Goal: Communication & Community: Answer question/provide support

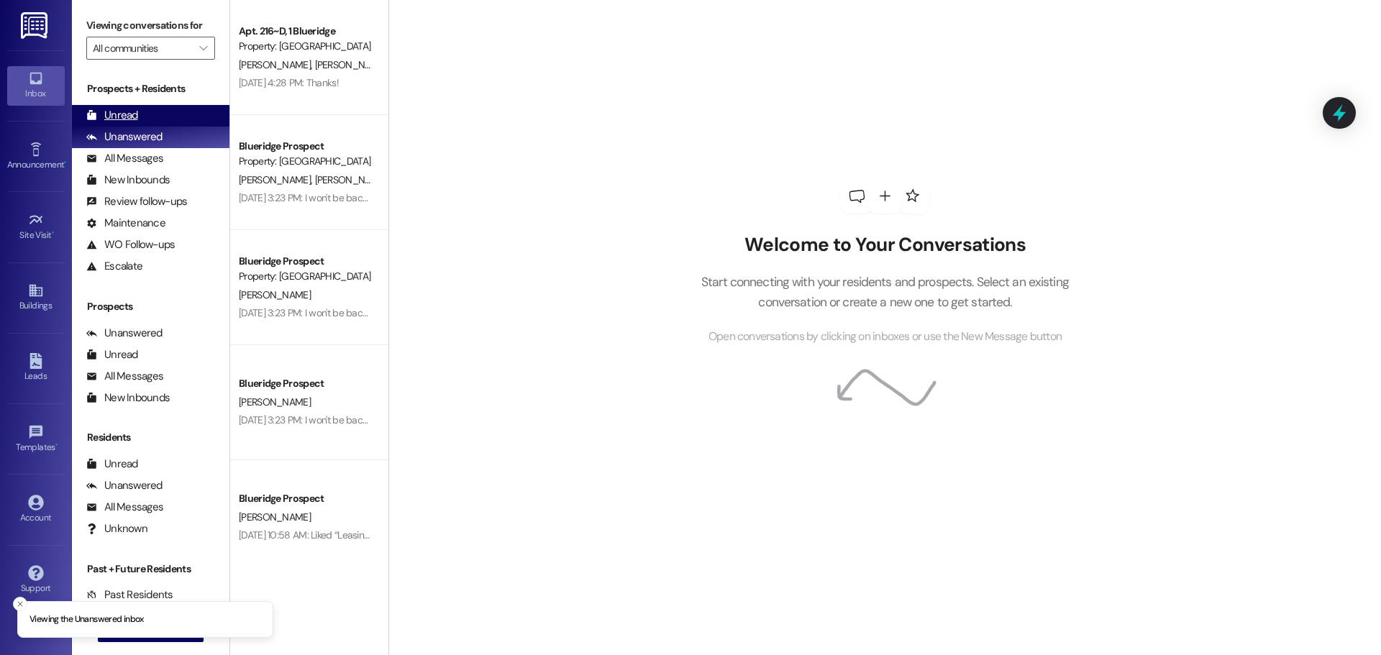
click at [114, 112] on div "Unread" at bounding box center [112, 115] width 52 height 15
click at [107, 116] on div "Unread" at bounding box center [112, 115] width 52 height 15
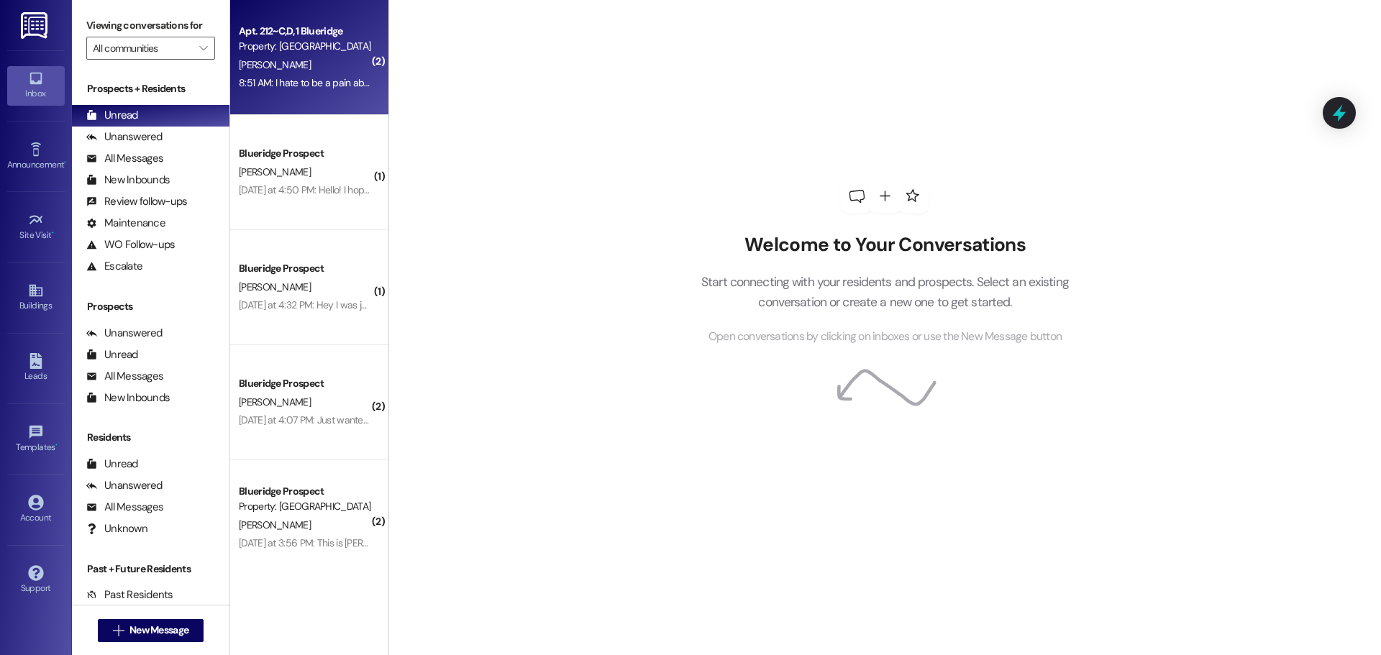
click at [329, 90] on div "8:51 AM: I hate to be a pain about this and complain, me and [PERSON_NAME] both…" at bounding box center [305, 83] width 136 height 18
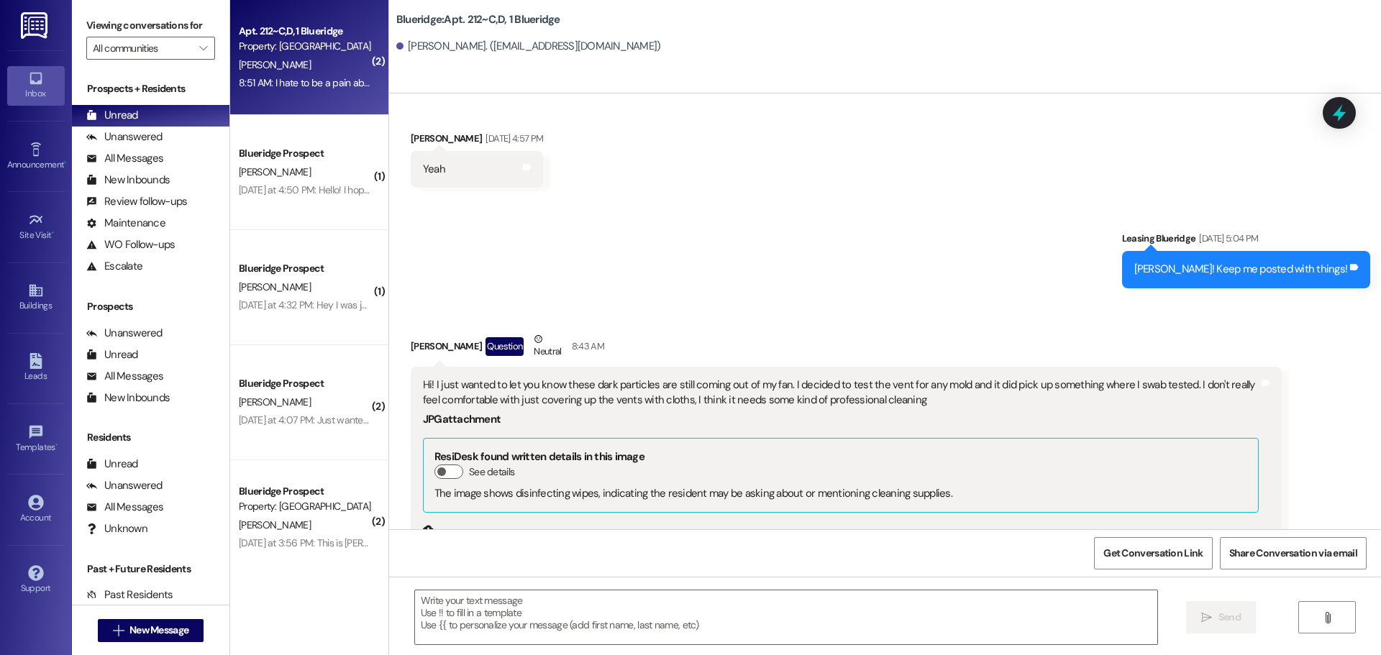
scroll to position [43111, 0]
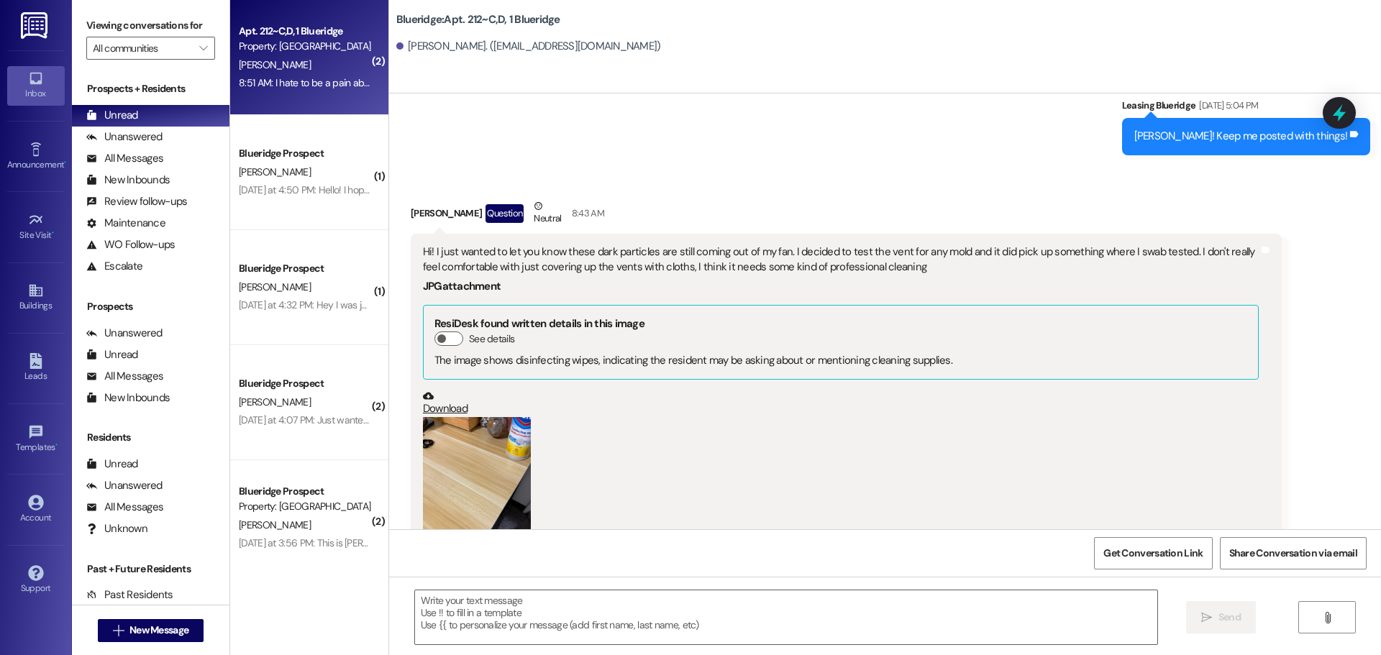
click at [458, 417] on button "Zoom image" at bounding box center [477, 489] width 108 height 144
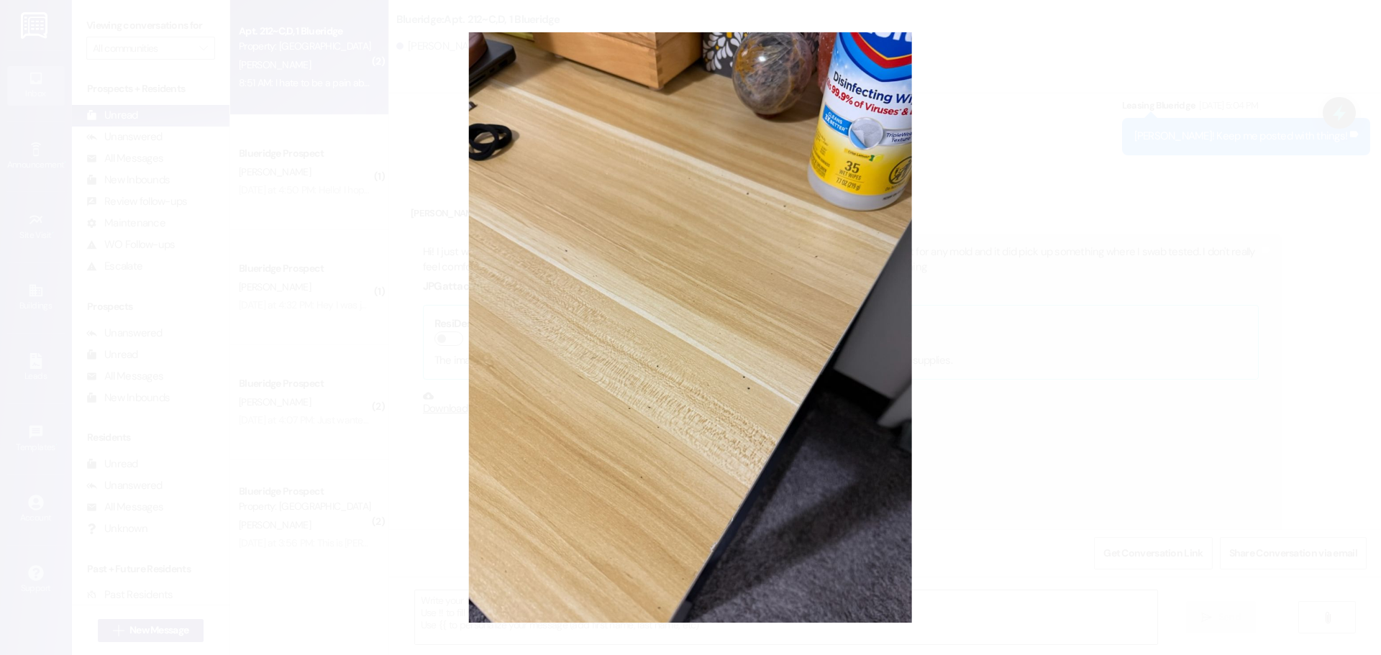
click at [1120, 280] on button "Unzoom image" at bounding box center [690, 327] width 1381 height 655
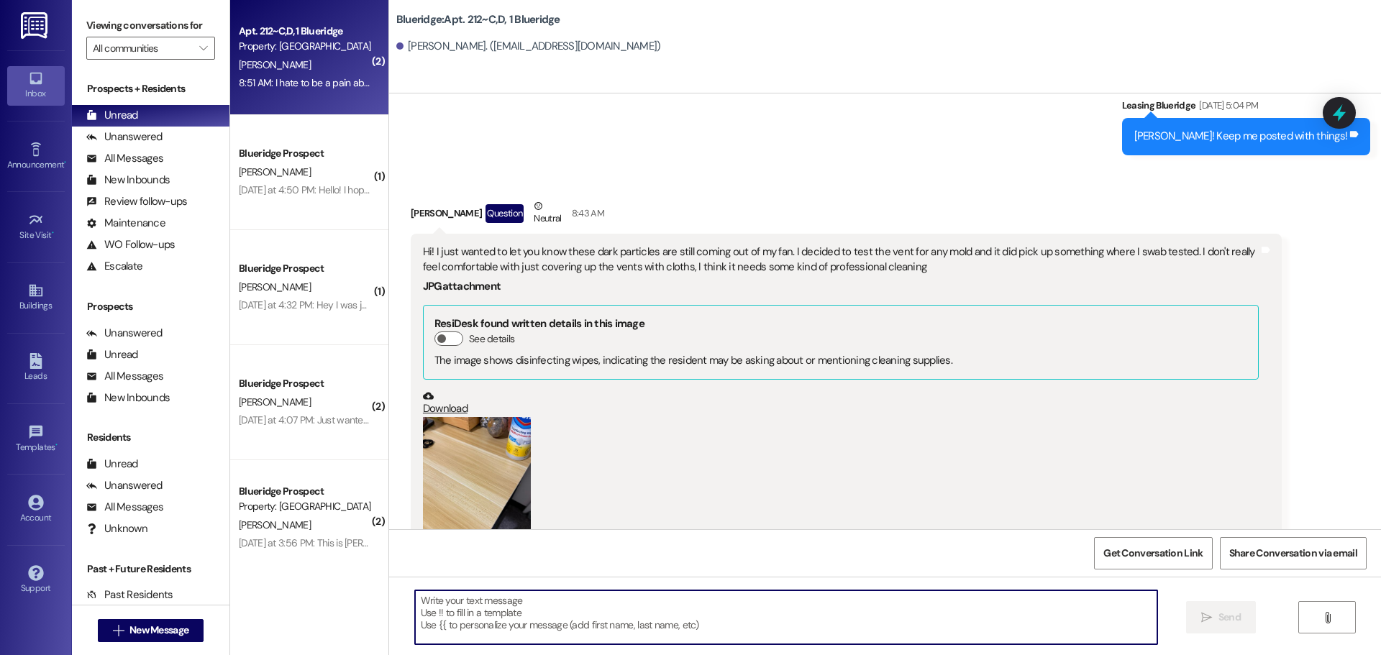
click at [852, 610] on textarea at bounding box center [786, 617] width 742 height 54
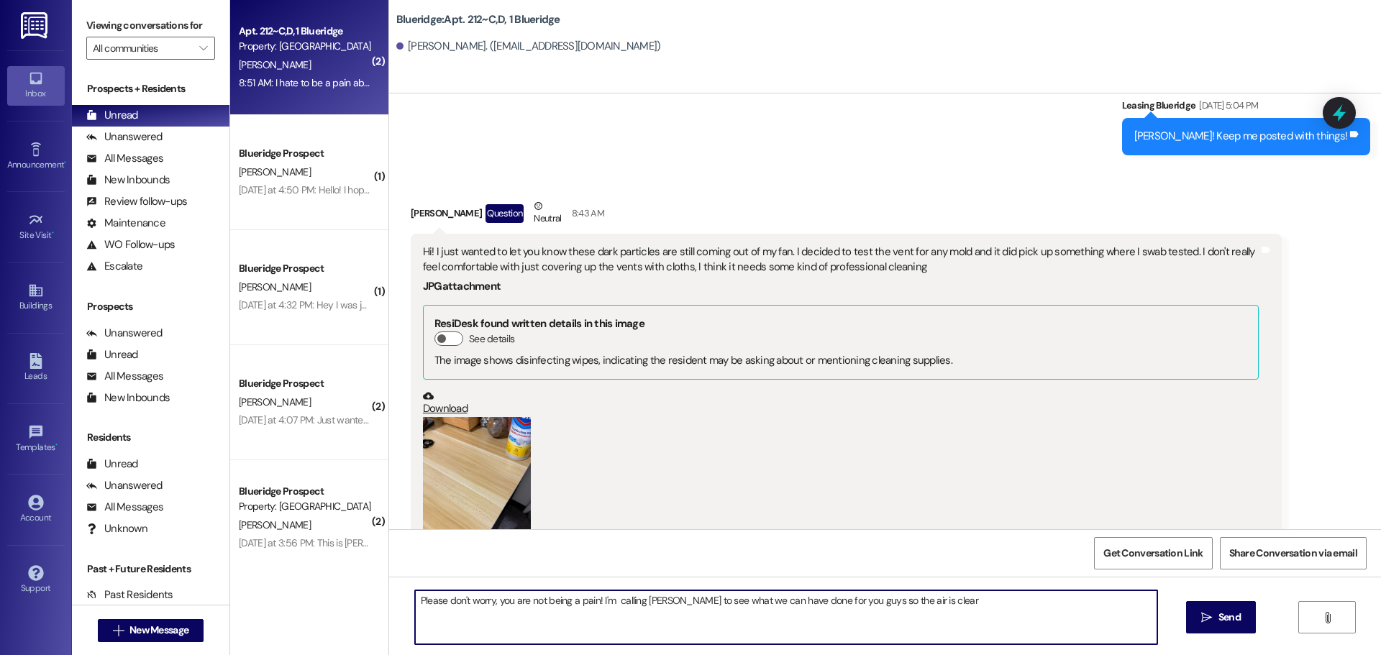
type textarea "Please don't worry, you are not being a pain! I'm calling [PERSON_NAME] to see …"
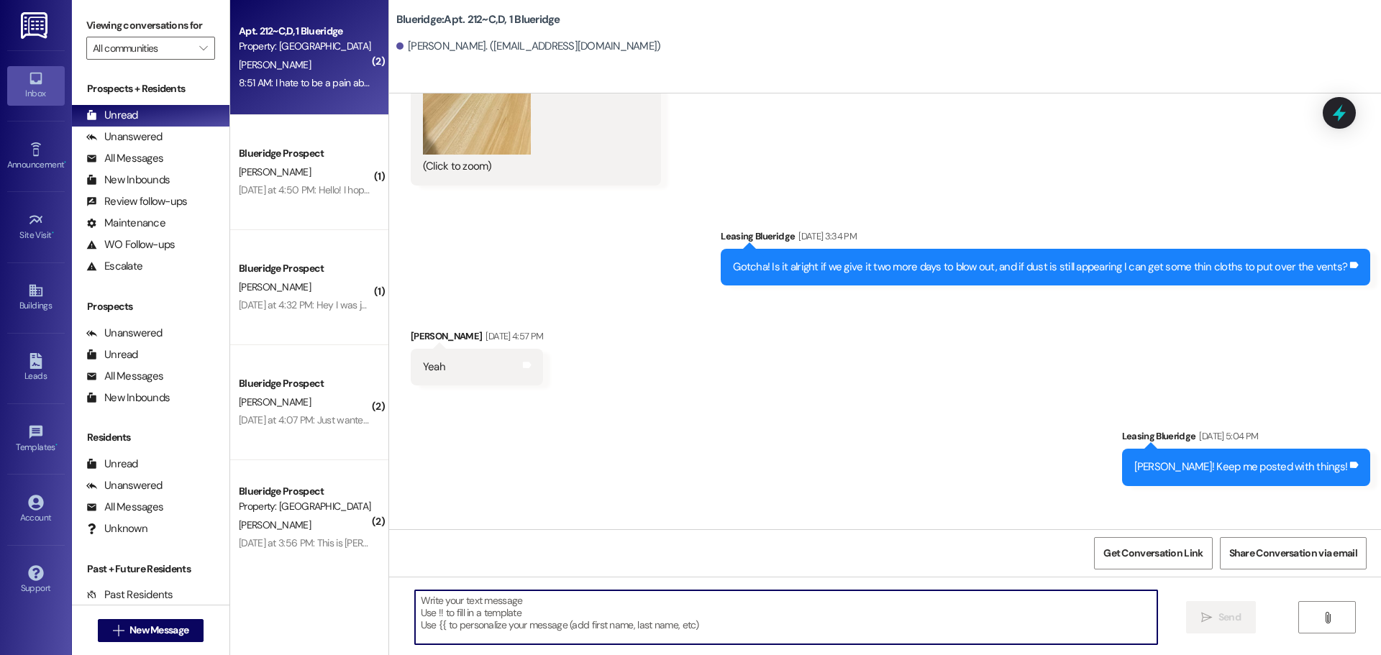
scroll to position [43212, 0]
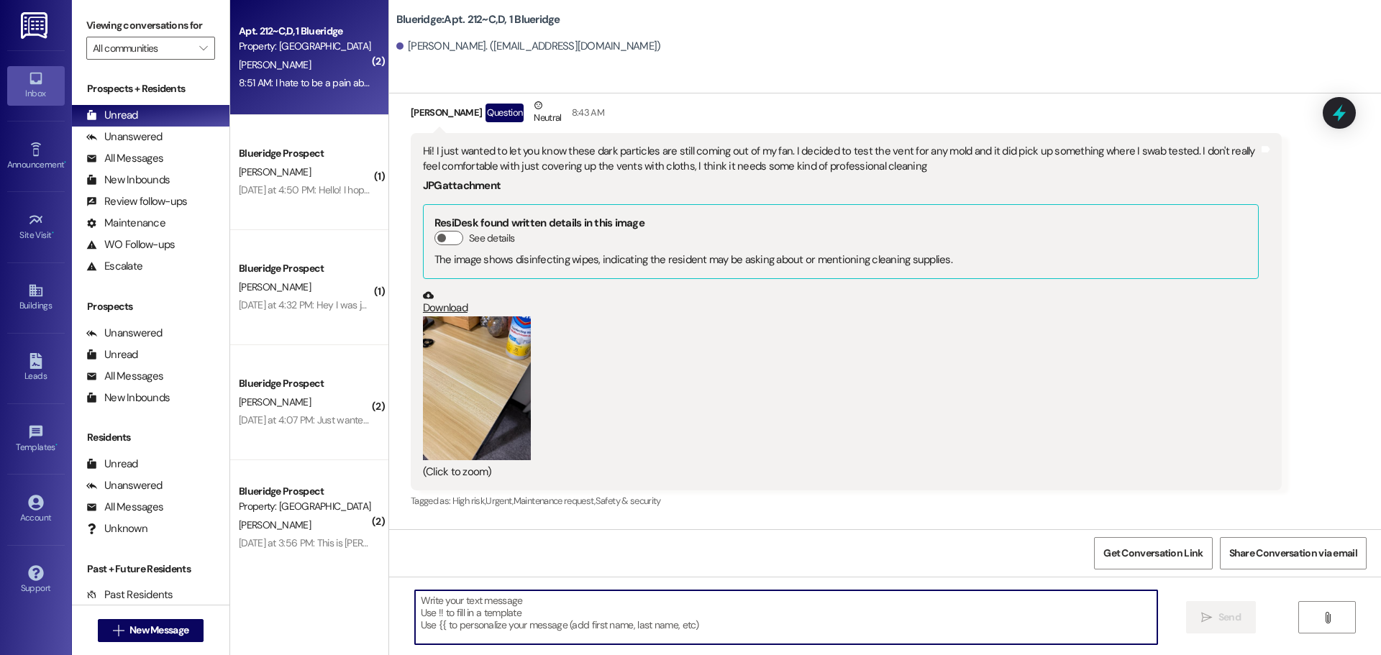
click at [685, 631] on textarea at bounding box center [786, 617] width 742 height 54
click at [933, 611] on textarea at bounding box center [786, 617] width 742 height 54
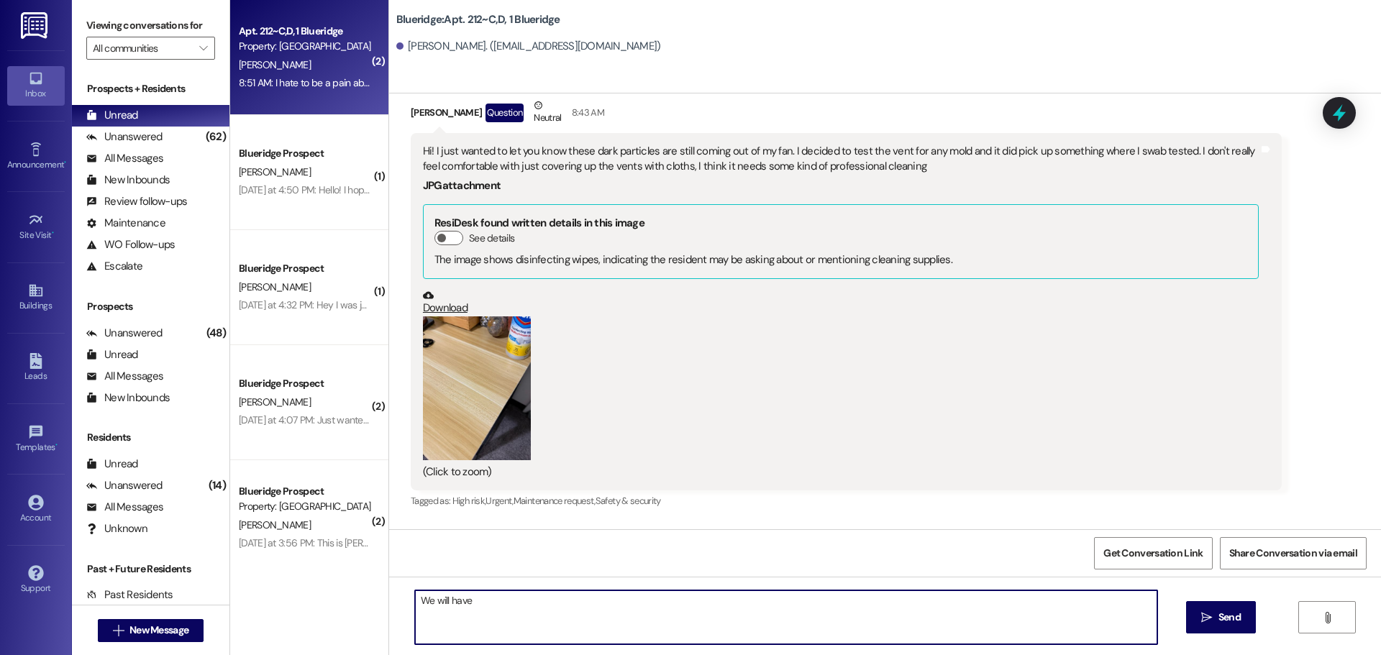
drag, startPoint x: 547, startPoint y: 621, endPoint x: 322, endPoint y: 621, distance: 225.1
click at [323, 621] on div "( 2 ) Apt. 212~C,D, 1 Blueridge Property: Blueridge E. Garcia 8:51 AM: I hate t…" at bounding box center [805, 327] width 1151 height 655
click at [443, 613] on textarea "We will have" at bounding box center [786, 617] width 742 height 54
drag, startPoint x: 467, startPoint y: 608, endPoint x: 373, endPoint y: 612, distance: 93.6
click at [374, 613] on div "( 2 ) Apt. 212~C,D, 1 Blueridge Property: Blueridge E. Garcia 8:51 AM: I hate t…" at bounding box center [805, 327] width 1151 height 655
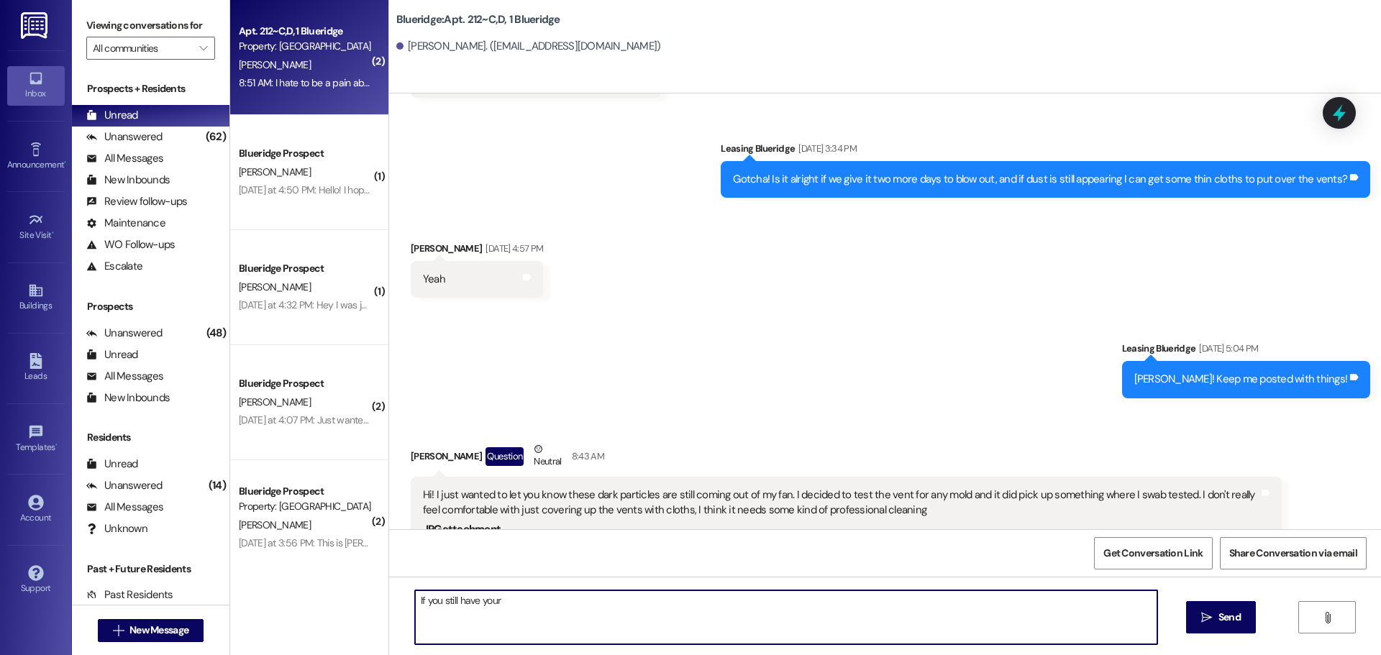
scroll to position [42852, 0]
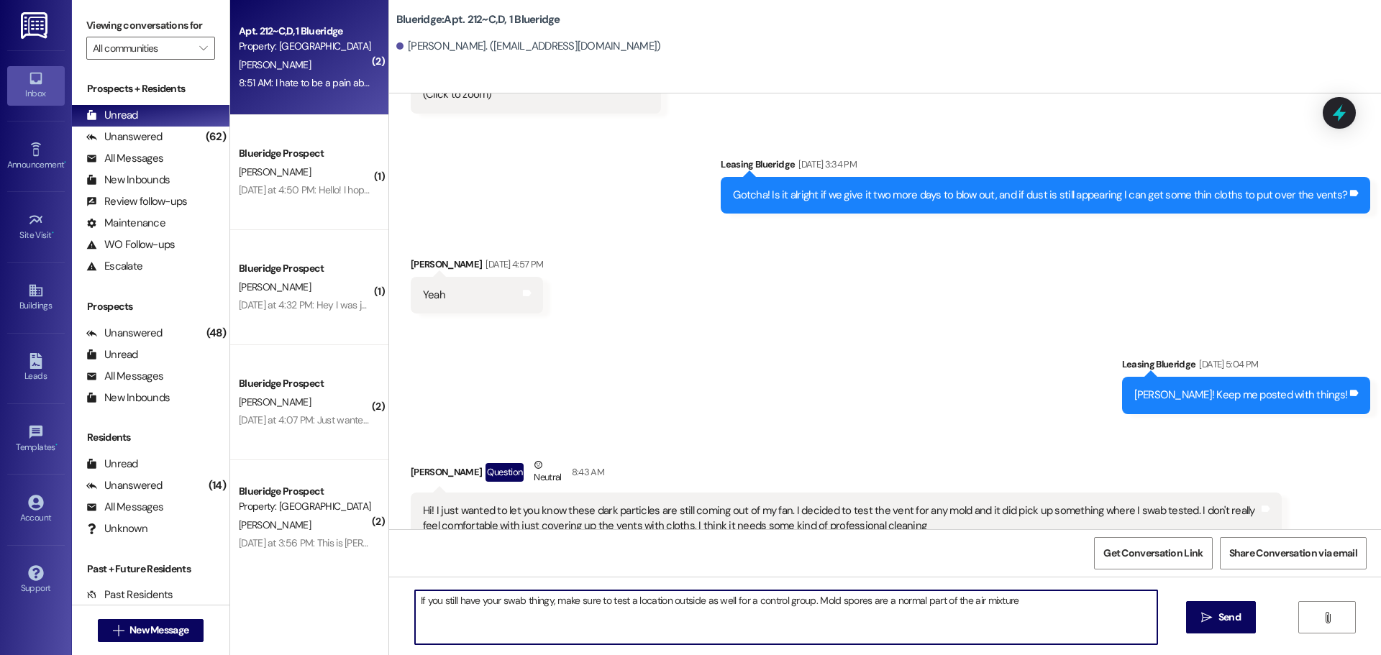
click at [803, 603] on textarea "If you still have your swab thingy, make sure to test a location outside as wel…" at bounding box center [786, 617] width 742 height 54
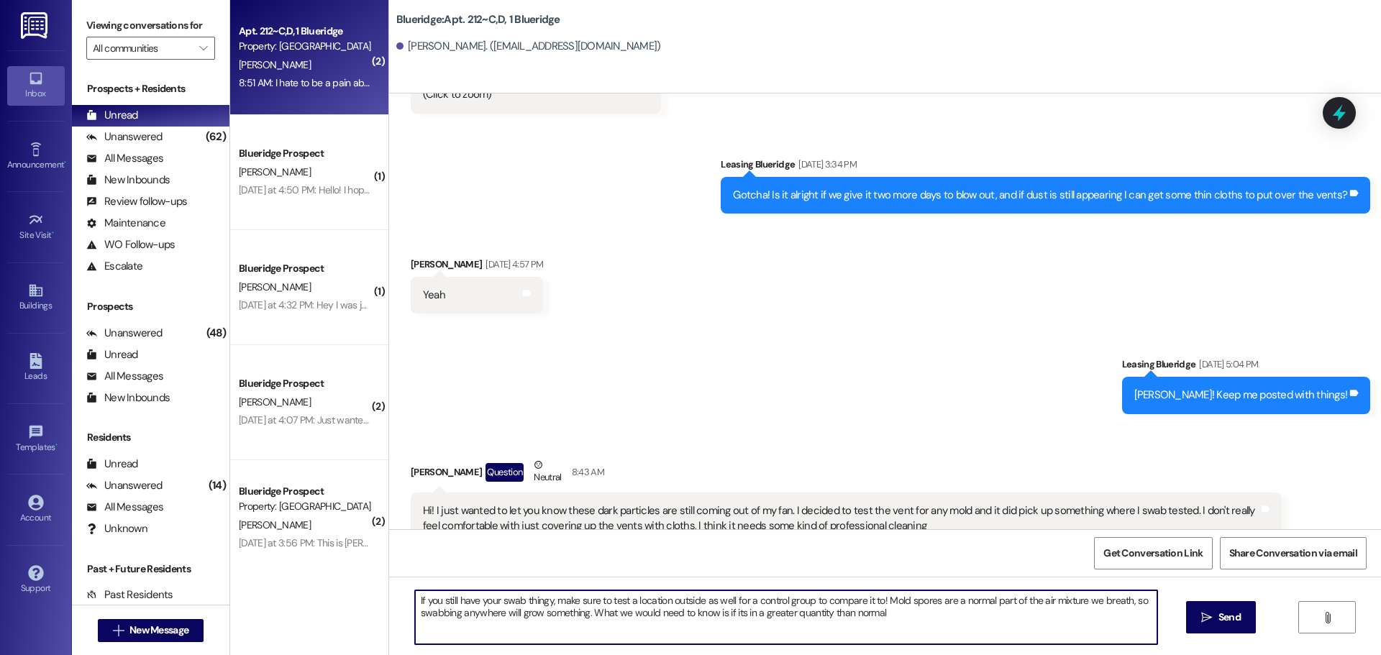
type textarea "If you still have your swab thingy, make sure to test a location outside as wel…"
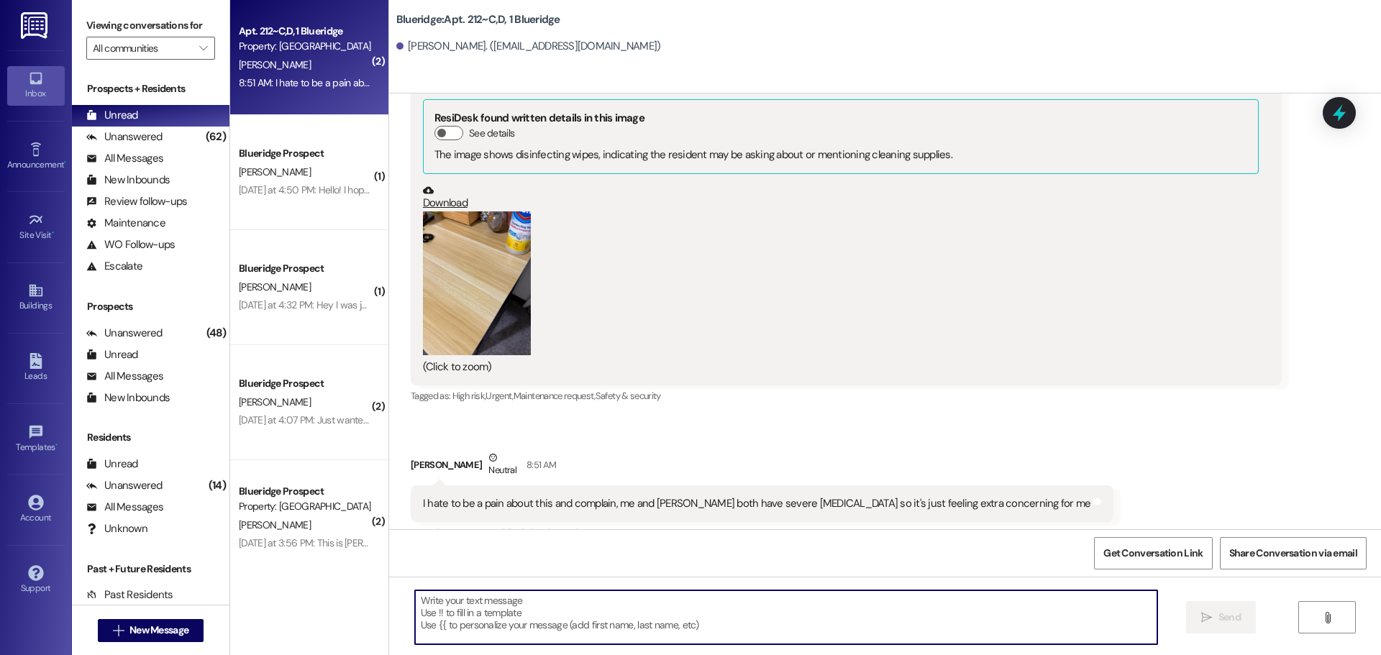
scroll to position [43327, 0]
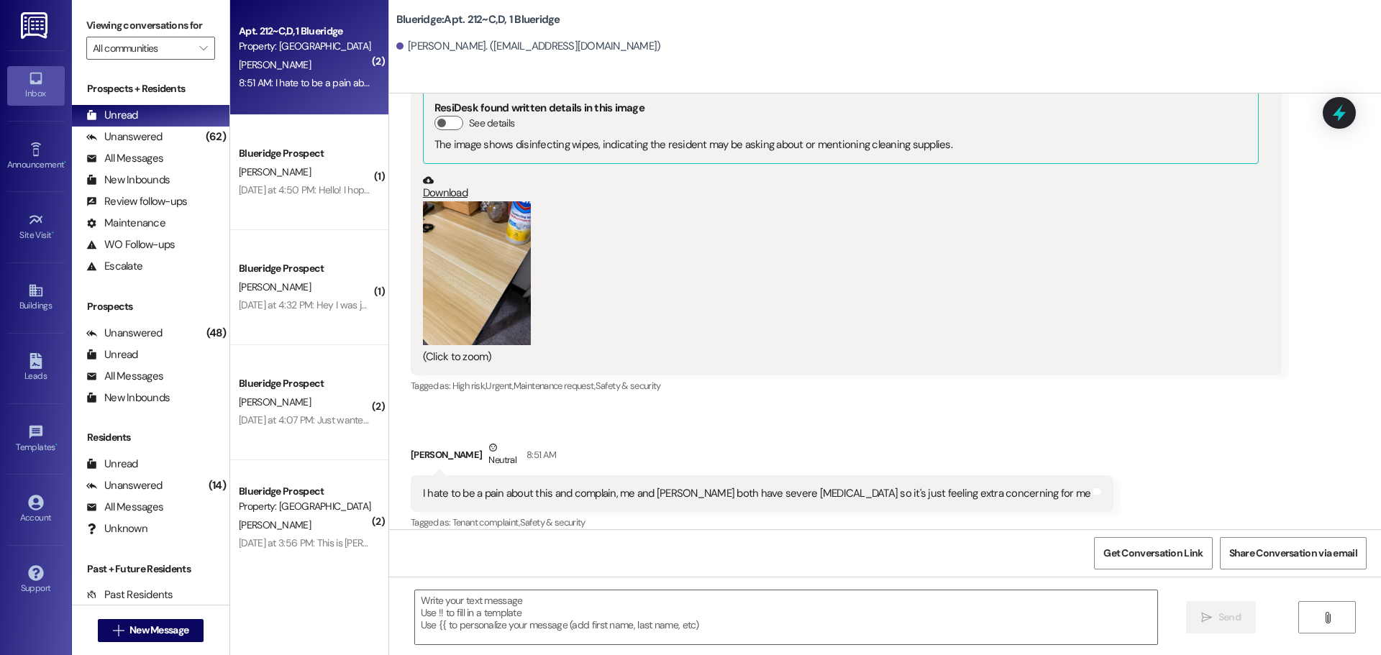
drag, startPoint x: 641, startPoint y: 499, endPoint x: 884, endPoint y: 501, distance: 242.4
click at [1116, 283] on div "Received via SMS Emma Garcia Question Neutral 8:43 AM Hi! I just wanted to let …" at bounding box center [885, 247] width 992 height 594
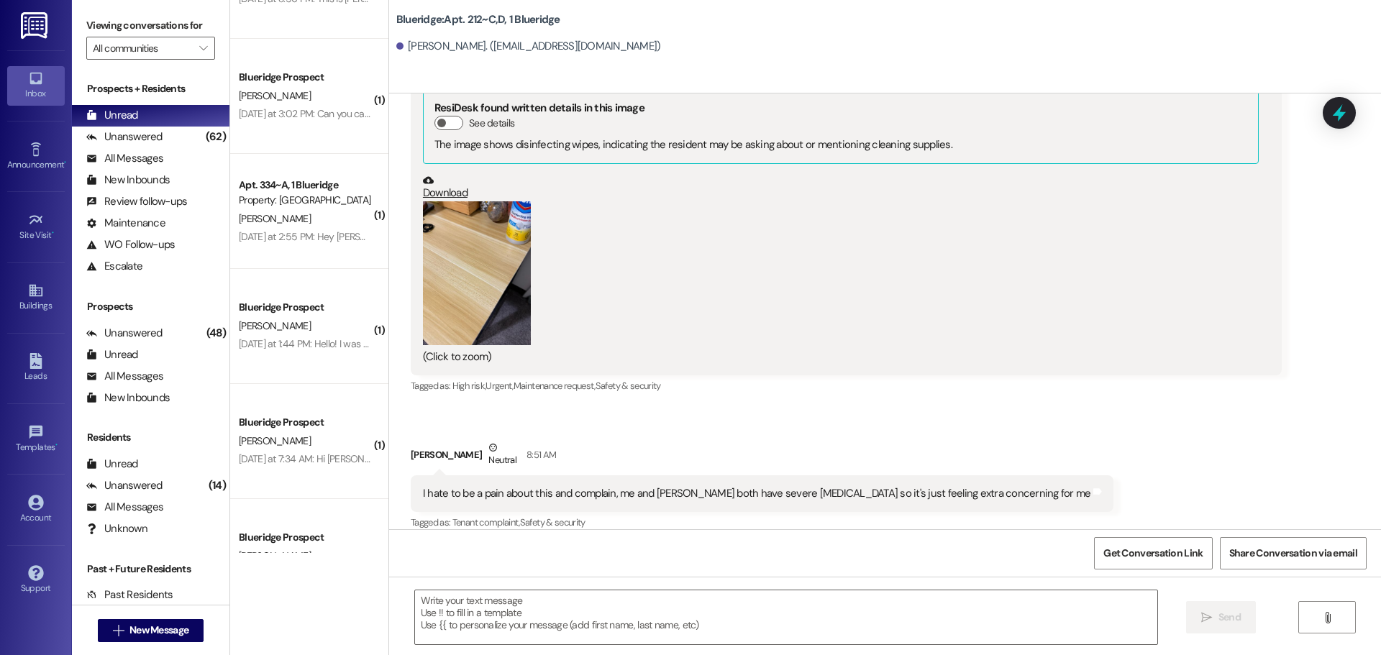
scroll to position [713, 0]
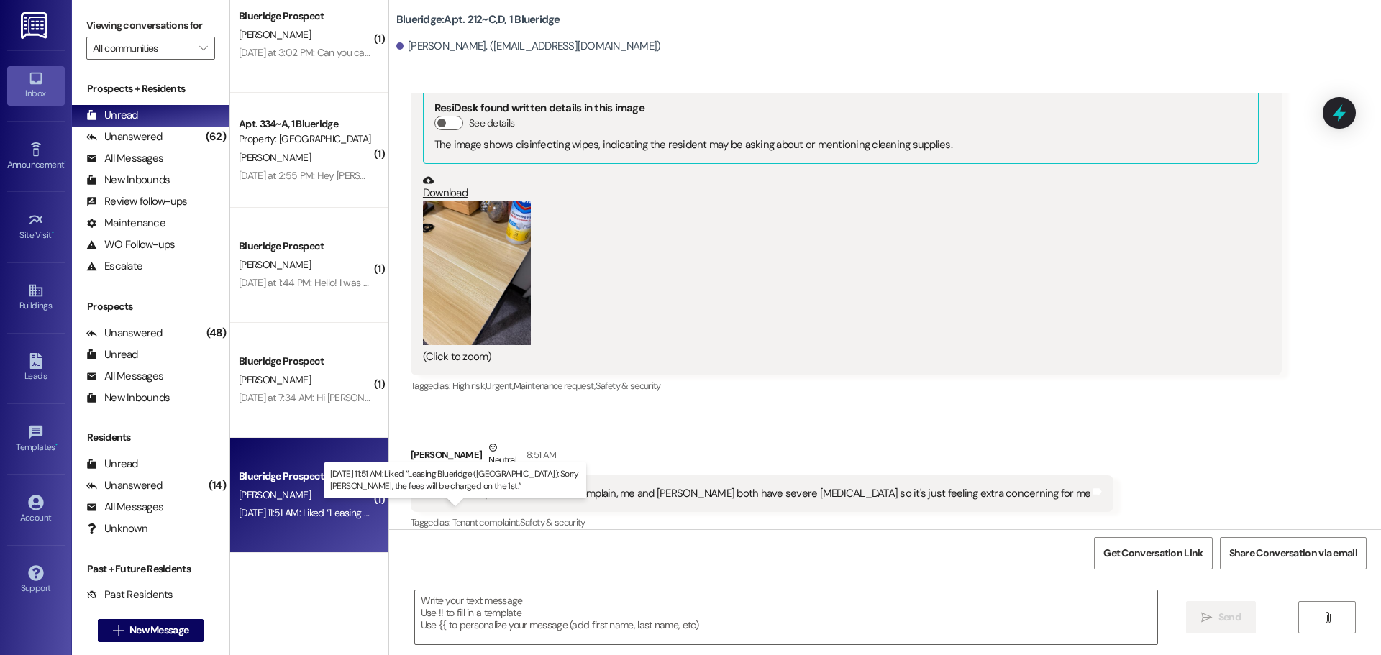
click at [326, 513] on div "Aug 31, 2025 at 11:51 AM: Liked “Leasing Blueridge (Blueridge): Sorry Kaetlyn, …" at bounding box center [495, 512] width 513 height 13
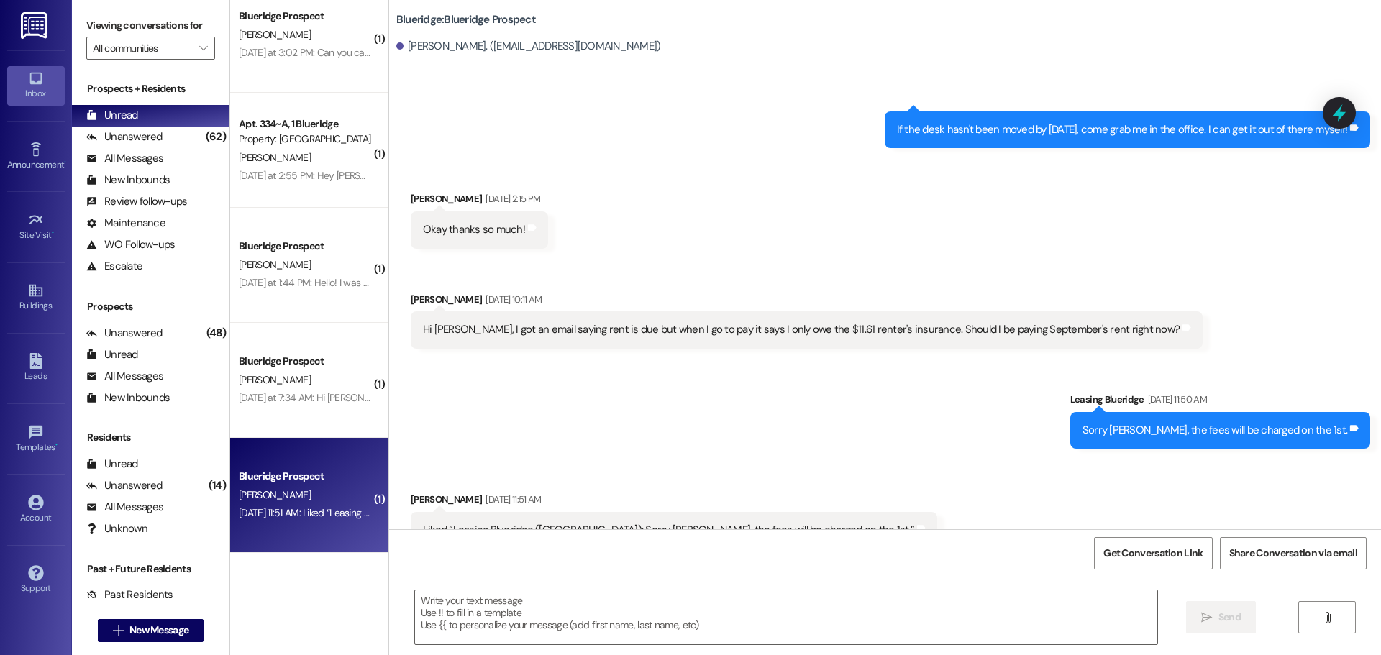
scroll to position [13210, 0]
drag, startPoint x: 592, startPoint y: 300, endPoint x: 743, endPoint y: 323, distance: 152.8
click at [819, 321] on div "Hi Ian, I got an email saying rent is due but when I go to pay it says I only o…" at bounding box center [801, 328] width 757 height 15
click at [529, 370] on div "Sent via SMS Leasing Blueridge Aug 31, 2025 at 11:50 AM Sorry Kaetlyn, the fees…" at bounding box center [885, 409] width 992 height 100
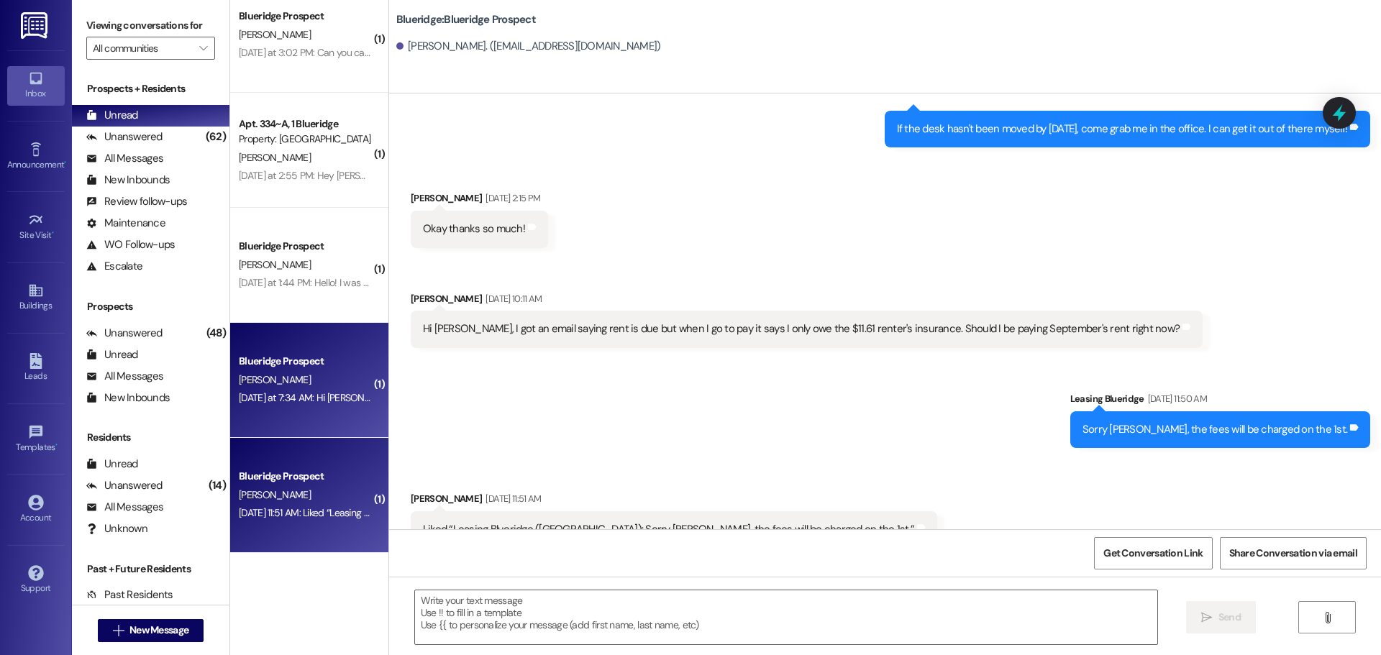
click at [275, 376] on div "[PERSON_NAME]" at bounding box center [305, 380] width 136 height 18
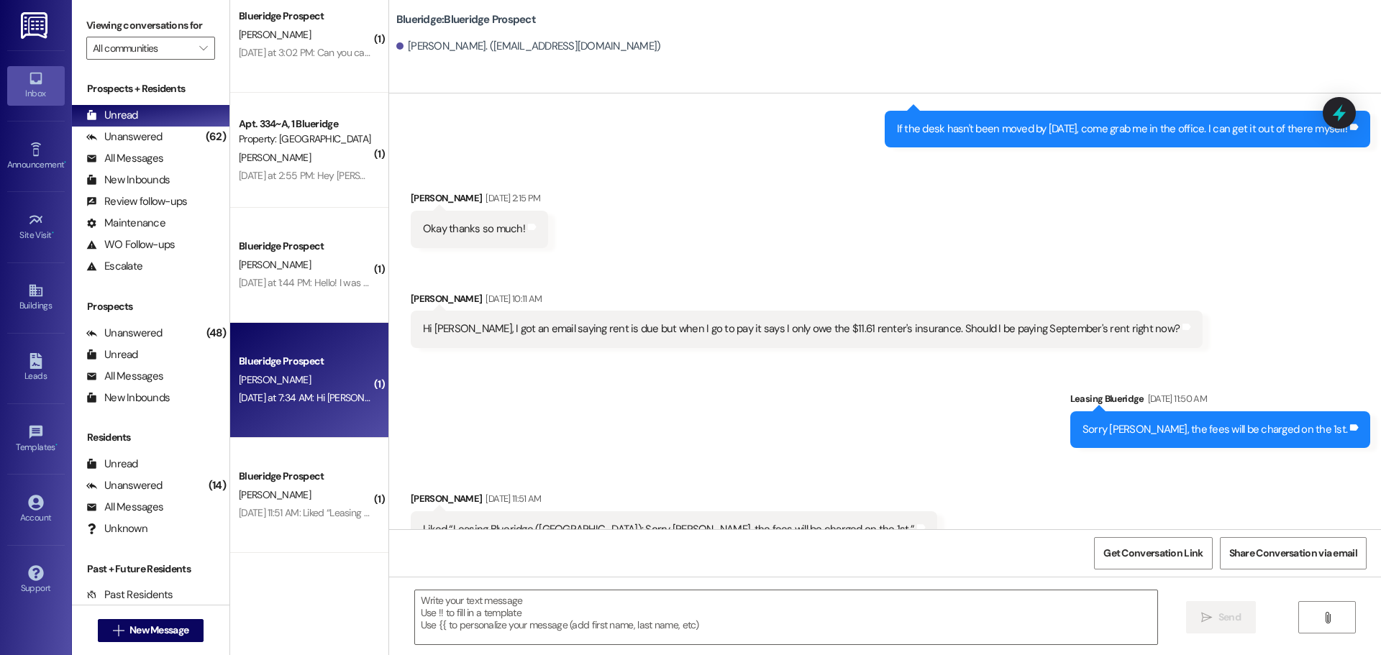
scroll to position [1232, 0]
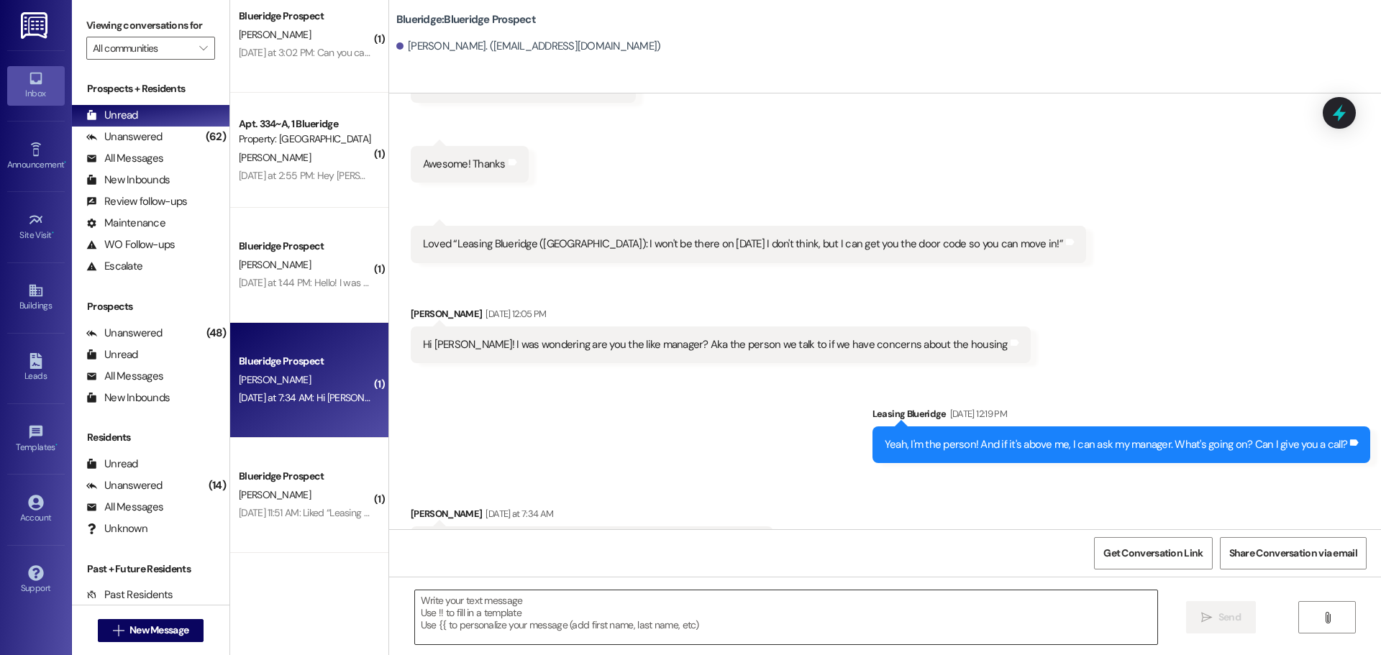
click at [631, 616] on textarea at bounding box center [786, 617] width 742 height 54
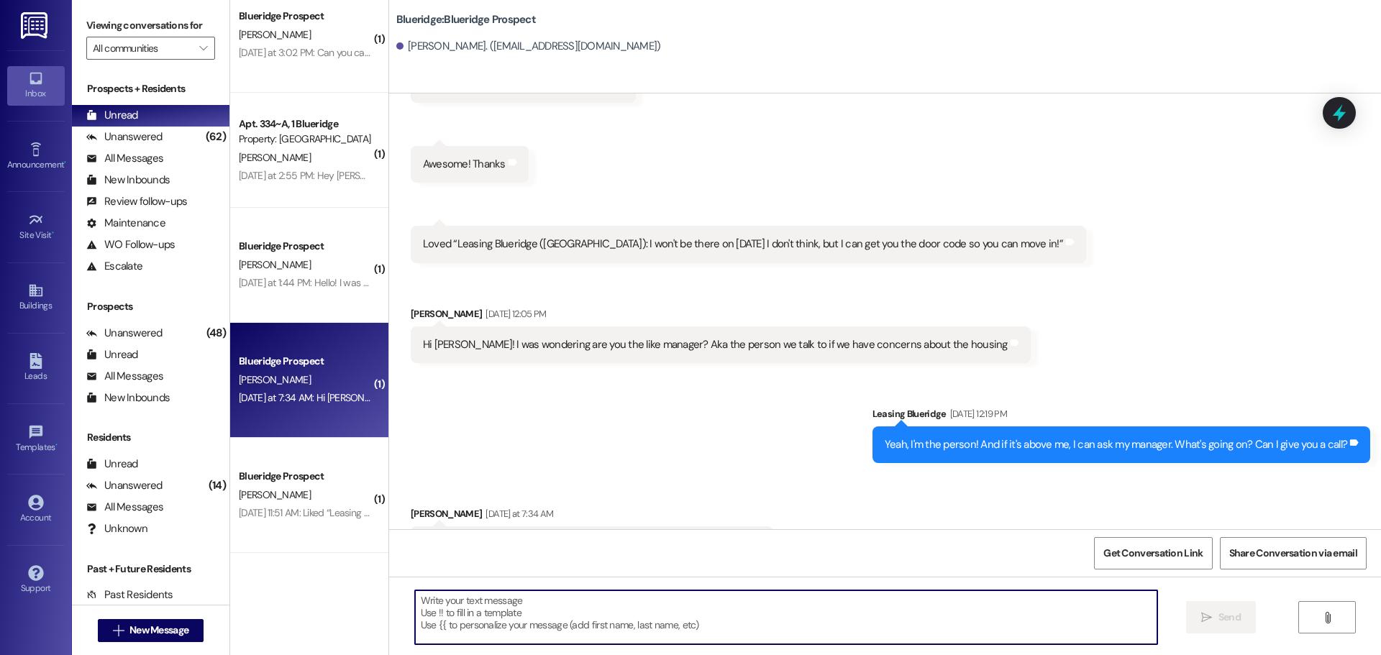
click at [595, 616] on textarea at bounding box center [786, 617] width 742 height 54
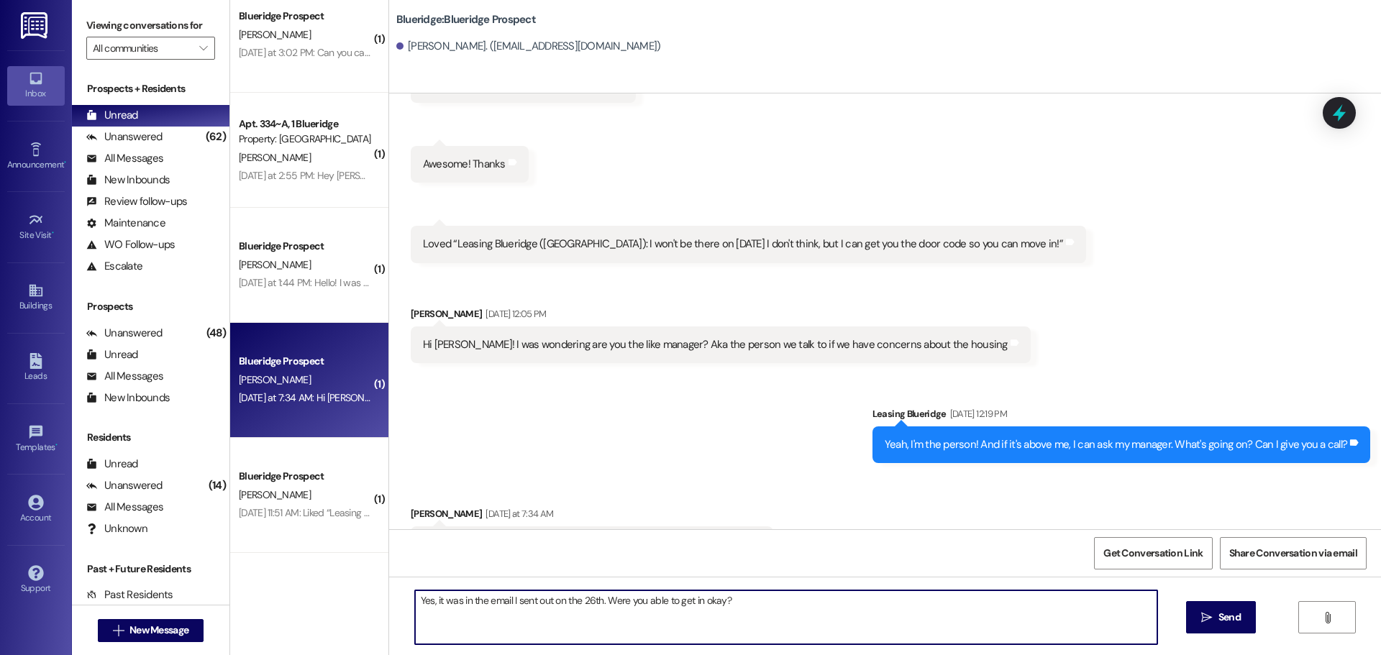
click at [423, 599] on textarea "Yes, it was in the email I sent out on the 26th. Were you able to get in okay?" at bounding box center [786, 617] width 742 height 54
click at [518, 599] on textarea "Yes Absolutely! And it was in the email I sent out on the 26th. Were you able t…" at bounding box center [786, 617] width 742 height 54
click at [473, 601] on textarea "Yes Absolutely! And it was also in the email I sent out on the 26th. Were you a…" at bounding box center [786, 617] width 742 height 54
type textarea "Yes Absolutely! It's 76689 then hit the lock icon. And it was also in the email…"
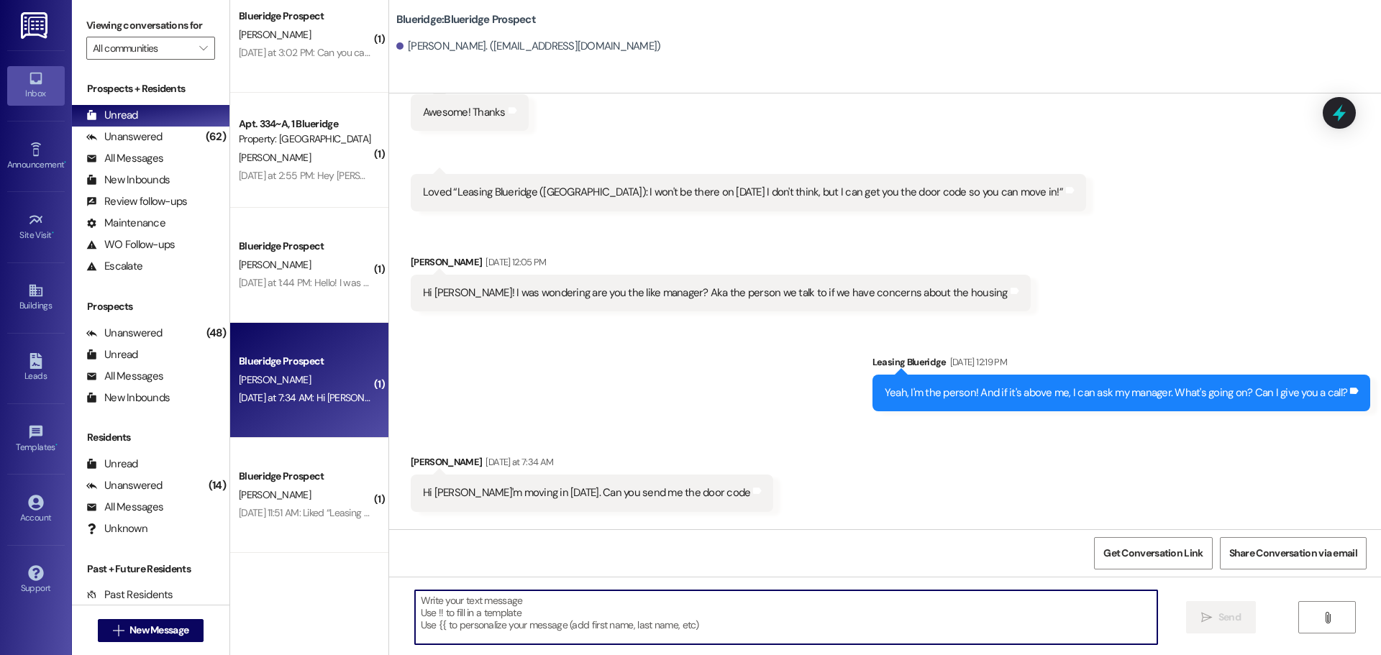
scroll to position [1332, 0]
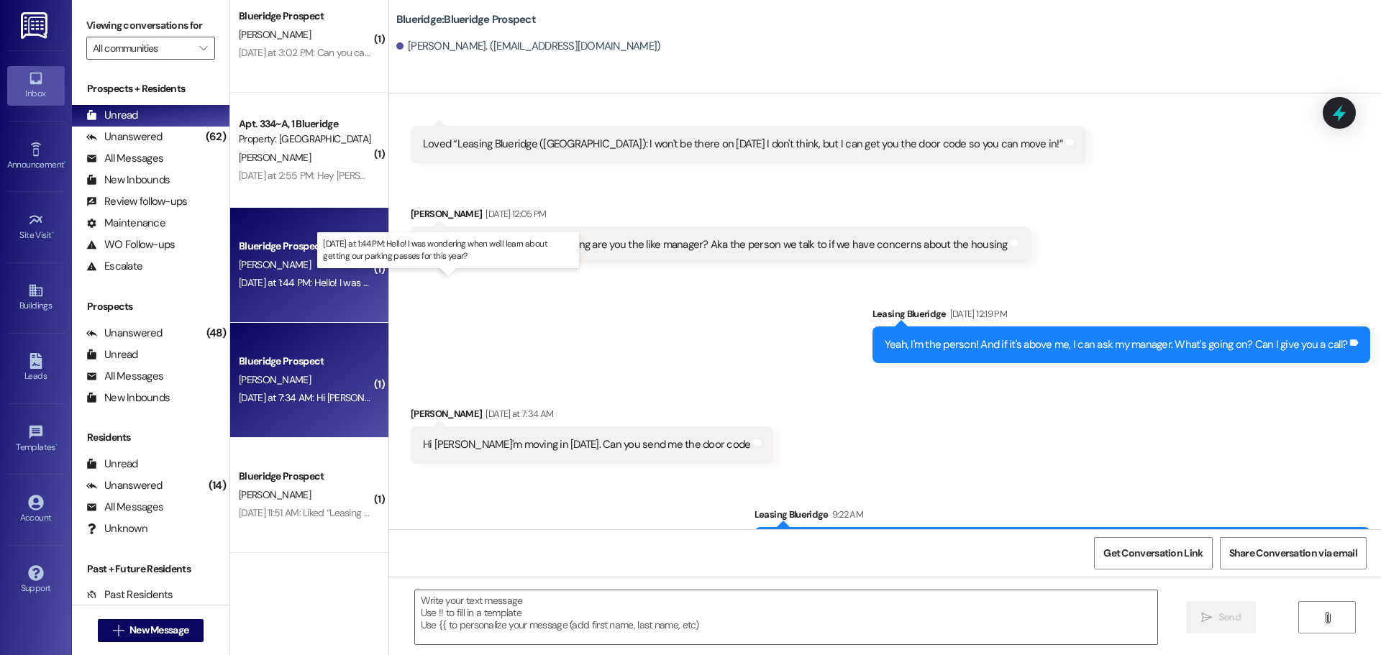
click at [309, 278] on div "Yesterday at 1:44 PM: Hello! I was wondering when we'll learn about getting our…" at bounding box center [454, 282] width 431 height 13
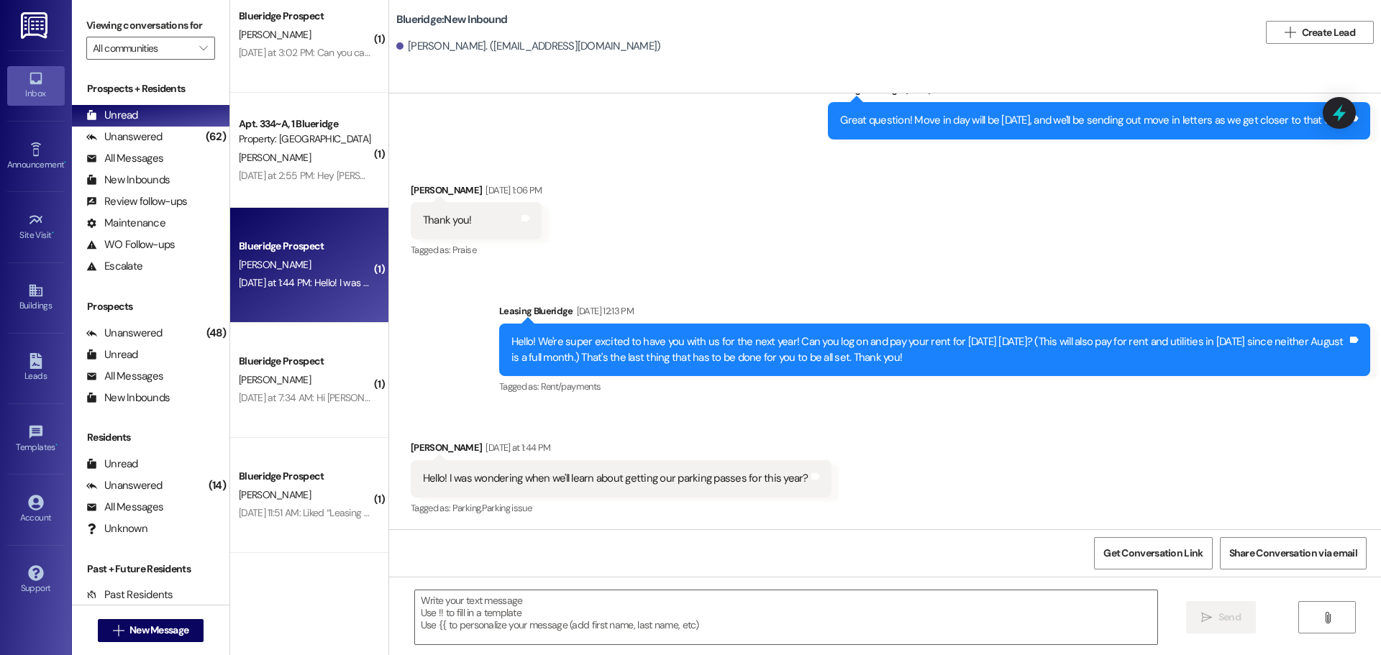
scroll to position [2463, 0]
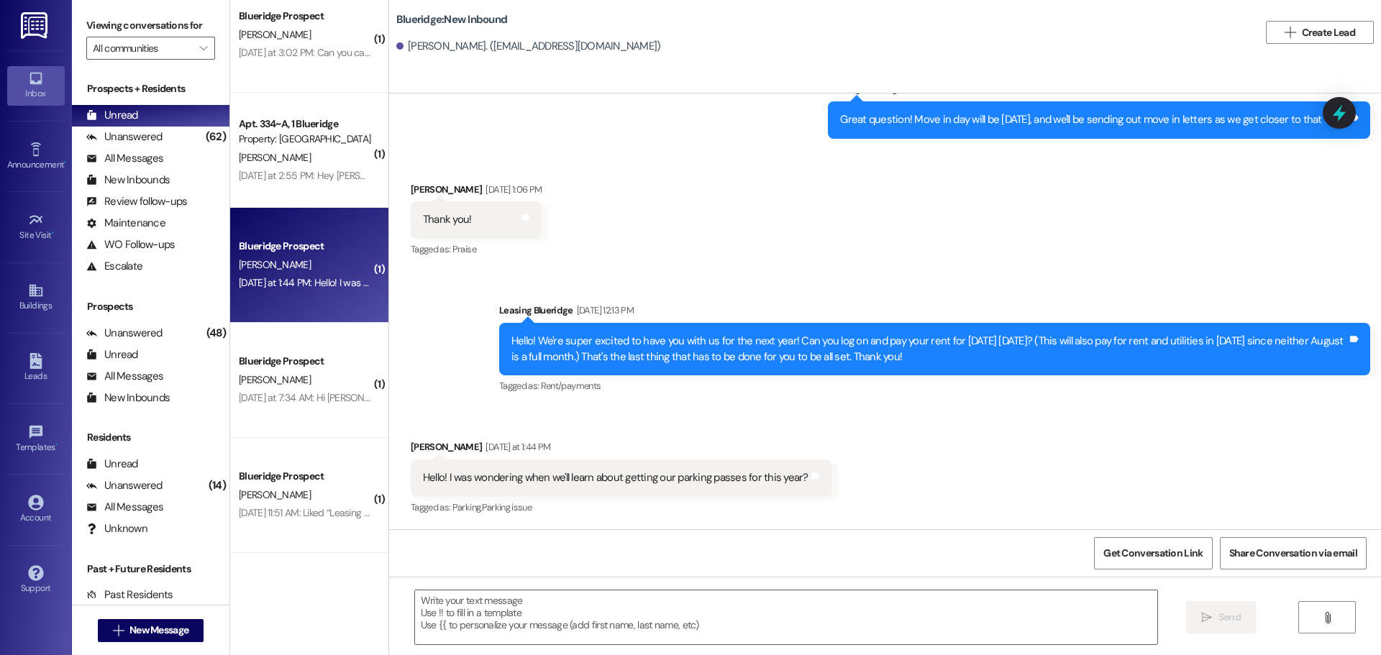
drag, startPoint x: 770, startPoint y: 626, endPoint x: 824, endPoint y: 654, distance: 60.5
click at [777, 624] on textarea at bounding box center [786, 617] width 742 height 54
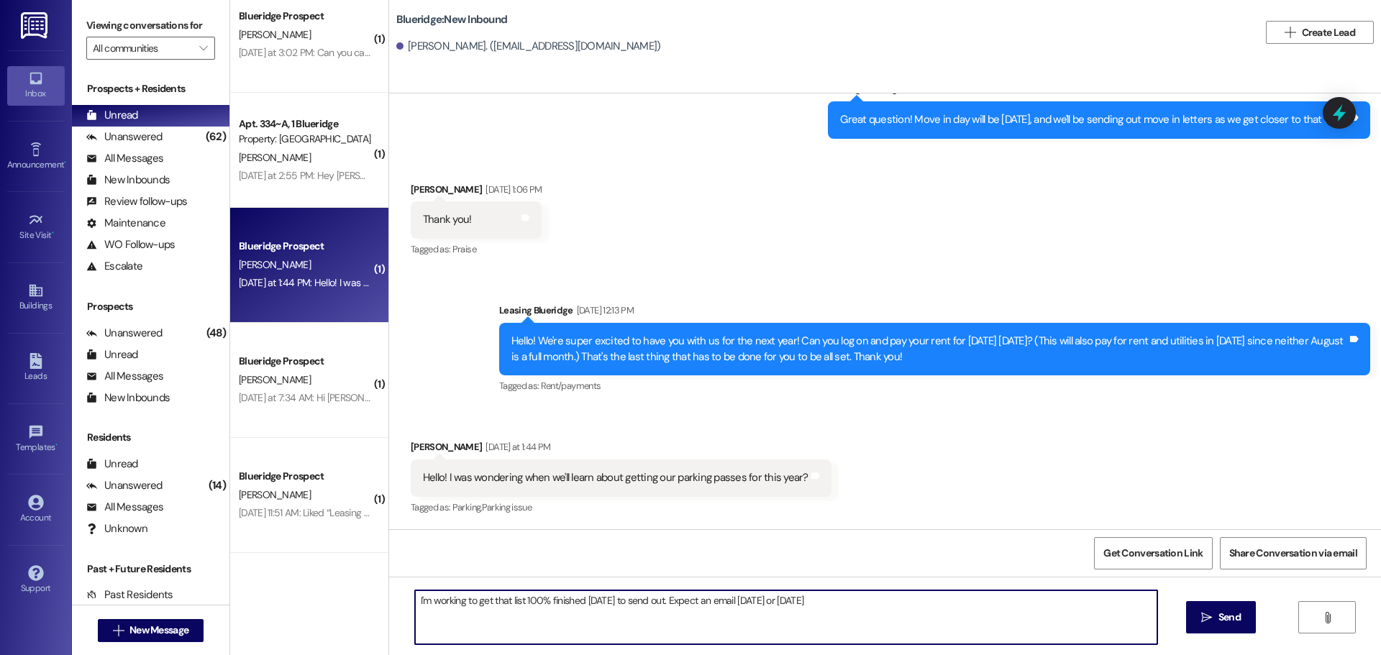
type textarea "I'm working to get that list 100% finished today to send out. Expect an email t…"
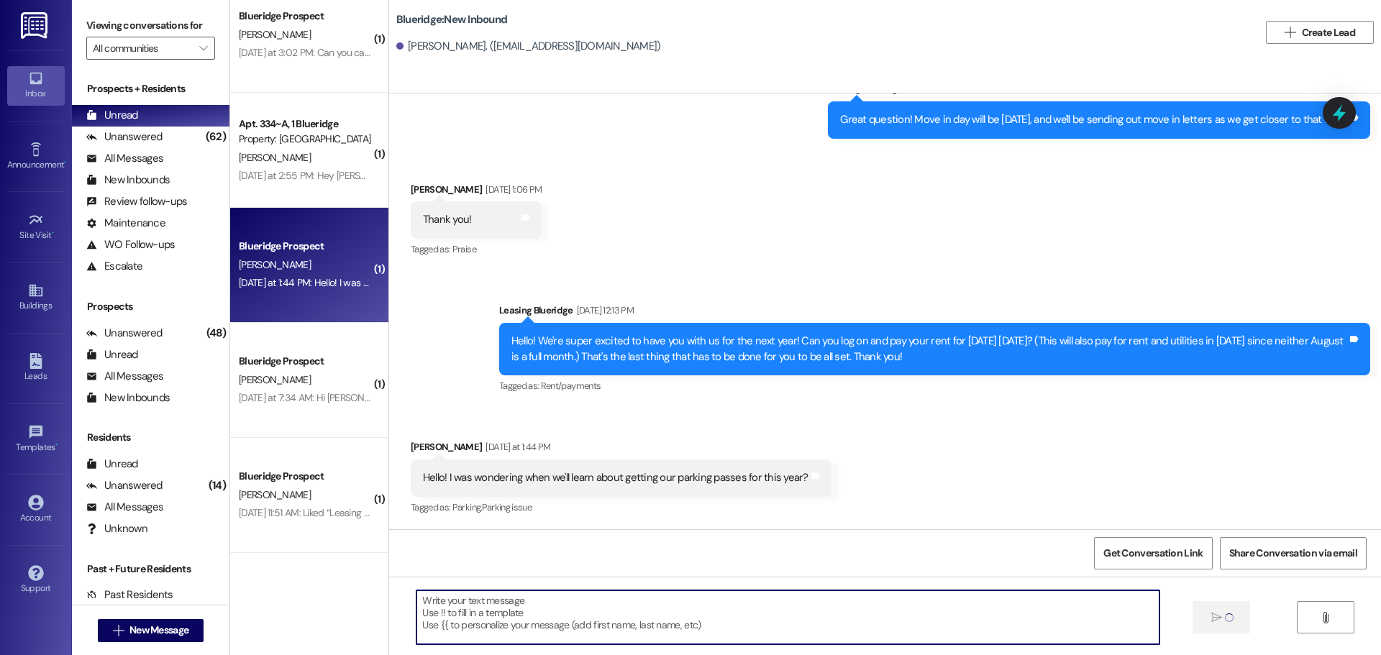
scroll to position [2462, 0]
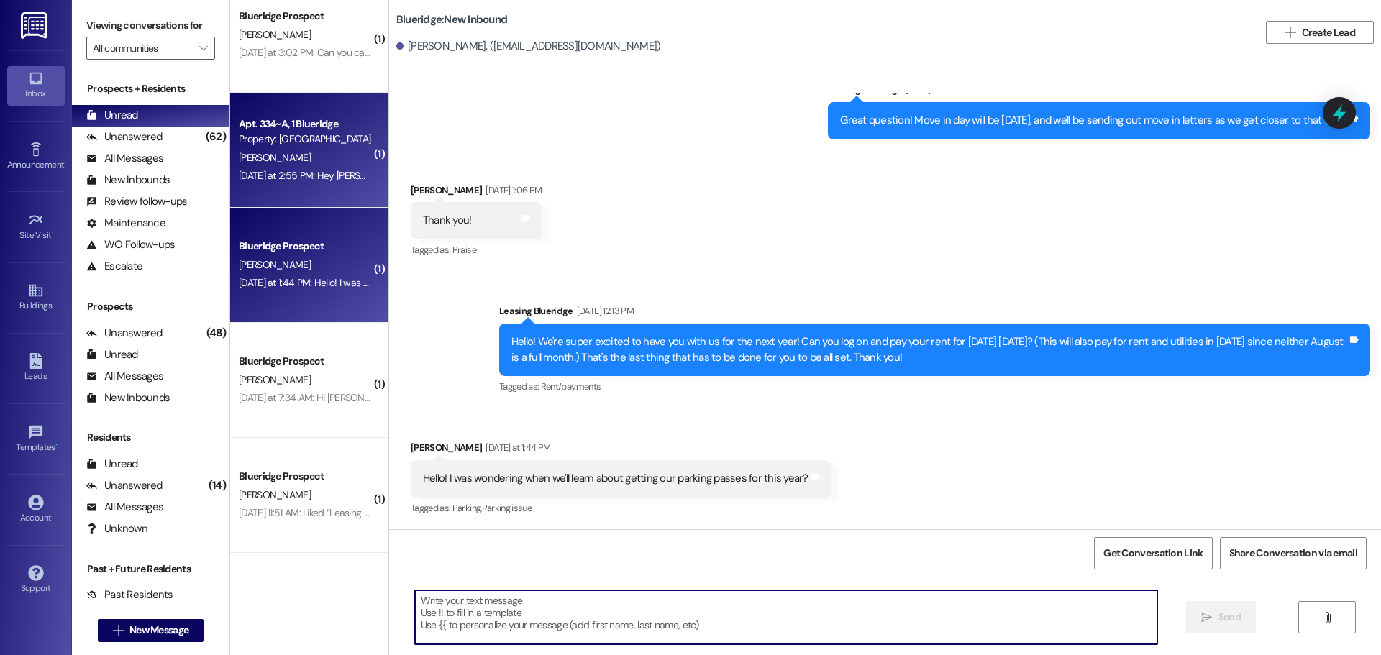
click at [270, 157] on span "A. Brookhart" at bounding box center [275, 157] width 72 height 13
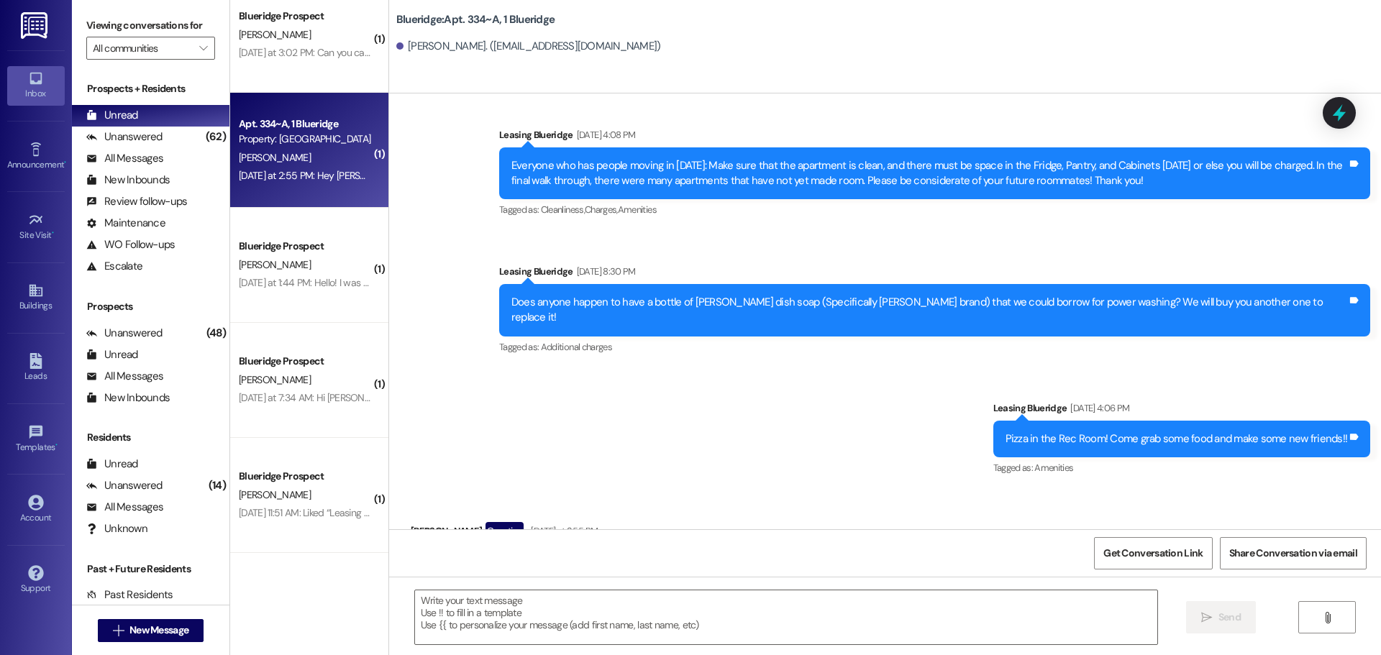
scroll to position [9310, 0]
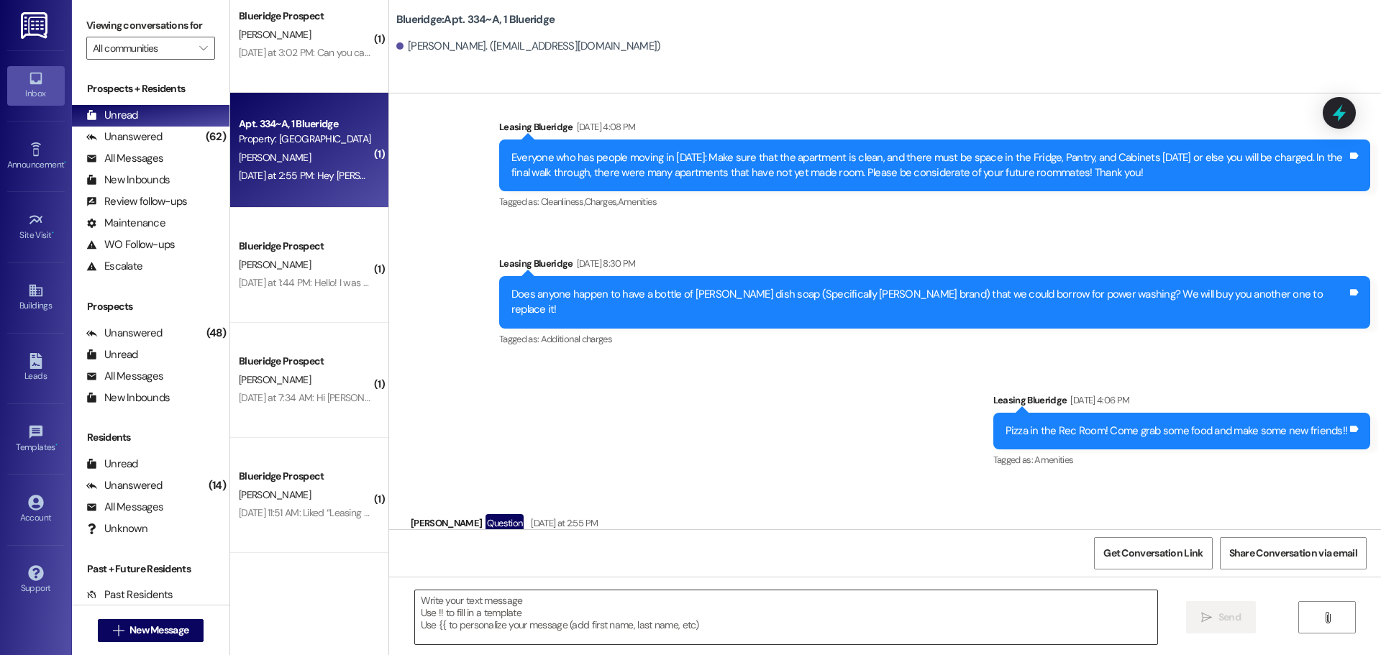
click at [631, 595] on textarea at bounding box center [786, 617] width 742 height 54
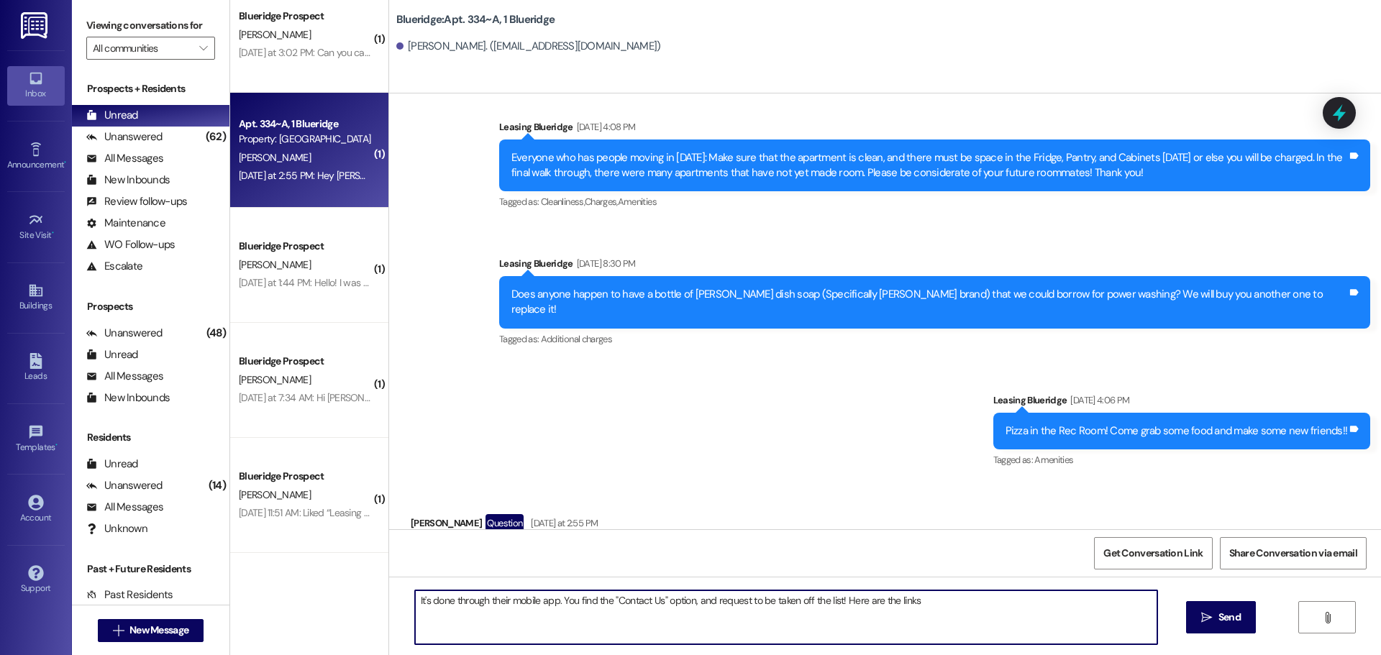
type textarea "It's done through their mobile app. You find the "Contact Us" option, and reque…"
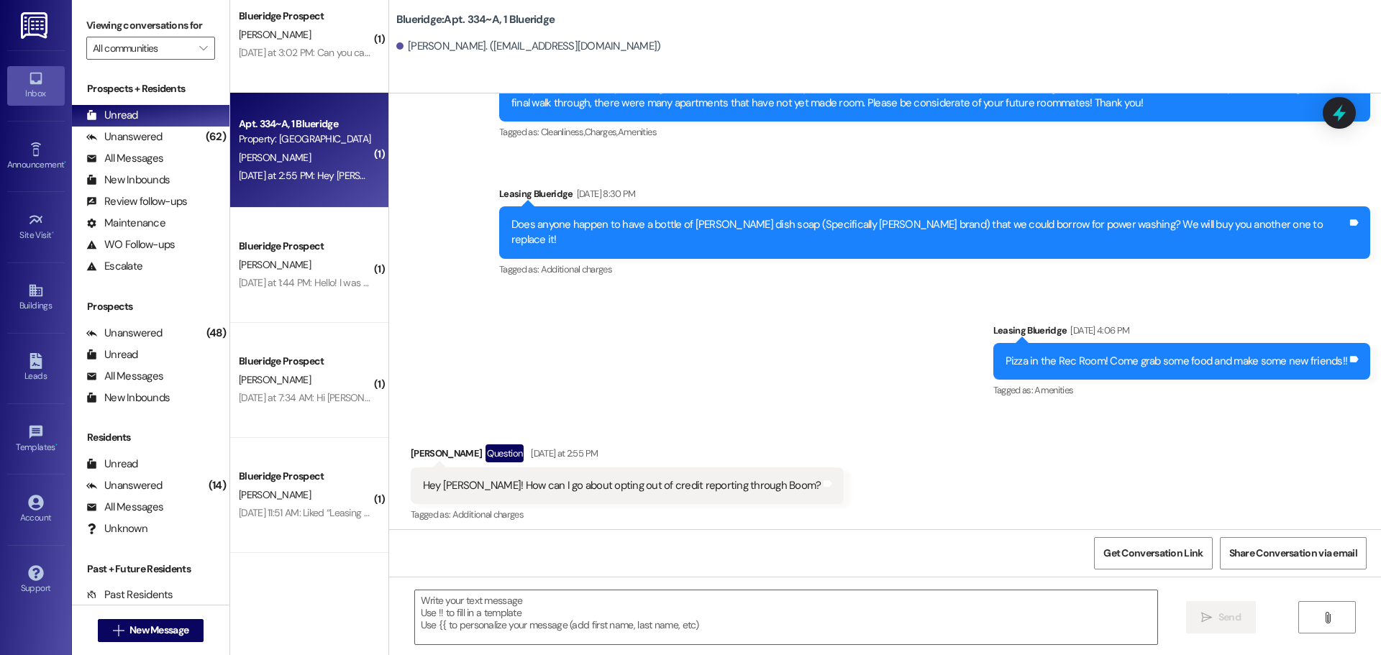
scroll to position [9411, 0]
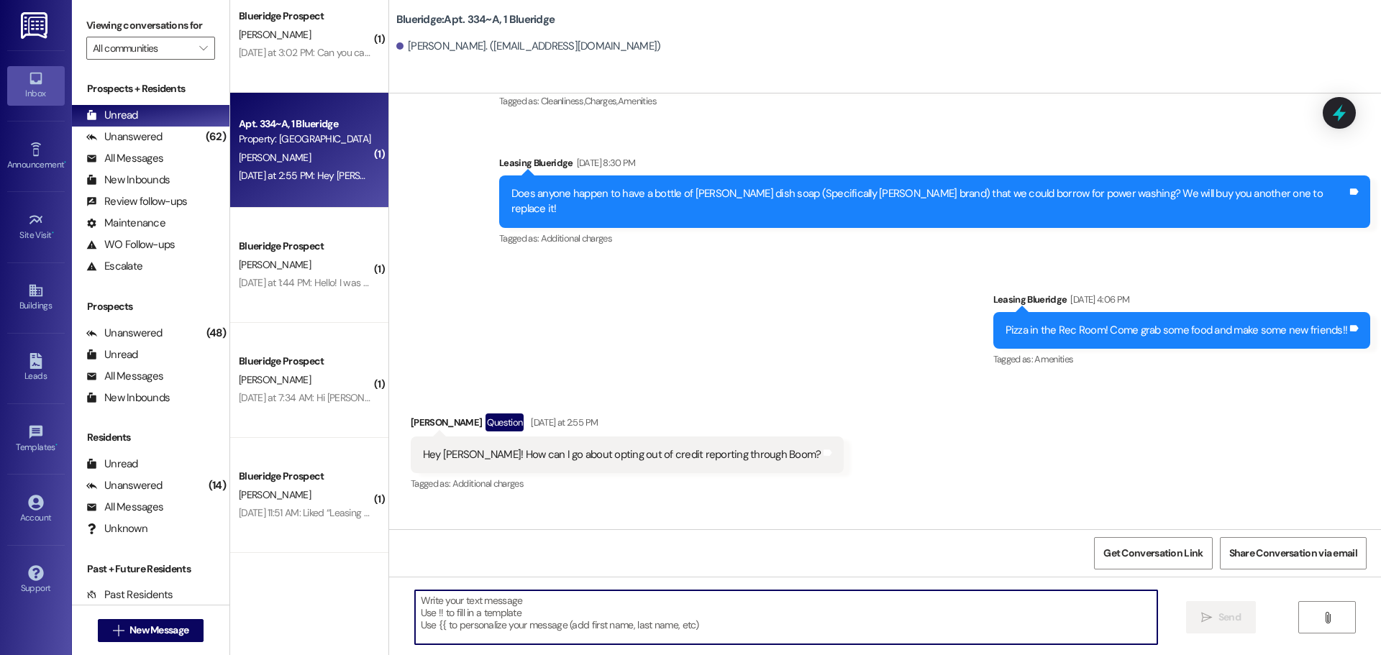
click at [817, 633] on textarea at bounding box center [786, 617] width 742 height 54
paste textarea "[URL][DOMAIN_NAME]"
type textarea "[URL][DOMAIN_NAME]"
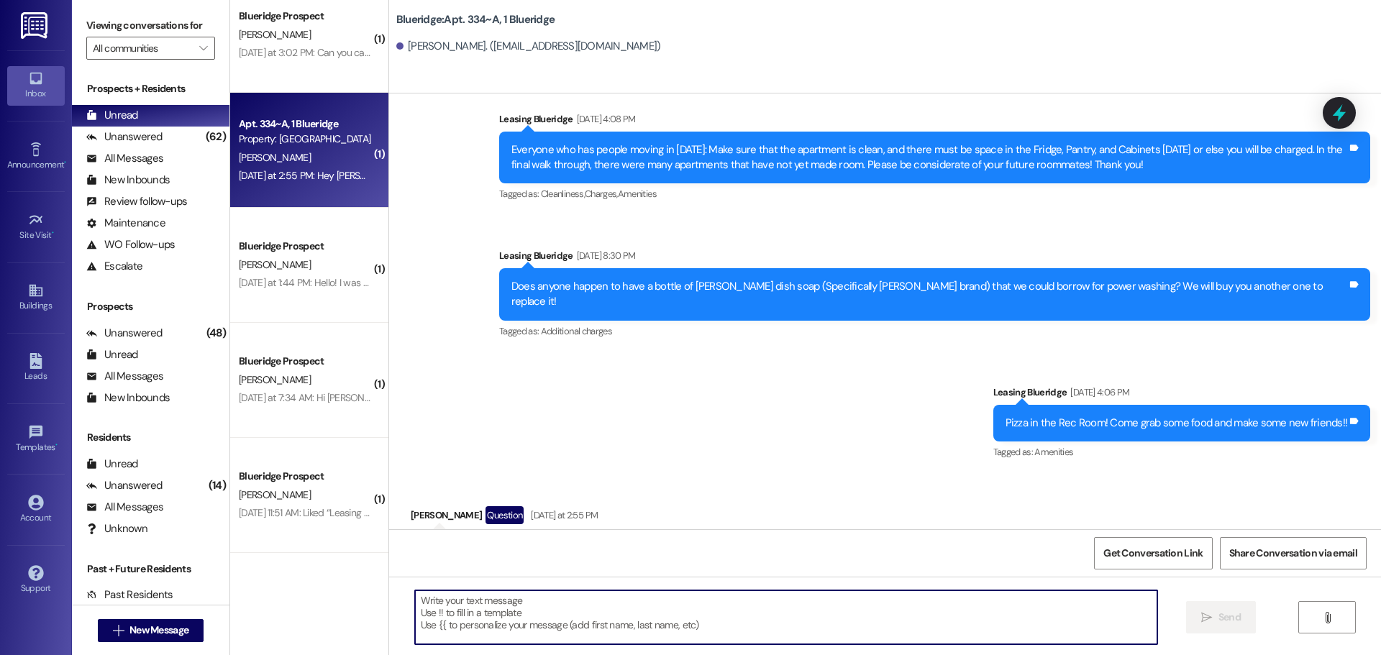
scroll to position [9309, 0]
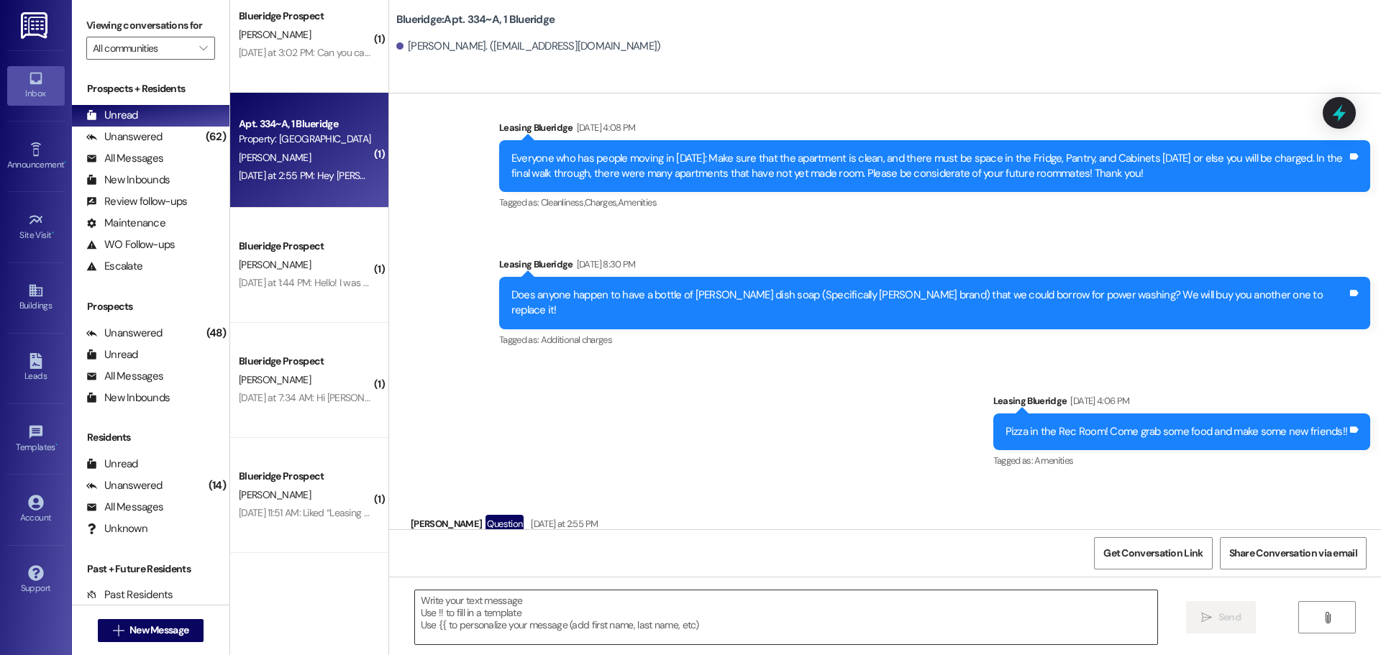
click at [792, 623] on textarea at bounding box center [786, 617] width 742 height 54
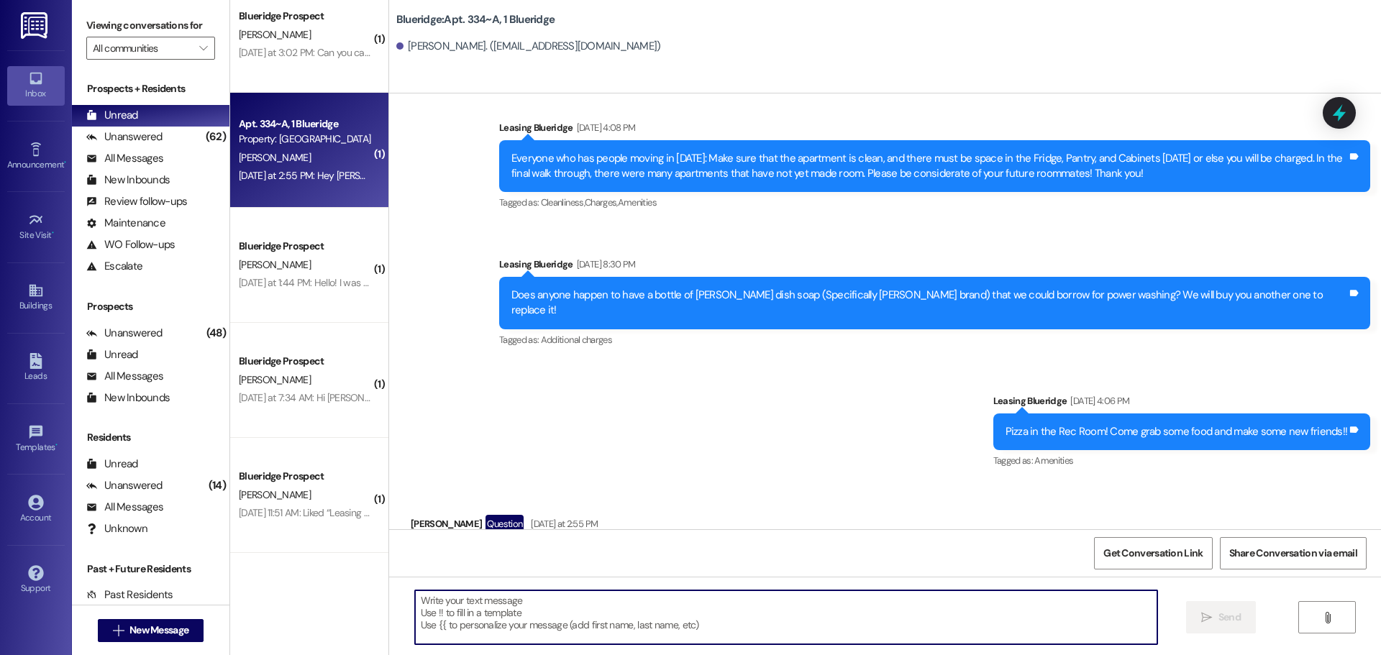
paste textarea "[URL][DOMAIN_NAME]"
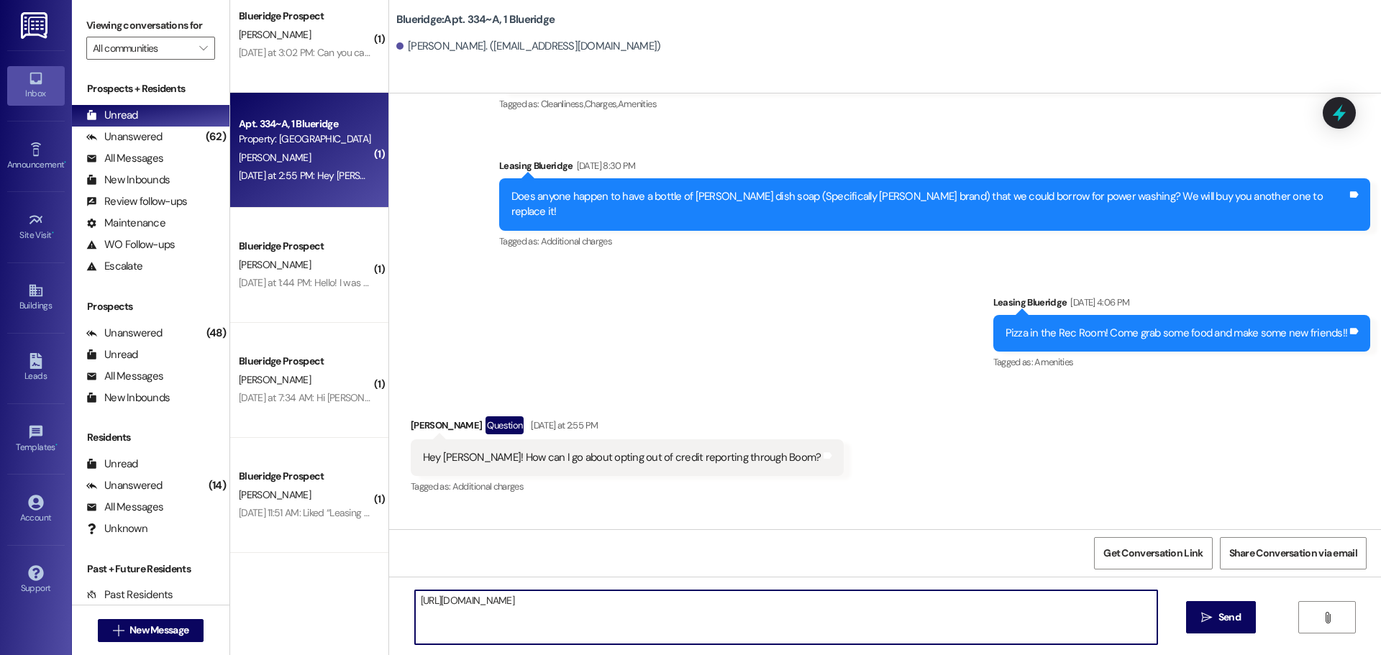
scroll to position [9511, 0]
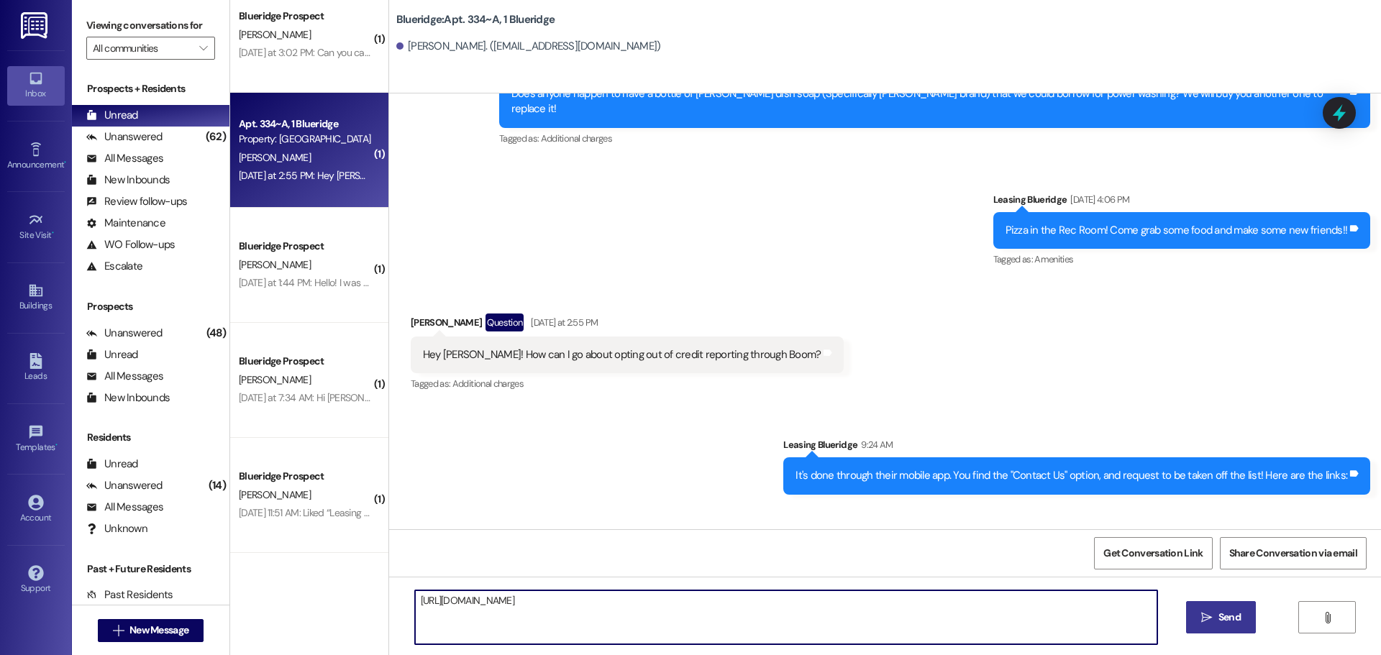
type textarea "[URL][DOMAIN_NAME]"
click at [1220, 612] on span "Send" at bounding box center [1229, 617] width 22 height 15
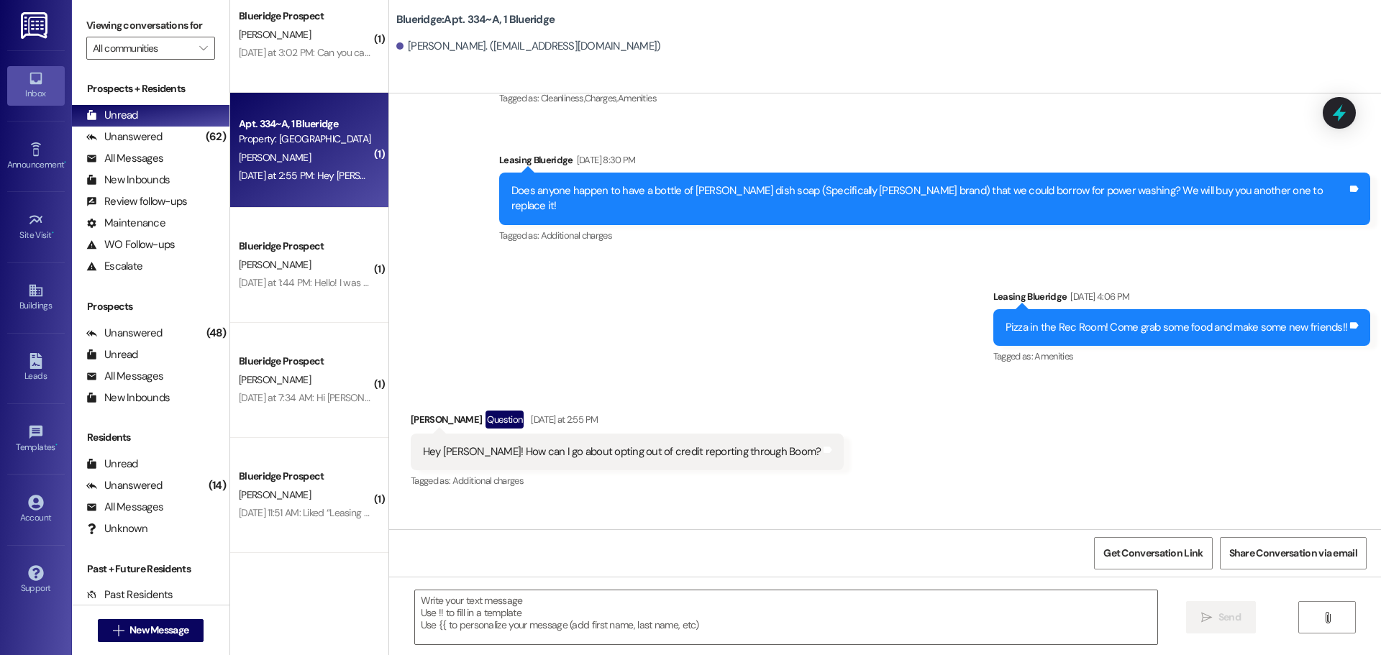
scroll to position [9610, 0]
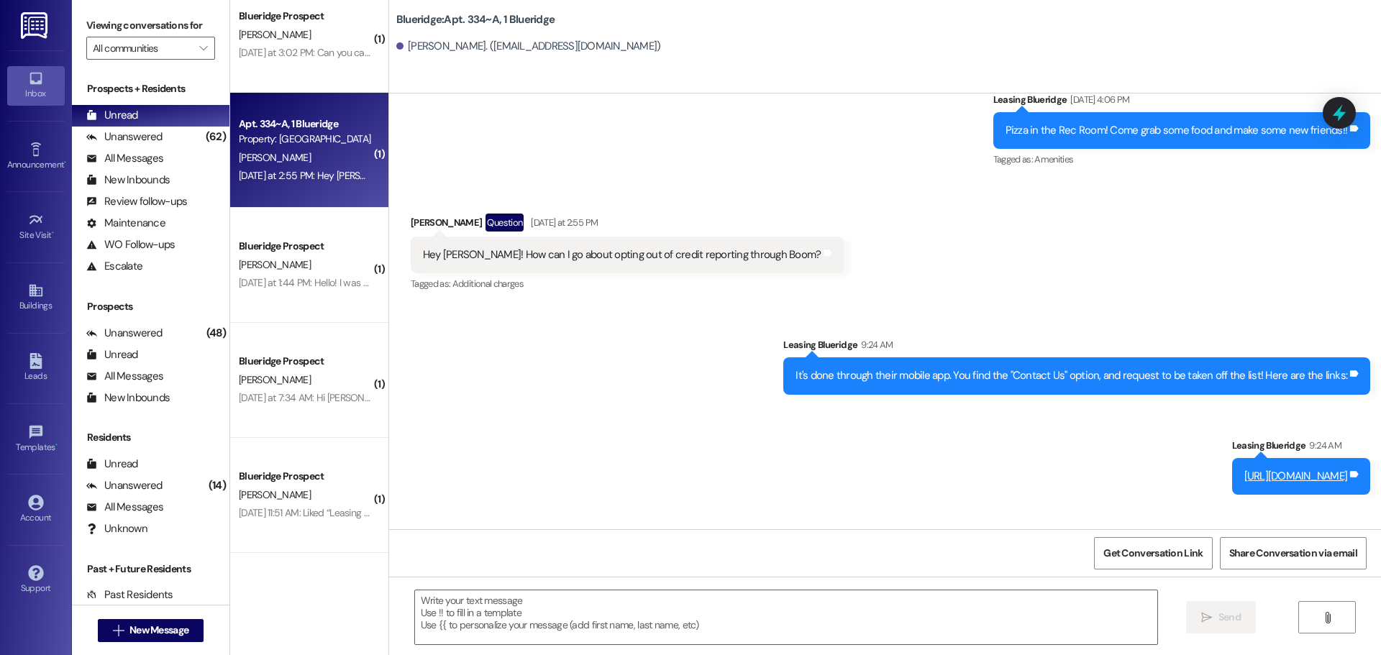
click at [647, 305] on div "Sent via SMS Leasing Blueridge 9:24 AM It's done through their mobile app. You …" at bounding box center [885, 455] width 992 height 301
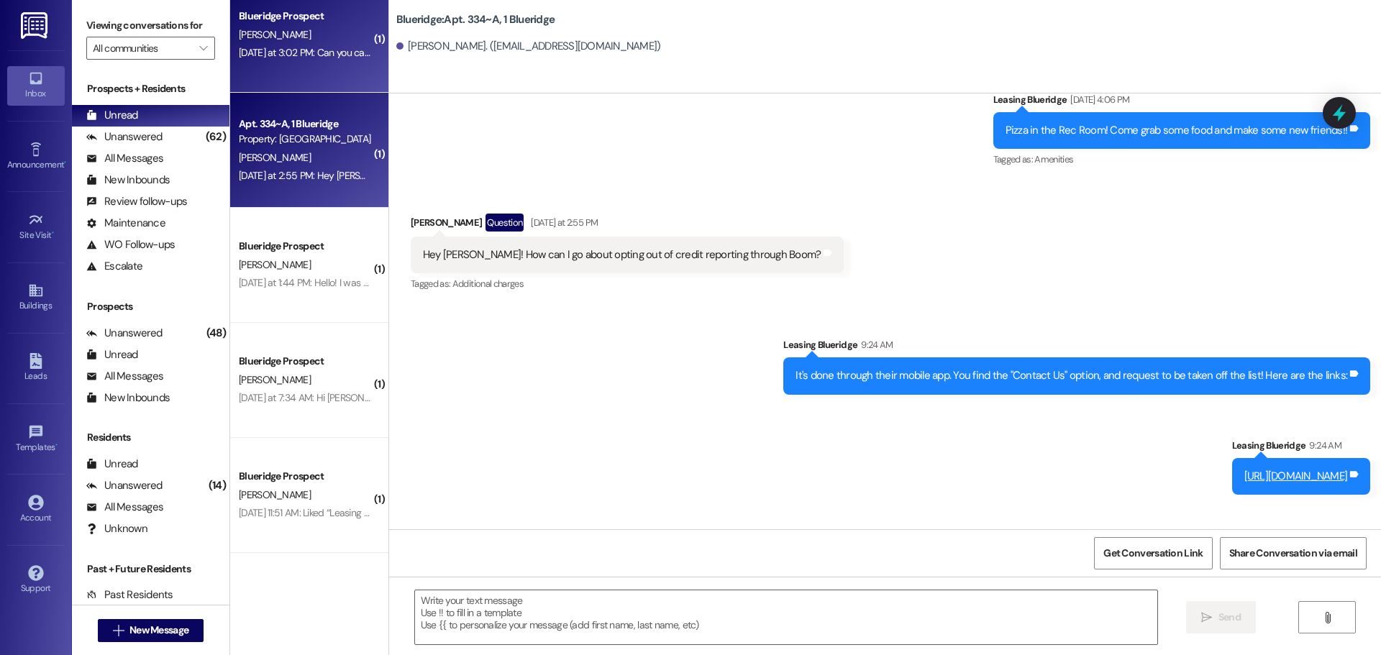
click at [269, 60] on div "Yesterday at 3:02 PM: Can you call me about my ledger please Yesterday at 3:02 …" at bounding box center [305, 53] width 136 height 18
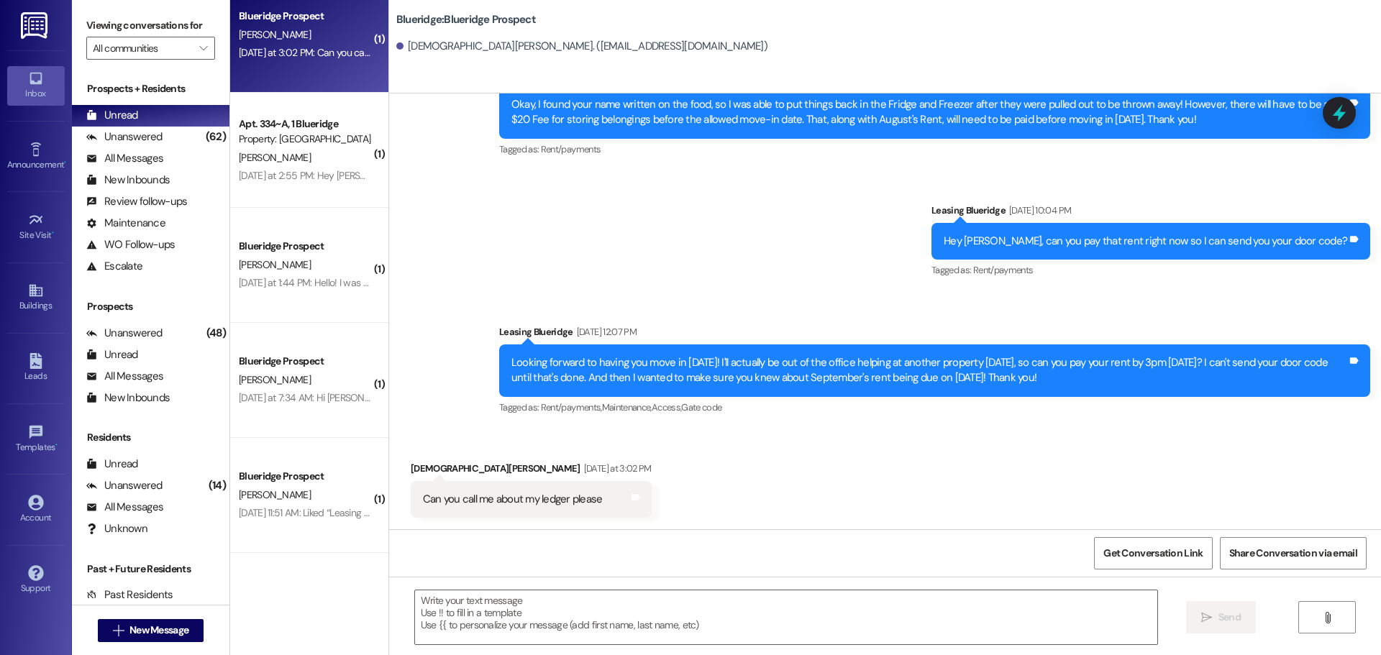
scroll to position [137, 0]
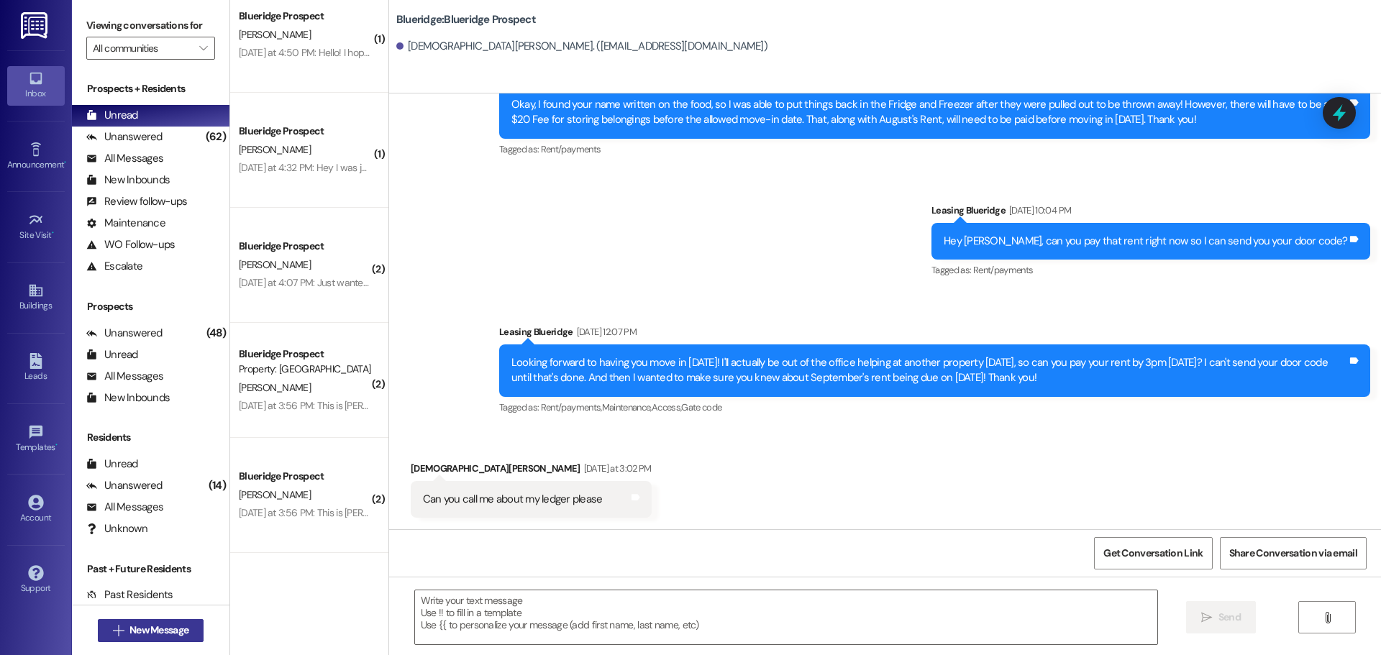
click at [196, 629] on button " New Message" at bounding box center [151, 630] width 106 height 23
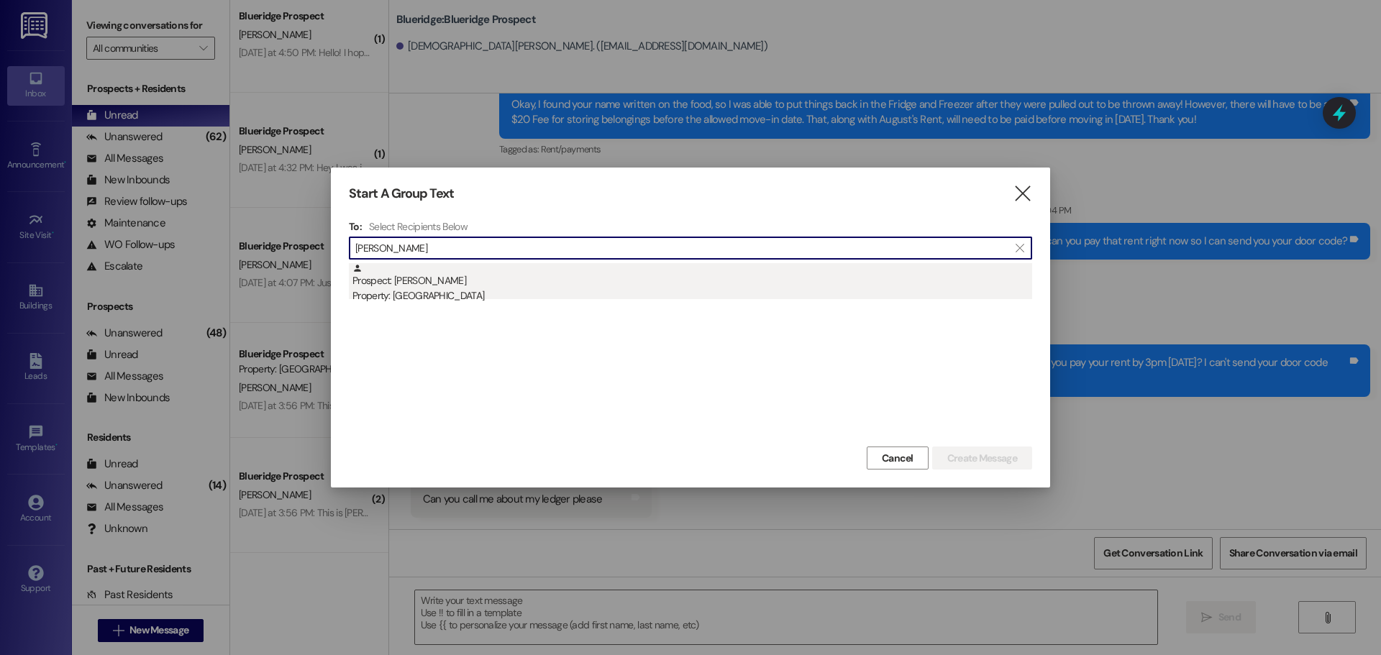
type input "eric joh"
click at [545, 281] on div "Prospect: Eric Johnson Property: Blueridge" at bounding box center [692, 283] width 680 height 41
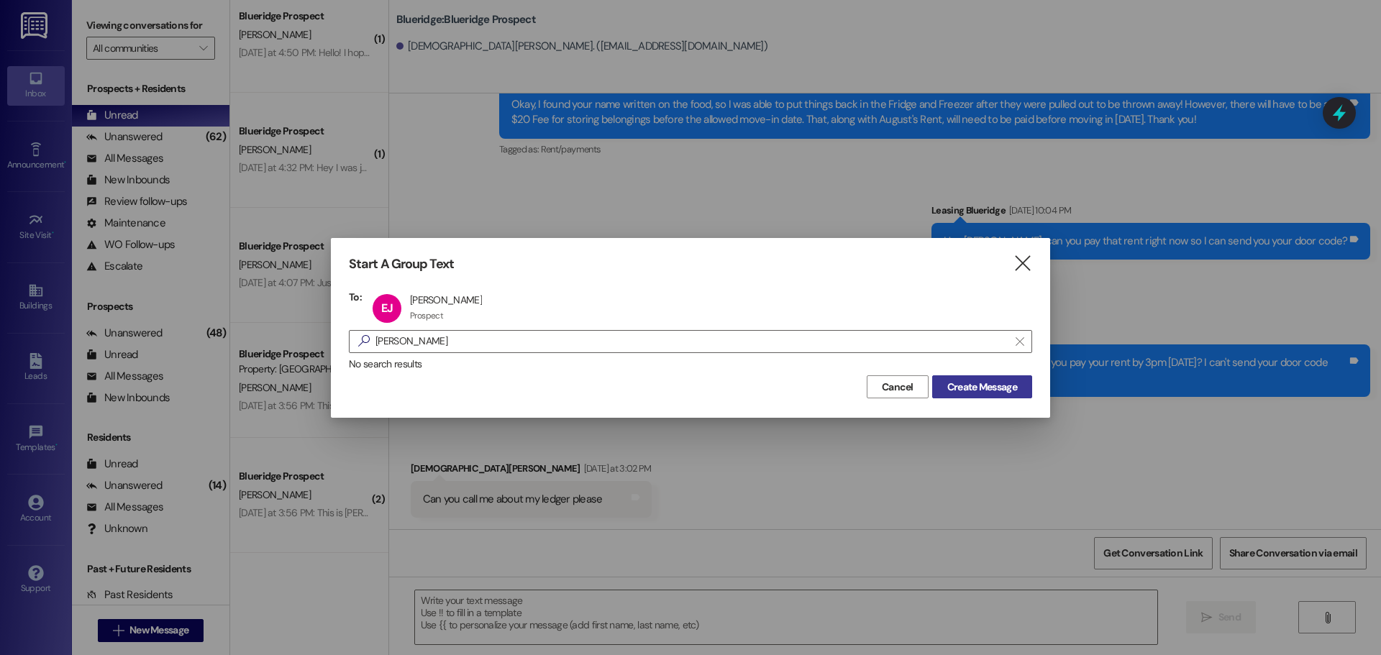
click at [966, 380] on span "Create Message" at bounding box center [982, 387] width 70 height 15
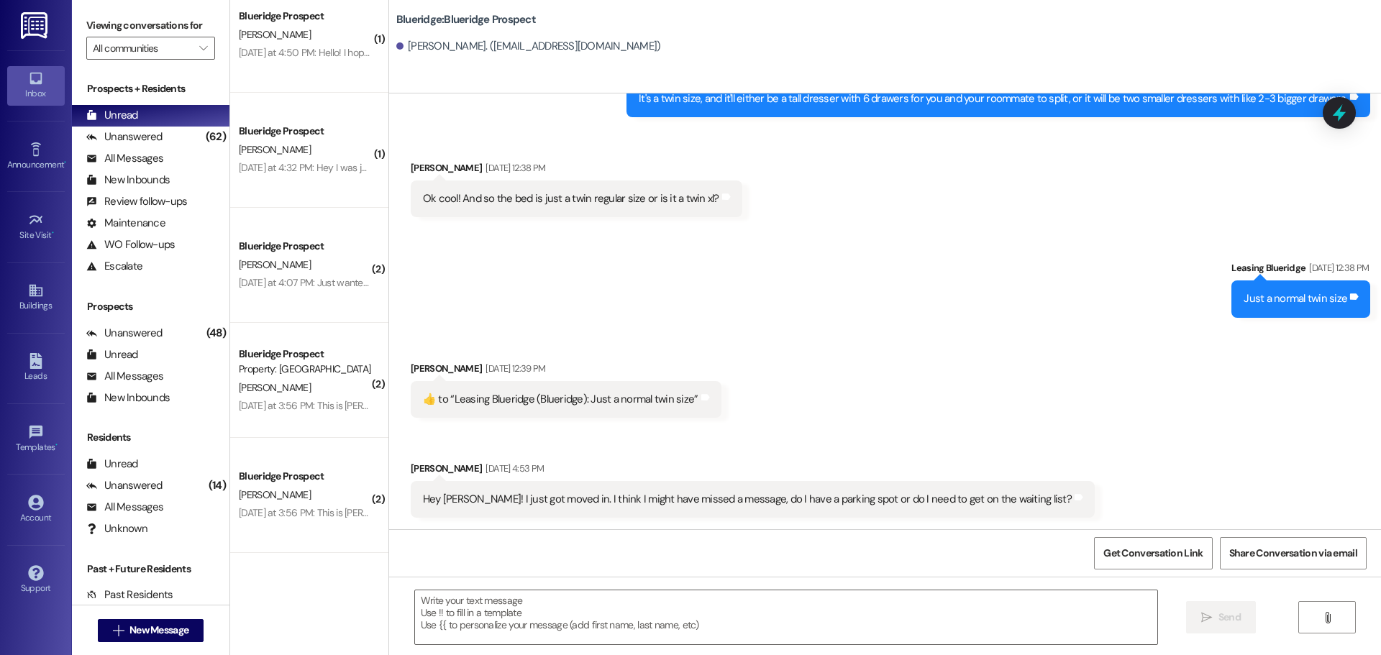
scroll to position [2422, 0]
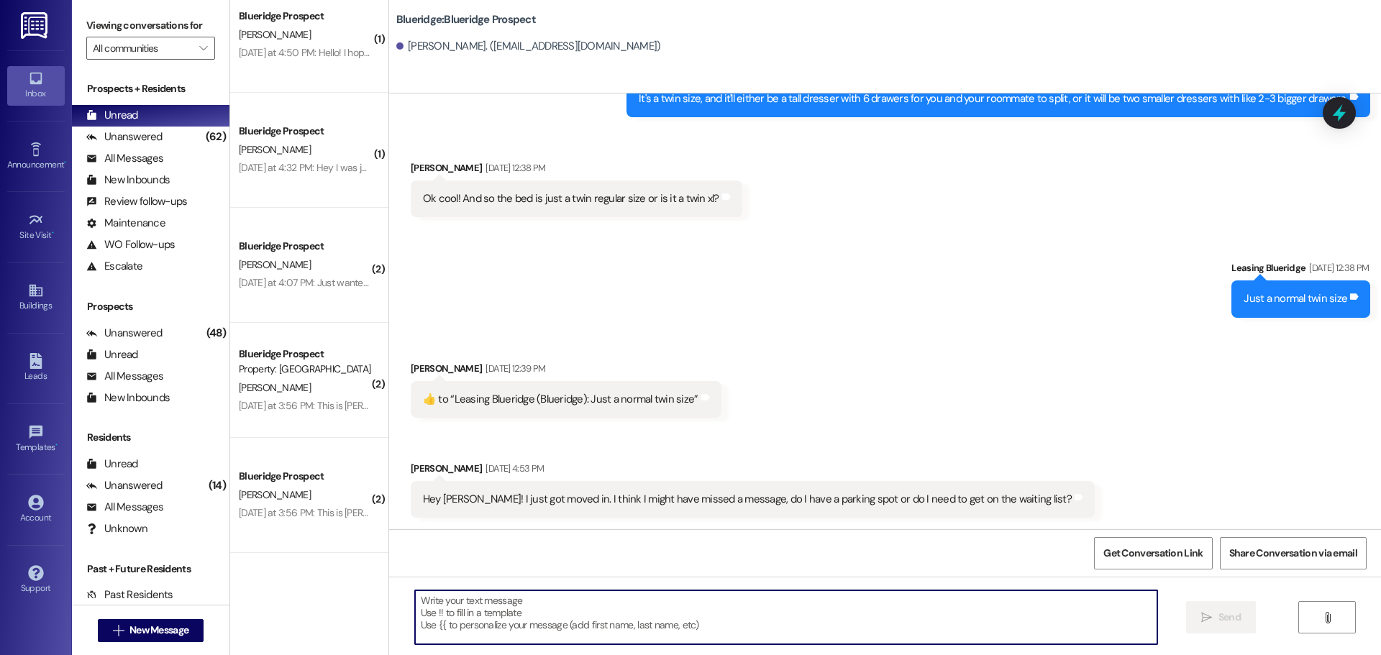
click at [903, 628] on textarea at bounding box center [786, 617] width 742 height 54
paste textarea "I'll run you through the whole process. The first thing to know is that you are…"
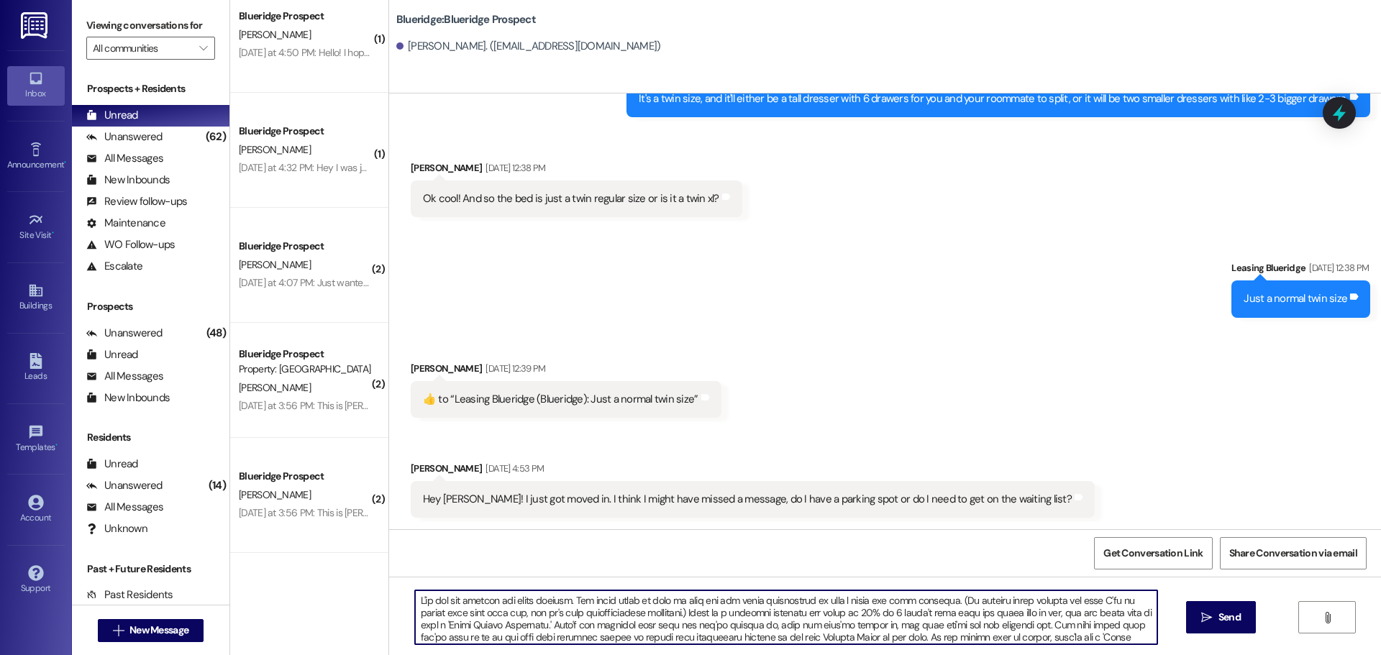
scroll to position [61, 0]
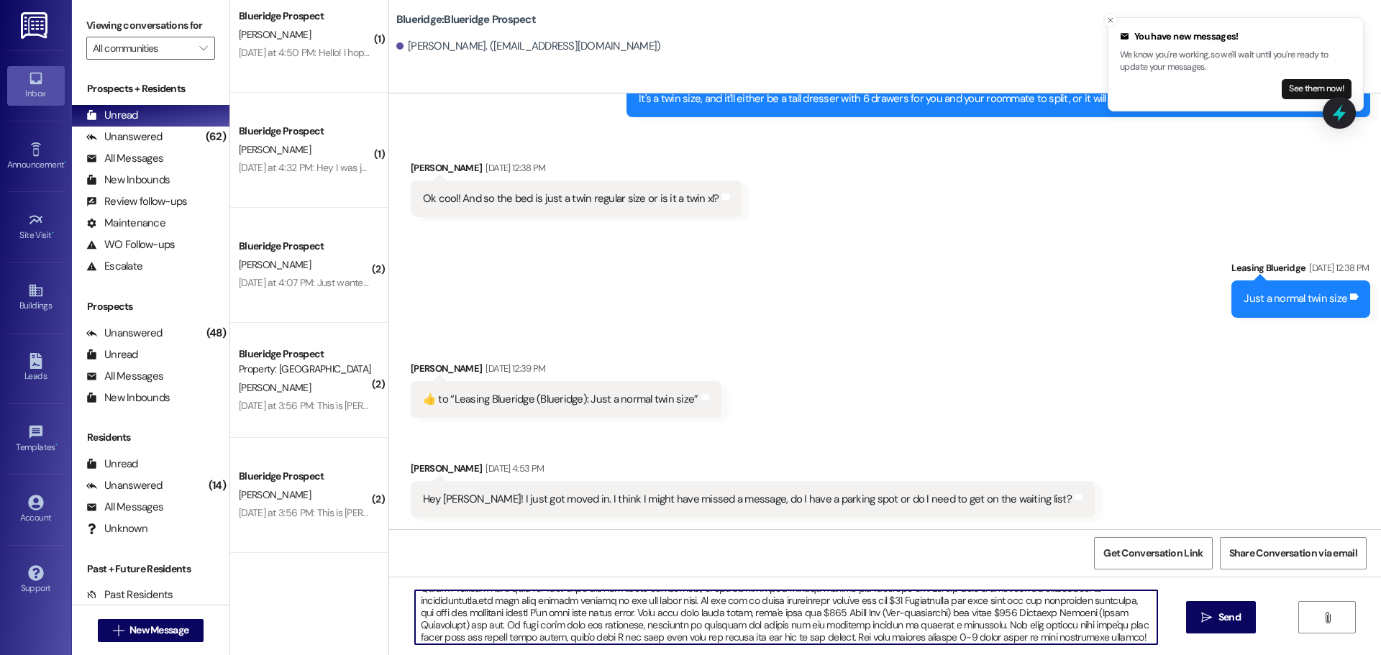
type textarea "I'll run you through the whole process. The first thing to know is that you are…"
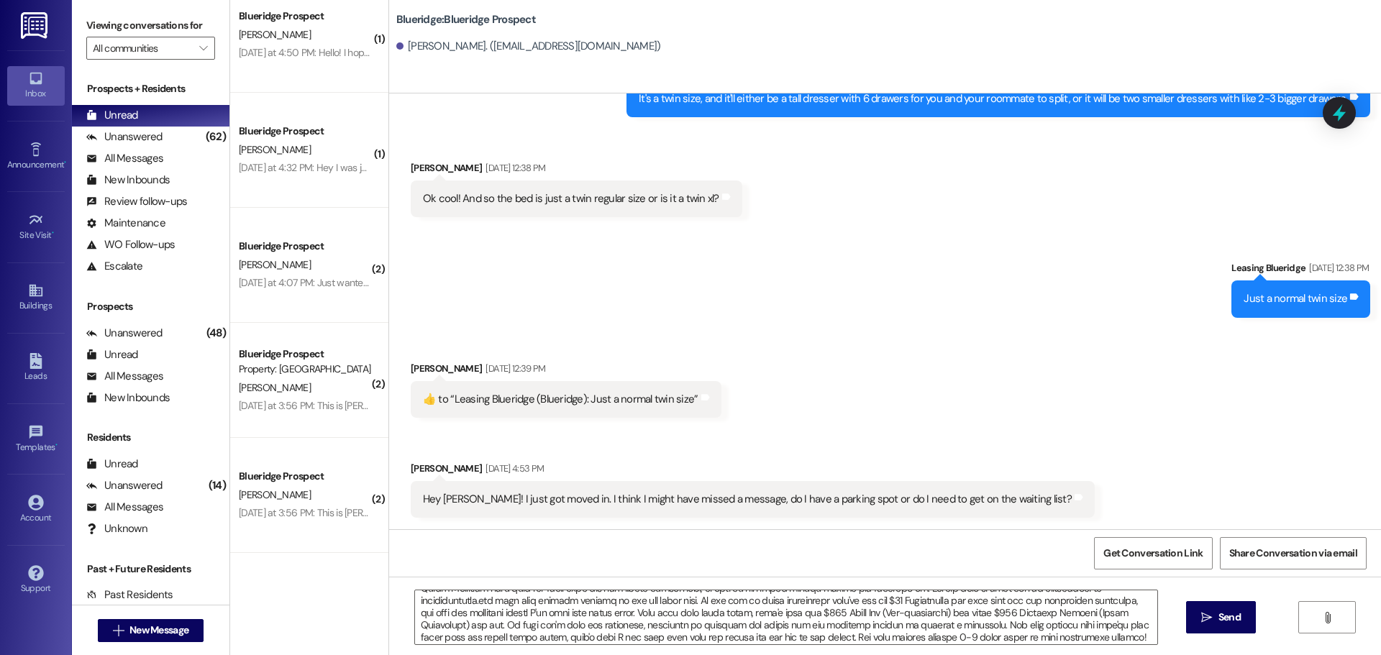
click at [1154, 444] on div "Received via SMS Eric Johnson Aug 25, 2025 at 12:39 PM  ​👍​ to “ Leasing Blueri…" at bounding box center [885, 429] width 992 height 201
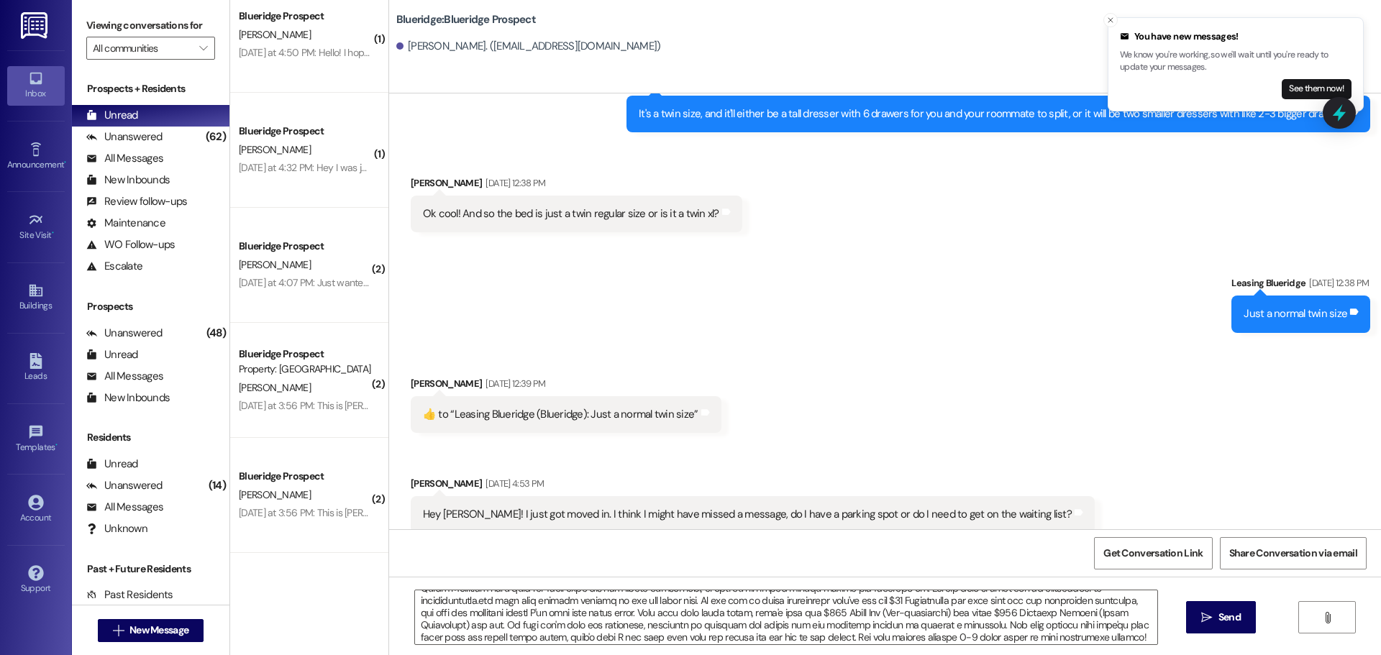
scroll to position [2422, 0]
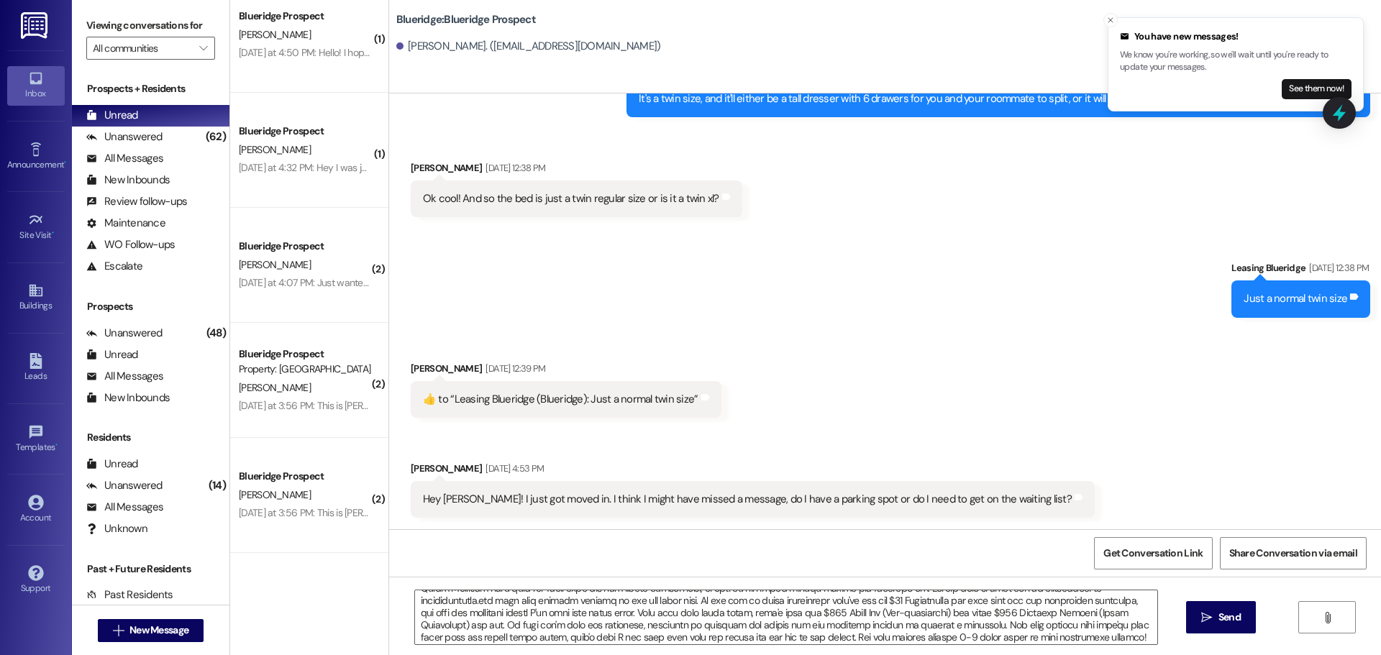
click at [1075, 462] on div "Received via SMS Eric Johnson Aug 25, 2025 at 12:39 PM  ​👍​ to “ Leasing Blueri…" at bounding box center [885, 429] width 992 height 201
click at [1207, 628] on button " Send" at bounding box center [1221, 617] width 70 height 32
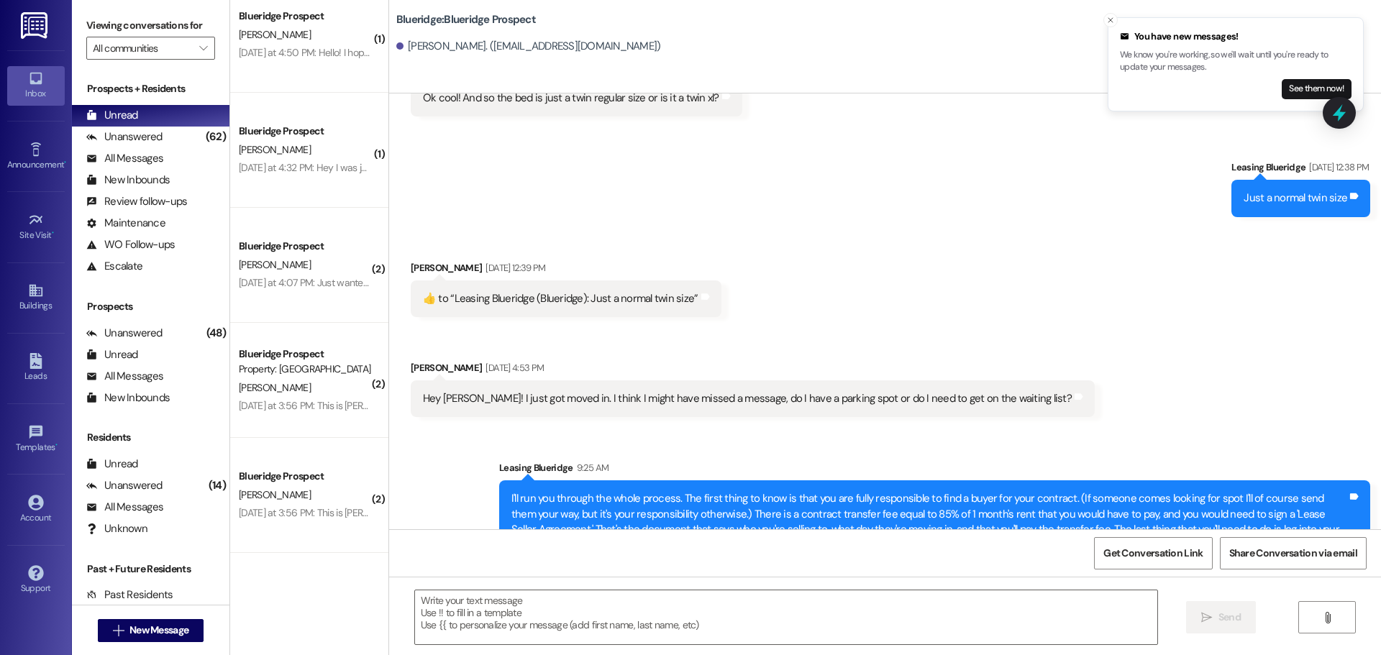
scroll to position [2646, 0]
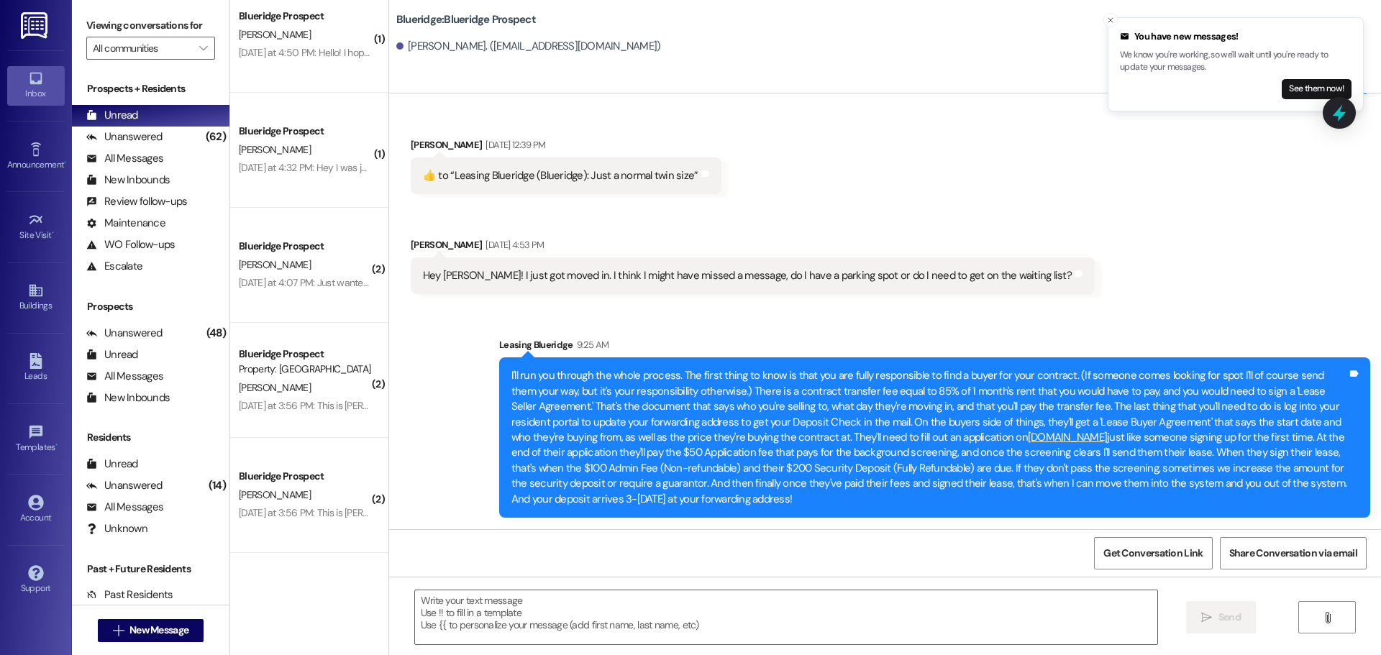
click at [1165, 300] on div "Received via SMS Eric Johnson Aug 25, 2025 at 12:39 PM  ​👍​ to “ Leasing Blueri…" at bounding box center [885, 205] width 992 height 201
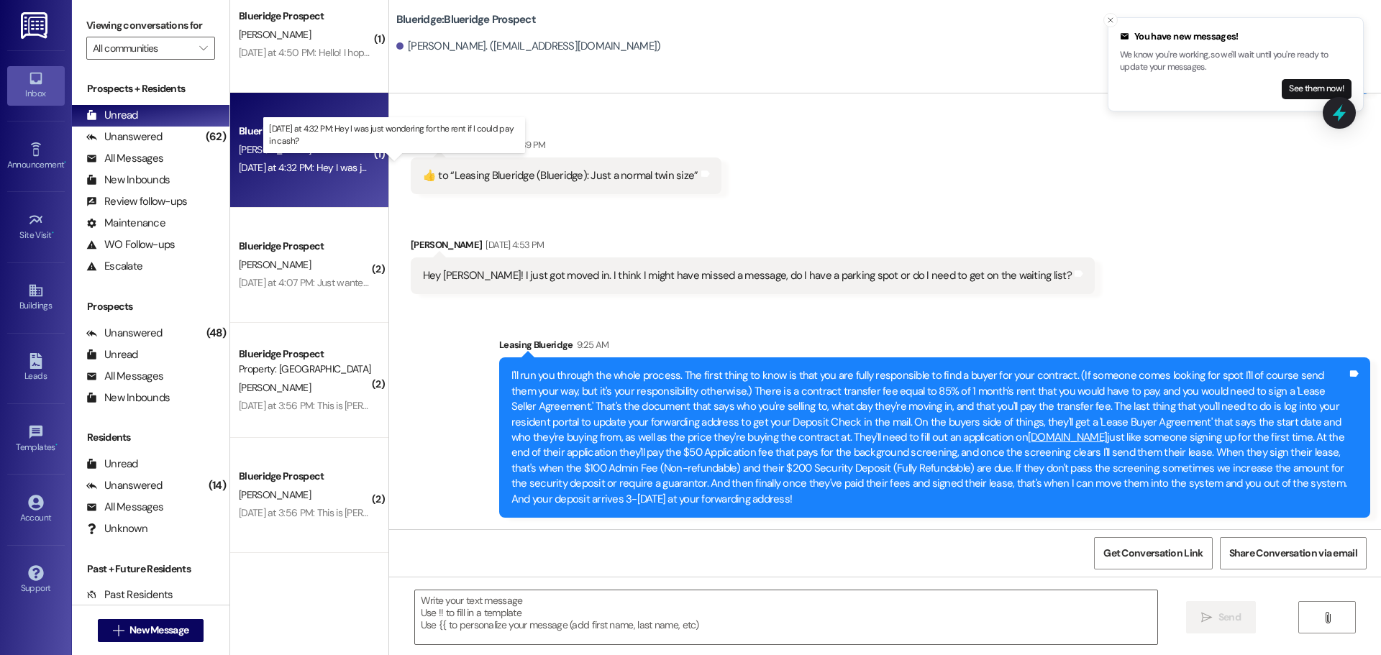
click at [274, 164] on div "Yesterday at 4:32 PM: Hey I was just wondering for the rent if I could pay in c…" at bounding box center [400, 167] width 323 height 13
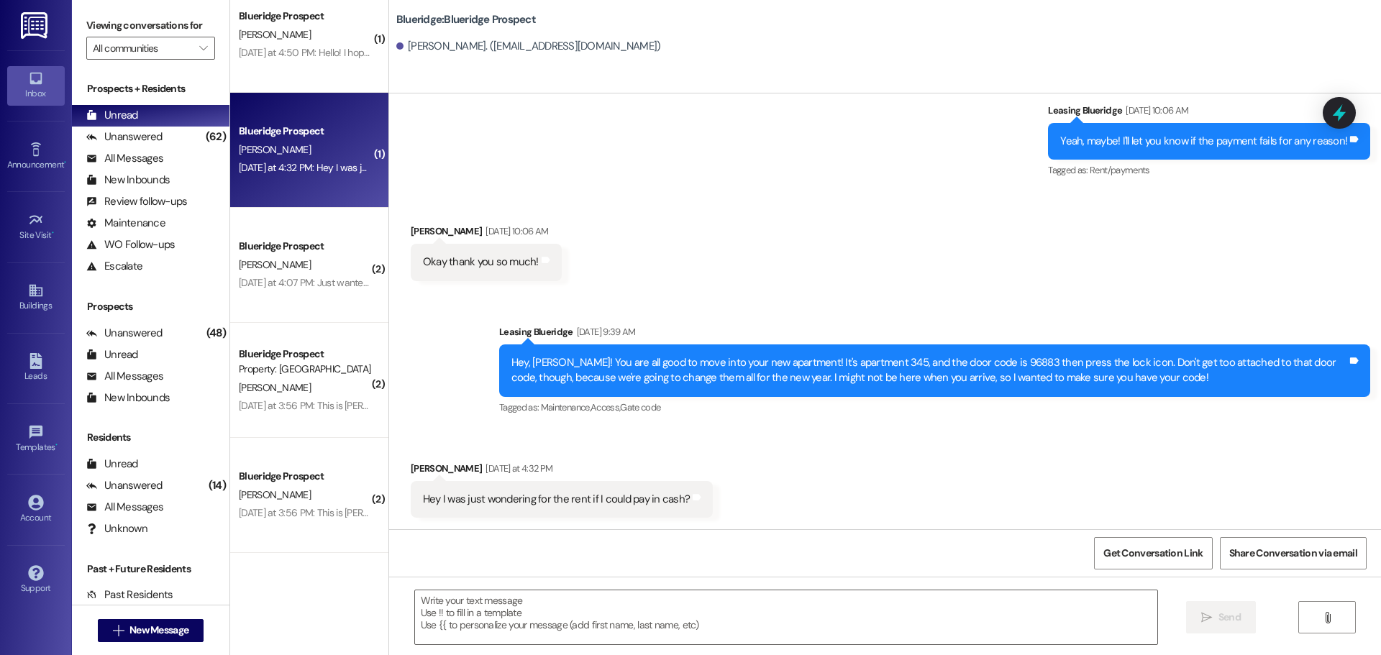
scroll to position [1986, 0]
click at [700, 618] on textarea at bounding box center [786, 617] width 742 height 54
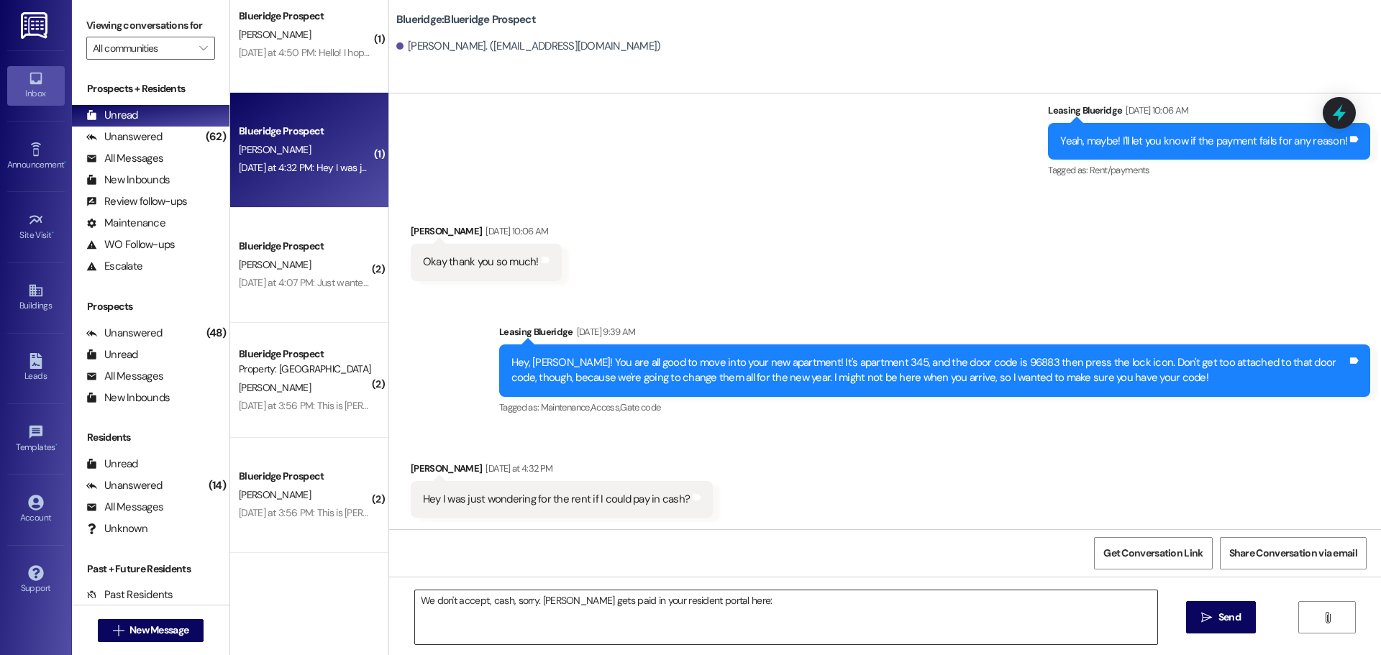
click at [792, 623] on textarea "We don't accept, cash, sorry. Rent gets paid in your resident portal here:" at bounding box center [786, 617] width 742 height 54
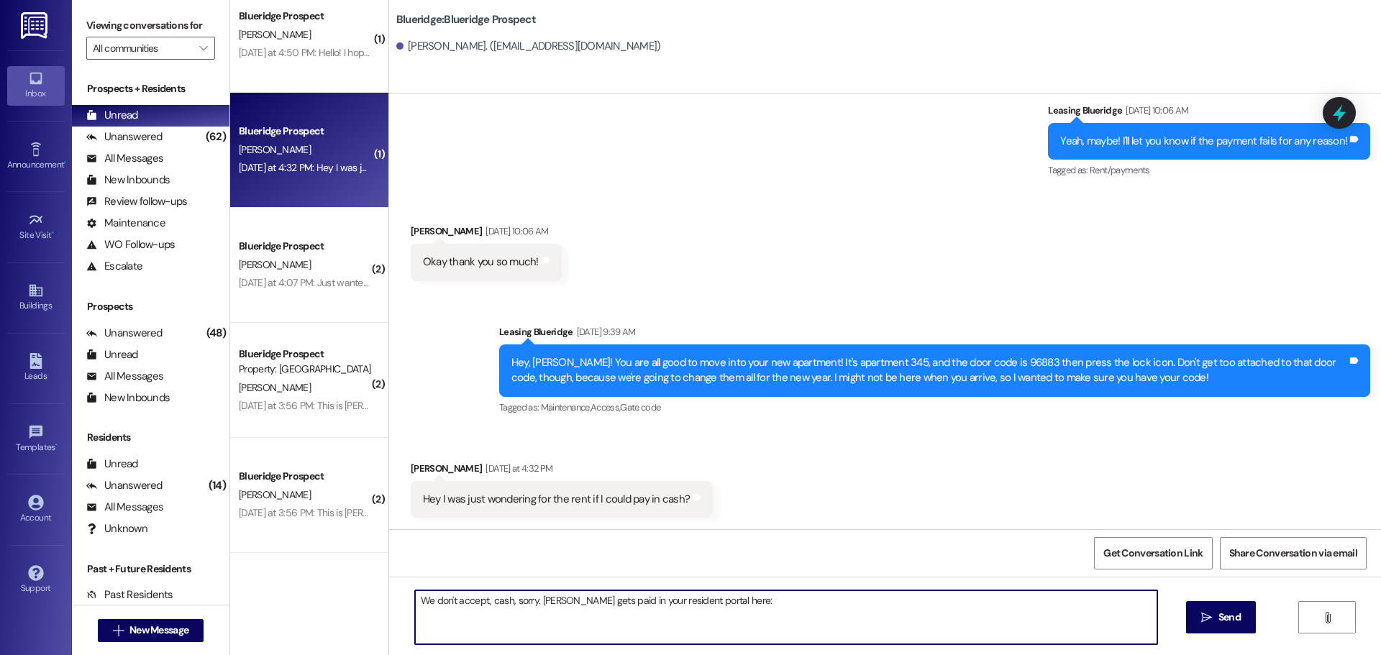
paste textarea "[URL][DOMAIN_NAME]"
click at [593, 600] on textarea "We don't accept, cash, sorry. Rent gets paid in your resident portal here: http…" at bounding box center [786, 617] width 742 height 54
type textarea "We don't accept, cash, sorry. Rent gets paid online in your resident portal her…"
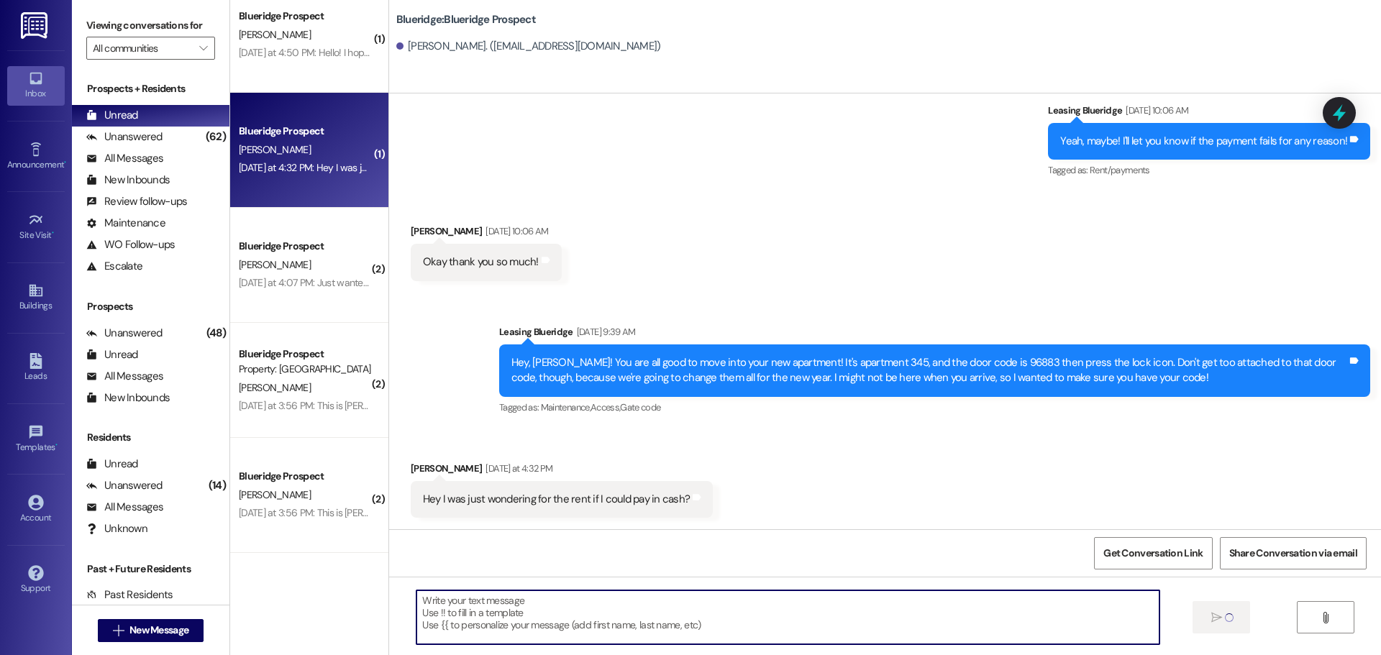
scroll to position [1986, 0]
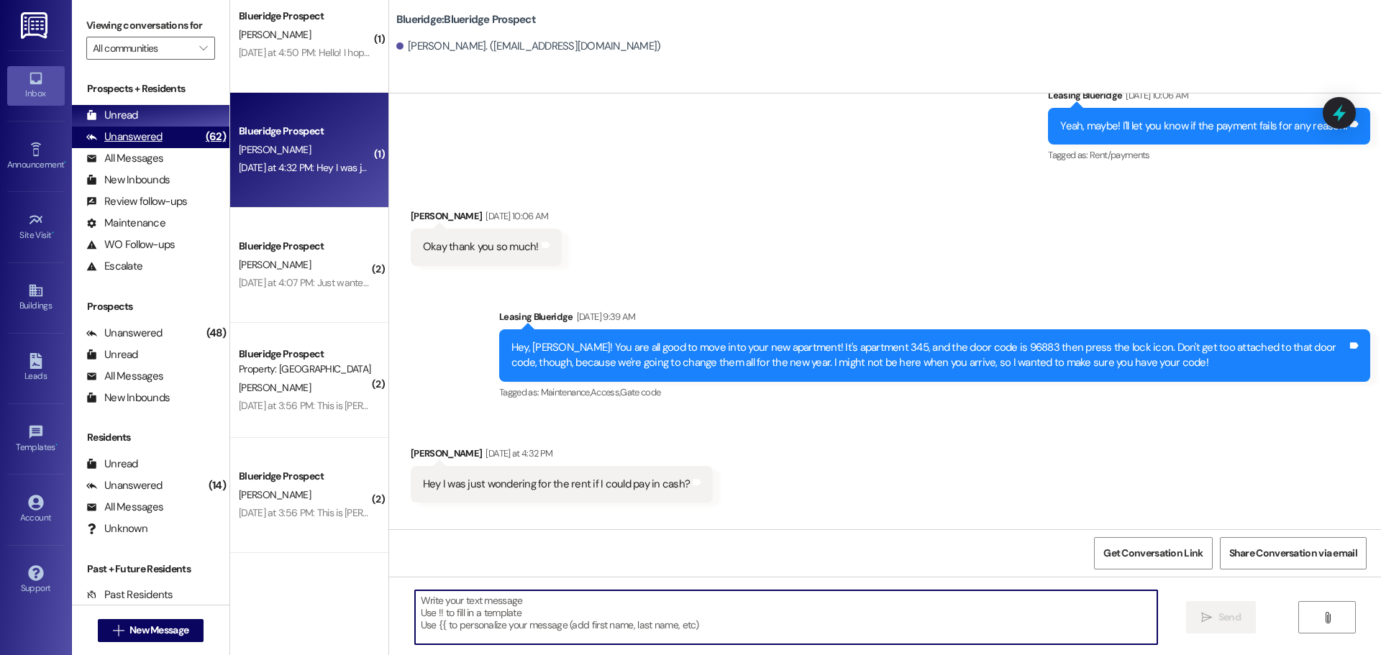
click at [179, 142] on div "Unanswered (62)" at bounding box center [150, 138] width 157 height 22
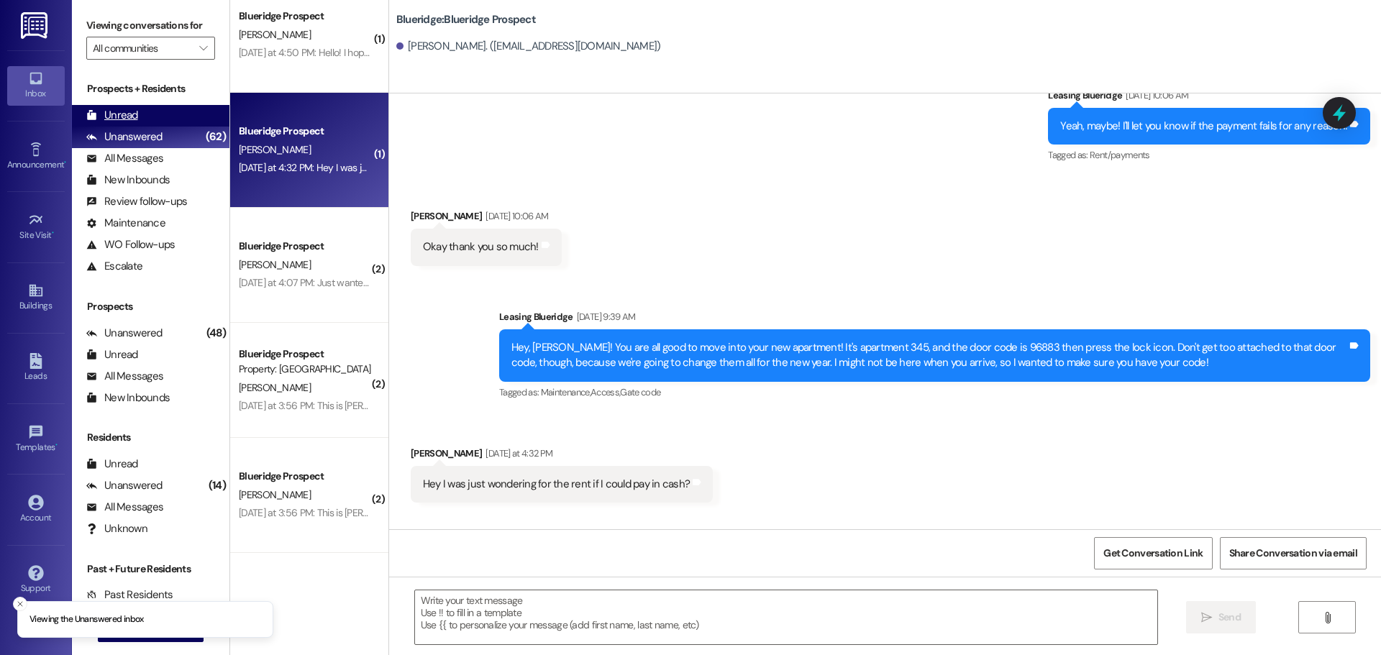
click at [176, 116] on div "Unread (0)" at bounding box center [150, 116] width 157 height 22
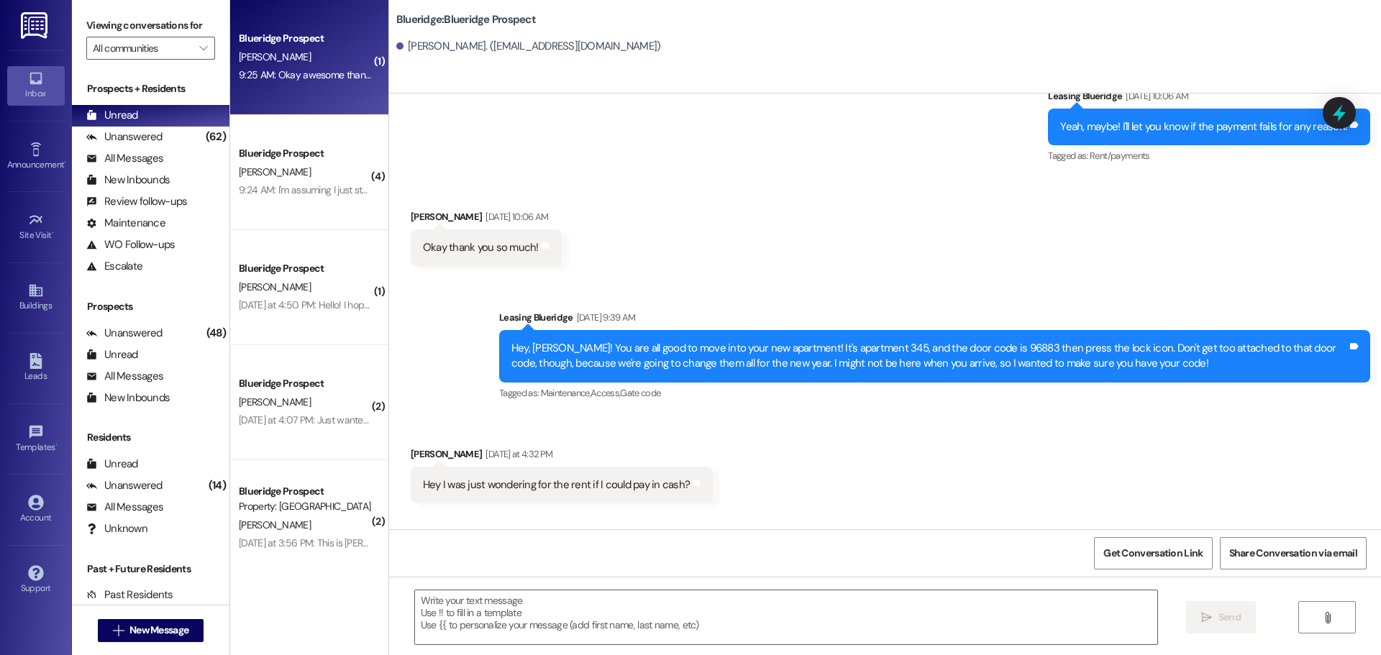
click at [287, 76] on div "9:25 AM: Okay awesome thank you!! 9:25 AM: Okay awesome thank you!!" at bounding box center [315, 74] width 153 height 13
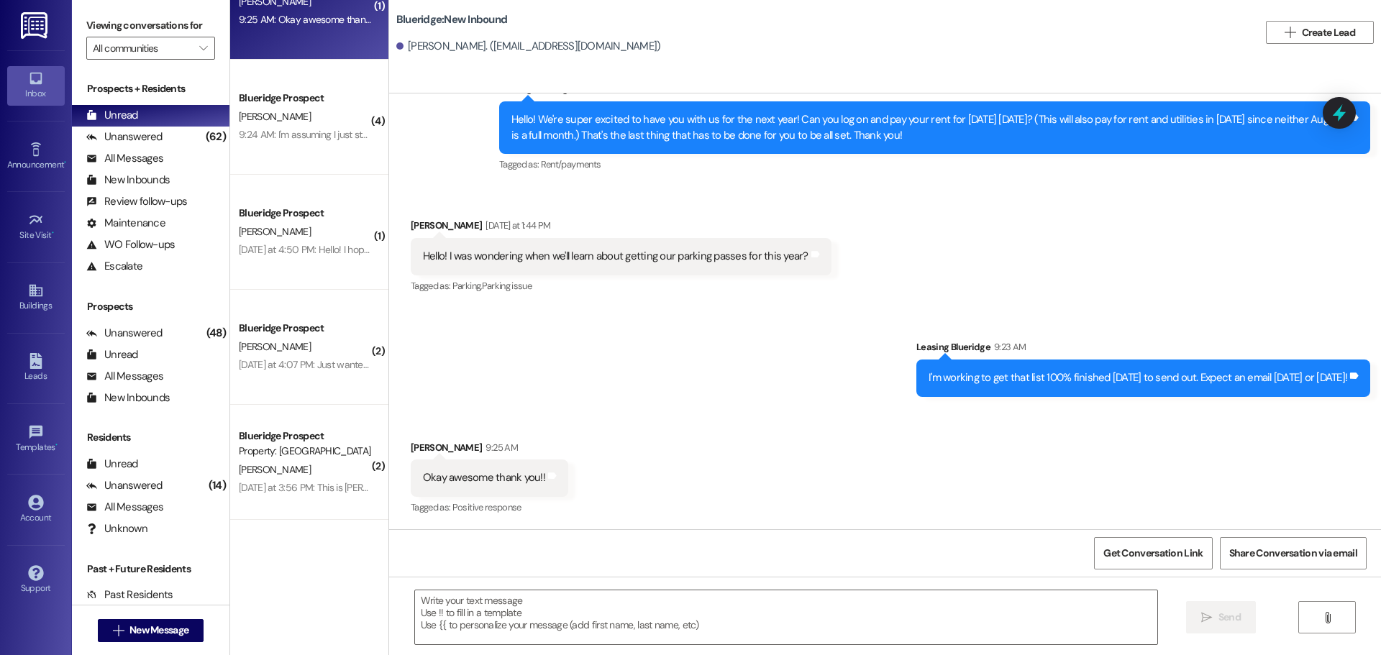
scroll to position [72, 0]
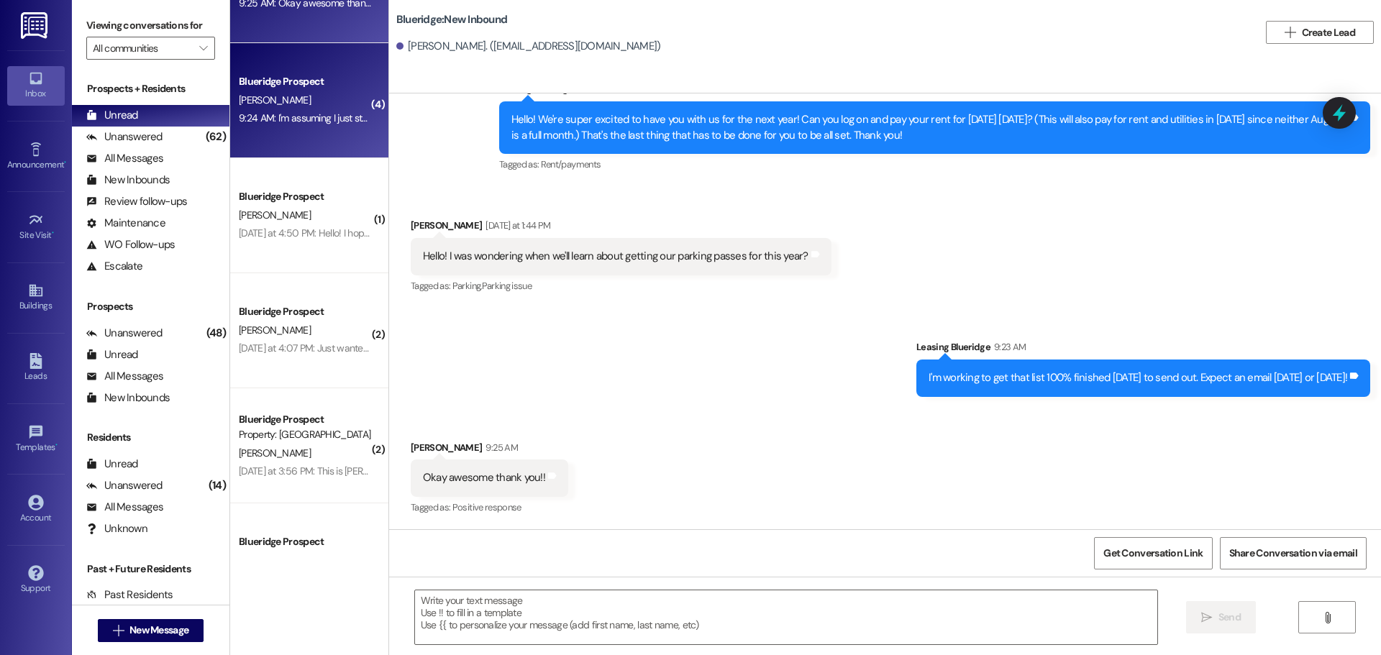
click at [325, 129] on div "Blueridge Prospect E. Riggs 9:24 AM: I'm assuming I just stop by the office 9:2…" at bounding box center [309, 100] width 158 height 115
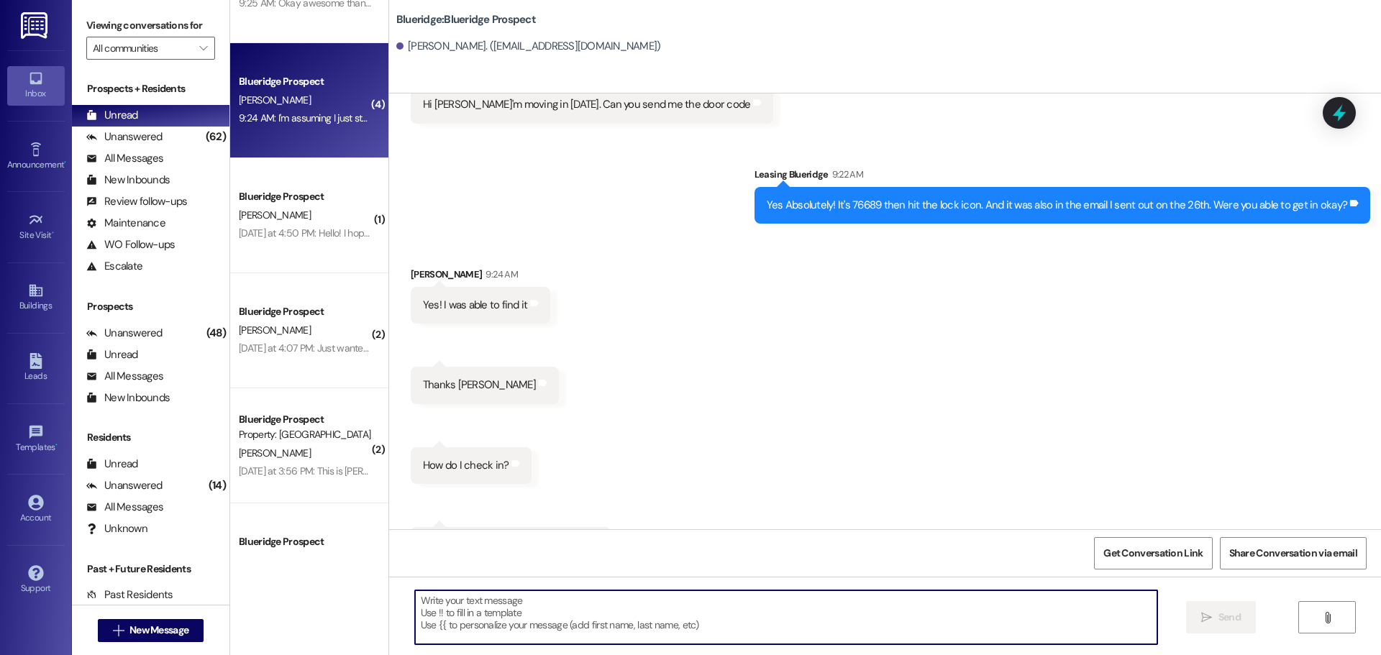
click at [707, 612] on textarea at bounding box center [786, 617] width 742 height 54
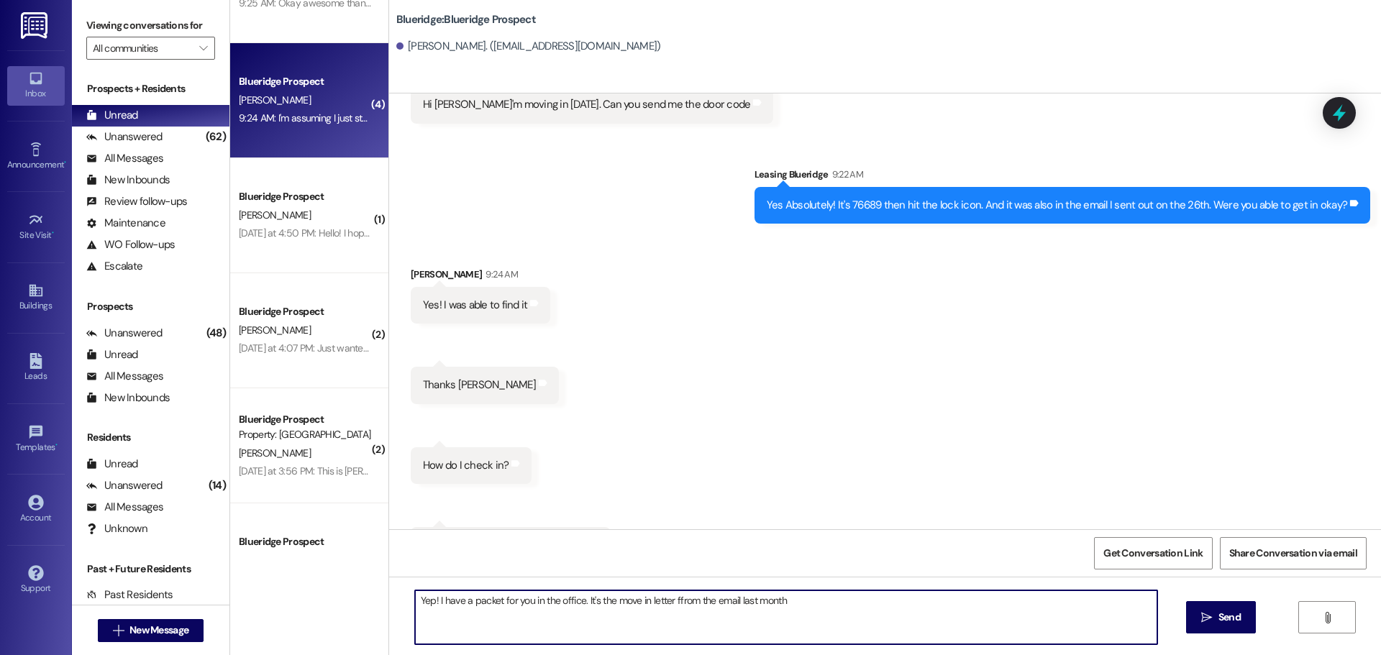
click at [672, 600] on textarea "Yep! I have a packet for you in the office. It's the move in letter ffrom the e…" at bounding box center [786, 617] width 742 height 54
type textarea "Yep! I have a packet for you in the office. It's the move in letter from the em…"
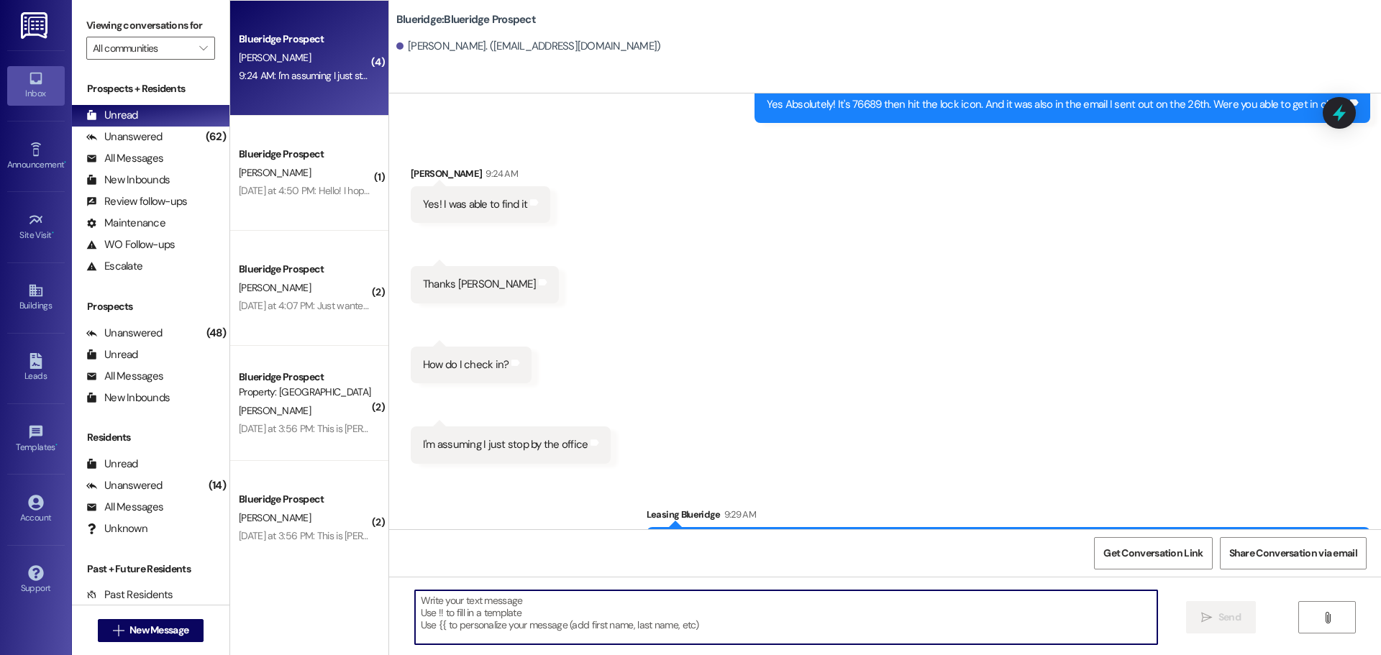
scroll to position [137, 0]
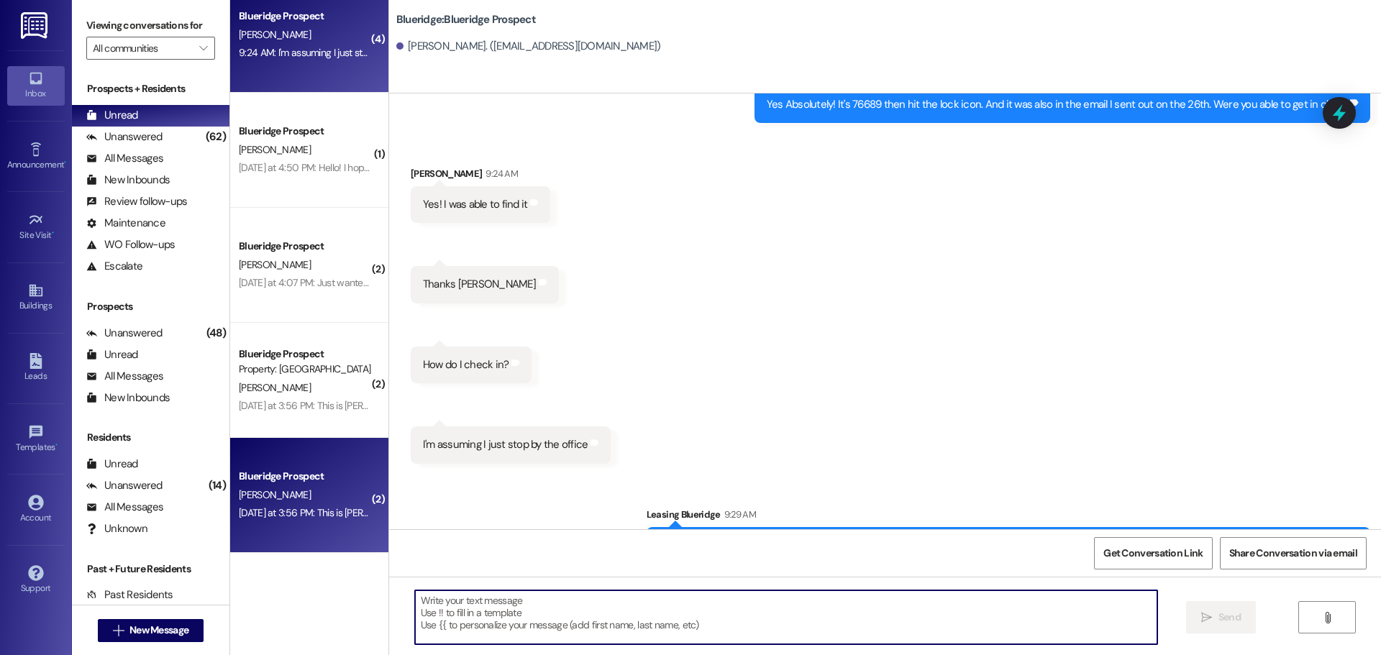
click at [281, 495] on div "D. Robertson" at bounding box center [305, 495] width 136 height 18
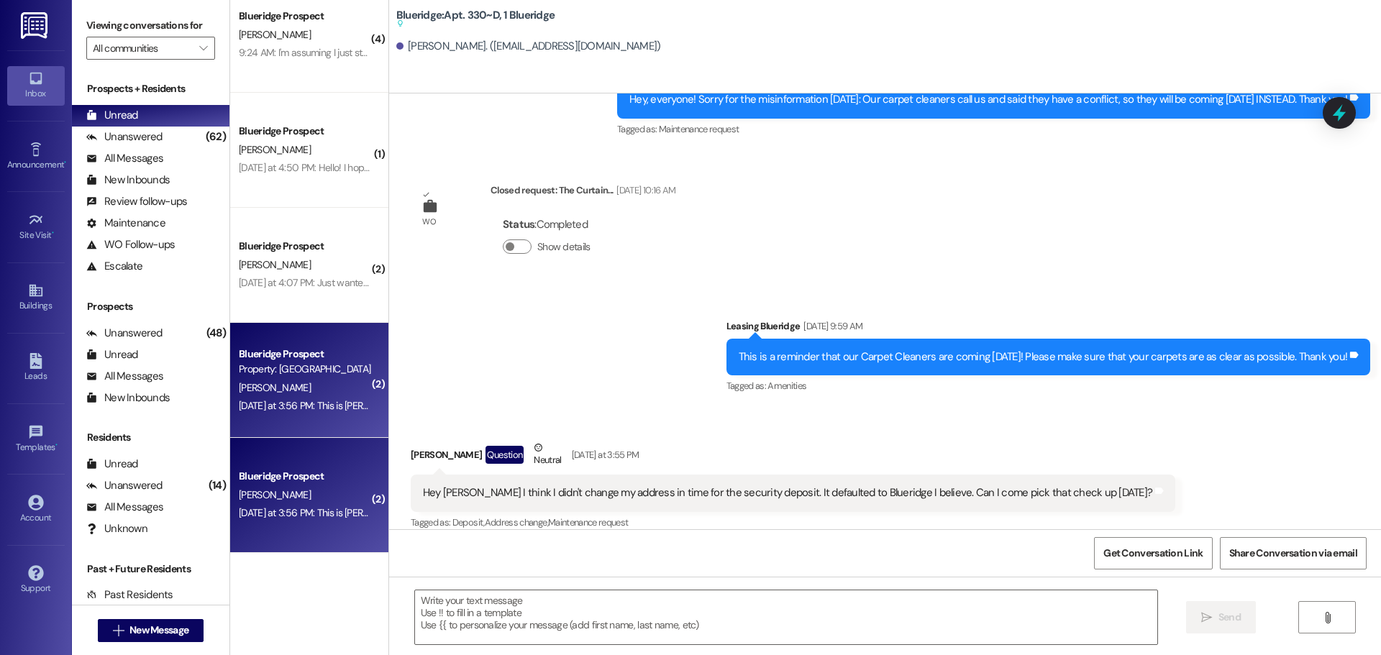
scroll to position [18615, 0]
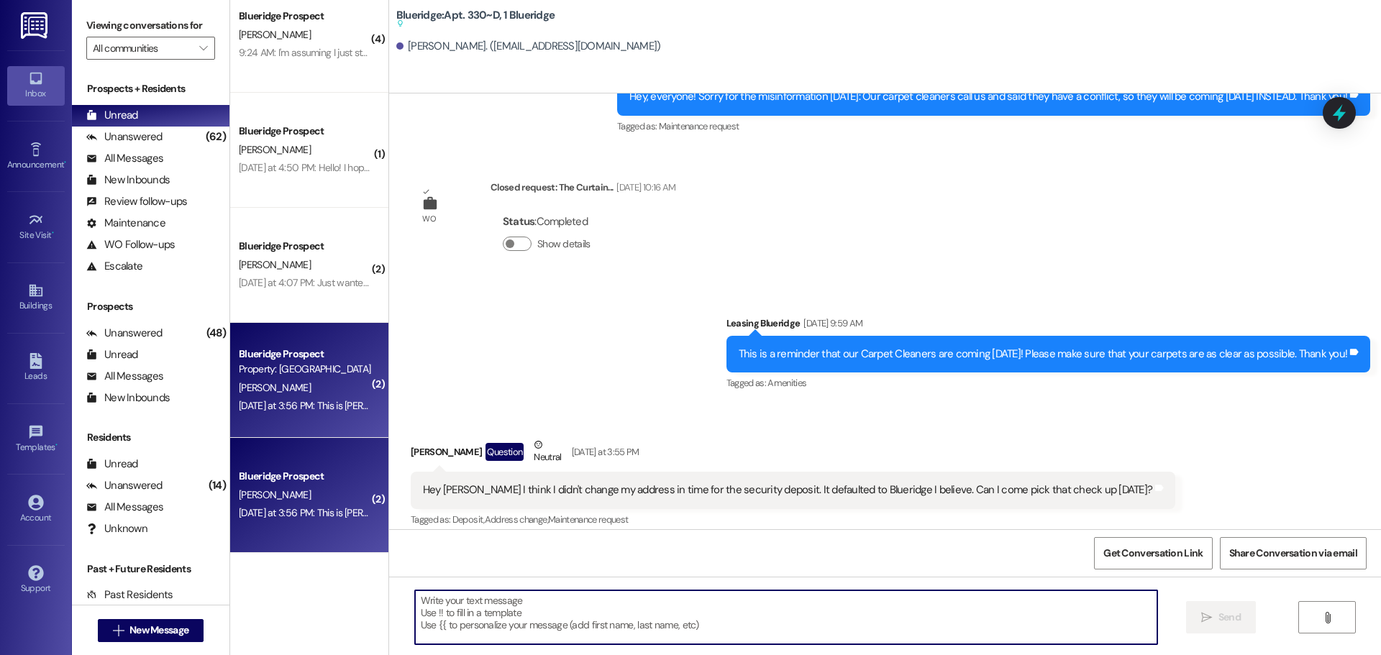
click at [854, 619] on textarea at bounding box center [786, 617] width 742 height 54
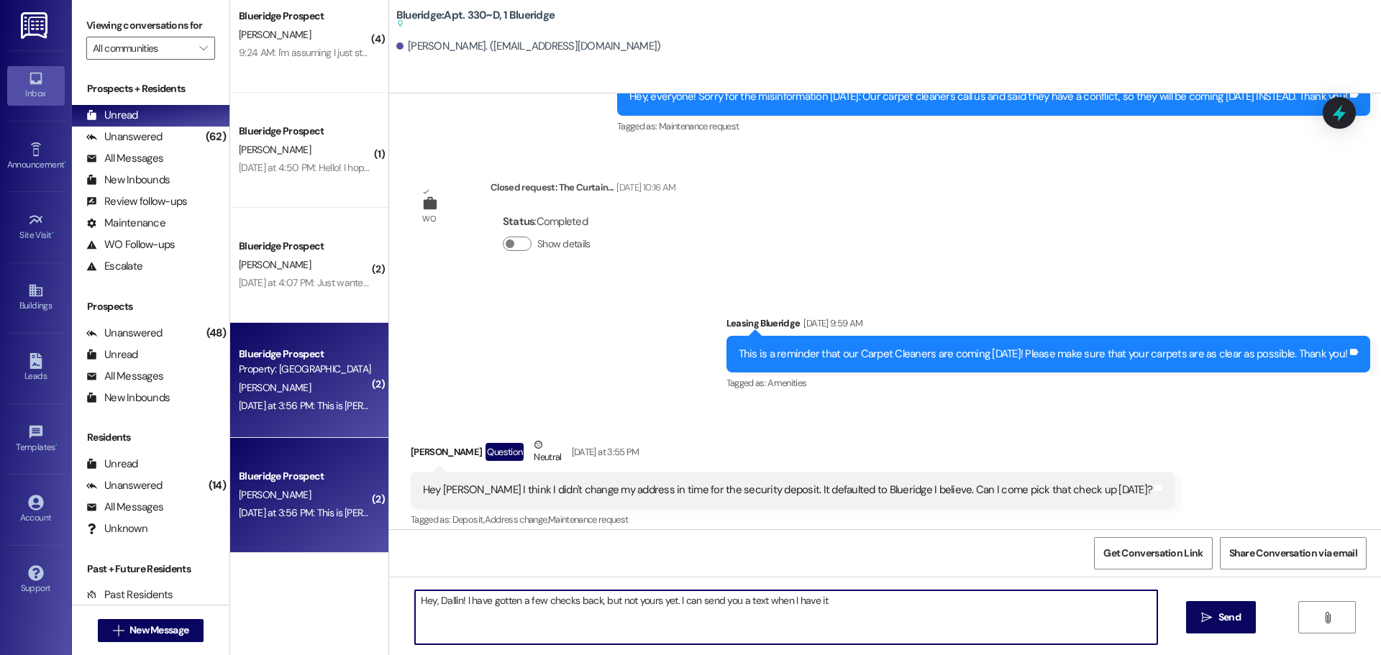
type textarea "Hey, Dallin! I have gotten a few checks back, but not yours yet. I can send you…"
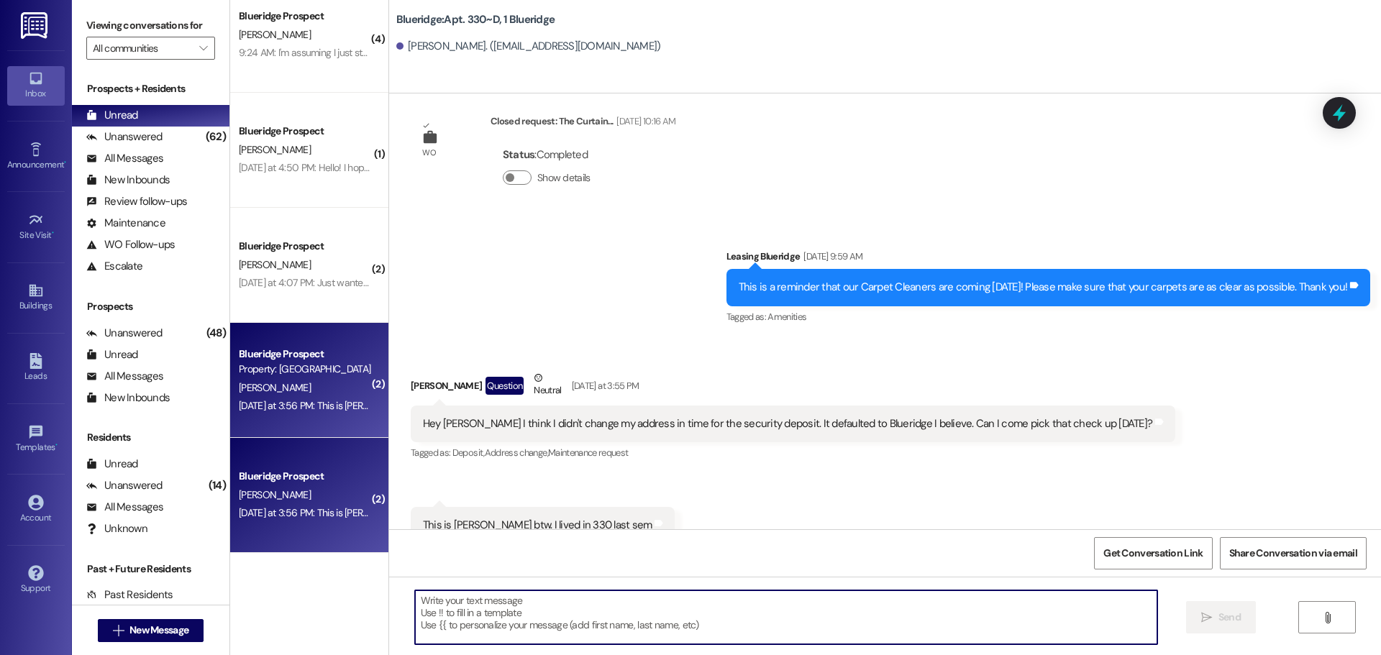
scroll to position [18672, 0]
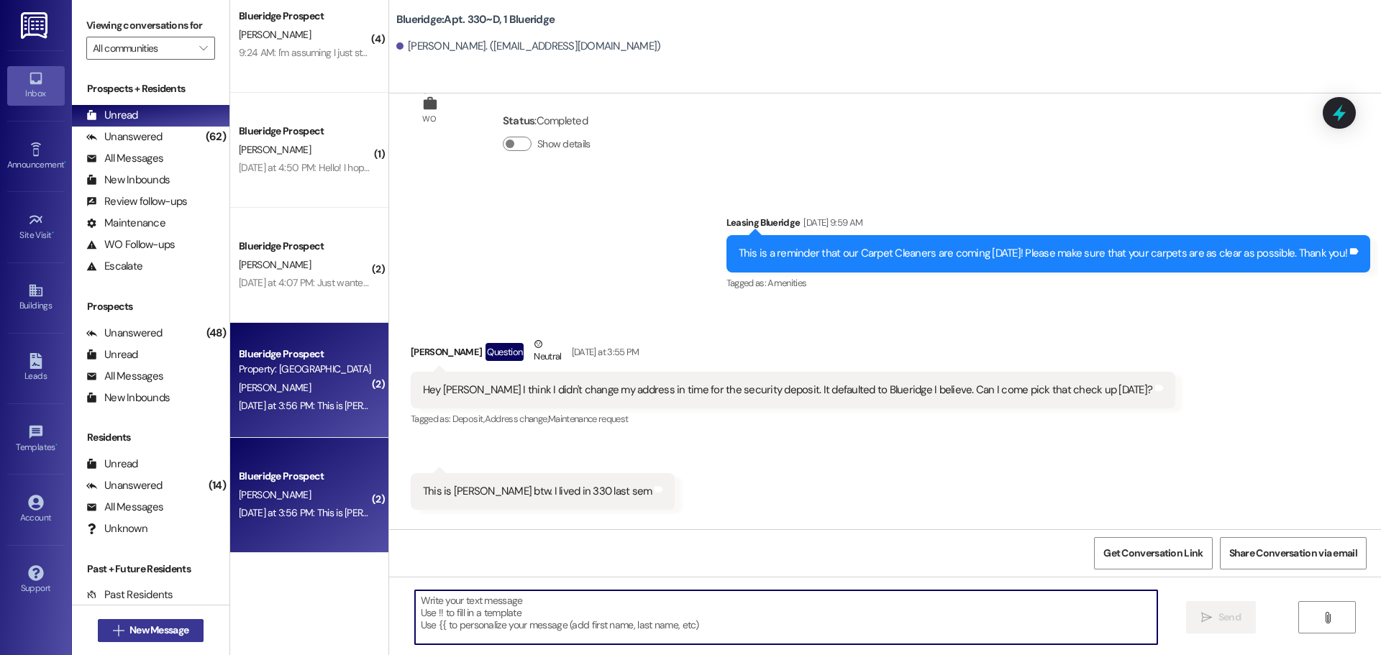
click at [131, 637] on span "New Message" at bounding box center [158, 630] width 59 height 15
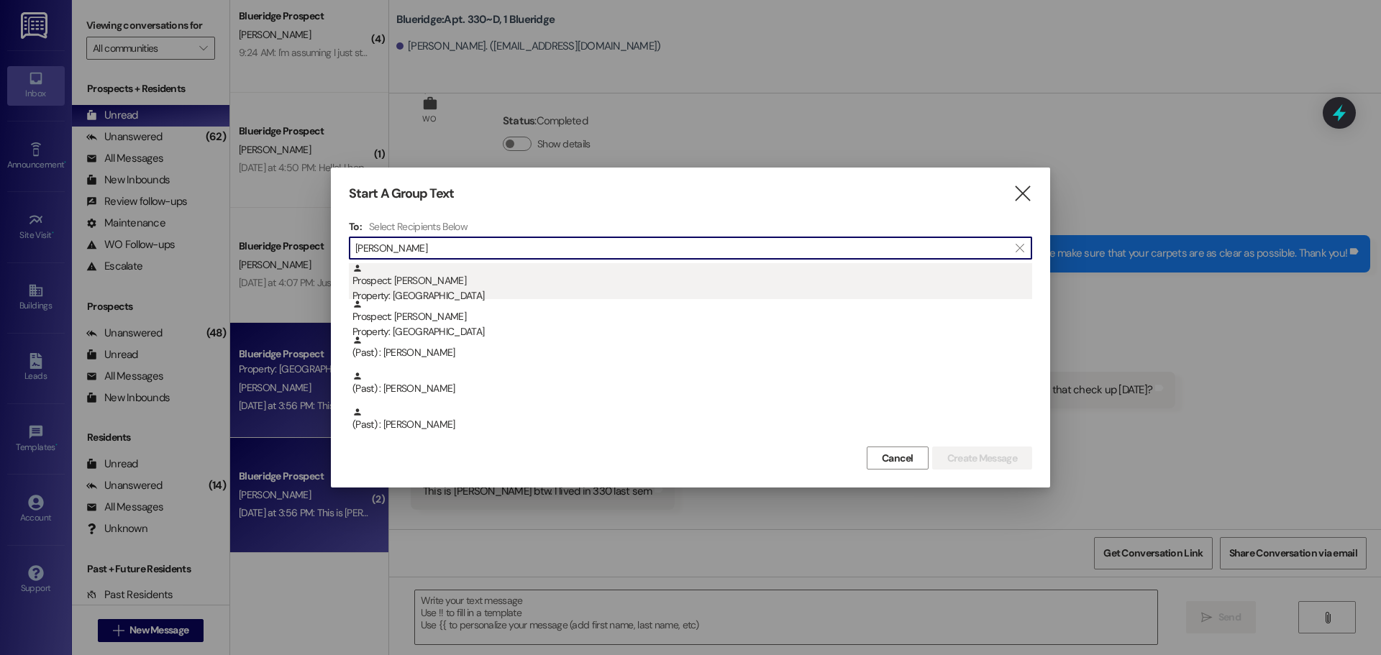
type input "garriott"
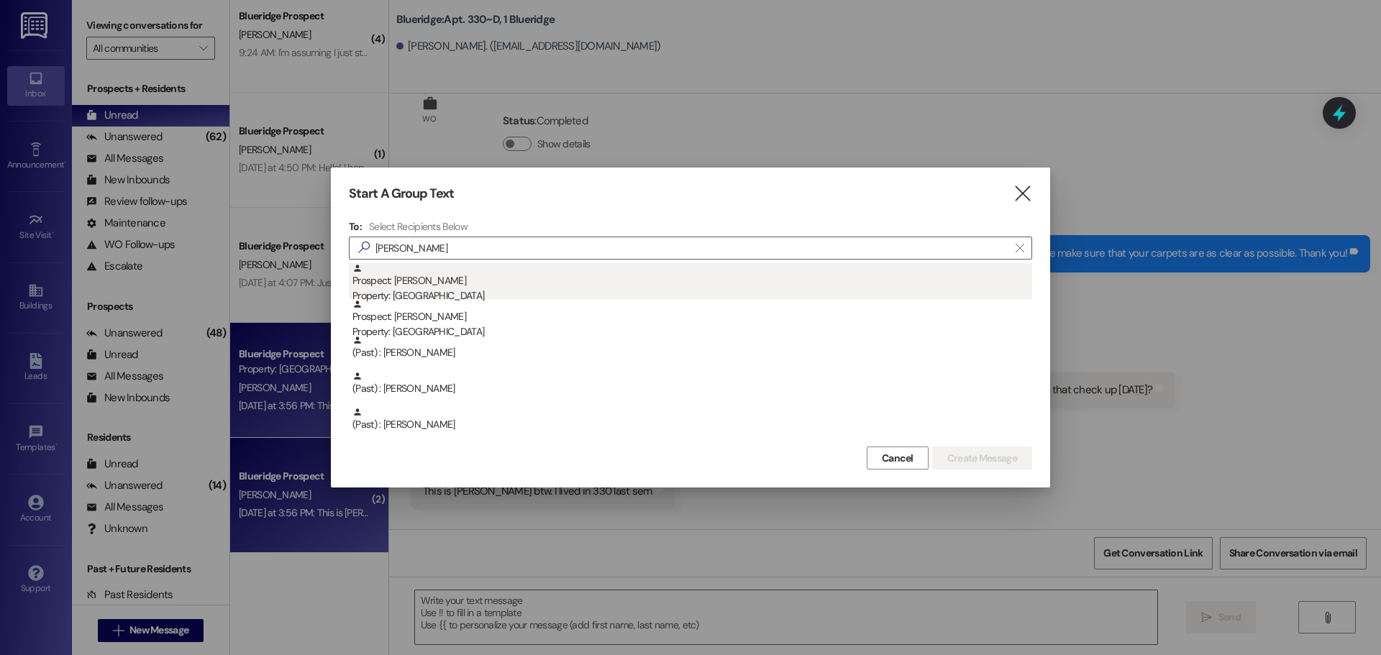
click at [449, 285] on div "Prospect: Jacob Garriott Property: Blueridge" at bounding box center [692, 283] width 680 height 41
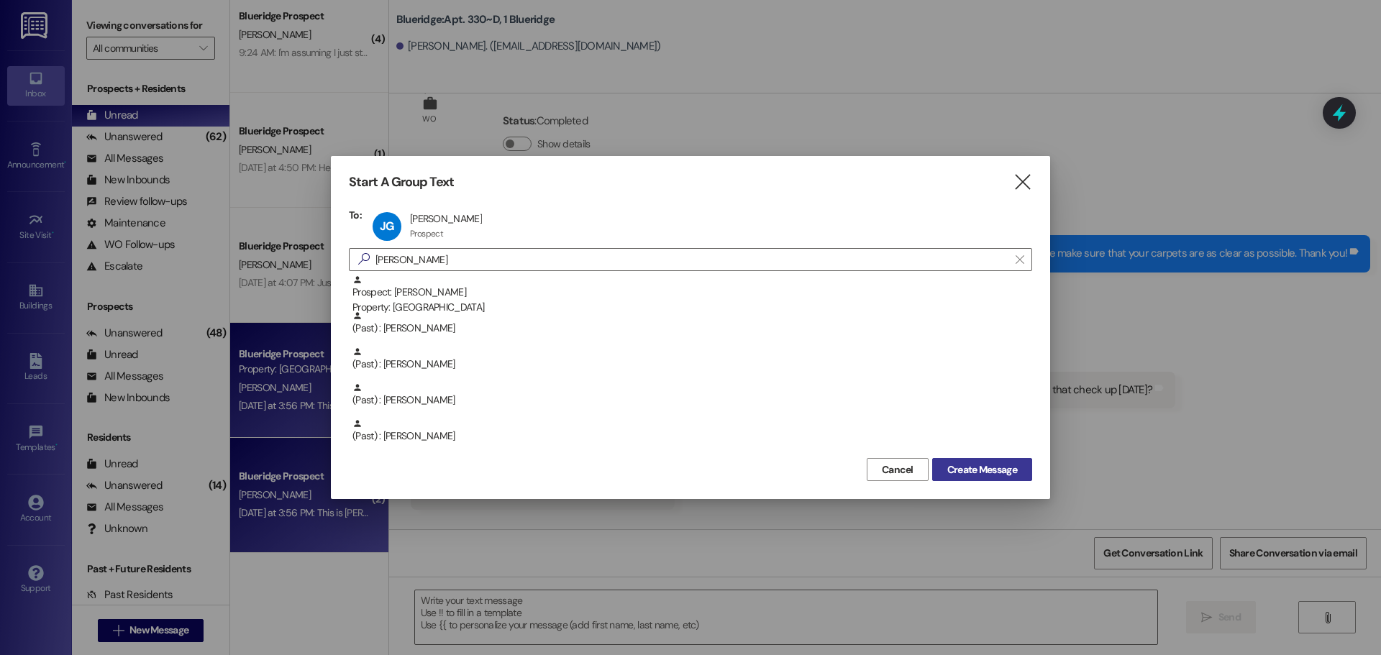
click at [1028, 470] on button "Create Message" at bounding box center [982, 469] width 100 height 23
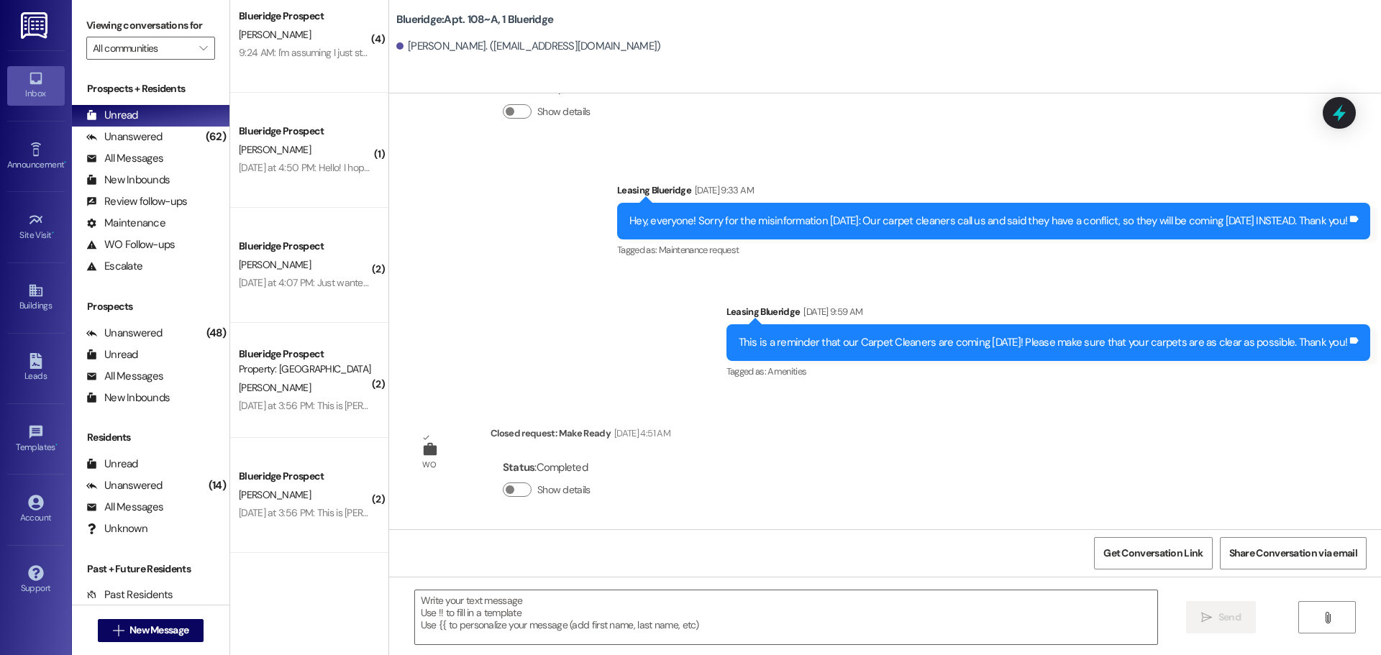
scroll to position [11926, 0]
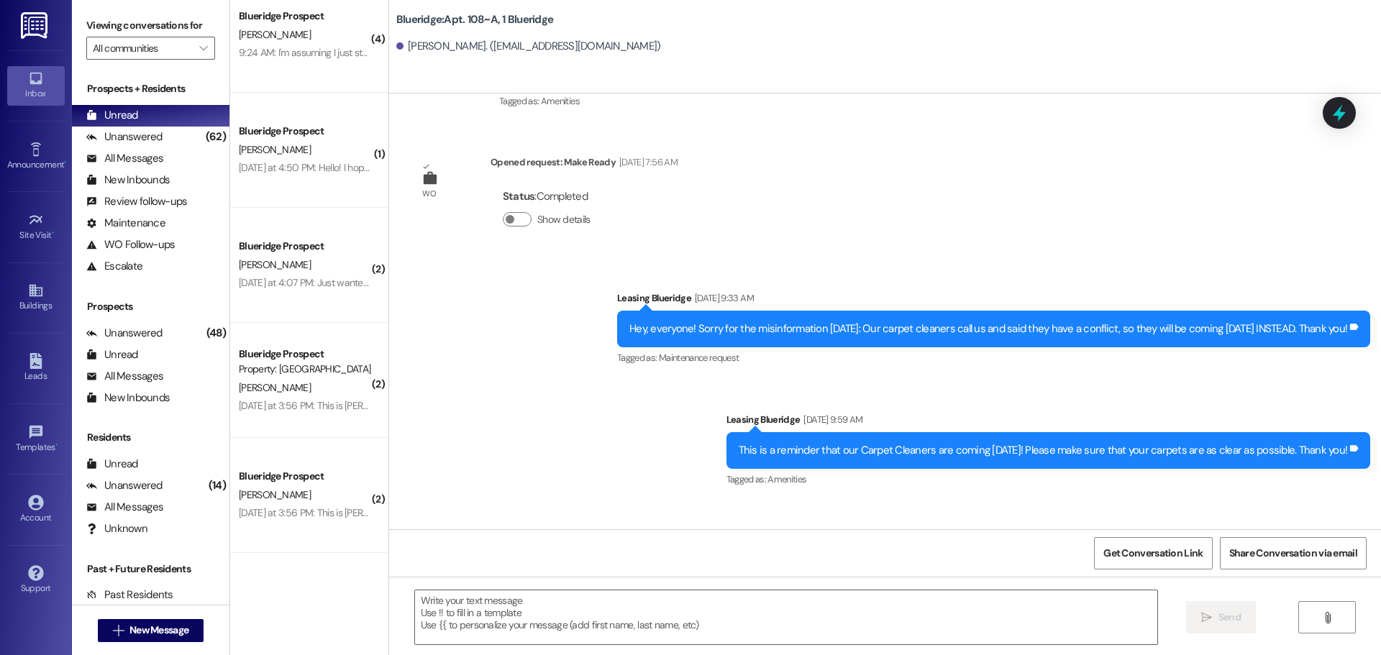
click at [583, 652] on div " Send " at bounding box center [885, 631] width 992 height 108
click at [582, 636] on textarea at bounding box center [786, 617] width 742 height 54
click at [522, 629] on textarea "Hey, J" at bounding box center [786, 617] width 742 height 54
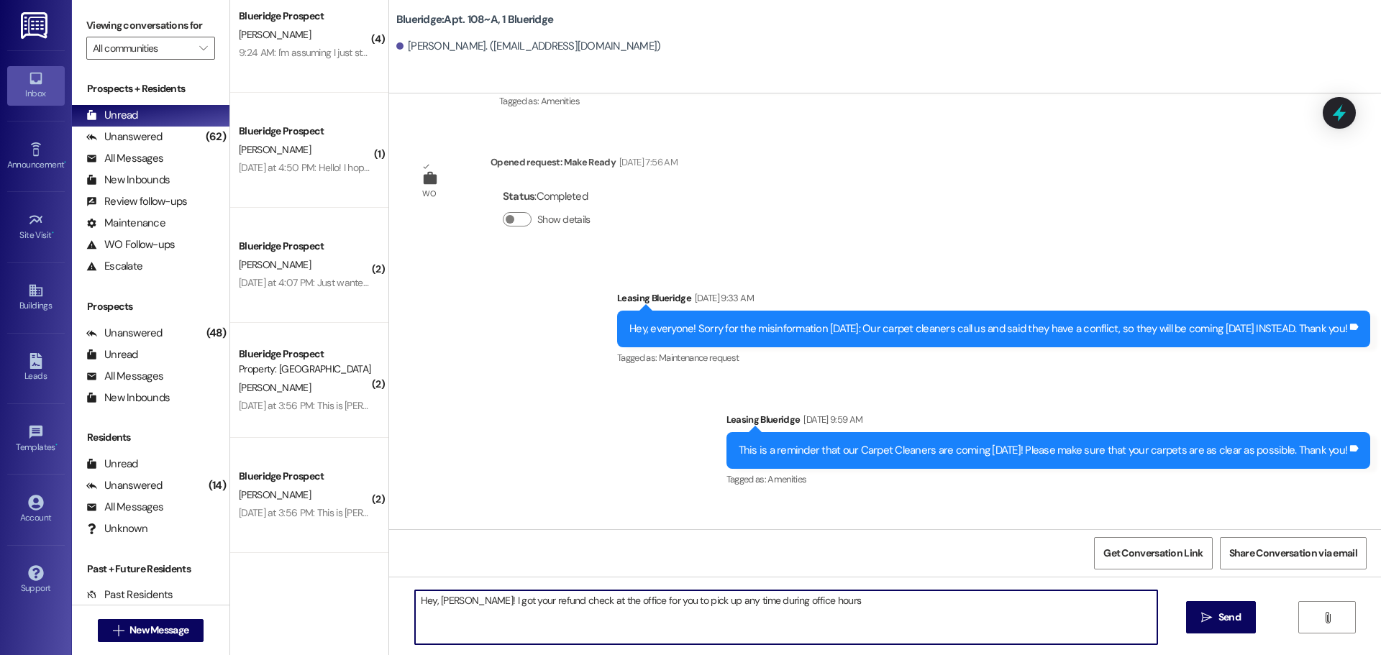
click at [452, 599] on textarea "Hey, Jake! I got your refund check at the office for you to pick up any time du…" at bounding box center [786, 617] width 742 height 54
click at [744, 598] on textarea "Hey, Jake! It looks like your forwarding address didn't get updated at move out…" at bounding box center [786, 617] width 742 height 54
click at [1107, 608] on textarea "Hey, Jake! It looks like your forwarding address didn't get updated at move out…" at bounding box center [786, 617] width 742 height 54
drag, startPoint x: 1103, startPoint y: 604, endPoint x: 360, endPoint y: 618, distance: 743.0
click at [360, 618] on div "( 1 ) Blueridge Prospect S. Coffman 9:25 AM: Okay awesome thank you!! 9:25 AM: …" at bounding box center [805, 327] width 1151 height 655
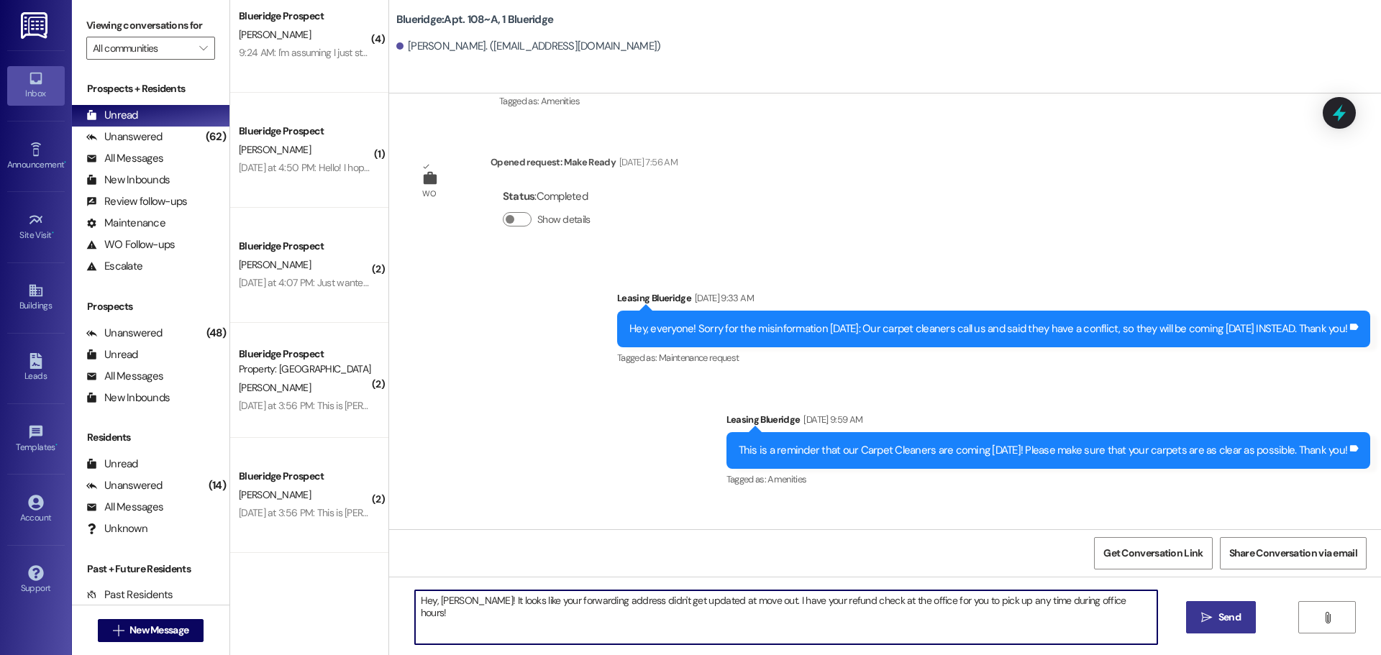
type textarea "Hey, Jake! It looks like your forwarding address didn't get updated at move out…"
click at [1226, 626] on button " Send" at bounding box center [1221, 617] width 70 height 32
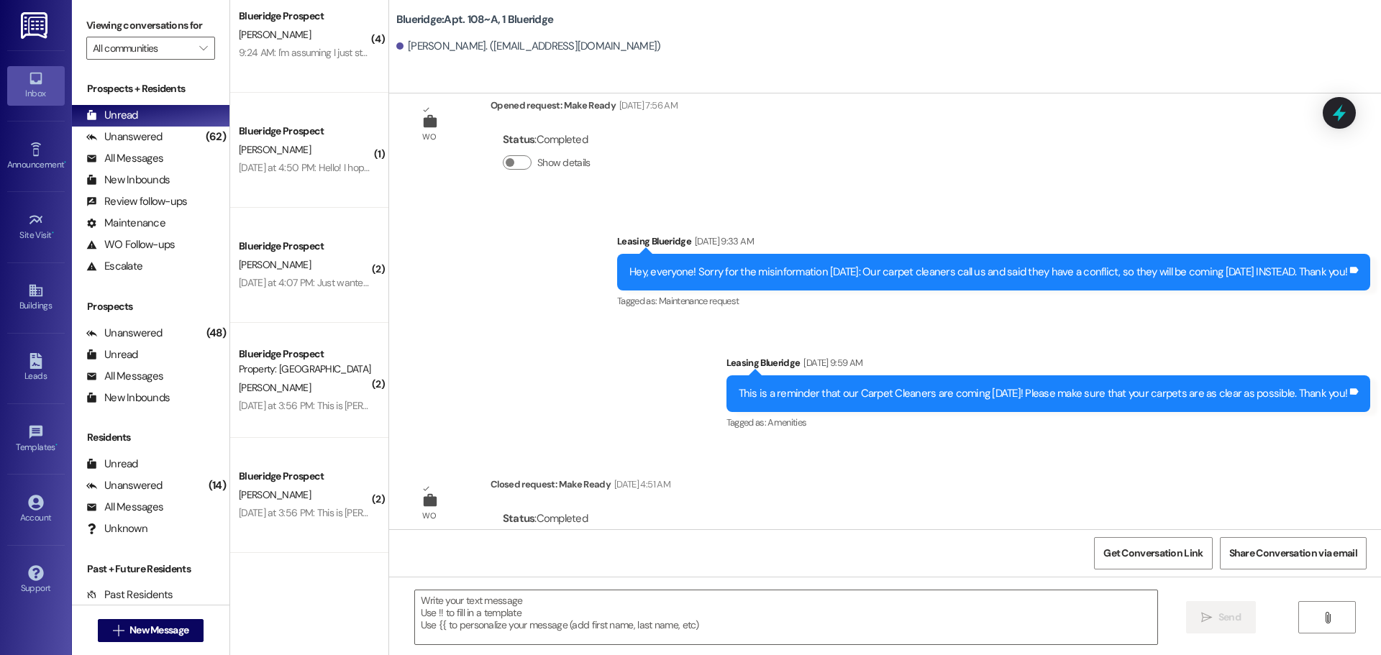
scroll to position [12027, 0]
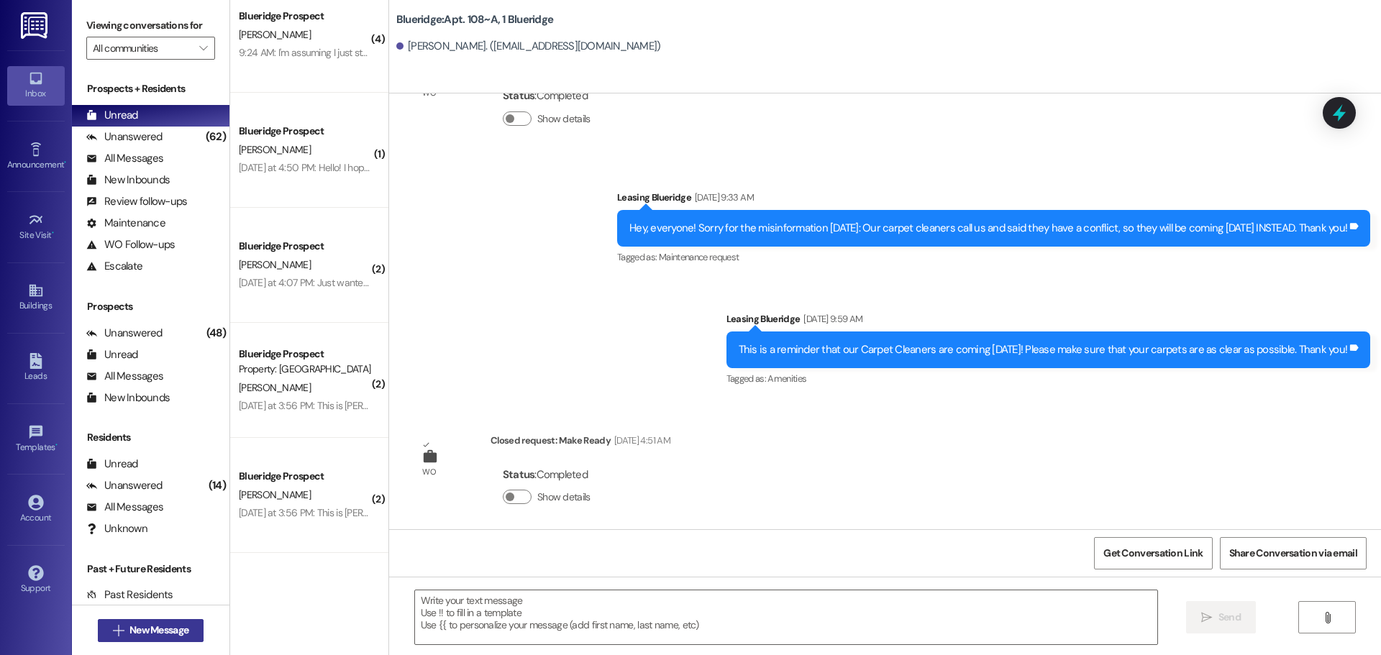
click at [188, 636] on button " New Message" at bounding box center [151, 630] width 106 height 23
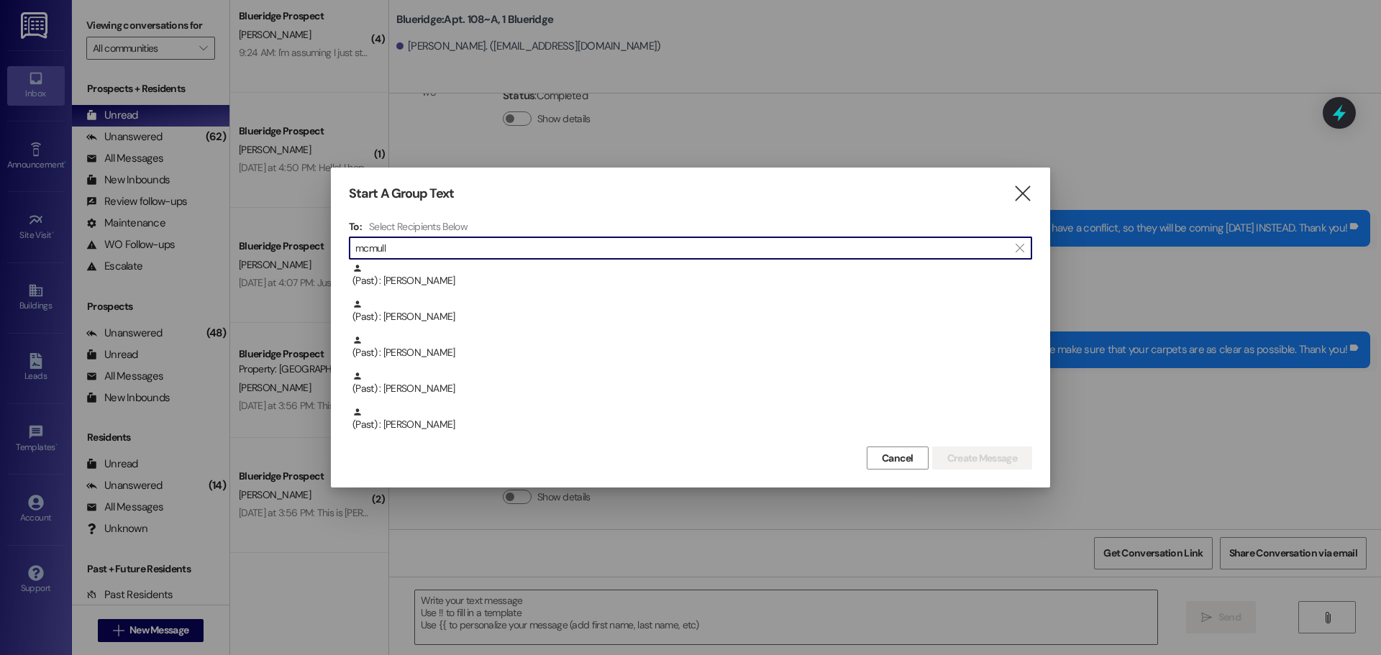
type input "mcmull"
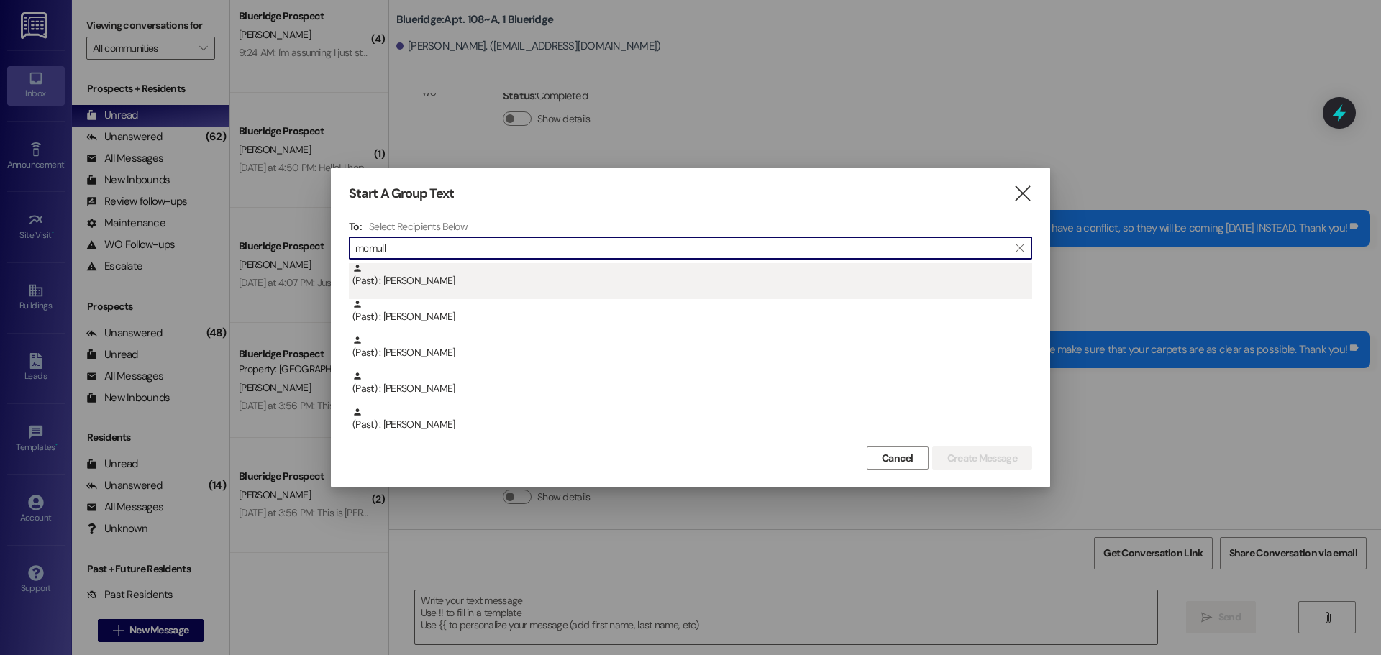
drag, startPoint x: 408, startPoint y: 261, endPoint x: 407, endPoint y: 270, distance: 8.7
click at [408, 262] on div "To: Select Recipients Below  mcmull  (Past) : Ethan McMullen (Past) : Jeffrey…" at bounding box center [690, 331] width 683 height 223
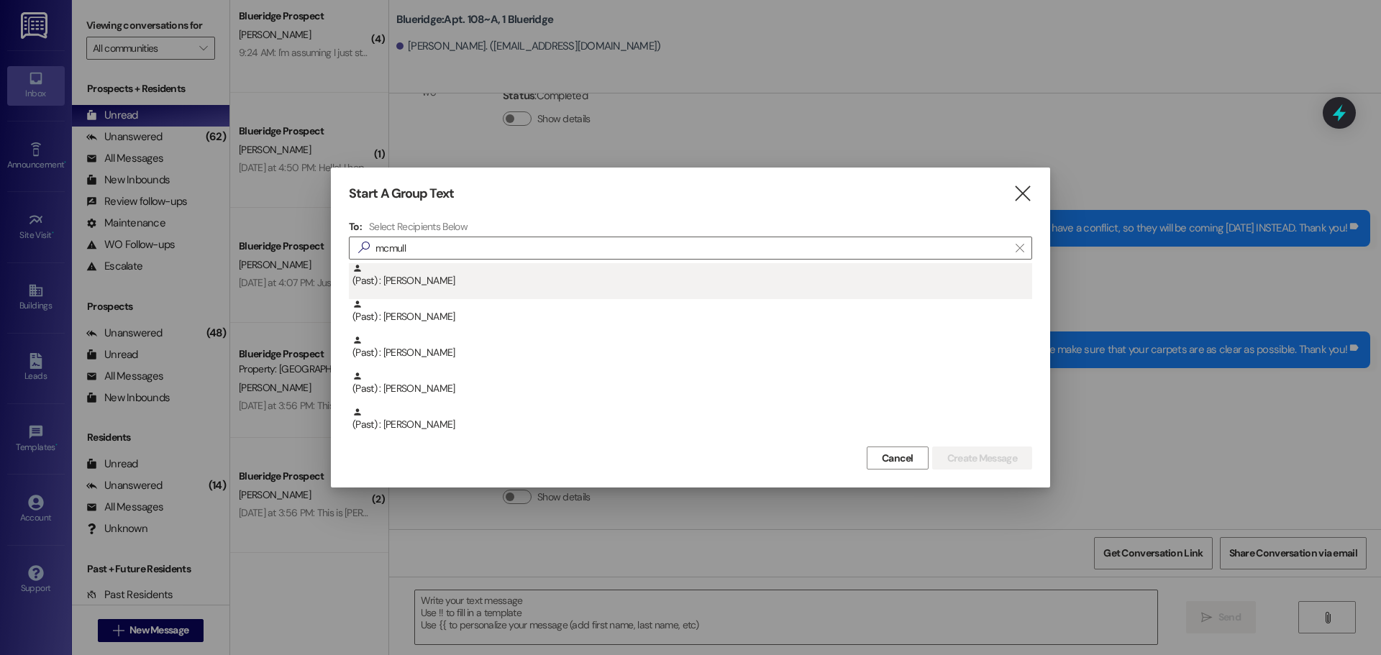
click at [407, 273] on div "(Past) : Ethan McMullen" at bounding box center [692, 275] width 680 height 25
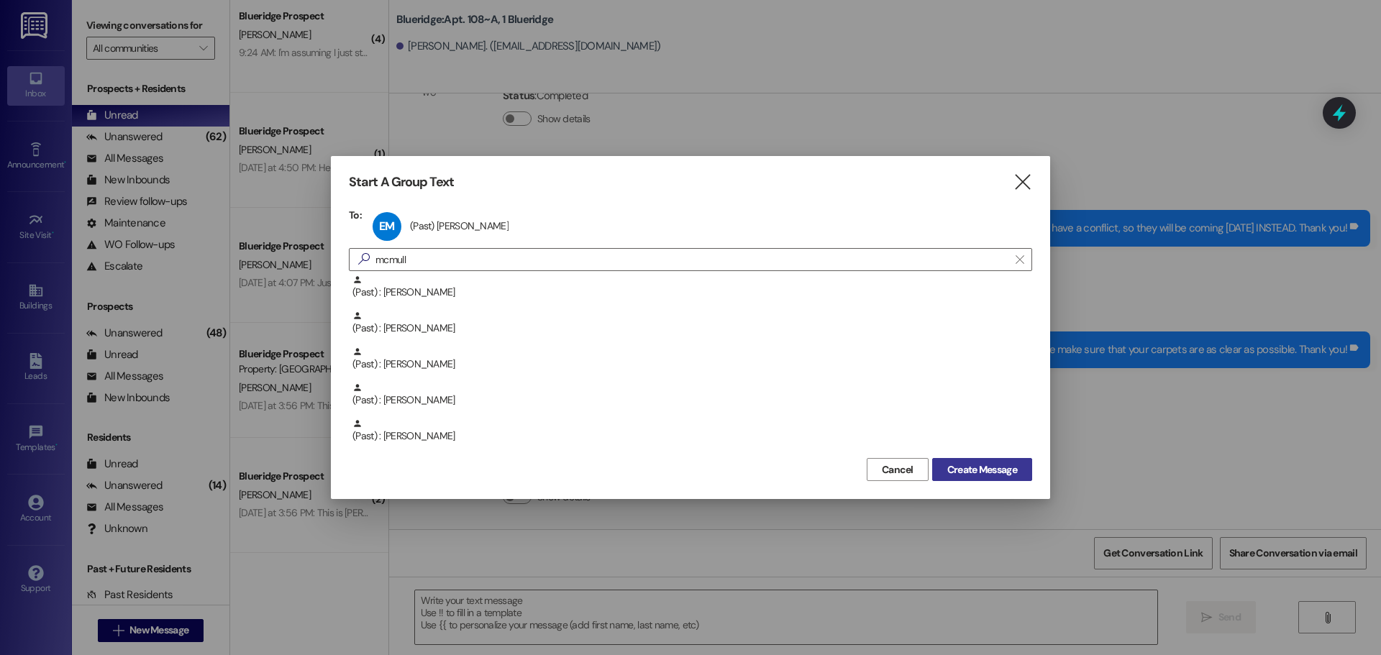
click at [948, 462] on span "Create Message" at bounding box center [982, 469] width 70 height 15
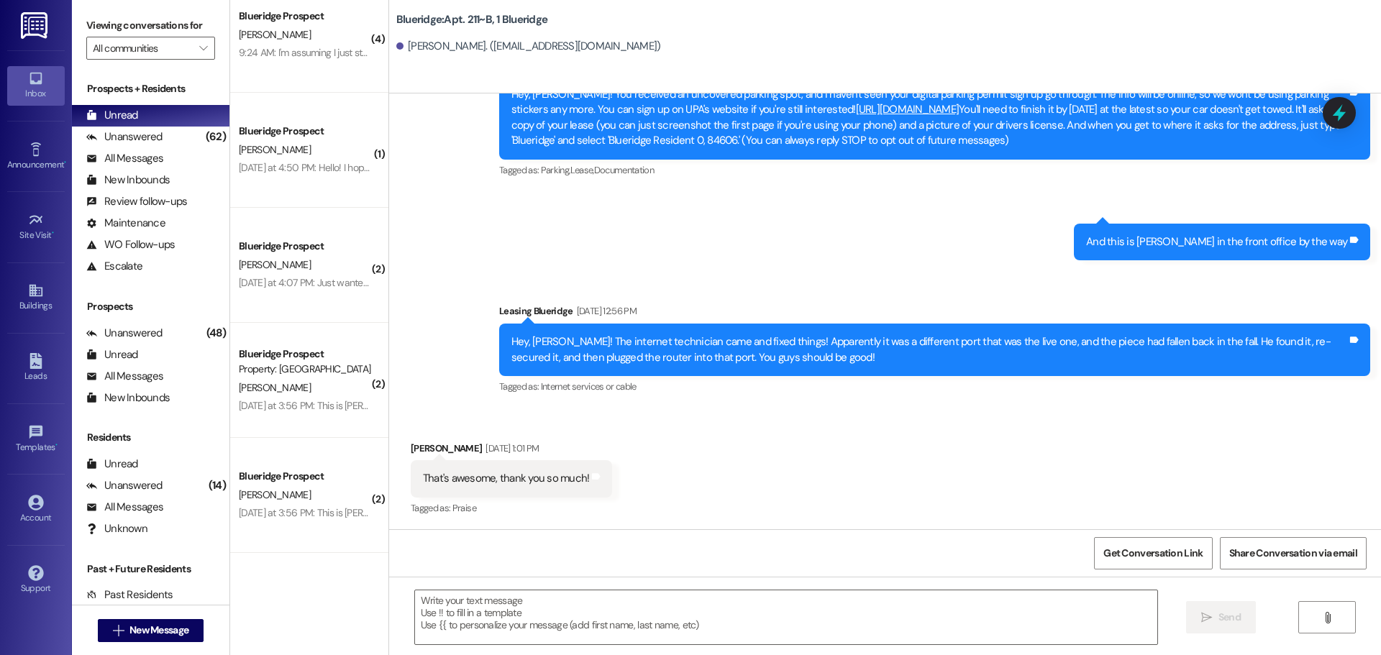
scroll to position [21677, 0]
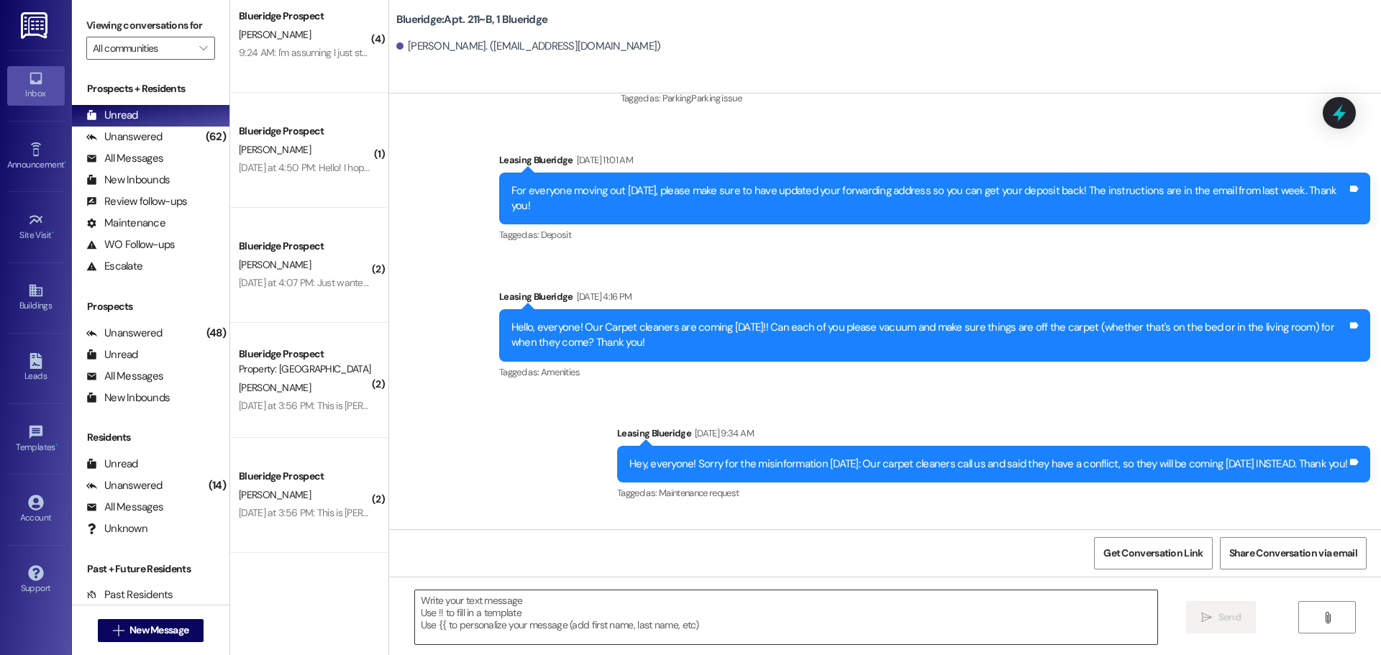
drag, startPoint x: 936, startPoint y: 615, endPoint x: 932, endPoint y: 621, distance: 7.8
click at [936, 616] on textarea at bounding box center [786, 617] width 742 height 54
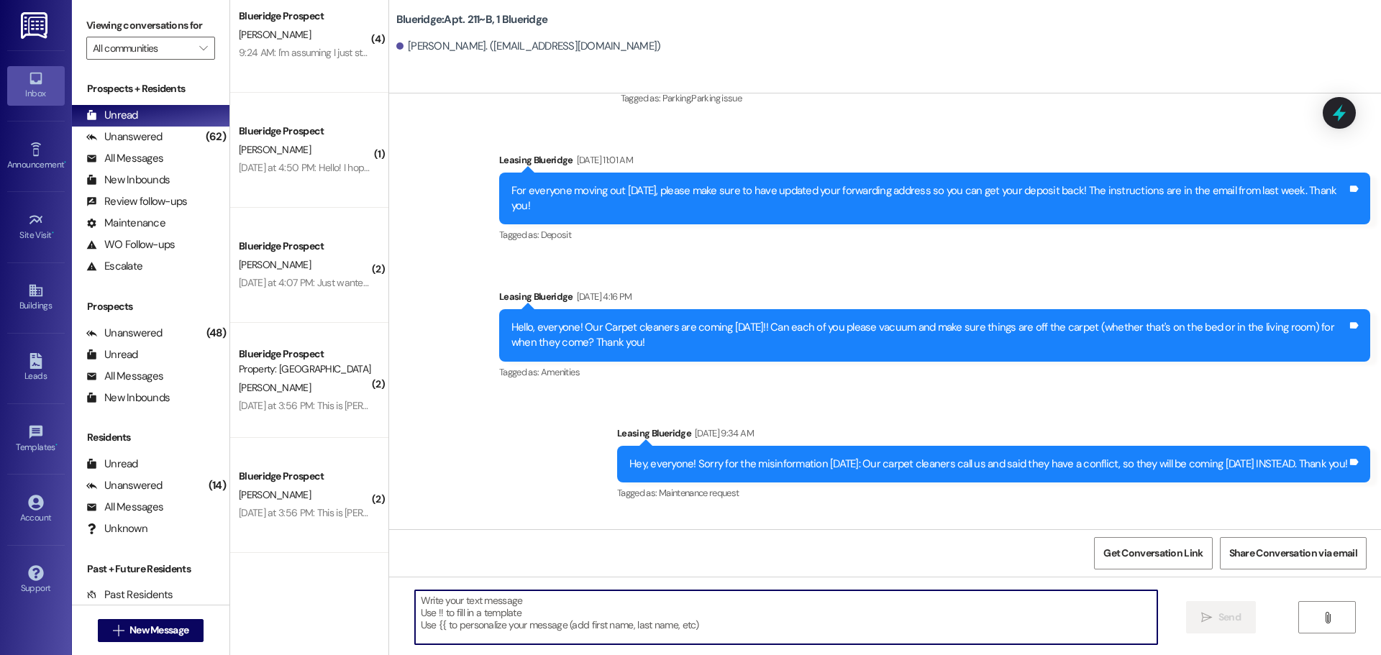
paste textarea "Hey, Jake! It looks like your forwarding address didn't get updated at move out…"
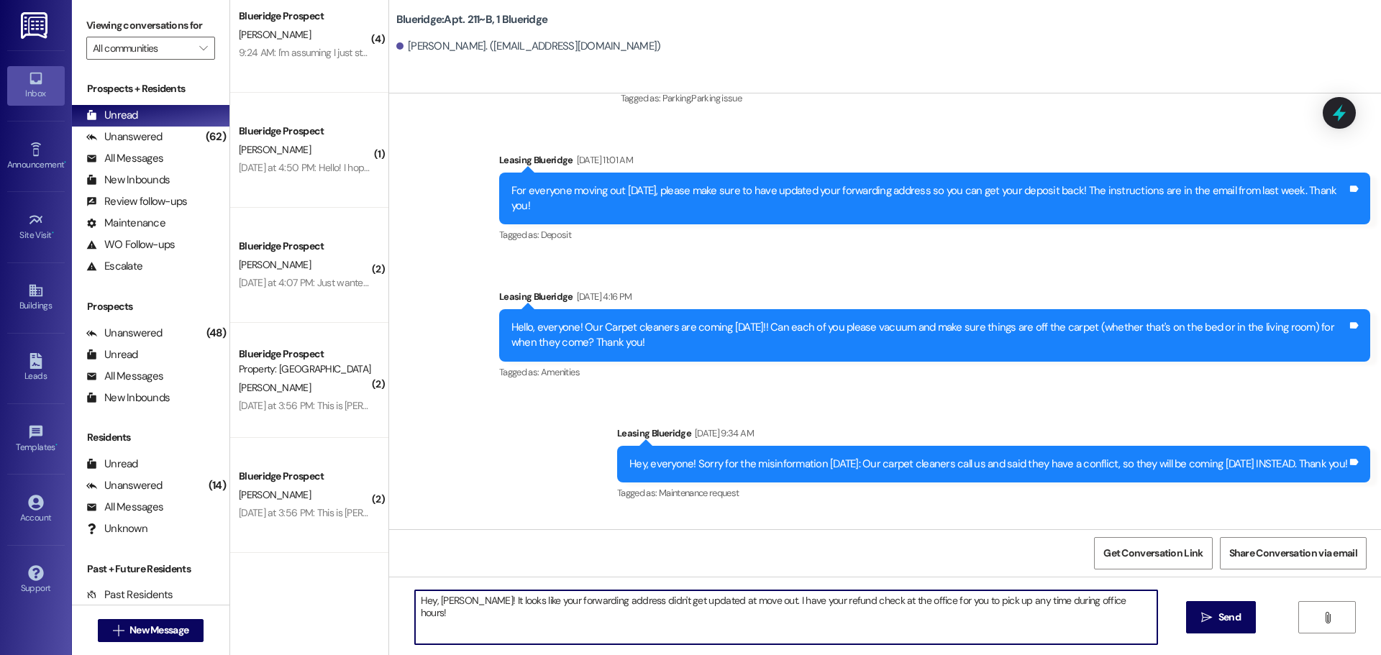
drag, startPoint x: 430, startPoint y: 600, endPoint x: 447, endPoint y: 603, distance: 16.8
click at [447, 603] on textarea "Hey, Jake! It looks like your forwarding address didn't get updated at move out…" at bounding box center [786, 617] width 742 height 54
type textarea "Hey, Ethan! It looks like your forwarding address didn't get updated at move ou…"
click at [1228, 616] on span "Send" at bounding box center [1229, 617] width 22 height 15
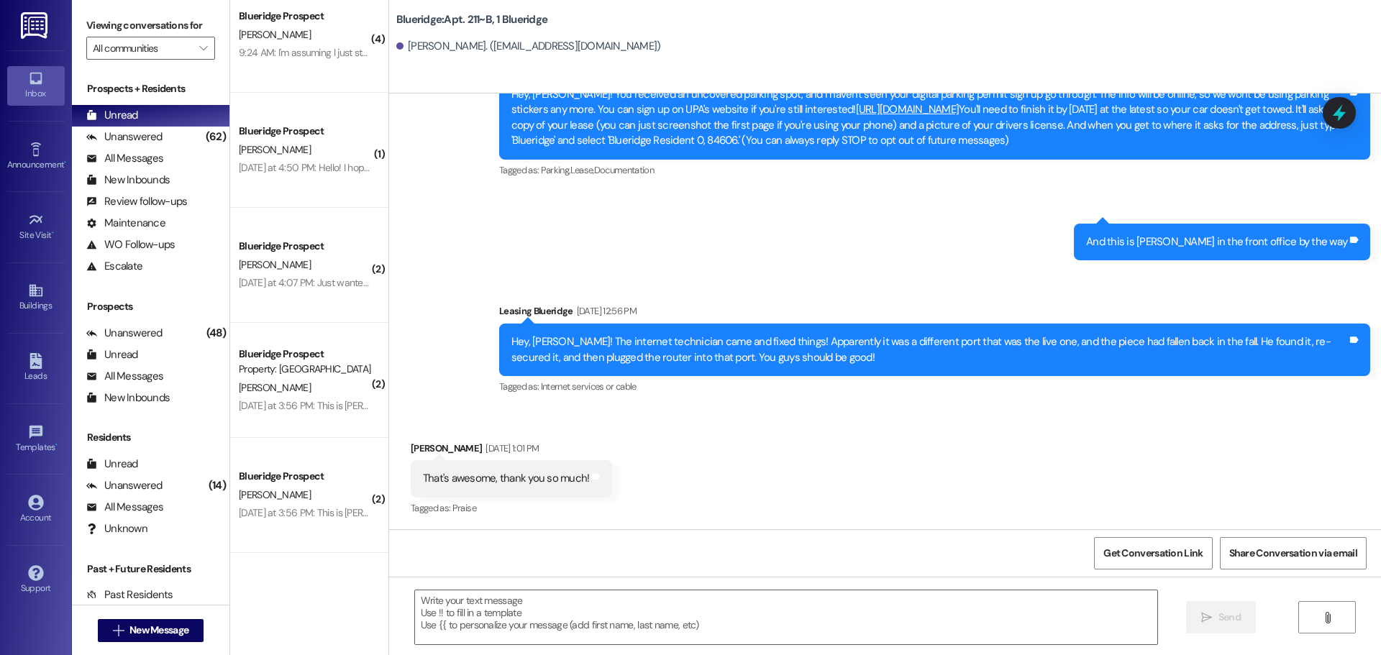
scroll to position [21777, 0]
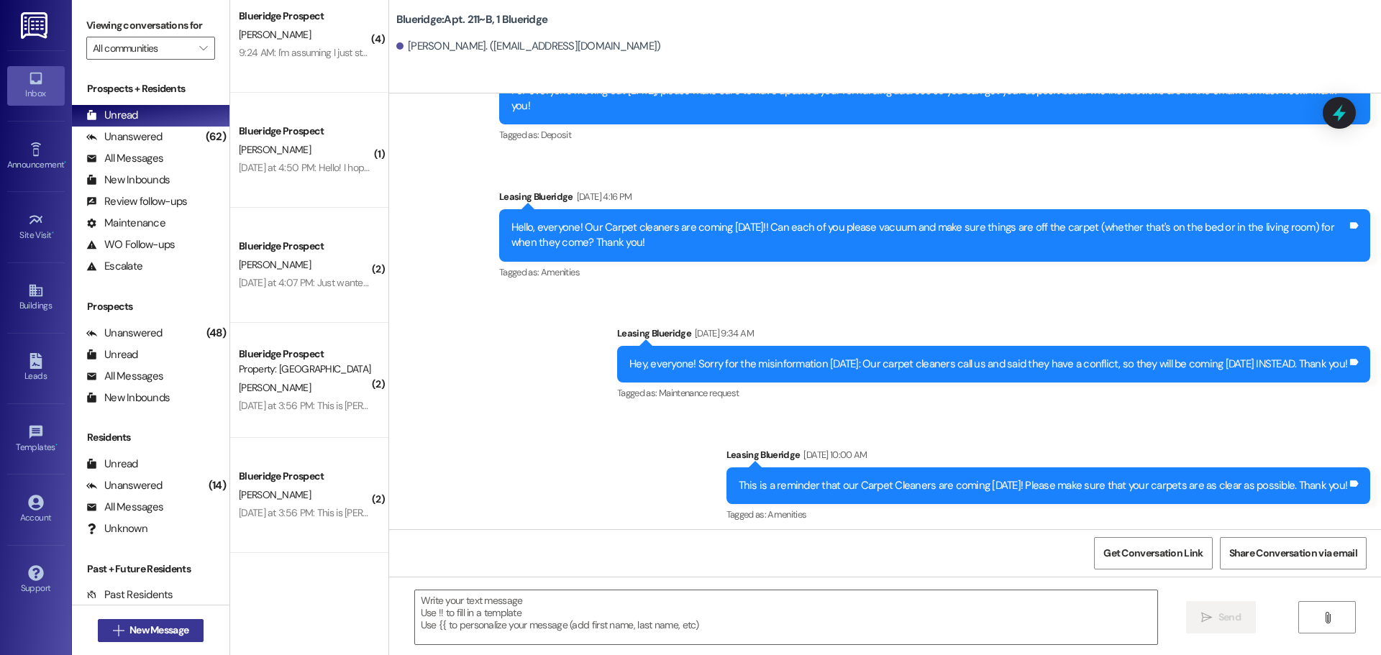
click at [132, 635] on span "New Message" at bounding box center [158, 630] width 59 height 15
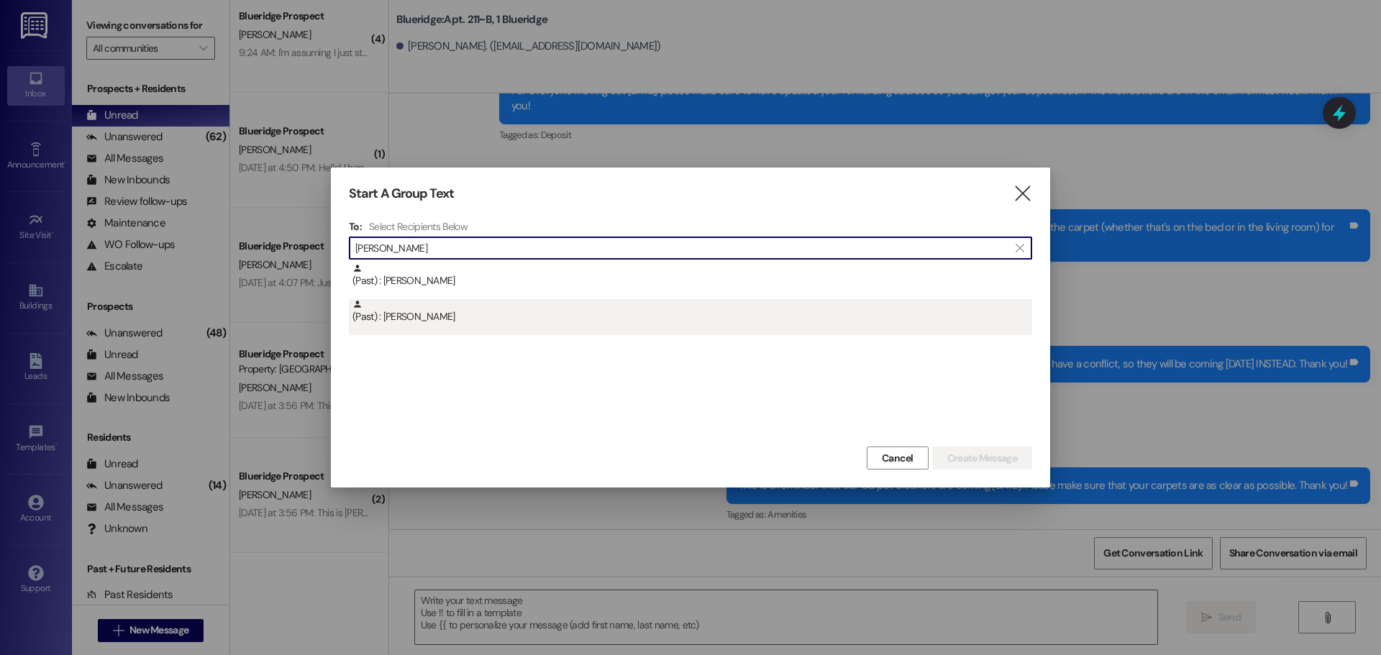
type input "sims"
click at [393, 309] on div "(Past) : Isabella Sims" at bounding box center [692, 311] width 680 height 25
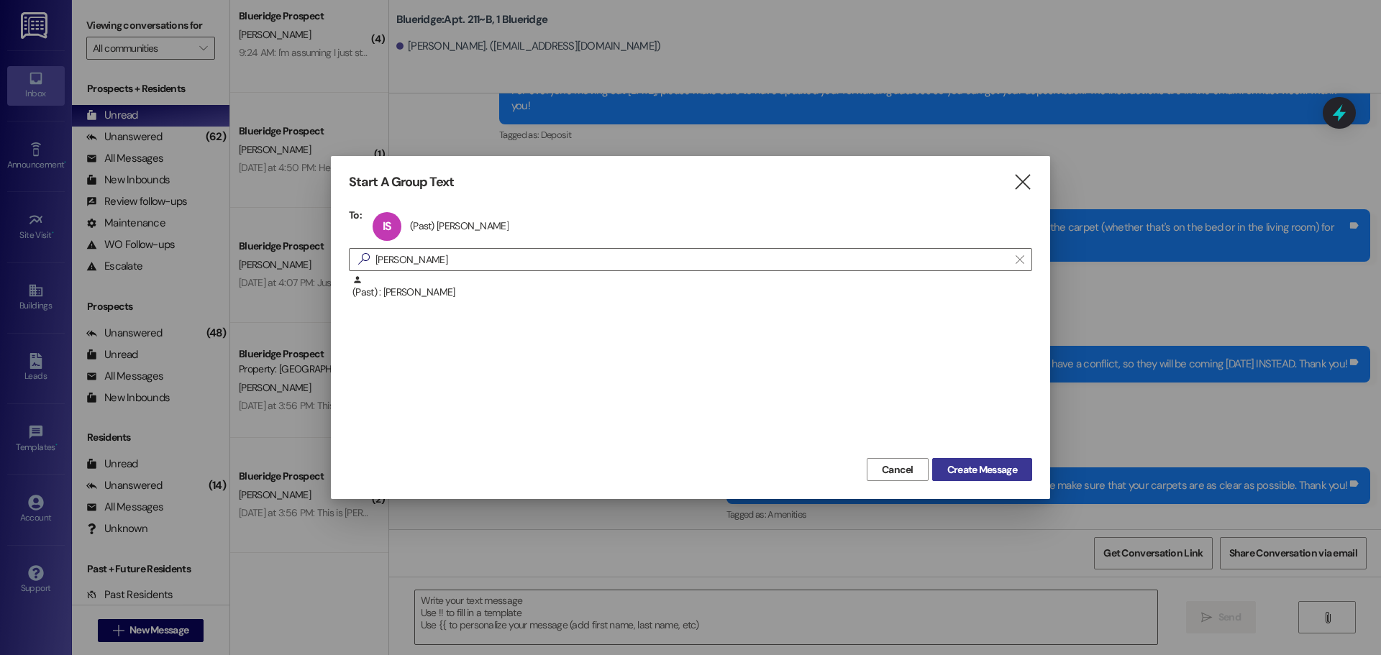
click at [1026, 465] on button "Create Message" at bounding box center [982, 469] width 100 height 23
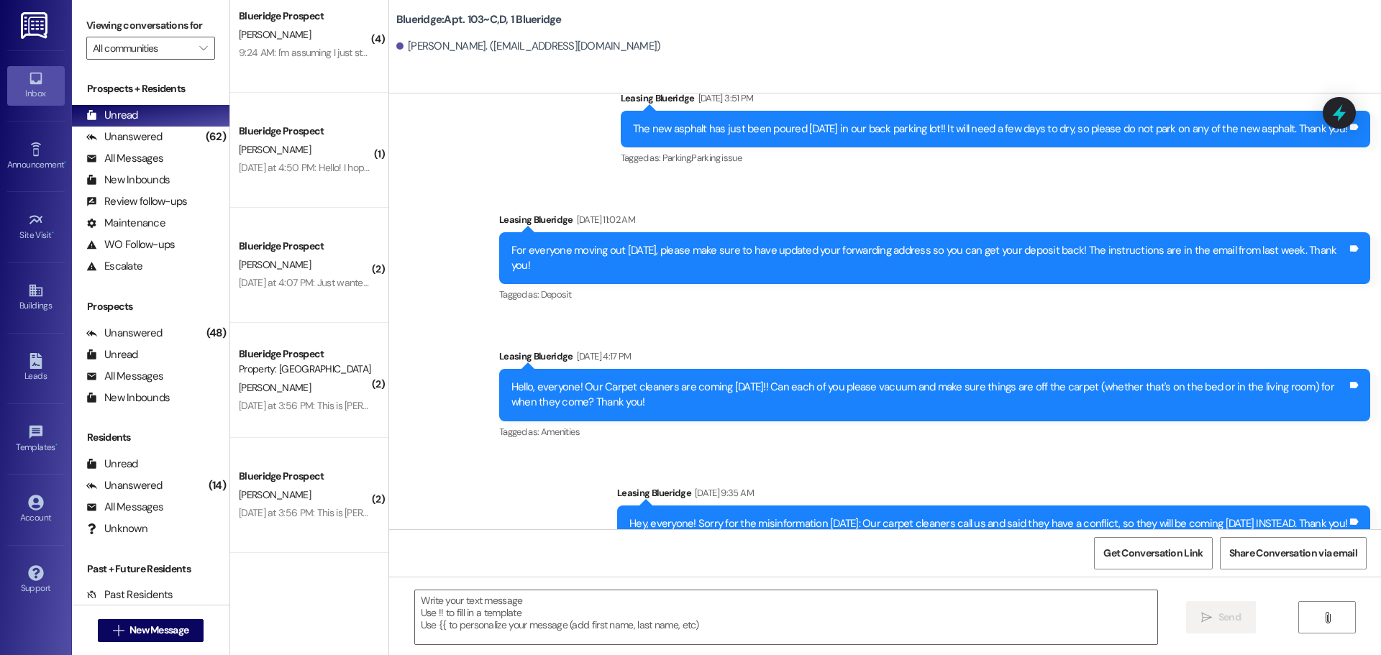
scroll to position [98265, 0]
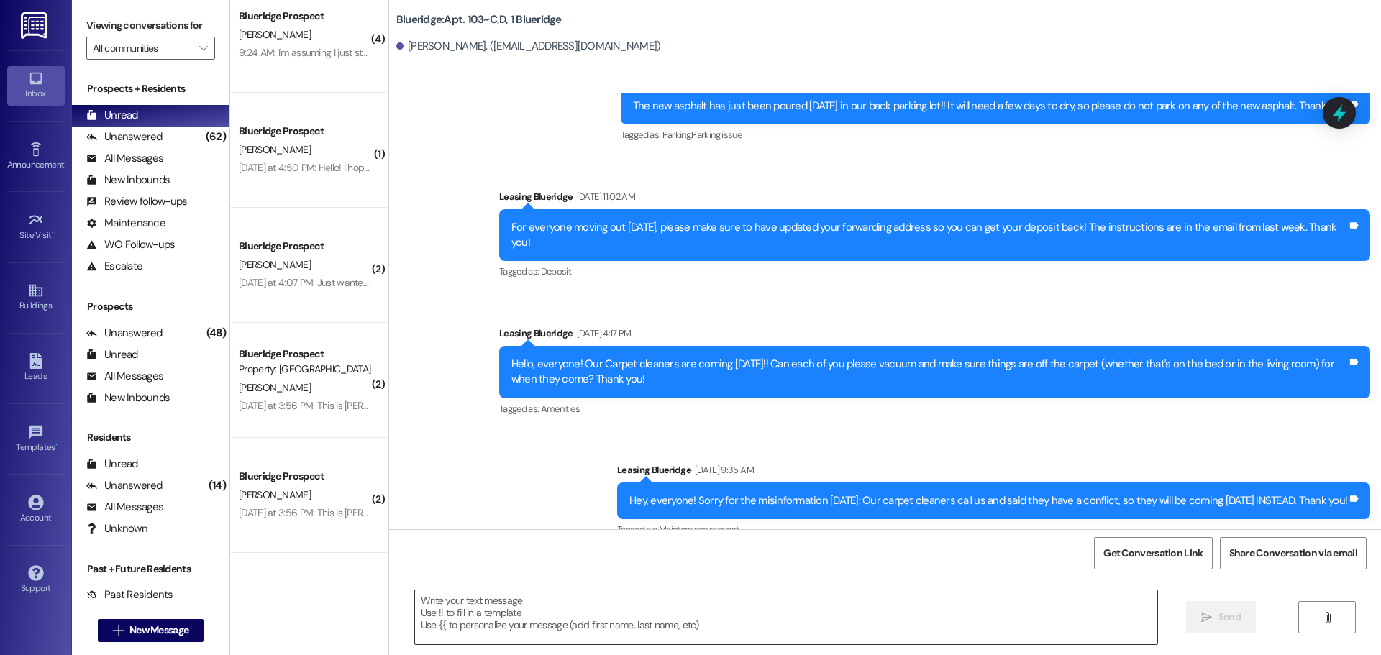
click at [646, 609] on textarea at bounding box center [786, 617] width 742 height 54
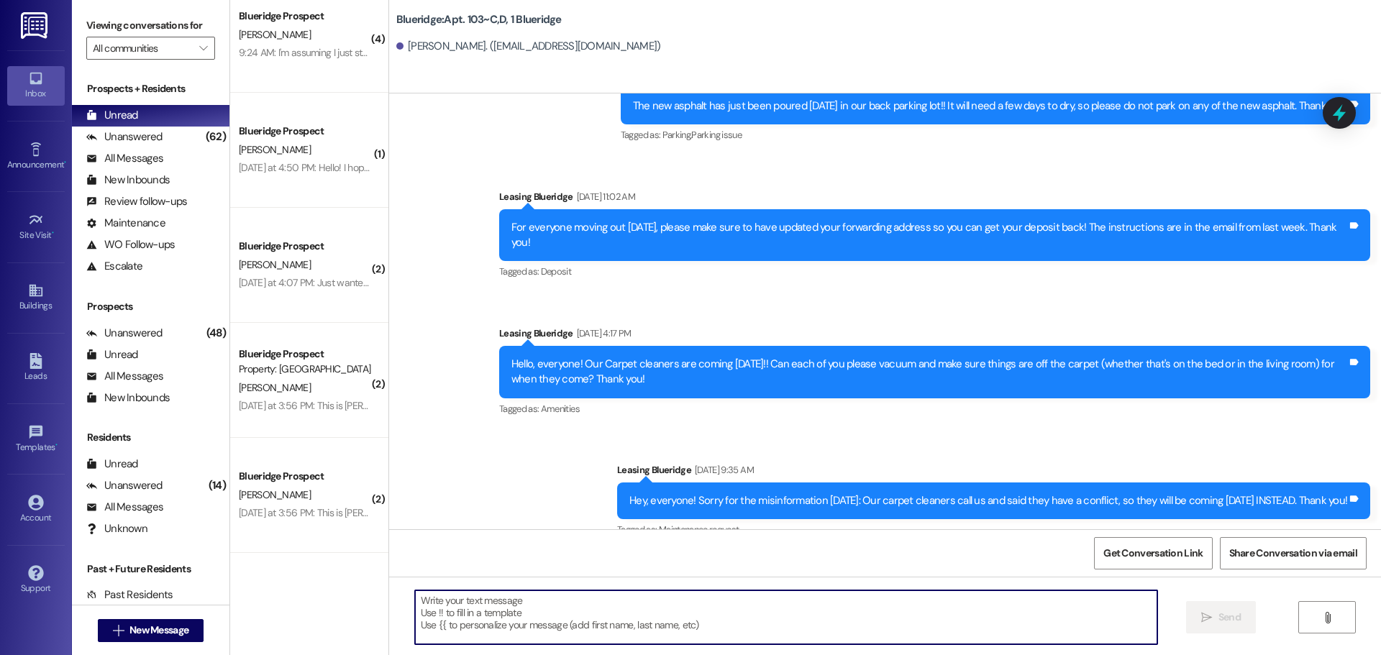
paste textarea "Hey, Jake! It looks like your forwarding address didn't get updated at move out…"
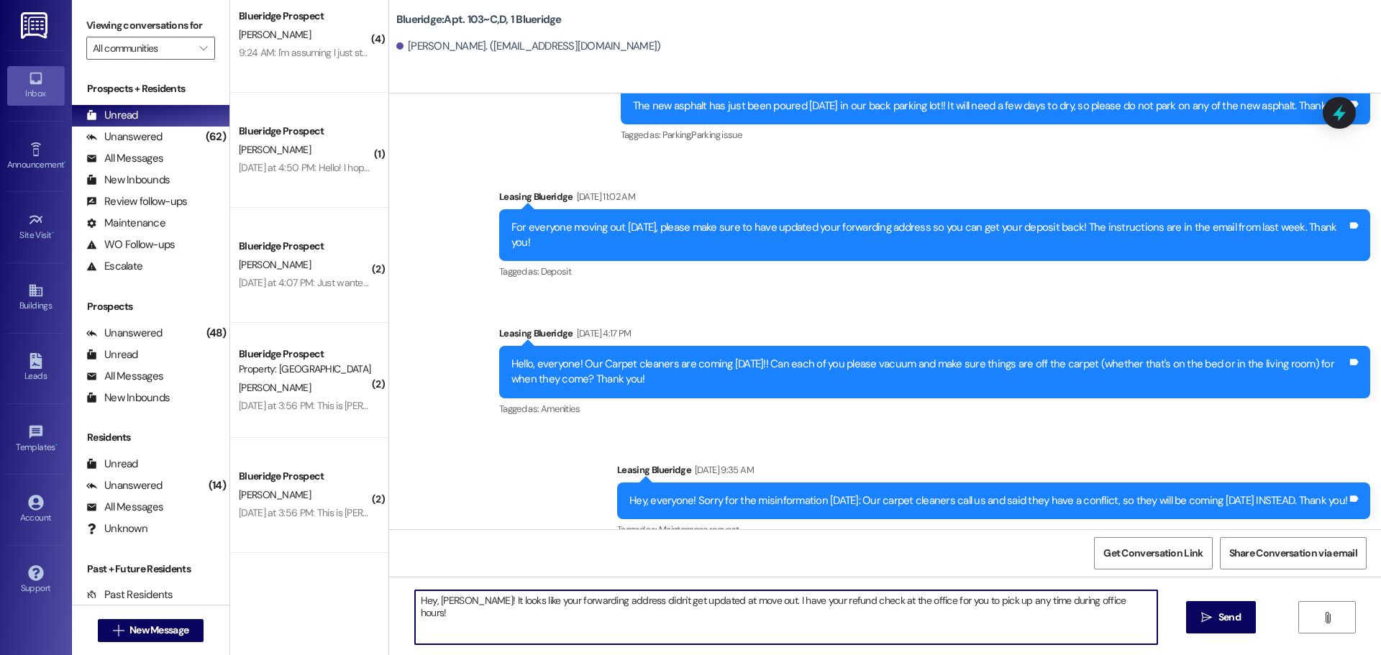
drag, startPoint x: 429, startPoint y: 605, endPoint x: 447, endPoint y: 603, distance: 18.0
click at [447, 603] on textarea "Hey, Jake! It looks like your forwarding address didn't get updated at move out…" at bounding box center [786, 617] width 742 height 54
type textarea "Hey, Bella! It looks like your forwarding address didn't get updated at move ou…"
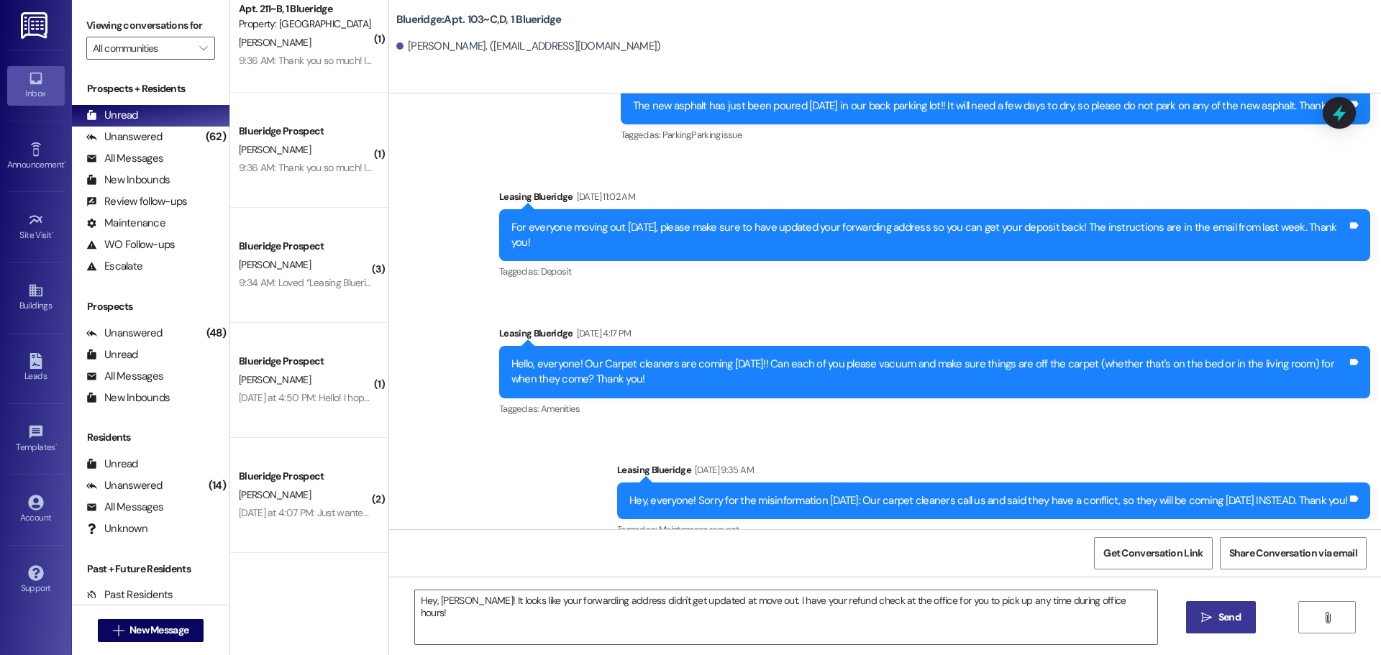
click at [1218, 622] on span "Send" at bounding box center [1229, 617] width 22 height 15
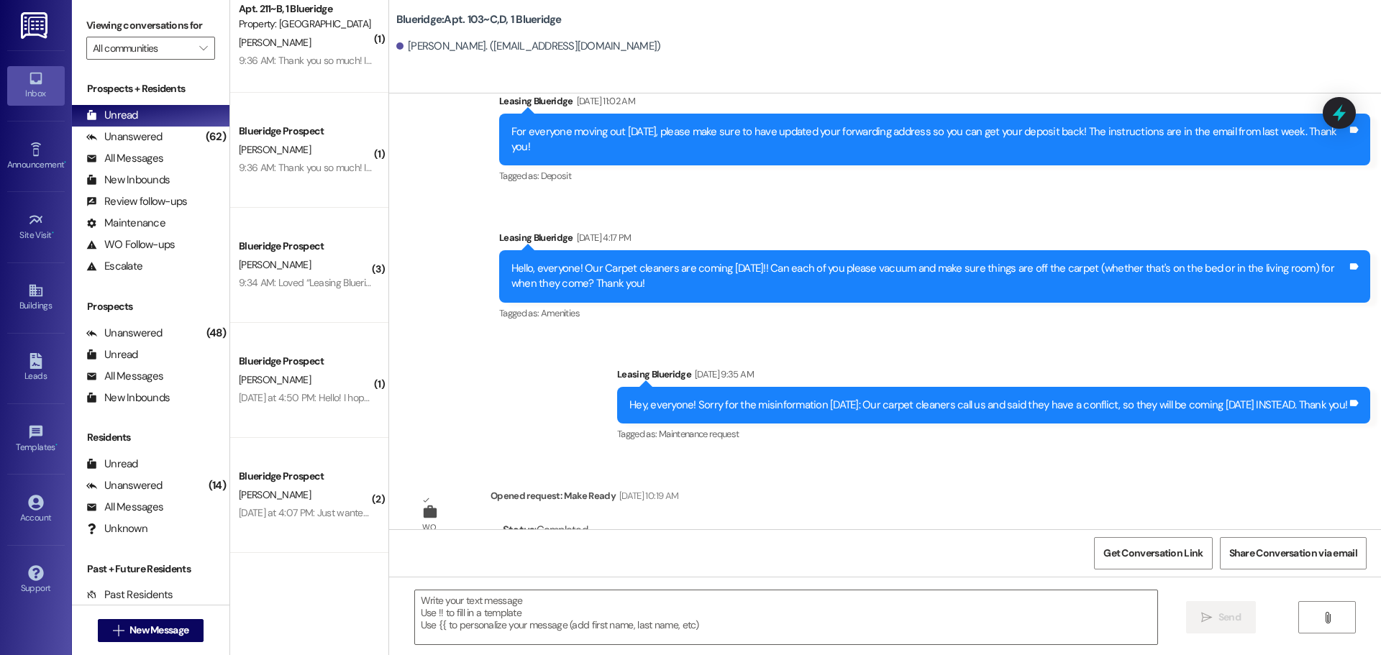
scroll to position [98365, 0]
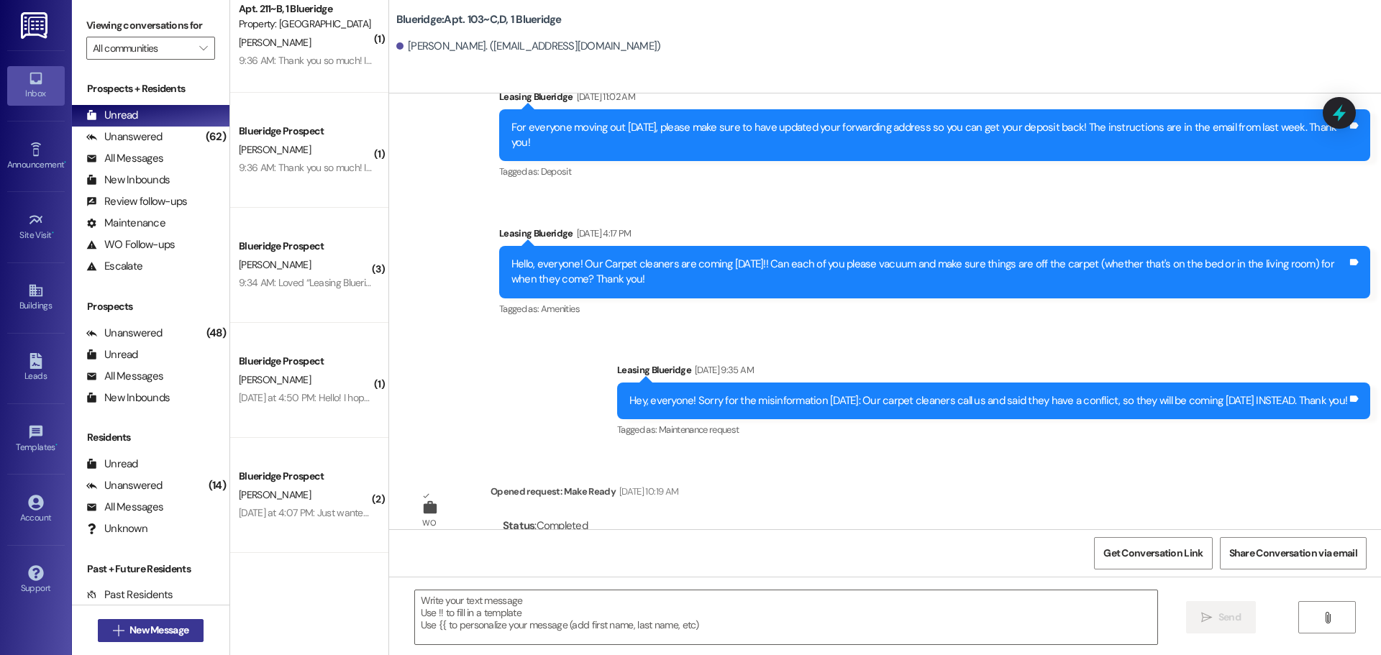
click at [158, 636] on span "New Message" at bounding box center [158, 630] width 59 height 15
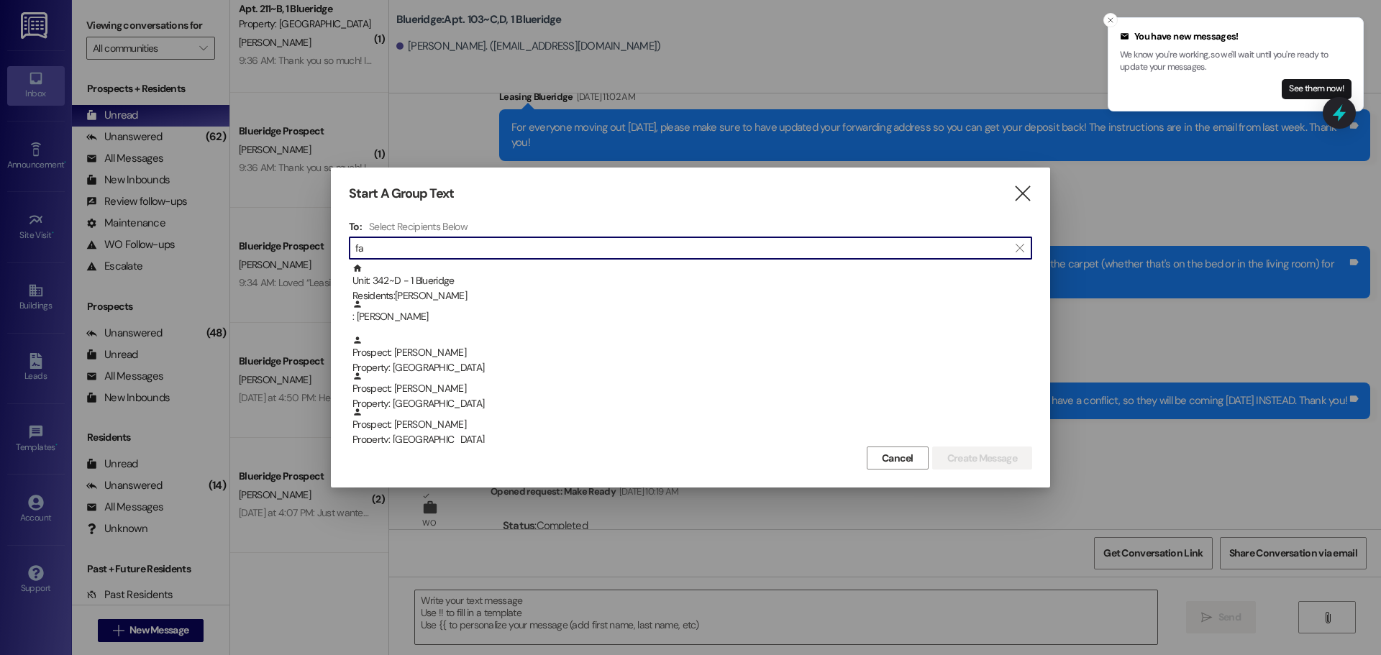
type input "f"
type input "g"
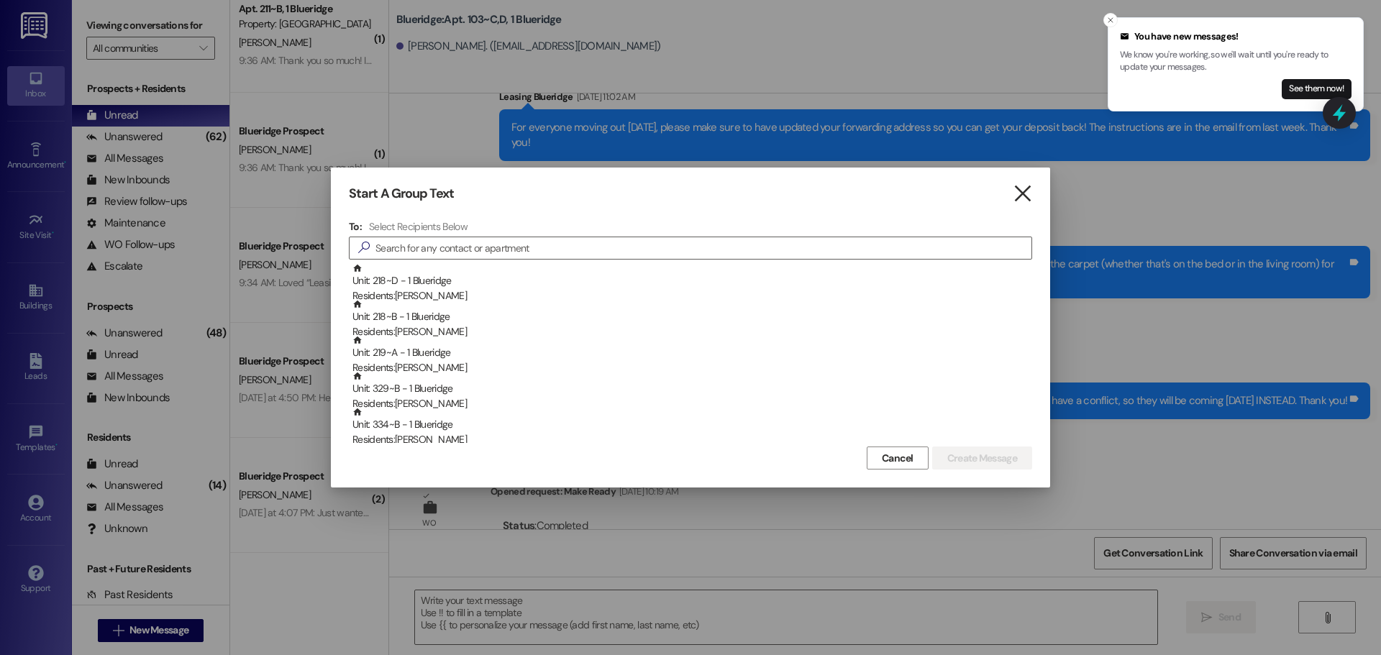
click at [1025, 189] on icon "" at bounding box center [1022, 193] width 19 height 15
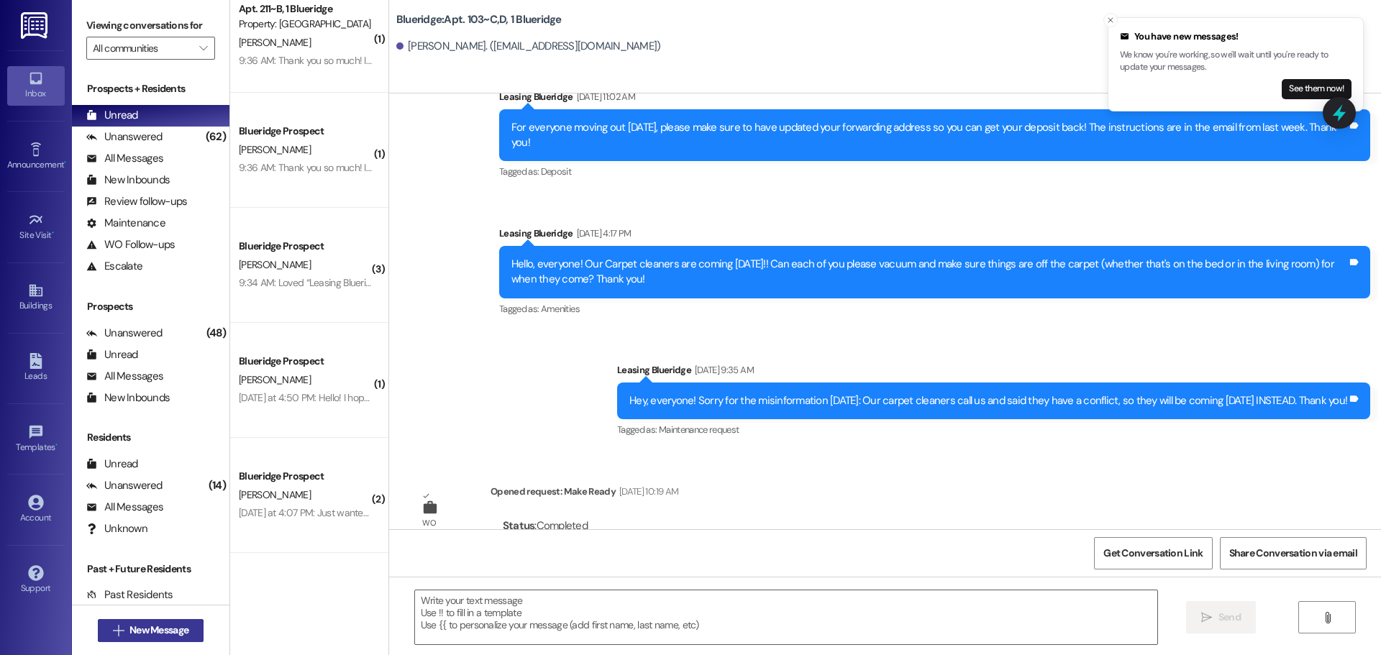
click at [193, 633] on button " New Message" at bounding box center [151, 630] width 106 height 23
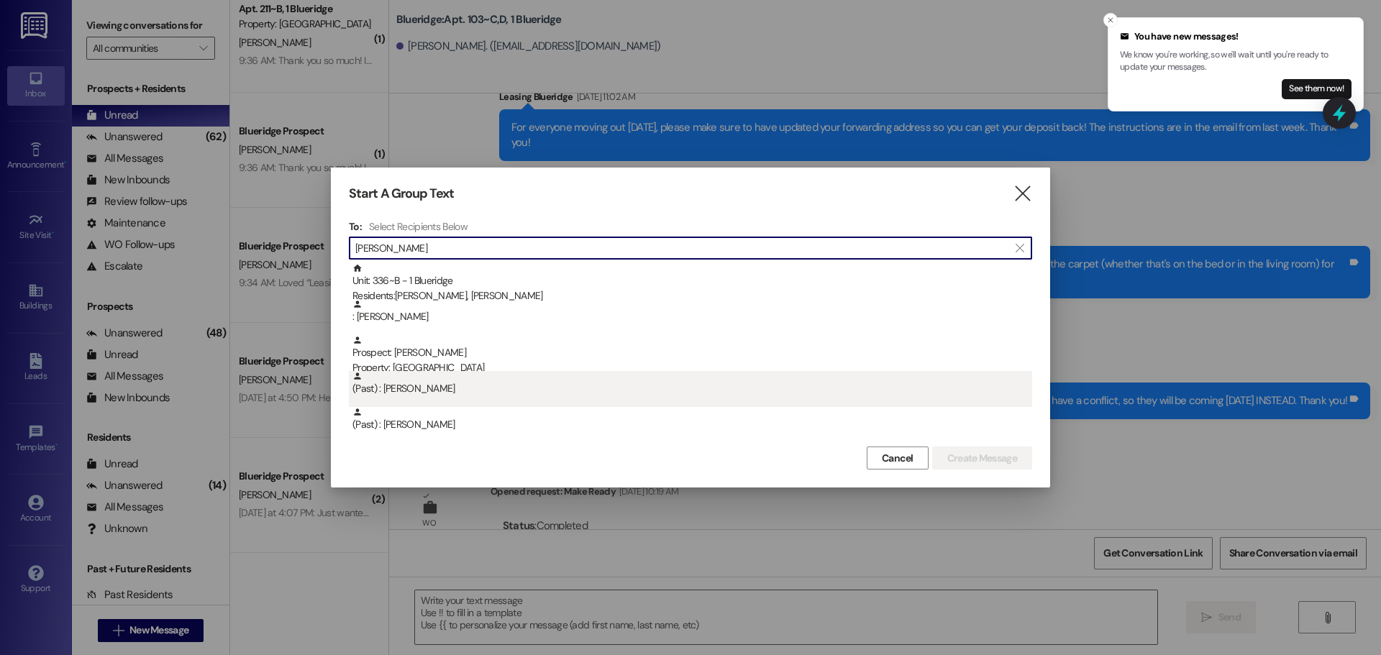
type input "dylan"
click at [488, 387] on div "(Past) : Dylan McMullen" at bounding box center [692, 383] width 680 height 25
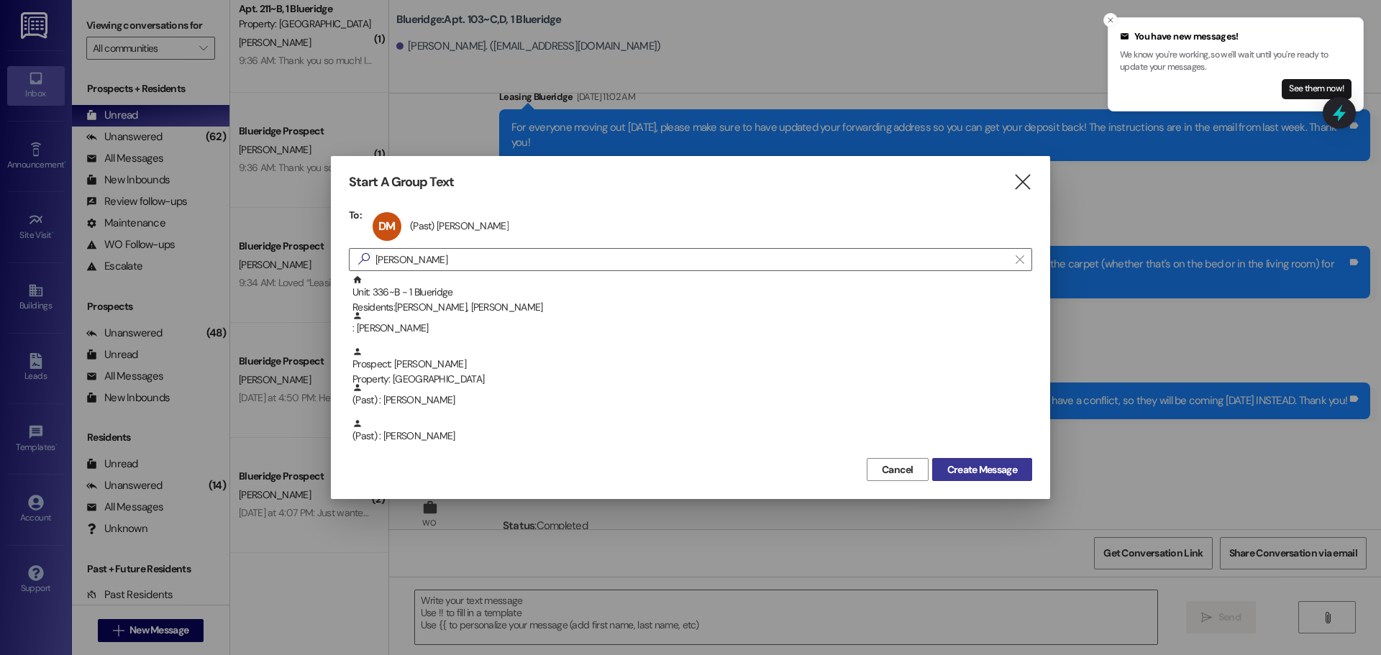
click at [978, 466] on span "Create Message" at bounding box center [982, 469] width 70 height 15
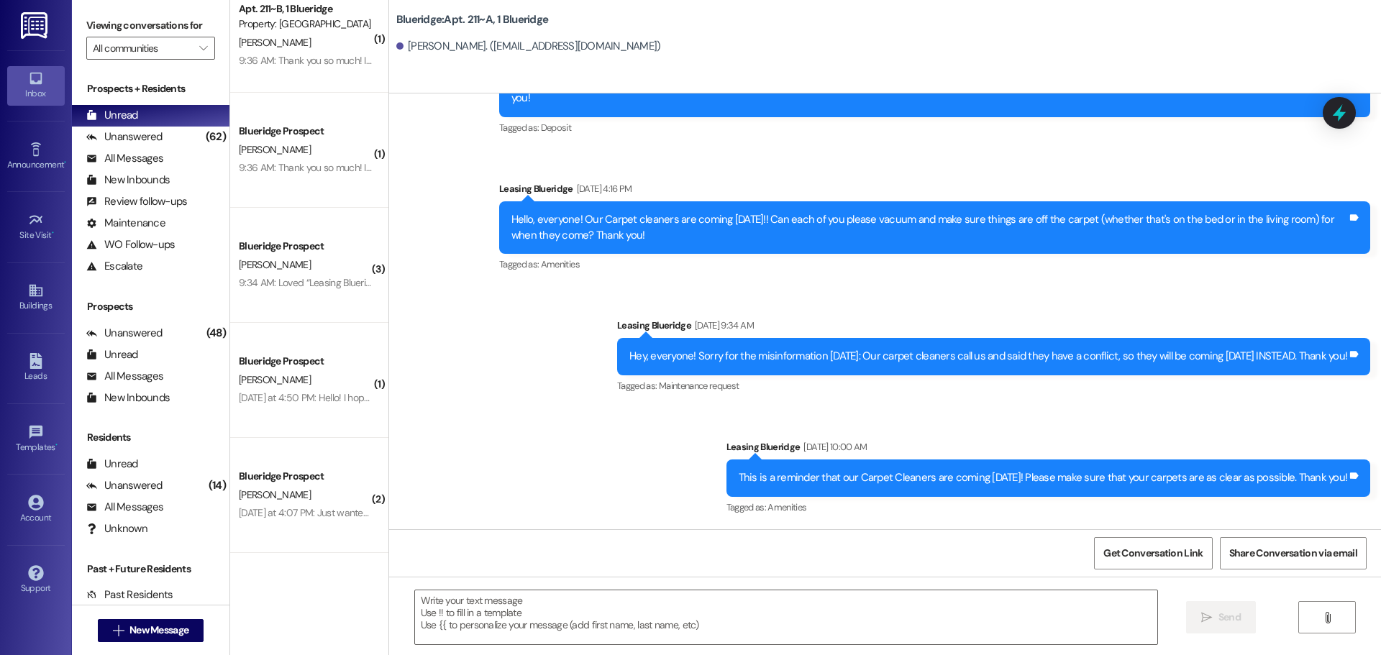
scroll to position [22622, 0]
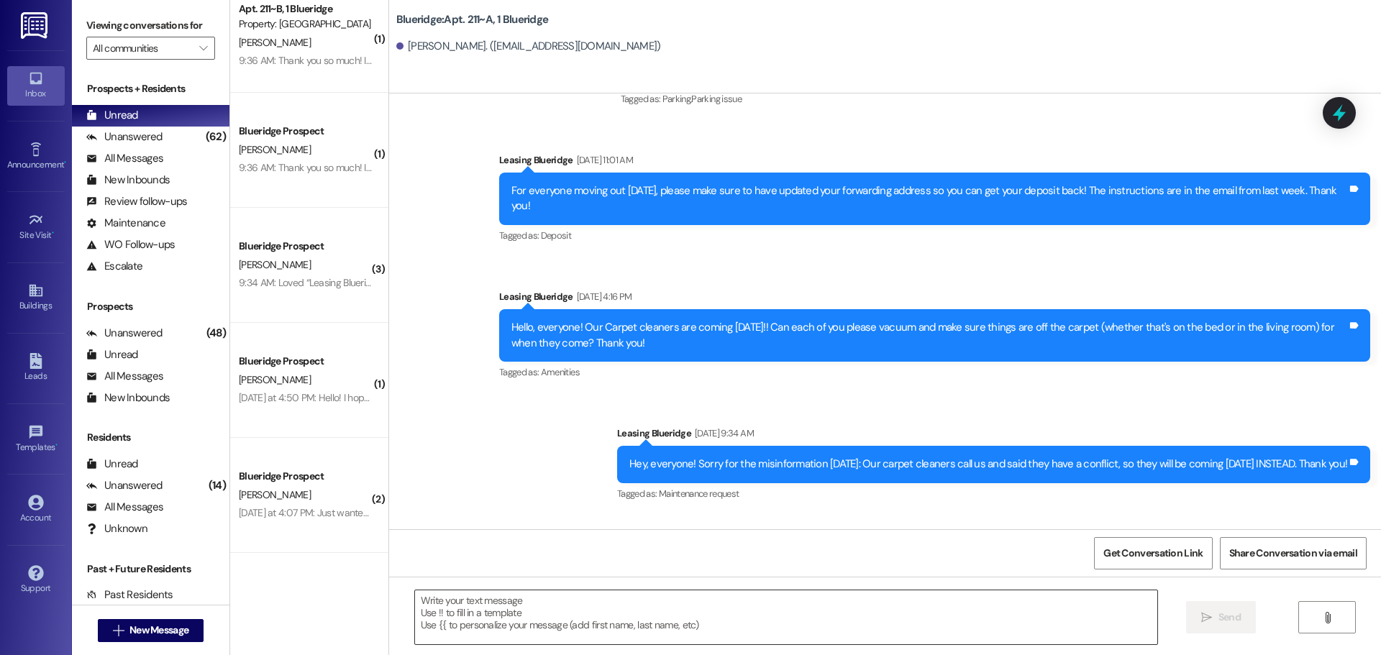
click at [878, 621] on textarea at bounding box center [786, 617] width 742 height 54
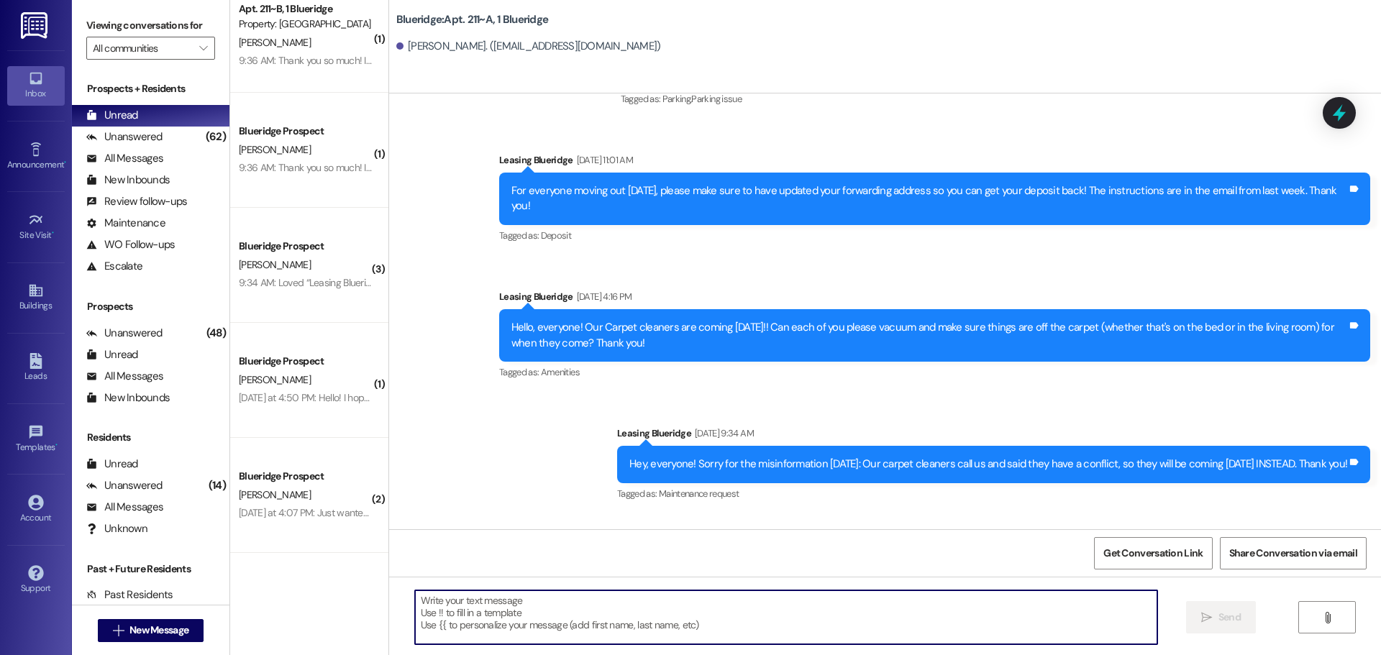
paste textarea "Hey, Jake! It looks like your forwarding address didn't get updated at move out…"
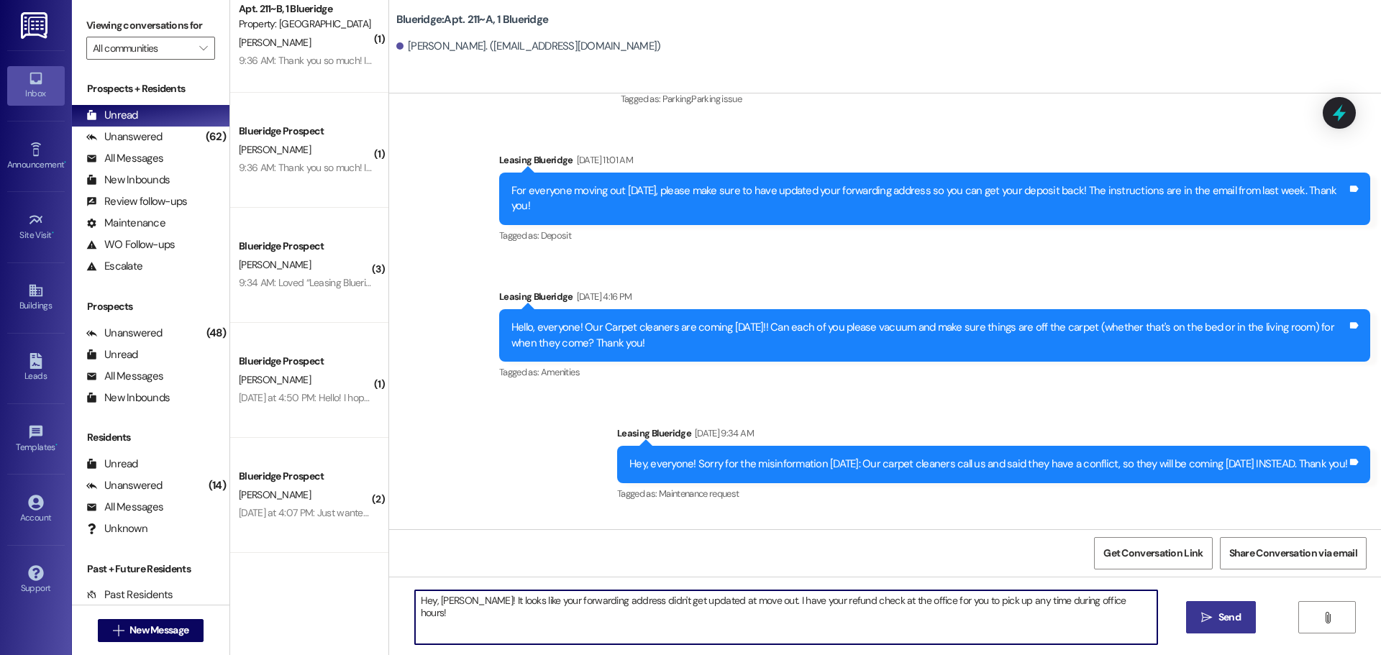
drag, startPoint x: 430, startPoint y: 600, endPoint x: 449, endPoint y: 604, distance: 19.0
click at [449, 604] on textarea "Hey, Jake! It looks like your forwarding address didn't get updated at move out…" at bounding box center [786, 617] width 742 height 54
type textarea "Hey, Dylan! It looks like your forwarding address didn't get updated at move ou…"
click at [1235, 626] on button " Send" at bounding box center [1221, 617] width 70 height 32
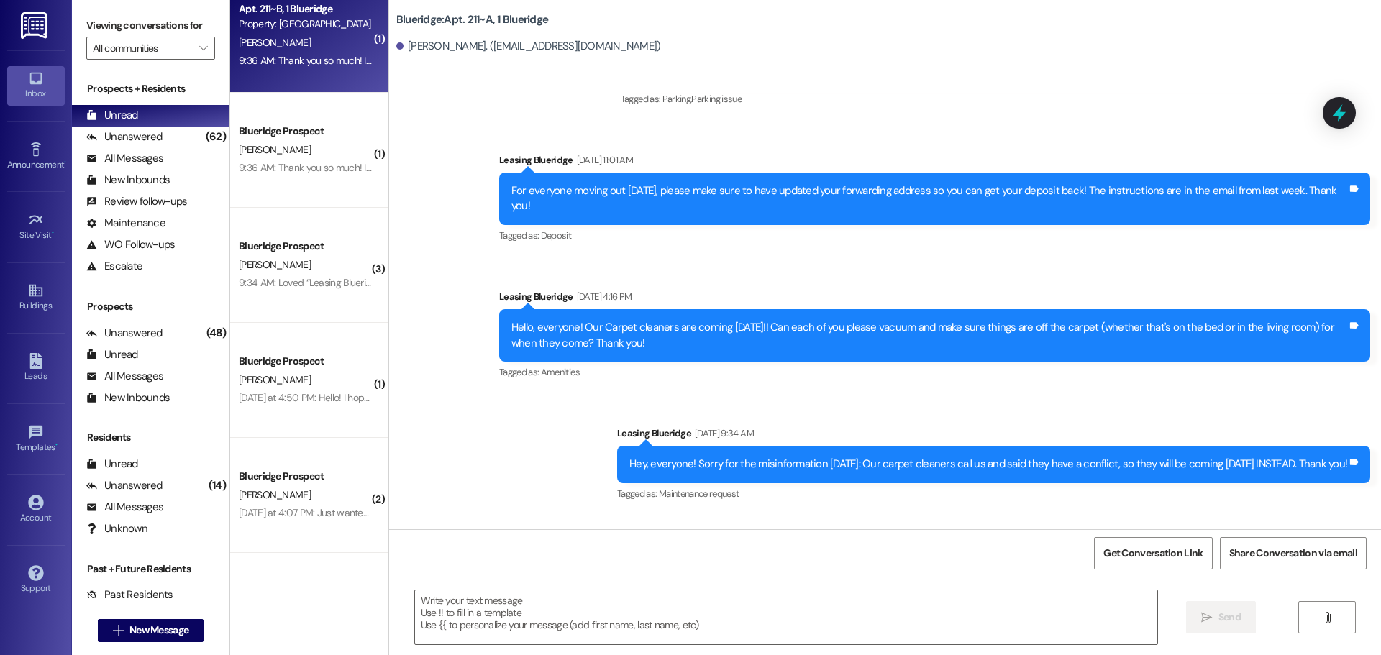
click at [305, 68] on div "9:36 AM: Thank you so much! I'll swing by 9:36 AM: Thank you so much! I'll swin…" at bounding box center [305, 61] width 136 height 18
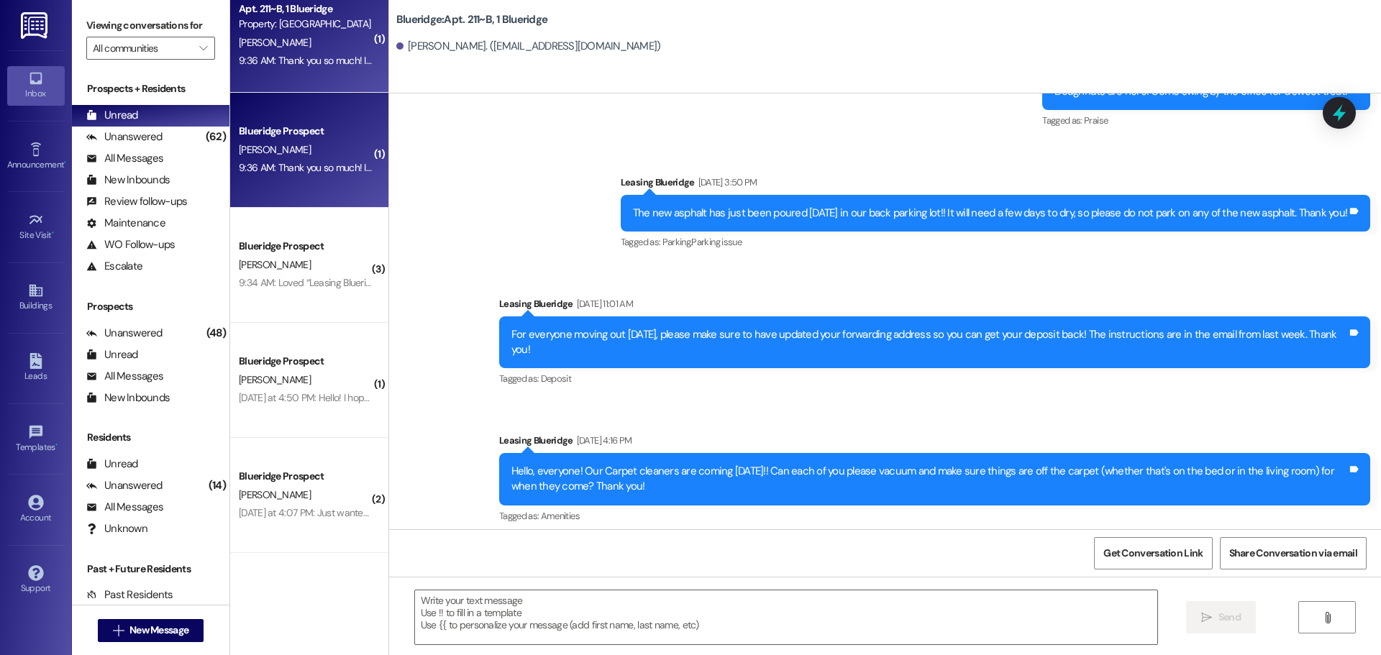
scroll to position [21919, 0]
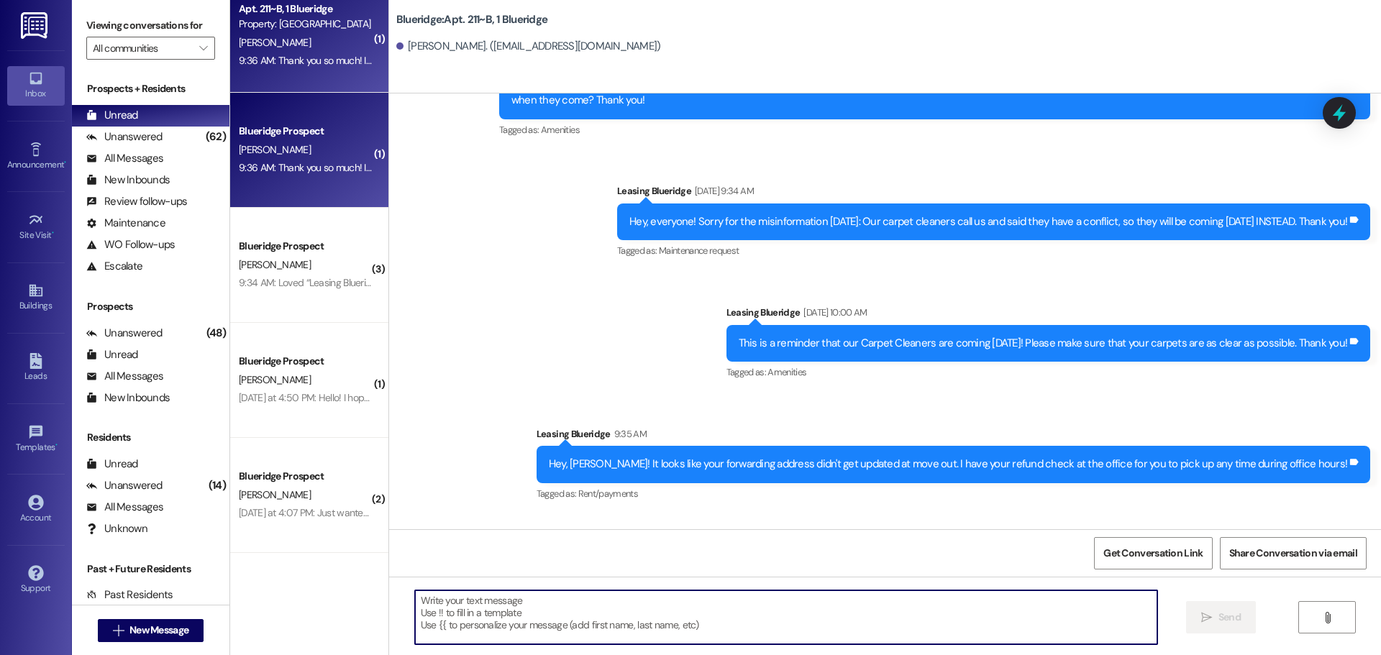
click at [700, 595] on textarea at bounding box center [786, 617] width 742 height 54
type textarea "Sounds good!"
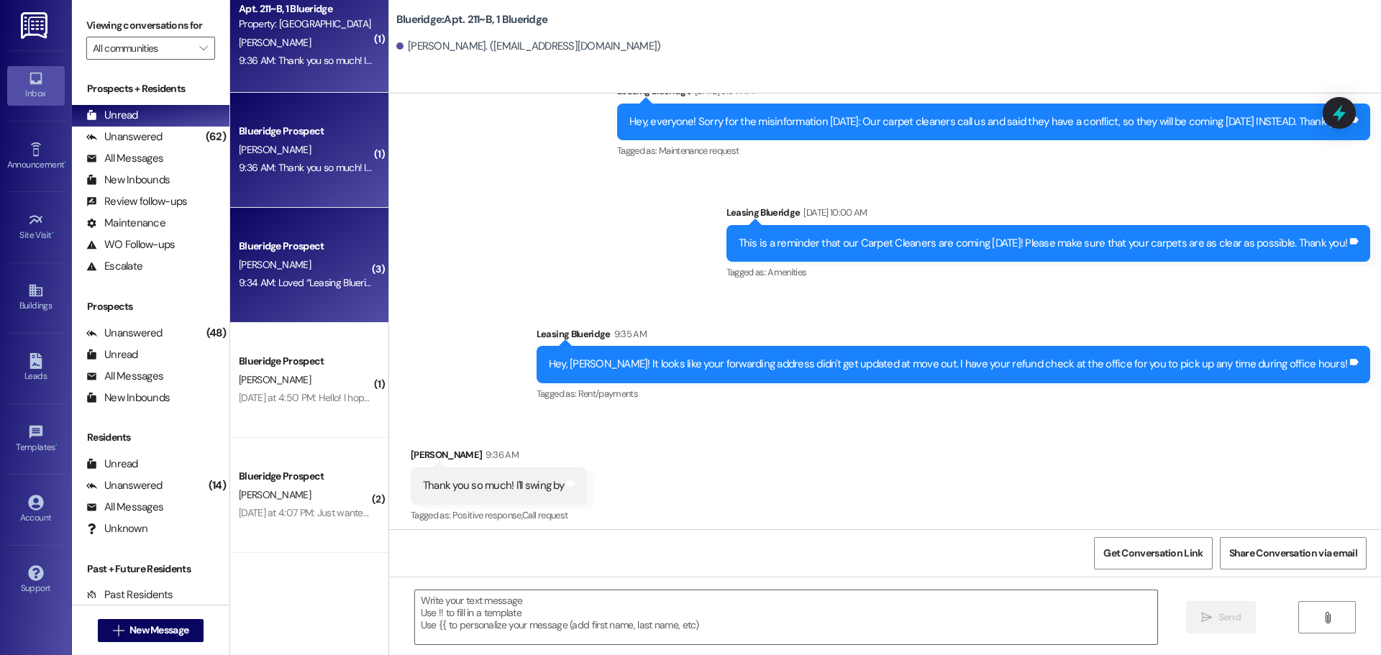
click at [324, 259] on div "E. Riggs" at bounding box center [305, 265] width 136 height 18
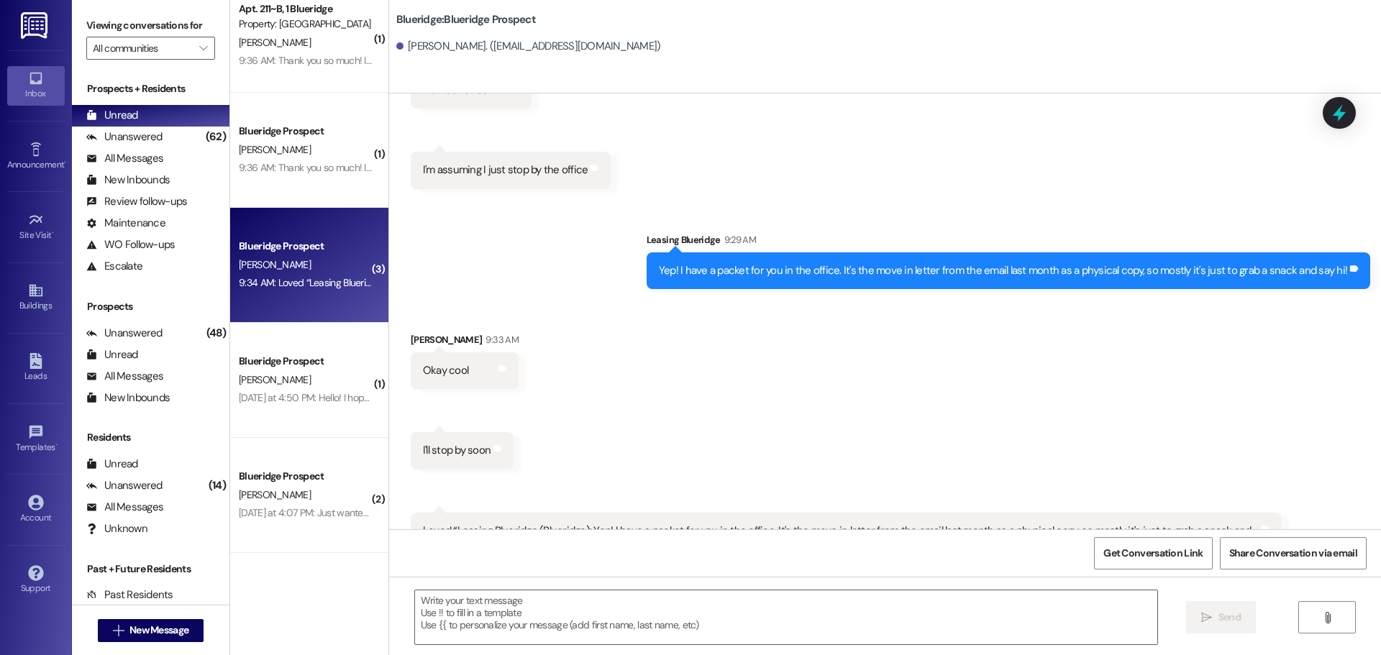
scroll to position [2048, 0]
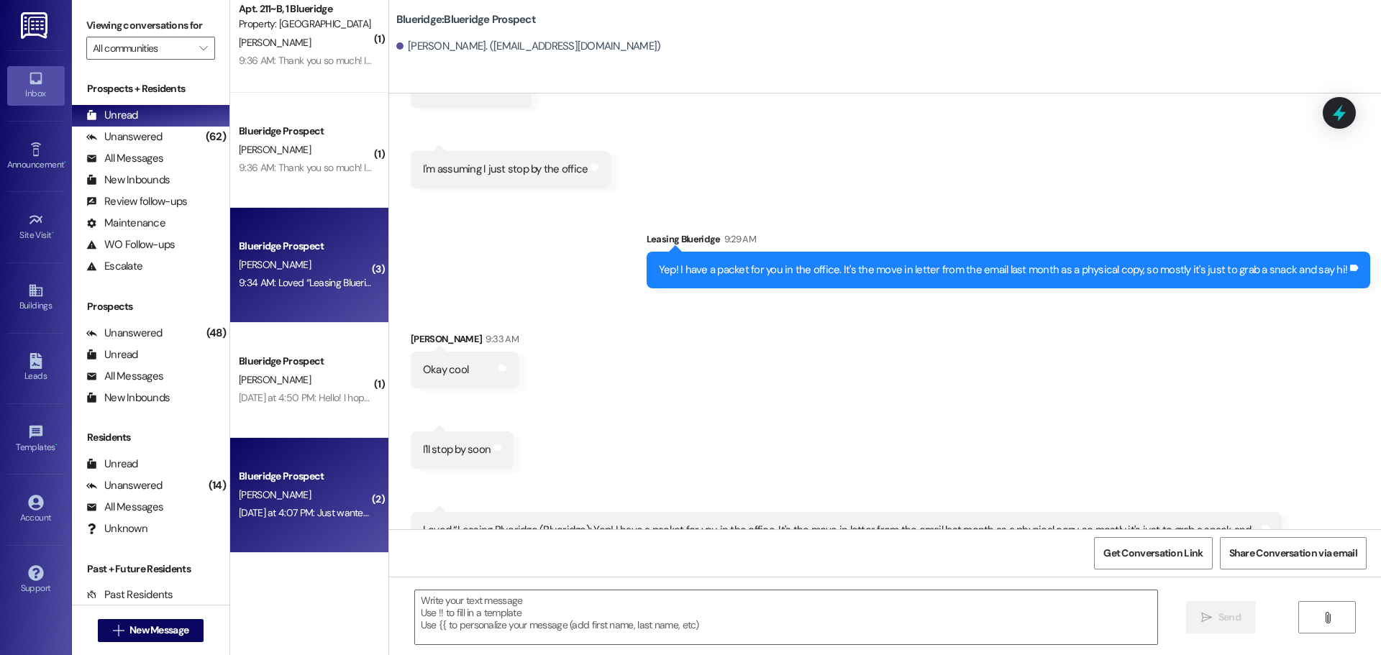
click at [330, 516] on div "Yesterday at 4:07 PM: Just wanted to reach out quickly to let you know that I a…" at bounding box center [746, 512] width 1015 height 13
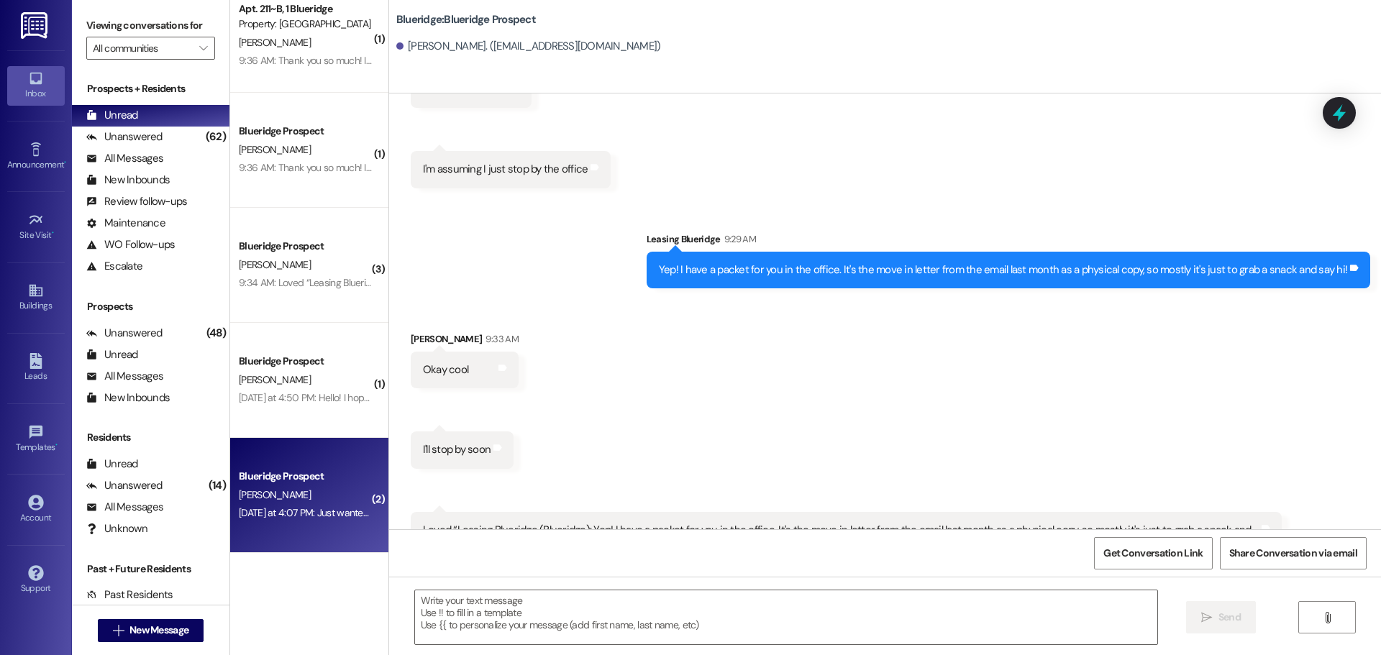
scroll to position [585, 0]
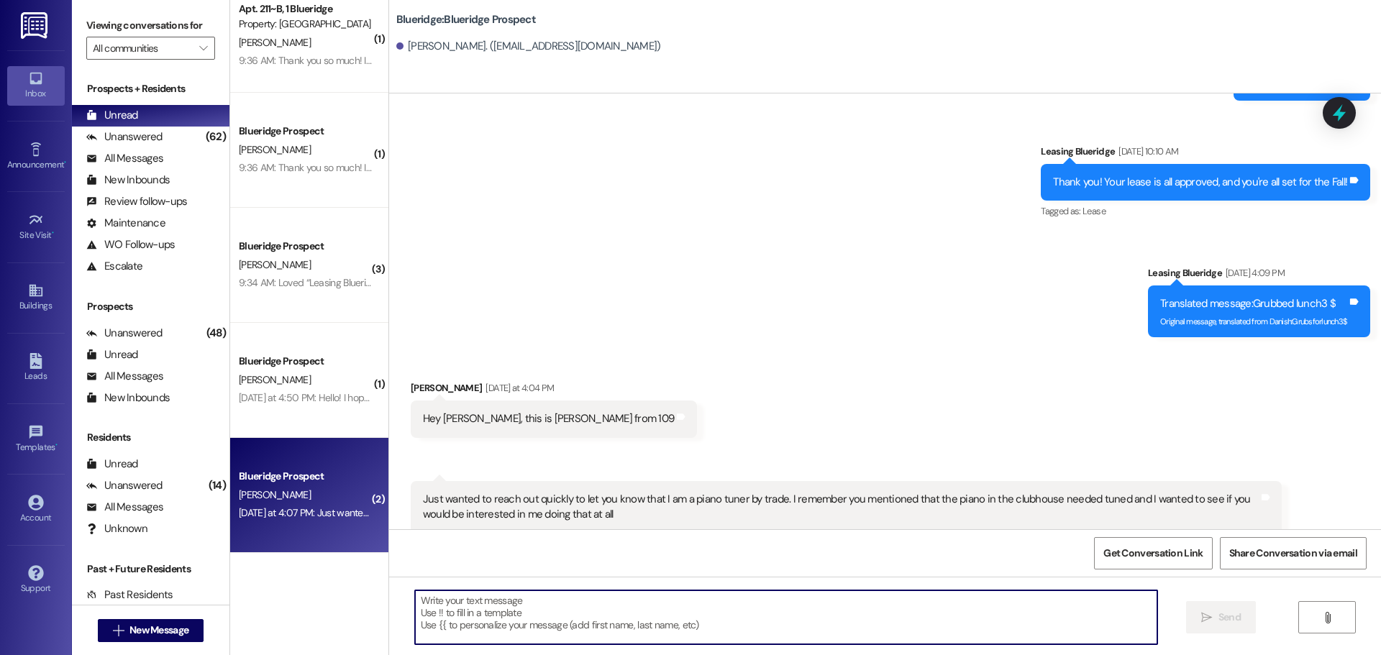
click at [683, 619] on textarea at bounding box center [786, 617] width 742 height 54
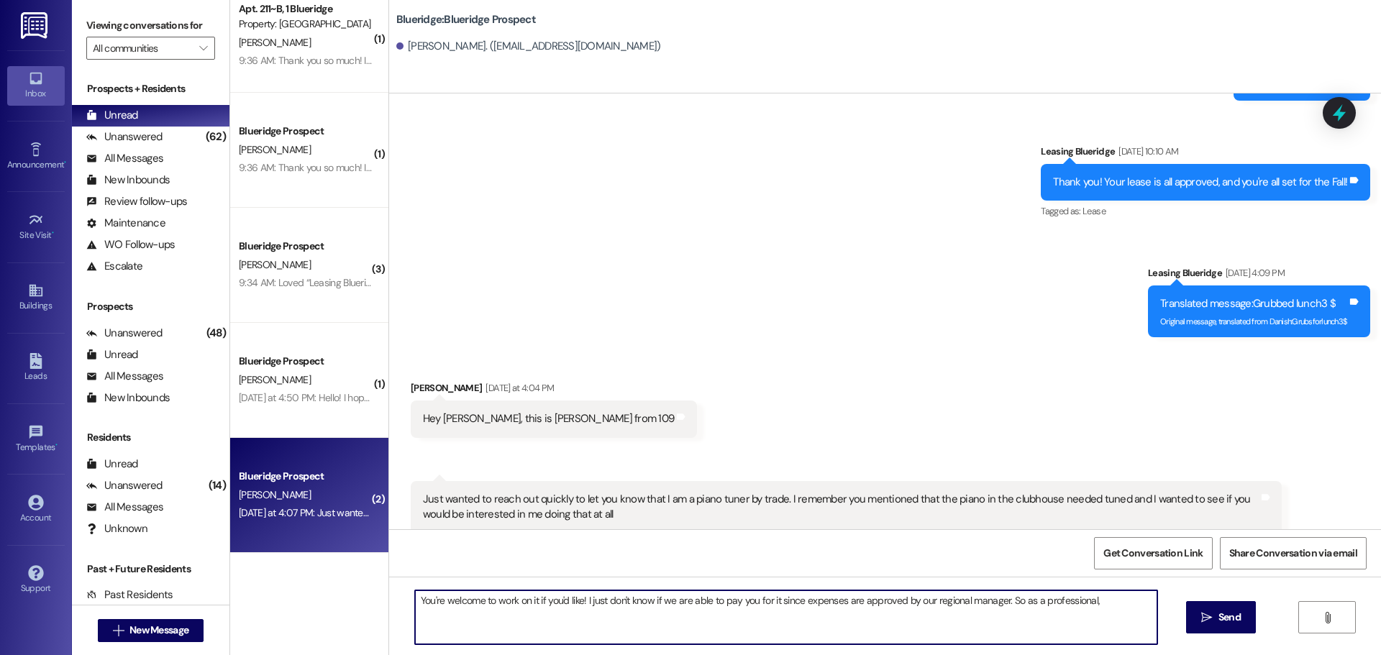
drag, startPoint x: 1023, startPoint y: 600, endPoint x: 1002, endPoint y: 600, distance: 20.9
click at [1002, 600] on textarea "You're welcome to work on it if you'd like! I just don't know if we are able to…" at bounding box center [786, 617] width 742 height 54
drag, startPoint x: 1001, startPoint y: 600, endPoint x: 1015, endPoint y: 623, distance: 26.8
click at [1015, 623] on textarea "You're welcome to work on it if you'd like! I just don't know if we are able to…" at bounding box center [786, 617] width 742 height 54
type textarea "You're welcome to work on it if you'd like! I just don't know if we are able to…"
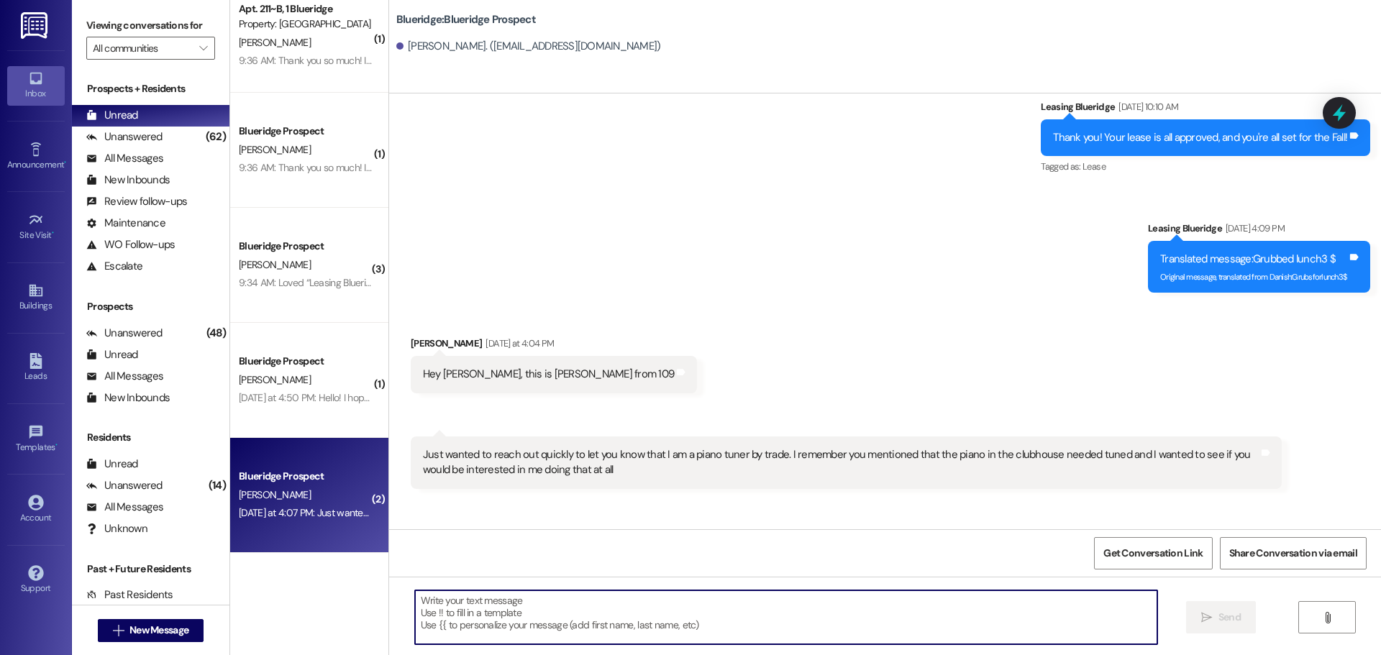
scroll to position [701, 0]
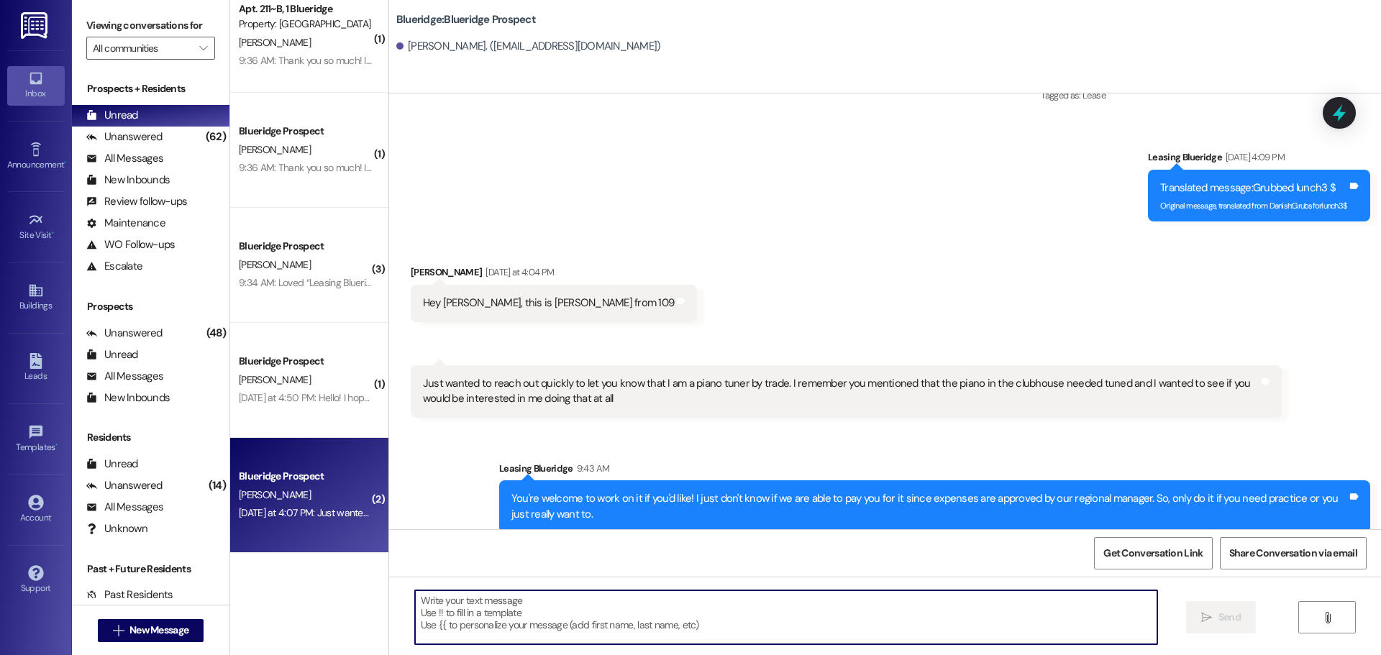
click at [497, 607] on textarea at bounding box center [786, 617] width 742 height 54
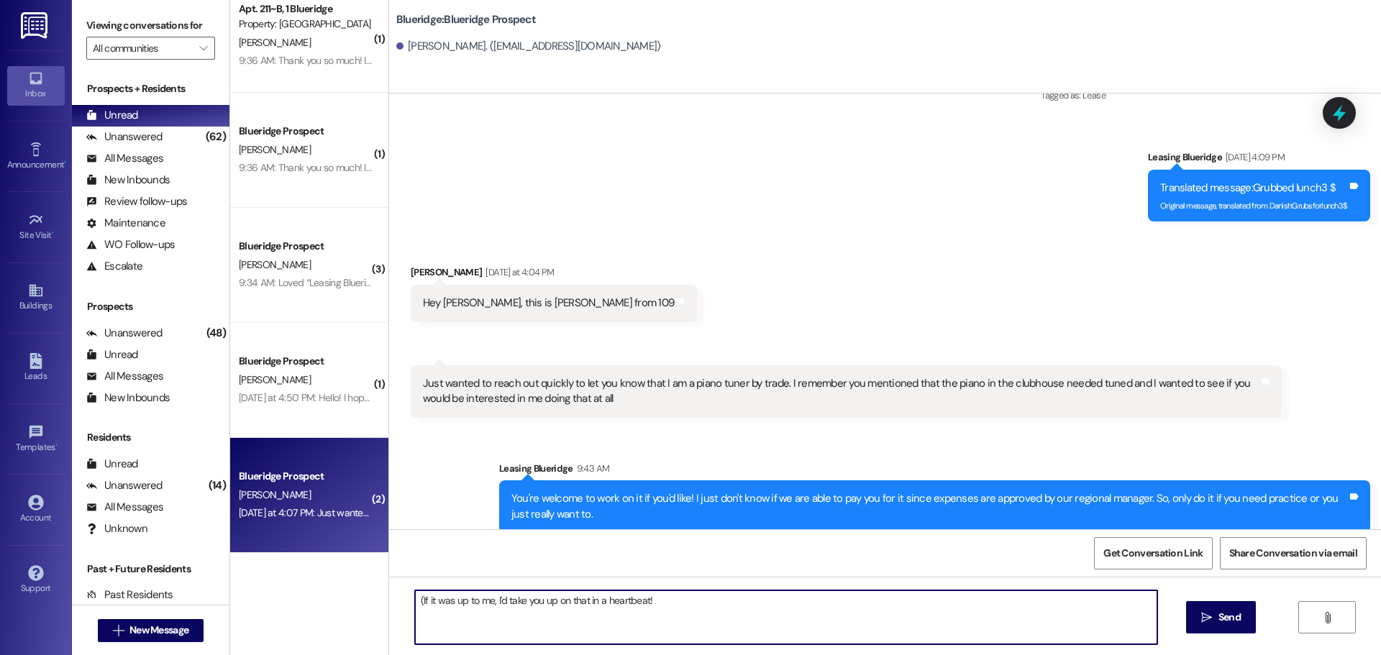
type textarea "(If it was up to me, I'd take you up on that in a heartbeat!)"
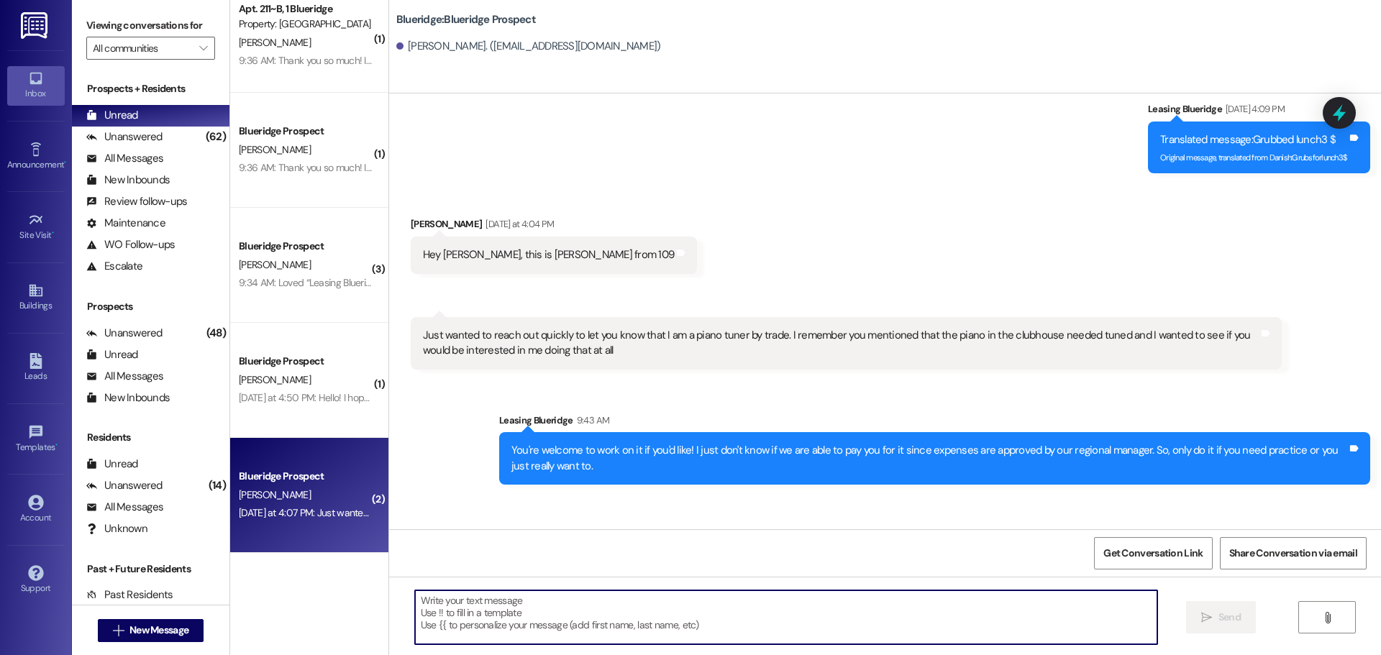
scroll to position [801, 0]
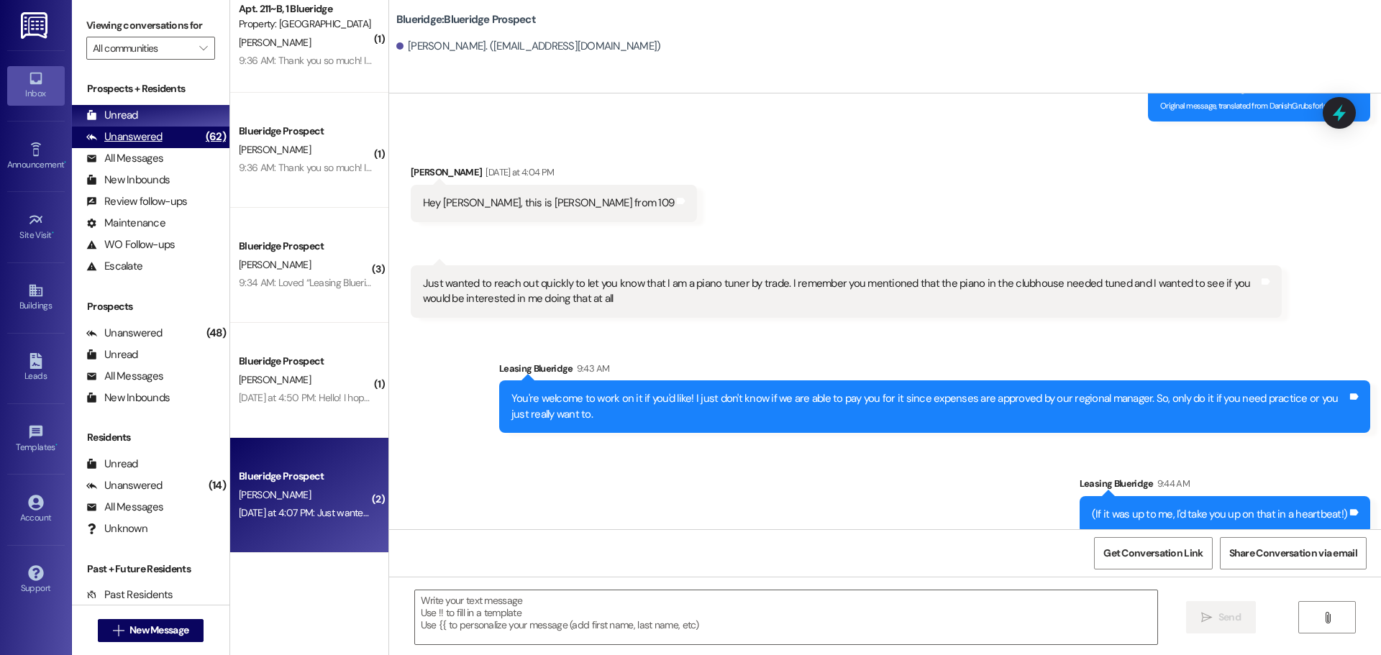
click at [148, 145] on div "Unanswered (62)" at bounding box center [150, 138] width 157 height 22
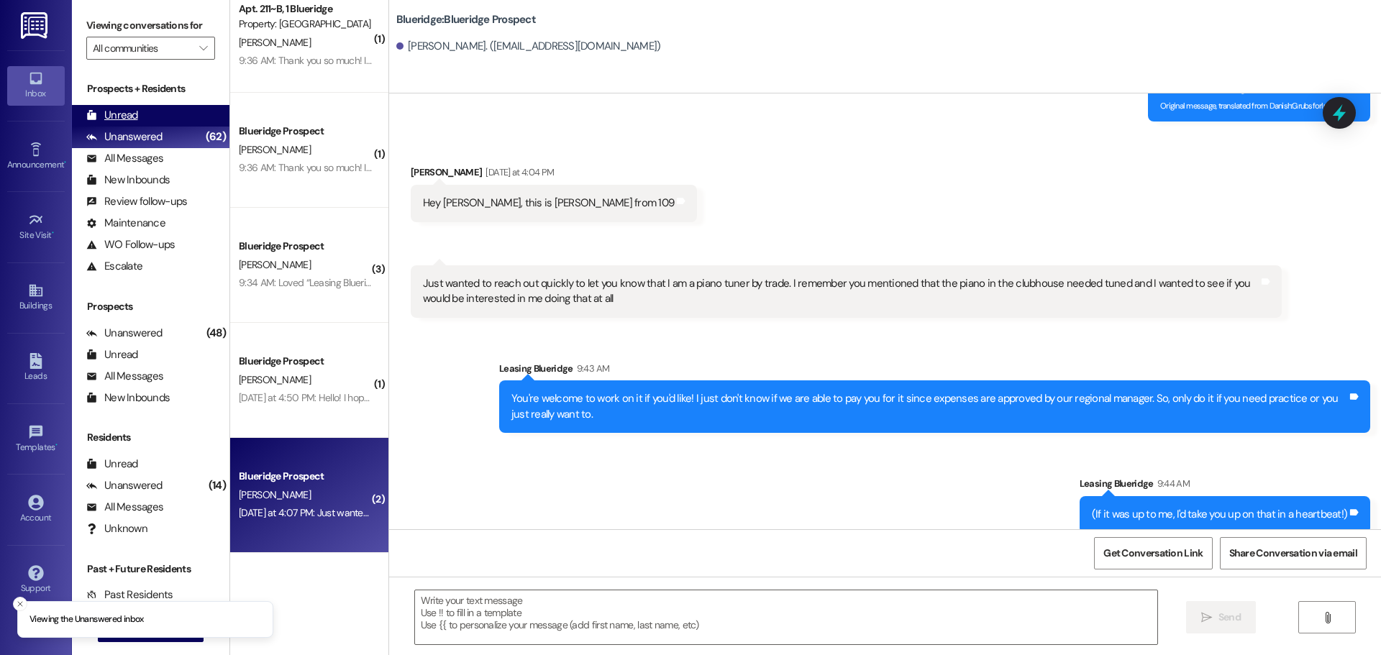
click at [150, 123] on div "Unread (0)" at bounding box center [150, 116] width 157 height 22
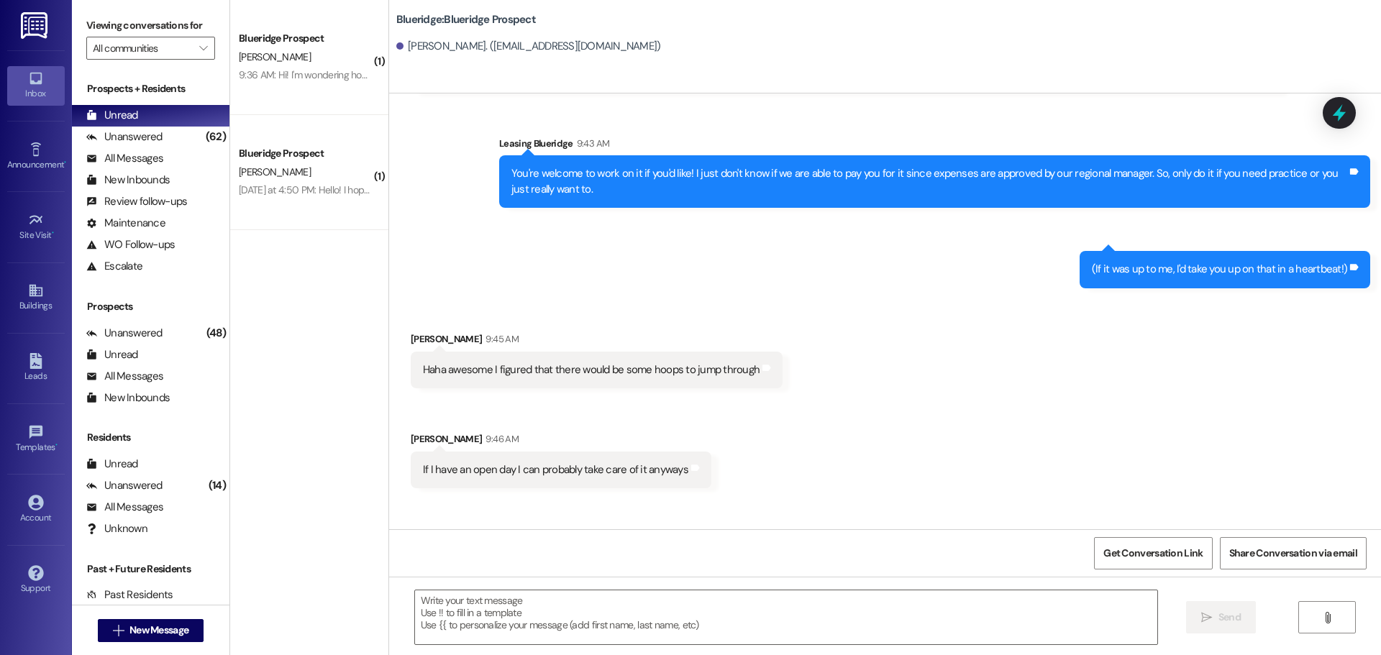
scroll to position [1082, 0]
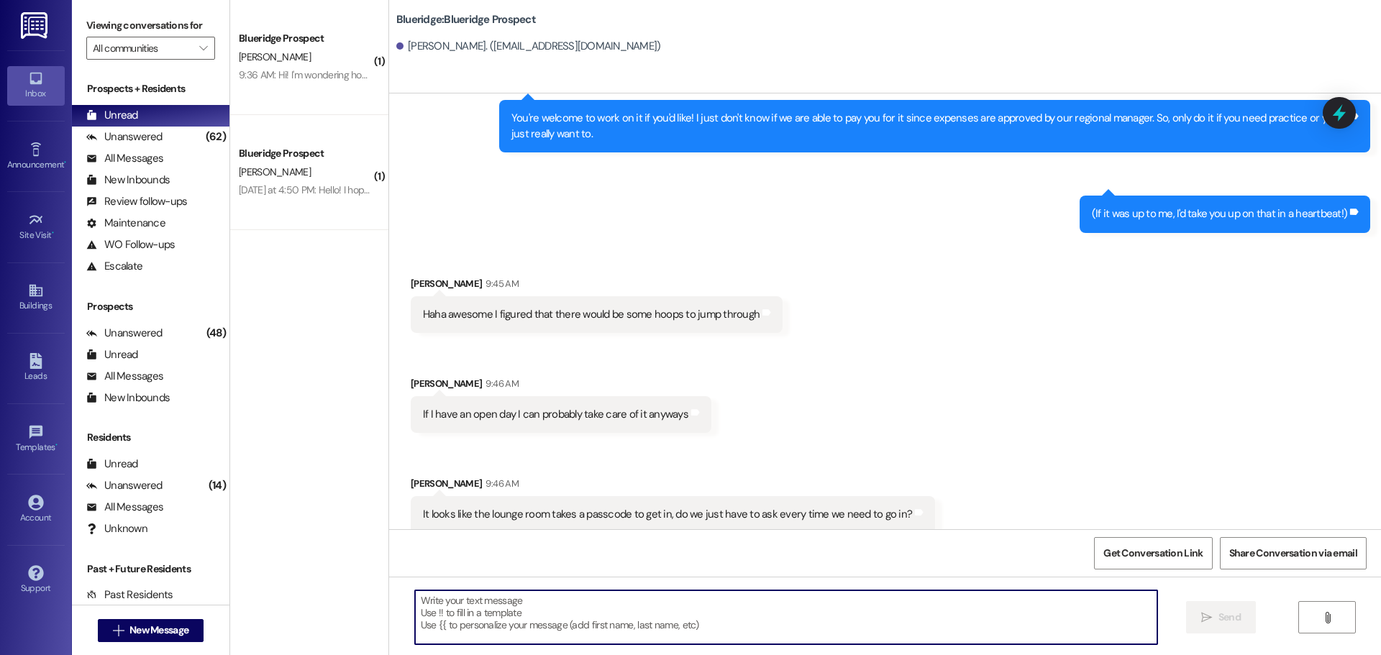
click at [619, 629] on textarea at bounding box center [786, 617] width 742 height 54
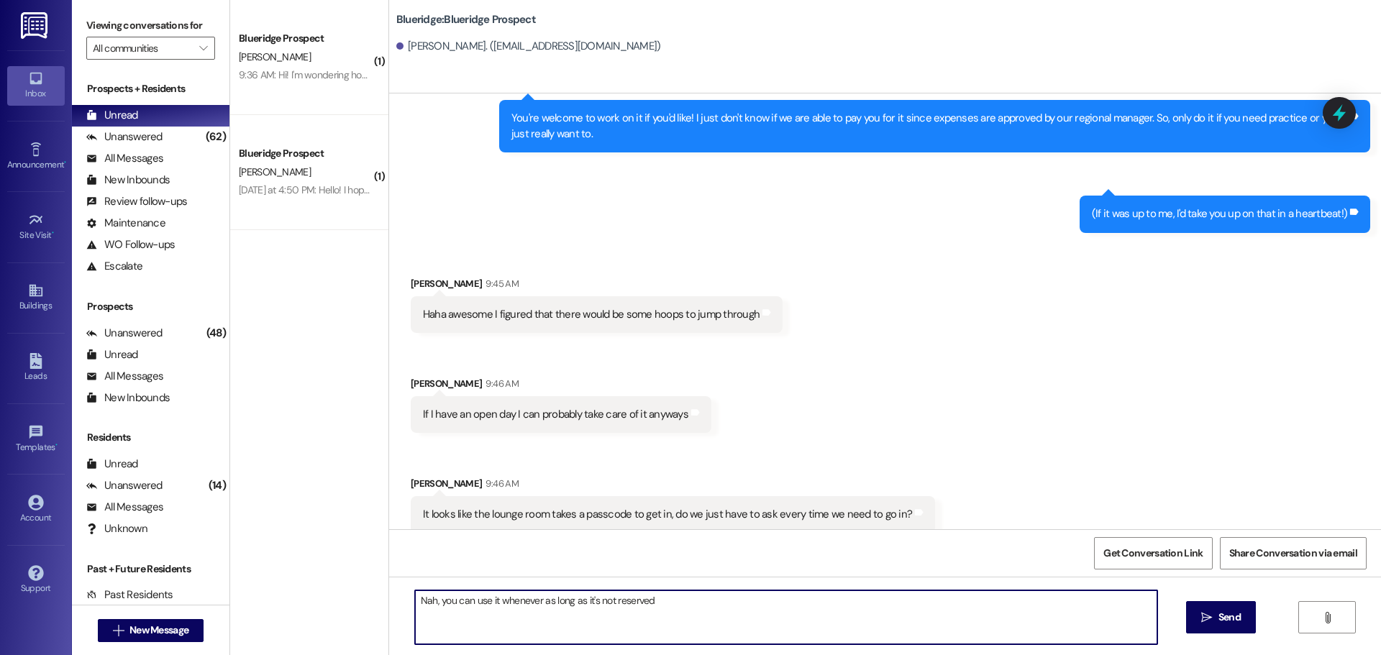
click at [531, 598] on textarea "Nah, you can use it whenever as long as it's not reserved" at bounding box center [786, 617] width 742 height 54
type textarea "Nah, you can use it whenever outside of quiet hours as long as it's not reserve…"
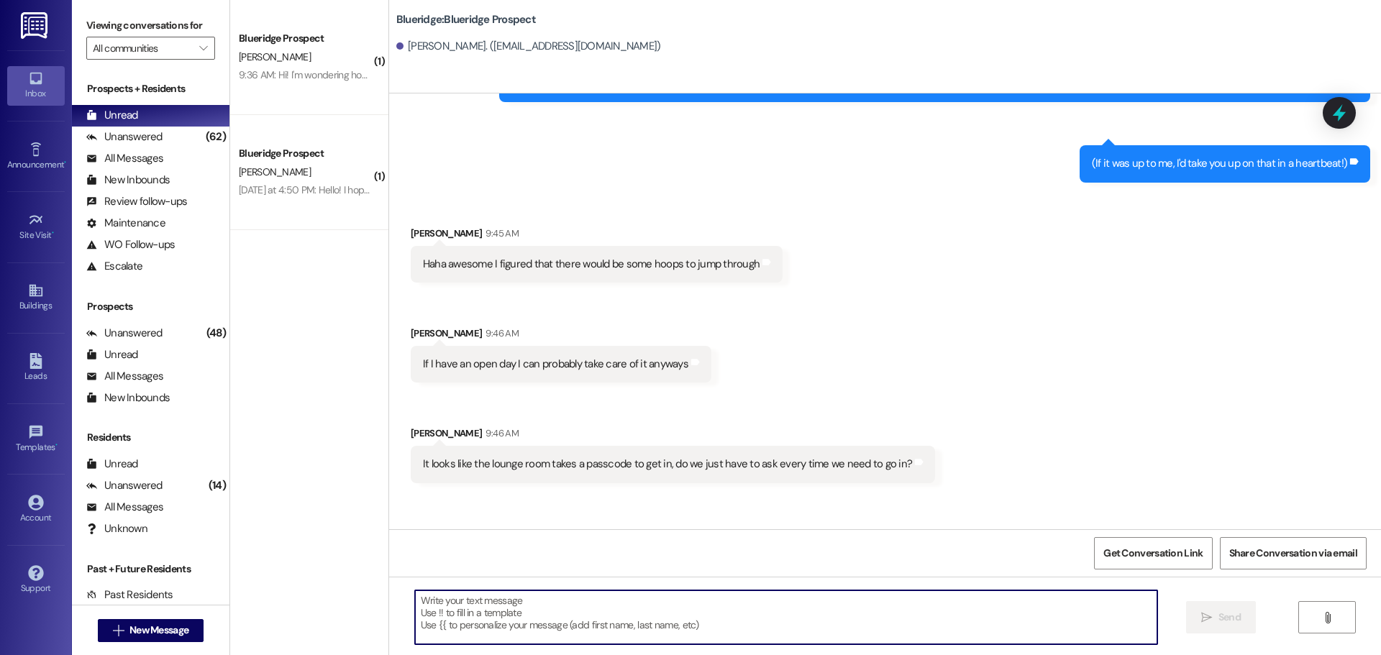
scroll to position [1182, 0]
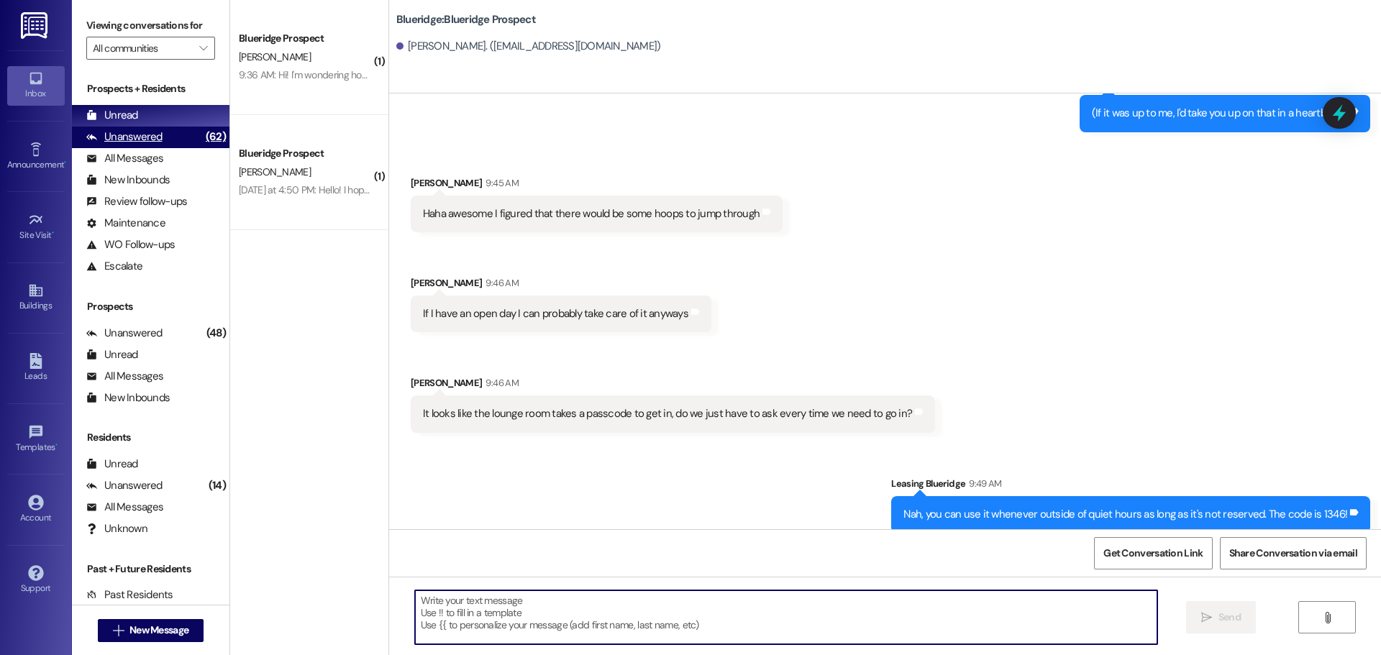
click at [138, 137] on div "Unanswered" at bounding box center [124, 136] width 76 height 15
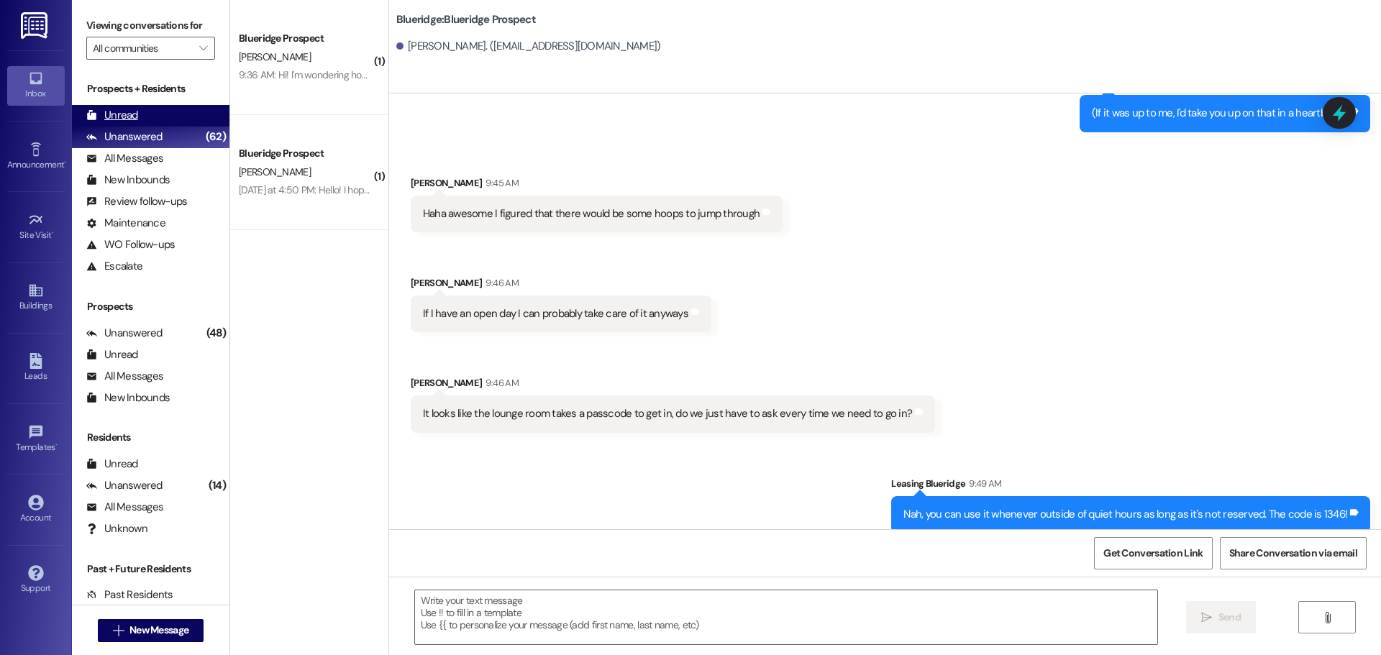
click at [145, 121] on div "Unread (0)" at bounding box center [150, 116] width 157 height 22
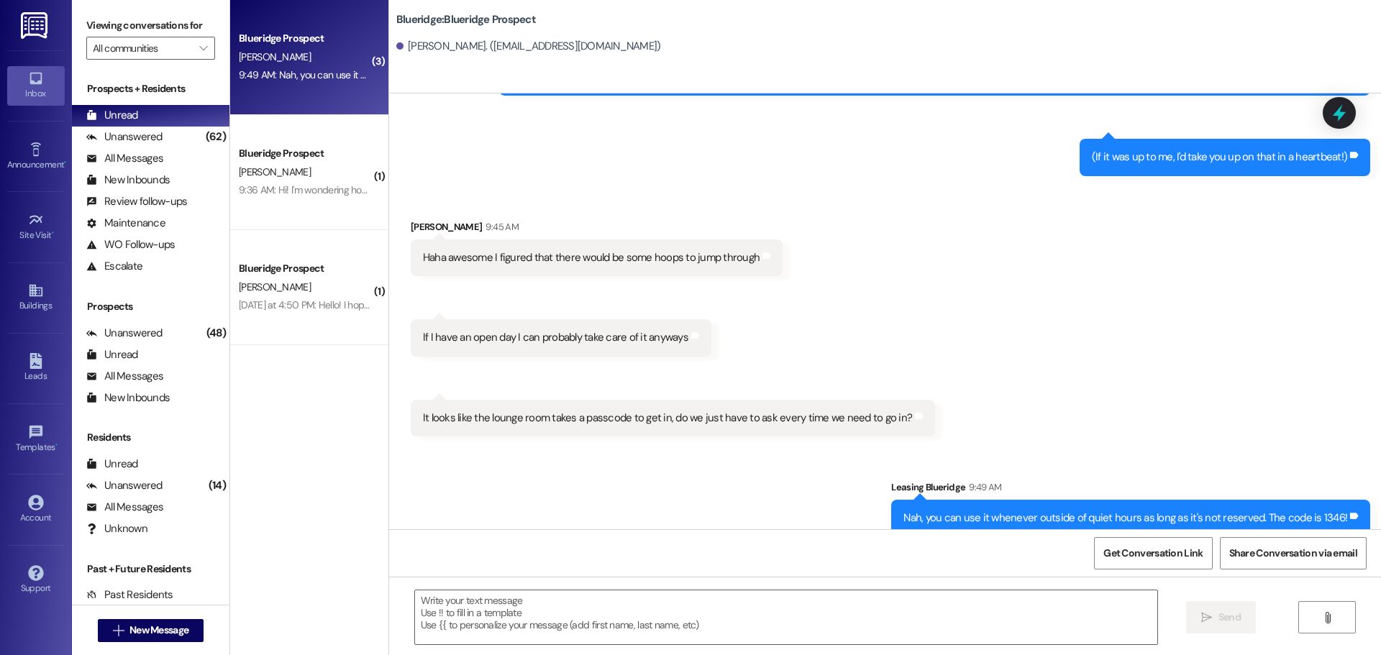
scroll to position [1142, 0]
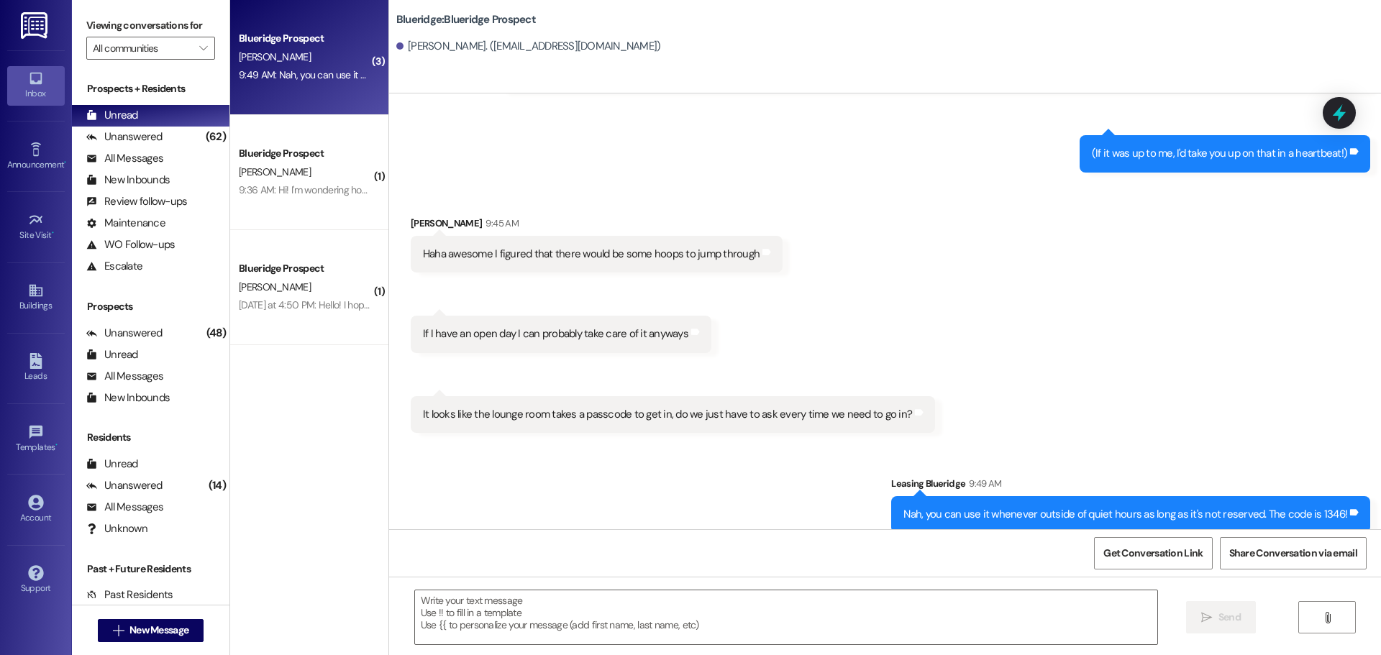
click at [268, 61] on div "T. Moncur" at bounding box center [305, 57] width 136 height 18
click at [155, 137] on div "Unanswered" at bounding box center [124, 136] width 76 height 15
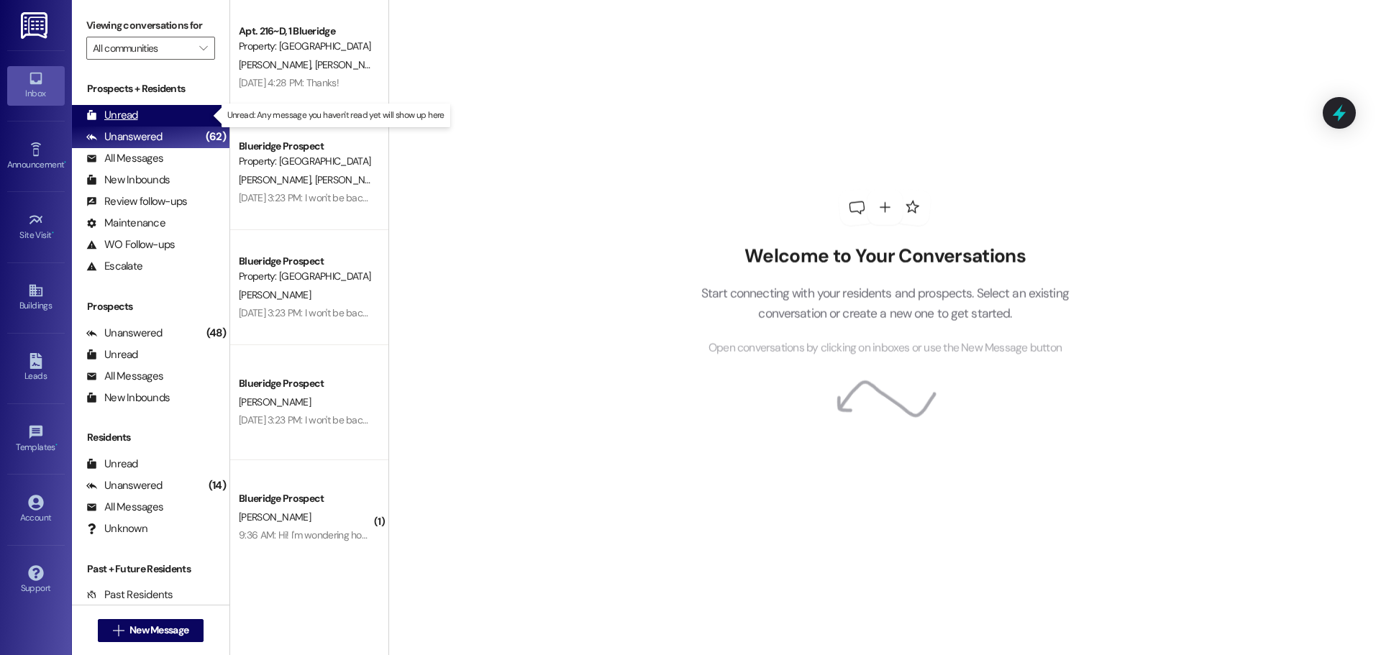
click at [161, 120] on div "Unread (0)" at bounding box center [150, 116] width 157 height 22
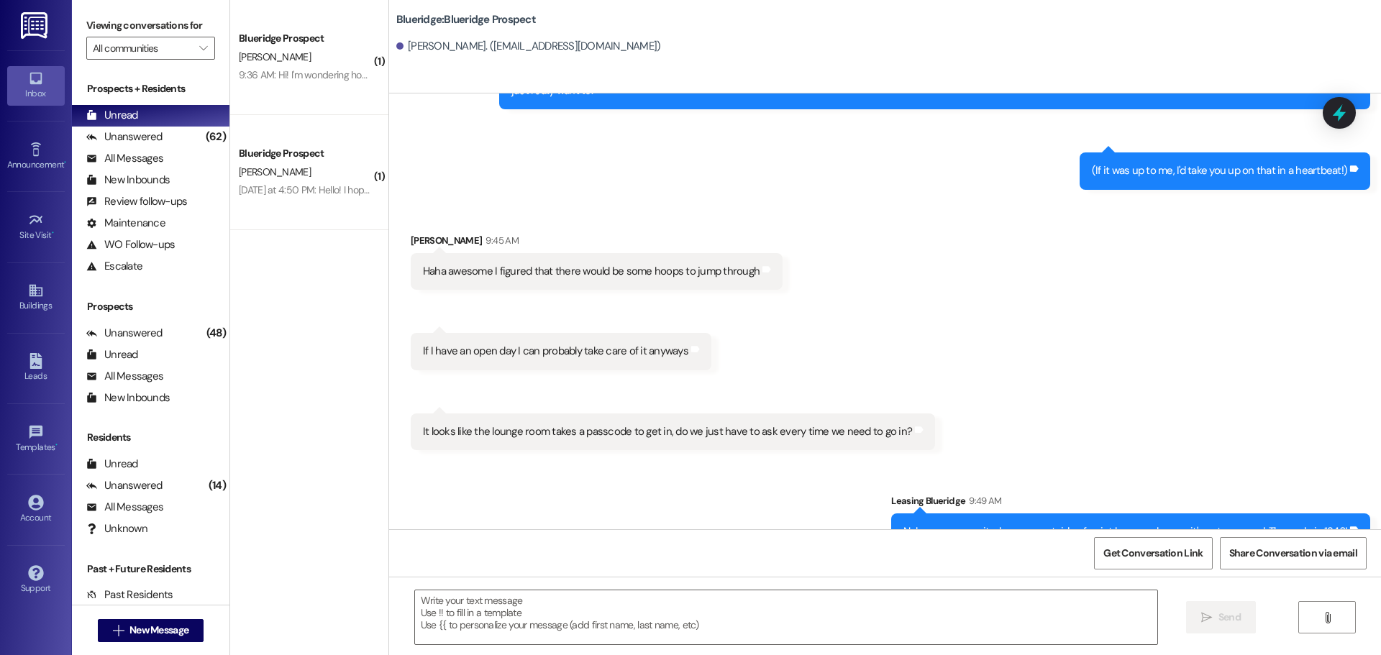
scroll to position [1242, 0]
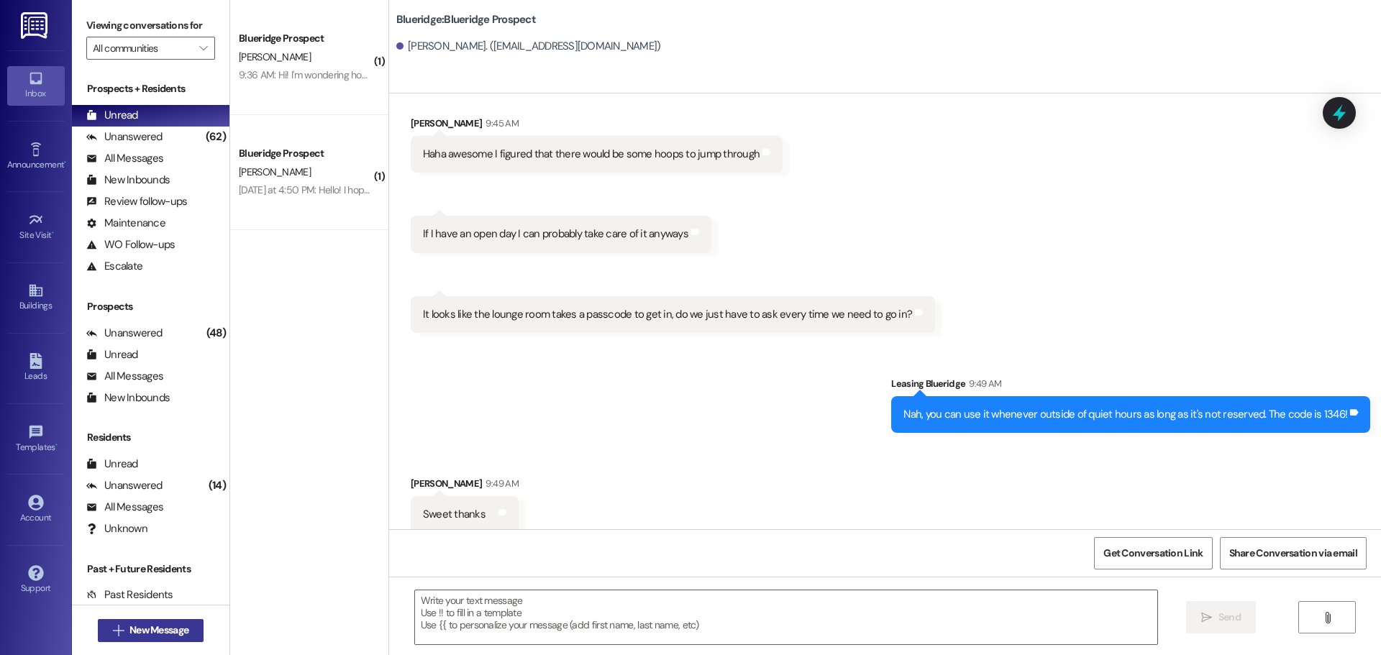
click at [173, 623] on span "New Message" at bounding box center [158, 630] width 59 height 15
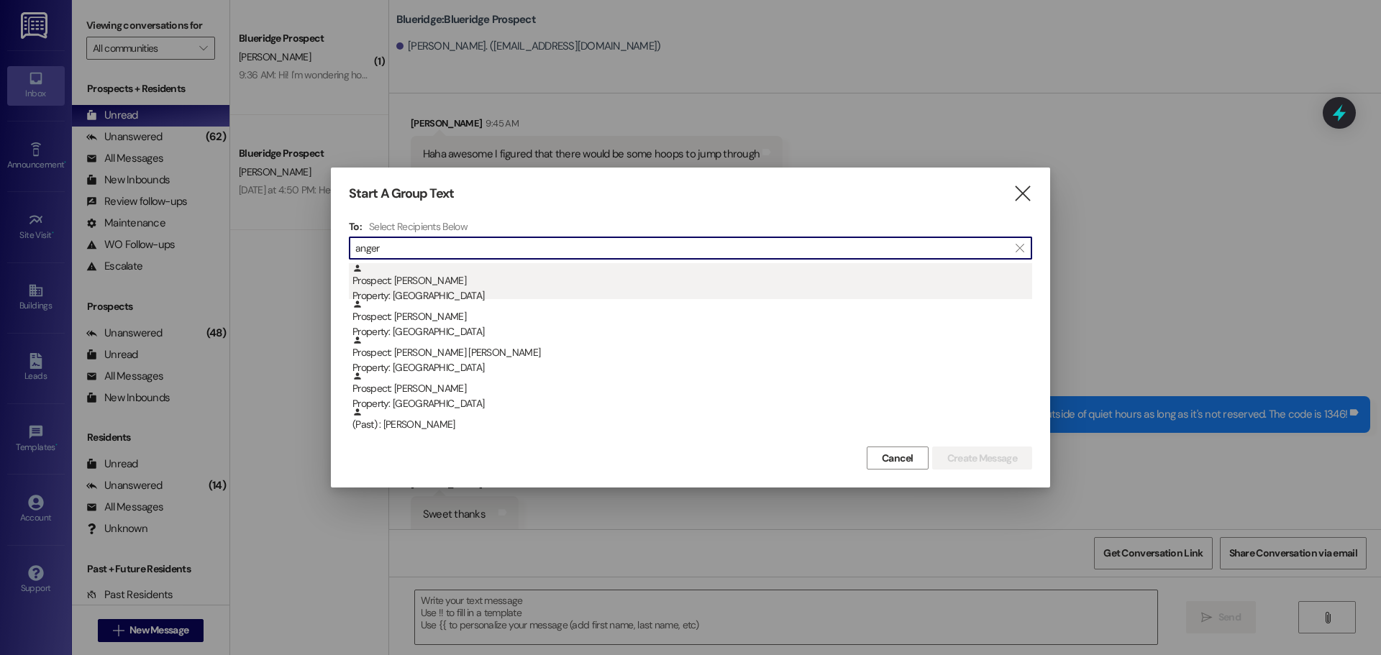
type input "anger"
click at [534, 288] on div "Prospect: Regan Angerhofer Property: Blueridge" at bounding box center [692, 283] width 680 height 41
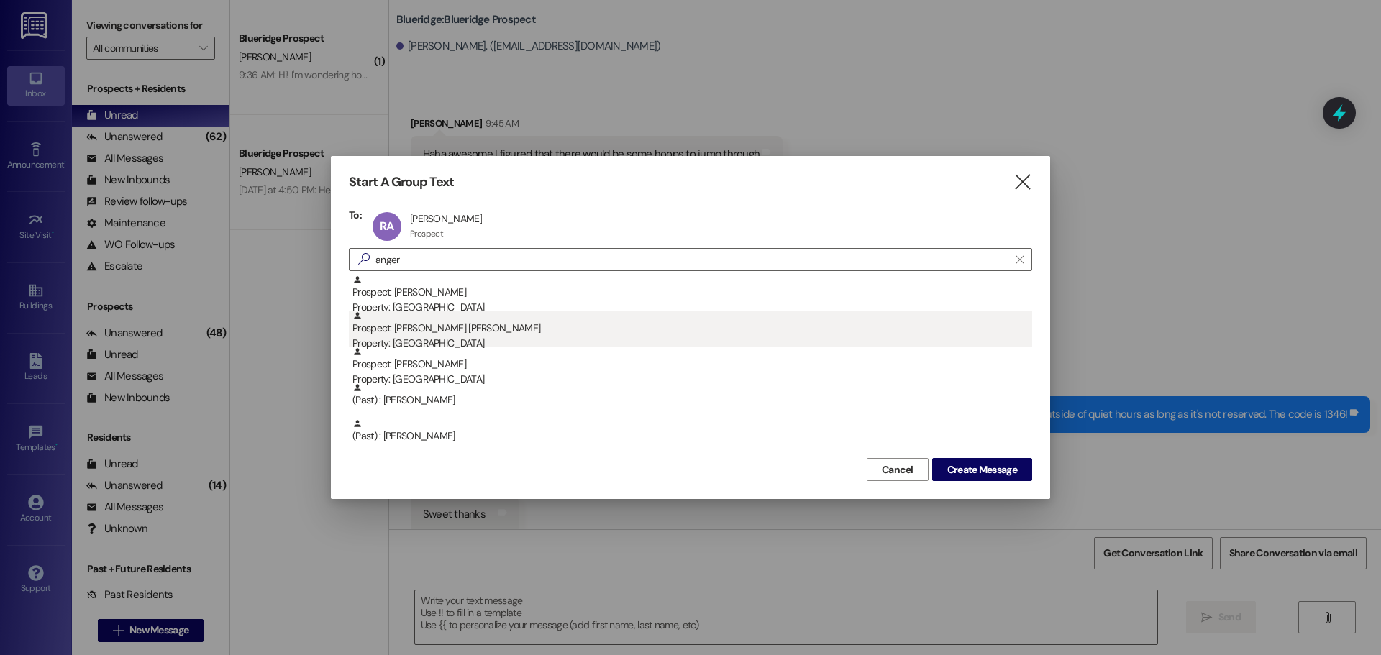
click at [523, 323] on div "Prospect: McCall Angerhofer Property: Blueridge" at bounding box center [692, 331] width 680 height 41
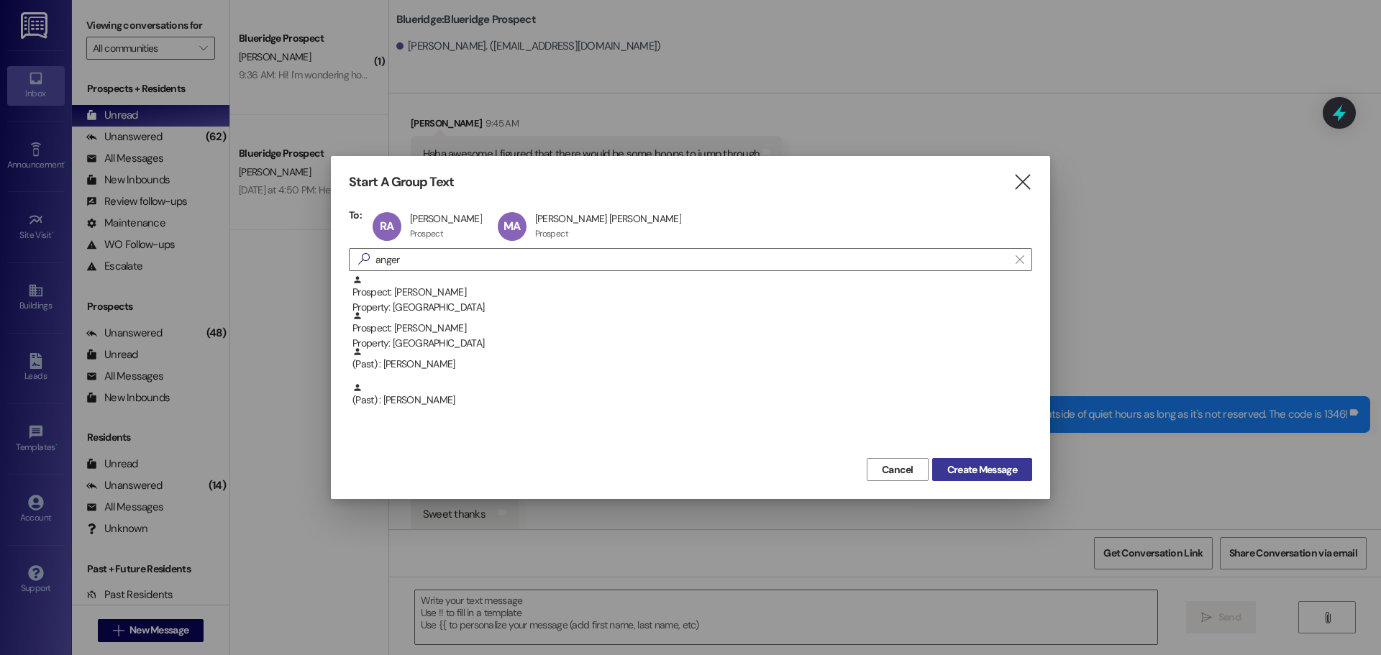
click at [979, 472] on span "Create Message" at bounding box center [982, 469] width 70 height 15
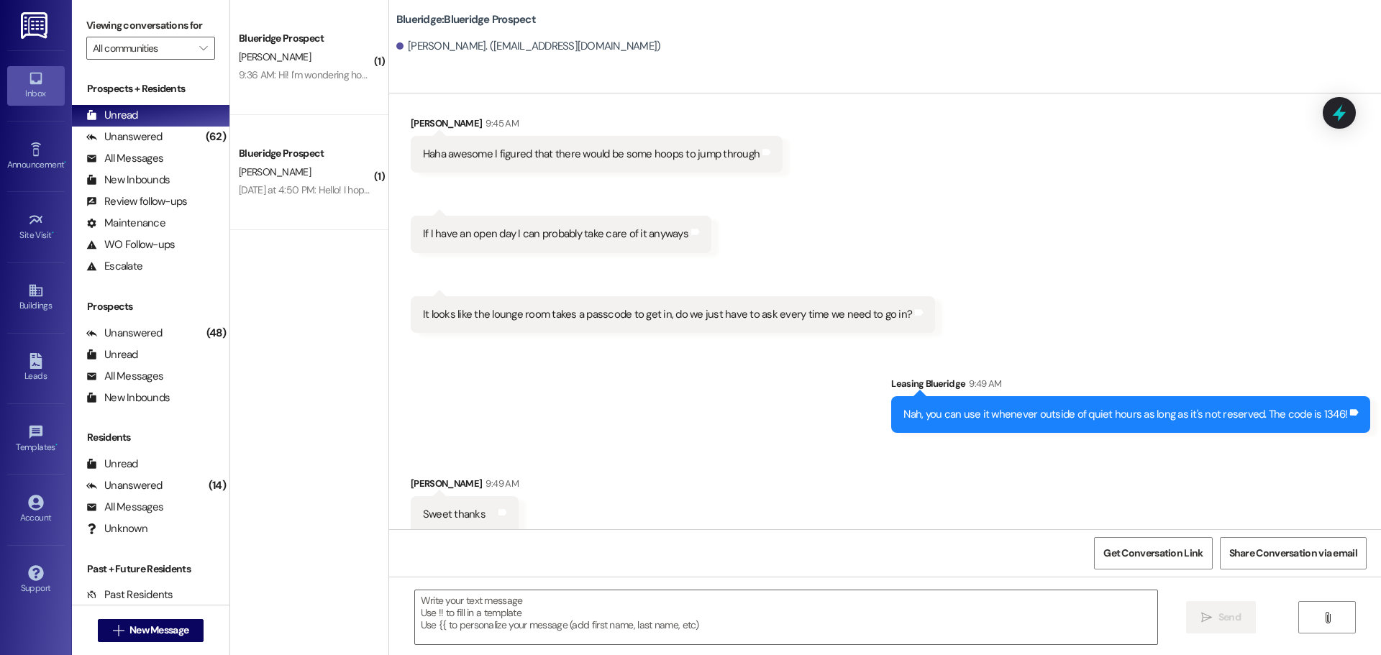
scroll to position [265, 0]
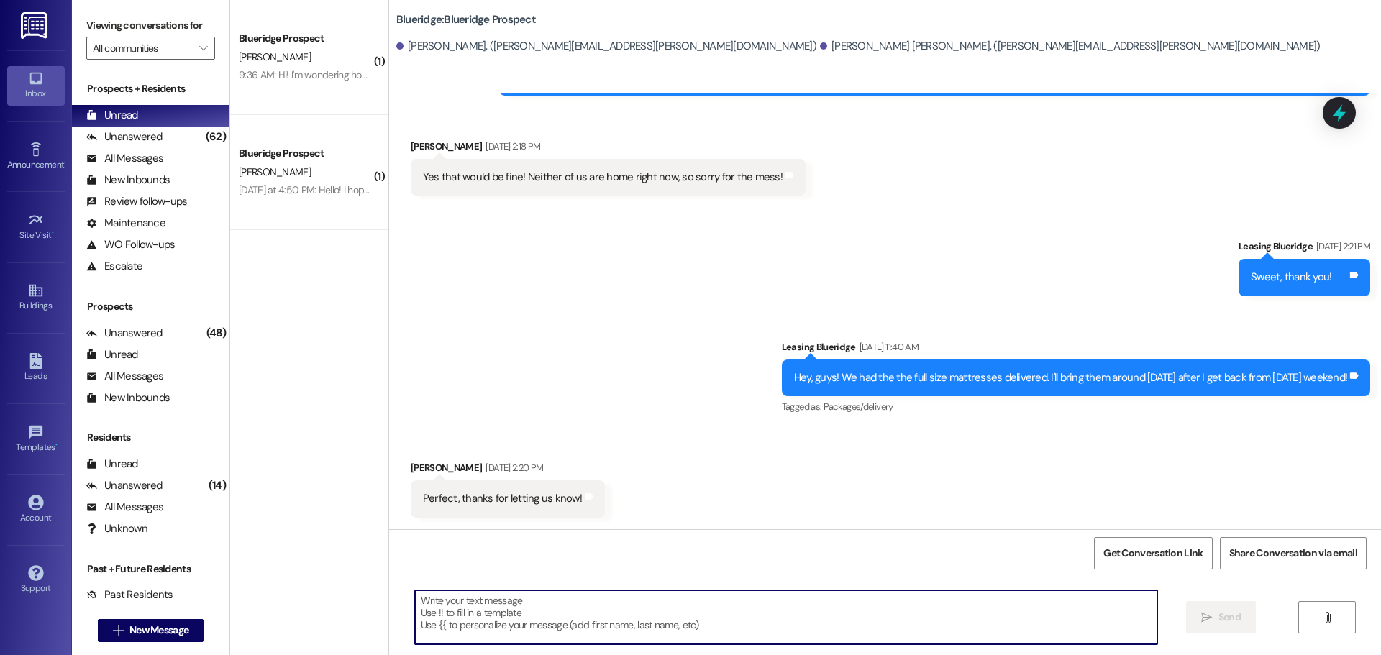
click at [965, 615] on textarea at bounding box center [786, 617] width 742 height 54
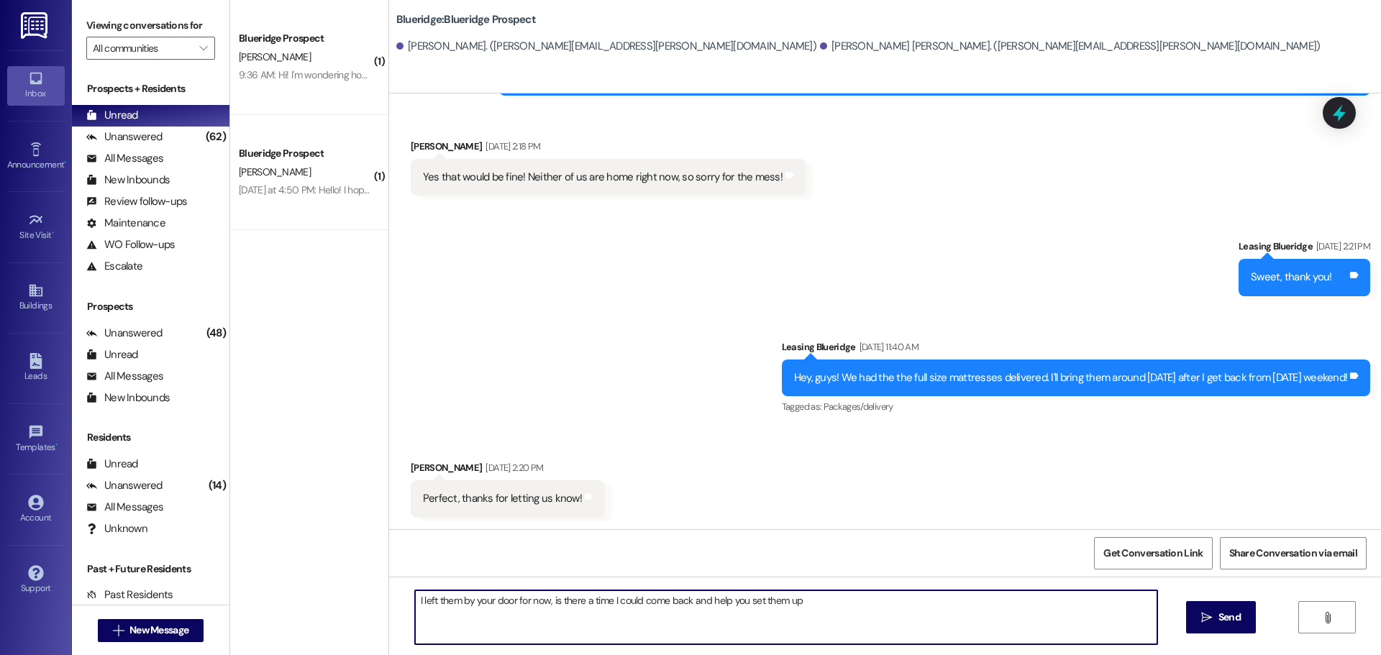
type textarea "I left them by your door for now, is there a time I could come back and help yo…"
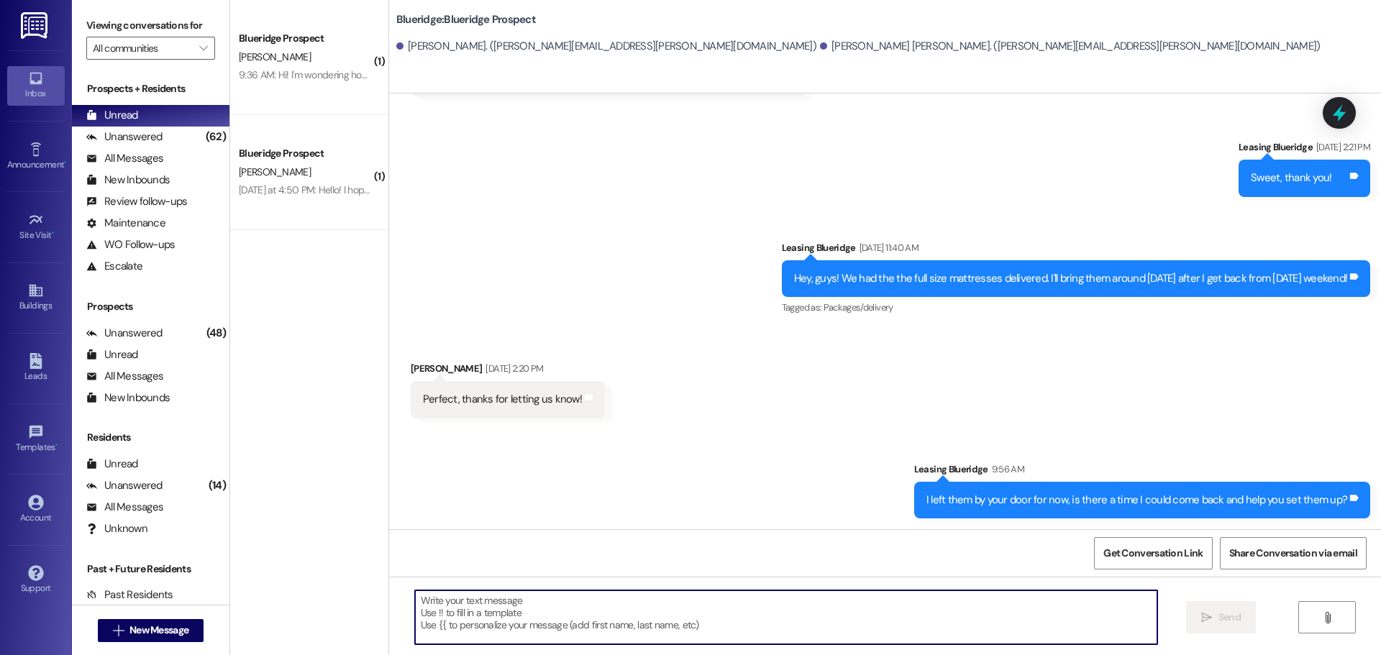
scroll to position [365, 0]
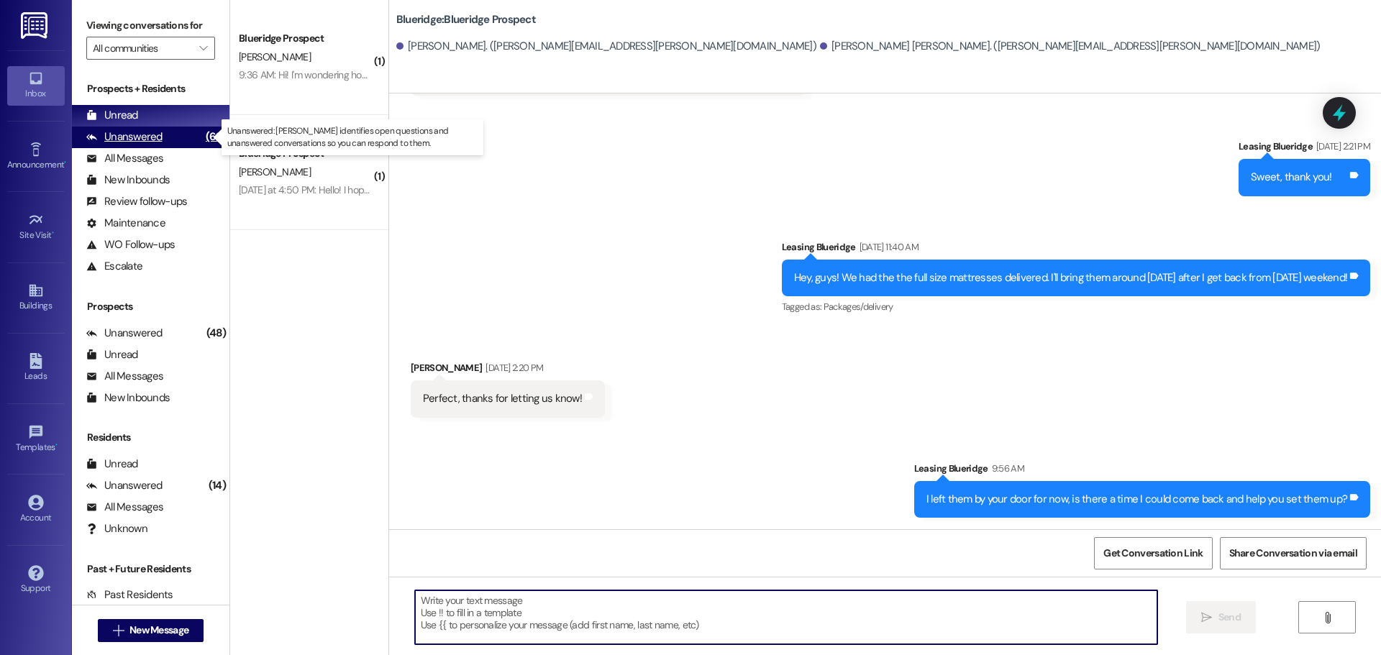
click at [150, 137] on div "Unanswered" at bounding box center [124, 136] width 76 height 15
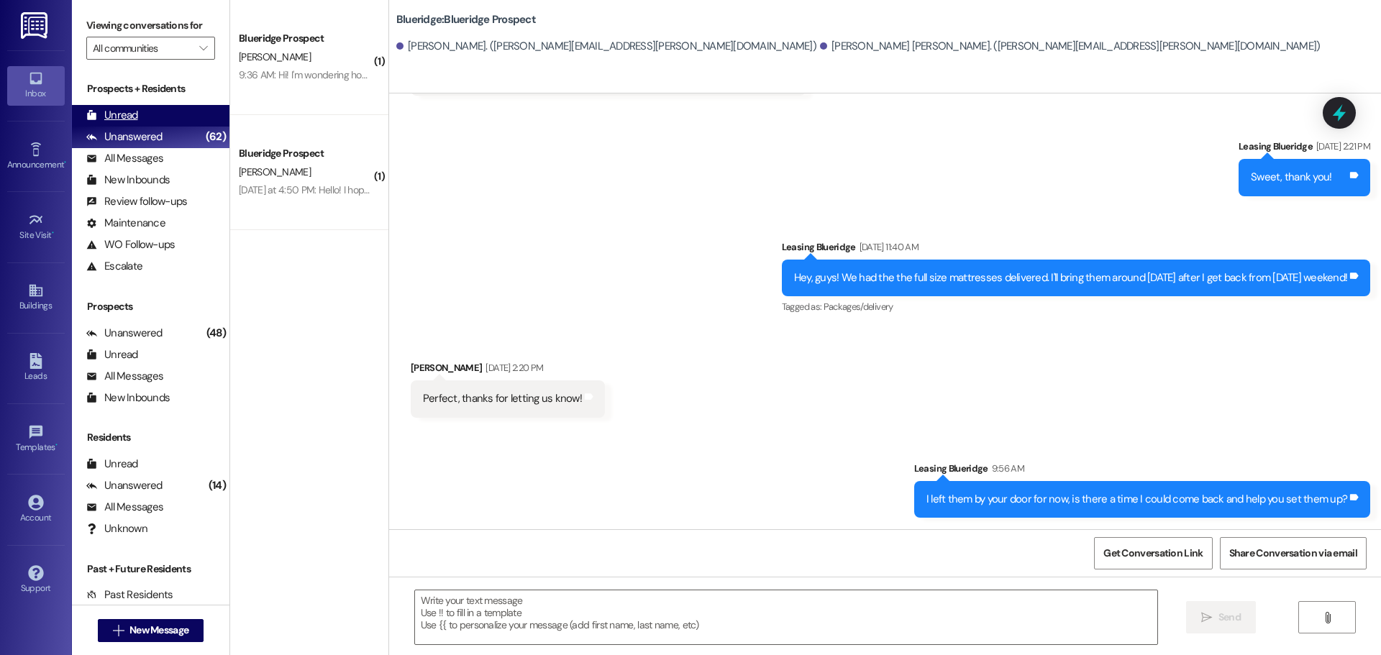
click at [162, 114] on div "Unread (0)" at bounding box center [150, 116] width 157 height 22
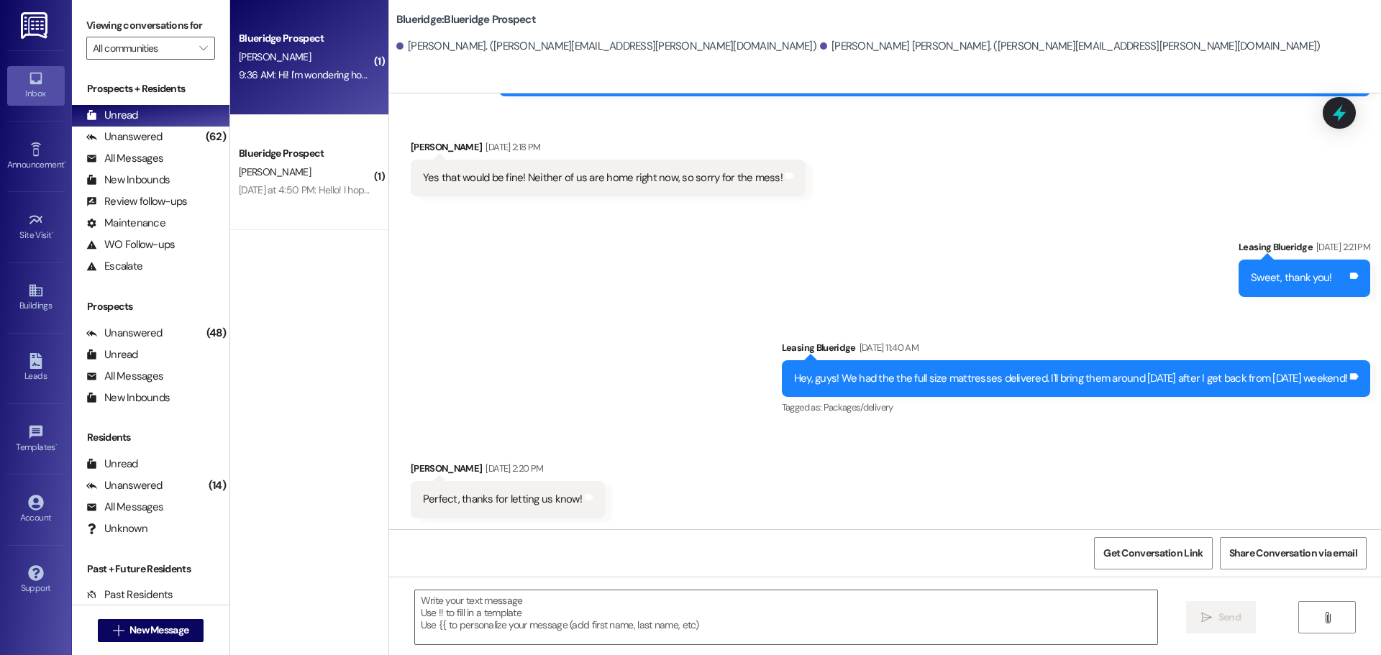
click at [296, 87] on div "Blueridge Prospect E. Thacker 9:36 AM: Hi! I'm wondering how we can reserve the…" at bounding box center [309, 57] width 158 height 115
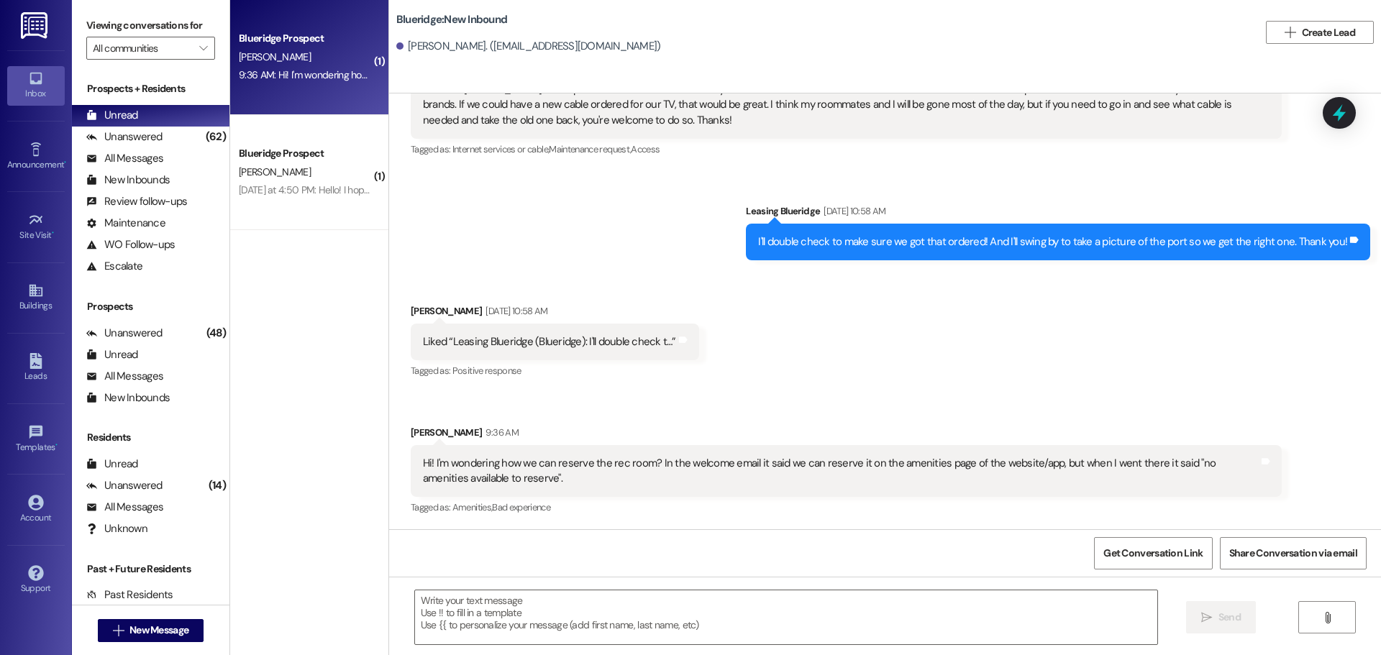
scroll to position [678, 0]
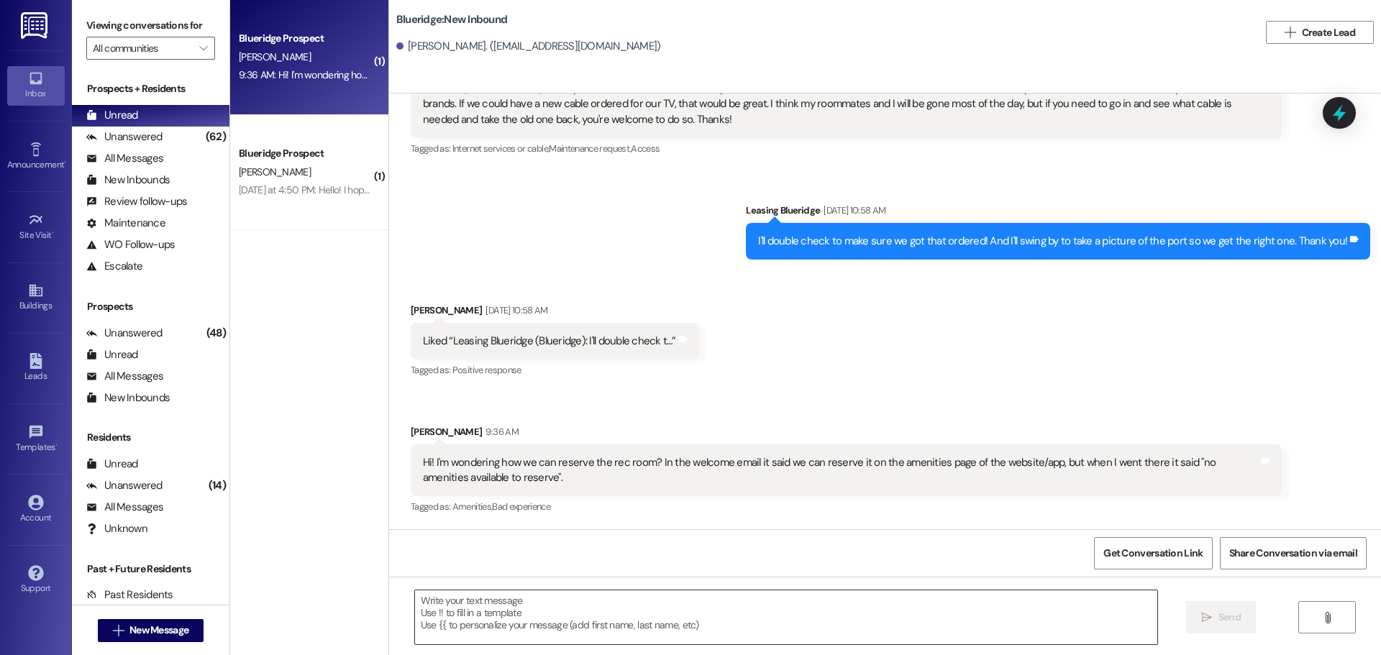
click at [860, 633] on textarea at bounding box center [786, 617] width 742 height 54
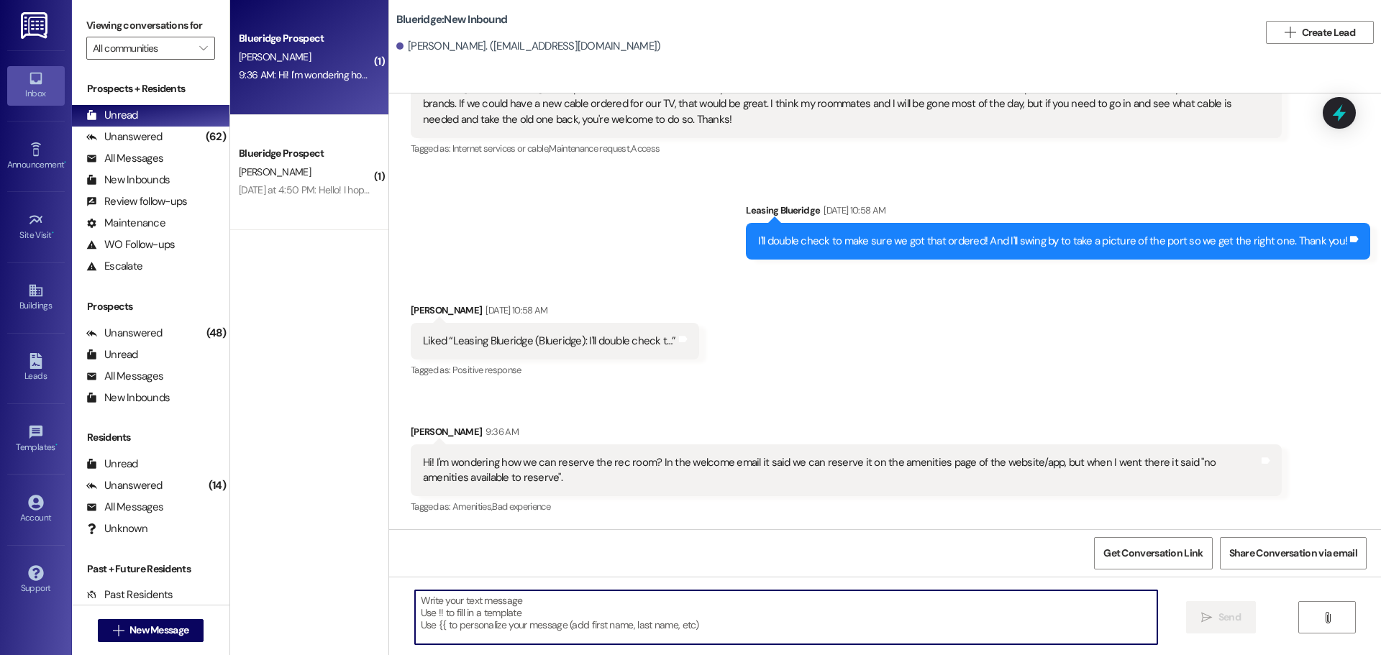
click at [817, 602] on textarea at bounding box center [786, 617] width 742 height 54
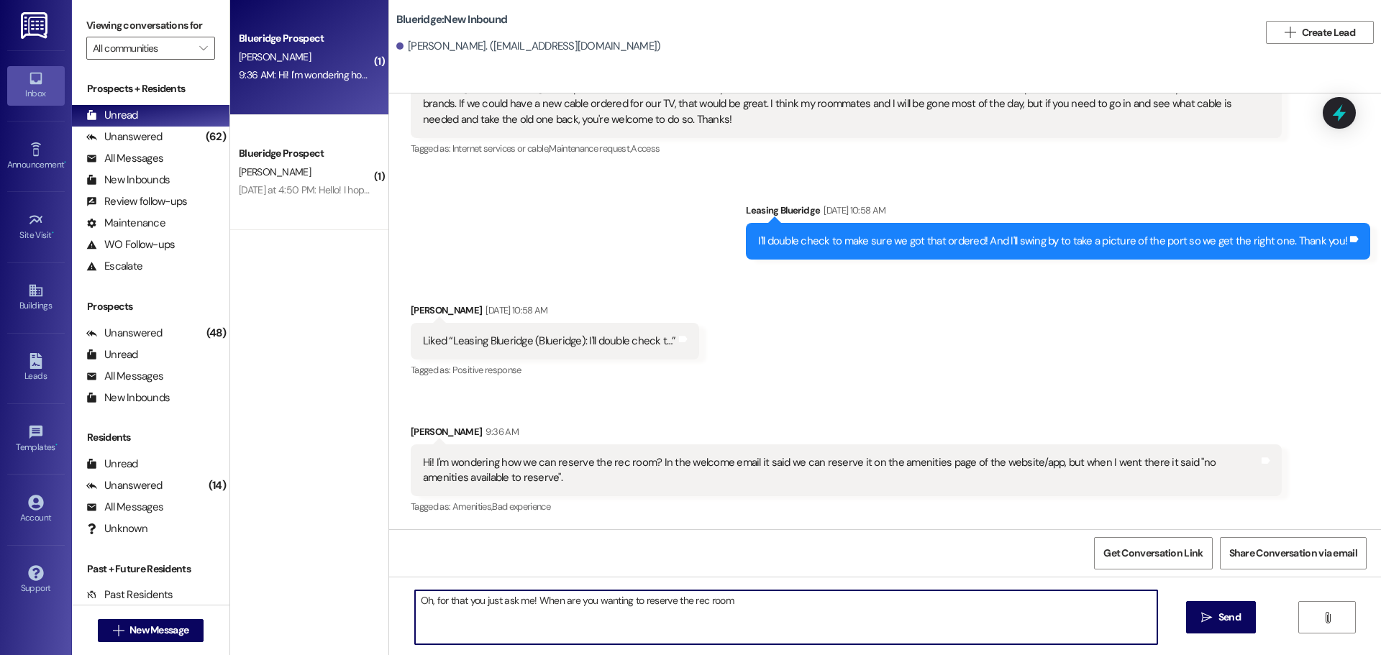
type textarea "Oh, for that you just ask me! When are you wanting to reserve the rec room?"
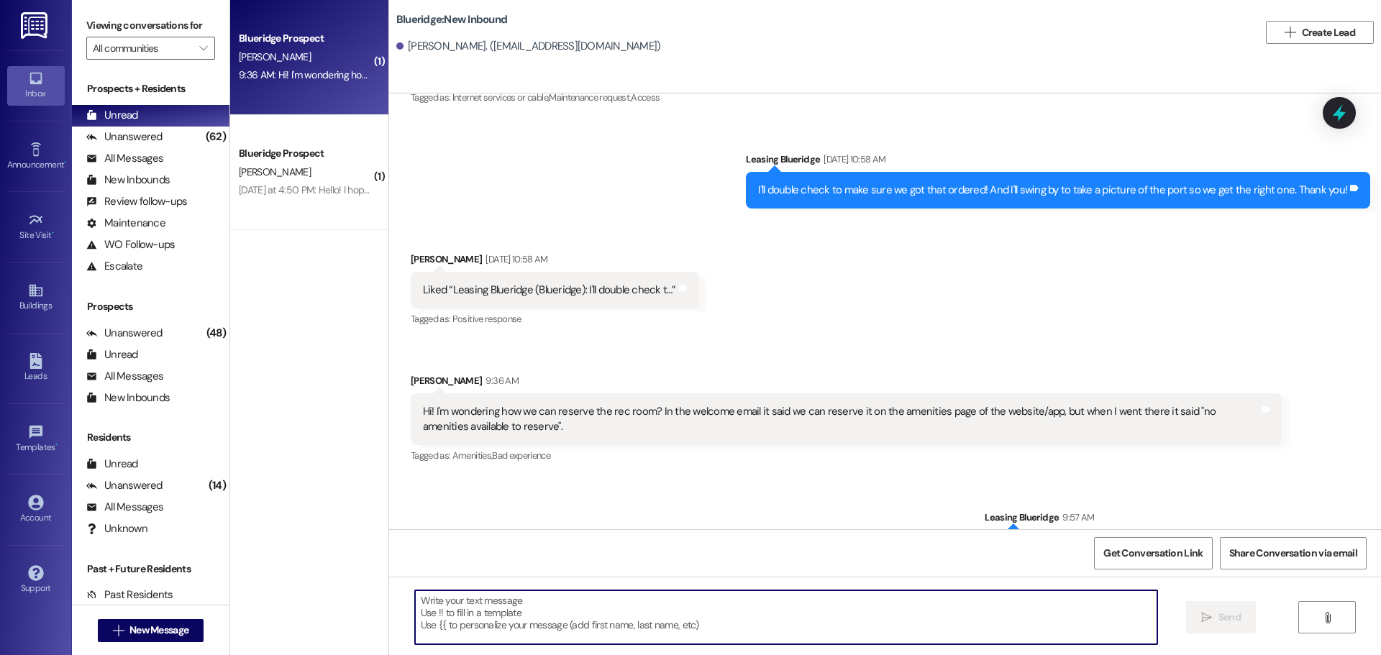
scroll to position [778, 0]
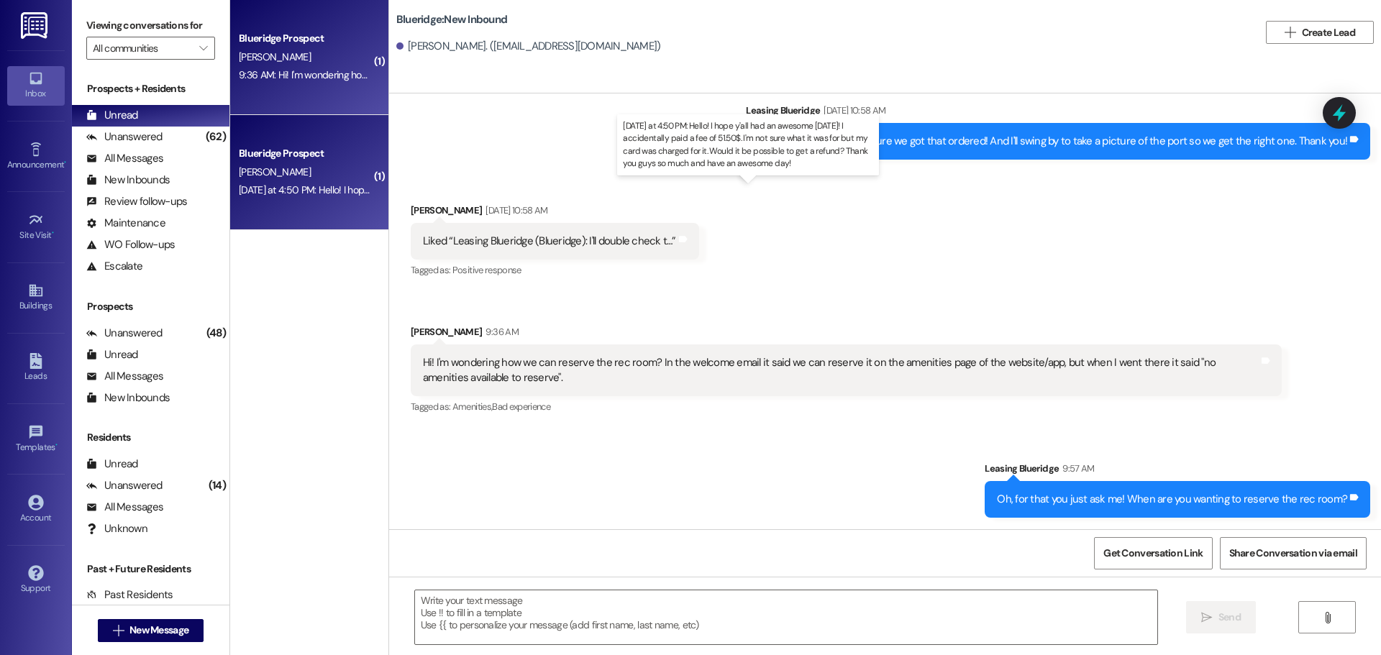
click at [248, 188] on div "Yesterday at 4:50 PM: Hello! I hope y'all had an awesome Labor day! I accidenta…" at bounding box center [753, 189] width 1028 height 13
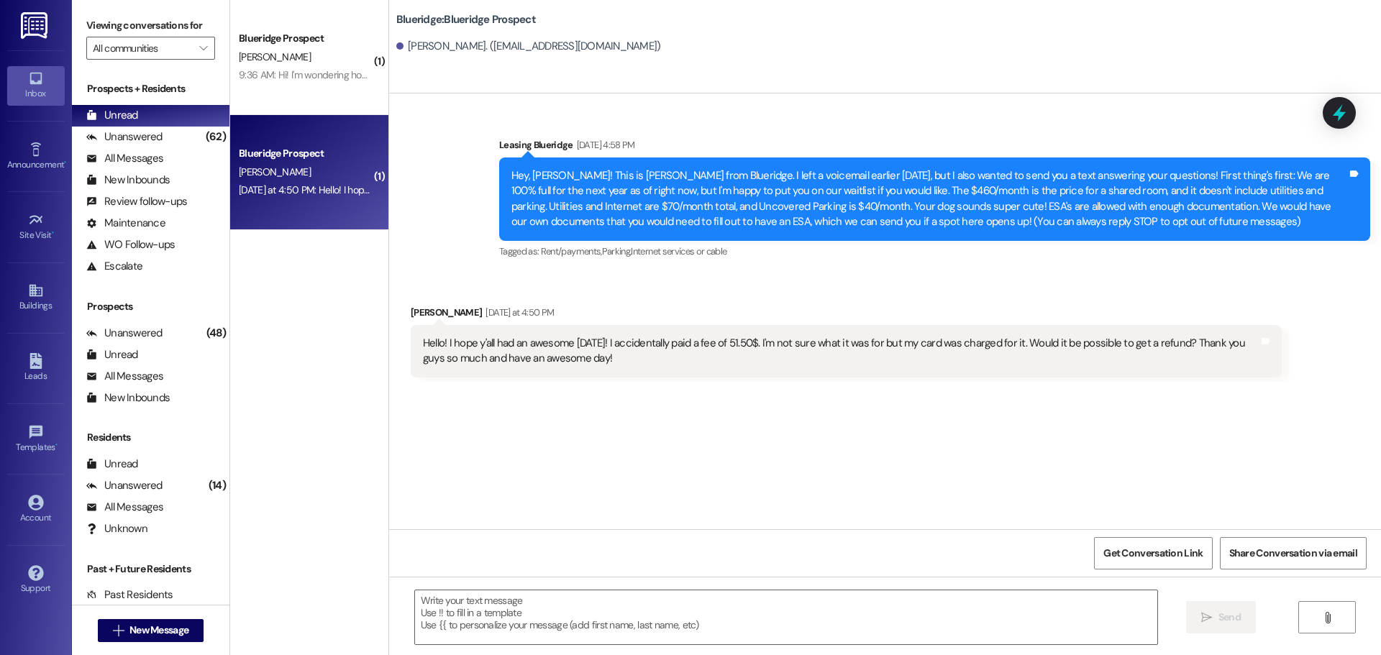
scroll to position [0, 0]
drag, startPoint x: 1002, startPoint y: 412, endPoint x: 990, endPoint y: 417, distance: 13.2
click at [1001, 412] on div "Sent via SMS Leasing Blueridge Aug 18, 2025 at 4:58 PM Hey, Taylor! This is Ian…" at bounding box center [885, 311] width 992 height 436
click at [780, 621] on textarea at bounding box center [786, 617] width 742 height 54
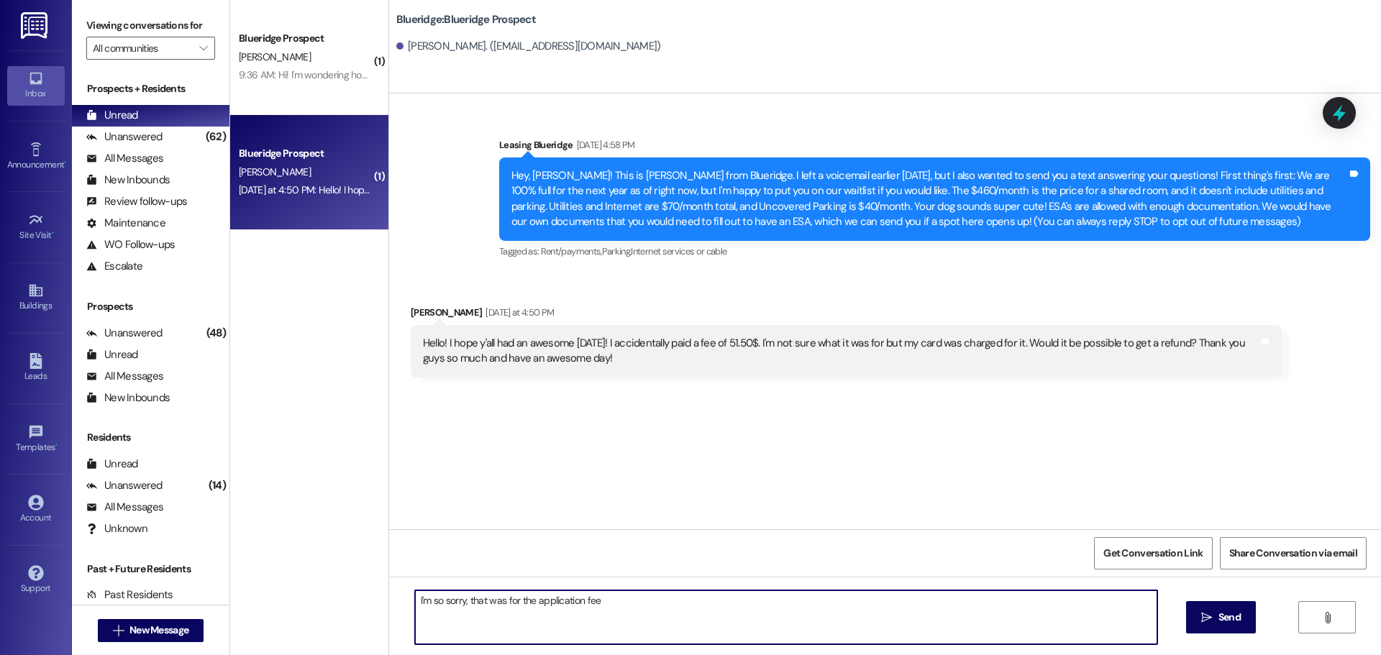
click at [641, 616] on textarea "I'm so sorry, that was for the application fee" at bounding box center [786, 617] width 742 height 54
click at [513, 603] on textarea "I'm so sorry, that fee was for the Background screening service. They're a sepa…" at bounding box center [786, 617] width 742 height 54
drag, startPoint x: 495, startPoint y: 604, endPoint x: 526, endPoint y: 605, distance: 30.9
click at [526, 605] on textarea "I'm so sorry, that fee was for the Background screening service. They're a sepa…" at bounding box center [786, 617] width 742 height 54
click at [667, 600] on textarea "I'm so sorry, that fee goes to the Background screening service. They're a sepa…" at bounding box center [786, 617] width 742 height 54
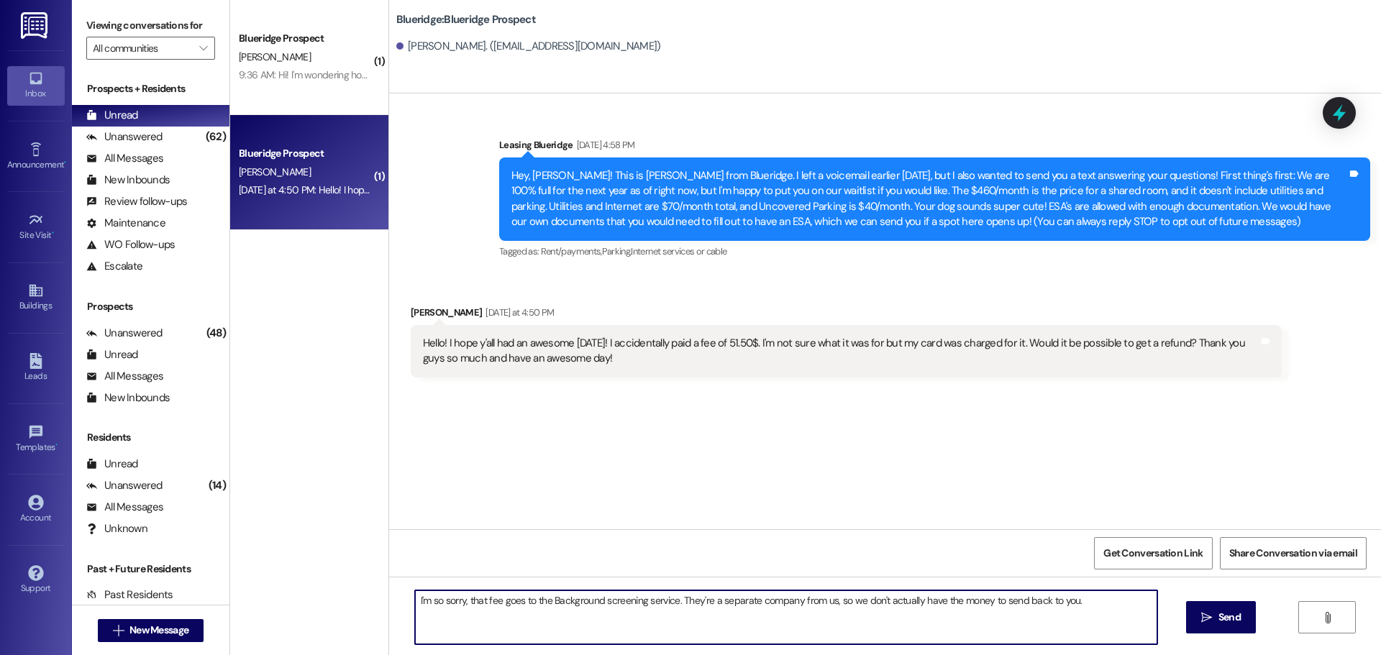
click at [724, 602] on textarea "I'm so sorry, that fee goes to the Background screening service. They're a sepa…" at bounding box center [786, 617] width 742 height 54
click at [1085, 610] on textarea "I'm so sorry, that fee goes to the Background screening service. They're a sepa…" at bounding box center [786, 617] width 742 height 54
type textarea "I'm so sorry, that fee goes to the Background screening service. They're a sepa…"
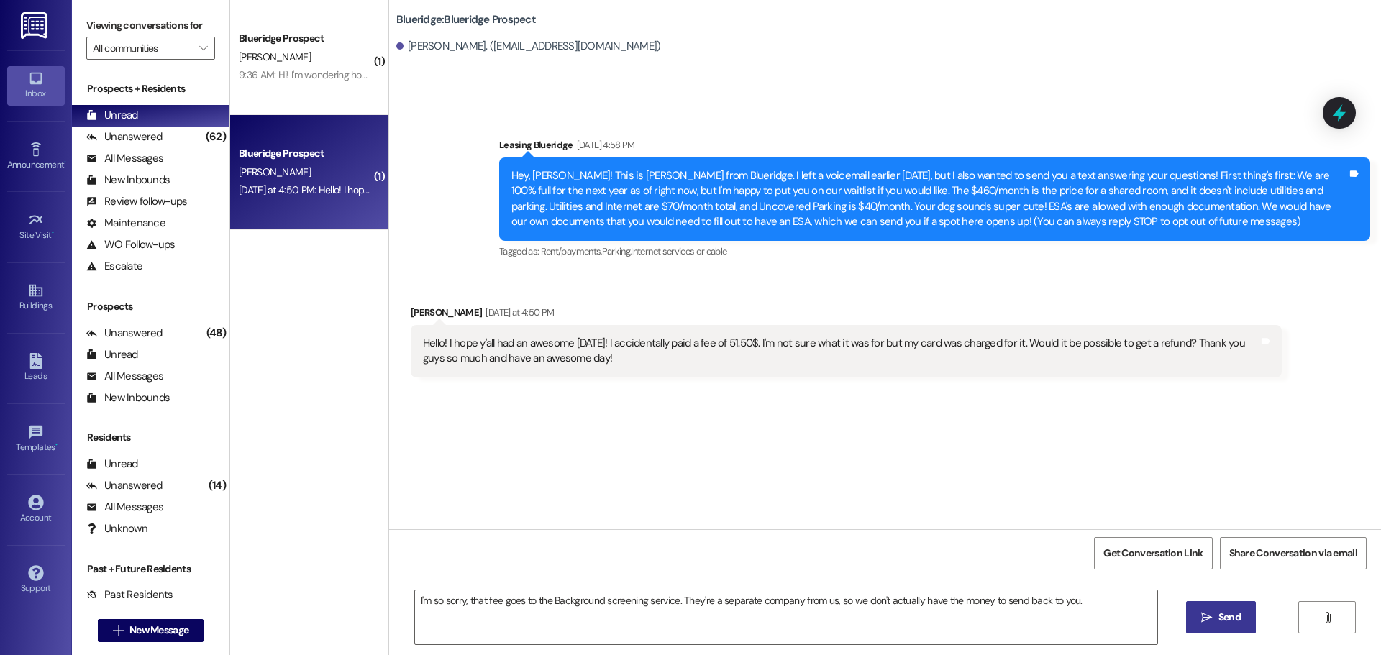
drag, startPoint x: 1223, startPoint y: 621, endPoint x: 1217, endPoint y: 652, distance: 30.9
click at [1224, 621] on span "Send" at bounding box center [1229, 617] width 22 height 15
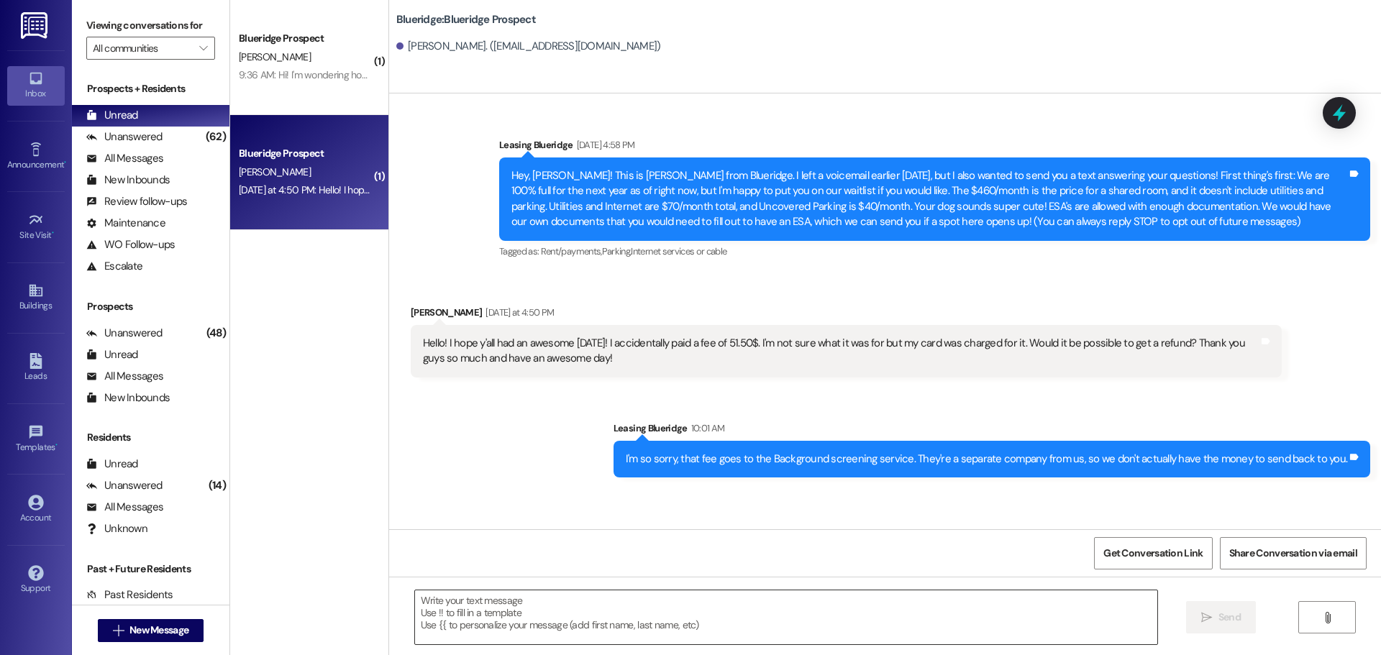
click at [994, 634] on textarea at bounding box center [786, 617] width 742 height 54
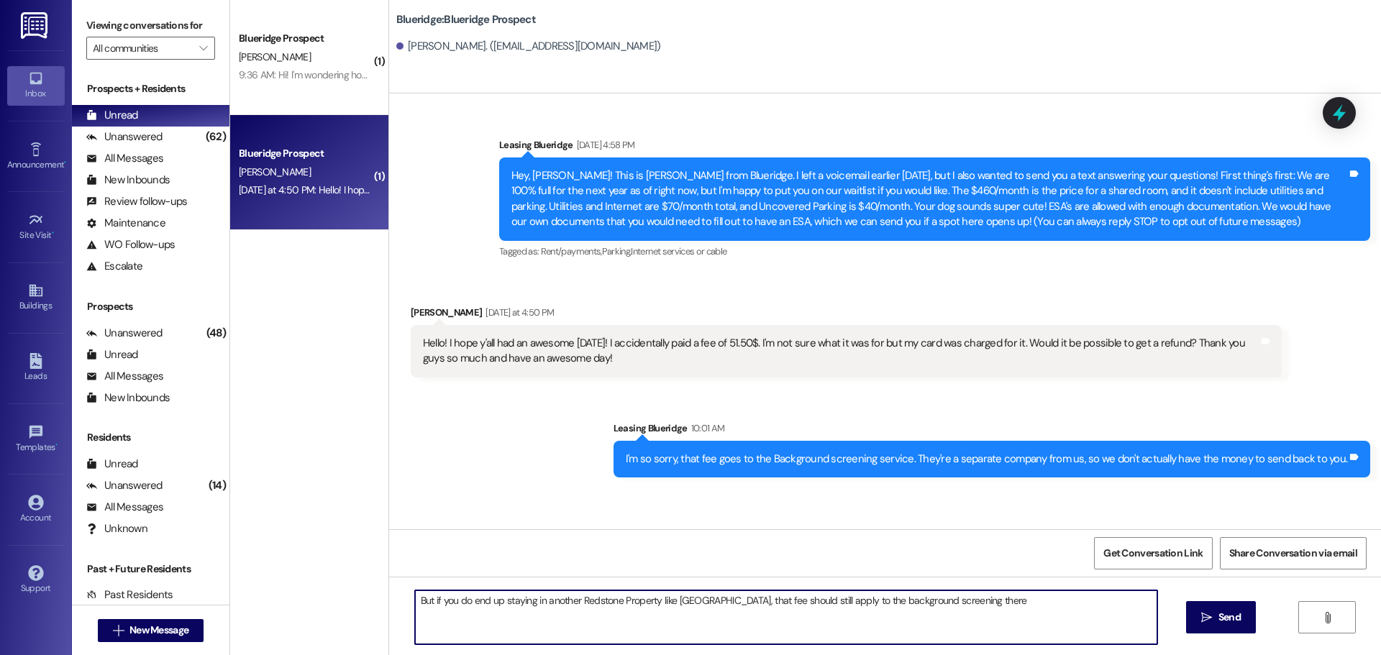
type textarea "But if you do end up staying in another Redstone Property like Brookview, that …"
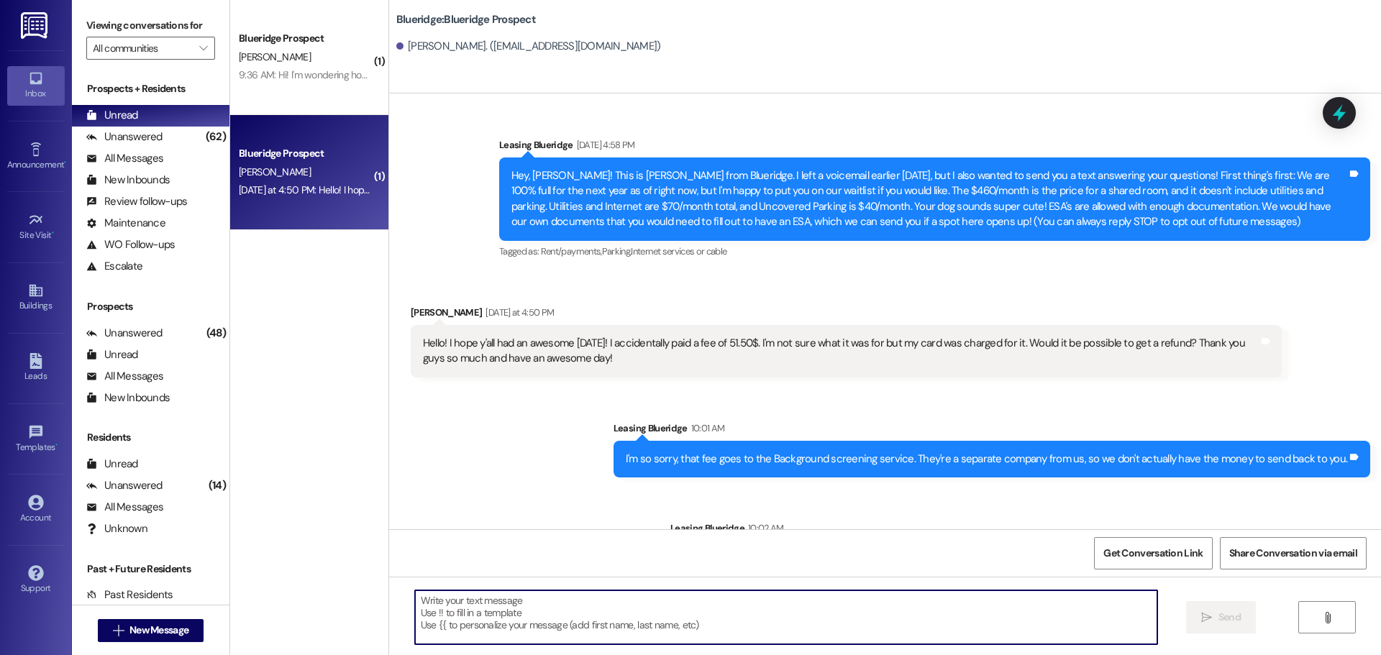
scroll to position [60, 0]
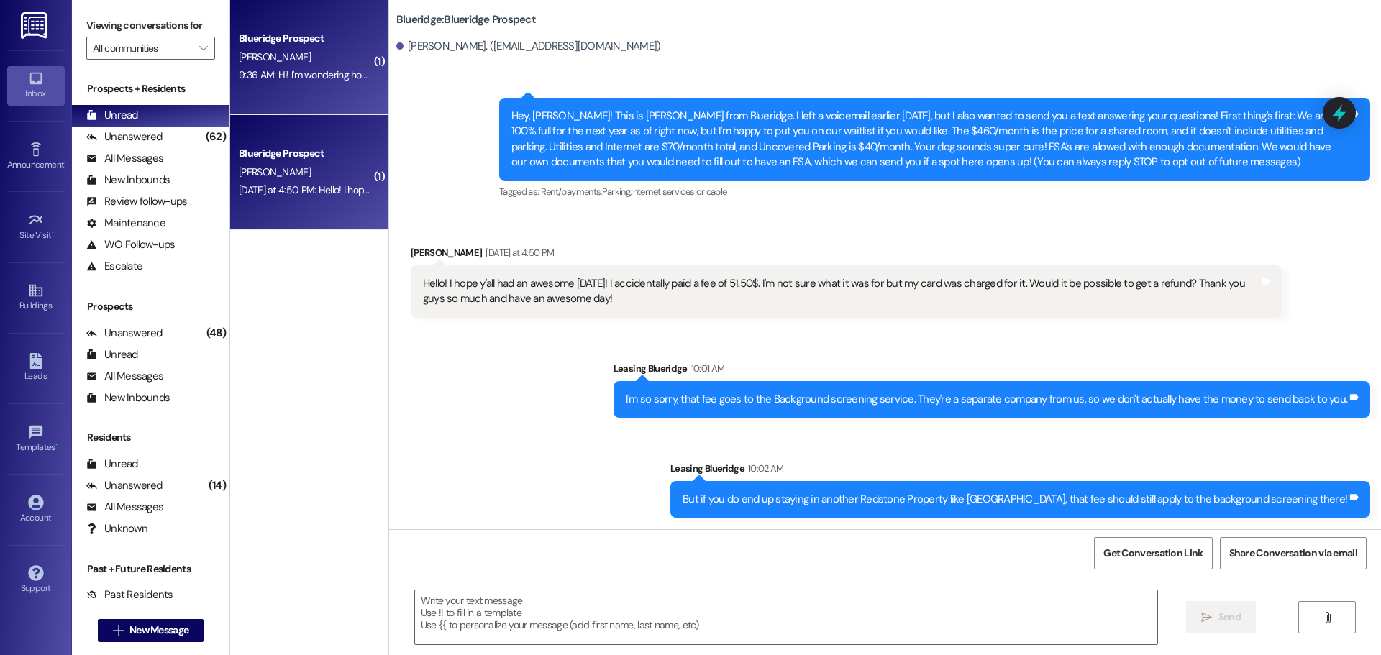
click at [329, 85] on div "Blueridge Prospect E. Thacker 9:36 AM: Hi! I'm wondering how we can reserve the…" at bounding box center [309, 57] width 158 height 115
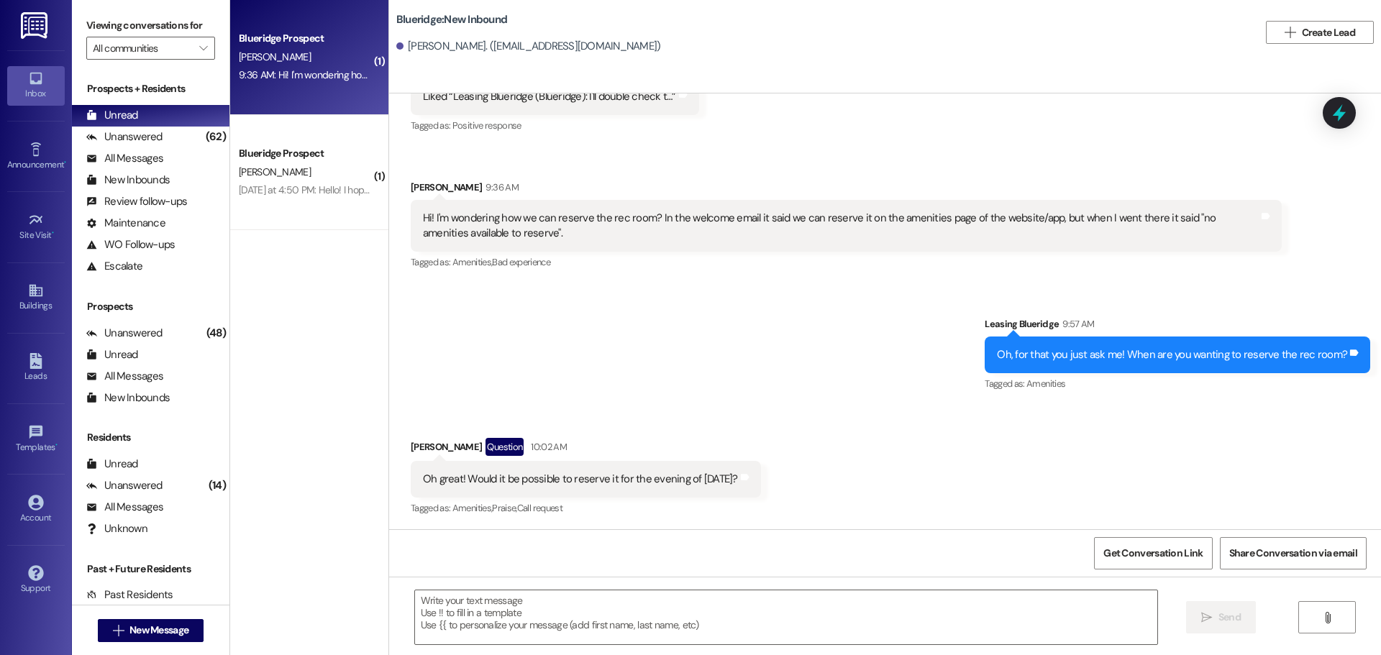
scroll to position [1008, 0]
click at [694, 635] on textarea at bounding box center [786, 617] width 742 height 54
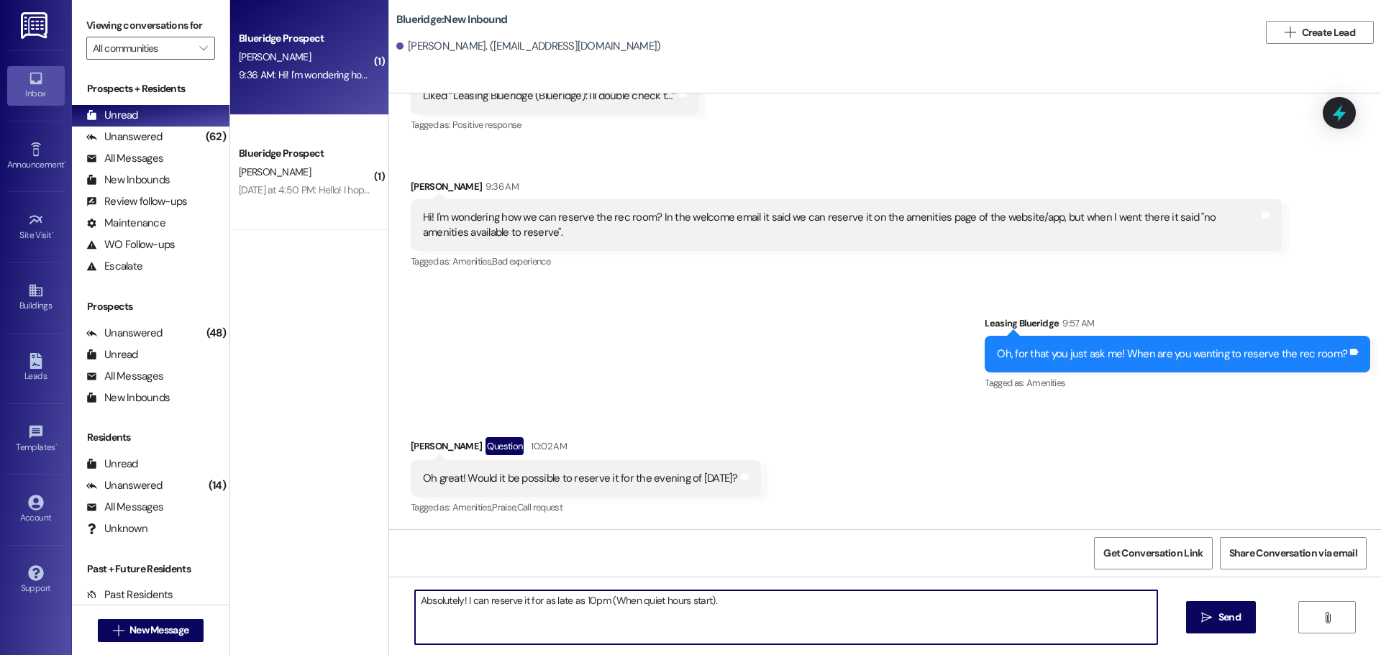
click at [612, 597] on textarea "Absolutely! I can reserve it for as late as 10pm (When quiet hours start)." at bounding box center [786, 617] width 742 height 54
type textarea "Absolutely! I can reserve it for as late as 10pm (when quiet hours start). What…"
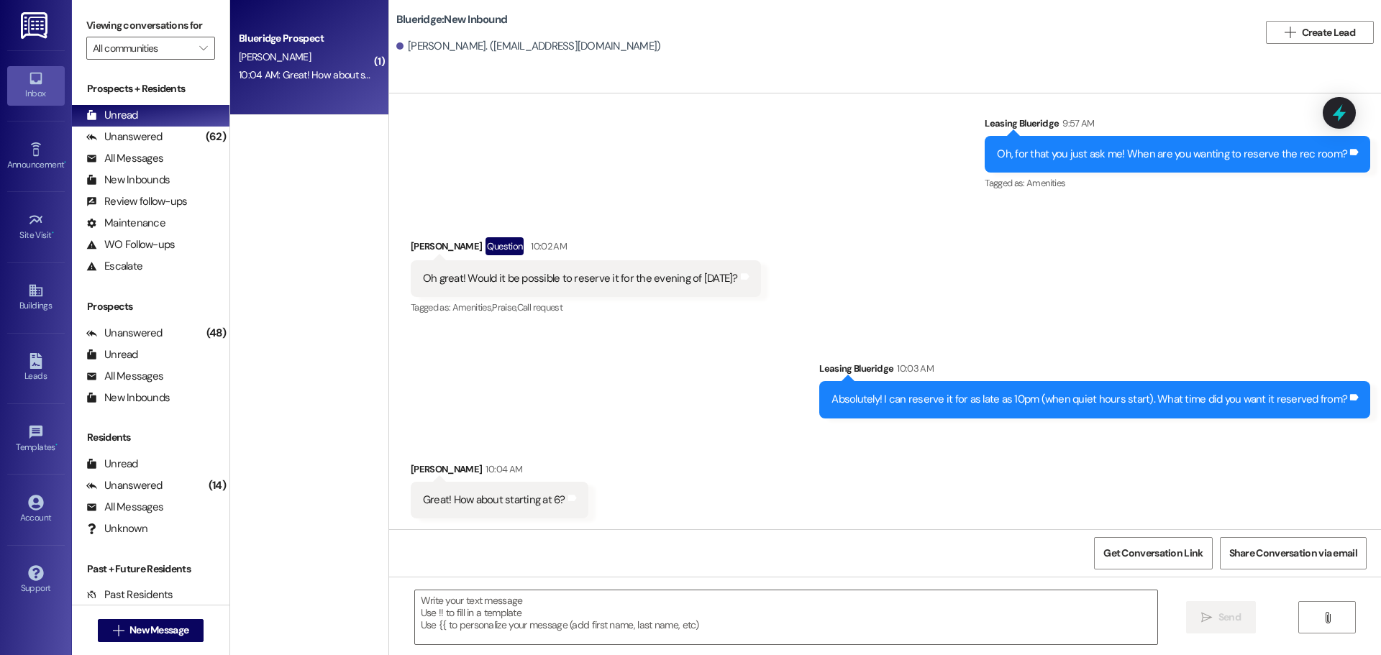
scroll to position [1209, 0]
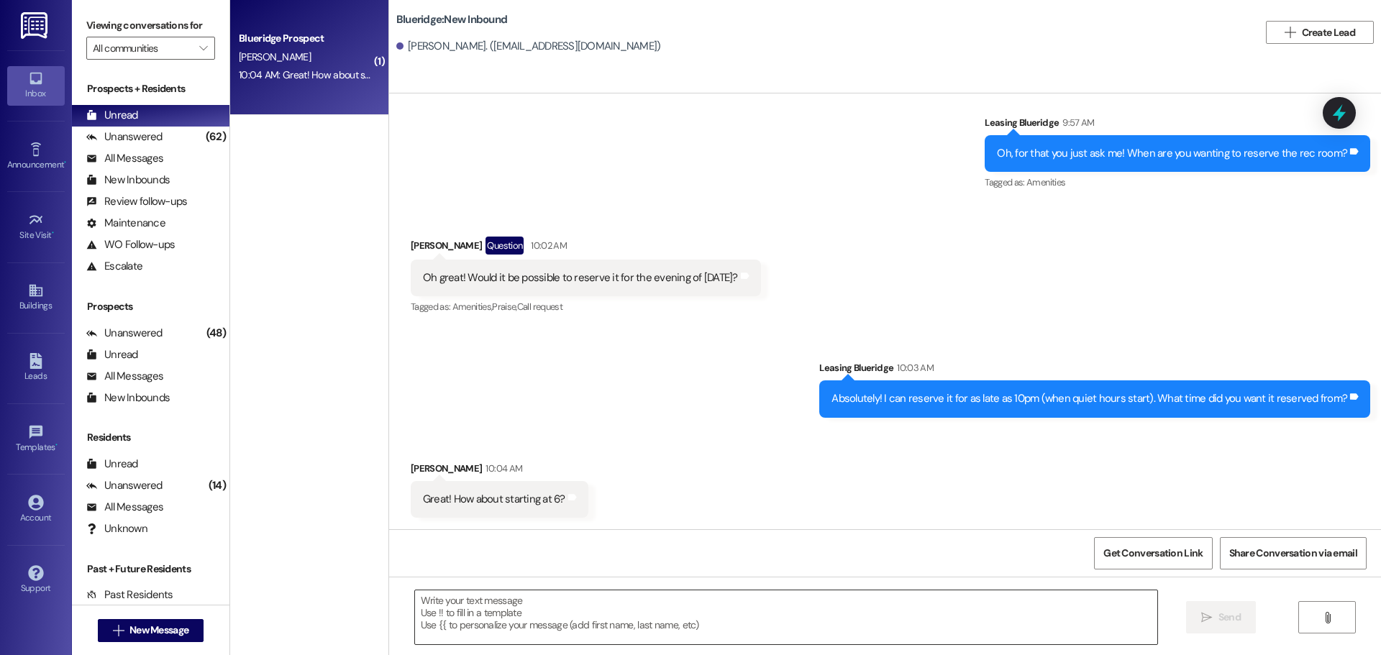
click at [665, 599] on textarea at bounding box center [786, 617] width 742 height 54
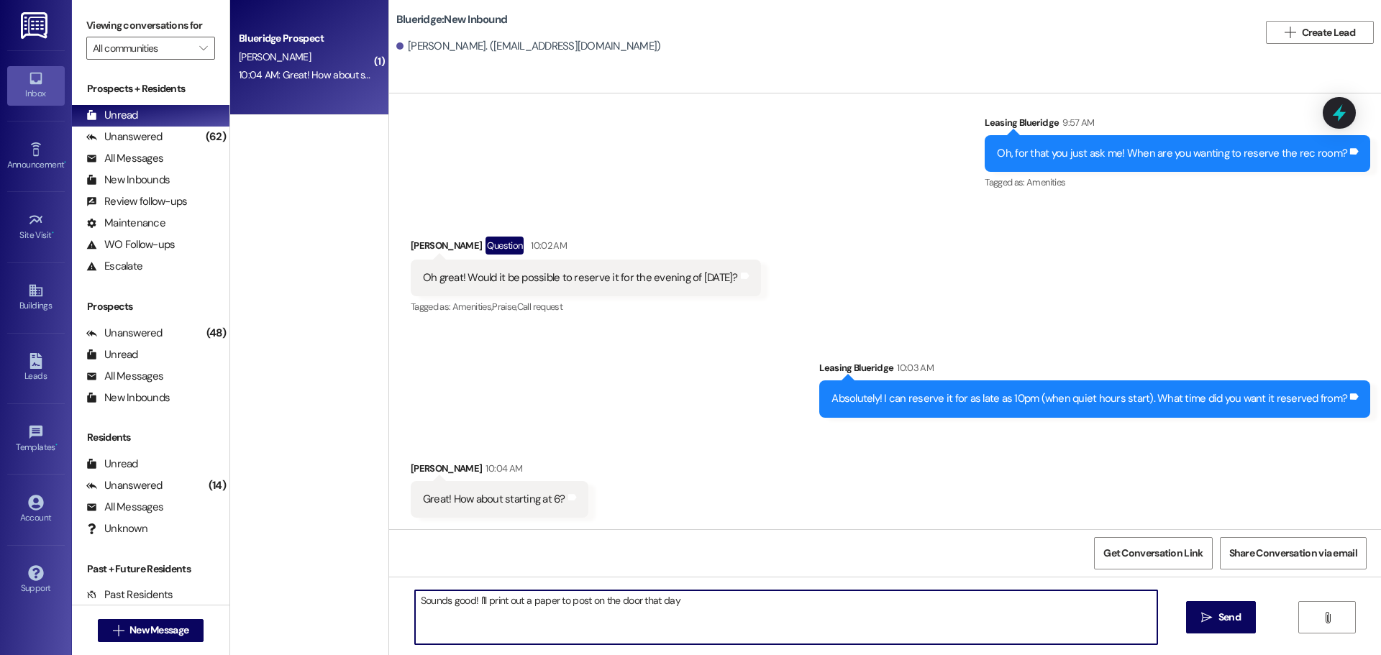
type textarea "Sounds good! I'll print out a paper to post on the door that day!"
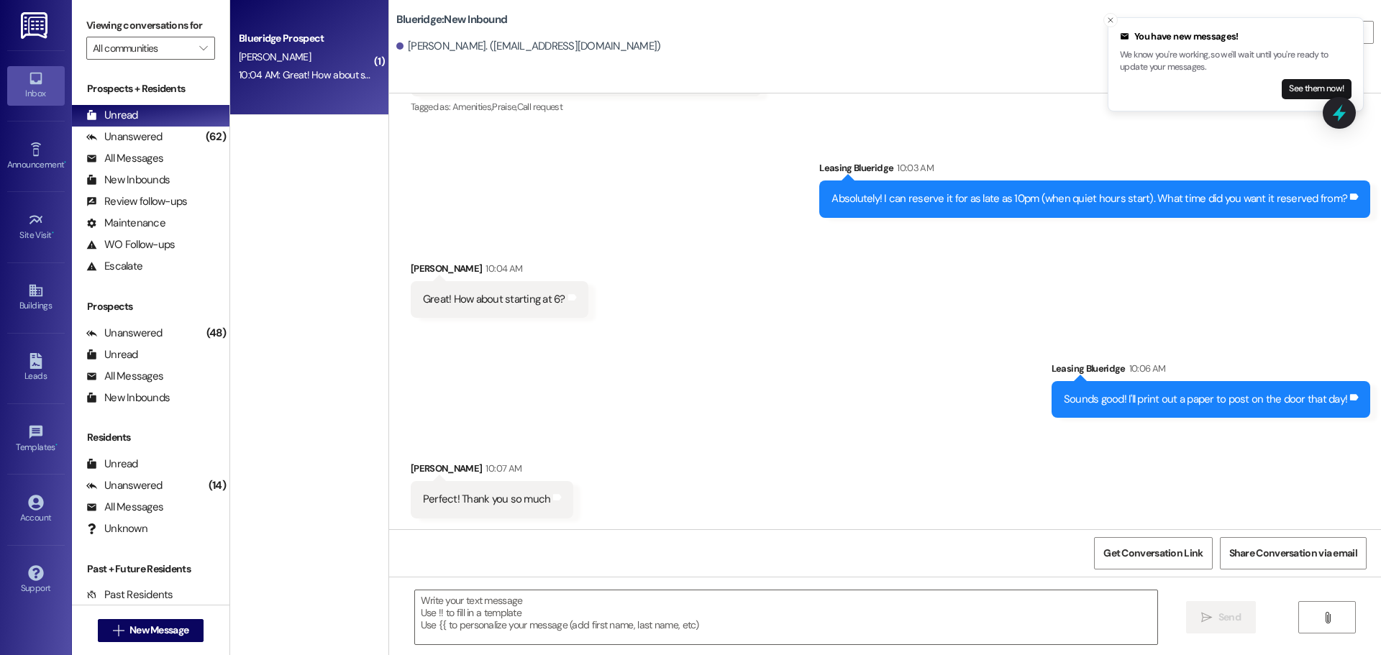
scroll to position [1409, 0]
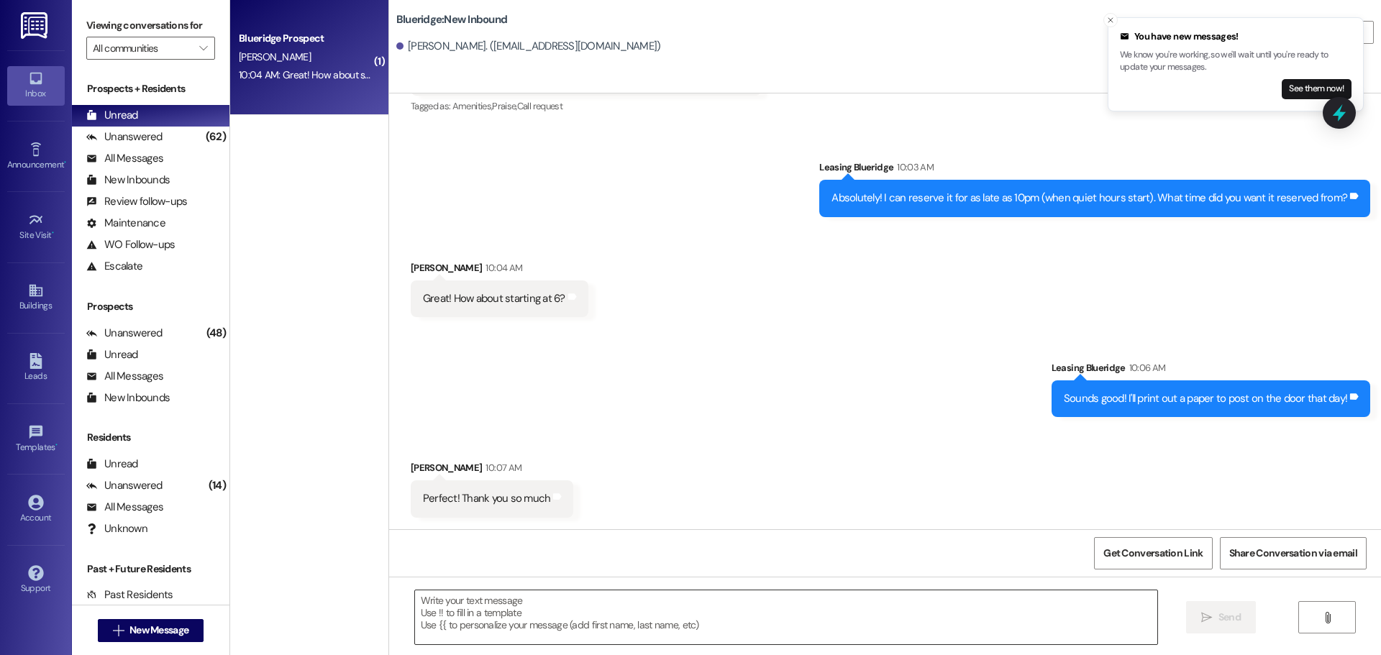
click at [681, 602] on textarea at bounding box center [786, 617] width 742 height 54
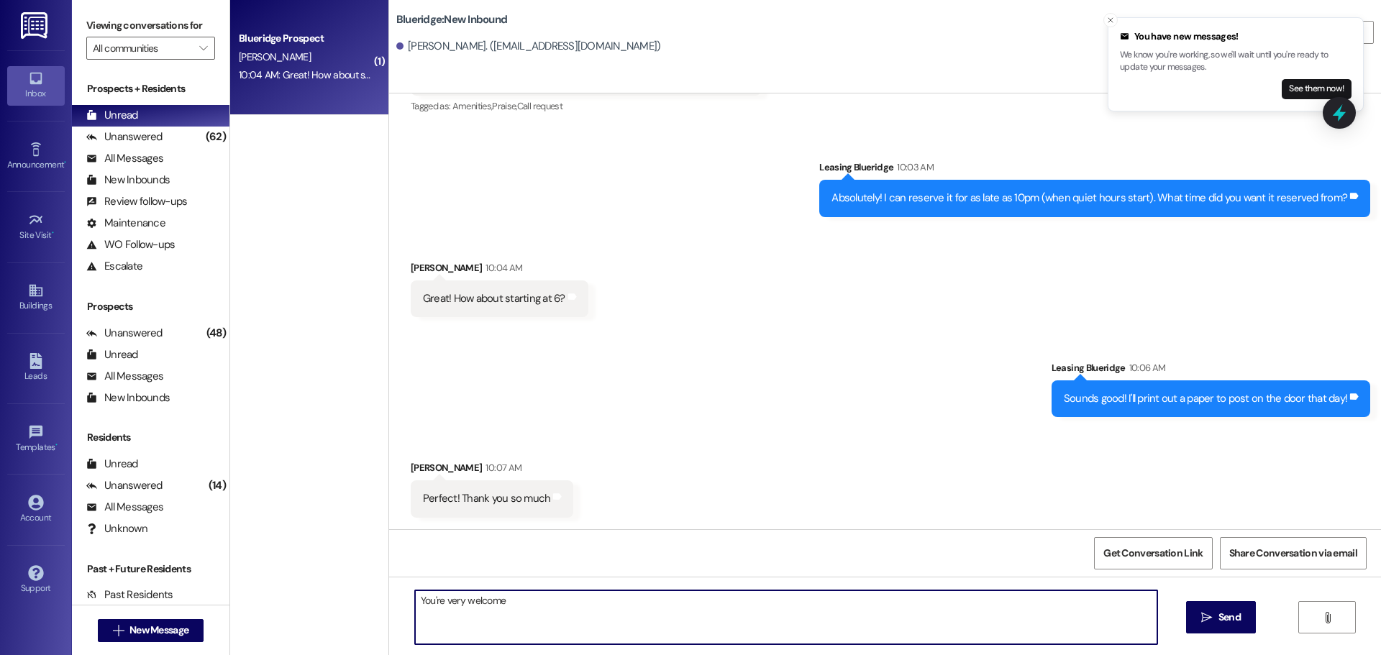
type textarea "You're very welcome!"
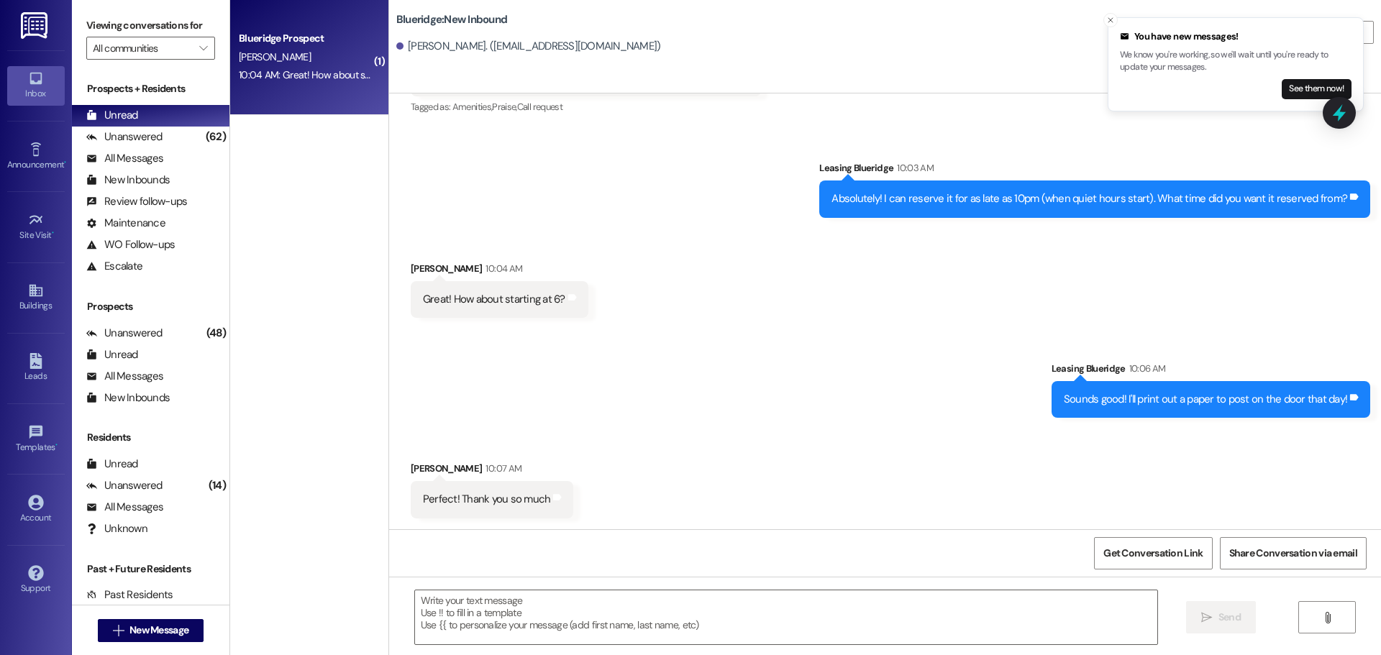
drag, startPoint x: 971, startPoint y: 283, endPoint x: 974, endPoint y: 294, distance: 11.9
click at [971, 283] on div "Received via SMS Ellie Thacker 10:04 AM Great! How about starting at 6? Tags an…" at bounding box center [885, 279] width 992 height 100
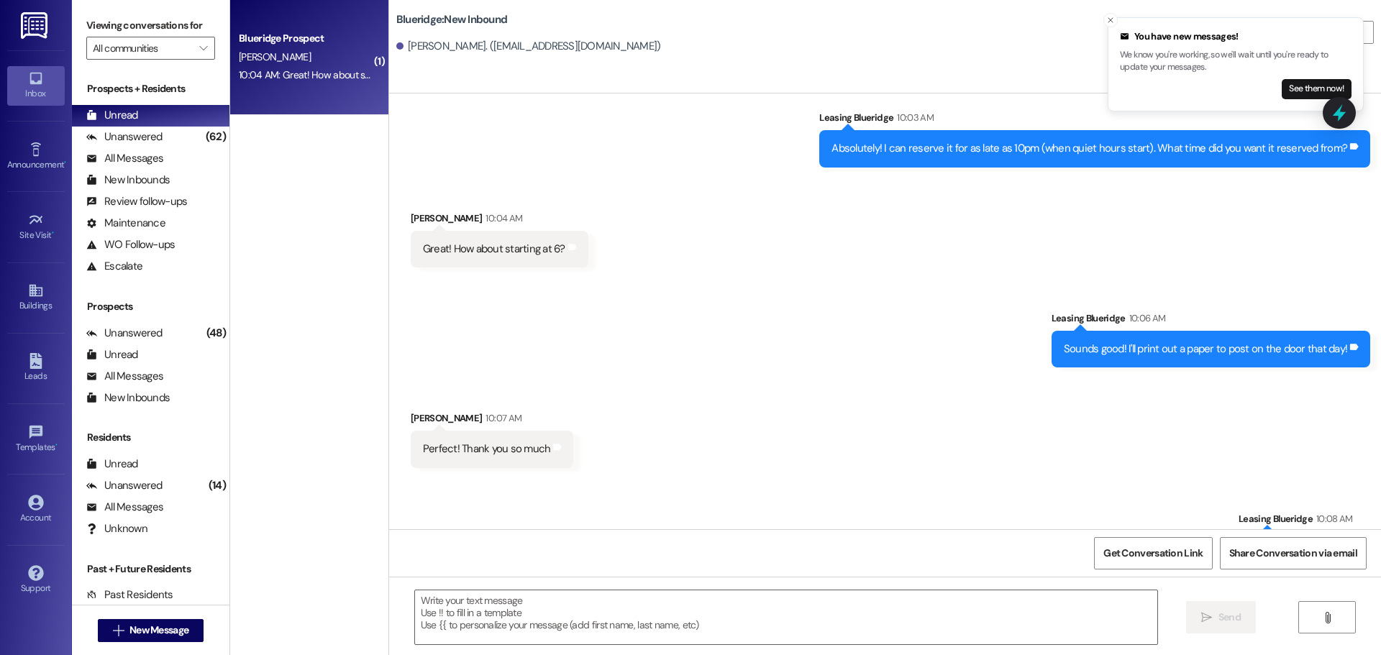
scroll to position [1509, 0]
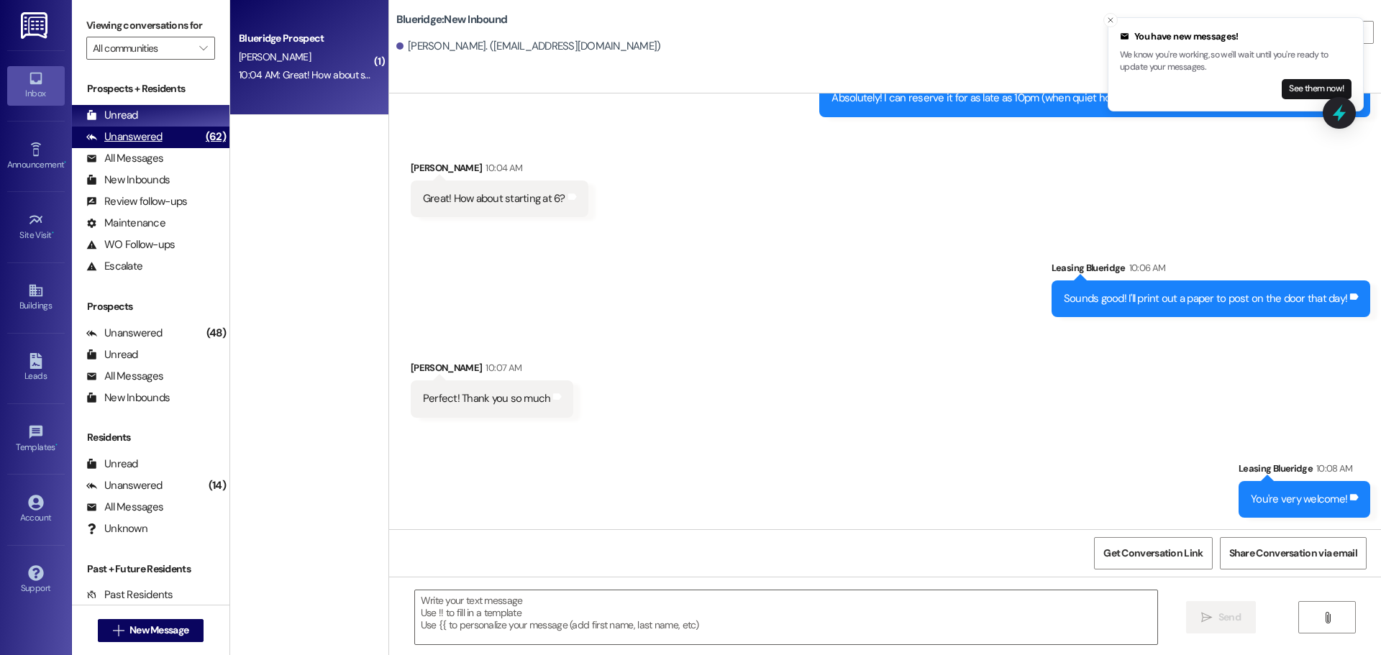
click at [106, 141] on div "Unanswered" at bounding box center [124, 136] width 76 height 15
click at [109, 123] on div "Unread" at bounding box center [112, 115] width 52 height 15
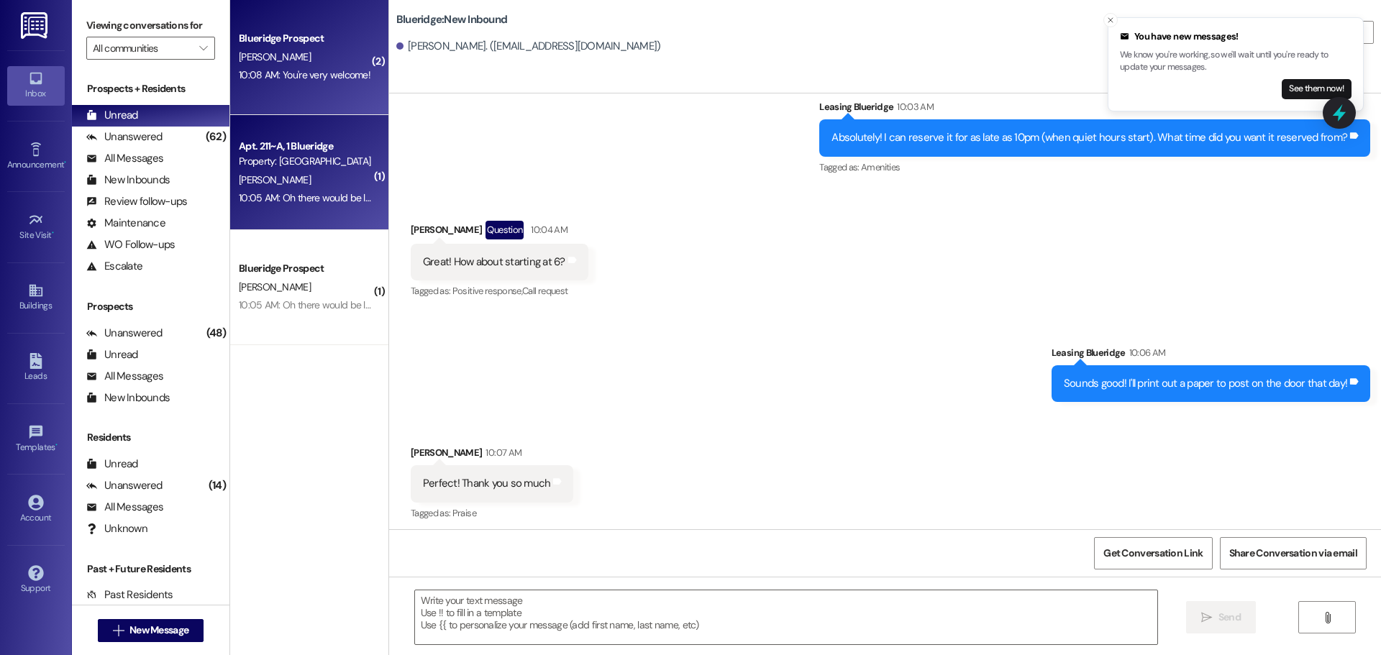
scroll to position [1475, 0]
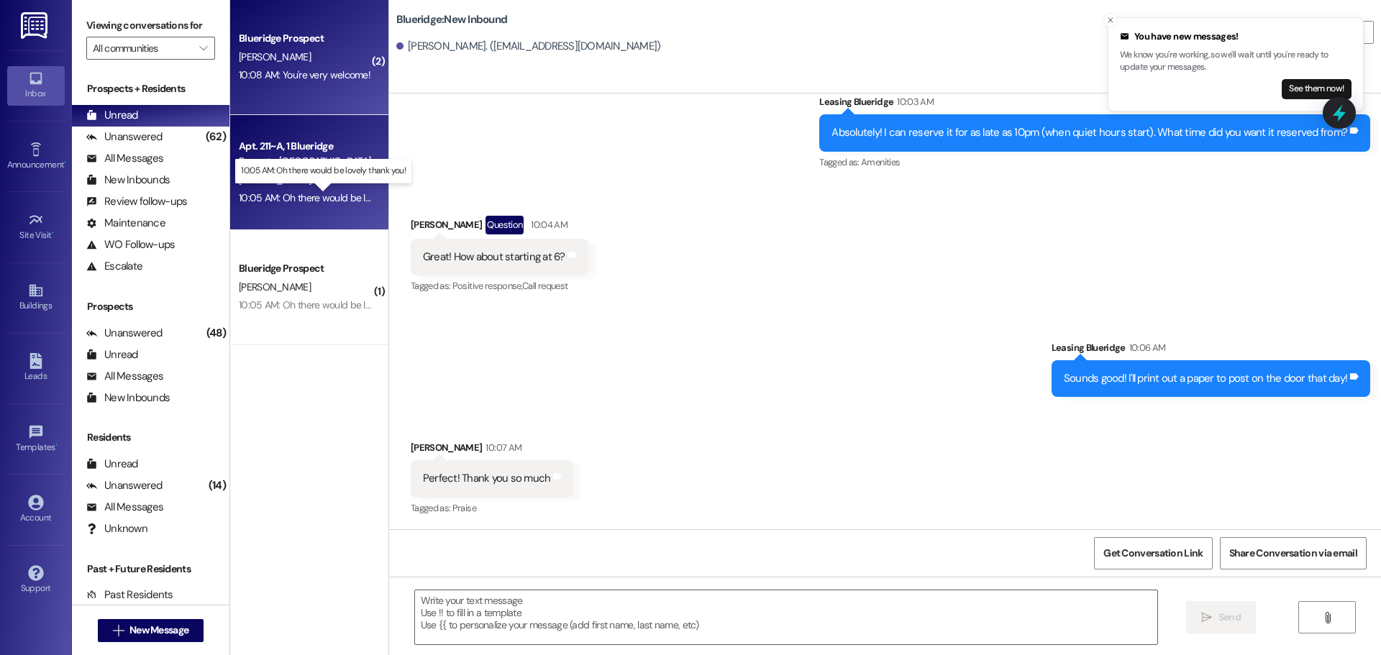
click at [290, 194] on div "10:05 AM: Oh there would be lovely thank you! 10:05 AM: Oh there would be lovel…" at bounding box center [336, 197] width 194 height 13
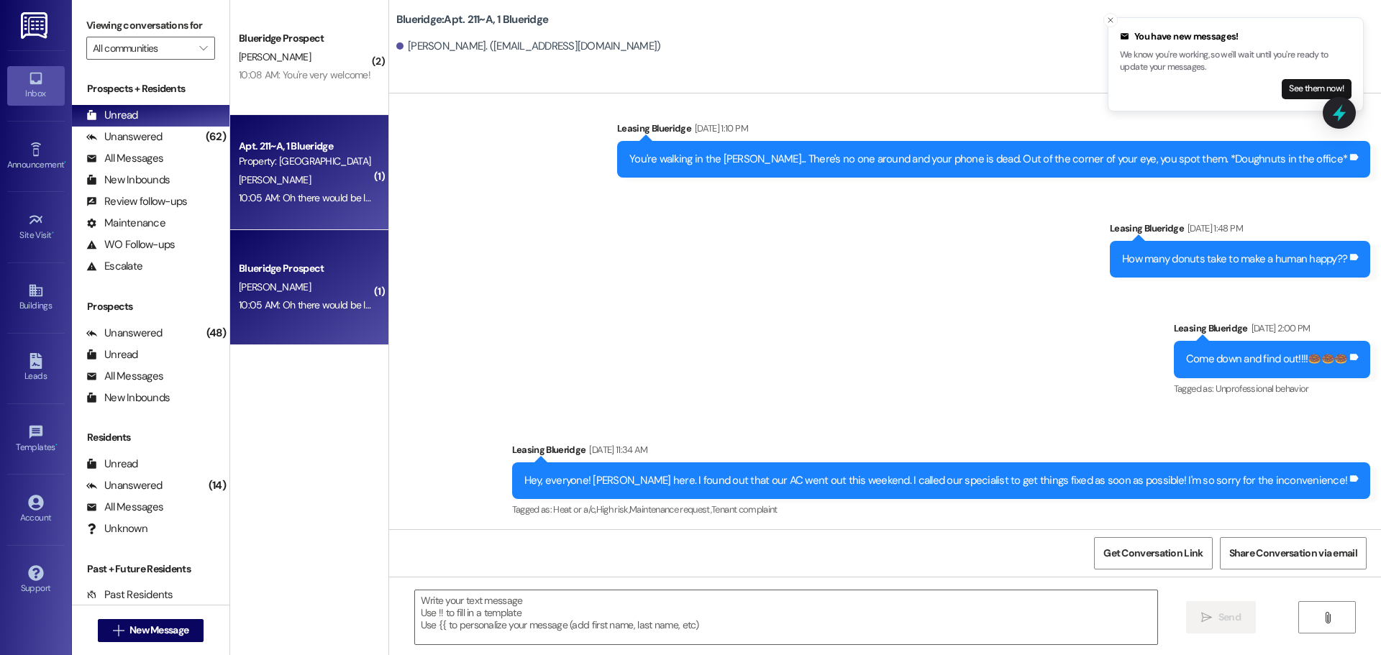
scroll to position [22866, 0]
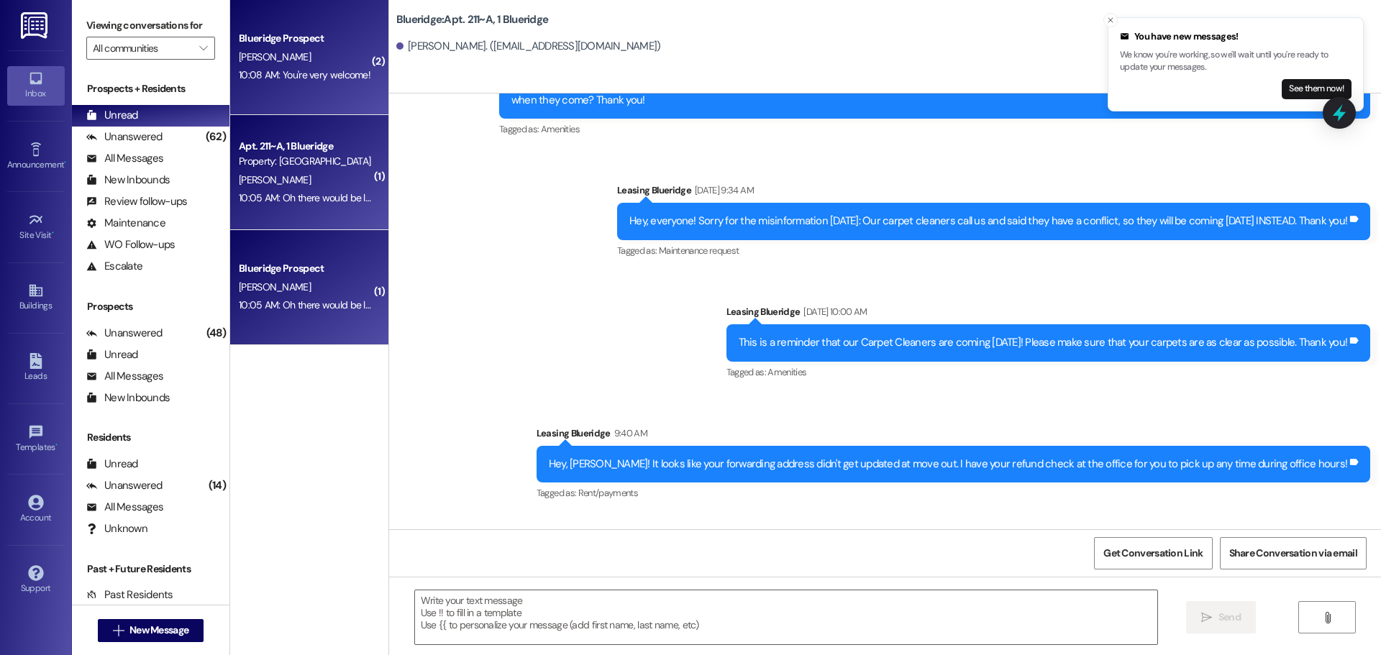
click at [316, 88] on div "Blueridge Prospect E. Thacker 10:08 AM: You're very welcome! 10:08 AM: You're v…" at bounding box center [309, 57] width 158 height 115
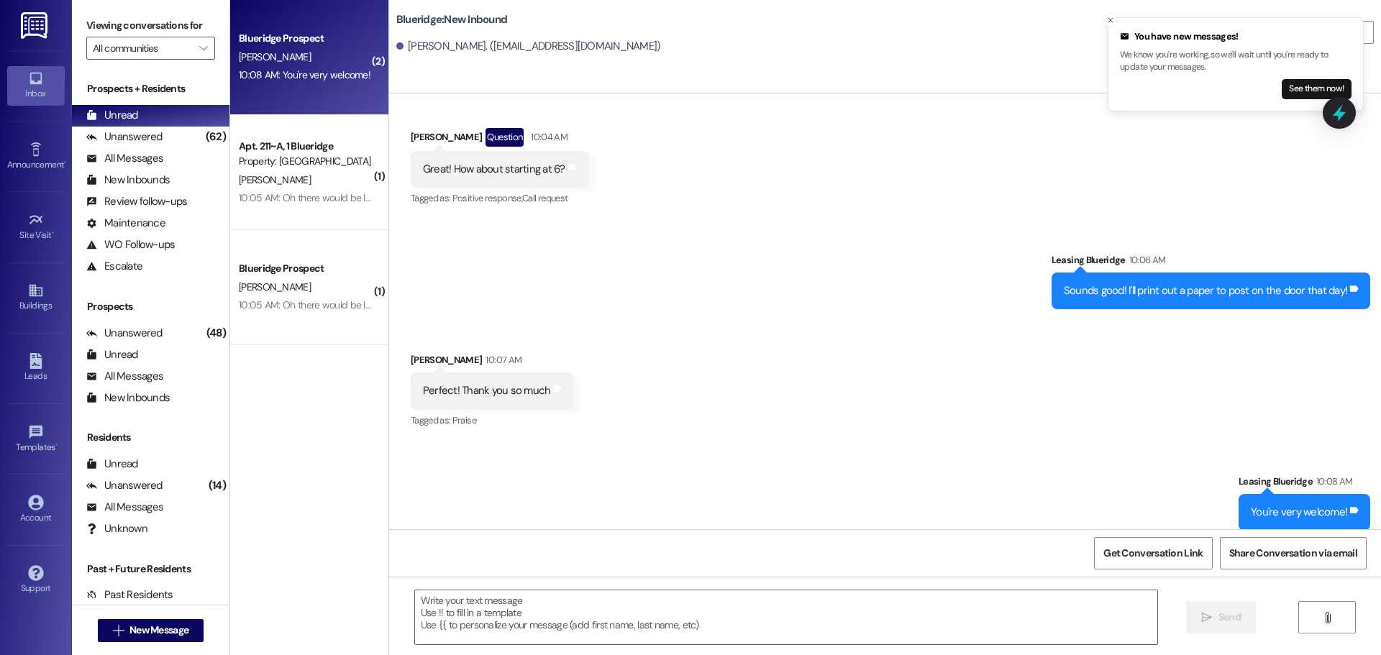
scroll to position [1576, 0]
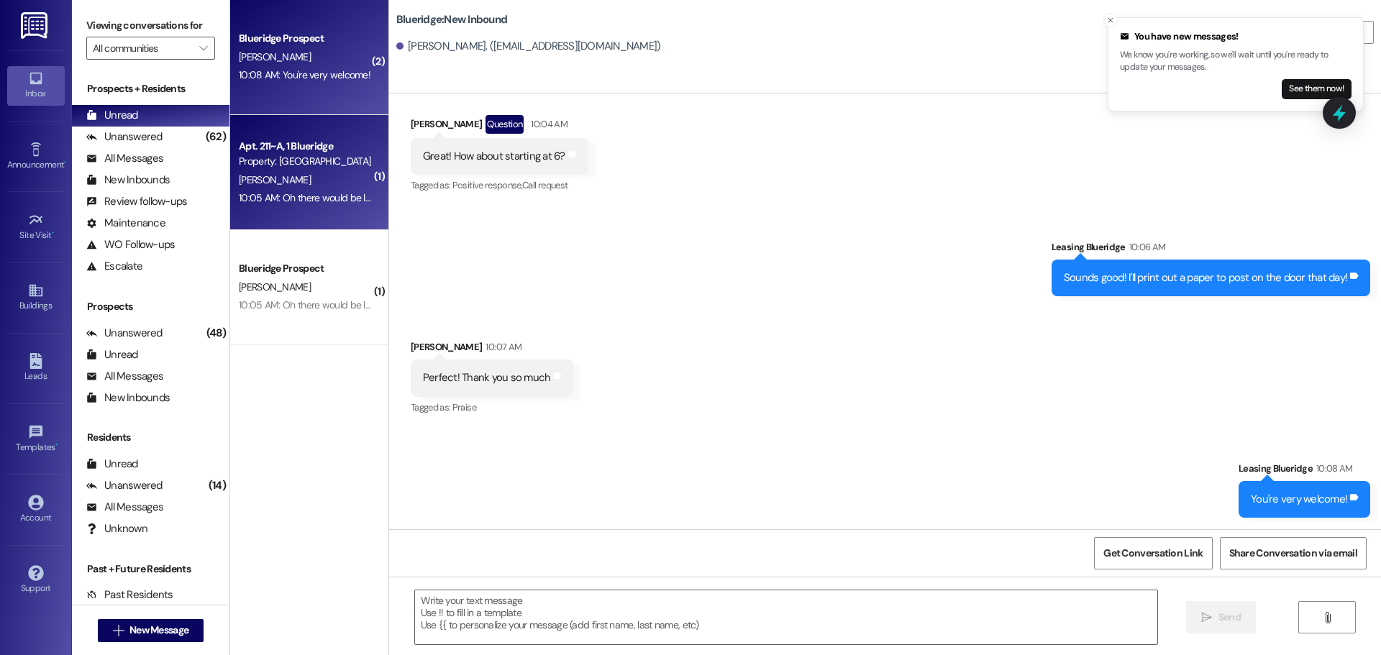
click at [314, 200] on div "10:05 AM: Oh there would be lovely thank you! 10:05 AM: Oh there would be lovel…" at bounding box center [336, 197] width 194 height 13
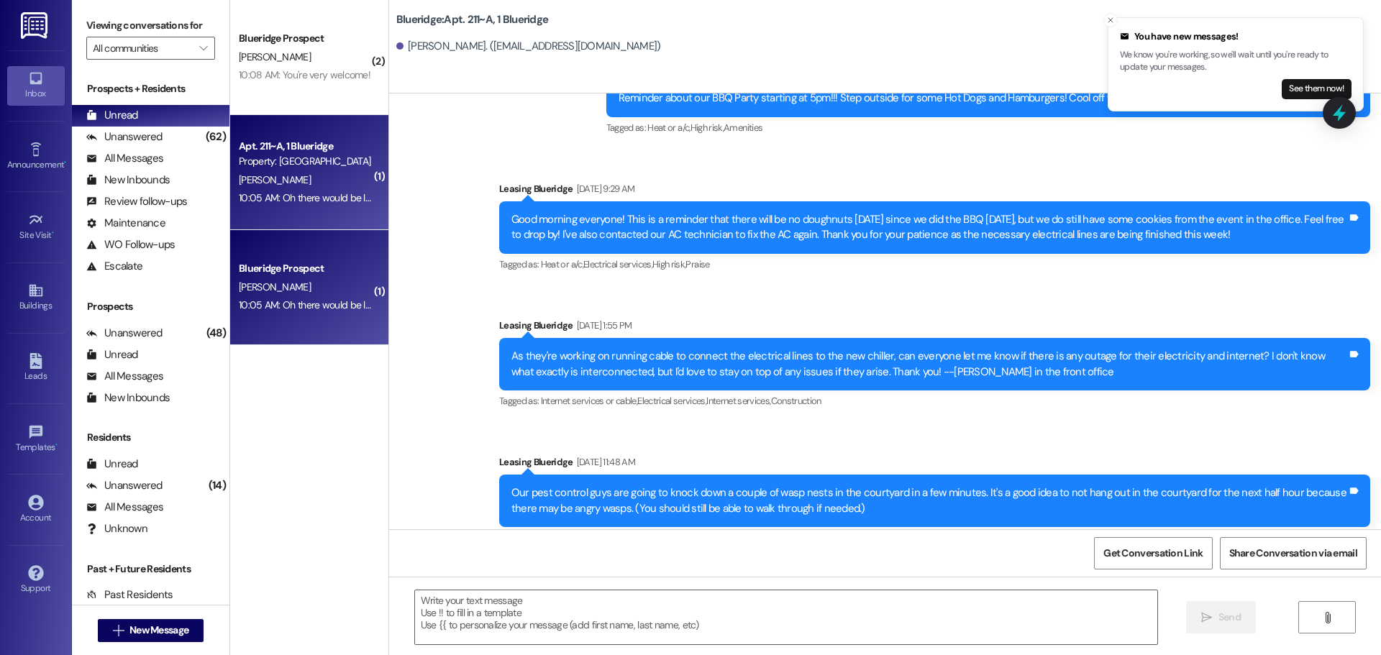
scroll to position [22866, 0]
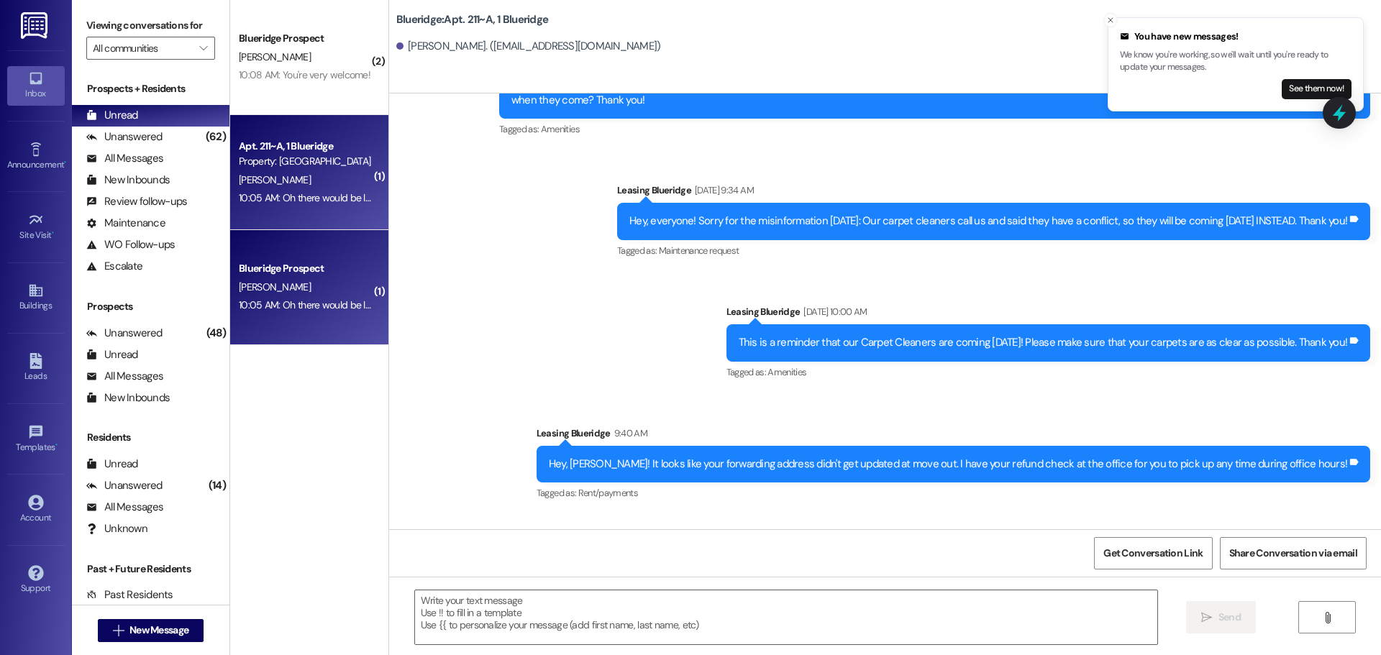
click at [718, 649] on div " Send " at bounding box center [885, 631] width 992 height 108
click at [712, 628] on textarea at bounding box center [786, 617] width 742 height 54
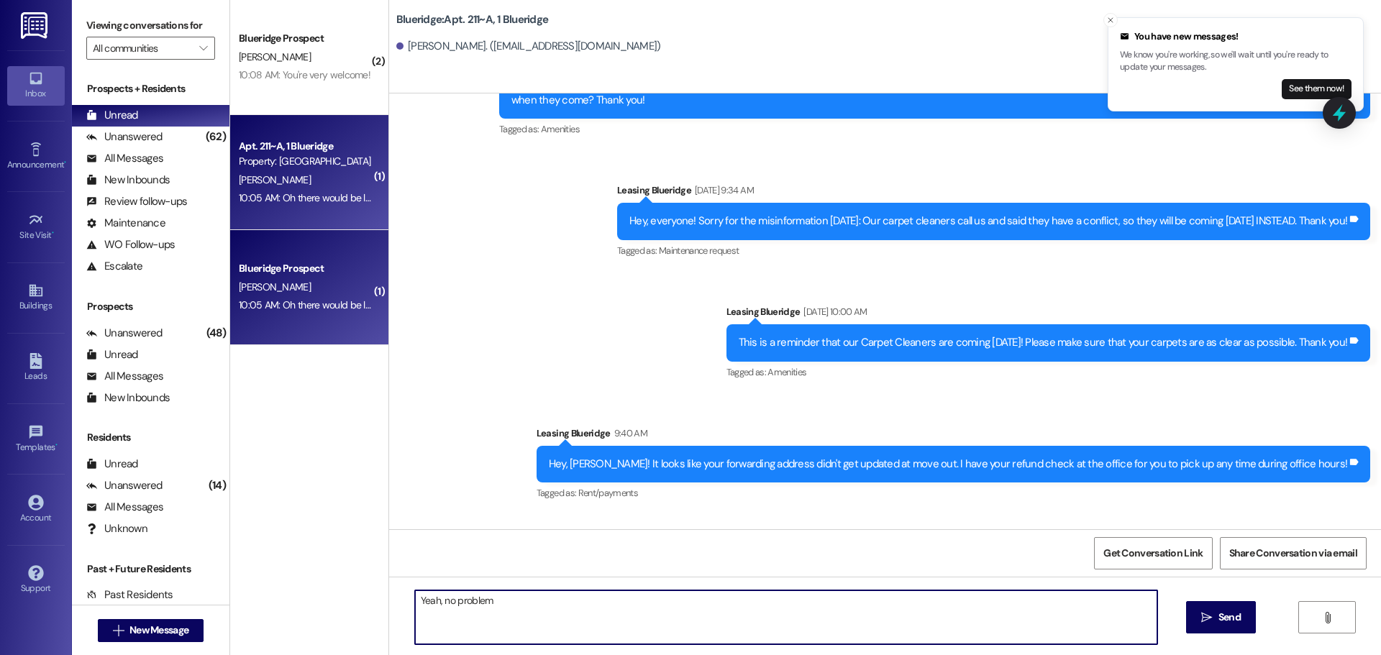
type textarea "Yeah, no problem!"
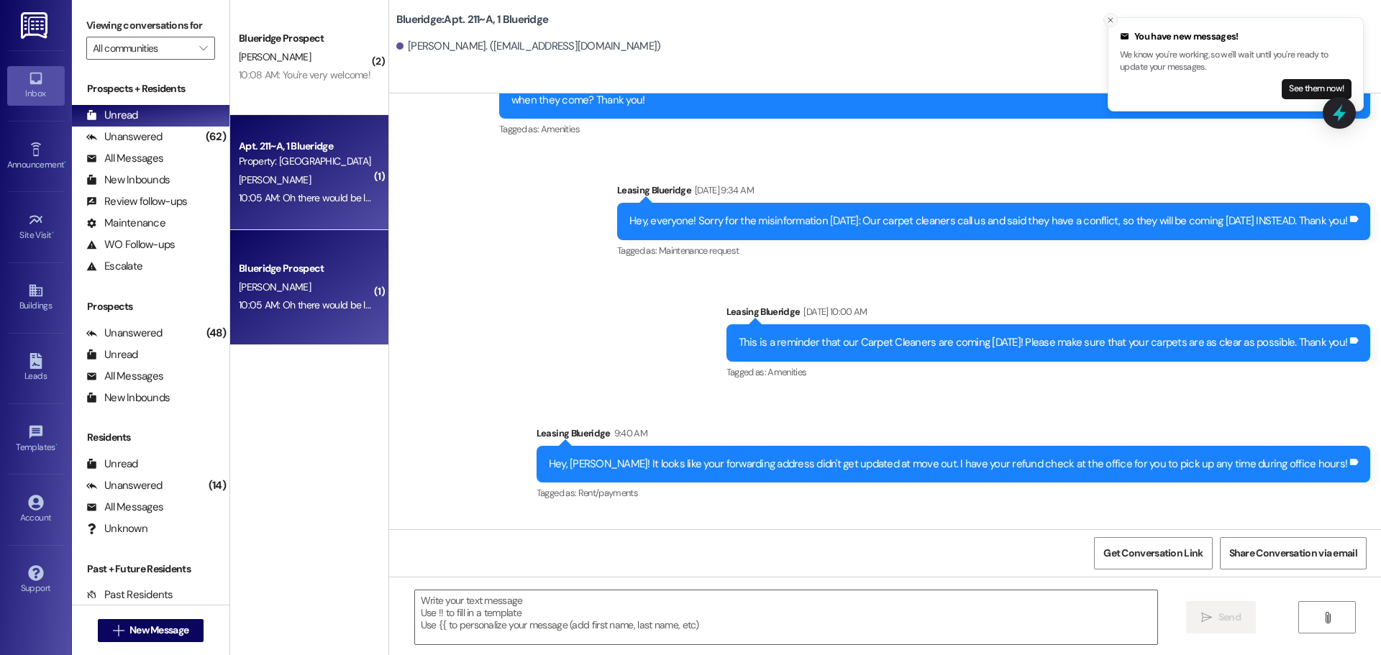
click at [1108, 13] on button "Close toast" at bounding box center [1110, 20] width 14 height 14
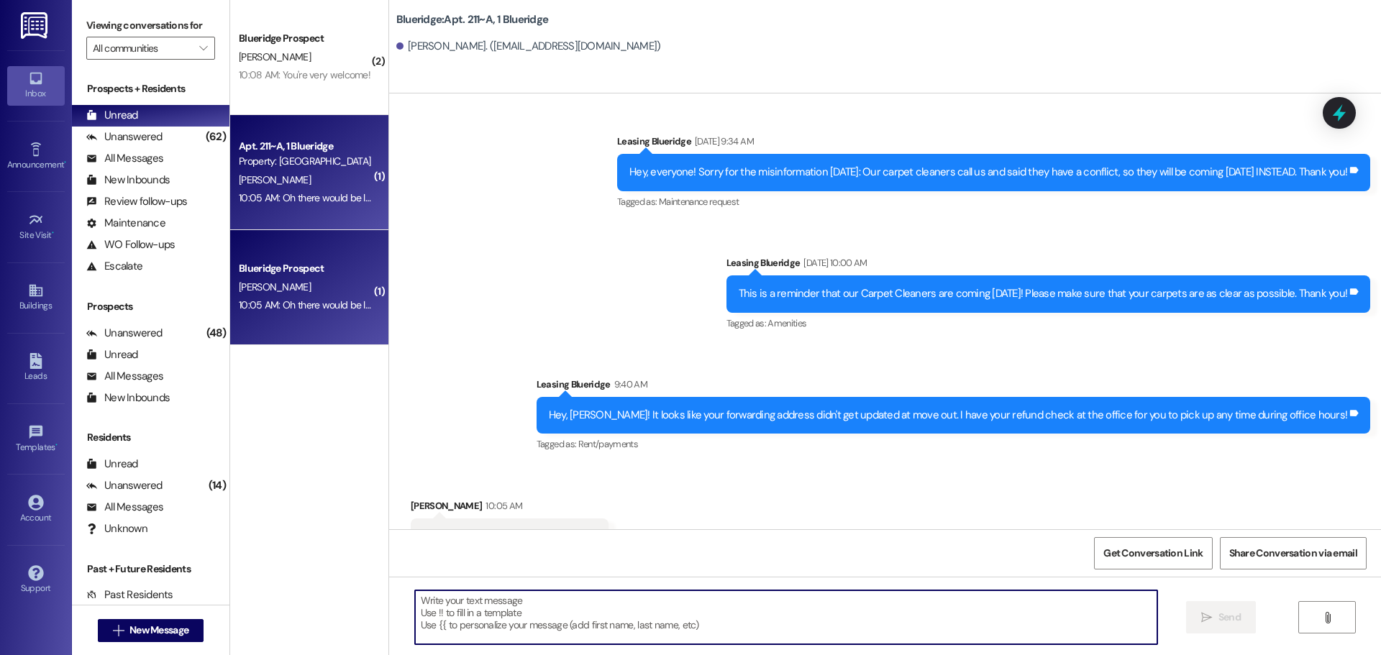
scroll to position [22965, 0]
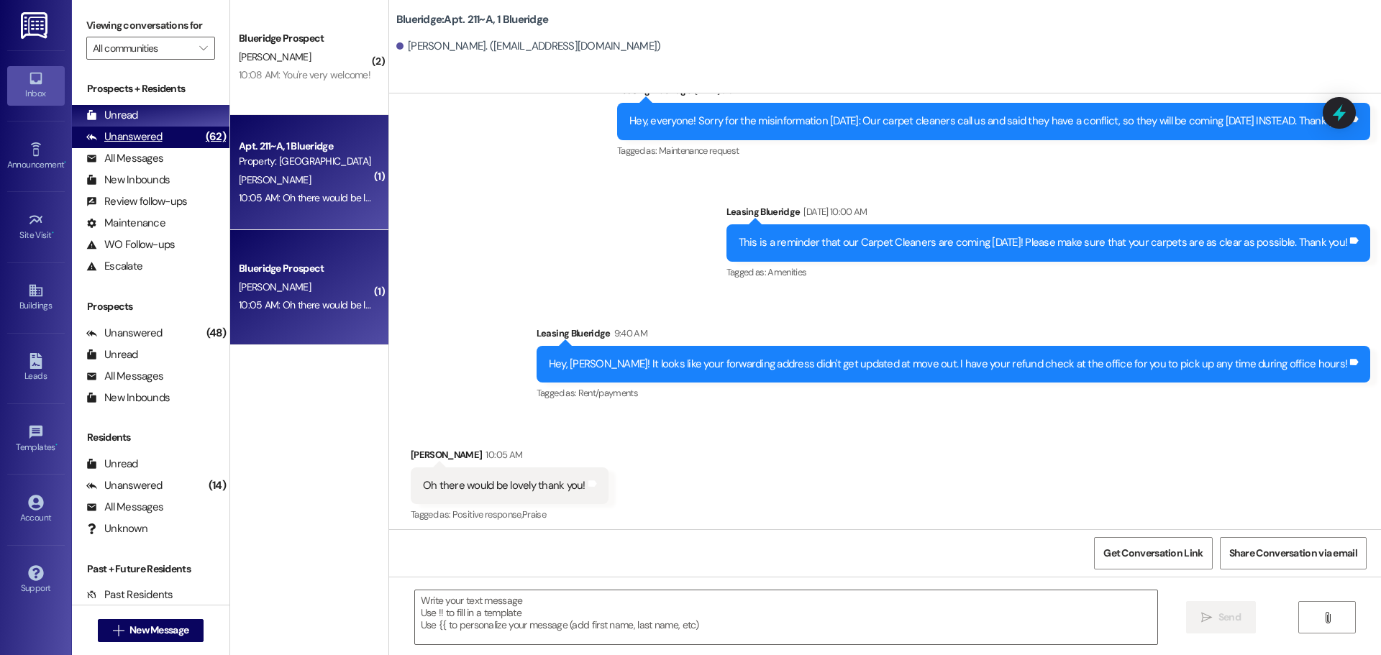
click at [202, 137] on div "(62)" at bounding box center [215, 137] width 27 height 22
click at [156, 118] on div "Unread (0)" at bounding box center [150, 116] width 157 height 22
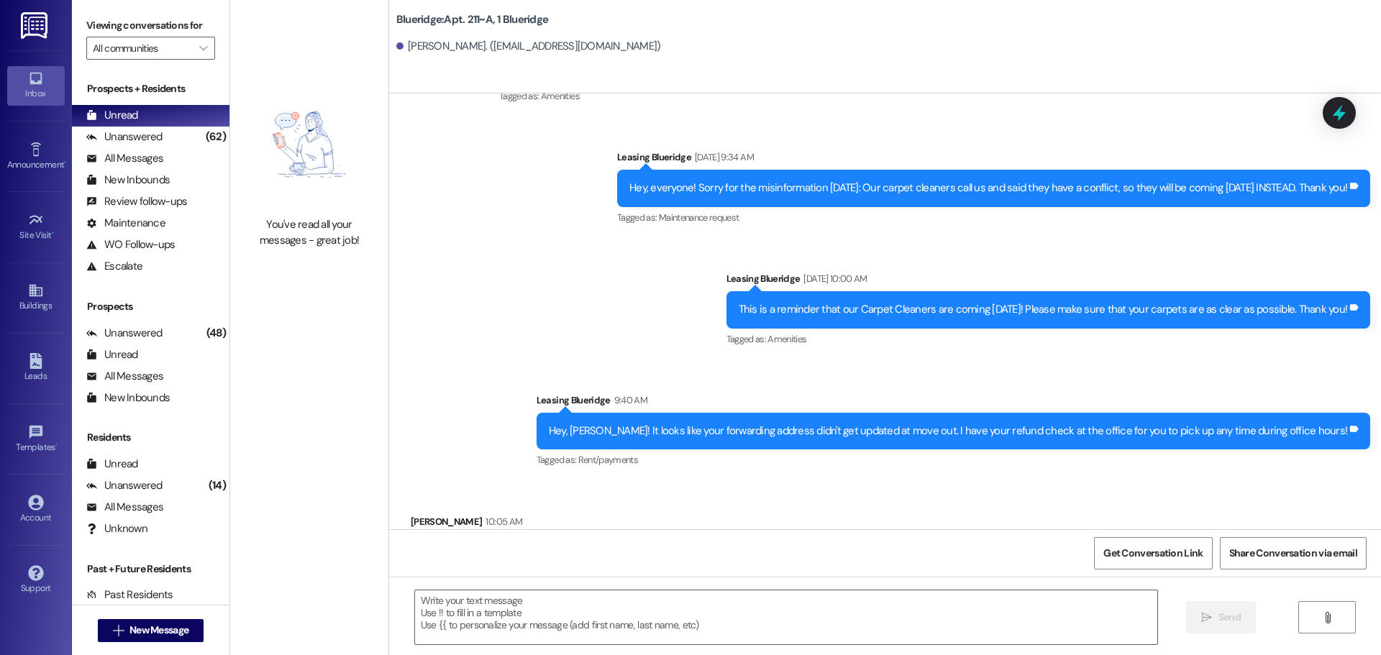
scroll to position [22865, 0]
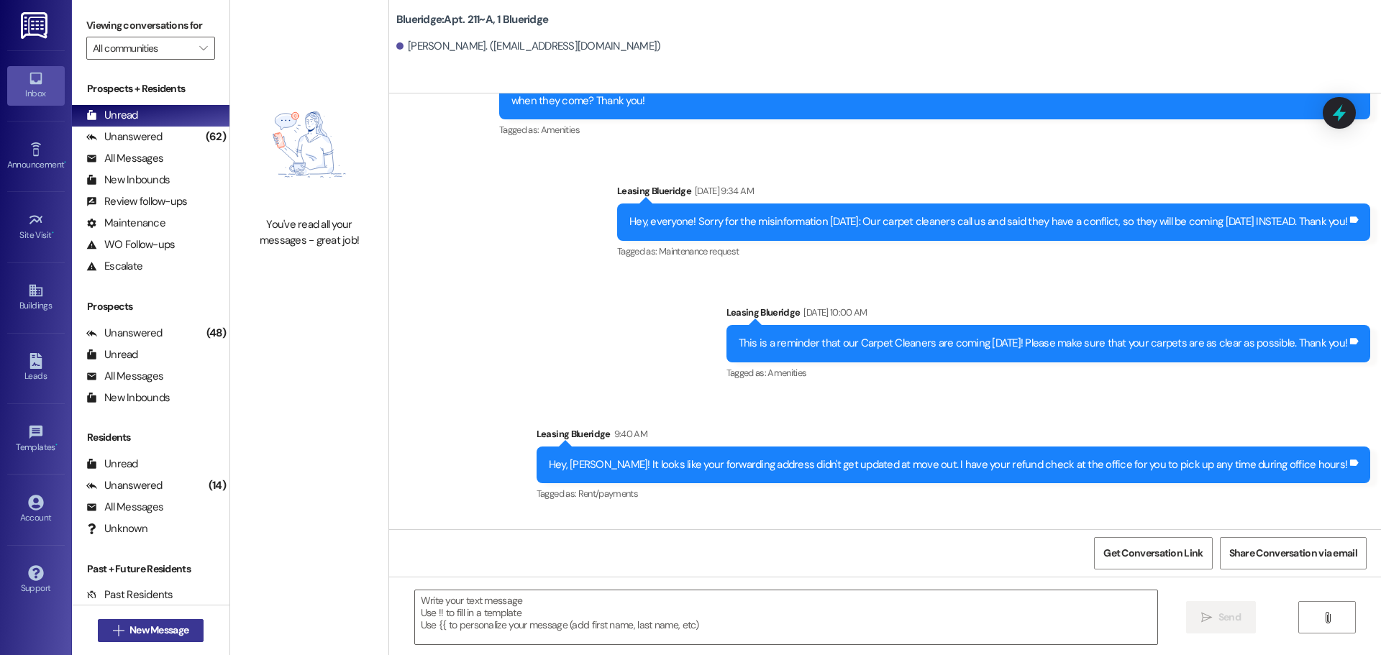
click at [129, 636] on span "New Message" at bounding box center [158, 630] width 59 height 15
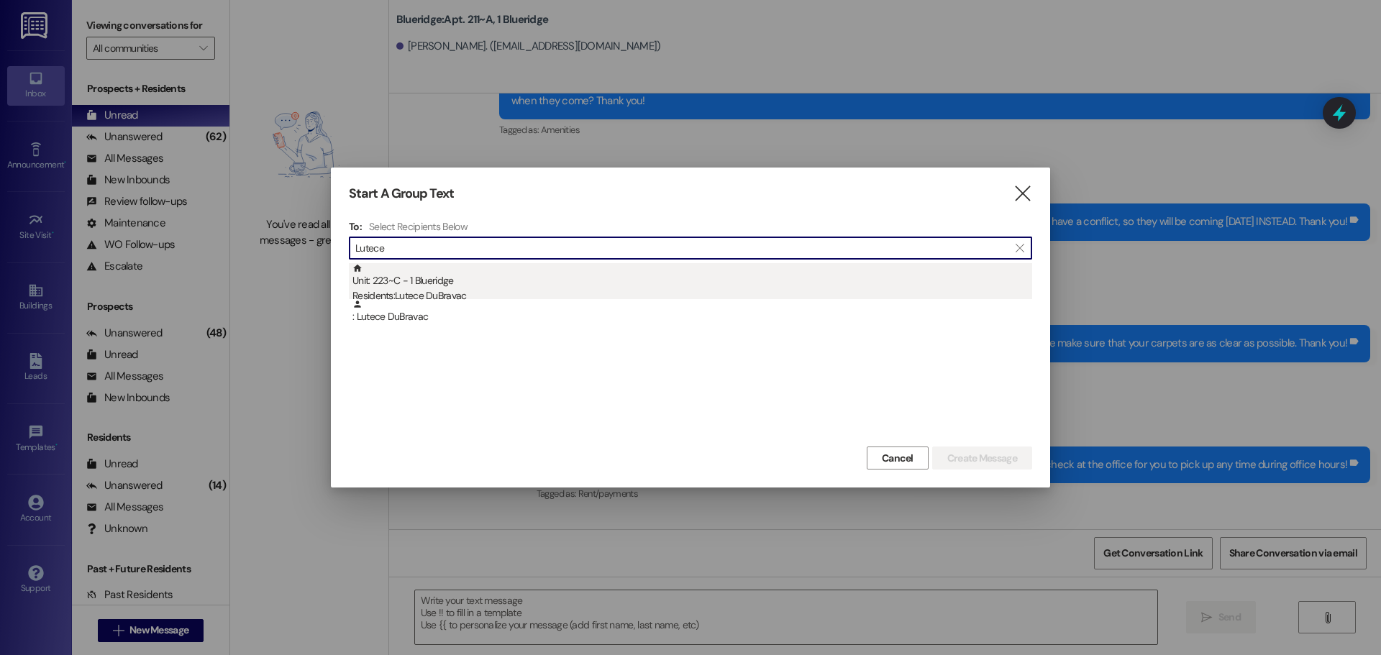
type input "Lutece"
click at [388, 278] on div "Unit: 223~C - 1 Blueridge Residents: Lutece DuBravac" at bounding box center [692, 283] width 680 height 41
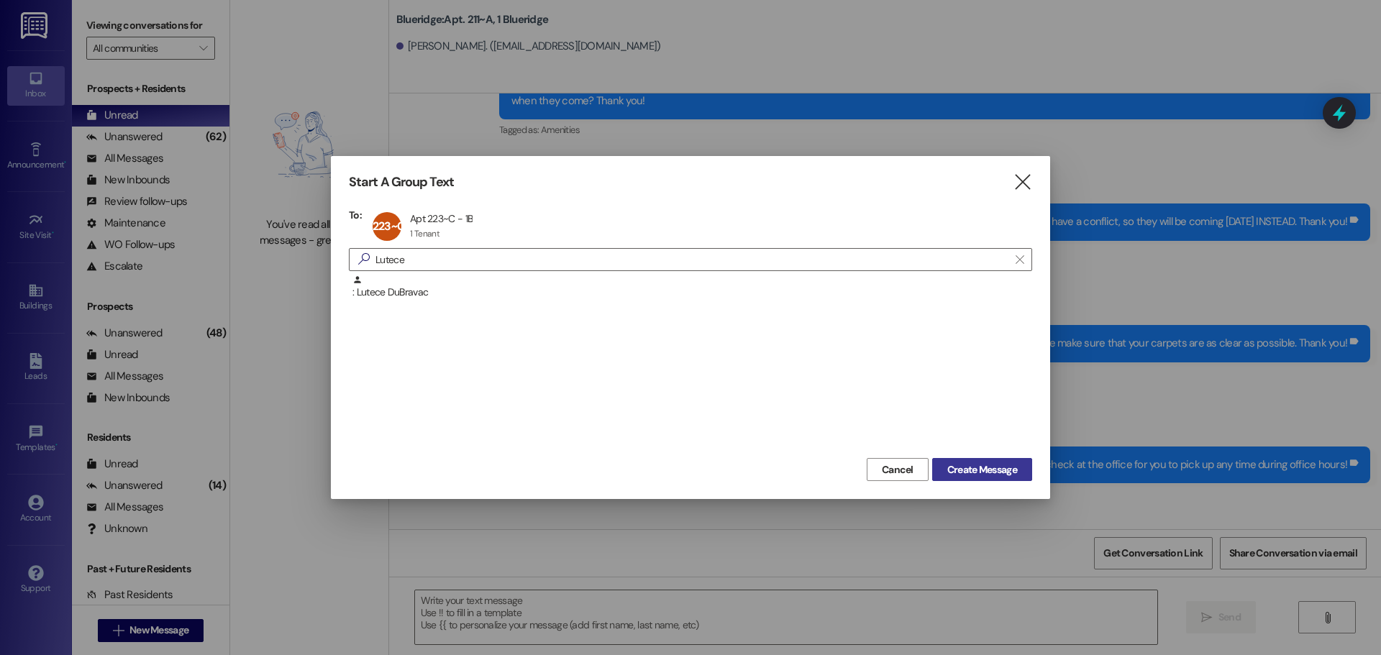
click at [969, 469] on span "Create Message" at bounding box center [982, 469] width 70 height 15
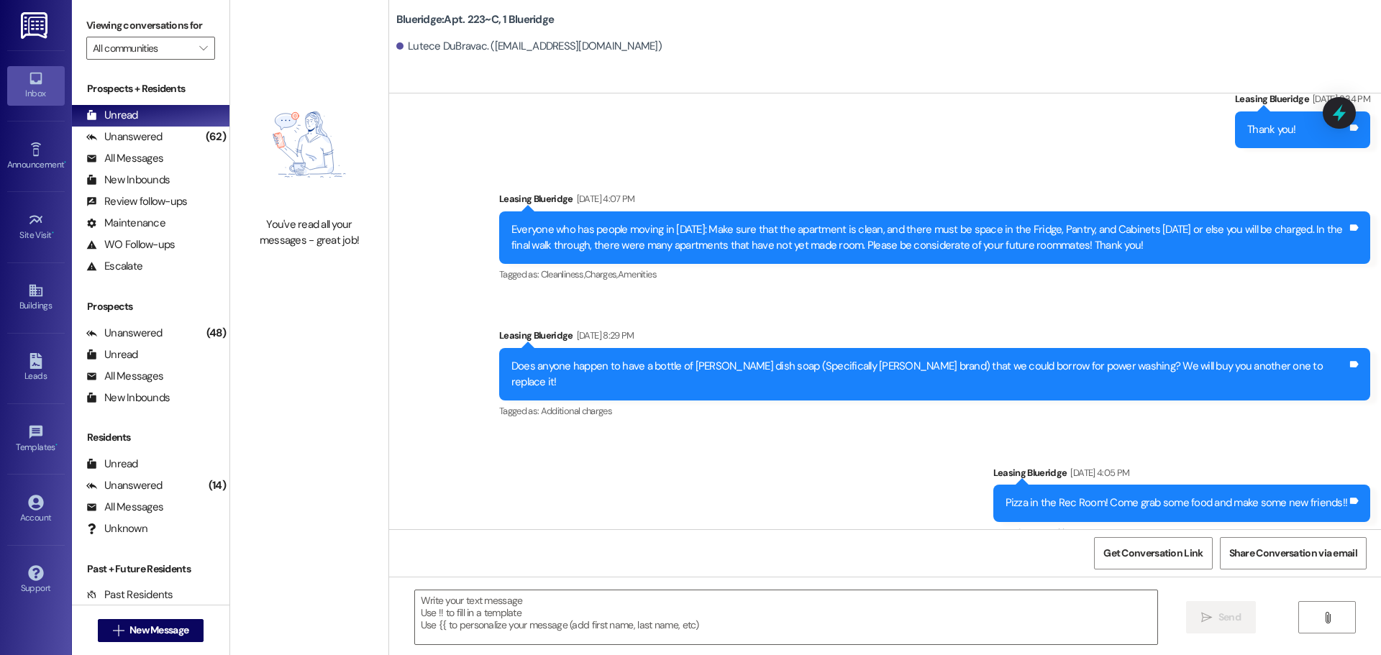
scroll to position [28832, 0]
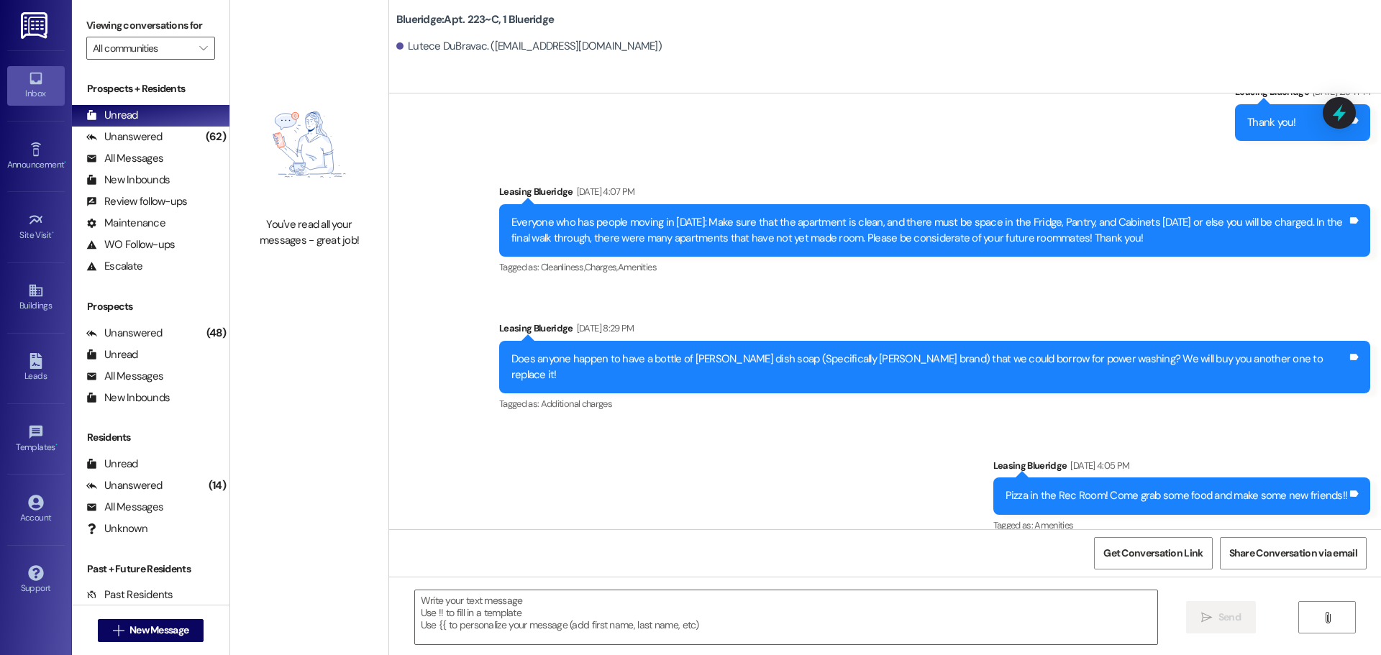
drag, startPoint x: 751, startPoint y: 626, endPoint x: 616, endPoint y: 583, distance: 141.9
click at [731, 599] on textarea at bounding box center [786, 617] width 742 height 54
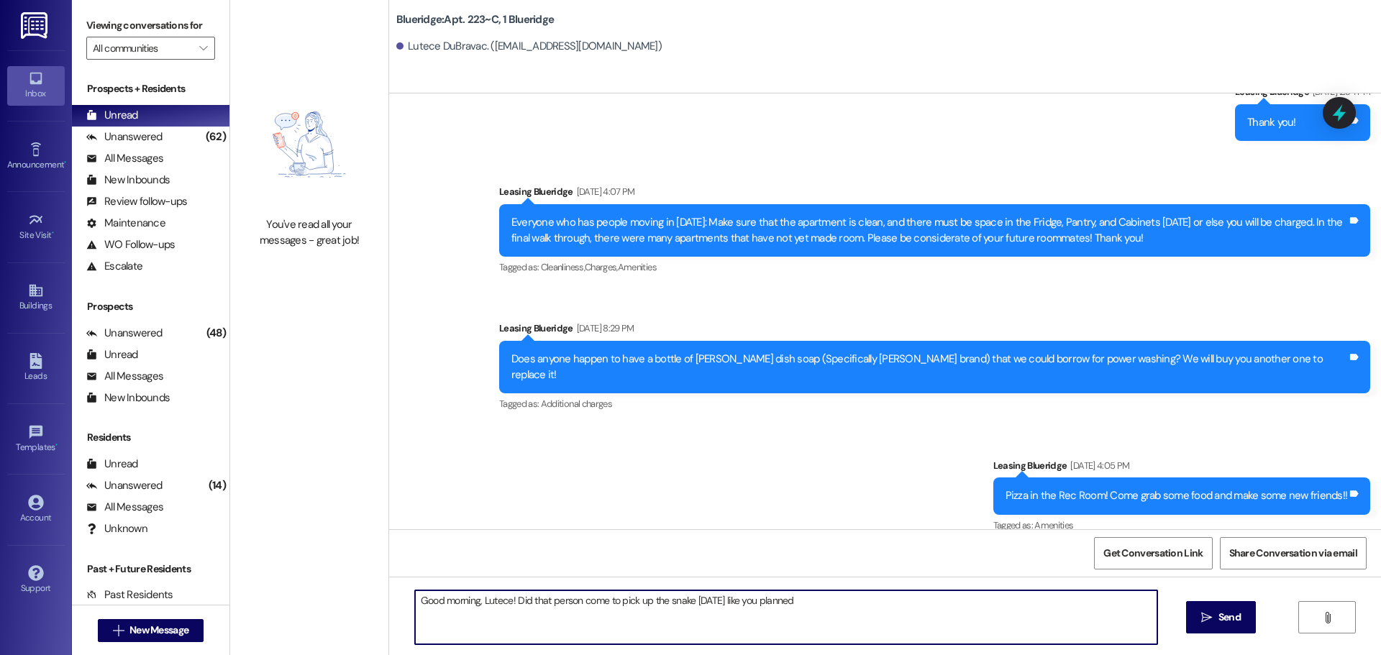
type textarea "Good morning, Lutece! Did that person come to pick up the snake yesterday like …"
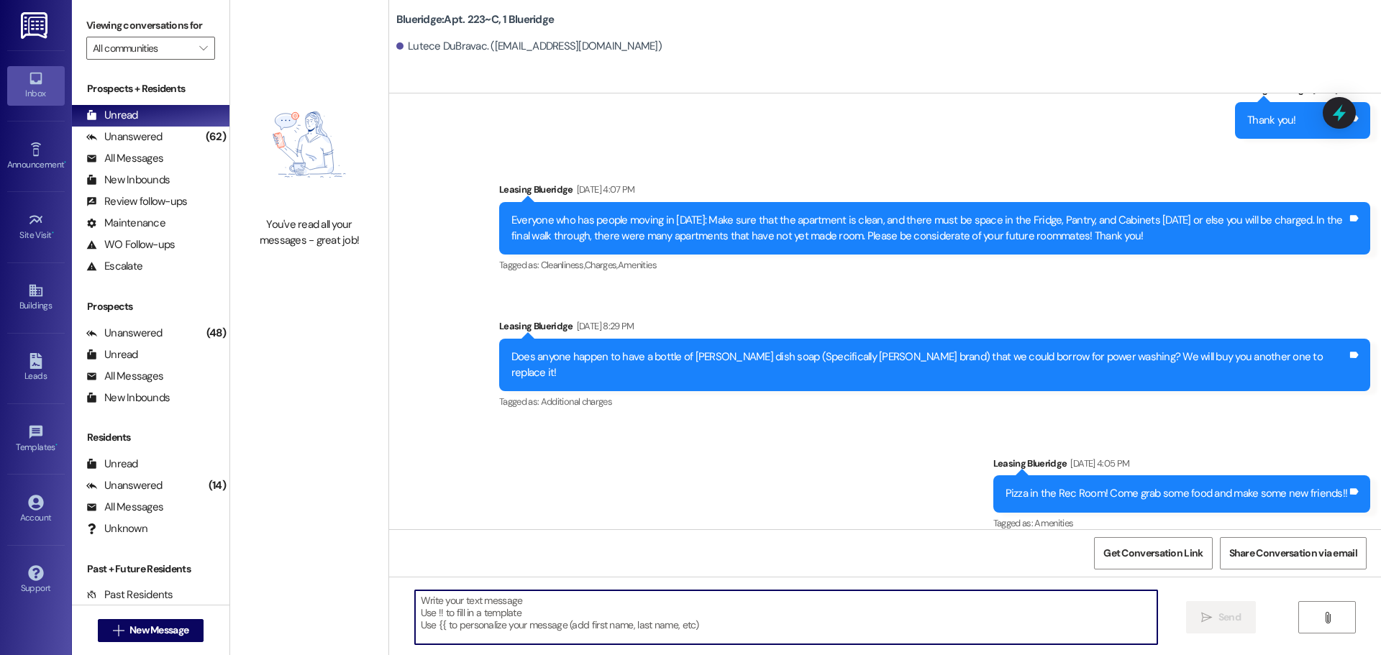
scroll to position [28932, 0]
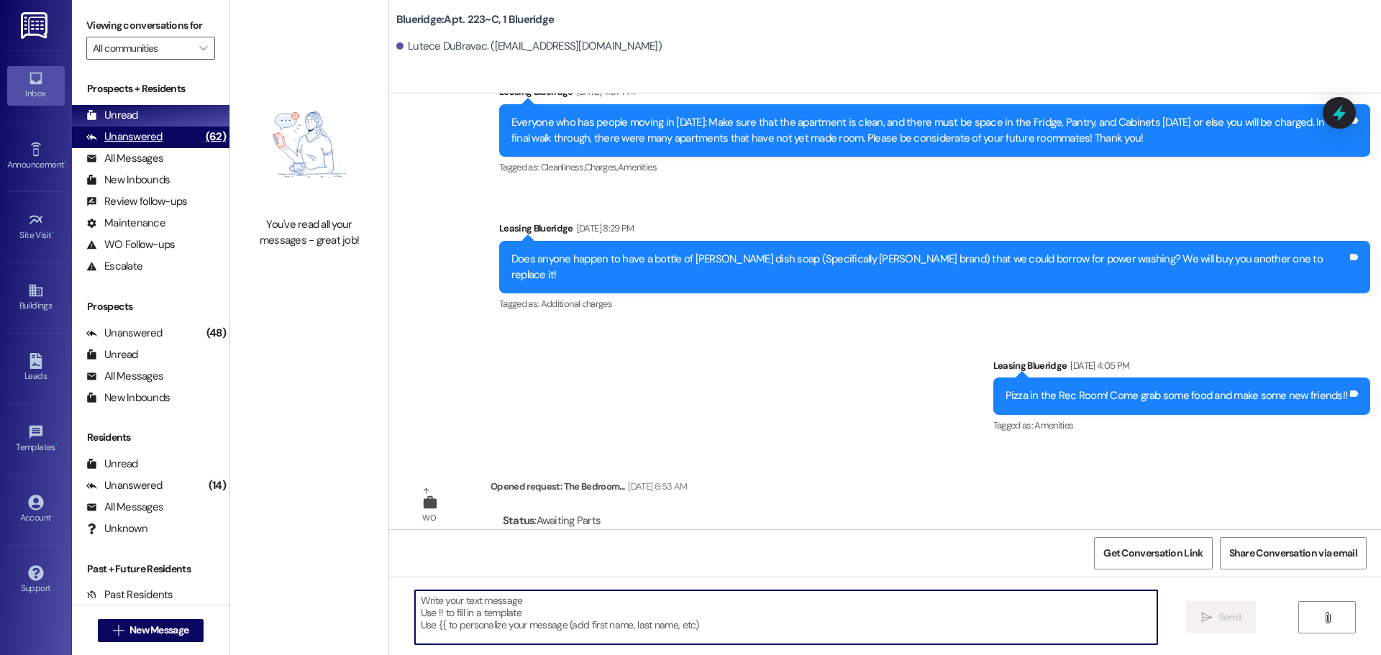
click at [157, 137] on div "Unanswered" at bounding box center [124, 136] width 76 height 15
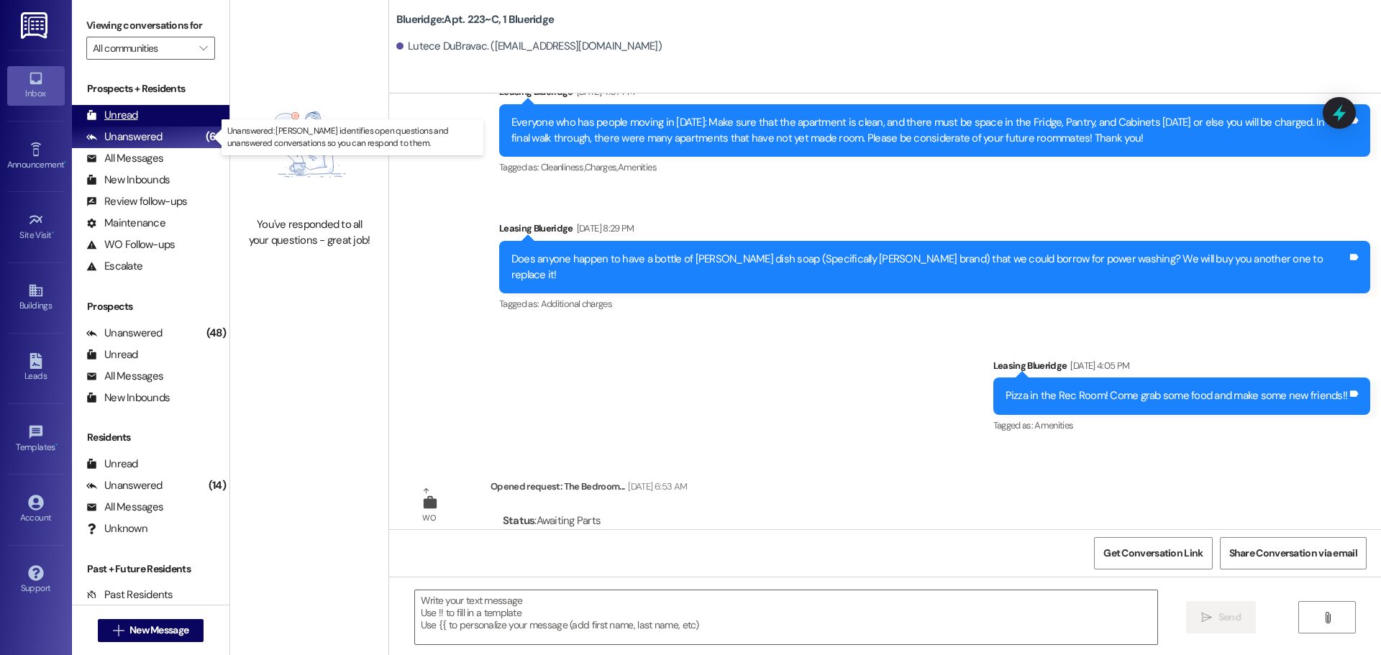
click at [164, 111] on div "Unread (0)" at bounding box center [150, 116] width 157 height 22
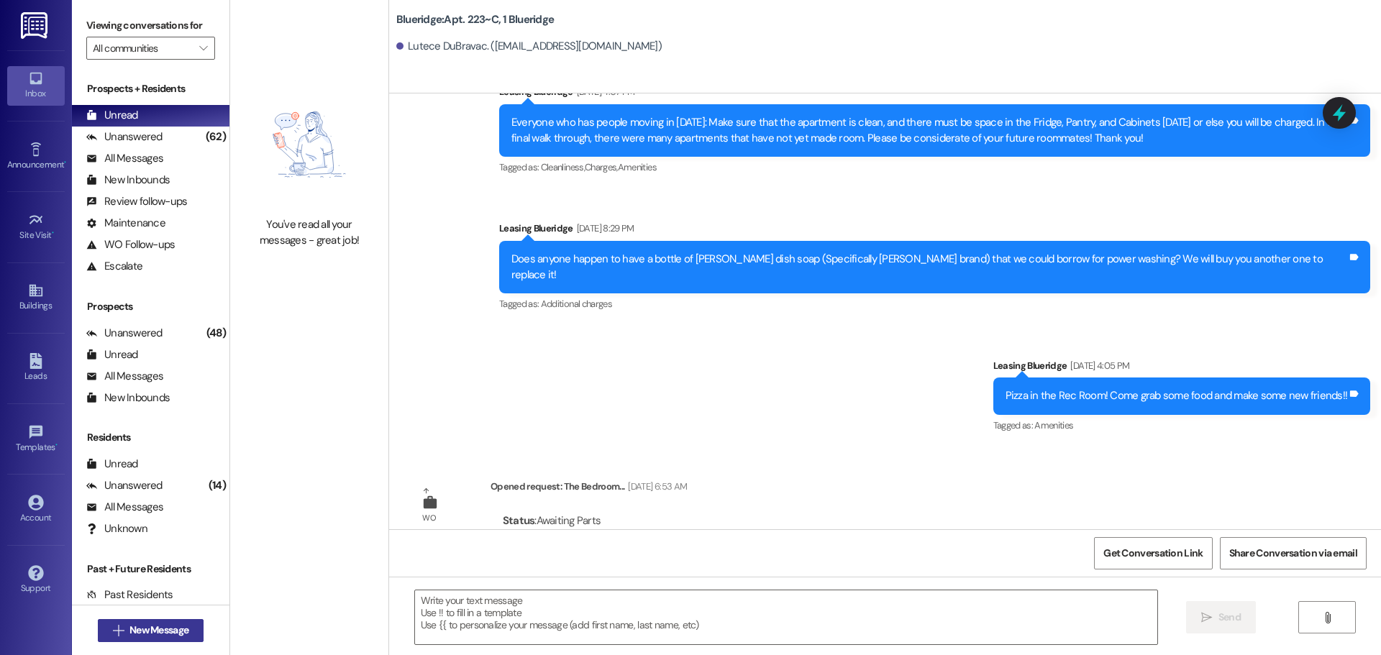
click at [134, 631] on span "New Message" at bounding box center [158, 630] width 59 height 15
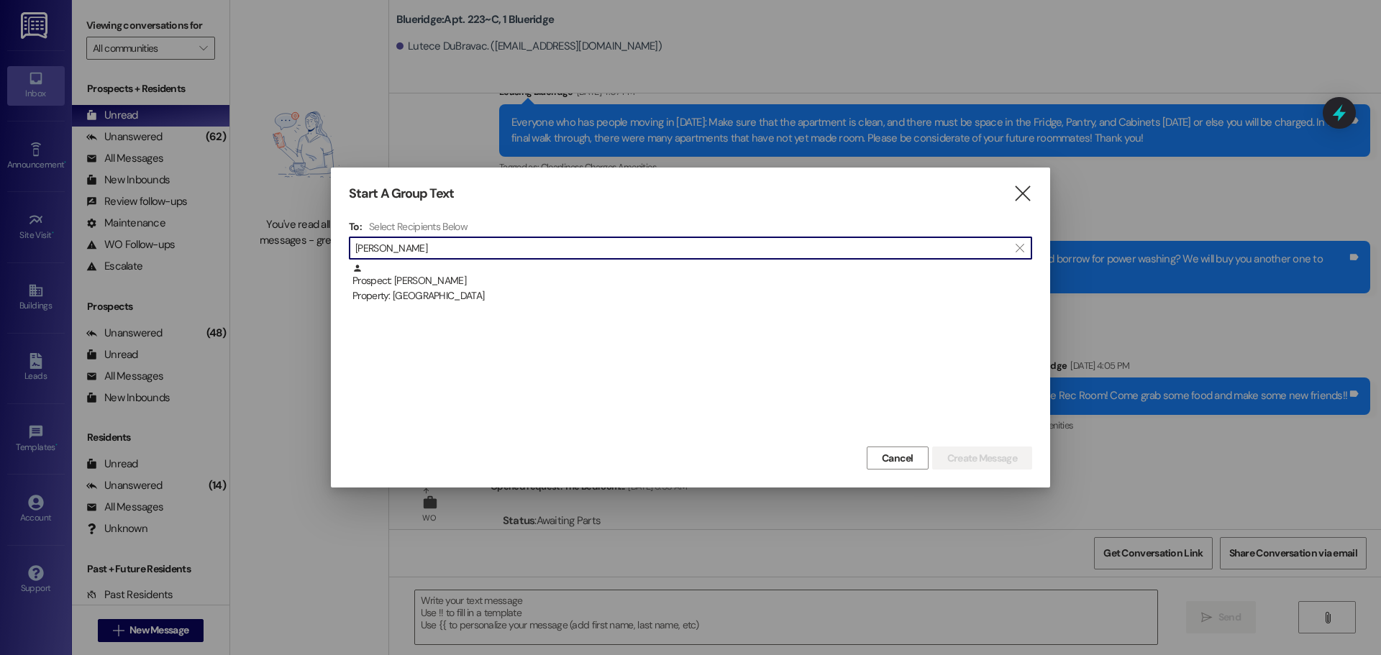
type input "tyler mons"
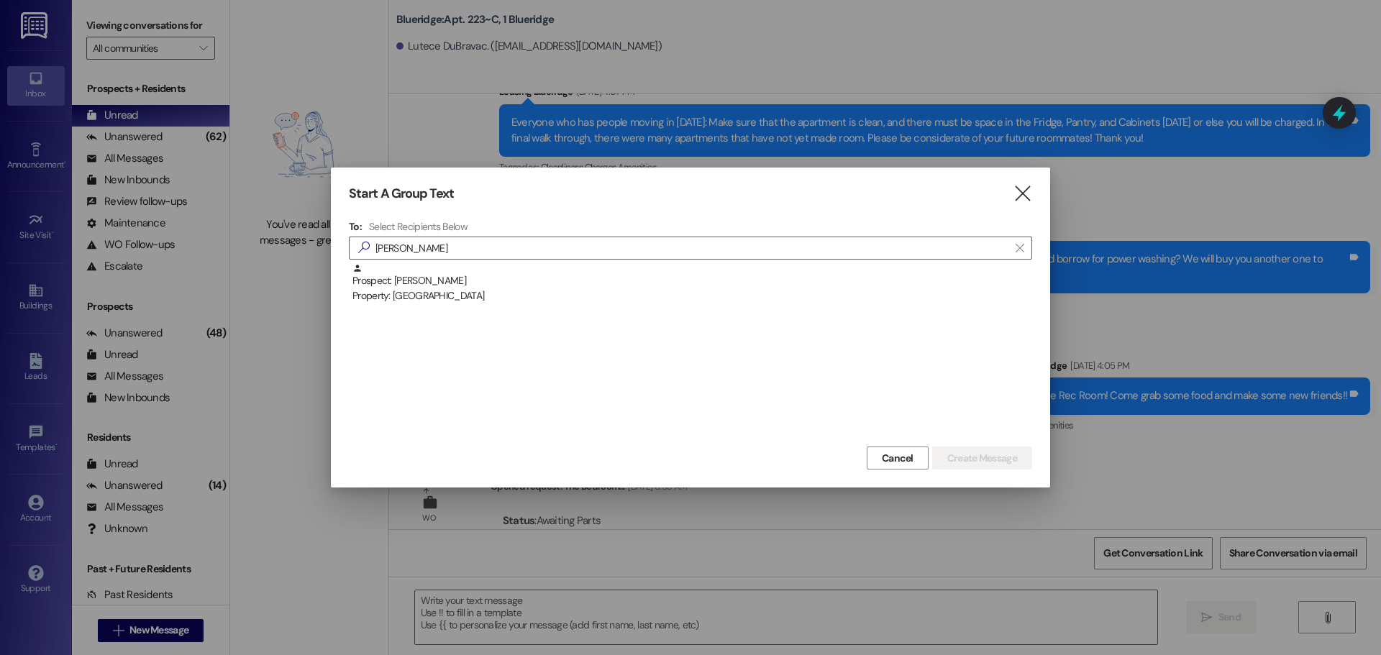
click at [575, 304] on div "Prospect: Tyler Monsen Property: Blueridge" at bounding box center [690, 353] width 683 height 180
click at [584, 293] on div "Property: [GEOGRAPHIC_DATA]" at bounding box center [692, 295] width 680 height 15
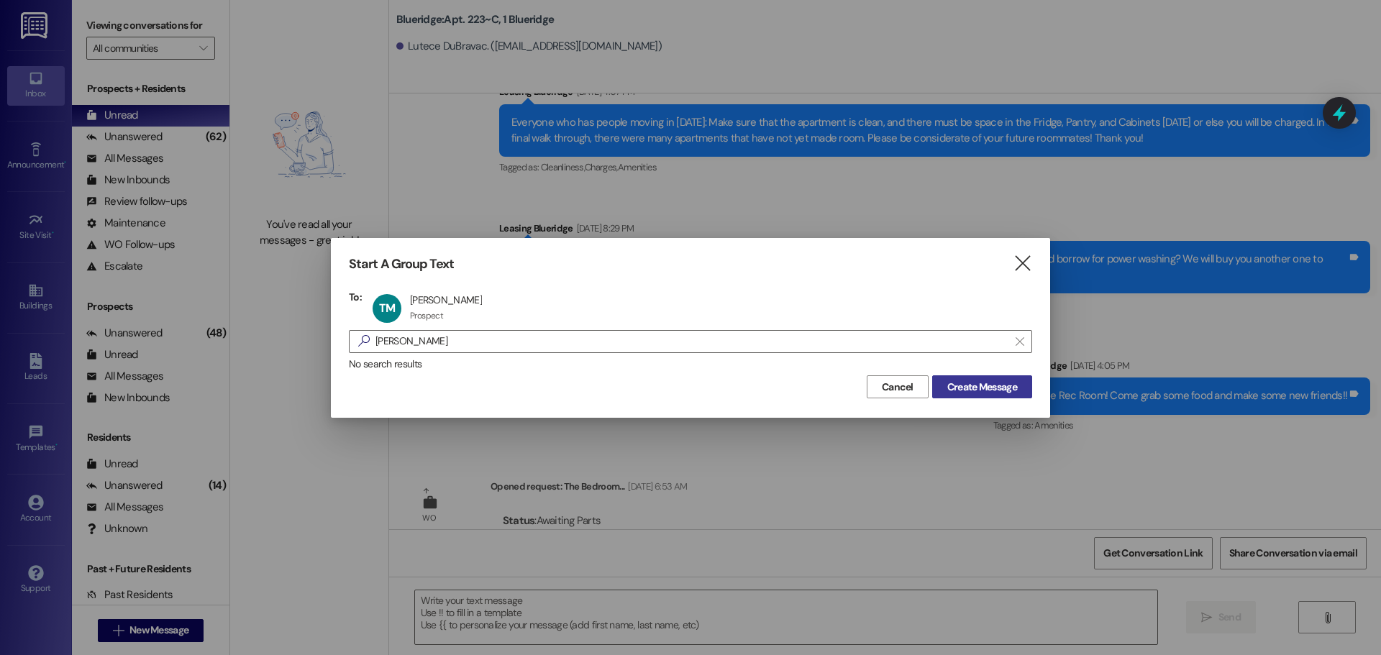
click at [966, 386] on span "Create Message" at bounding box center [982, 387] width 70 height 15
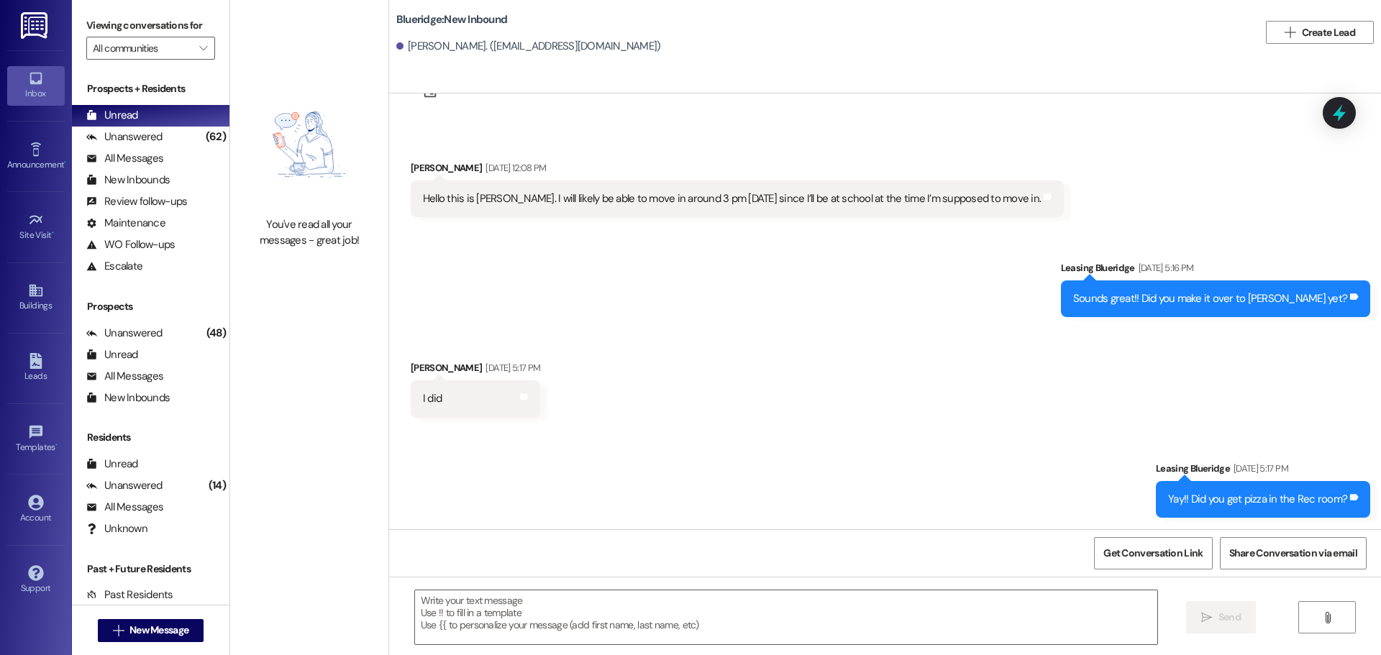
scroll to position [588, 0]
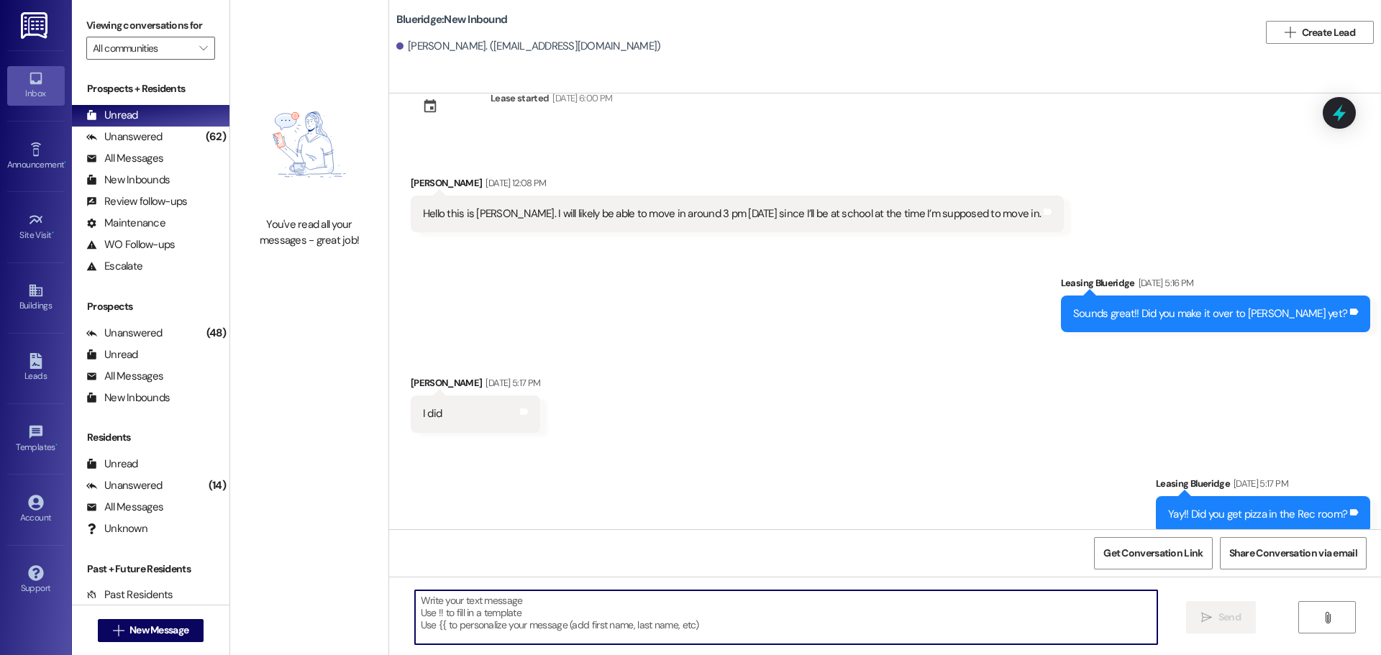
drag, startPoint x: 913, startPoint y: 610, endPoint x: 793, endPoint y: 551, distance: 133.8
click at [913, 609] on textarea at bounding box center [786, 617] width 742 height 54
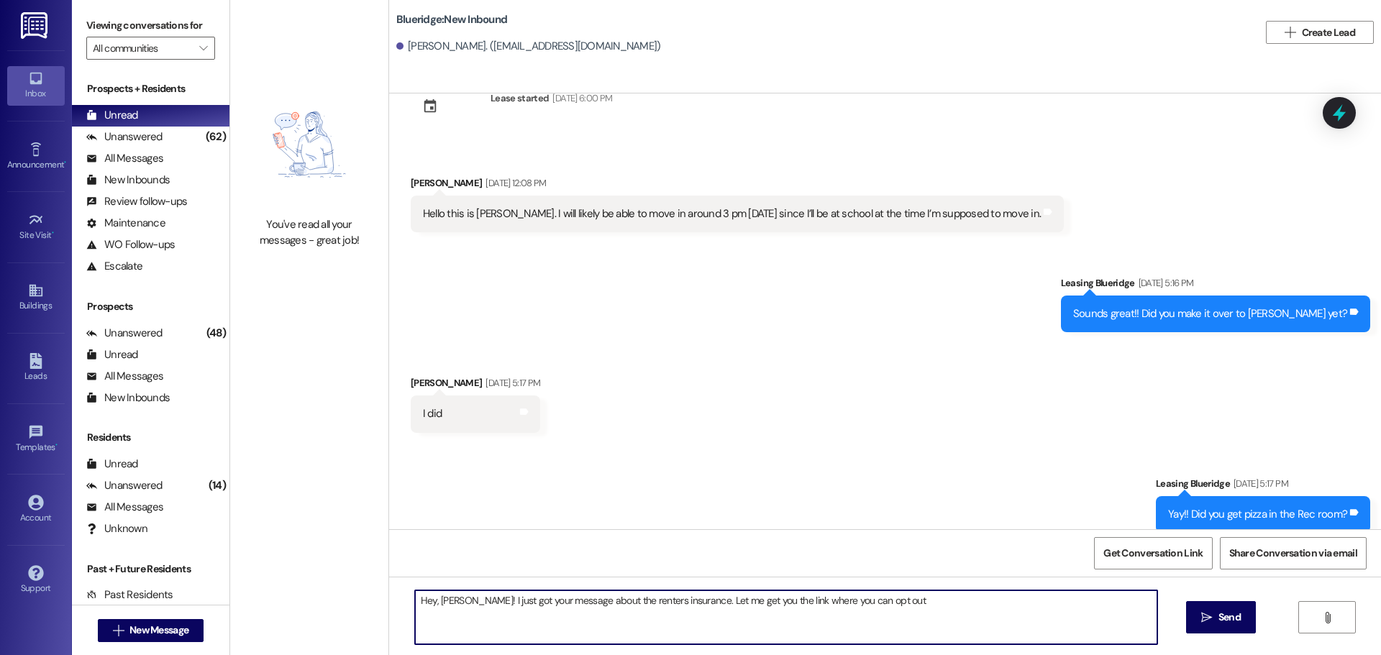
type textarea "Hey, Tyler! I just got your message about the renters insurance. Let me get you…"
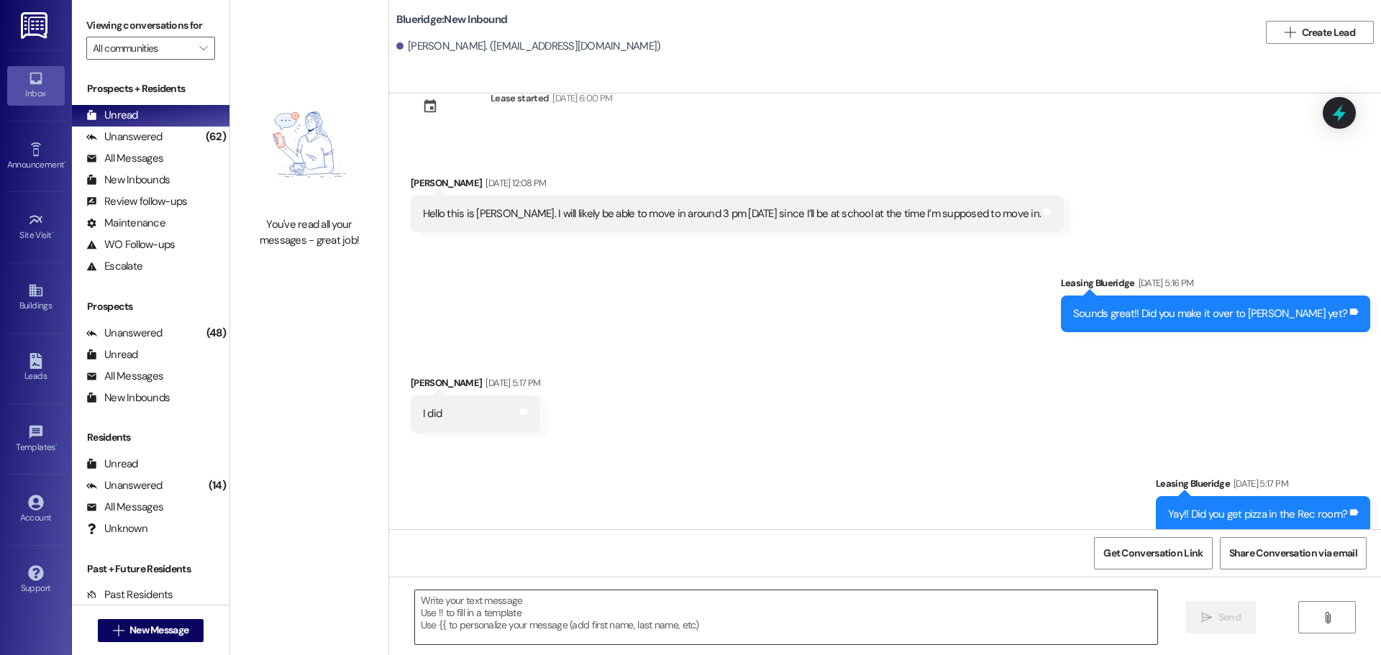
click at [836, 630] on textarea at bounding box center [786, 617] width 742 height 54
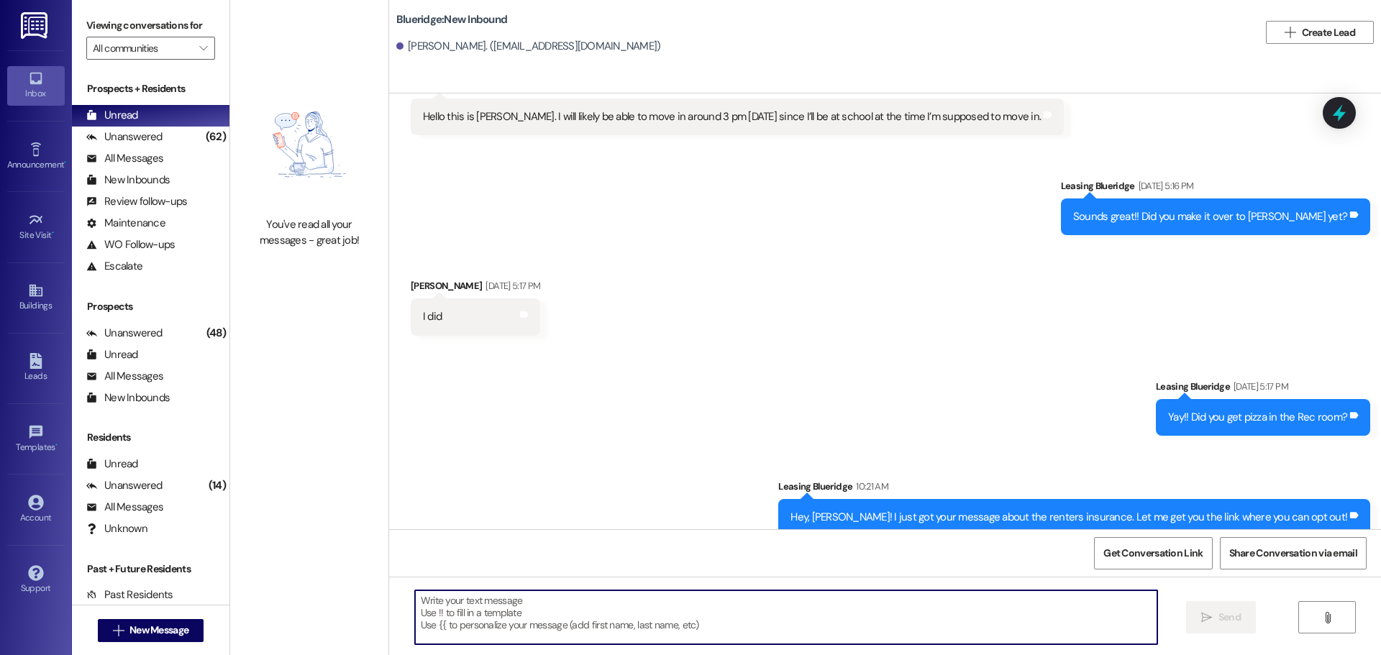
scroll to position [688, 0]
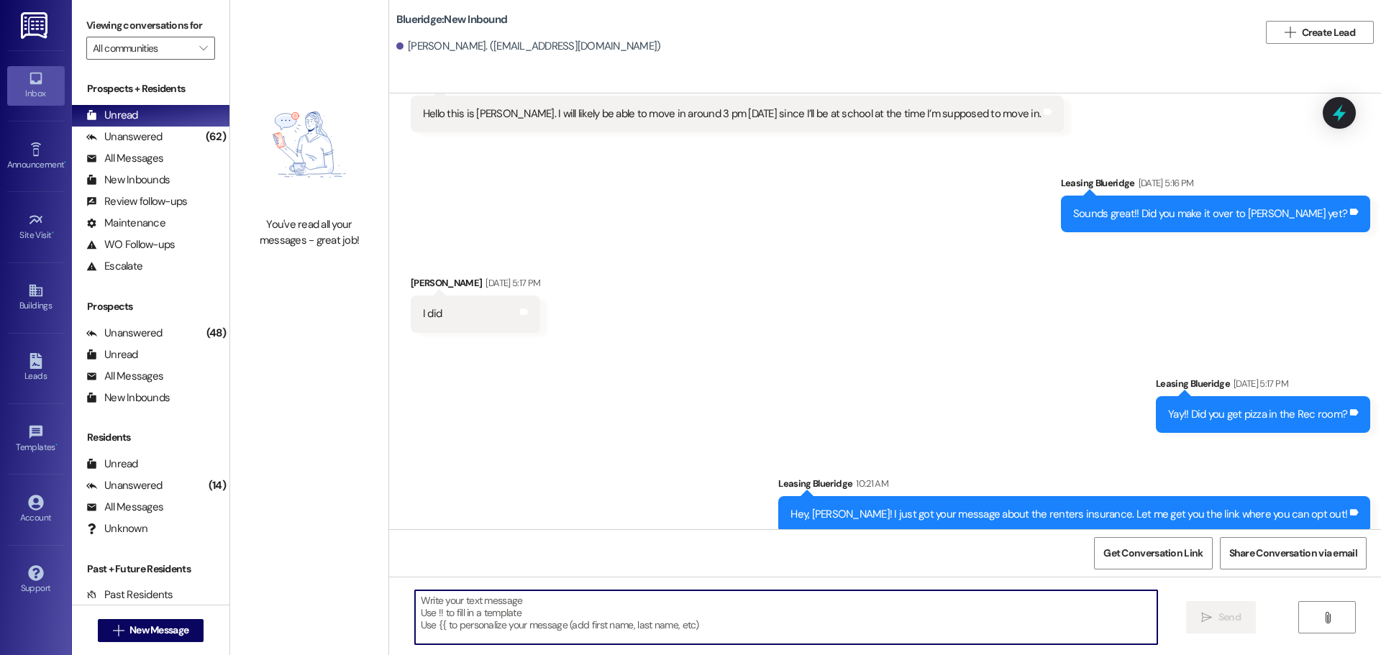
paste textarea "If you will be providing your own renters insurance and would like to opt-out o…"
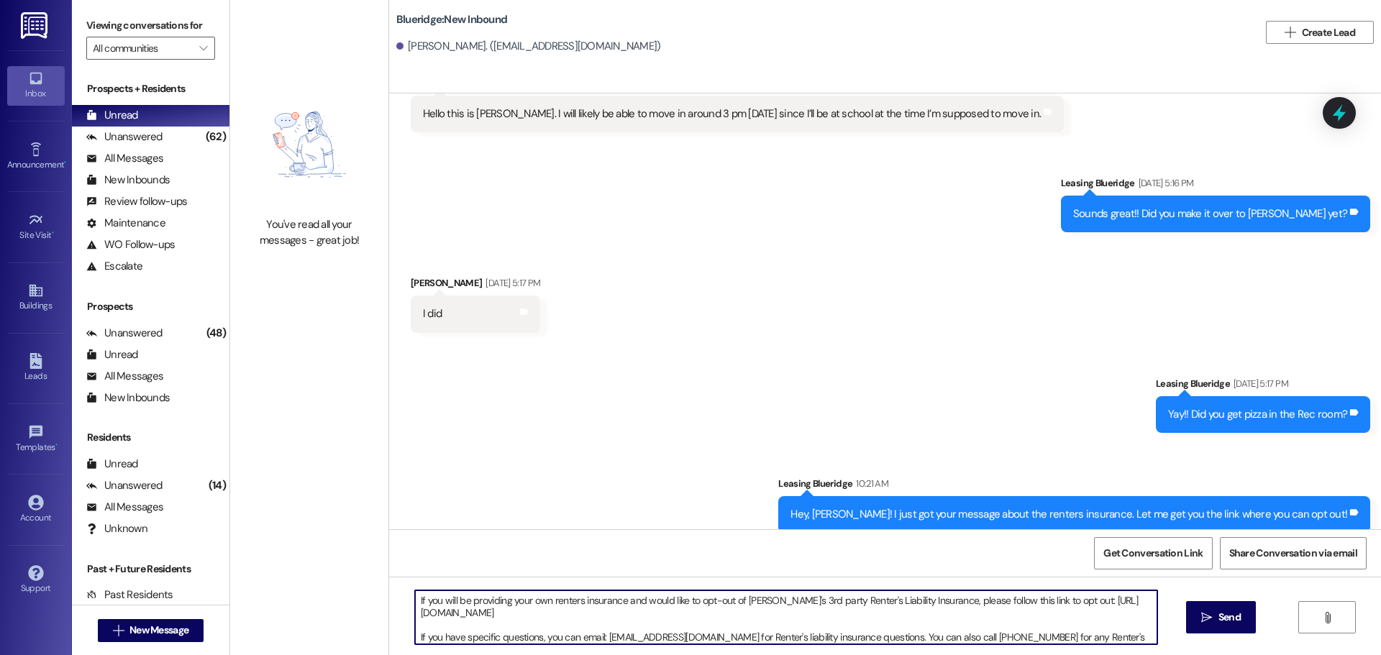
scroll to position [12, 0]
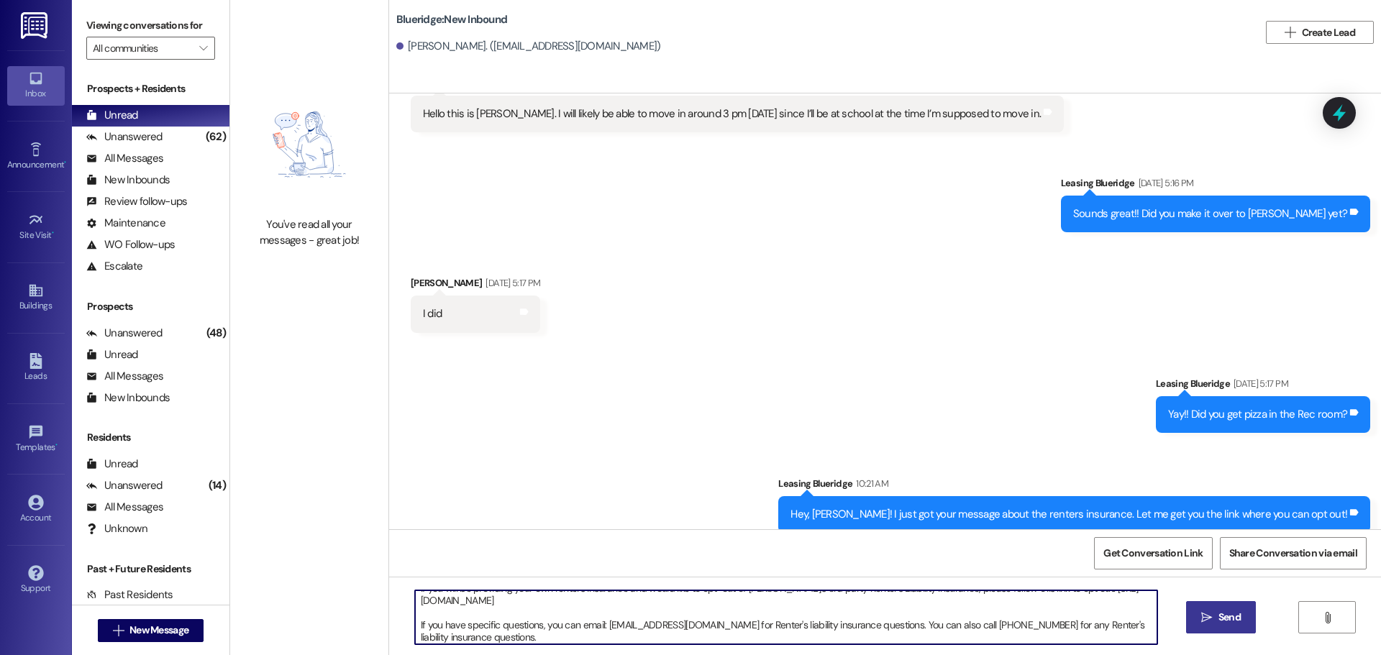
type textarea "If you will be providing your own renters insurance and would like to opt-out o…"
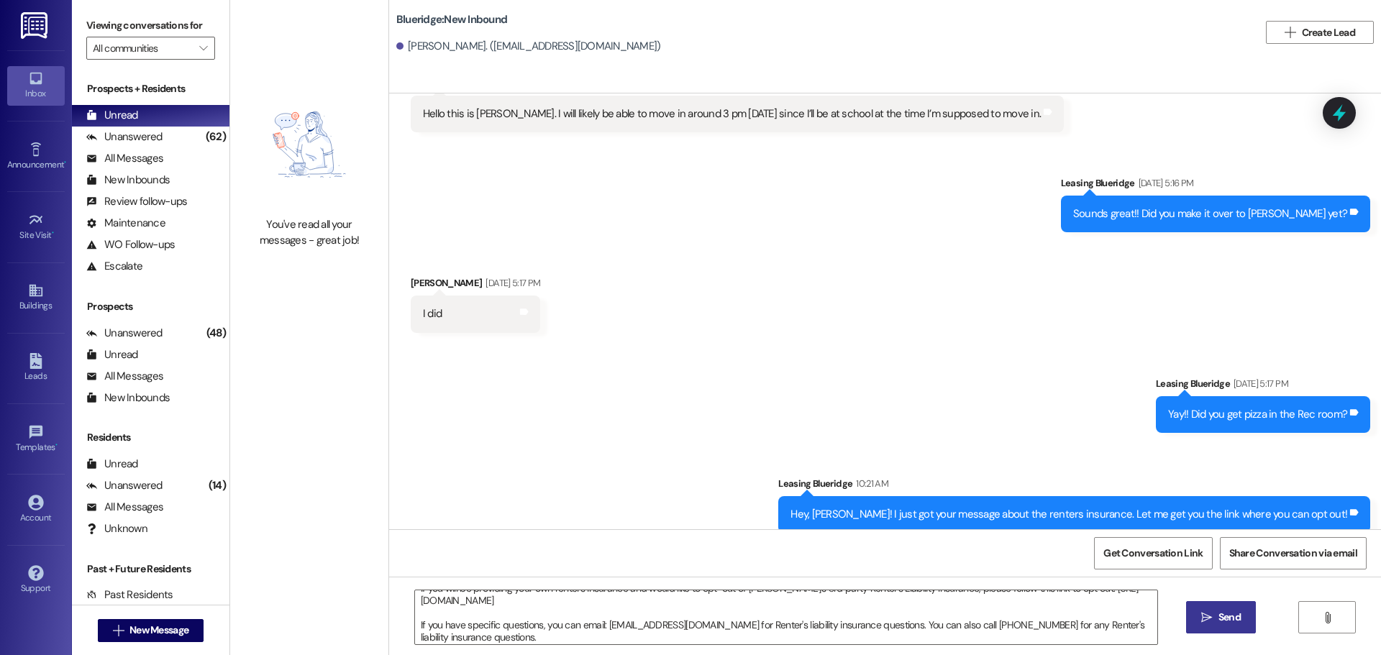
click at [1233, 623] on span "Send" at bounding box center [1229, 617] width 22 height 15
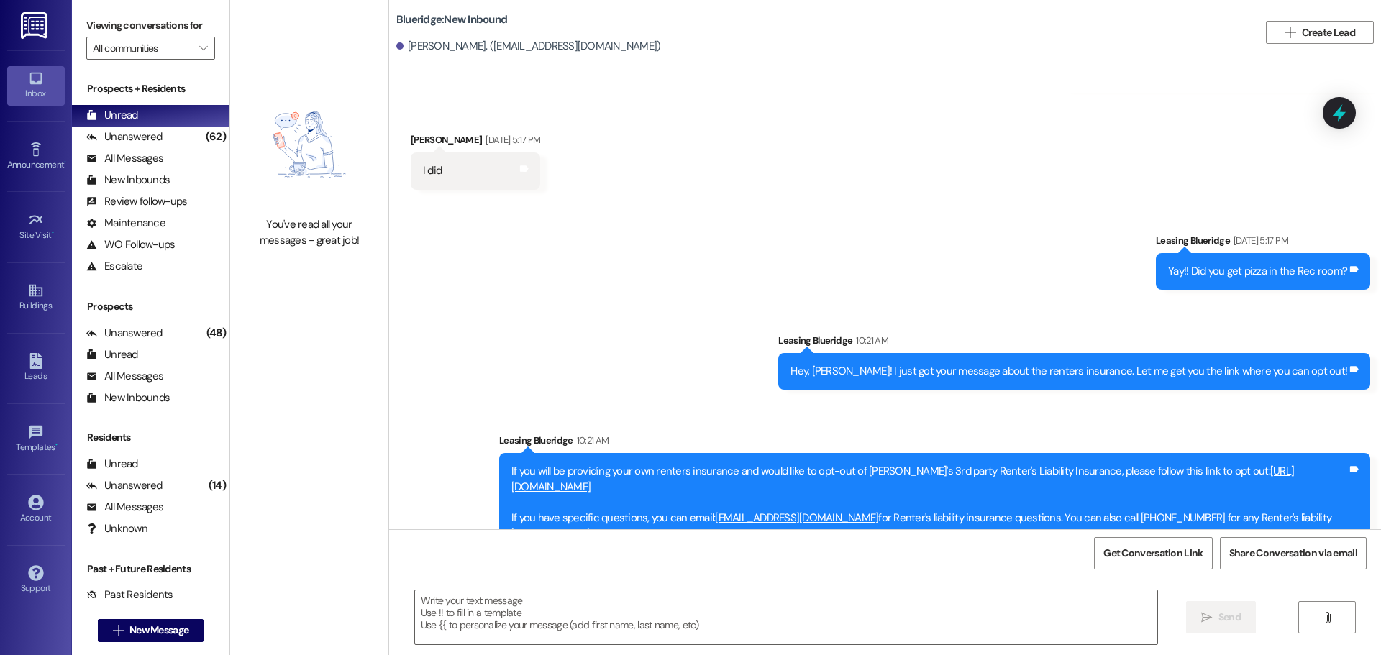
scroll to position [835, 0]
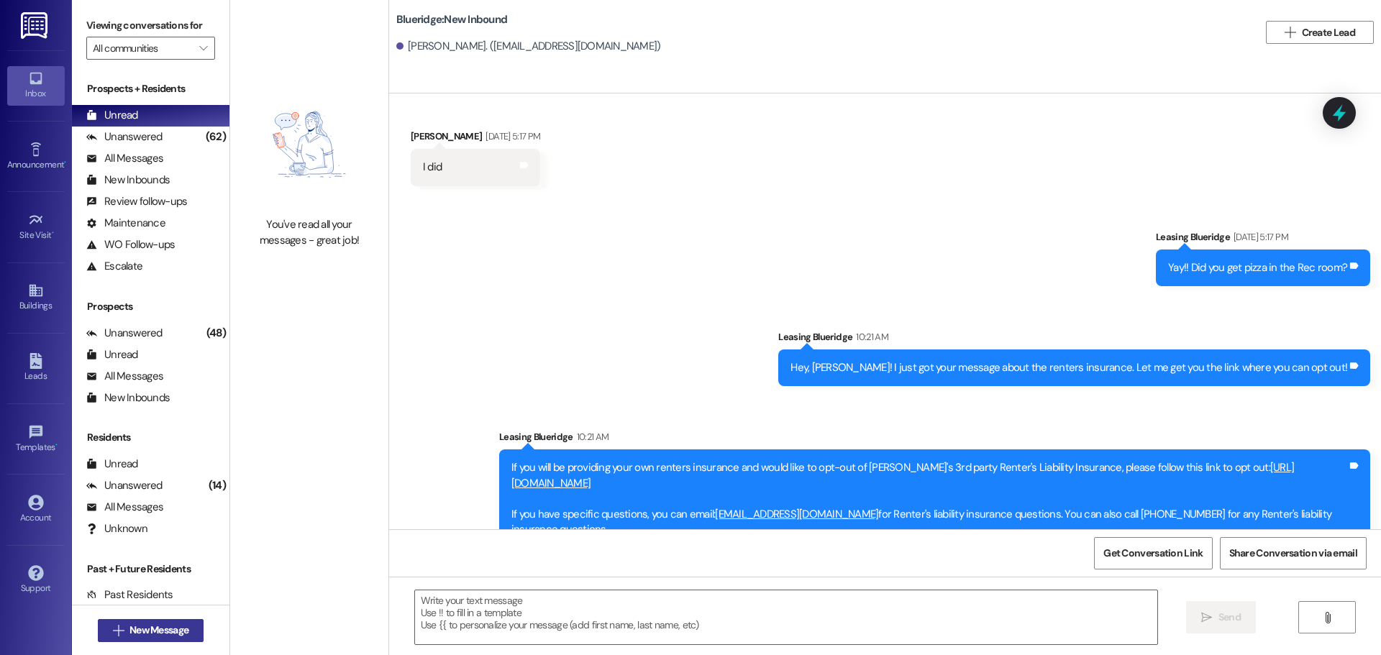
click at [168, 634] on span "New Message" at bounding box center [158, 630] width 59 height 15
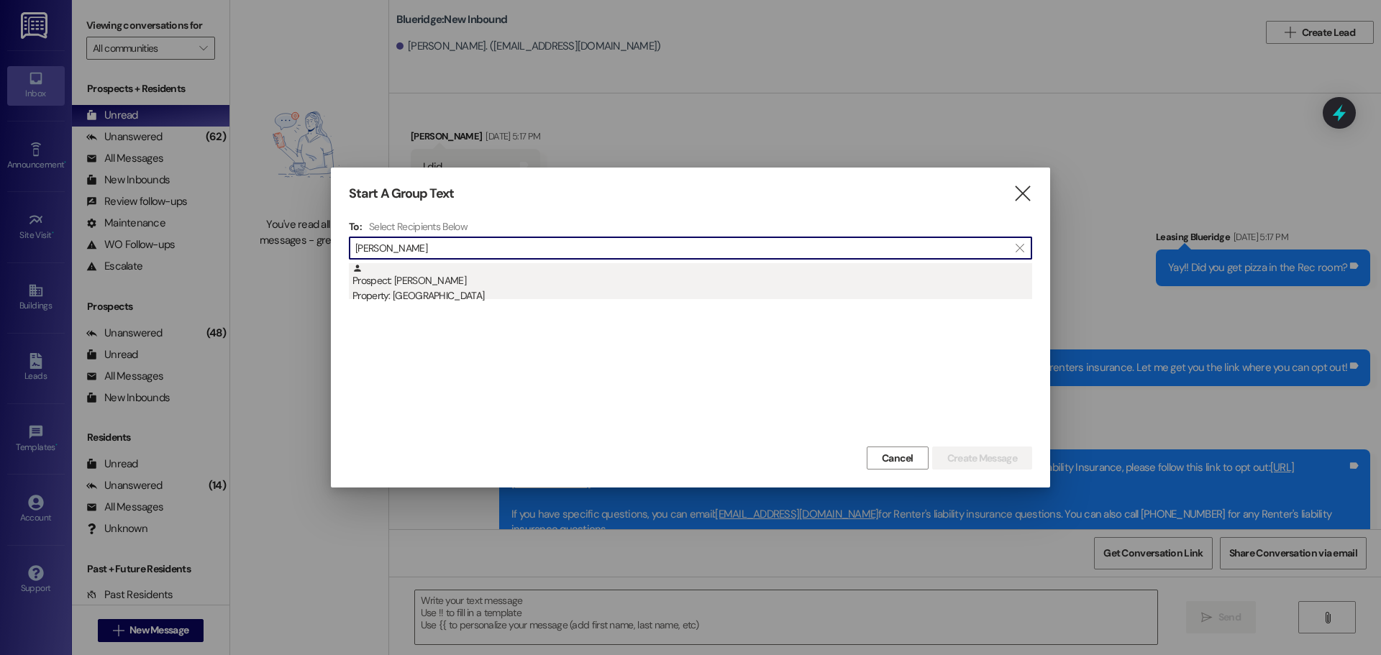
type input "frampton"
click at [438, 300] on div "Property: [GEOGRAPHIC_DATA]" at bounding box center [692, 295] width 680 height 15
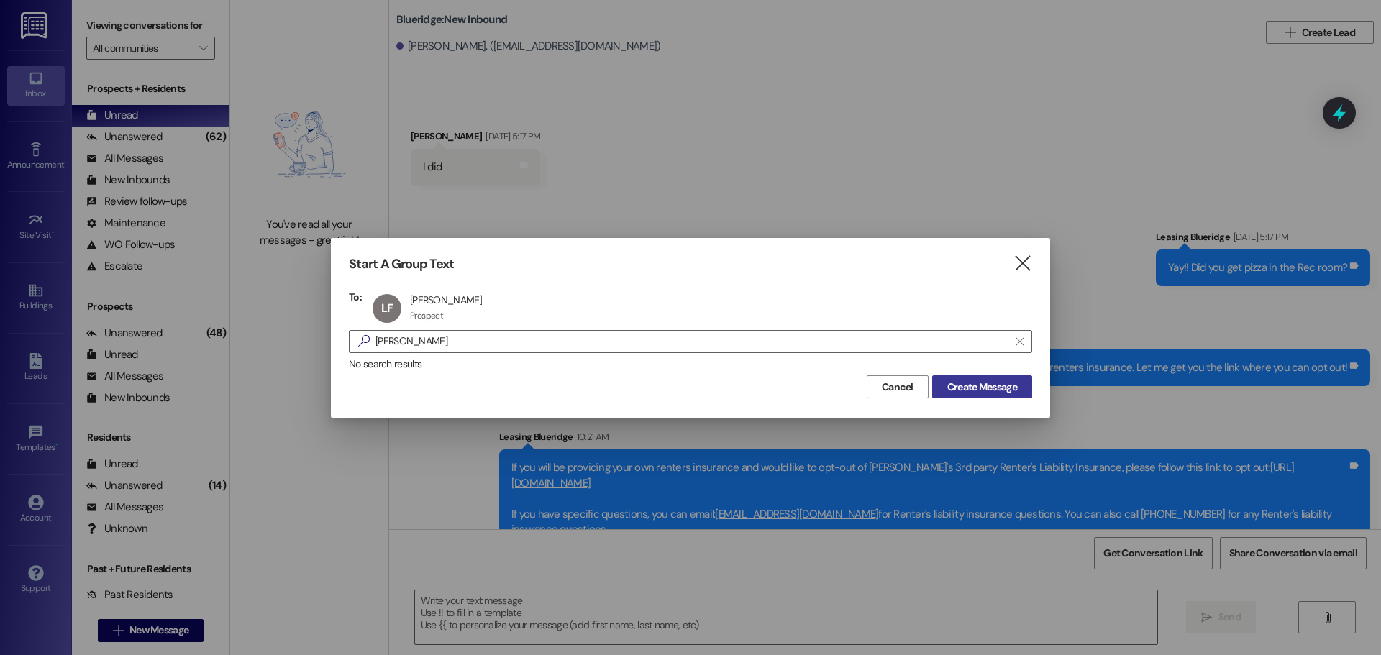
click at [1014, 390] on span "Create Message" at bounding box center [982, 387] width 70 height 15
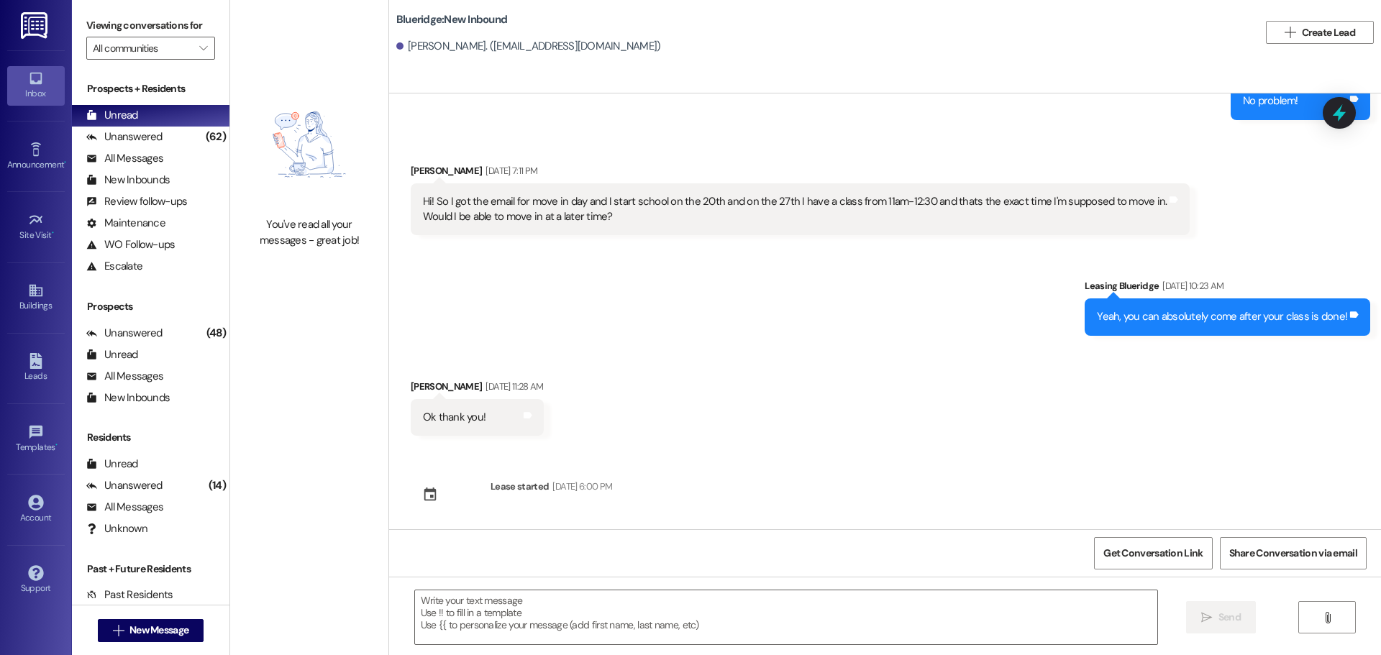
scroll to position [1580, 0]
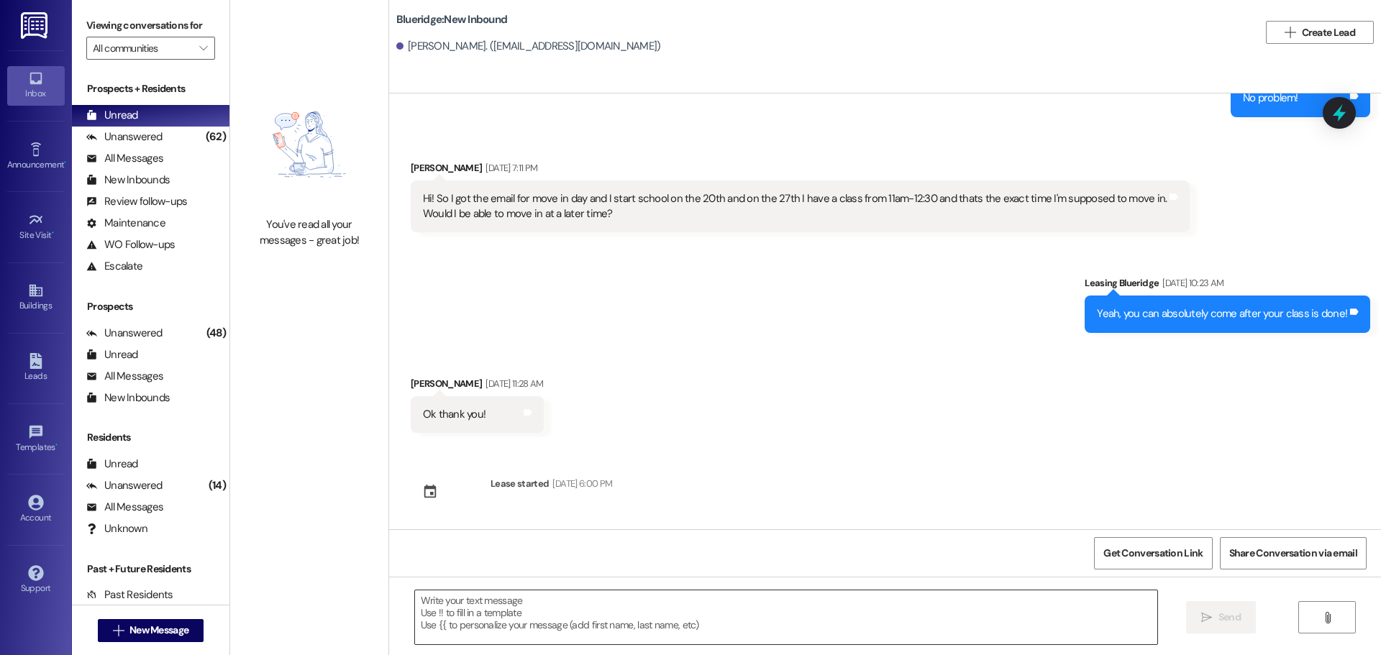
click at [794, 618] on textarea at bounding box center [786, 617] width 742 height 54
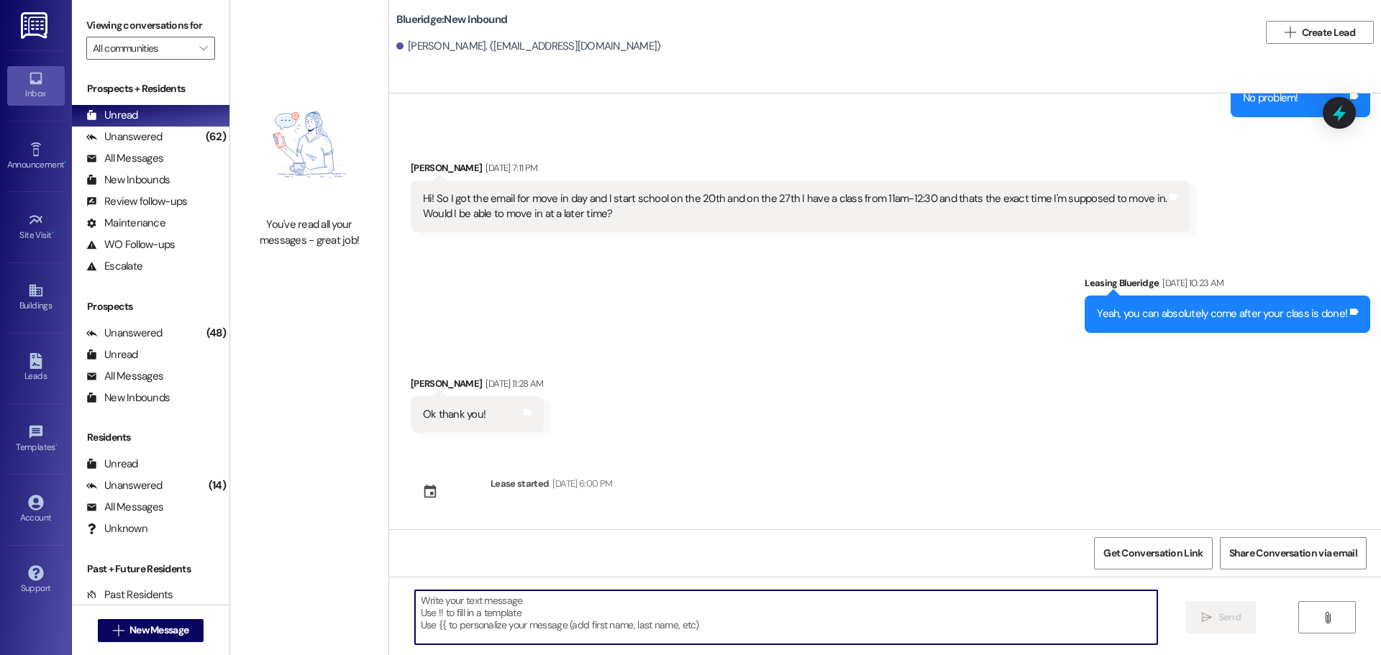
paste textarea "The most private way to make payments is to go to the 'Manage Wallet' option un…"
type textarea "The most private way to make payments is to go to the 'Manage Wallet' option un…"
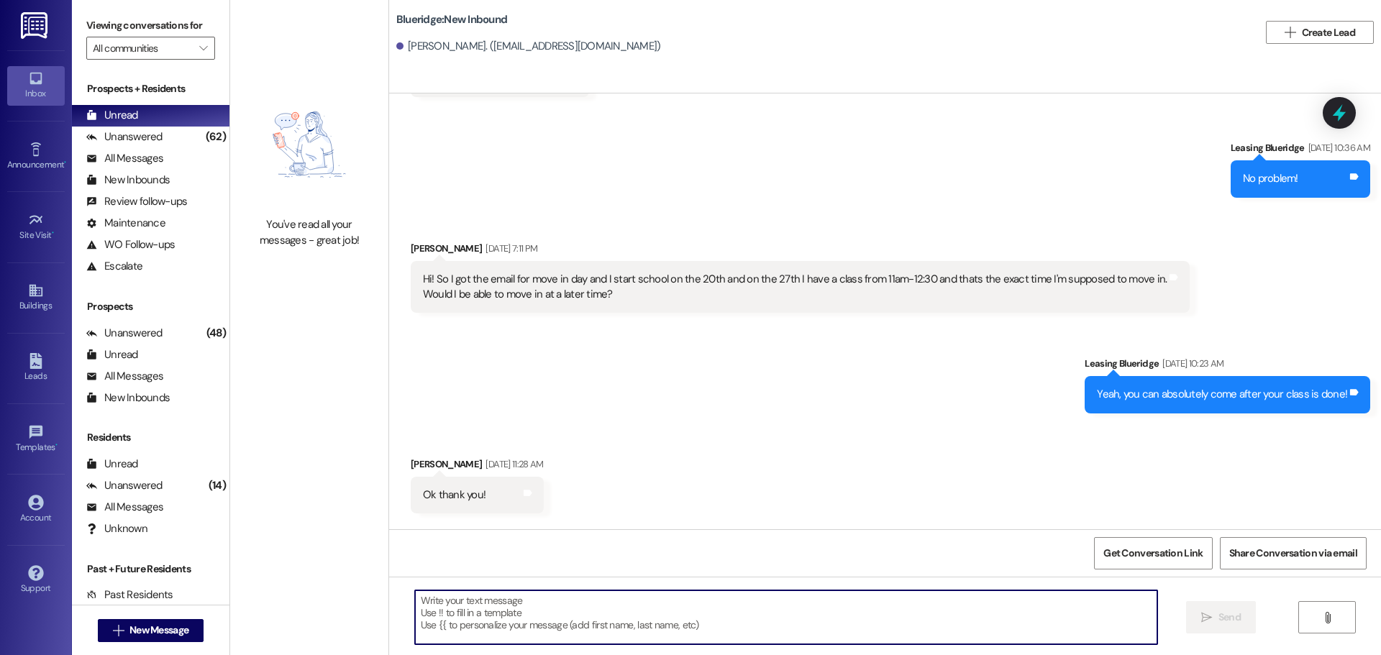
scroll to position [1696, 0]
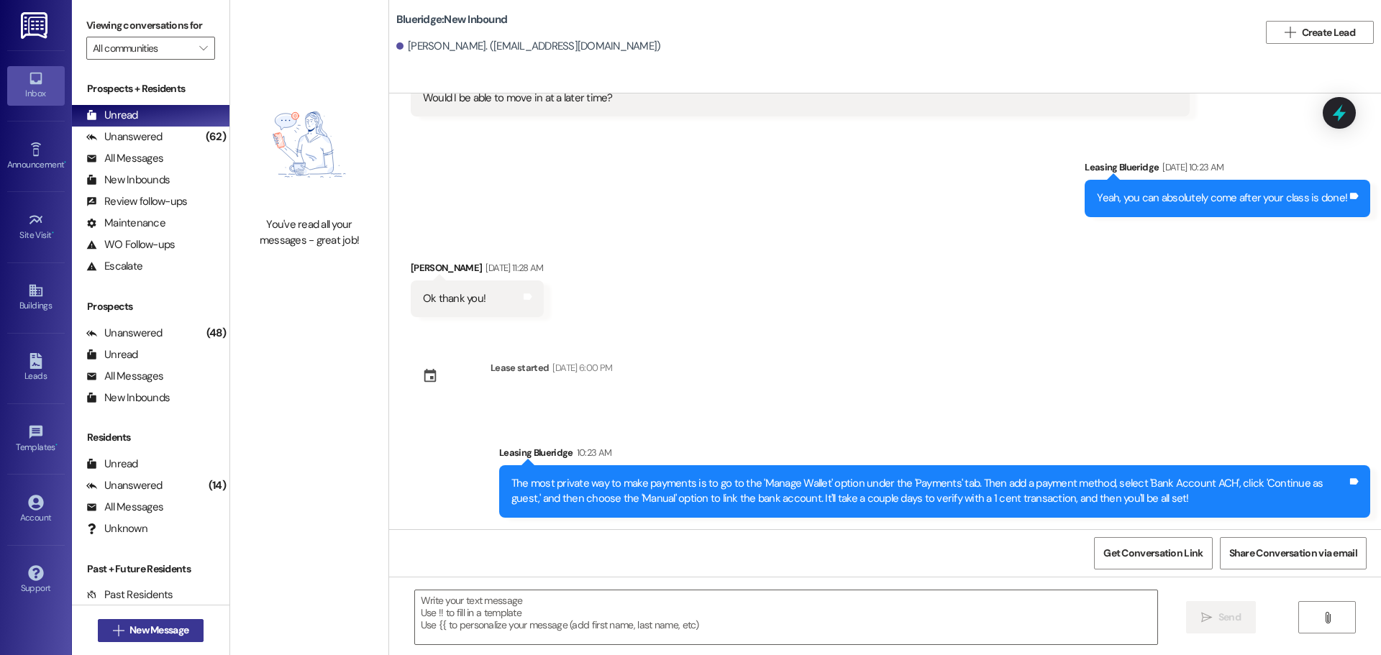
click at [168, 629] on span "New Message" at bounding box center [158, 630] width 59 height 15
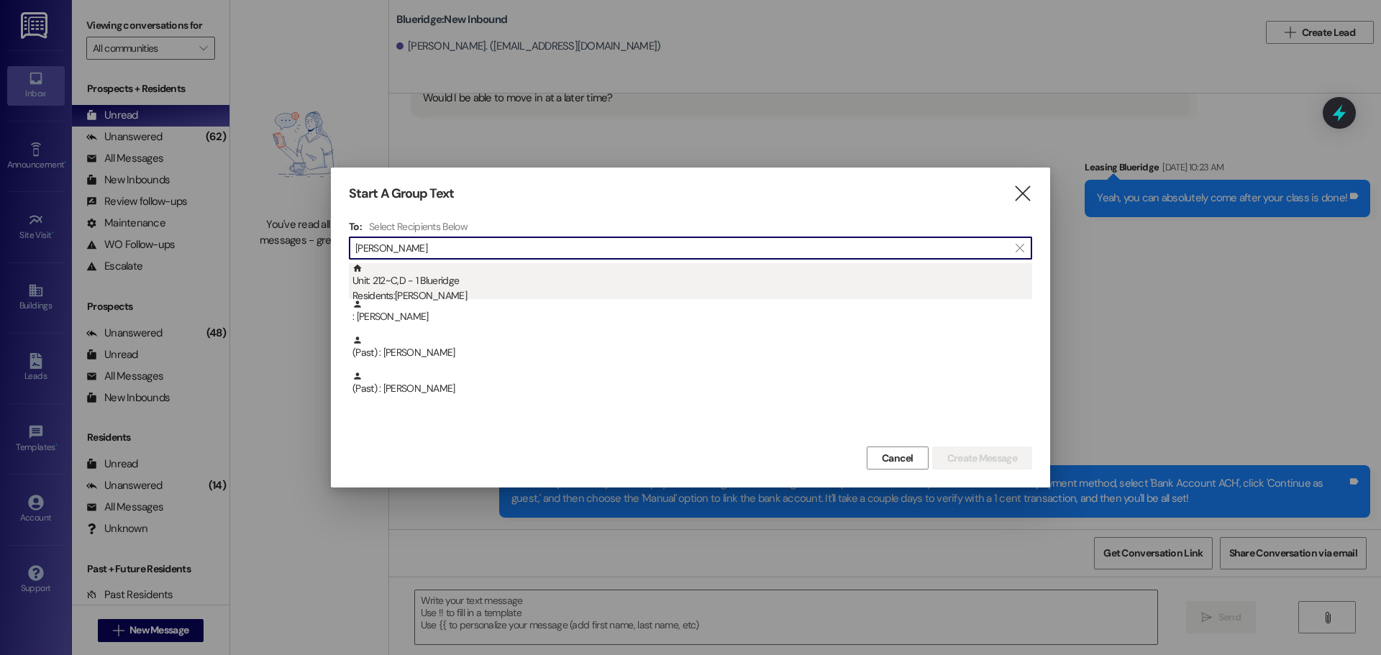
type input "garcia"
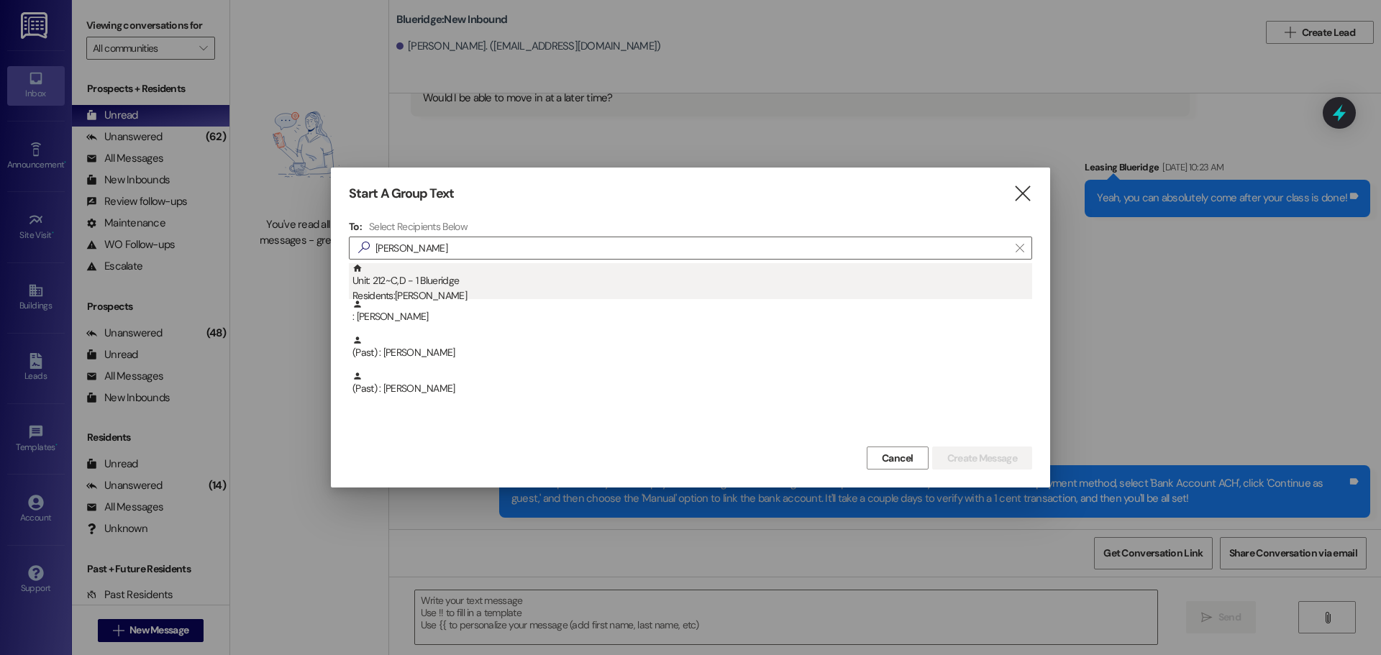
click at [483, 283] on div "Unit: 212~C,D - 1 Blueridge Residents: Emma Garcia" at bounding box center [692, 283] width 680 height 41
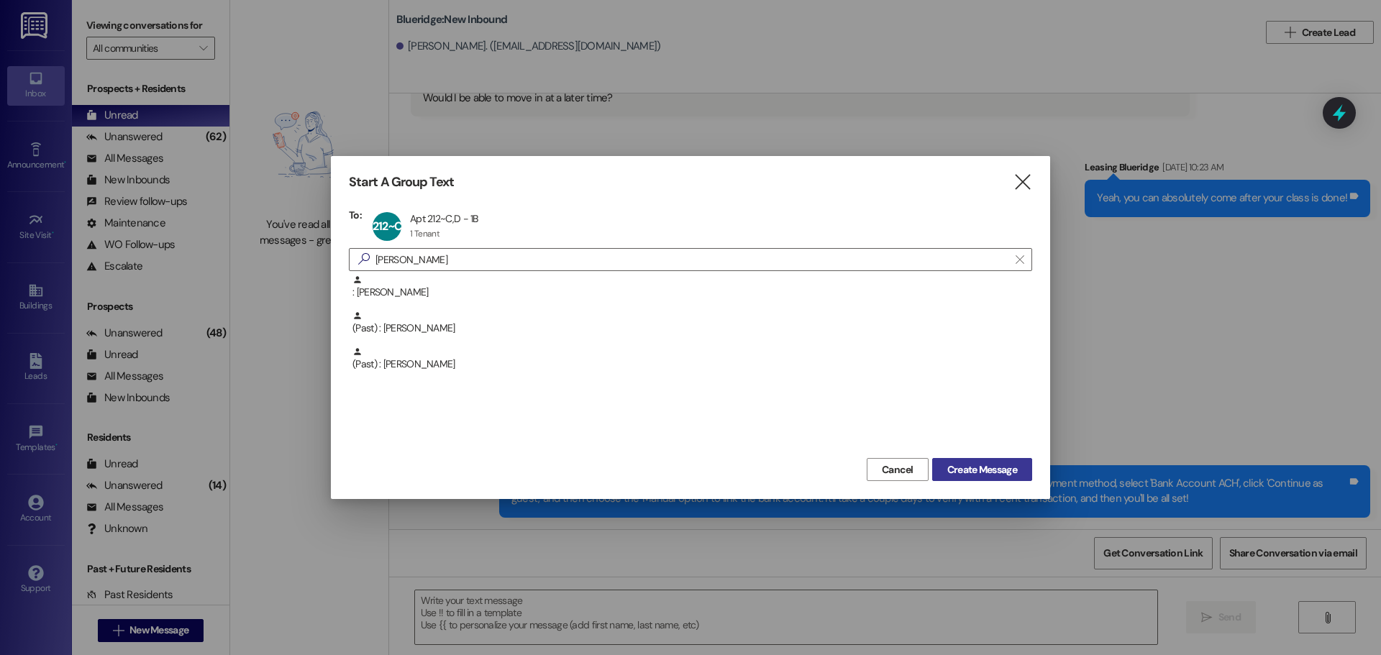
click at [983, 467] on span "Create Message" at bounding box center [982, 469] width 70 height 15
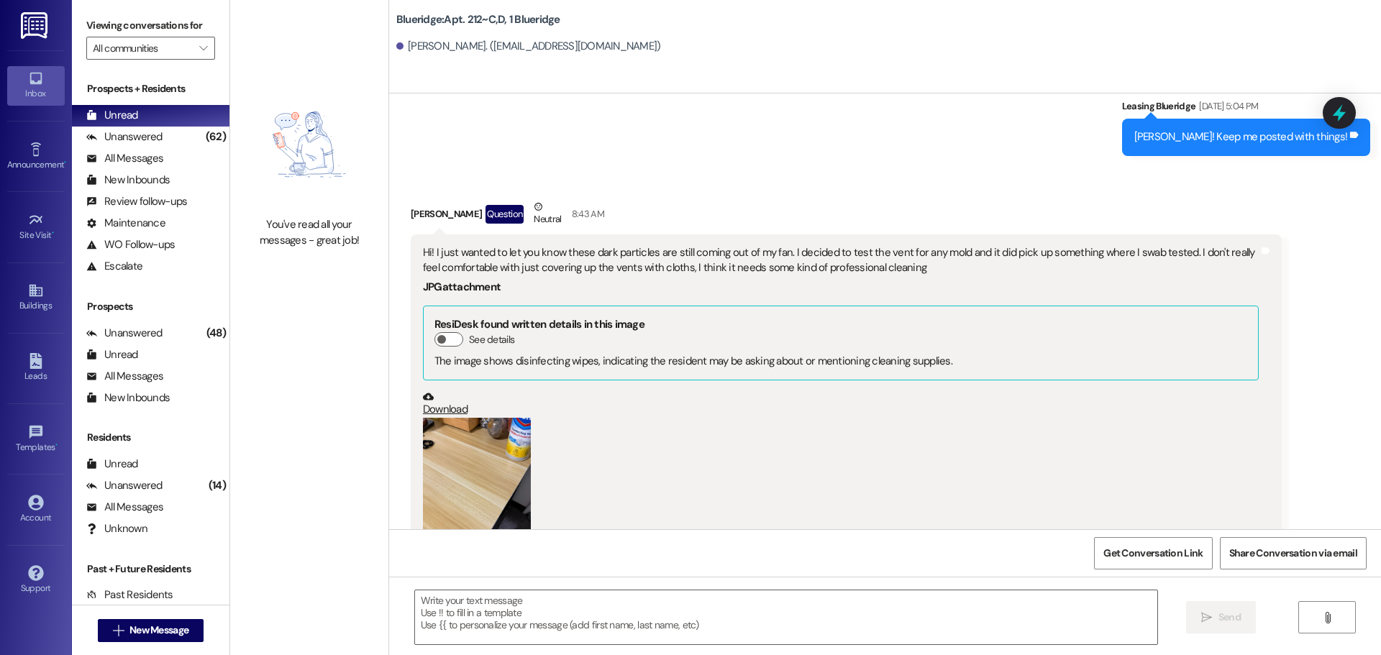
scroll to position [43349, 0]
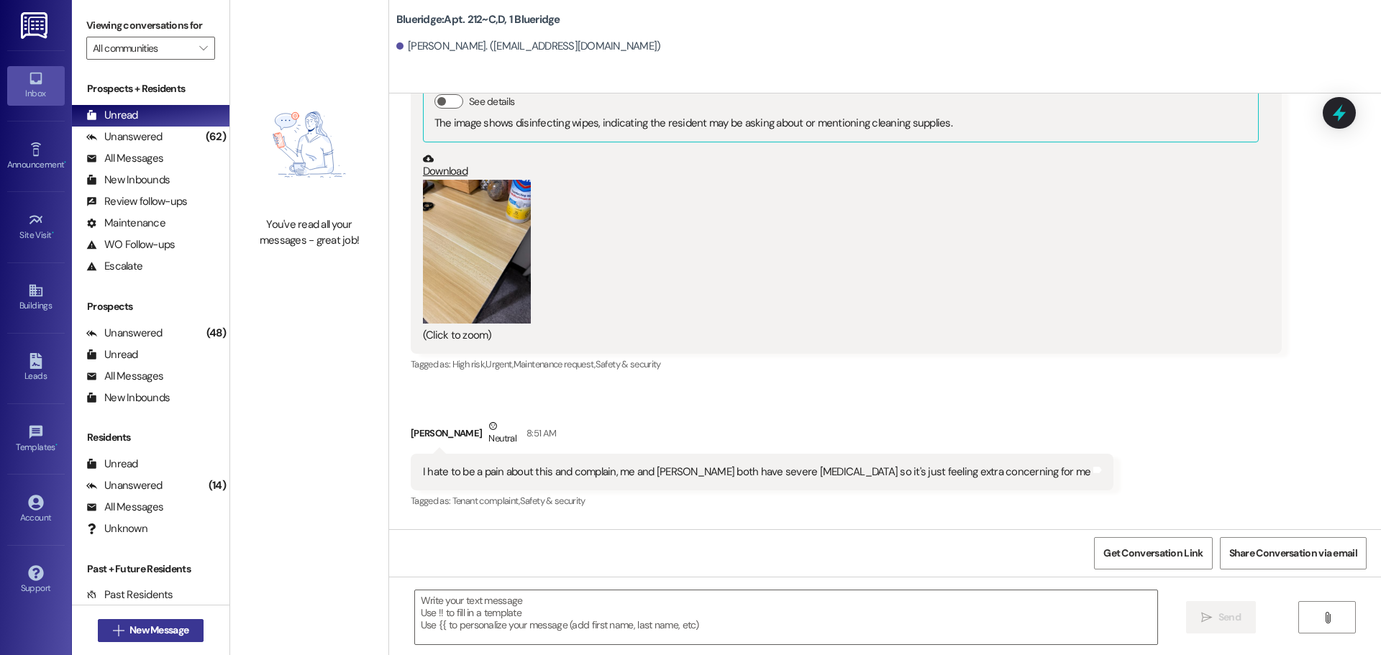
click at [134, 623] on span "New Message" at bounding box center [158, 630] width 59 height 15
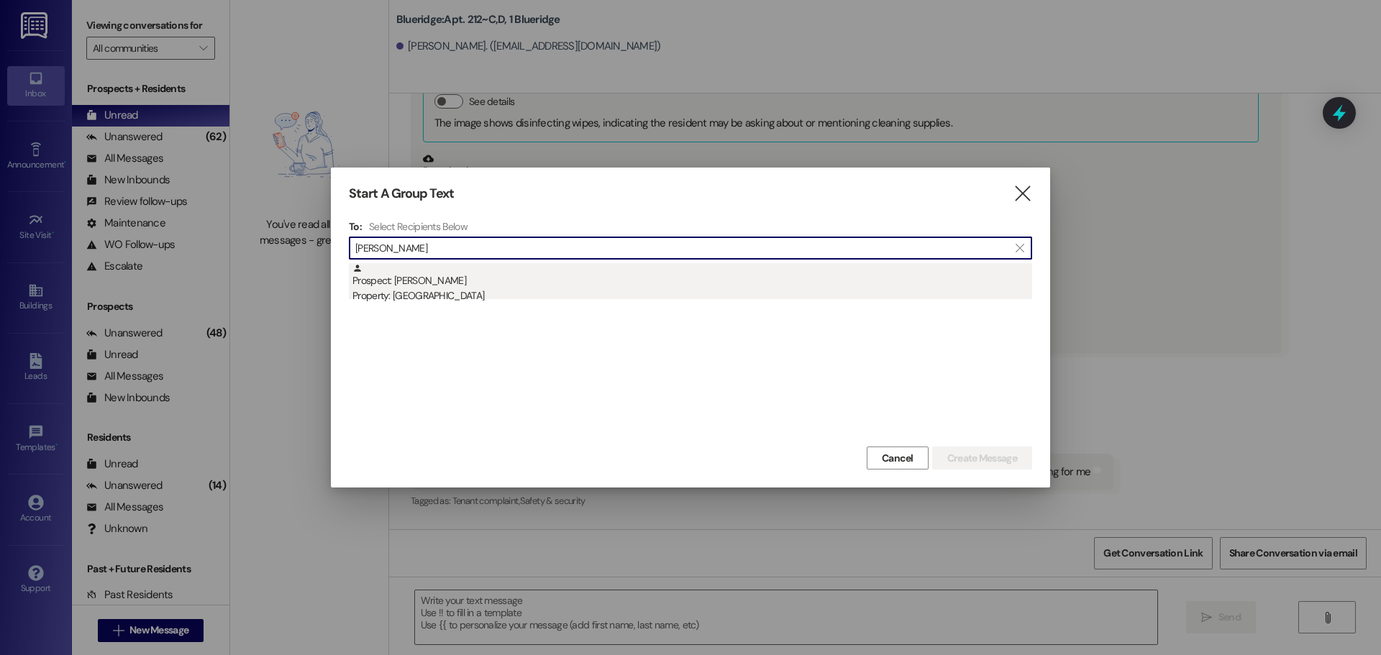
type input "frampton"
click at [589, 273] on div "Prospect: Lacie Frampton Property: Blueridge" at bounding box center [692, 283] width 680 height 41
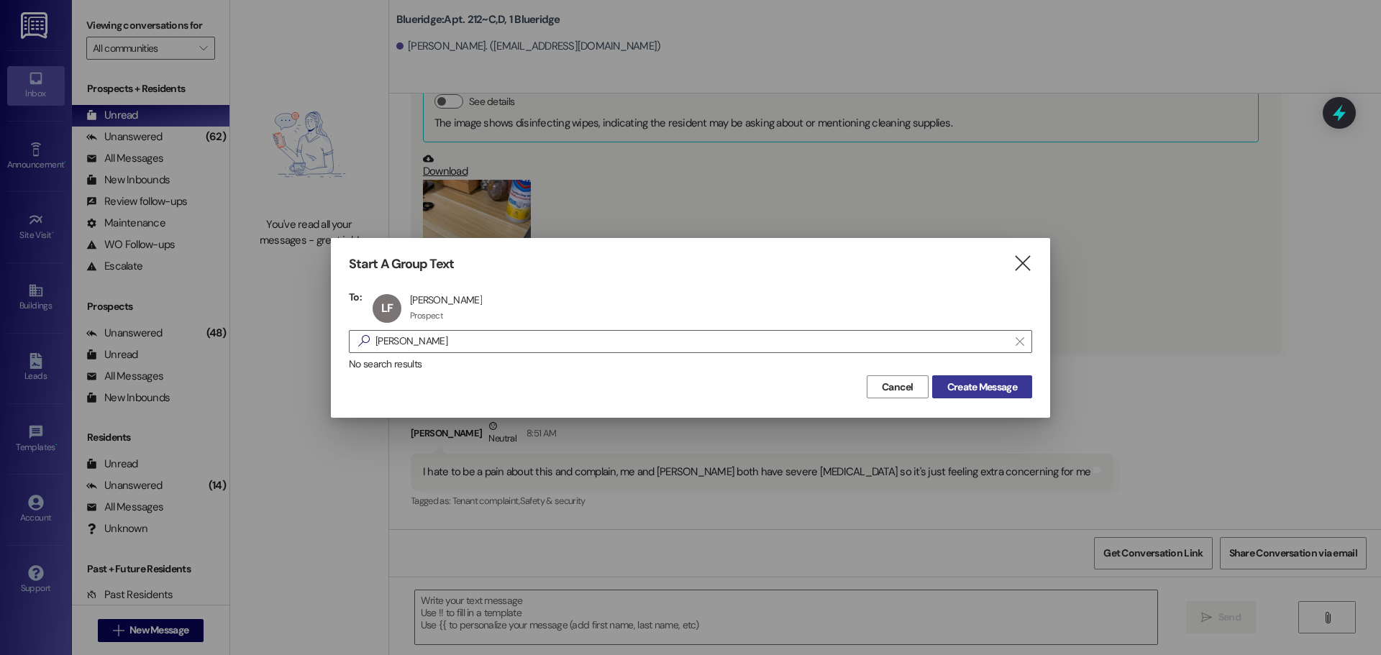
click at [1008, 388] on span "Create Message" at bounding box center [982, 387] width 70 height 15
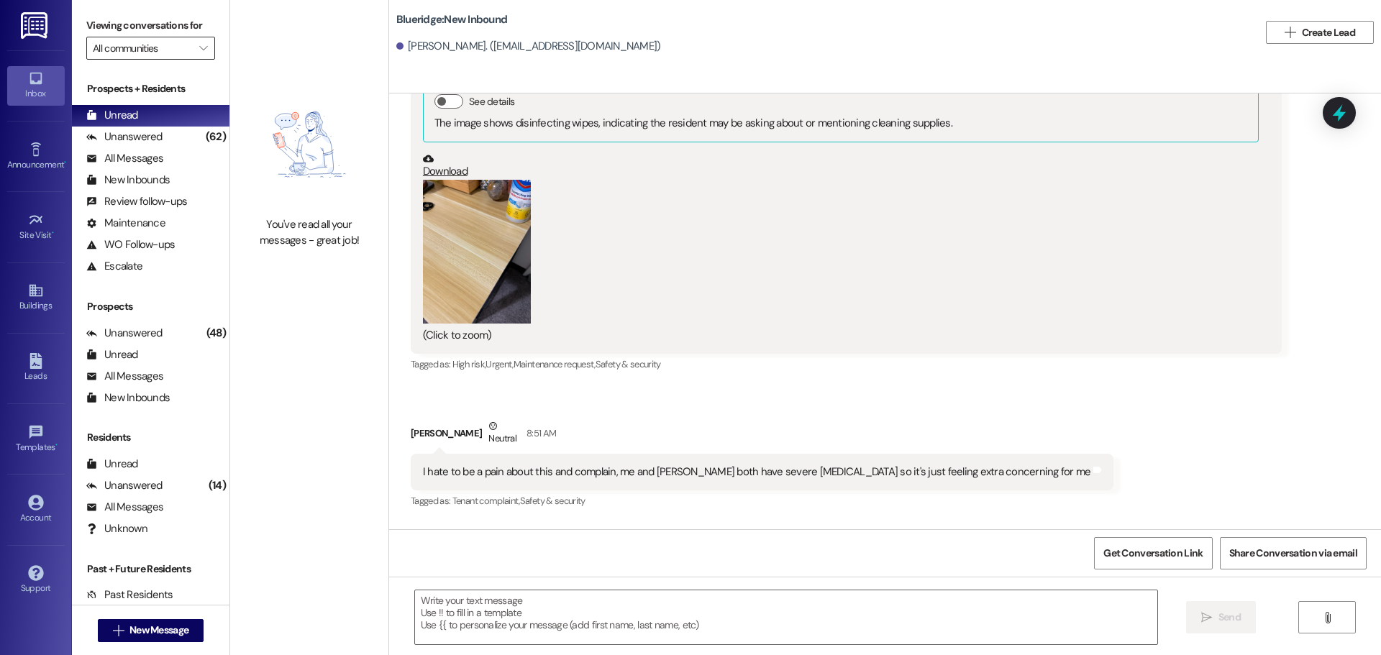
scroll to position [1717, 0]
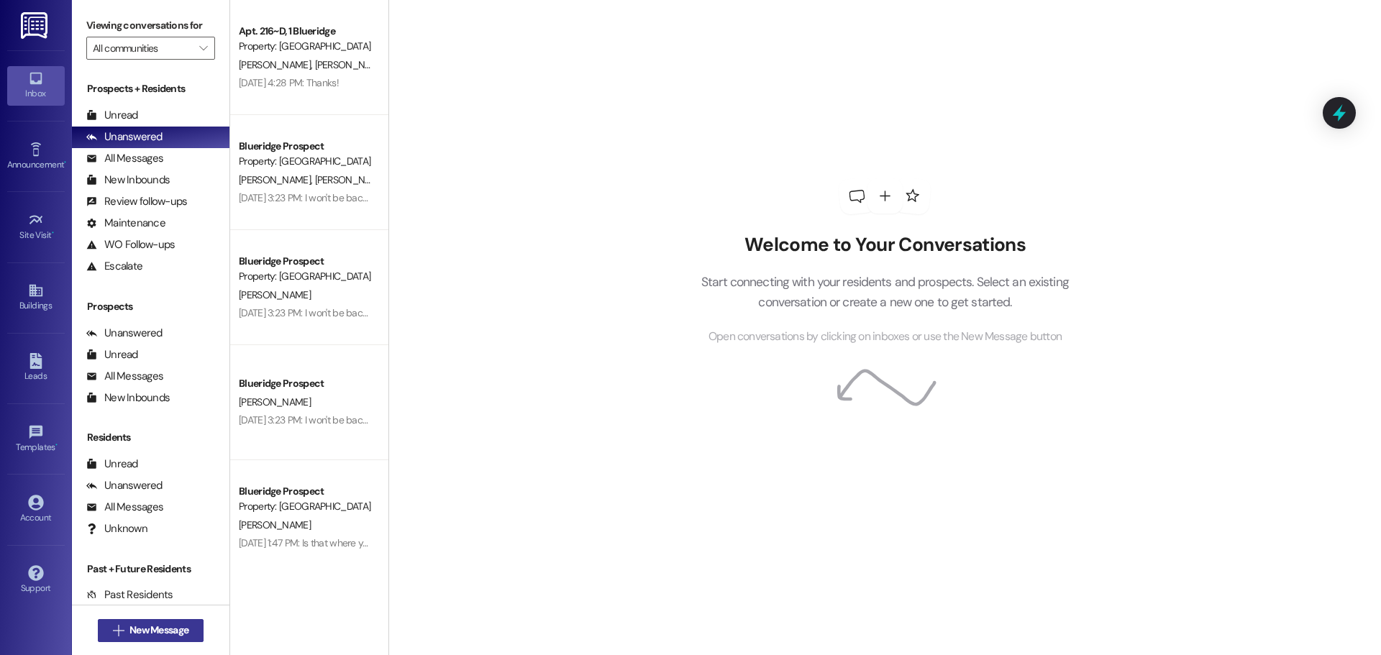
click at [164, 639] on button " New Message" at bounding box center [151, 630] width 106 height 23
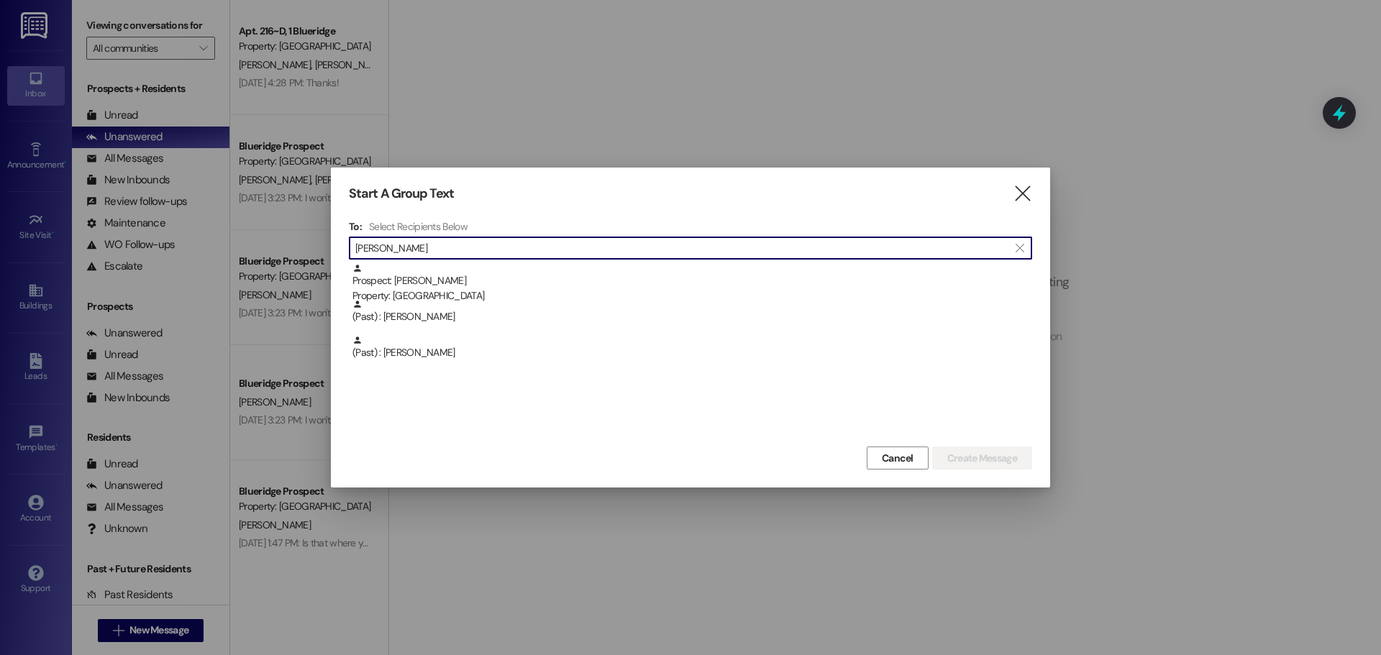
type input "[PERSON_NAME]"
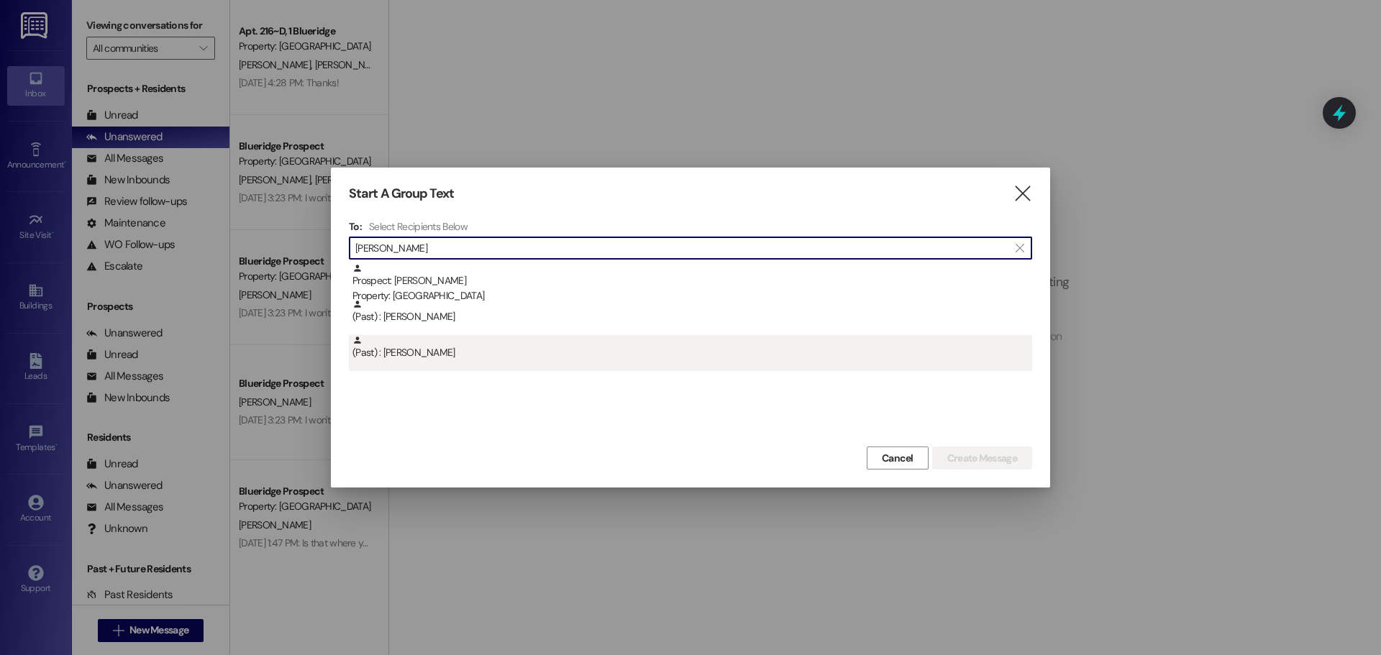
click at [488, 344] on div "(Past) : [PERSON_NAME]" at bounding box center [692, 347] width 680 height 25
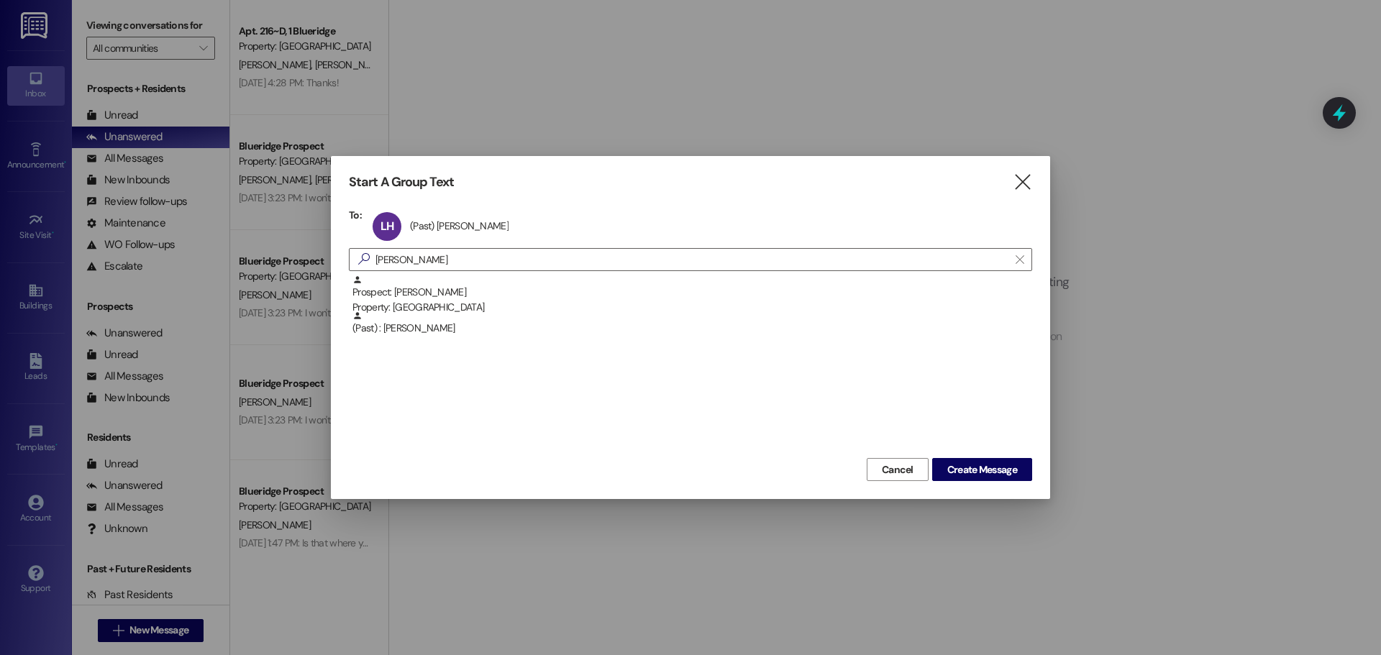
click at [1013, 452] on div "Prospect: Mikayla Hunt Property: Blueridge (Past) : Katheryn Hunt" at bounding box center [690, 365] width 683 height 180
click at [1007, 475] on span "Create Message" at bounding box center [982, 469] width 70 height 15
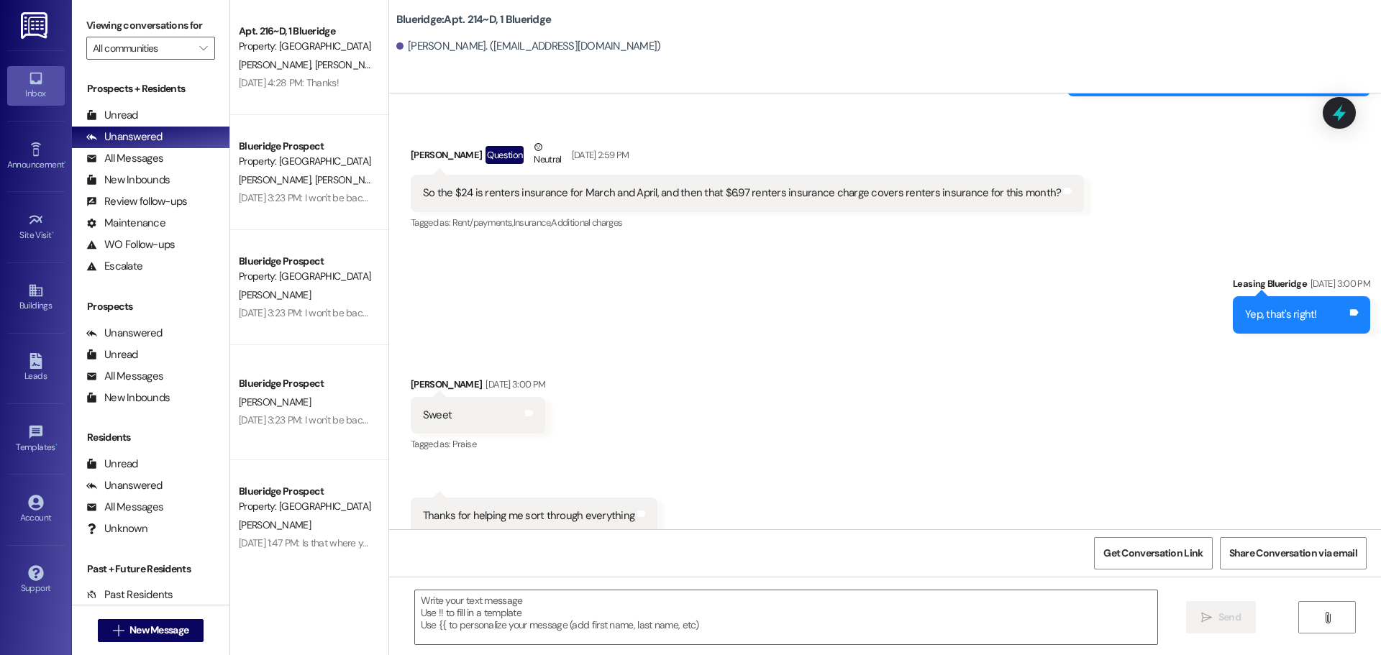
scroll to position [36382, 0]
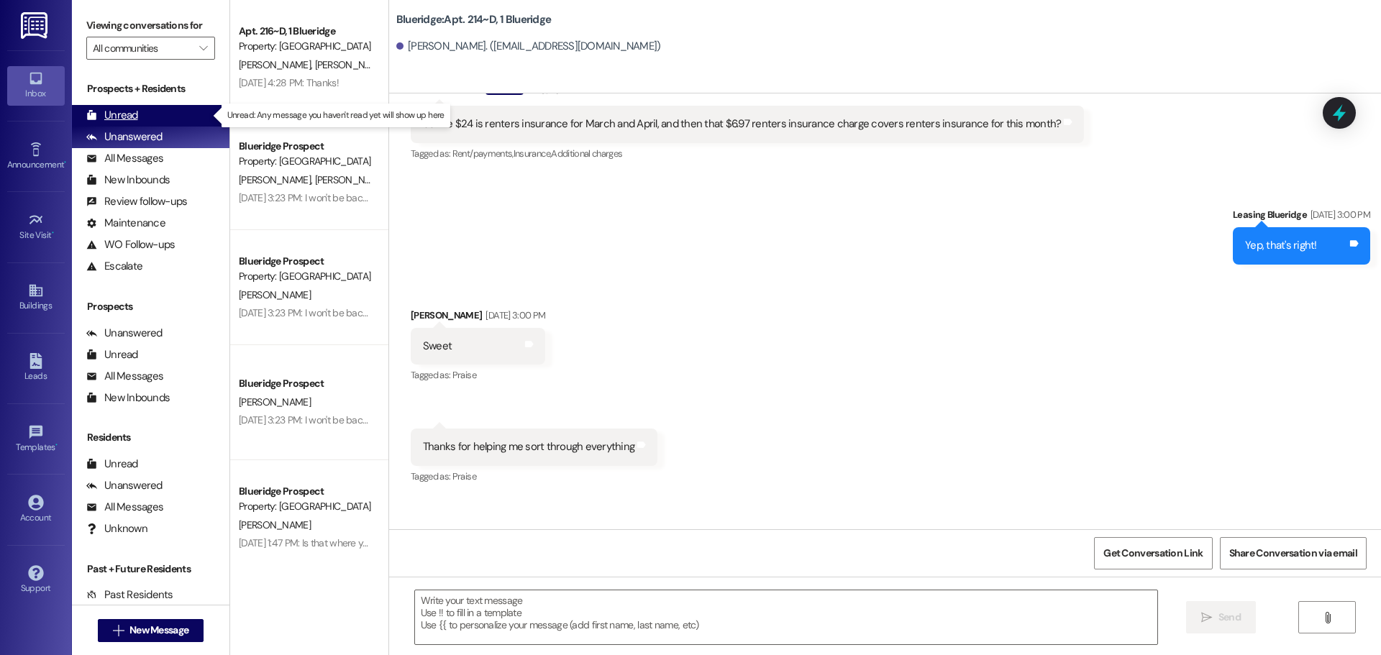
click at [154, 114] on div "Unread (0)" at bounding box center [150, 116] width 157 height 22
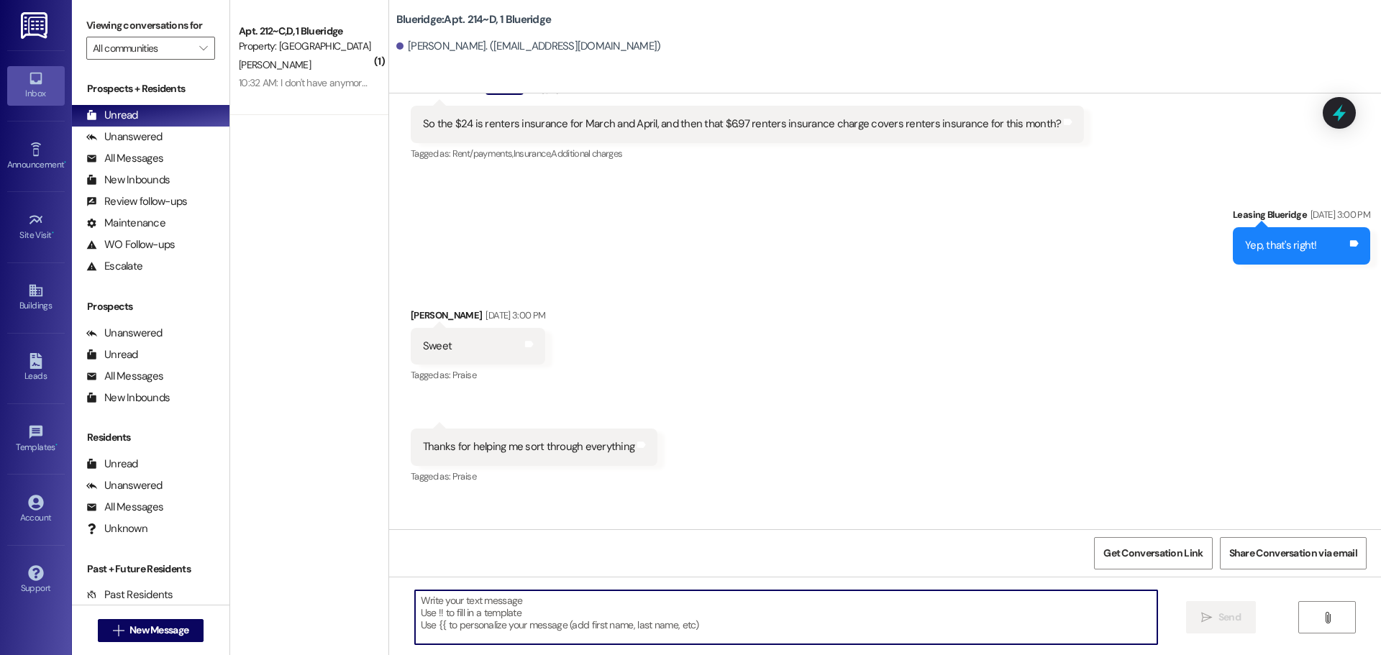
click at [448, 611] on textarea at bounding box center [786, 617] width 742 height 54
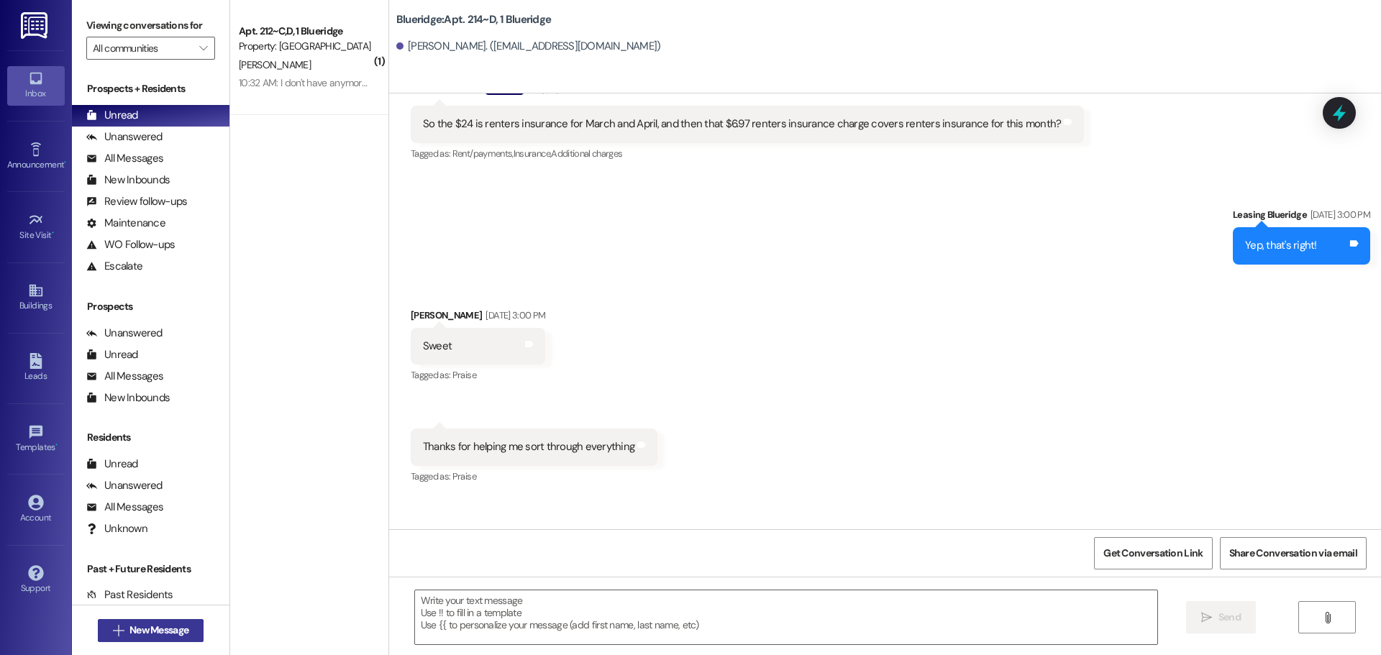
click at [179, 631] on span "New Message" at bounding box center [158, 630] width 59 height 15
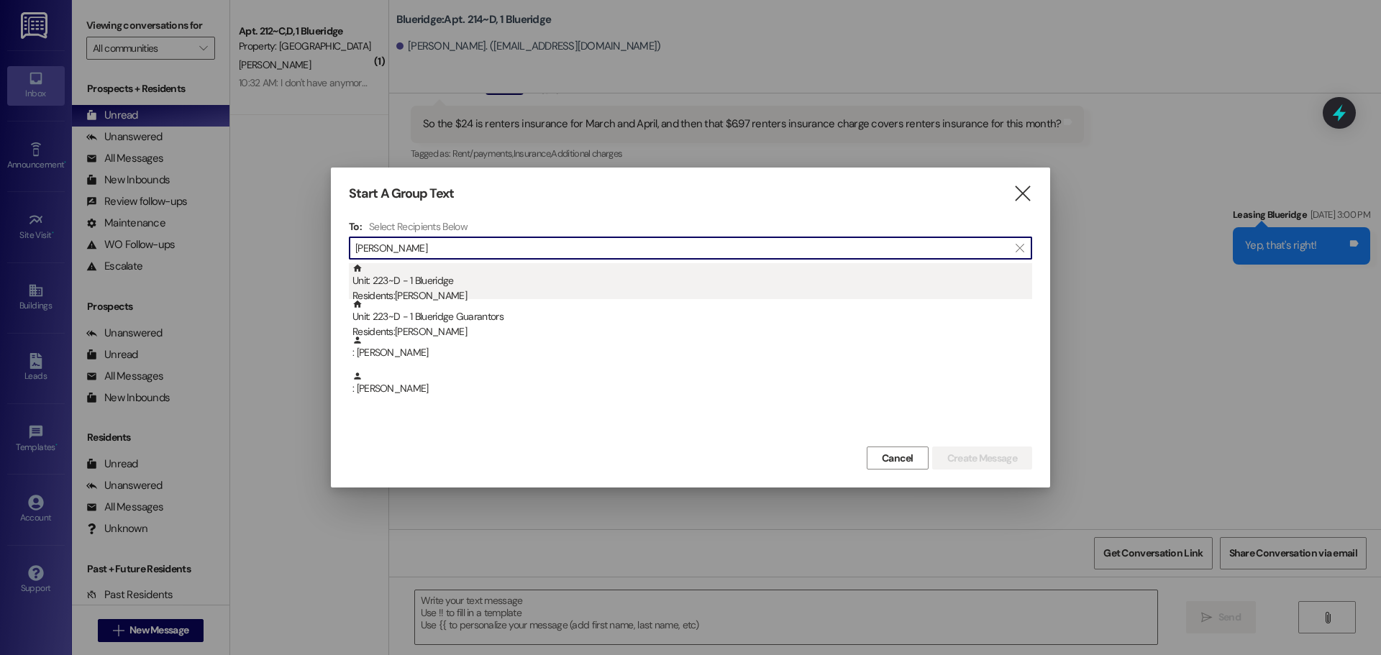
type input "slaughter"
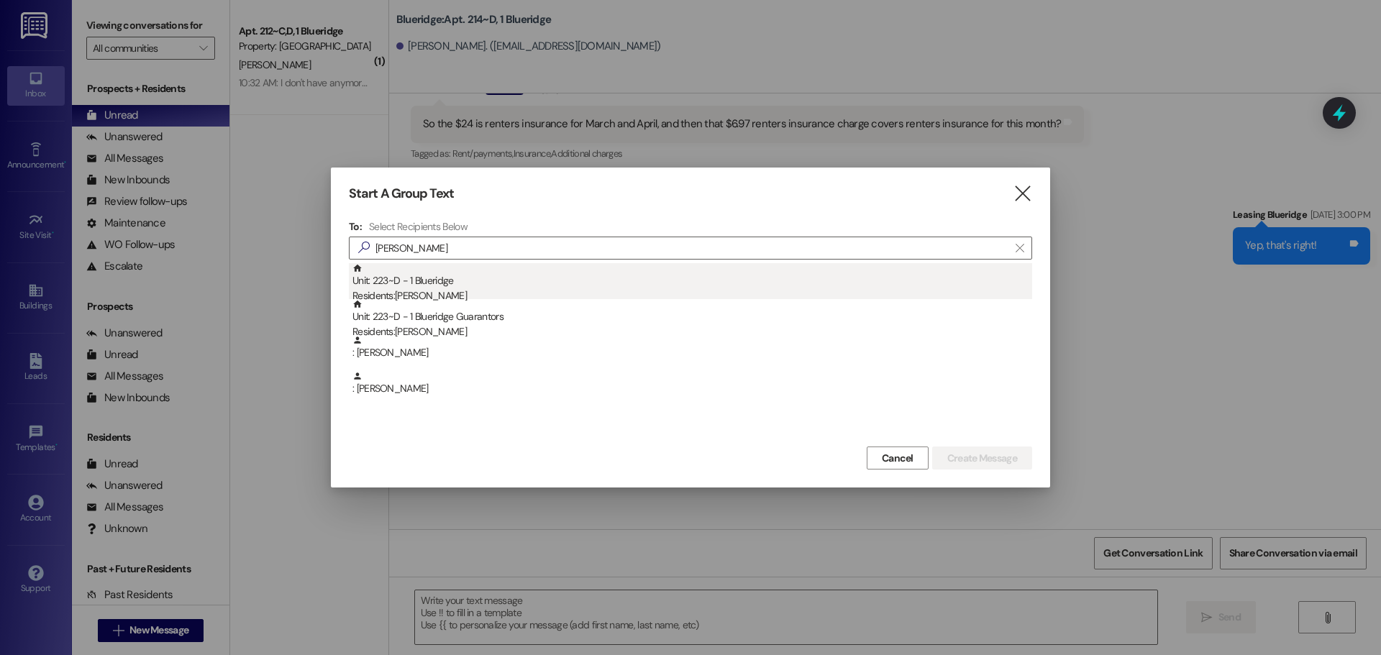
click at [554, 280] on div "Unit: 223~D - 1 Blueridge Residents: Abigail Slaughter" at bounding box center [692, 283] width 680 height 41
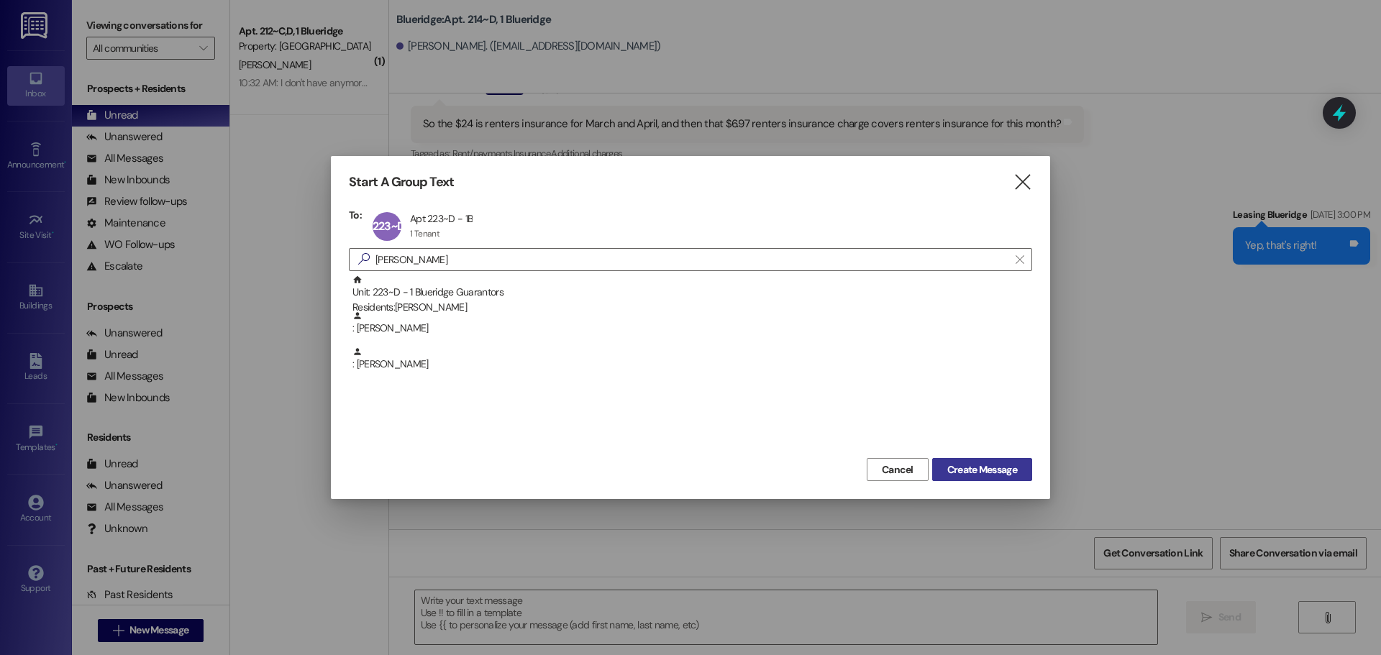
click at [971, 470] on span "Create Message" at bounding box center [982, 469] width 70 height 15
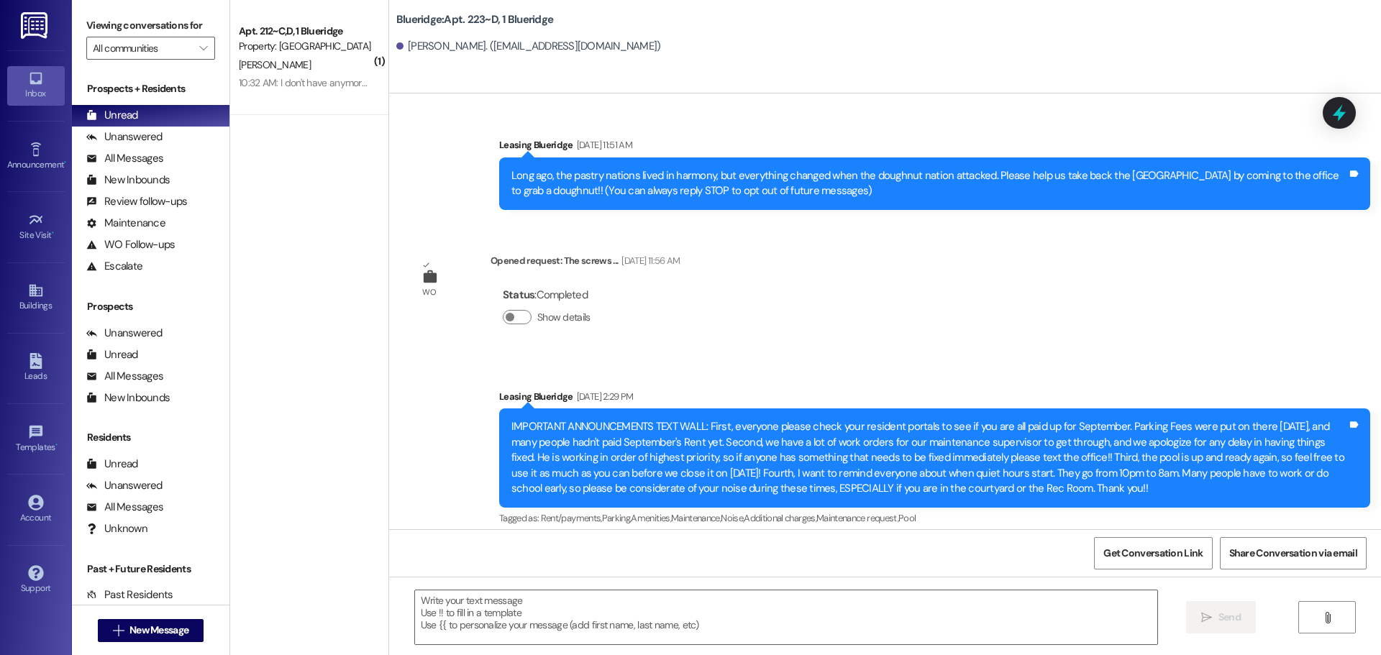
scroll to position [26148, 0]
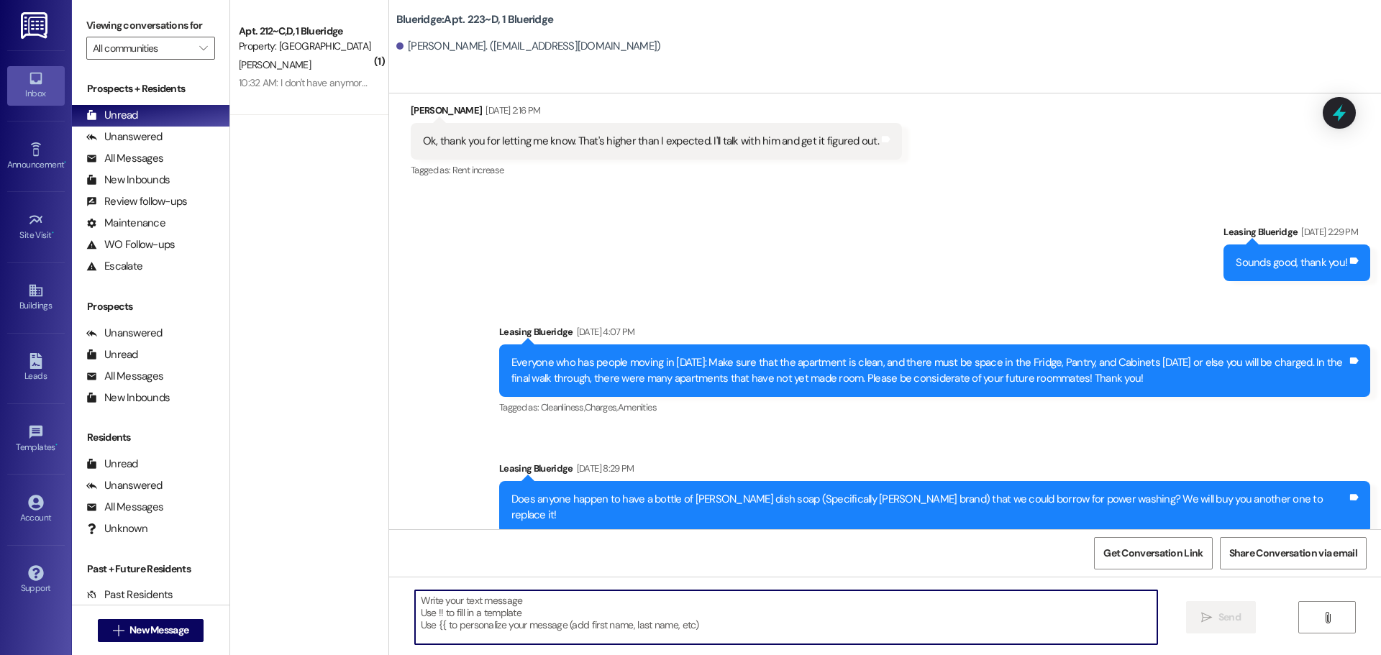
click at [941, 639] on textarea at bounding box center [786, 617] width 742 height 54
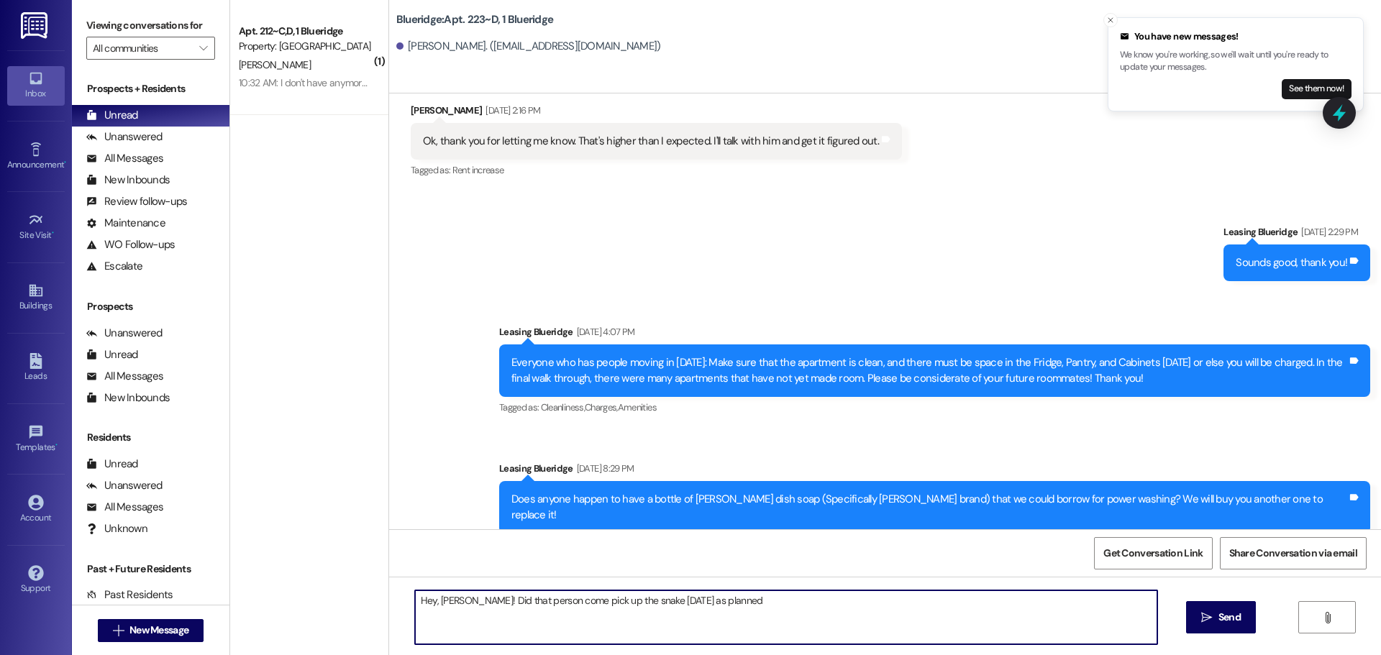
type textarea "Hey, [PERSON_NAME]! Did that person come pick up the snake [DATE] as planned?"
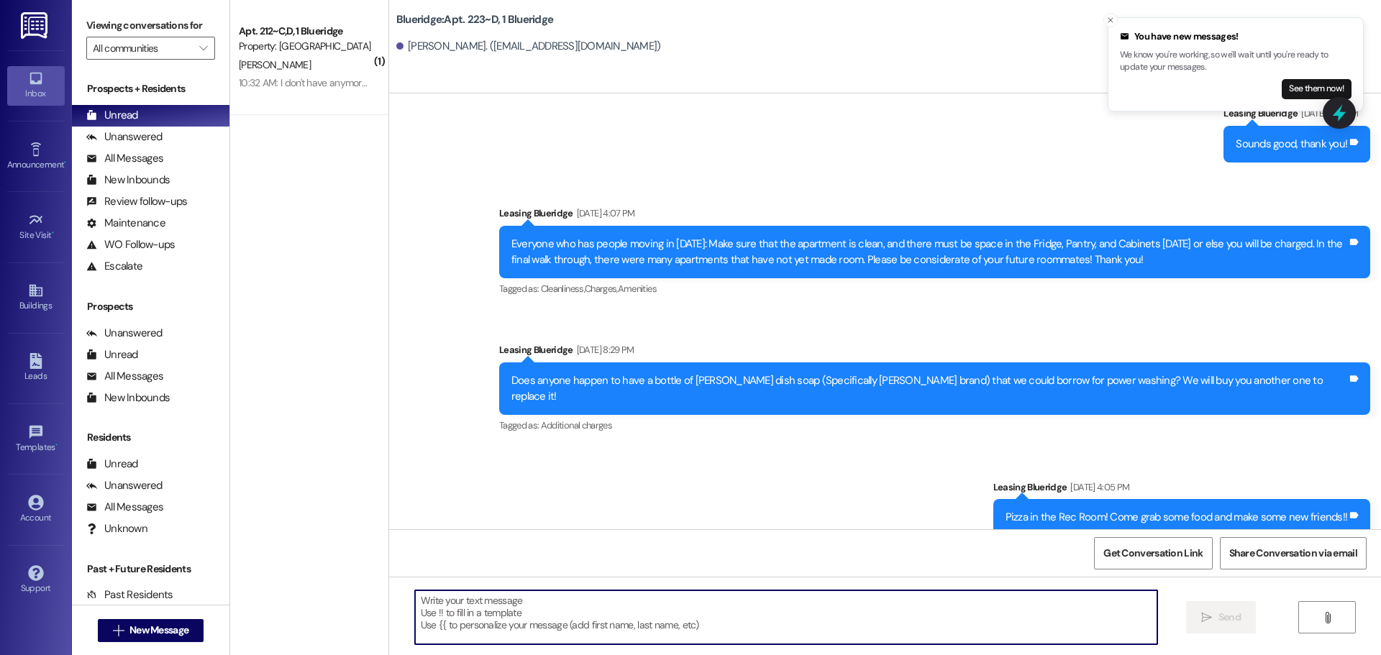
scroll to position [26268, 0]
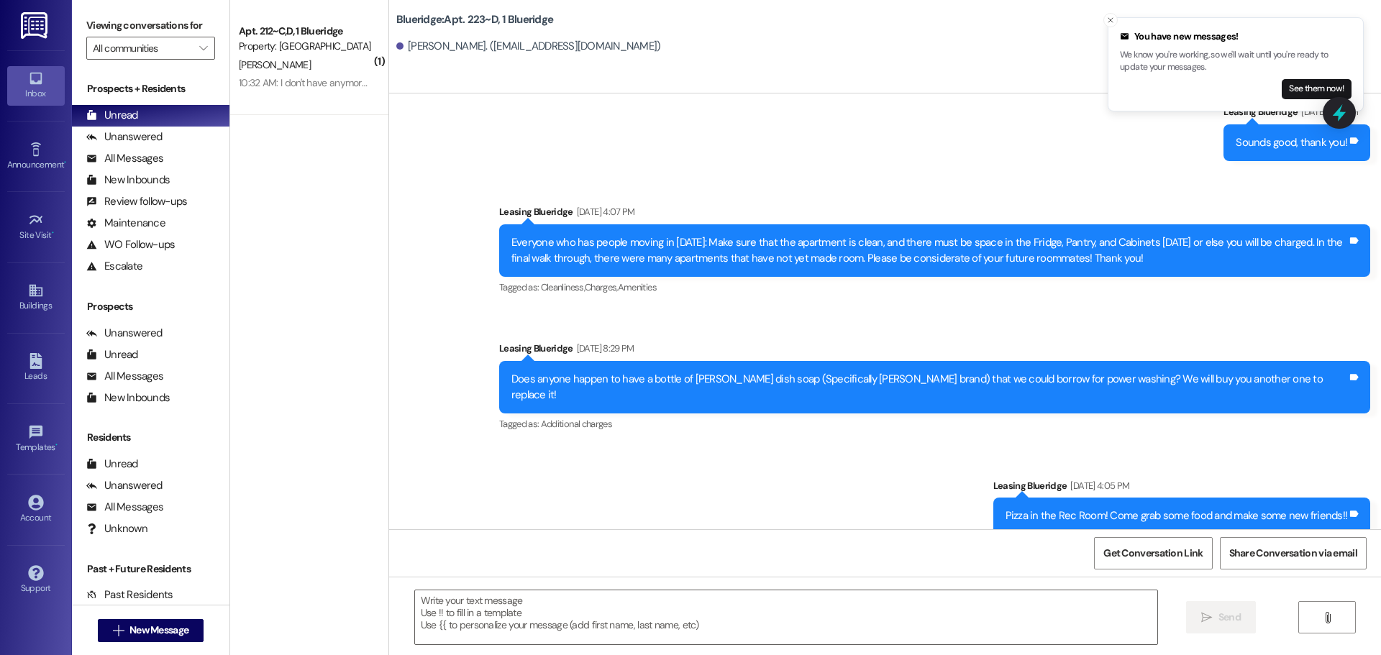
click at [1372, 588] on div "Sent via SMS Leasing Blueridge 10:34 AM Hey, Abby! Did that person come pick up…" at bounding box center [1165, 627] width 431 height 78
click at [1355, 446] on div "Sent via SMS Leasing Blueridge Aug 26, 2025 at 2:29 PM Sounds good, thank you! …" at bounding box center [885, 369] width 992 height 595
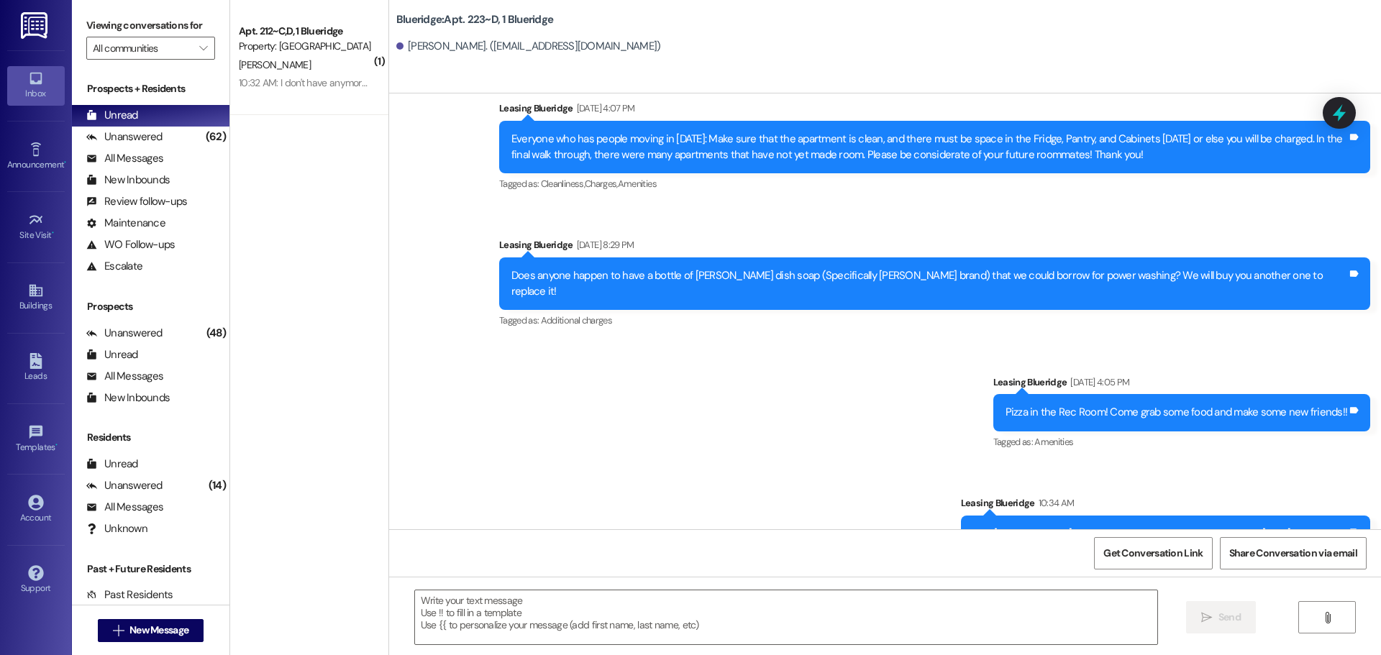
scroll to position [26384, 0]
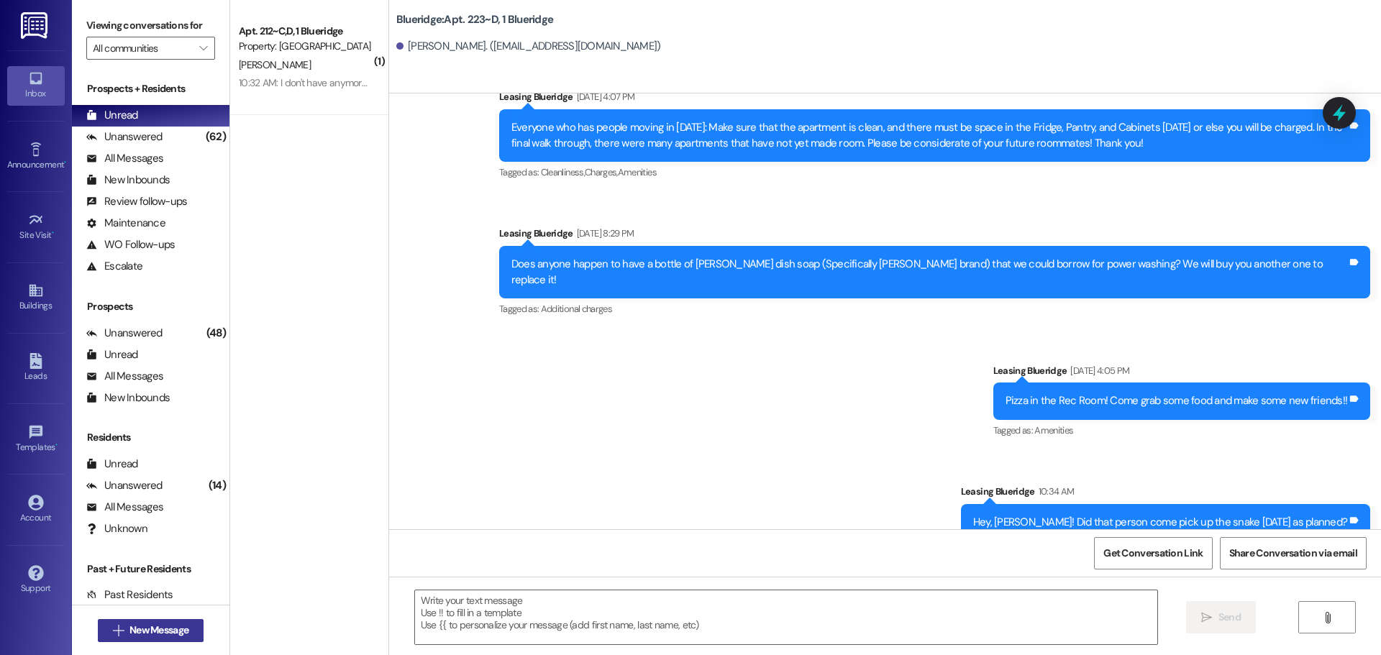
click at [171, 622] on button " New Message" at bounding box center [151, 630] width 106 height 23
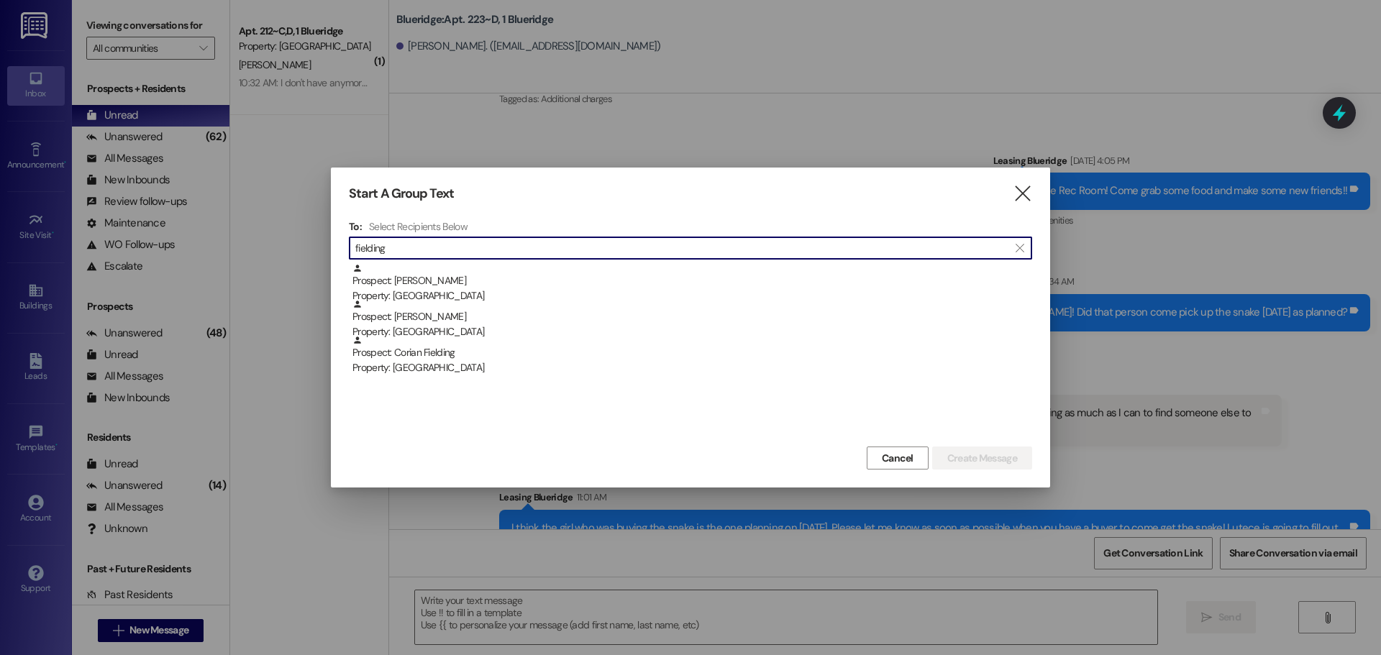
scroll to position [26599, 0]
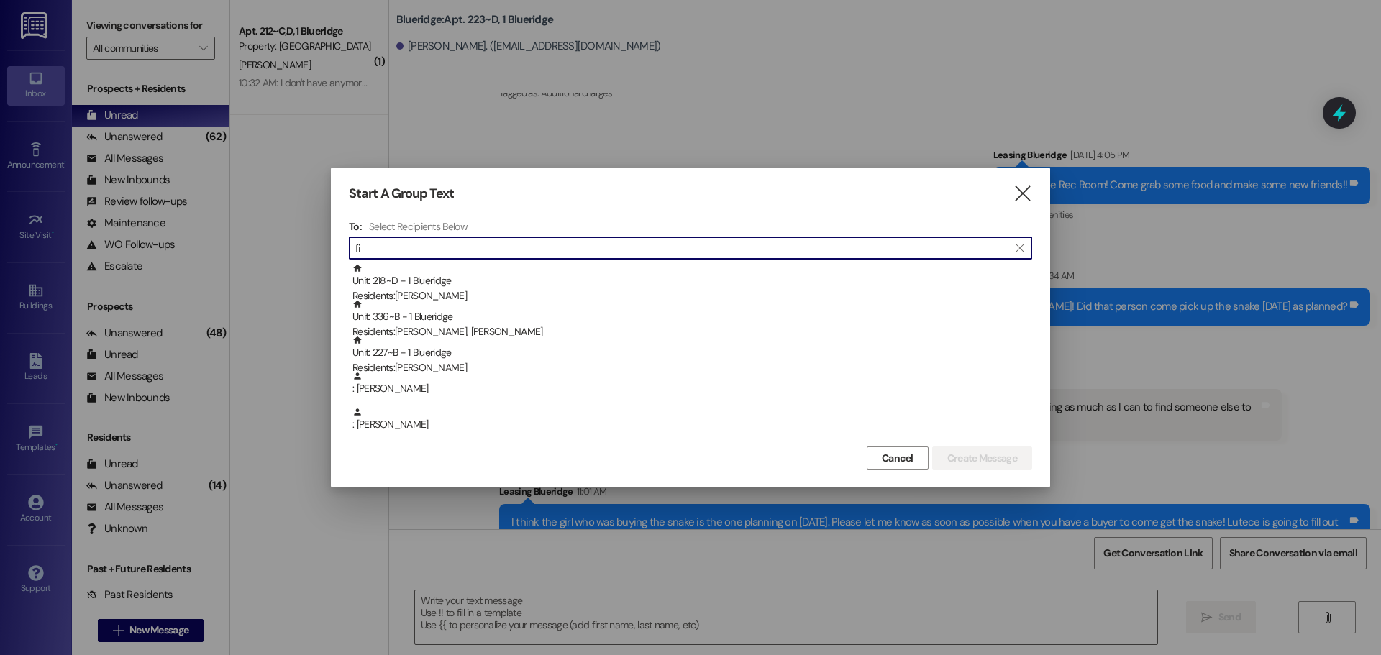
type input "f"
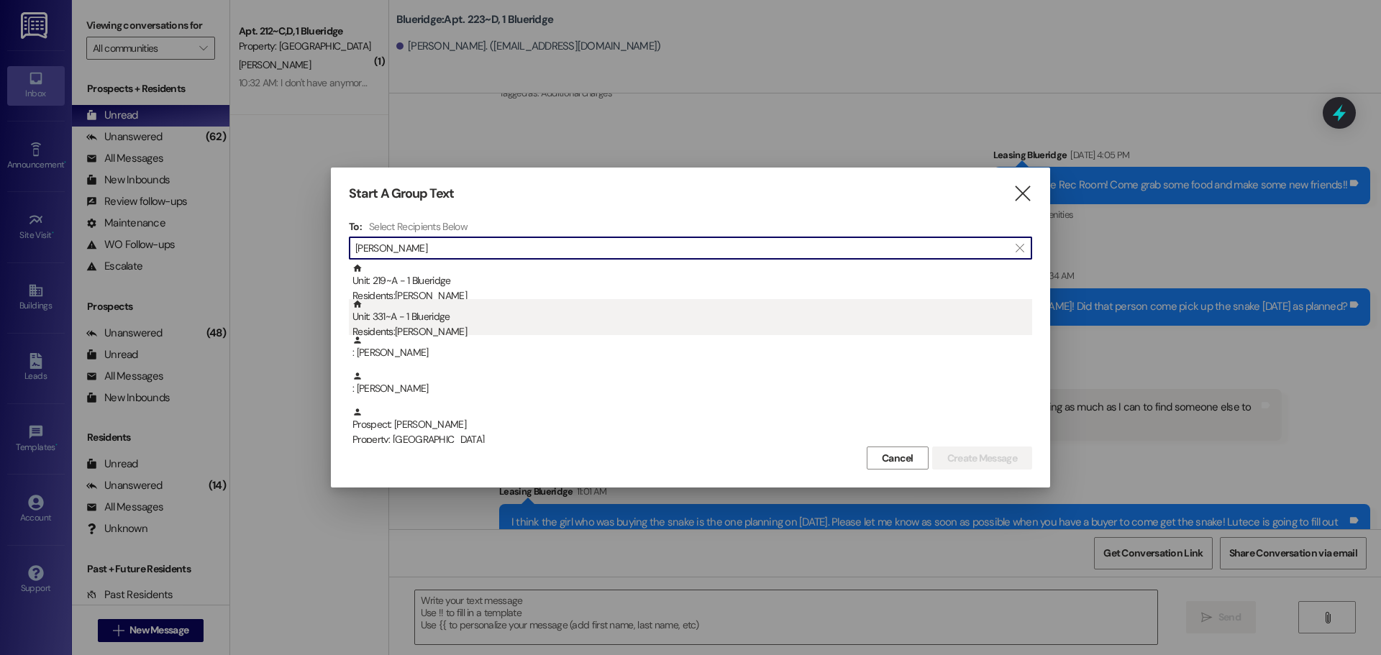
type input "rebecca"
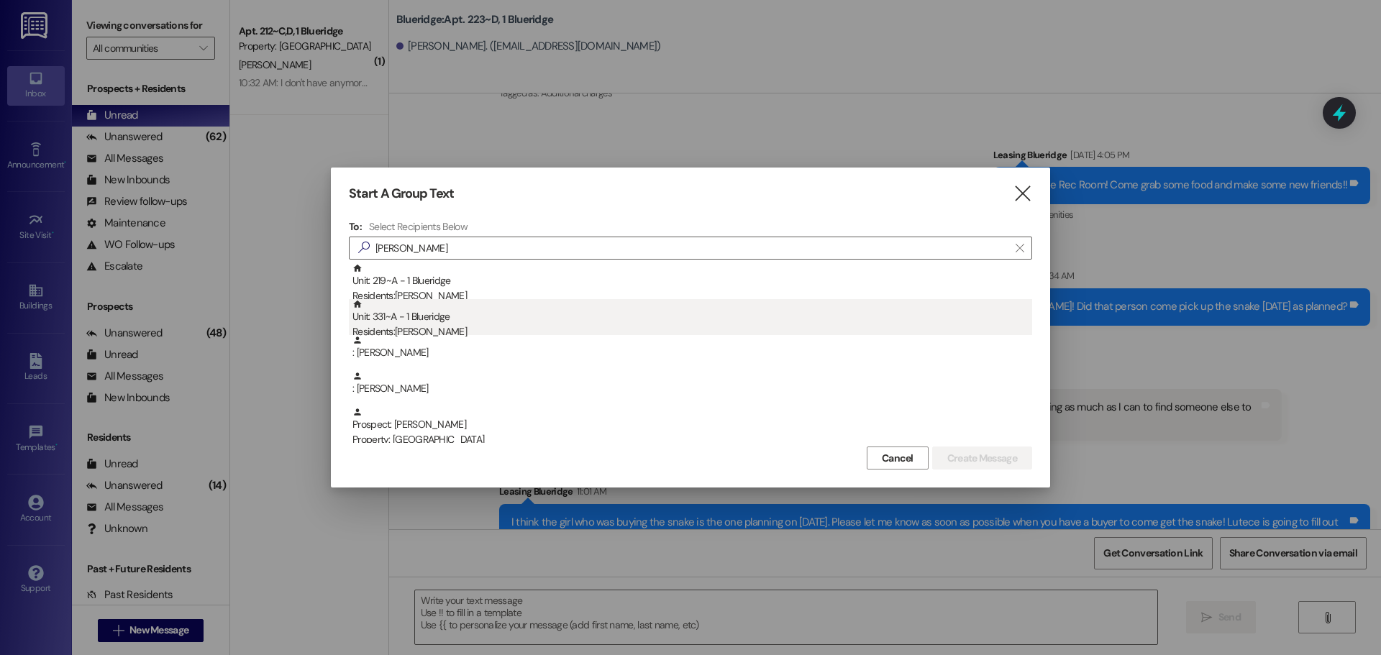
click at [504, 314] on div "Unit: 331~A - 1 Blueridge Residents: Rebecca Strong" at bounding box center [692, 319] width 680 height 41
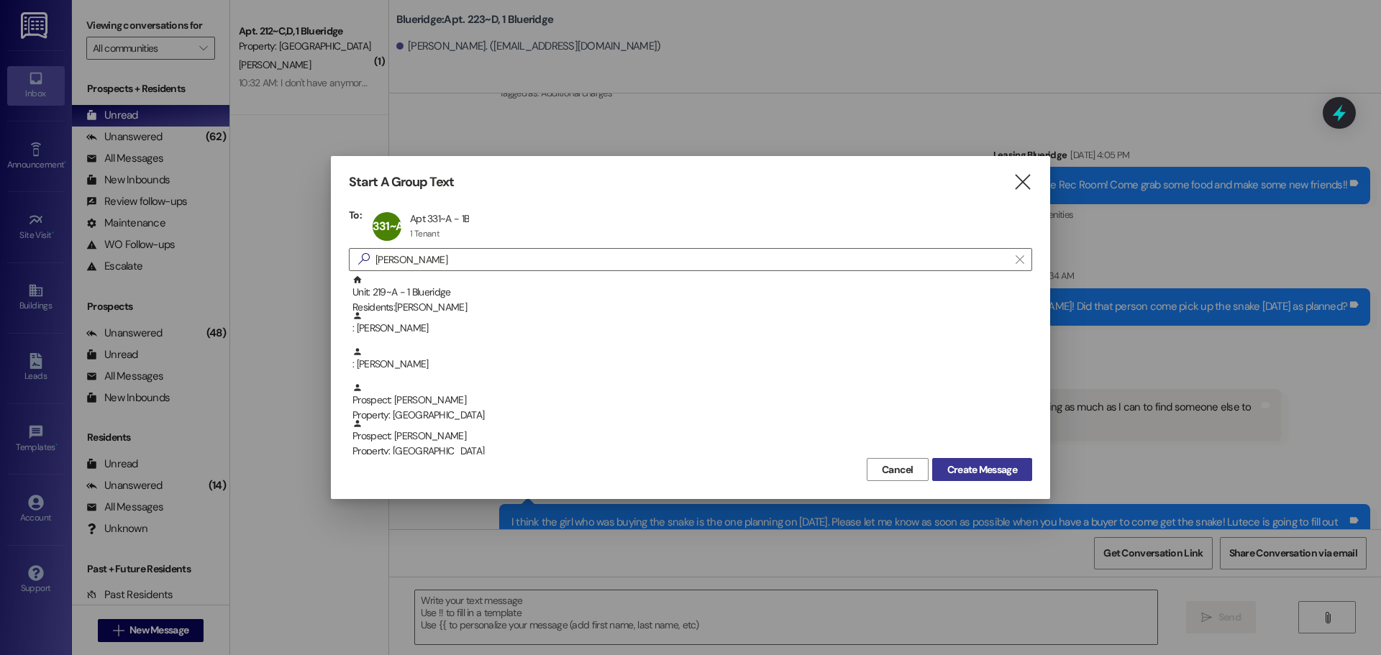
click at [977, 465] on span "Create Message" at bounding box center [982, 469] width 70 height 15
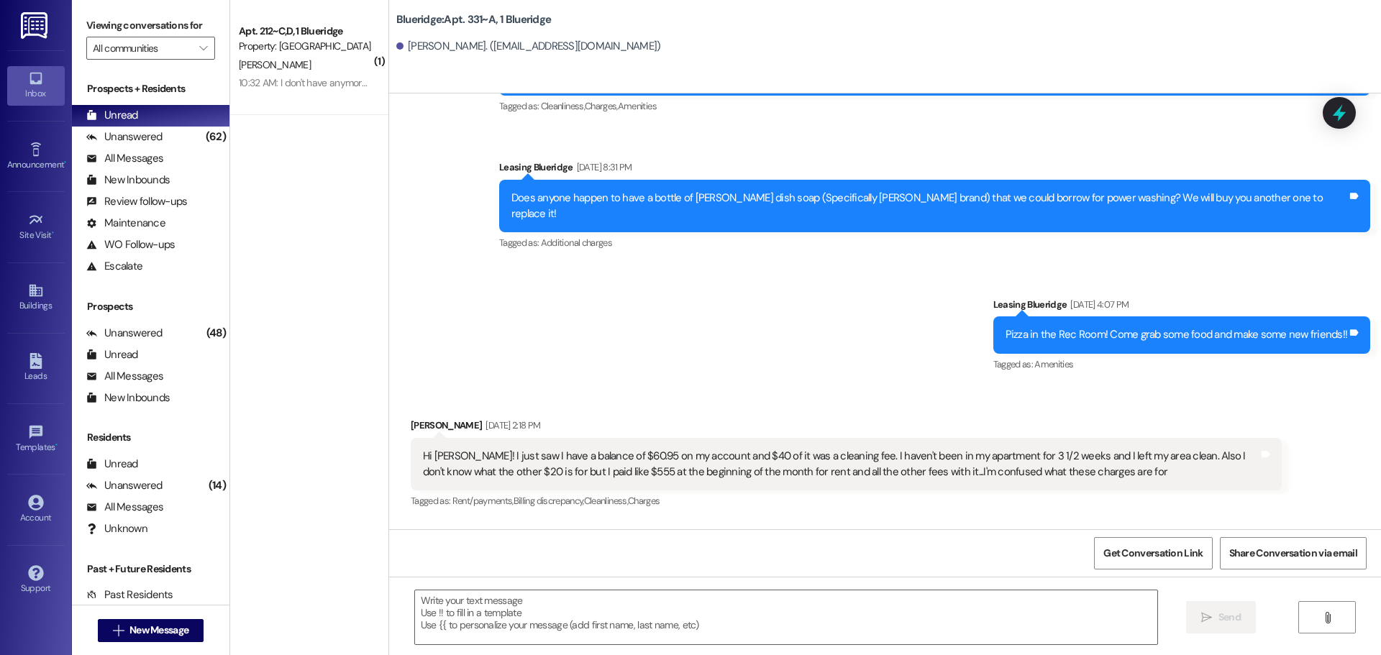
scroll to position [19584, 0]
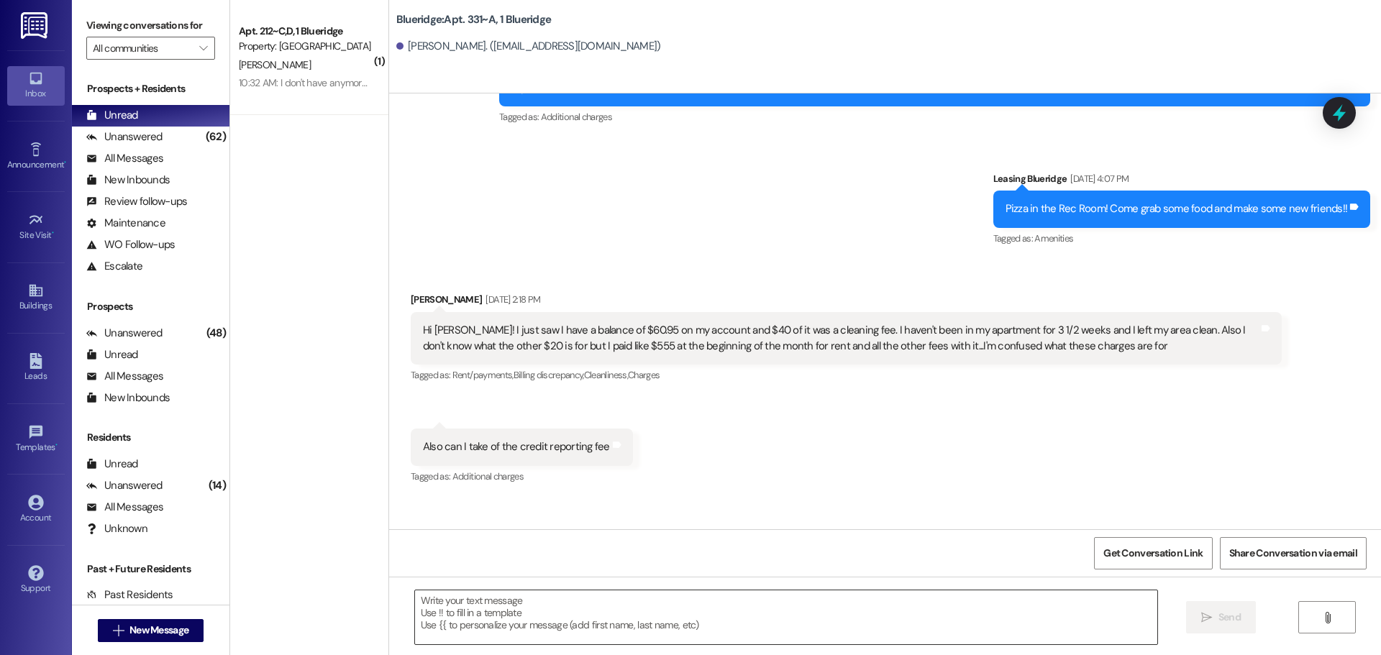
click at [851, 618] on textarea at bounding box center [786, 617] width 742 height 54
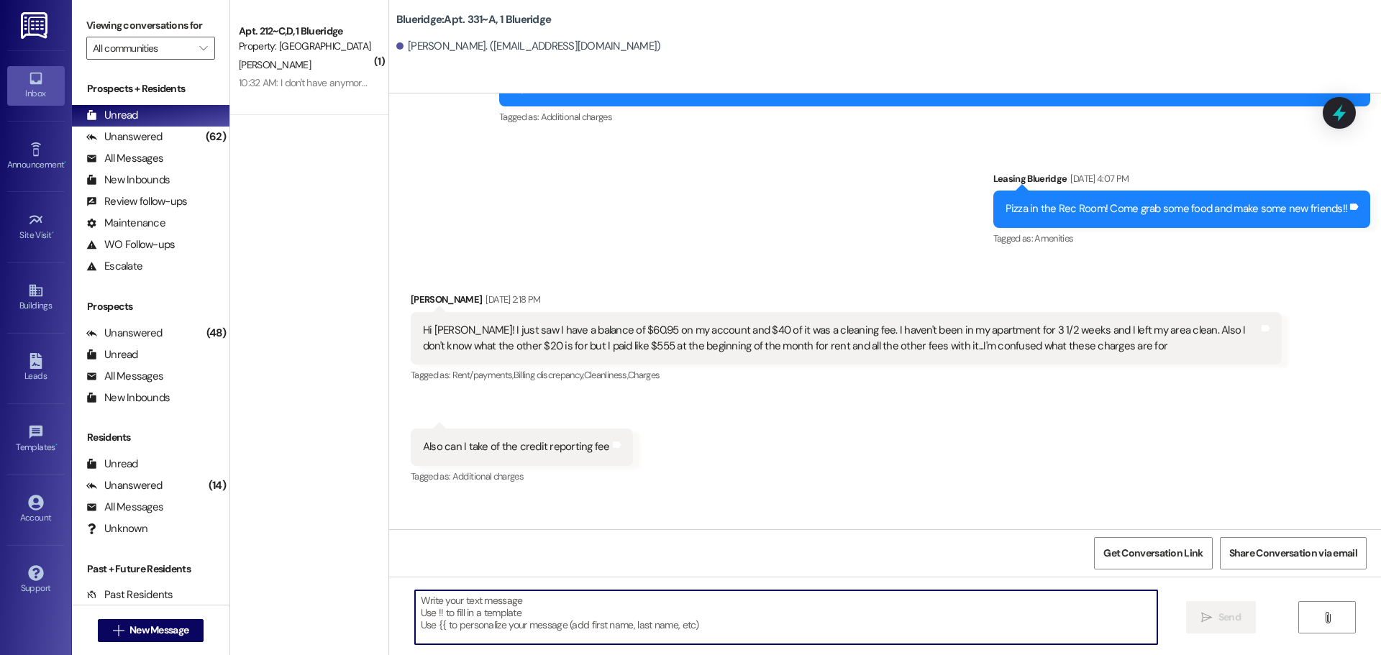
paste textarea "[URL][DOMAIN_NAME]"
type textarea "[URL][DOMAIN_NAME]"
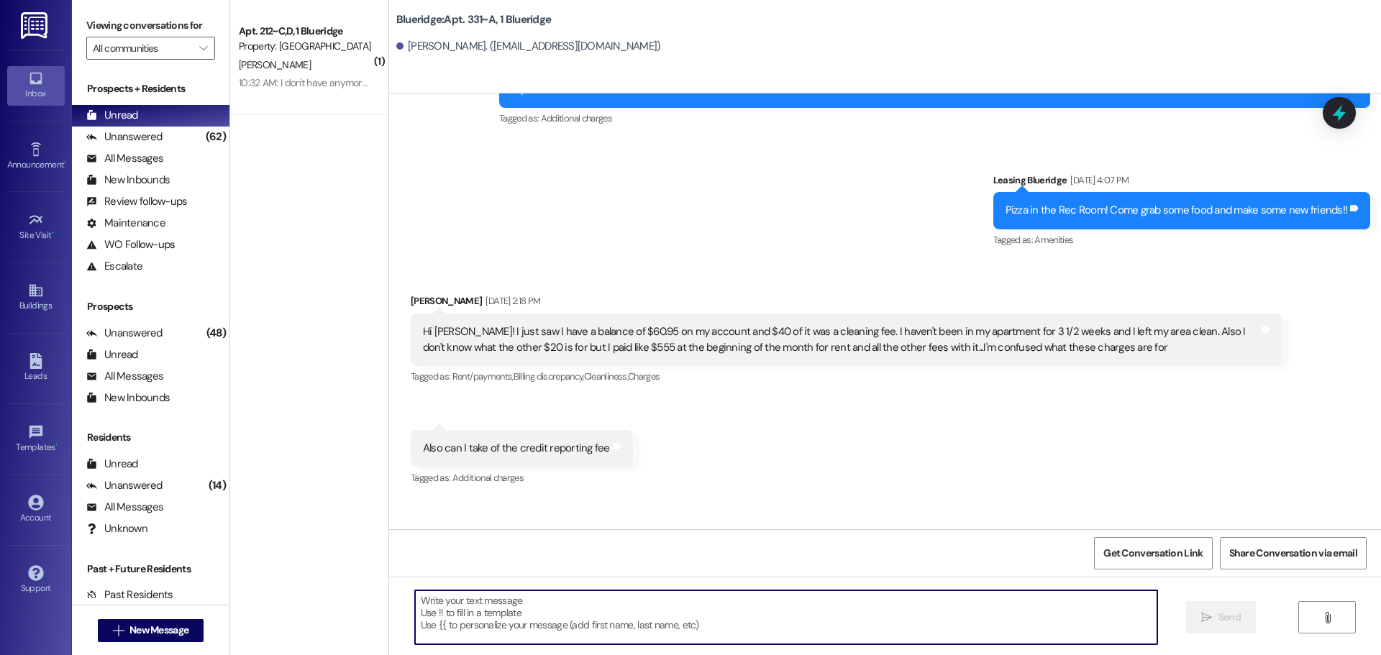
scroll to position [19692, 0]
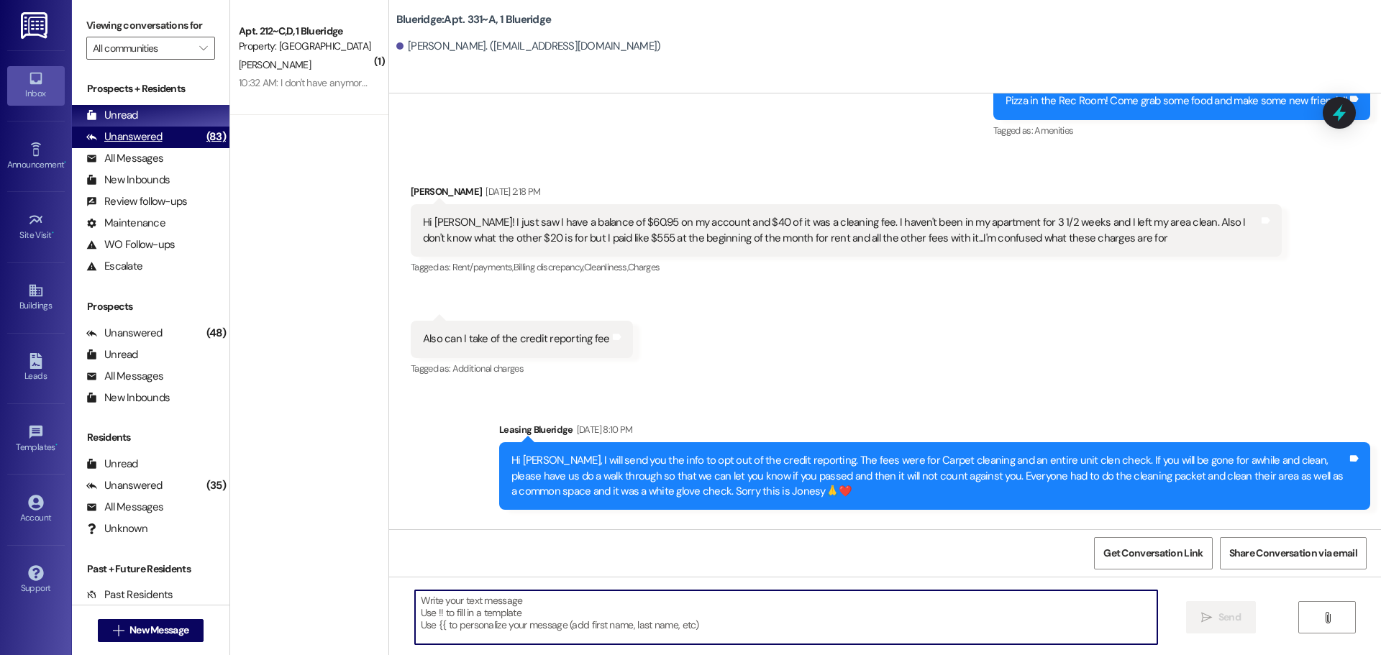
click at [182, 140] on div "Unanswered (83)" at bounding box center [150, 138] width 157 height 22
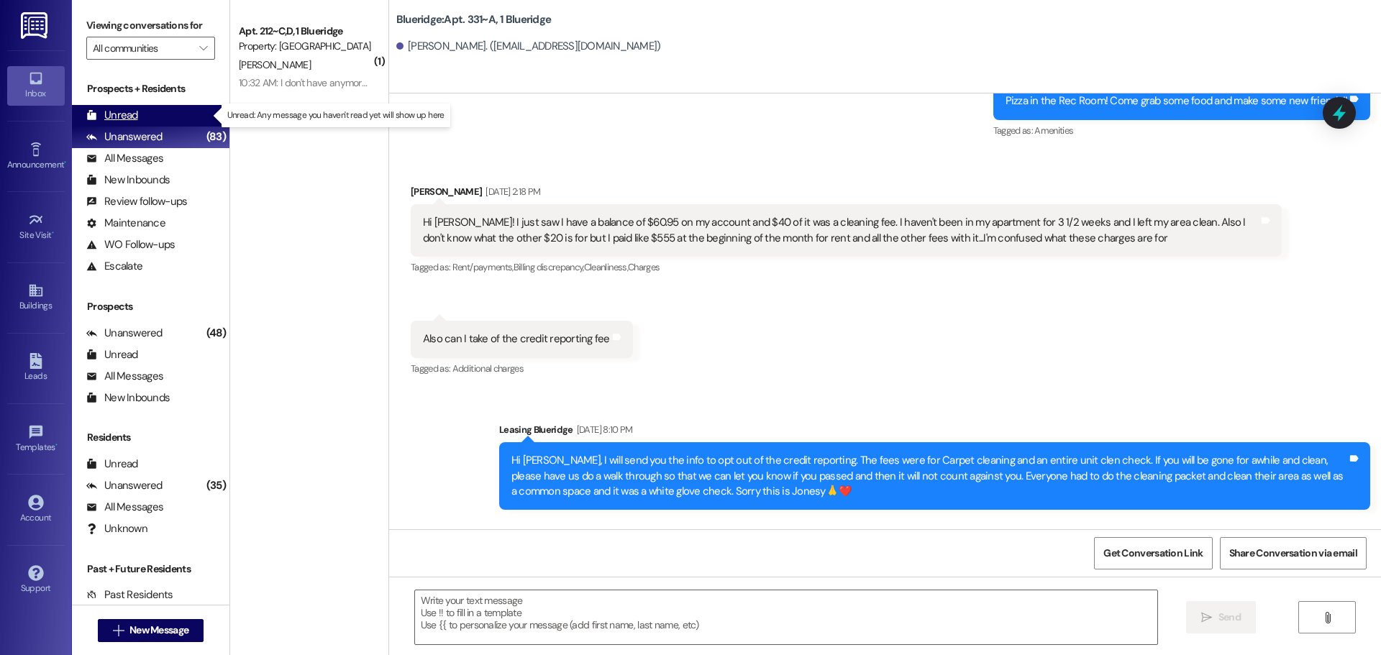
click at [178, 117] on div "Unread (0)" at bounding box center [150, 116] width 157 height 22
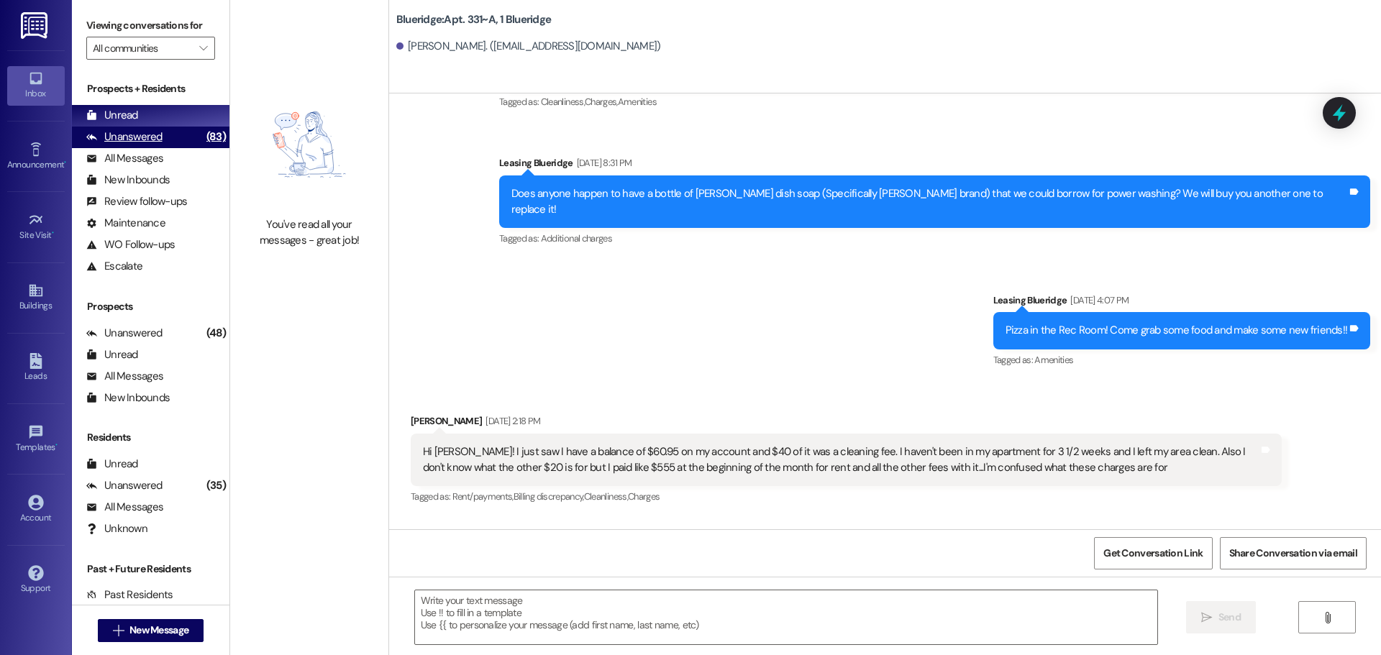
scroll to position [19460, 0]
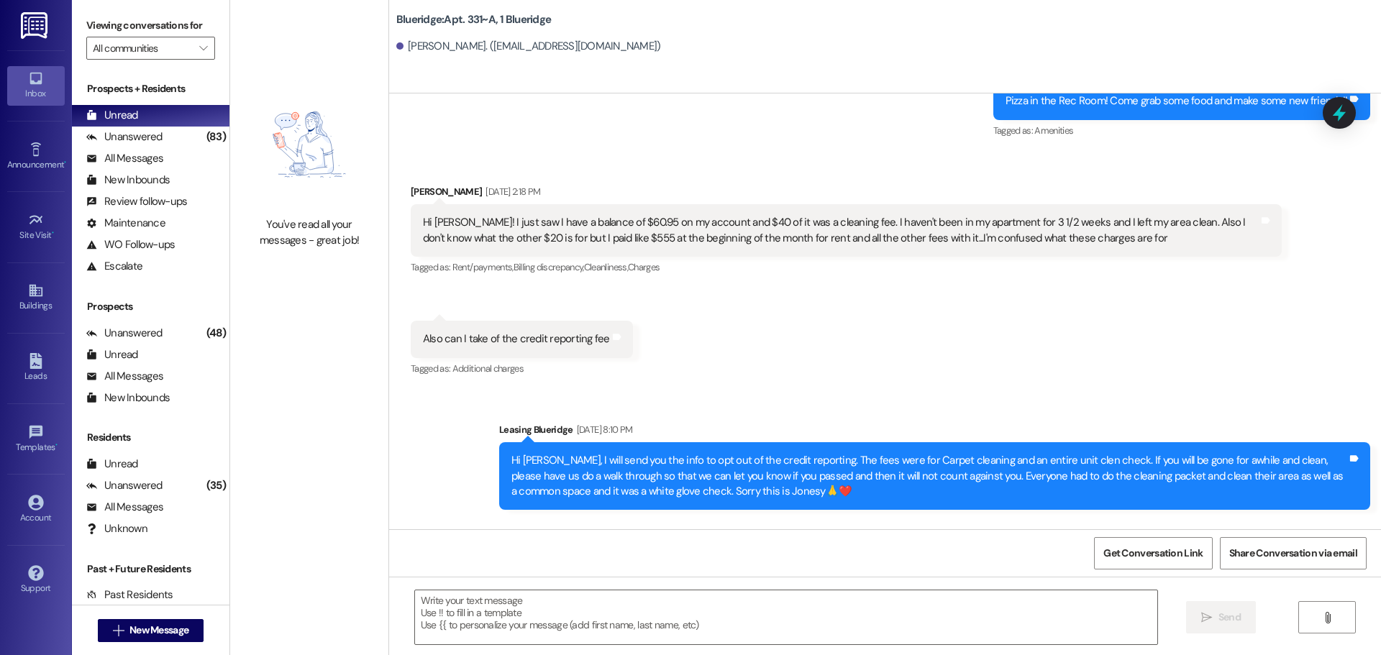
click at [1061, 276] on div "Received via SMS Rebecca Strong Aug 29, 2025 at 2:18 PM Hi Ian! I just saw I ha…" at bounding box center [885, 271] width 992 height 238
click at [1102, 390] on div "Sent via SMS Leasing Blueridge Aug 29, 2025 at 8:10 PM Hi Rebecca, I will send …" at bounding box center [885, 506] width 992 height 232
click at [1134, 390] on div "Sent via SMS Leasing Blueridge Aug 29, 2025 at 8:10 PM Hi Rebecca, I will send …" at bounding box center [885, 506] width 992 height 232
click at [984, 248] on div "Received via SMS Rebecca Strong Aug 29, 2025 at 2:18 PM Hi Ian! I just saw I ha…" at bounding box center [885, 271] width 992 height 238
click at [701, 295] on div "Received via SMS Rebecca Strong Aug 29, 2025 at 2:18 PM Hi Ian! I just saw I ha…" at bounding box center [885, 271] width 992 height 238
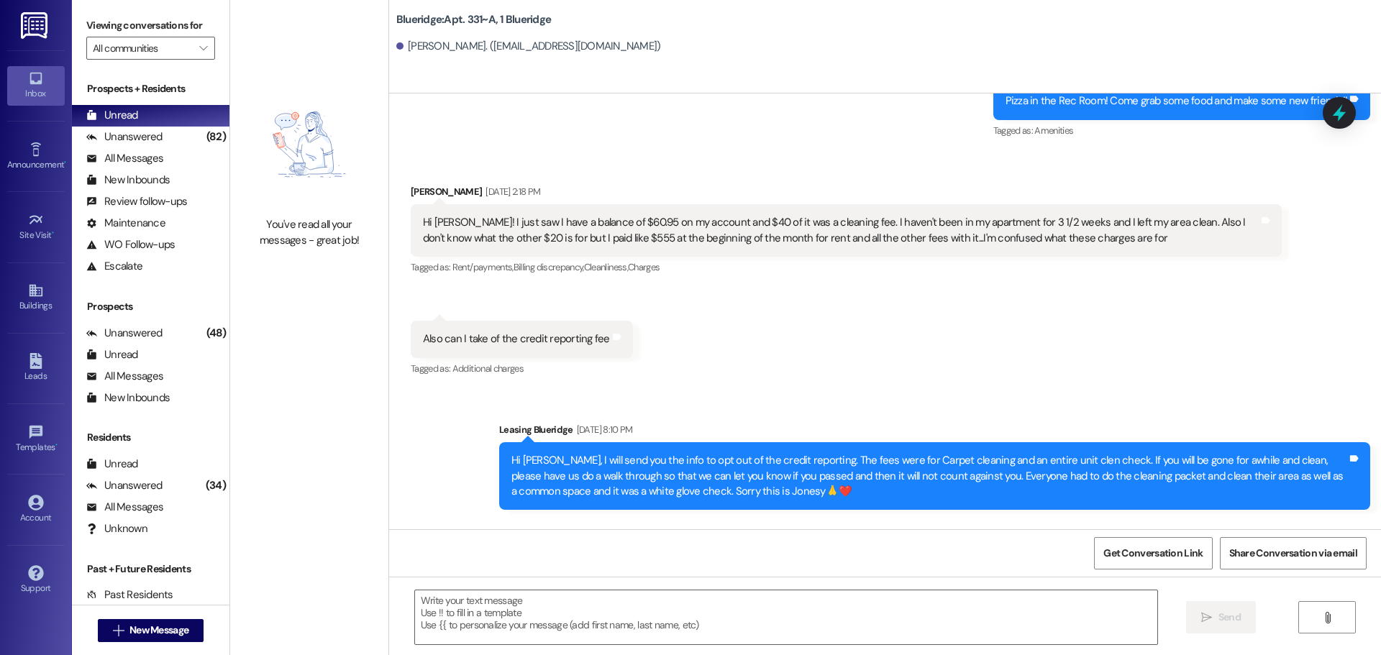
click at [736, 214] on div "Received via SMS Rebecca Strong Aug 29, 2025 at 2:18 PM Hi Ian! I just saw I ha…" at bounding box center [885, 271] width 992 height 238
click at [748, 275] on div "Received via SMS Rebecca Strong Aug 29, 2025 at 2:18 PM Hi Ian! I just saw I ha…" at bounding box center [885, 271] width 992 height 238
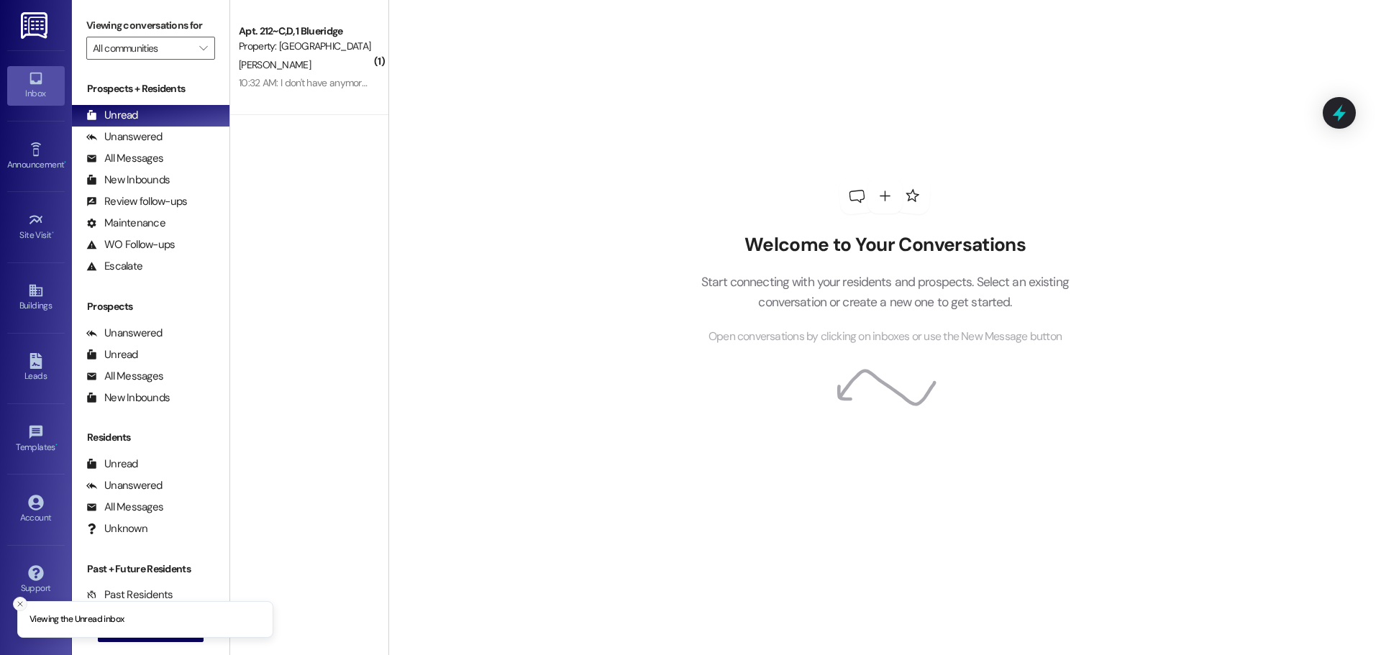
click at [18, 598] on button "Close toast" at bounding box center [20, 604] width 14 height 14
click at [110, 630] on span " New Message" at bounding box center [151, 630] width 82 height 15
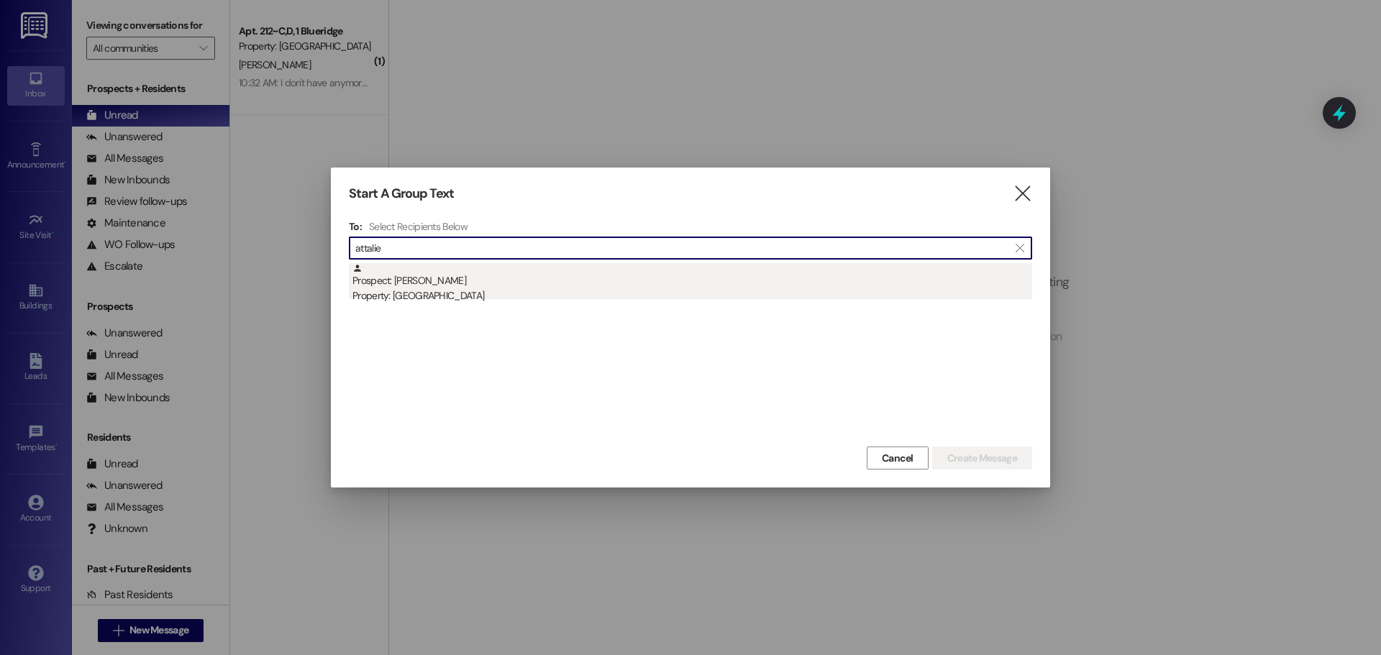
type input "attalie"
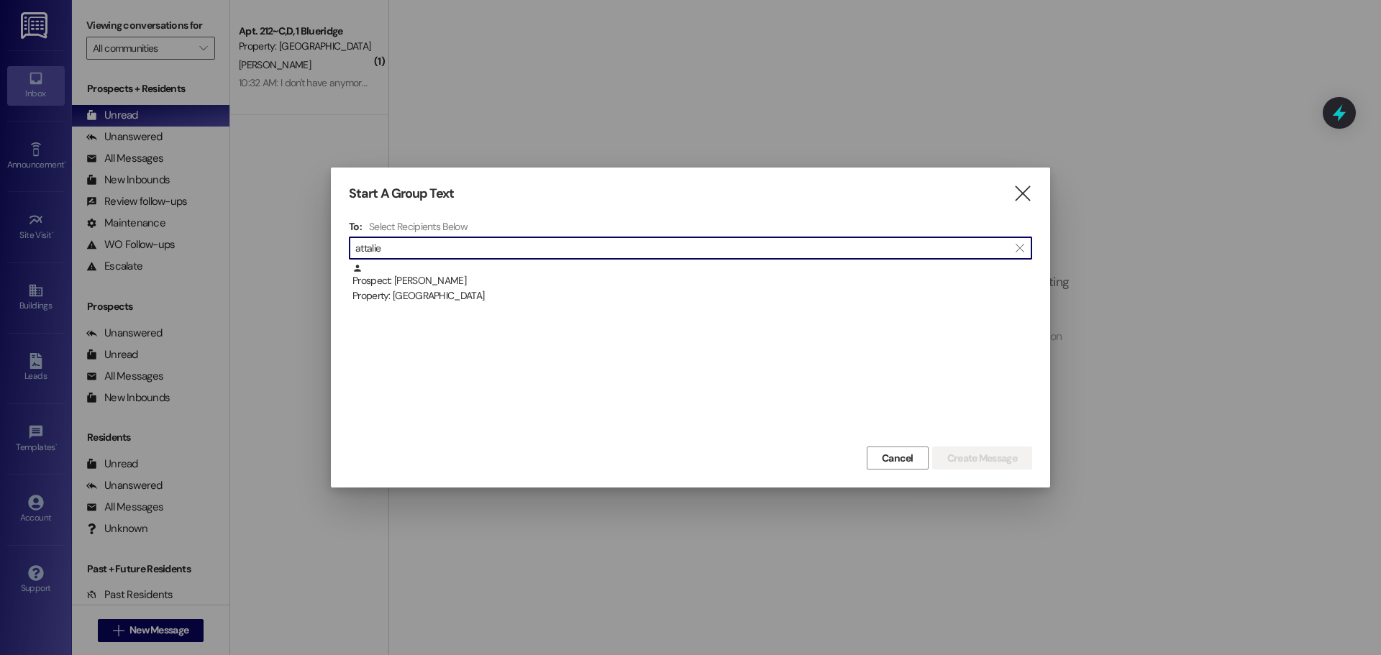
click at [536, 291] on div "Property: [GEOGRAPHIC_DATA]" at bounding box center [692, 295] width 680 height 15
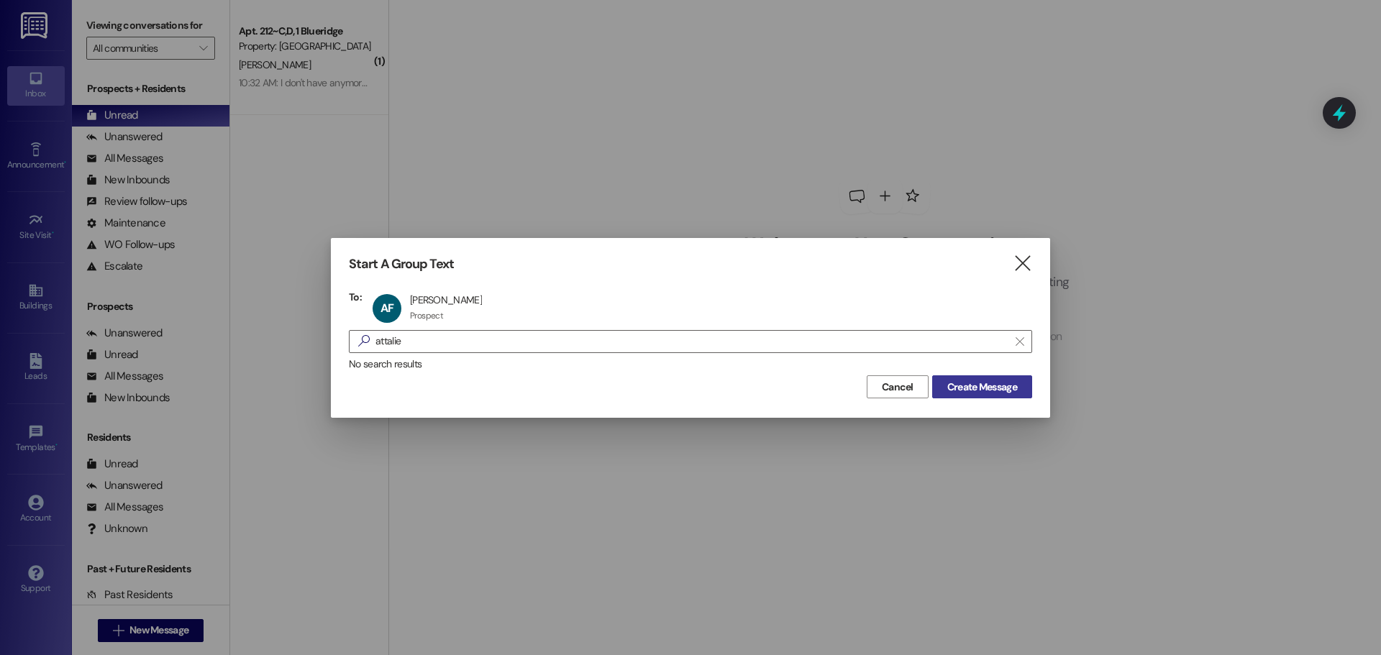
click at [1010, 390] on span "Create Message" at bounding box center [982, 387] width 70 height 15
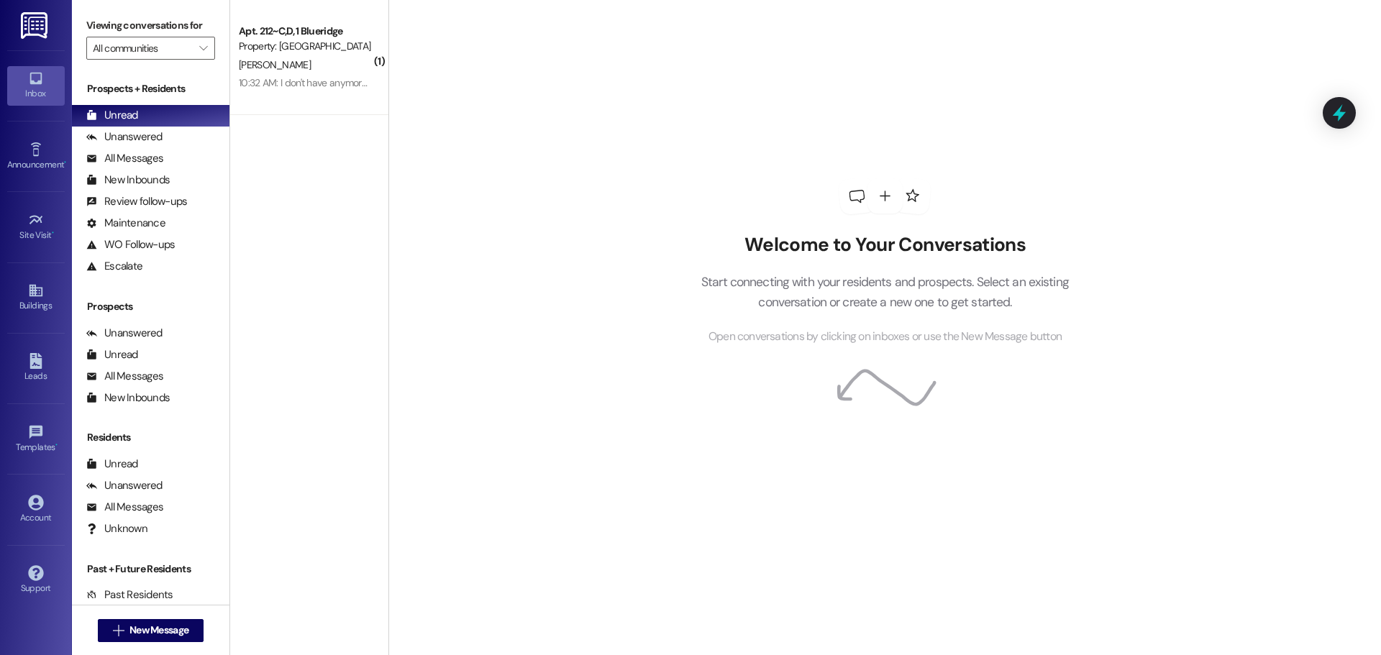
click at [500, 234] on div "Welcome to Your Conversations Start connecting with your residents and prospect…" at bounding box center [884, 327] width 992 height 655
click at [189, 640] on button " New Message" at bounding box center [151, 630] width 106 height 23
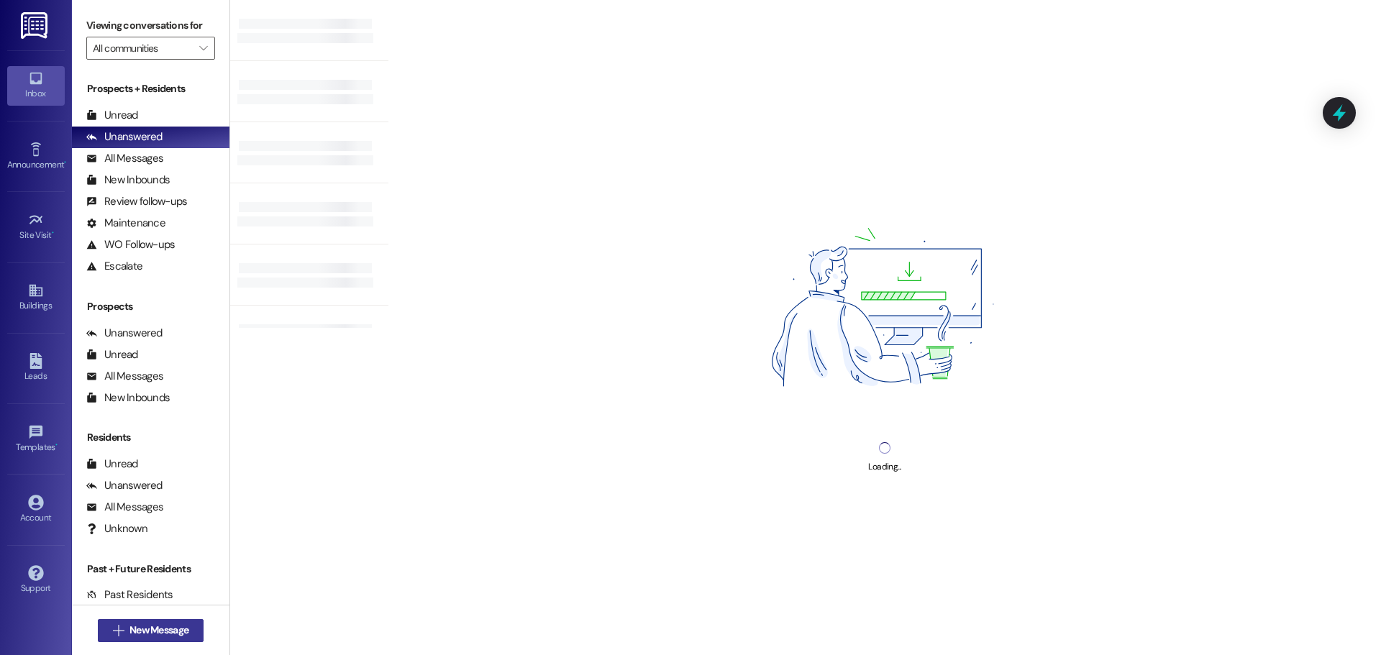
click at [135, 630] on span "New Message" at bounding box center [158, 630] width 59 height 15
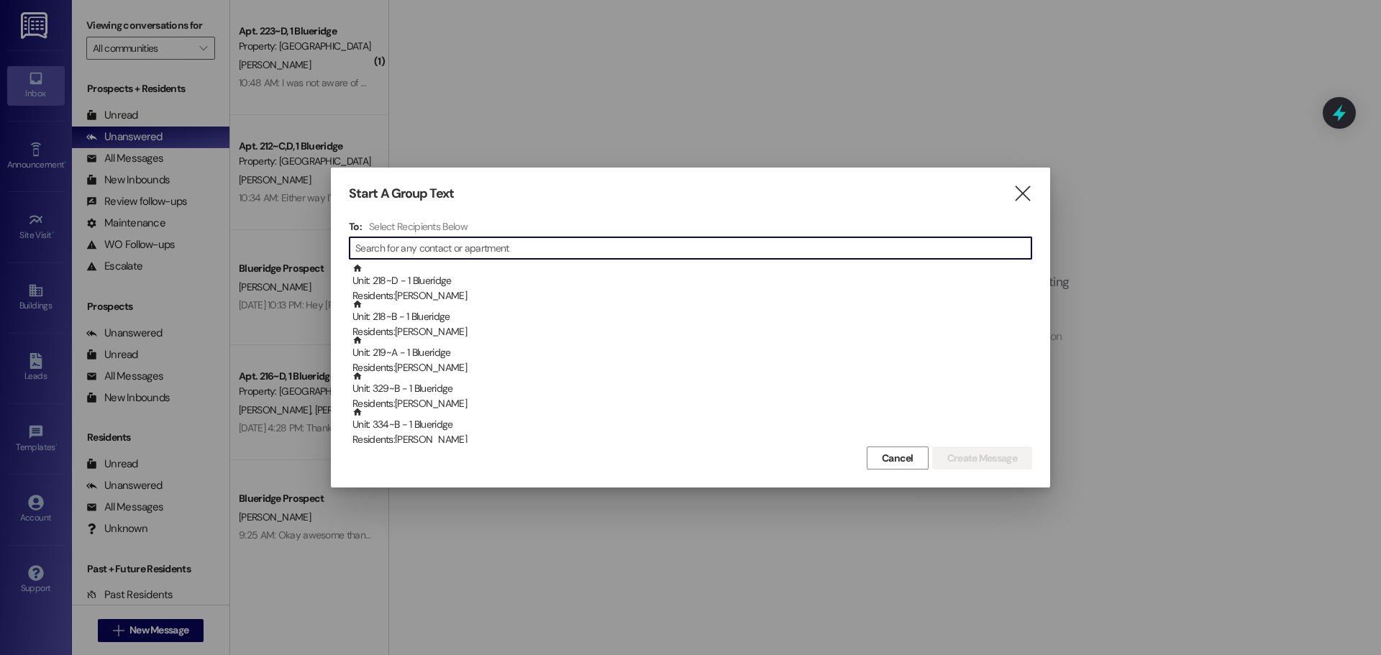
click at [910, 245] on input at bounding box center [693, 248] width 676 height 20
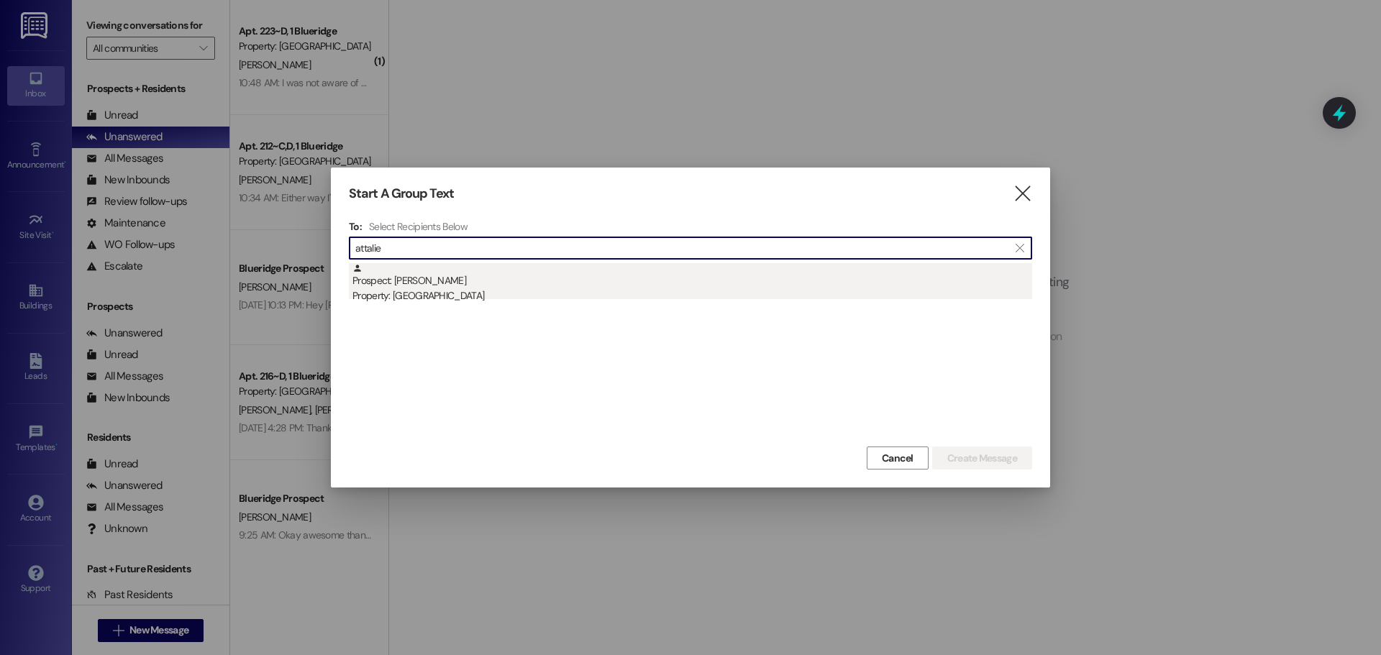
type input "attalie"
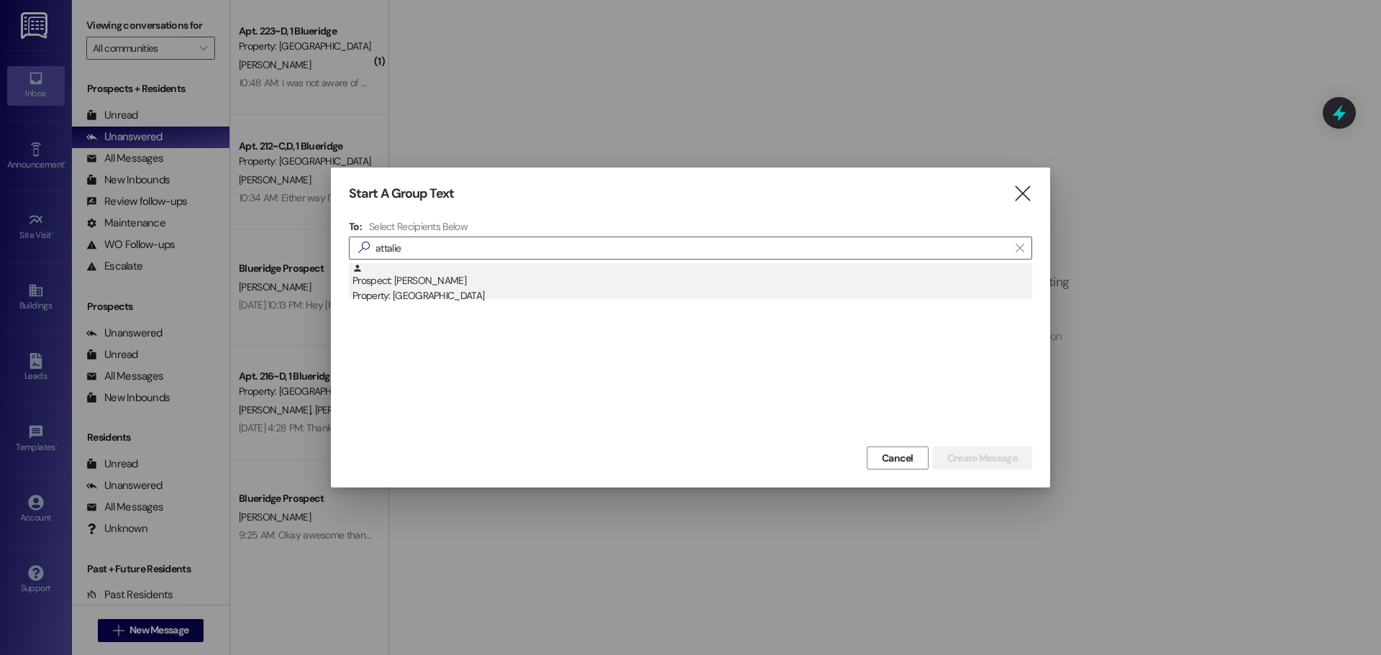
click at [894, 273] on div "Prospect: Attalie Fielding Property: Blueridge" at bounding box center [692, 283] width 680 height 41
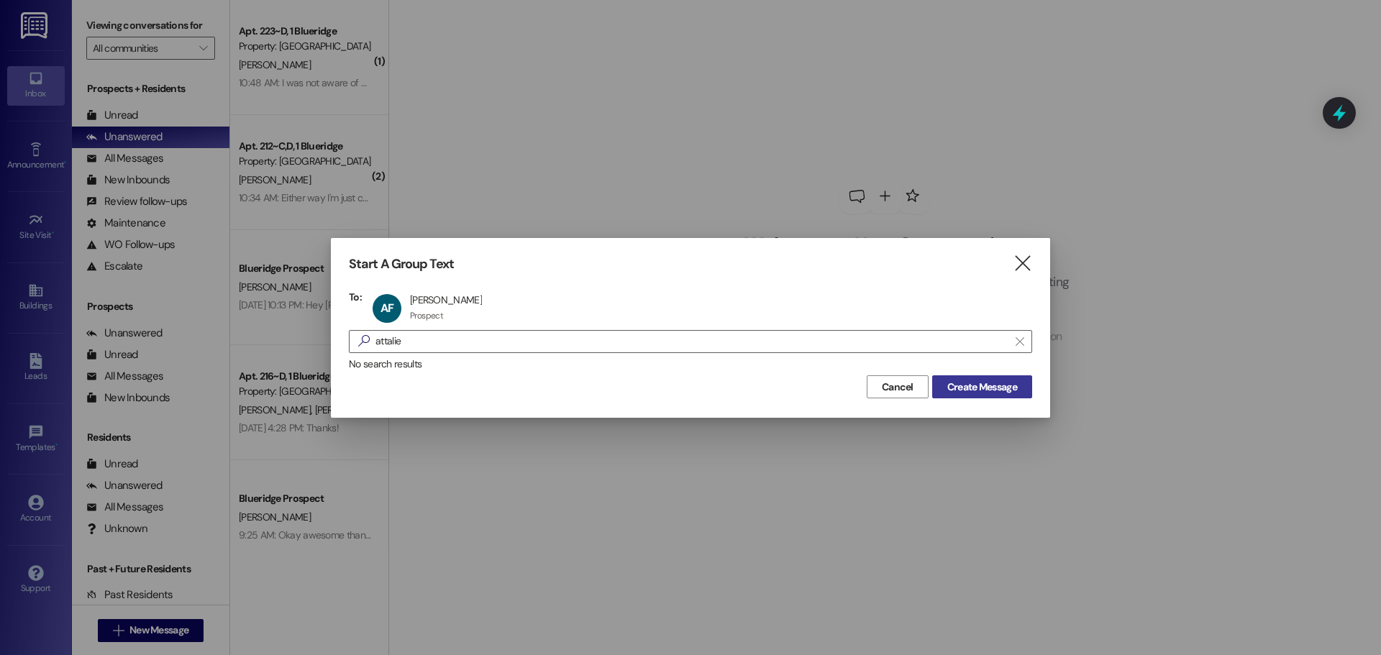
click at [1000, 380] on span "Create Message" at bounding box center [982, 387] width 70 height 15
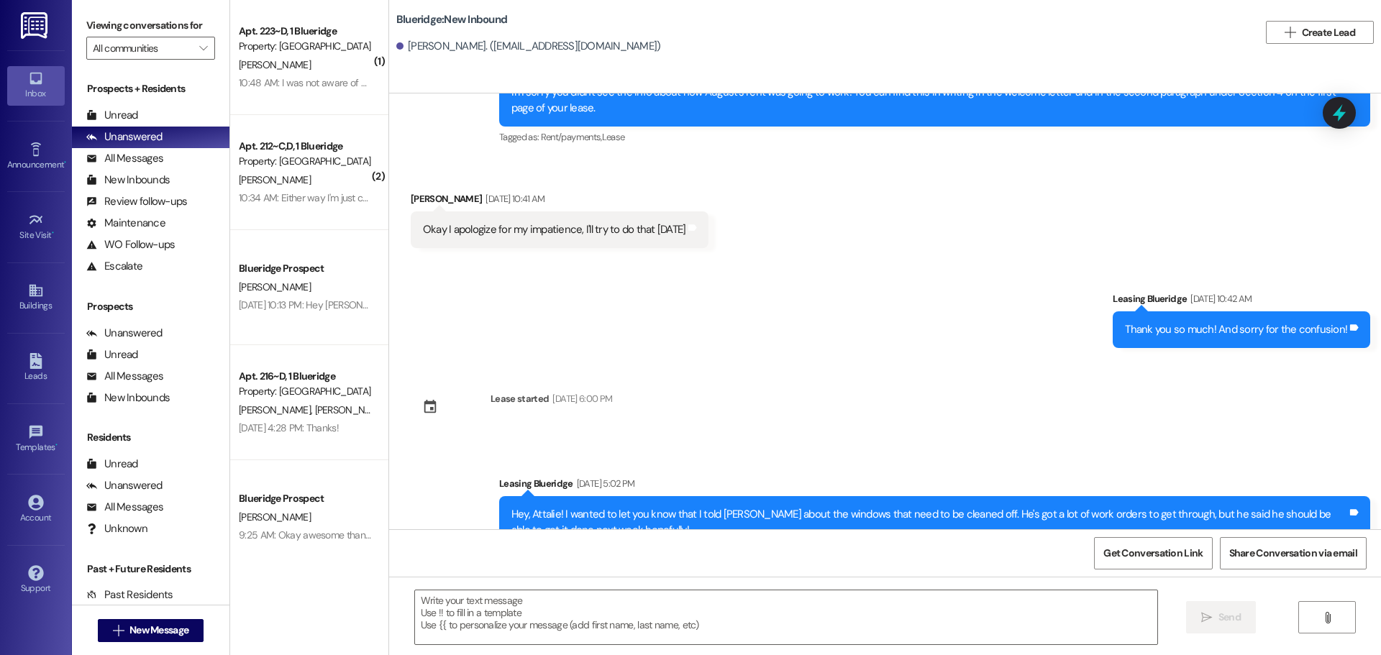
scroll to position [1824, 0]
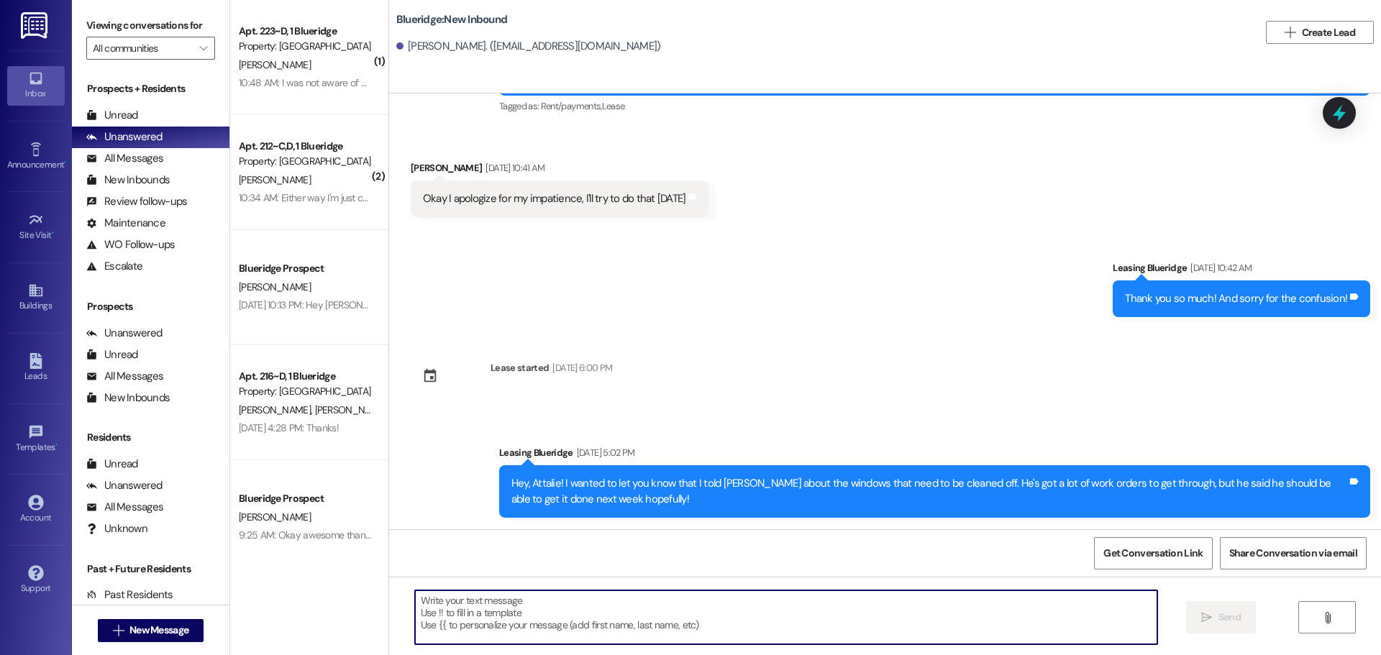
click at [905, 615] on textarea at bounding box center [786, 617] width 742 height 54
paste textarea "If you will be providing your own renters insurance and would like to opt-out o…"
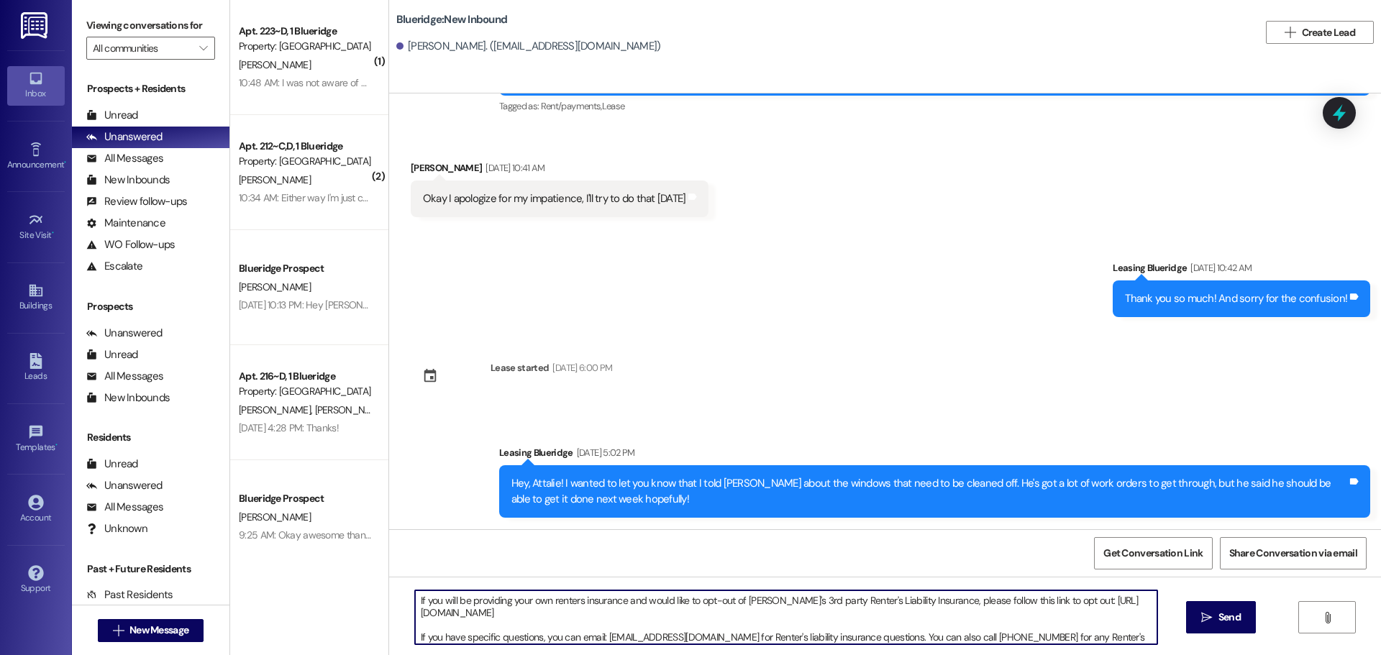
scroll to position [12, 0]
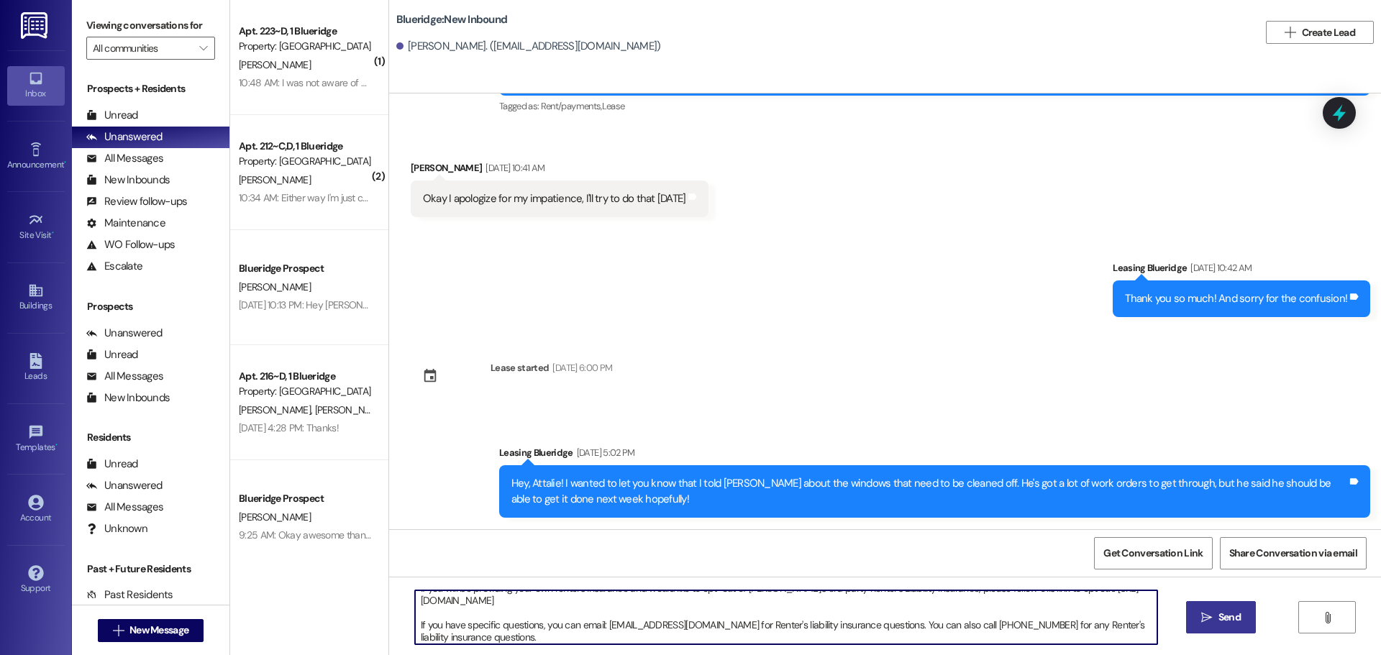
type textarea "If you will be providing your own renters insurance and would like to opt-out o…"
click at [1225, 613] on span "Send" at bounding box center [1229, 617] width 22 height 15
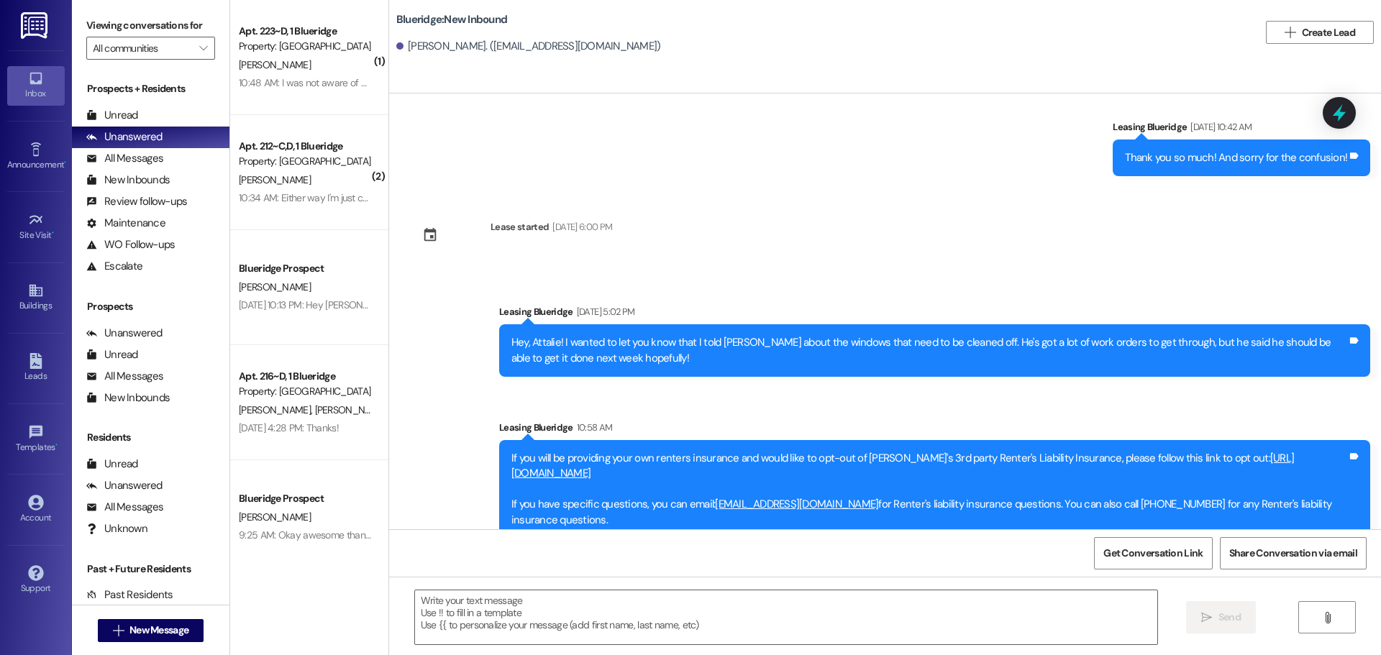
scroll to position [1971, 0]
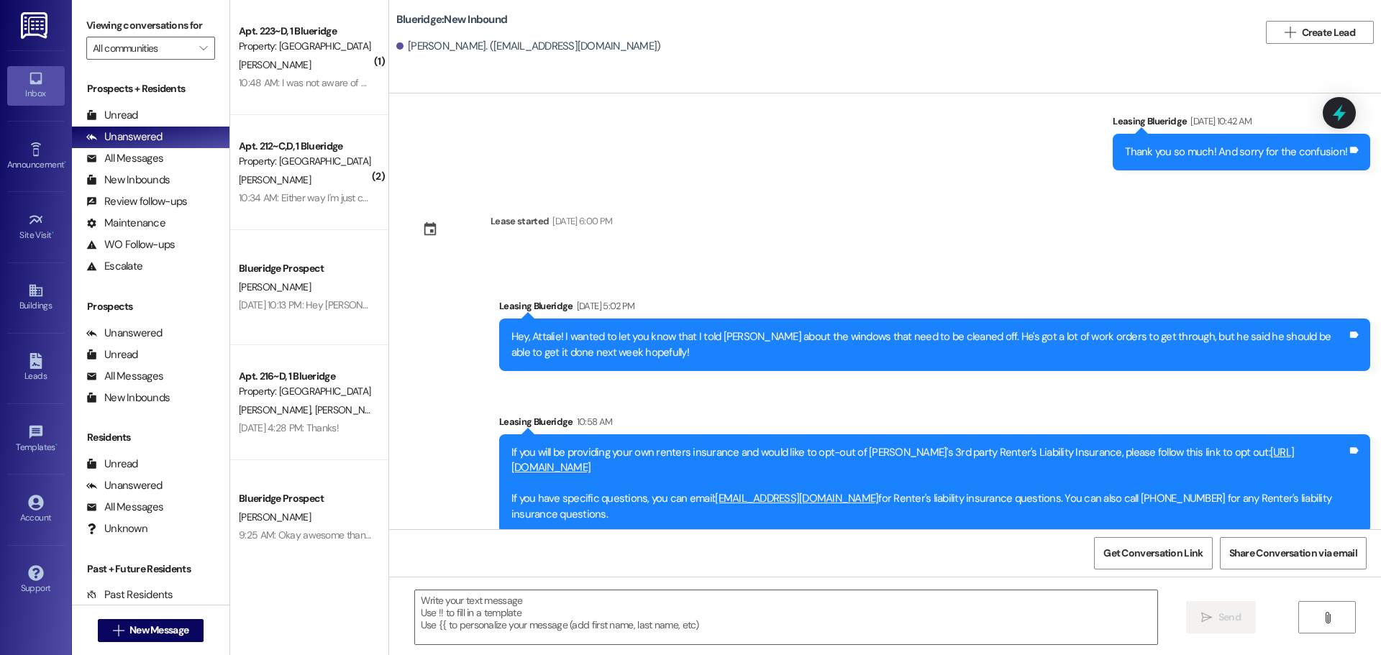
click at [1259, 392] on div "Sent via SMS Leasing Blueridge Aug 28, 2025 at 5:02 PM Hey, Attalie! I wanted t…" at bounding box center [885, 405] width 992 height 278
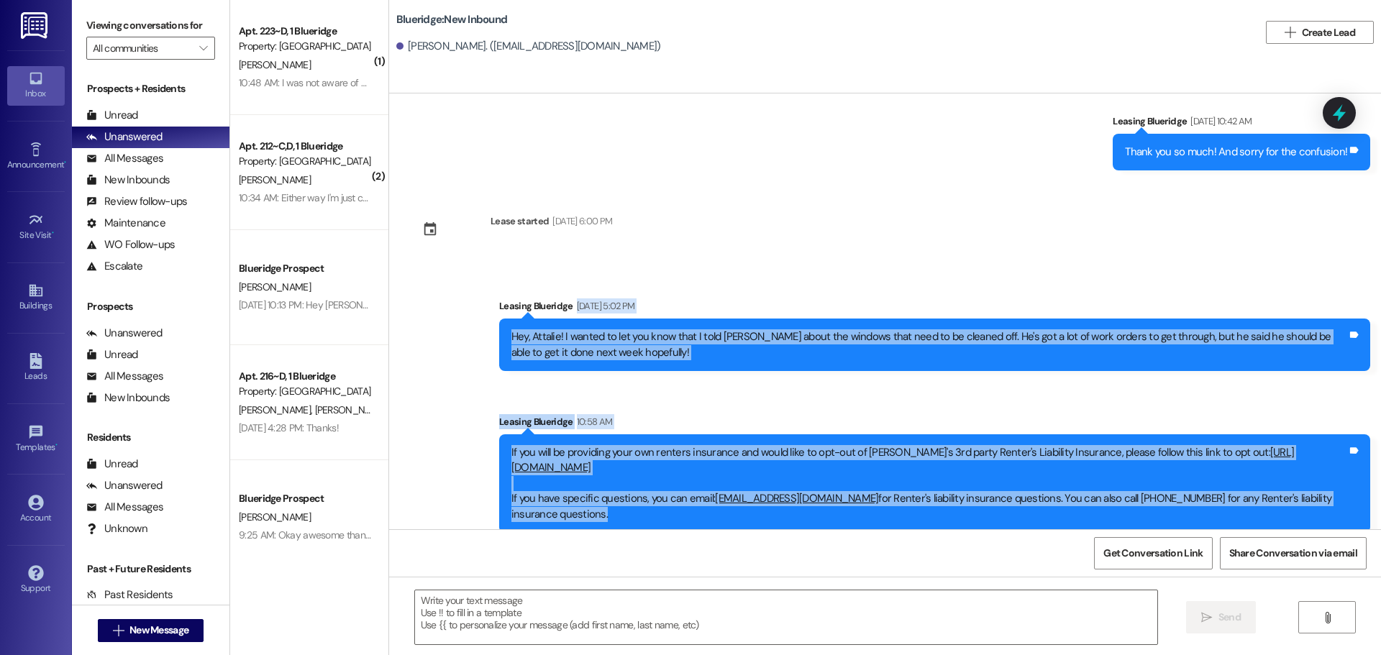
drag, startPoint x: 1371, startPoint y: 300, endPoint x: 1369, endPoint y: 504, distance: 204.2
click at [1369, 504] on div "Sent via SMS Leasing Blueridge Aug 28, 2025 at 5:02 PM Hey, Attalie! I wanted t…" at bounding box center [885, 405] width 992 height 278
click at [1369, 504] on div "Sent via SMS Leasing Blueridge 10:58 AM If you will be providing your own rente…" at bounding box center [934, 473] width 892 height 140
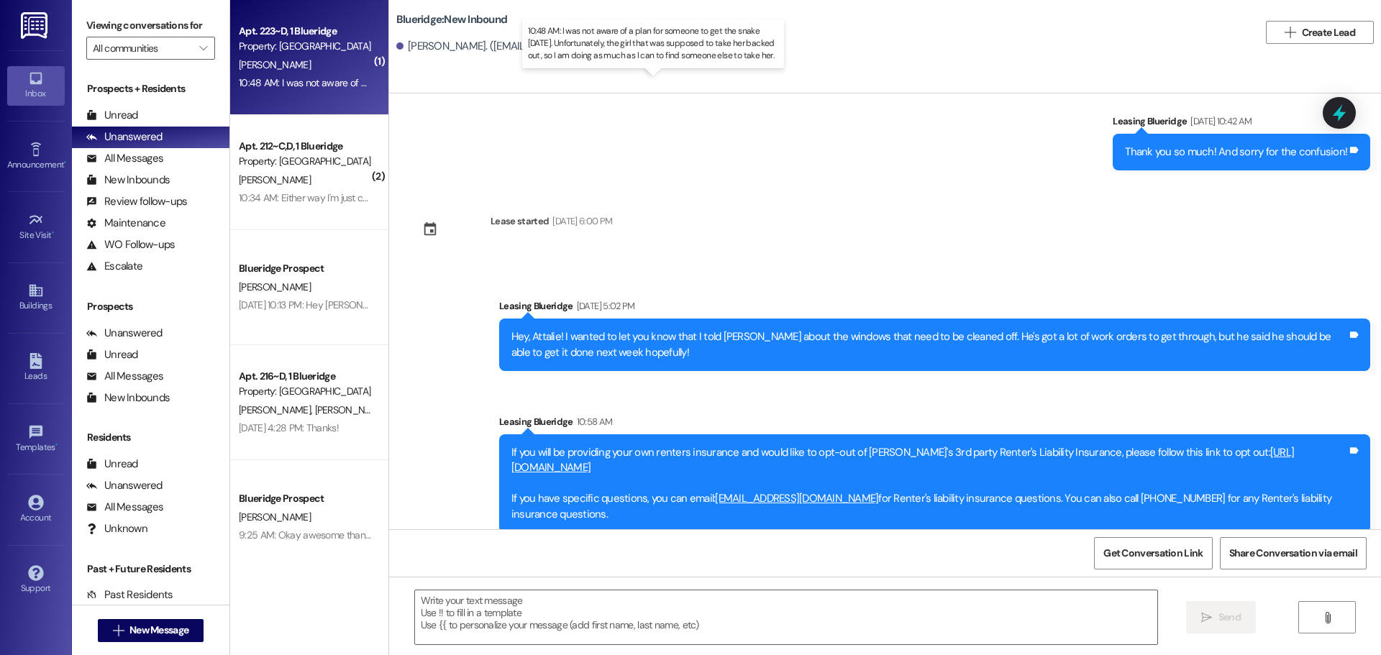
click at [282, 84] on div "10:48 AM: I was not aware of a plan for someone to get the snake yesterday. Unf…" at bounding box center [660, 82] width 842 height 13
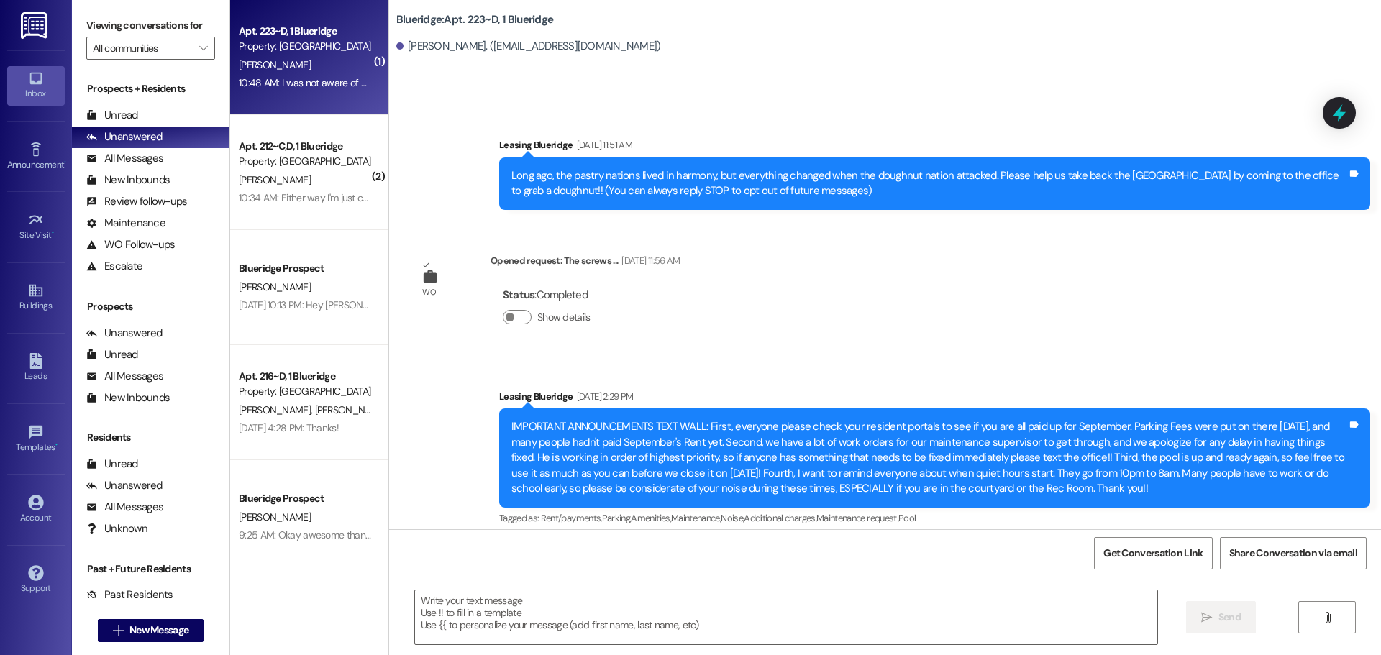
scroll to position [26420, 0]
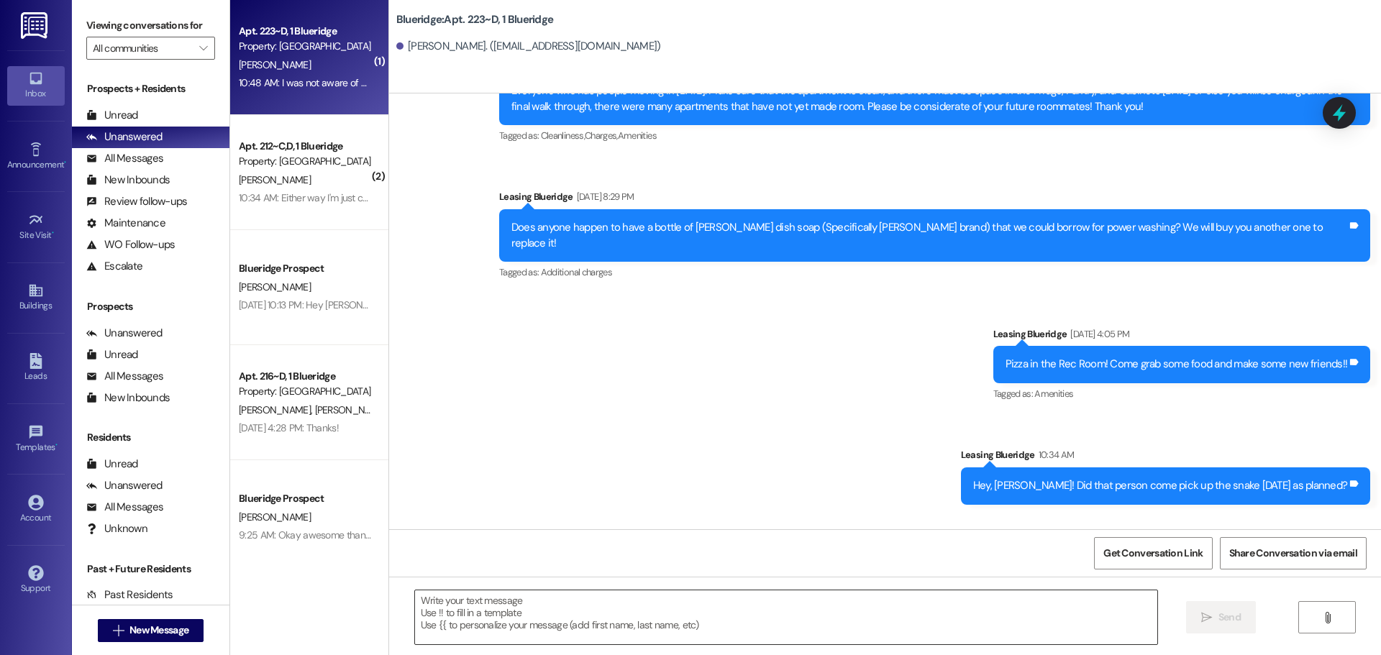
click at [751, 638] on textarea at bounding box center [786, 617] width 742 height 54
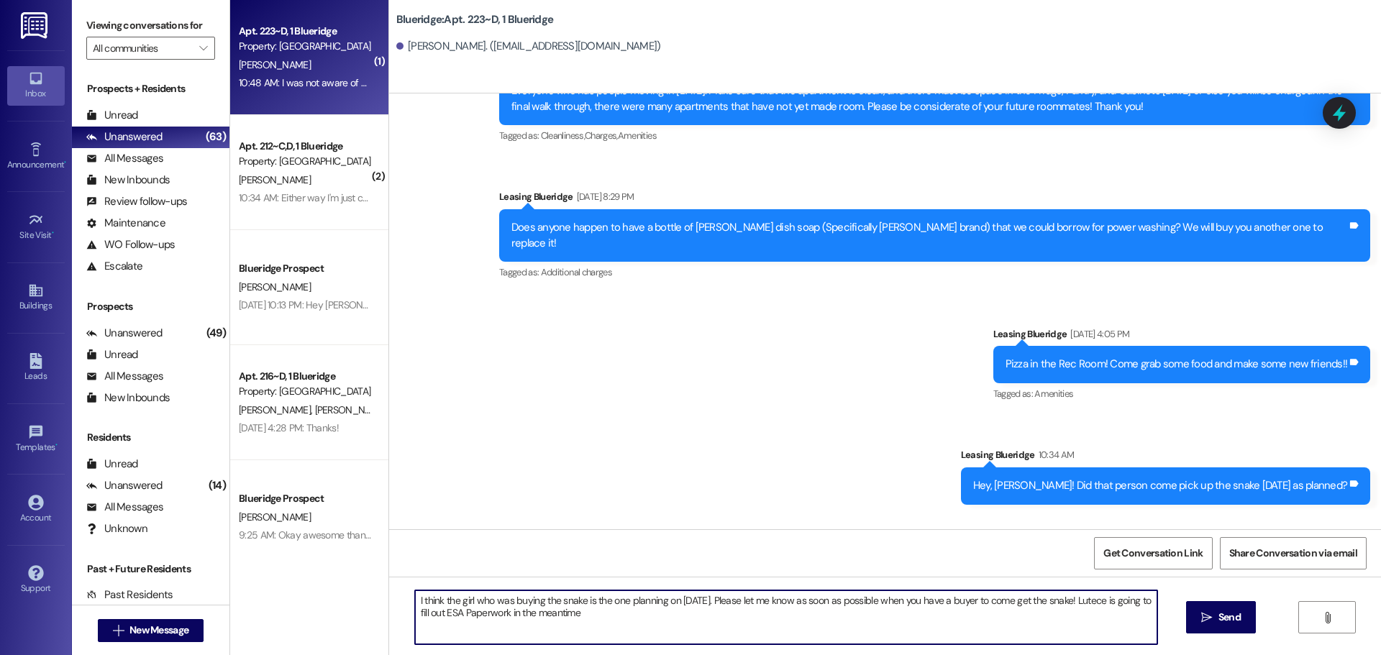
type textarea "I think the girl who was buying the snake is the one planning on [DATE]. Please…"
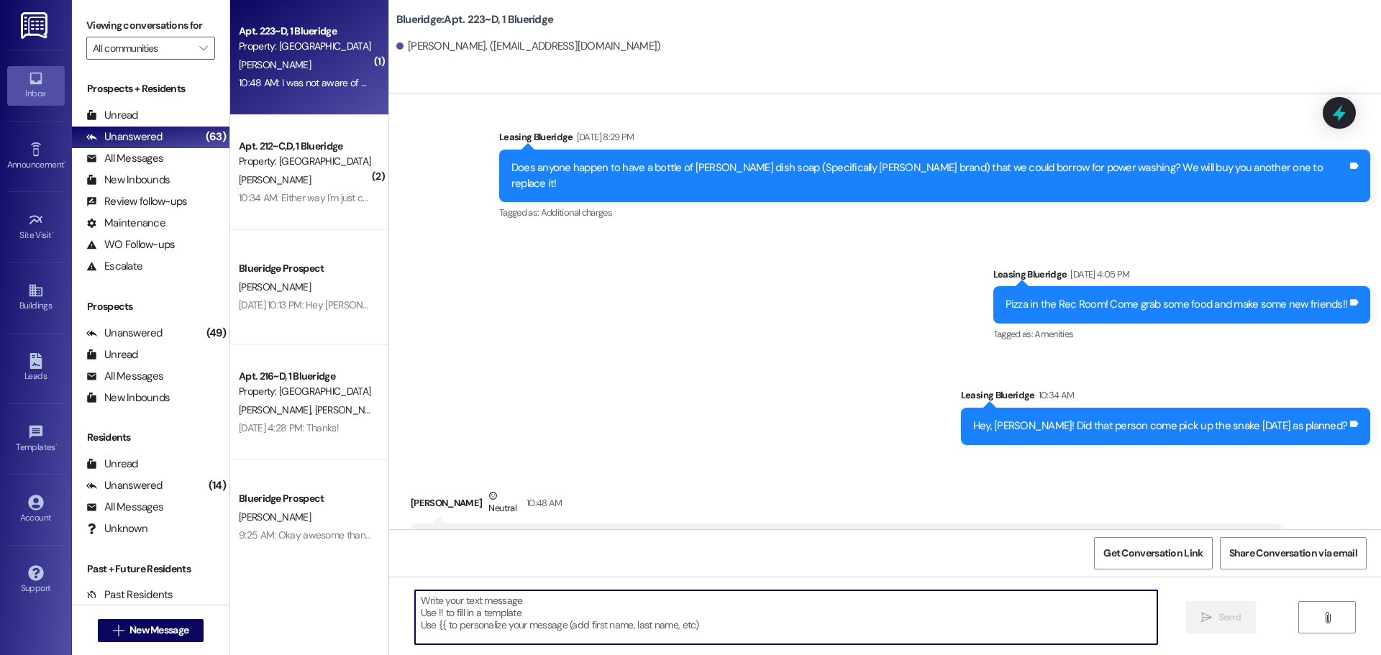
scroll to position [26536, 0]
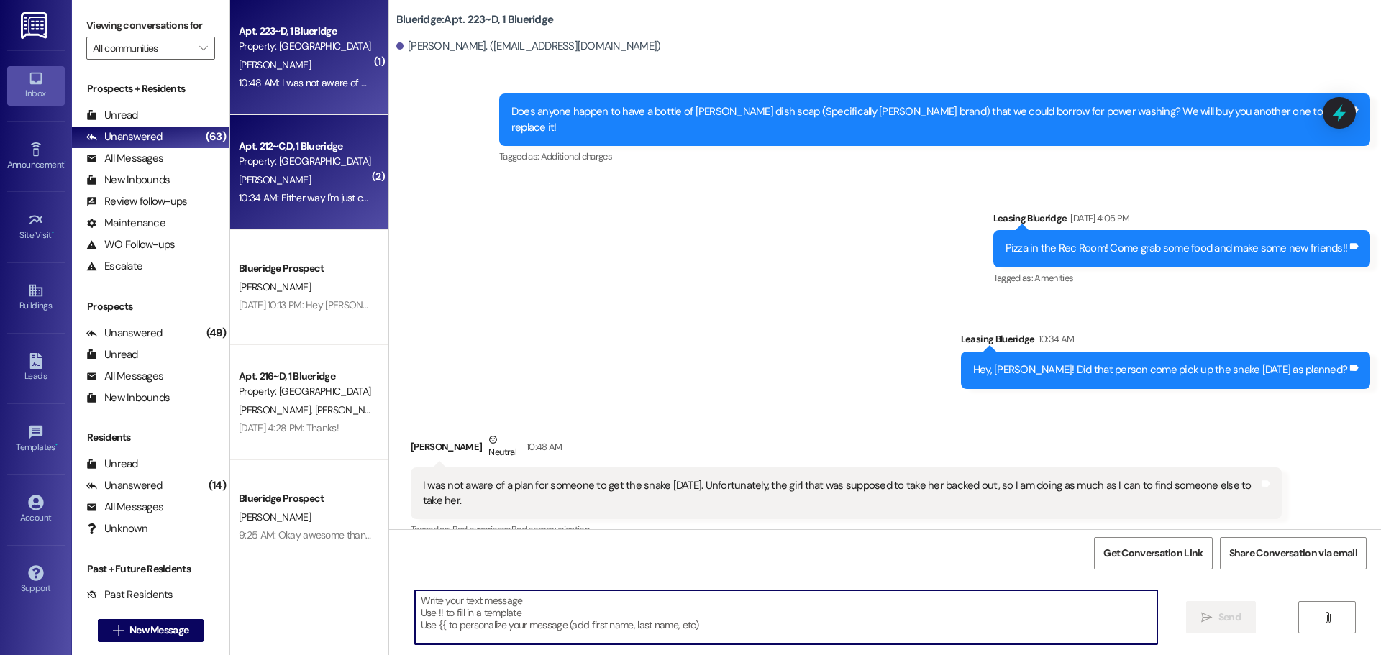
click at [312, 191] on div "10:34 AM: Either way I'm just concerned how much of these thick dark particles …" at bounding box center [594, 197] width 710 height 13
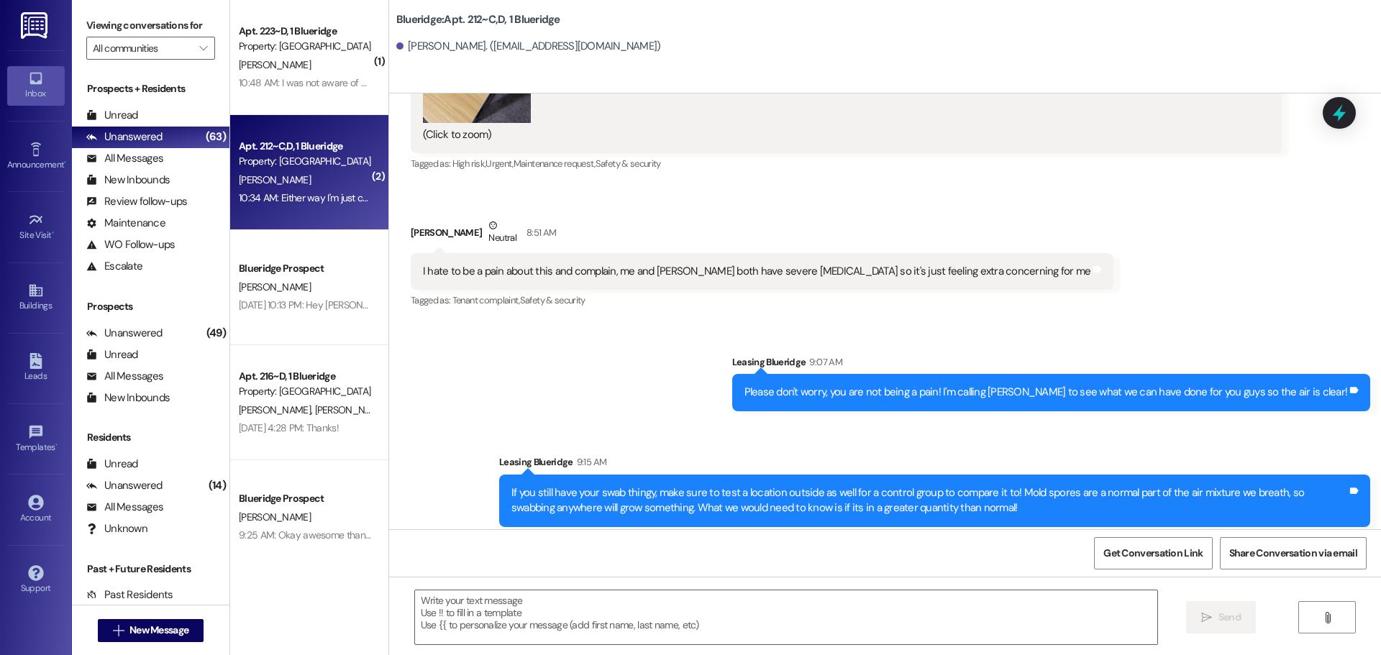
scroll to position [43550, 0]
drag, startPoint x: 507, startPoint y: 477, endPoint x: 1150, endPoint y: 480, distance: 642.9
drag, startPoint x: 514, startPoint y: 396, endPoint x: 753, endPoint y: 403, distance: 238.8
click at [751, 621] on div "I don't have anymore sterile swabs so I don't think I can properly test for mor…" at bounding box center [599, 628] width 353 height 15
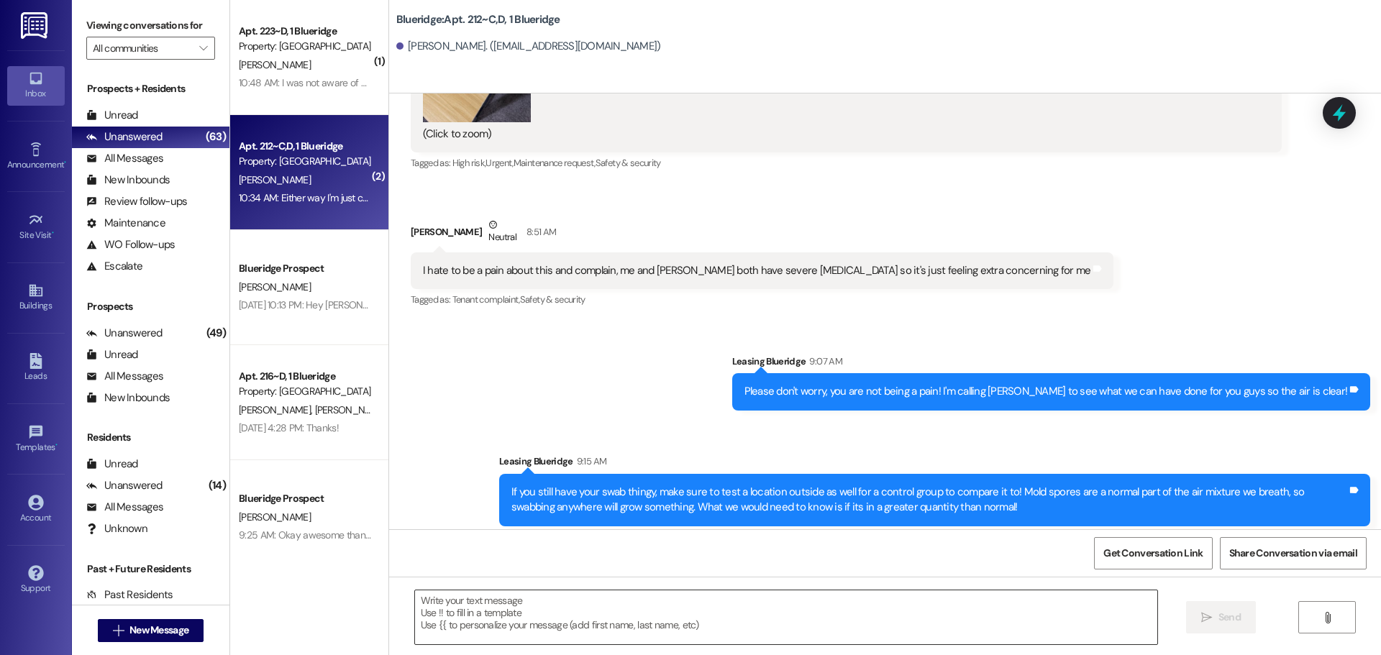
click at [734, 629] on textarea at bounding box center [786, 617] width 742 height 54
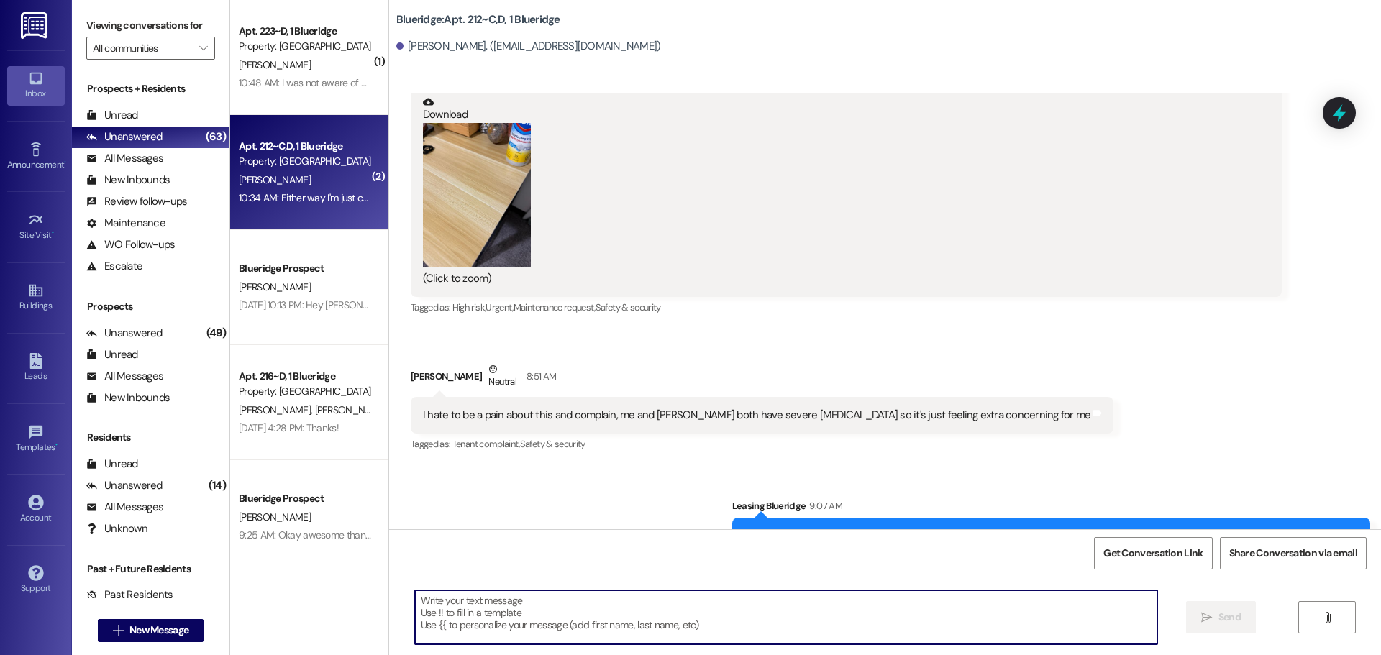
scroll to position [43406, 0]
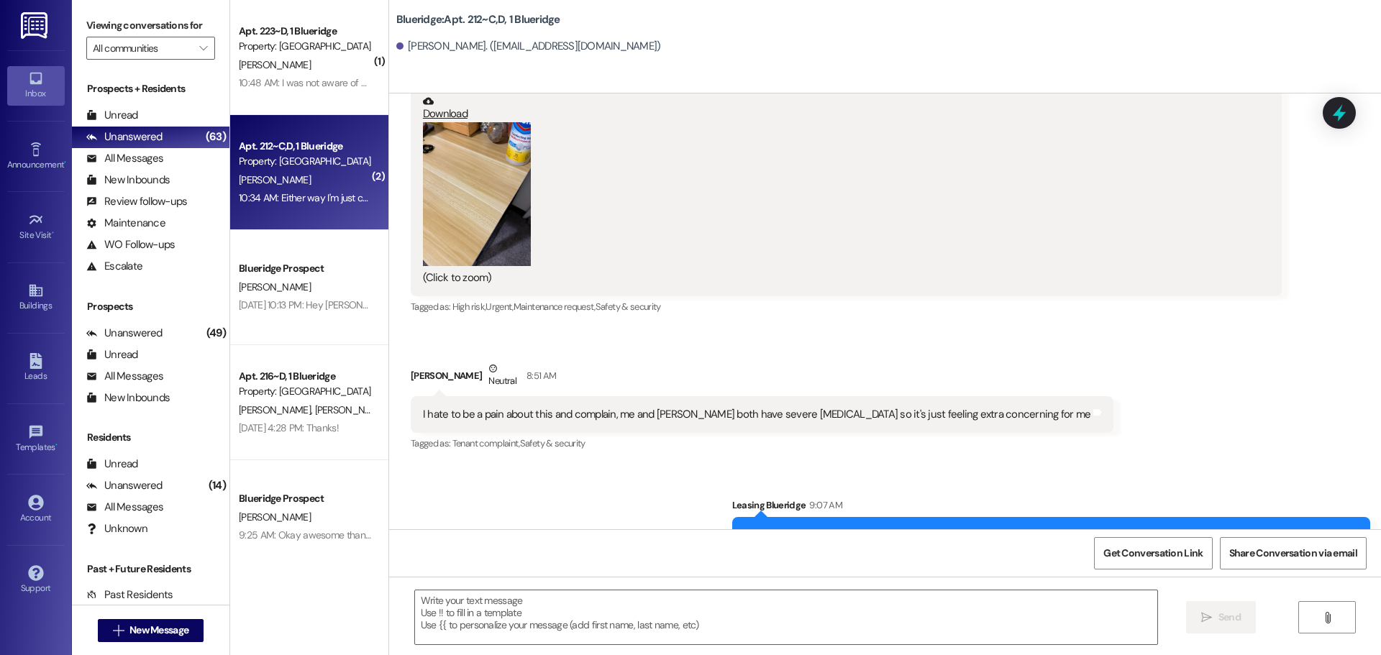
drag, startPoint x: 481, startPoint y: 365, endPoint x: 710, endPoint y: 449, distance: 243.7
click at [693, 587] on div "Sent via SMS Leasing Blueridge 9:15 AM If you still have your swab thingy, make…" at bounding box center [934, 644] width 892 height 115
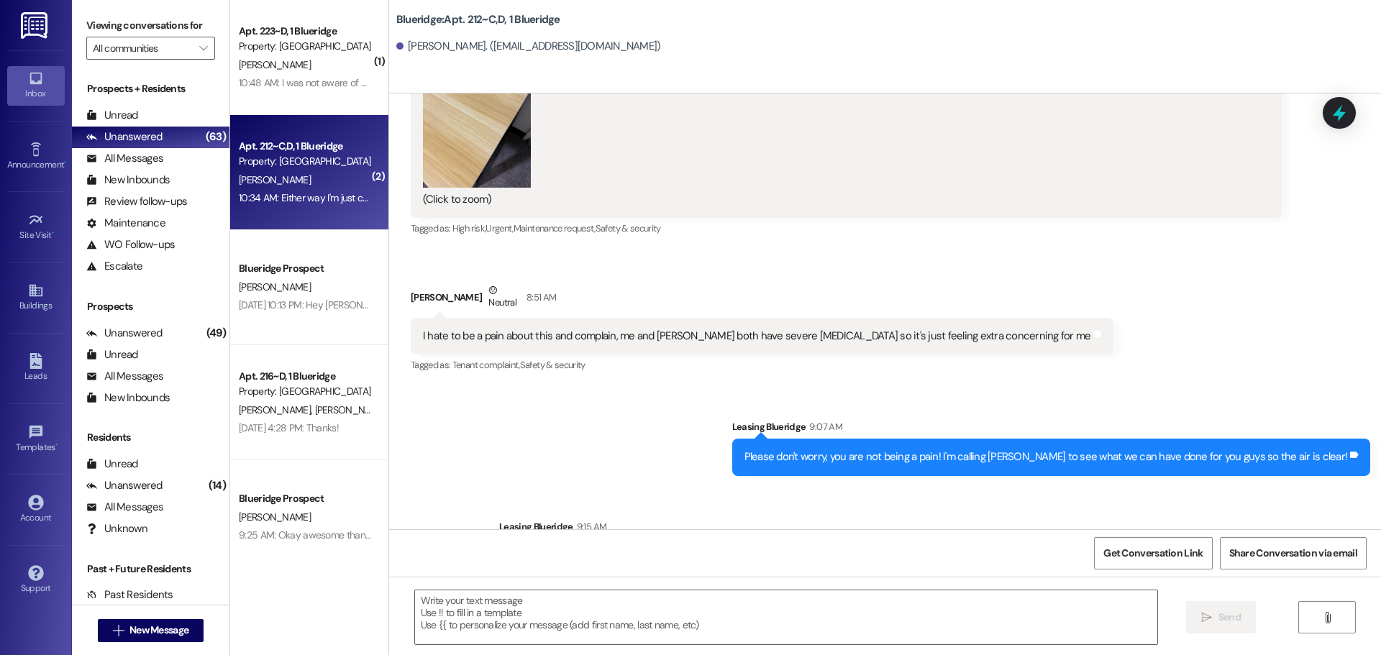
scroll to position [43550, 0]
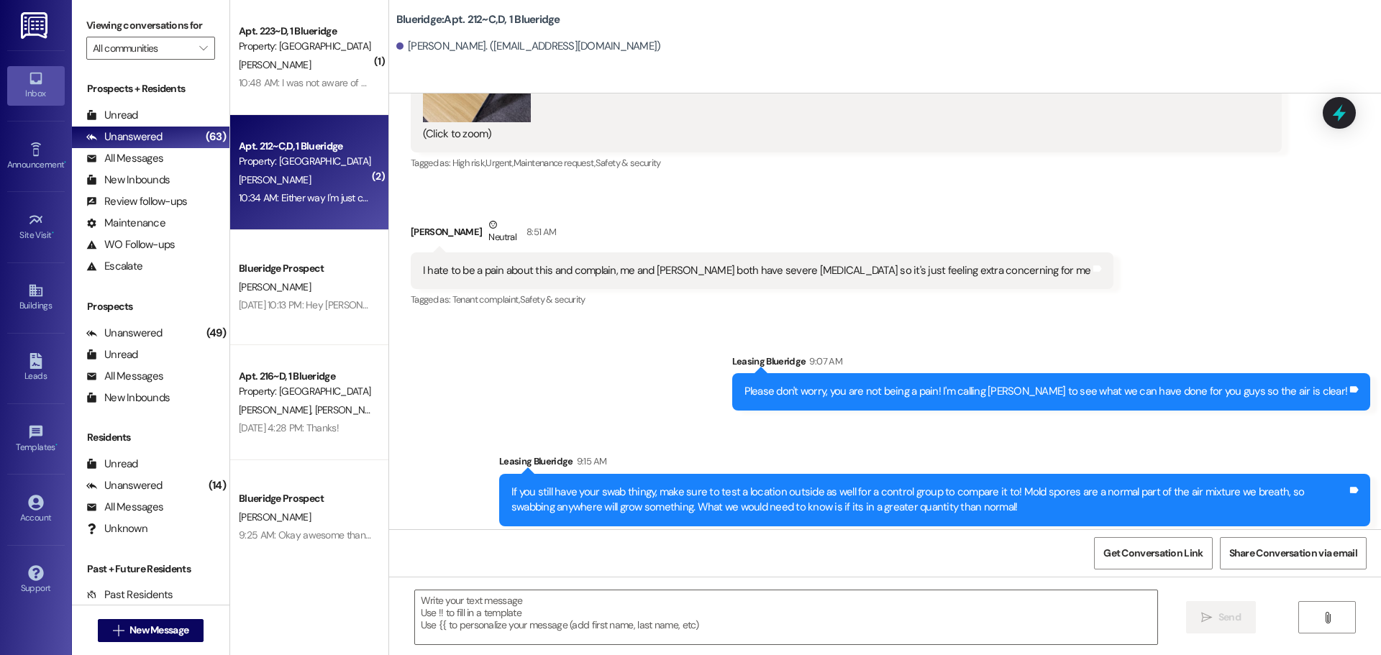
drag, startPoint x: 396, startPoint y: 383, endPoint x: 1153, endPoint y: 503, distance: 766.7
click at [1153, 558] on div "Received via SMS Emma Garcia 10:32 AM I don't have anymore sterile swabs so I d…" at bounding box center [885, 658] width 992 height 201
click at [1174, 558] on div "Received via SMS Emma Garcia 10:32 AM I don't have anymore sterile swabs so I d…" at bounding box center [885, 658] width 992 height 201
click at [851, 612] on textarea at bounding box center [786, 617] width 742 height 54
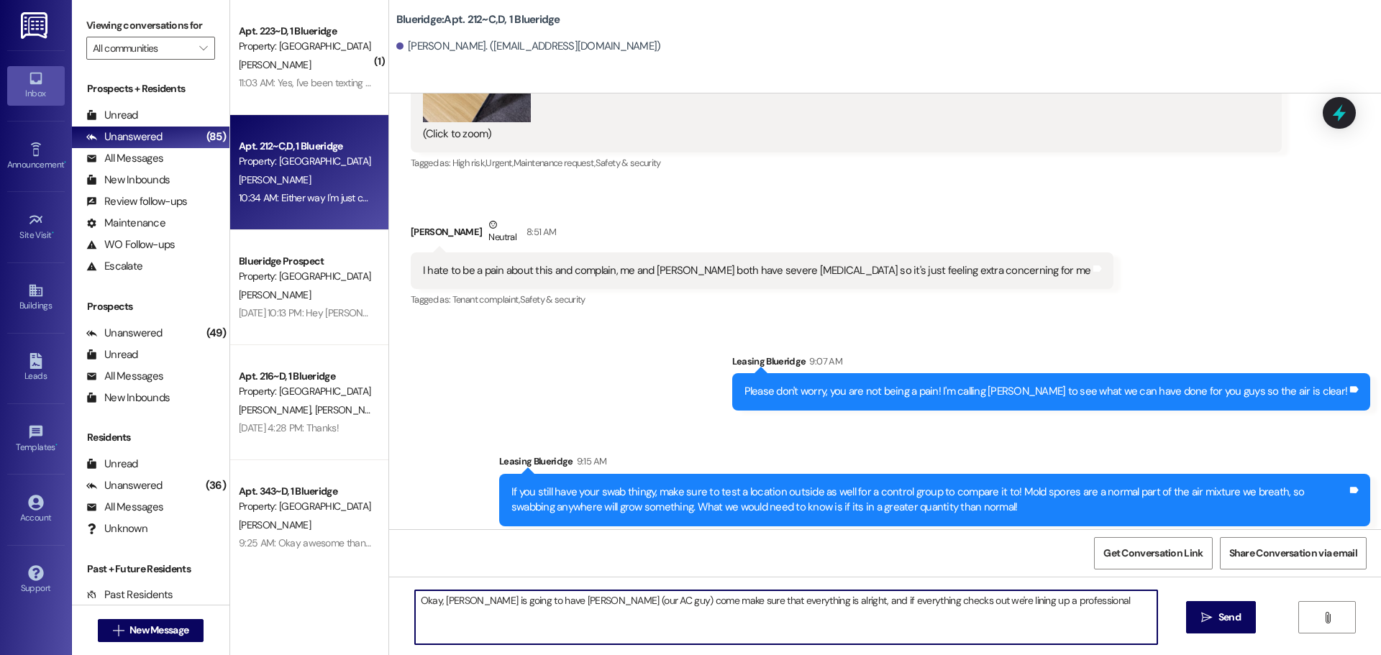
click at [1077, 608] on textarea "Okay, Jonesy is going to have Corey Hones (our AC guy) come make sure that ever…" at bounding box center [786, 617] width 742 height 54
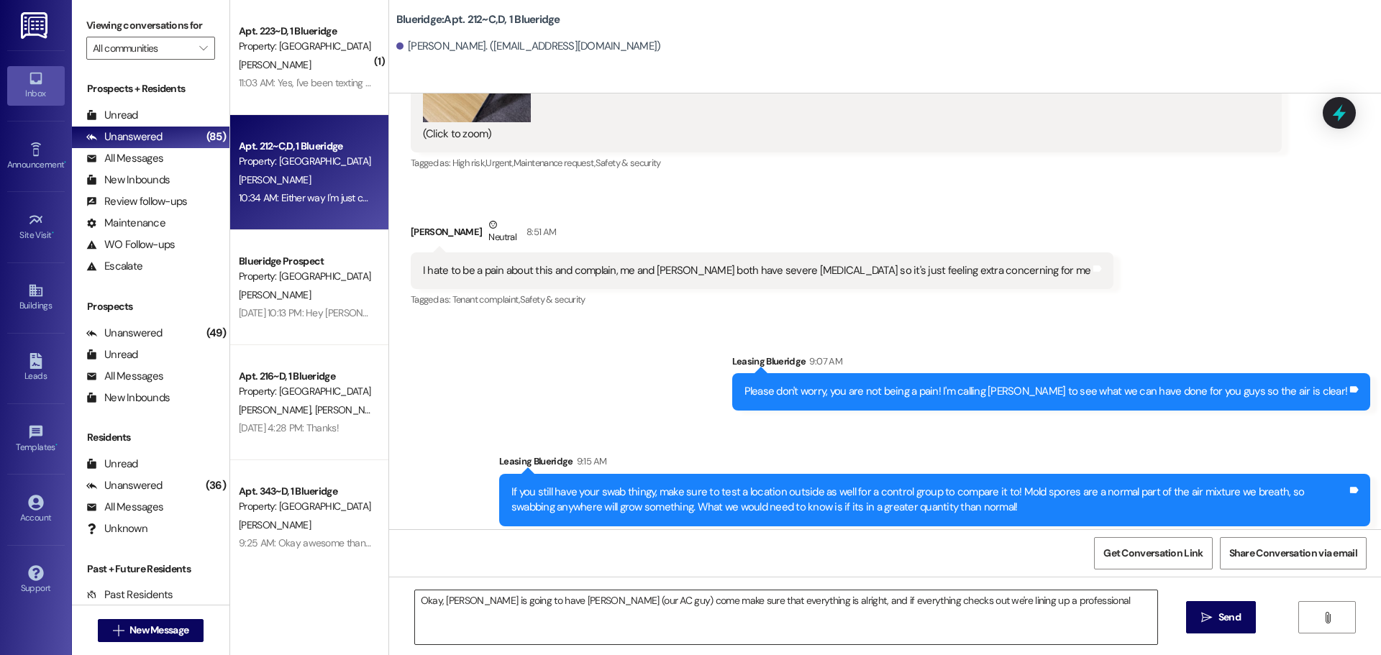
click at [1098, 611] on textarea "Okay, Jonesy is going to have Corey Hones (our AC guy) come make sure that ever…" at bounding box center [786, 617] width 742 height 54
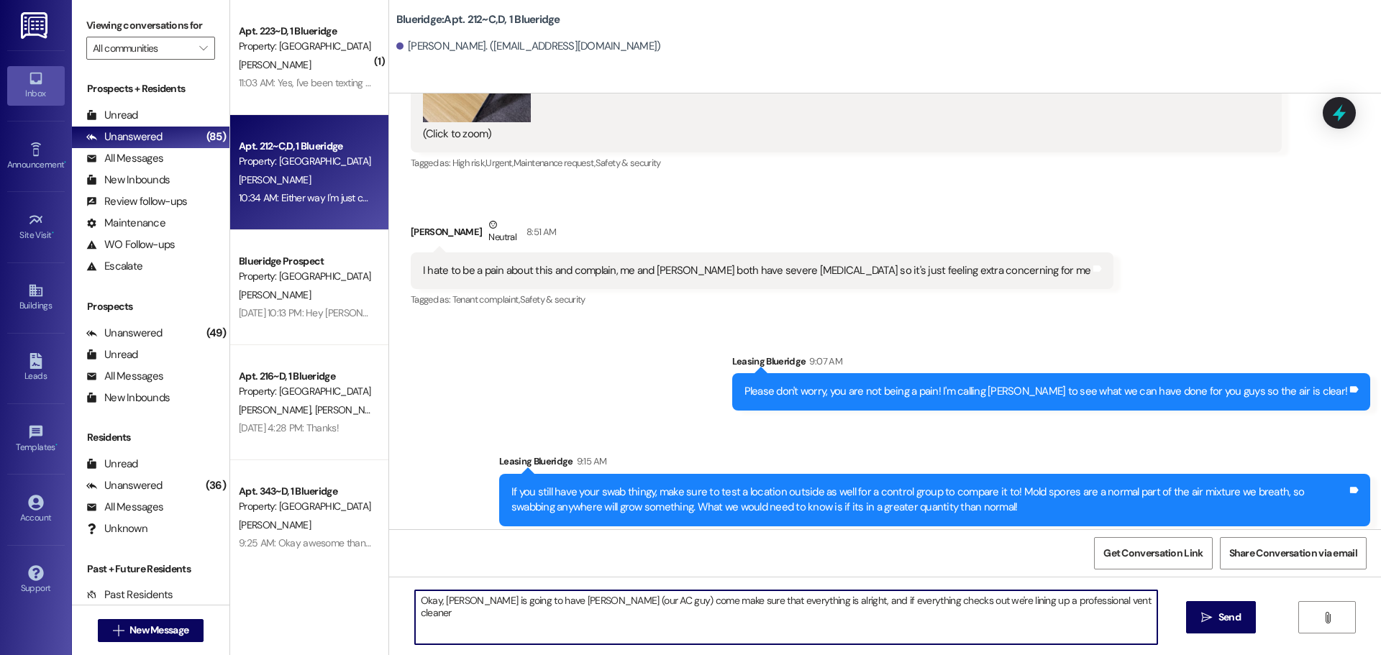
type textarea "Okay, [PERSON_NAME] is going to have [PERSON_NAME] (our AC guy) come make sure …"
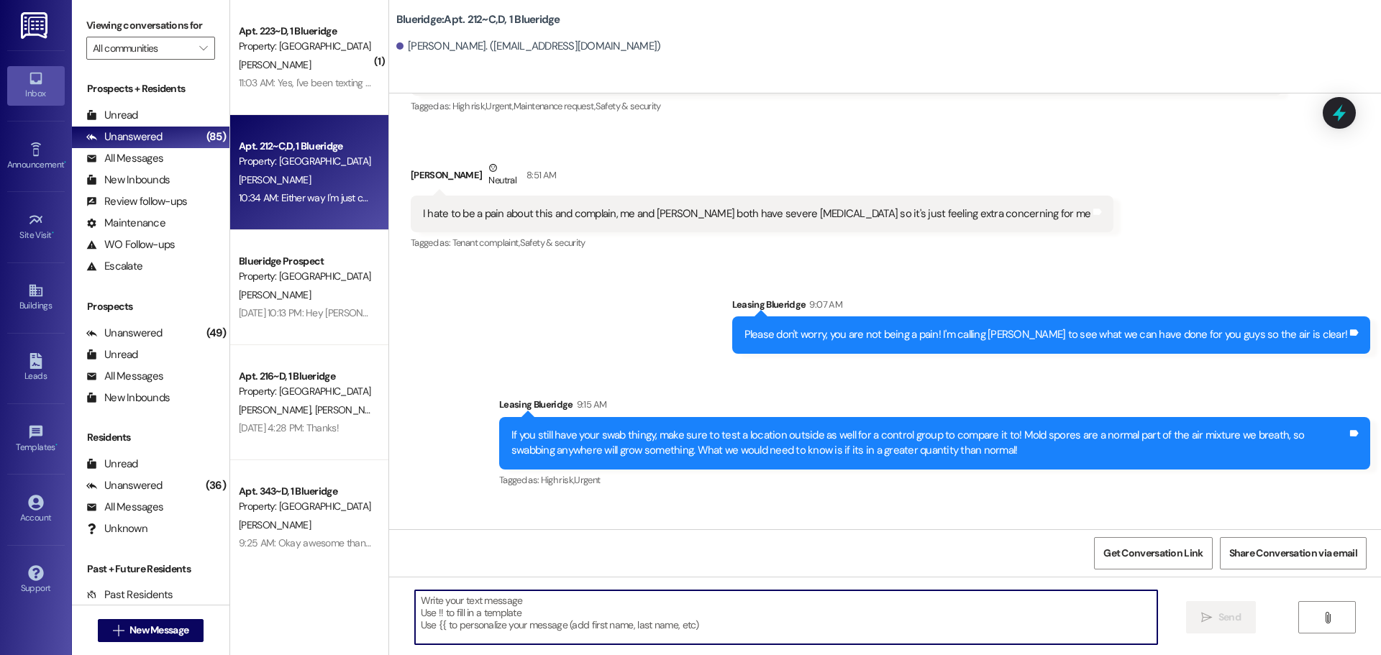
scroll to position [43650, 0]
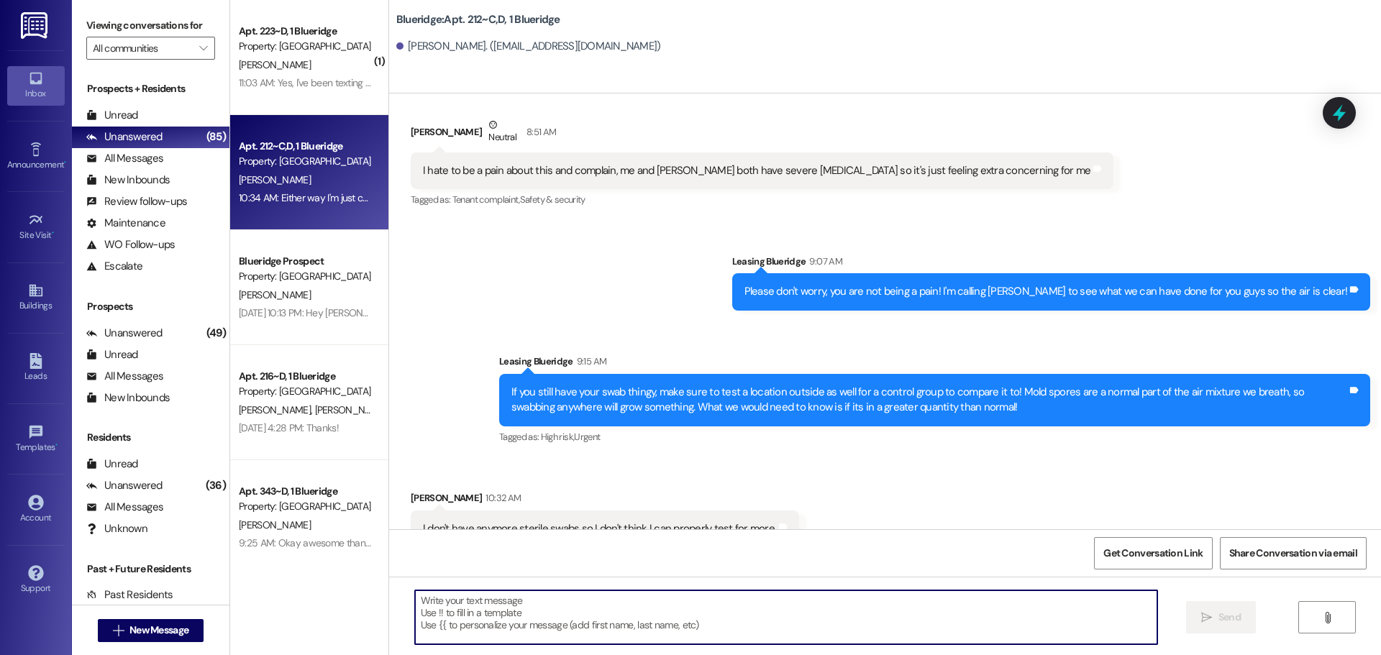
click at [928, 607] on textarea at bounding box center [786, 617] width 742 height 54
click at [934, 623] on textarea at bounding box center [786, 617] width 742 height 54
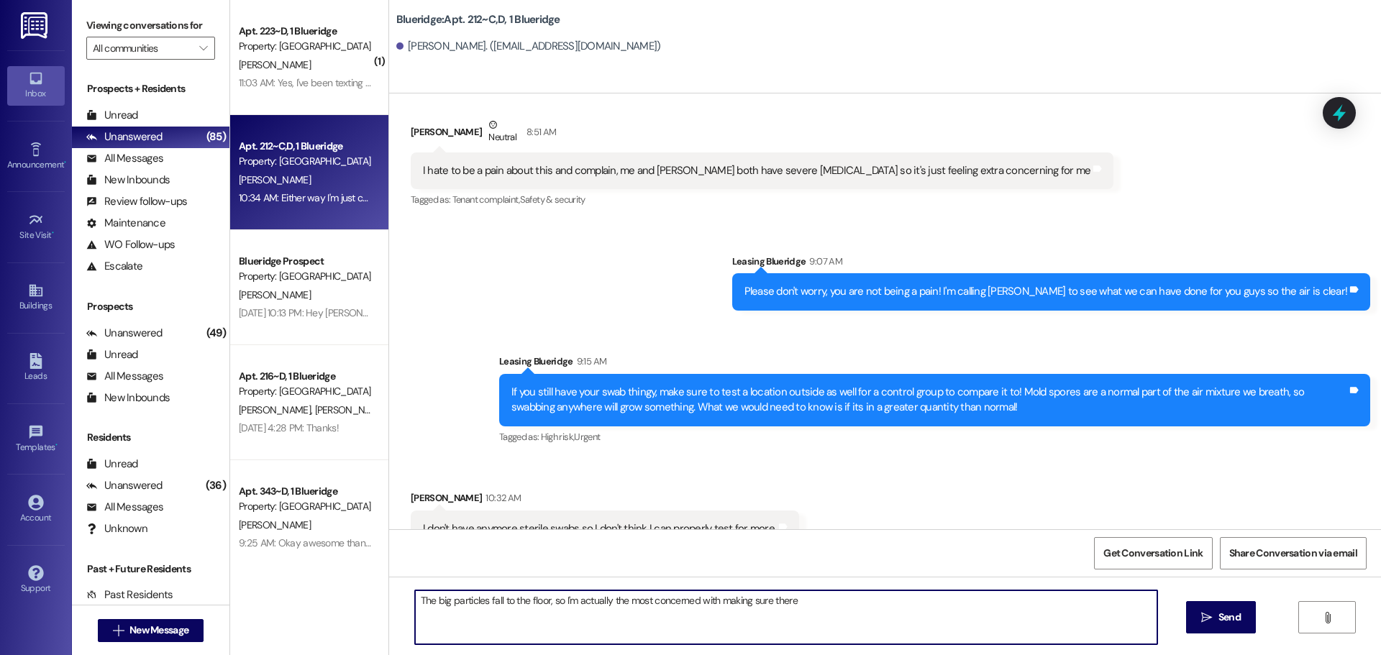
click at [539, 597] on textarea "The big particles fall to the floor, so I'm actually the most concerned with ma…" at bounding box center [786, 617] width 742 height 54
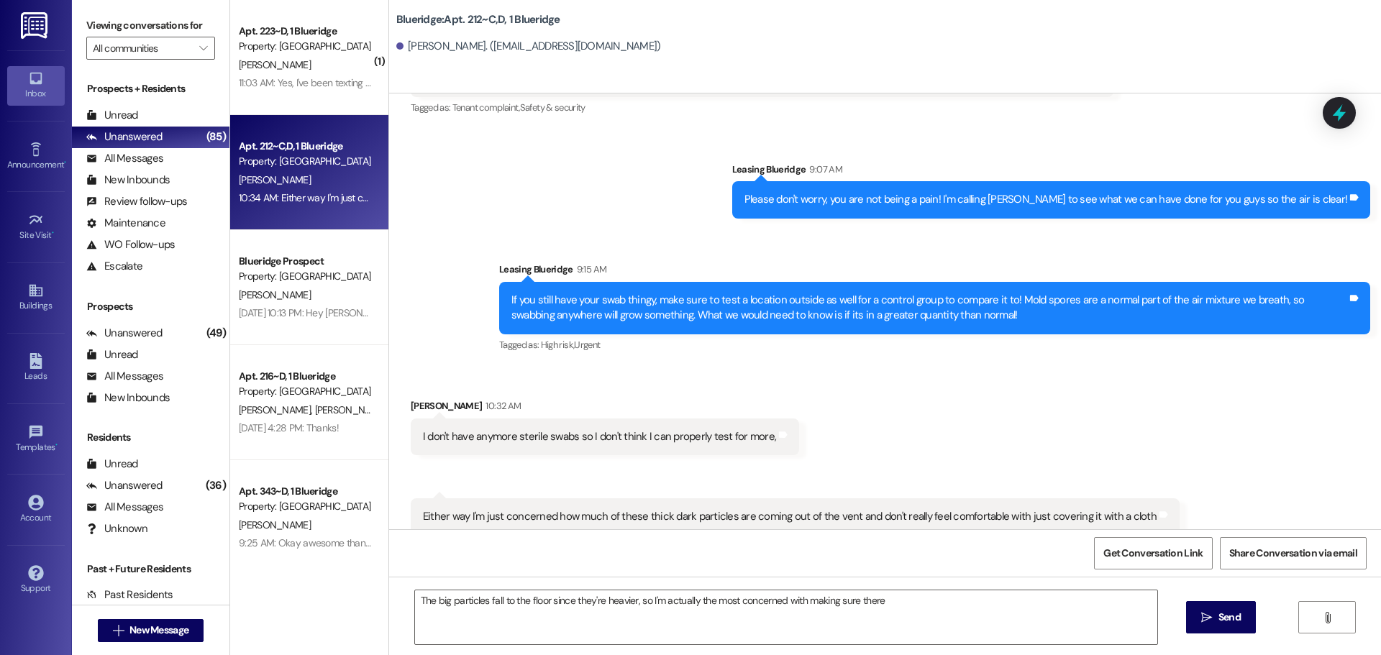
scroll to position [43750, 0]
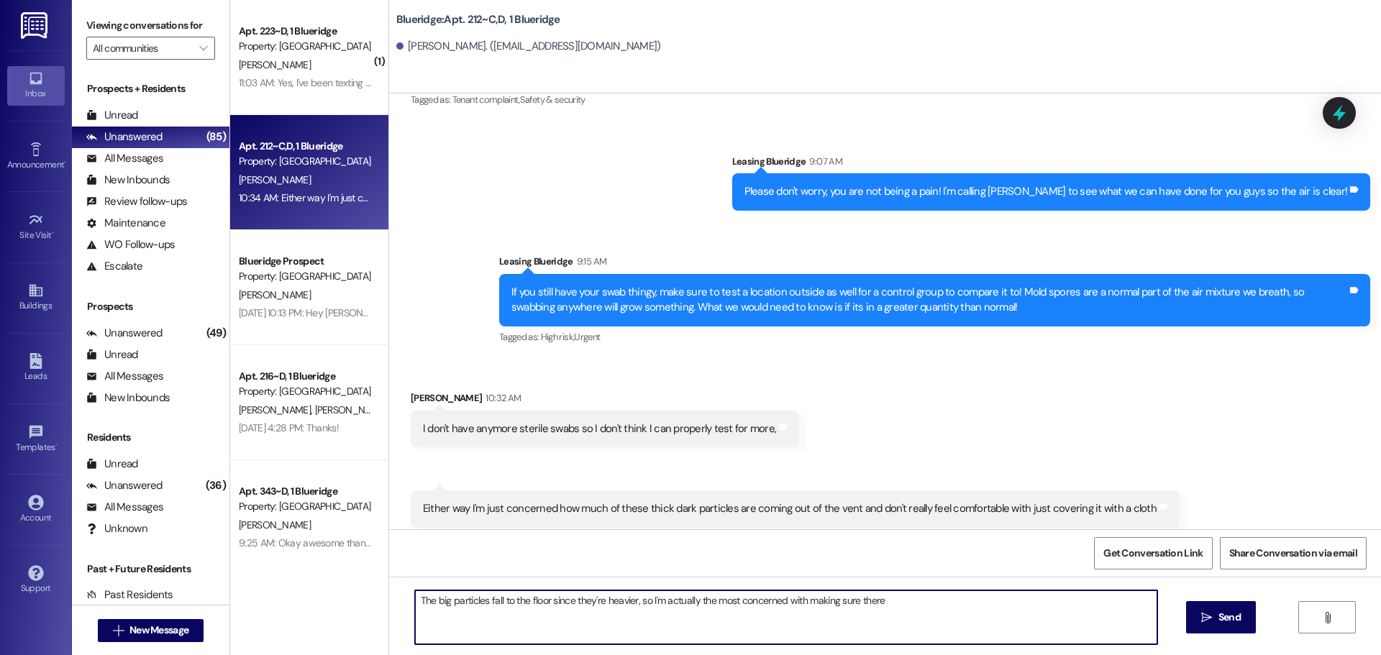
click at [976, 627] on textarea "The big particles fall to the floor since they're heavier, so I'm actually the …" at bounding box center [786, 617] width 742 height 54
click at [423, 607] on textarea "The big particles fall to the floor since they're heavier, so I'm actually the …" at bounding box center [786, 617] width 742 height 54
click at [926, 603] on textarea "The big particles fall to the floor since they're heavier, so I'm actually the …" at bounding box center [786, 617] width 742 height 54
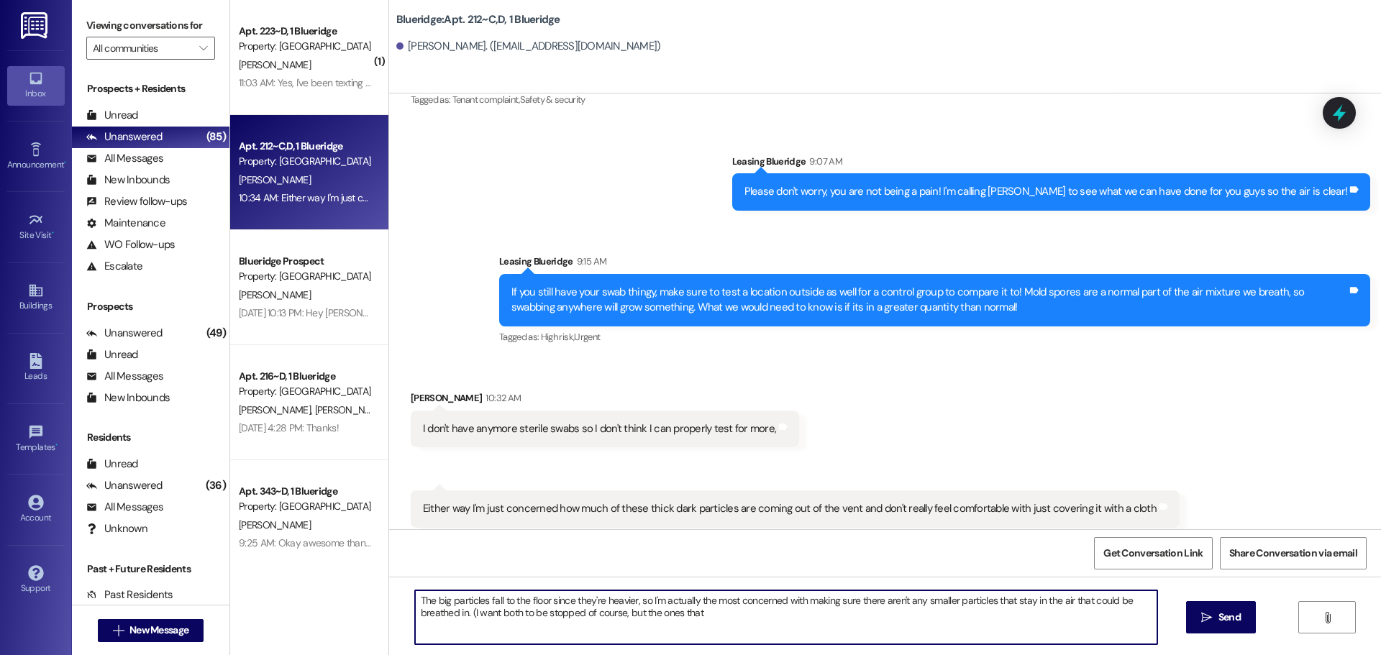
scroll to position [43751, 0]
click at [800, 623] on textarea "The big particles fall to the floor since they're heavier, so I'm actually the …" at bounding box center [786, 617] width 742 height 54
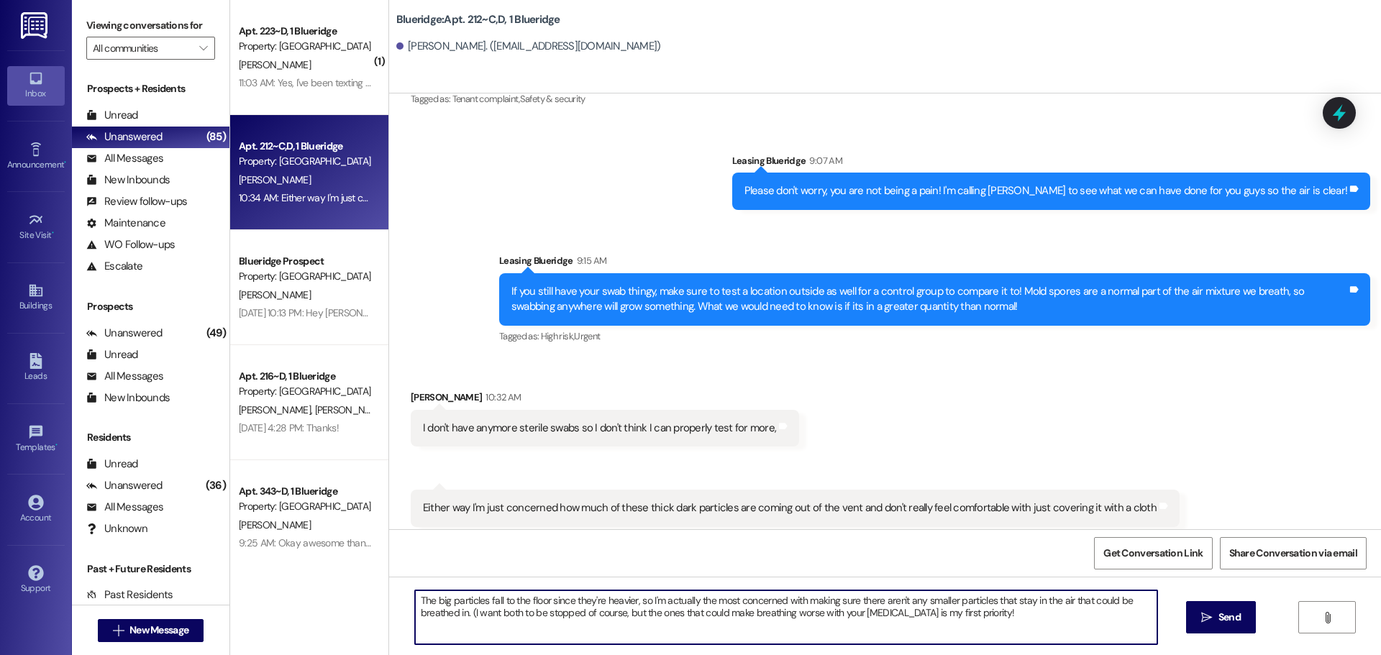
type textarea "The big particles fall to the floor since they're heavier, so I'm actually the …"
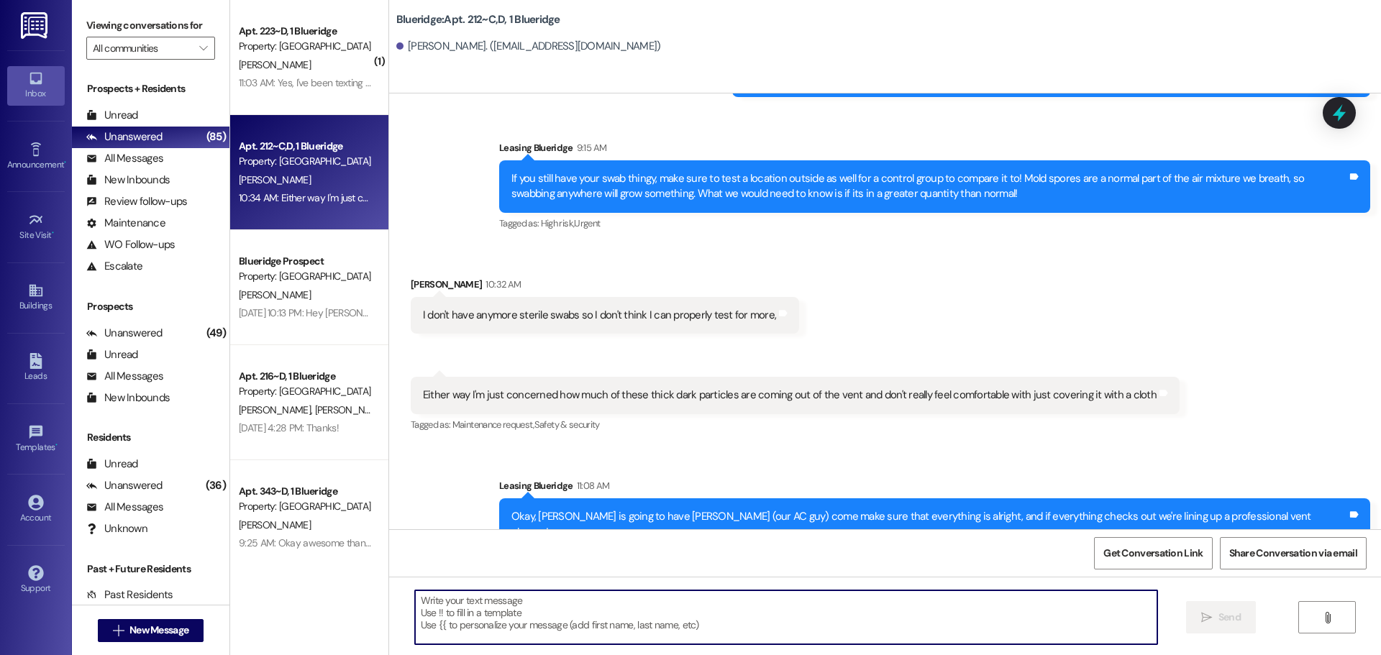
scroll to position [43866, 0]
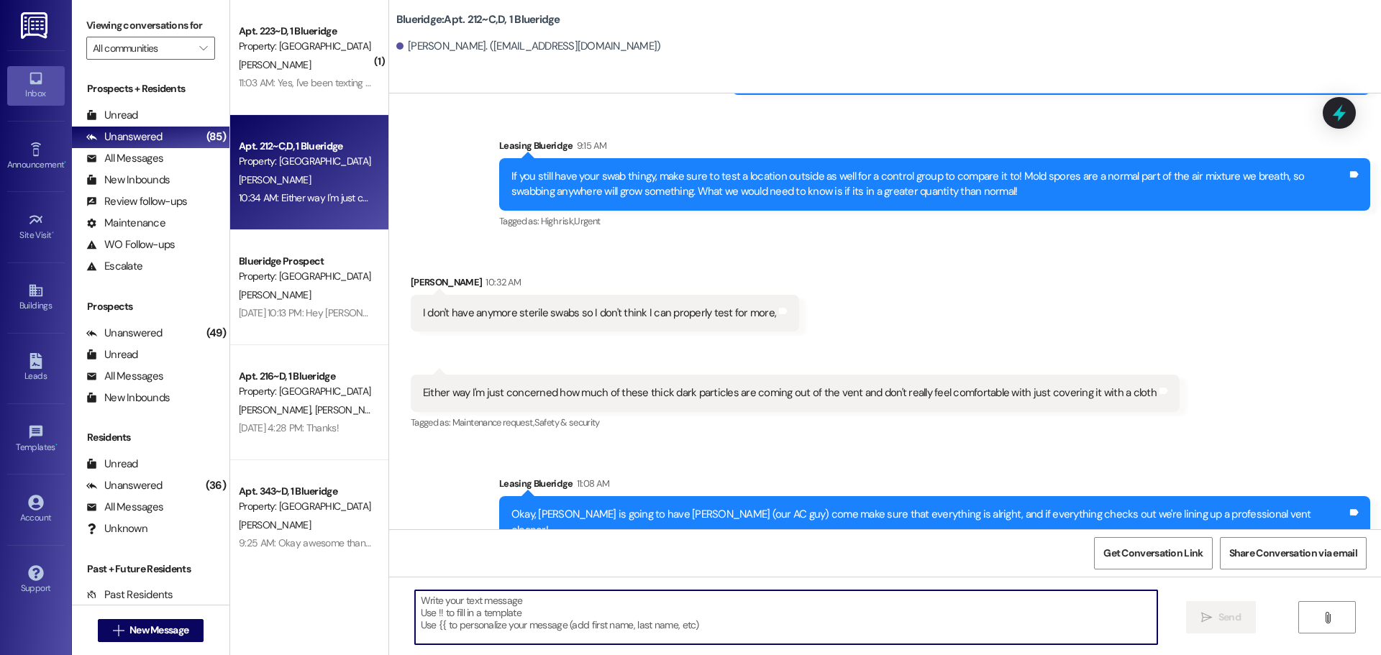
click at [621, 616] on textarea at bounding box center [786, 617] width 742 height 54
type textarea "Yeah, no problem!"
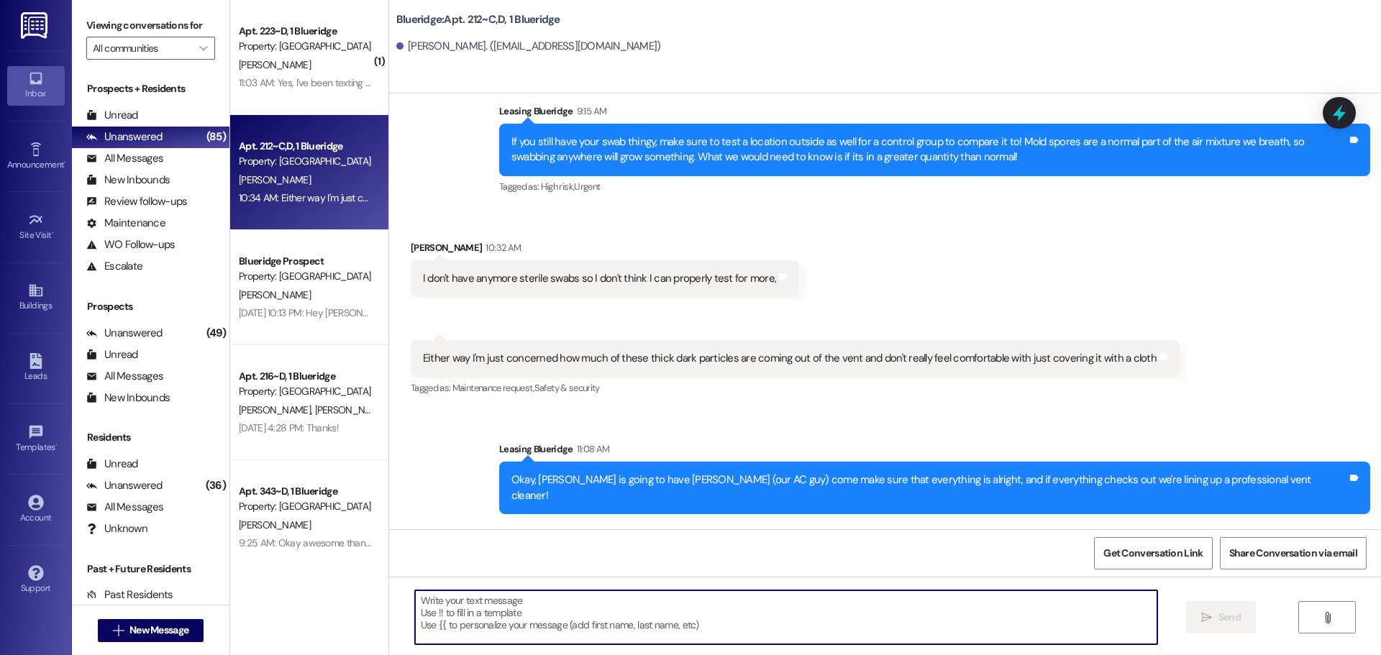
scroll to position [43966, 0]
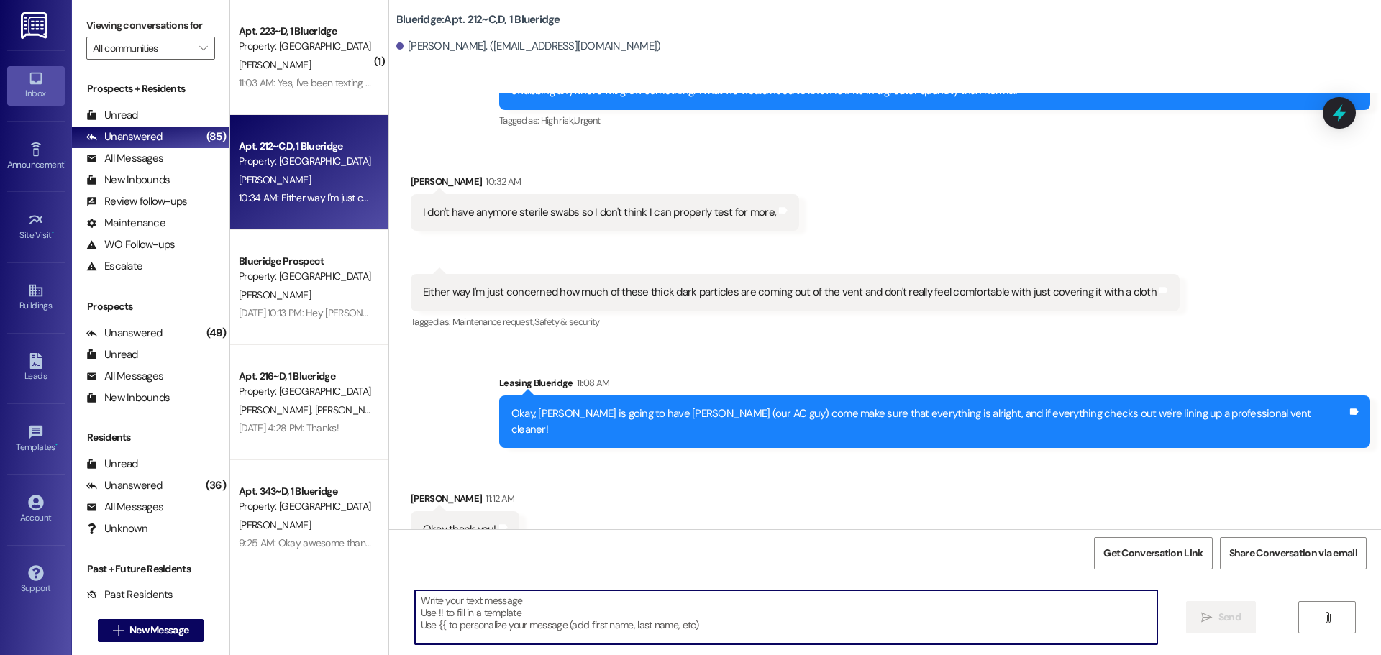
click at [706, 612] on textarea at bounding box center [786, 617] width 742 height 54
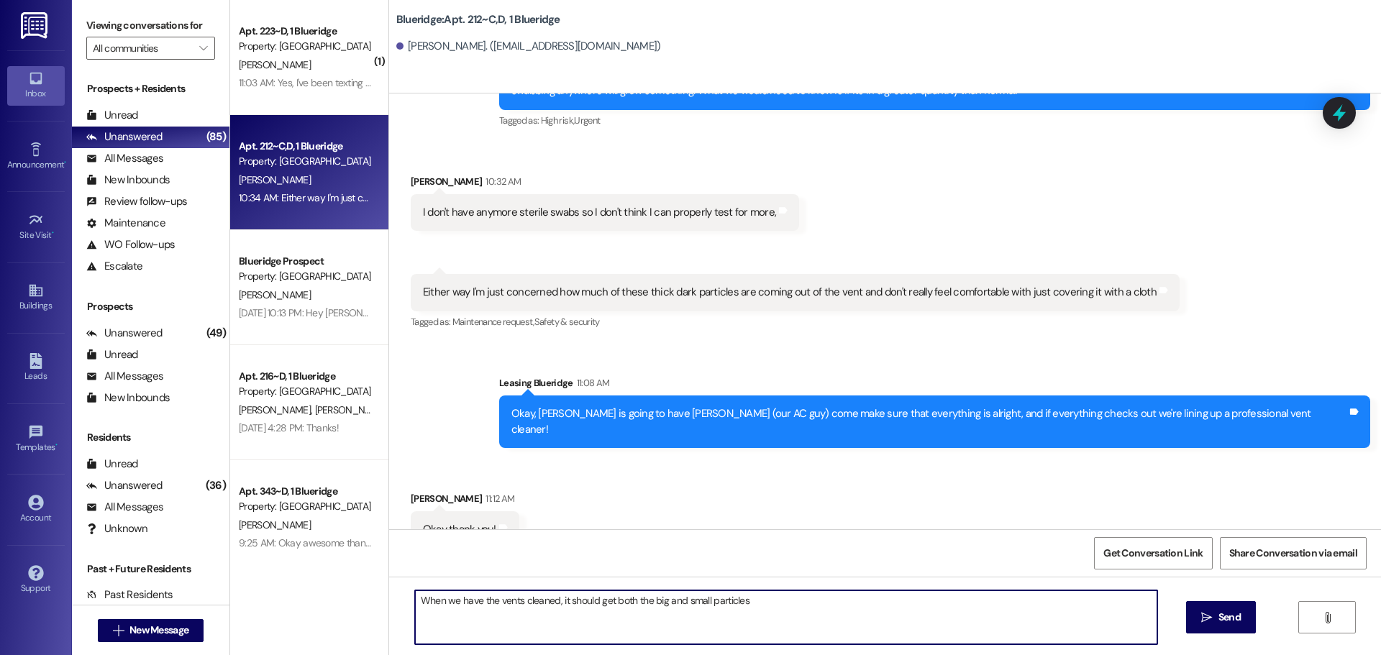
type textarea "When we have the vents cleaned, it should get both the big and small particles!"
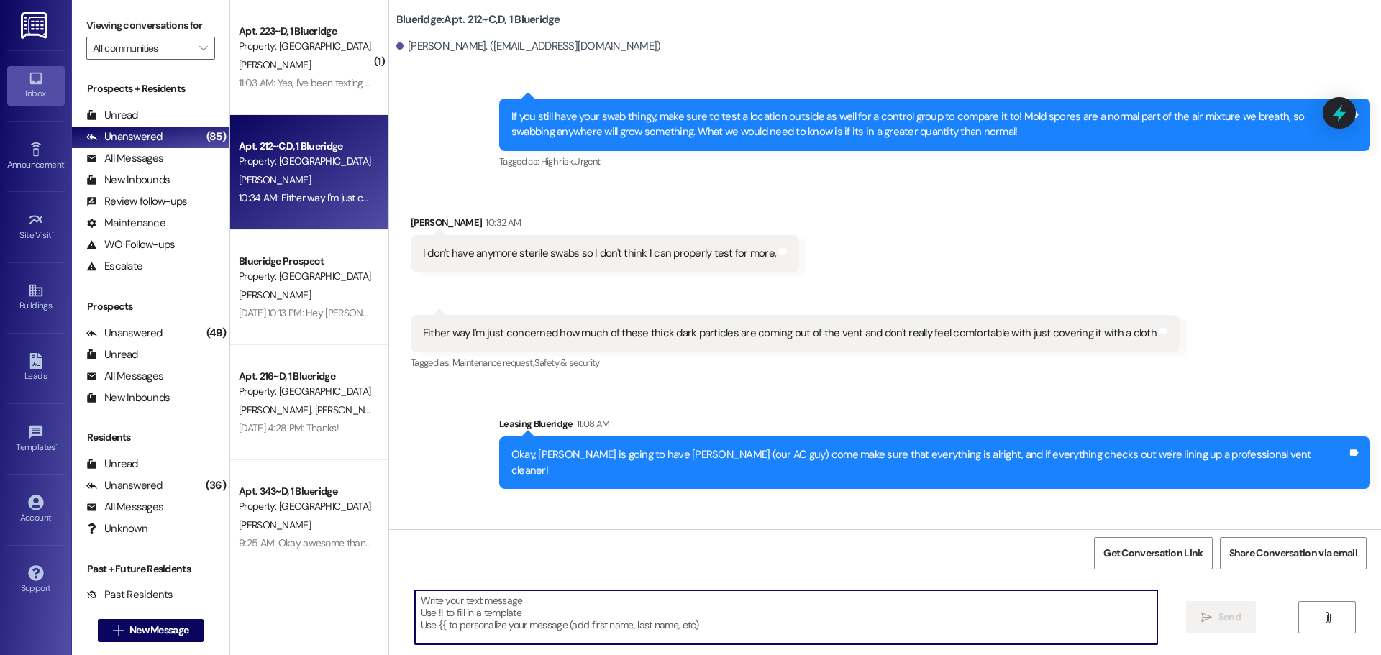
scroll to position [44066, 0]
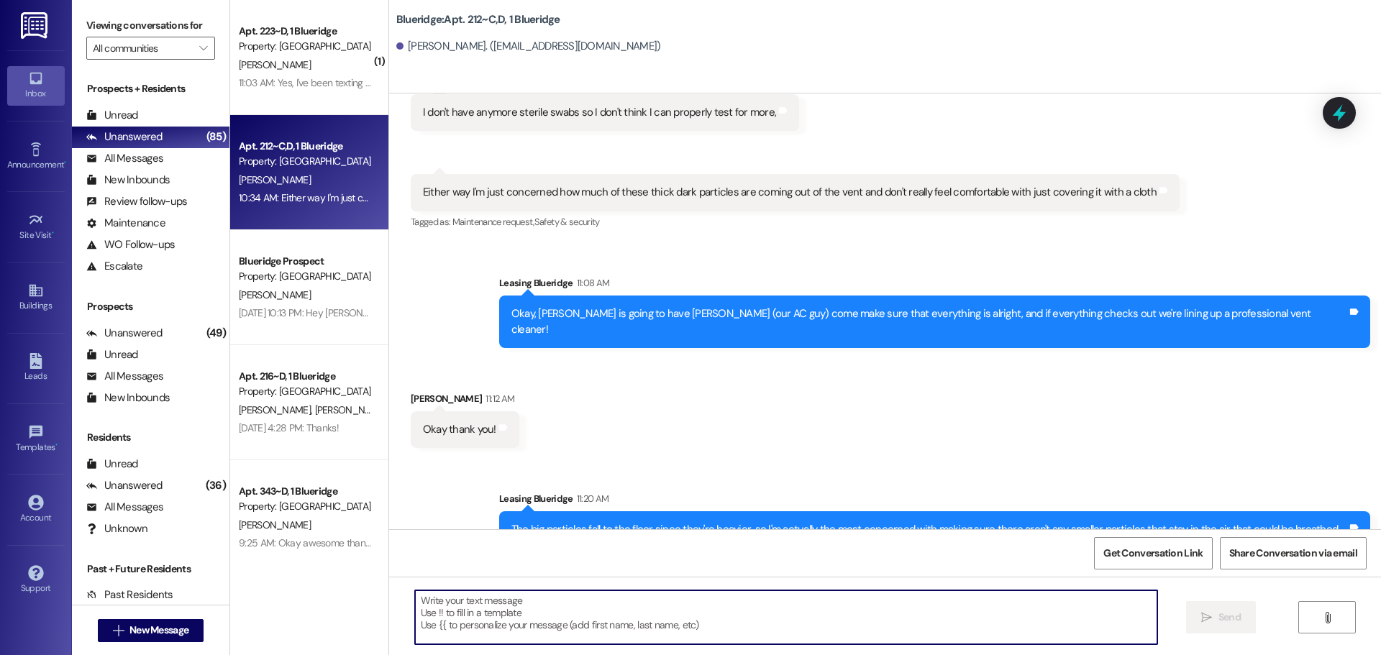
click at [653, 459] on div "Sent via SMS Leasing Blueridge 11:20 AM The big particles fall to the floor sin…" at bounding box center [885, 617] width 992 height 316
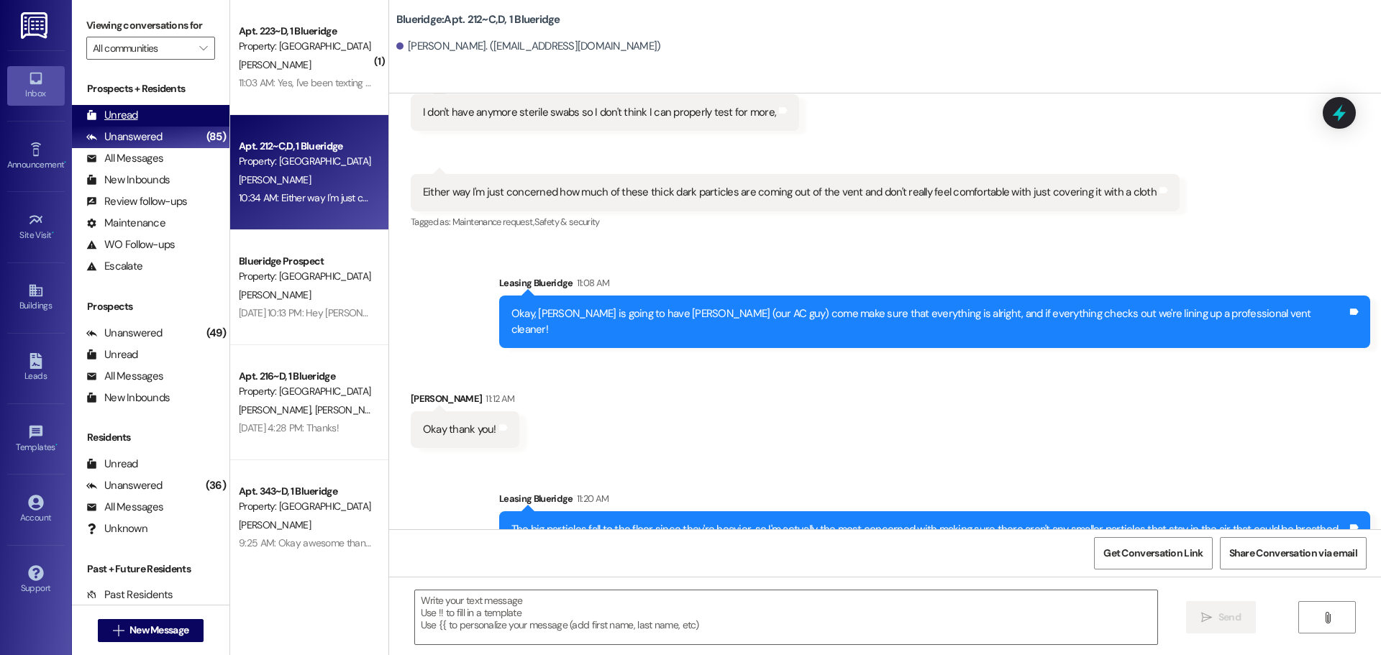
click at [117, 113] on div "Unread" at bounding box center [112, 115] width 52 height 15
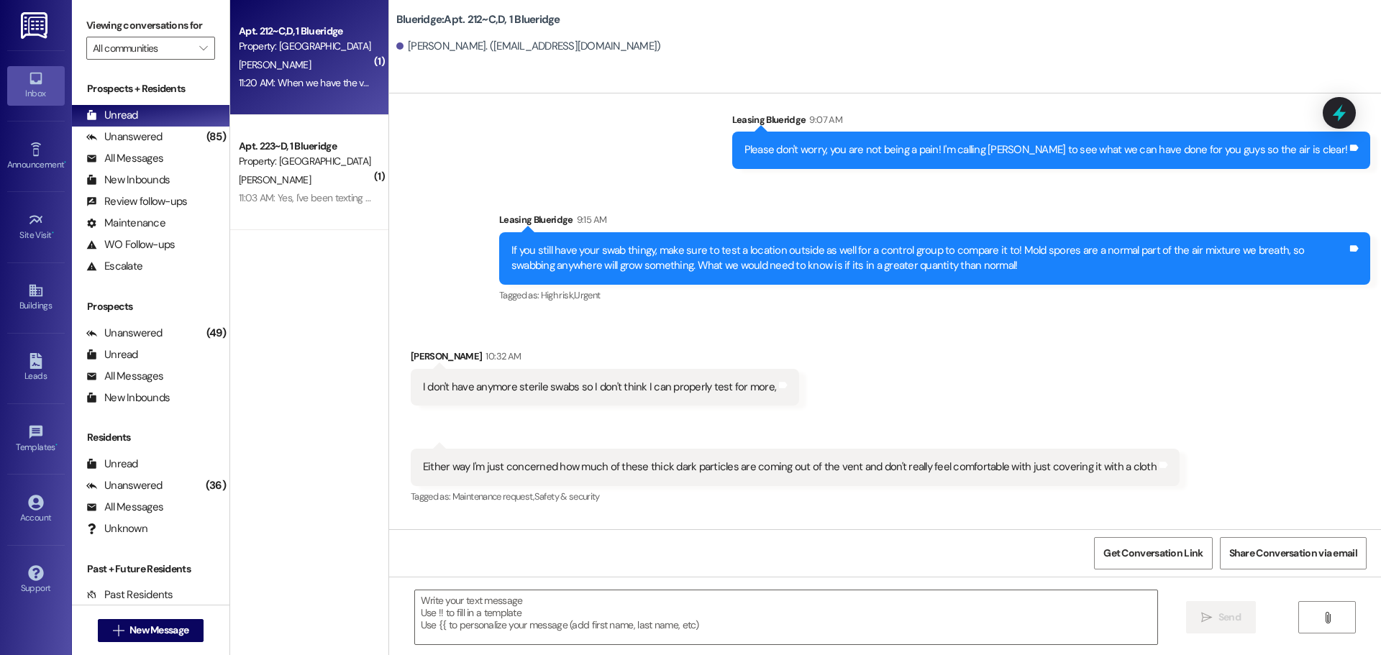
scroll to position [44068, 0]
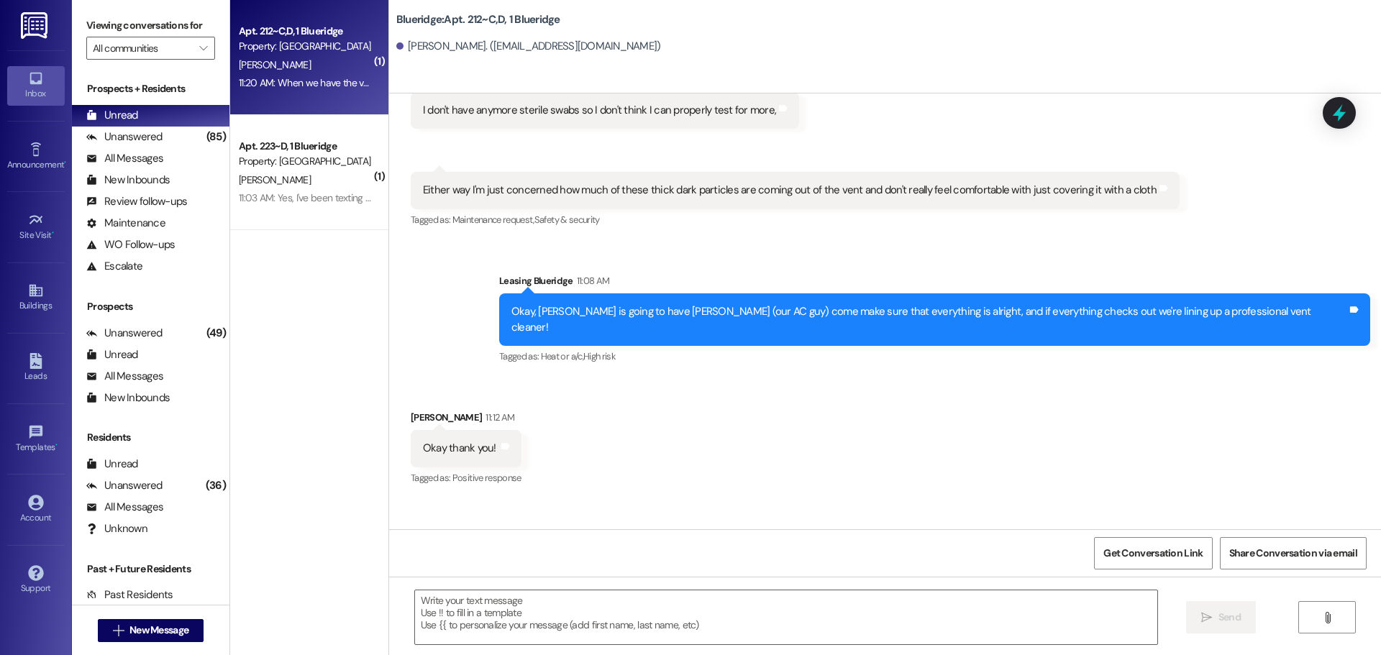
click at [315, 76] on div "11:20 AM: When we have the vents cleaned, it should get both the big and small …" at bounding box center [424, 82] width 370 height 13
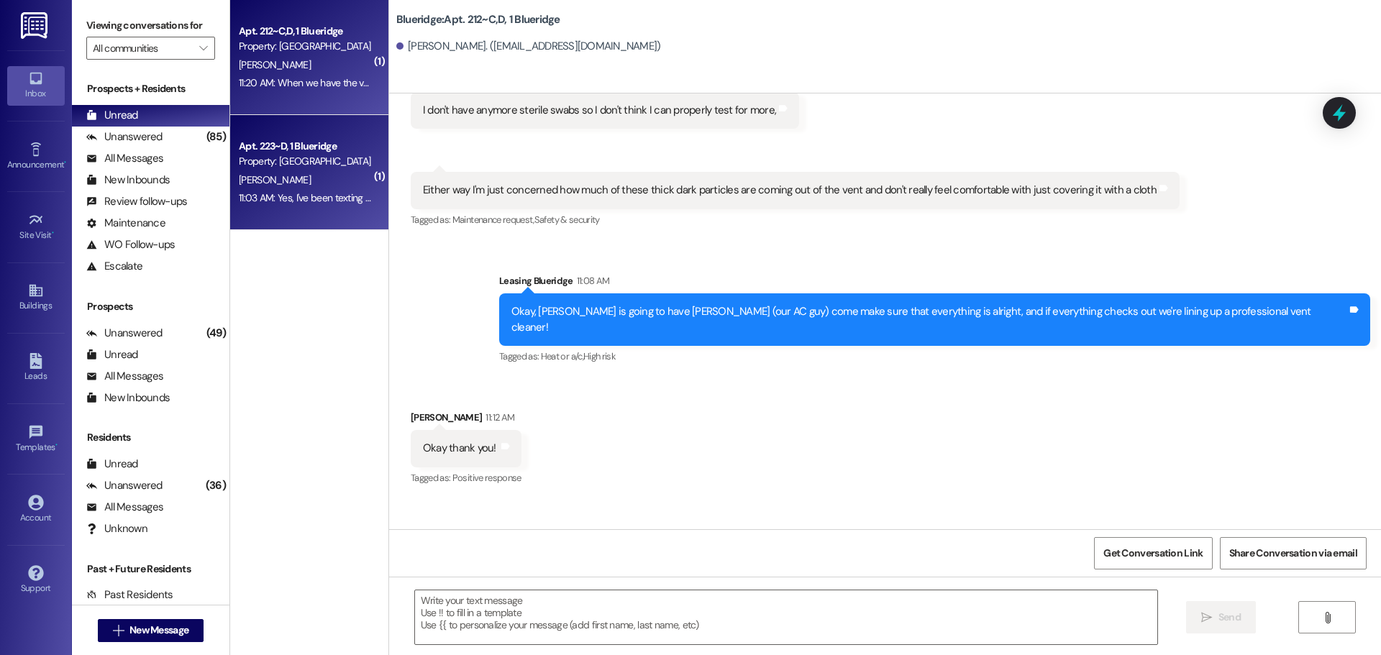
click at [323, 204] on div "11:03 AM: Yes, I've been texting with Lutece this morning as well. I am working…" at bounding box center [305, 198] width 136 height 18
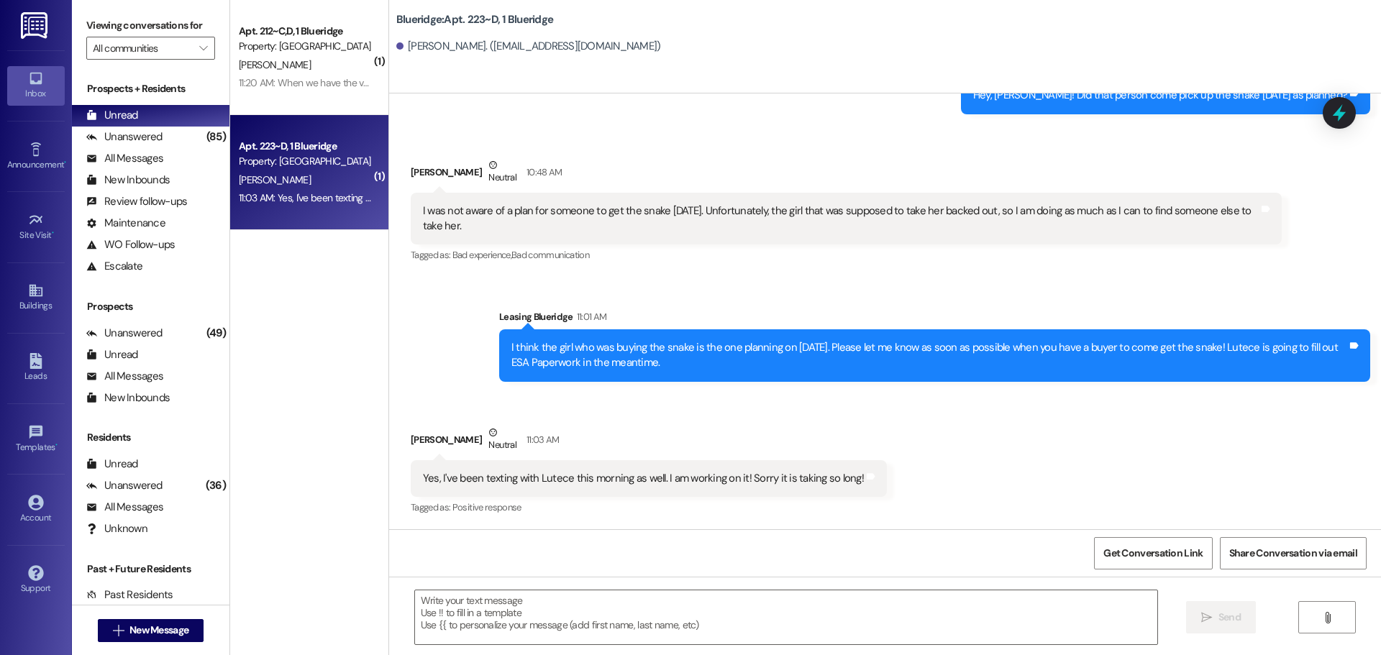
scroll to position [26673, 0]
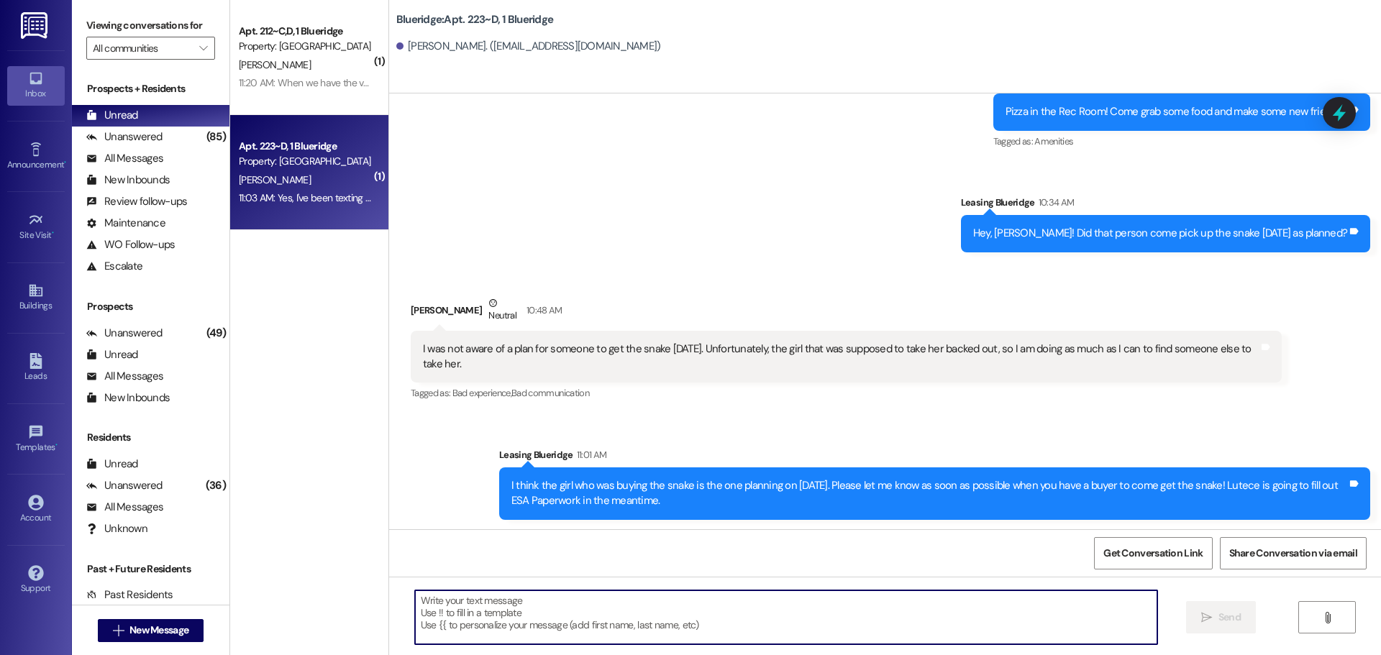
click at [751, 607] on textarea at bounding box center [786, 617] width 742 height 54
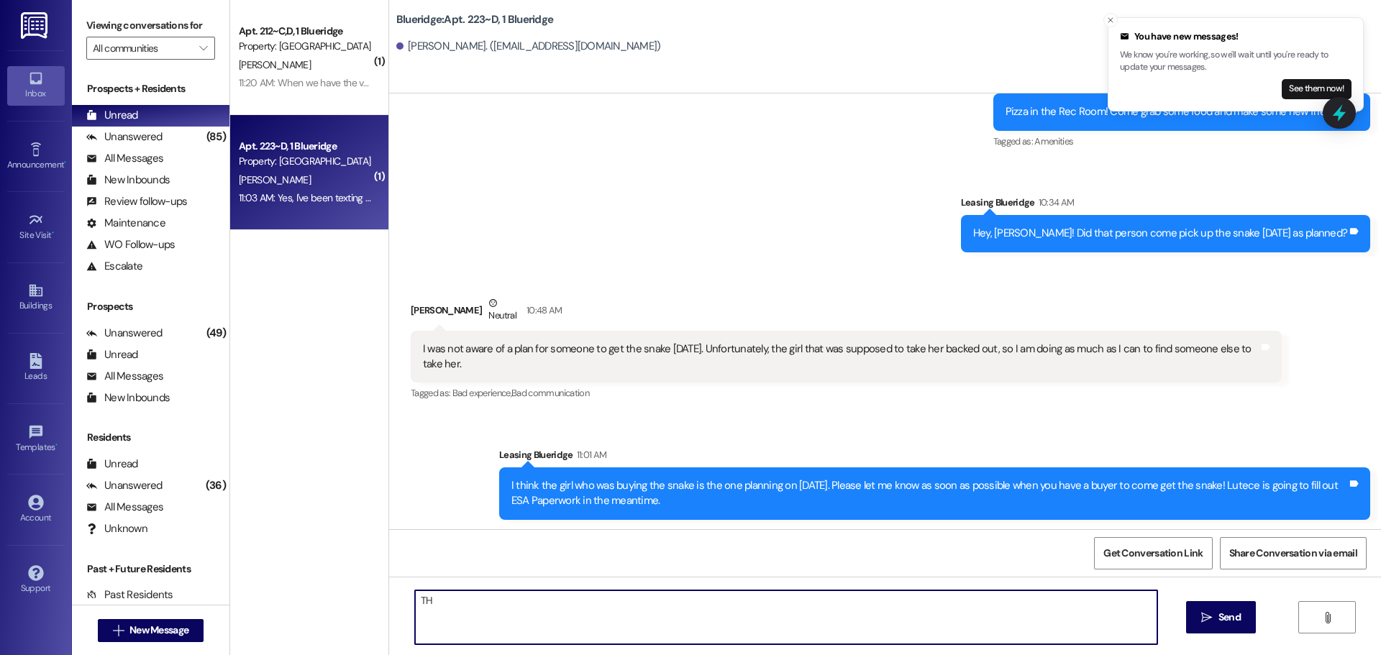
type textarea "T"
type textarea "R"
type textarea "Thank you!"
click at [566, 531] on div "Received via SMS Abigail Slaughter Neutral 11:03 AM Yes, I've been texting with…" at bounding box center [885, 599] width 992 height 137
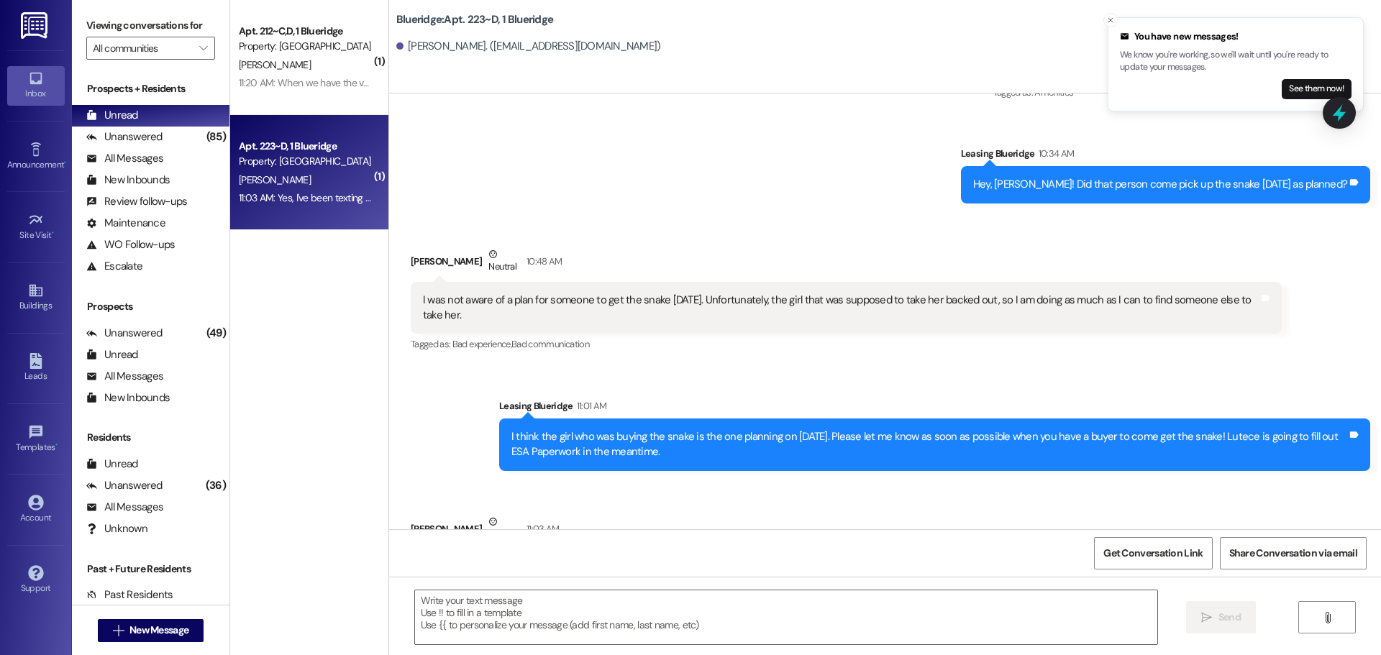
scroll to position [26773, 0]
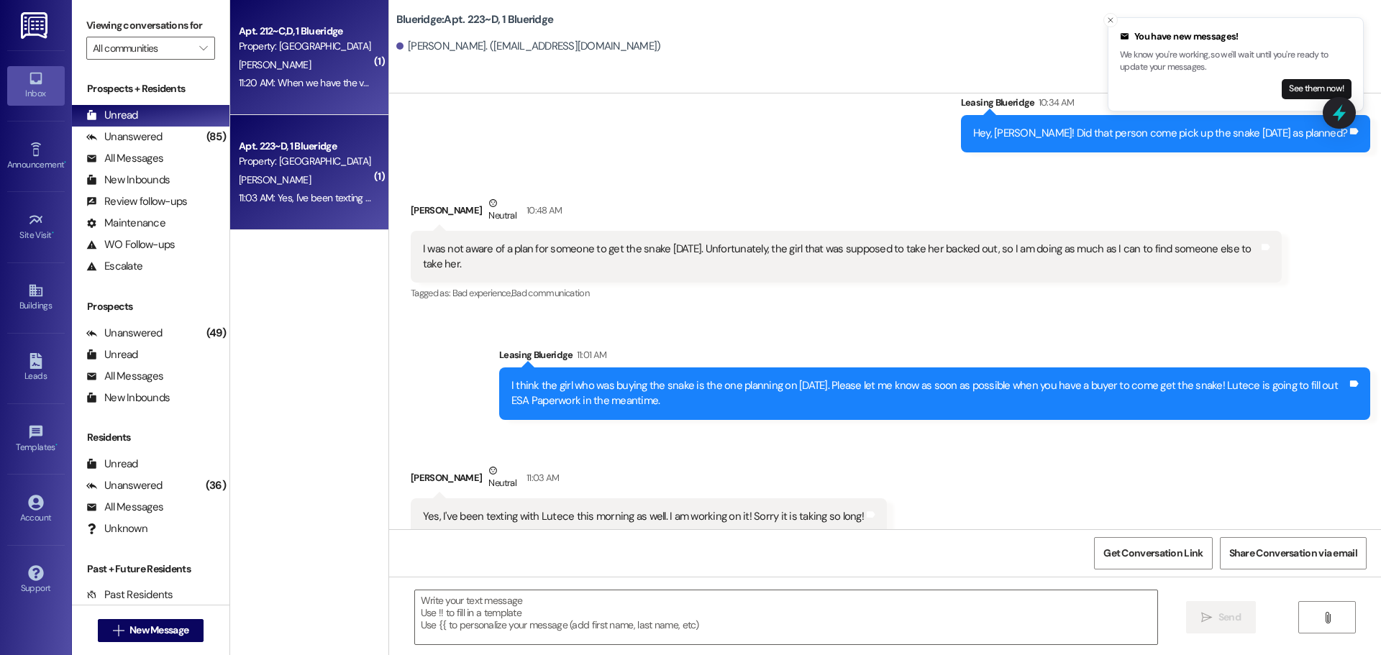
click at [273, 91] on div "11:20 AM: When we have the vents cleaned, it should get both the big and small …" at bounding box center [305, 83] width 136 height 18
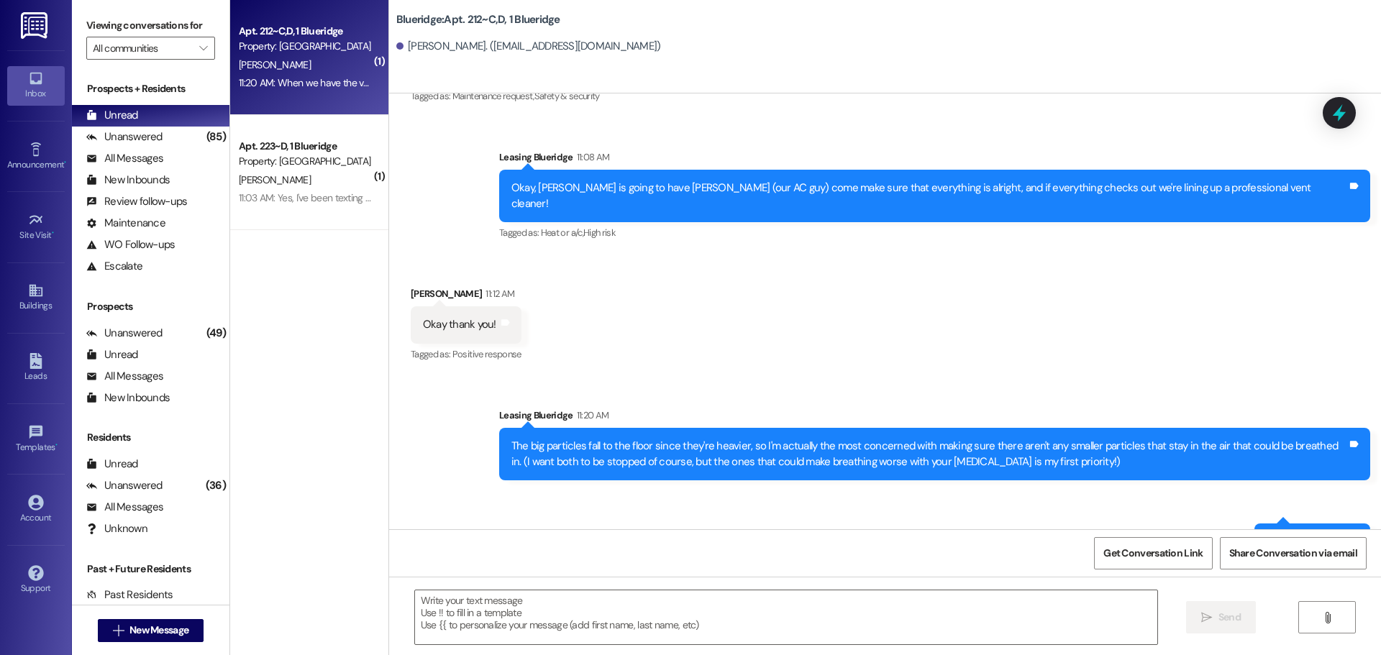
scroll to position [44193, 0]
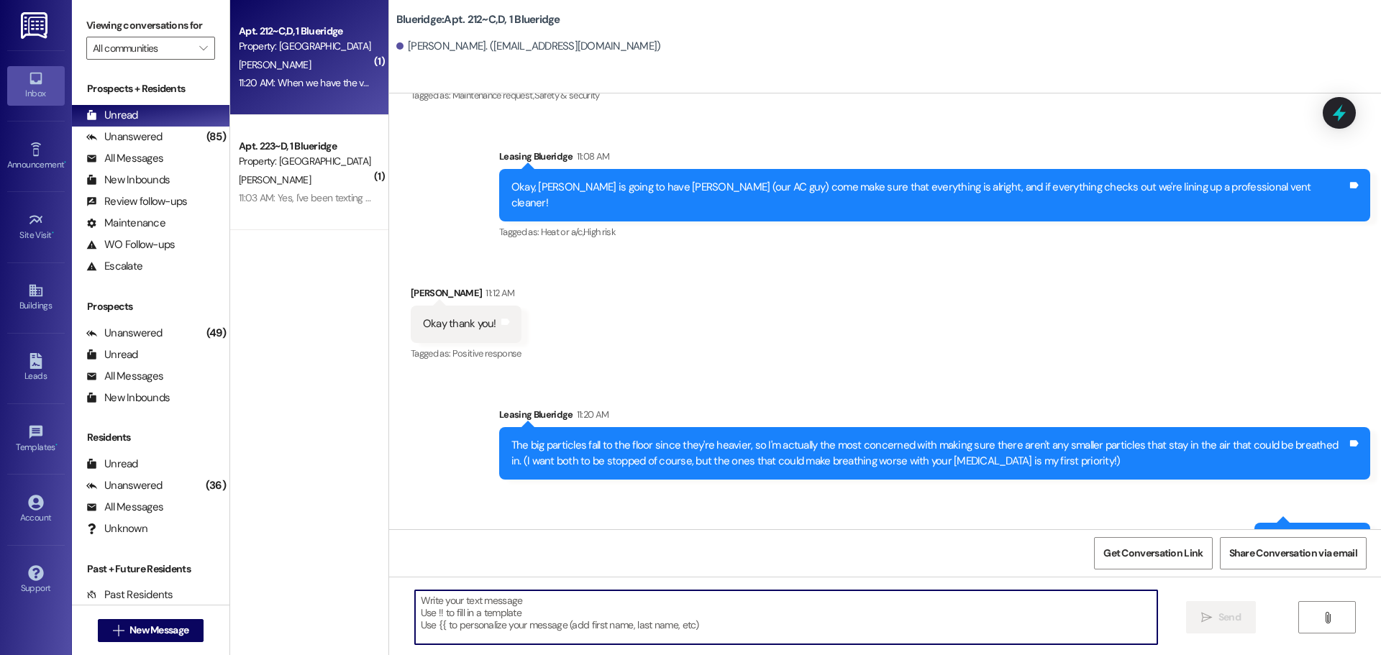
click at [731, 603] on textarea at bounding box center [786, 617] width 742 height 54
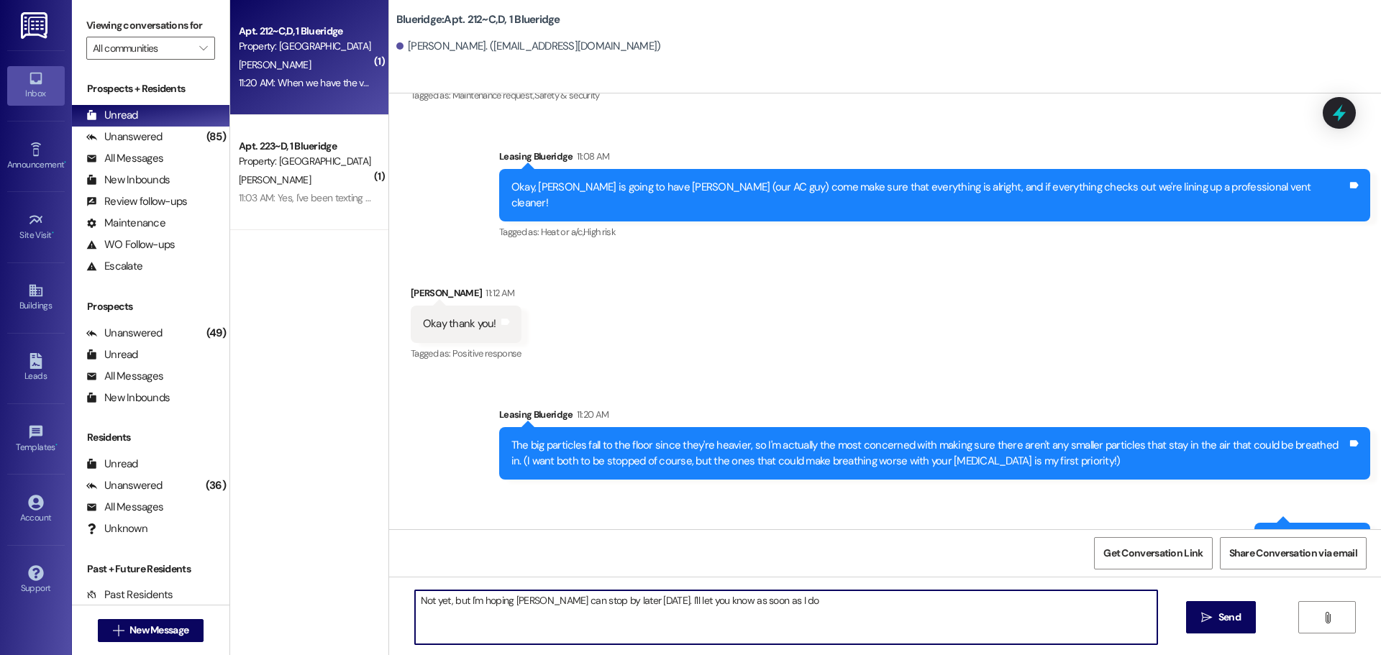
type textarea "Not yet, but I'm hoping [PERSON_NAME] can stop by later [DATE]. I'll let you kn…"
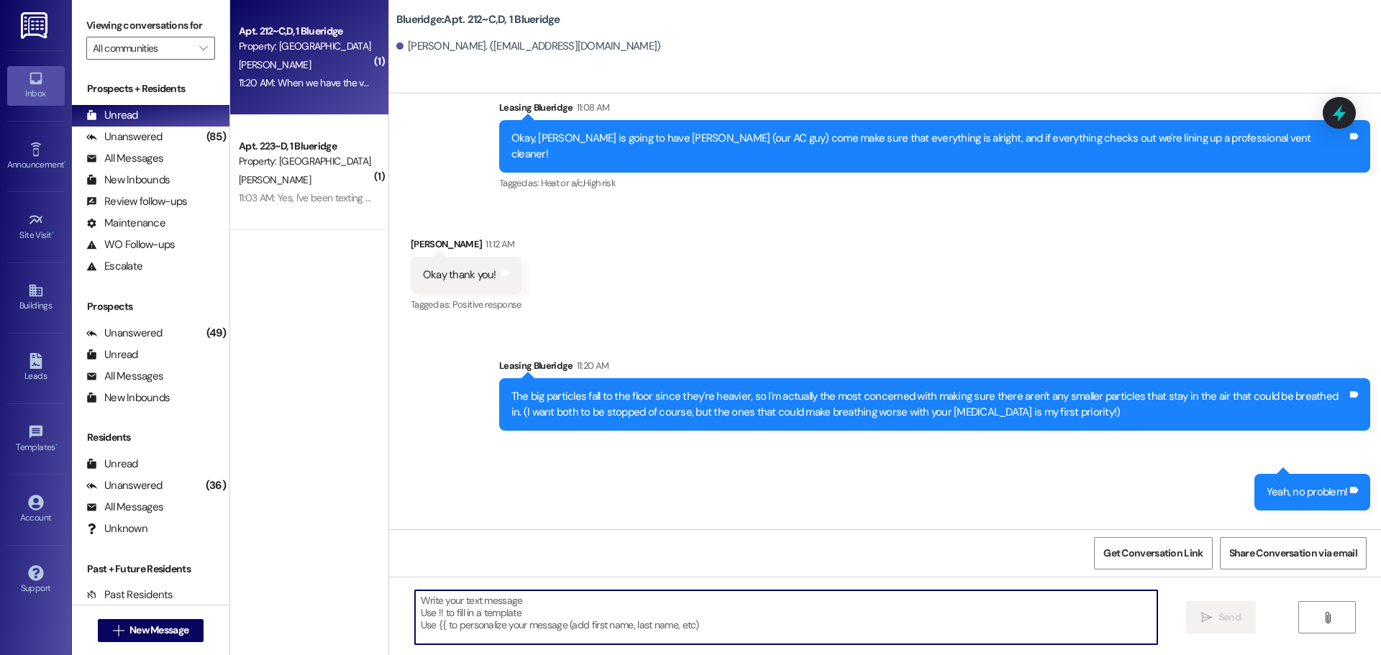
scroll to position [44293, 0]
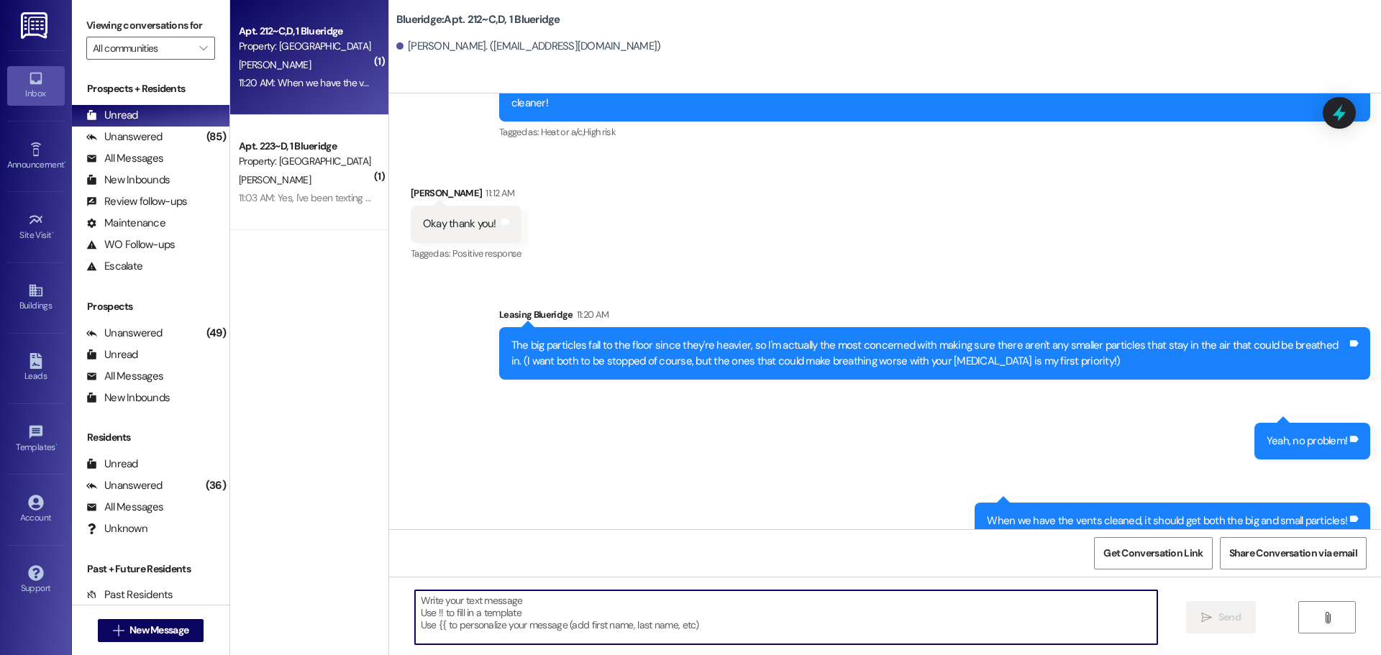
click at [870, 551] on div "Received via SMS Emma Garcia Question 11:21 AM Okay that sounds great thank you…" at bounding box center [885, 613] width 992 height 124
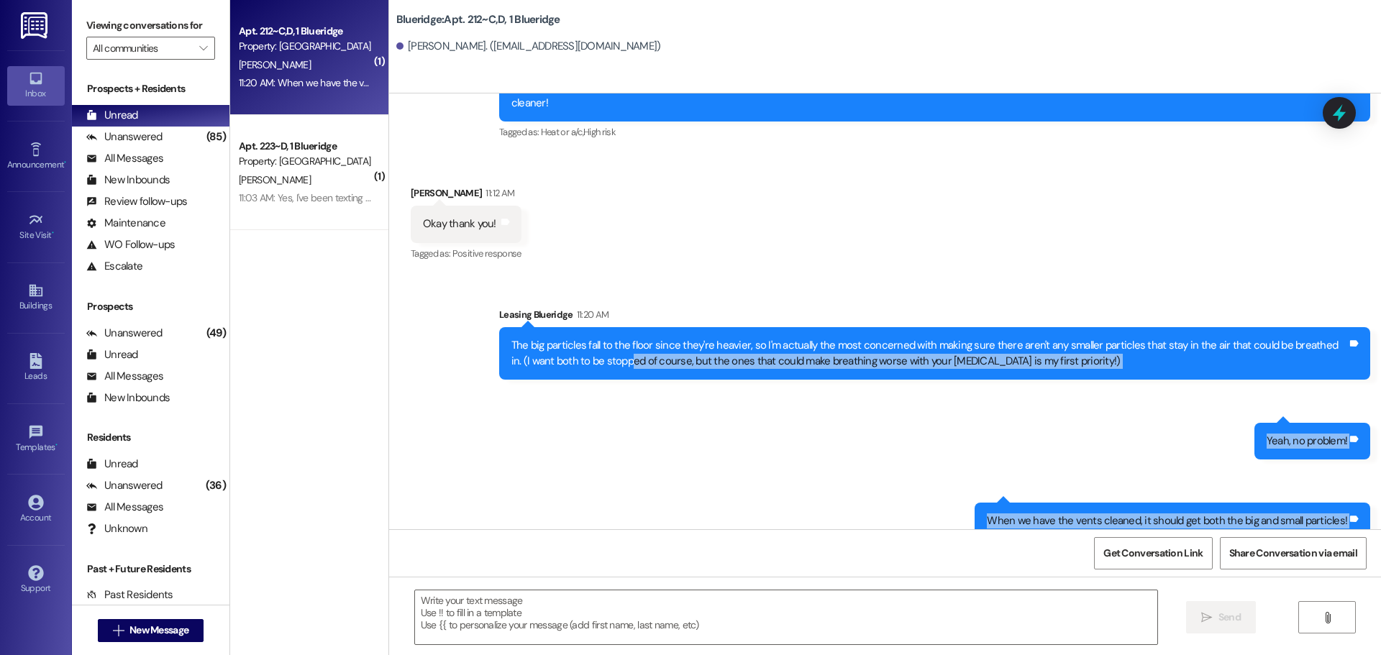
drag, startPoint x: 1370, startPoint y: 521, endPoint x: 594, endPoint y: 163, distance: 854.6
click at [598, 147] on div "Sent via SMS Leasing Blueridge Feb 16, 2024 at 12:29 PM Hi Emma! This is Mindy …" at bounding box center [885, 311] width 992 height 436
click at [937, 551] on div "Received via SMS Emma Garcia Question 11:21 AM Okay that sounds great thank you…" at bounding box center [885, 613] width 992 height 124
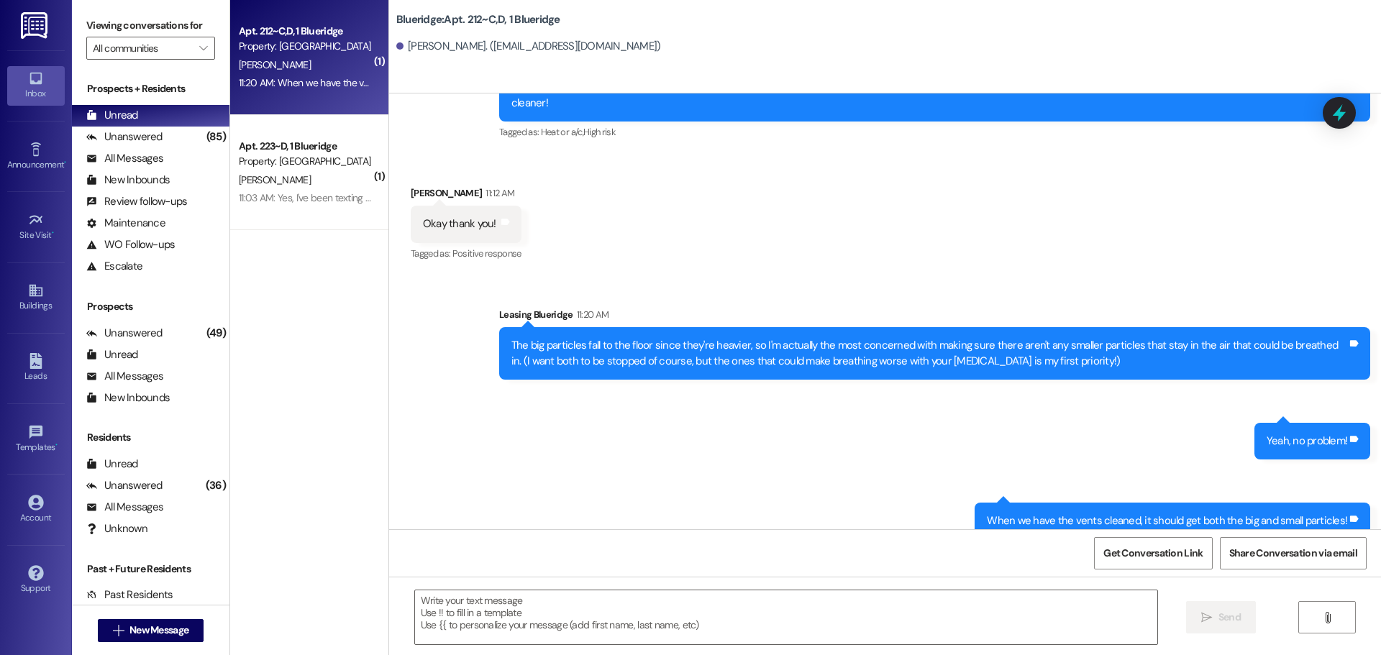
click at [842, 275] on div "Sent via SMS Leasing Blueridge 11:20 AM The big particles fall to the floor sin…" at bounding box center [885, 413] width 992 height 276
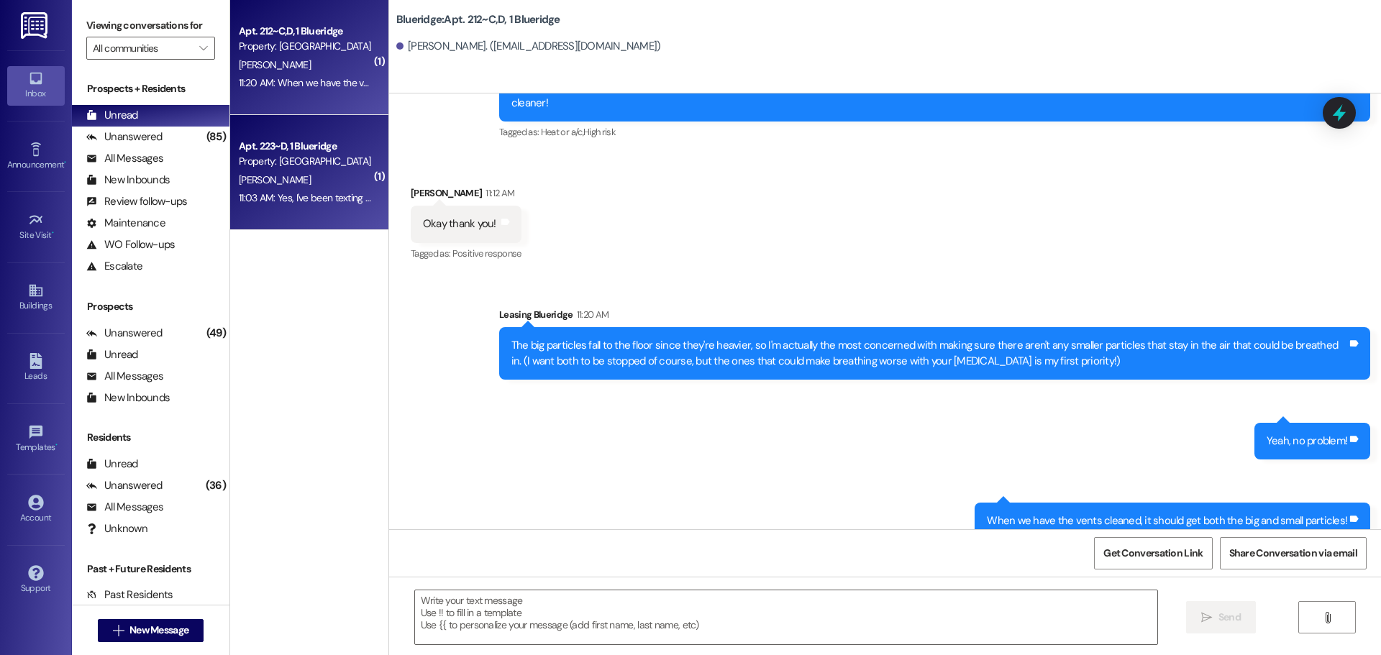
click at [265, 175] on span "[PERSON_NAME]" at bounding box center [275, 179] width 72 height 13
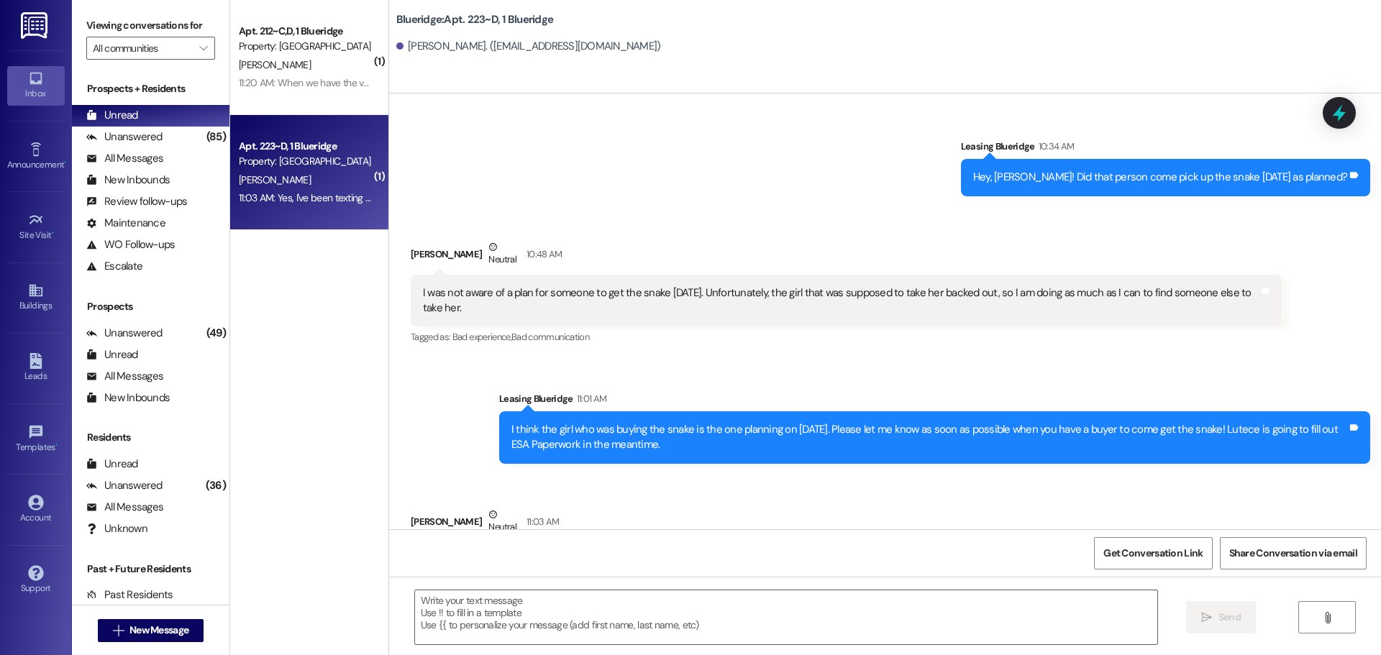
scroll to position [26773, 0]
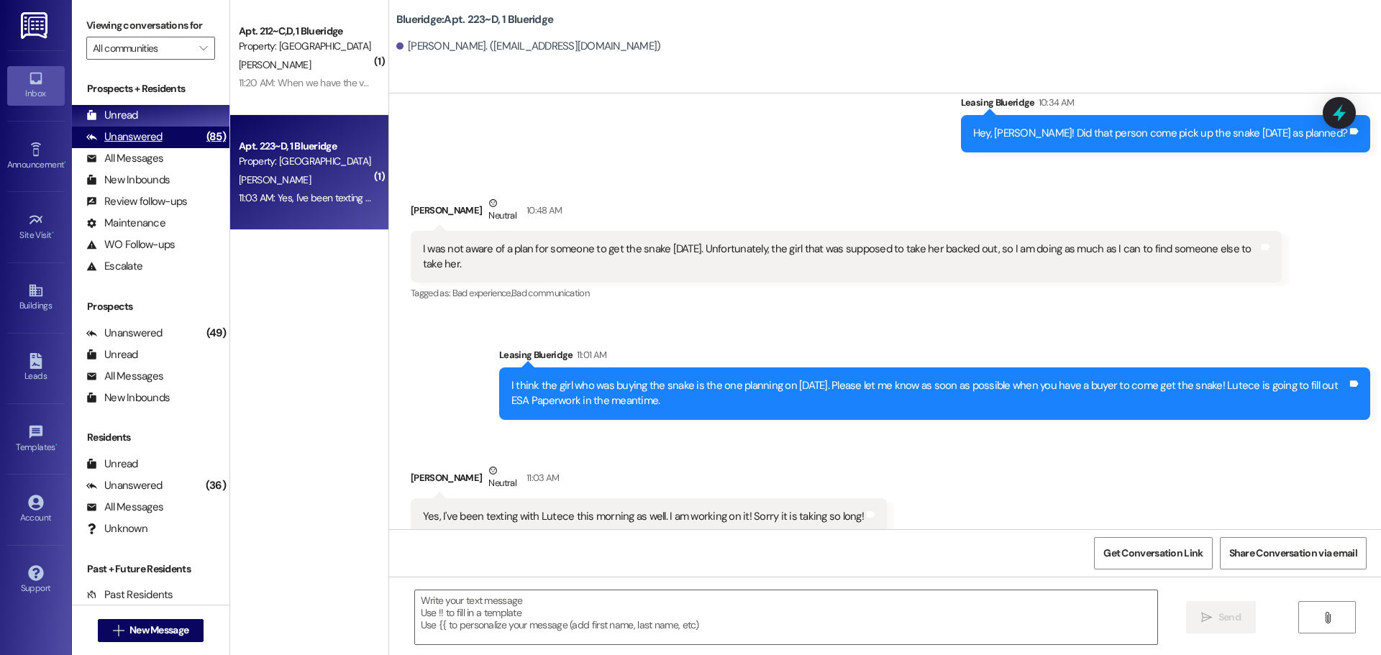
click at [157, 130] on div "Unanswered" at bounding box center [124, 136] width 76 height 15
click at [156, 116] on div "Unread (0)" at bounding box center [150, 116] width 157 height 22
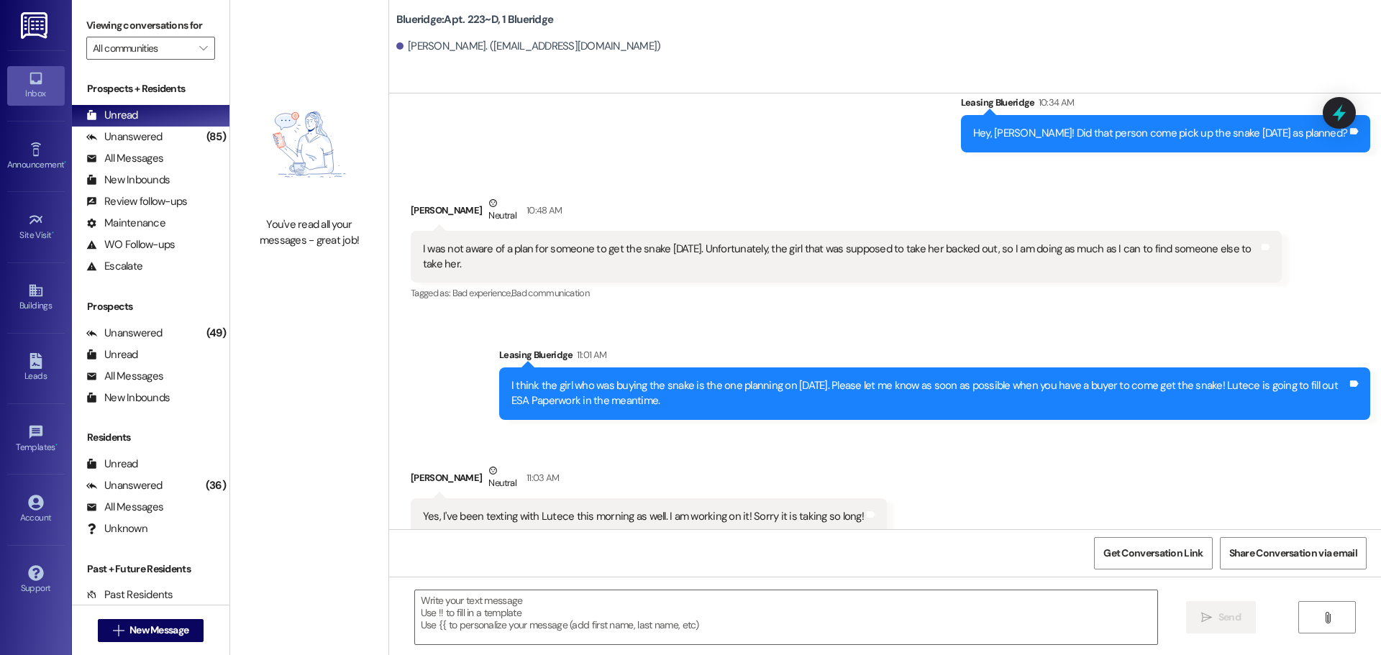
click at [1158, 431] on div "Received via SMS Abigail Slaughter Neutral 11:03 AM Yes, I've been texting with…" at bounding box center [885, 499] width 992 height 137
click at [1033, 431] on div "Received via SMS Abigail Slaughter Neutral 11:03 AM Yes, I've been texting with…" at bounding box center [885, 499] width 992 height 137
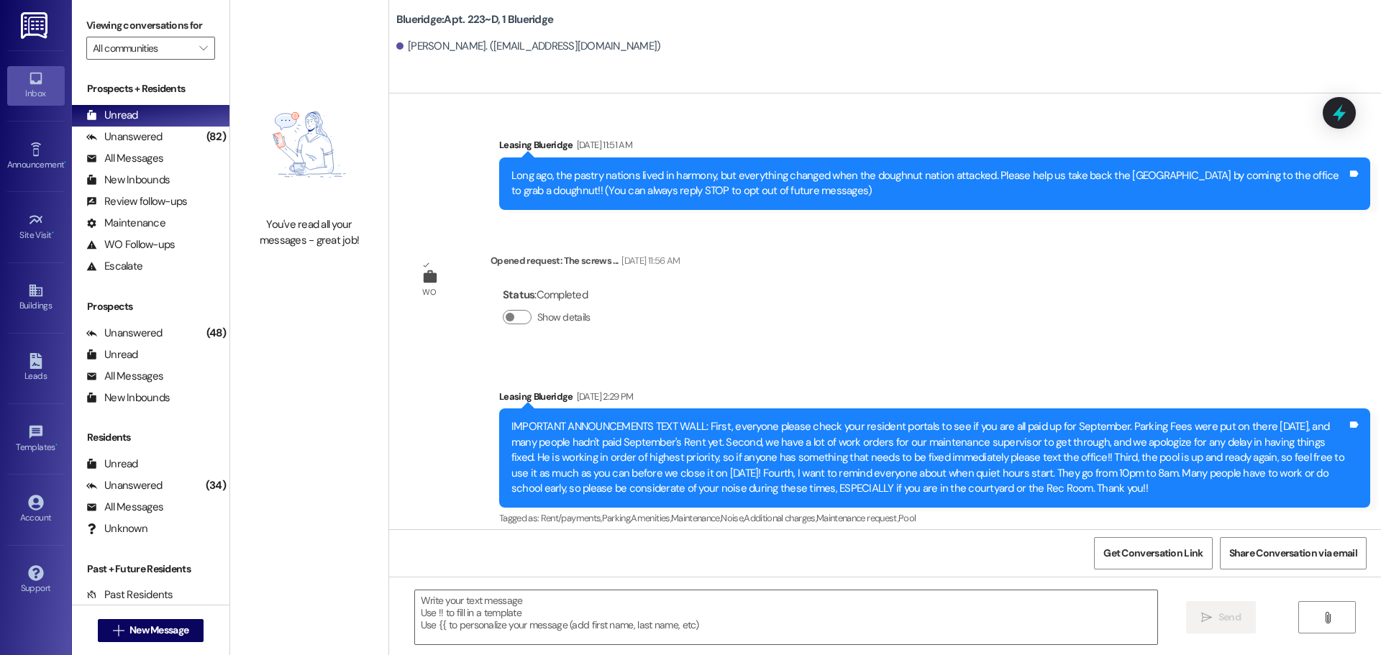
scroll to position [26773, 0]
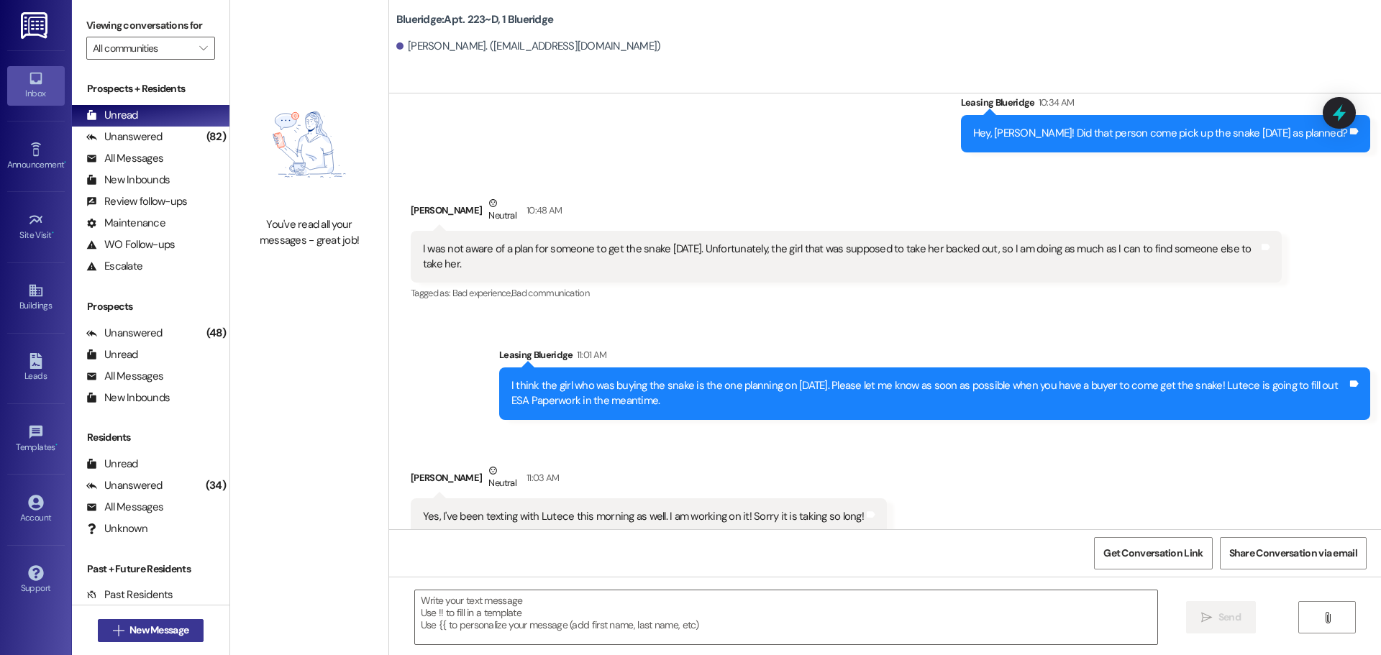
click at [164, 635] on span "New Message" at bounding box center [158, 630] width 59 height 15
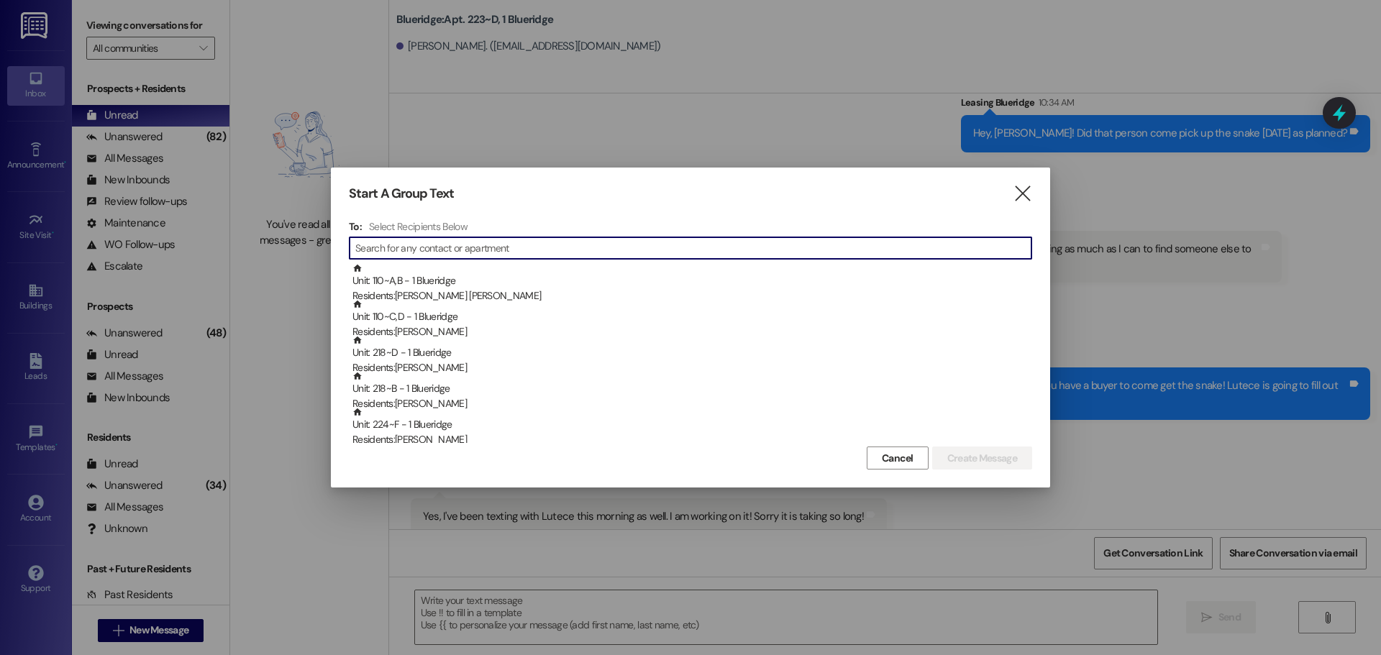
type input "S"
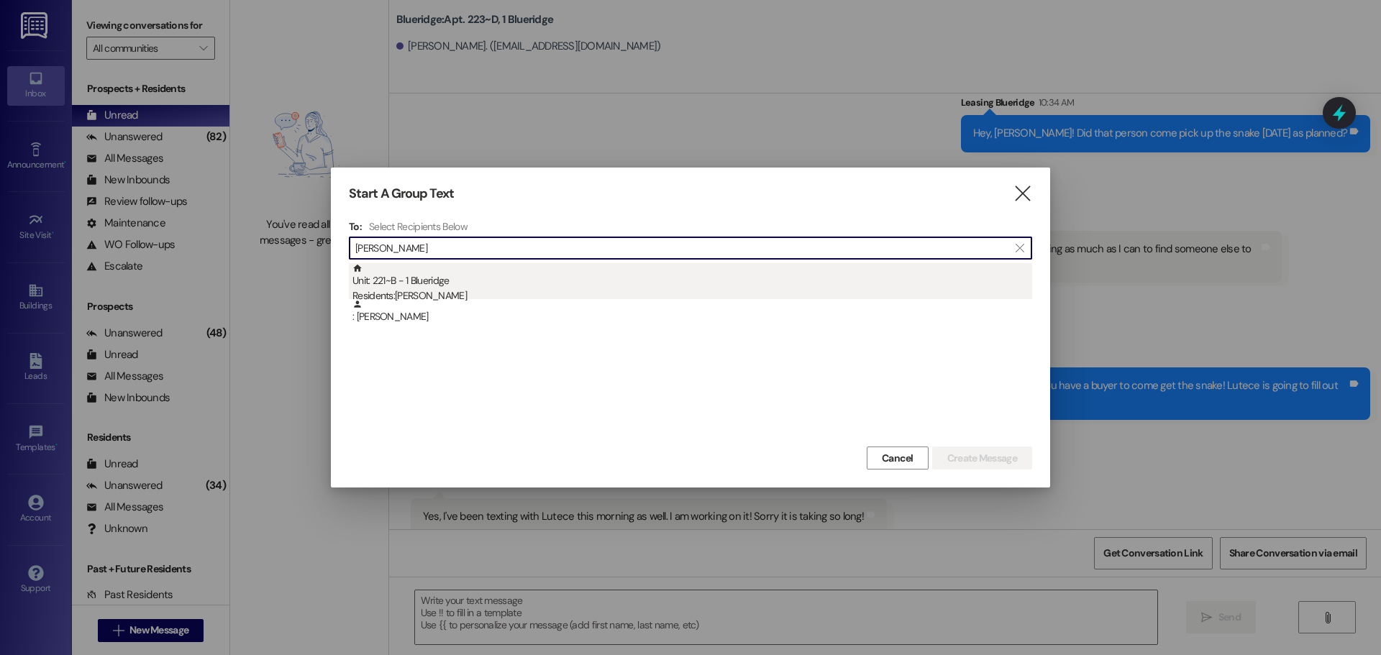
type input "[PERSON_NAME]"
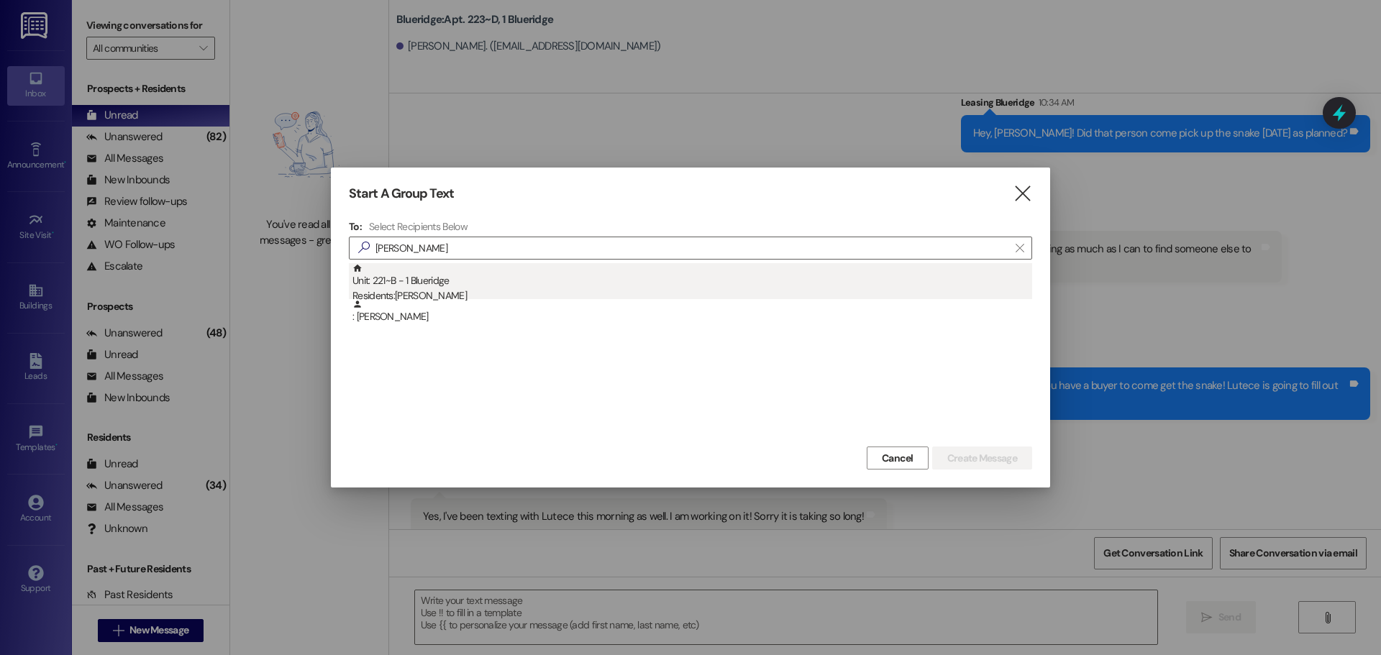
click at [485, 288] on div "Residents: [PERSON_NAME]" at bounding box center [692, 295] width 680 height 15
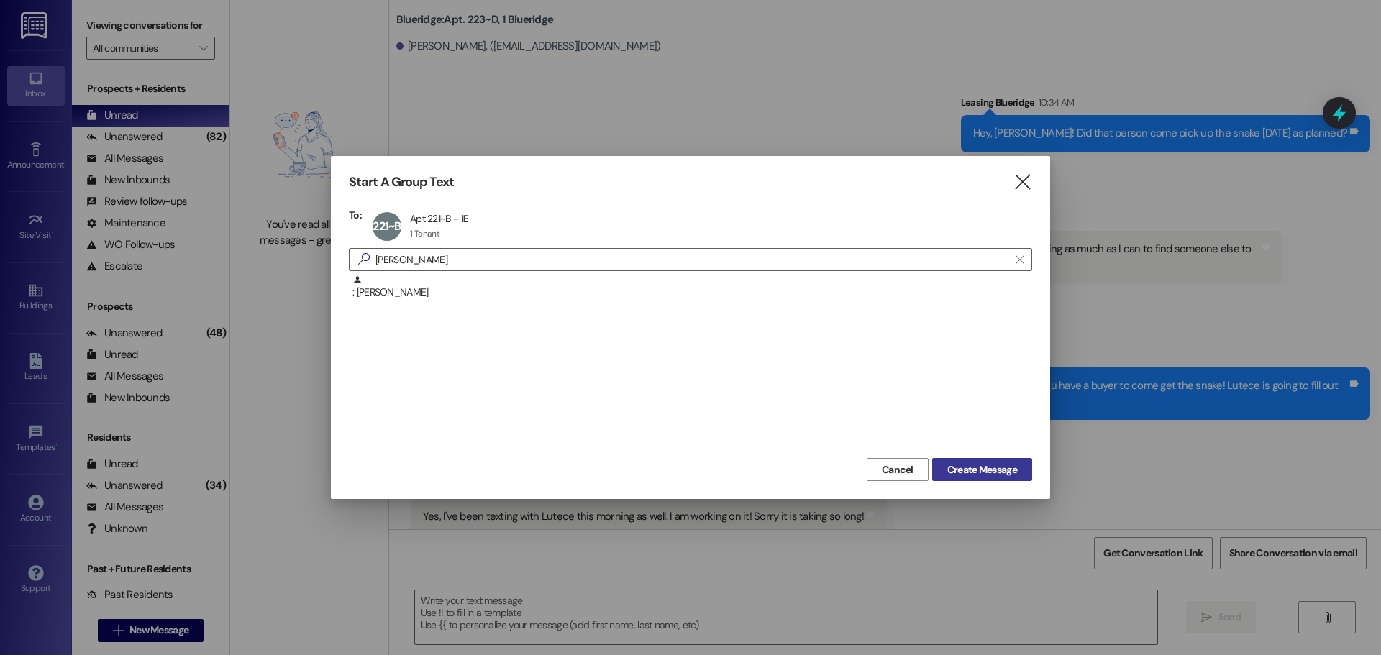
click at [1001, 471] on span "Create Message" at bounding box center [982, 469] width 70 height 15
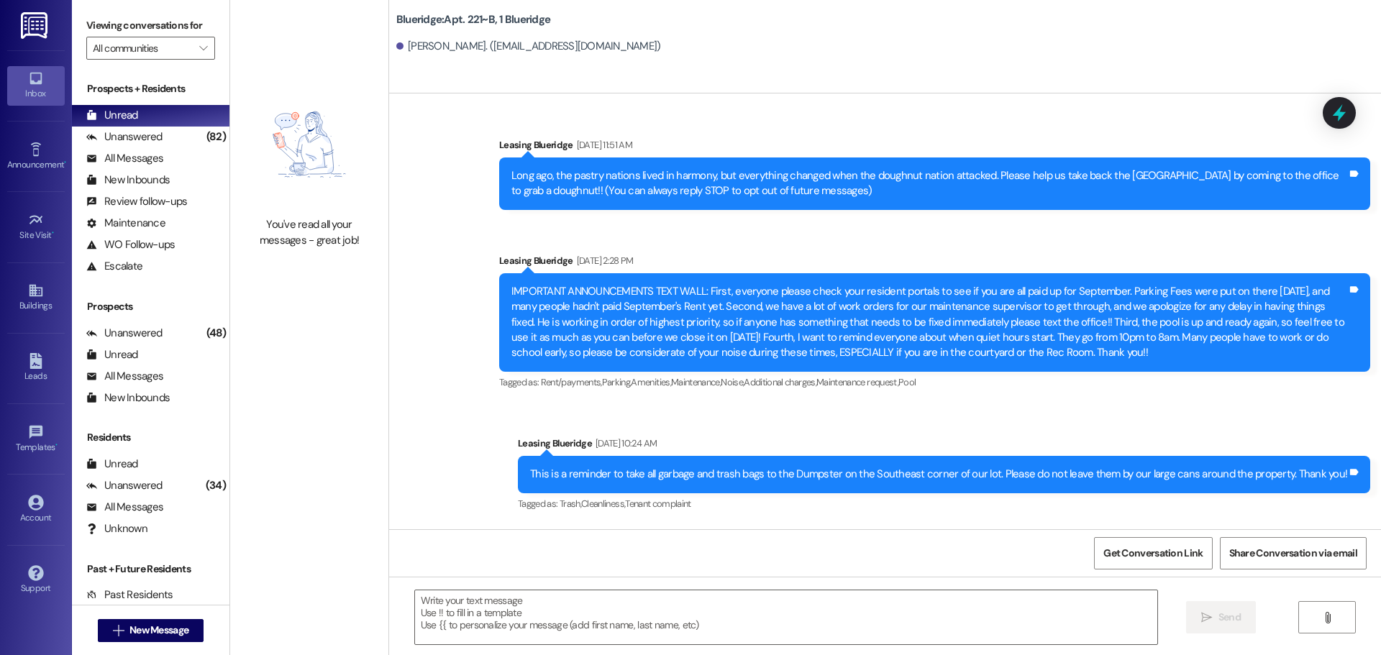
scroll to position [23170, 0]
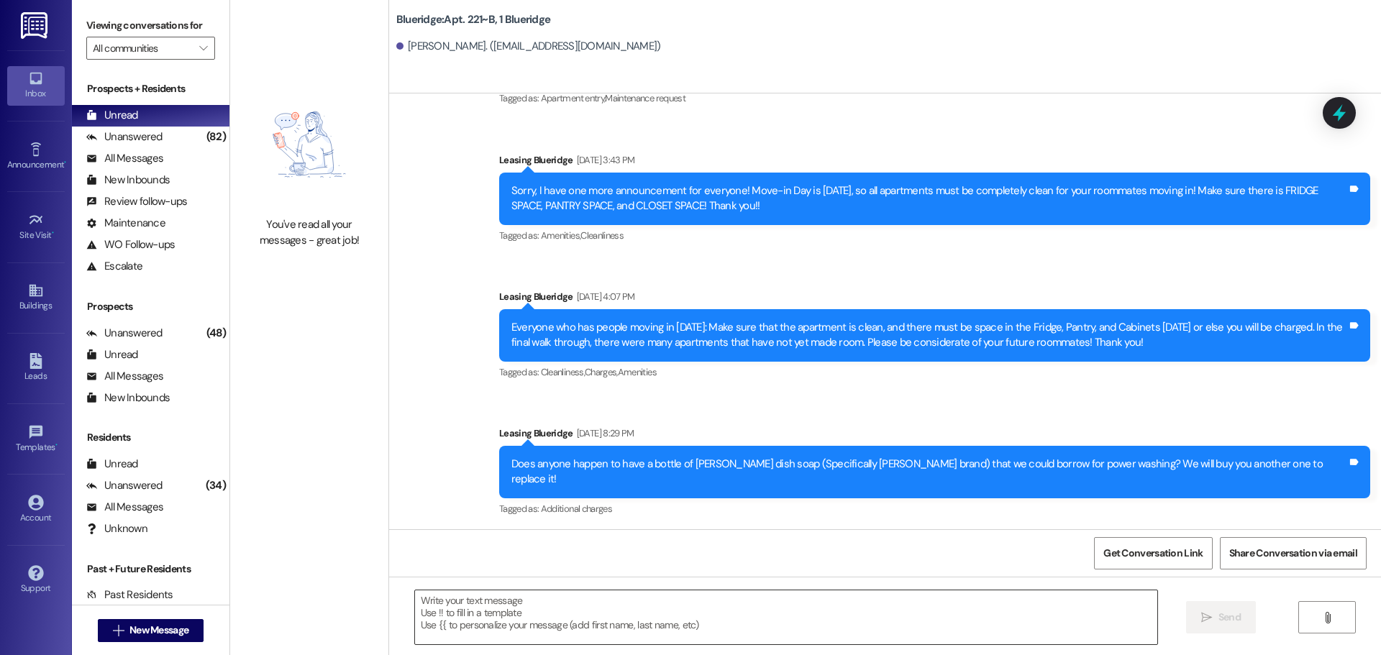
click at [919, 636] on textarea at bounding box center [786, 617] width 742 height 54
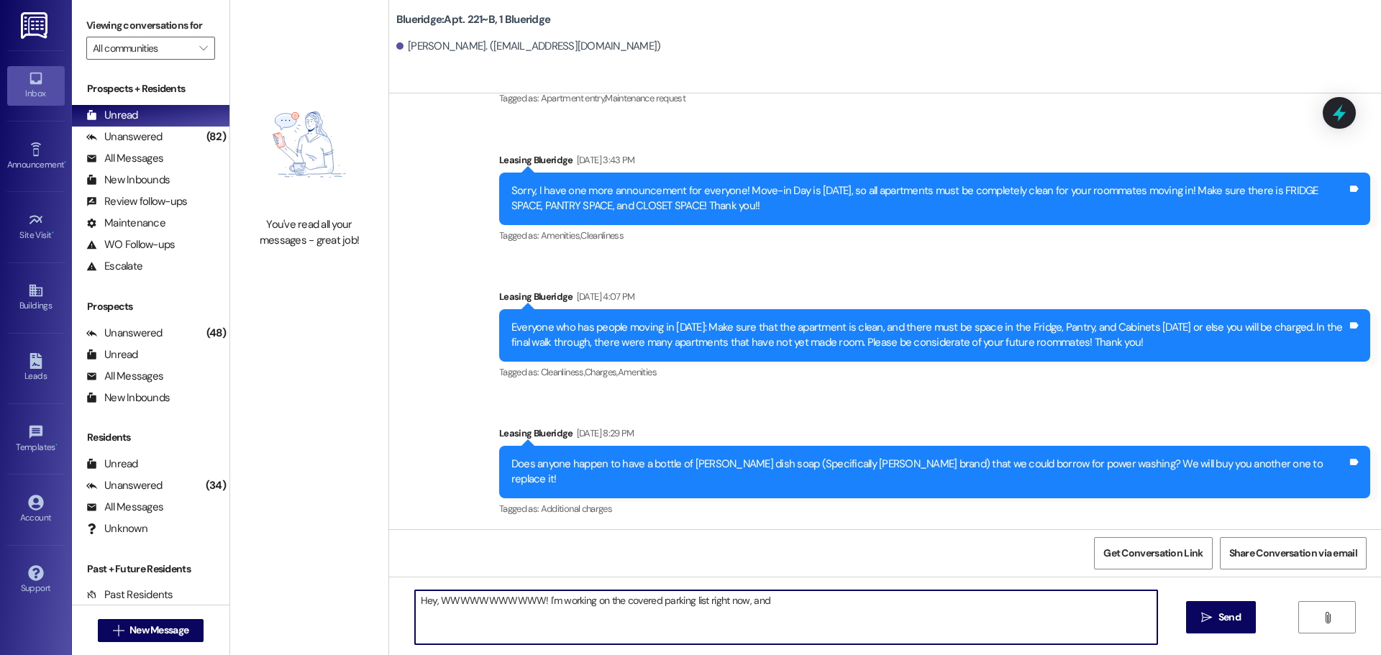
click at [773, 603] on textarea "Hey, WWWWWWWWWWW! I'm working on the covered parking list right now, and" at bounding box center [786, 617] width 742 height 54
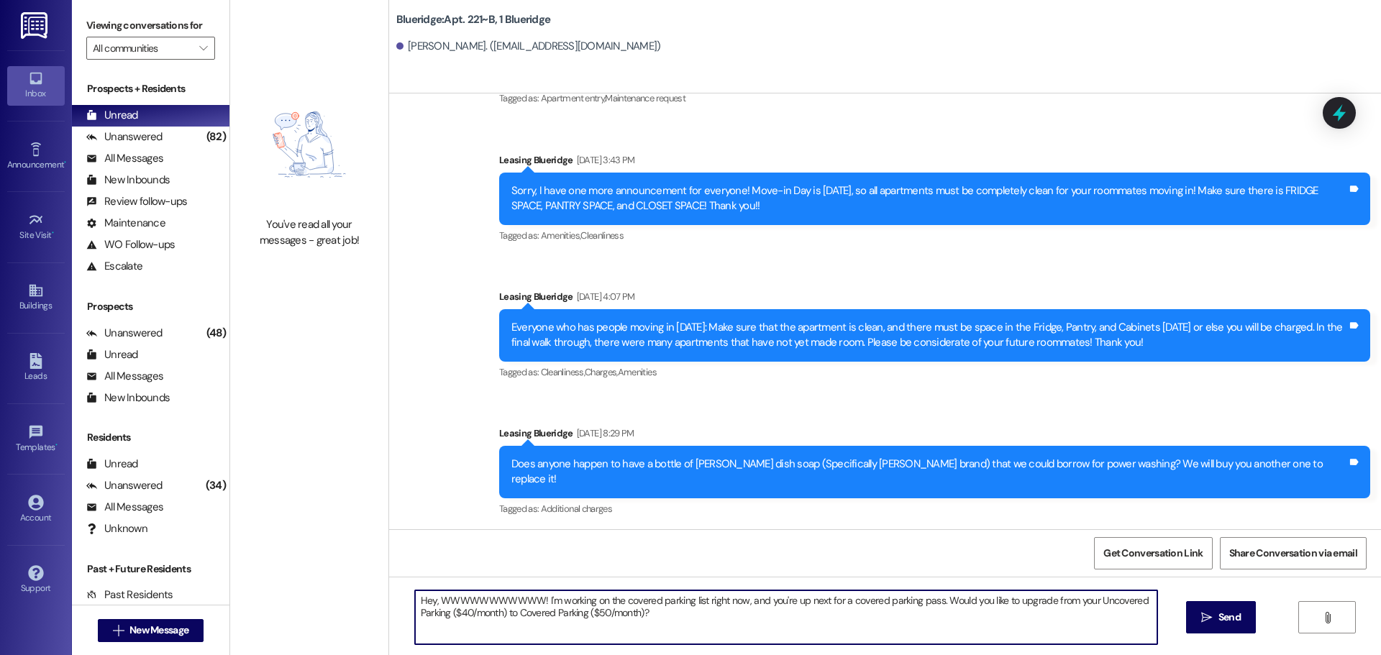
drag, startPoint x: 667, startPoint y: 616, endPoint x: 380, endPoint y: 574, distance: 290.1
click at [389, 574] on div "Announcement, sent via SMS Leasing Blueridge [DATE] 11:51 AM Long ago, the past…" at bounding box center [885, 420] width 992 height 655
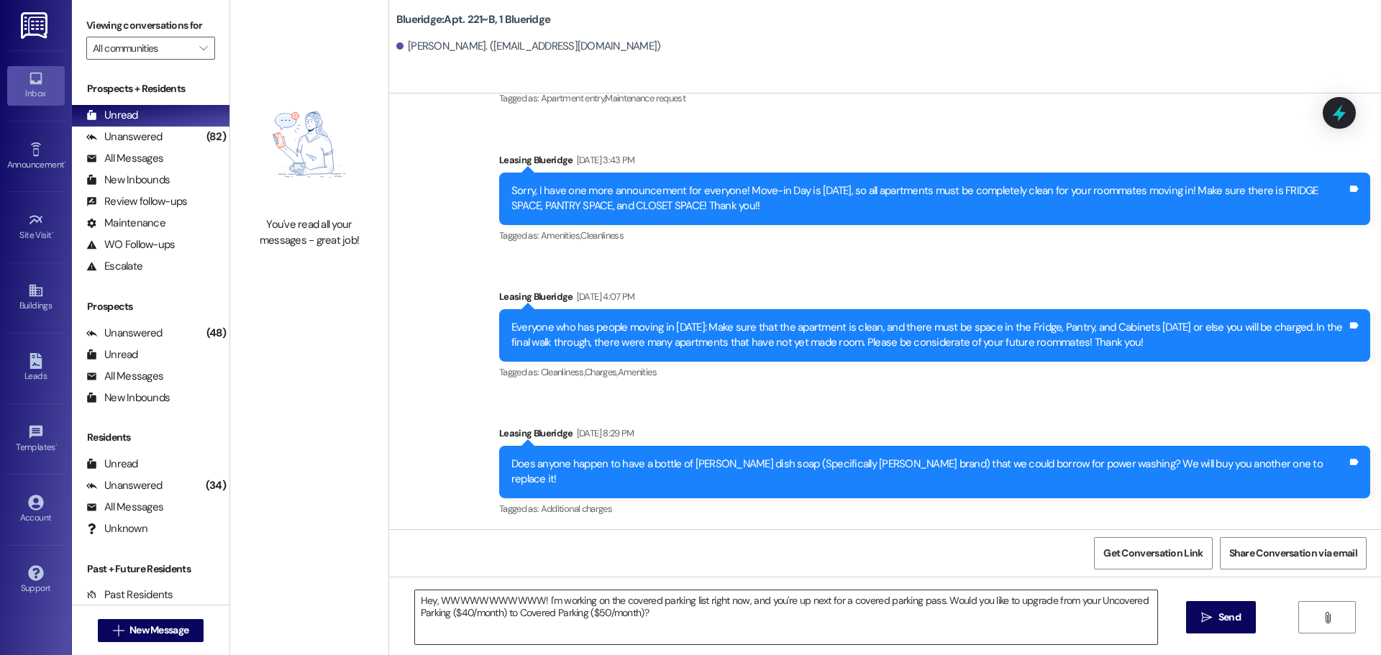
click at [678, 631] on textarea "Hey, WWWWWWWWWWW! I'm working on the covered parking list right now, and you're…" at bounding box center [786, 617] width 742 height 54
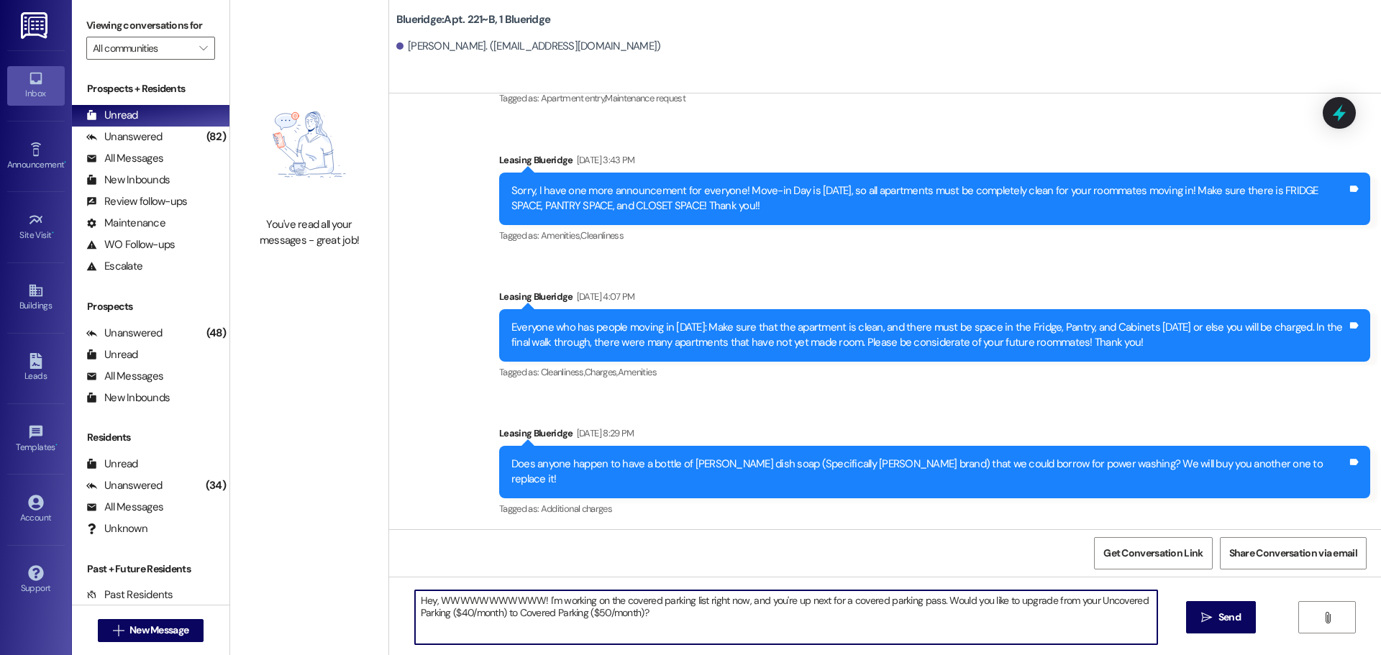
click at [696, 618] on textarea "Hey, WWWWWWWWWWW! I'm working on the covered parking list right now, and you're…" at bounding box center [786, 617] width 742 height 54
drag, startPoint x: 431, startPoint y: 603, endPoint x: 530, endPoint y: 602, distance: 99.3
click at [530, 602] on textarea "Hey, WWWWWWWWWWW! I'm working on the covered parking list right now, and you're…" at bounding box center [786, 617] width 742 height 54
type textarea "Hey, [PERSON_NAME]! I'm working on the covered parking list right now, and you'…"
click at [1209, 617] on icon "" at bounding box center [1206, 618] width 11 height 12
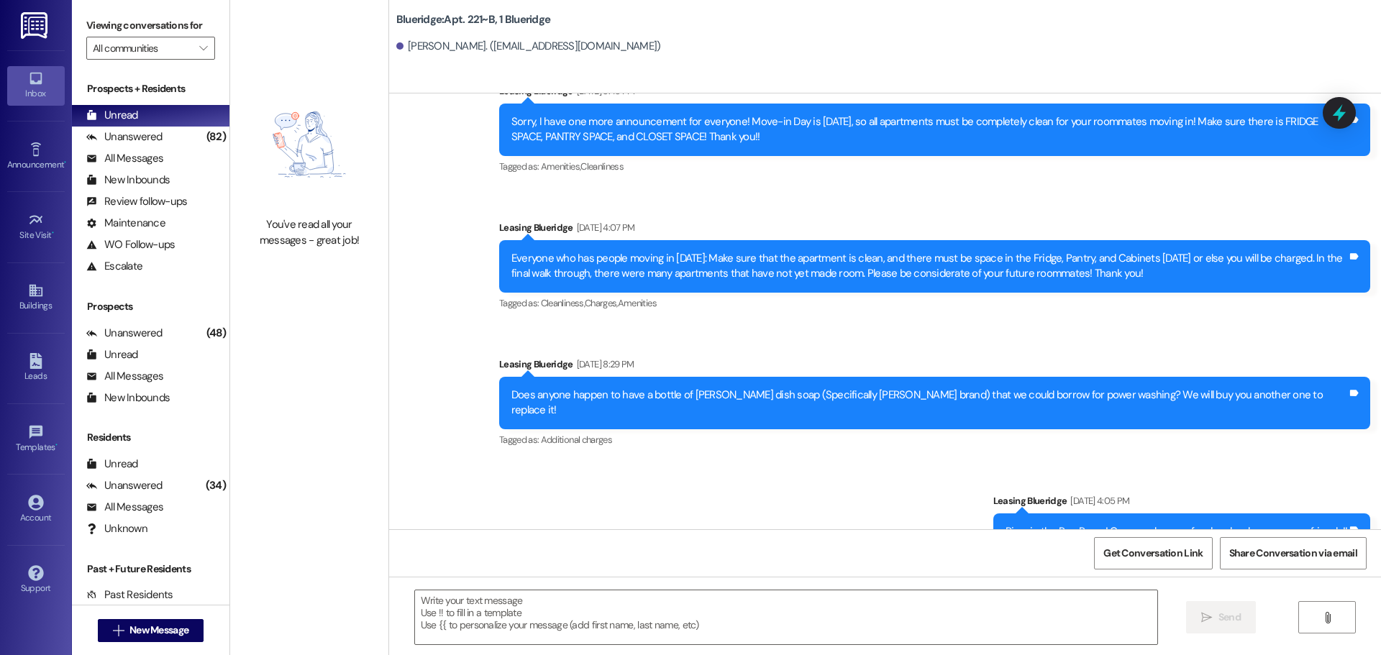
scroll to position [23286, 0]
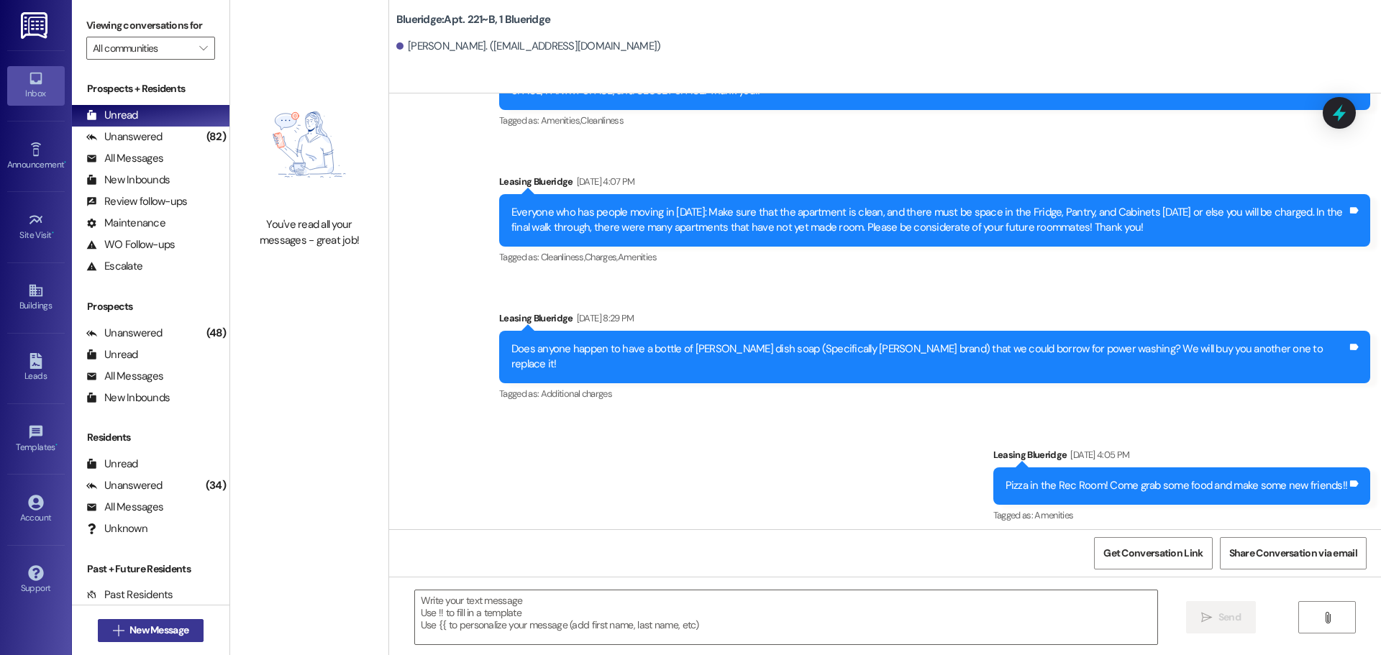
click at [149, 625] on span "New Message" at bounding box center [158, 630] width 59 height 15
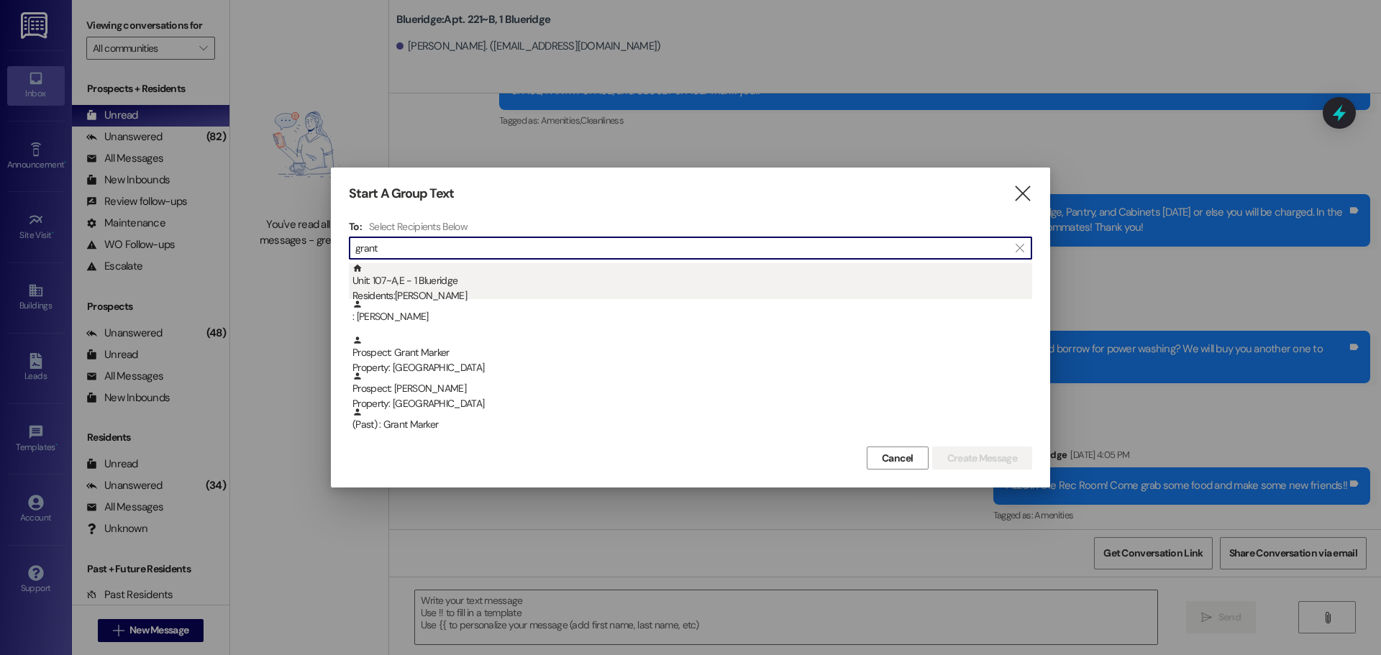
type input "grant"
click at [451, 281] on div "Unit: 107~A,E - 1 Blueridge Residents: [PERSON_NAME]" at bounding box center [692, 283] width 680 height 41
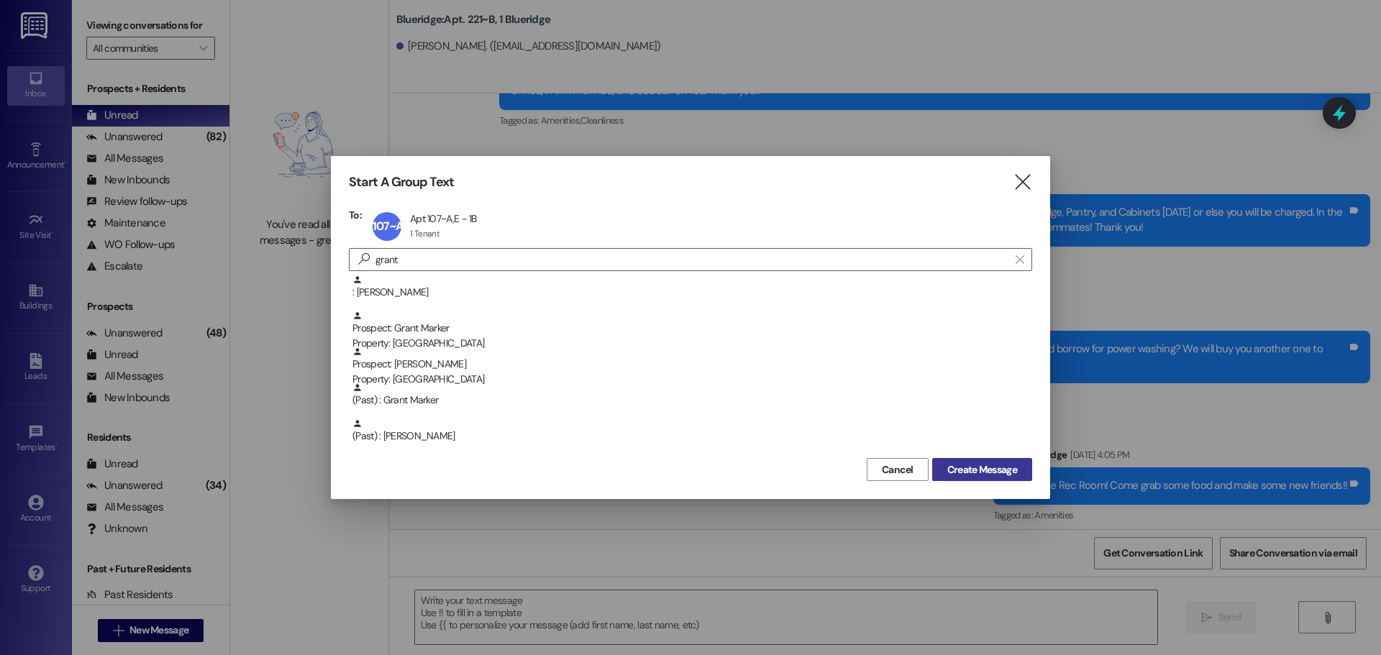
click at [959, 467] on span "Create Message" at bounding box center [982, 469] width 70 height 15
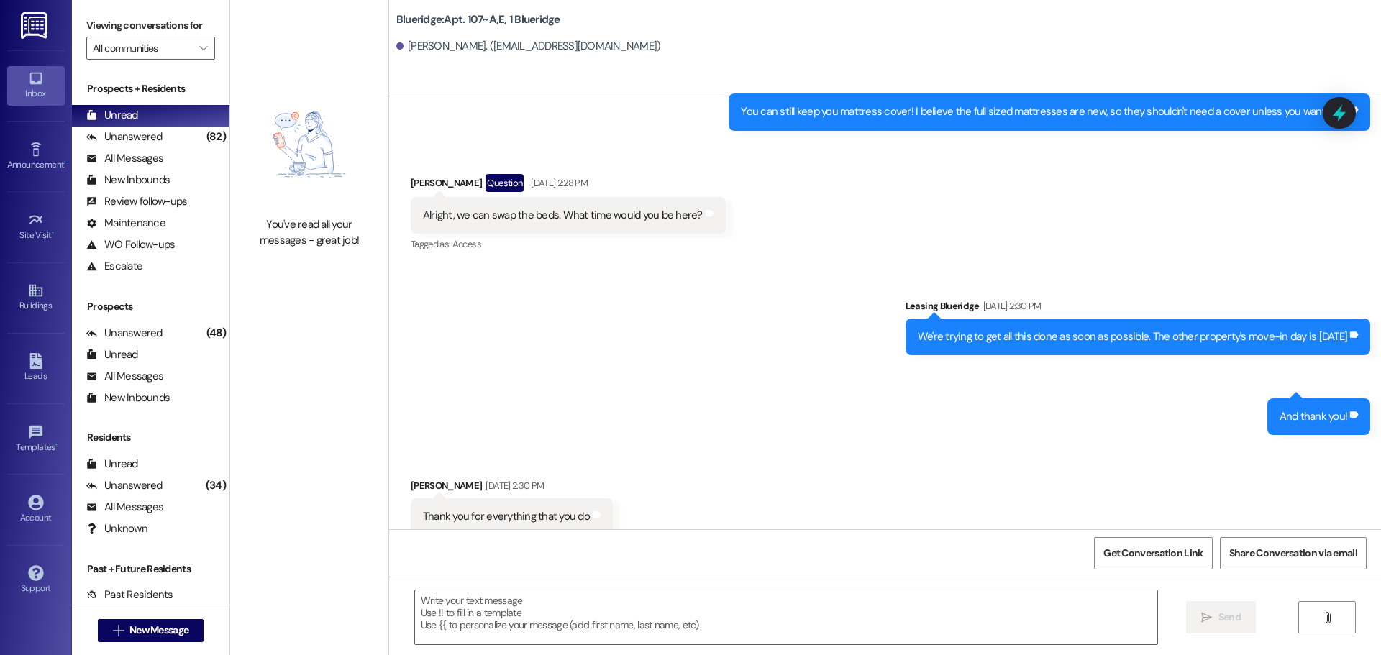
scroll to position [23458, 0]
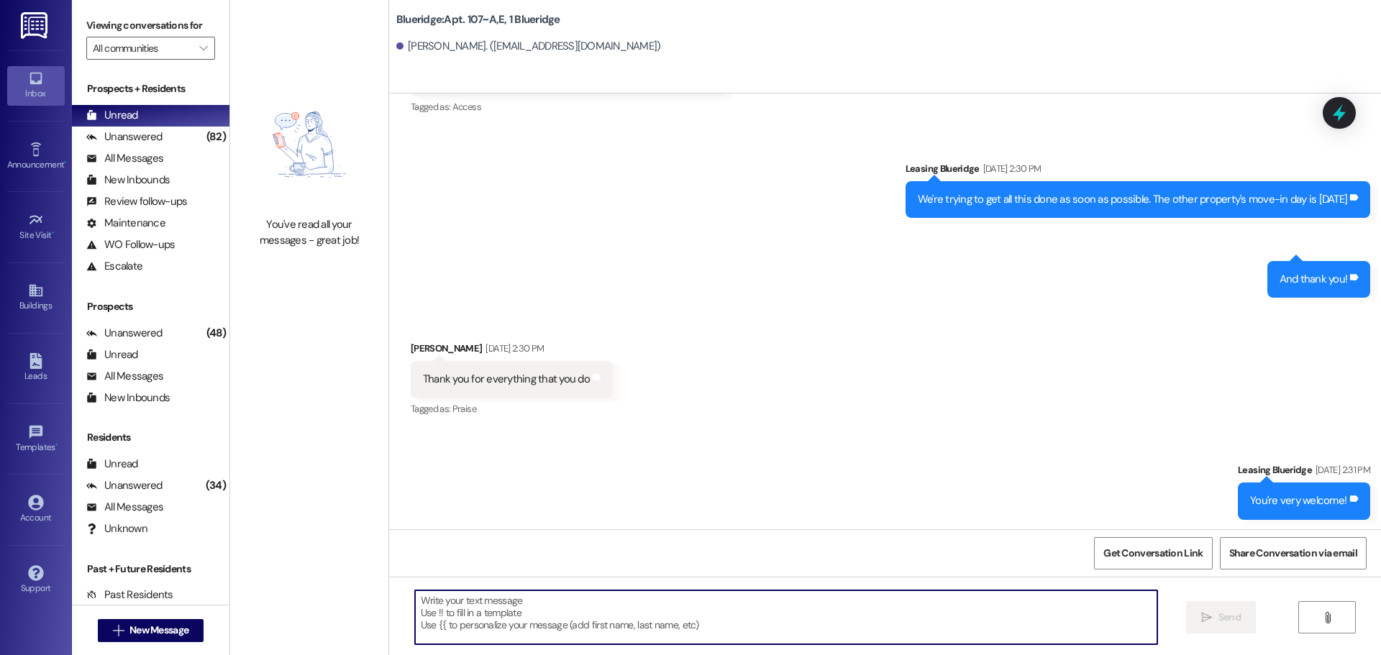
click at [777, 623] on textarea at bounding box center [786, 617] width 742 height 54
paste textarea "Hey, WWWWWWWWWWW! I'm working on the covered parking list right now, and you're…"
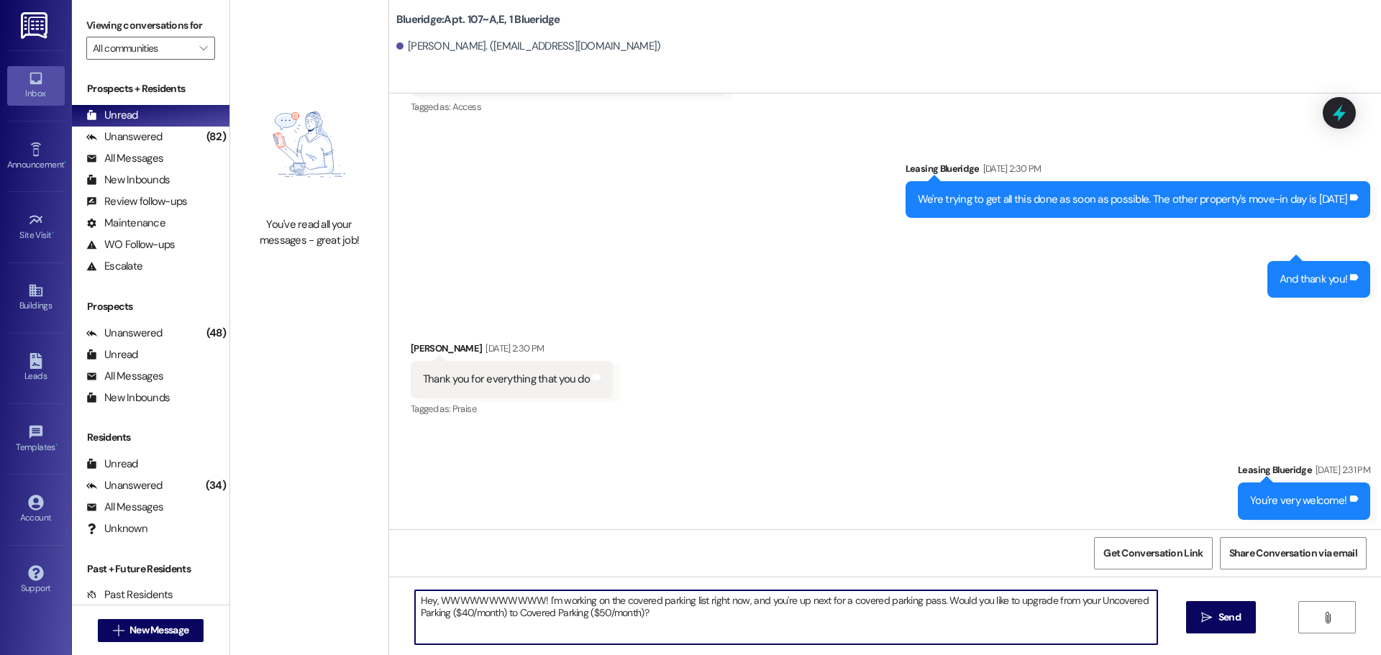
drag, startPoint x: 431, startPoint y: 598, endPoint x: 528, endPoint y: 601, distance: 96.4
click at [528, 601] on textarea "Hey, WWWWWWWWWWW! I'm working on the covered parking list right now, and you're…" at bounding box center [786, 617] width 742 height 54
type textarea "Hey, [PERSON_NAME]! I'm working on the covered parking list right now, and you'…"
click at [1215, 611] on span "Send" at bounding box center [1229, 617] width 28 height 15
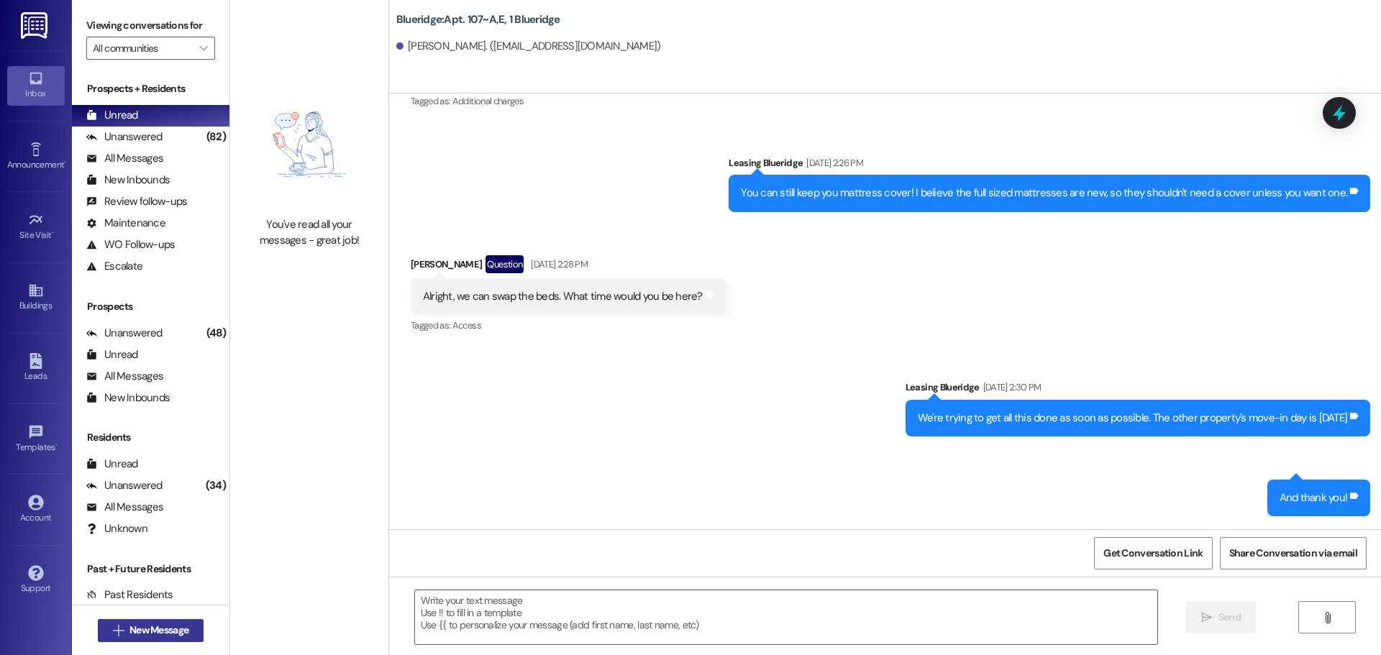
scroll to position [23236, 0]
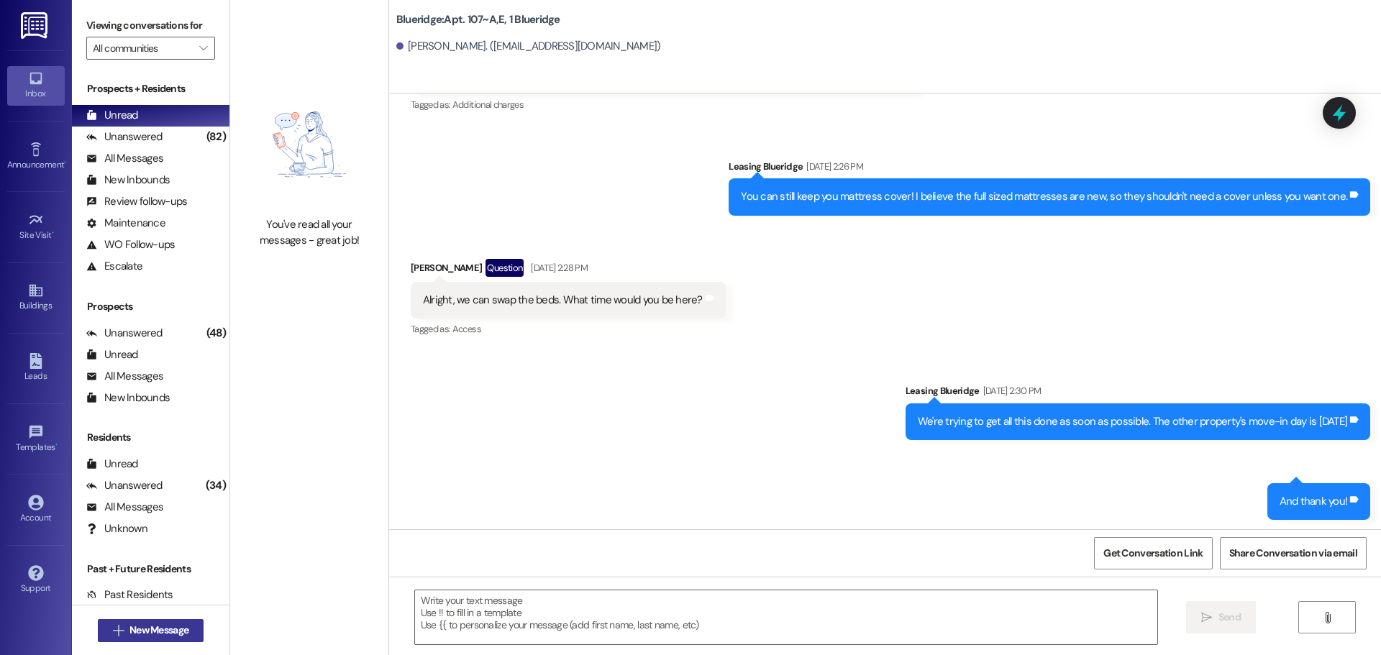
click at [170, 625] on span "New Message" at bounding box center [158, 630] width 59 height 15
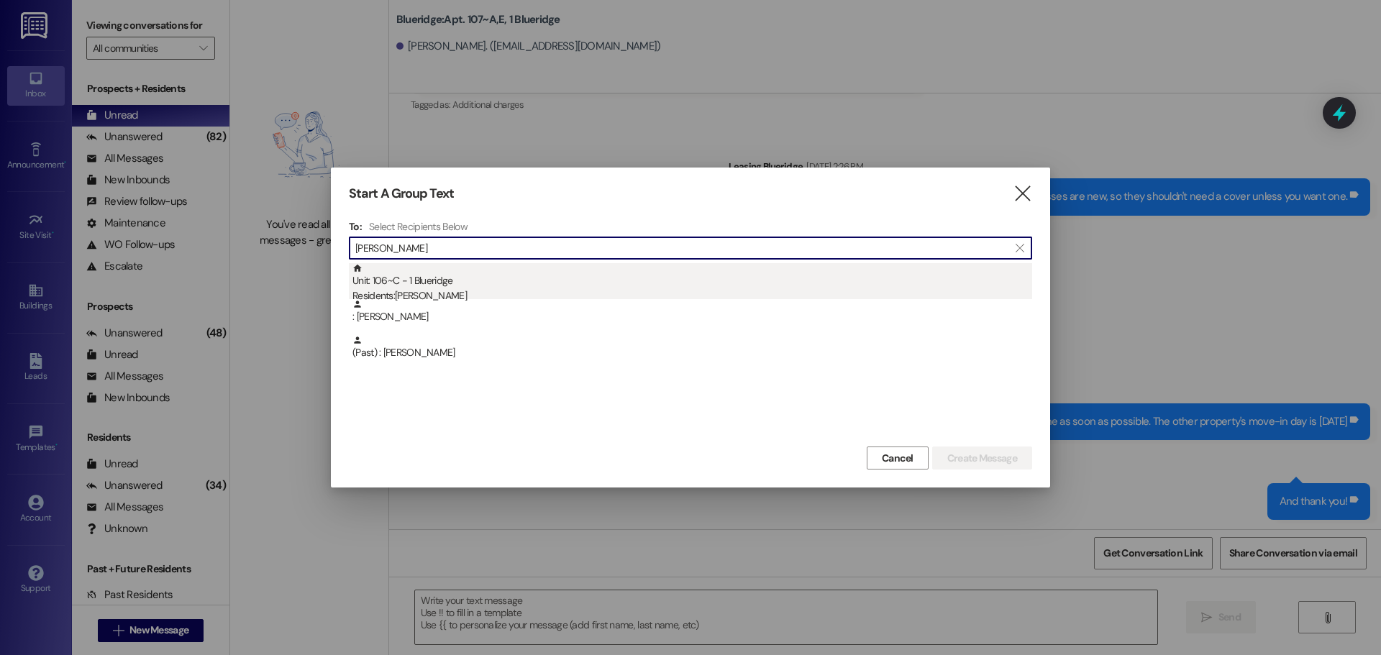
type input "[PERSON_NAME]"
click at [468, 292] on div "Residents: [PERSON_NAME]" at bounding box center [692, 295] width 680 height 15
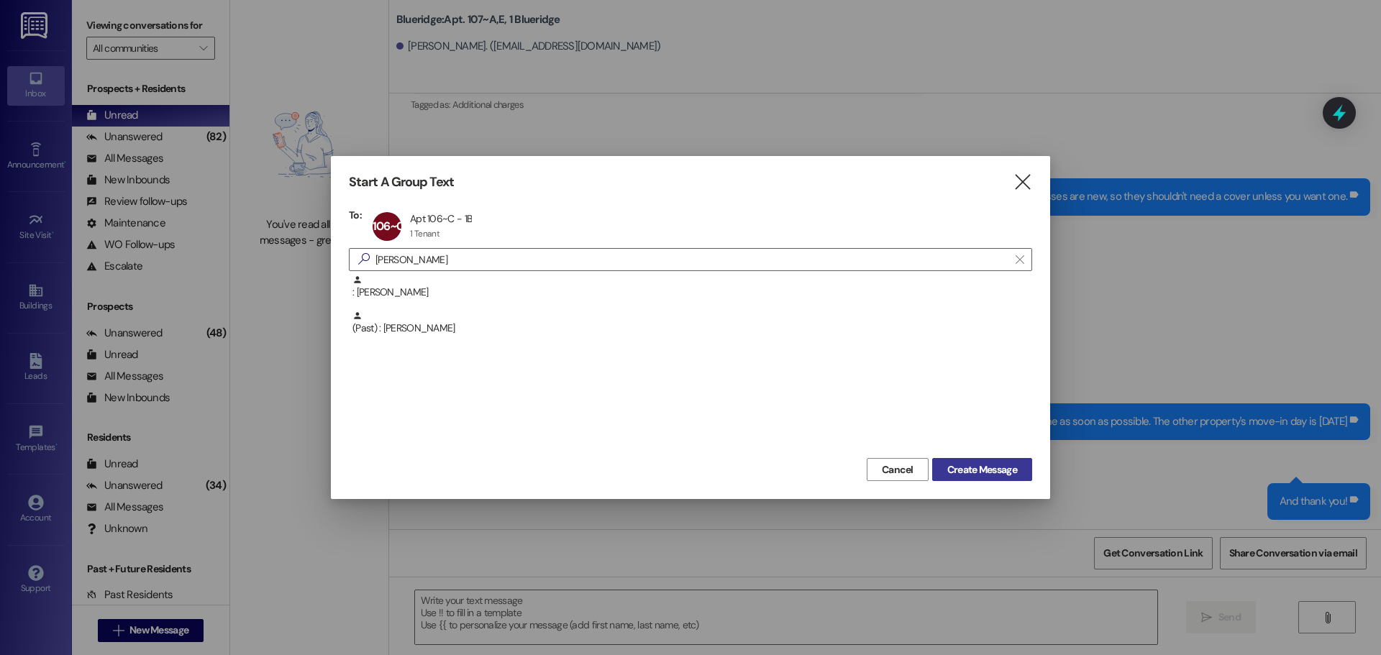
click at [952, 462] on button "Create Message" at bounding box center [982, 469] width 100 height 23
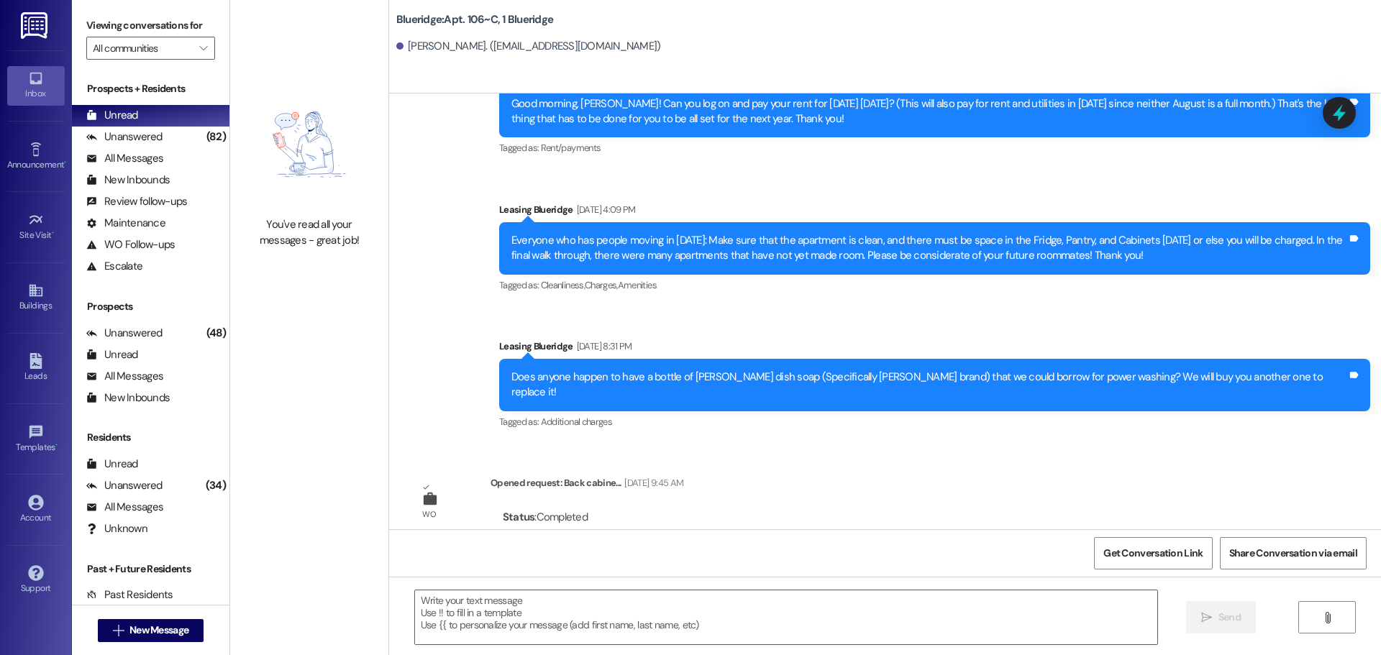
scroll to position [30595, 0]
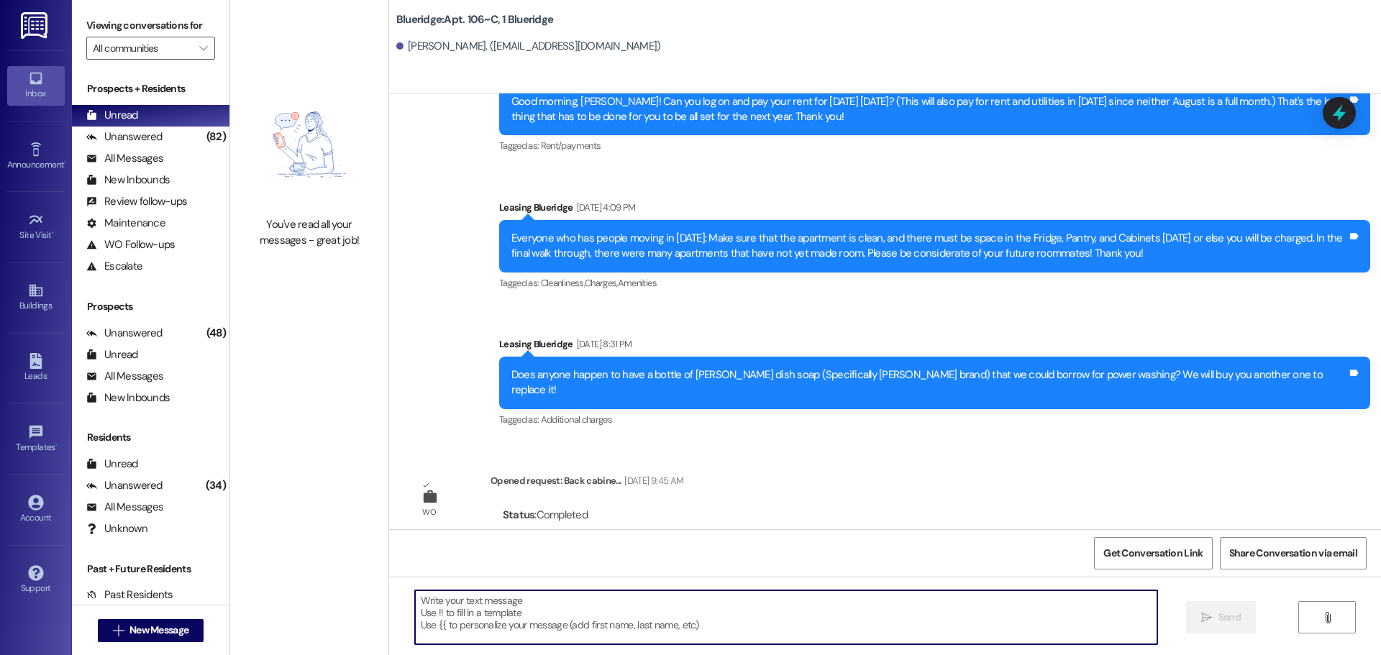
click at [910, 615] on textarea at bounding box center [786, 617] width 742 height 54
paste textarea "Hey, WWWWWWWWWWW! I'm working on the covered parking list right now, and you're…"
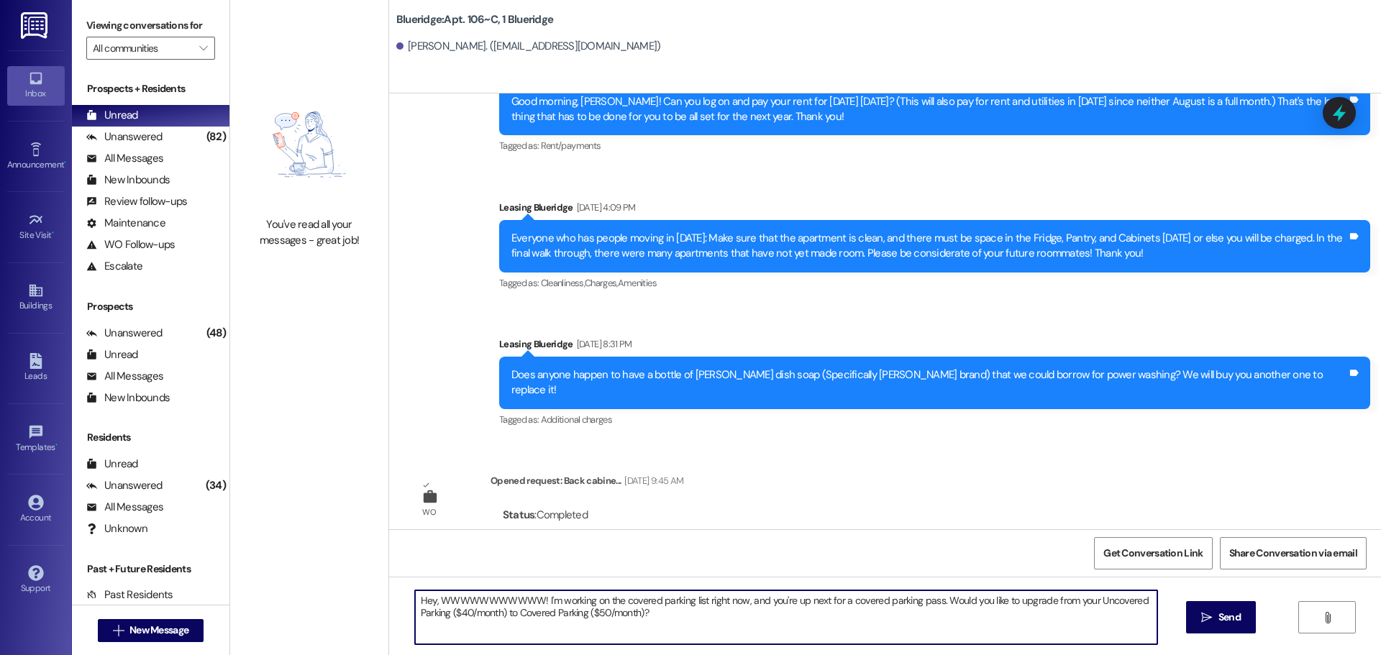
drag, startPoint x: 431, startPoint y: 600, endPoint x: 530, endPoint y: 603, distance: 98.6
click at [530, 603] on textarea "Hey, WWWWWWWWWWW! I'm working on the covered parking list right now, and you're…" at bounding box center [786, 617] width 742 height 54
type textarea "Hey, Nakary! I'm working on the covered parking list right now, and you're up n…"
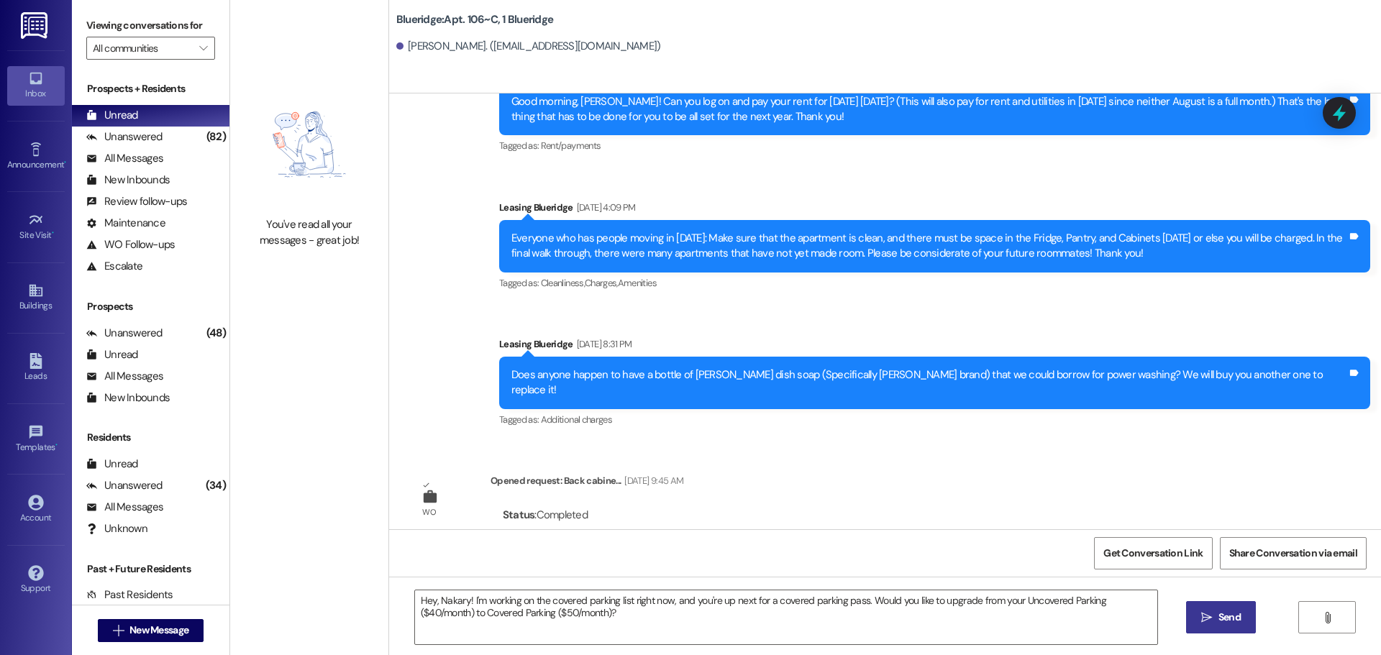
click at [1210, 621] on icon "" at bounding box center [1206, 618] width 11 height 12
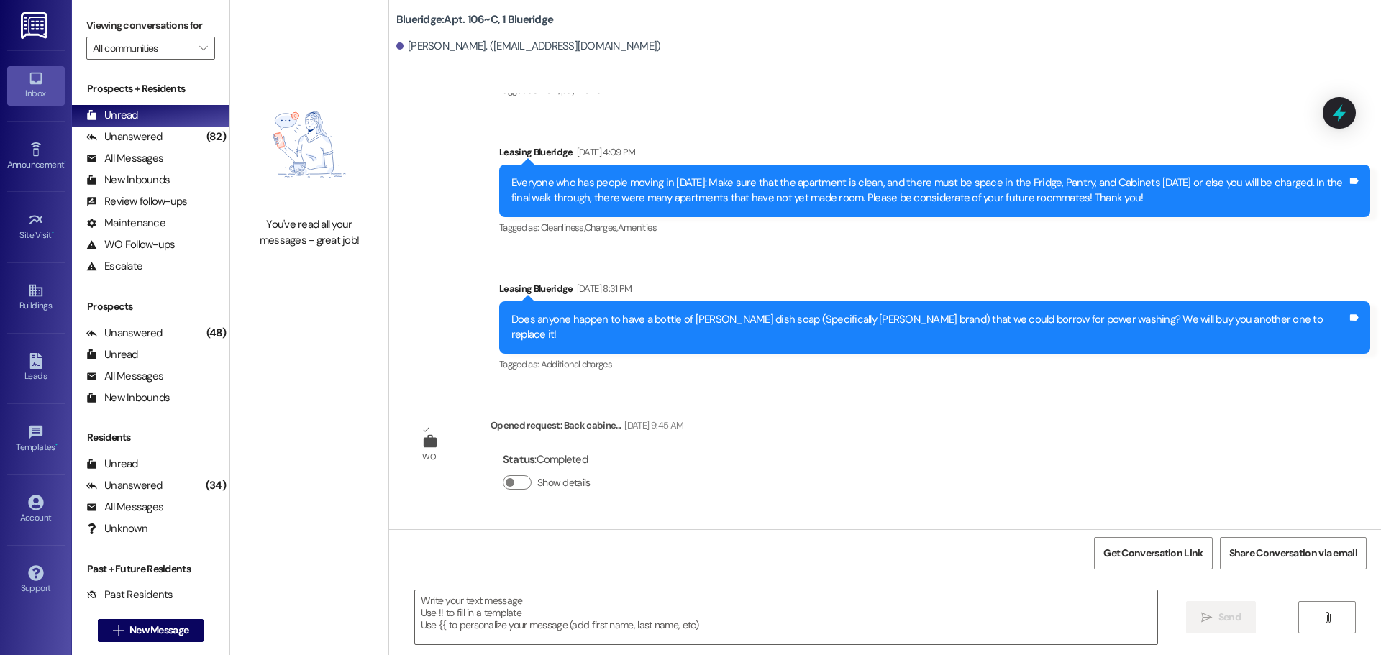
scroll to position [30711, 0]
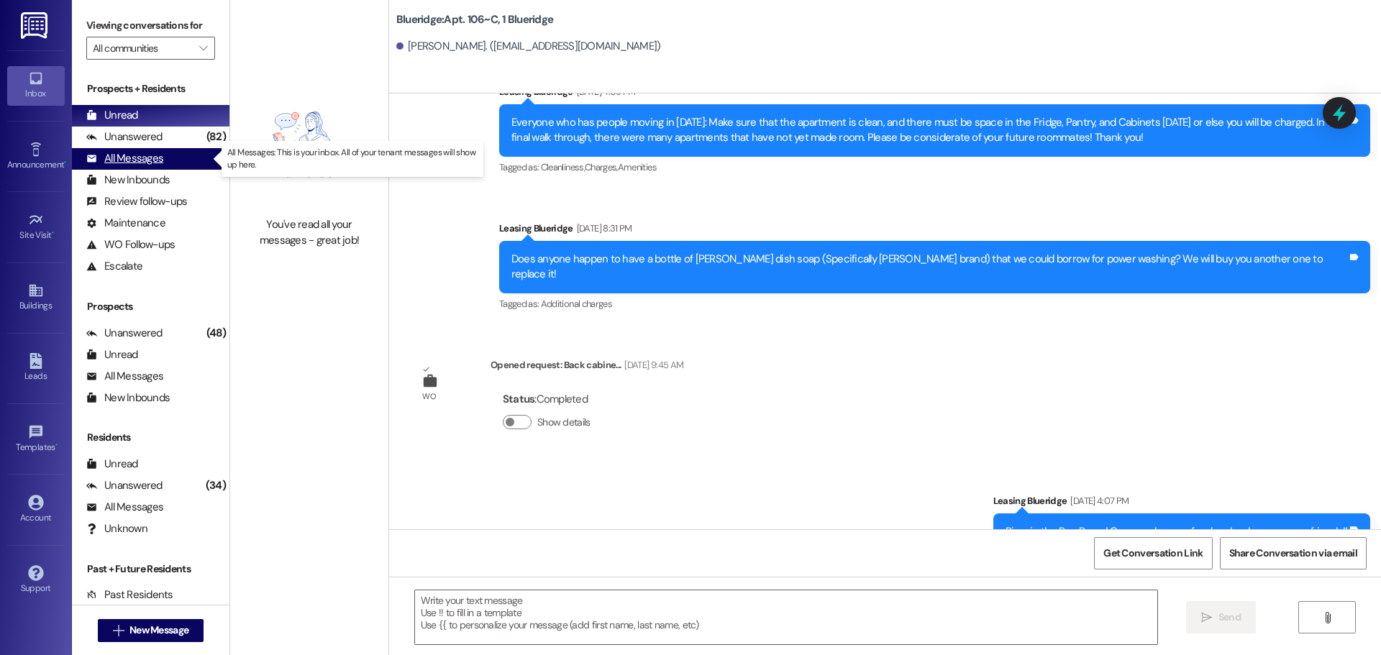
click at [176, 154] on div "All Messages (undefined)" at bounding box center [150, 159] width 157 height 22
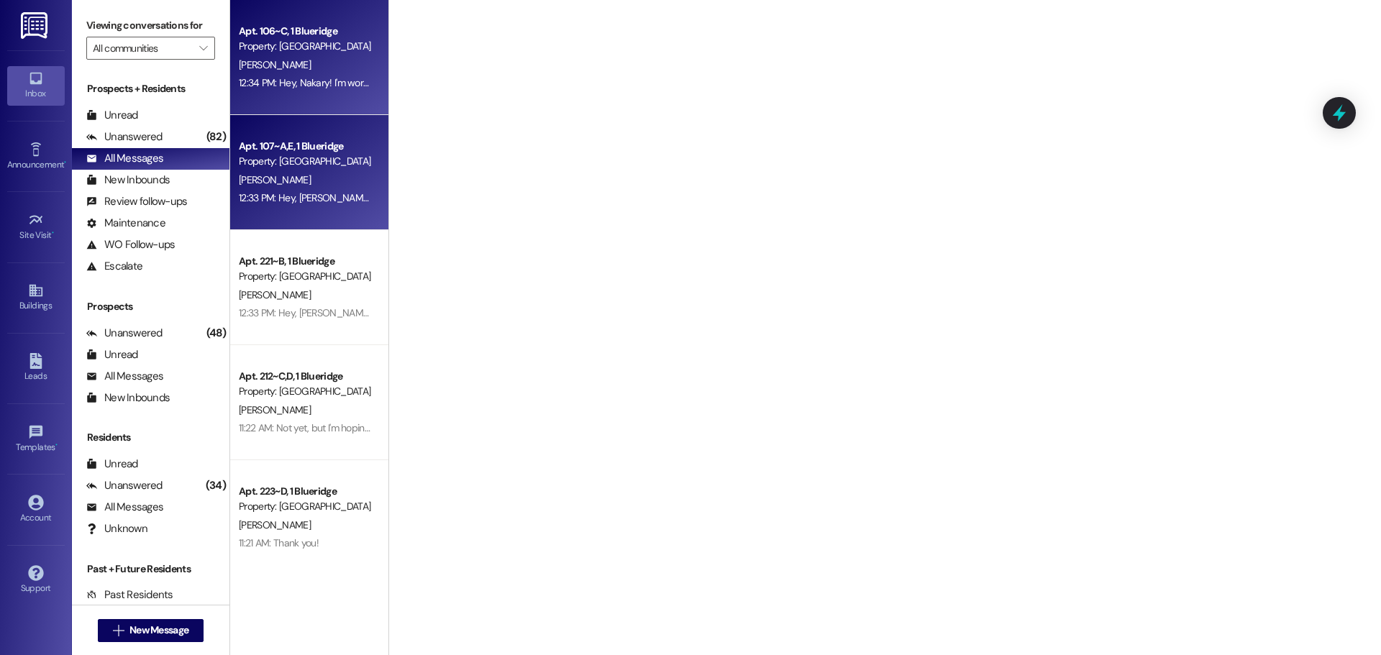
click at [325, 160] on div "Property: [GEOGRAPHIC_DATA]" at bounding box center [305, 161] width 133 height 15
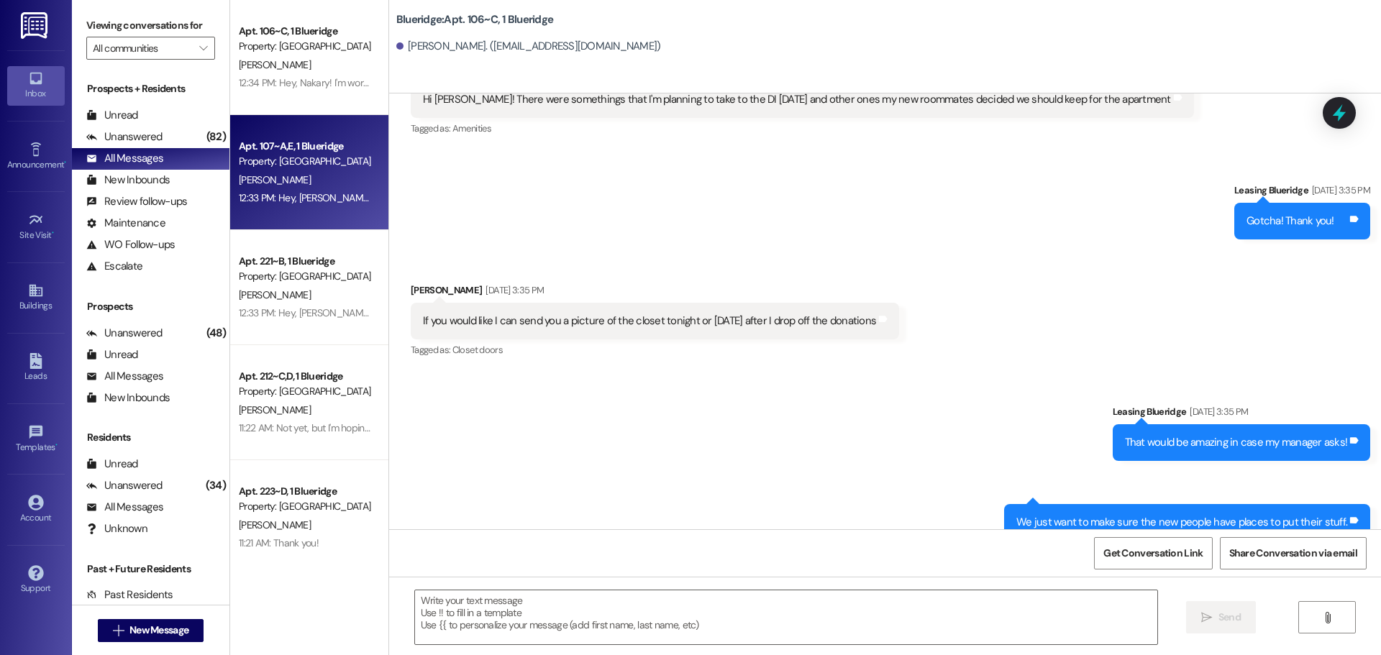
scroll to position [0, 0]
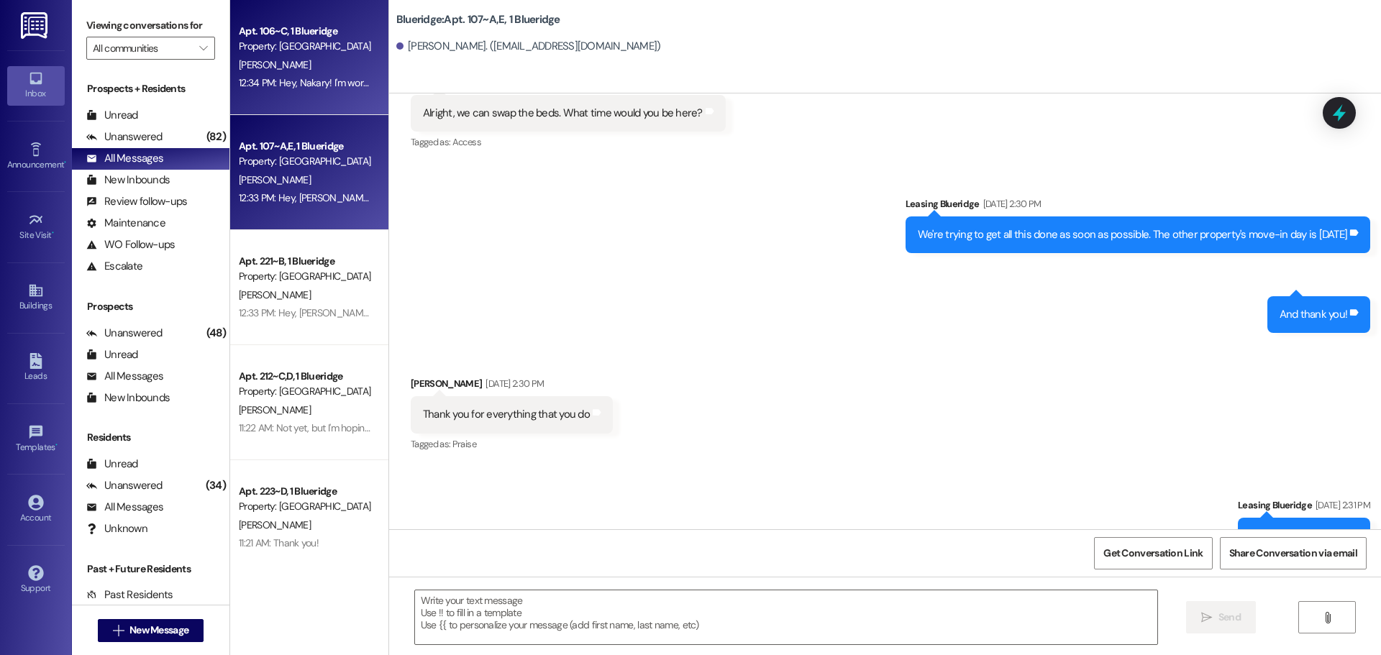
click at [296, 94] on div "Apt. 106~C, 1 Blueridge Property: Blueridge [PERSON_NAME][GEOGRAPHIC_DATA] 12:3…" at bounding box center [309, 57] width 158 height 115
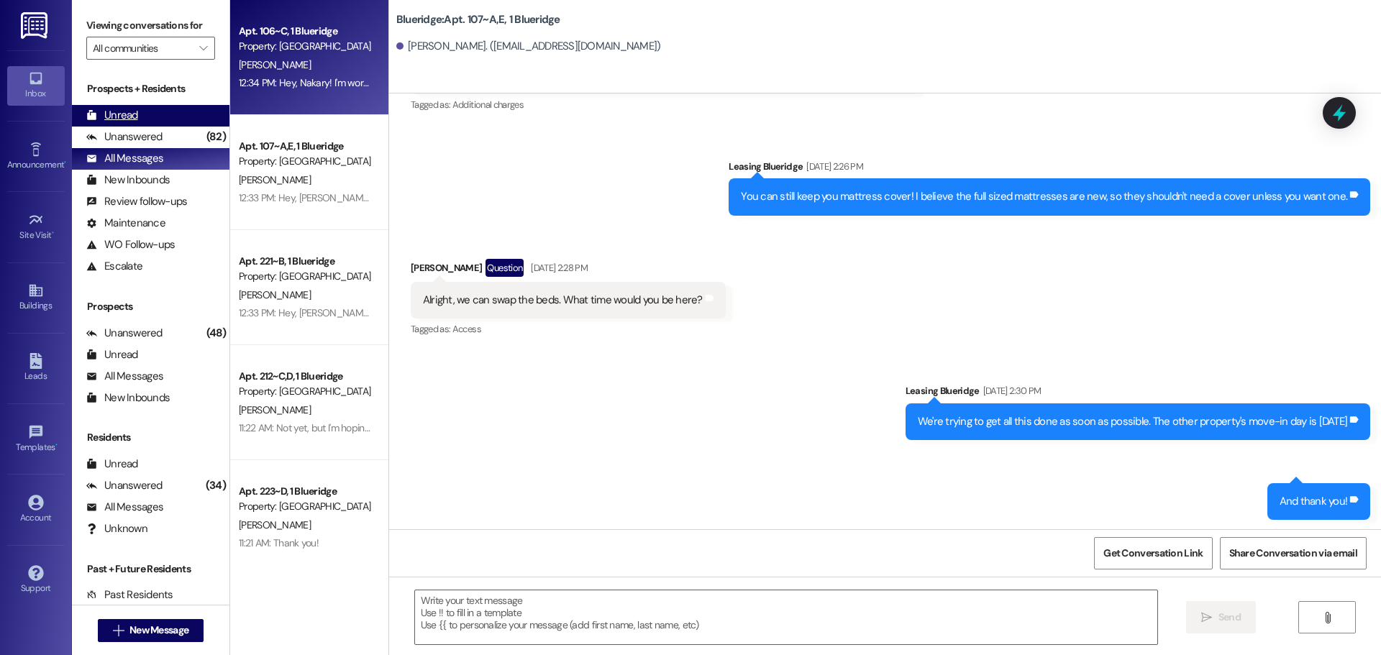
click at [154, 114] on div "Unread (0)" at bounding box center [150, 116] width 157 height 22
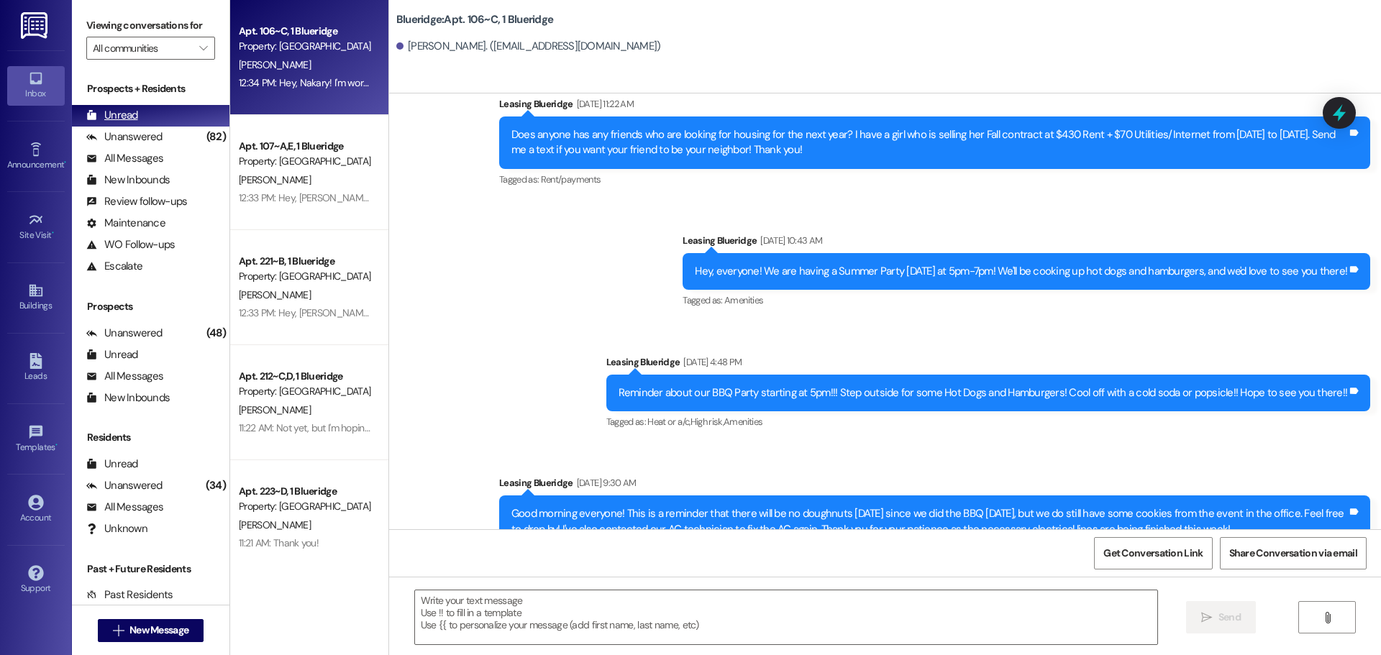
scroll to position [30731, 0]
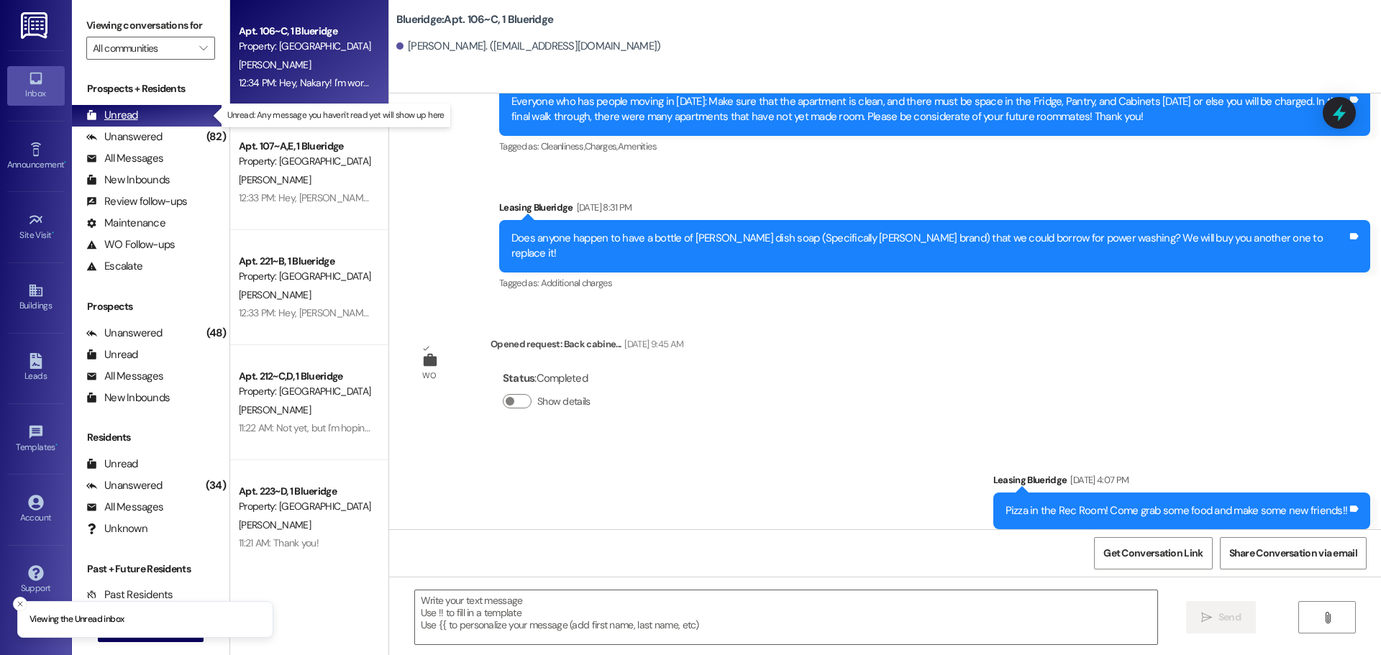
click at [154, 114] on div "Unread (0)" at bounding box center [150, 116] width 157 height 22
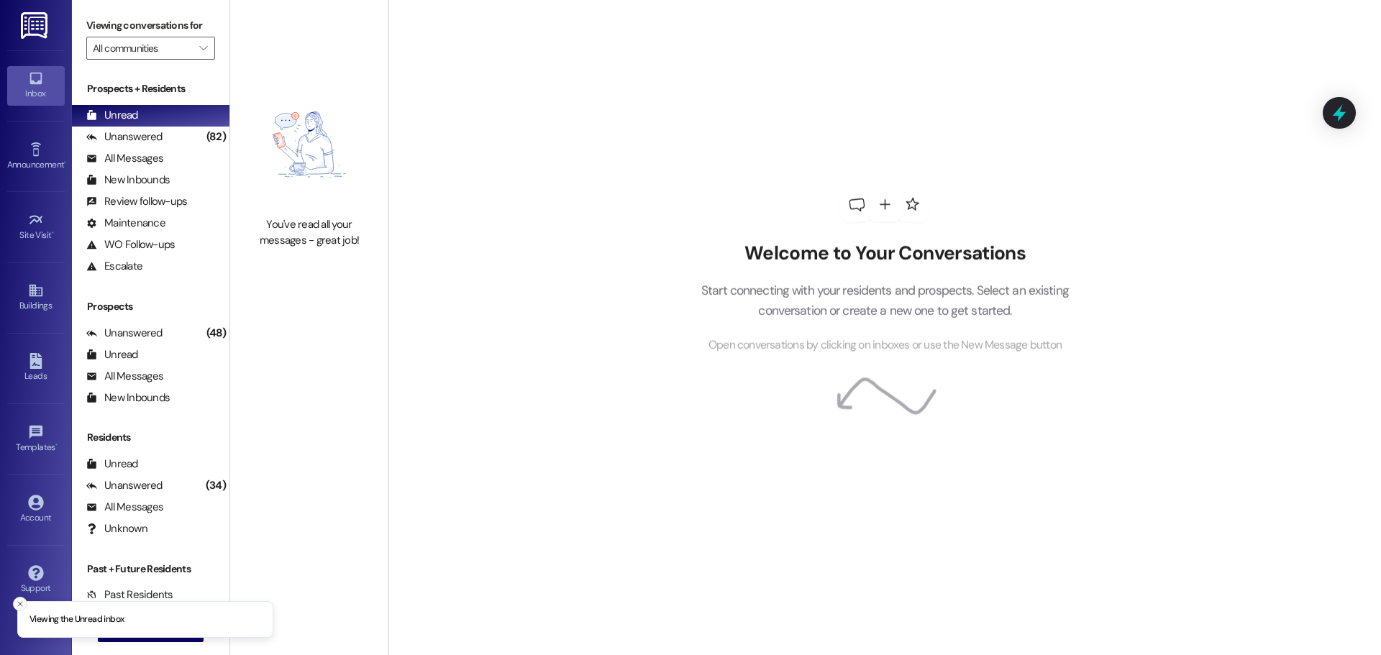
click at [19, 600] on icon "Close toast" at bounding box center [20, 604] width 9 height 9
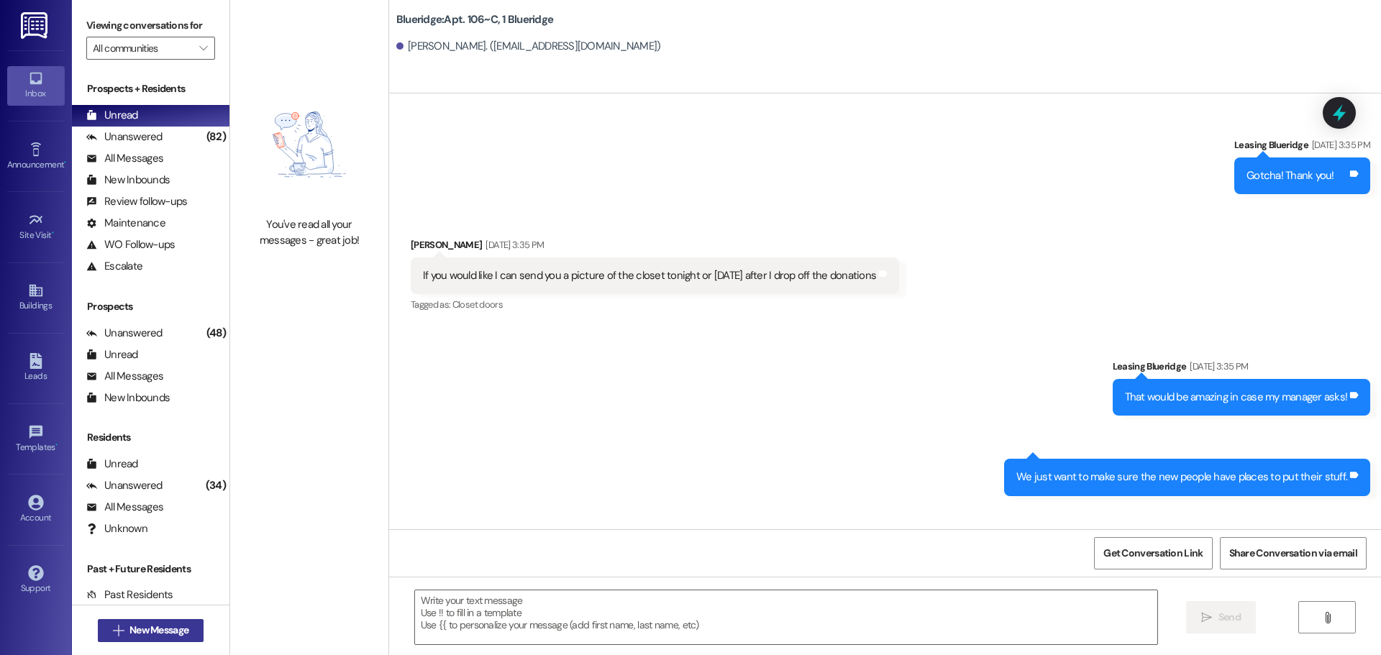
scroll to position [29569, 0]
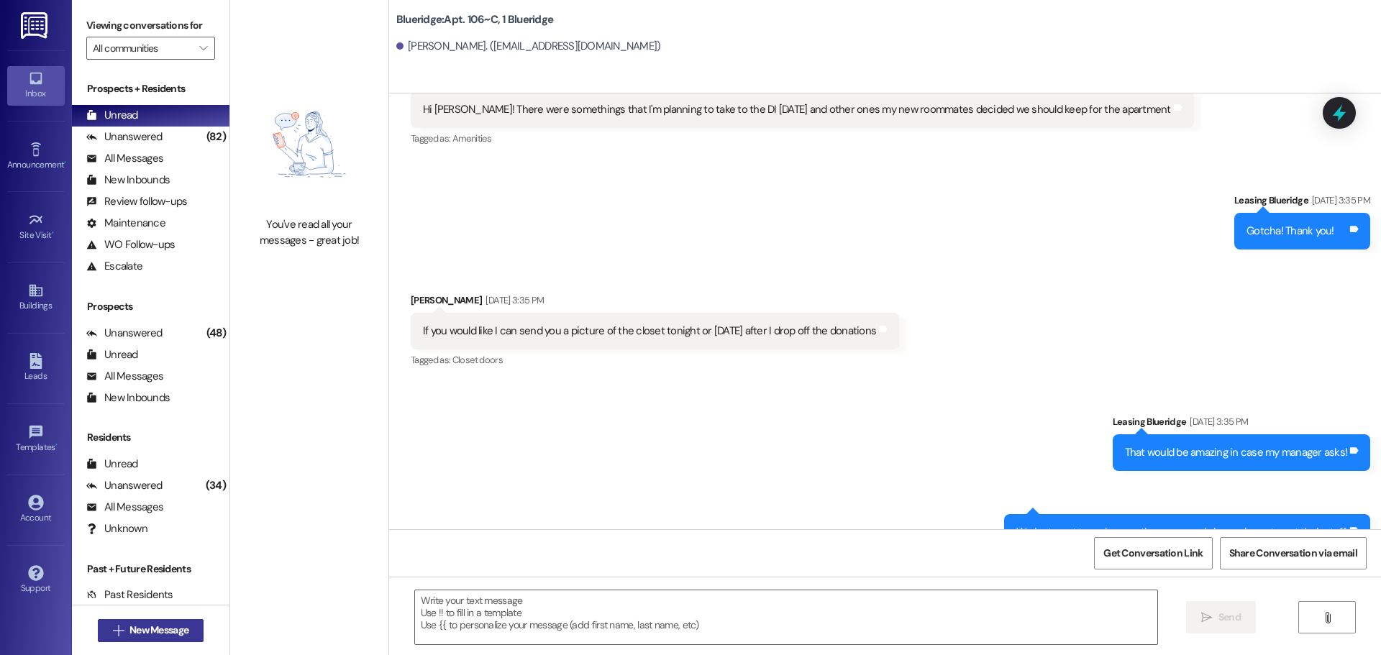
click at [135, 627] on span "New Message" at bounding box center [158, 630] width 59 height 15
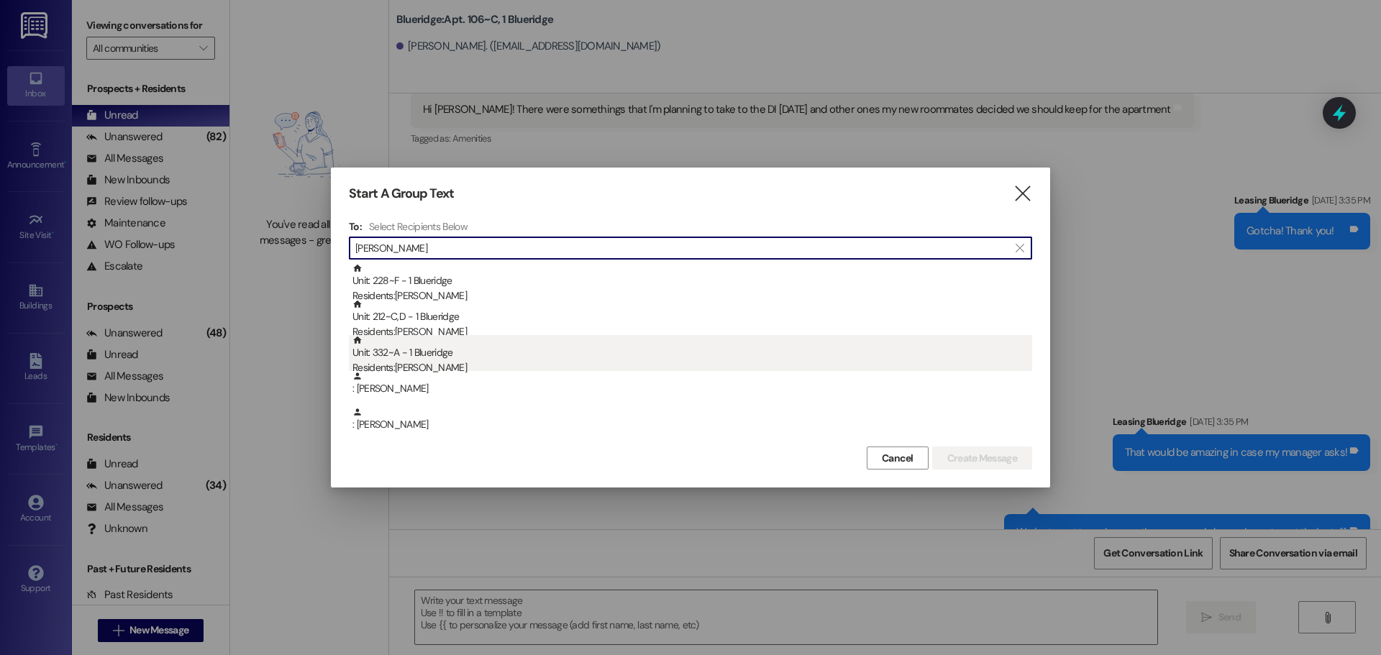
type input "[PERSON_NAME]"
click at [667, 362] on div "Residents: [PERSON_NAME]" at bounding box center [692, 367] width 680 height 15
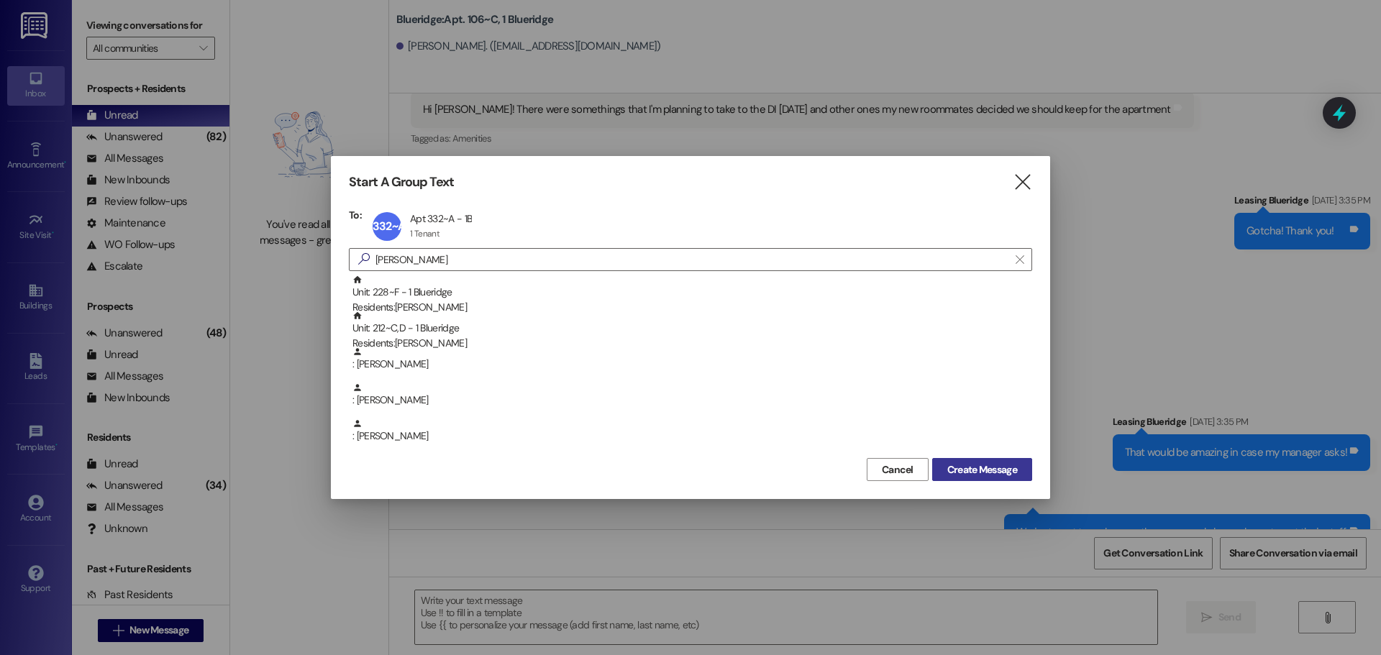
click at [1020, 474] on button "Create Message" at bounding box center [982, 469] width 100 height 23
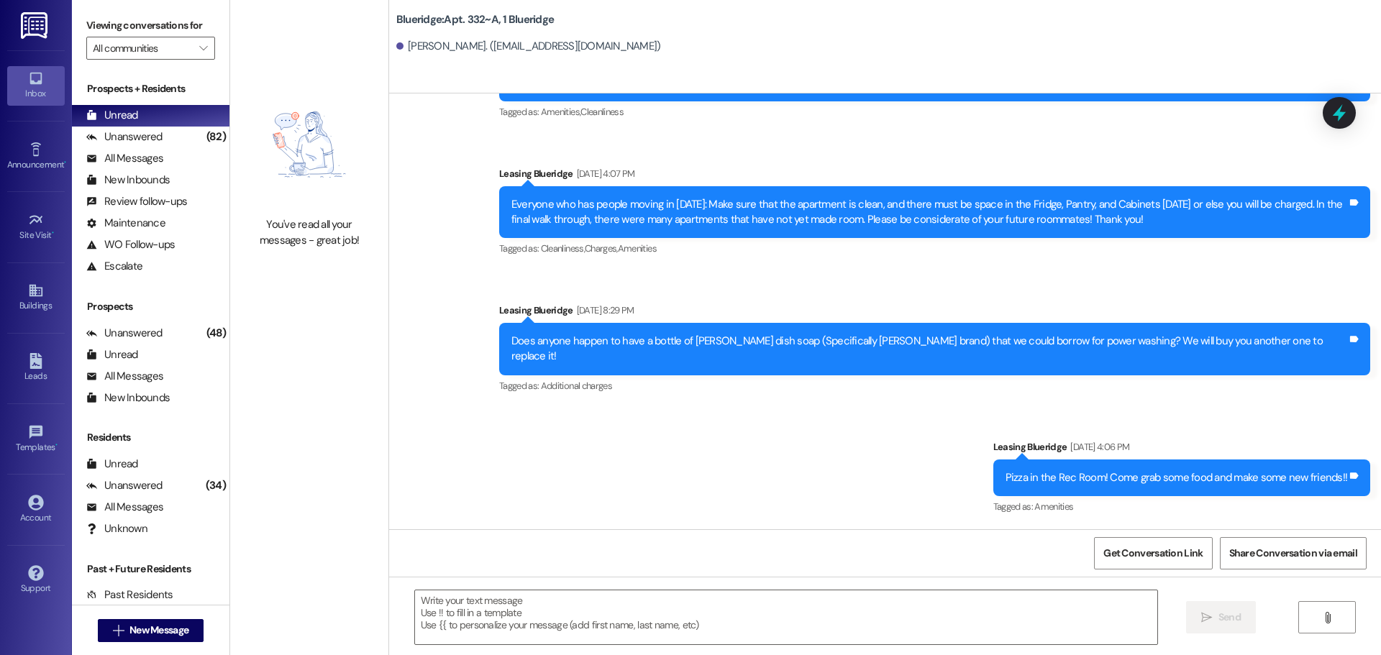
scroll to position [26328, 0]
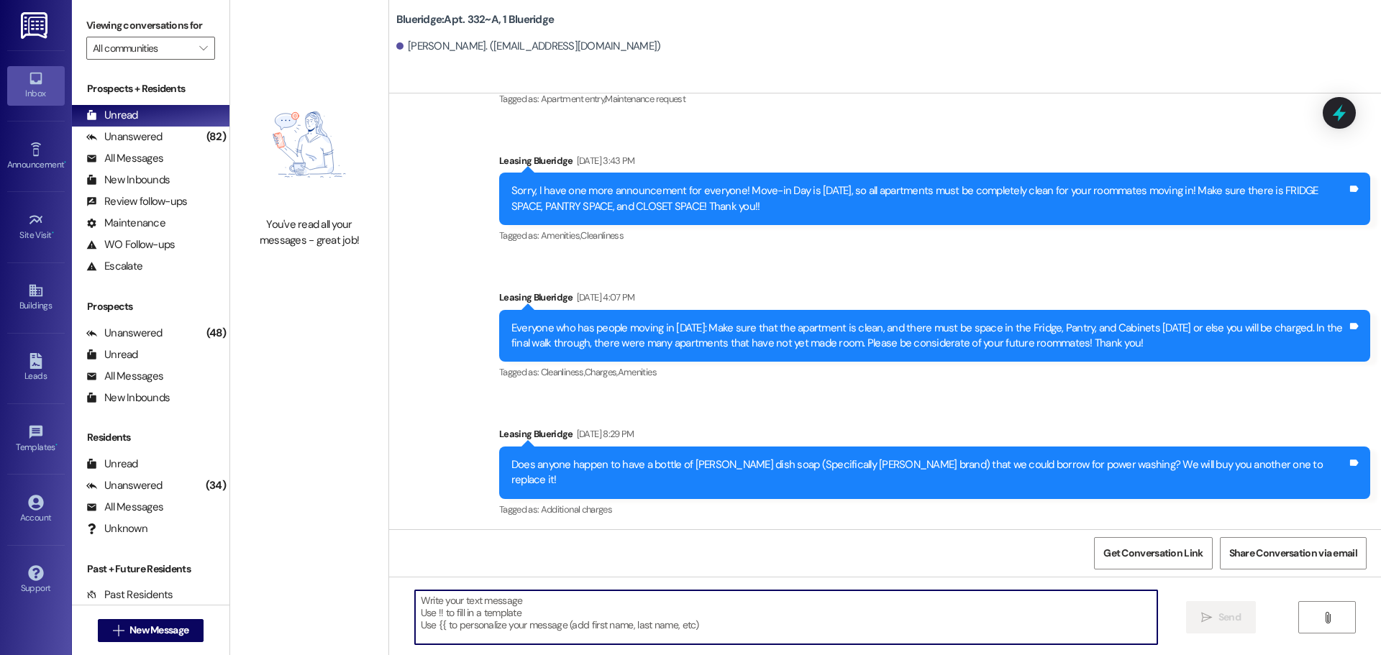
click at [745, 606] on textarea at bounding box center [786, 617] width 742 height 54
paste textarea "Hey, WWWWWWWWWWW! I'm working on the covered parking list right now, and you're…"
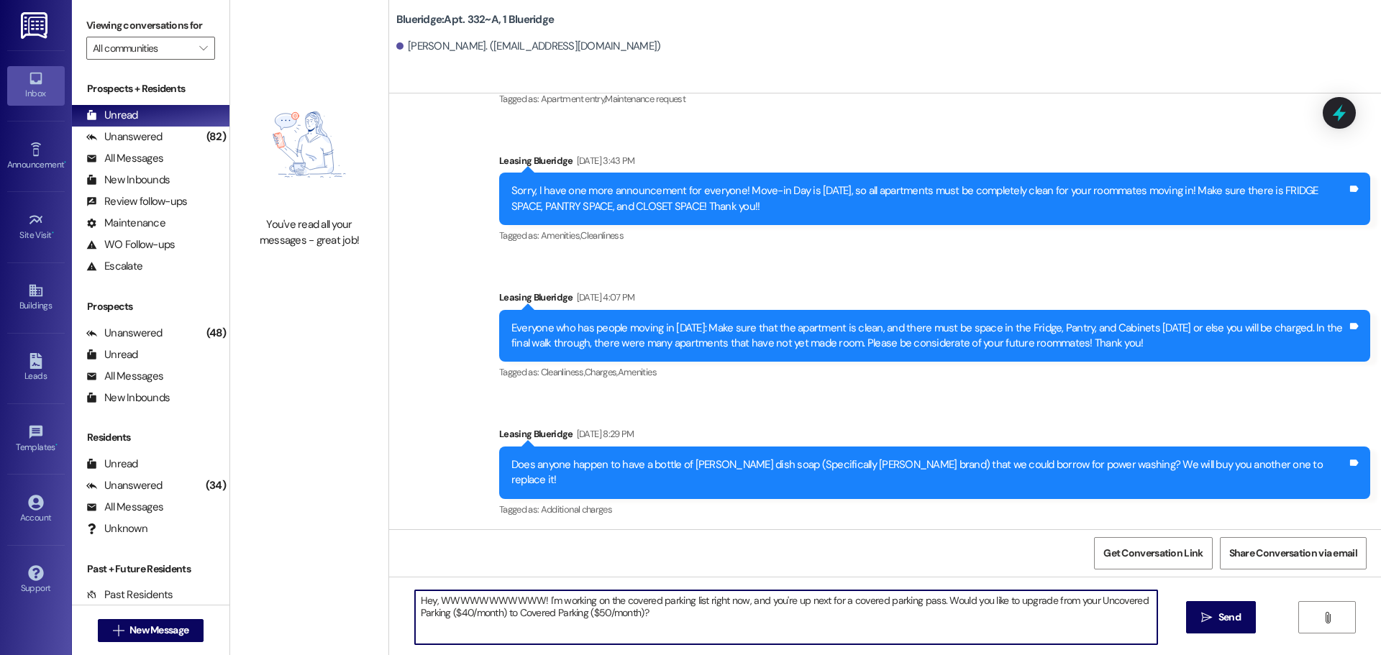
drag, startPoint x: 429, startPoint y: 598, endPoint x: 529, endPoint y: 603, distance: 100.1
click at [529, 603] on textarea "Hey, WWWWWWWWWWW! I'm working on the covered parking list right now, and you're…" at bounding box center [786, 617] width 742 height 54
type textarea "Hey, [PERSON_NAME]! I'm working on the covered parking list right now, and you'…"
click at [1227, 625] on span "Send" at bounding box center [1229, 617] width 22 height 15
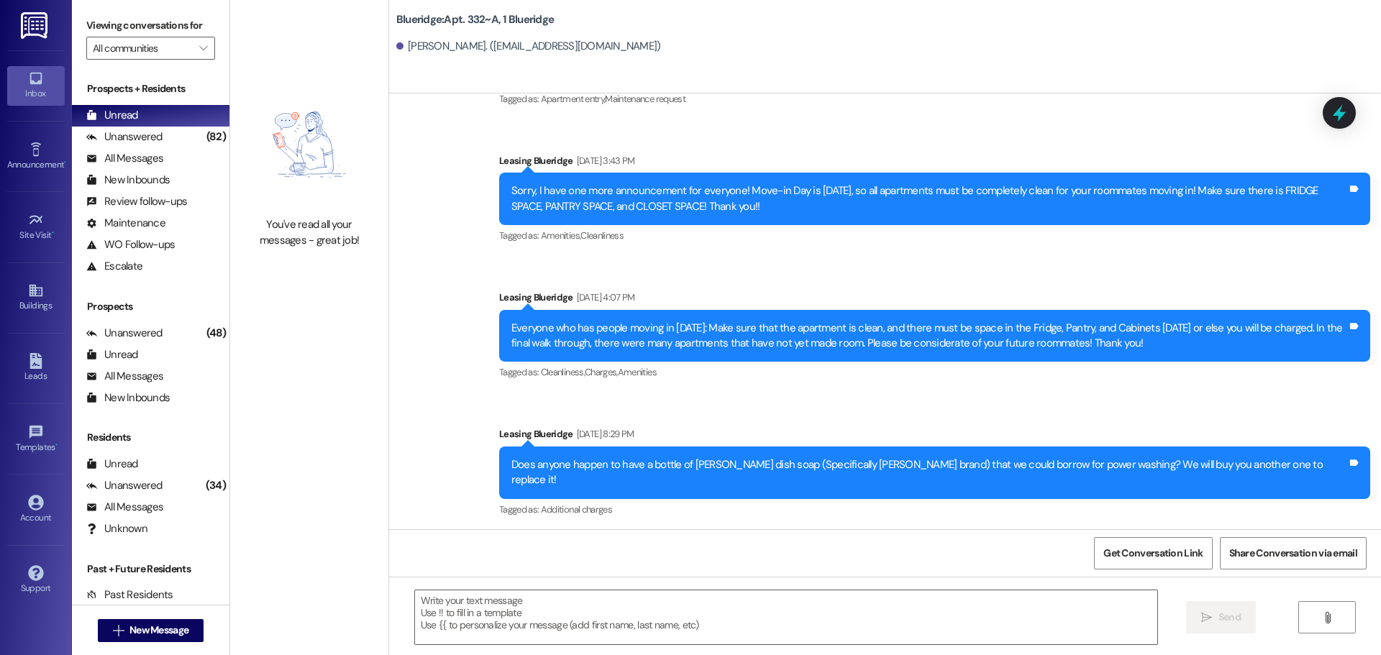
scroll to position [26444, 0]
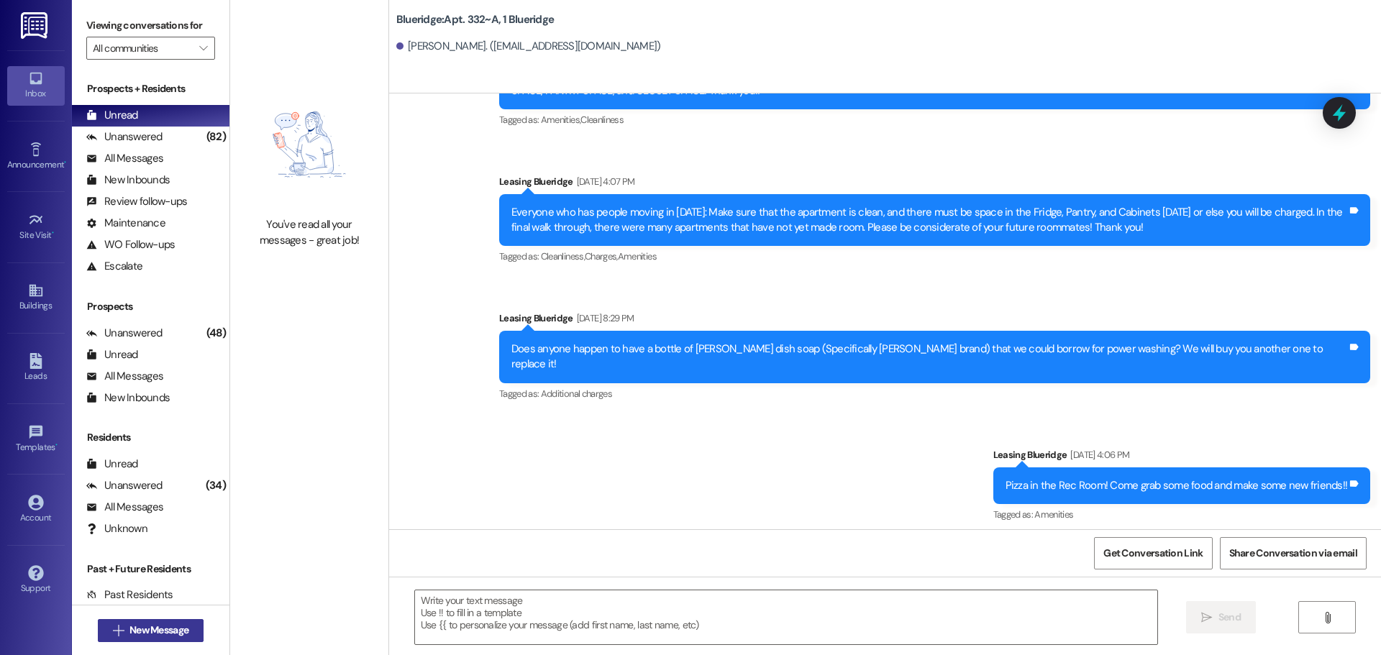
click at [144, 640] on button " New Message" at bounding box center [151, 630] width 106 height 23
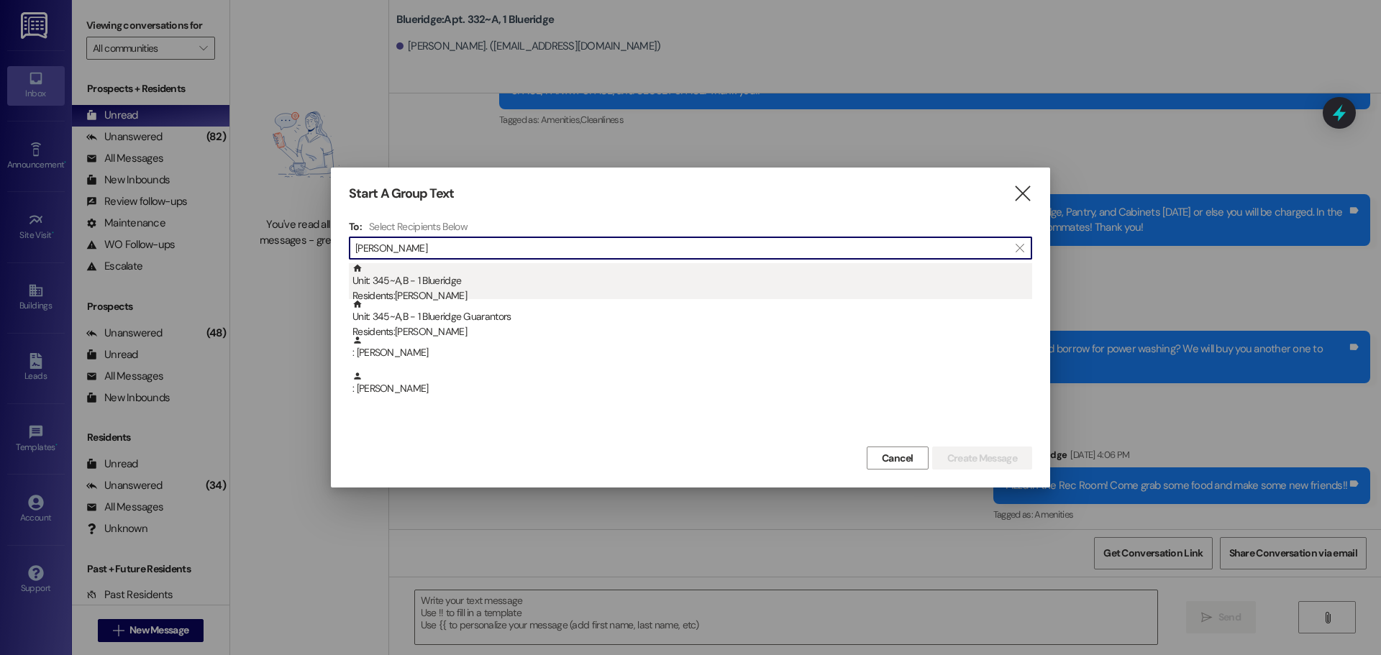
type input "crosbie"
click at [414, 283] on div "Unit: 345~A,B - 1 Blueridge Residents: Madeline Crosbie" at bounding box center [692, 283] width 680 height 41
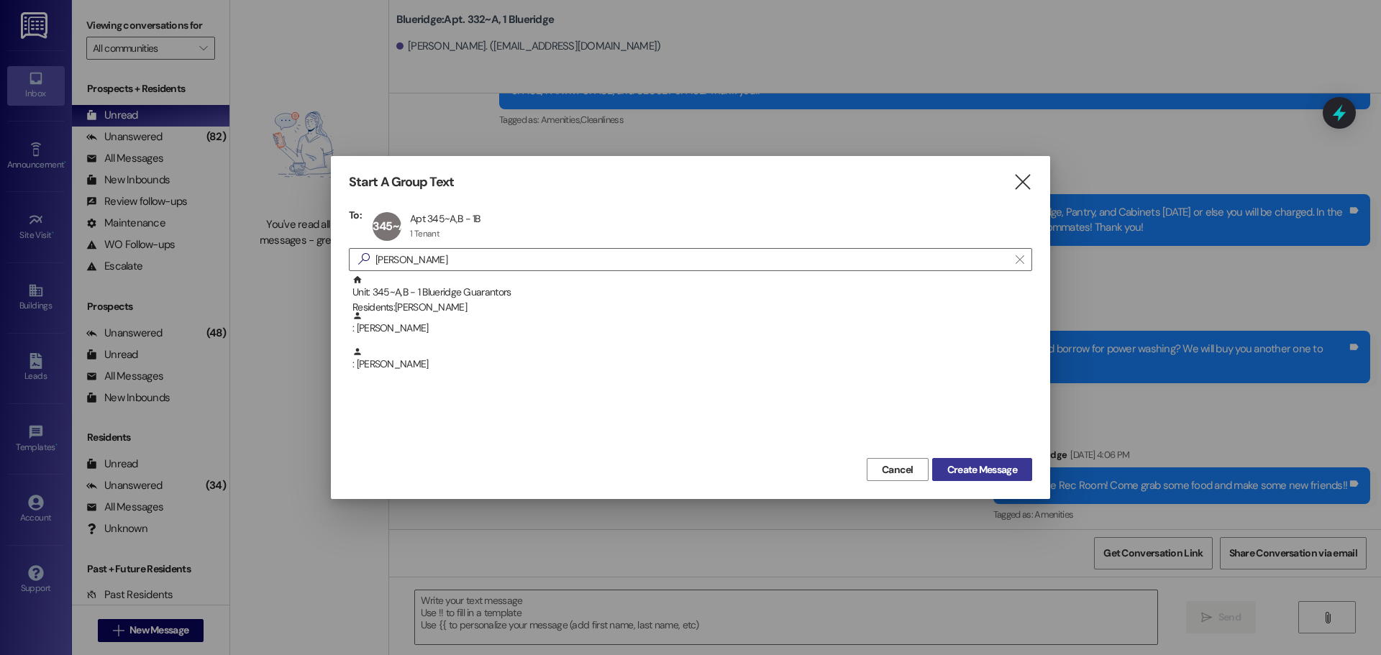
click at [965, 462] on span "Create Message" at bounding box center [982, 469] width 70 height 15
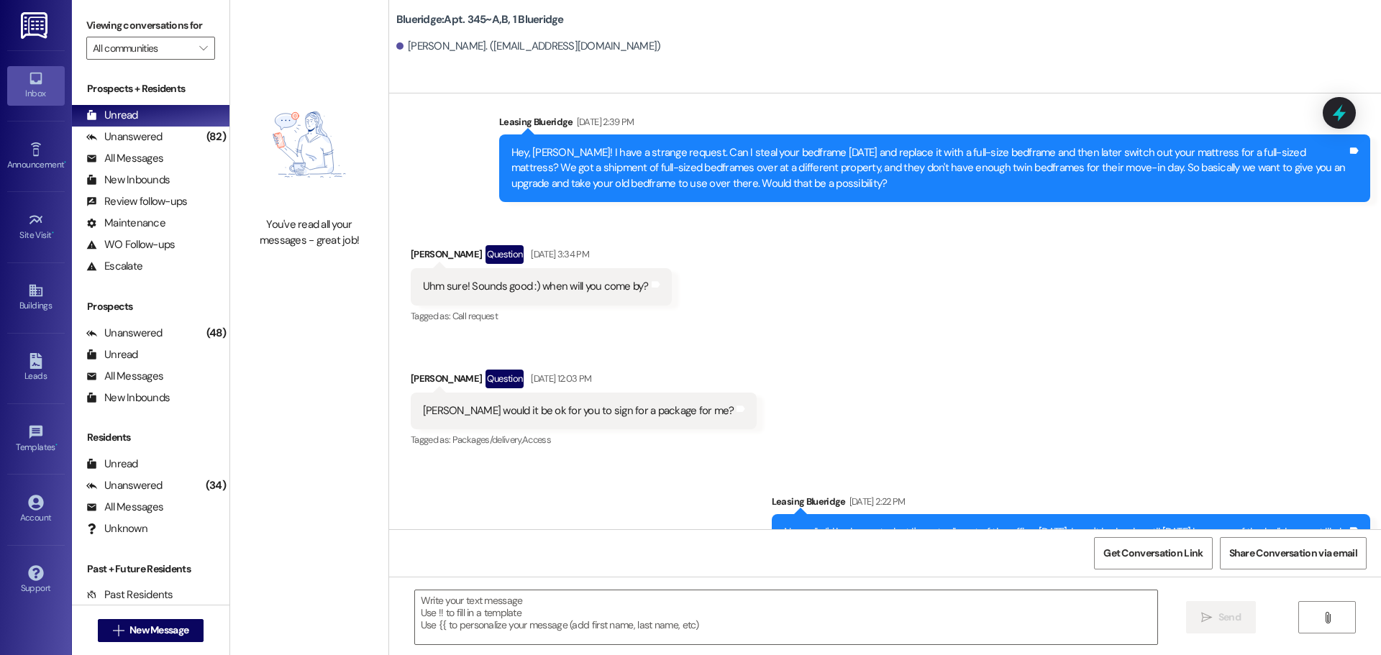
scroll to position [33909, 0]
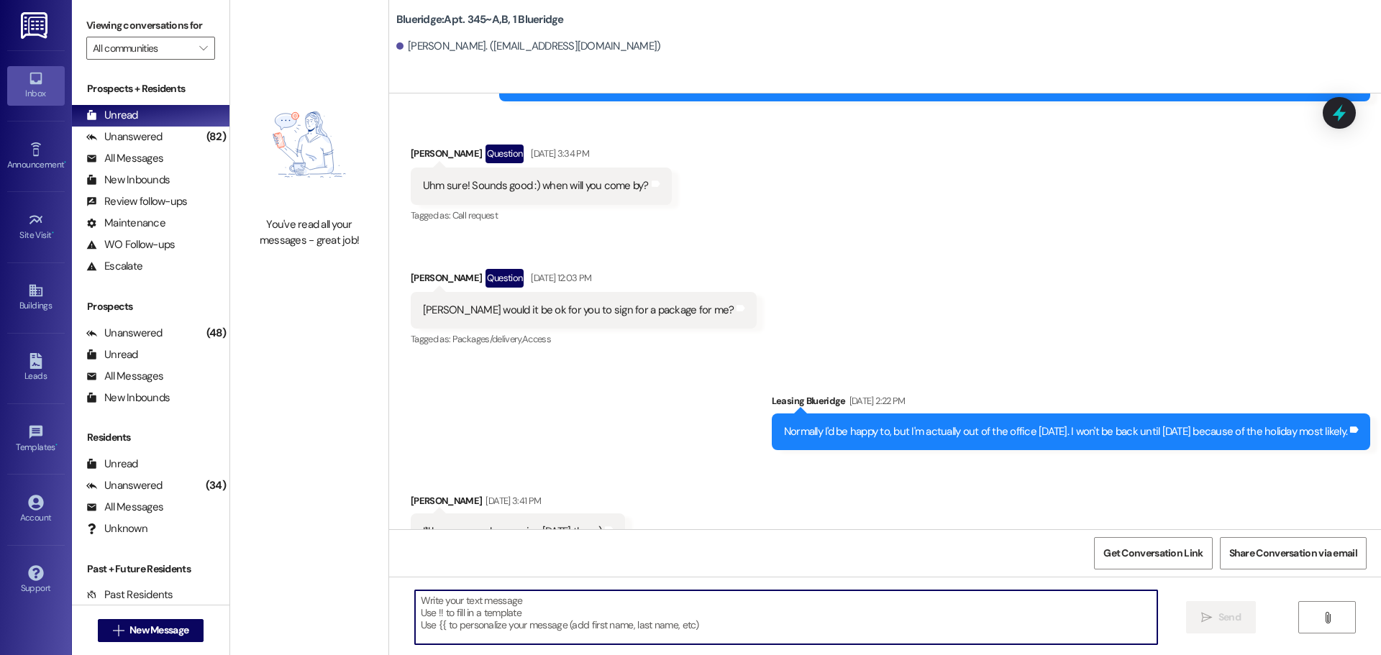
click at [917, 599] on textarea at bounding box center [786, 617] width 742 height 54
type textarea "M"
paste textarea "Hey, WWWWWWWWWWW! I'm working on the covered parking list right now, and you're…"
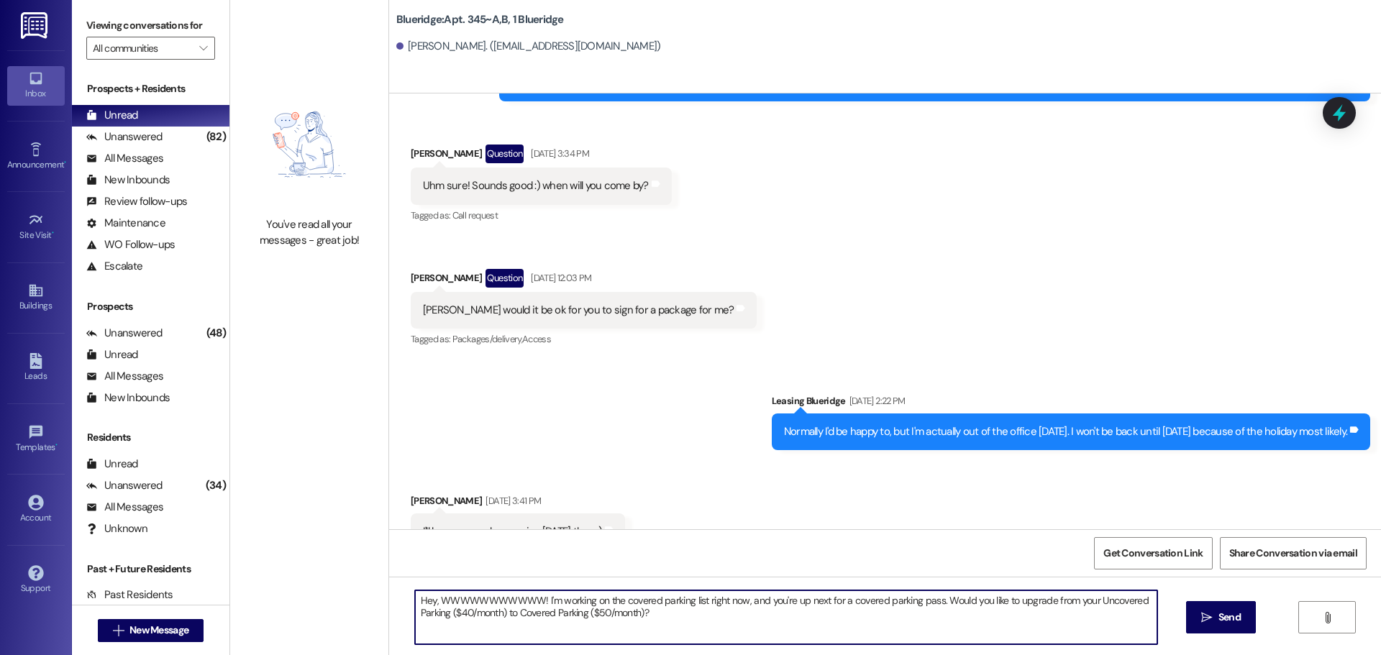
drag, startPoint x: 431, startPoint y: 603, endPoint x: 531, endPoint y: 604, distance: 99.3
click at [531, 604] on textarea "Hey, WWWWWWWWWWW! I'm working on the covered parking list right now, and you're…" at bounding box center [786, 617] width 742 height 54
type textarea "Hey, Madeline! I'm working on the covered parking list right now, and you're up…"
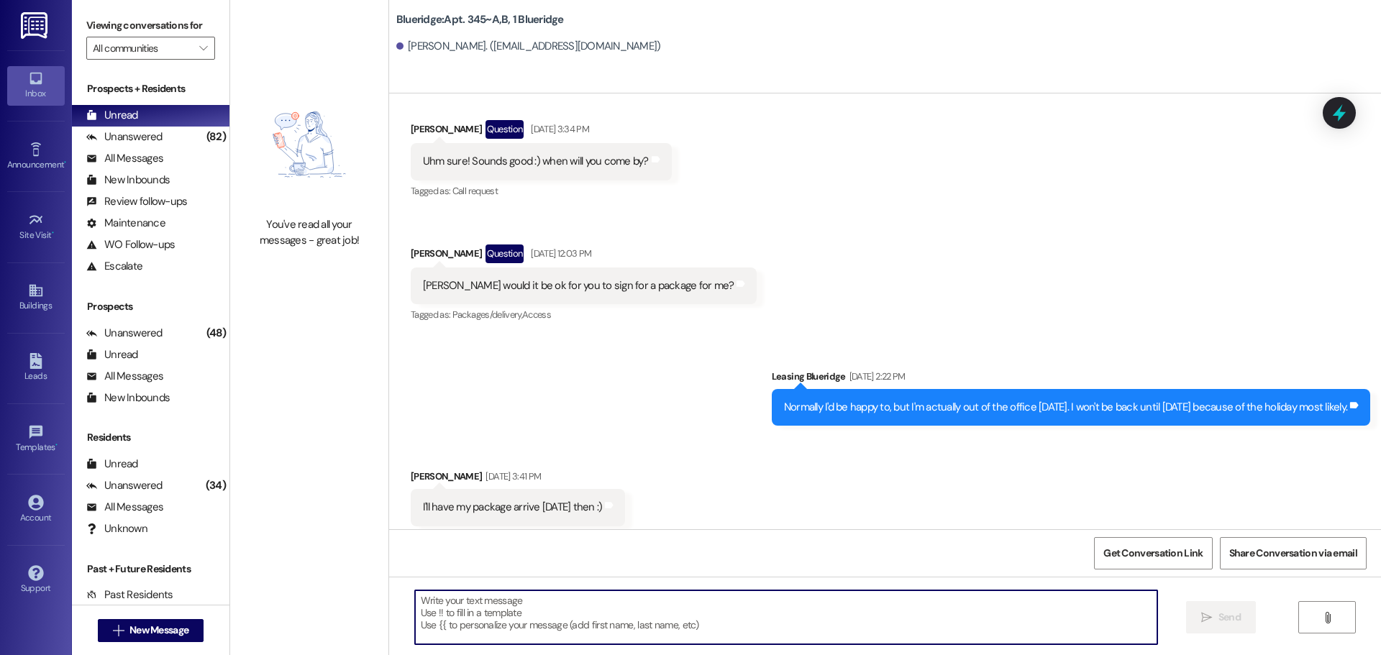
scroll to position [34025, 0]
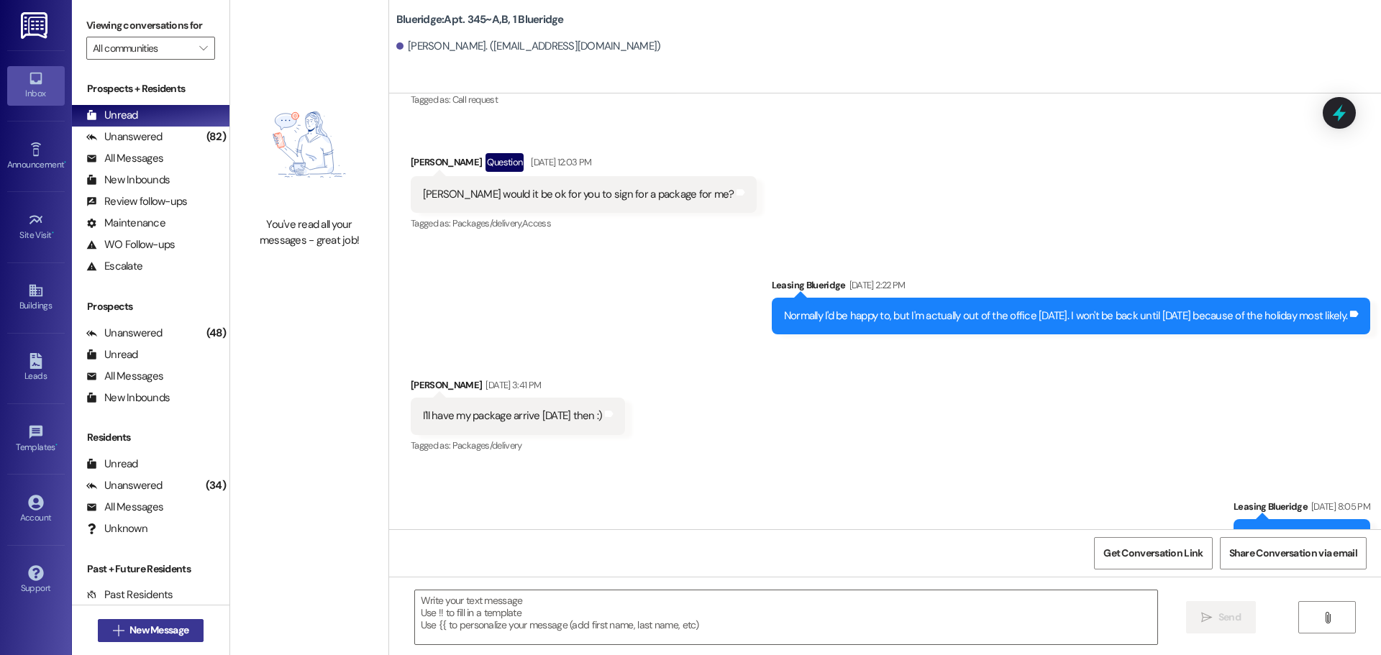
click at [192, 632] on button " New Message" at bounding box center [151, 630] width 106 height 23
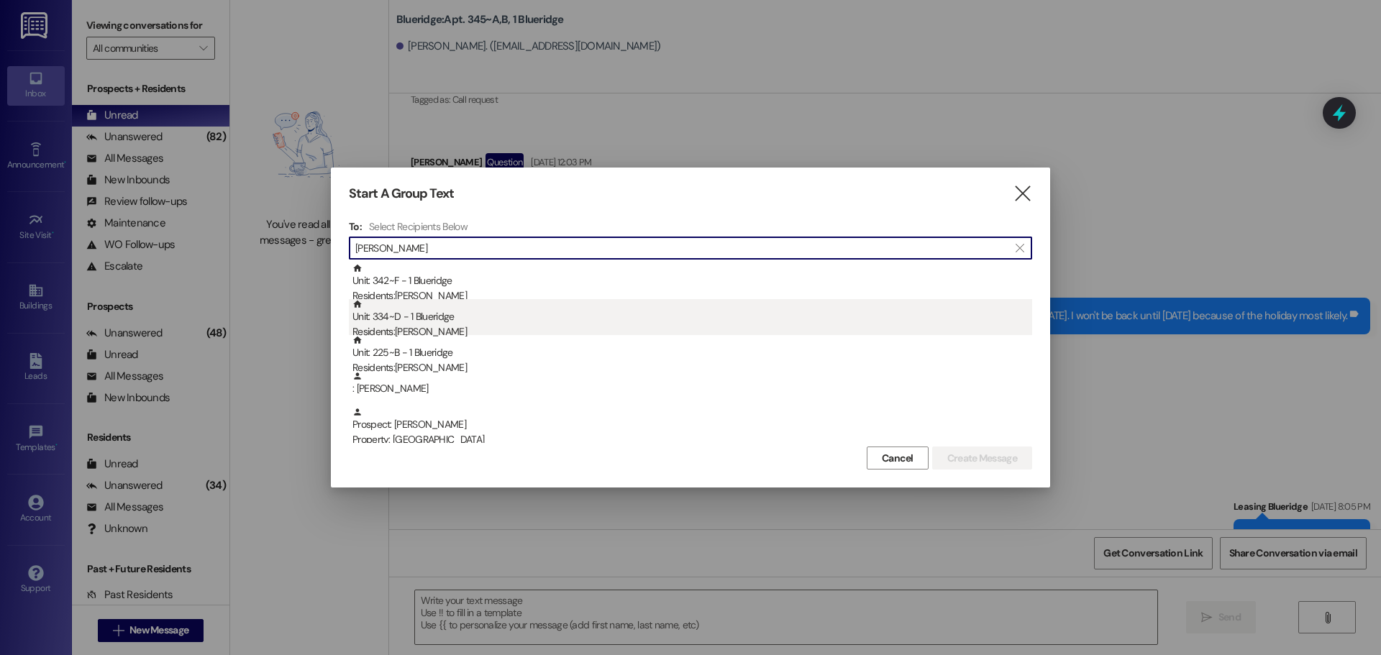
type input "jared"
click at [452, 324] on div "Residents: Jared Richards" at bounding box center [692, 331] width 680 height 15
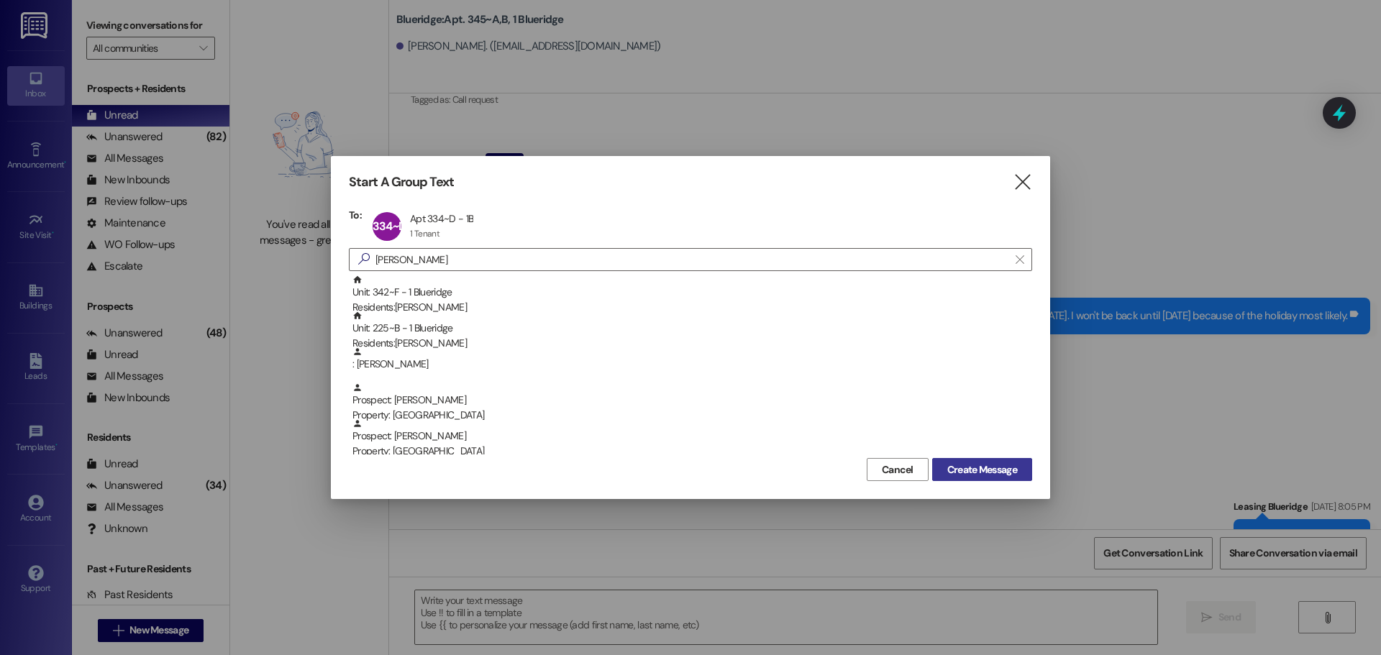
click at [959, 467] on span "Create Message" at bounding box center [982, 469] width 70 height 15
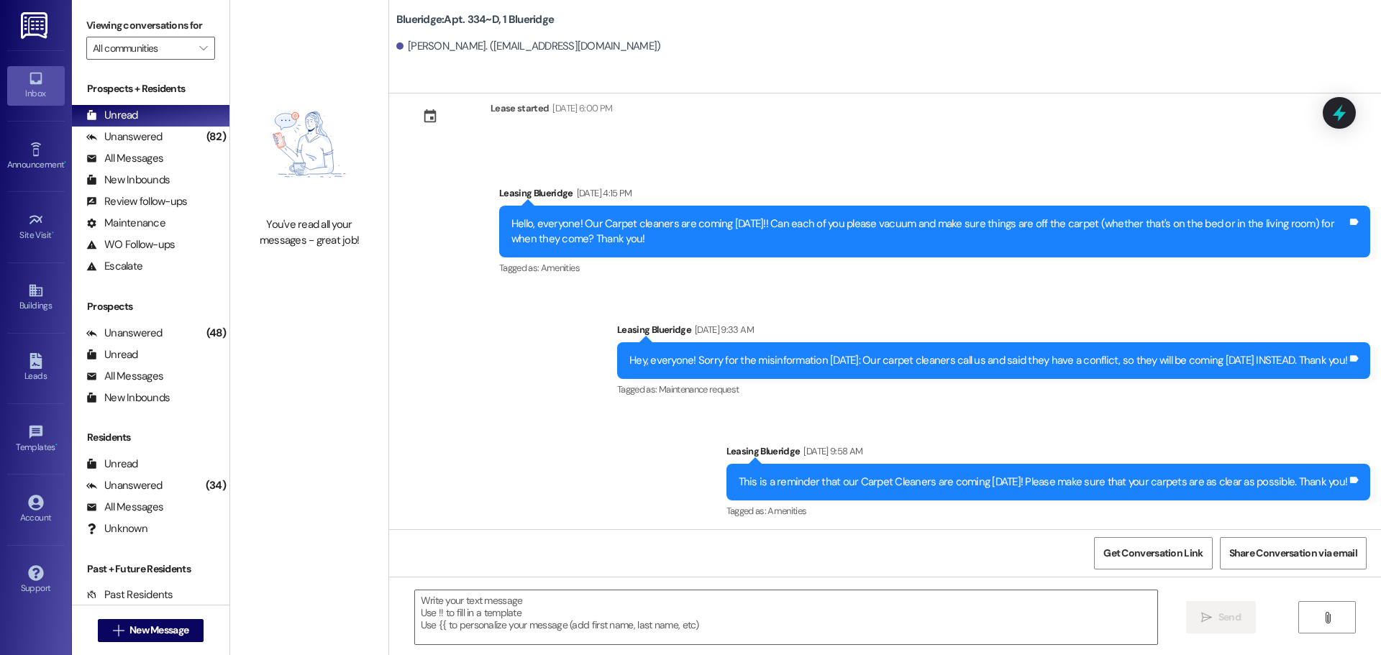
scroll to position [23639, 0]
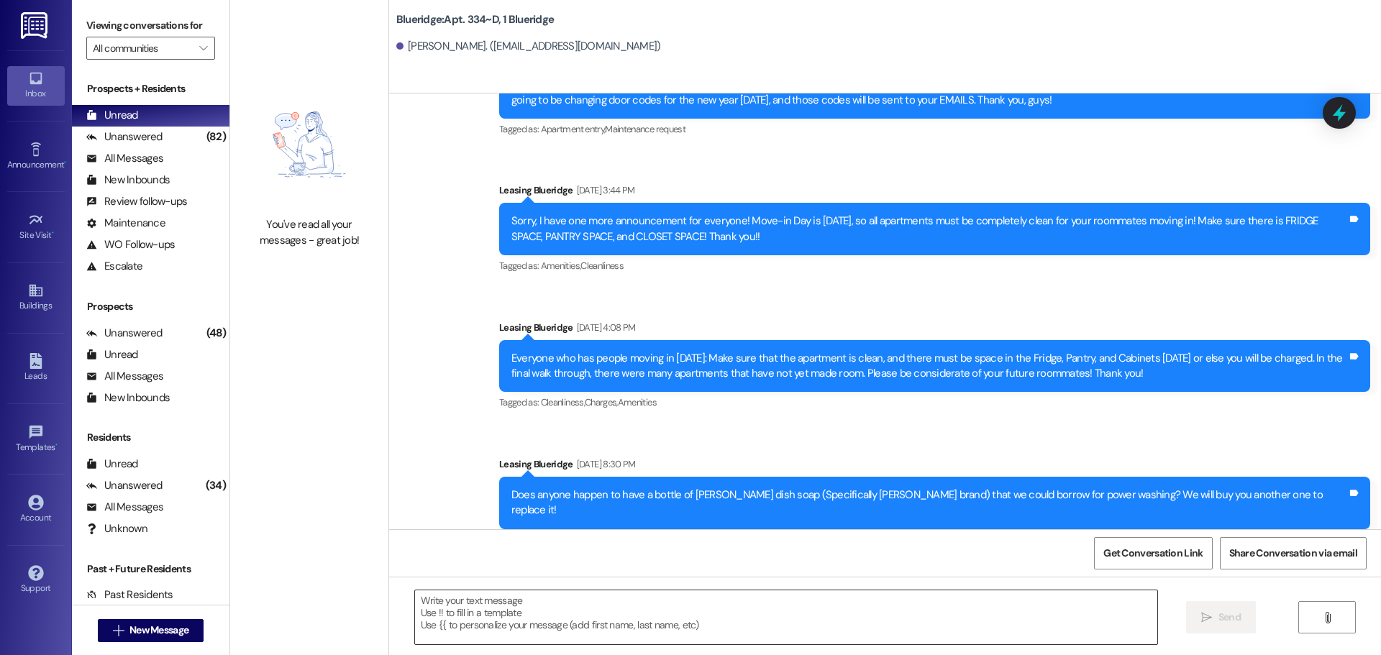
click at [803, 605] on textarea at bounding box center [786, 617] width 742 height 54
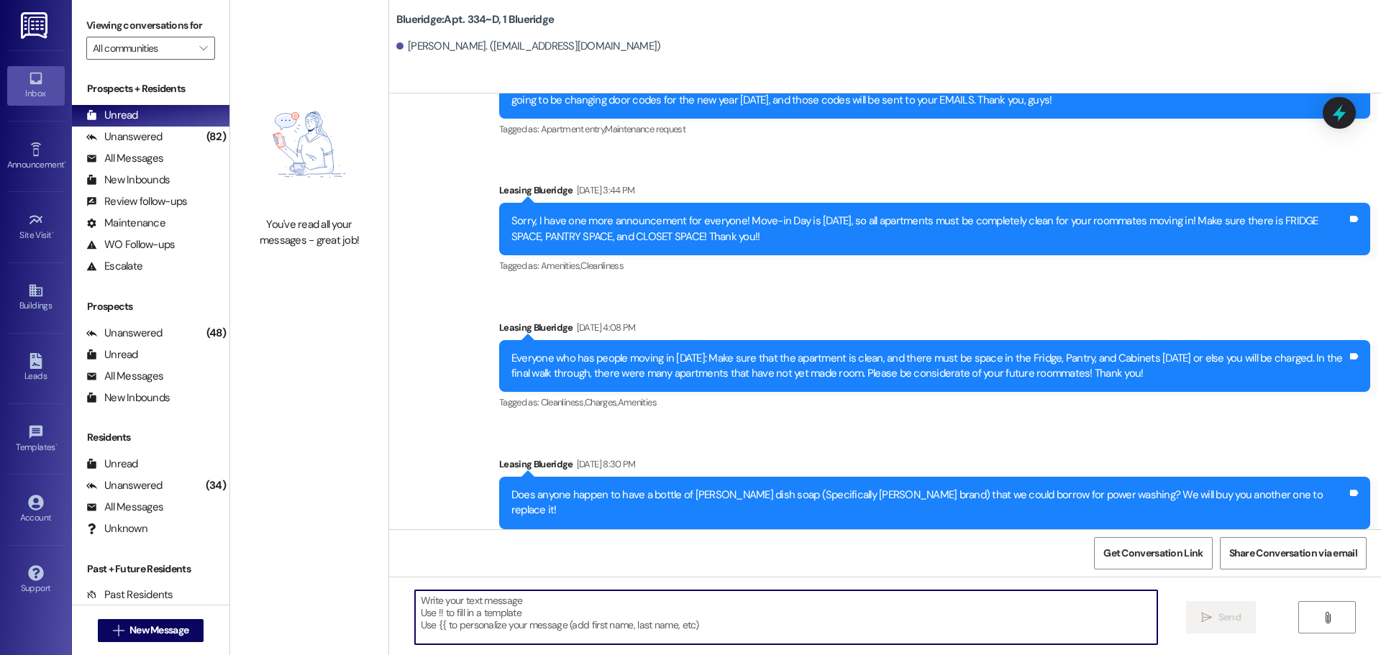
paste textarea "Hey, WWWWWWWWWWW! I'm working on the covered parking list right now, and you're…"
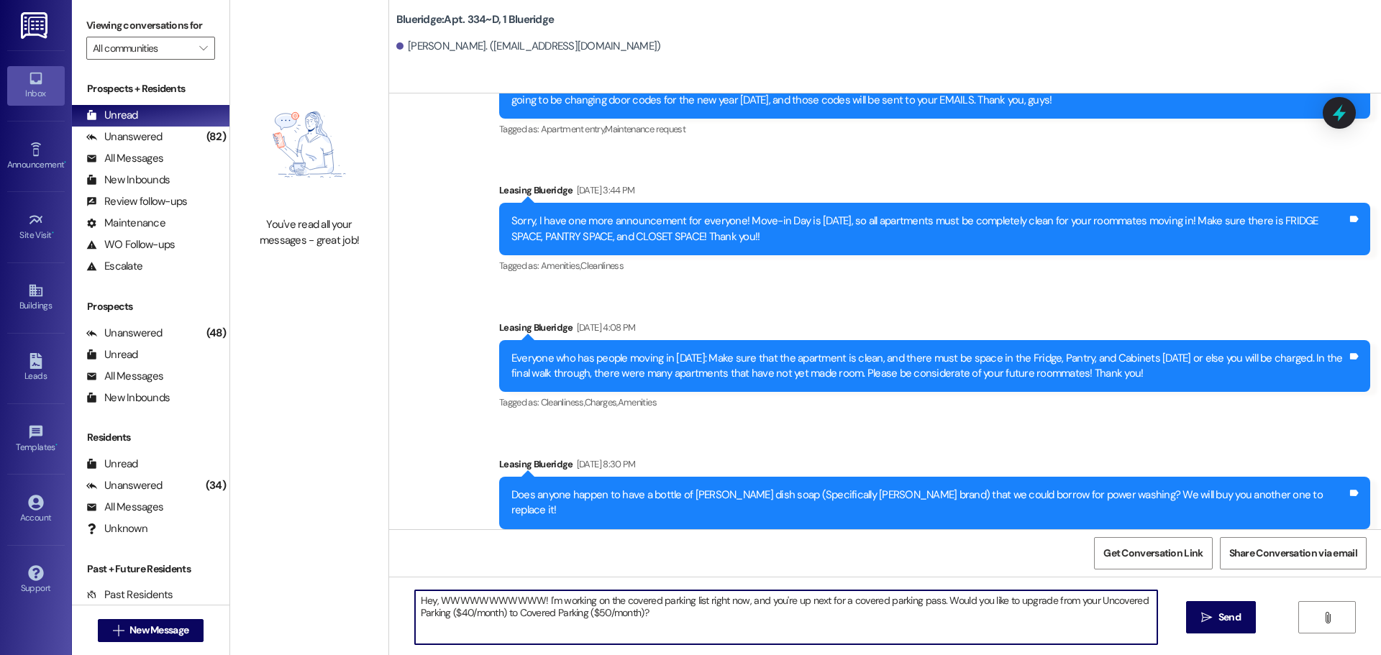
drag, startPoint x: 432, startPoint y: 599, endPoint x: 526, endPoint y: 599, distance: 94.2
click at [526, 599] on textarea "Hey, WWWWWWWWWWW! I'm working on the covered parking list right now, and you're…" at bounding box center [786, 617] width 742 height 54
type textarea "Hey, Jared! I'm working on the covered parking list right now, and you're up ne…"
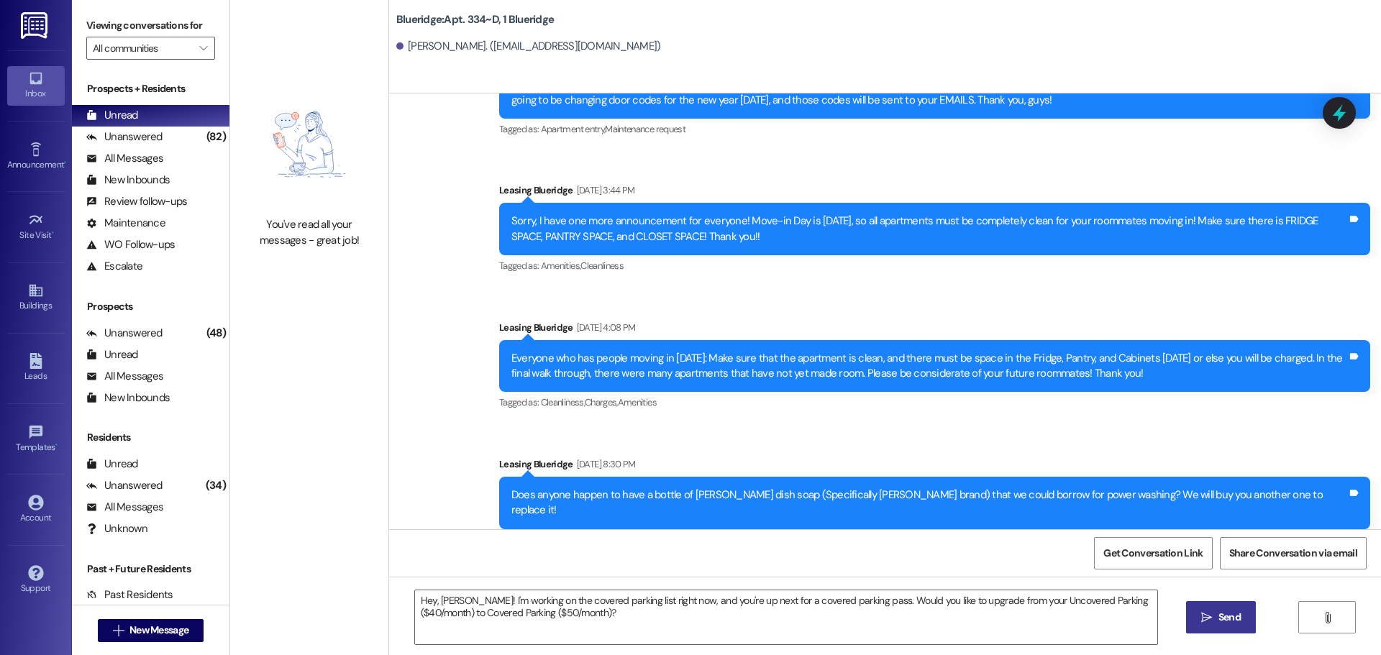
click at [1201, 621] on icon "" at bounding box center [1206, 618] width 11 height 12
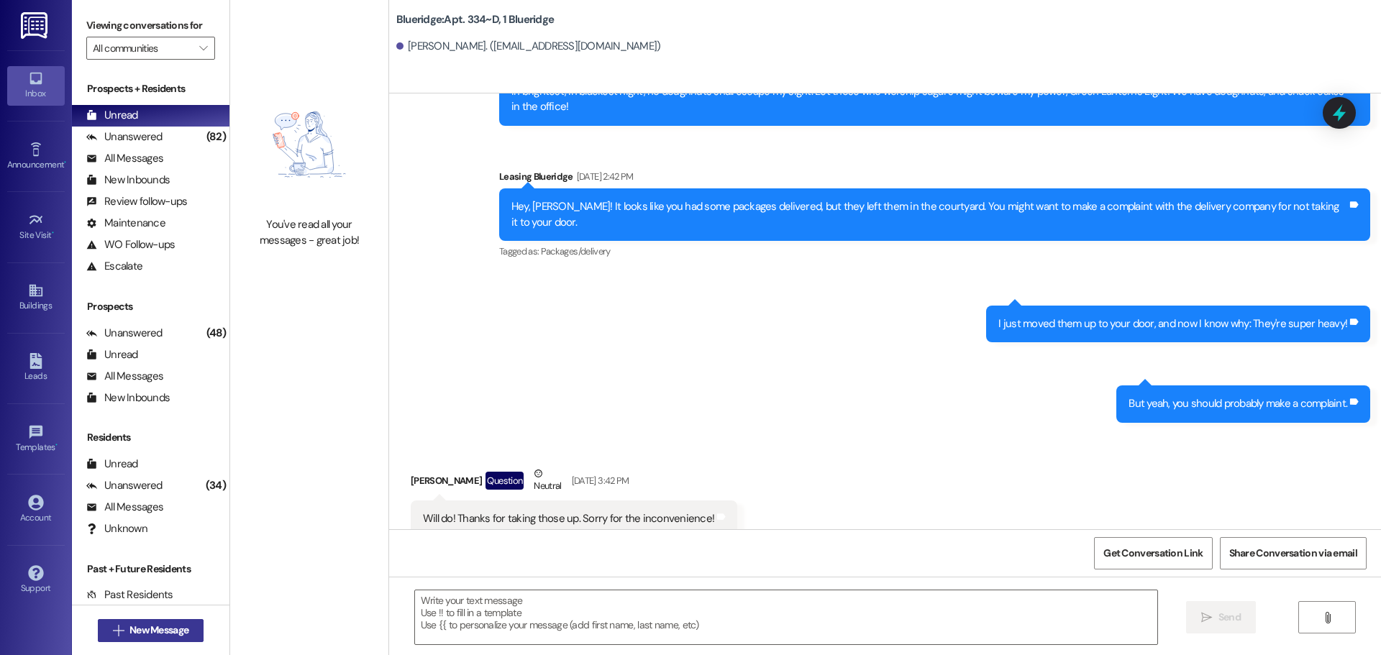
scroll to position [8109, 0]
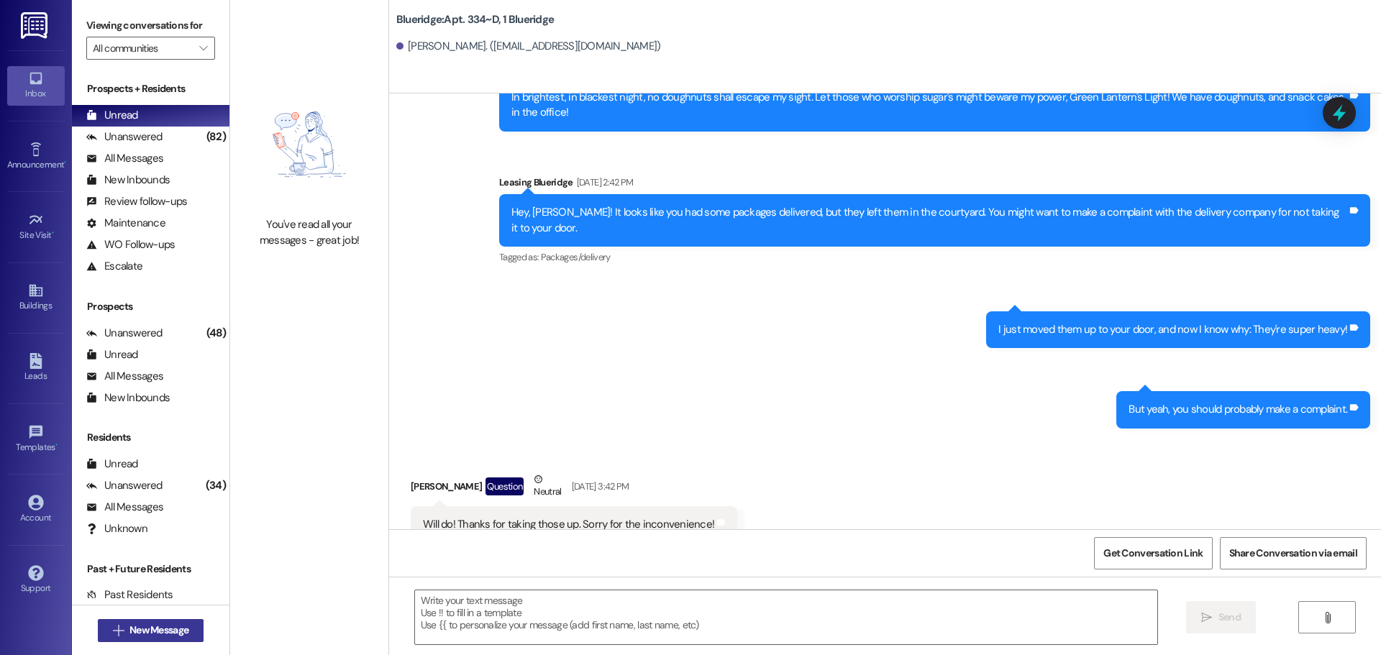
click at [162, 626] on span "New Message" at bounding box center [158, 630] width 59 height 15
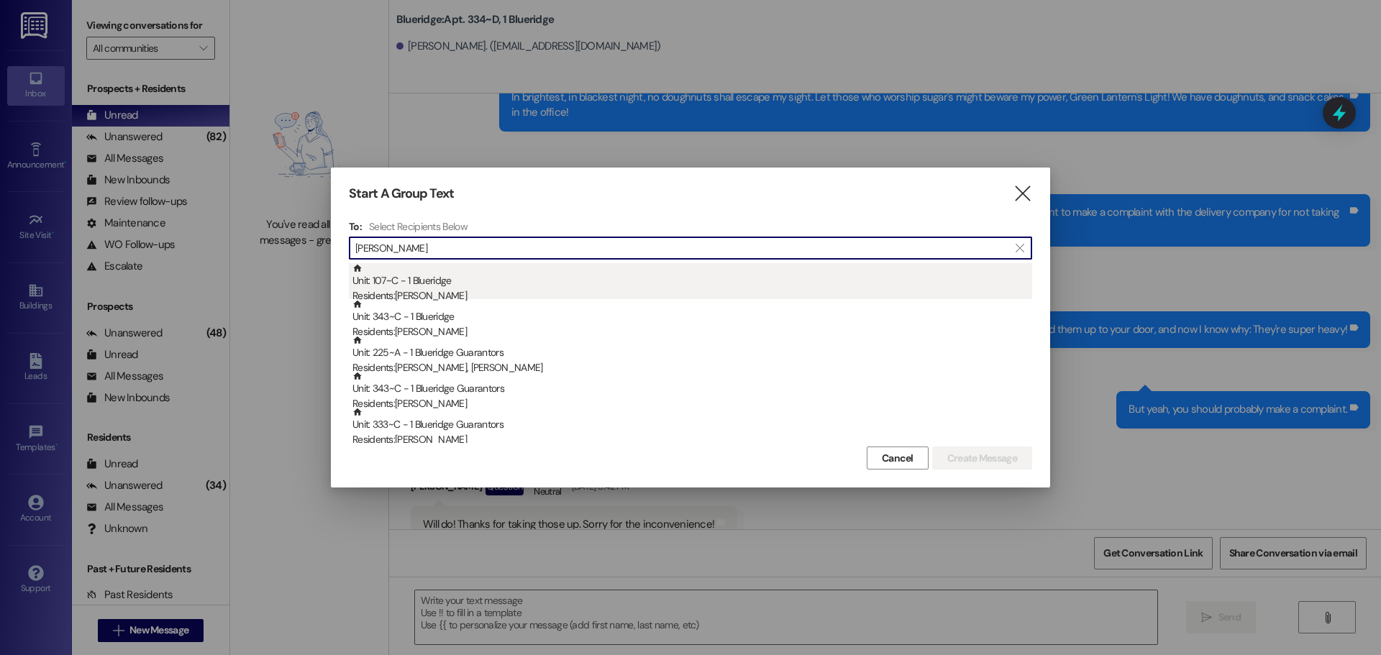
type input "William"
click at [424, 292] on div "Residents: William Clayton" at bounding box center [692, 295] width 680 height 15
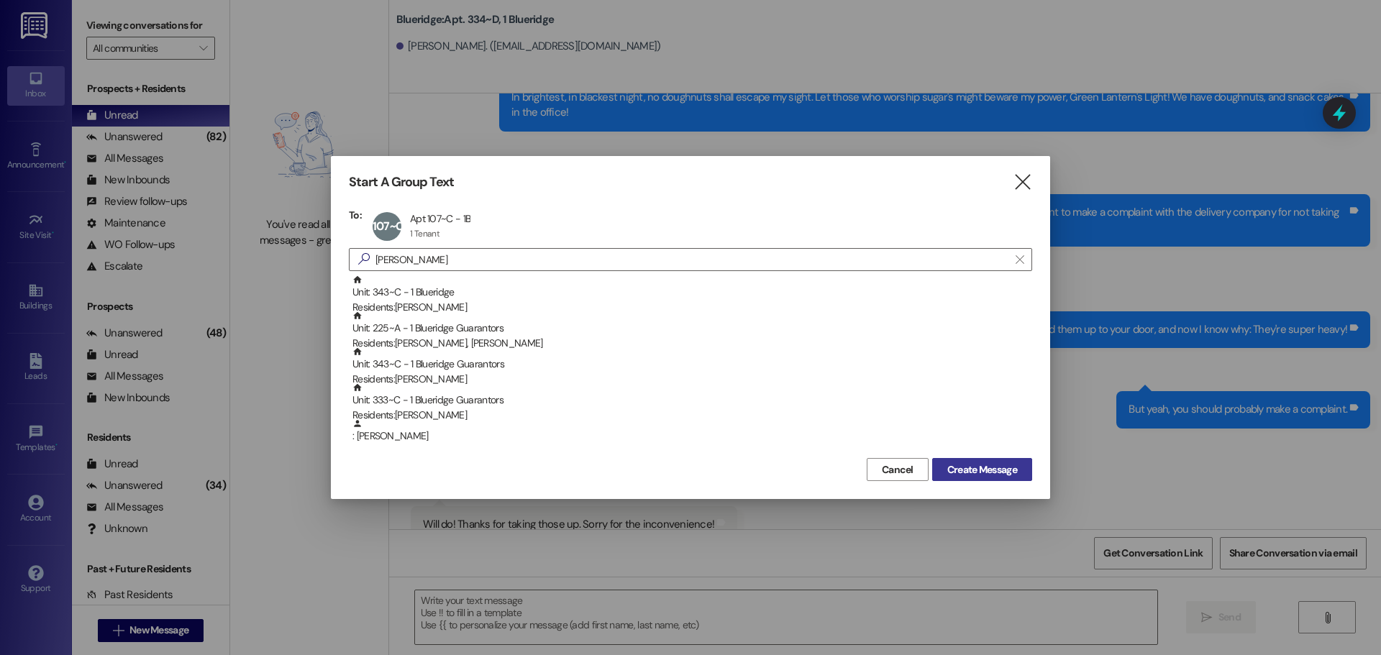
click at [953, 467] on span "Create Message" at bounding box center [982, 469] width 70 height 15
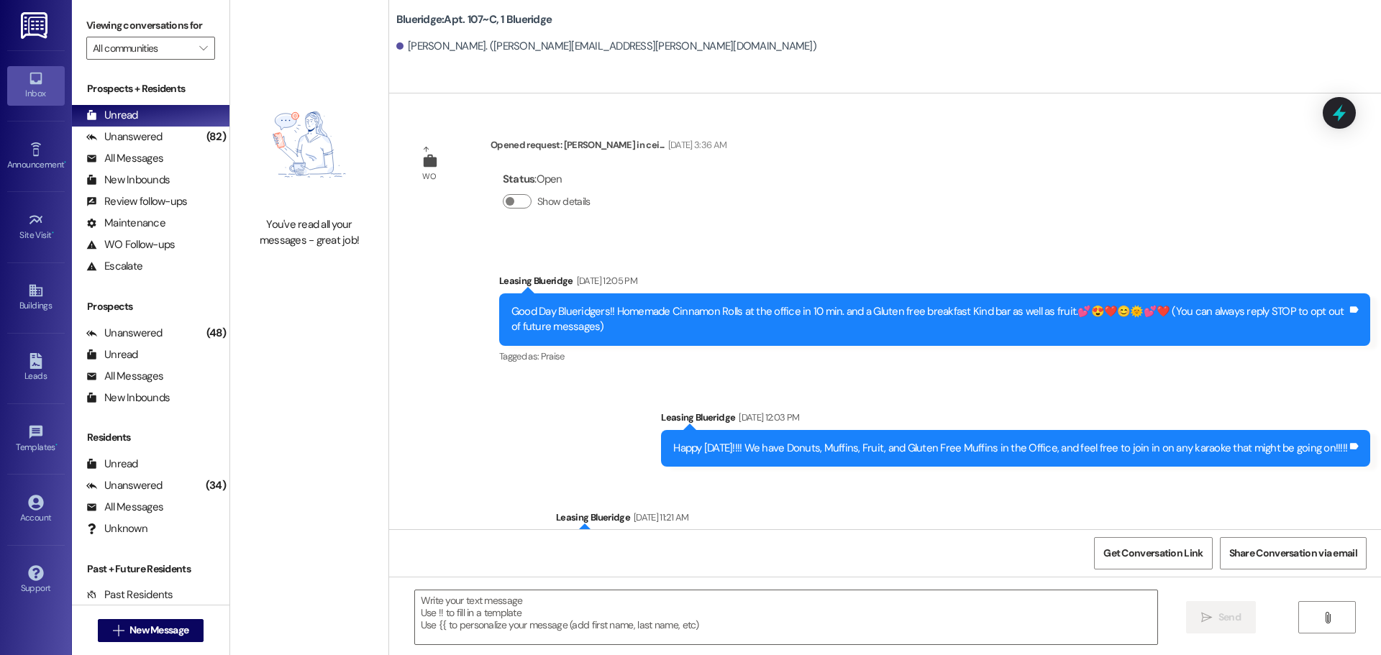
scroll to position [30001, 0]
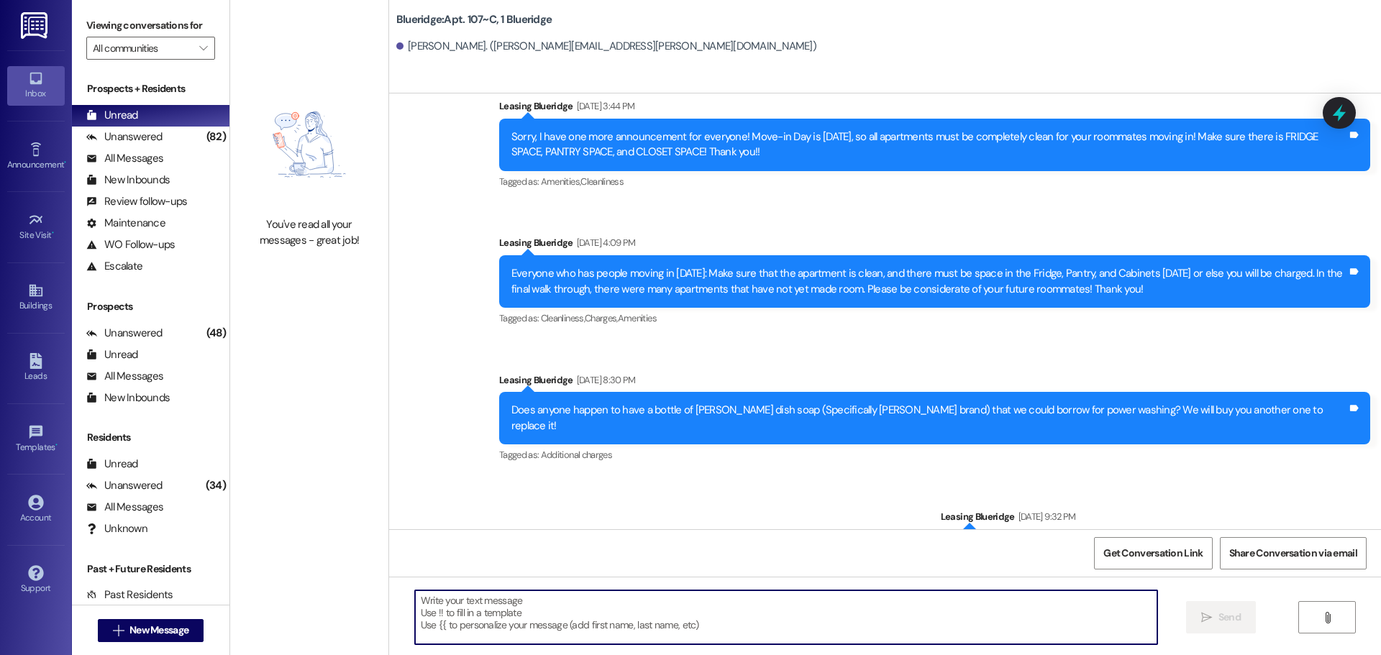
click at [718, 614] on textarea at bounding box center [786, 617] width 742 height 54
paste textarea "Hey, WWWWWWWWWWW! I'm working on the covered parking list right now, and you're…"
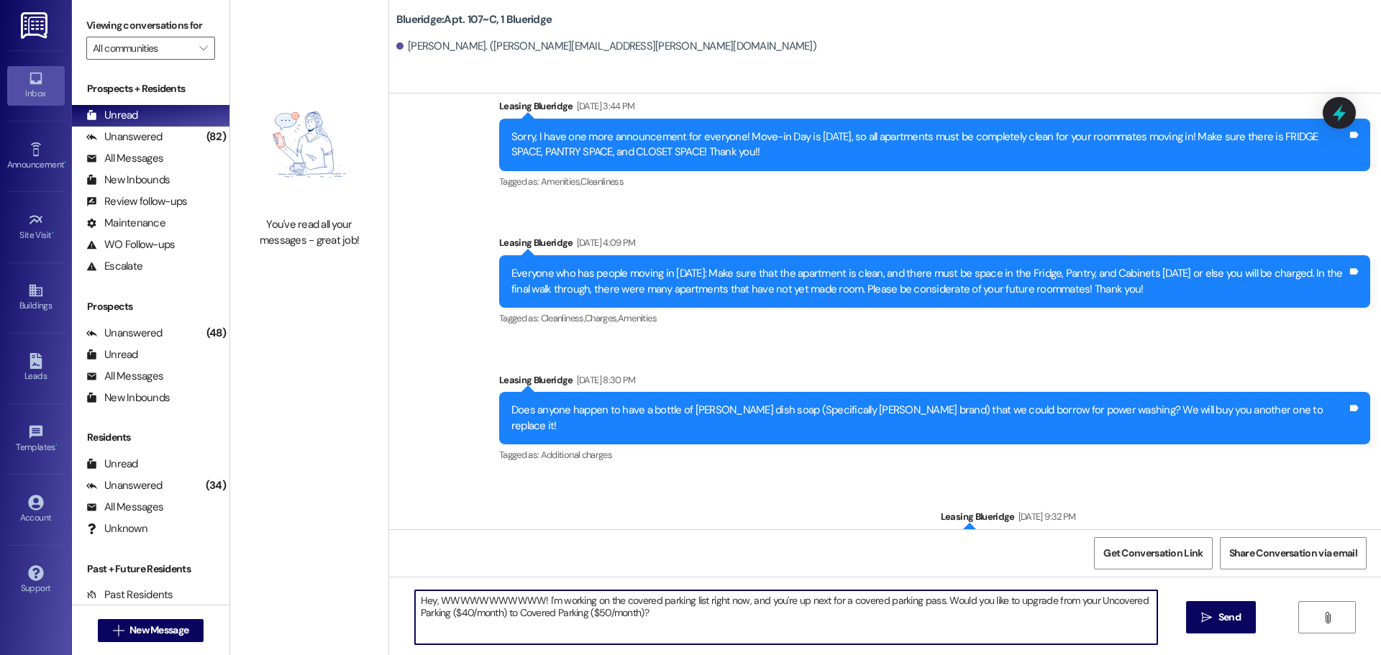
drag, startPoint x: 438, startPoint y: 598, endPoint x: 527, endPoint y: 602, distance: 89.2
click at [527, 602] on textarea "Hey, WWWWWWWWWWW! I'm working on the covered parking list right now, and you're…" at bounding box center [786, 617] width 742 height 54
type textarea "Hey, Will! I'm working on the covered parking list right now, and you're up nex…"
click at [1204, 613] on icon "" at bounding box center [1206, 618] width 11 height 12
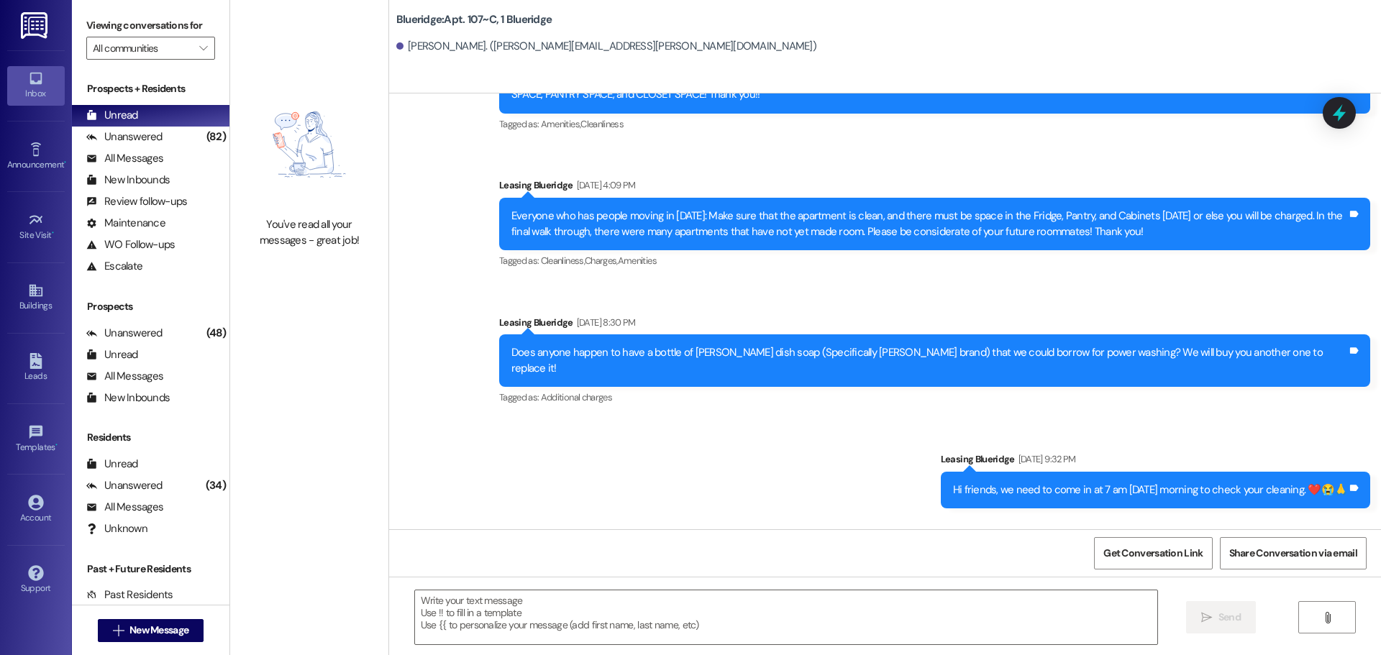
scroll to position [30117, 0]
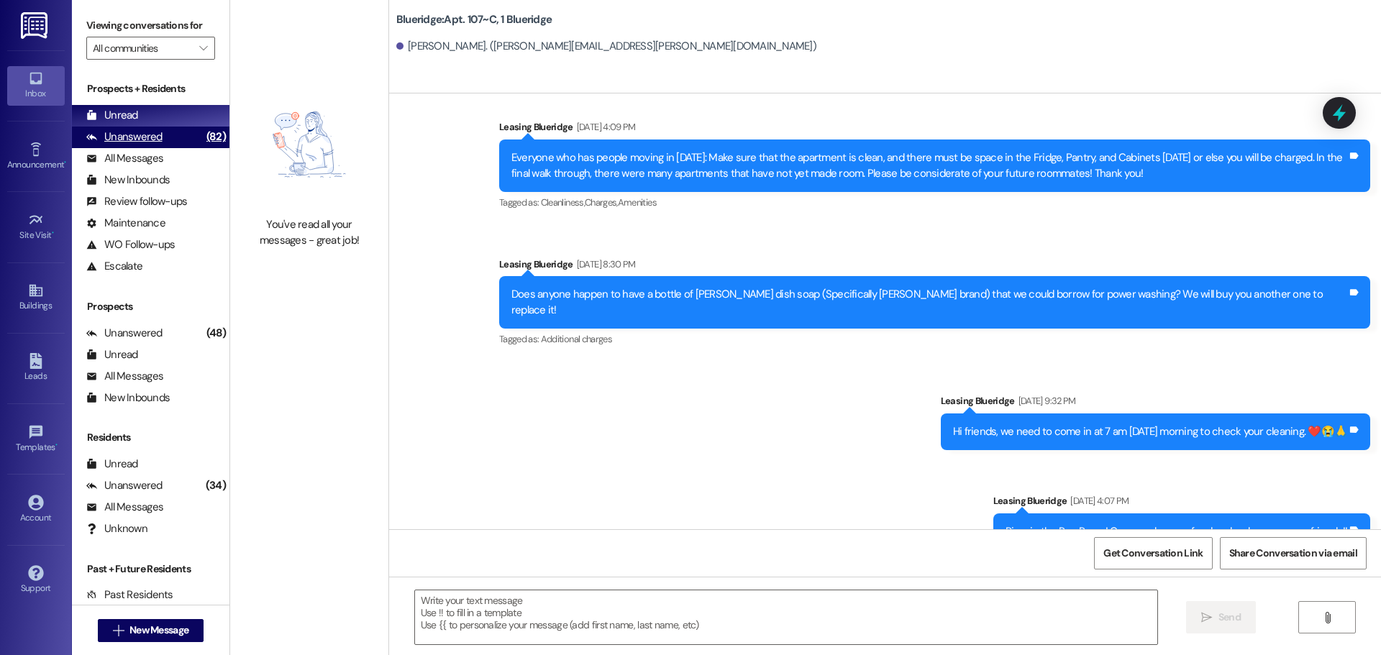
click at [134, 134] on div "Unanswered" at bounding box center [124, 136] width 76 height 15
click at [138, 123] on div "Unread (0)" at bounding box center [150, 116] width 157 height 22
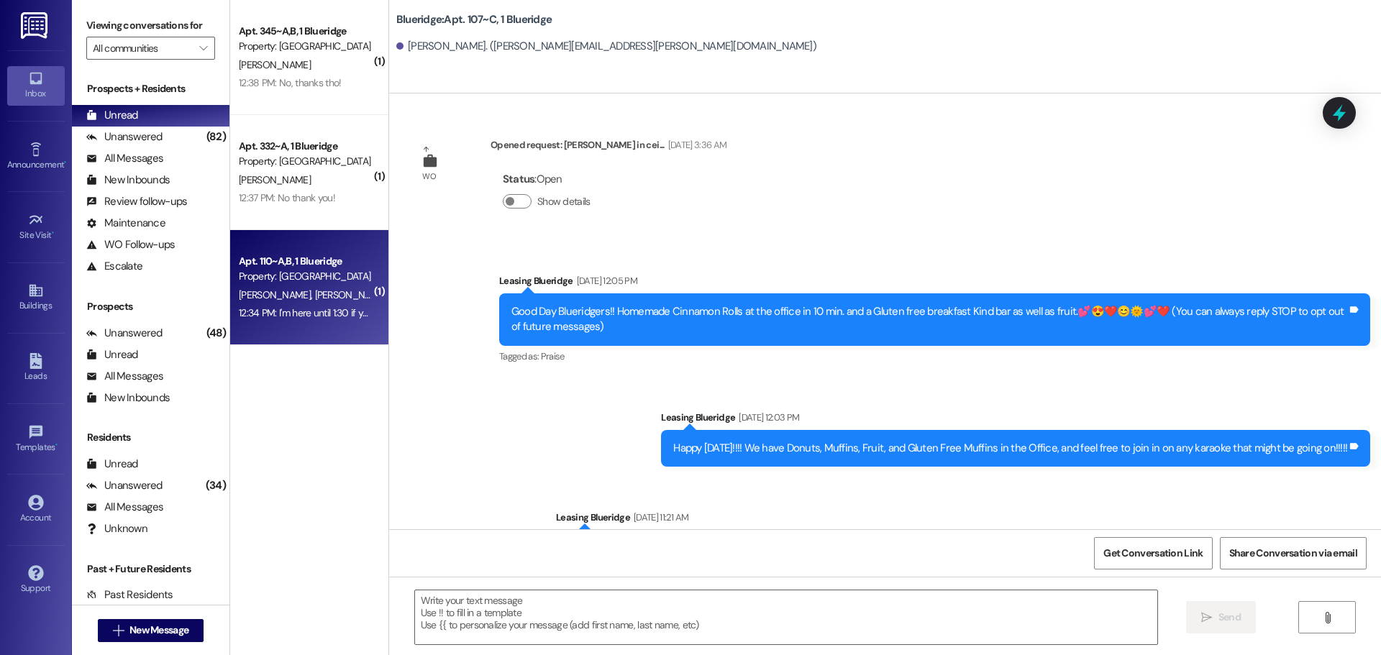
scroll to position [30137, 0]
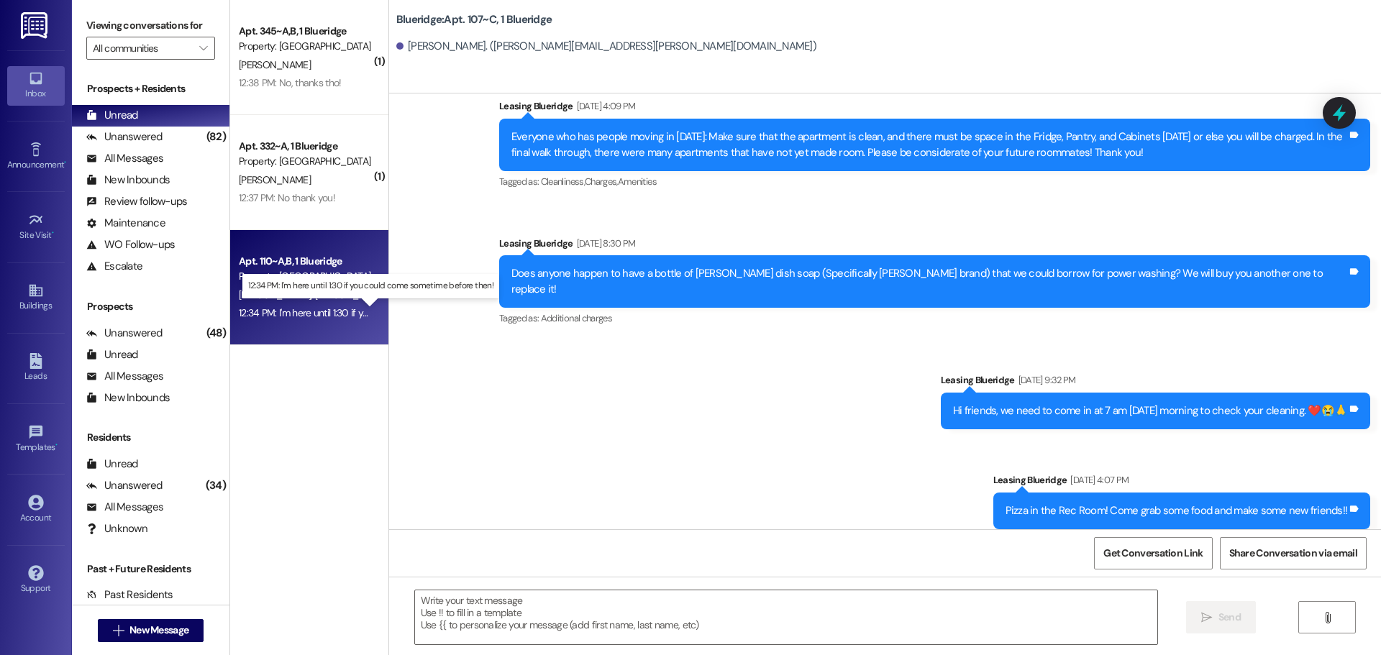
click at [282, 311] on div "12:34 PM: I'm here until 1:30 if you could come sometime before then! 12:34 PM:…" at bounding box center [381, 312] width 284 height 13
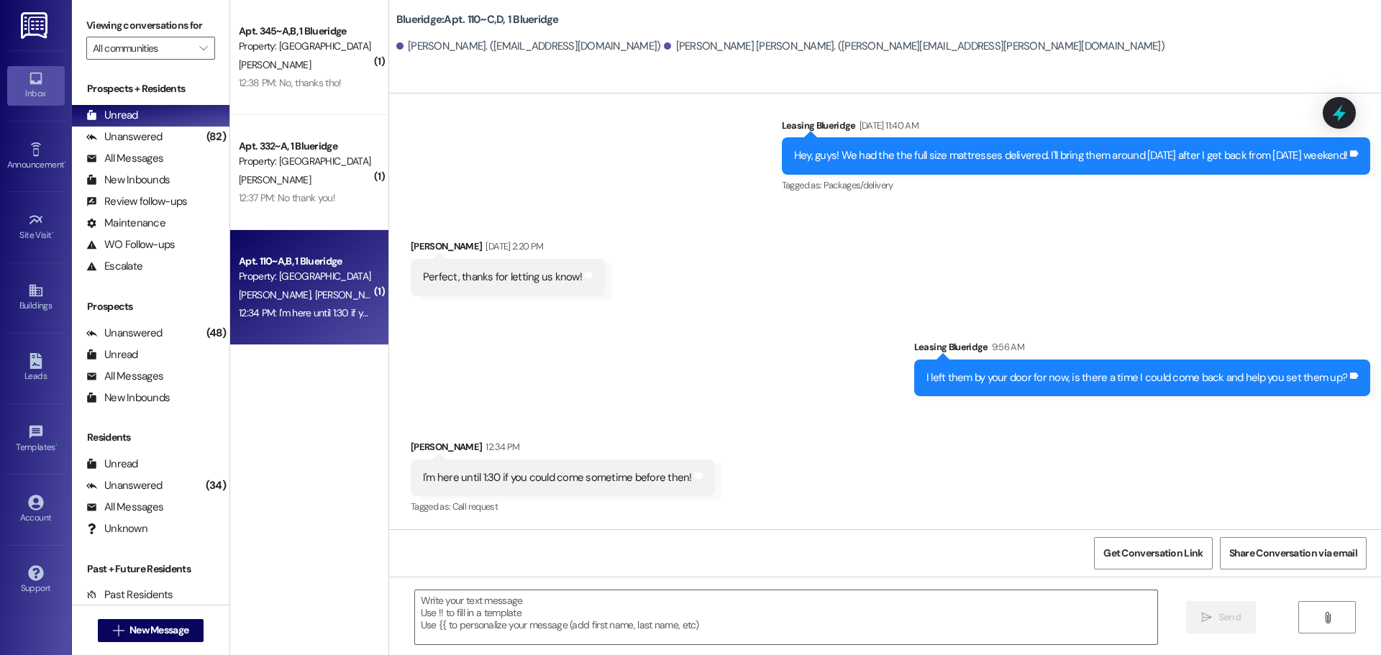
scroll to position [572, 0]
click at [630, 616] on textarea at bounding box center [786, 617] width 742 height 54
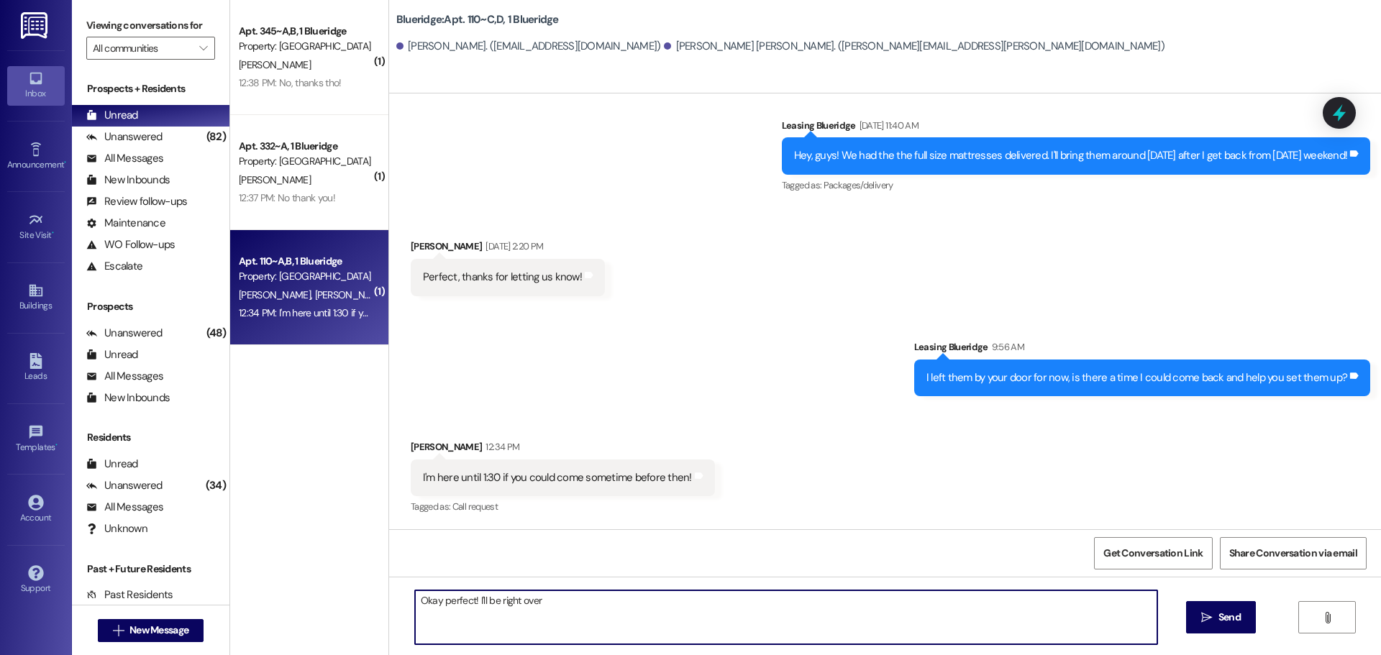
type textarea "Okay perfect! I'll be right over!"
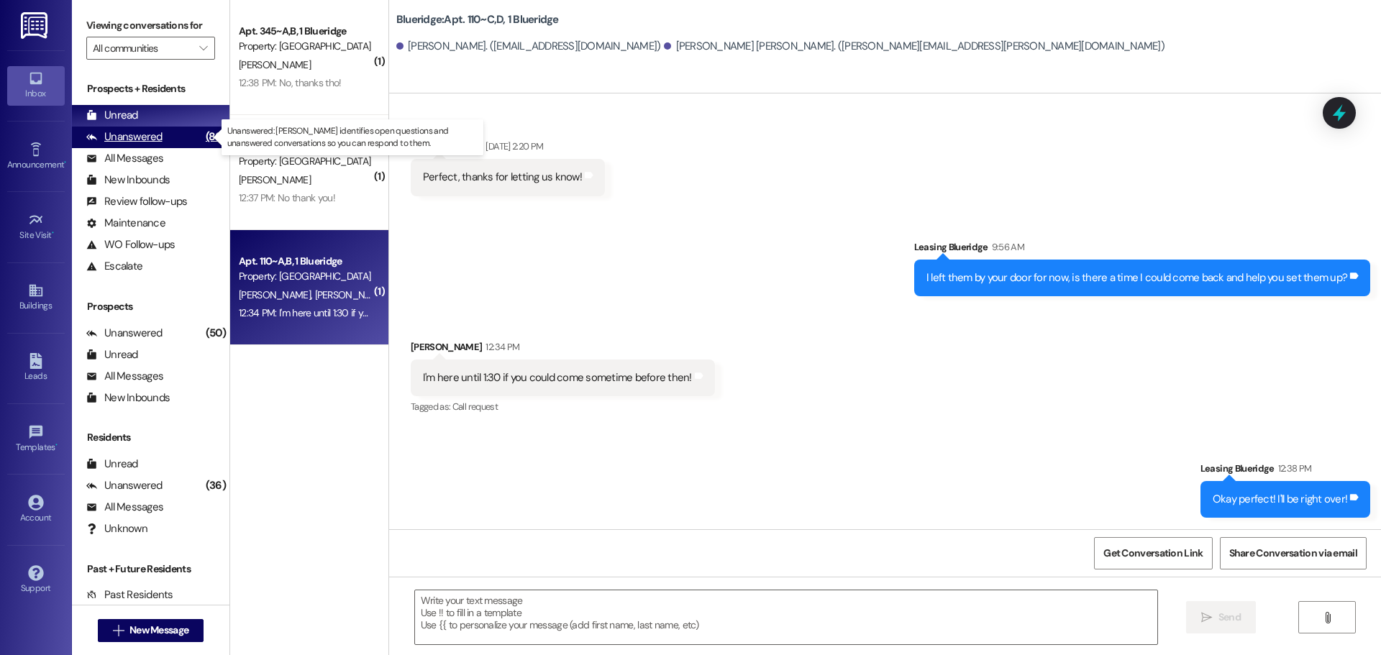
click at [161, 129] on div "Unanswered (86)" at bounding box center [150, 138] width 157 height 22
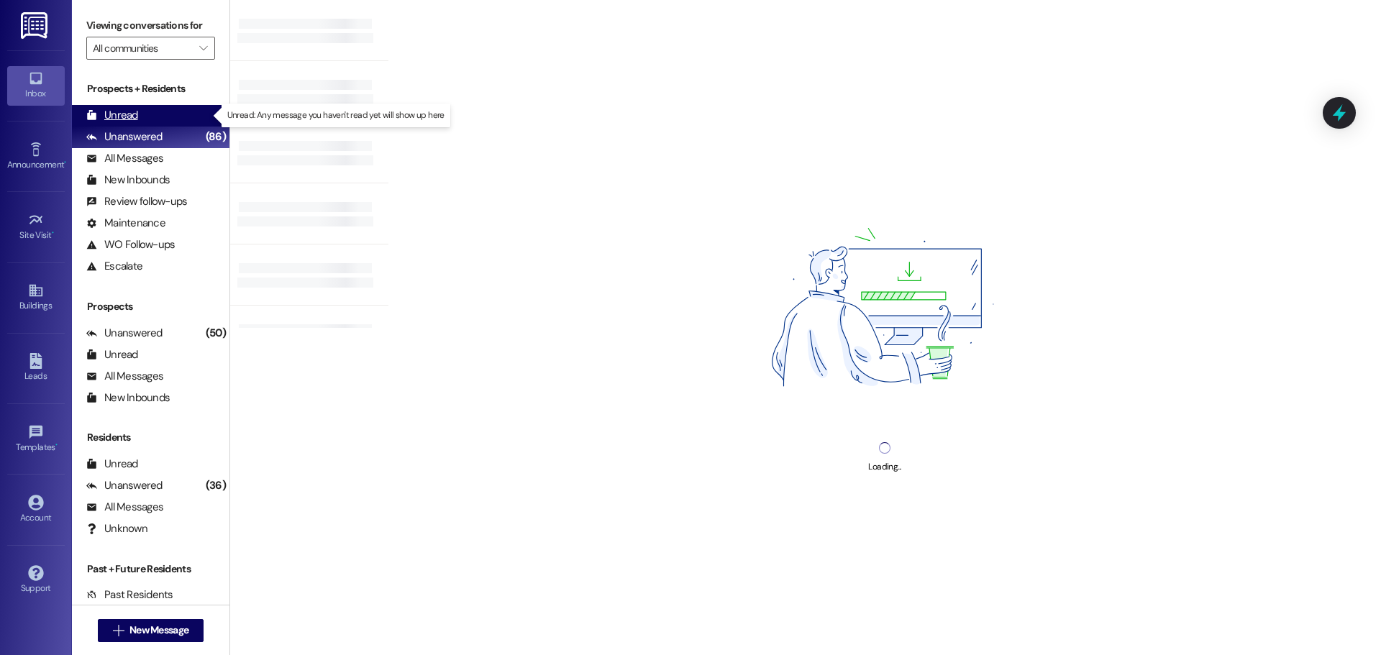
click at [155, 122] on div "Unread (0)" at bounding box center [150, 116] width 157 height 22
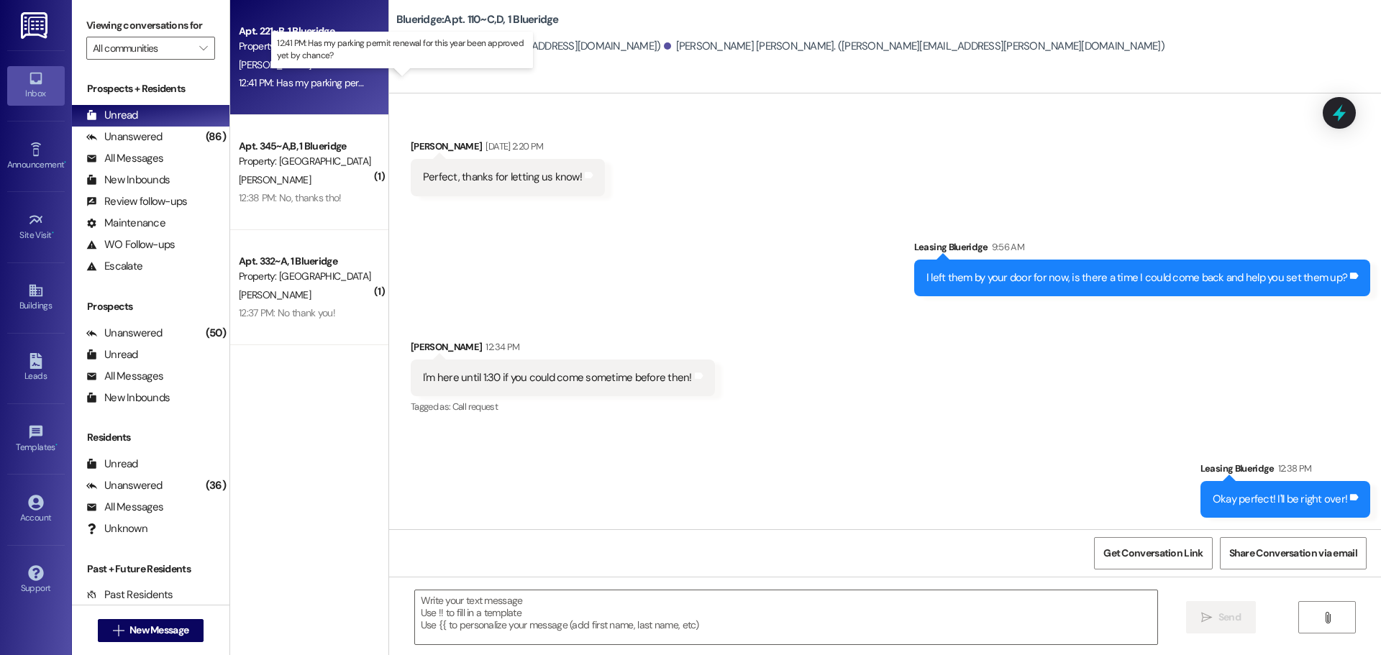
click at [312, 85] on div "12:41 PM: Has my parking permit renewal for this year been approved yet by chan…" at bounding box center [416, 82] width 354 height 13
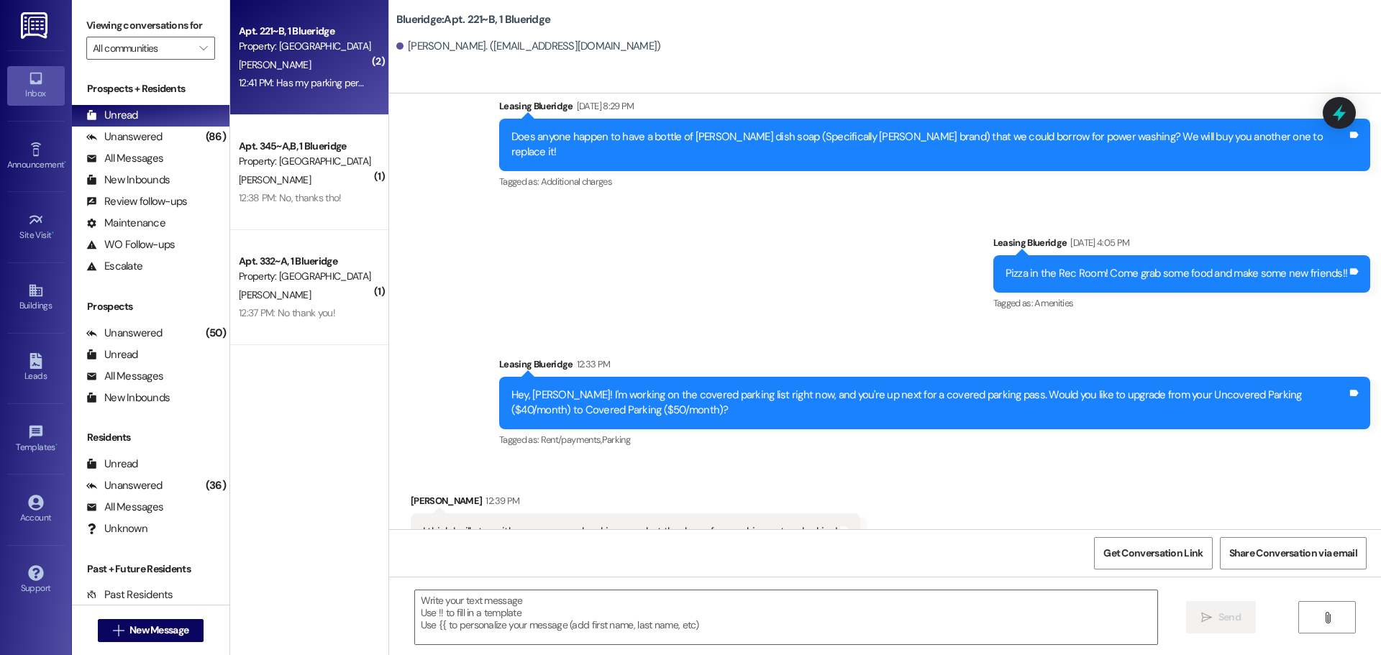
scroll to position [23530, 0]
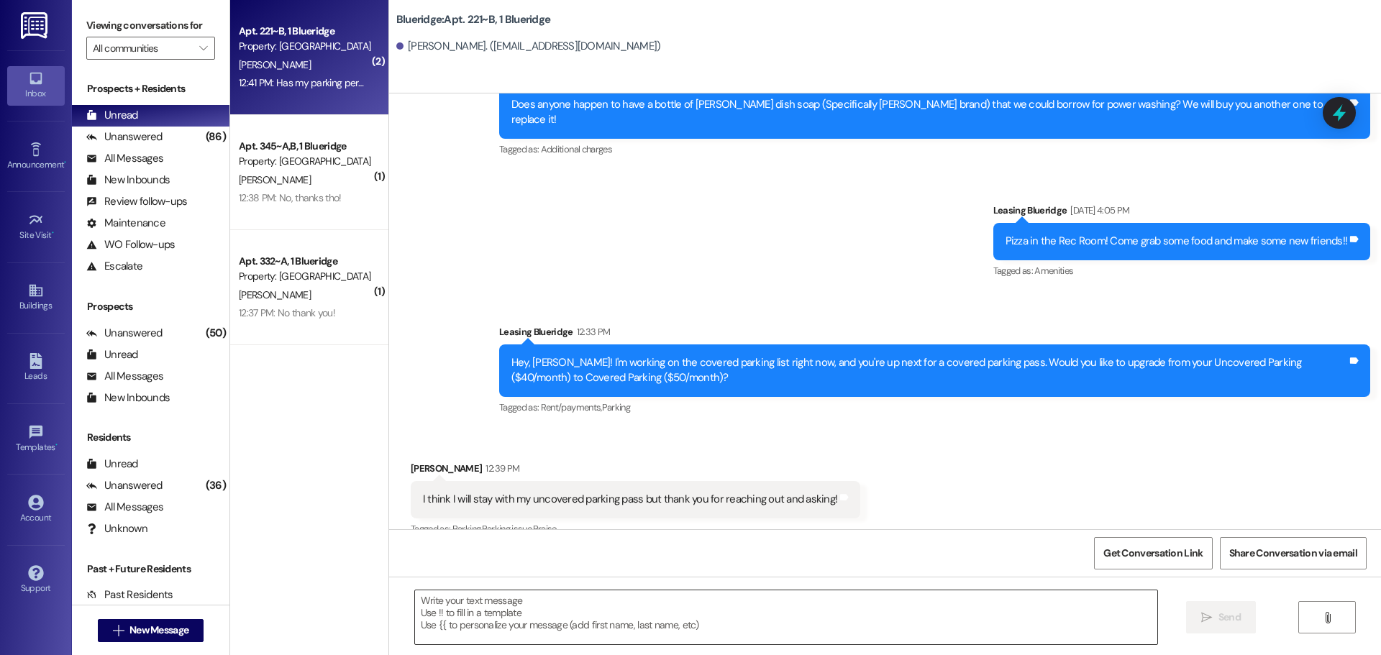
click at [834, 619] on textarea at bounding box center [786, 617] width 742 height 54
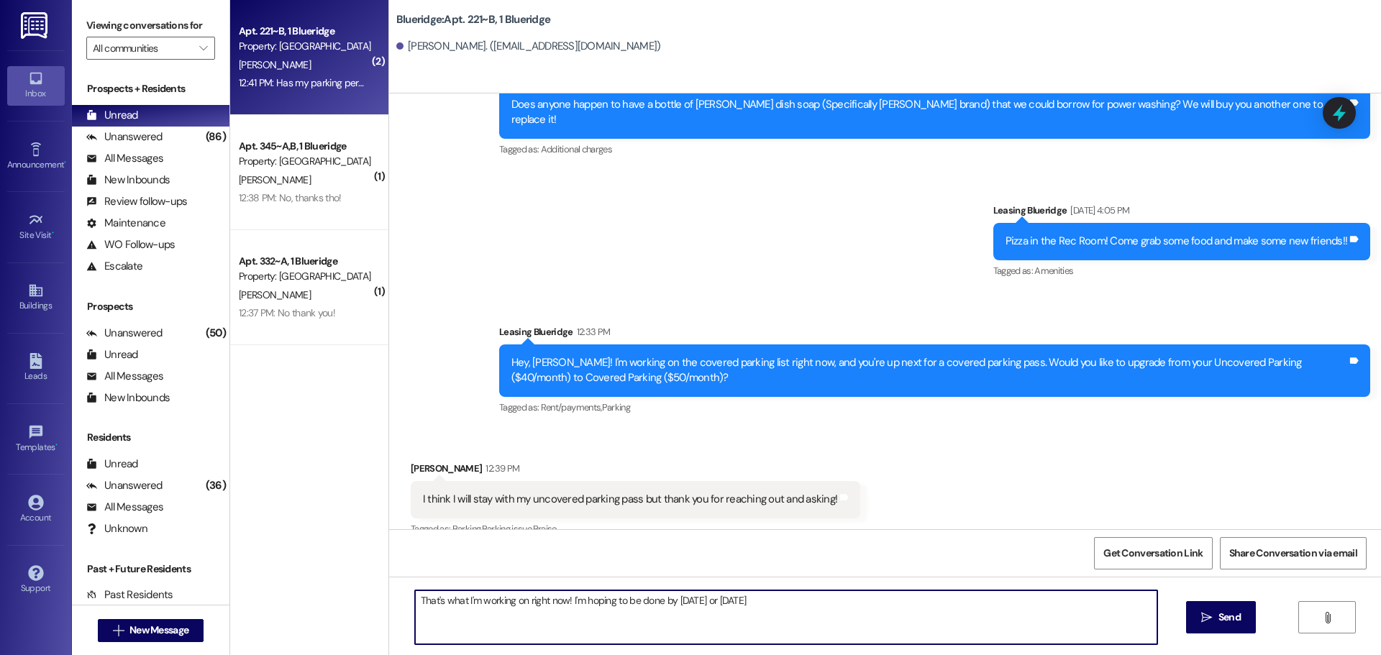
type textarea "That's what I'm working on right now! I'm hoping to be done by today or tomorro…"
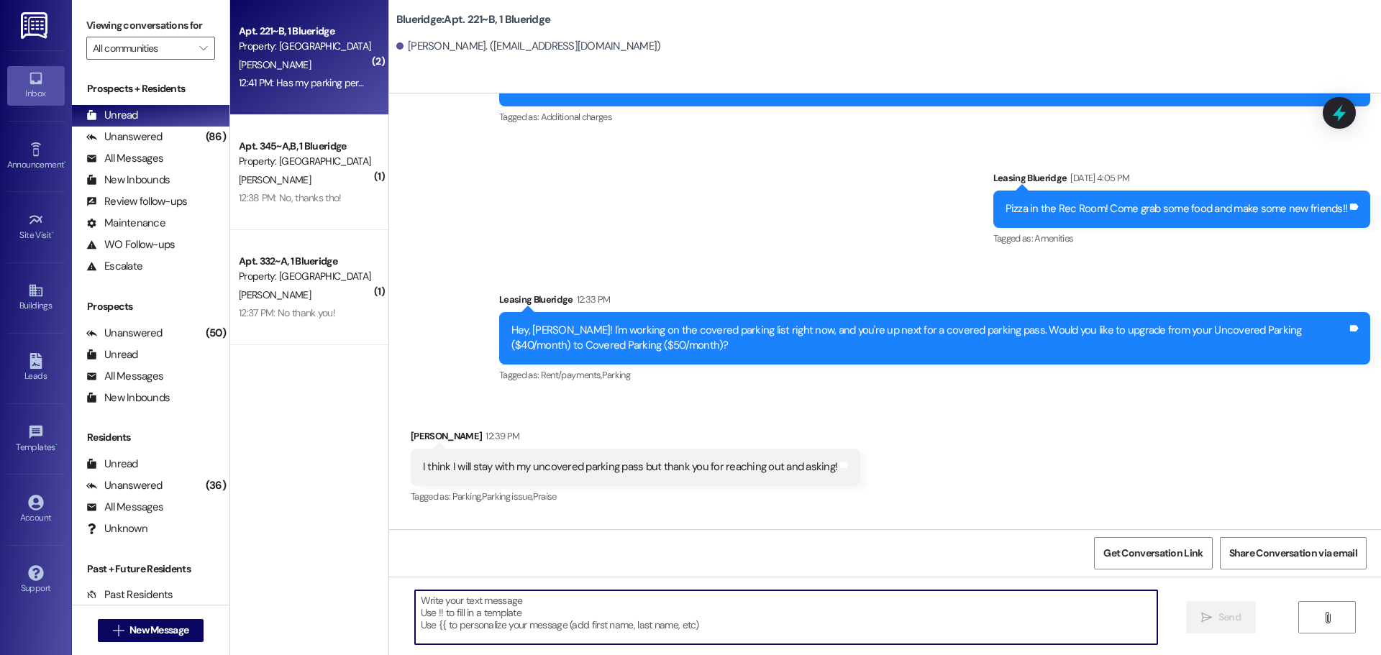
scroll to position [23630, 0]
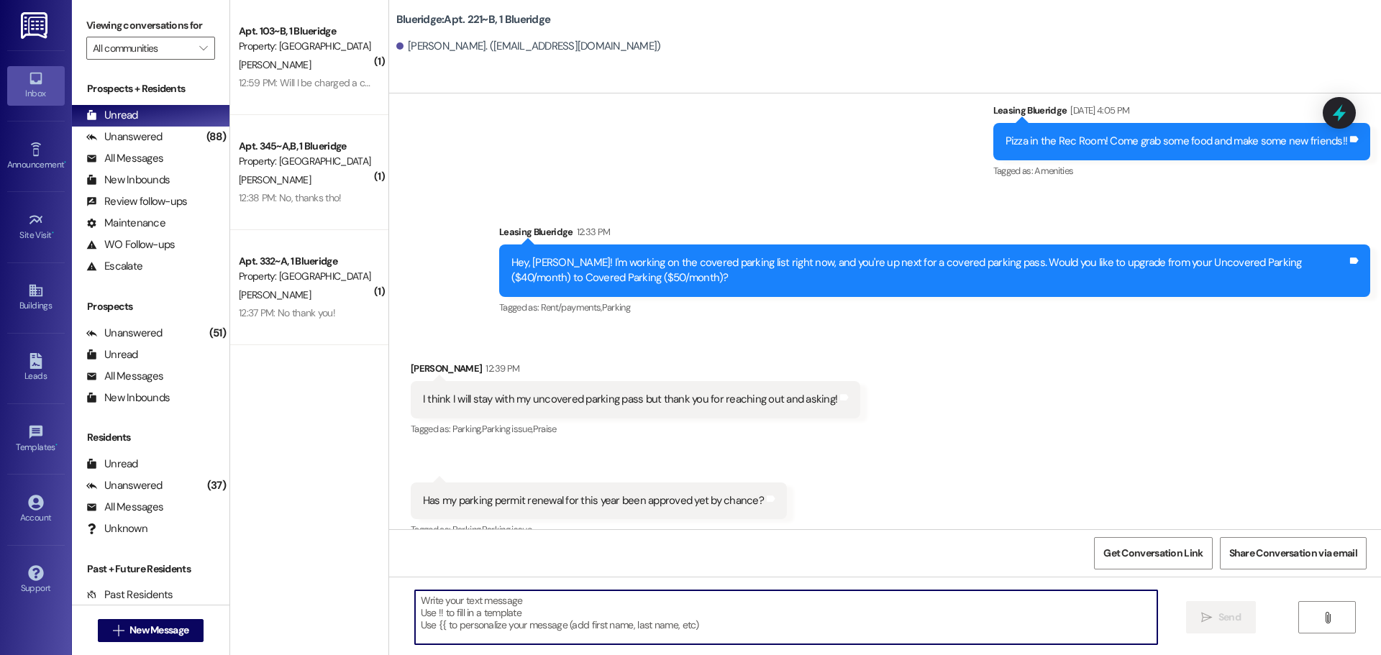
click at [839, 614] on textarea at bounding box center [786, 617] width 742 height 54
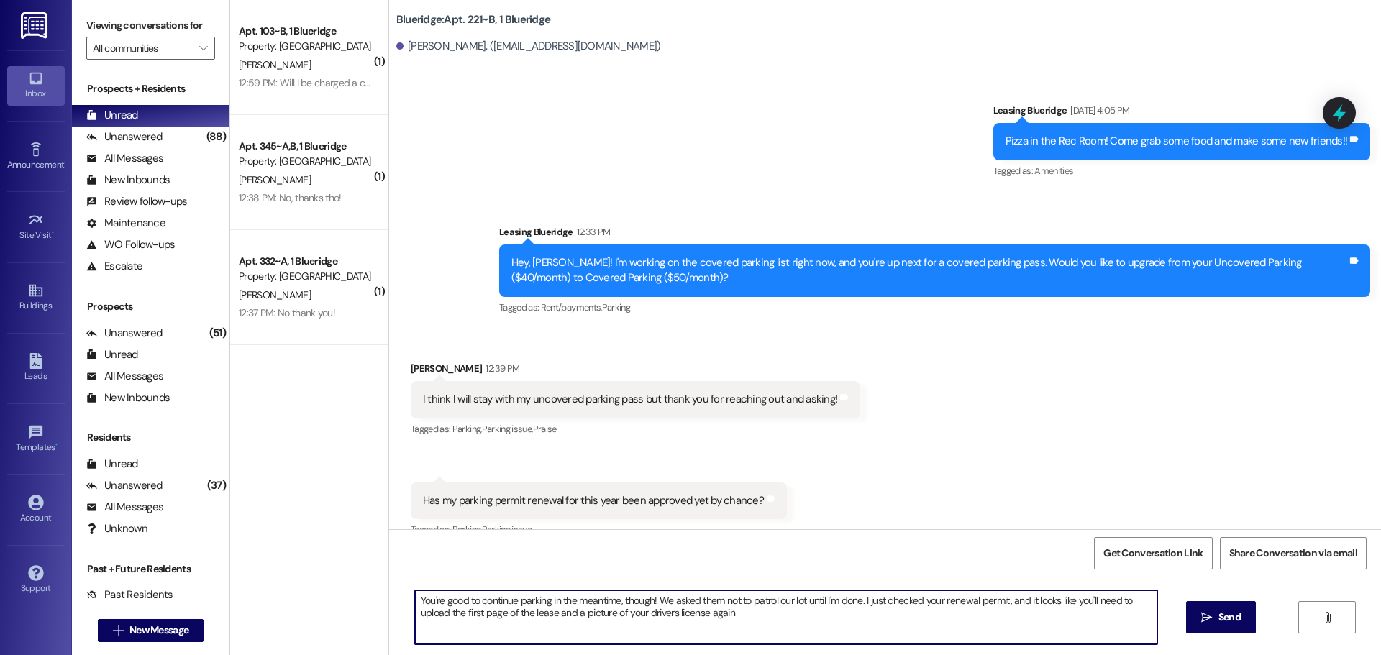
type textarea "You're good to continue parking in the meantime, though! We asked them not to p…"
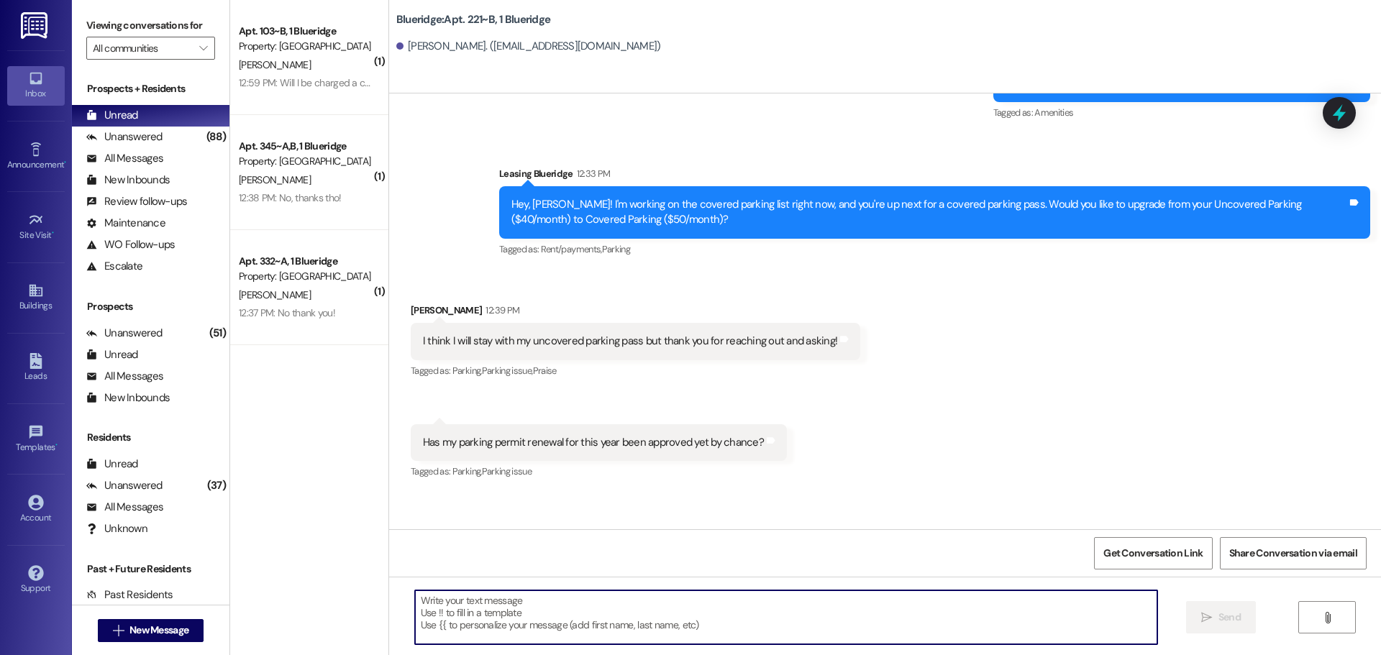
scroll to position [23746, 0]
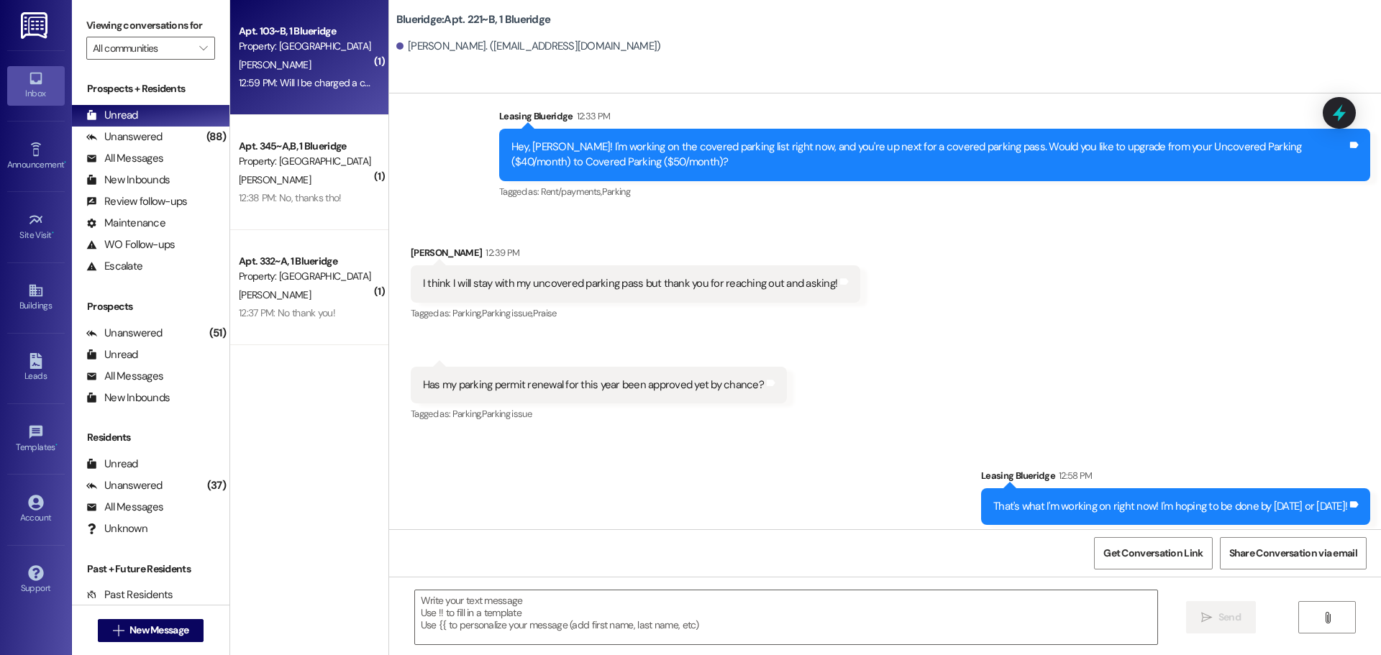
click at [298, 73] on div "[PERSON_NAME]" at bounding box center [305, 65] width 136 height 18
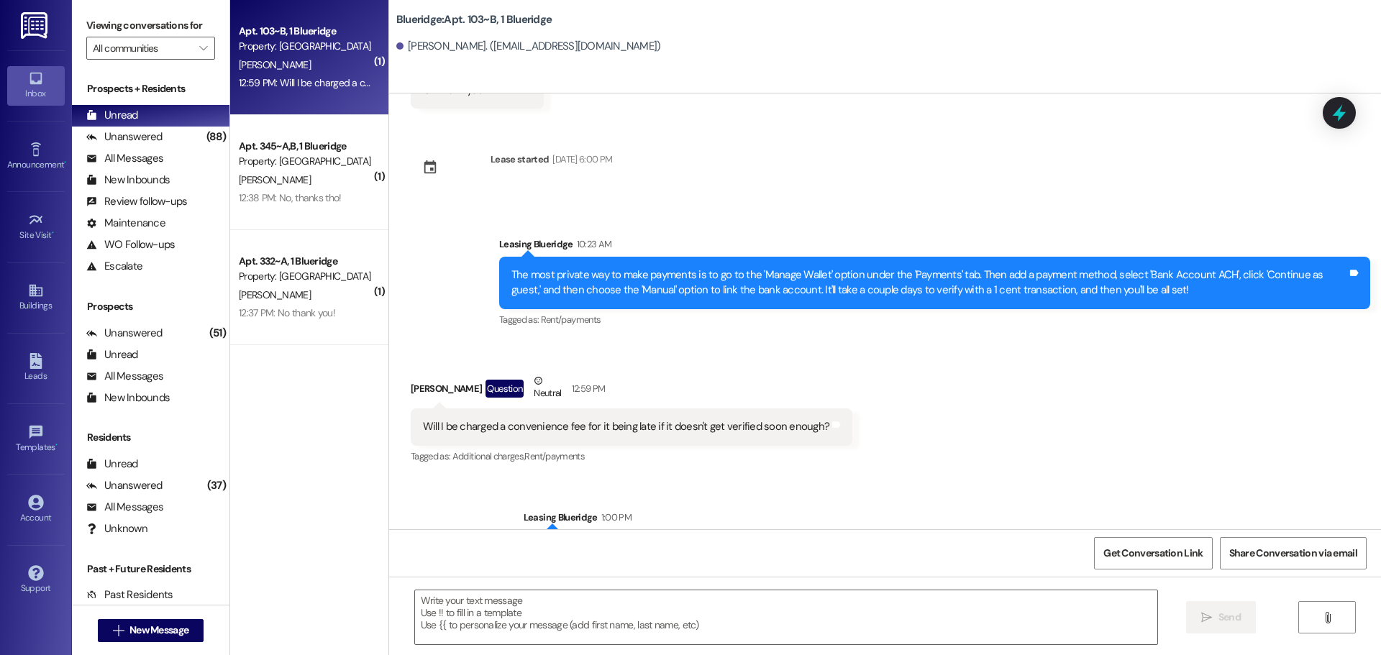
scroll to position [1953, 0]
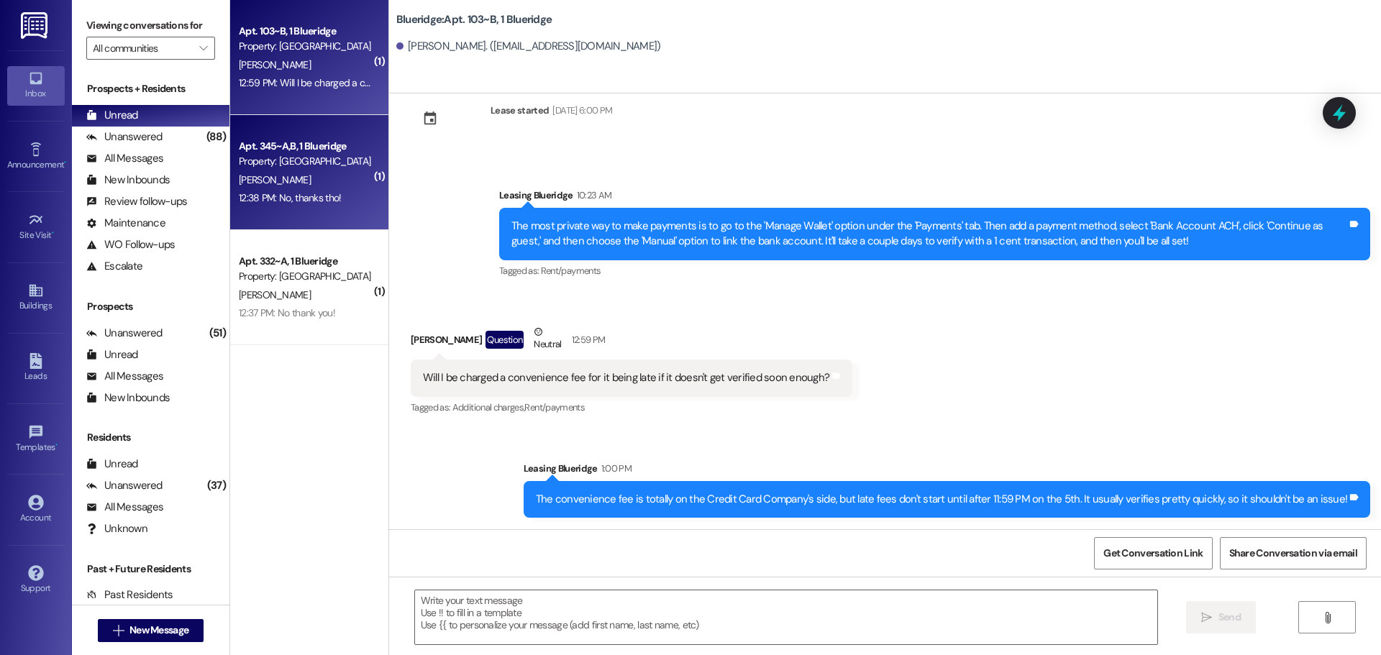
click at [255, 165] on div "Property: [GEOGRAPHIC_DATA]" at bounding box center [305, 161] width 133 height 15
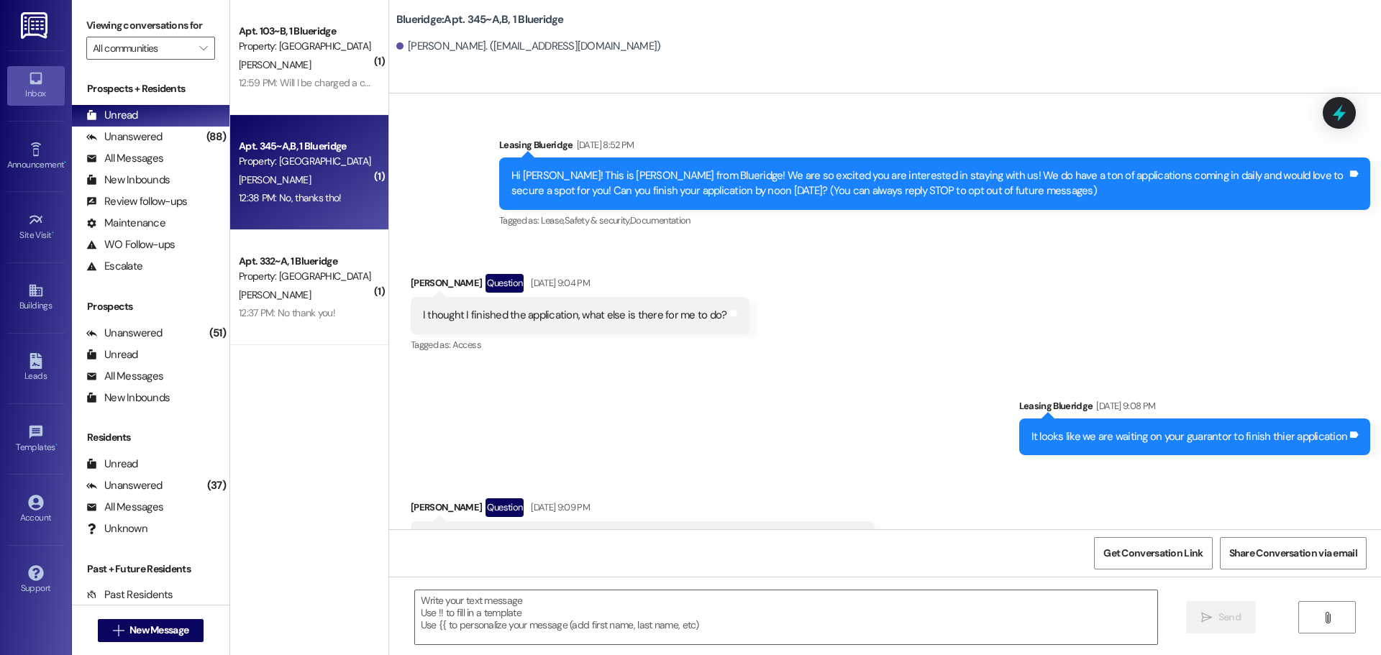
scroll to position [34183, 0]
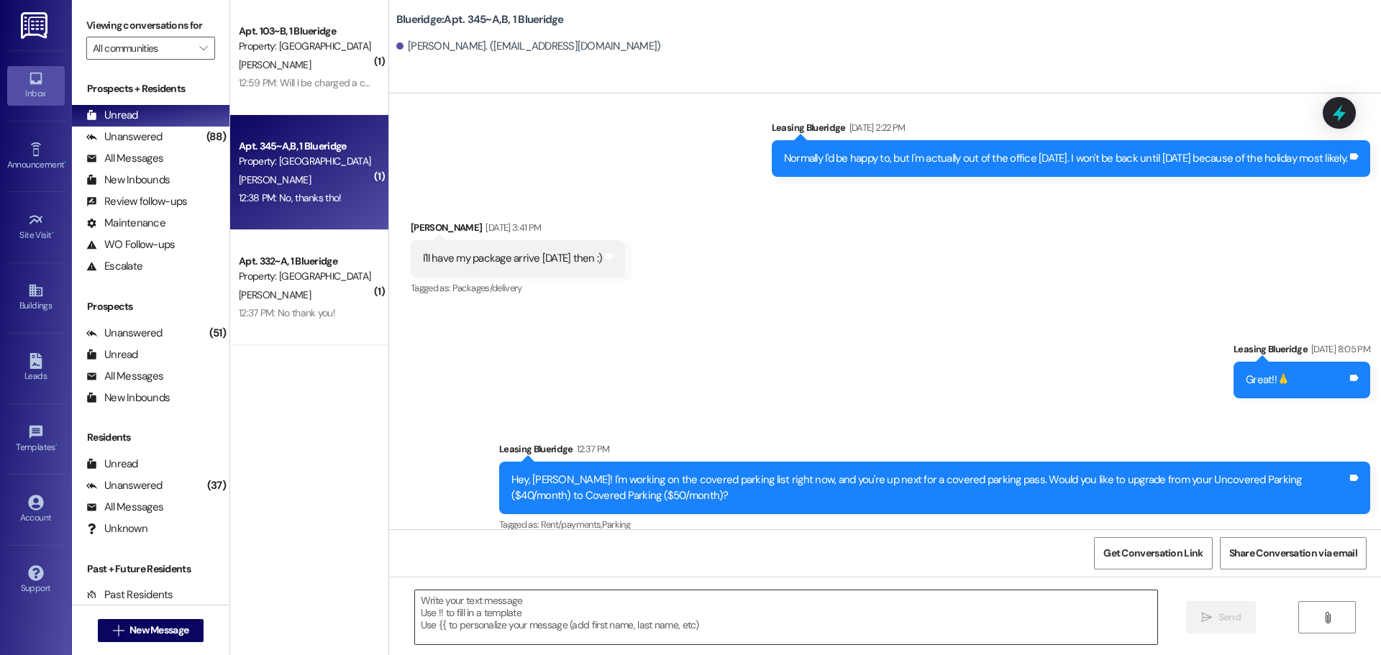
click at [769, 622] on textarea at bounding box center [786, 617] width 742 height 54
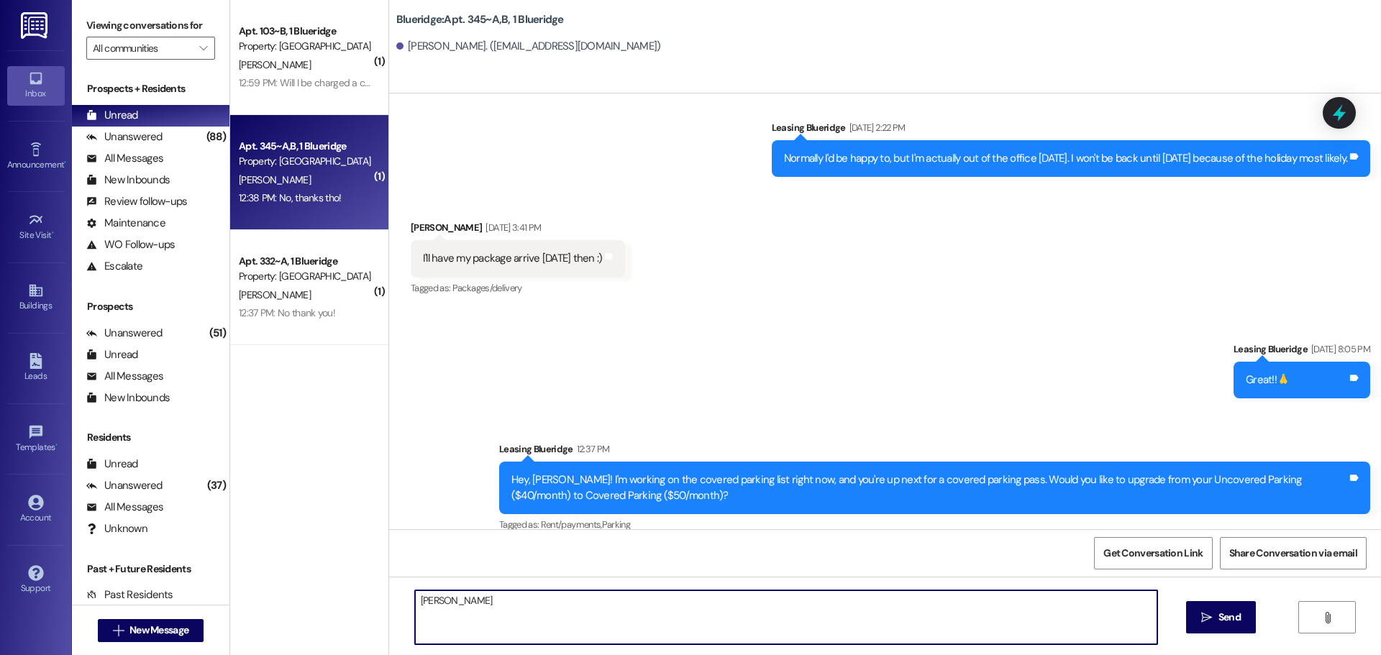
type textarea "Okey doke!"
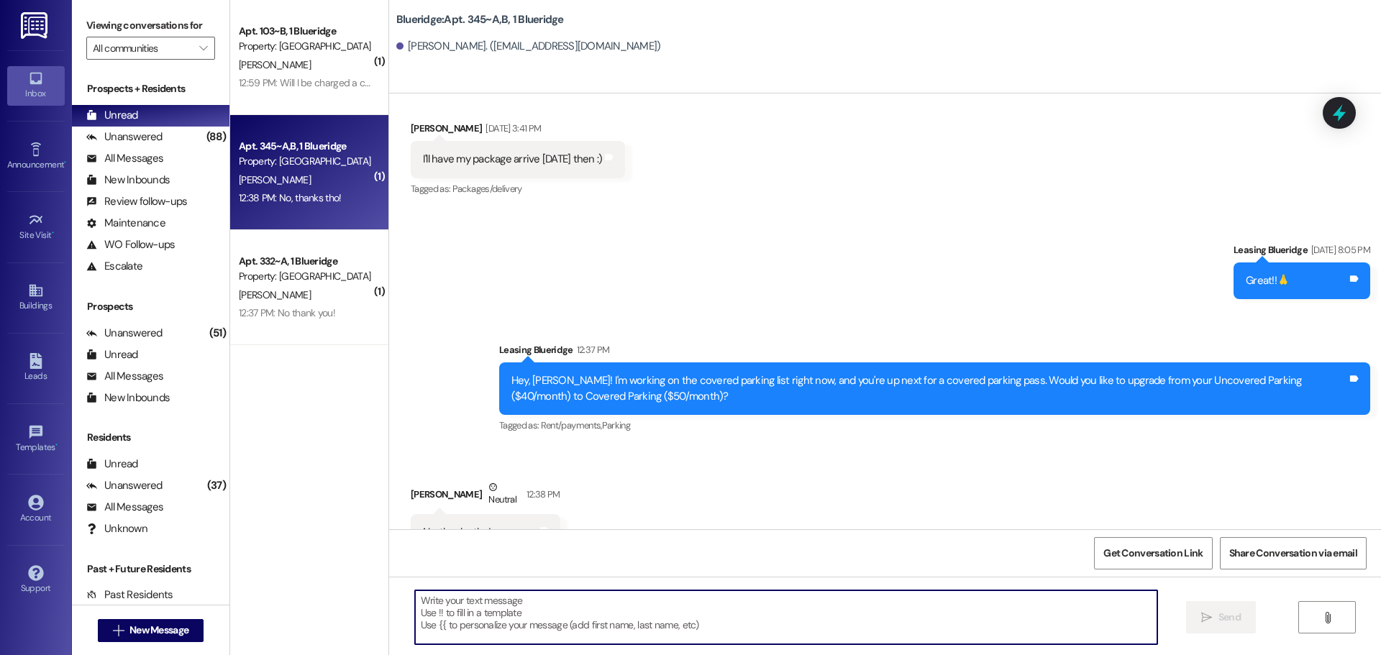
scroll to position [34282, 0]
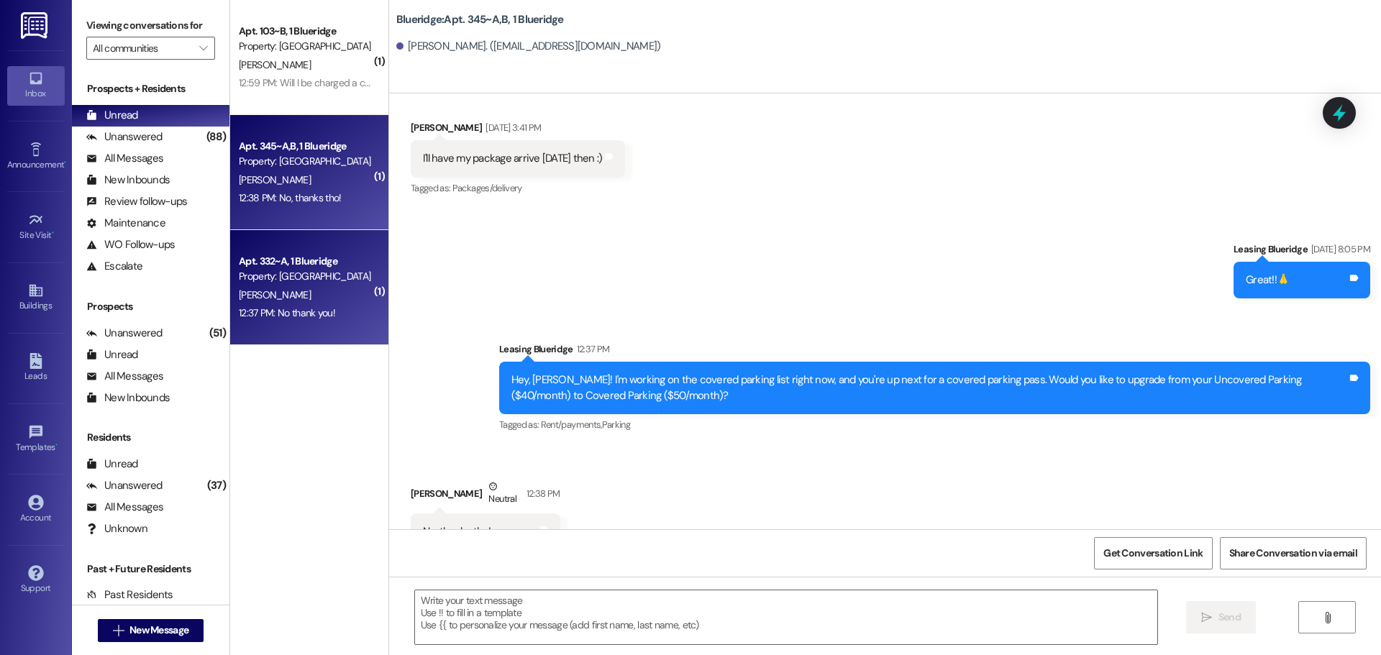
click at [280, 313] on div "12:37 PM: No thank you! 12:37 PM: No thank you!" at bounding box center [287, 312] width 96 height 13
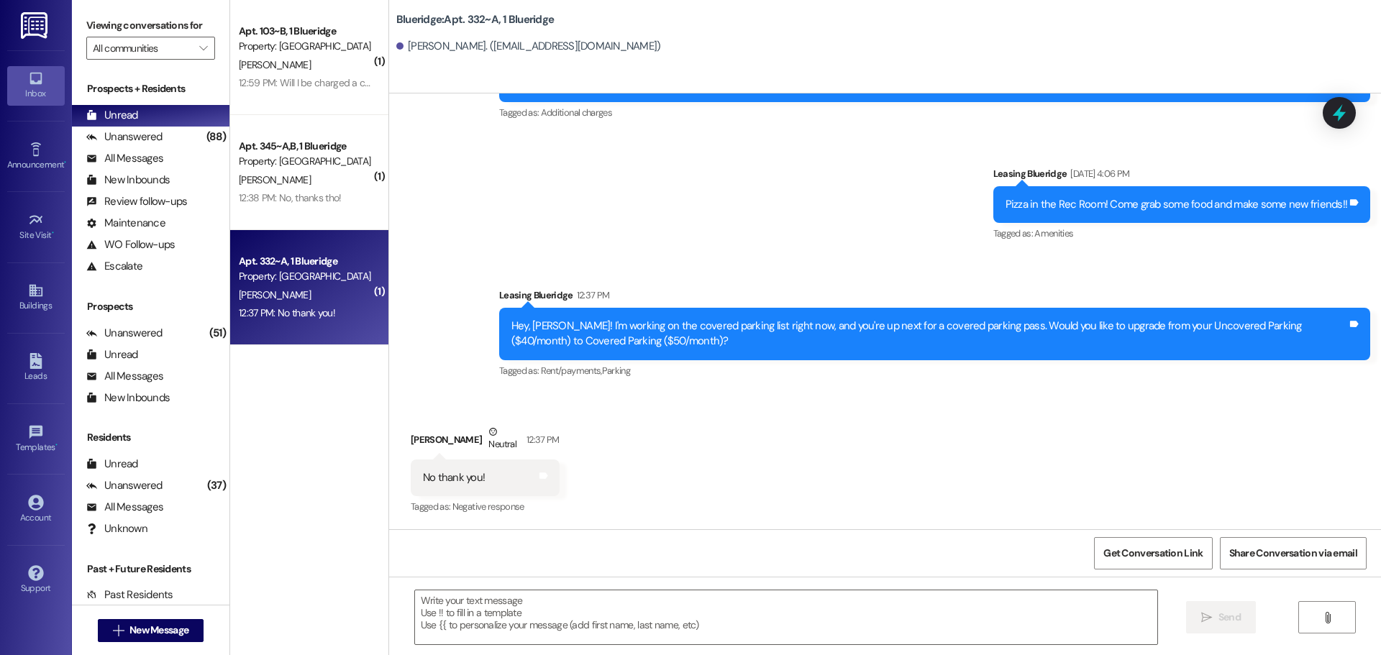
scroll to position [26601, 0]
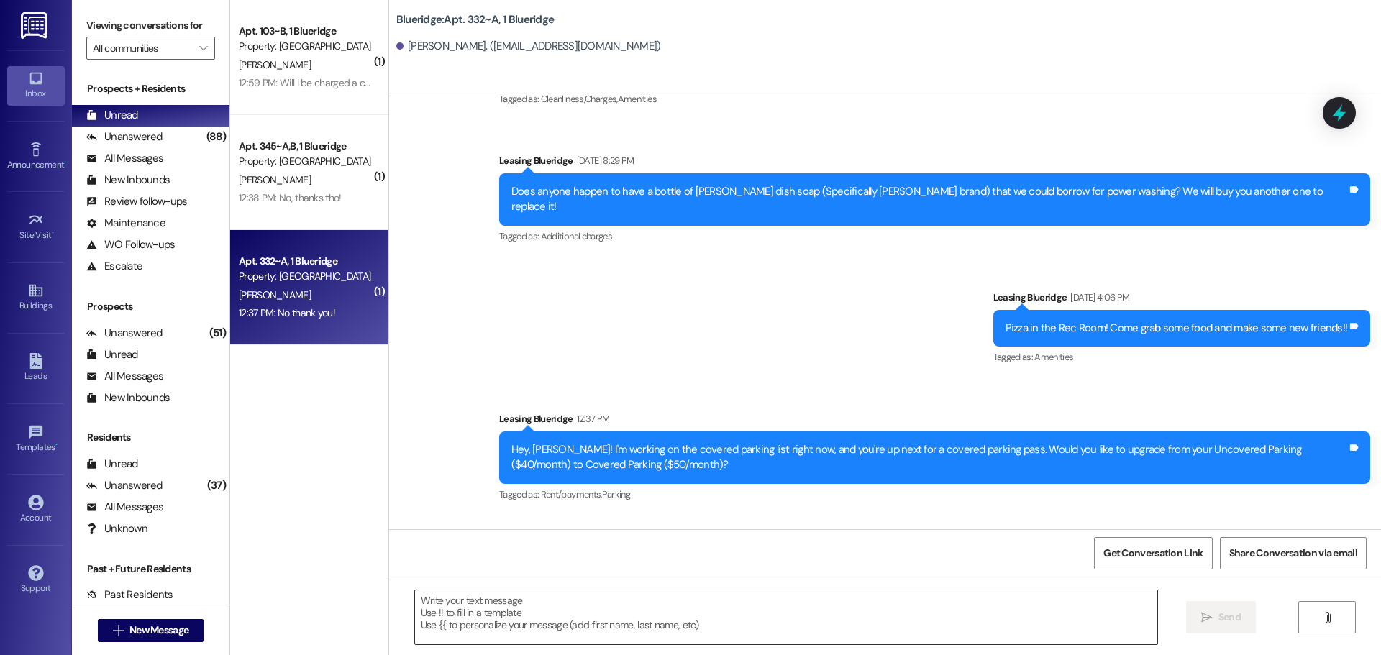
drag, startPoint x: 627, startPoint y: 617, endPoint x: 611, endPoint y: 626, distance: 18.4
click at [628, 618] on textarea at bounding box center [786, 617] width 742 height 54
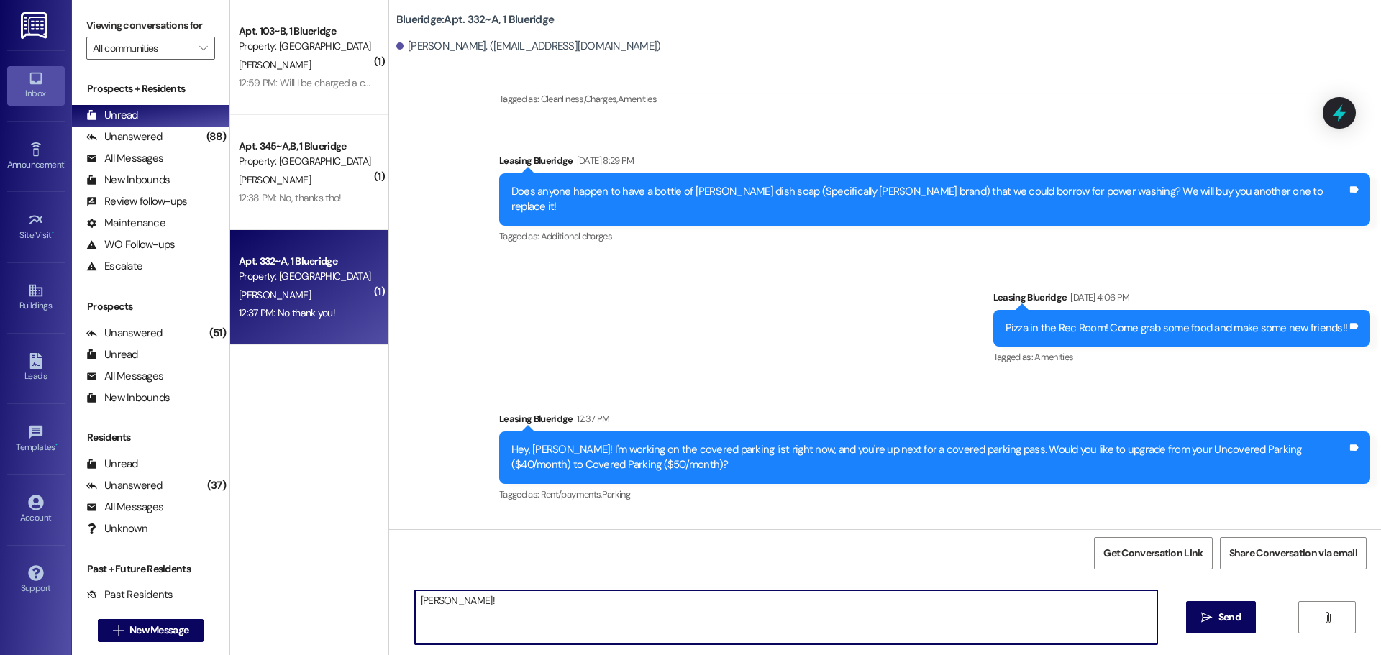
type textarea "Okey doke!"
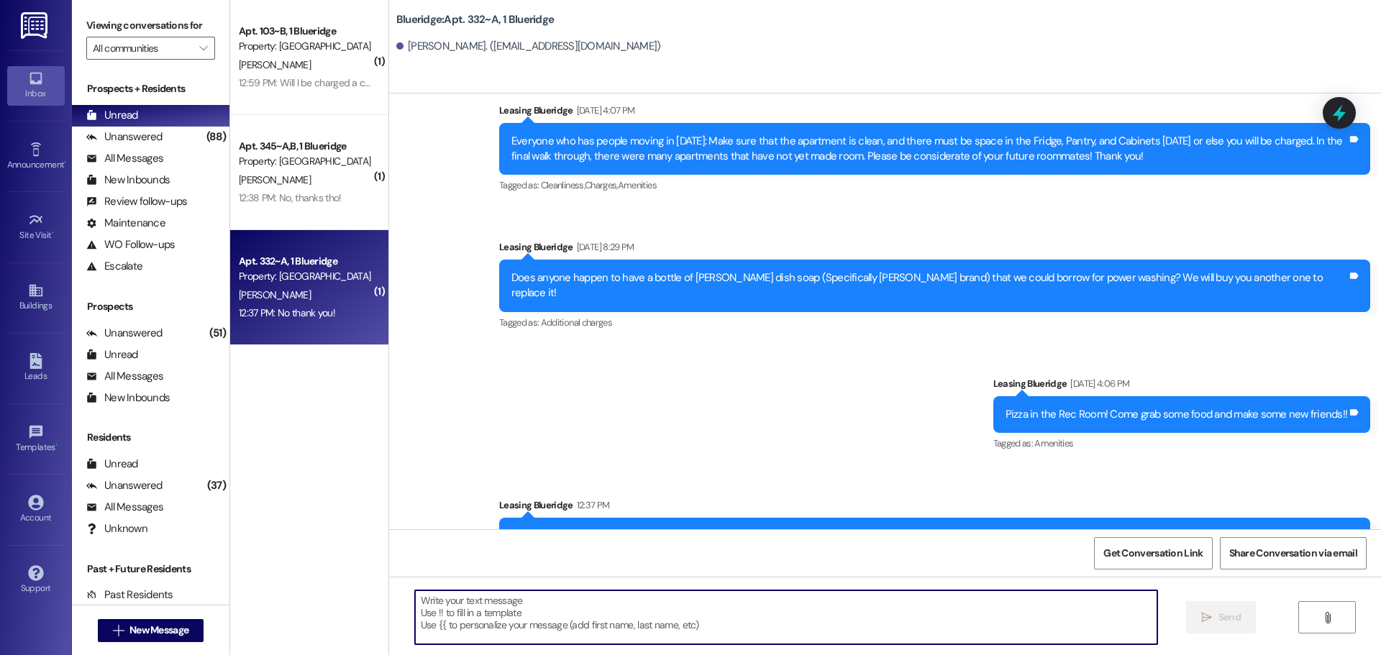
scroll to position [26702, 0]
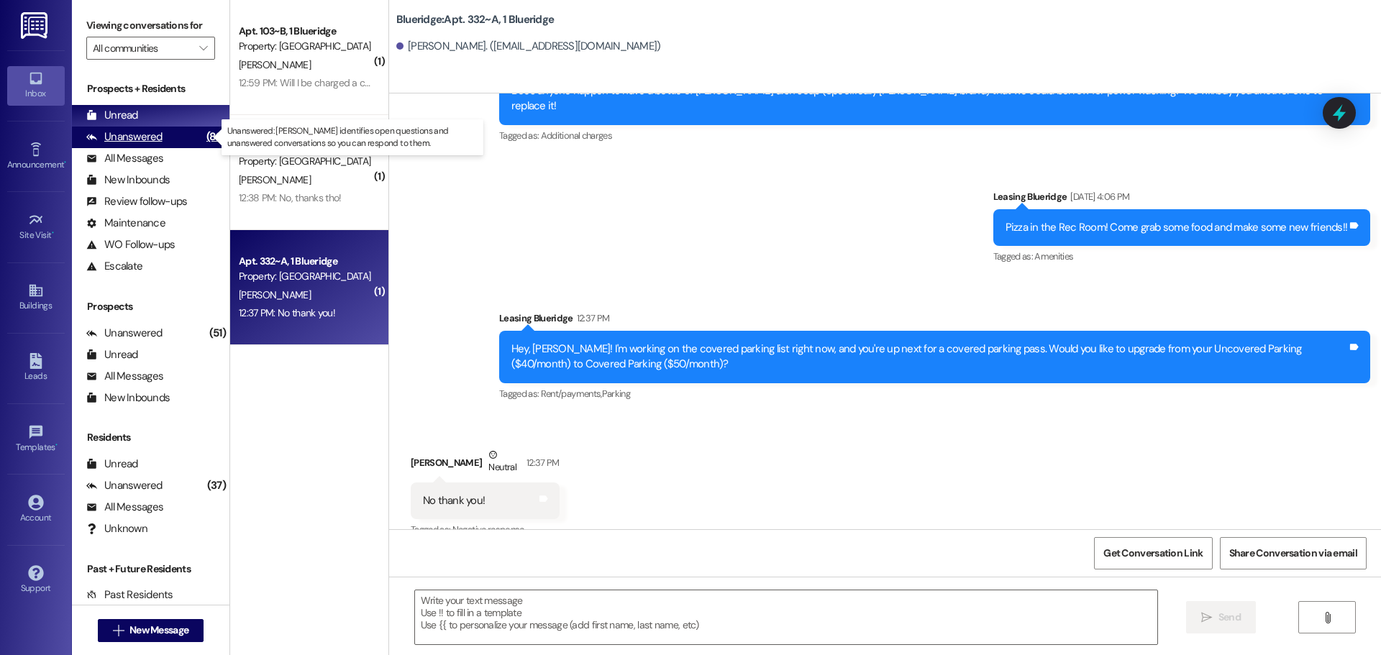
click at [170, 140] on div "Unanswered (88)" at bounding box center [150, 138] width 157 height 22
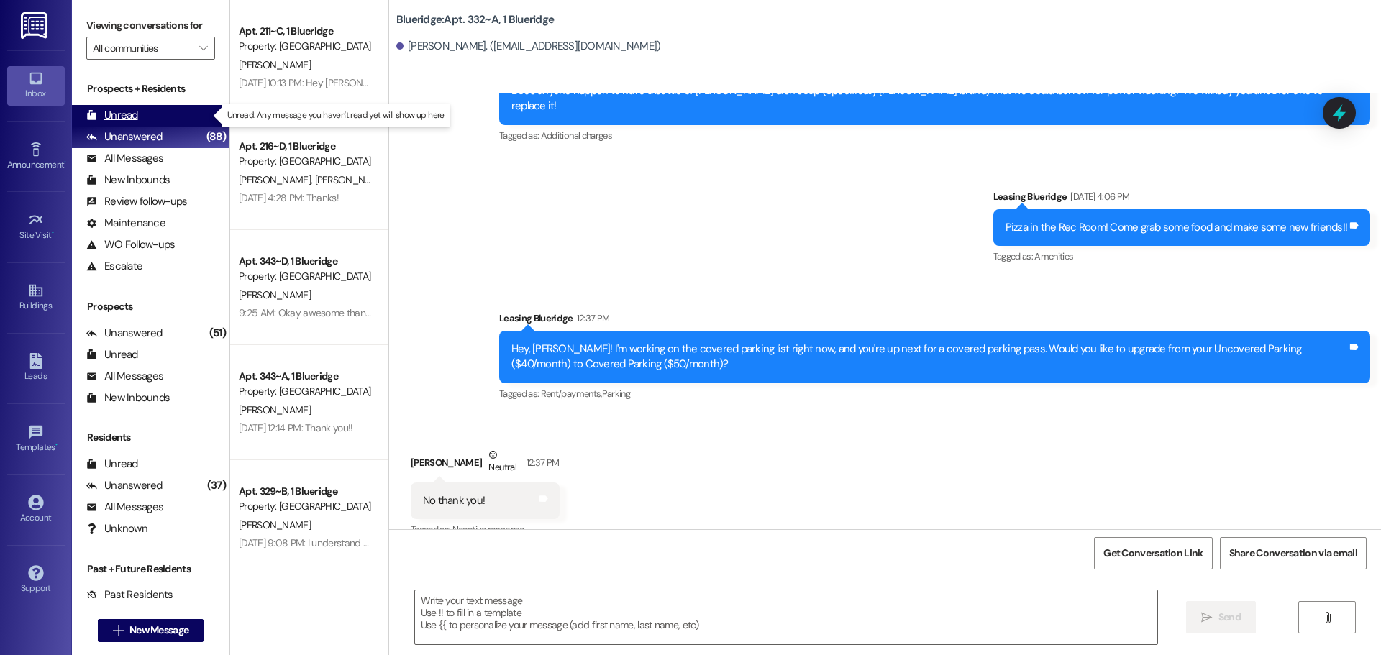
click at [169, 119] on div "Unread (0)" at bounding box center [150, 116] width 157 height 22
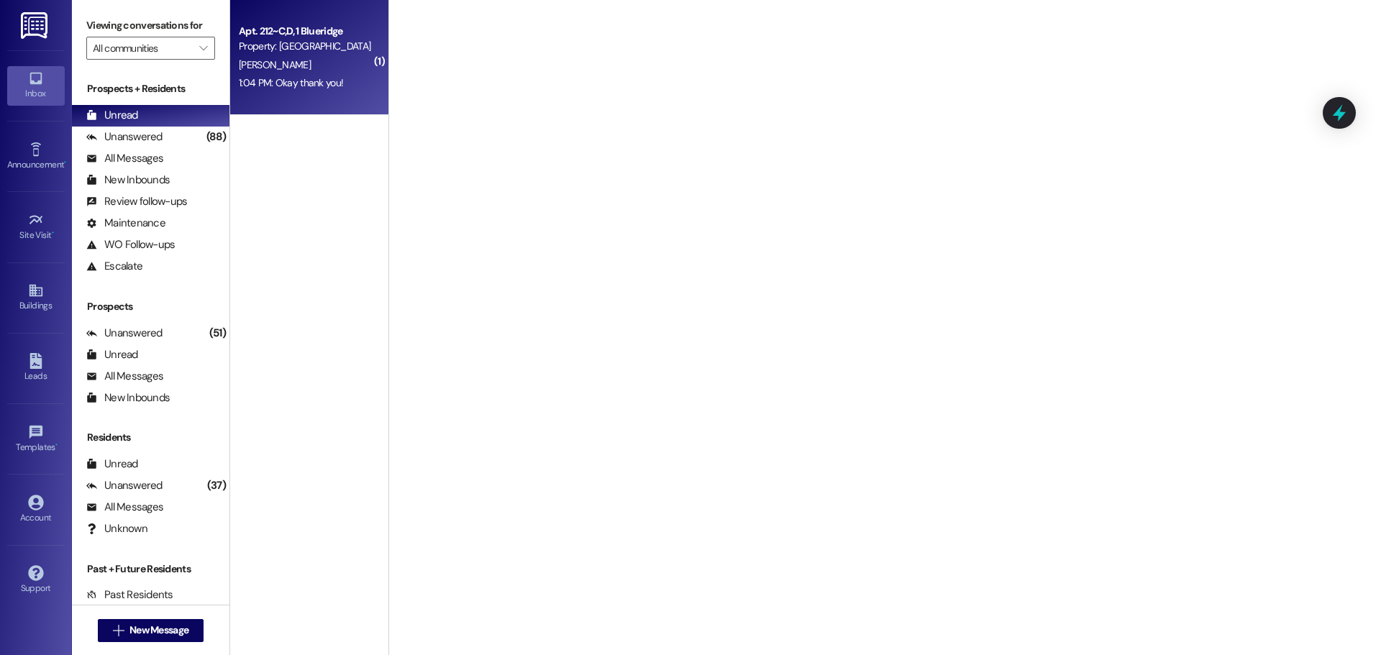
click at [302, 96] on div "Apt. 212~C,D, 1 Blueridge Property: Blueridge E. Garcia 1:04 PM: Okay thank you…" at bounding box center [309, 57] width 158 height 115
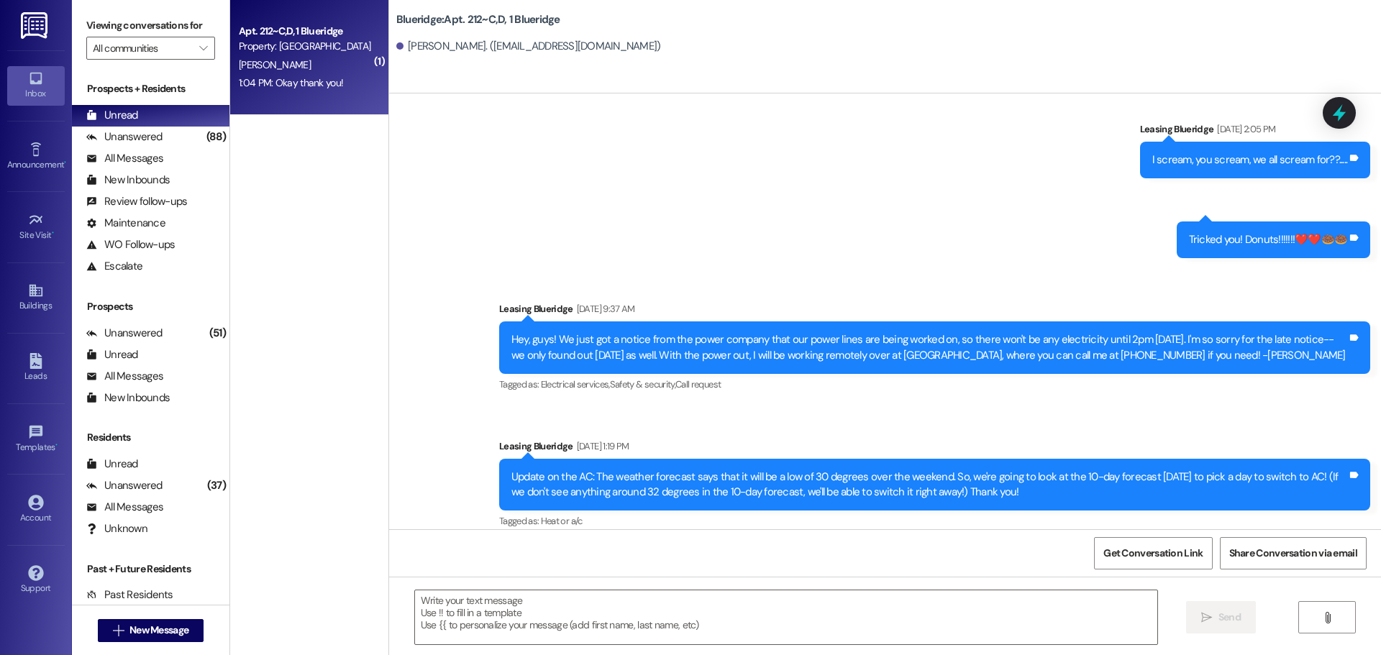
scroll to position [44414, 0]
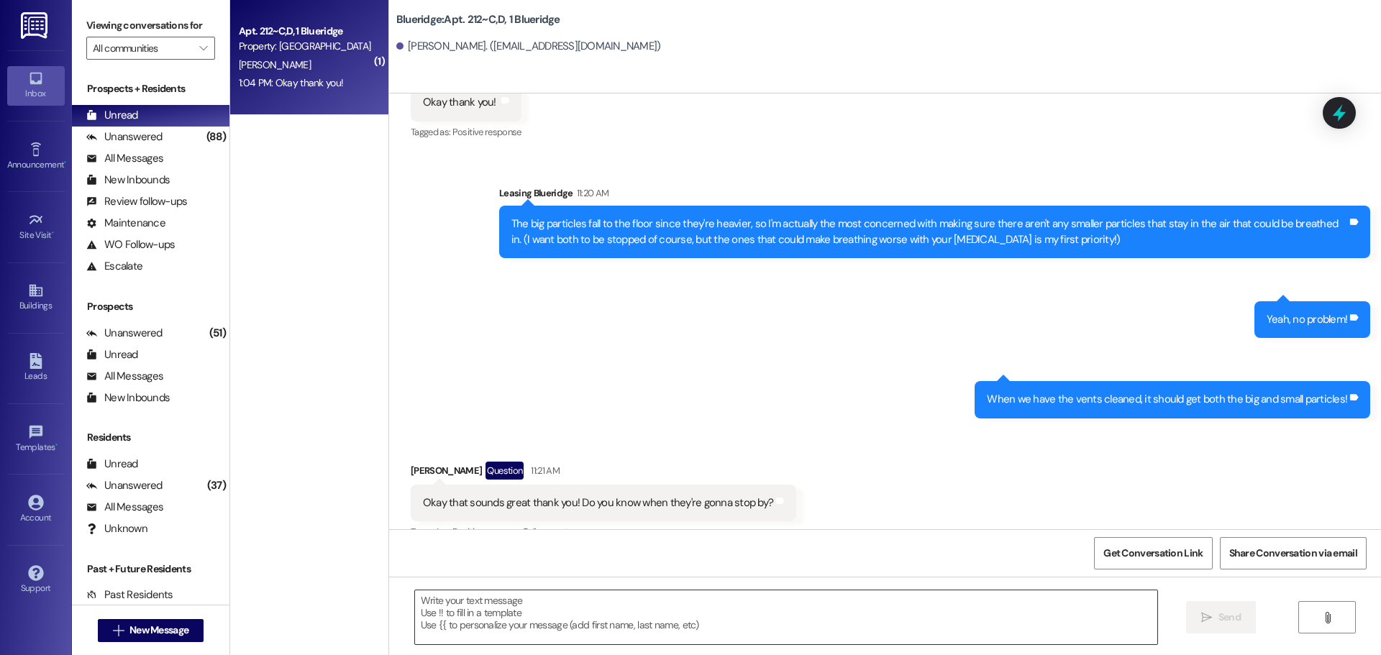
click at [710, 616] on textarea at bounding box center [786, 617] width 742 height 54
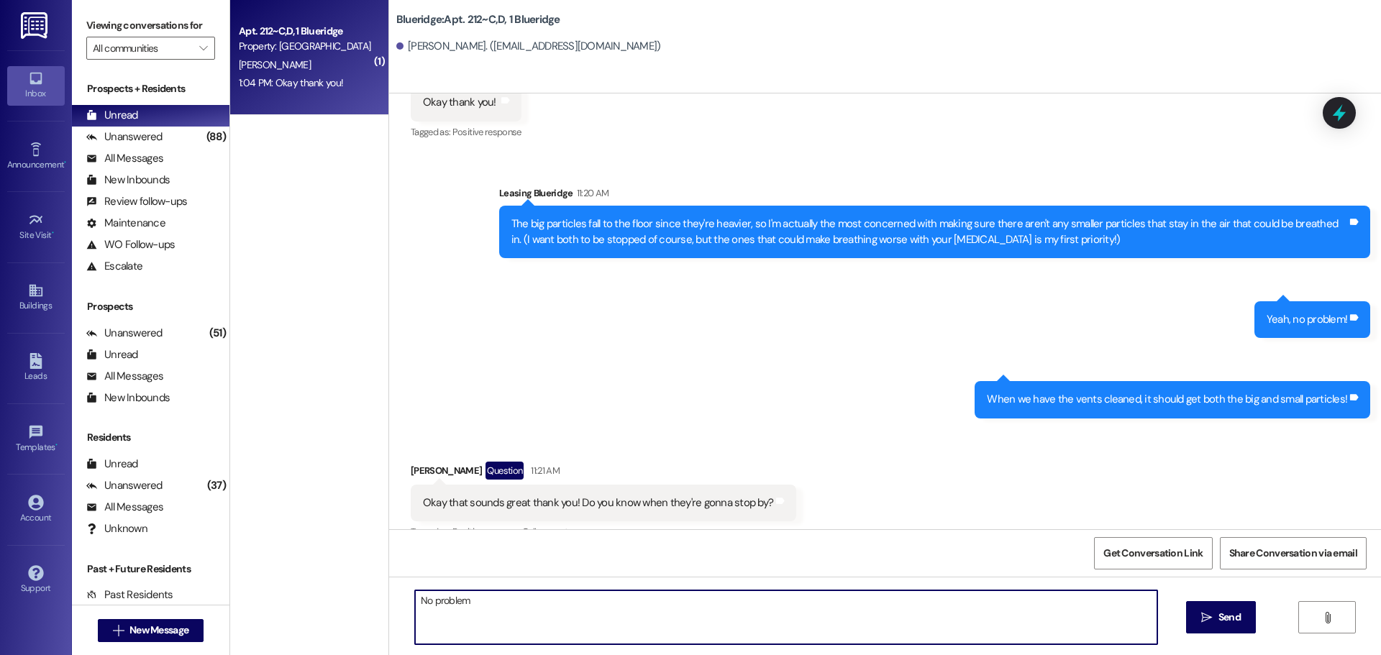
type textarea "No problem!"
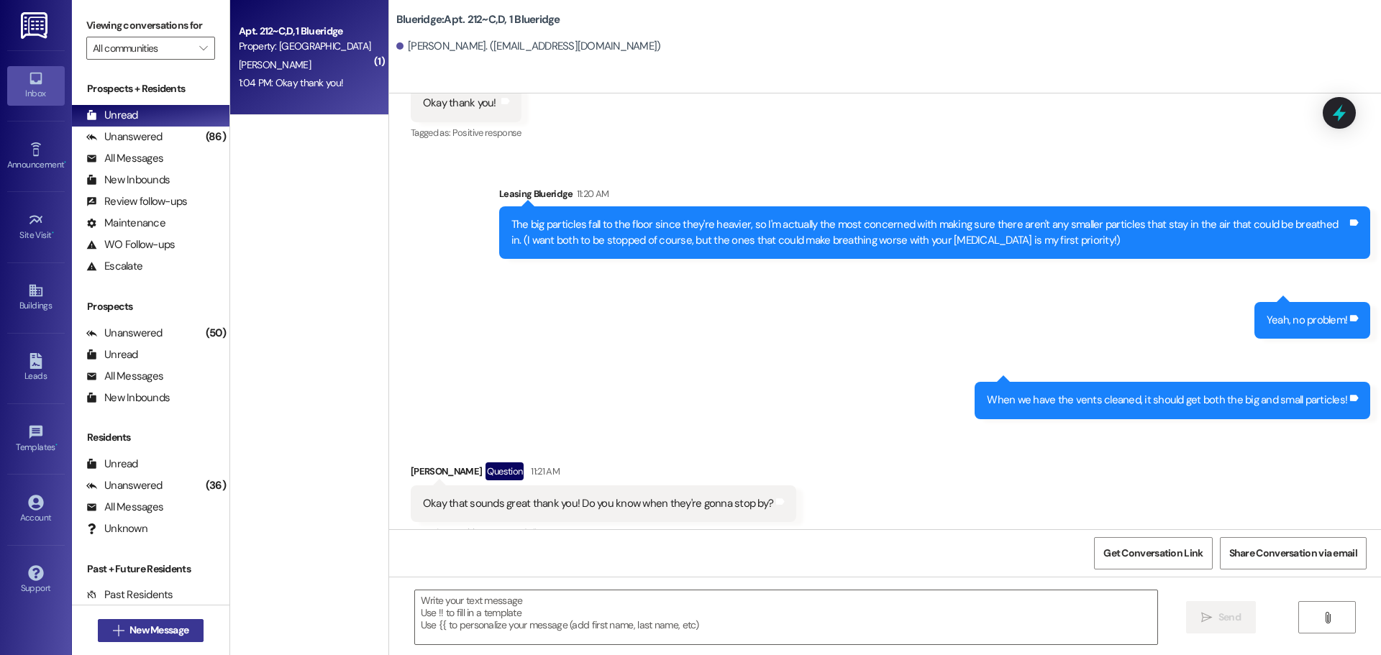
click at [162, 630] on span "New Message" at bounding box center [158, 630] width 59 height 15
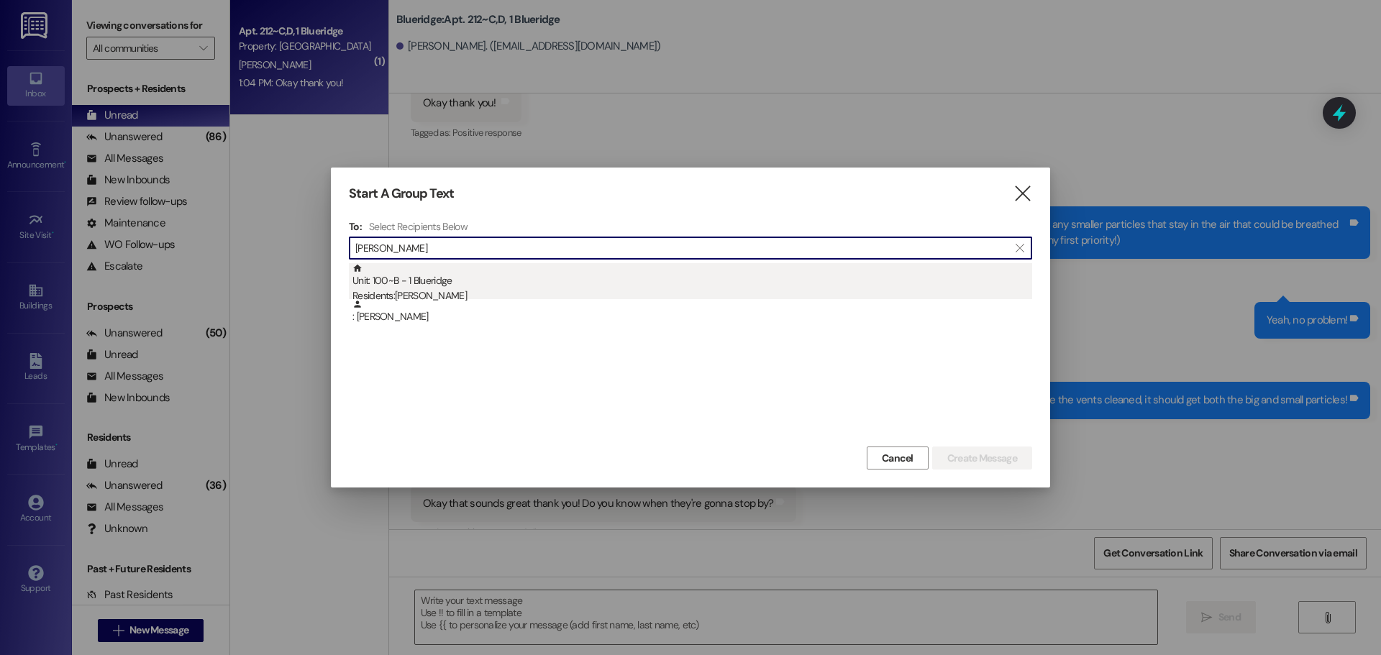
type input "gina"
click at [409, 296] on div "Residents: Gina Ferreira" at bounding box center [692, 295] width 680 height 15
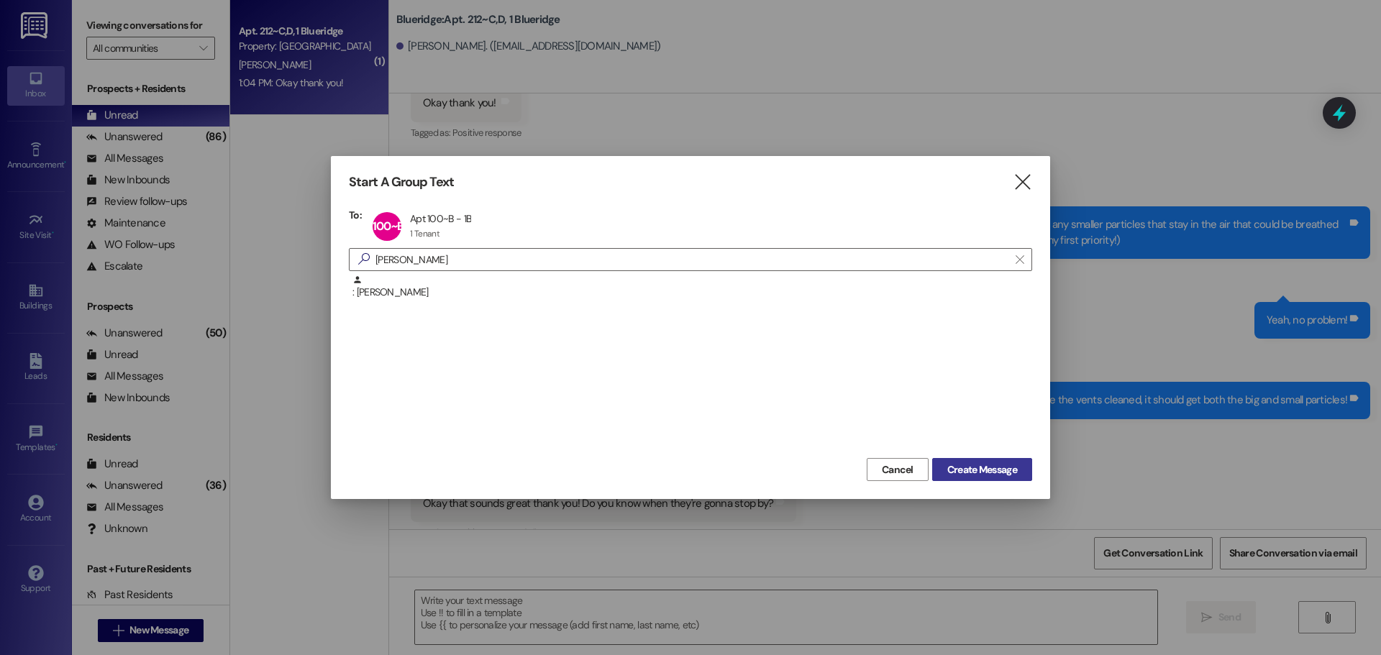
click at [1002, 459] on button "Create Message" at bounding box center [982, 469] width 100 height 23
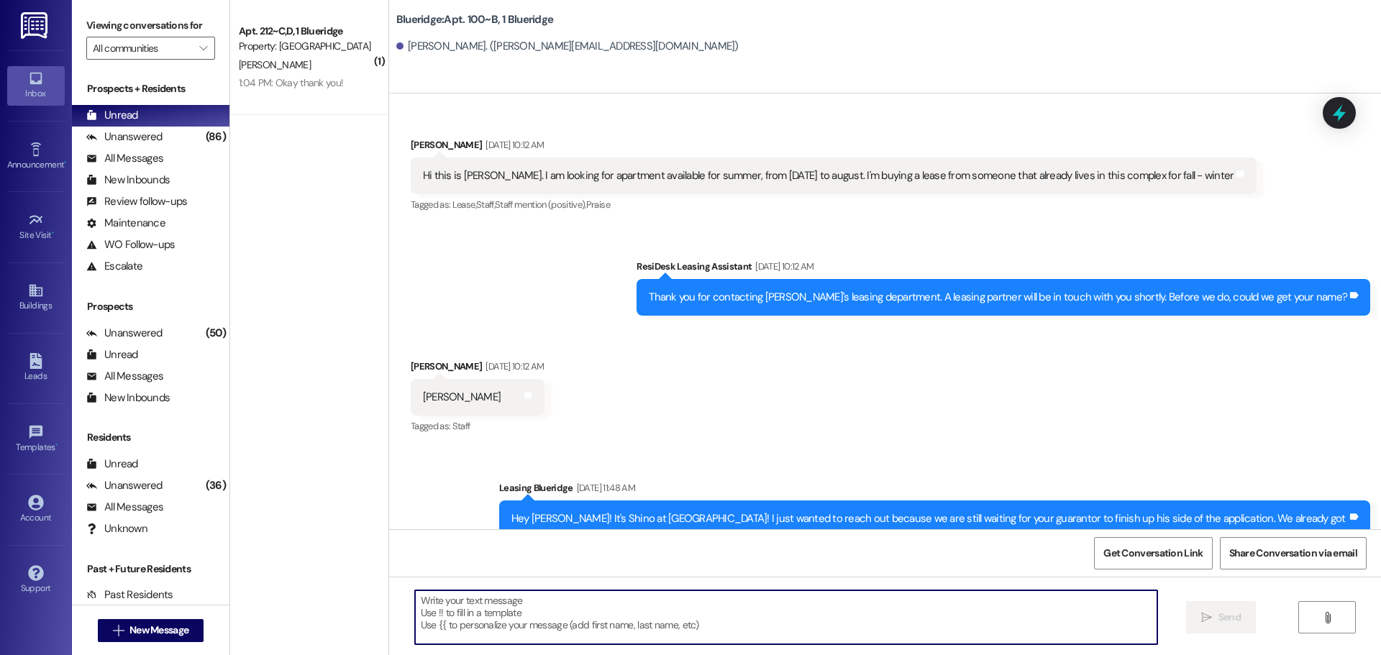
click at [941, 623] on textarea at bounding box center [786, 617] width 742 height 54
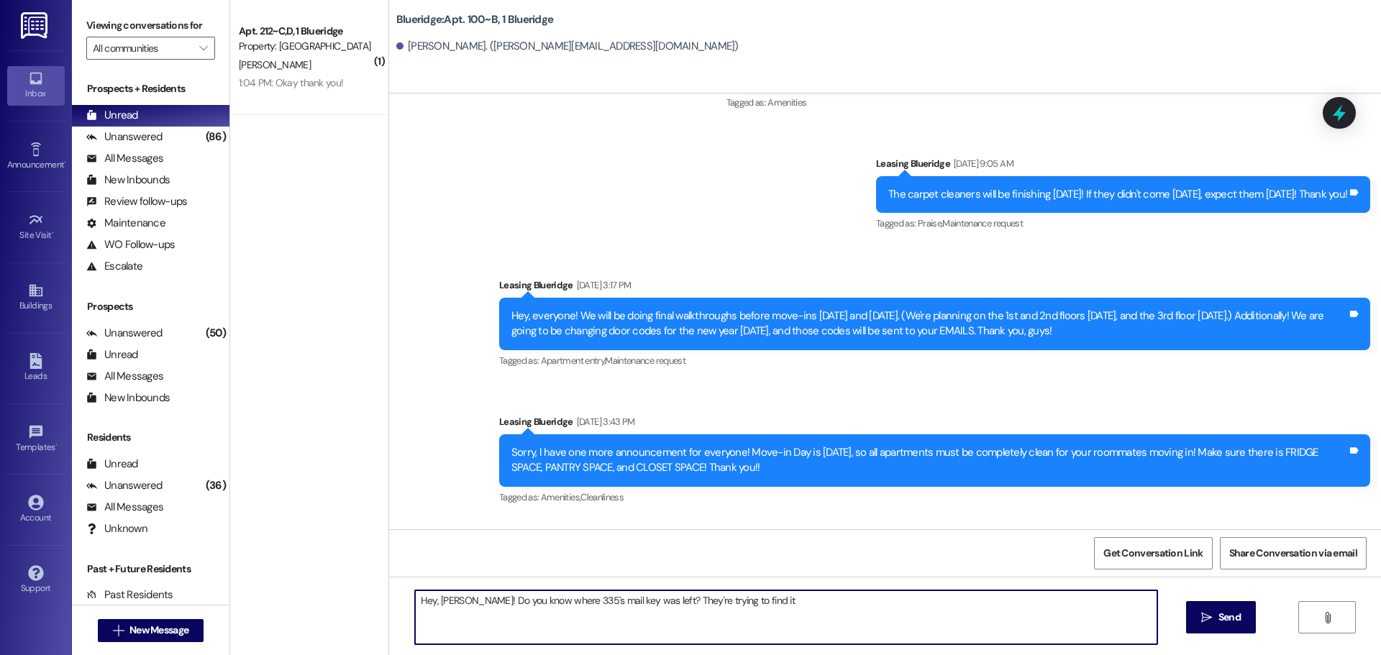
type textarea "Hey, [PERSON_NAME]! Do you know where 335's mail key was left? They're trying t…"
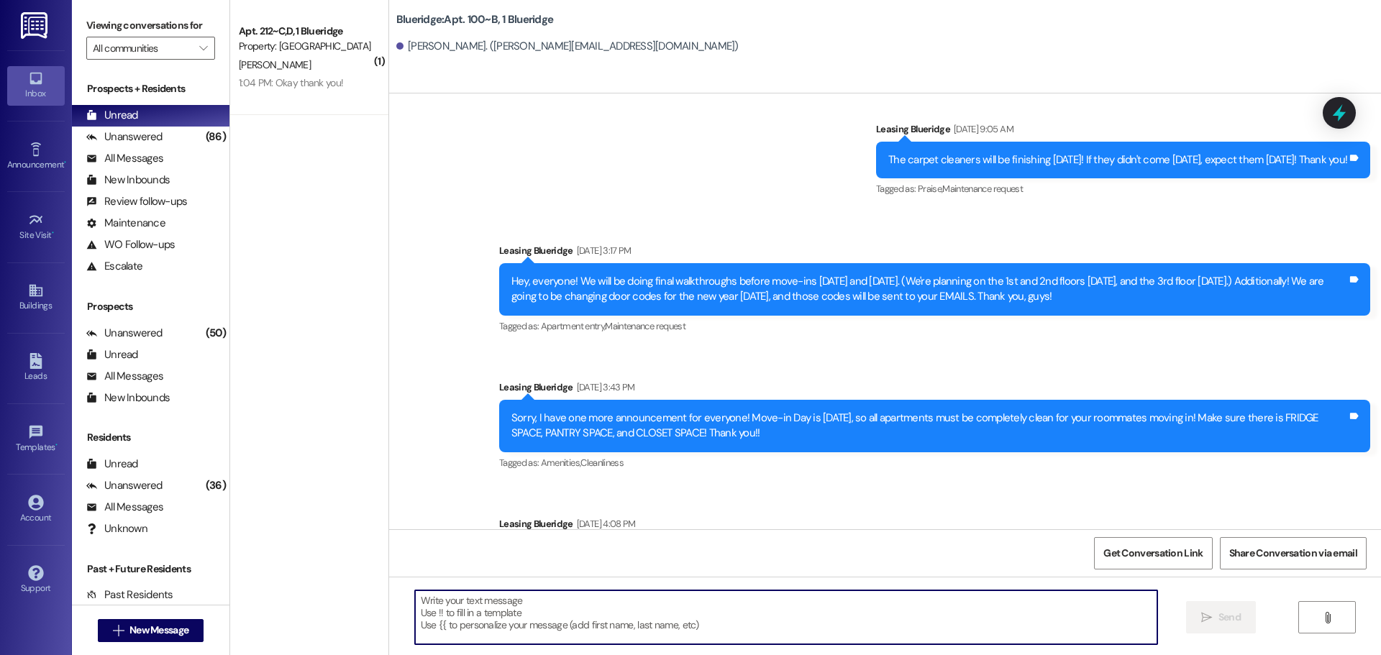
scroll to position [106808, 0]
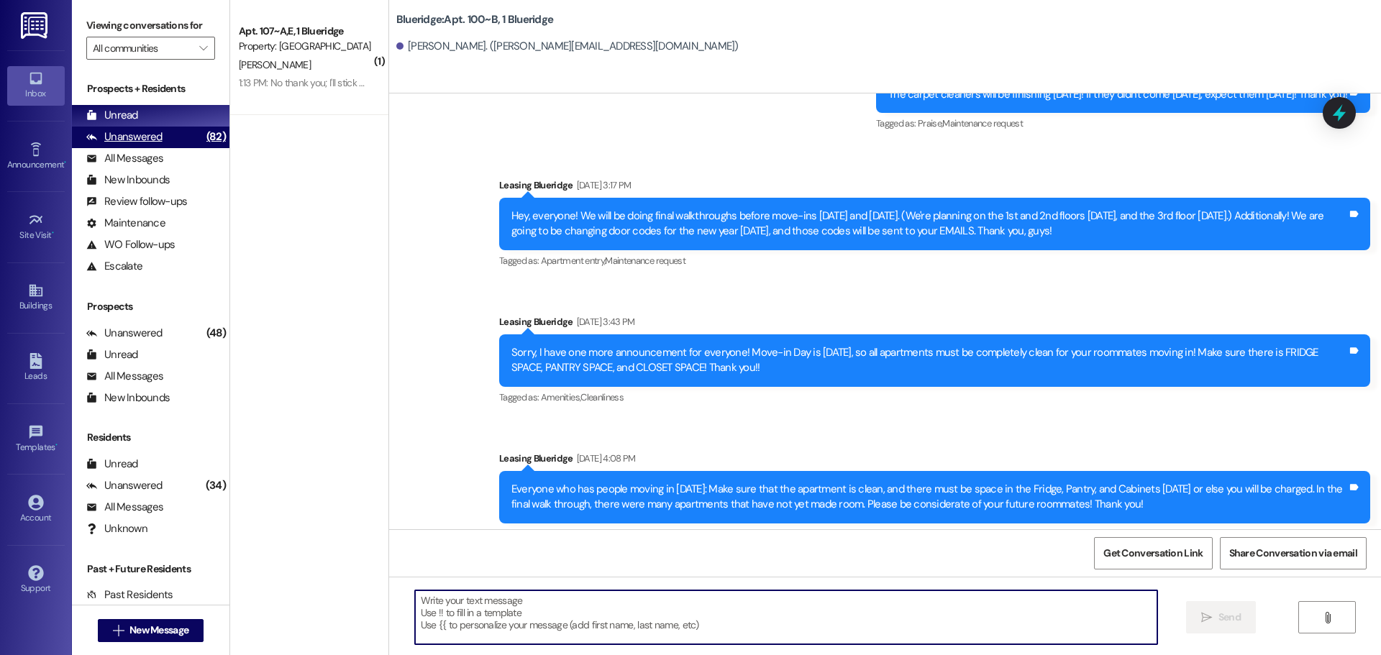
click at [185, 131] on div "Unanswered (82)" at bounding box center [150, 138] width 157 height 22
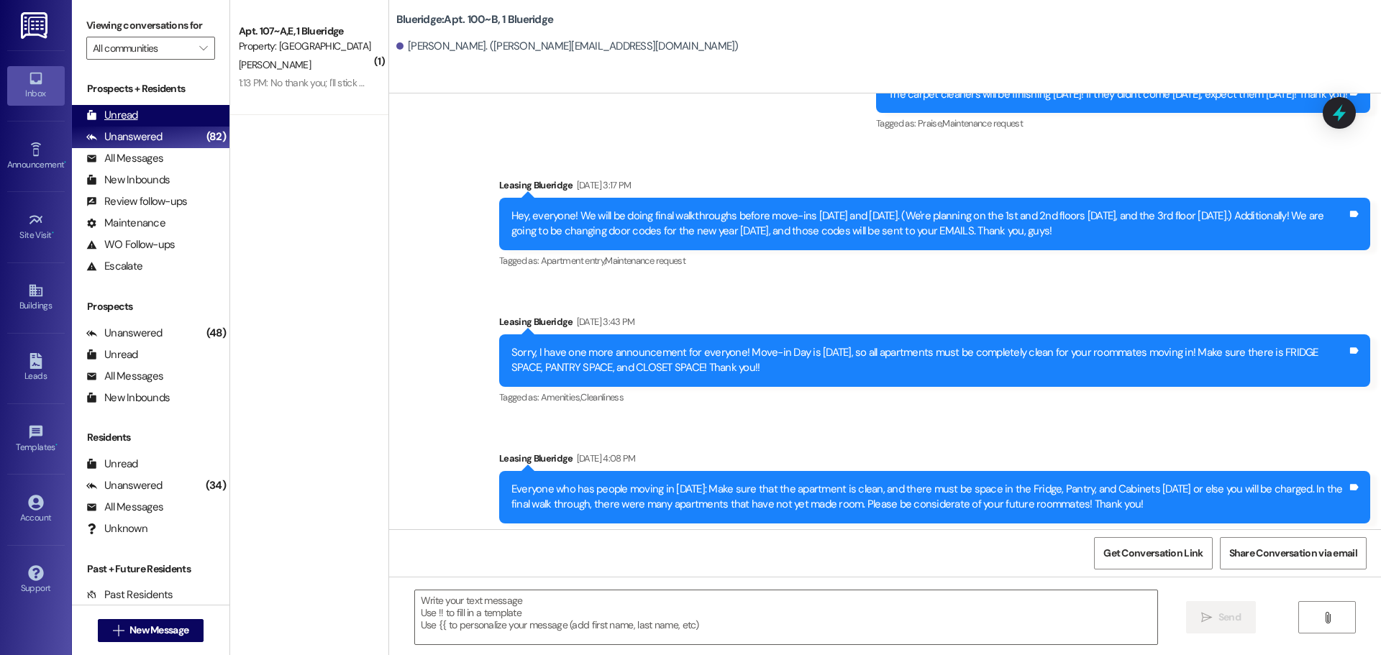
click at [182, 117] on div "Unread (0)" at bounding box center [150, 116] width 157 height 22
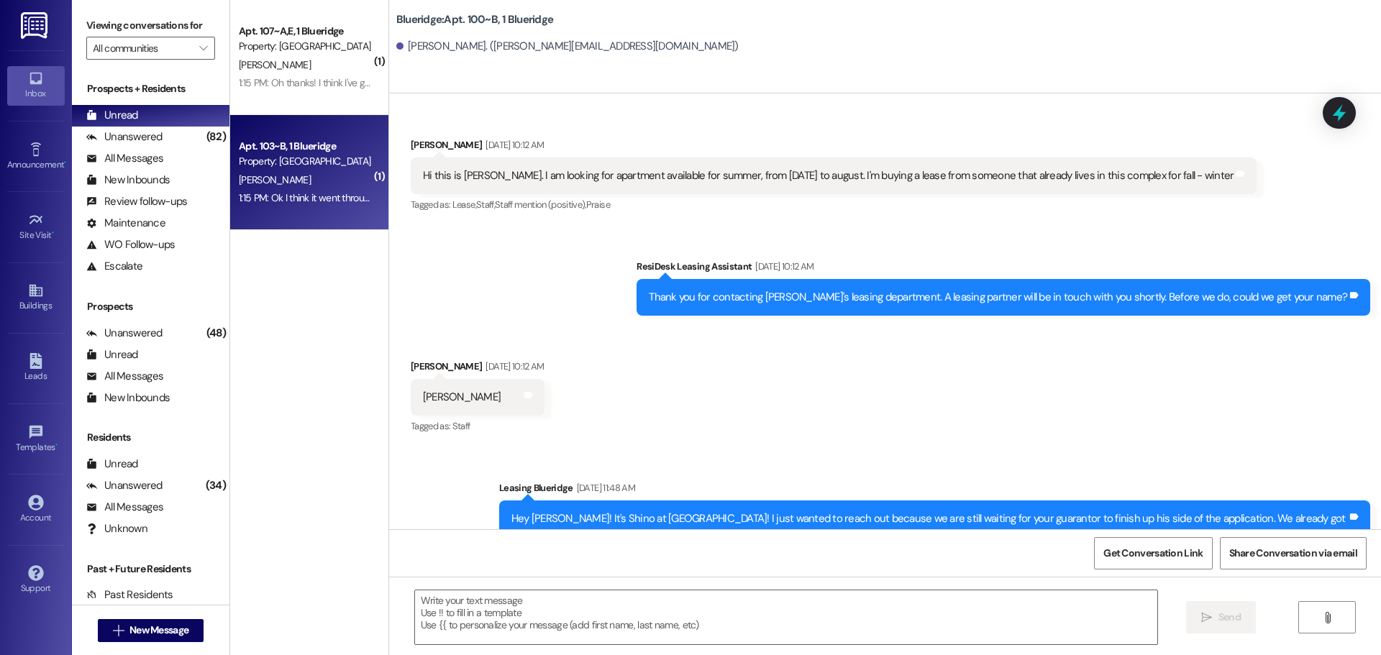
click at [309, 181] on div "[PERSON_NAME]" at bounding box center [305, 180] width 136 height 18
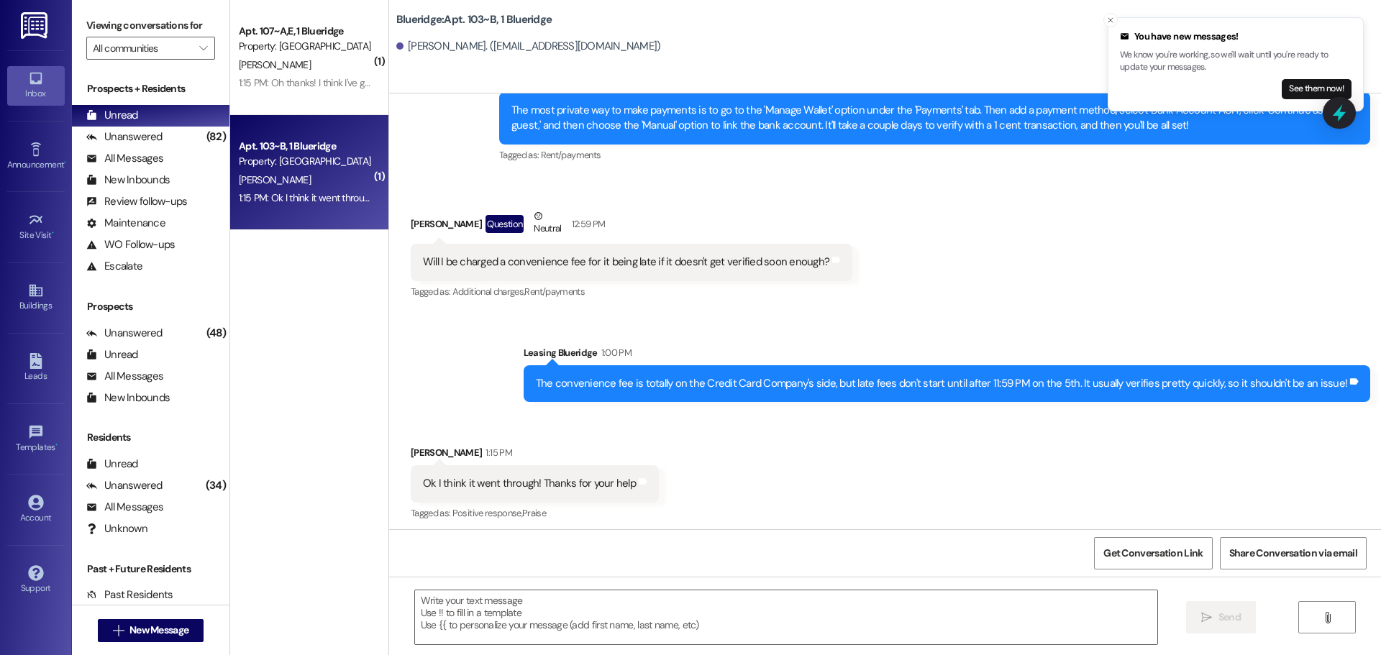
scroll to position [2075, 0]
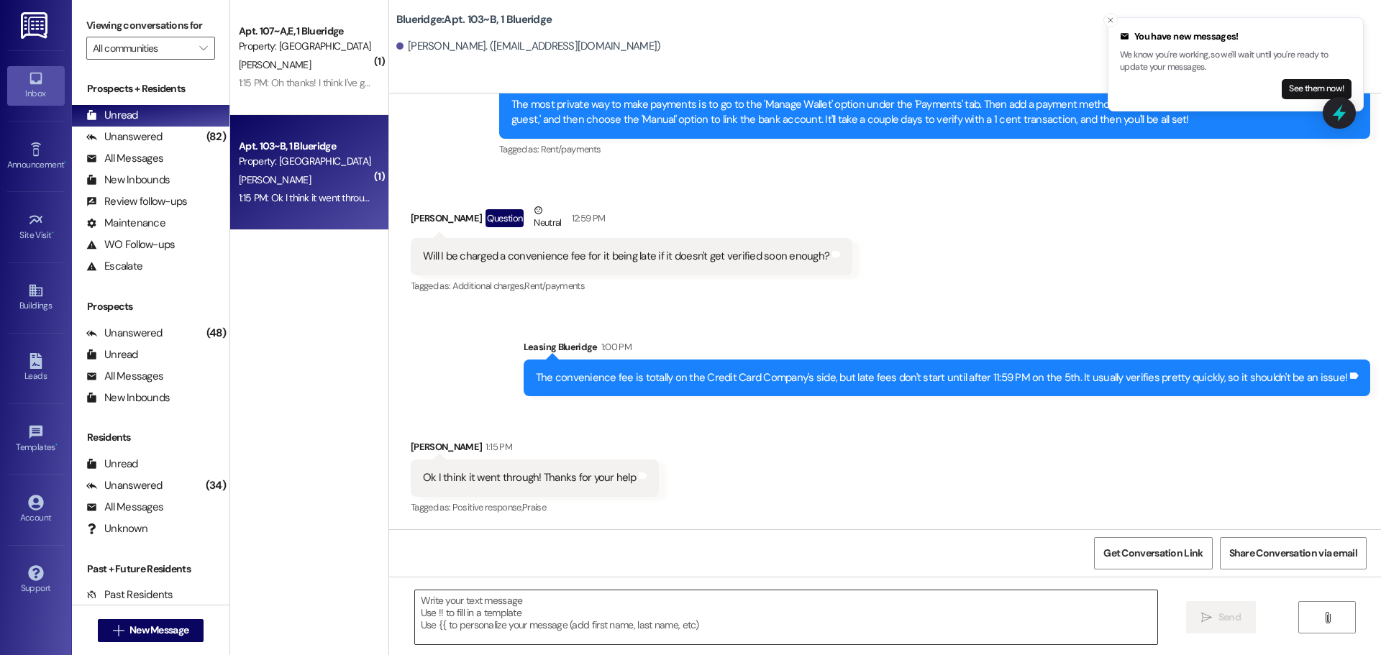
click at [659, 617] on textarea at bounding box center [786, 617] width 742 height 54
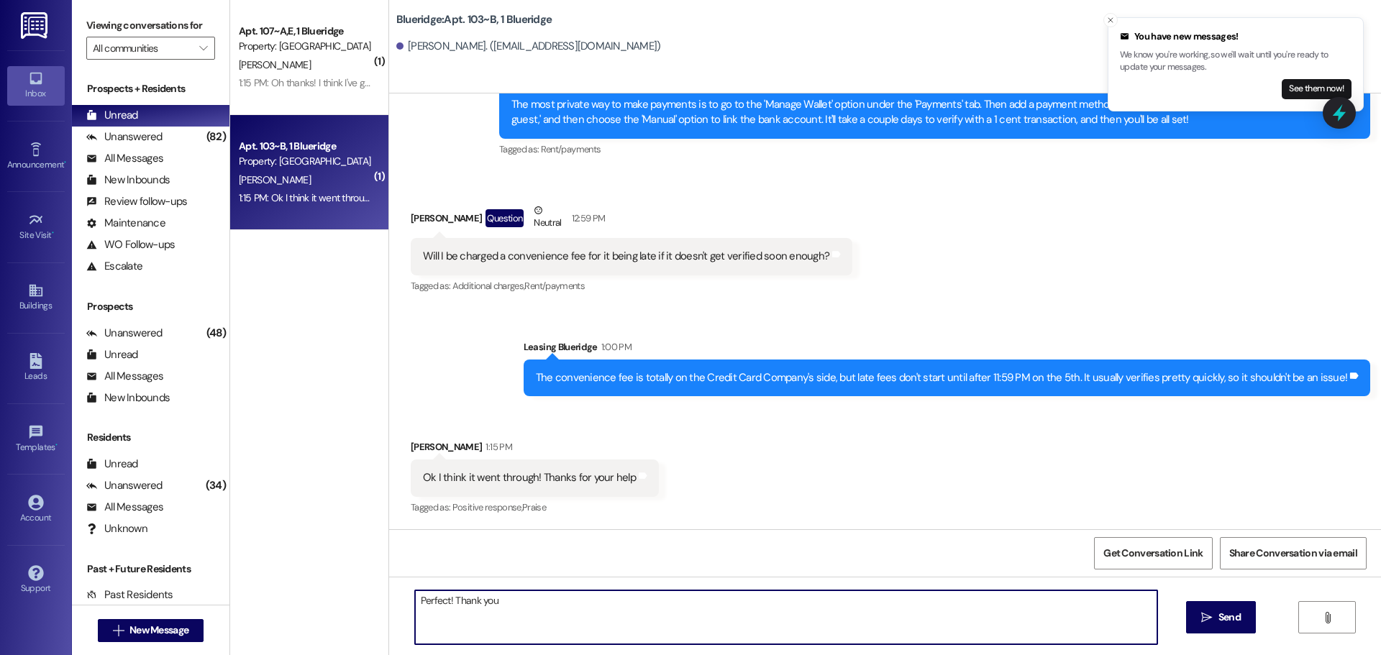
type textarea "Perfect! Thank you!"
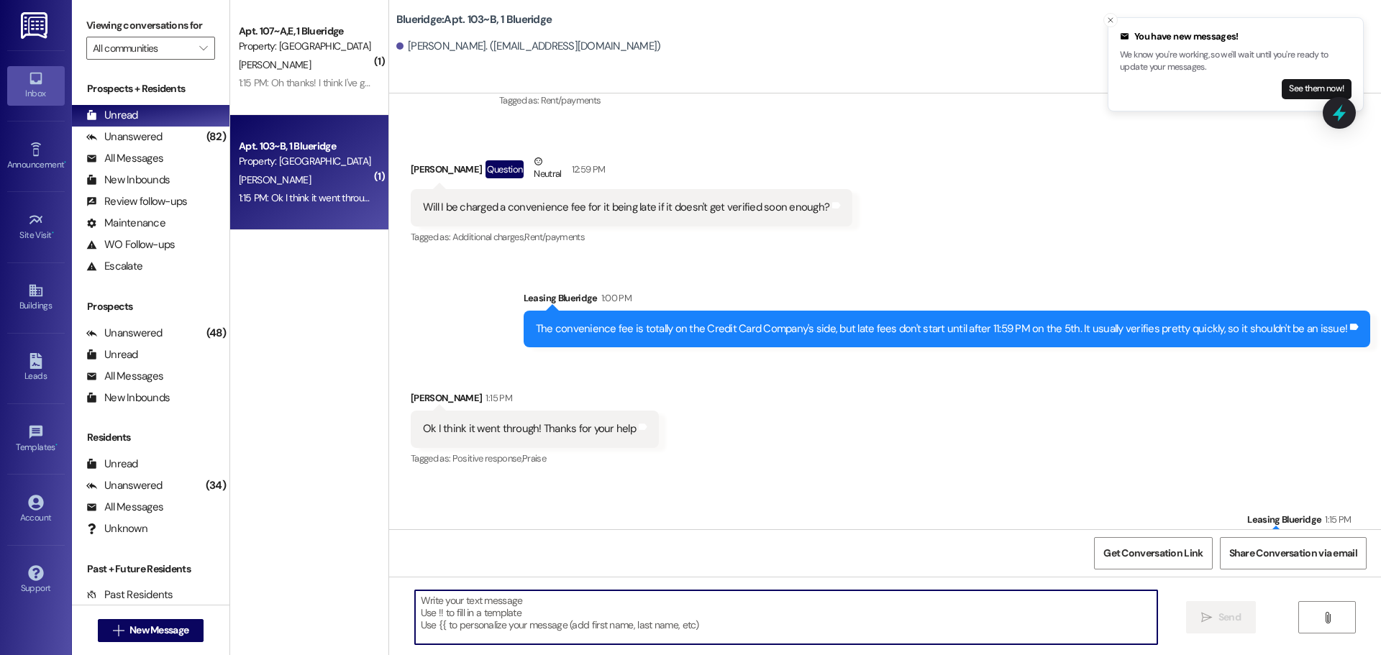
scroll to position [2175, 0]
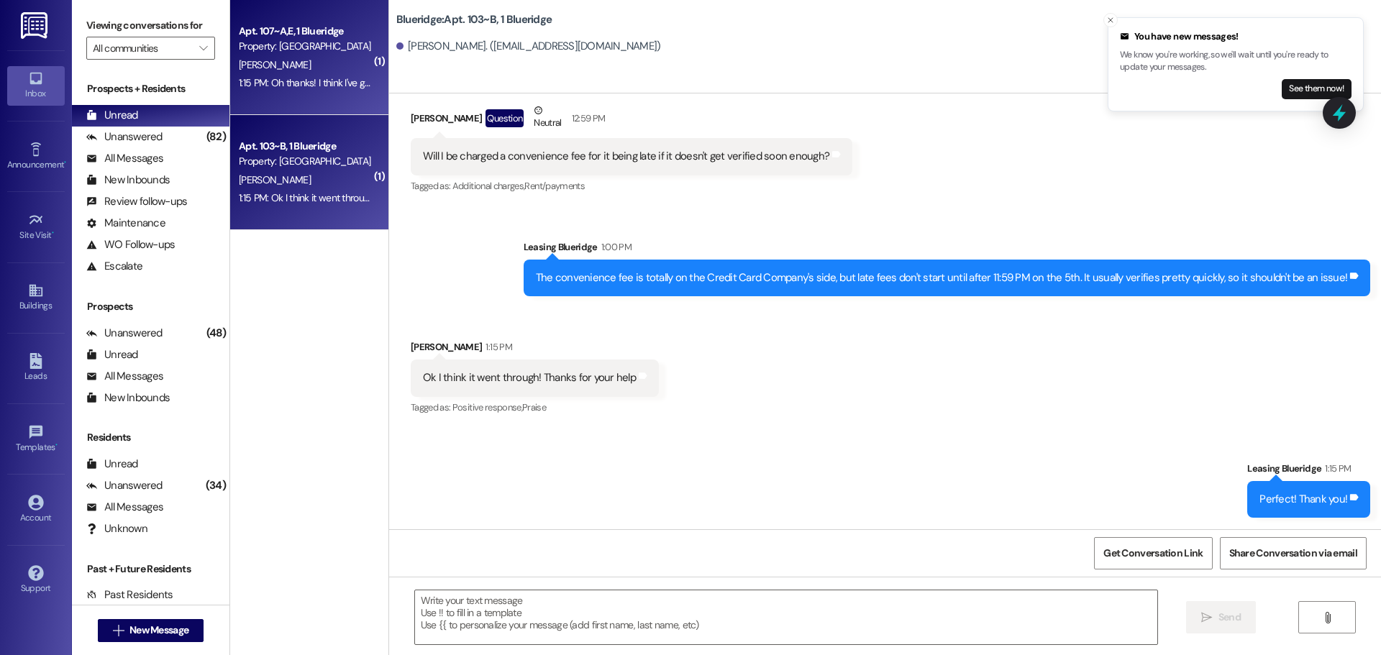
click at [251, 78] on div "1:15 PM: Oh thanks! I think I've got it, but if I start and realize I need your…" at bounding box center [468, 82] width 459 height 13
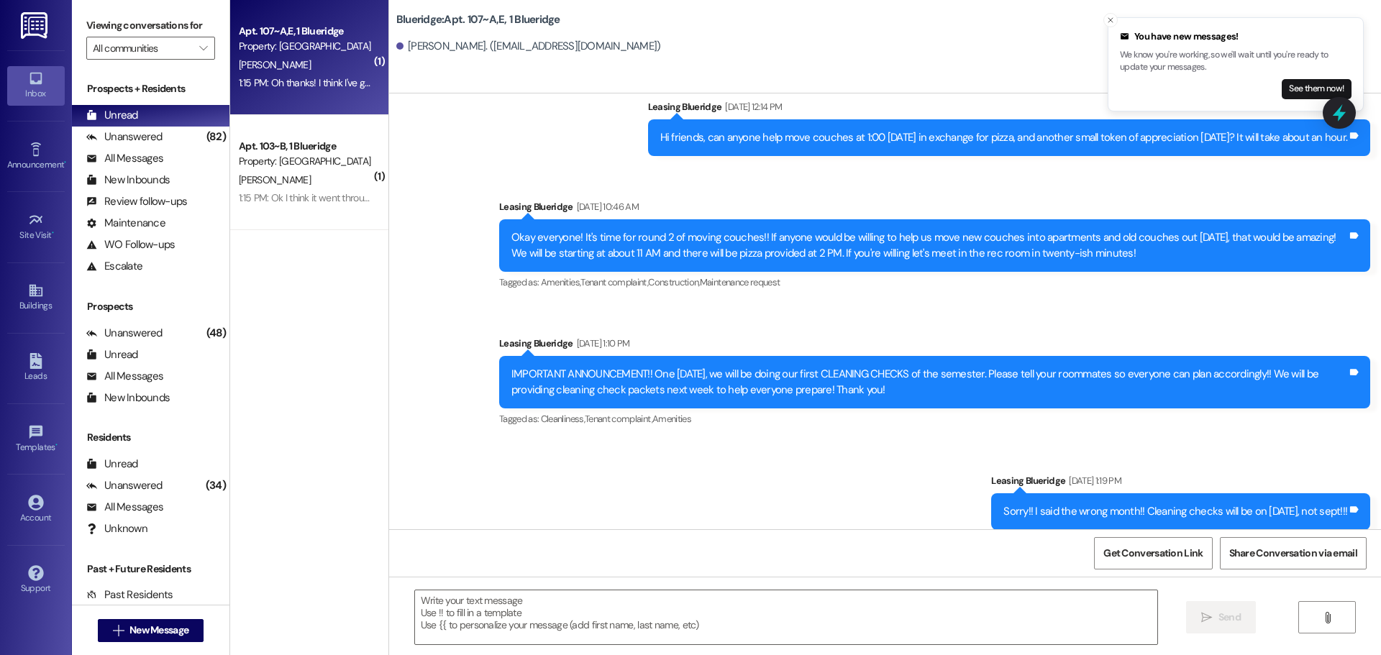
scroll to position [24054, 0]
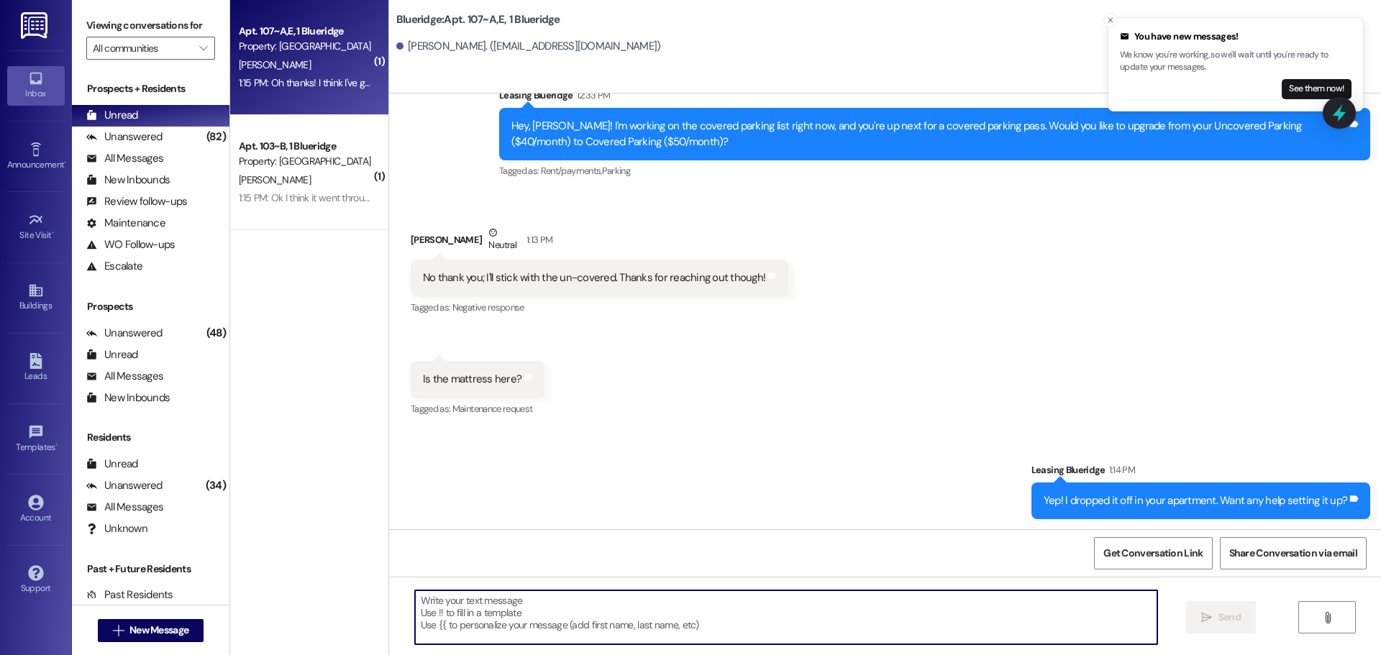
click at [670, 611] on textarea at bounding box center [786, 617] width 742 height 54
type textarea "Sounds good! You, too!"
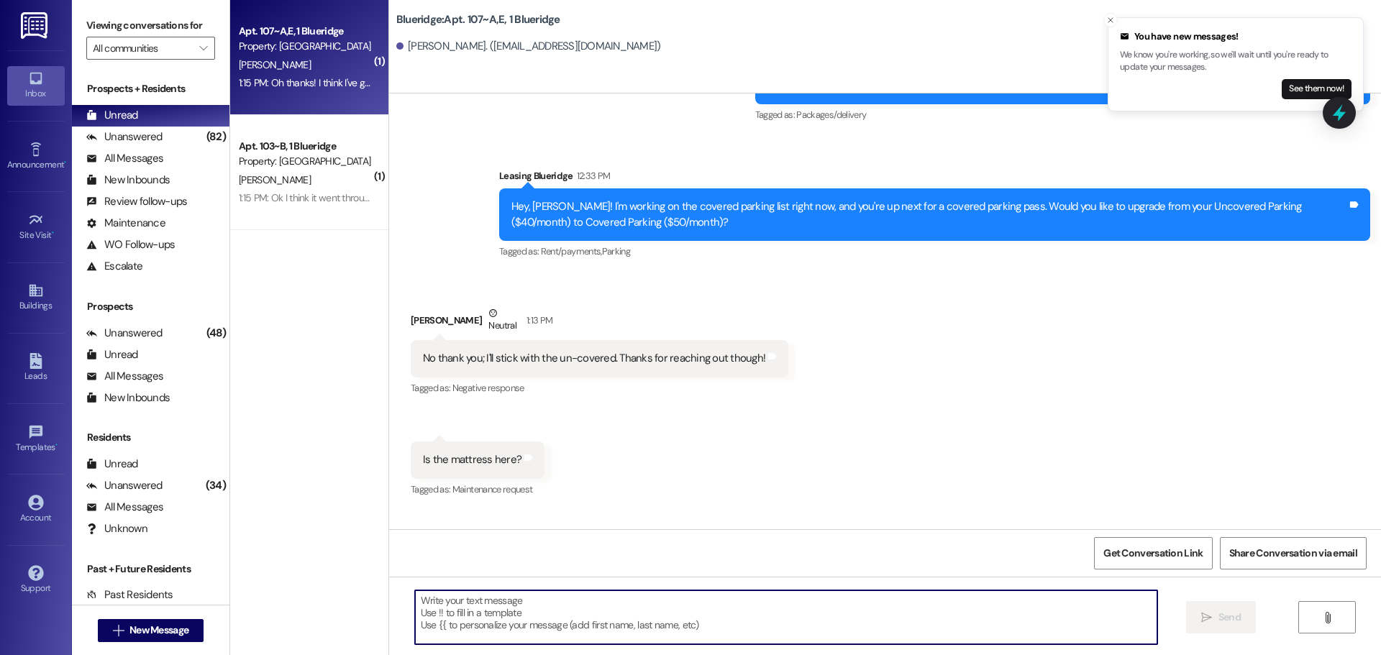
scroll to position [24154, 0]
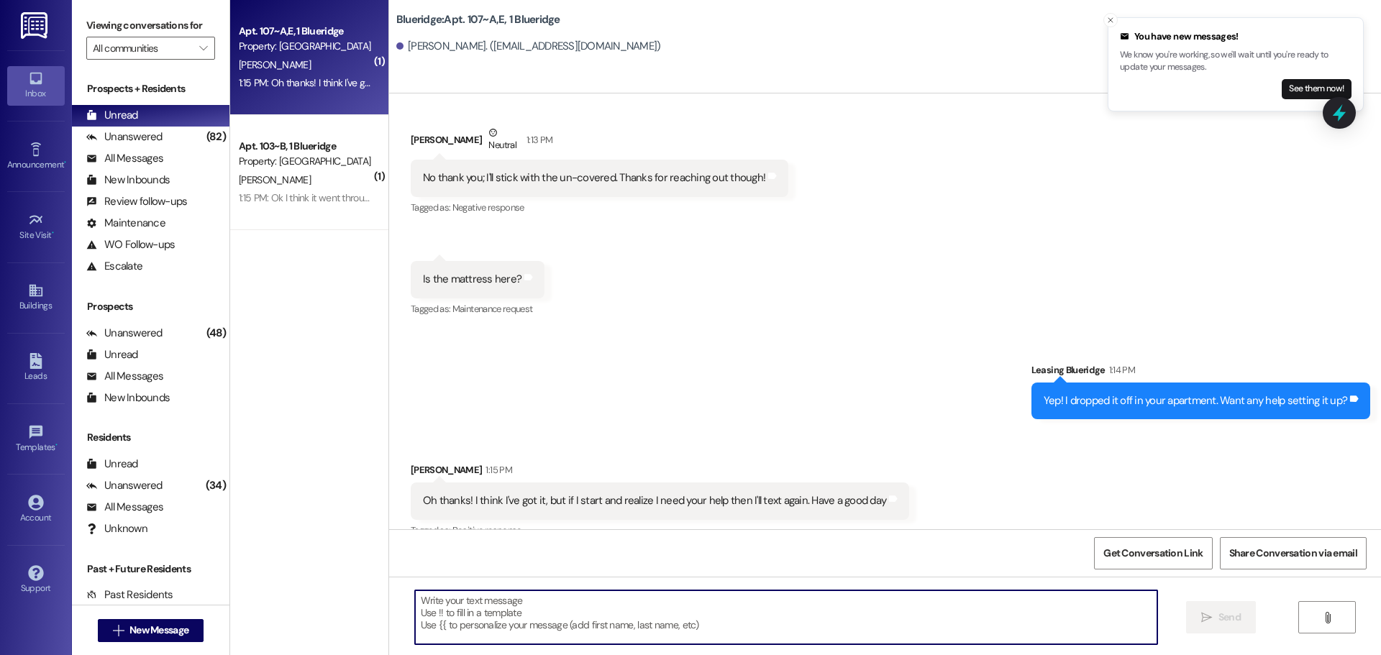
click at [821, 624] on textarea at bounding box center [786, 617] width 742 height 54
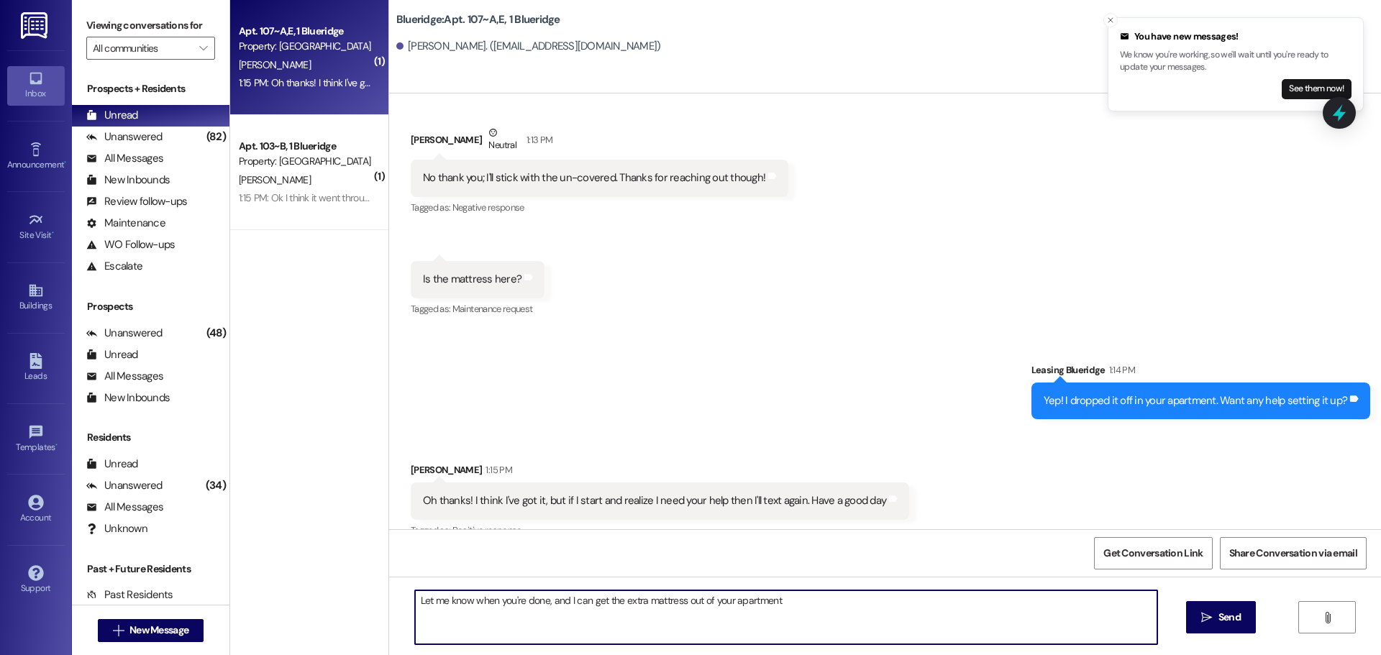
type textarea "Let me know when you're done, and I can get the extra mattress out of your apar…"
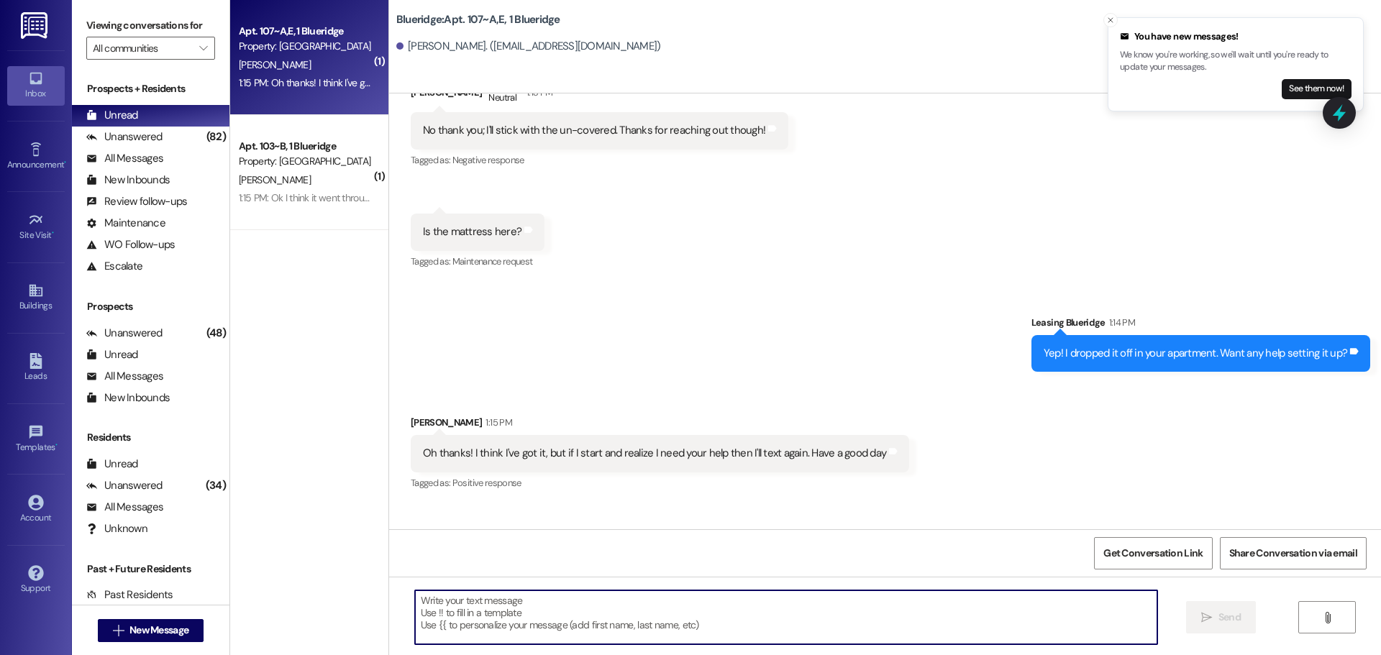
scroll to position [24255, 0]
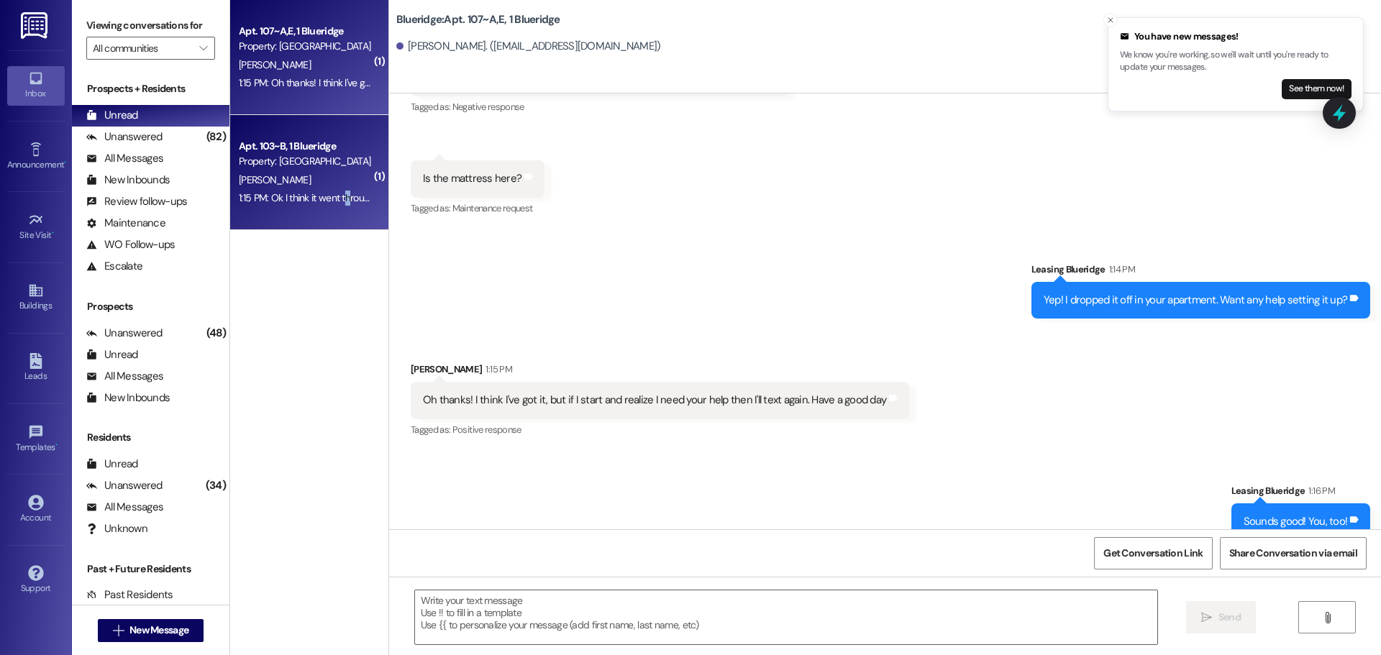
click at [336, 203] on div "1:15 PM: Ok I think it went through! Thanks for your help 1:15 PM: Ok I think i…" at bounding box center [351, 197] width 225 height 13
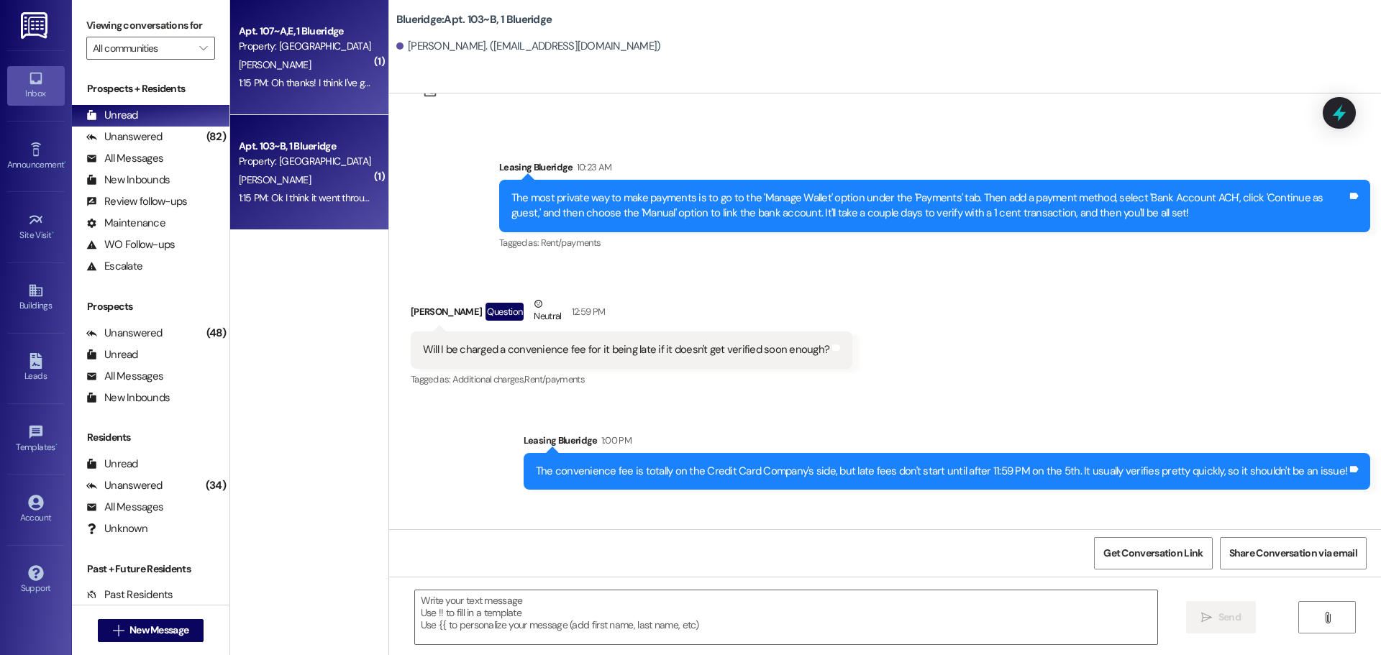
click at [324, 76] on div "1:15 PM: Oh thanks! I think I've got it, but if I start and realize I need your…" at bounding box center [468, 82] width 459 height 13
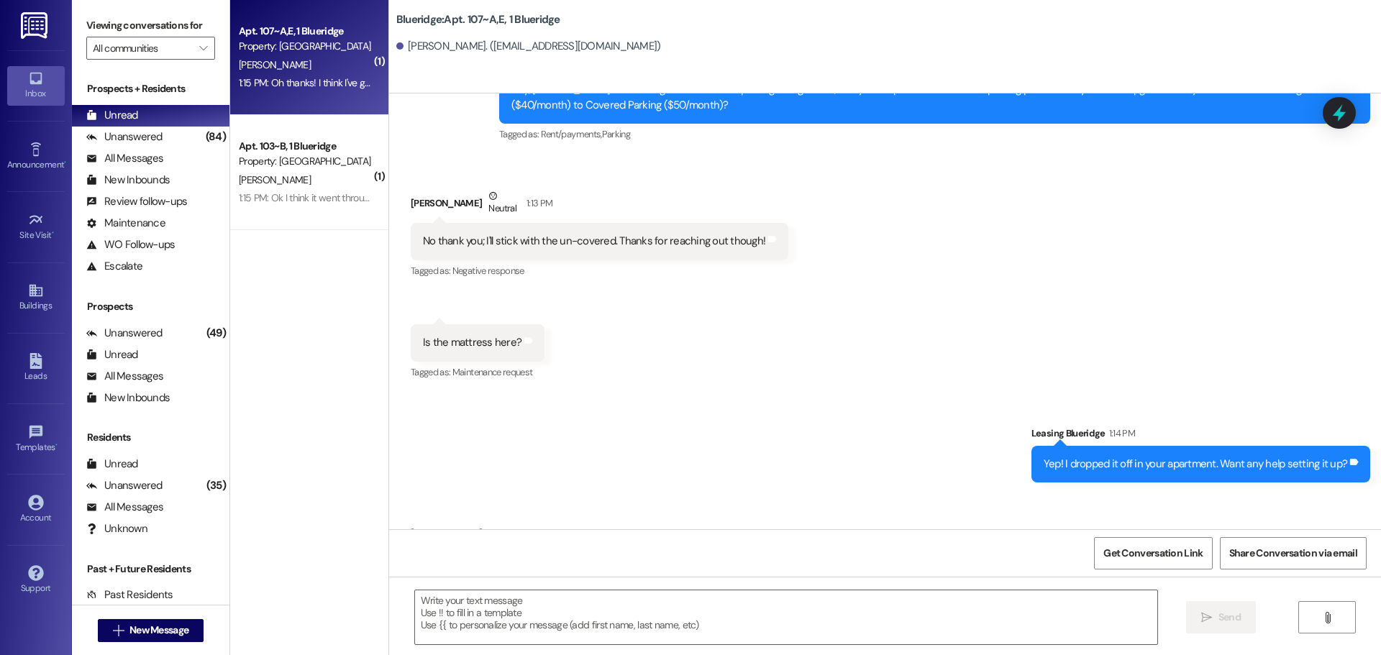
scroll to position [24019, 0]
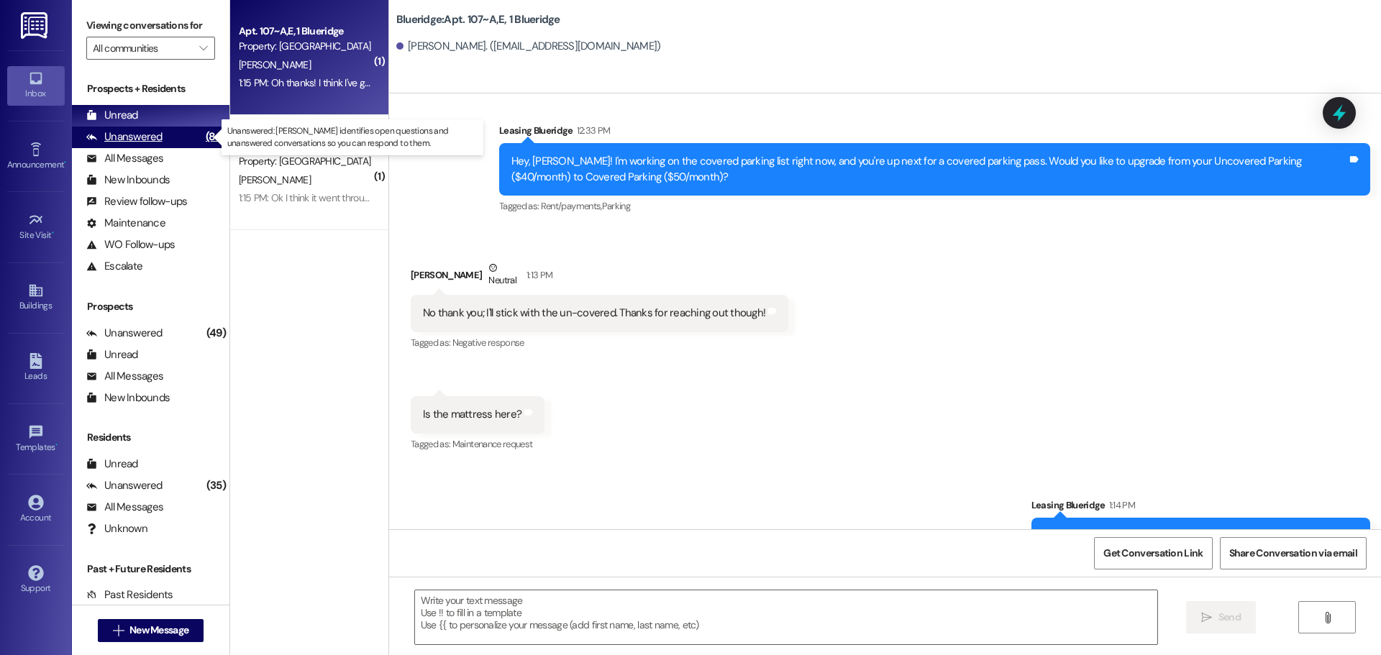
click at [142, 135] on div "Unanswered" at bounding box center [124, 136] width 76 height 15
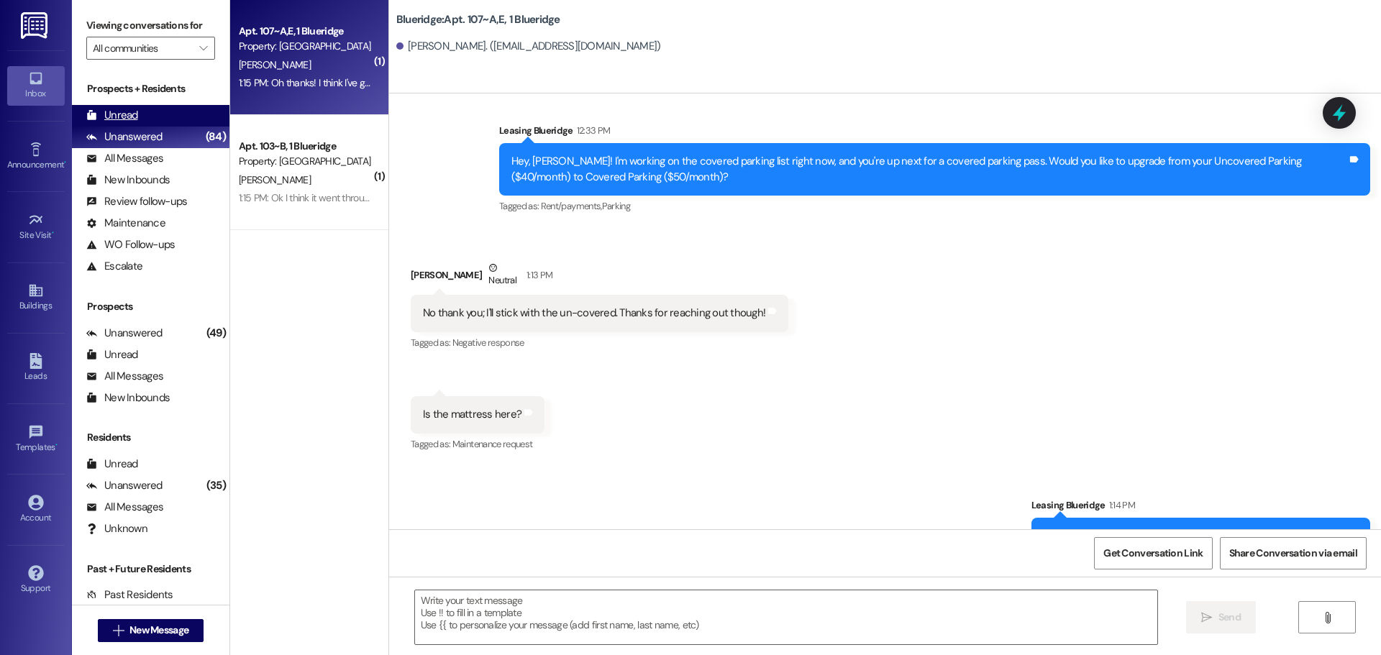
click at [152, 119] on div "Unread (0)" at bounding box center [150, 116] width 157 height 22
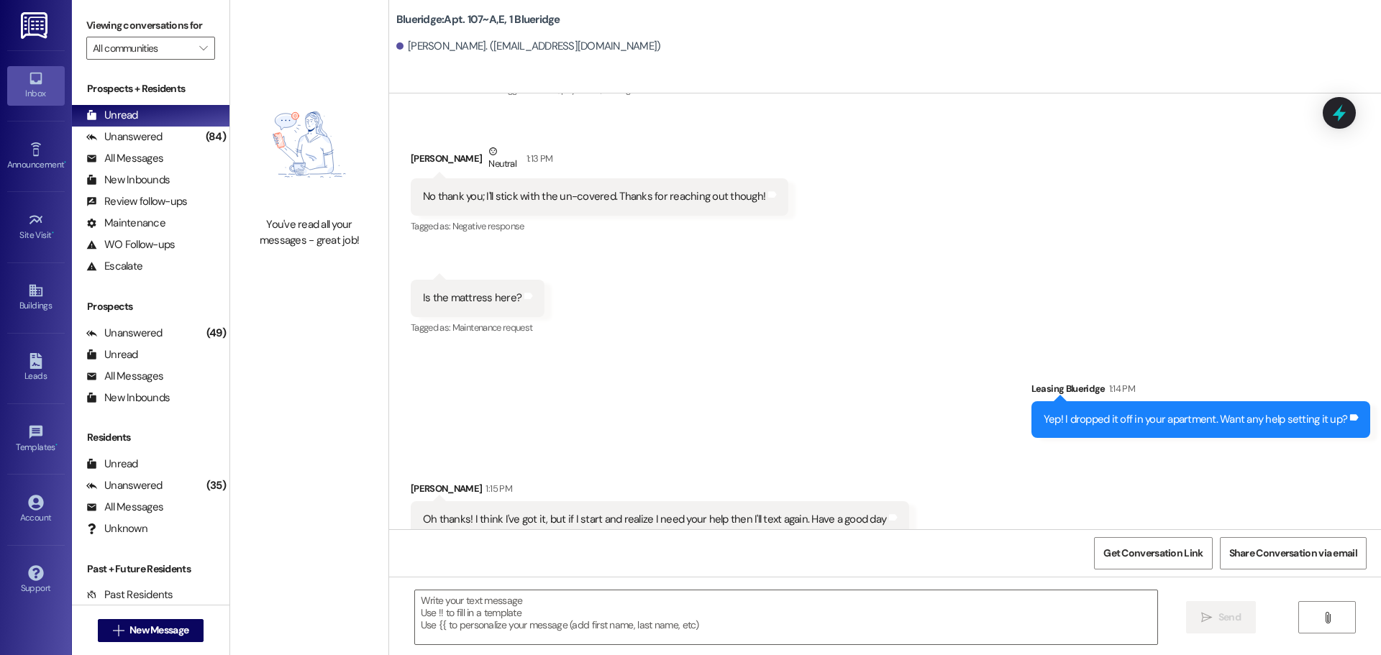
scroll to position [24235, 0]
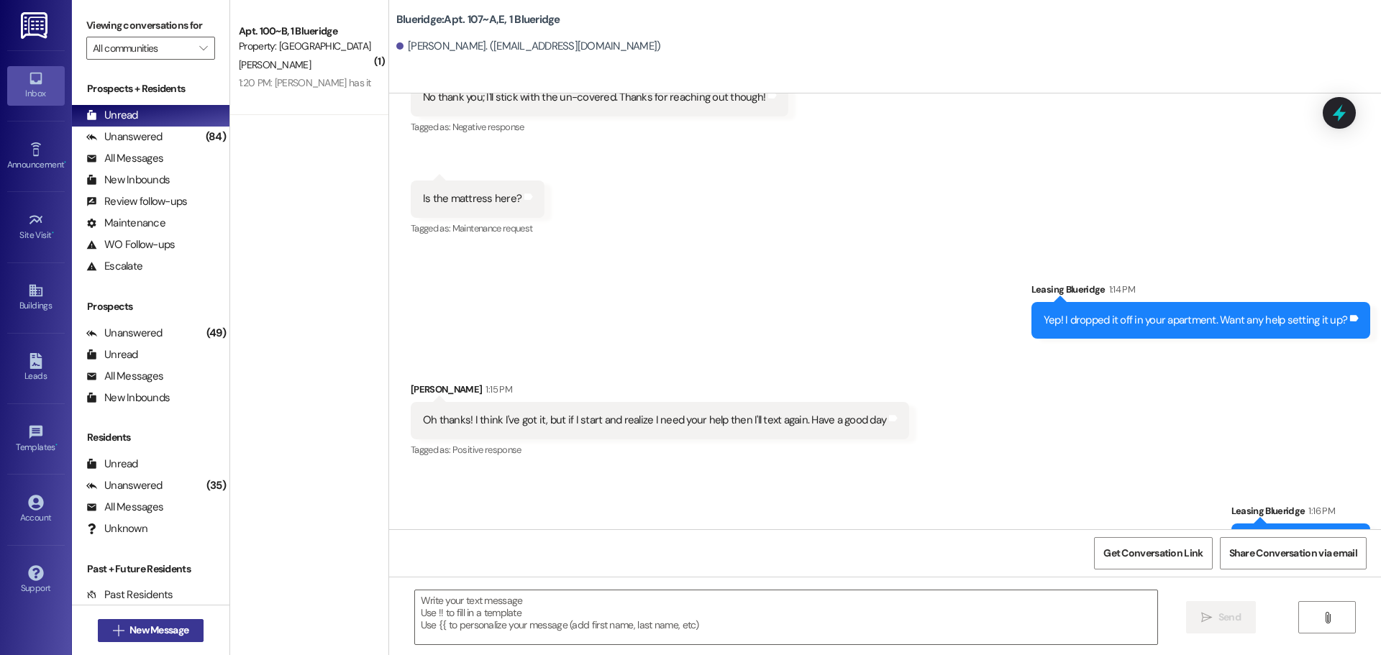
click at [153, 626] on span "New Message" at bounding box center [158, 630] width 59 height 15
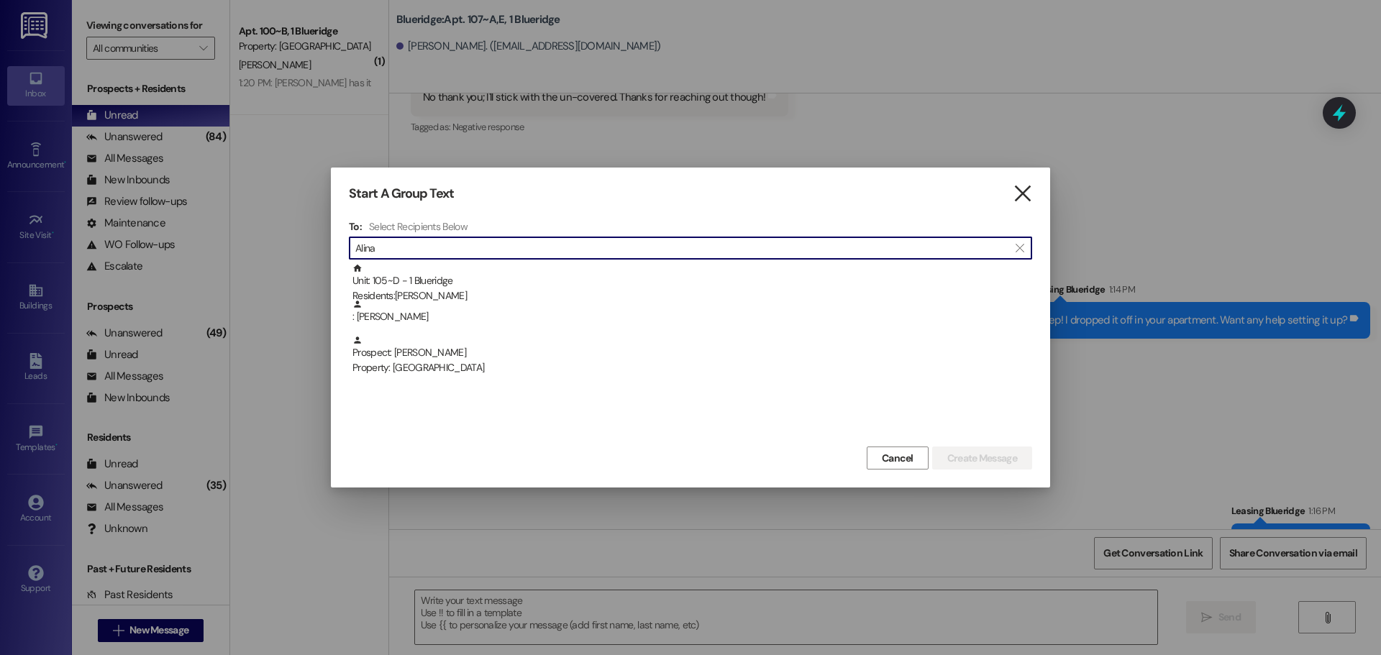
type input "Alina"
click at [1024, 187] on icon "" at bounding box center [1022, 193] width 19 height 15
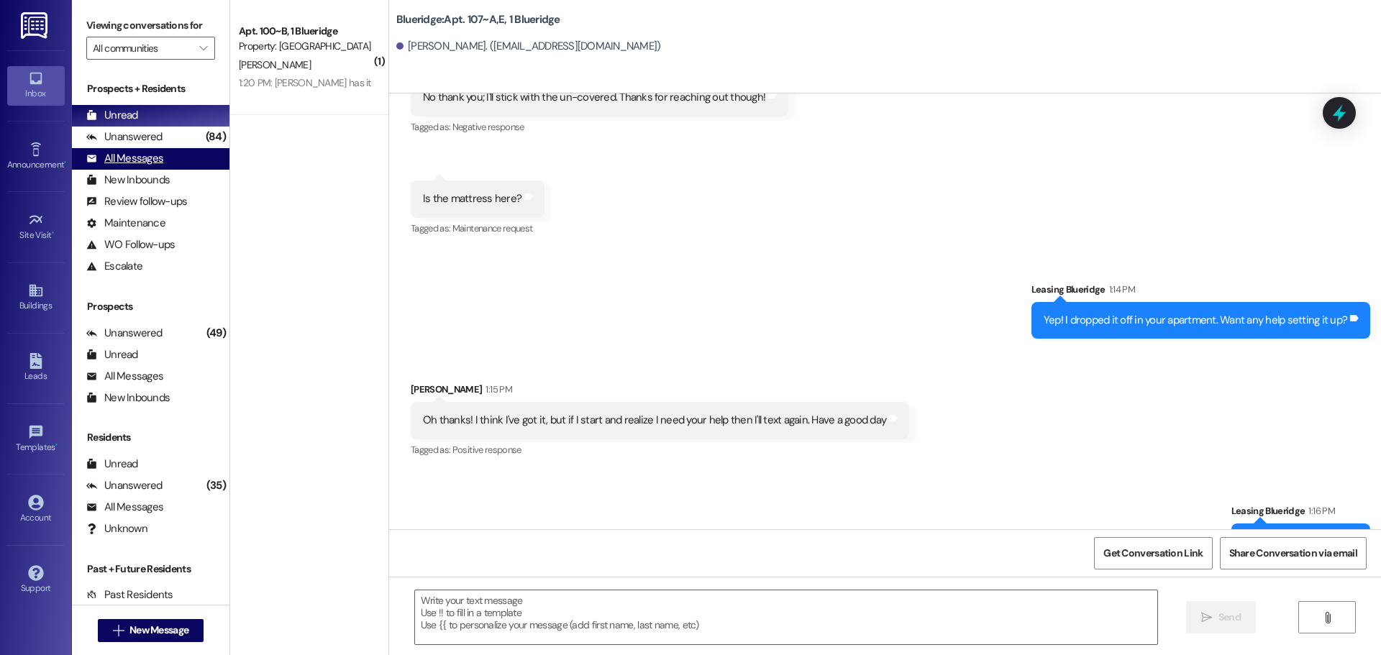
click at [169, 158] on div "All Messages (undefined)" at bounding box center [150, 159] width 157 height 22
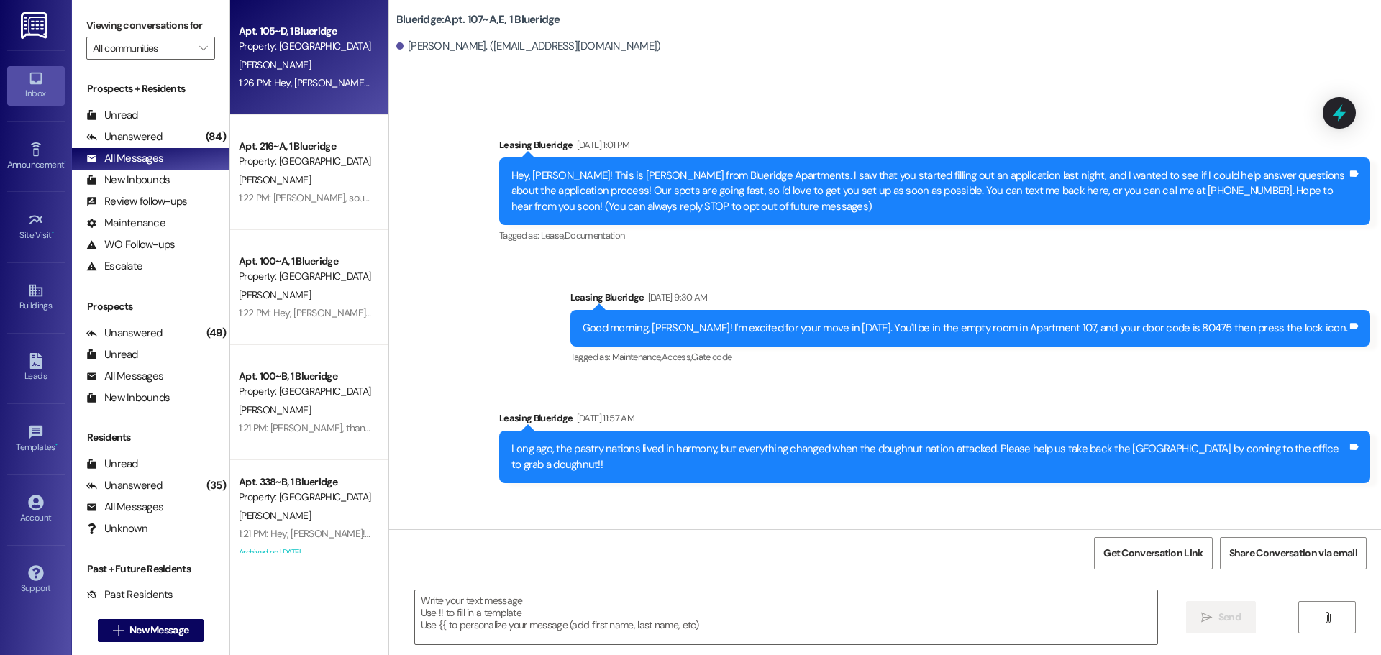
scroll to position [24054, 0]
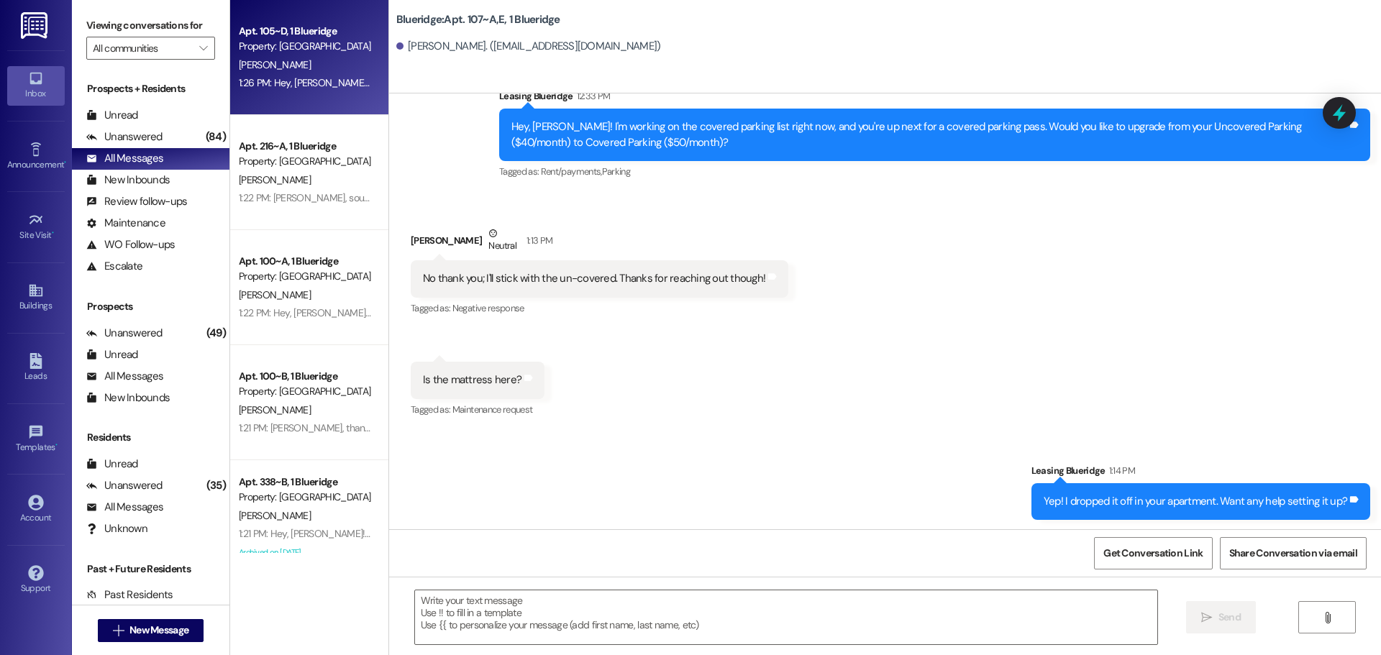
click at [286, 83] on div "1:26 PM: Hey, Alina! I'm working on the parking lists right now, and you're up …" at bounding box center [713, 82] width 949 height 13
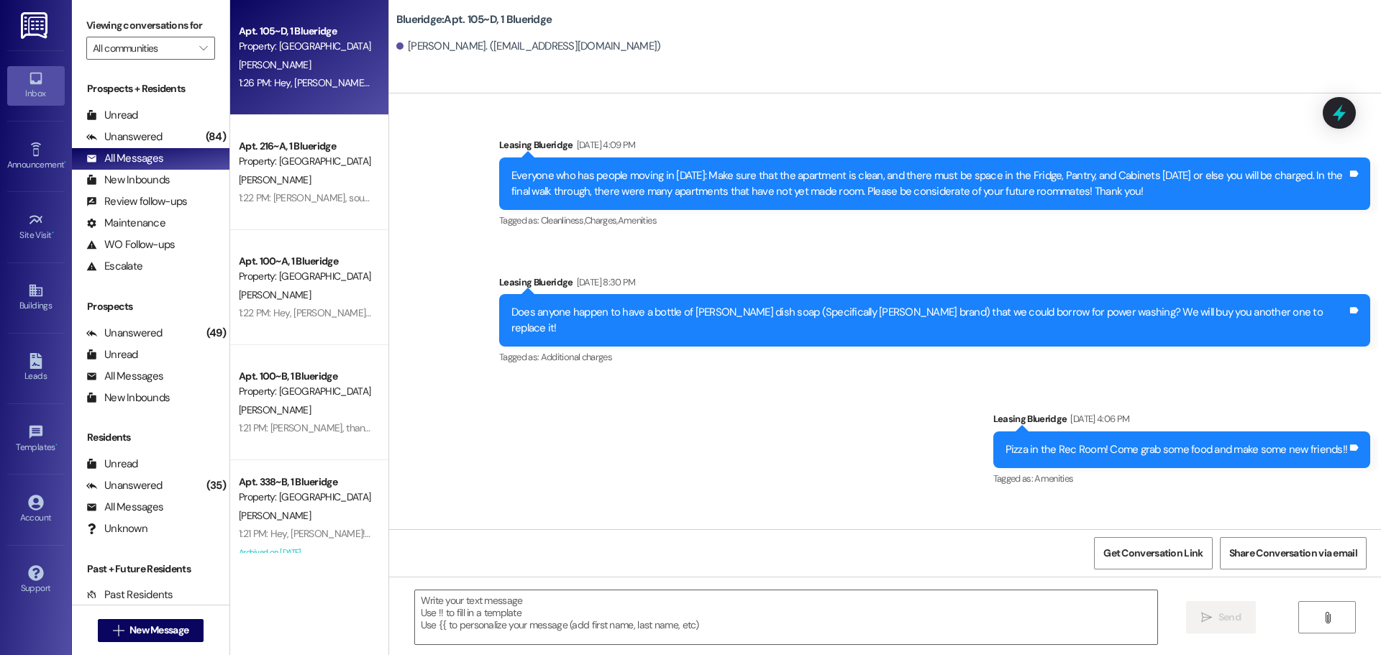
scroll to position [18542, 0]
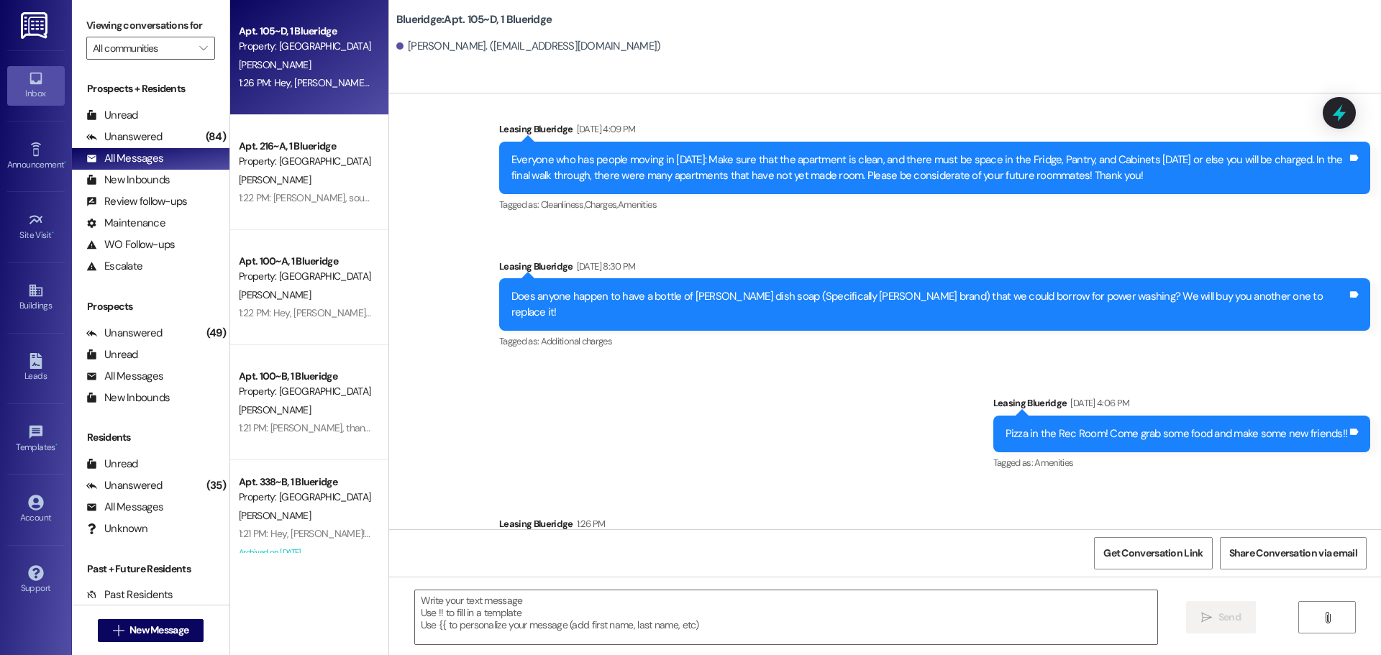
drag, startPoint x: 621, startPoint y: 483, endPoint x: 483, endPoint y: 449, distance: 142.2
click at [488, 506] on div "Sent via SMS Leasing Blueridge 1:26 PM Hey, Alina! I'm working on the parking l…" at bounding box center [934, 563] width 892 height 115
copy div "Hey, [PERSON_NAME]! I'm working on the parking lists right now, and you're up n…"
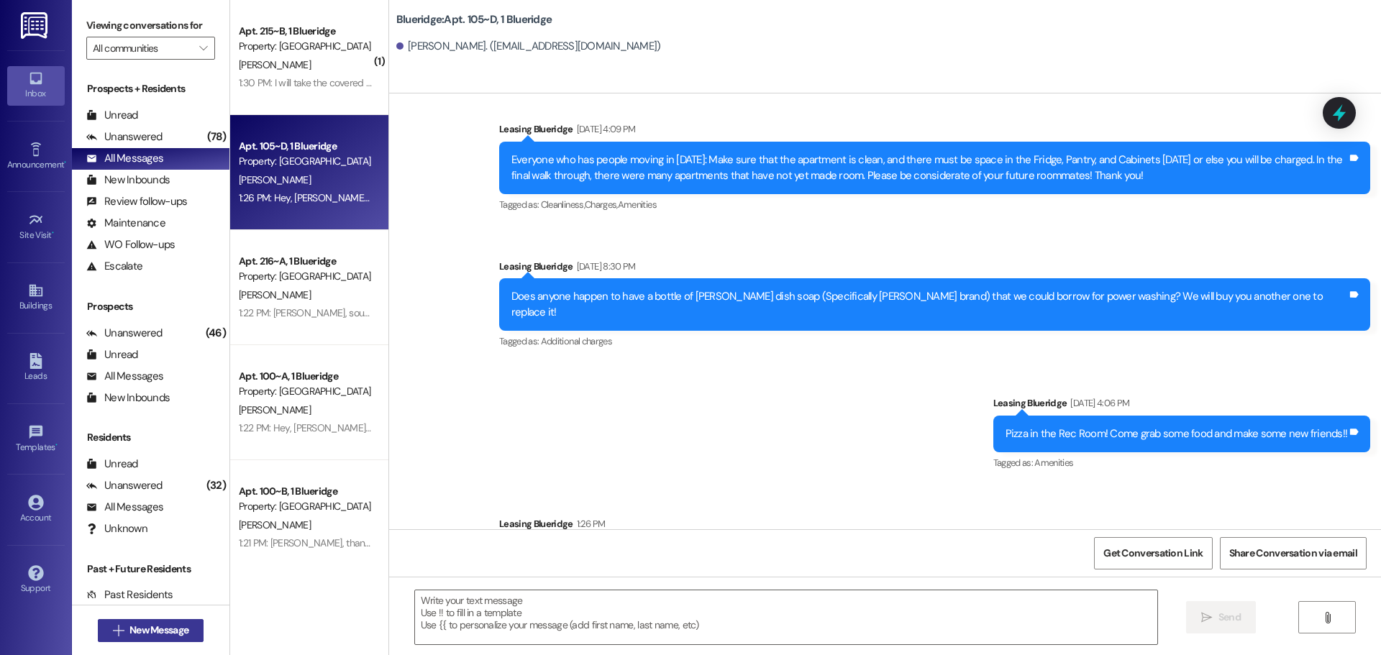
click at [127, 625] on span "New Message" at bounding box center [159, 630] width 65 height 15
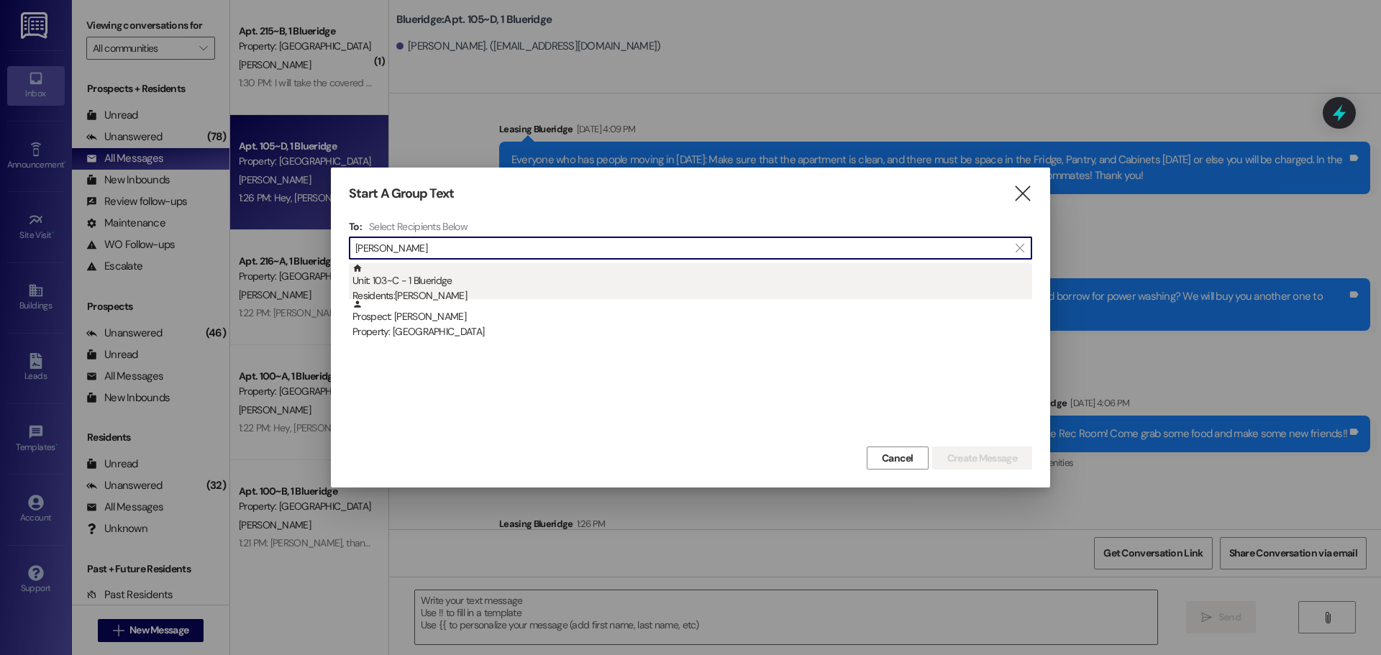
type input "lowery"
click at [393, 285] on div "Unit: 103~C - 1 Blueridge Residents: Eleanor Lowery" at bounding box center [692, 283] width 680 height 41
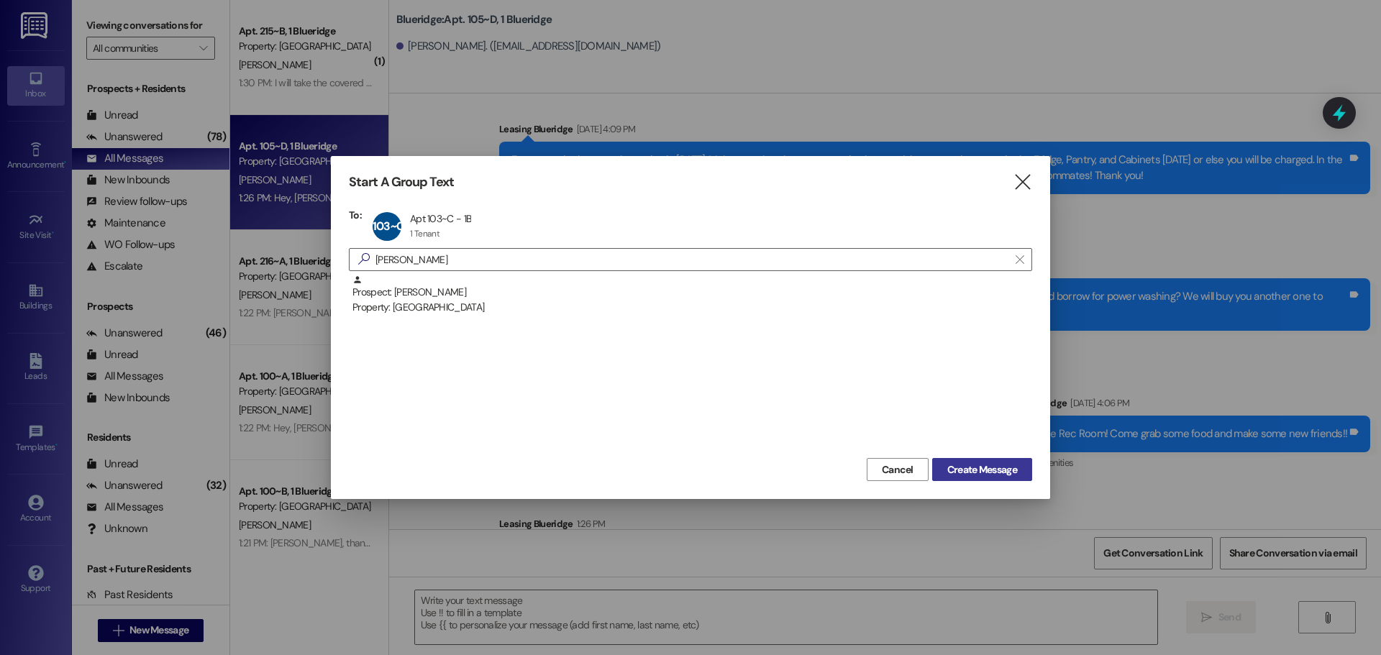
drag, startPoint x: 969, startPoint y: 457, endPoint x: 972, endPoint y: 466, distance: 9.6
click at [970, 457] on div "Cancel Create Message" at bounding box center [690, 467] width 683 height 27
click at [973, 469] on span "Create Message" at bounding box center [982, 469] width 70 height 15
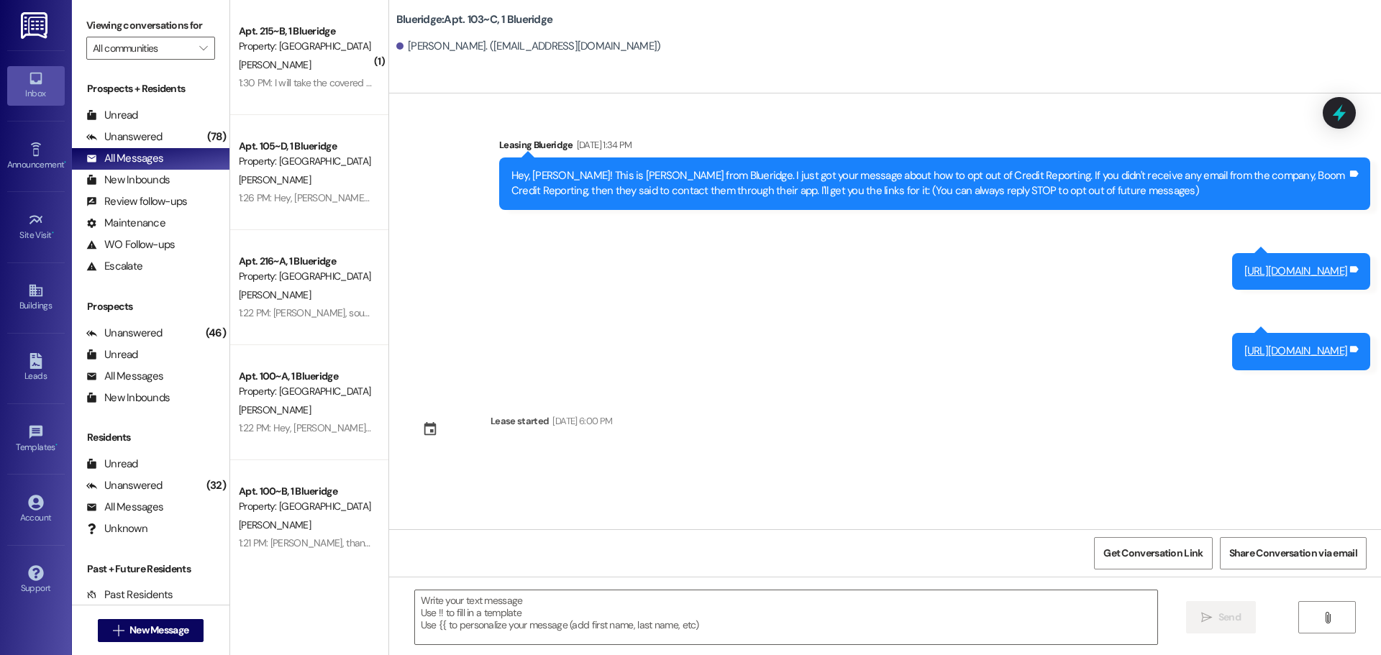
scroll to position [0, 0]
click at [813, 613] on textarea at bounding box center [786, 617] width 742 height 54
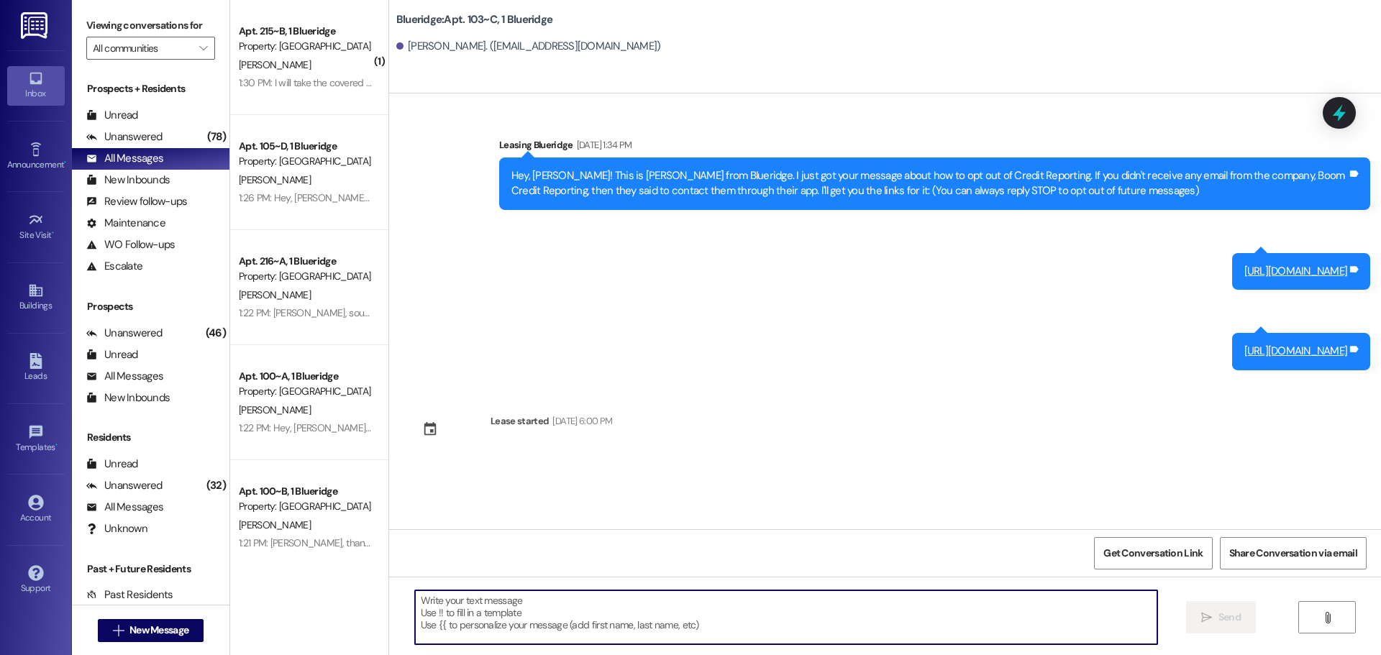
paste textarea "Lauren Smith Y Welmer Villanueva Y Ann Anderson Y Sydney Jorgensen Y Jaynee Sch…"
type textarea "Lauren Smith Y Welmer Villanueva Y Ann Anderson Y Sydney Jorgensen Y Jaynee Sch…"
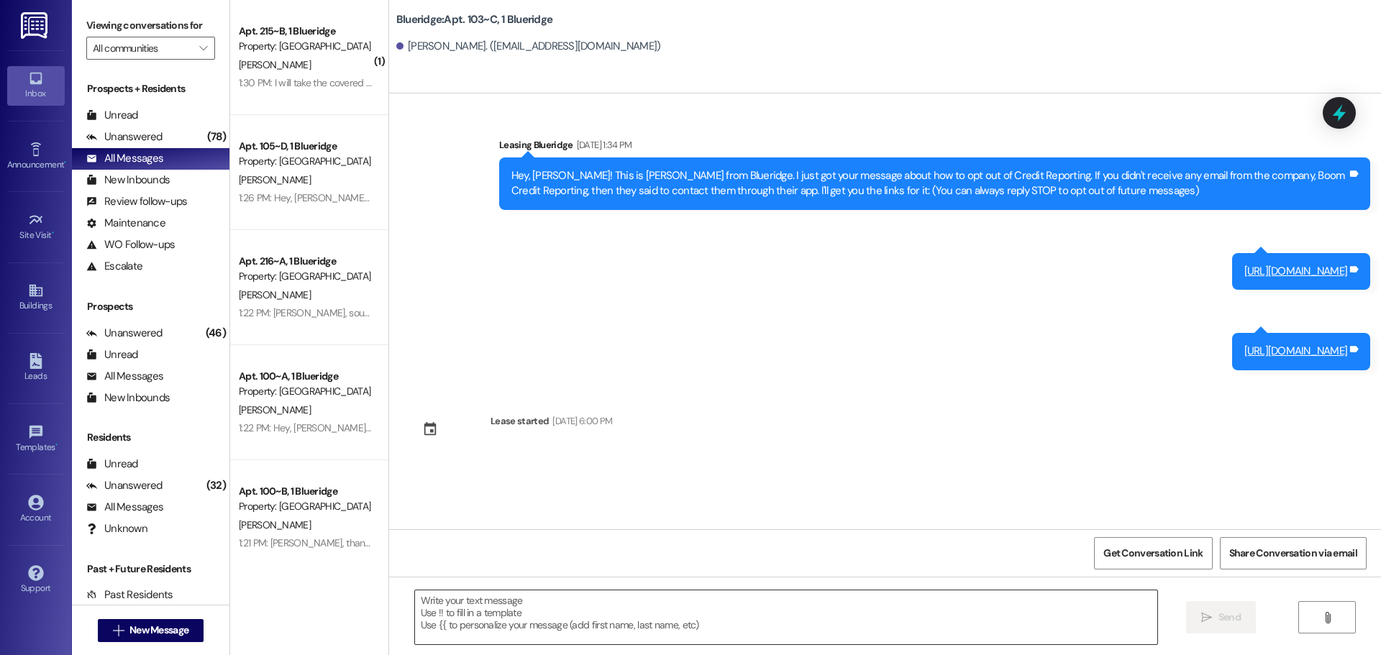
click at [781, 616] on textarea at bounding box center [786, 617] width 742 height 54
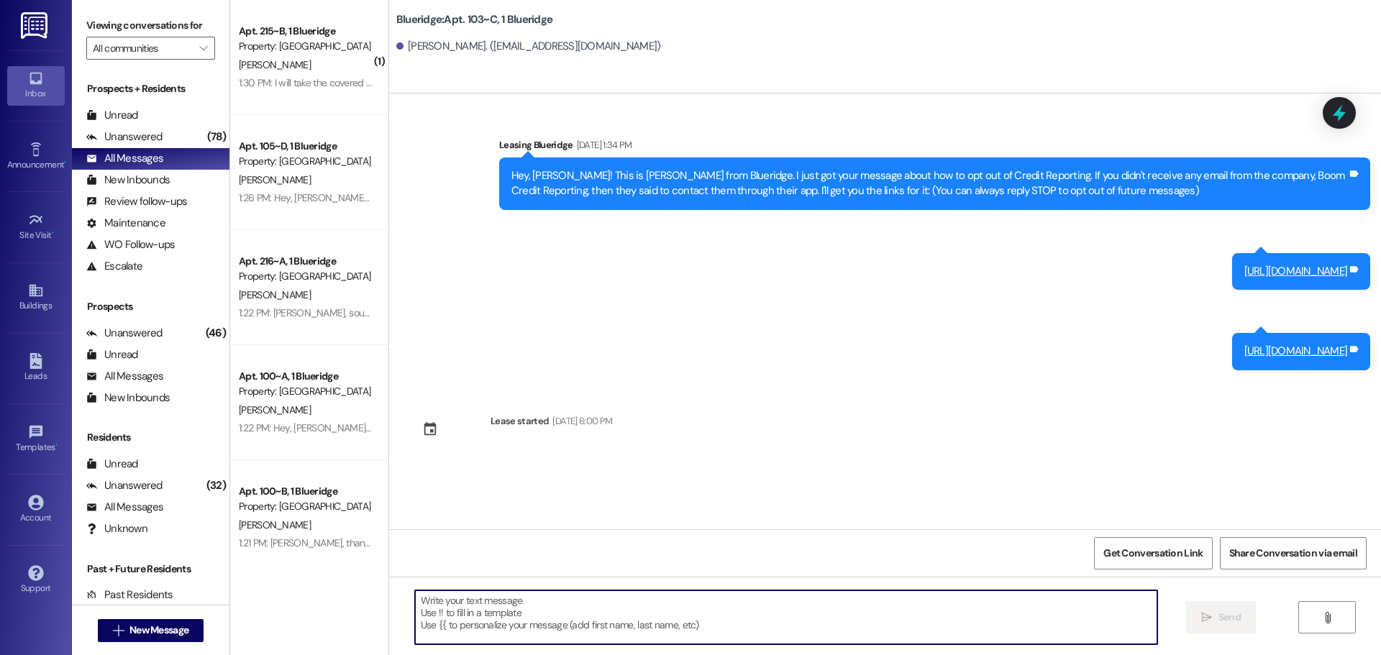
paste textarea "Hey, WWWWWWWWWW! I'm working on the parking lists right now, and you're up next…"
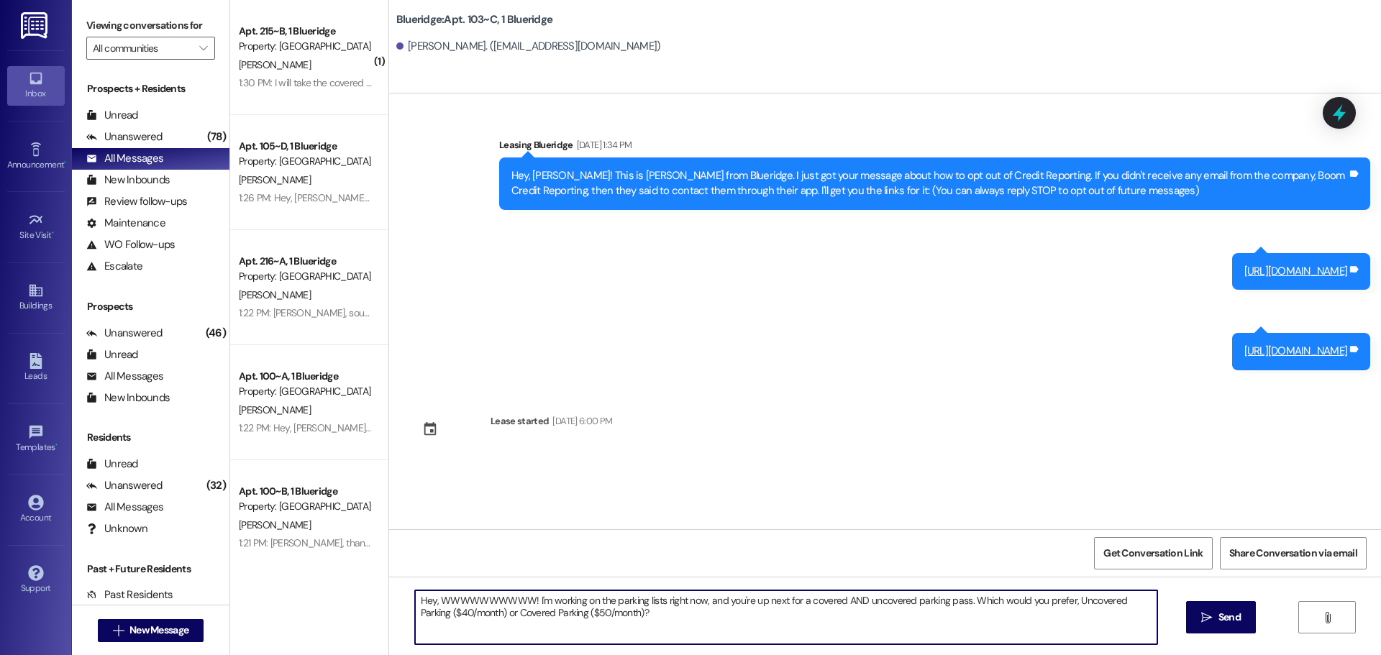
drag, startPoint x: 432, startPoint y: 603, endPoint x: 521, endPoint y: 602, distance: 88.5
click at [521, 602] on textarea "Hey, WWWWWWWWWW! I'm working on the parking lists right now, and you're up next…" at bounding box center [786, 617] width 742 height 54
type textarea "Hey, Eleanor! I'm working on the parking lists right now, and you're up next fo…"
click at [1241, 619] on span "Send" at bounding box center [1229, 617] width 28 height 15
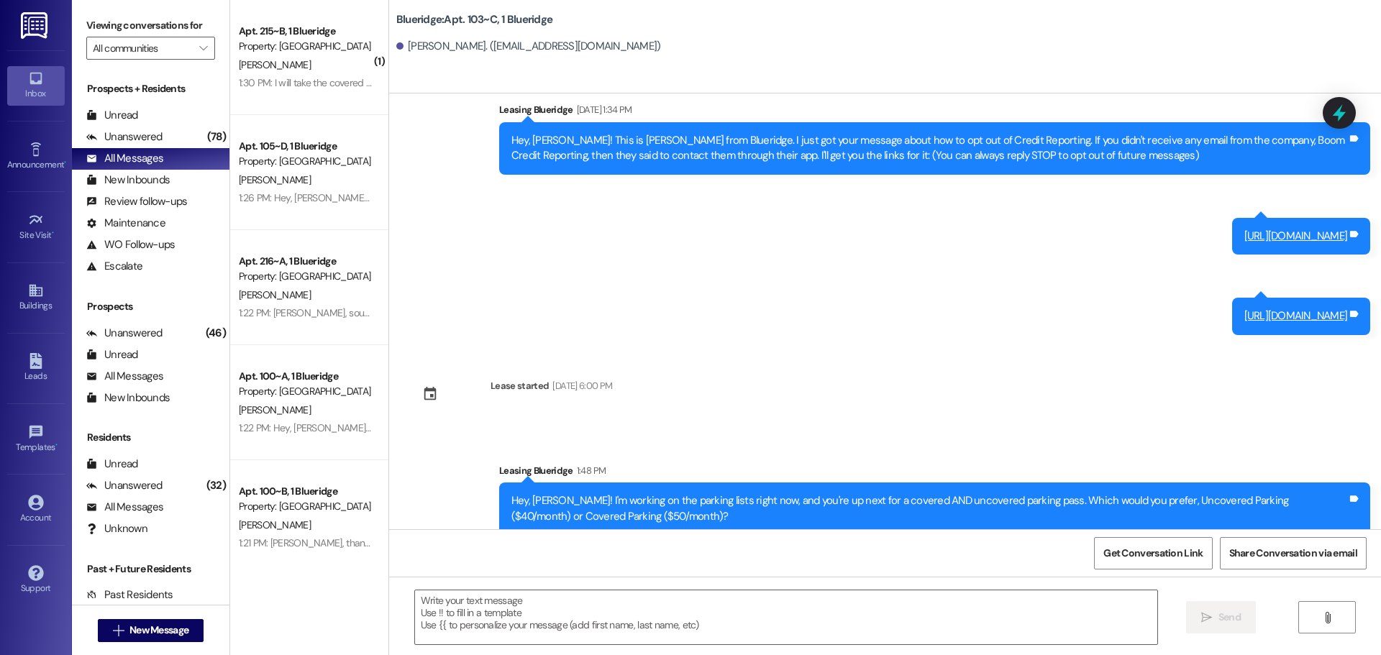
scroll to position [52, 0]
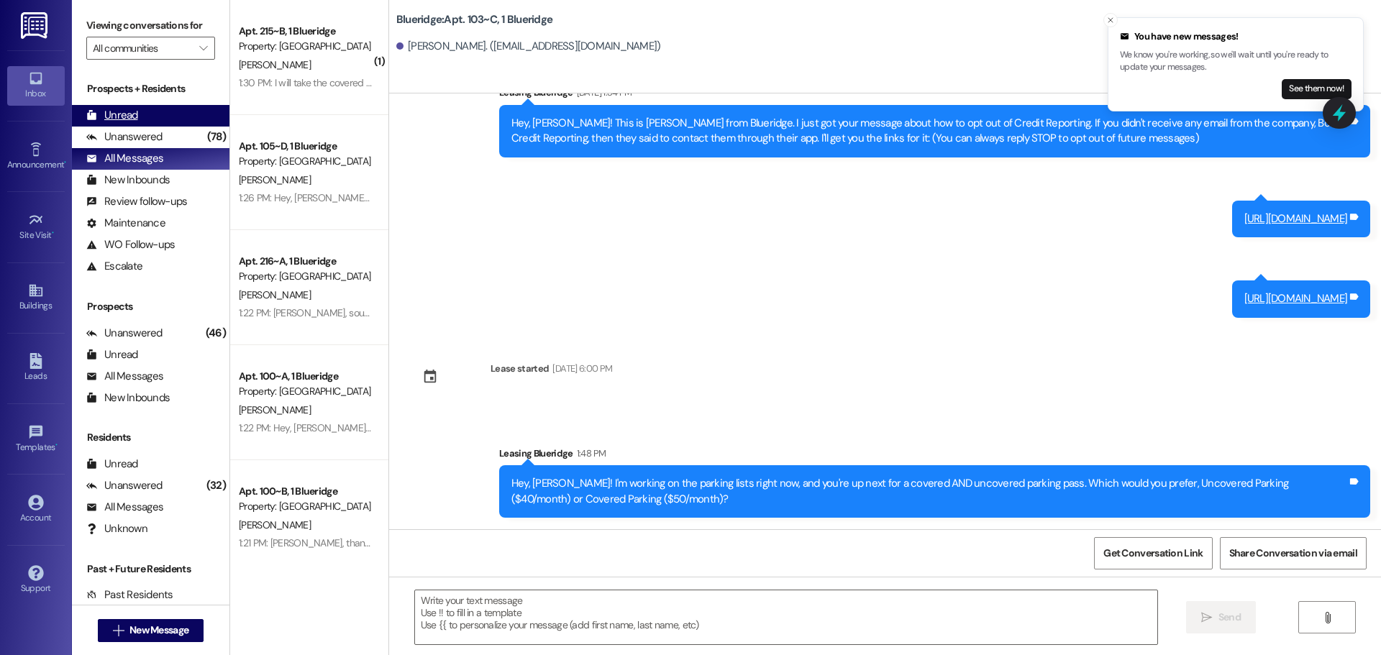
click at [125, 117] on div "Unread" at bounding box center [112, 115] width 52 height 15
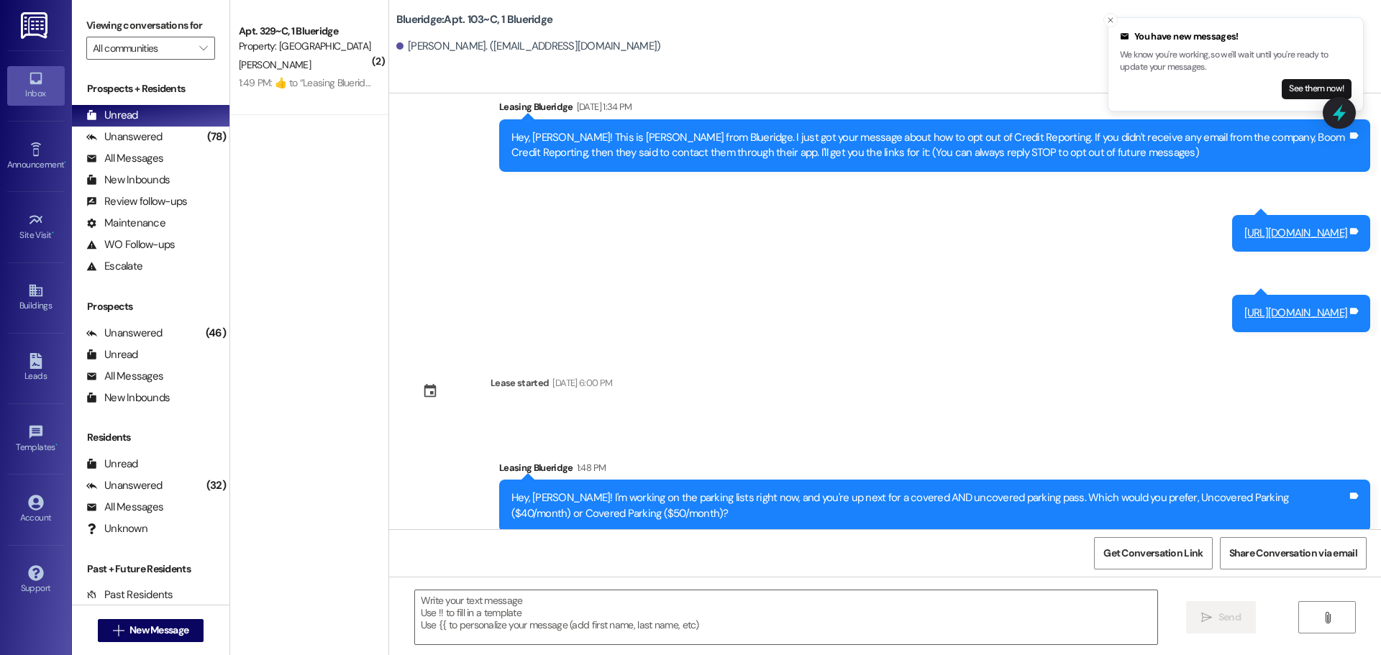
scroll to position [74, 0]
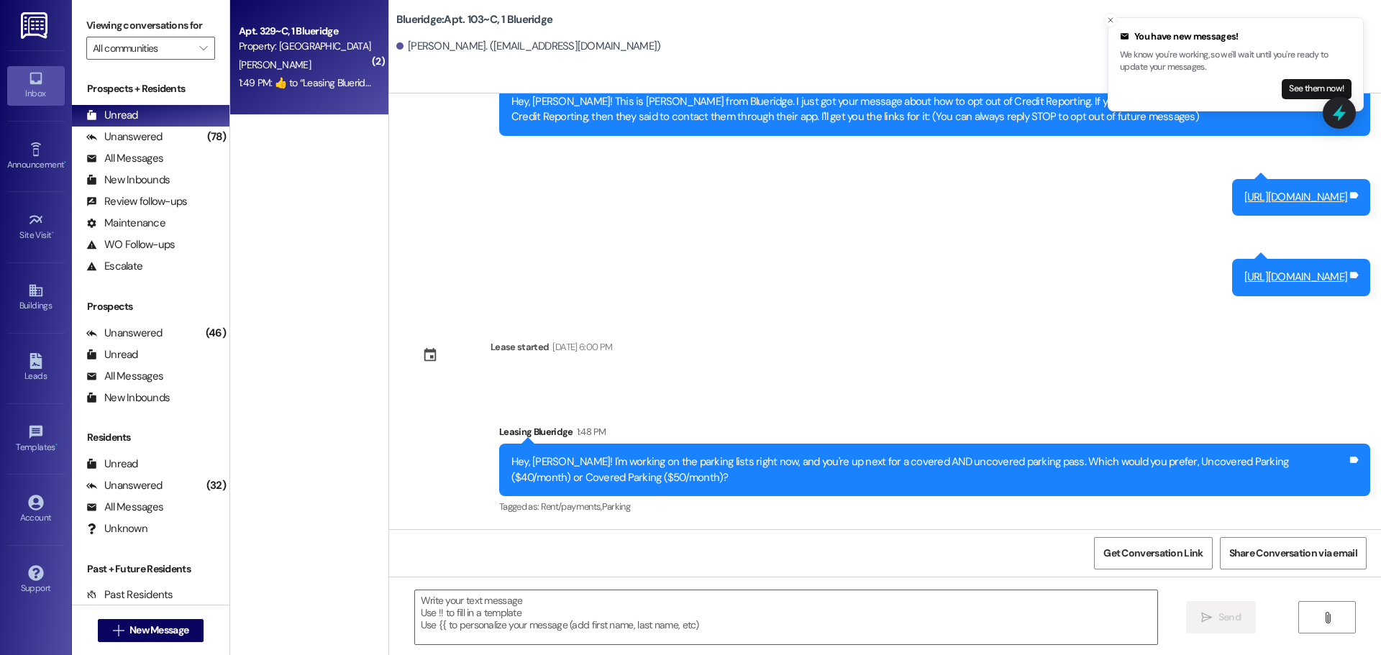
click at [324, 91] on div "1:49 PM:  ​👍​ to “ Leasing Blueridge (Blueridge): Covered parking is through th…" at bounding box center [305, 83] width 136 height 18
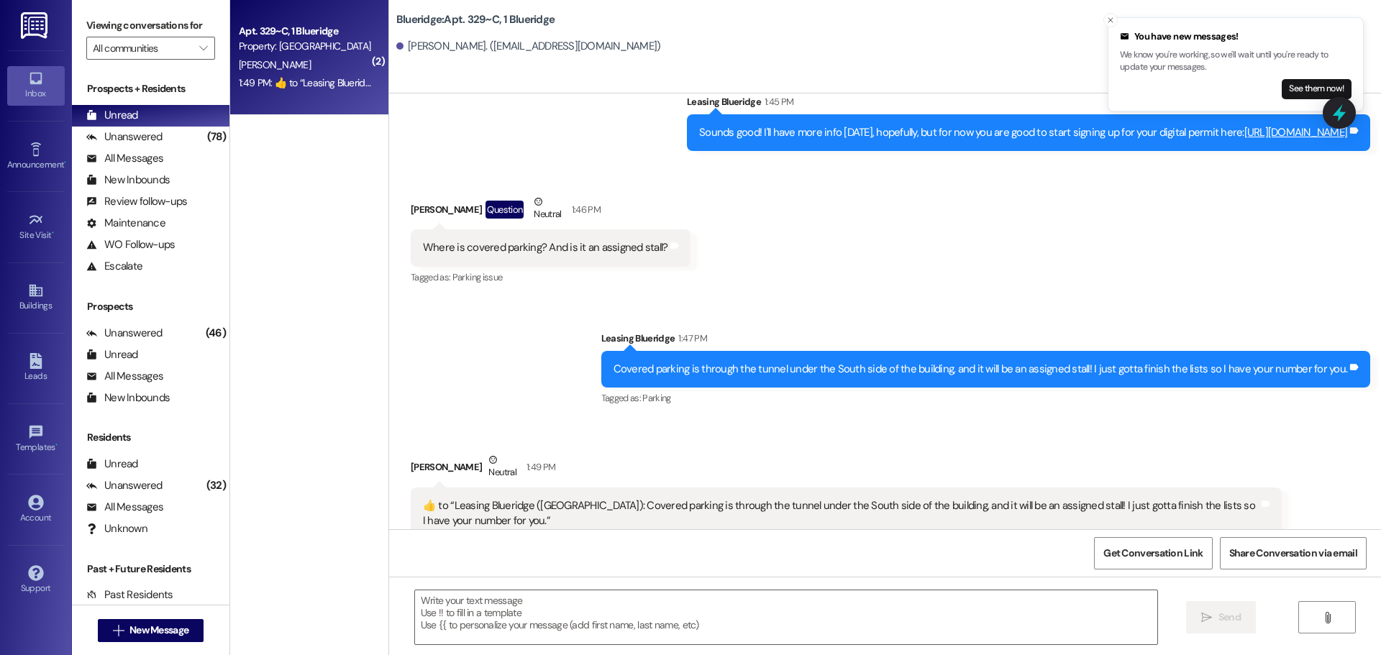
scroll to position [3210, 0]
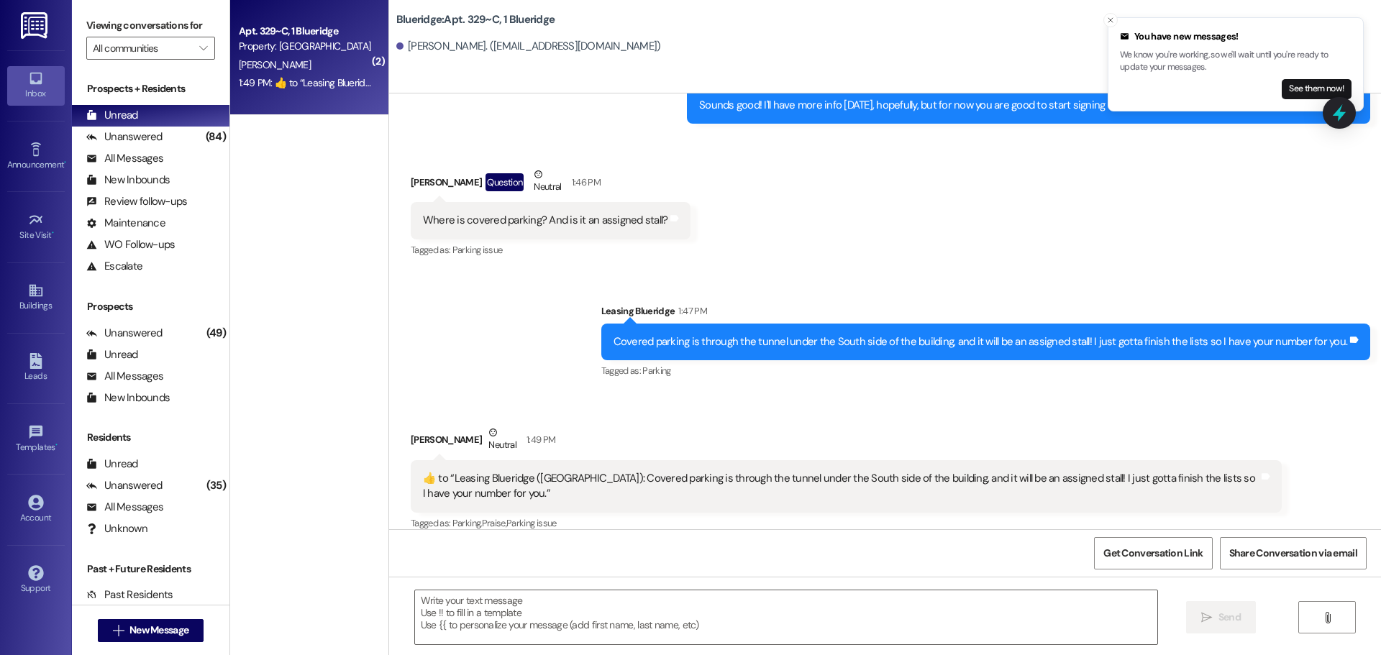
click at [559, 247] on div "Received via SMS Logan Porter Question Neutral 1:46 PM Where is covered parking…" at bounding box center [551, 213] width 302 height 115
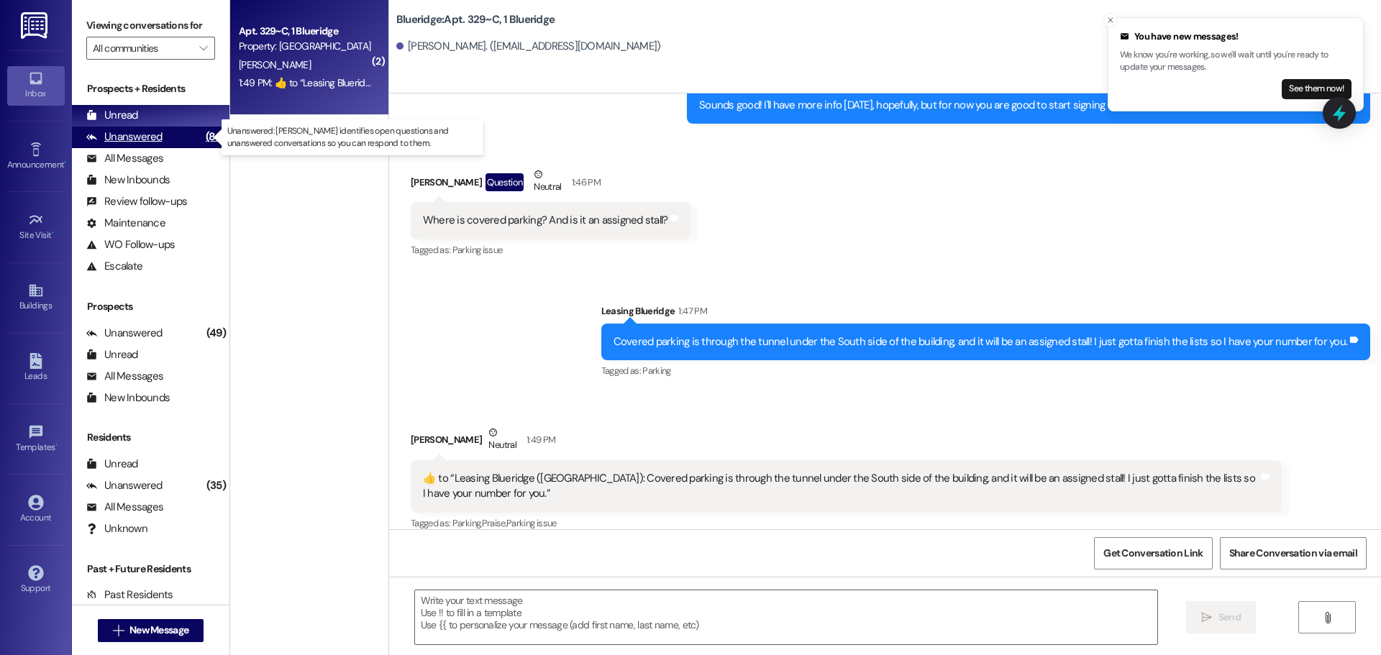
click at [131, 131] on div "Unanswered" at bounding box center [124, 136] width 76 height 15
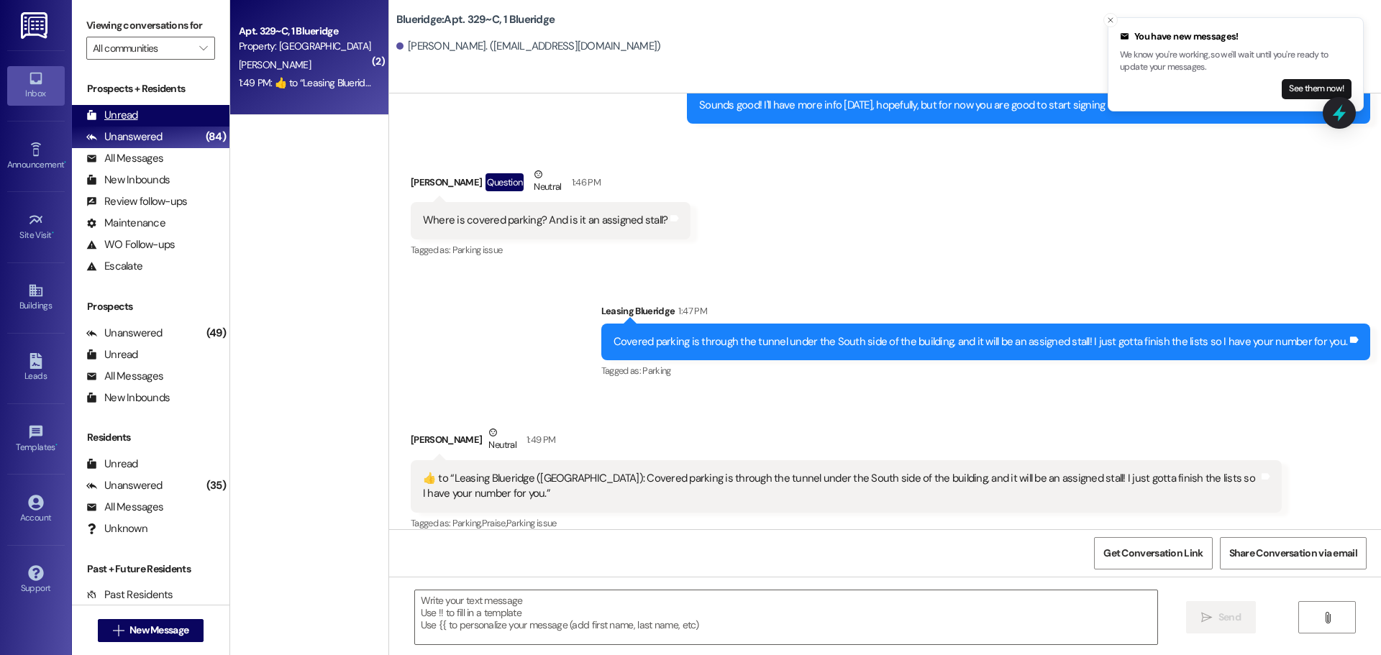
click at [131, 121] on div "Unread" at bounding box center [112, 115] width 52 height 15
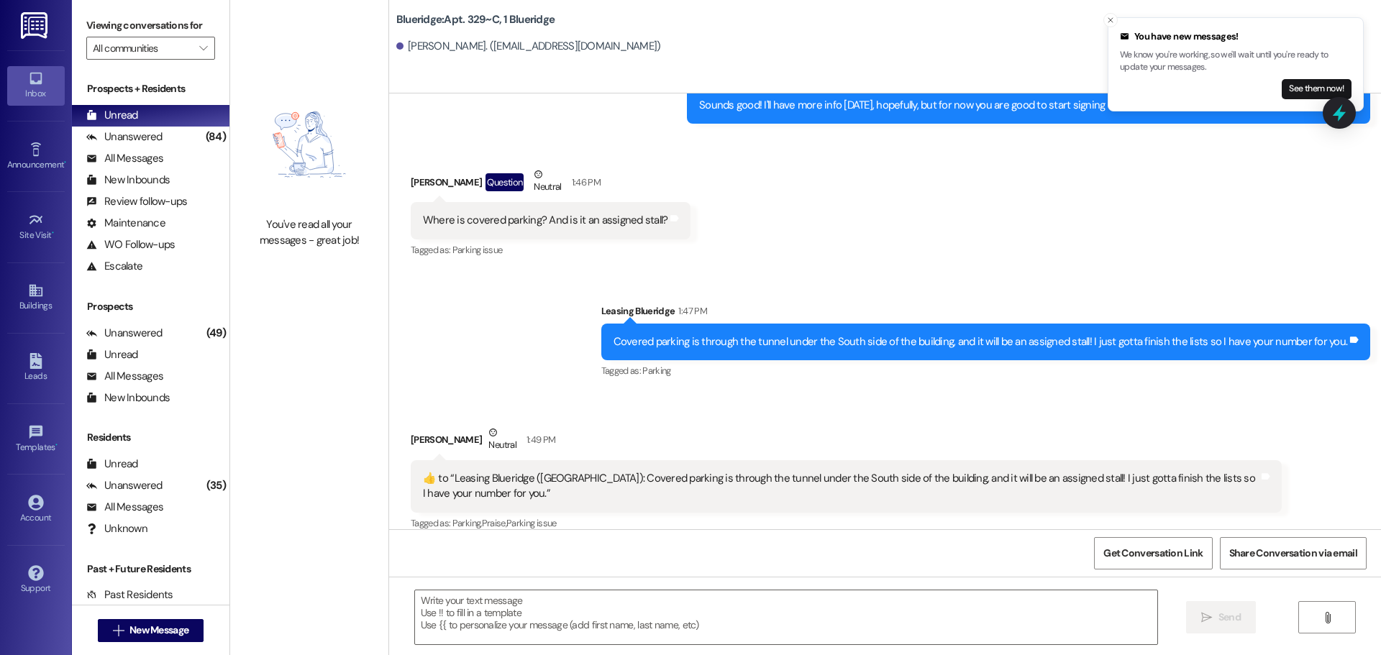
scroll to position [3211, 0]
click at [801, 392] on div "Received via SMS Logan Porter Neutral 1:49 PM  ​👍​ to “ Leasing Blueridge (Blue…" at bounding box center [885, 468] width 992 height 152
click at [858, 626] on textarea at bounding box center [786, 617] width 742 height 54
click at [882, 230] on div "Received via SMS Logan Porter Question Neutral 1:46 PM Where is covered parking…" at bounding box center [885, 202] width 992 height 137
click at [1105, 21] on button "Close toast" at bounding box center [1110, 20] width 14 height 14
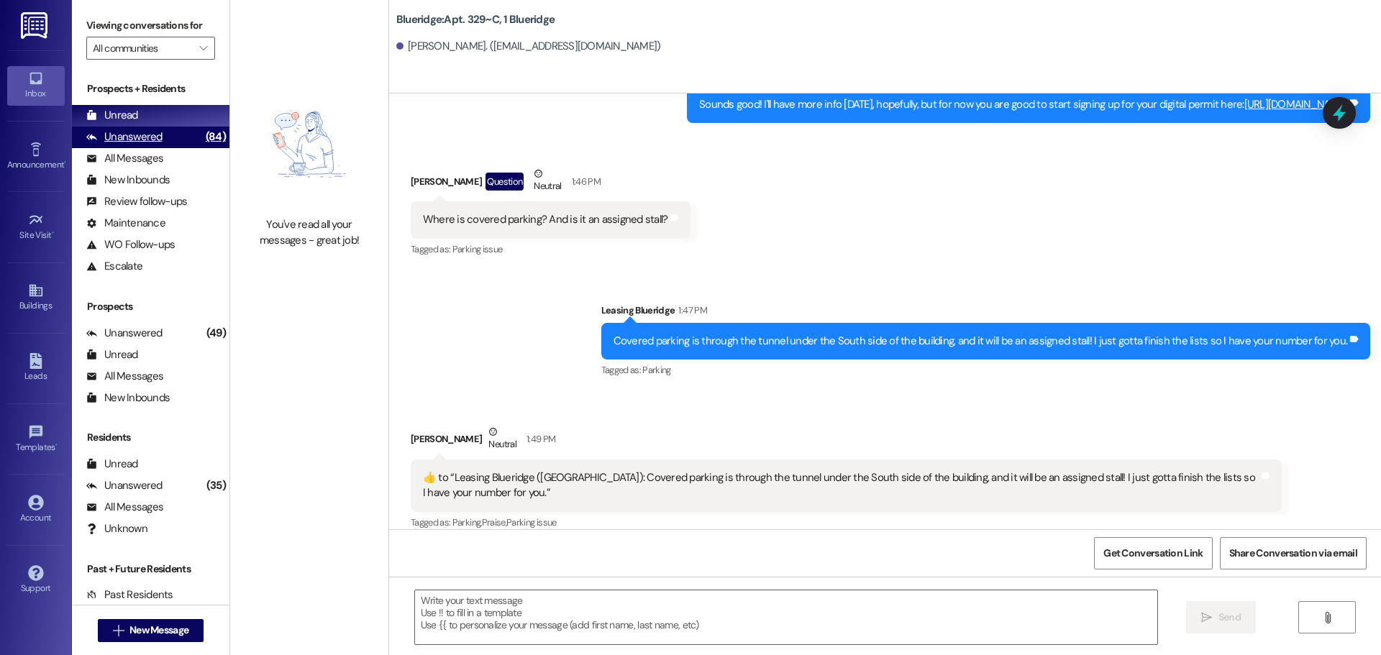
click at [161, 129] on div "Unanswered (84)" at bounding box center [150, 138] width 157 height 22
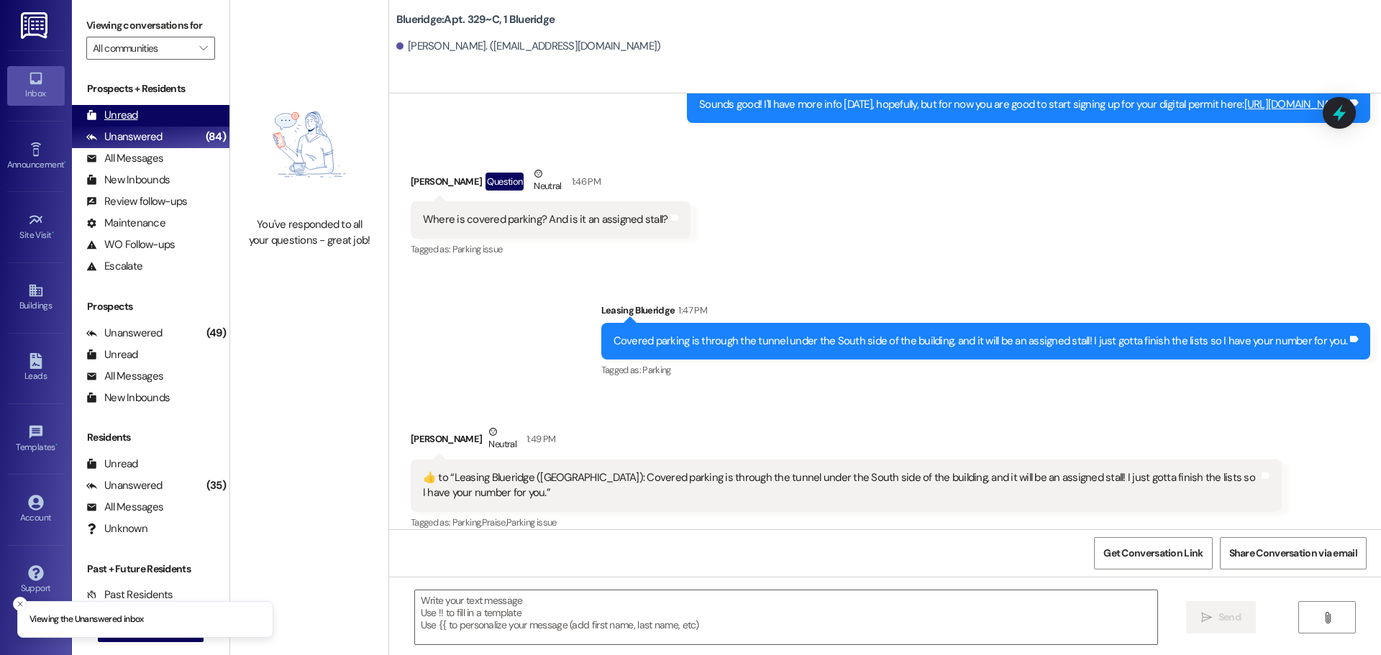
click at [162, 114] on div "Unread (0)" at bounding box center [150, 116] width 157 height 22
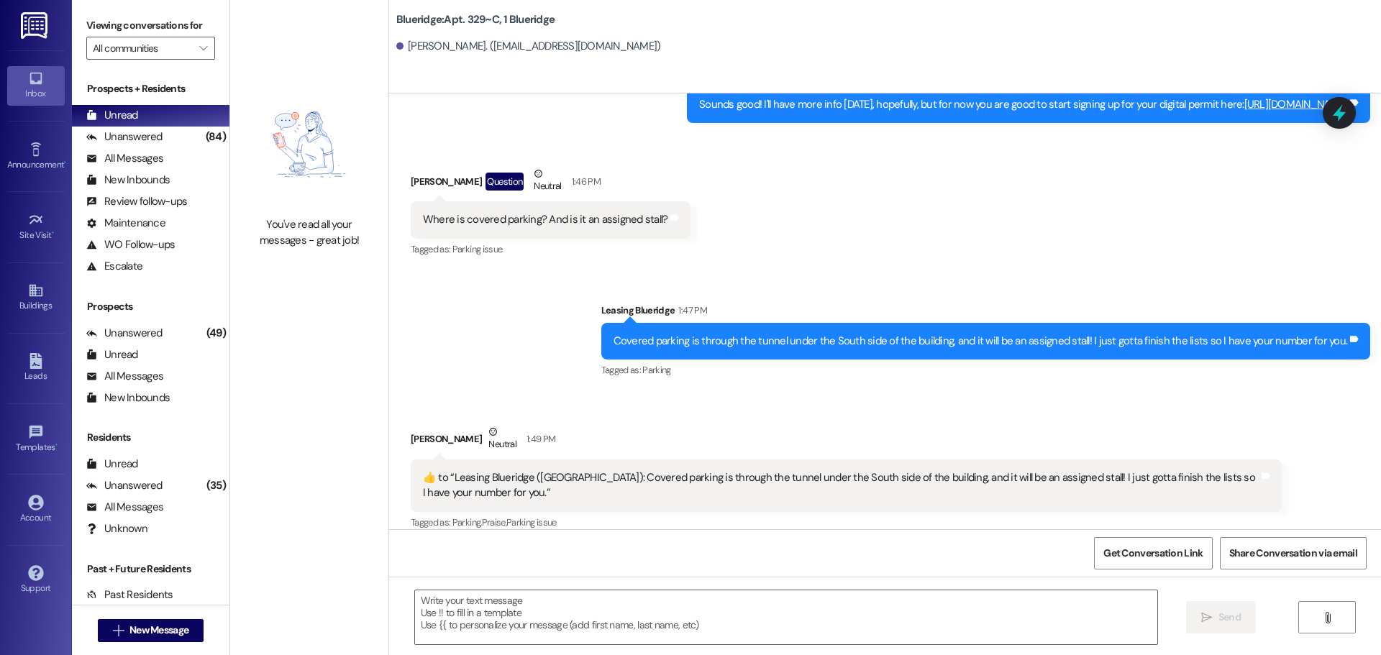
click at [751, 392] on div "Received via SMS Logan Porter Neutral 1:49 PM  ​👍​ to “ Leasing Blueridge (Blue…" at bounding box center [885, 468] width 992 height 152
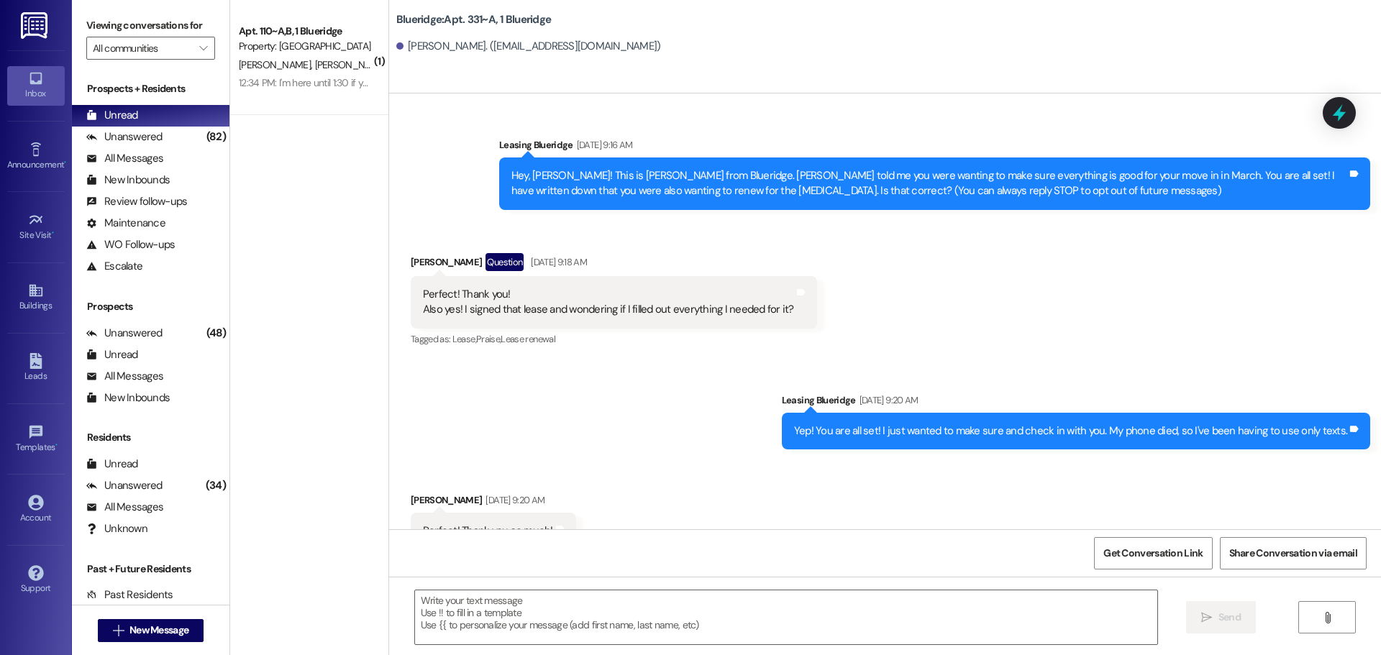
scroll to position [19692, 0]
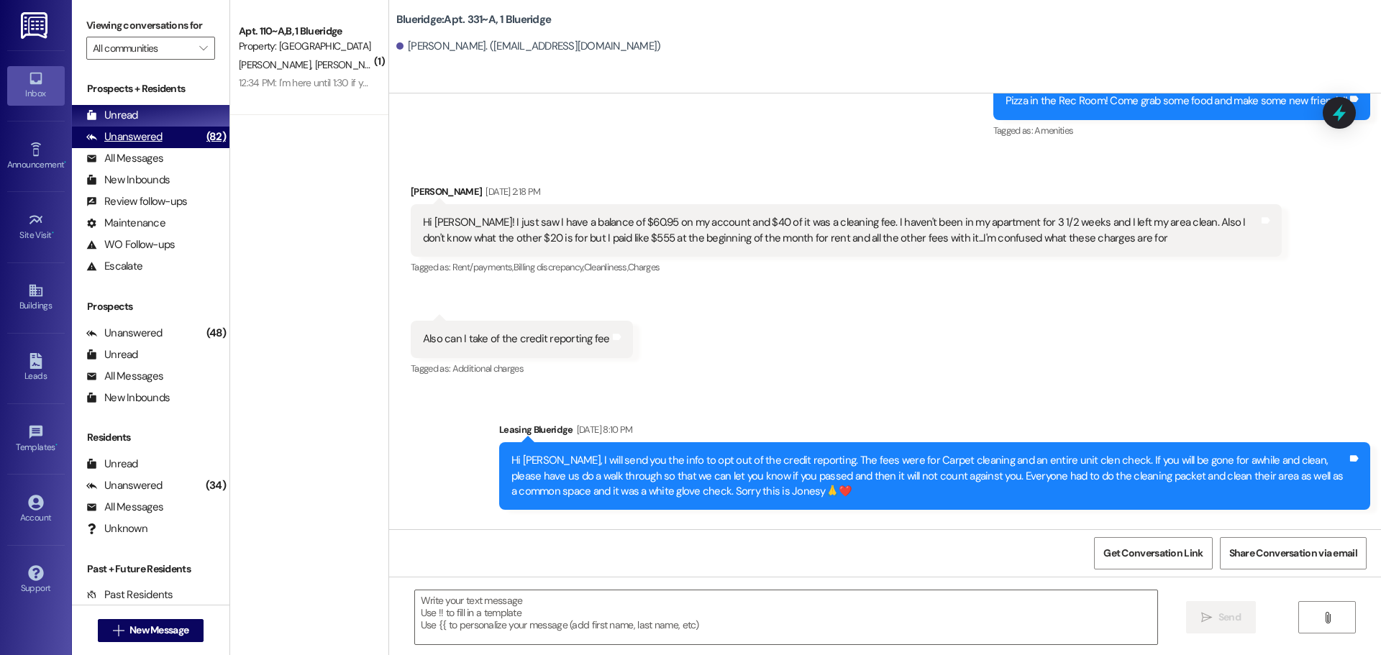
click at [172, 142] on div "Unanswered (82)" at bounding box center [150, 138] width 157 height 22
click at [177, 108] on div "Unread (0)" at bounding box center [150, 116] width 157 height 22
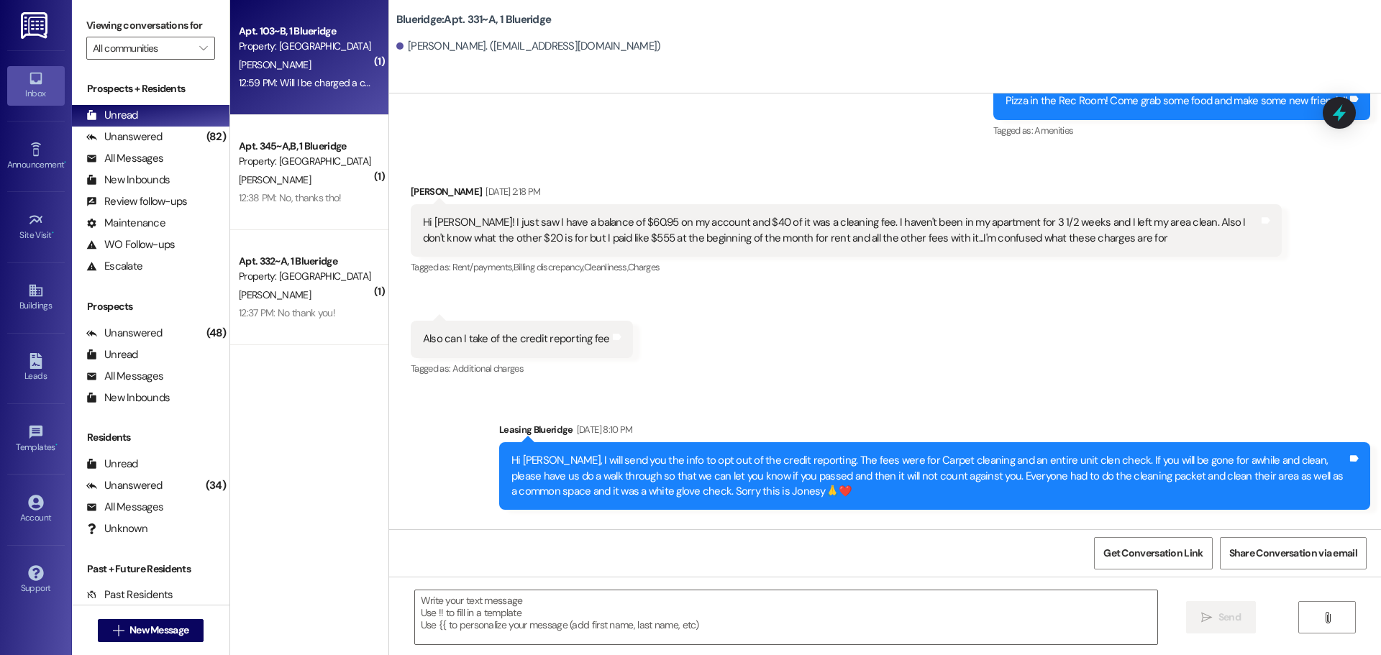
click at [318, 61] on div "[PERSON_NAME]" at bounding box center [305, 65] width 136 height 18
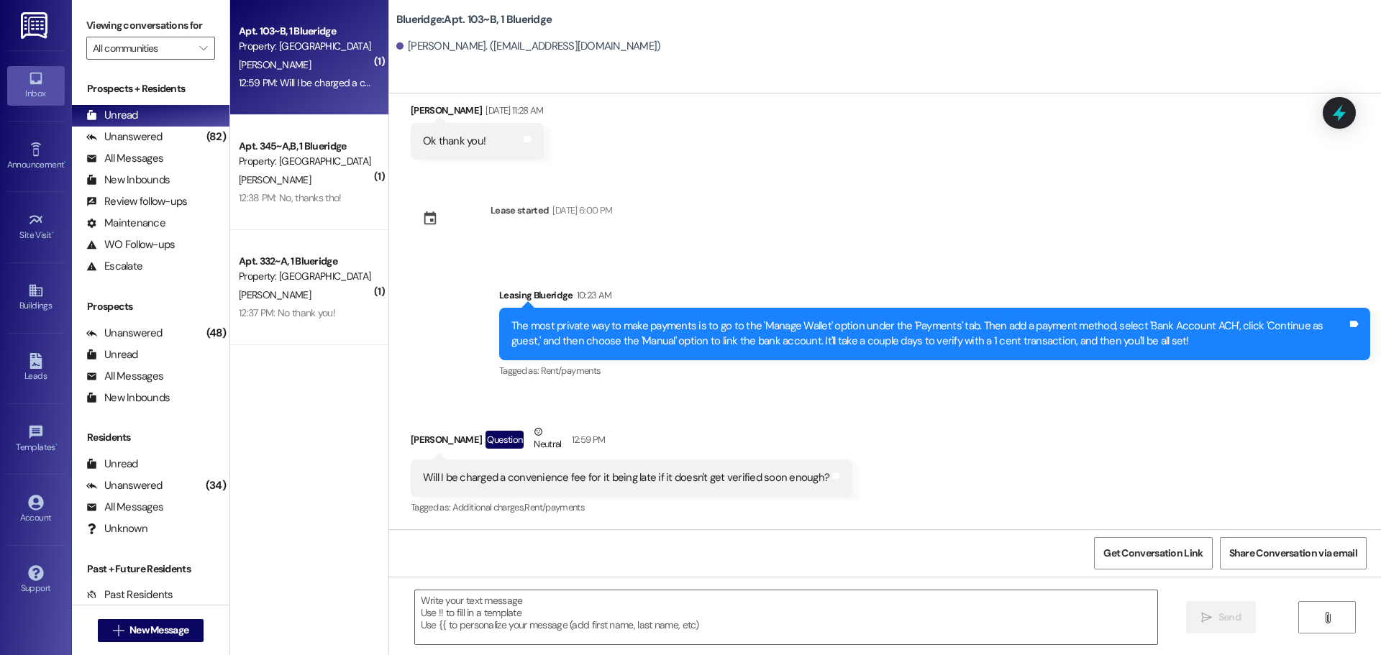
scroll to position [1853, 0]
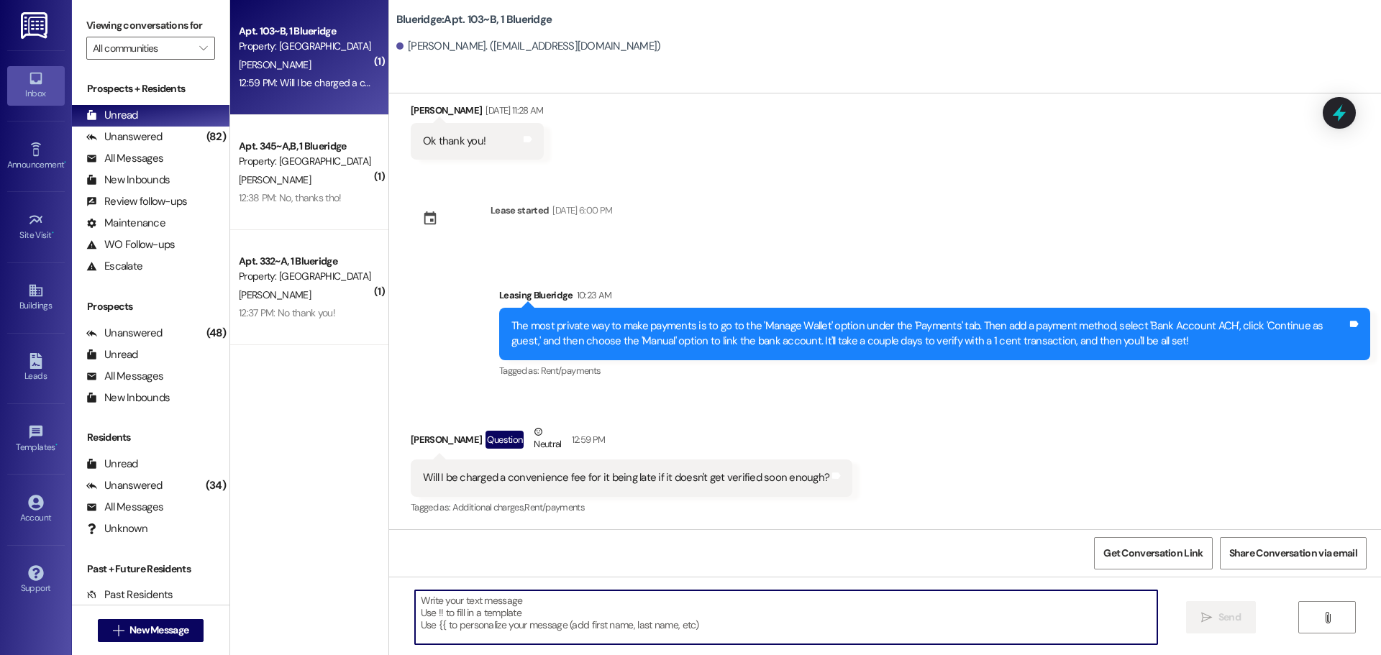
click at [755, 611] on textarea at bounding box center [786, 617] width 742 height 54
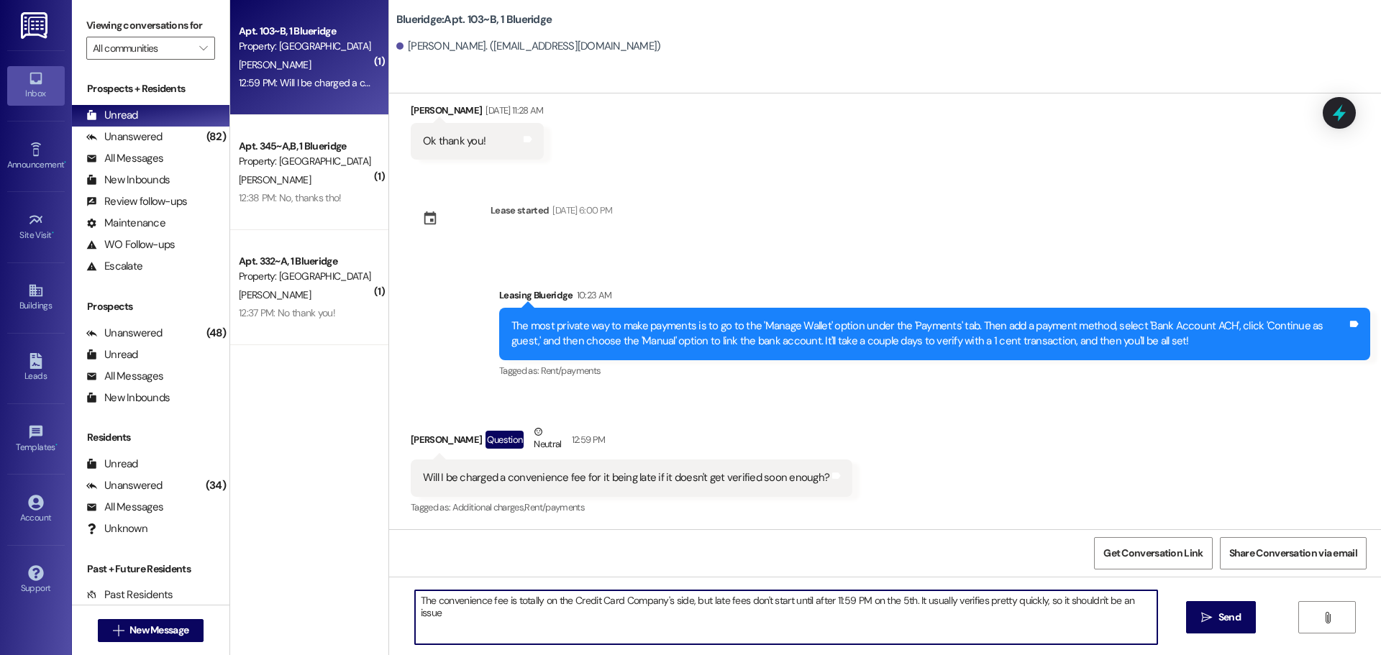
type textarea "The convenience fee is totally on the Credit Card Company's side, but late fees…"
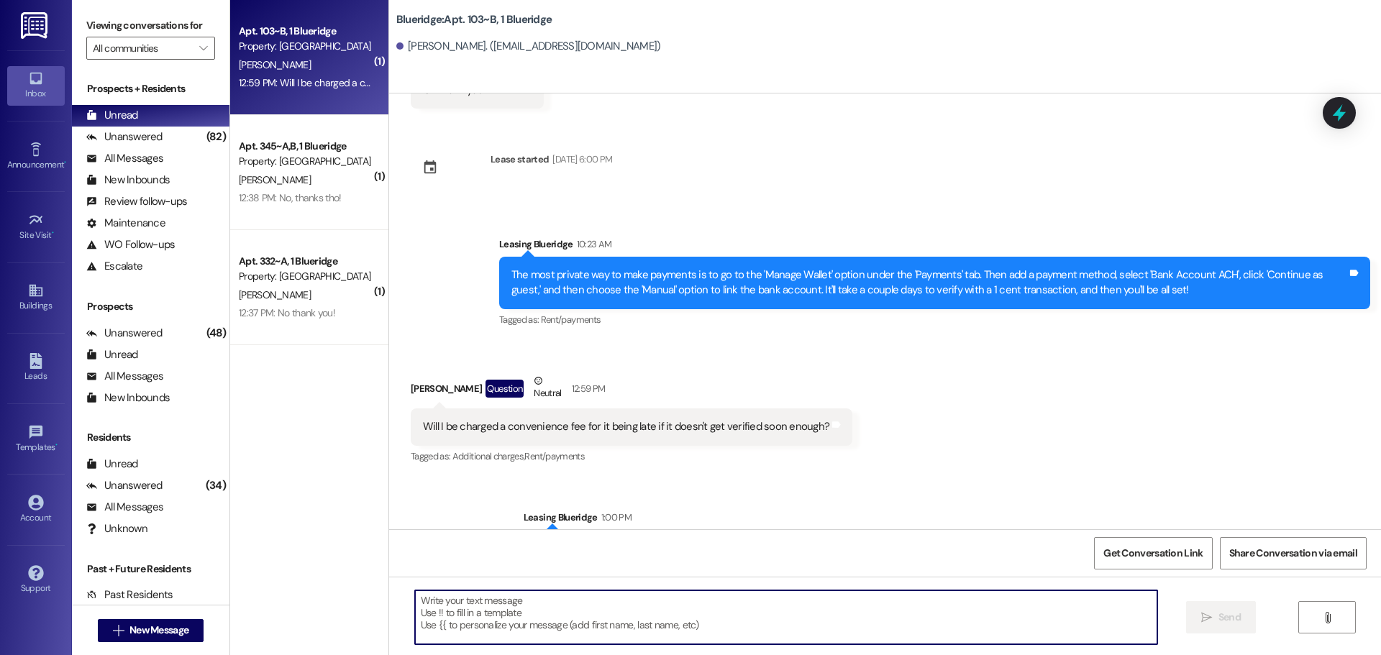
scroll to position [1953, 0]
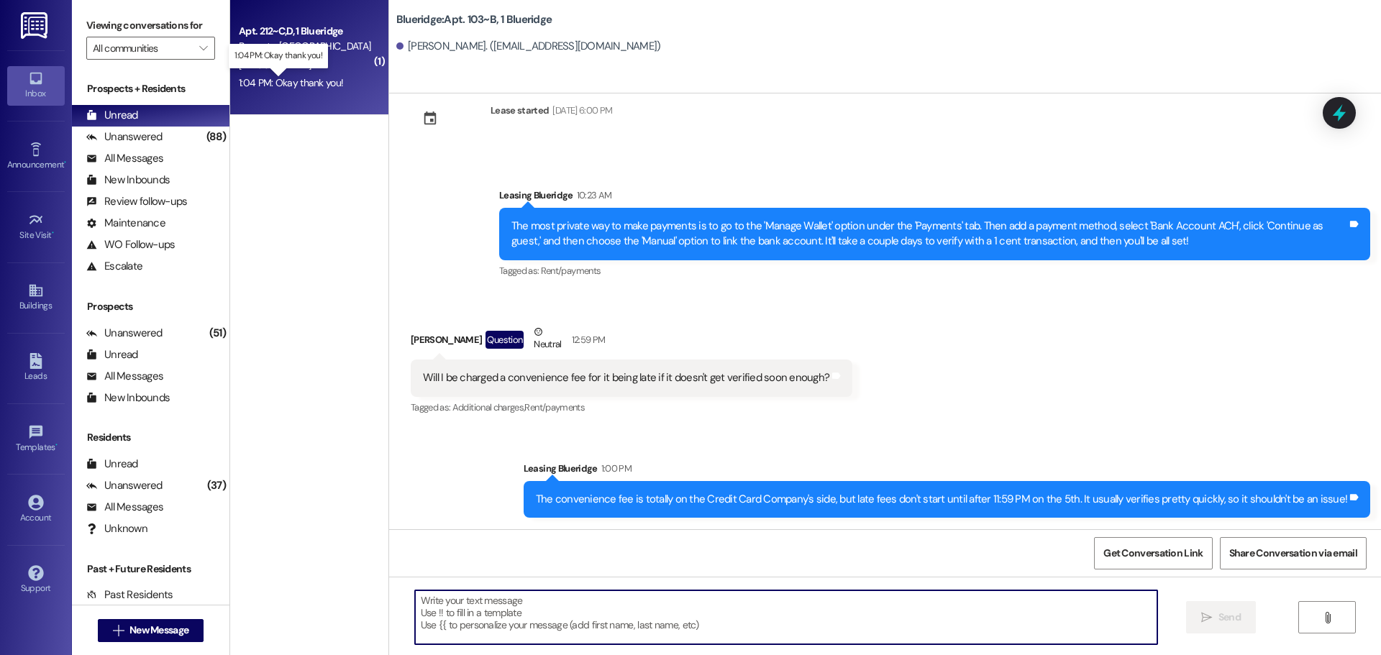
click at [291, 84] on div "1:04 PM: Okay thank you! 1:04 PM: Okay thank you!" at bounding box center [291, 82] width 104 height 13
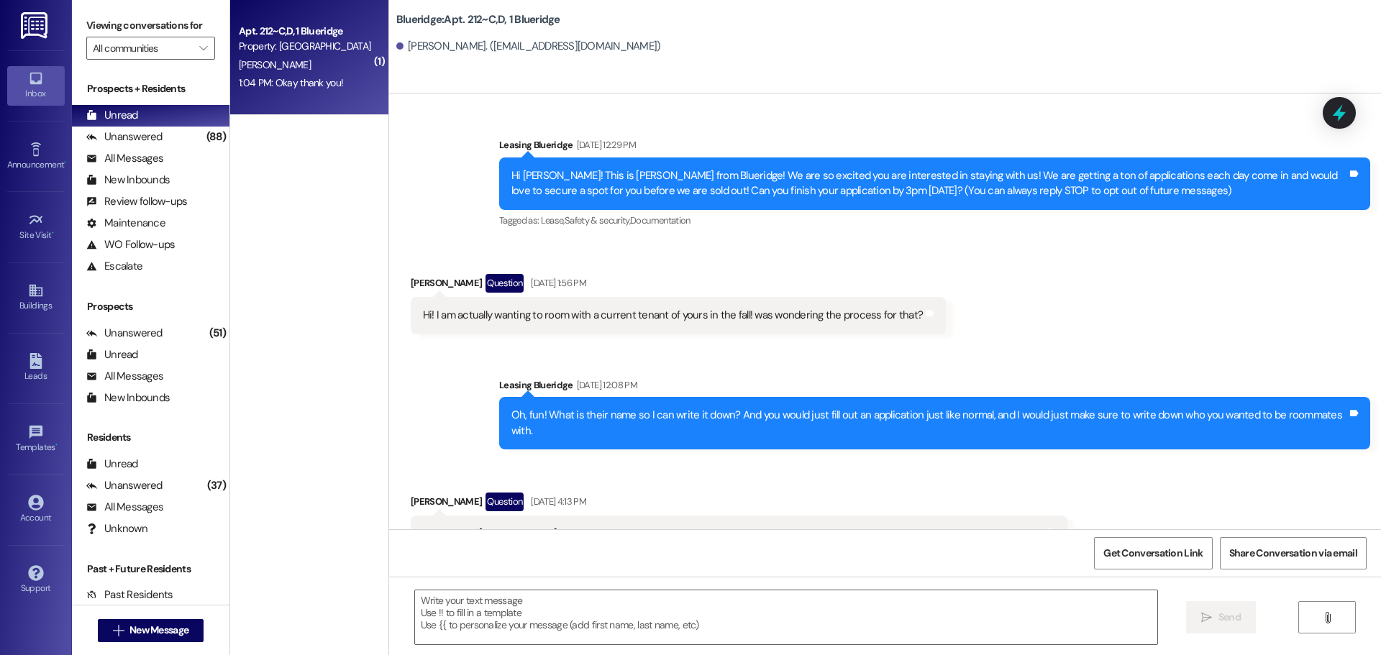
scroll to position [44514, 0]
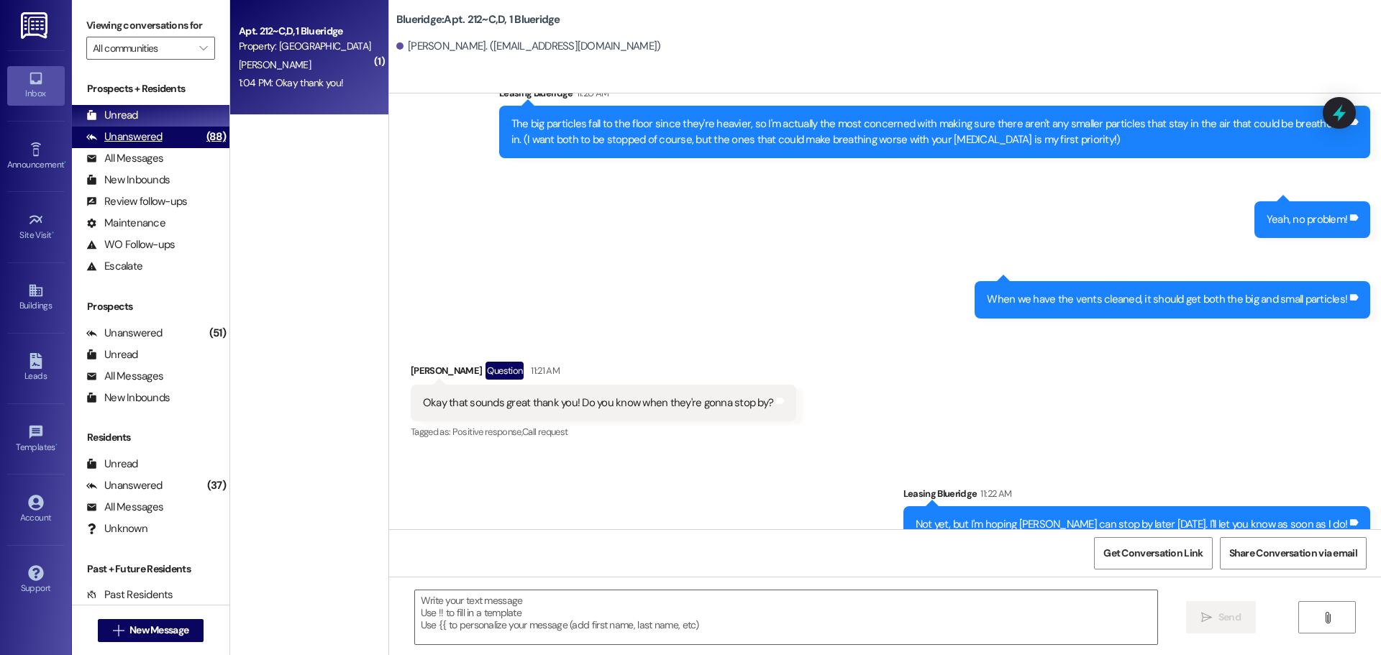
click at [203, 144] on div "(88)" at bounding box center [216, 137] width 27 height 22
click at [170, 115] on div "Unread (0)" at bounding box center [150, 116] width 157 height 22
click at [316, 40] on div "Property: [GEOGRAPHIC_DATA]" at bounding box center [305, 46] width 133 height 15
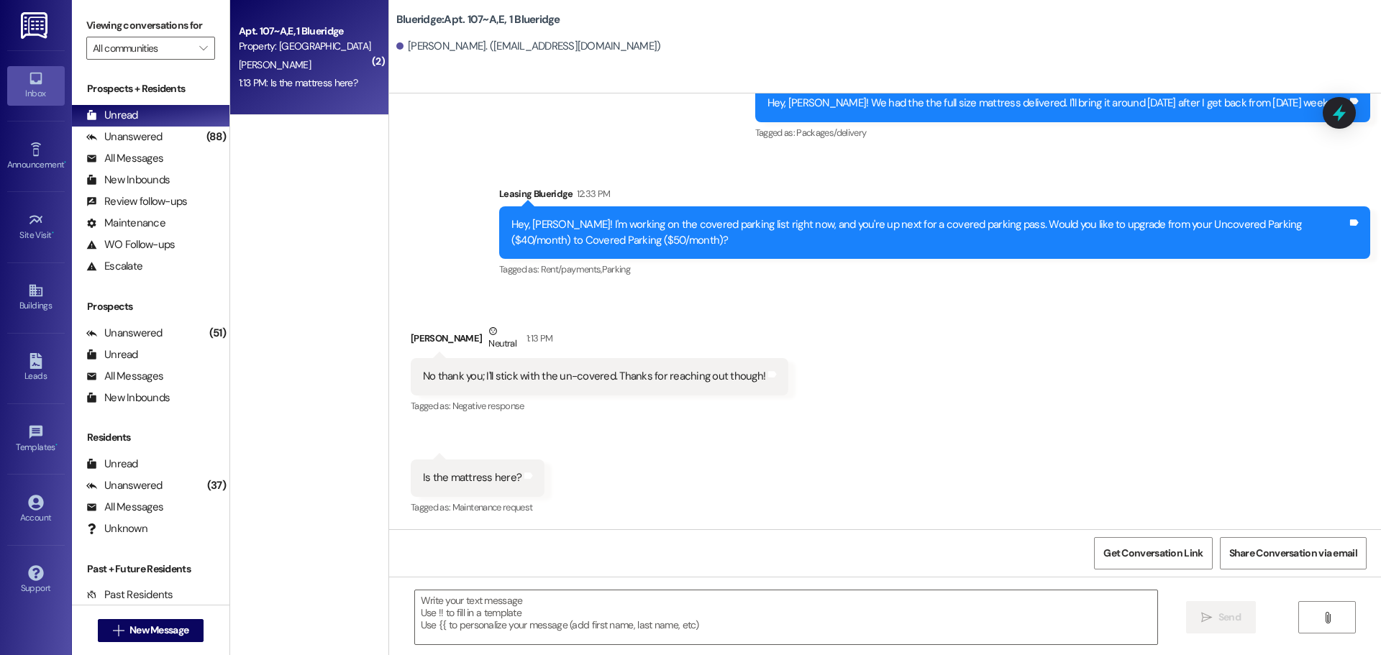
scroll to position [23833, 0]
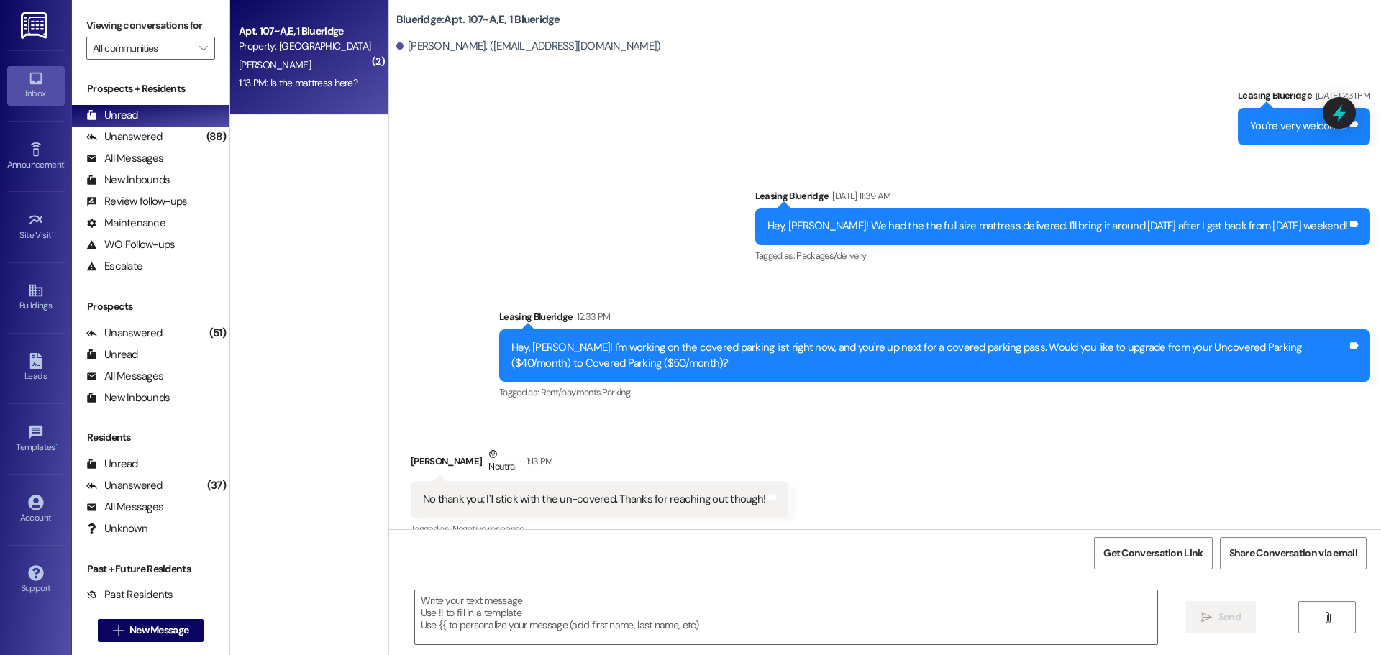
click at [661, 490] on div "Received via SMS [PERSON_NAME] Neutral 1:13 PM No thank you; I'll stick with th…" at bounding box center [885, 533] width 992 height 238
click at [683, 602] on textarea at bounding box center [786, 617] width 742 height 54
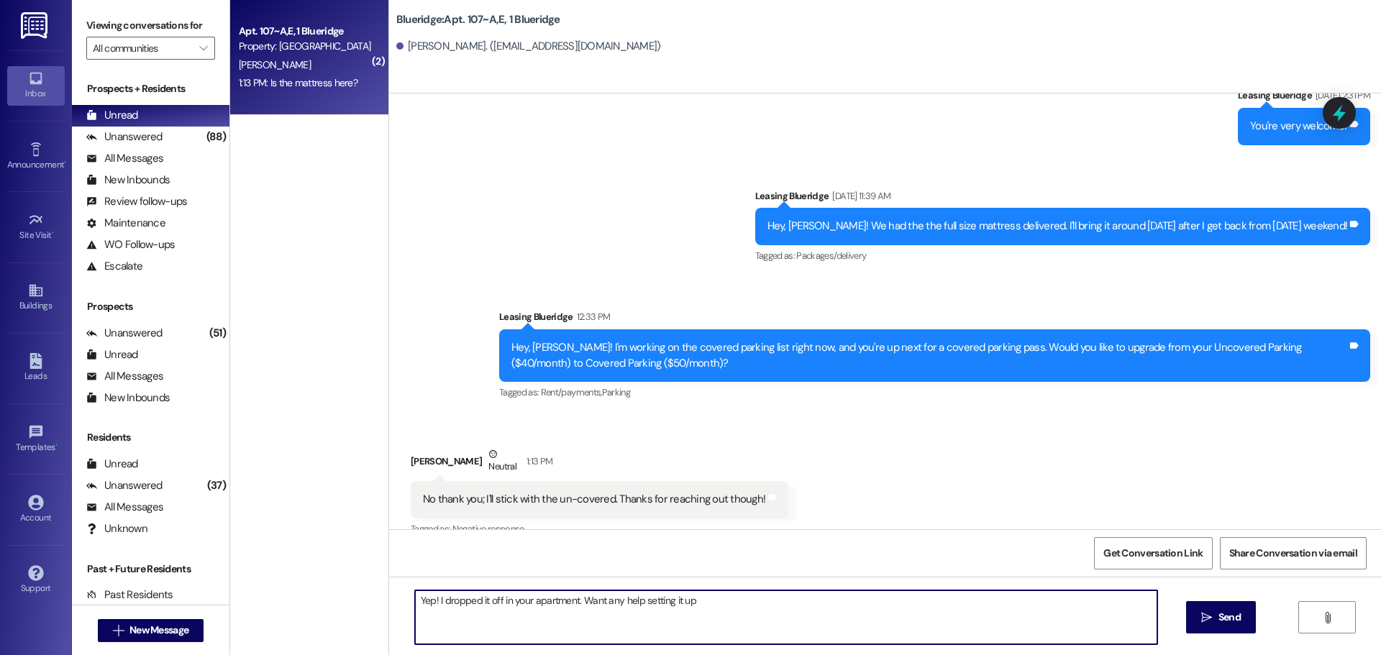
type textarea "Yep! I dropped it off in your apartment. Want any help setting it up?"
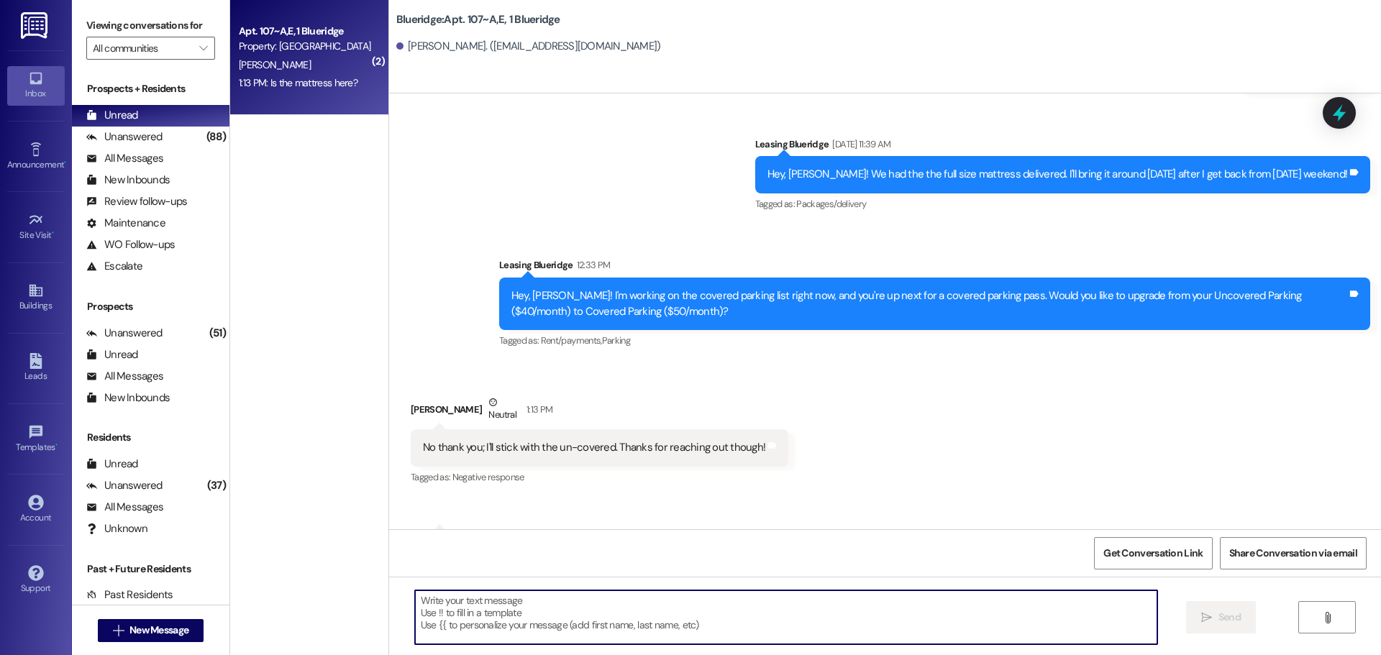
scroll to position [23933, 0]
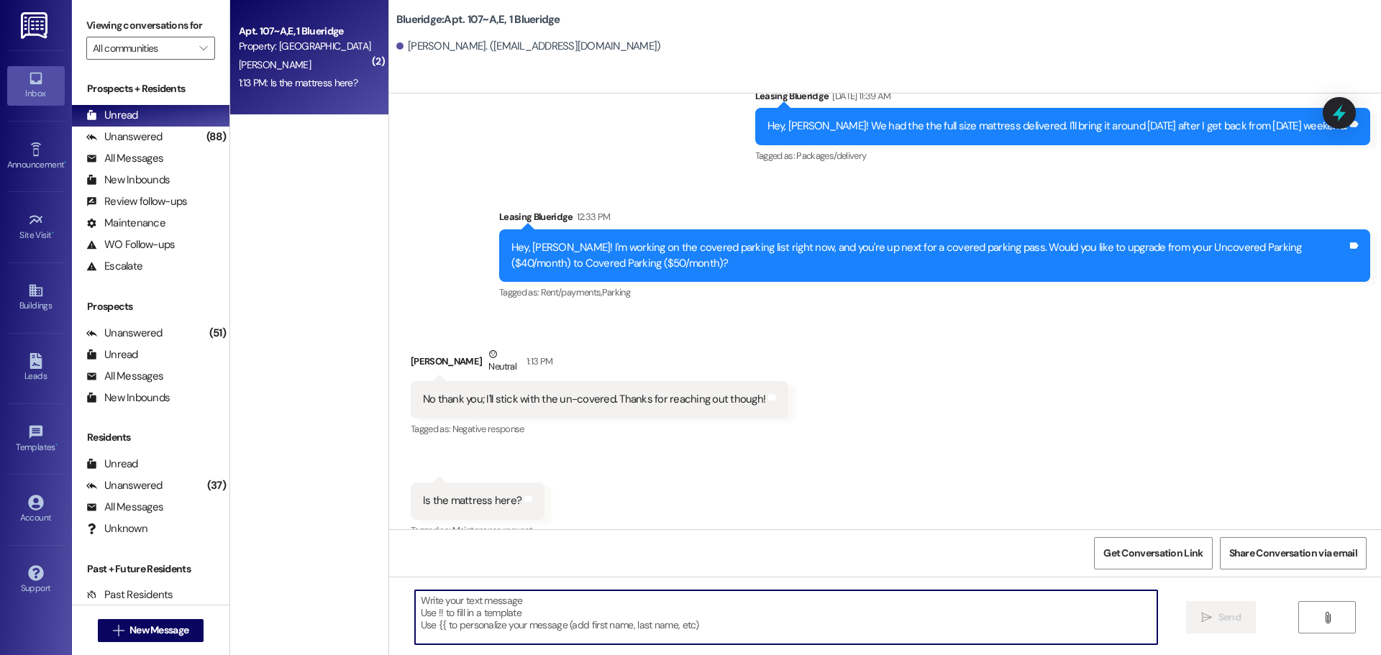
click at [841, 417] on div "Received via SMS [PERSON_NAME] Neutral 1:13 PM No thank you; I'll stick with th…" at bounding box center [885, 433] width 992 height 238
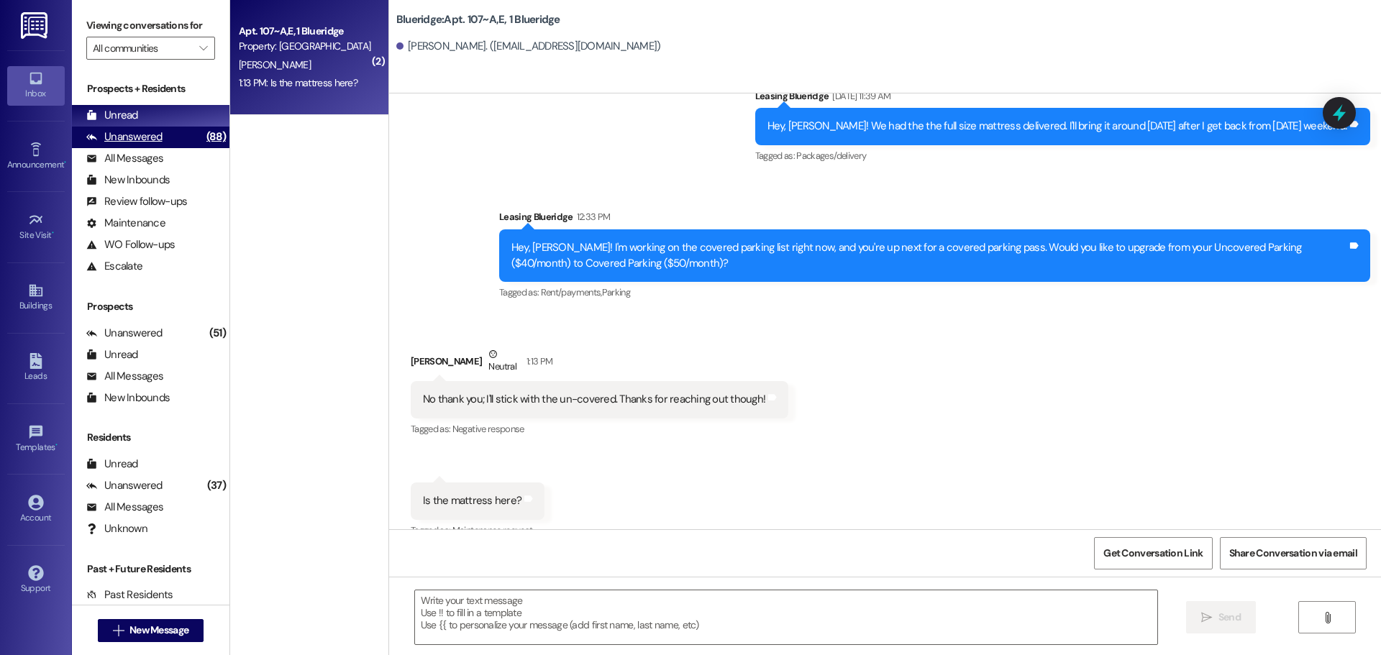
click at [165, 134] on div "Unanswered (88)" at bounding box center [150, 138] width 157 height 22
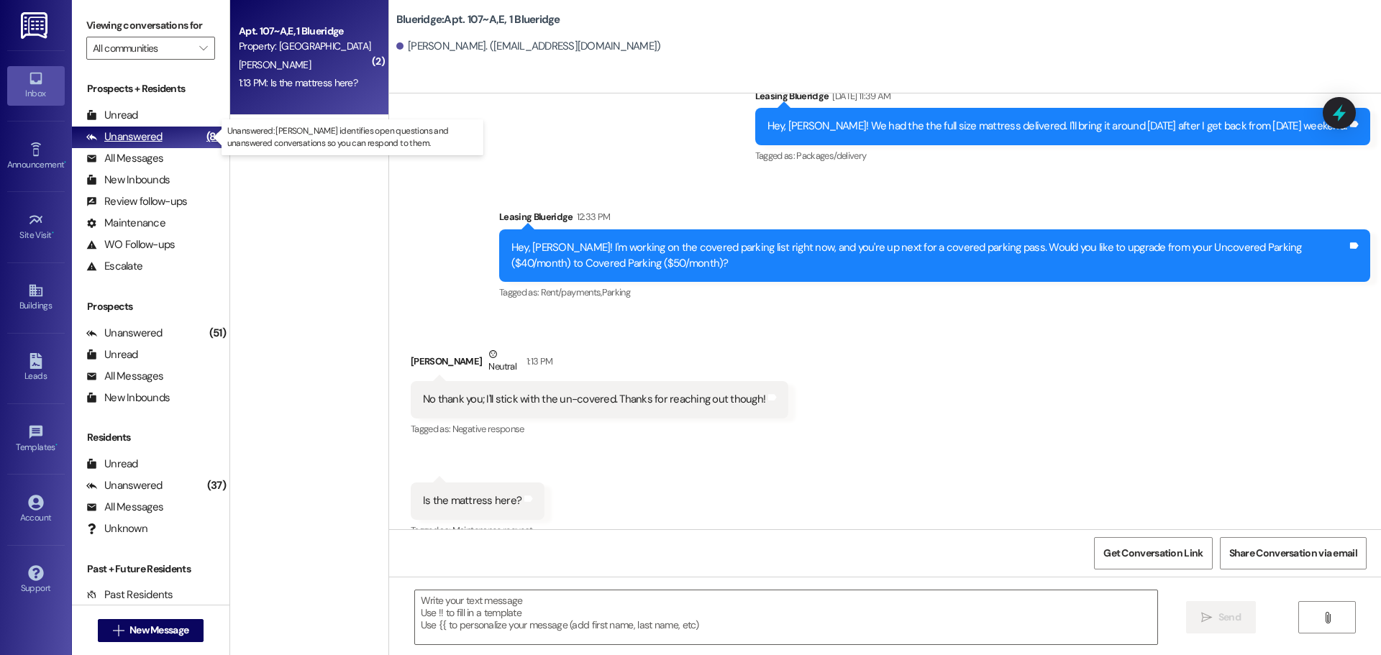
click at [167, 127] on div "Unanswered (88)" at bounding box center [150, 138] width 157 height 22
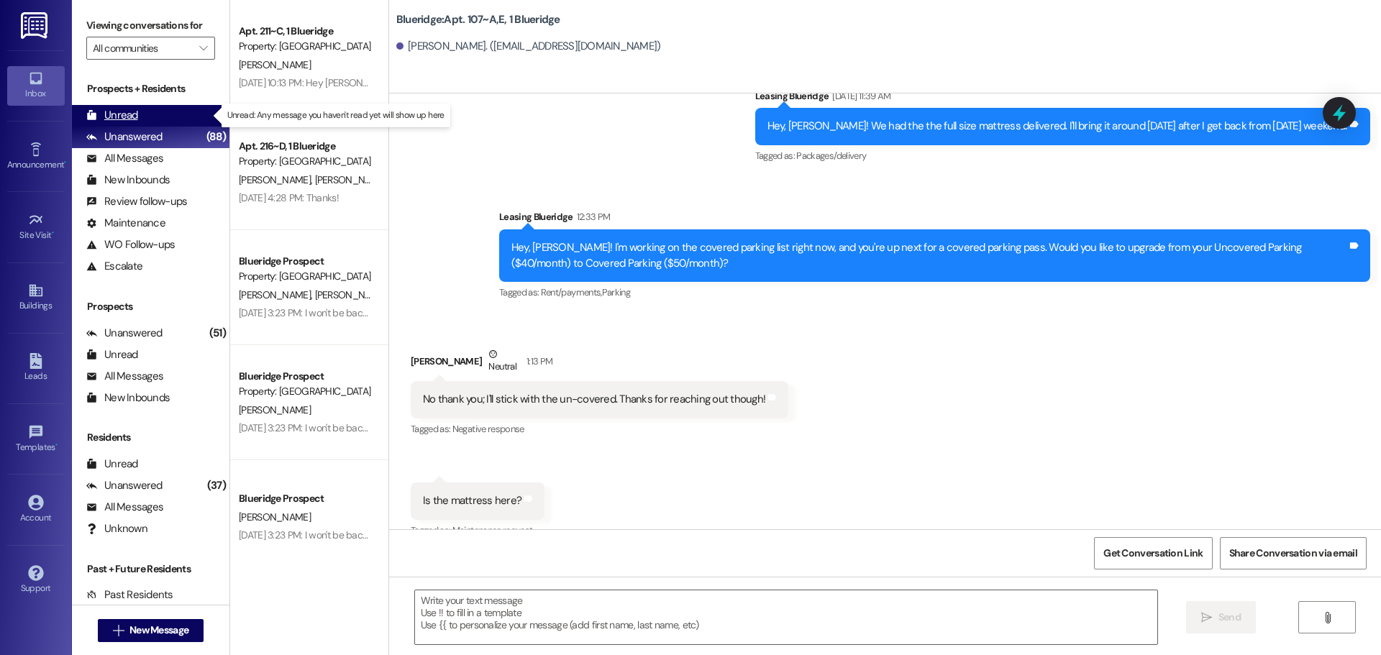
click at [173, 114] on div "Unread (0)" at bounding box center [150, 116] width 157 height 22
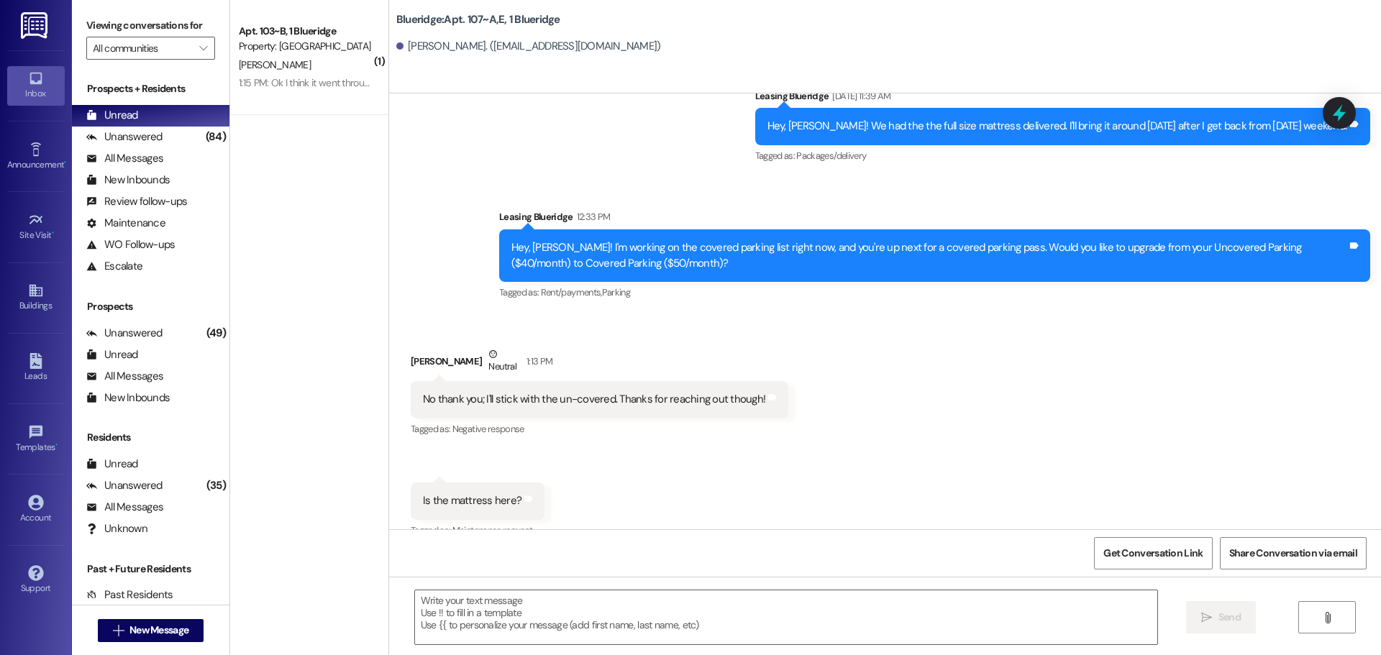
scroll to position [24032, 0]
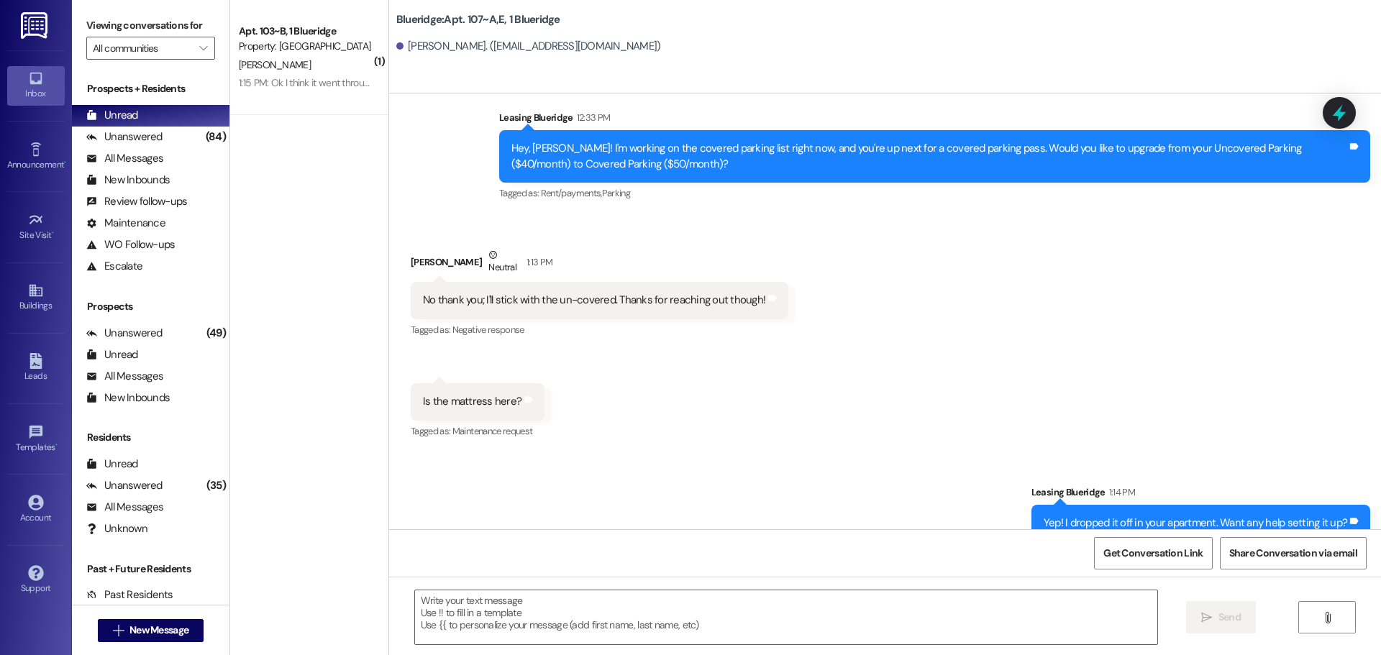
click at [165, 616] on div " New Message" at bounding box center [151, 631] width 106 height 36
click at [173, 632] on span "New Message" at bounding box center [158, 630] width 59 height 15
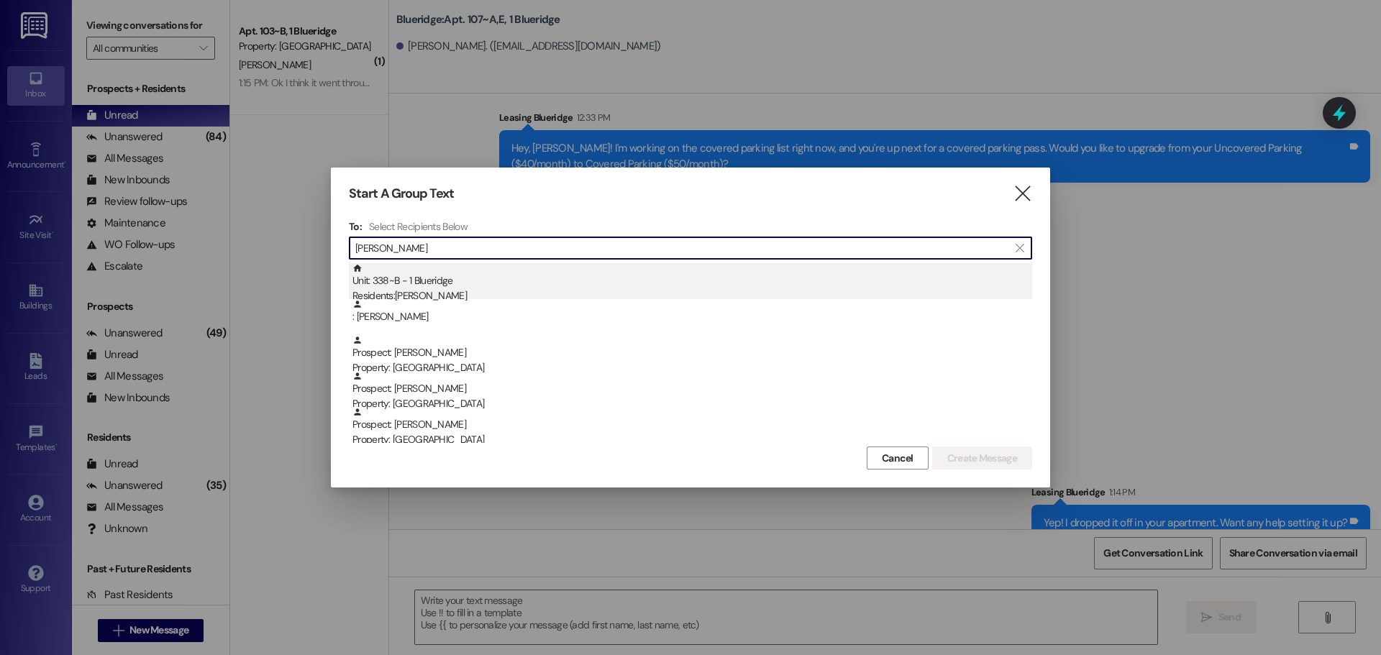
type input "[PERSON_NAME]"
click at [470, 283] on div "Unit: 338~B - 1 Blueridge Residents: [PERSON_NAME]" at bounding box center [692, 283] width 680 height 41
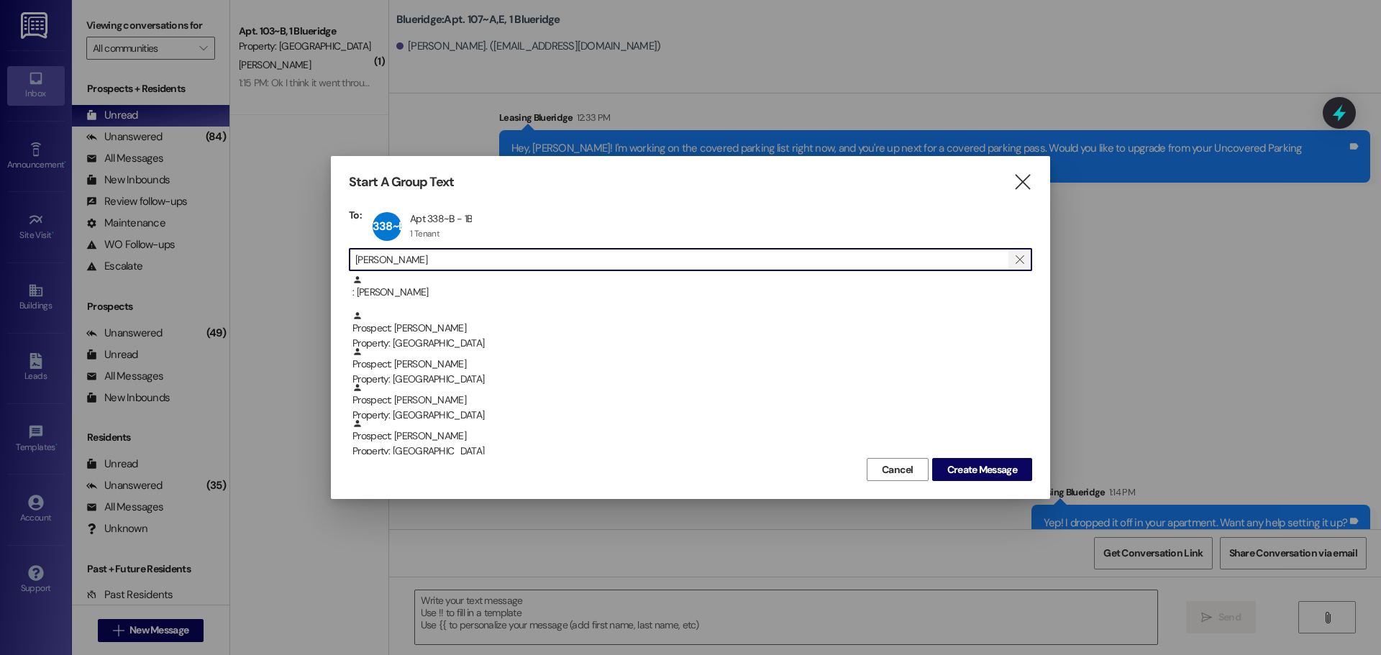
click at [1017, 260] on icon "" at bounding box center [1019, 260] width 8 height 12
click at [712, 263] on input at bounding box center [693, 260] width 676 height 20
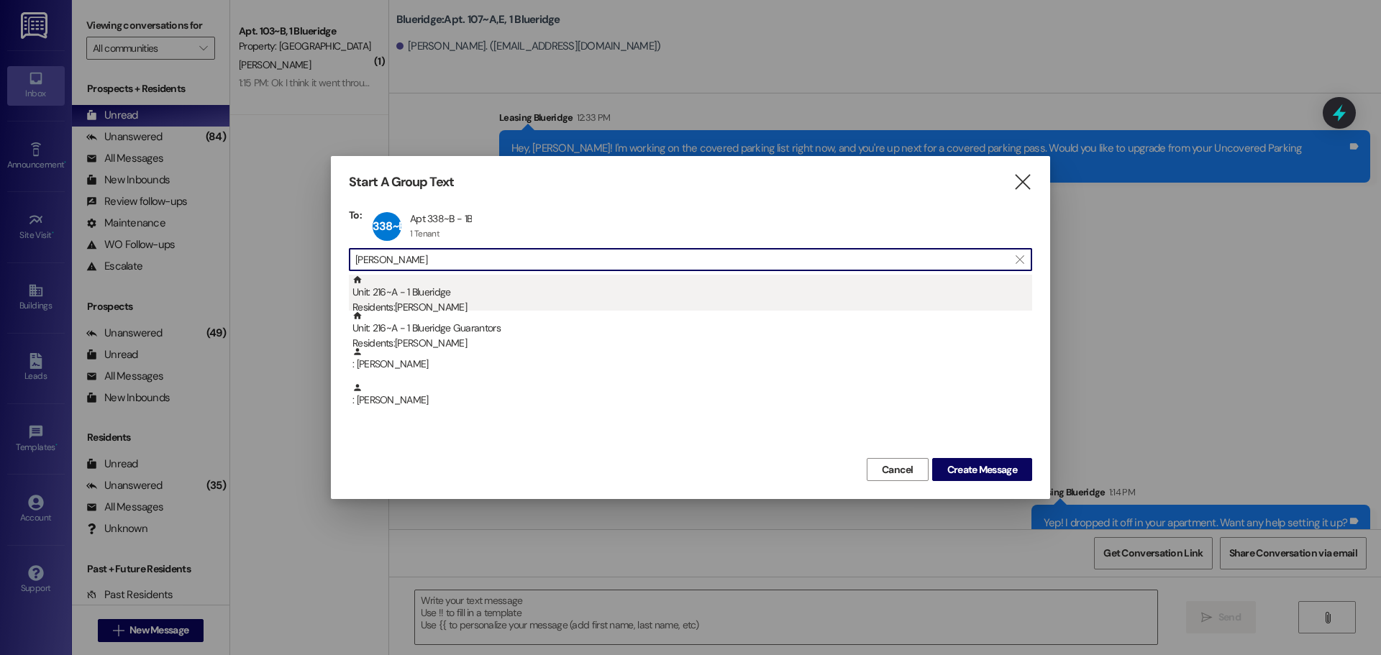
type input "[PERSON_NAME]"
click at [671, 288] on div "Unit: 216~A - 1 Blueridge Residents: [PERSON_NAME]" at bounding box center [692, 295] width 680 height 41
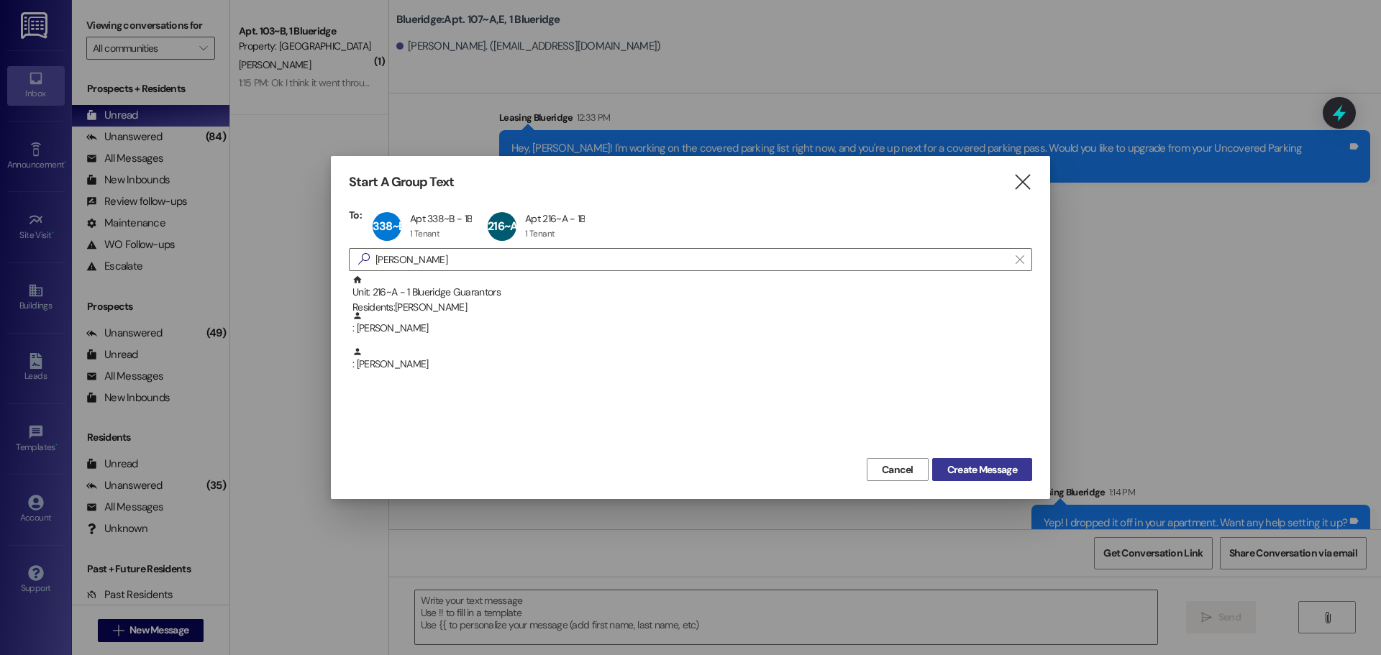
click at [1007, 470] on span "Create Message" at bounding box center [982, 469] width 70 height 15
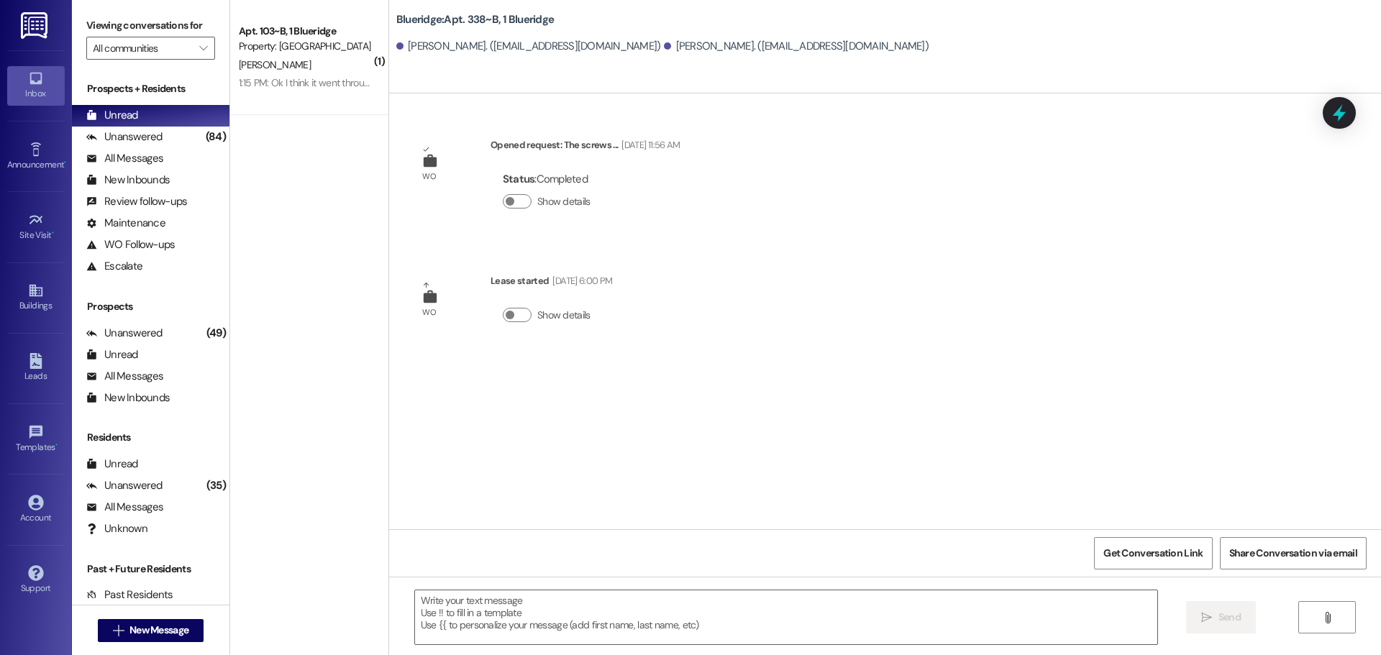
scroll to position [0, 0]
click at [790, 631] on textarea at bounding box center [786, 617] width 742 height 54
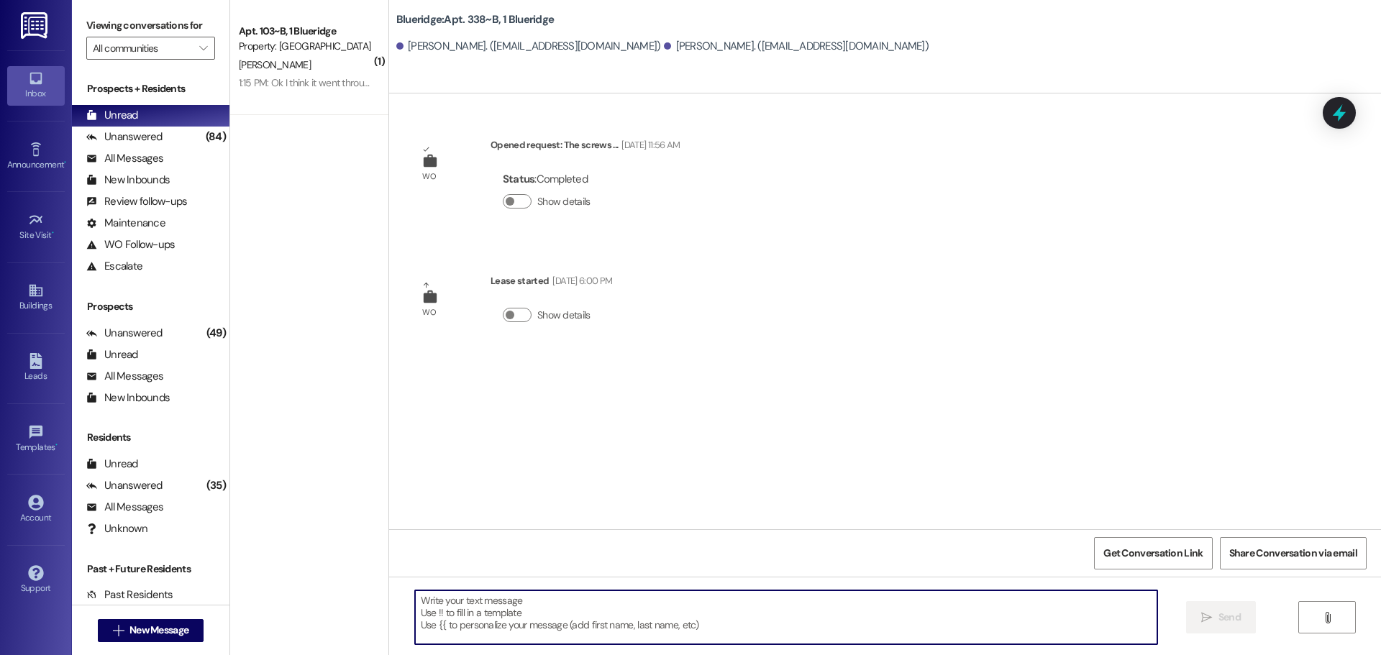
click at [790, 629] on textarea at bounding box center [786, 617] width 742 height 54
click at [168, 629] on span "New Message" at bounding box center [158, 630] width 59 height 15
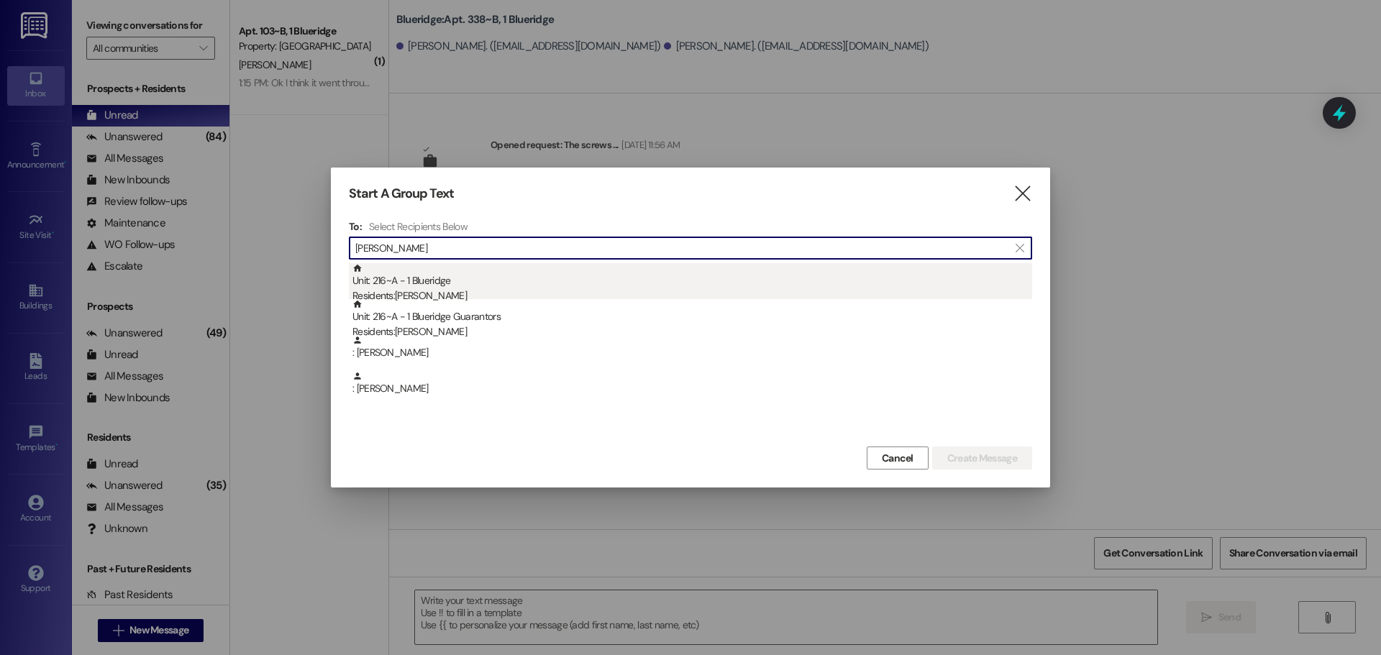
type input "[PERSON_NAME]"
click at [416, 284] on div "Unit: 216~A - 1 Blueridge Residents: [PERSON_NAME]" at bounding box center [692, 283] width 680 height 41
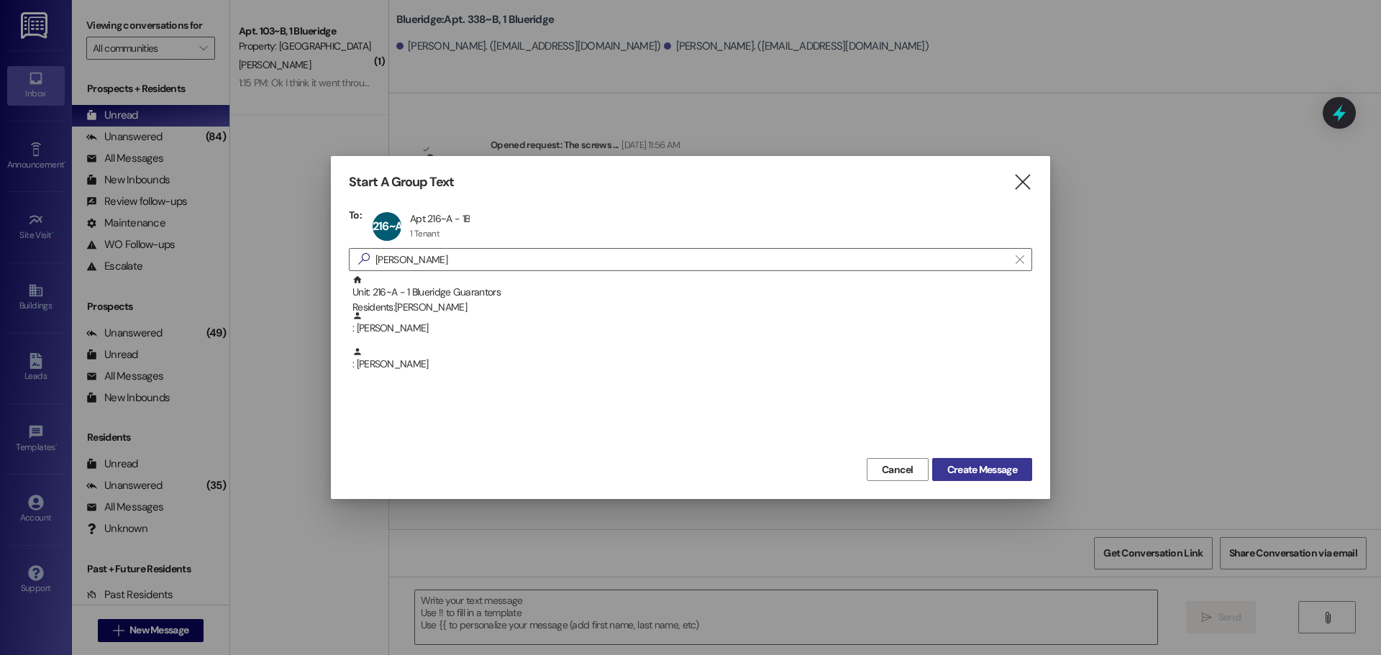
click at [969, 467] on span "Create Message" at bounding box center [982, 469] width 70 height 15
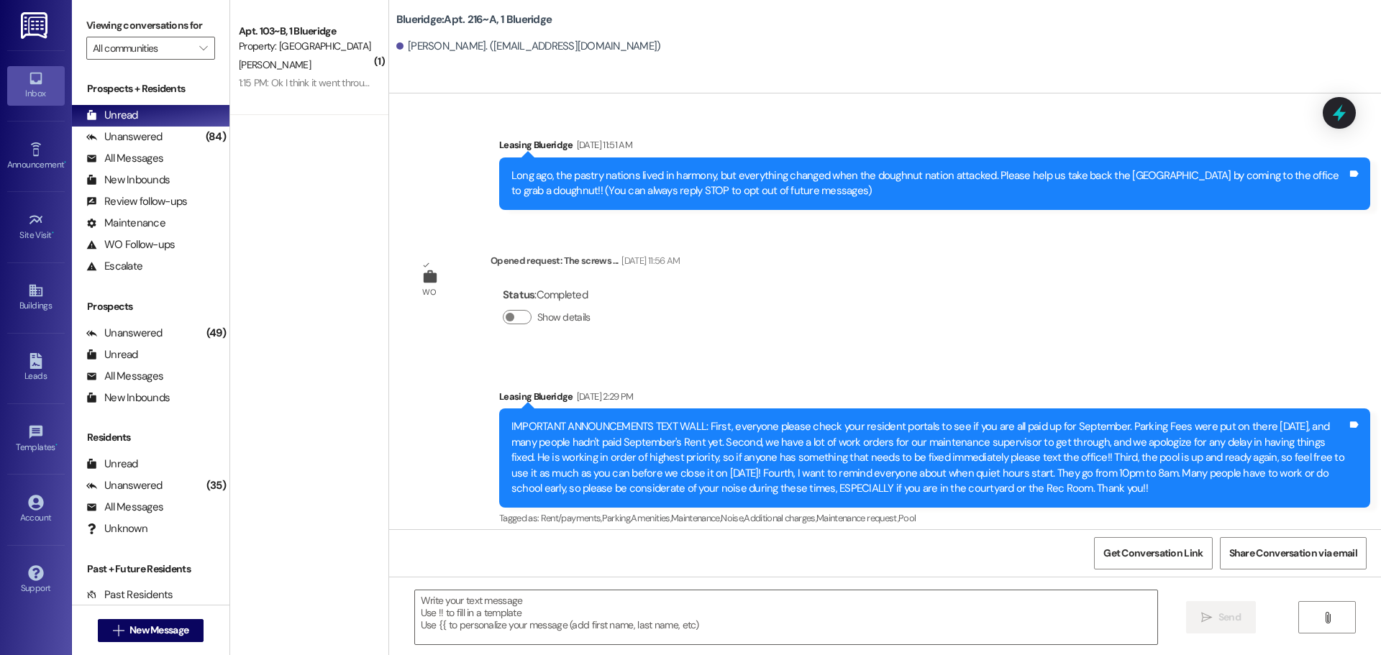
scroll to position [26773, 0]
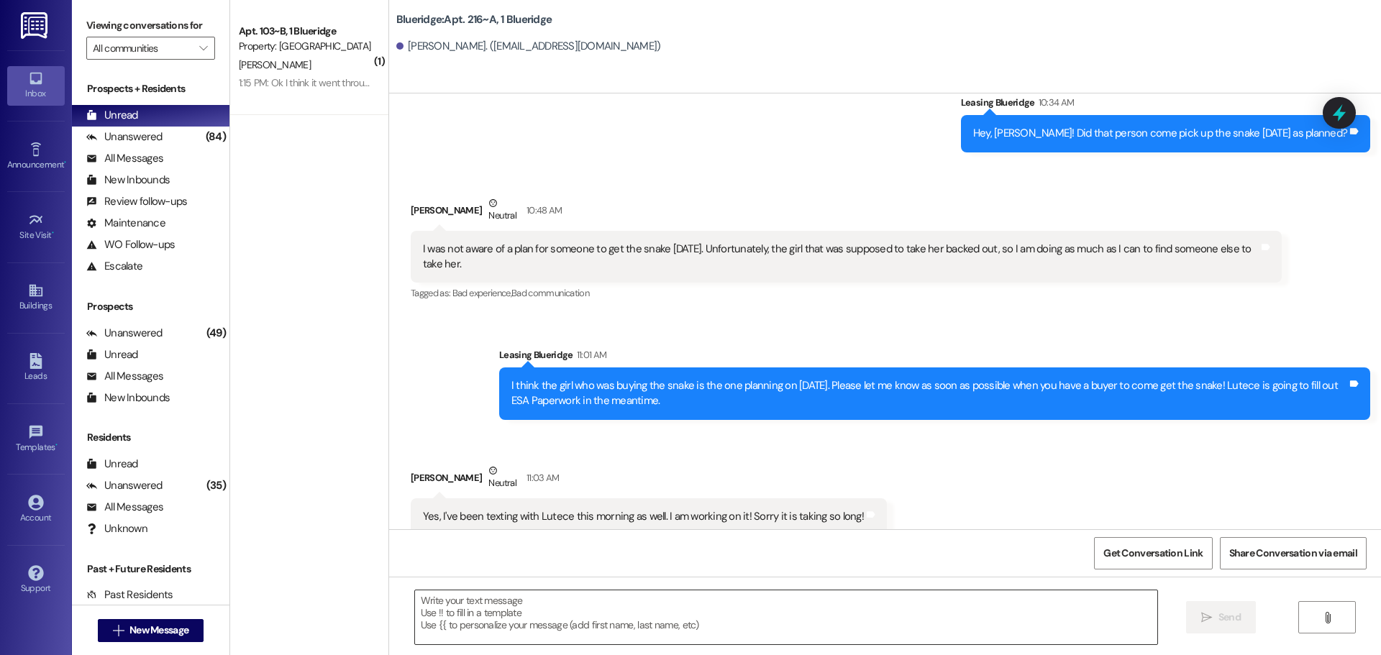
click at [644, 639] on textarea at bounding box center [786, 617] width 742 height 54
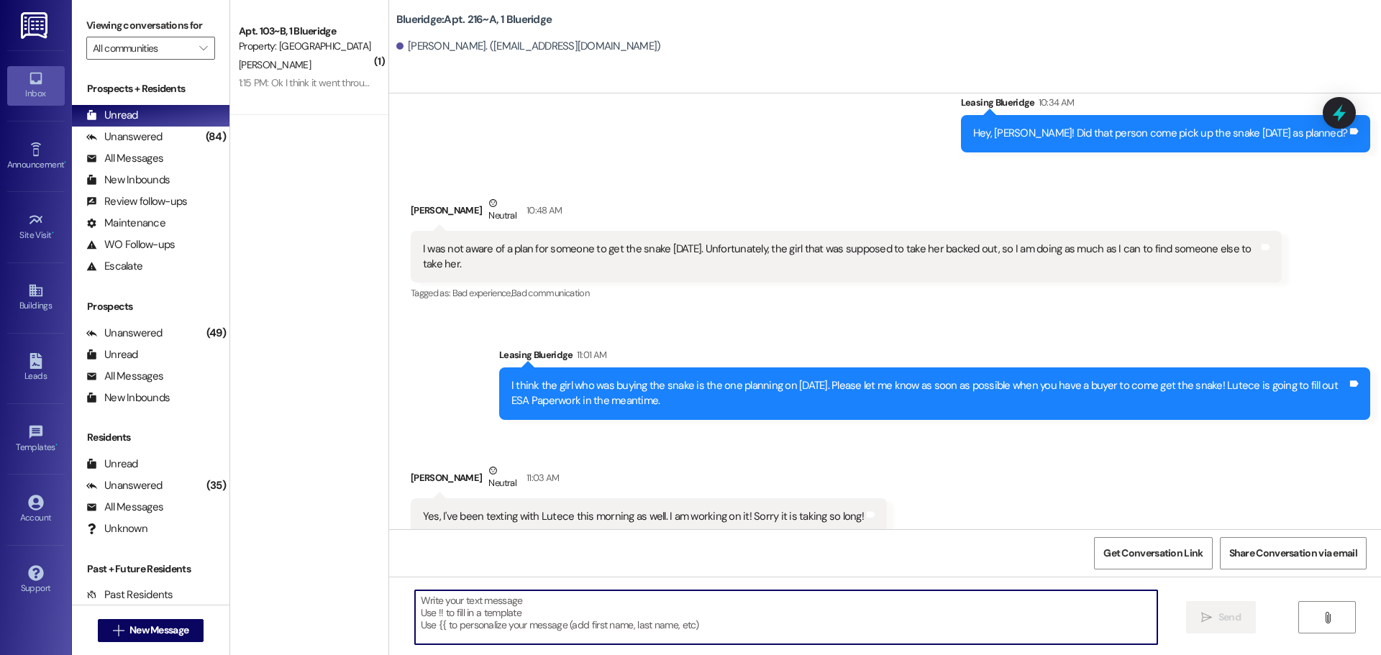
paste textarea "Hey, WWWWWWWWWWW! I'm working on the covered parking list right now, and you're…"
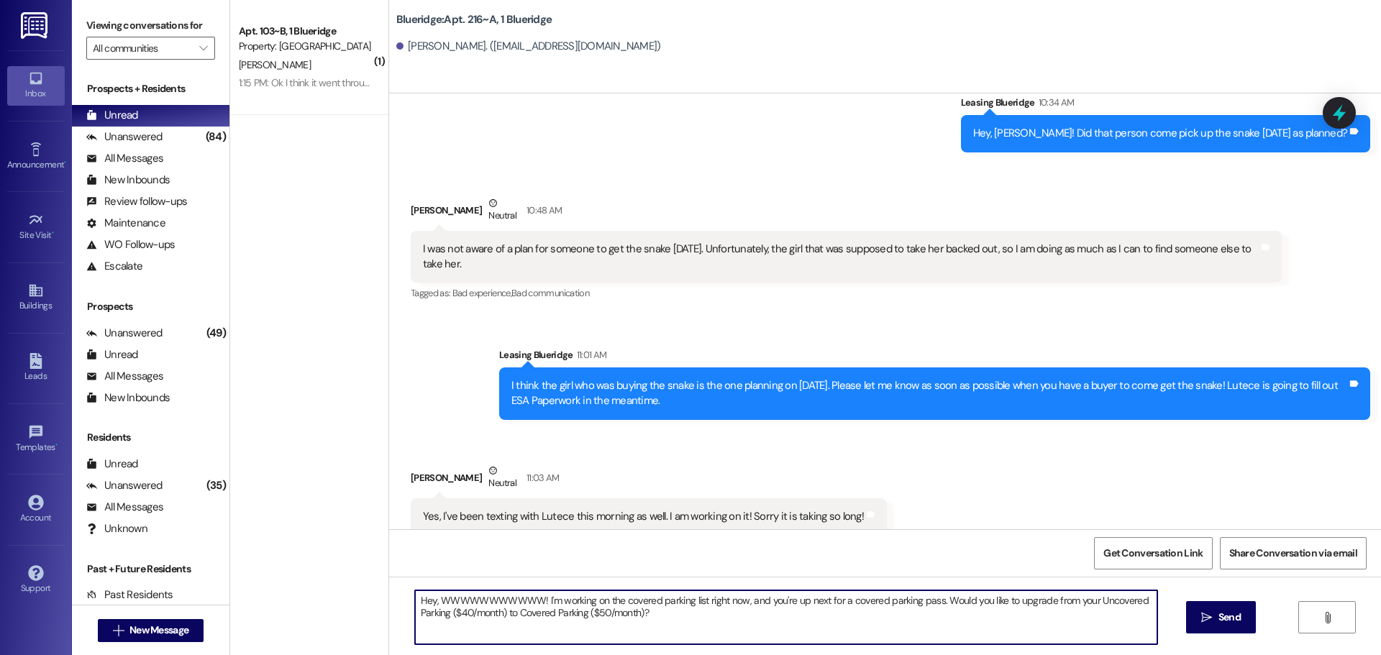
drag, startPoint x: 431, startPoint y: 602, endPoint x: 531, endPoint y: 603, distance: 100.0
click at [531, 603] on textarea "Hey, WWWWWWWWWWW! I'm working on the covered parking list right now, and you're…" at bounding box center [786, 617] width 742 height 54
type textarea "Hey, [PERSON_NAME]! I'm working on the covered parking list right now, and you'…"
click at [1224, 619] on span "Send" at bounding box center [1229, 617] width 22 height 15
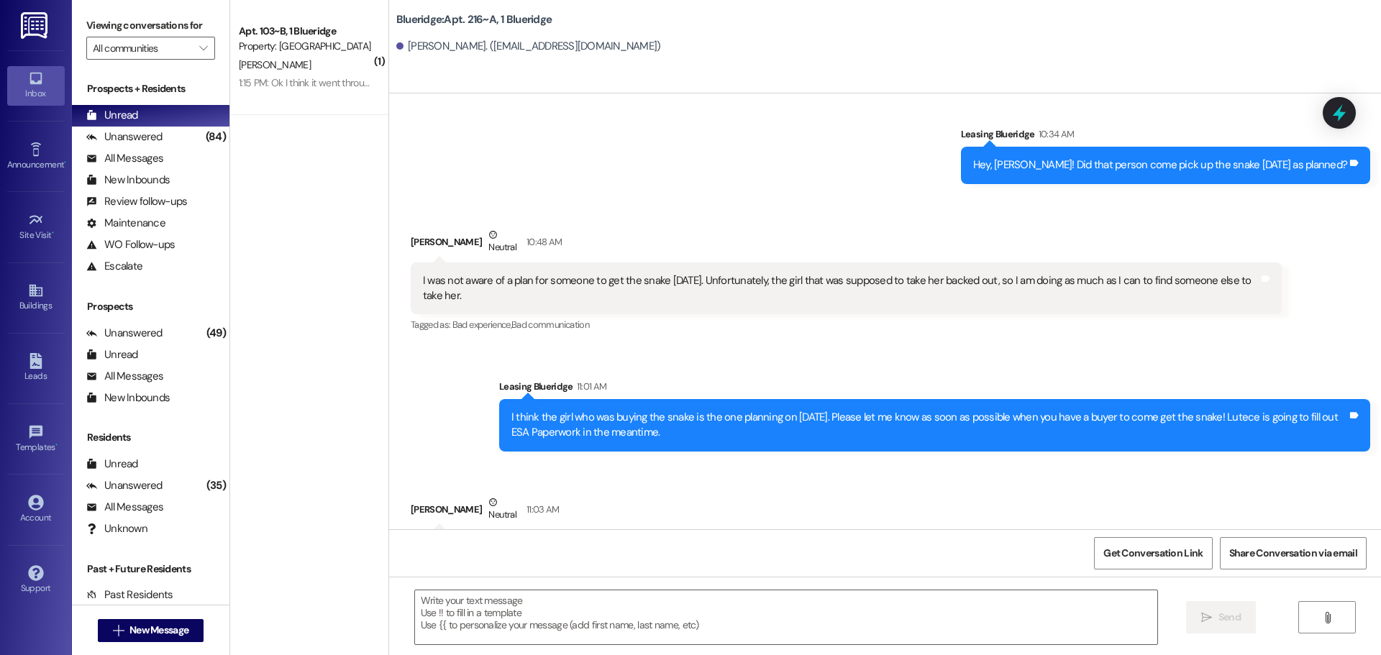
scroll to position [26888, 0]
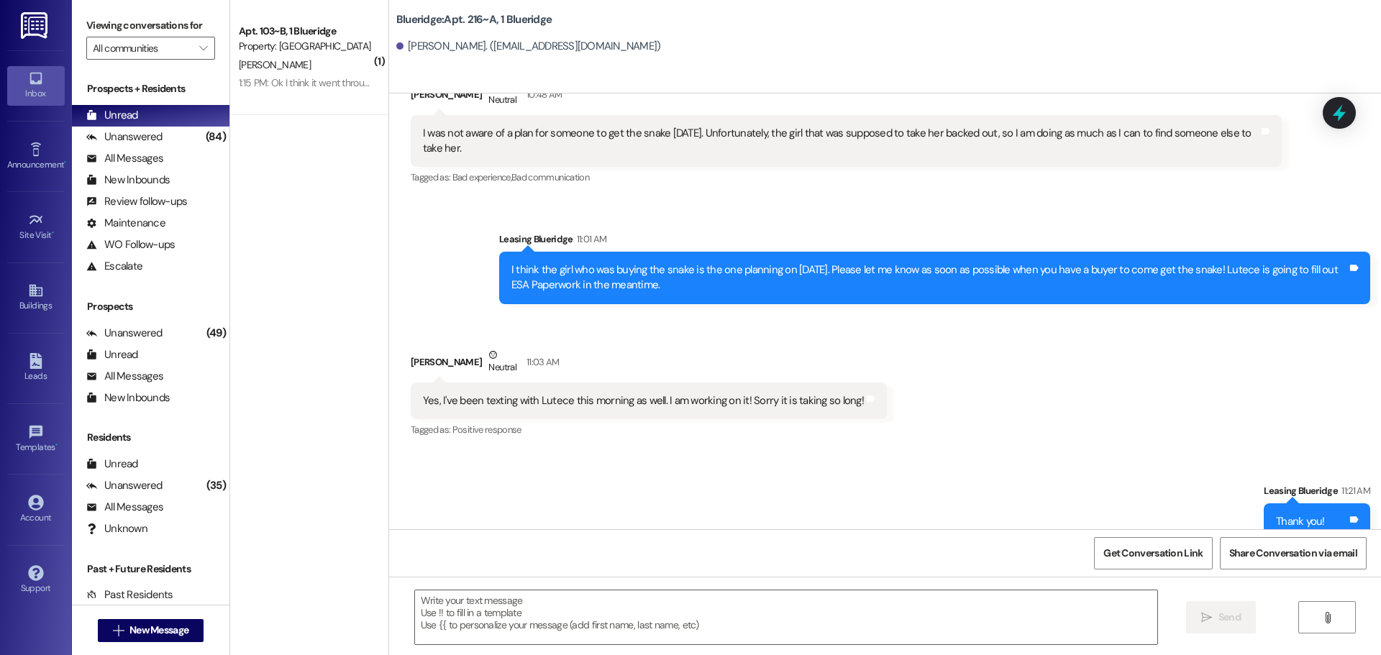
click at [1056, 451] on div "Sent via SMS Leasing Blueridge 11:21 AM Thank you! Tags and notes Sent via SMS …" at bounding box center [885, 559] width 992 height 216
click at [161, 631] on span "New Message" at bounding box center [158, 630] width 59 height 15
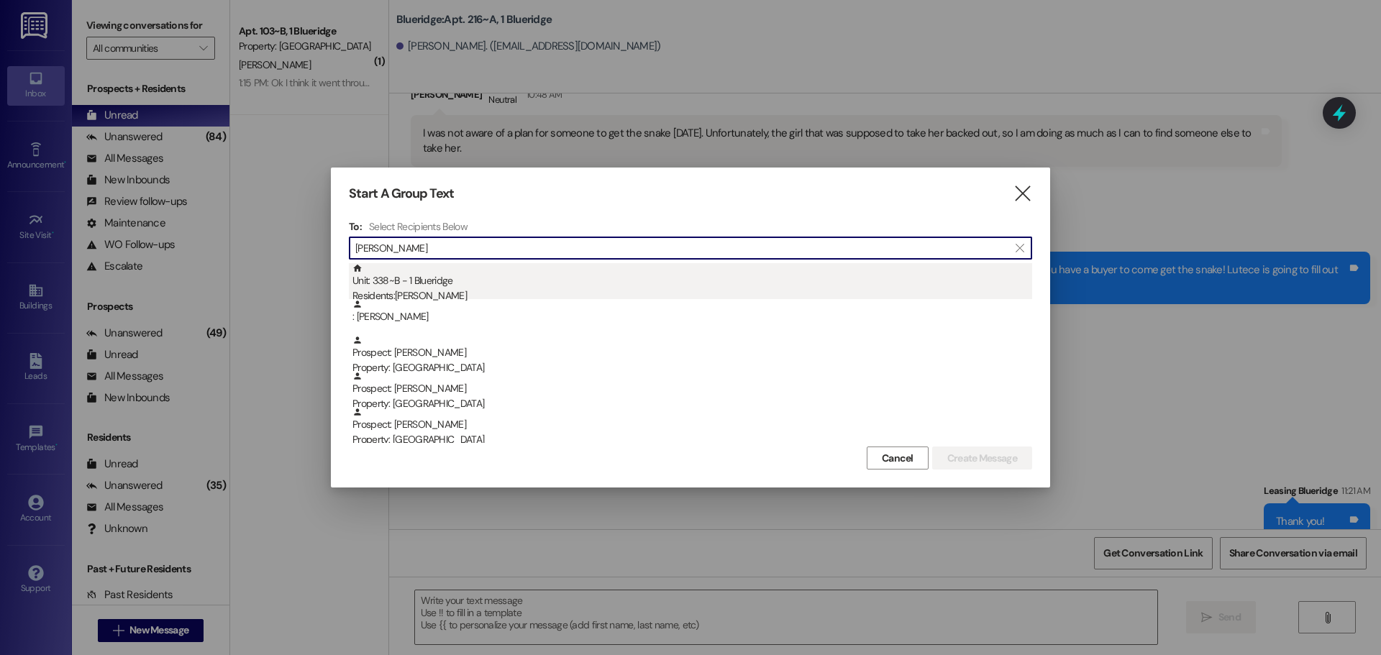
type input "[PERSON_NAME]"
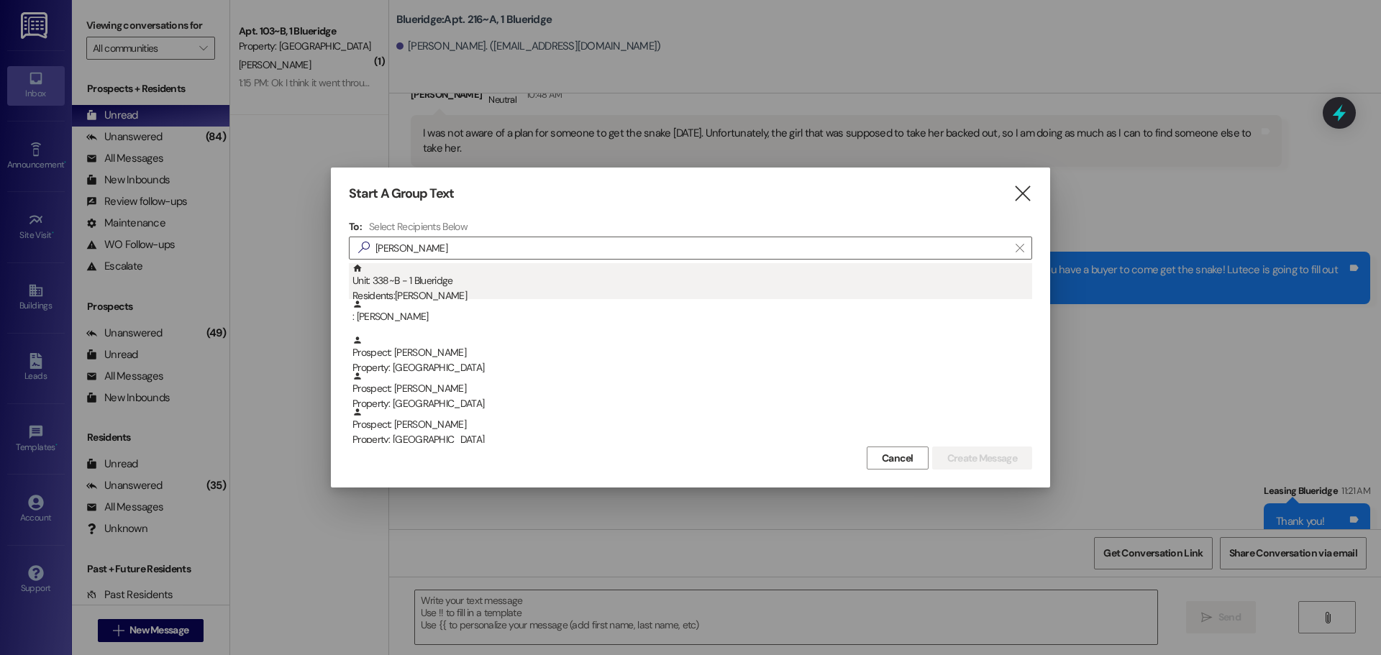
click at [641, 290] on div "Residents: [PERSON_NAME]" at bounding box center [692, 295] width 680 height 15
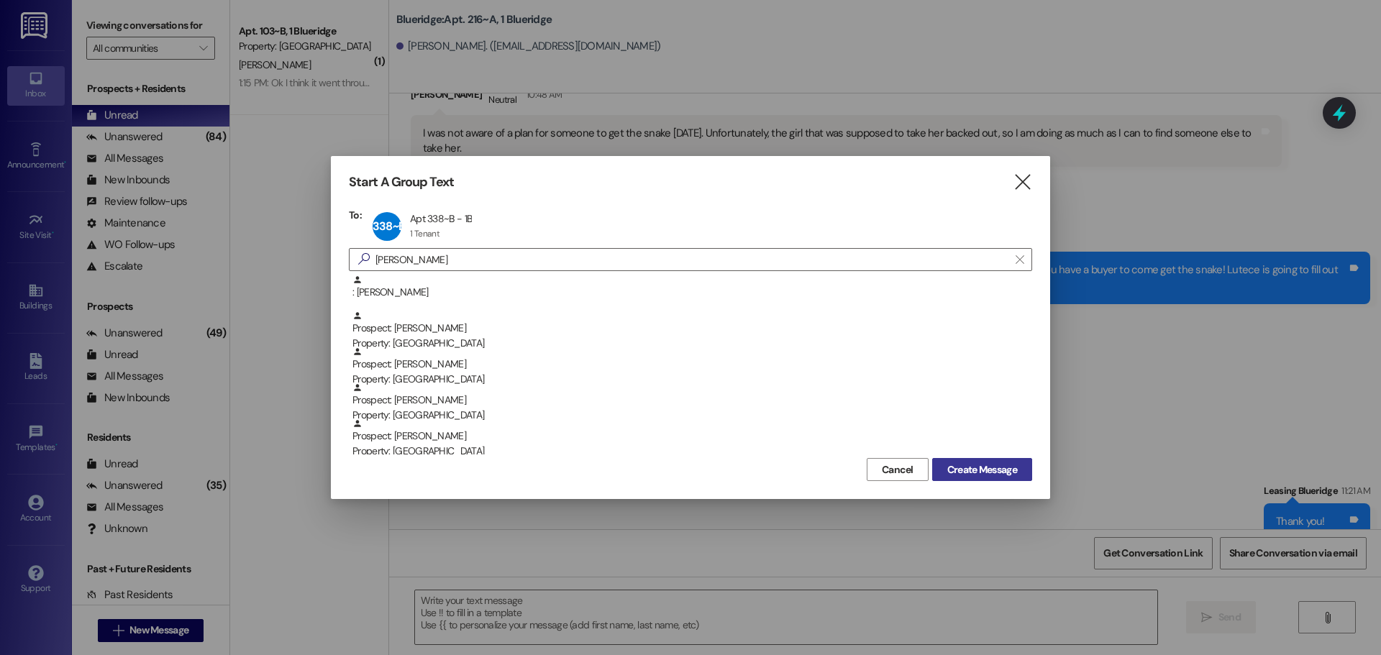
click at [979, 466] on span "Create Message" at bounding box center [982, 469] width 70 height 15
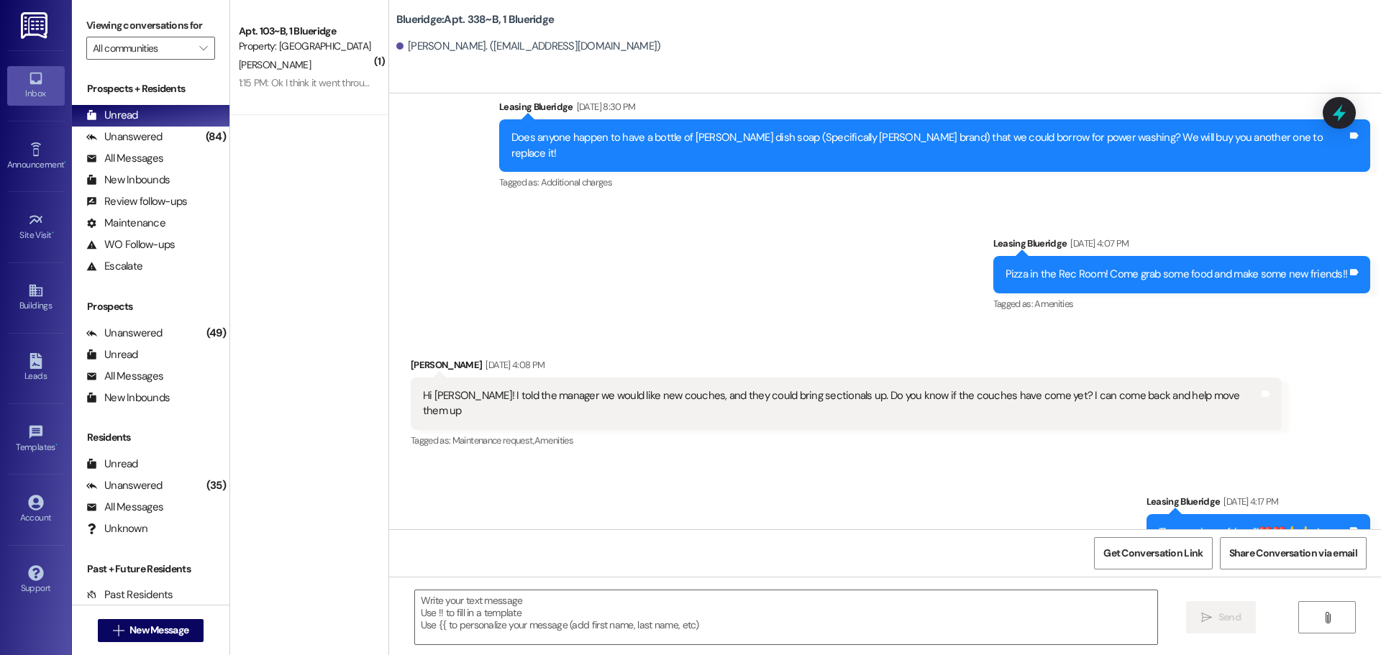
scroll to position [39639, 0]
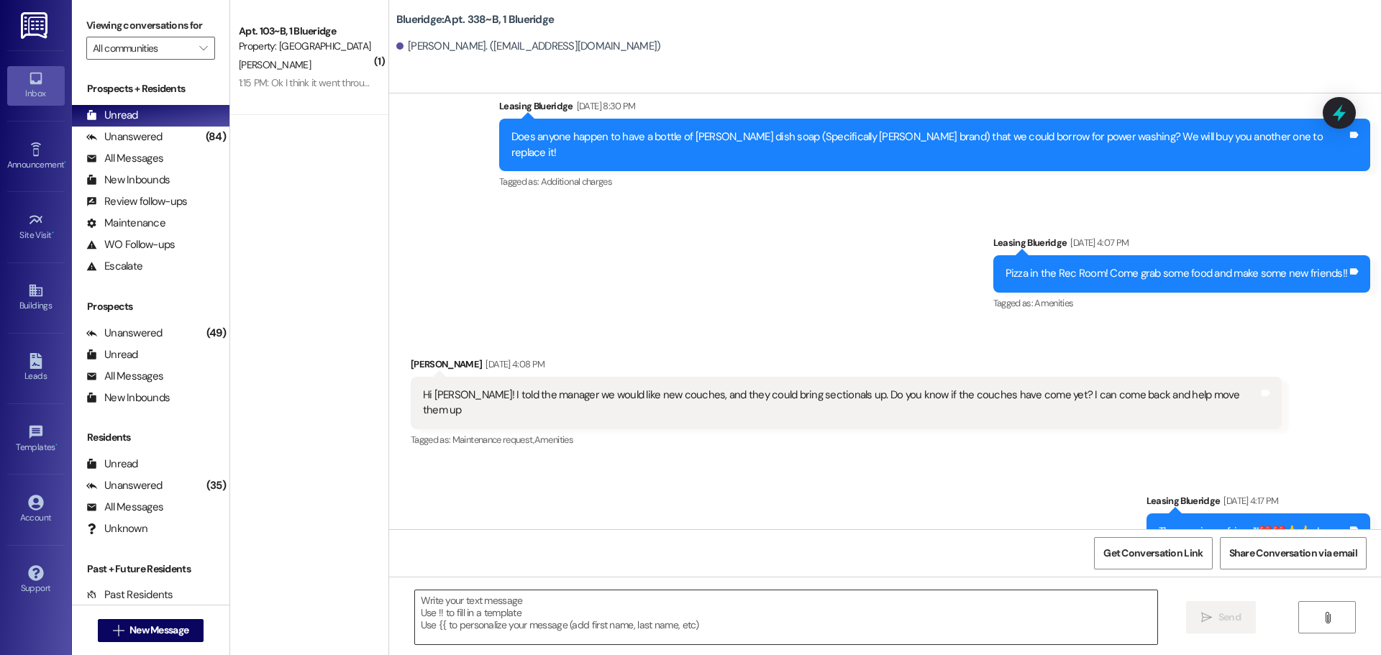
click at [739, 625] on textarea at bounding box center [786, 617] width 742 height 54
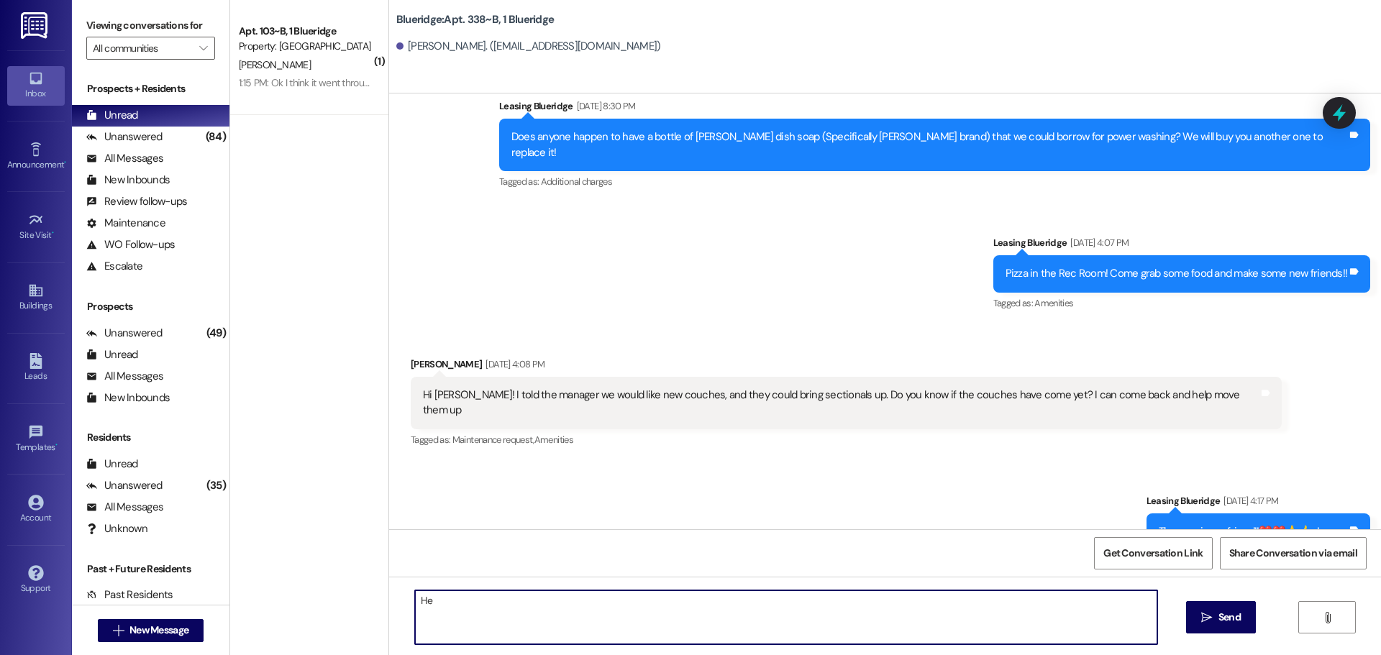
type textarea "H"
paste textarea "Hey, WWWWWWWWWWW! I'm working on the covered parking list right now, and you're…"
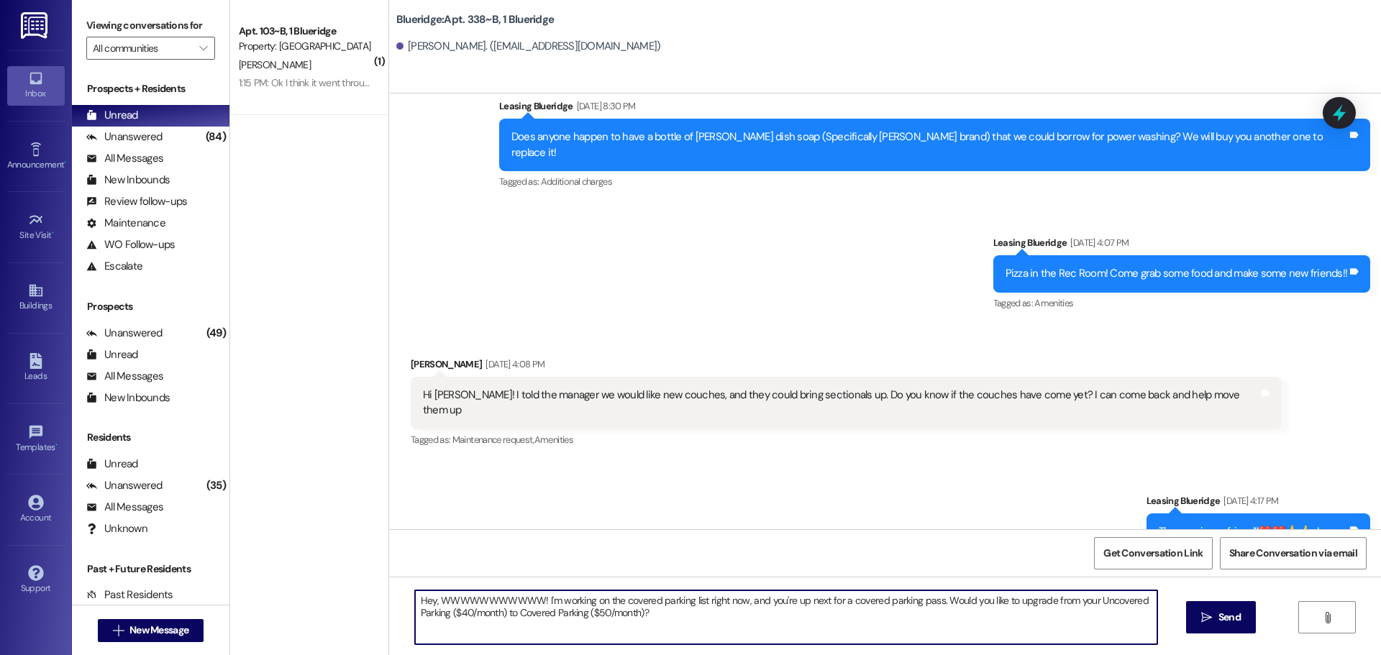
drag, startPoint x: 429, startPoint y: 602, endPoint x: 528, endPoint y: 602, distance: 99.2
click at [528, 602] on textarea "Hey, WWWWWWWWWWW! I'm working on the covered parking list right now, and you're…" at bounding box center [786, 617] width 742 height 54
drag, startPoint x: 913, startPoint y: 602, endPoint x: 998, endPoint y: 600, distance: 85.6
click at [998, 600] on textarea "Hey, [PERSON_NAME]! I'm working on the covered parking list right now, and you'…" at bounding box center [786, 617] width 742 height 54
click at [852, 599] on textarea "Hey, [PERSON_NAME]! I'm working on the covered parking list right now, and you'…" at bounding box center [786, 617] width 742 height 54
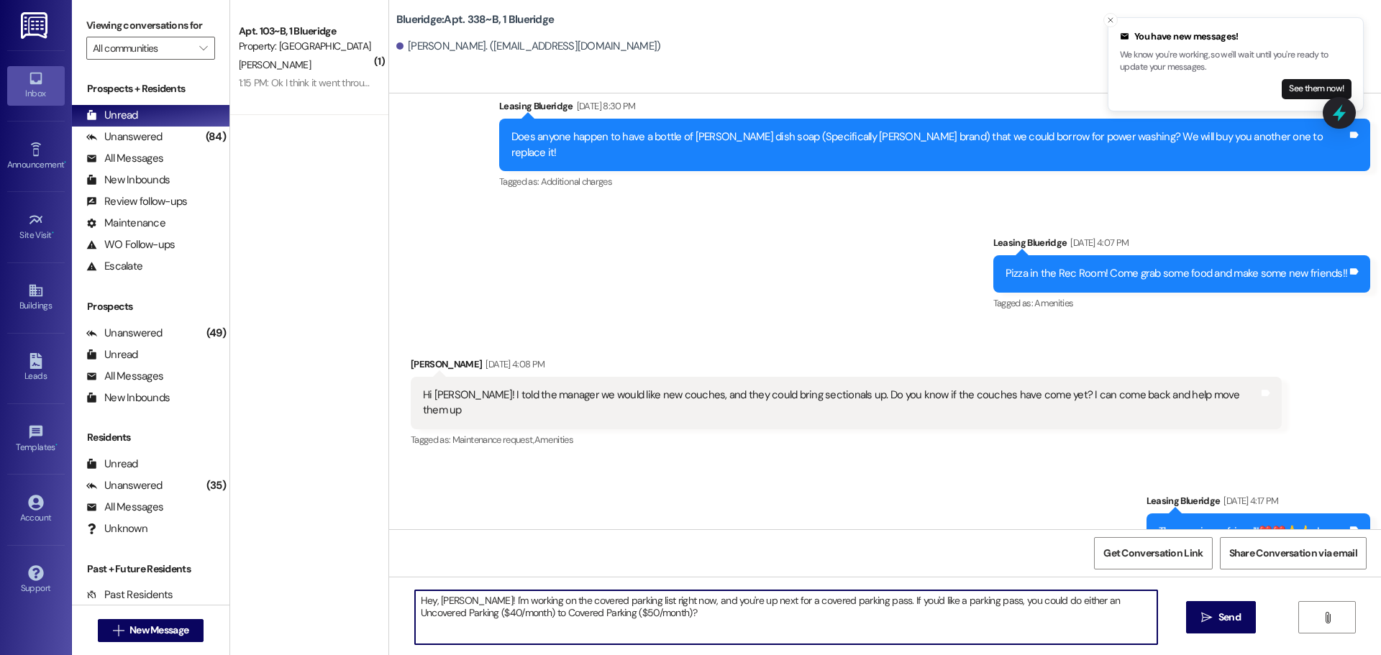
click at [472, 613] on textarea "Hey, [PERSON_NAME]! I'm working on the covered parking list right now, and you'…" at bounding box center [786, 617] width 742 height 54
type textarea "Hey, [PERSON_NAME]! I'm working on the covered parking list right now, and you'…"
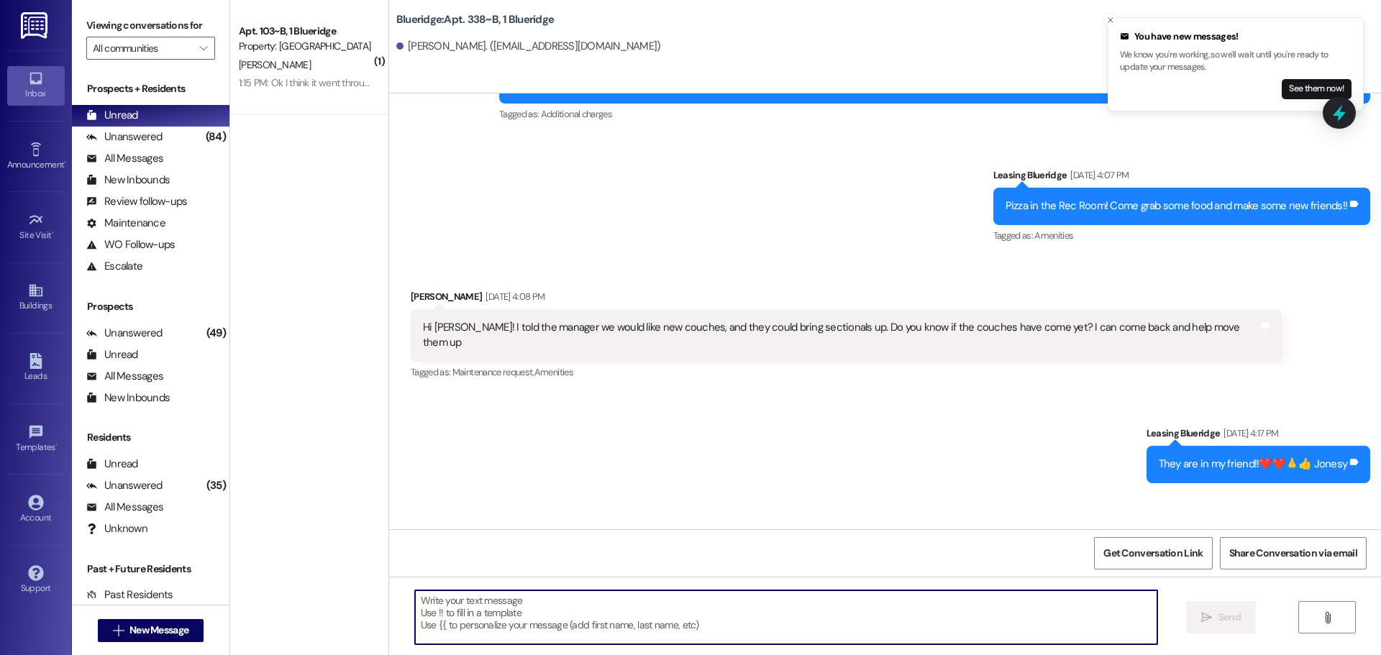
scroll to position [39755, 0]
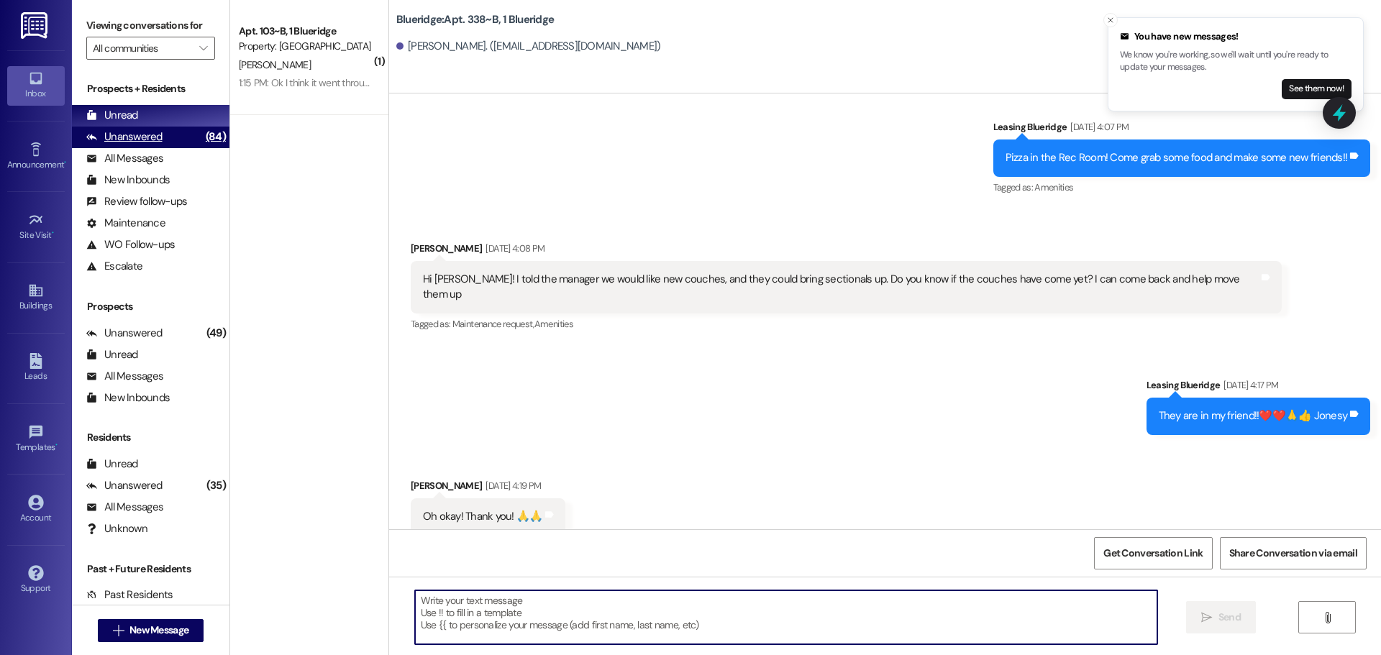
click at [173, 138] on div "Unanswered (84)" at bounding box center [150, 138] width 157 height 22
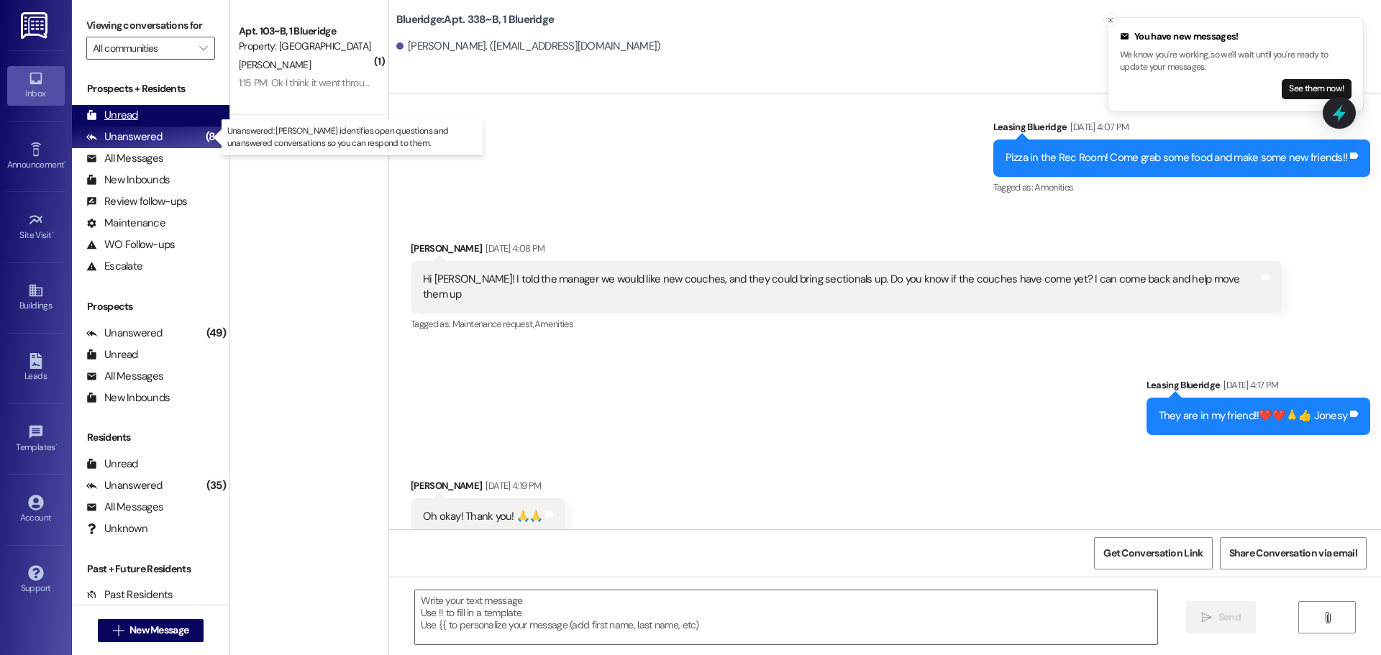
click at [176, 121] on div "Unread (0)" at bounding box center [150, 116] width 157 height 22
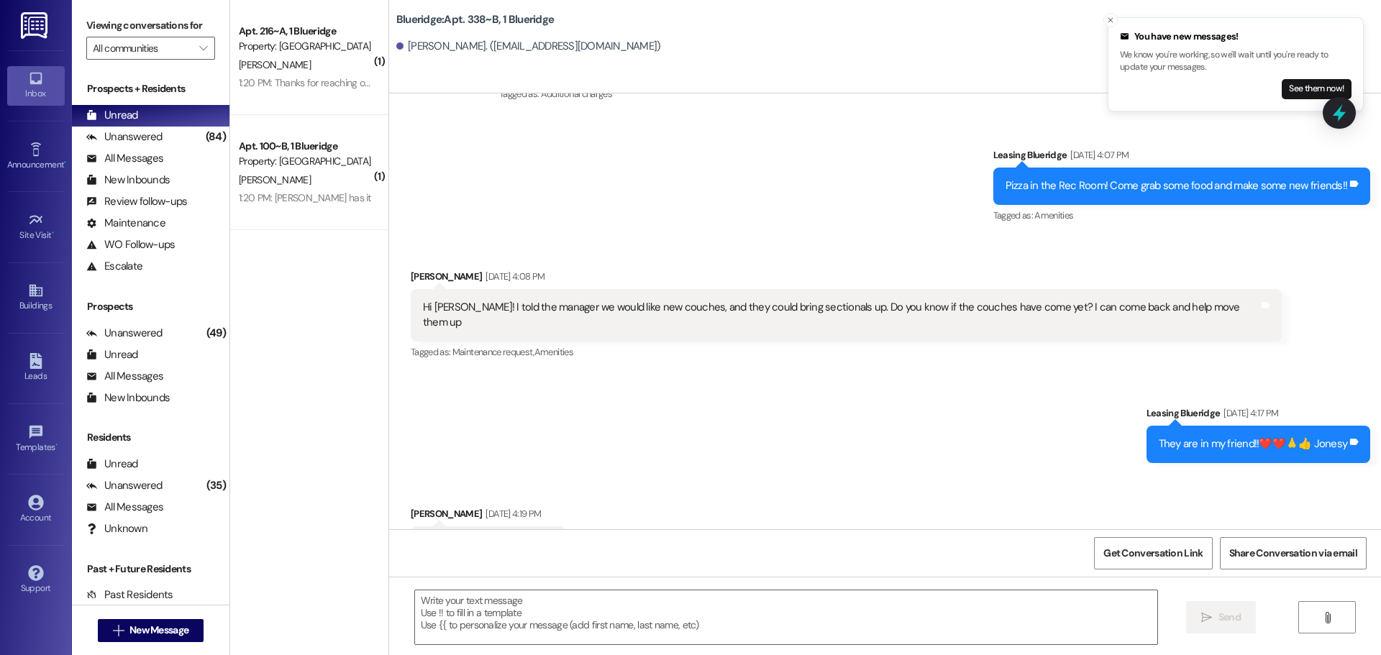
scroll to position [39776, 0]
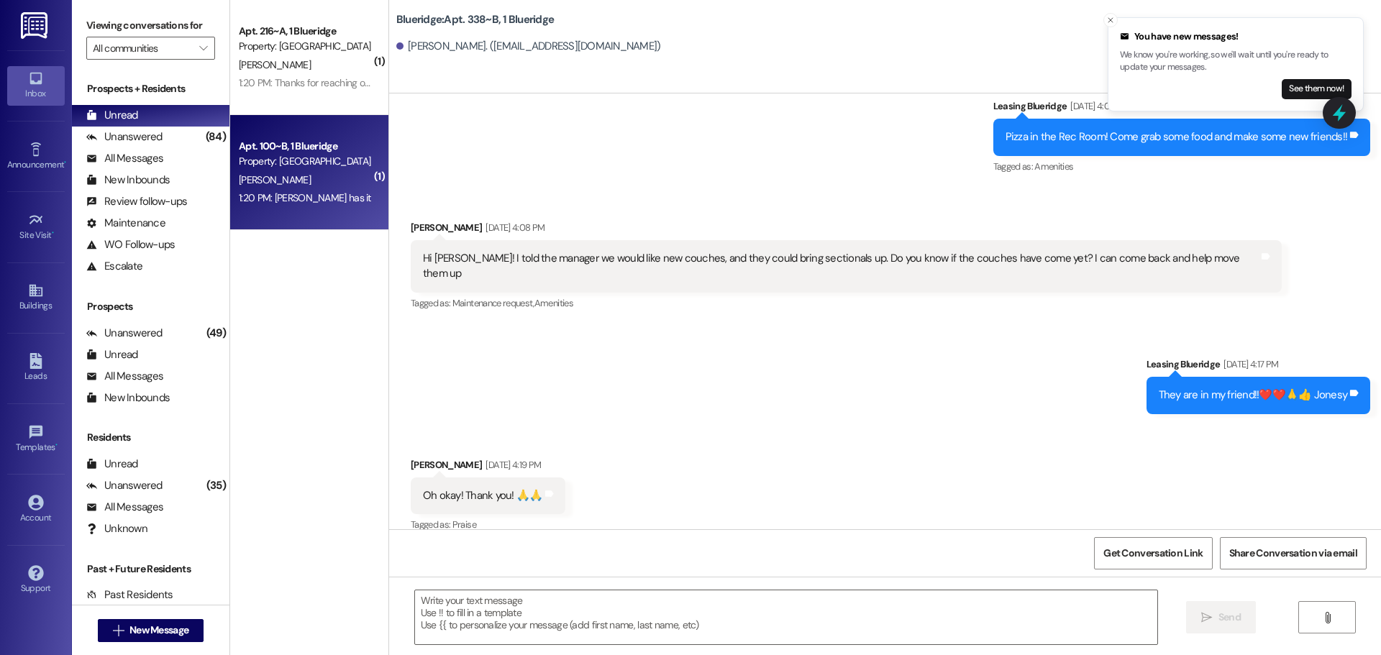
click at [306, 165] on div "Property: [GEOGRAPHIC_DATA]" at bounding box center [305, 161] width 133 height 15
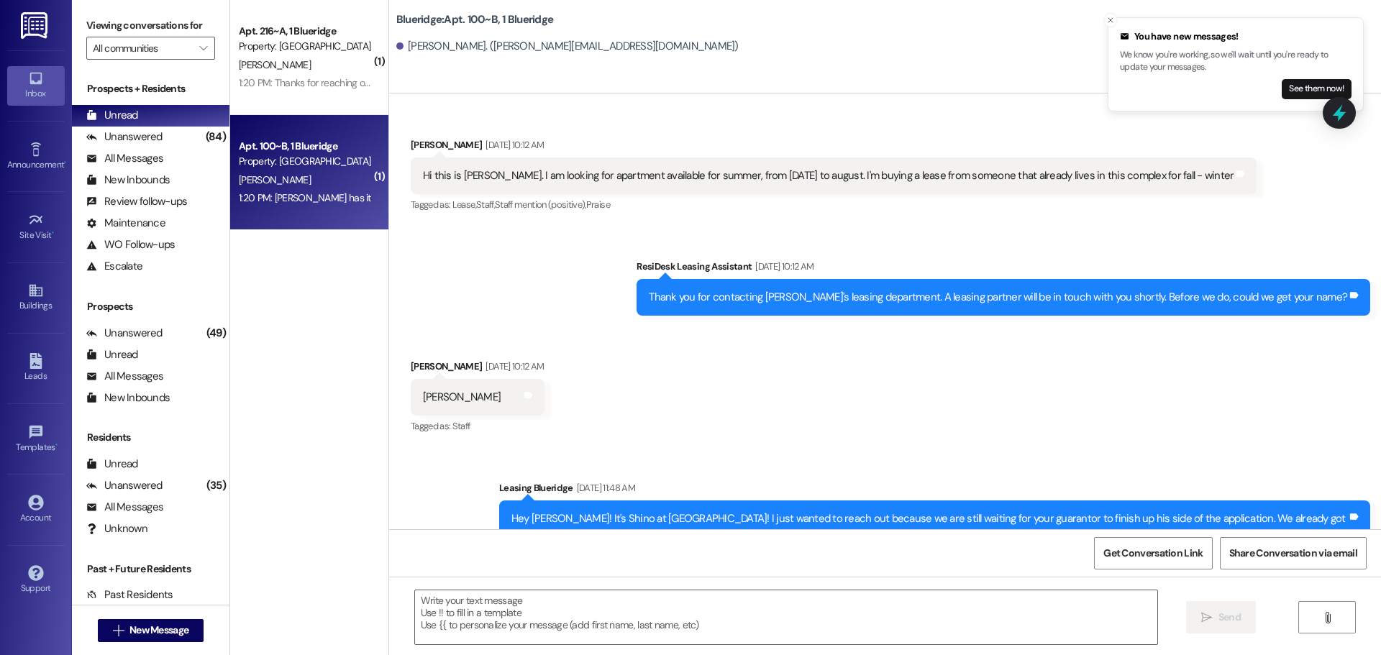
scroll to position [106908, 0]
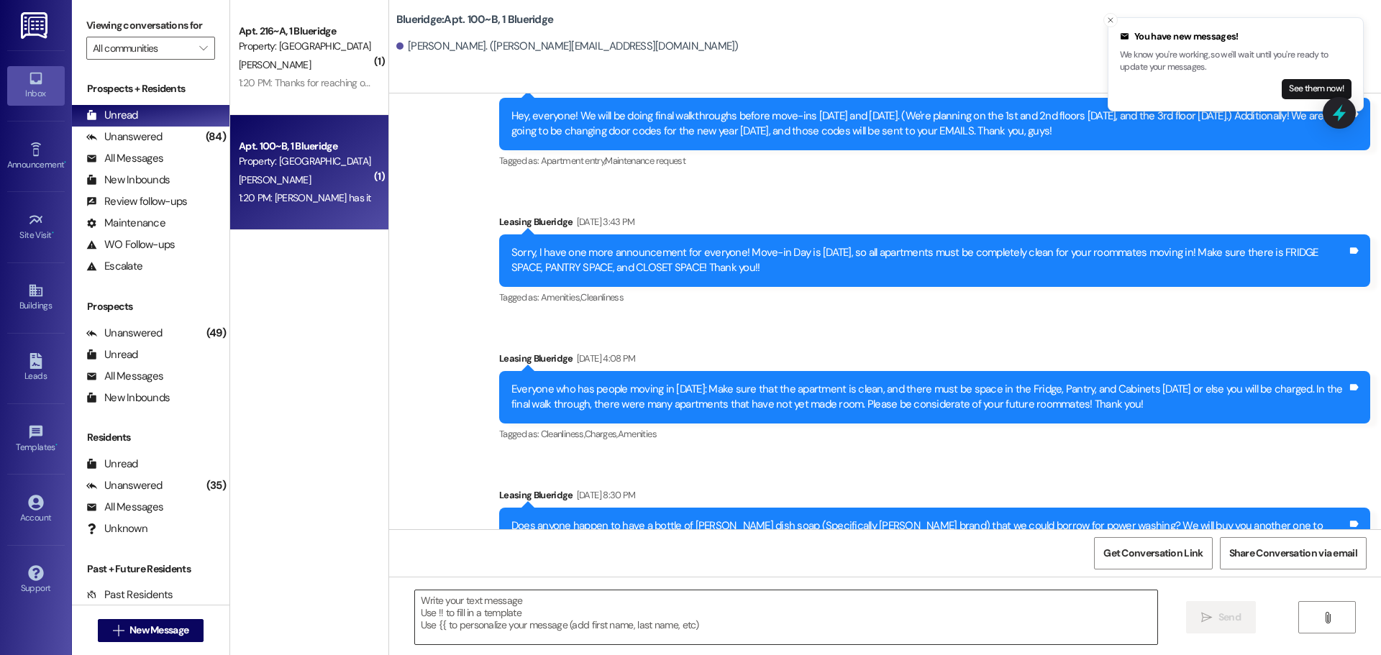
click at [708, 610] on textarea at bounding box center [786, 617] width 742 height 54
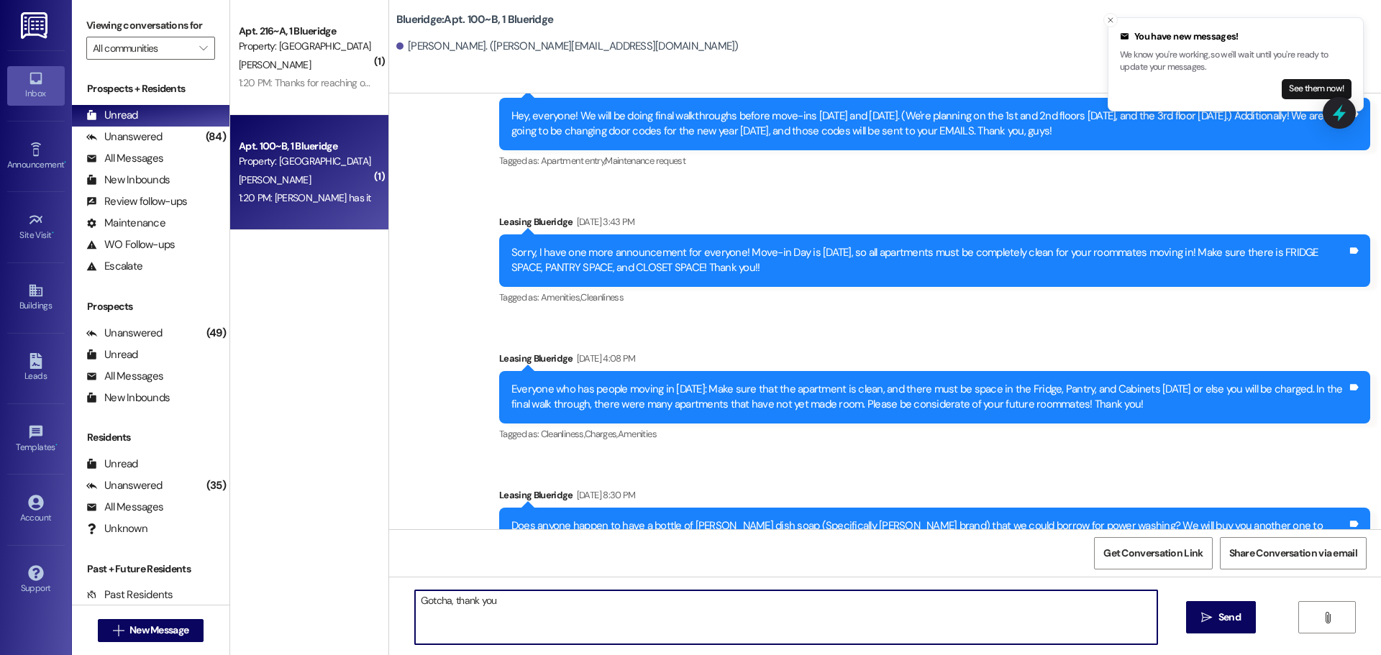
type textarea "Gotcha, thank you!"
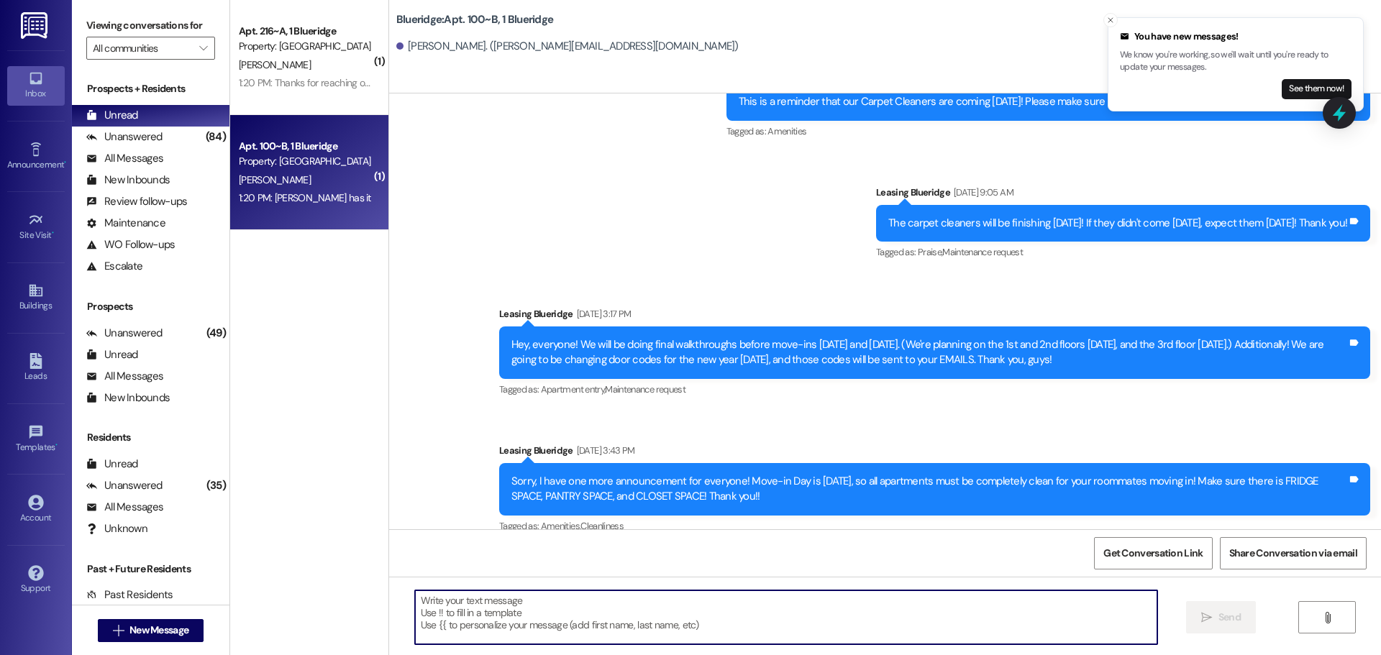
scroll to position [107008, 0]
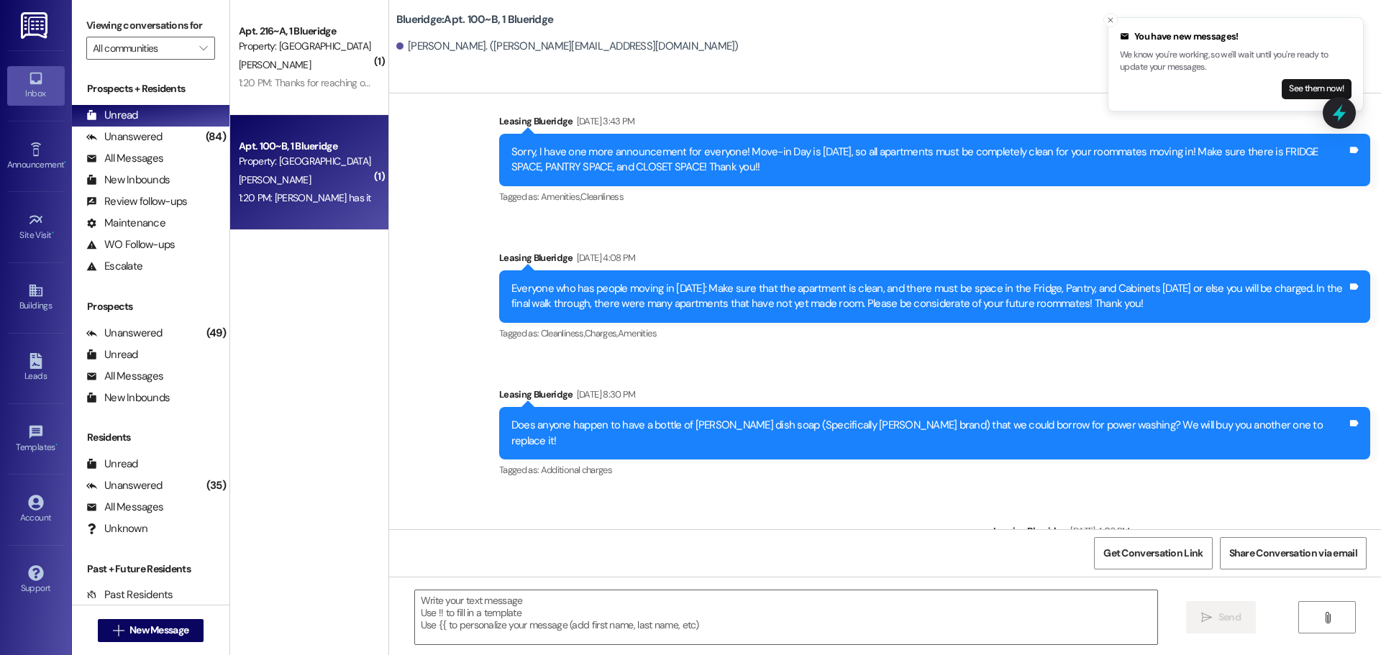
click at [129, 634] on span "New Message" at bounding box center [158, 630] width 59 height 15
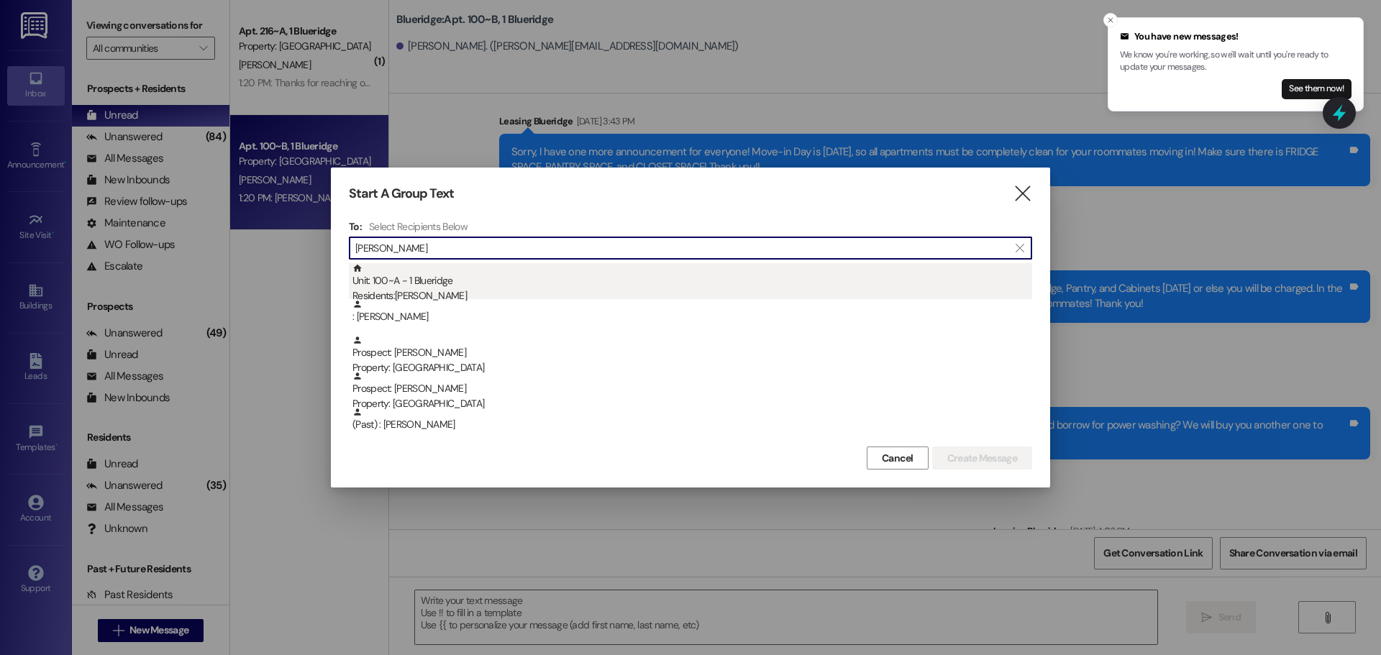
type input "[PERSON_NAME]"
click at [390, 291] on div "Residents: [PERSON_NAME]" at bounding box center [692, 295] width 680 height 15
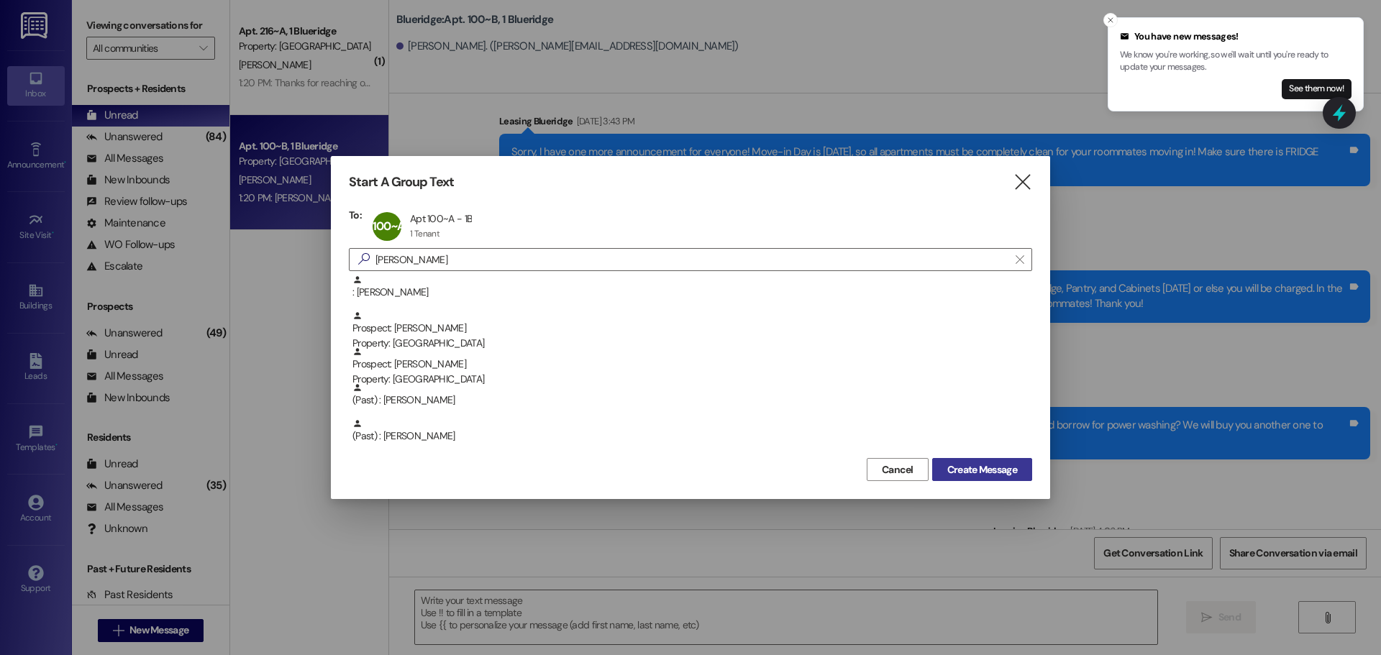
click at [974, 470] on span "Create Message" at bounding box center [982, 469] width 70 height 15
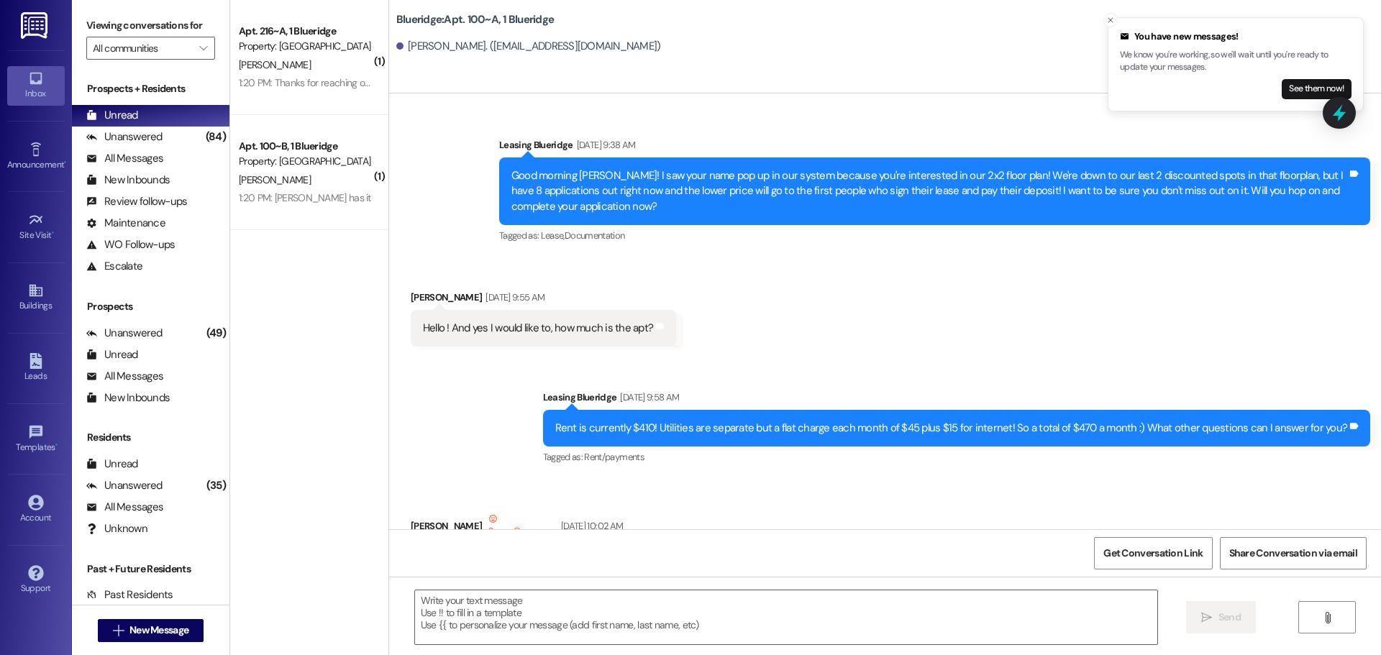
scroll to position [90956, 0]
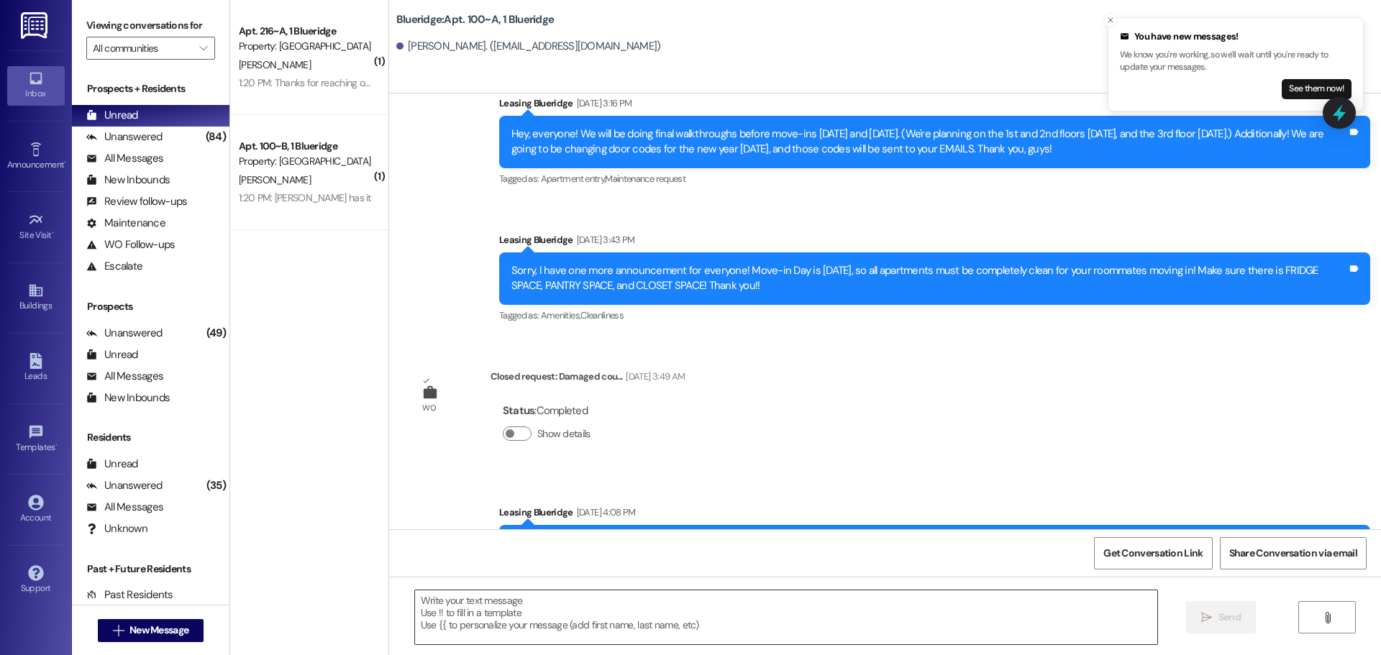
click at [602, 618] on textarea at bounding box center [786, 617] width 742 height 54
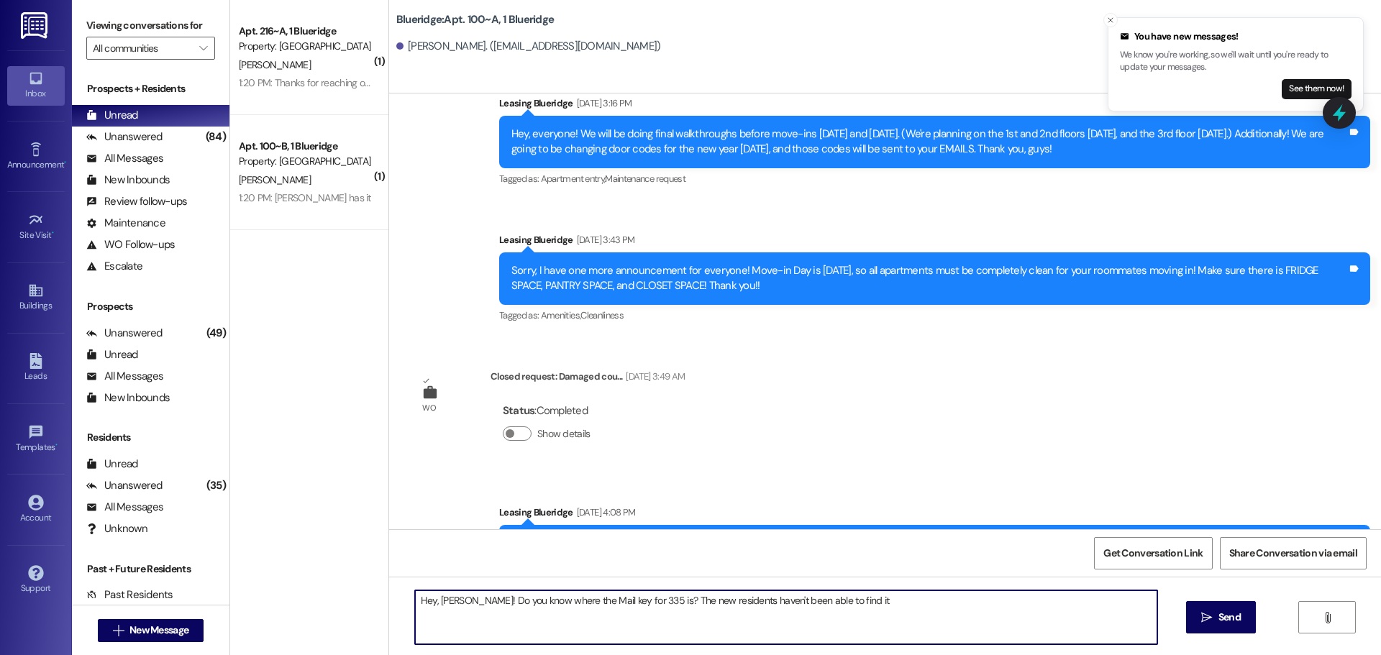
type textarea "Hey, [PERSON_NAME]! Do you know where the Mail key for 335 is? The new resident…"
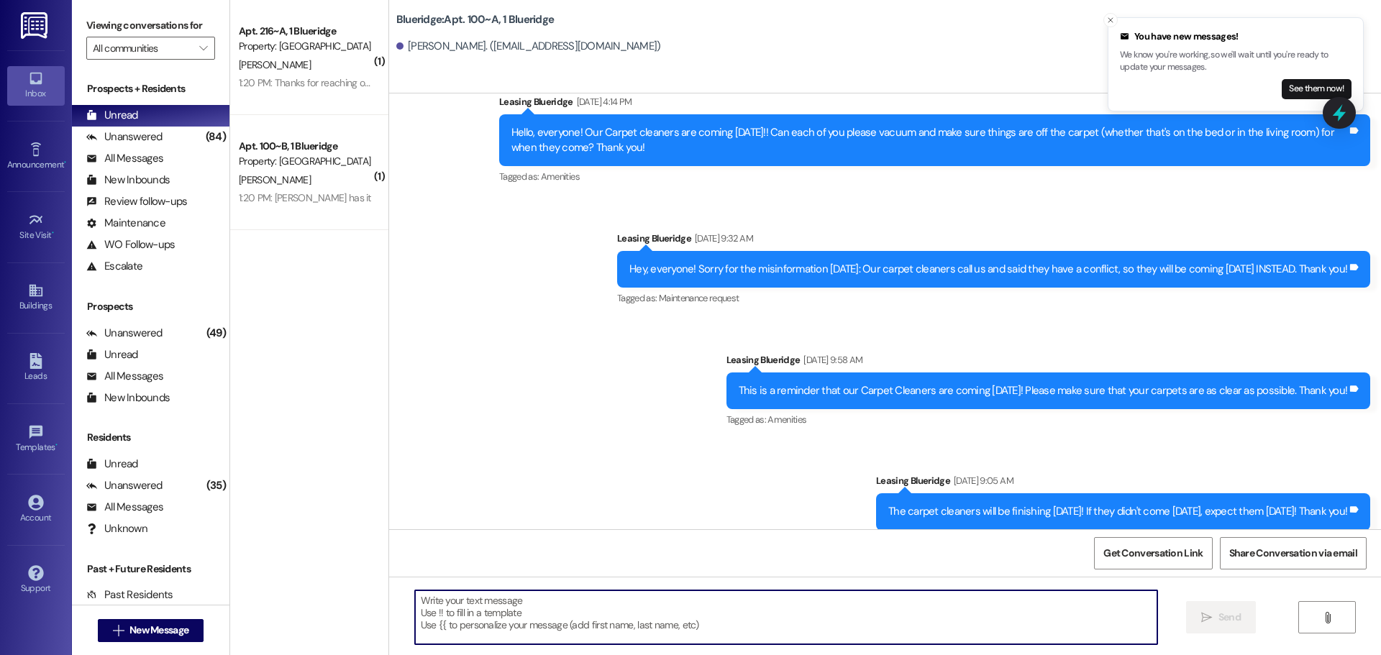
scroll to position [90596, 0]
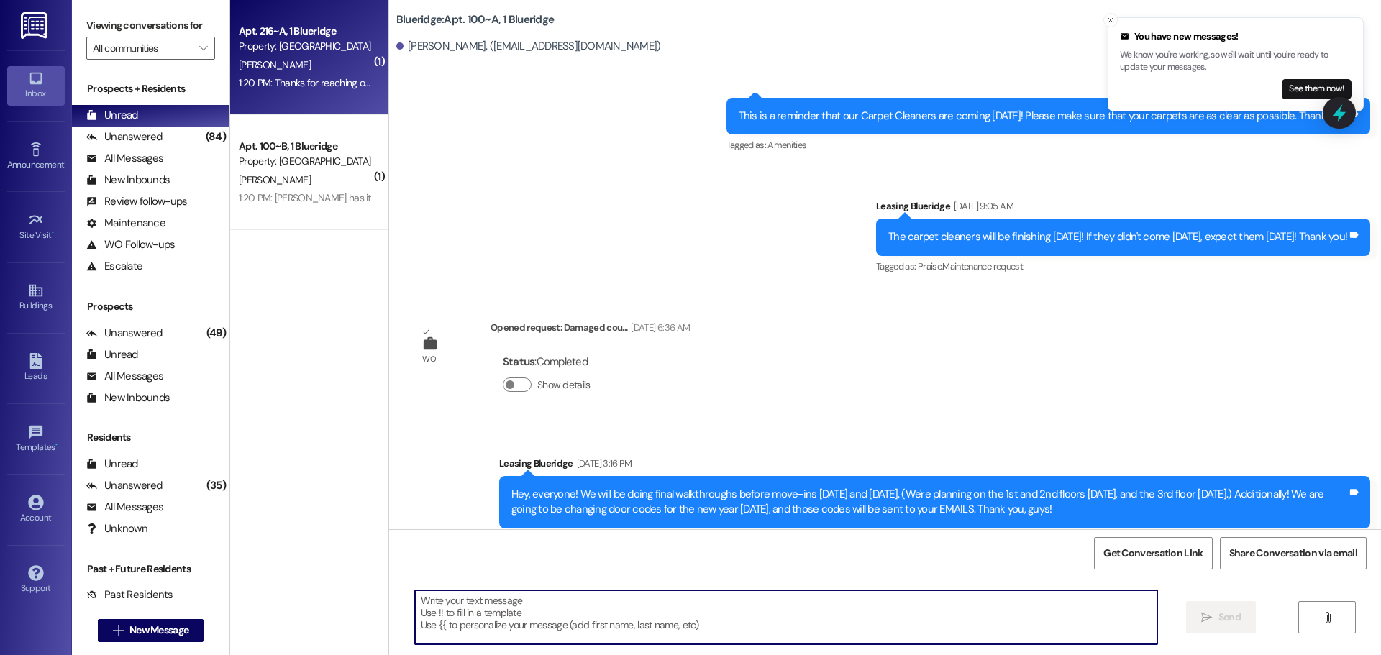
click at [329, 55] on div "Apt. 216~A, 1 Blueridge Property: [GEOGRAPHIC_DATA]" at bounding box center [305, 39] width 136 height 34
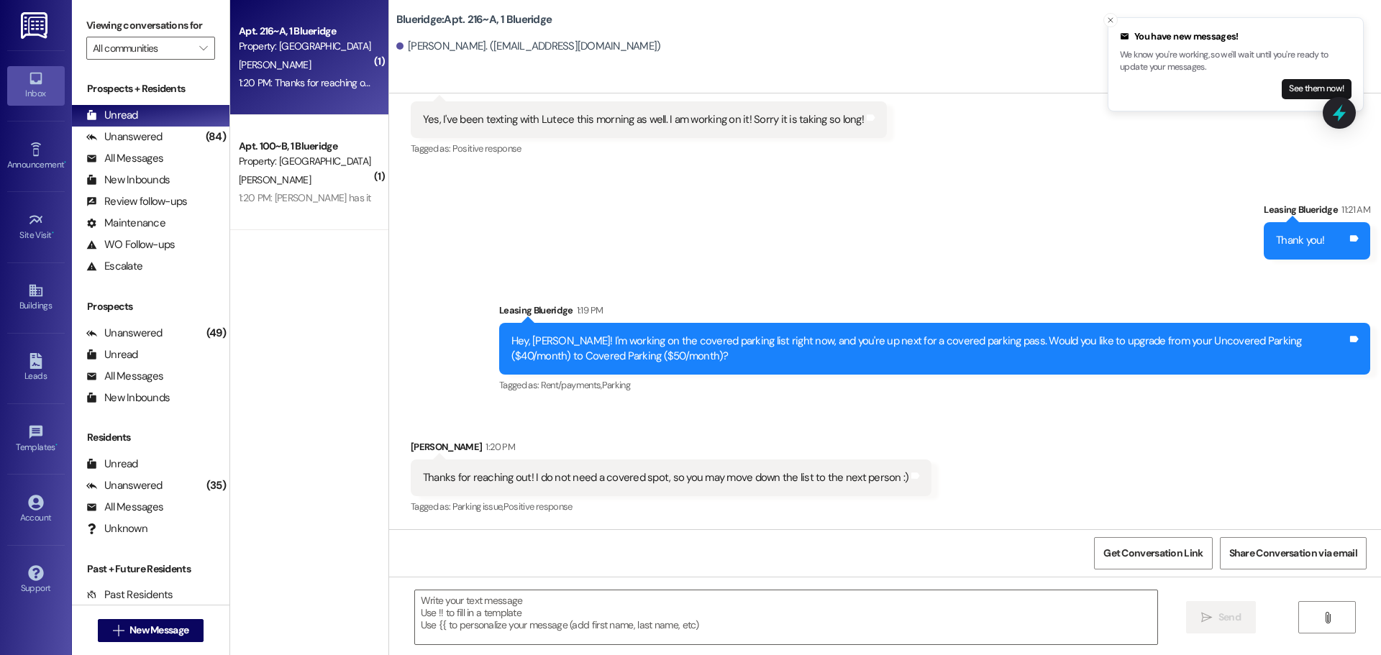
scroll to position [27031, 0]
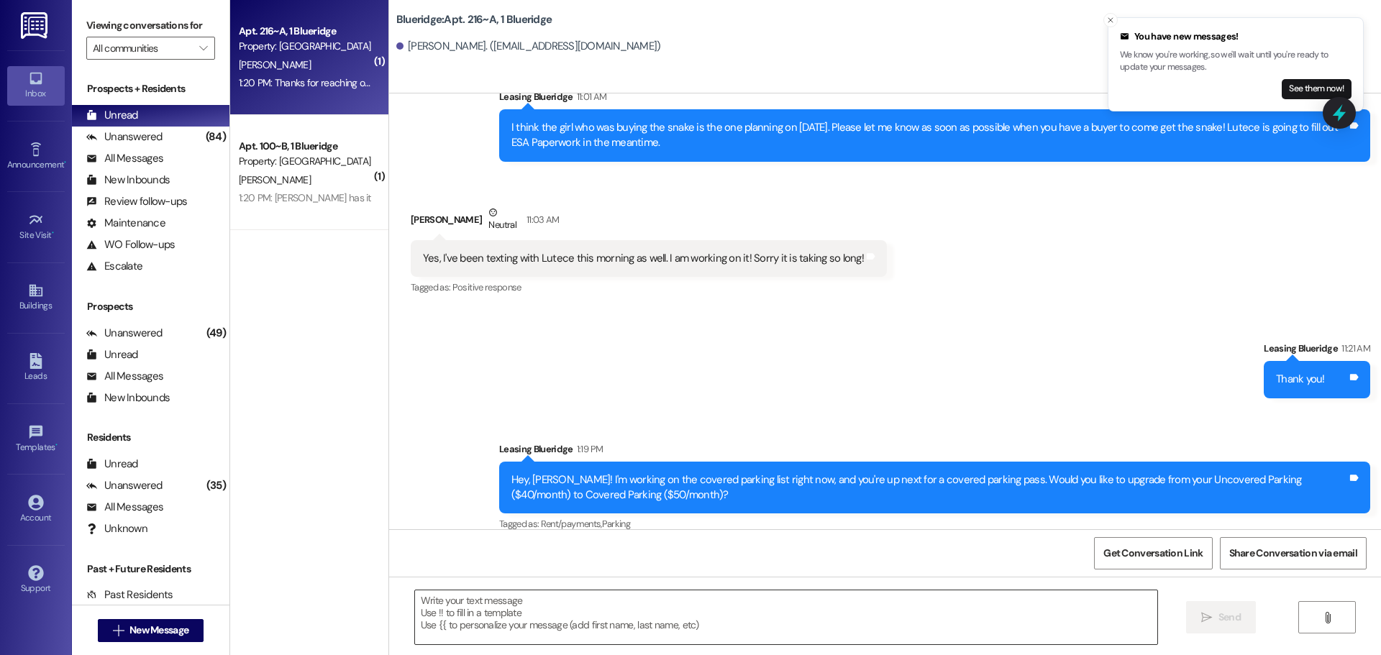
click at [744, 620] on textarea at bounding box center [786, 617] width 742 height 54
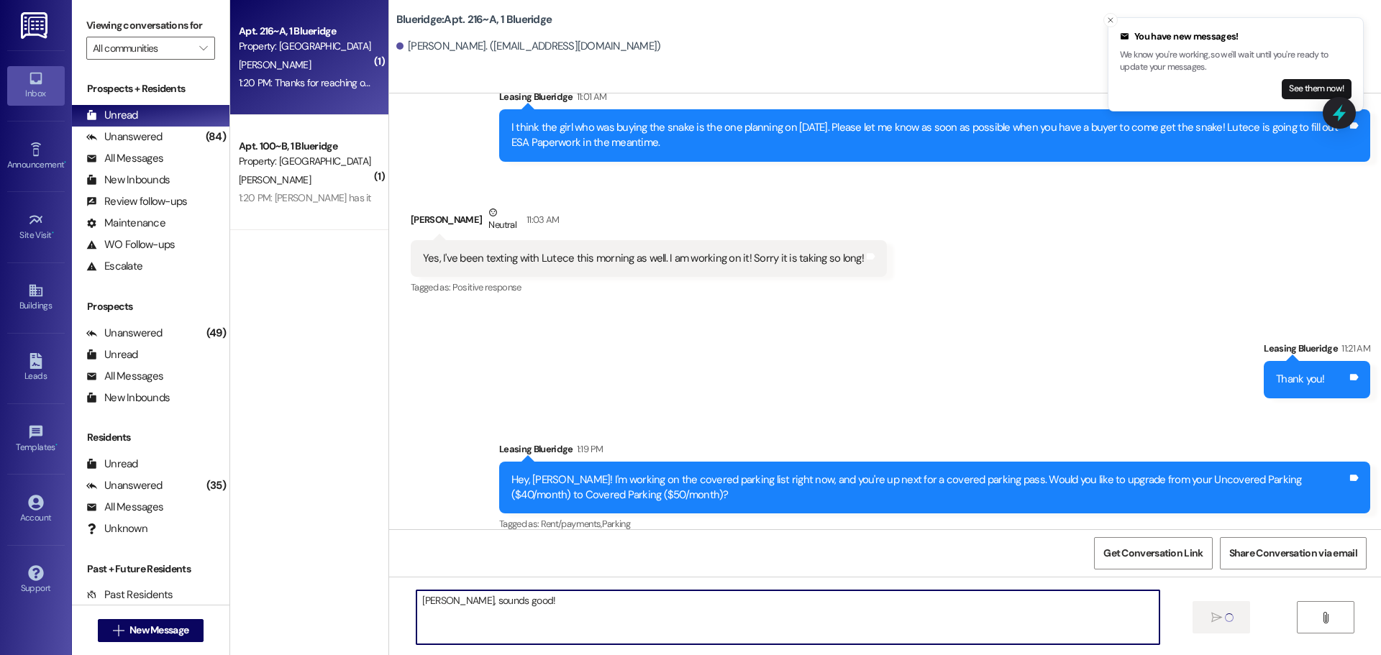
type textarea "[PERSON_NAME], sounds good!"
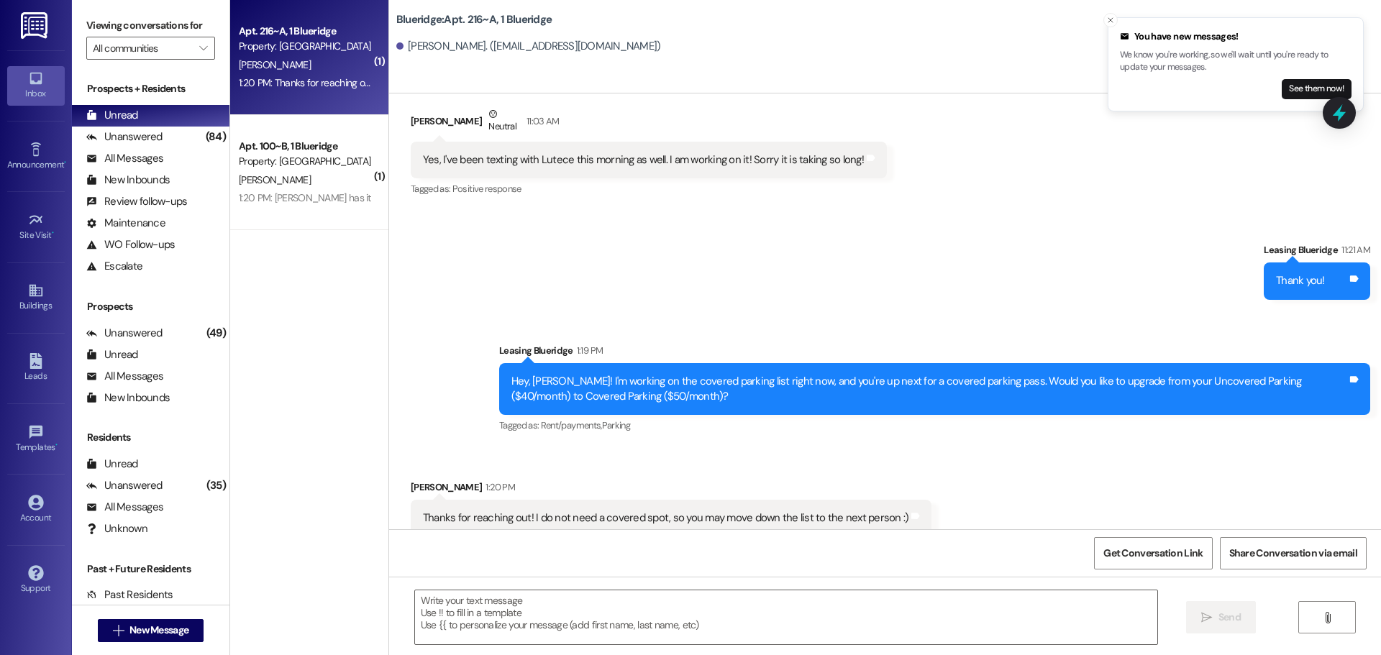
scroll to position [27131, 0]
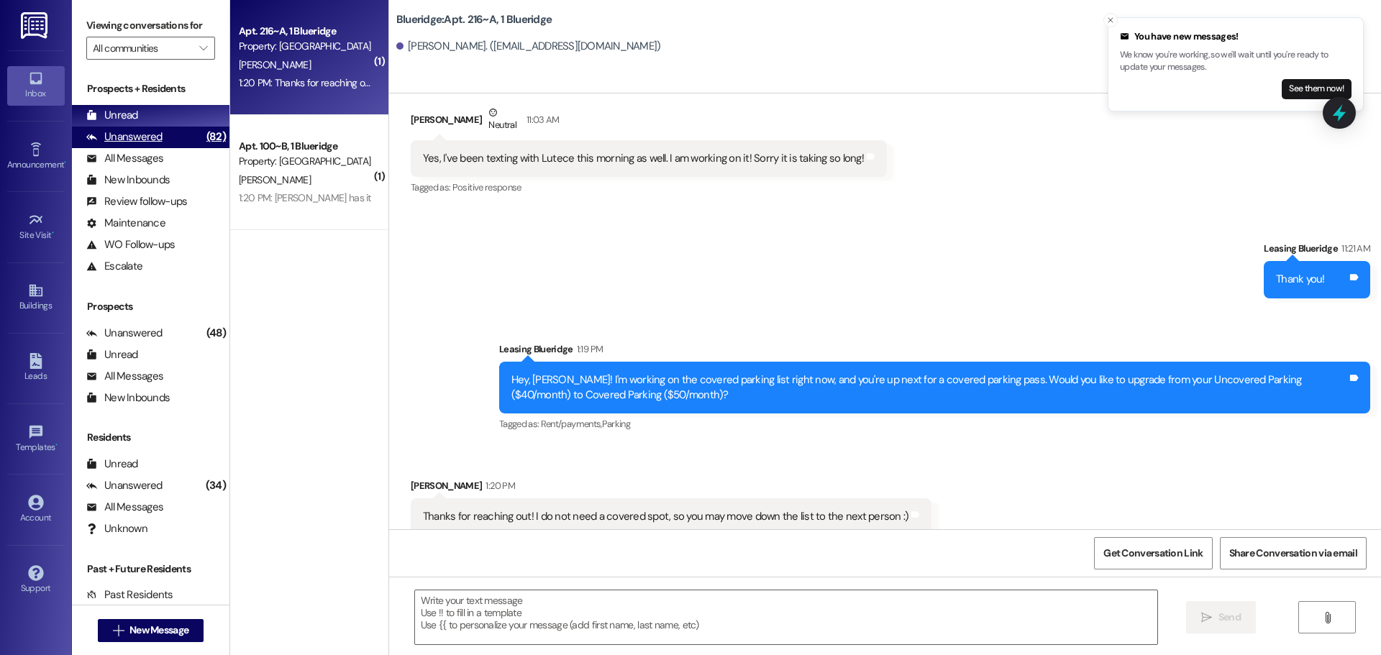
click at [149, 140] on div "Unanswered" at bounding box center [124, 136] width 76 height 15
click at [160, 114] on div "Unread (0)" at bounding box center [150, 116] width 157 height 22
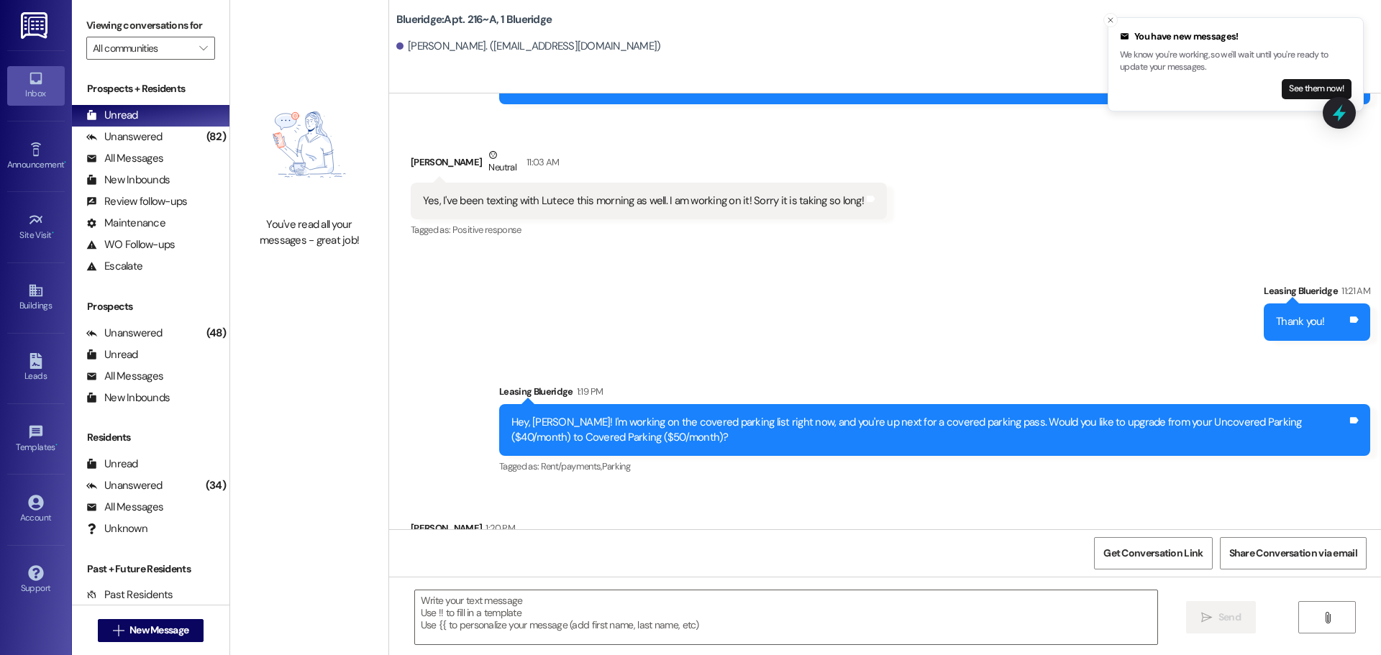
scroll to position [27030, 0]
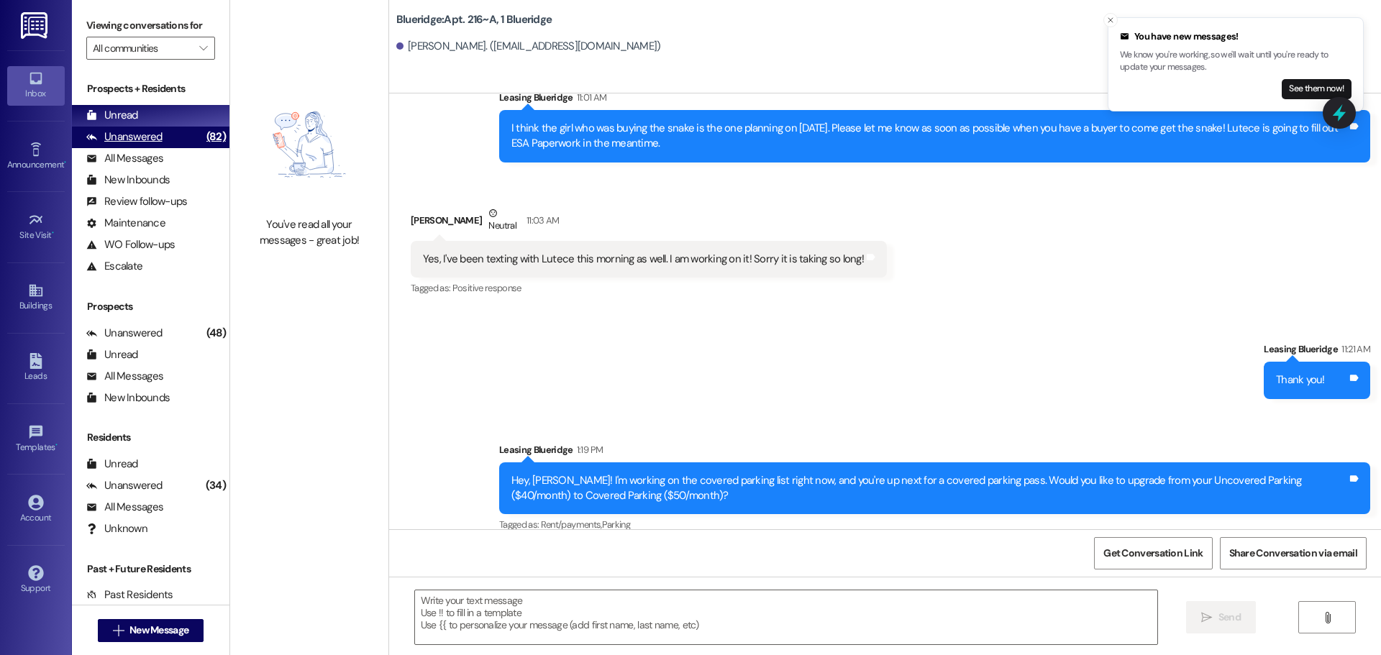
click at [151, 132] on div "Unanswered" at bounding box center [124, 136] width 76 height 15
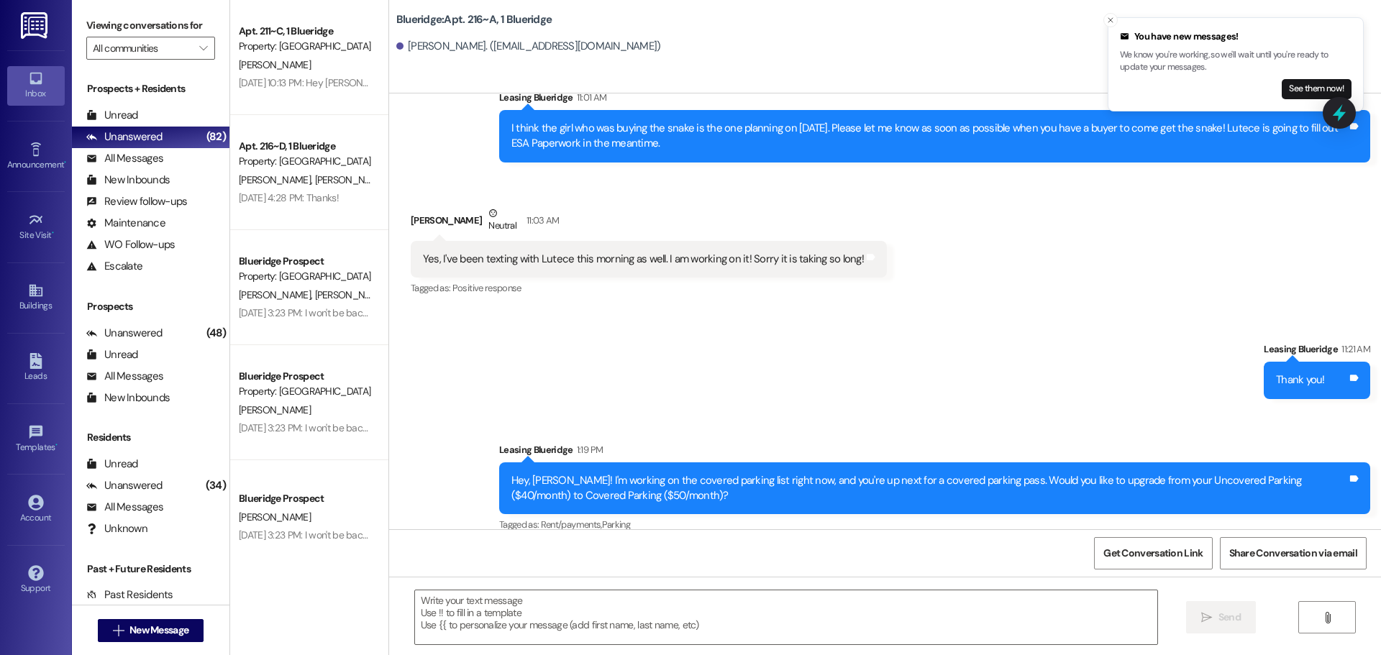
click at [1105, 17] on button "Close toast" at bounding box center [1110, 20] width 14 height 14
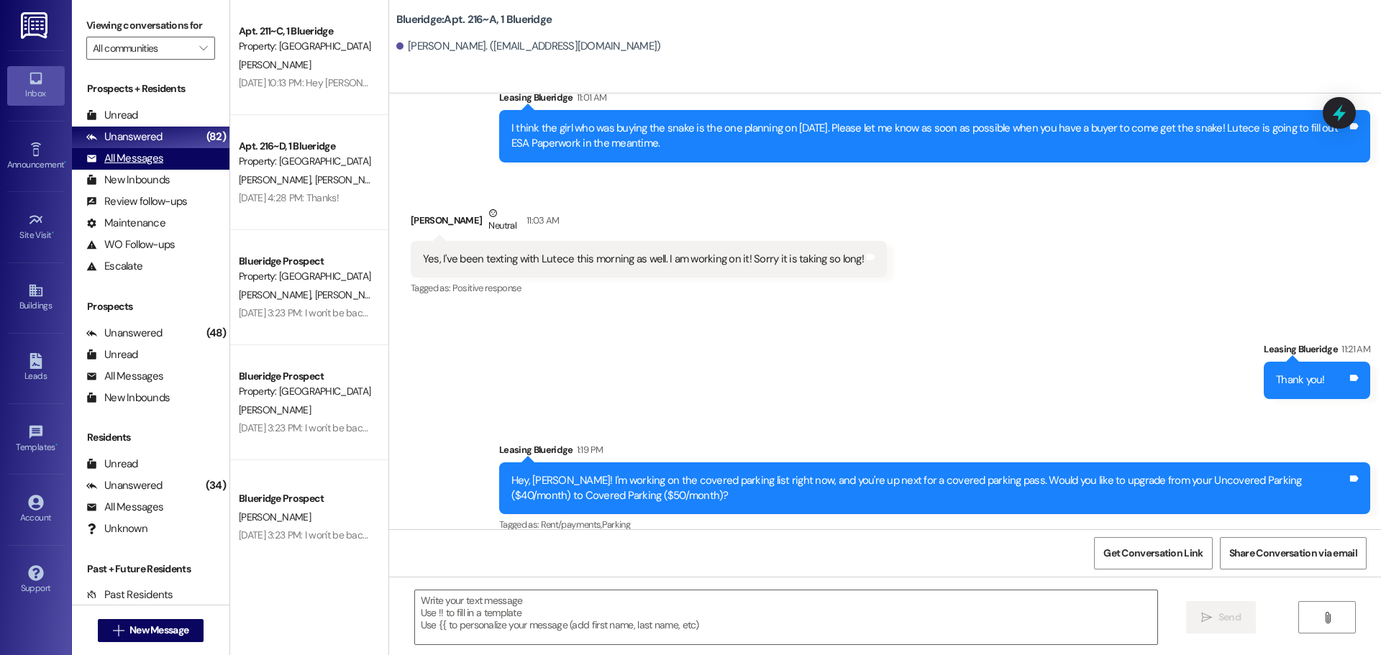
click at [180, 154] on div "All Messages (undefined)" at bounding box center [150, 159] width 157 height 22
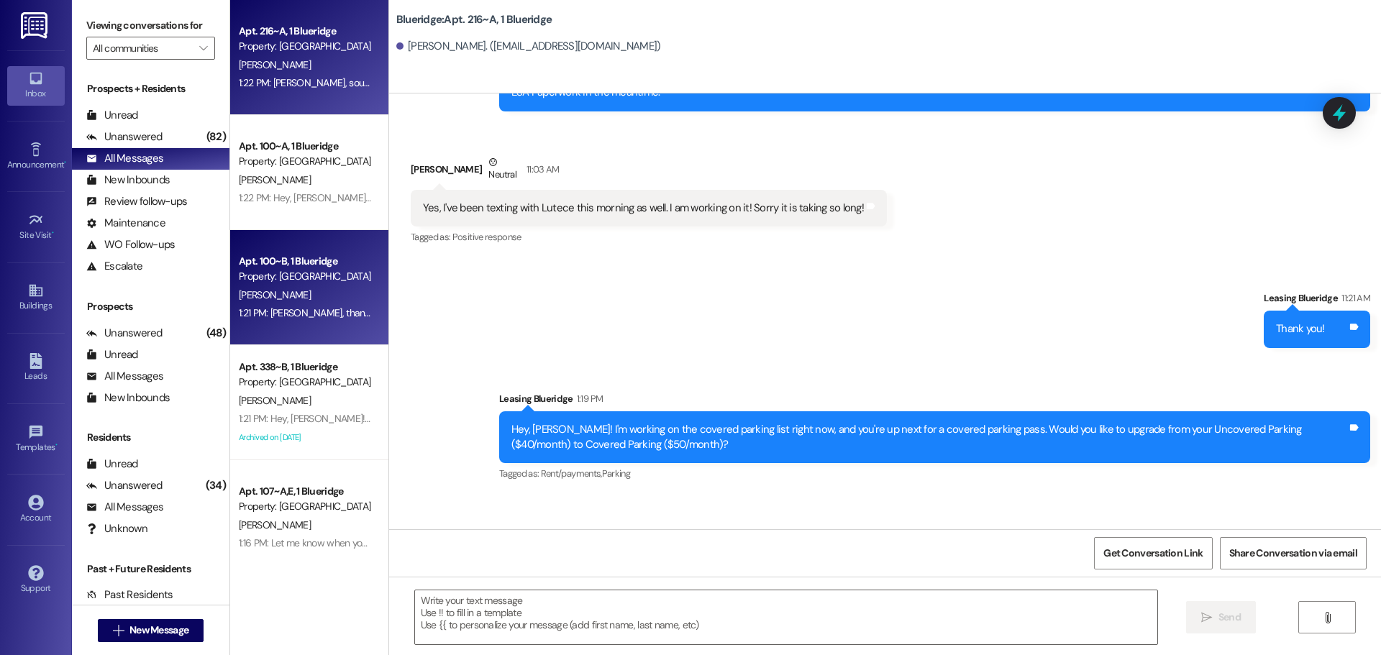
scroll to position [27131, 0]
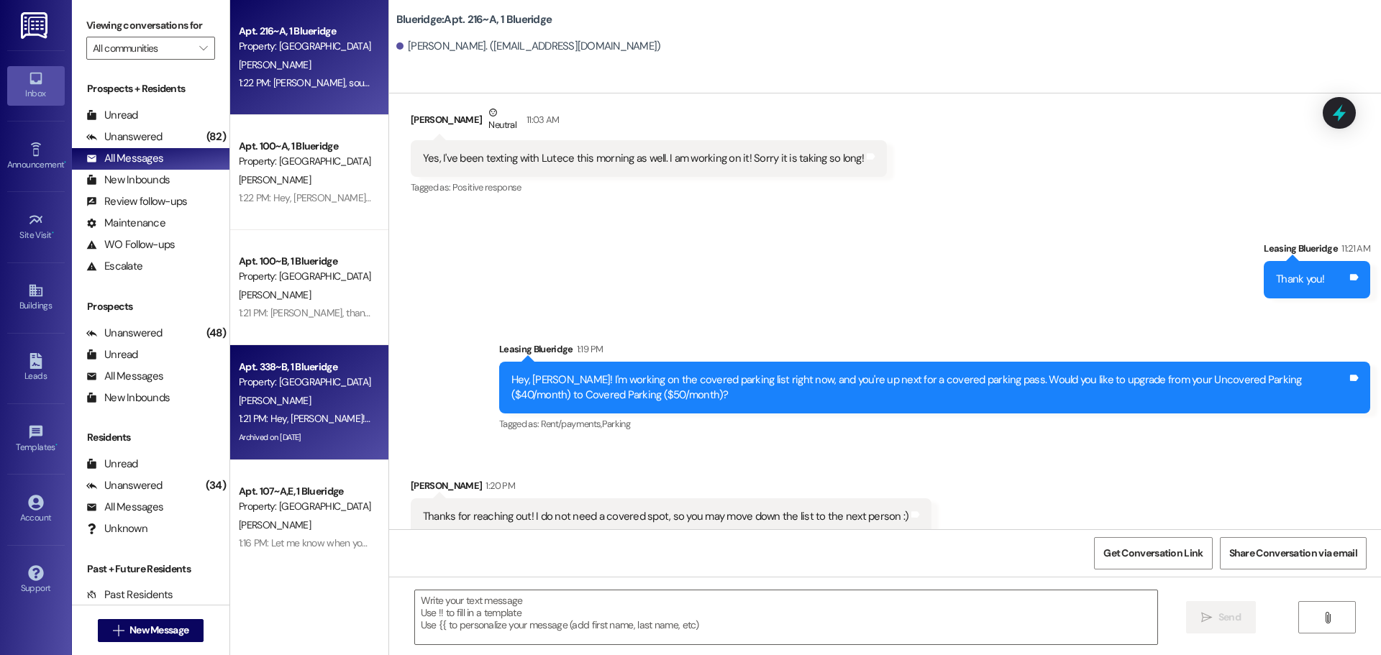
click at [302, 396] on div "[PERSON_NAME]" at bounding box center [305, 401] width 136 height 18
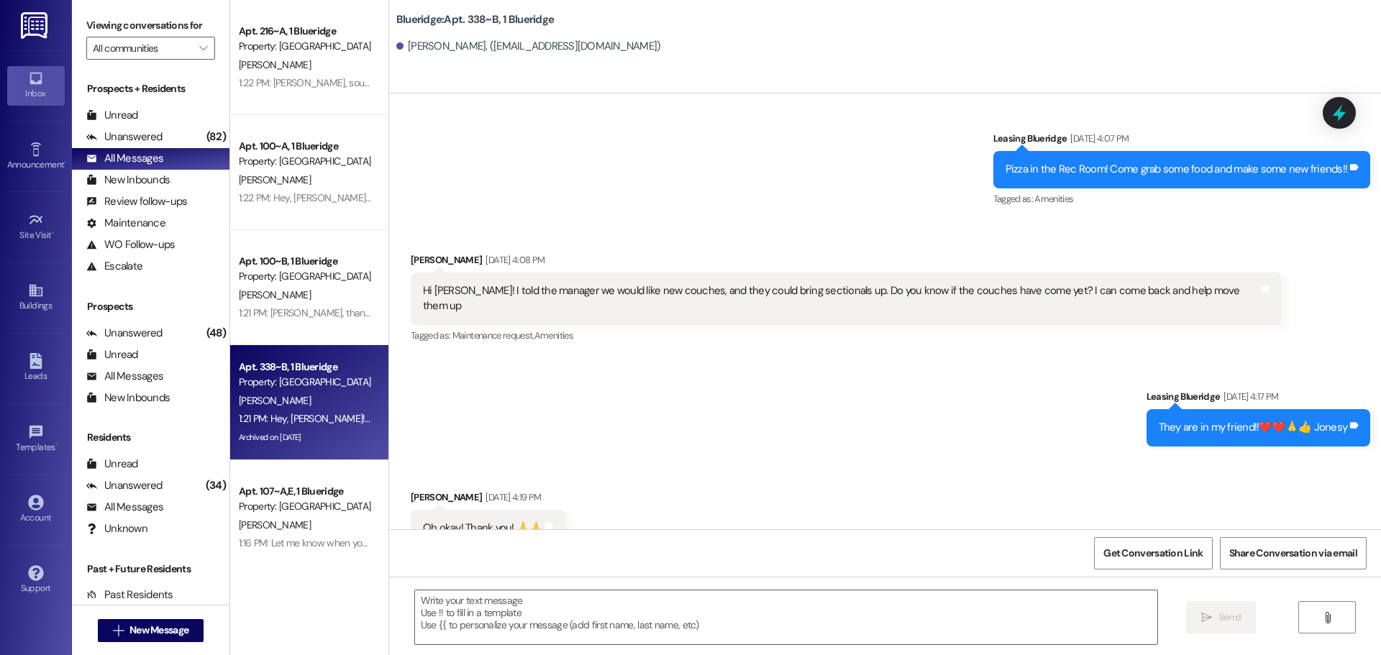
scroll to position [39776, 0]
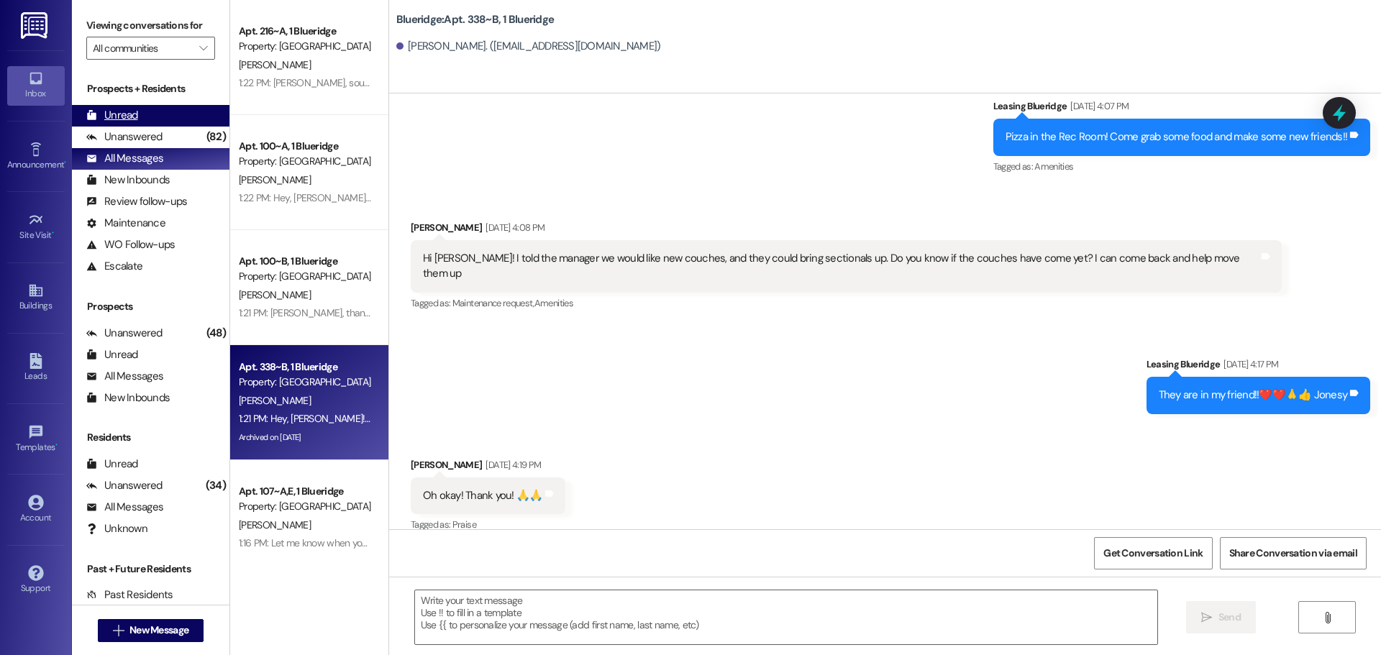
click at [120, 119] on div "Unread" at bounding box center [112, 115] width 52 height 15
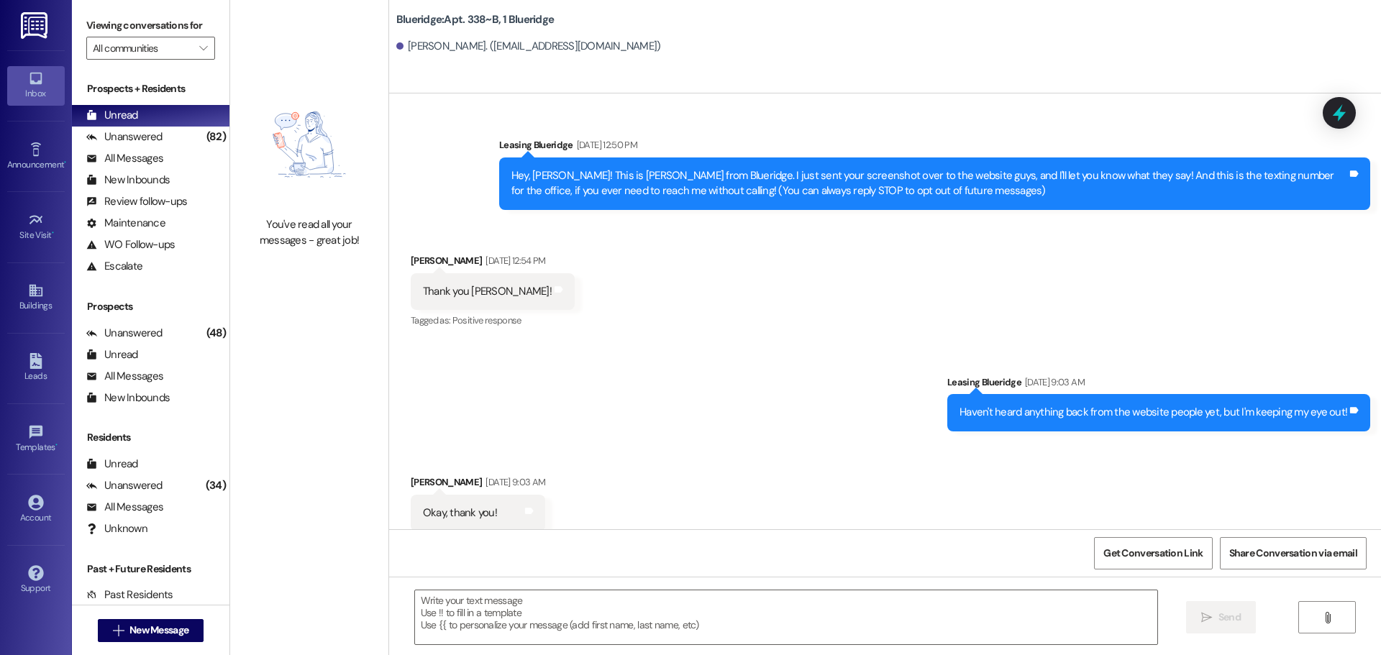
scroll to position [39639, 0]
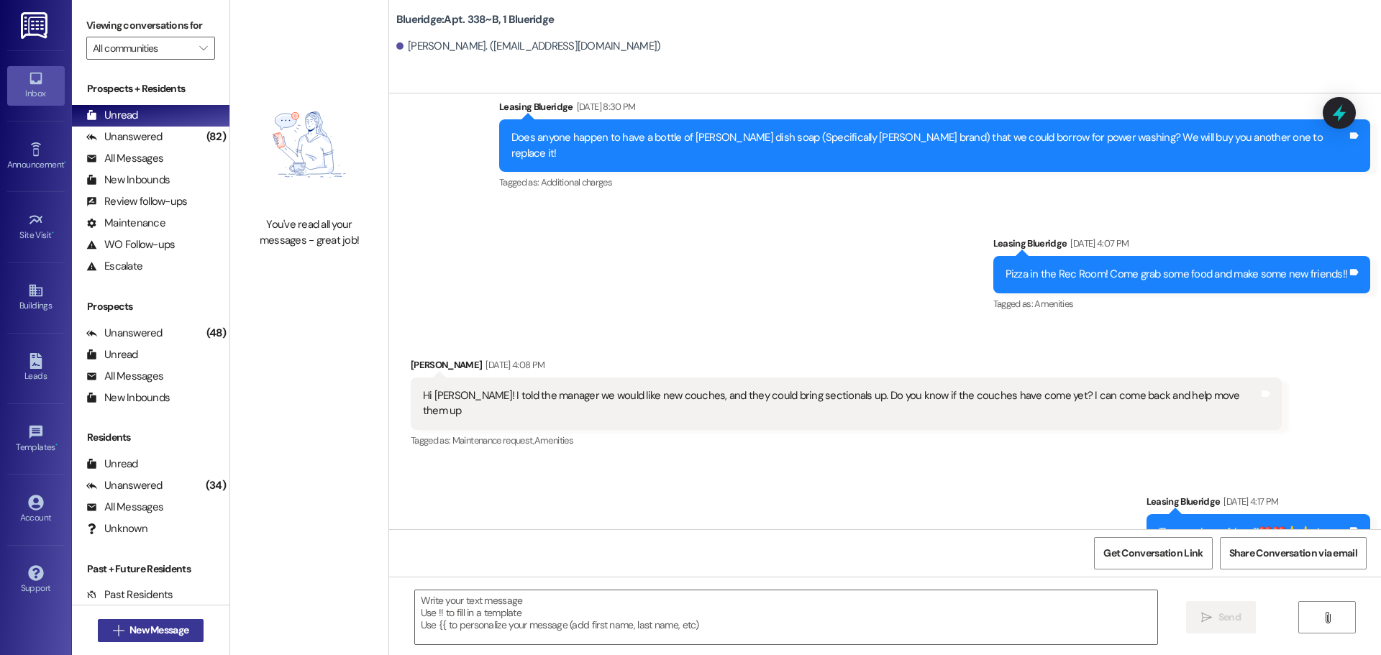
click at [117, 639] on button " New Message" at bounding box center [151, 630] width 106 height 23
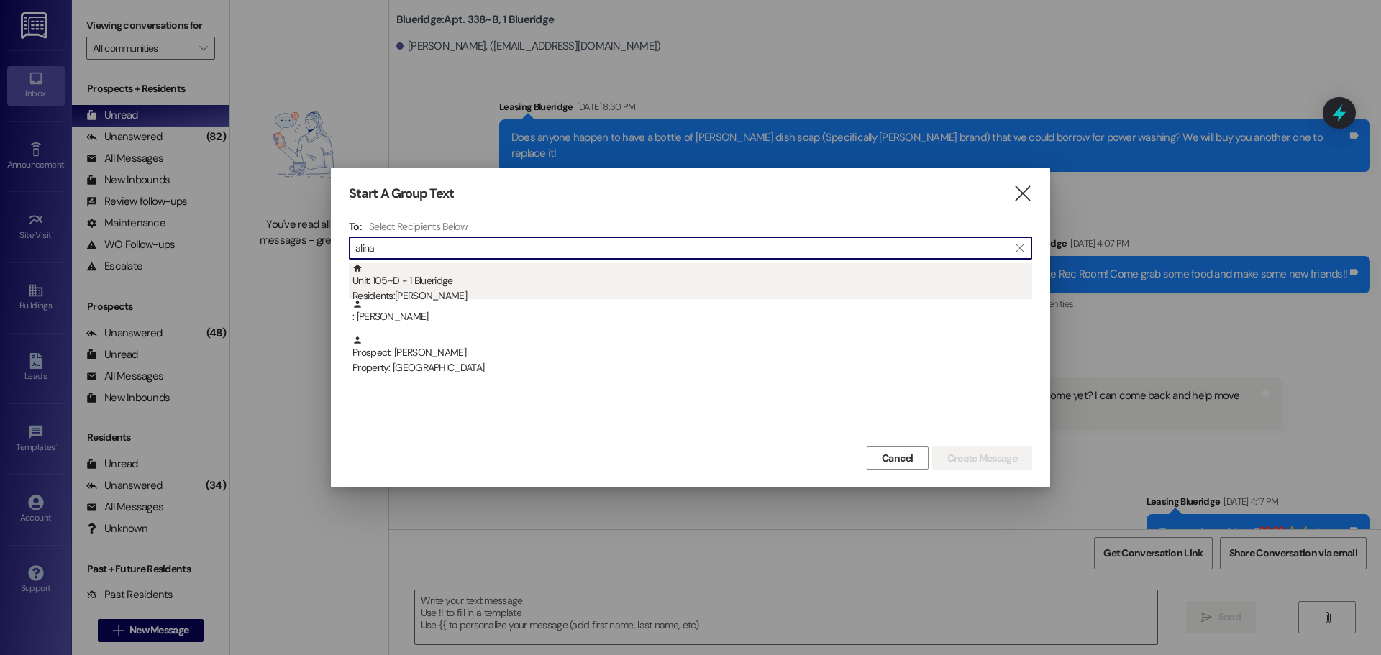
type input "alina"
click at [449, 296] on div "Residents: [PERSON_NAME]" at bounding box center [692, 295] width 680 height 15
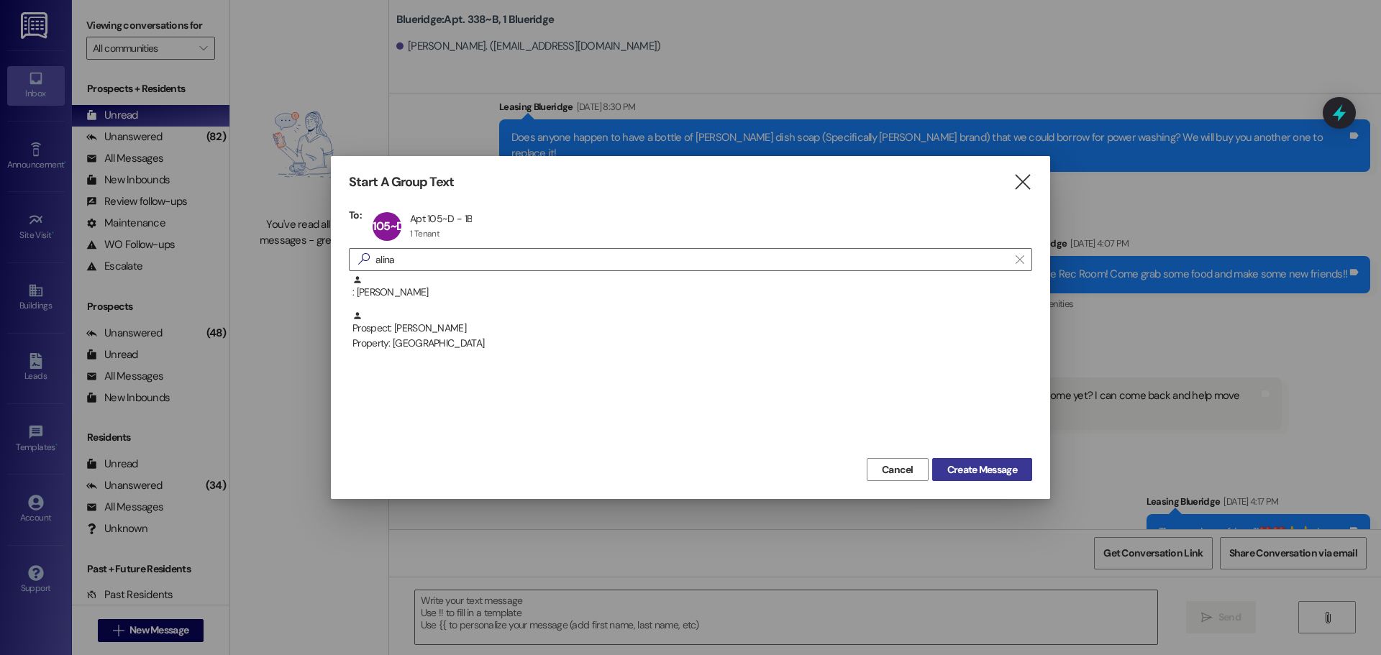
click at [997, 466] on span "Create Message" at bounding box center [982, 469] width 70 height 15
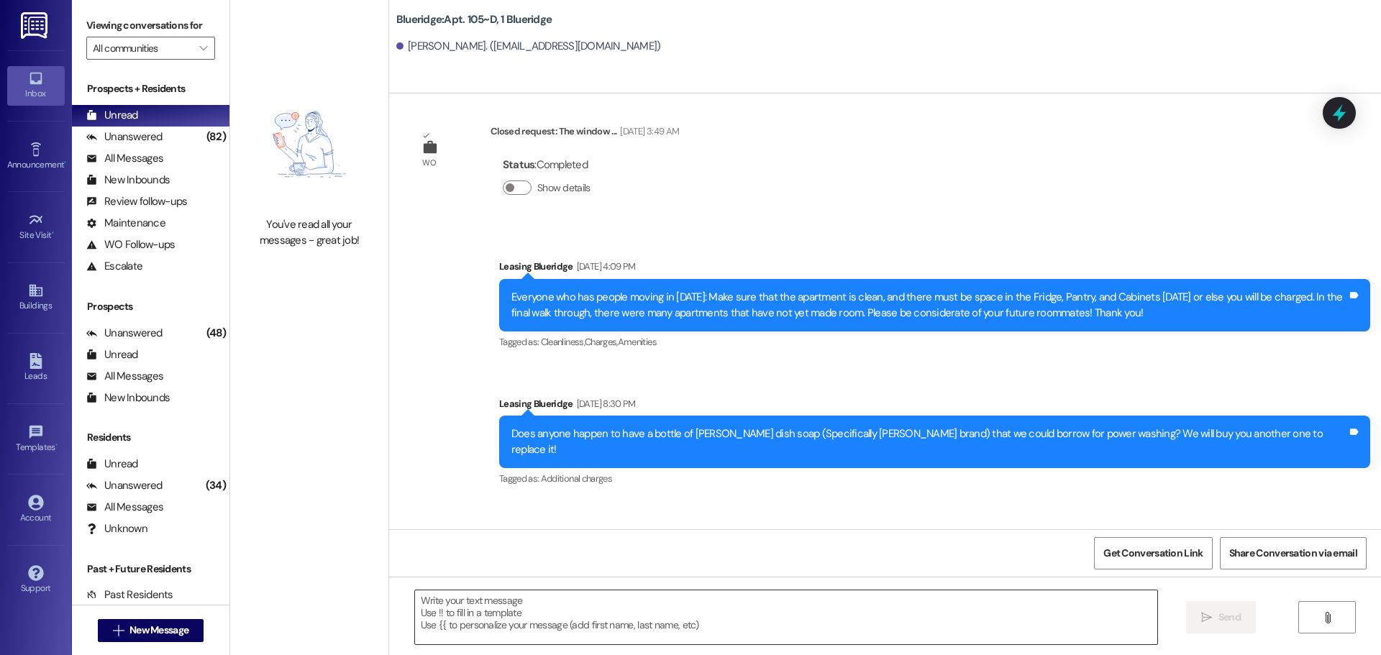
scroll to position [18405, 0]
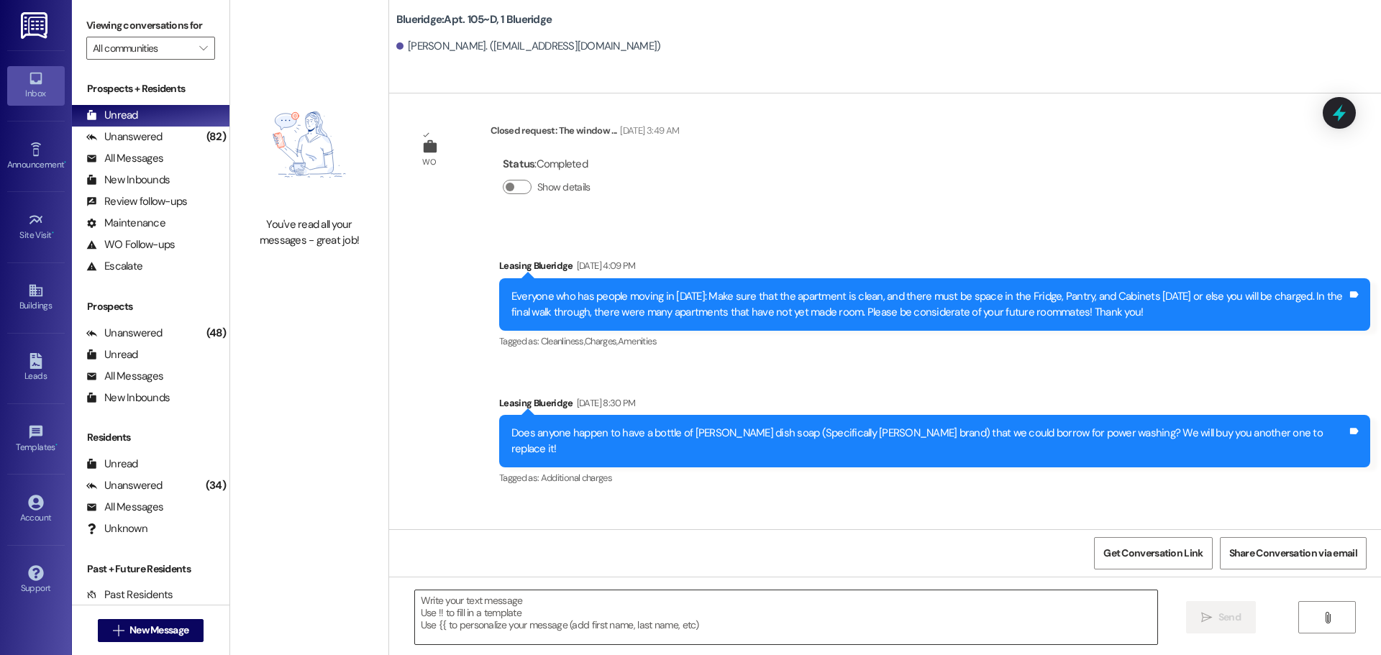
click at [640, 629] on textarea at bounding box center [786, 617] width 742 height 54
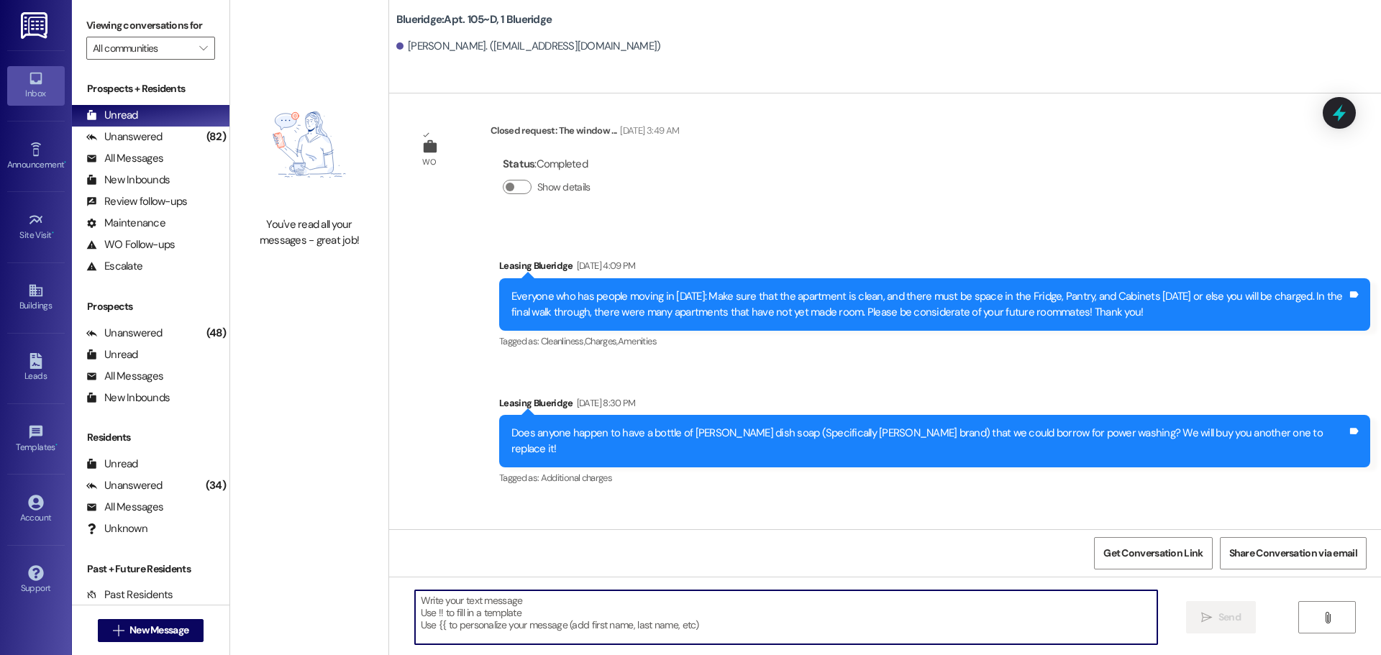
paste textarea "[PERSON_NAME] Y [PERSON_NAME] Y [PERSON_NAME] Y [PERSON_NAME] Y [PERSON_NAME] Y…"
type textarea "[PERSON_NAME] Y [PERSON_NAME] Y [PERSON_NAME] Y [PERSON_NAME] Y [PERSON_NAME] Y…"
drag, startPoint x: 538, startPoint y: 636, endPoint x: 291, endPoint y: 485, distance: 288.8
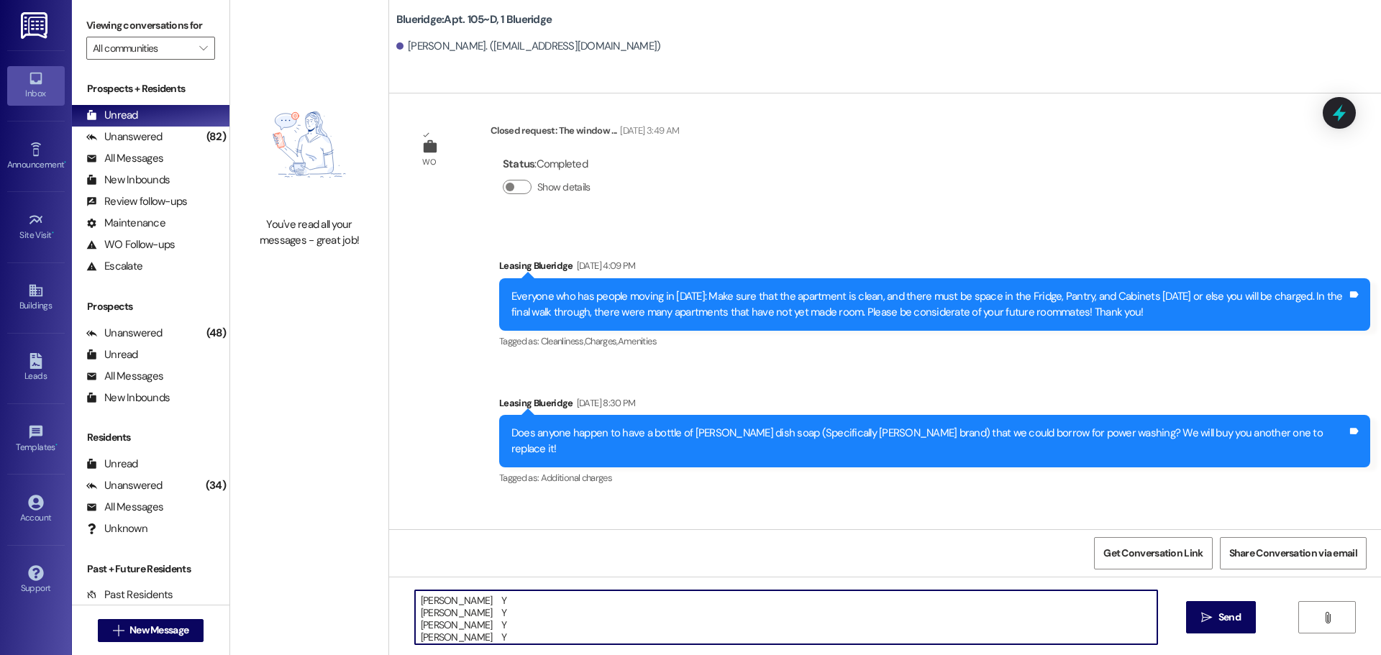
click at [292, 485] on div "You've read all your messages - great job! Blueridge: Apt. 105~D, 1 Blueridge […" at bounding box center [805, 327] width 1151 height 655
click at [914, 620] on textarea at bounding box center [786, 617] width 742 height 54
paste textarea "Hey, WWWWWWWWWWW! I'm working on the covered parking list right now, and you're…"
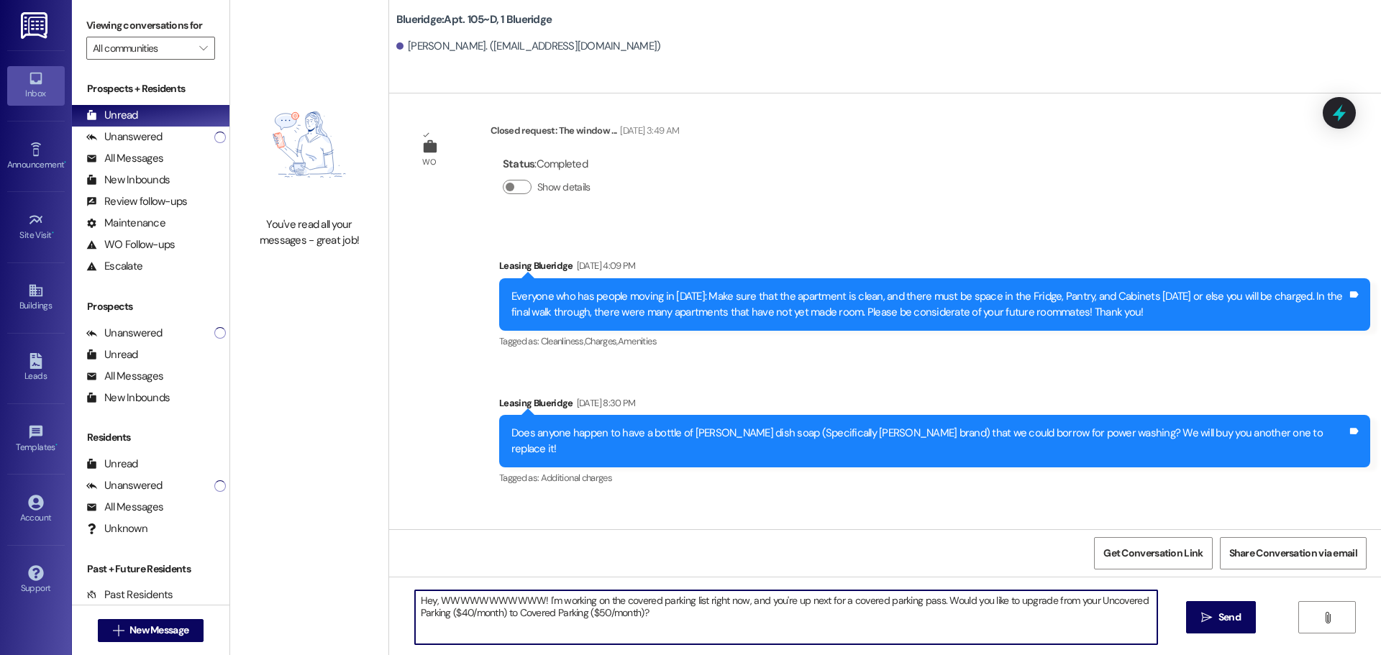
drag, startPoint x: 431, startPoint y: 601, endPoint x: 540, endPoint y: 567, distance: 113.9
click at [531, 600] on textarea "Hey, WWWWWWWWWWW! I'm working on the covered parking list right now, and you're…" at bounding box center [786, 617] width 742 height 54
drag, startPoint x: 531, startPoint y: 601, endPoint x: 565, endPoint y: 605, distance: 34.0
click at [565, 605] on textarea "Hey, [PERSON_NAME]! I'm working on the covered parking list right now, and you'…" at bounding box center [786, 617] width 742 height 54
click at [577, 596] on textarea "Hey, [PERSON_NAME]! I'm working on the parking list right now, and you're up ne…" at bounding box center [786, 617] width 742 height 54
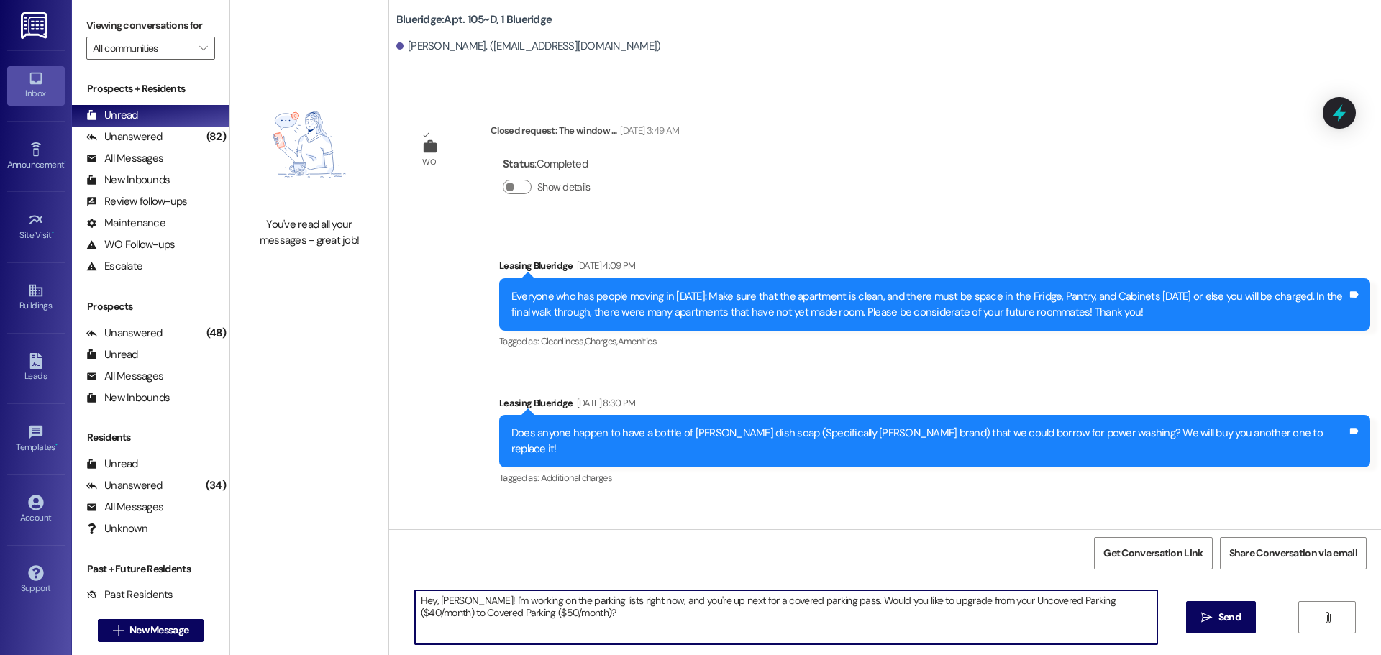
click at [758, 600] on textarea "Hey, [PERSON_NAME]! I'm working on the parking lists right now, and you're up n…" at bounding box center [786, 617] width 742 height 54
drag, startPoint x: 892, startPoint y: 602, endPoint x: 1036, endPoint y: 606, distance: 143.9
click at [1036, 606] on textarea "Hey, [PERSON_NAME]! I'm working on the parking lists right now, and you're up n…" at bounding box center [786, 617] width 742 height 54
click at [1138, 596] on textarea "Hey, [PERSON_NAME]! I'm working on the parking lists right now, and you're up n…" at bounding box center [786, 617] width 742 height 54
type textarea "Hey, [PERSON_NAME]! I'm working on the parking lists right now, and you're up n…"
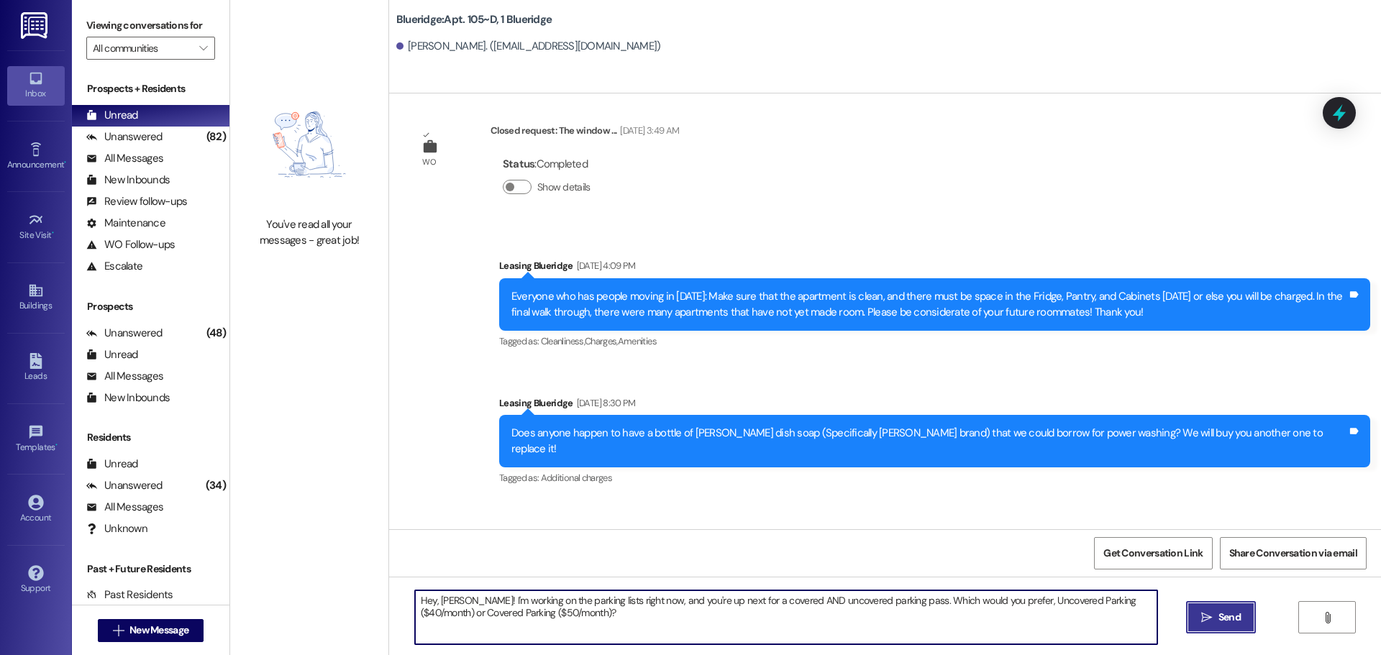
click at [1223, 621] on span "Send" at bounding box center [1229, 617] width 22 height 15
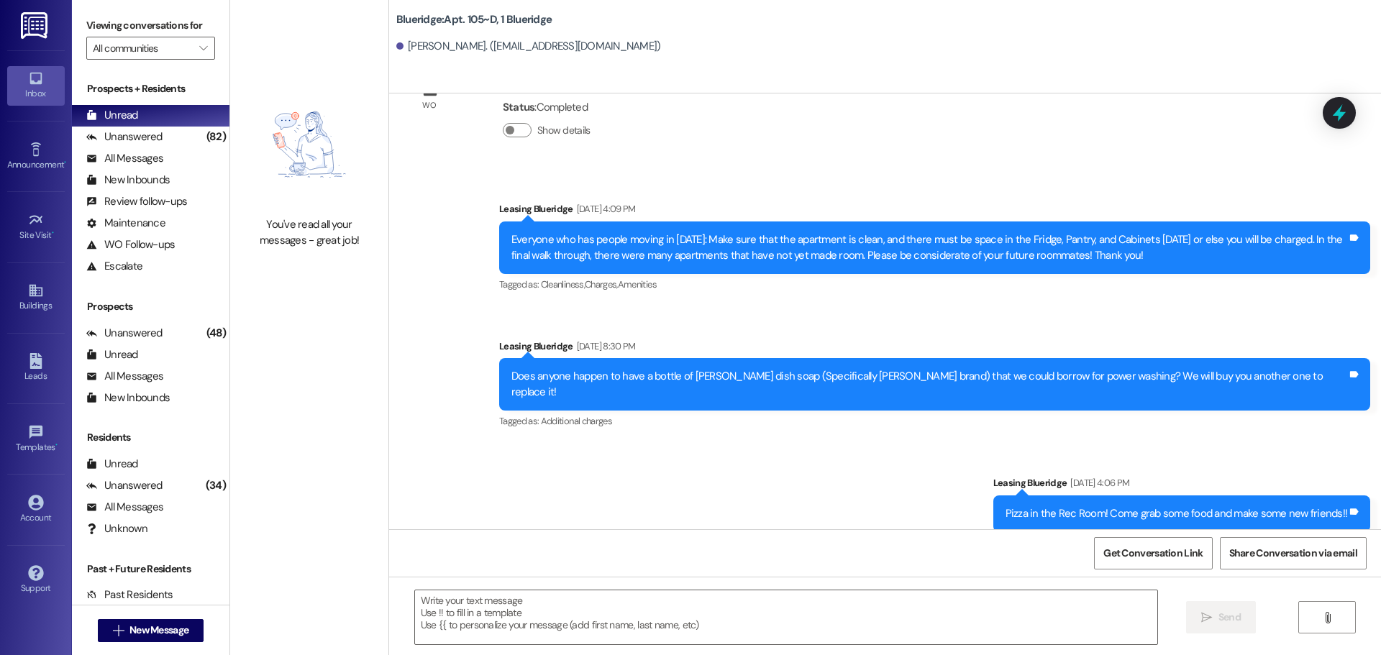
scroll to position [18521, 0]
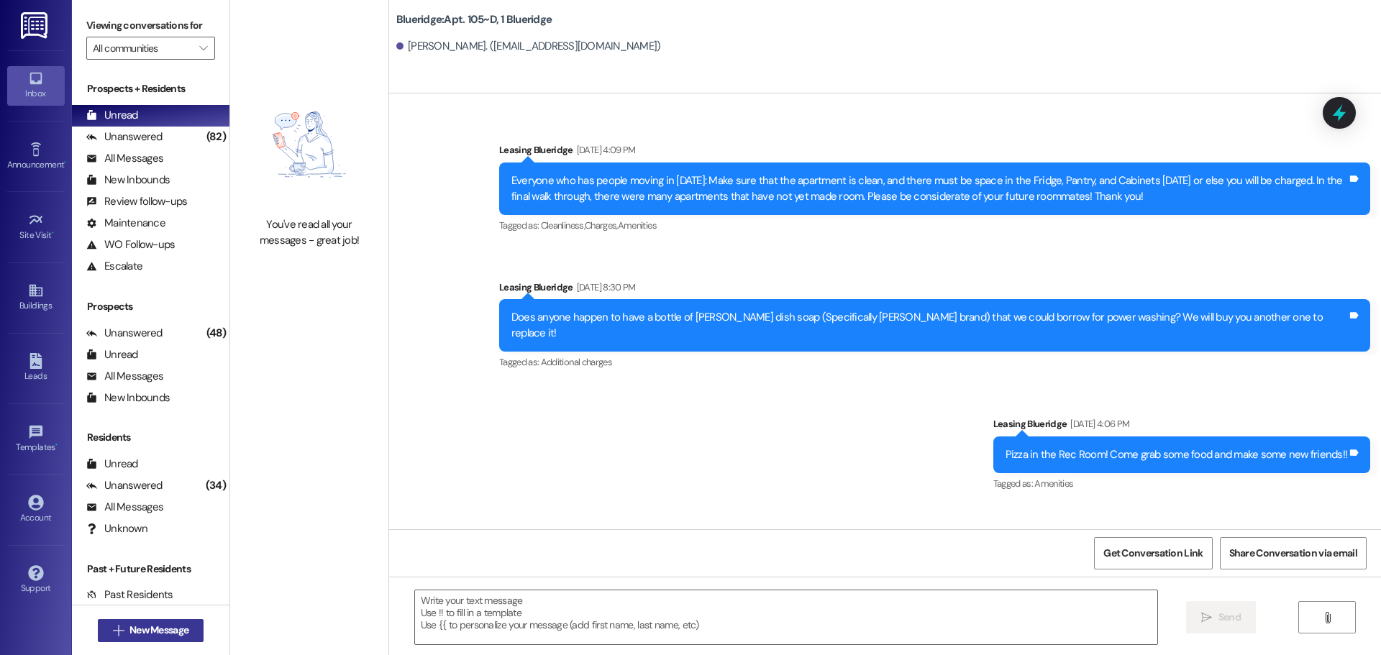
click at [144, 631] on span "New Message" at bounding box center [158, 630] width 59 height 15
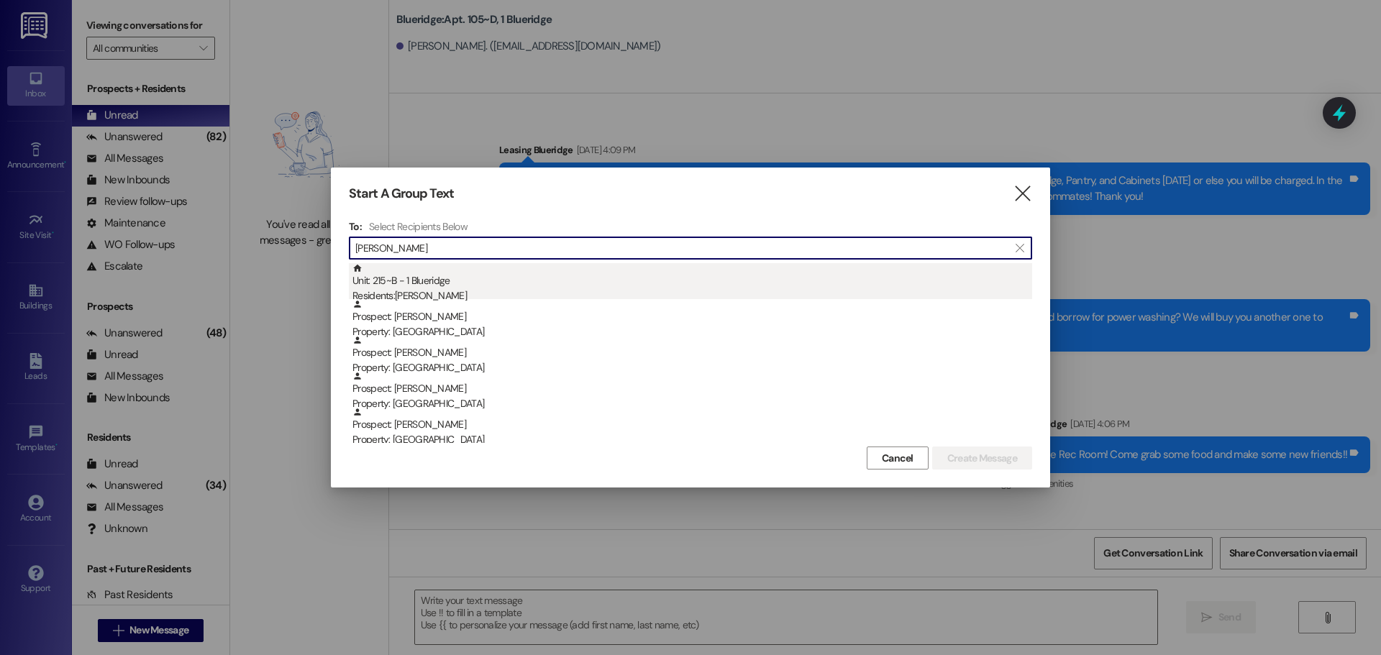
type input "[PERSON_NAME]"
click at [533, 273] on div "Unit: 215~B - 1 Blueridge Residents: [PERSON_NAME]" at bounding box center [692, 283] width 680 height 41
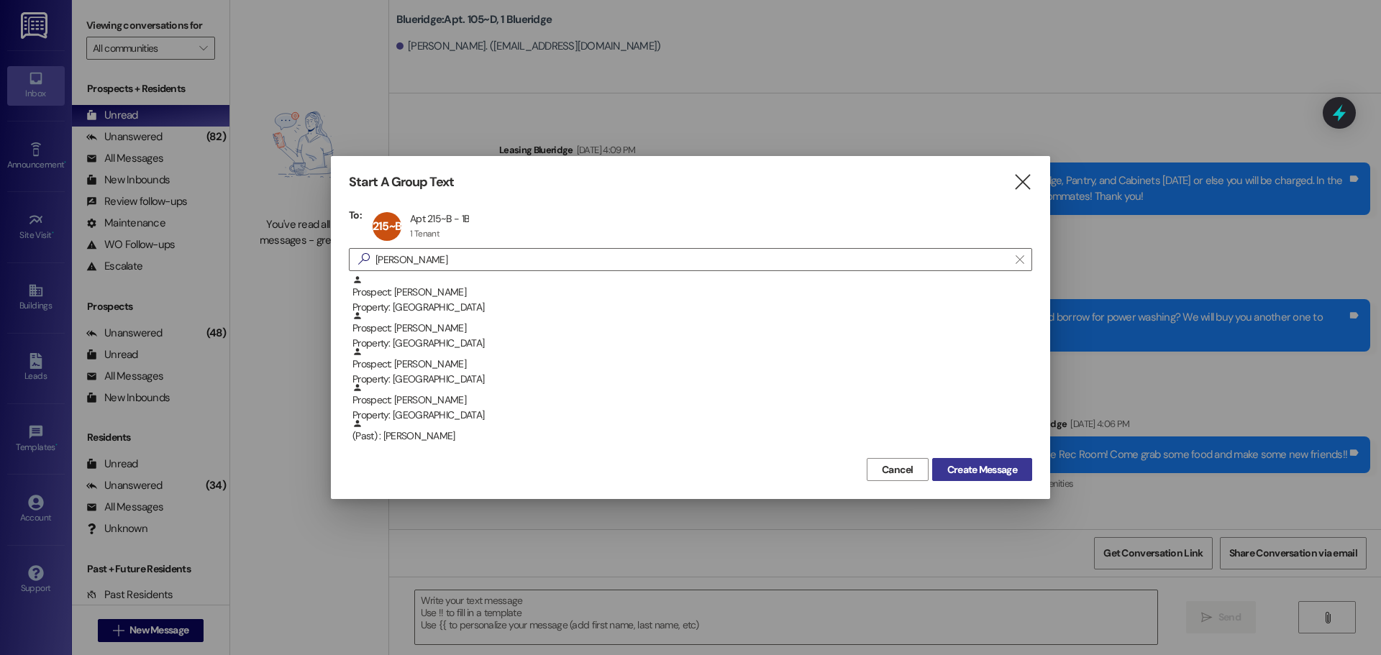
click at [974, 465] on span "Create Message" at bounding box center [982, 469] width 70 height 15
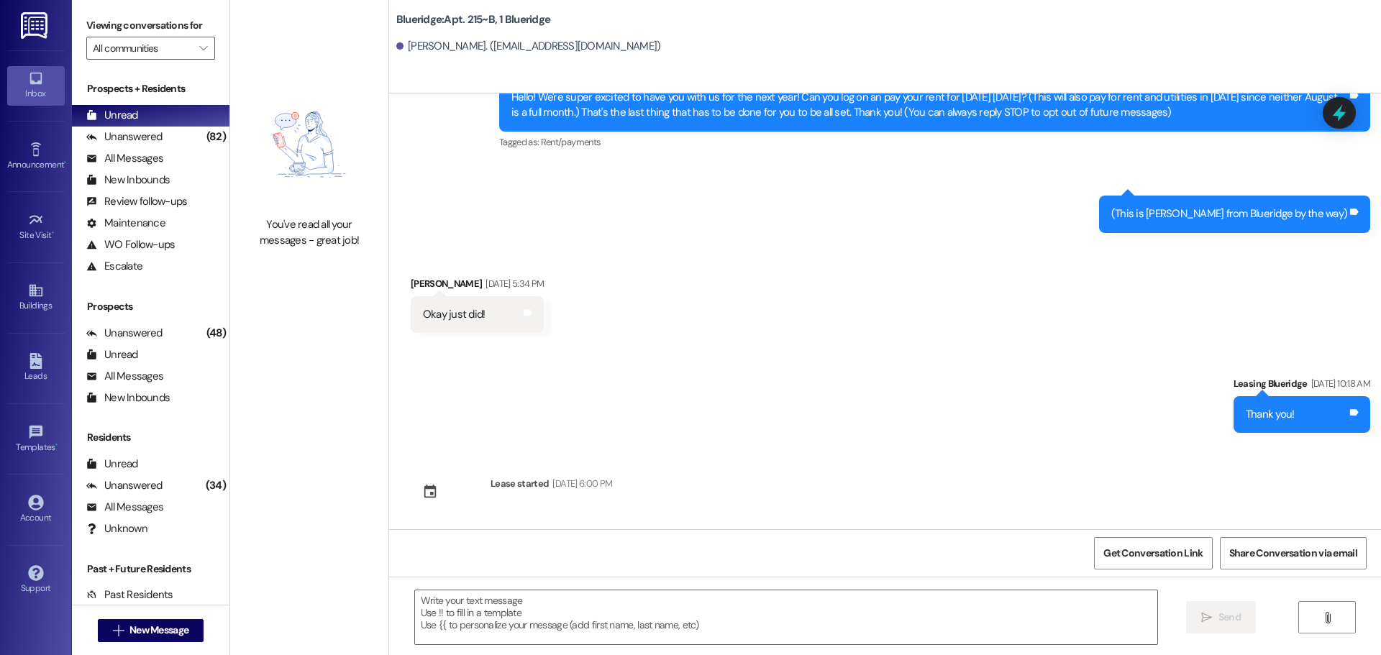
scroll to position [78, 0]
click at [554, 603] on textarea at bounding box center [786, 617] width 742 height 54
paste textarea "Hey, [PERSON_NAME]! I'm working on the parking lists right now, and you're up n…"
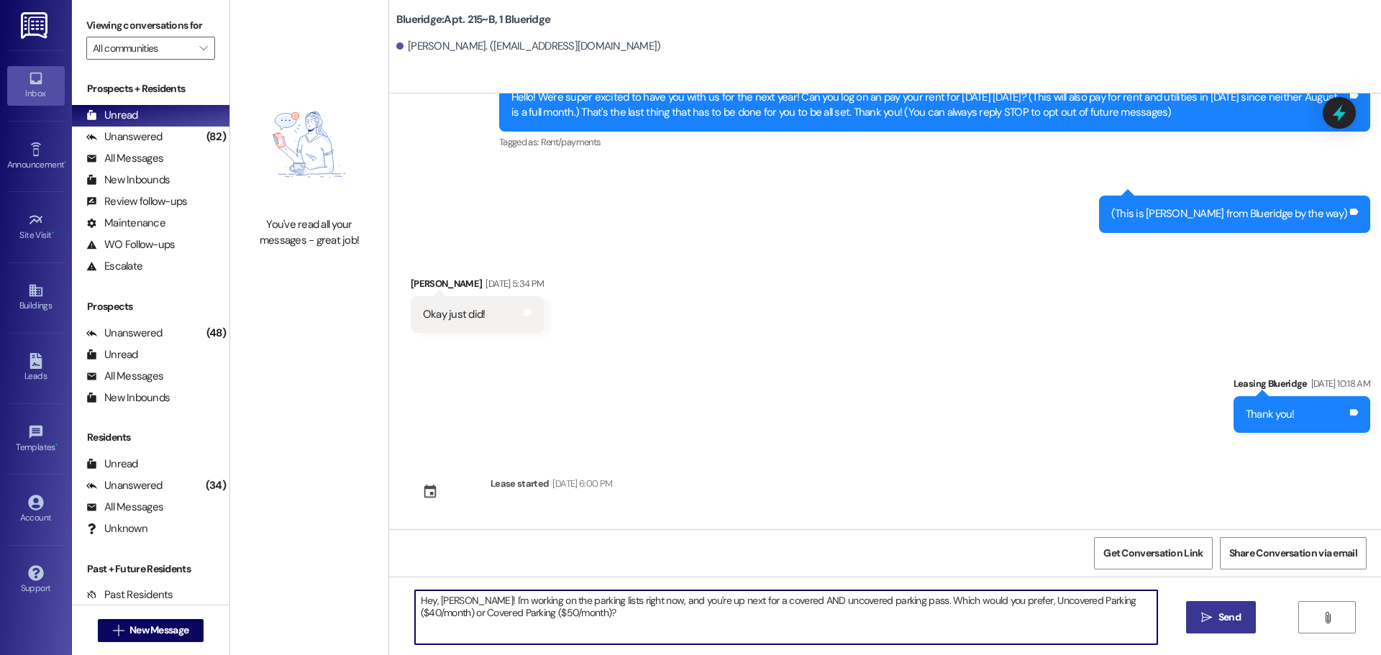
drag, startPoint x: 431, startPoint y: 601, endPoint x: 448, endPoint y: 603, distance: 16.6
click at [448, 603] on textarea "Hey, [PERSON_NAME]! I'm working on the parking lists right now, and you're up n…" at bounding box center [786, 617] width 742 height 54
drag, startPoint x: 644, startPoint y: 615, endPoint x: 260, endPoint y: 549, distance: 389.0
click at [260, 549] on div "You've read all your messages - great job! Blueridge: Apt. 215~B, 1 Blueridge […" at bounding box center [805, 327] width 1151 height 655
click at [431, 600] on textarea "Hey, WWWWWWWWWW! I'm working on the parking lists right now, and you're up next…" at bounding box center [786, 617] width 742 height 54
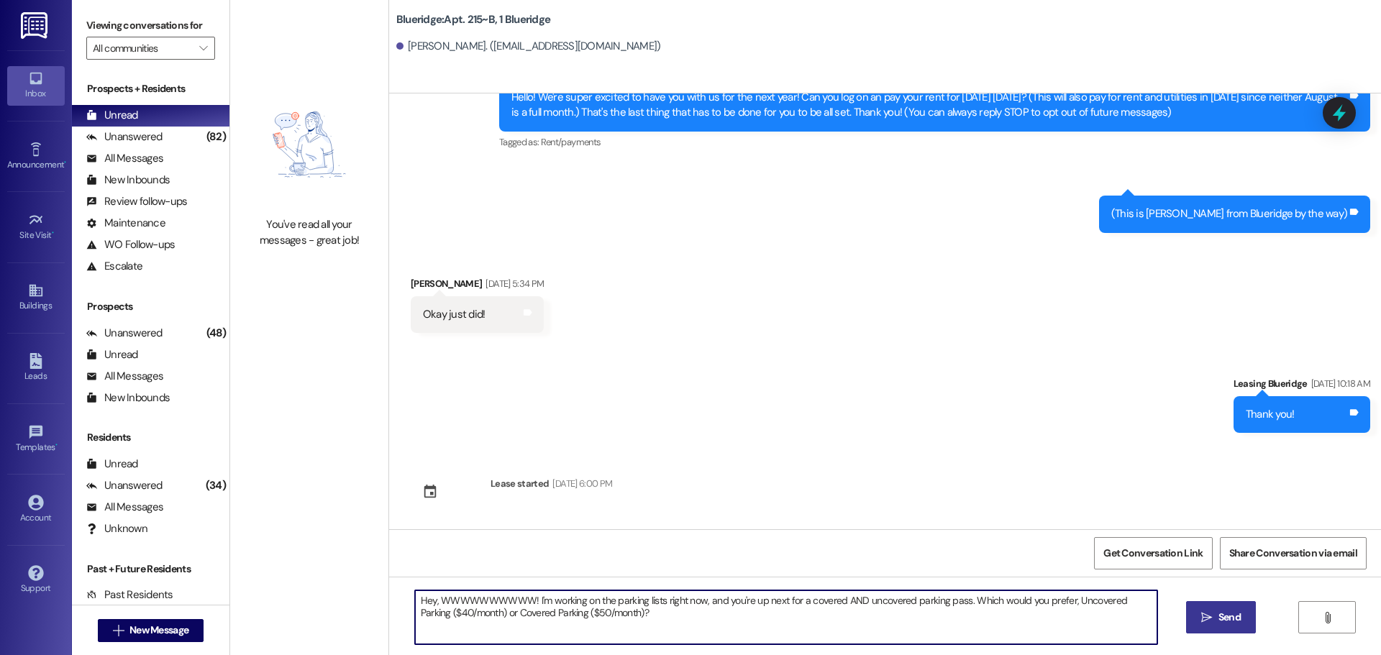
click at [431, 600] on textarea "Hey, WWWWWWWWWW! I'm working on the parking lists right now, and you're up next…" at bounding box center [786, 617] width 742 height 54
drag, startPoint x: 431, startPoint y: 600, endPoint x: 494, endPoint y: 603, distance: 63.3
click at [494, 603] on textarea "Hey, WWWWWWWWWW! I'm working on the parking lists right now, and you're up next…" at bounding box center [786, 617] width 742 height 54
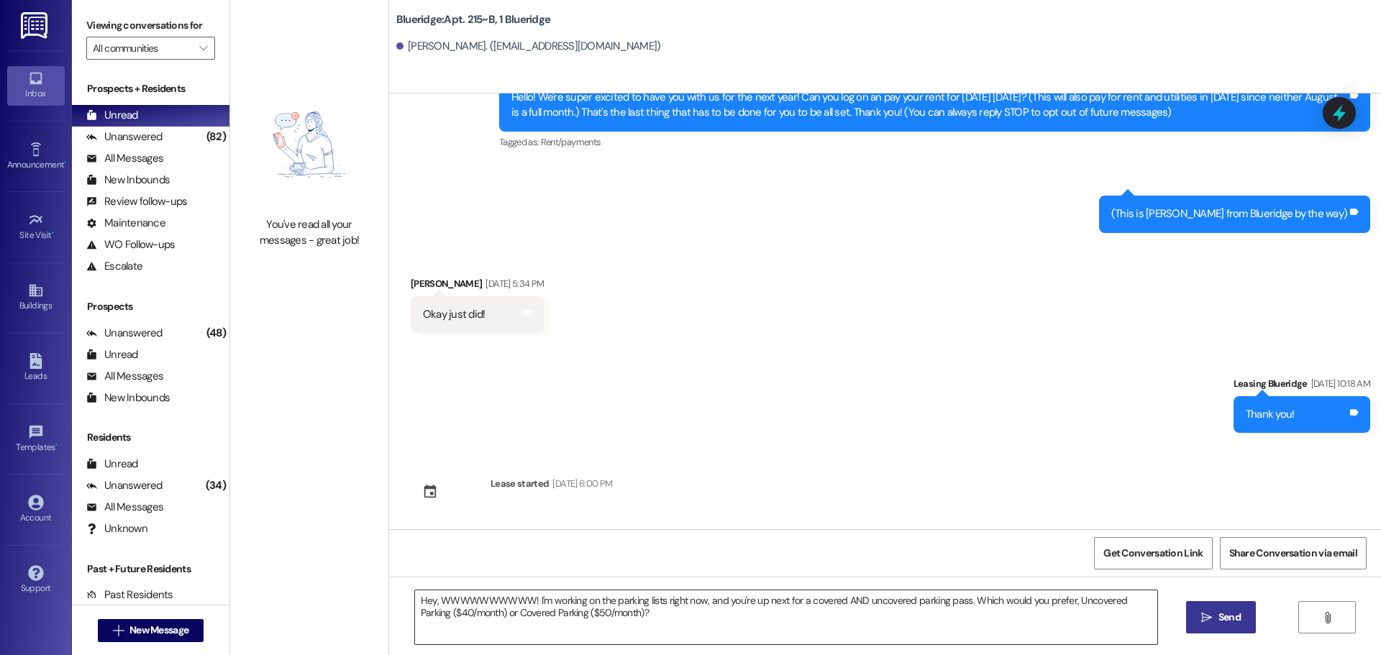
click at [424, 593] on textarea "Hey, WWWWWWWWWW! I'm working on the parking lists right now, and you're up next…" at bounding box center [786, 617] width 742 height 54
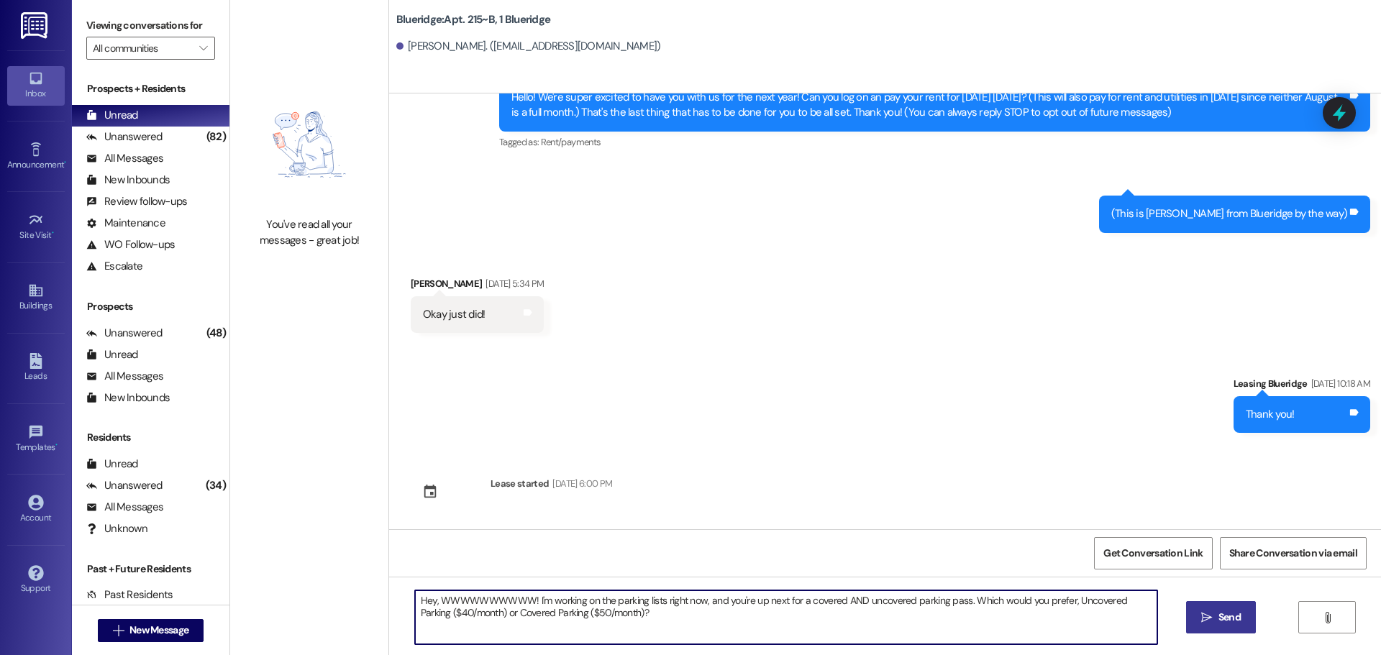
drag, startPoint x: 429, startPoint y: 598, endPoint x: 521, endPoint y: 603, distance: 92.9
click at [521, 603] on textarea "Hey, WWWWWWWWWW! I'm working on the parking lists right now, and you're up next…" at bounding box center [786, 617] width 742 height 54
type textarea "Hey, [PERSON_NAME]! I'm working on the parking lists right now, and you're up n…"
click at [1228, 621] on span "Send" at bounding box center [1229, 617] width 22 height 15
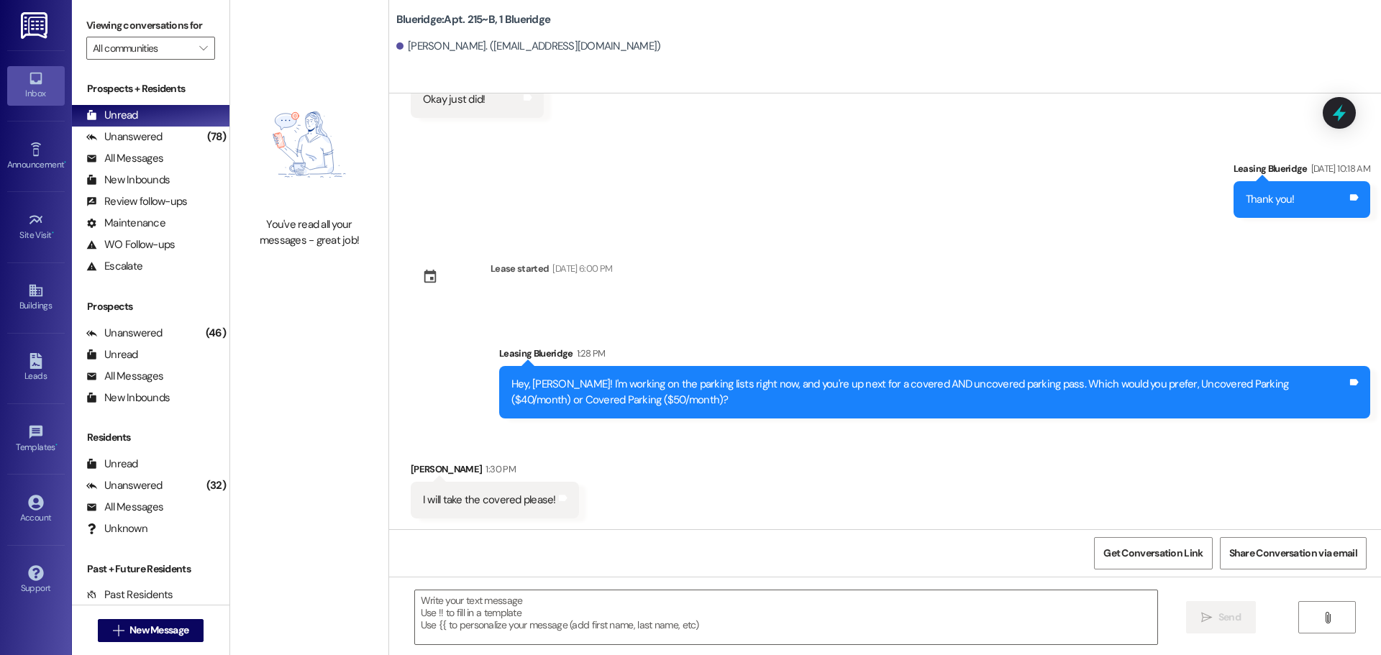
scroll to position [294, 0]
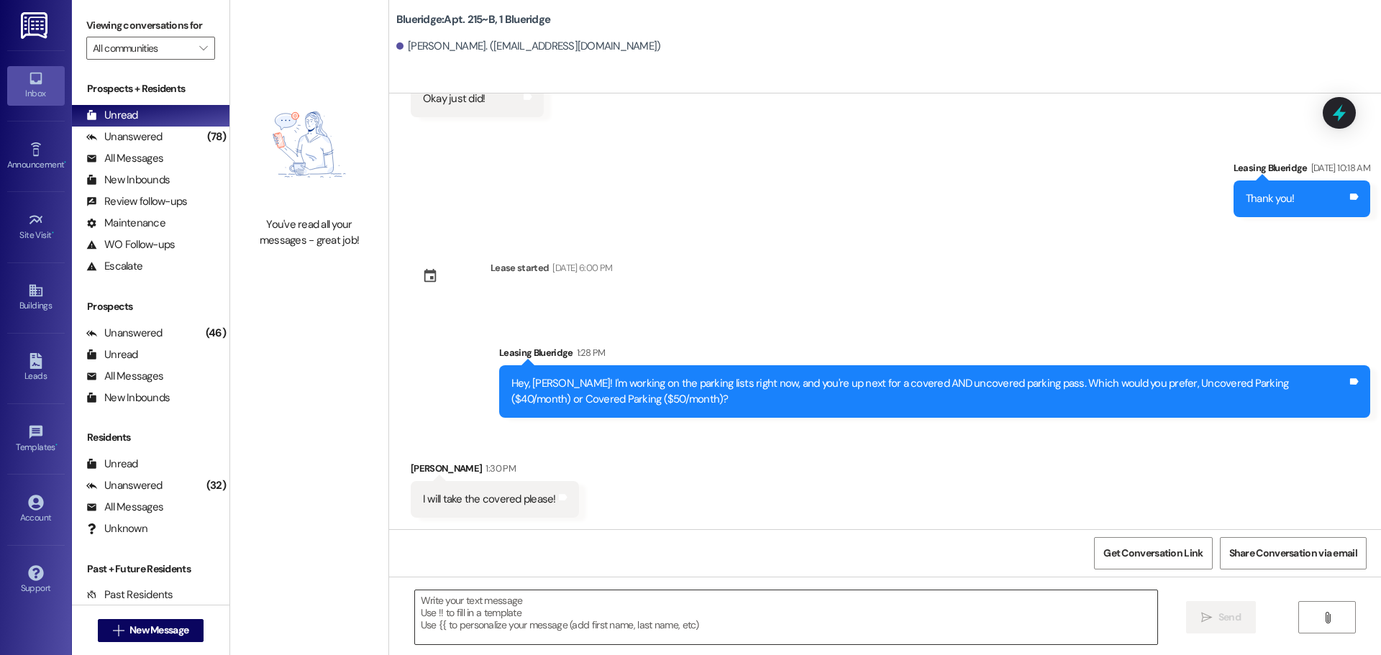
click at [684, 616] on textarea at bounding box center [786, 617] width 742 height 54
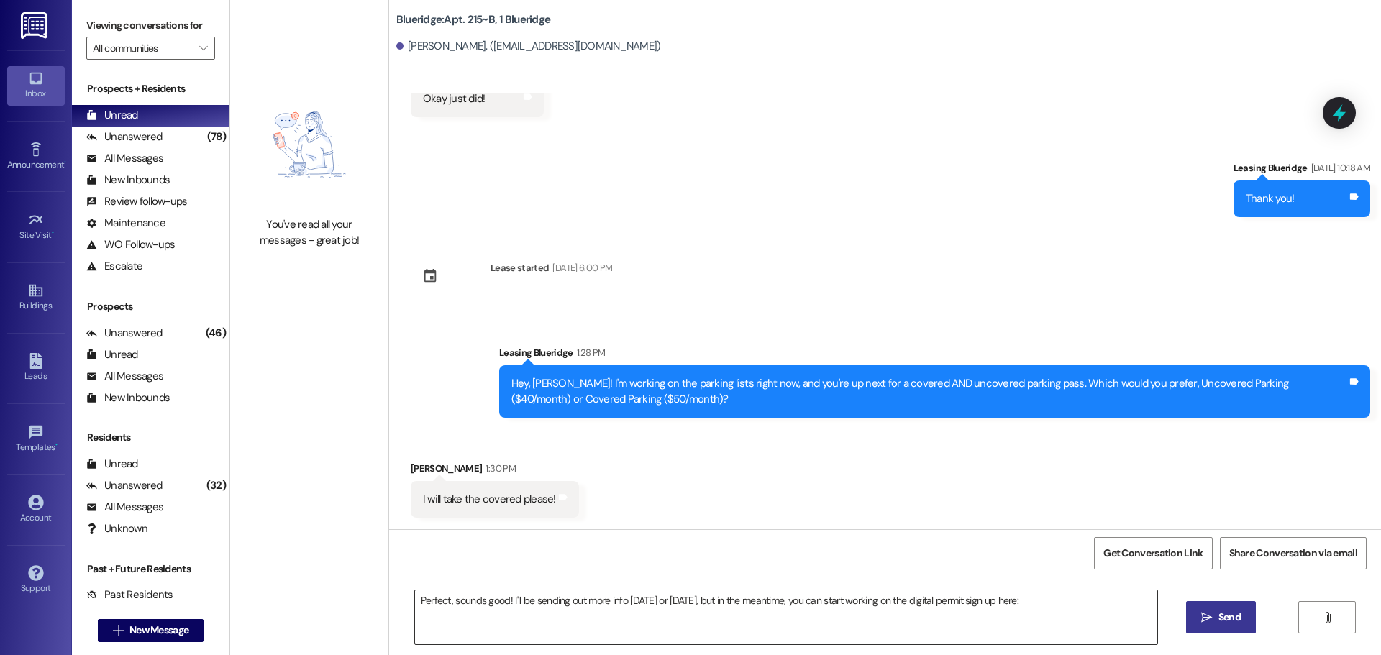
click at [1045, 616] on textarea "Perfect, sounds good! I'll be sending out more info [DATE] or [DATE], but in th…" at bounding box center [786, 617] width 742 height 54
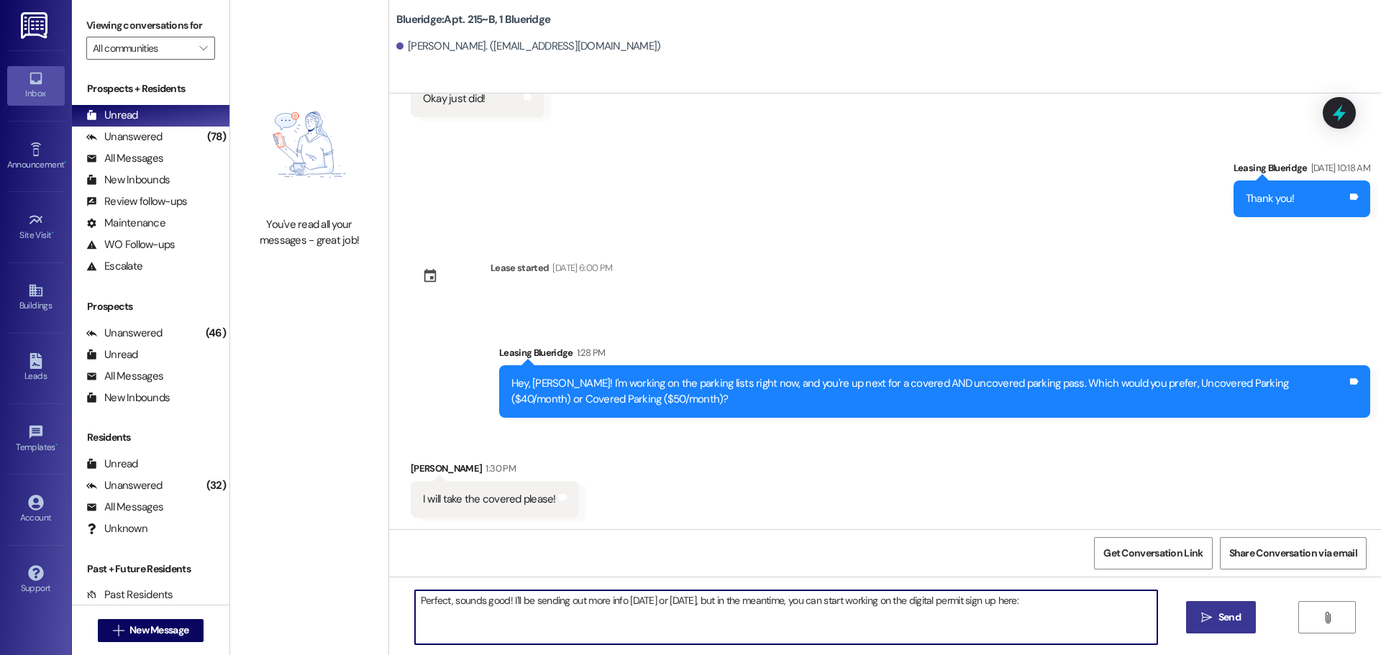
paste textarea "[URL][DOMAIN_NAME]"
type textarea "Perfect, sounds good! I'll be sending out more info [DATE] or [DATE], but in th…"
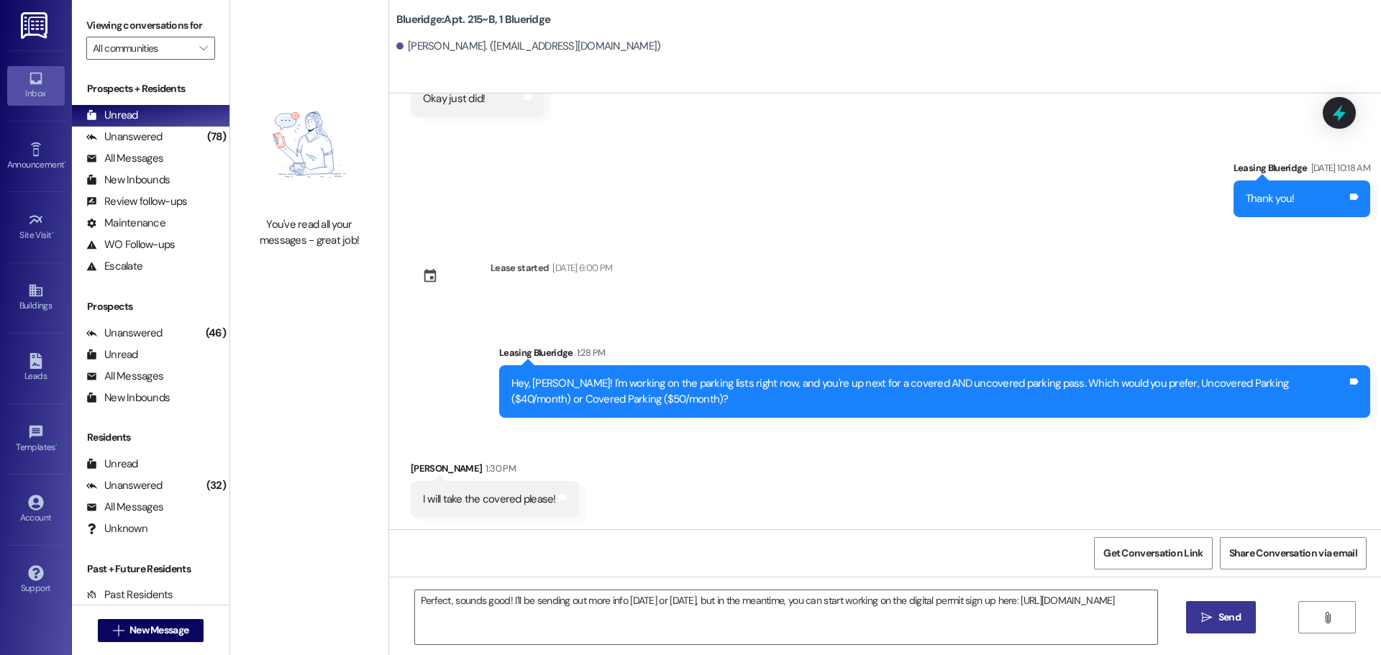
click at [1215, 626] on button " Send" at bounding box center [1221, 617] width 70 height 32
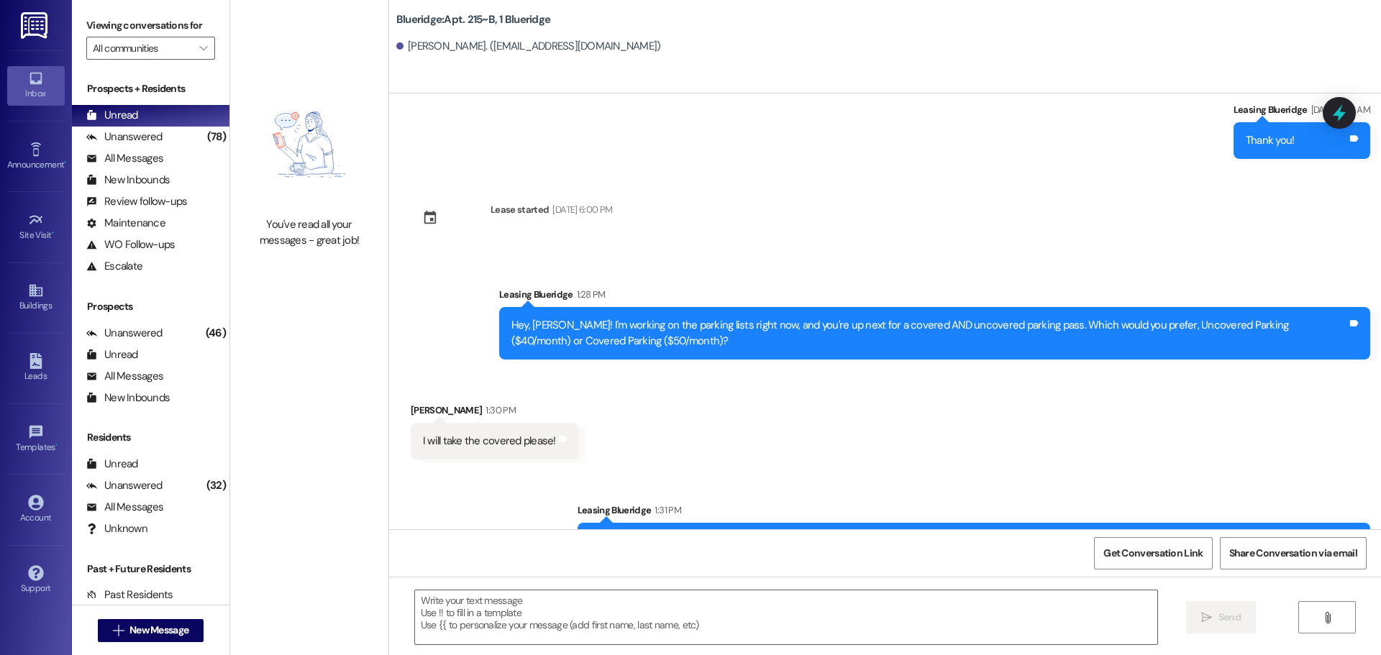
scroll to position [410, 0]
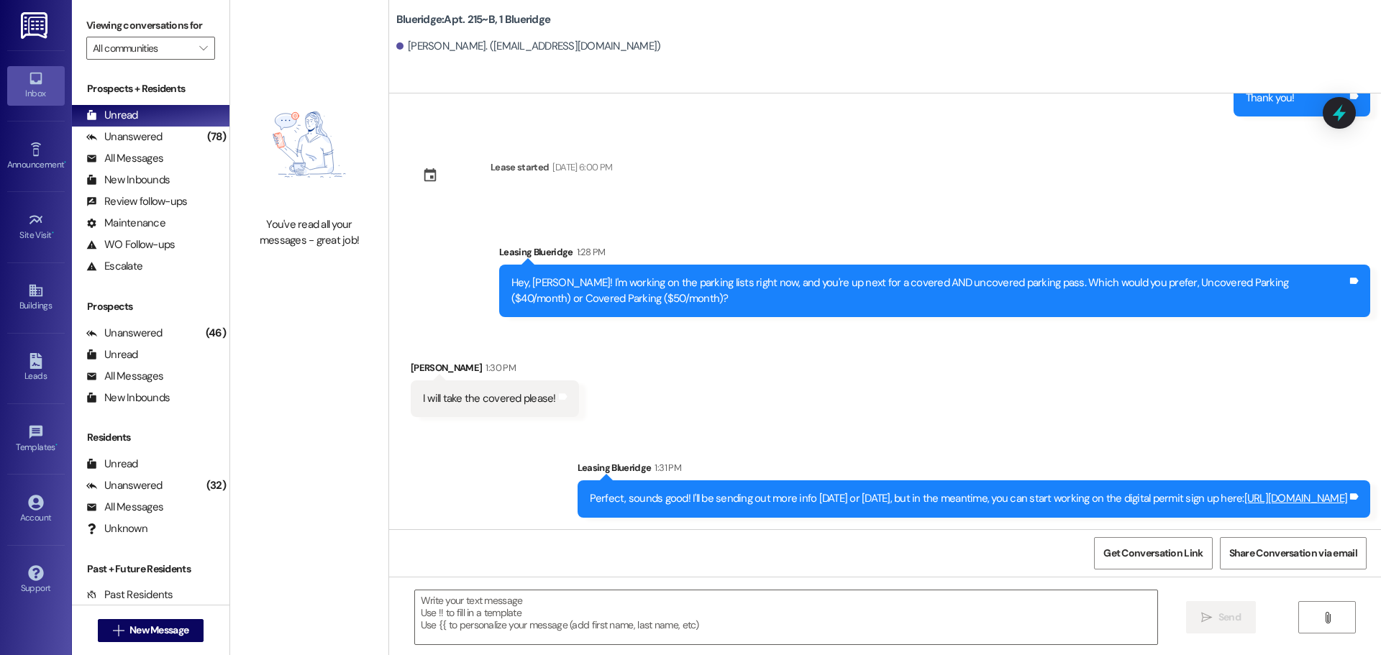
click at [202, 624] on div " New Message" at bounding box center [150, 630] width 157 height 50
click at [183, 629] on span "New Message" at bounding box center [158, 630] width 59 height 15
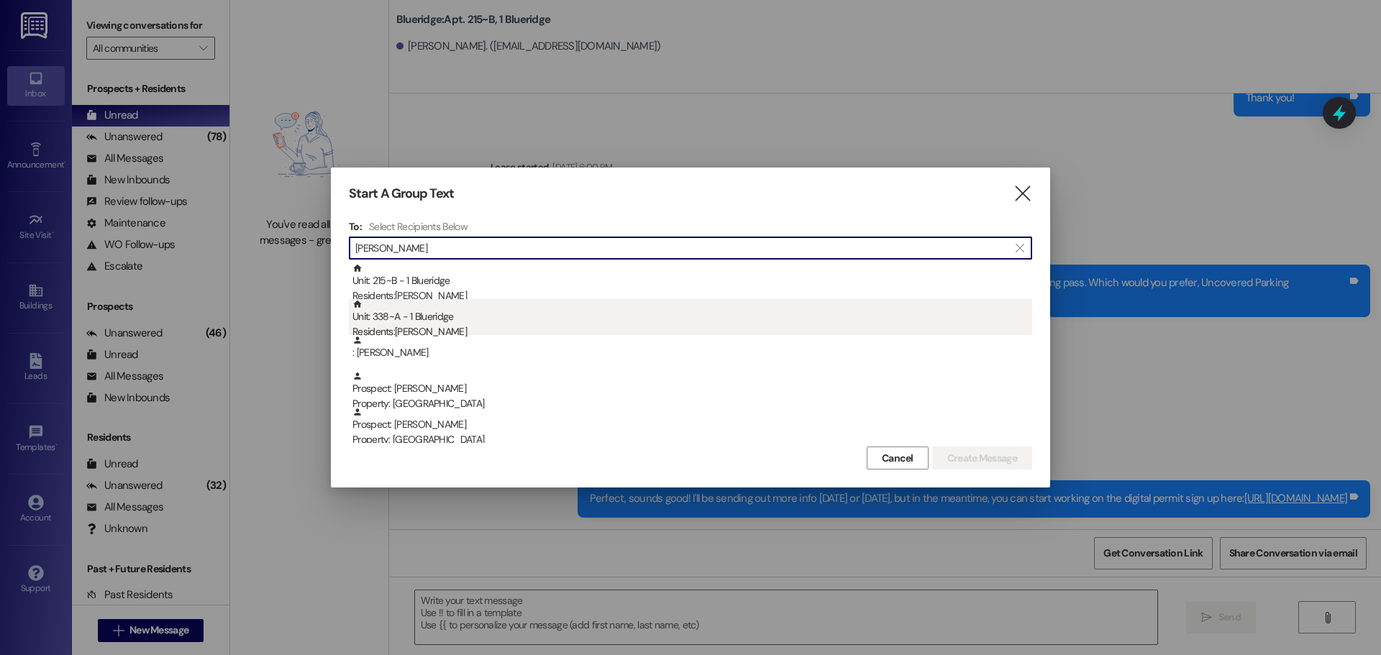
type input "[PERSON_NAME]"
click at [460, 324] on div "Unit: 338~A - 1 Blueridge Residents: [PERSON_NAME]" at bounding box center [692, 319] width 680 height 41
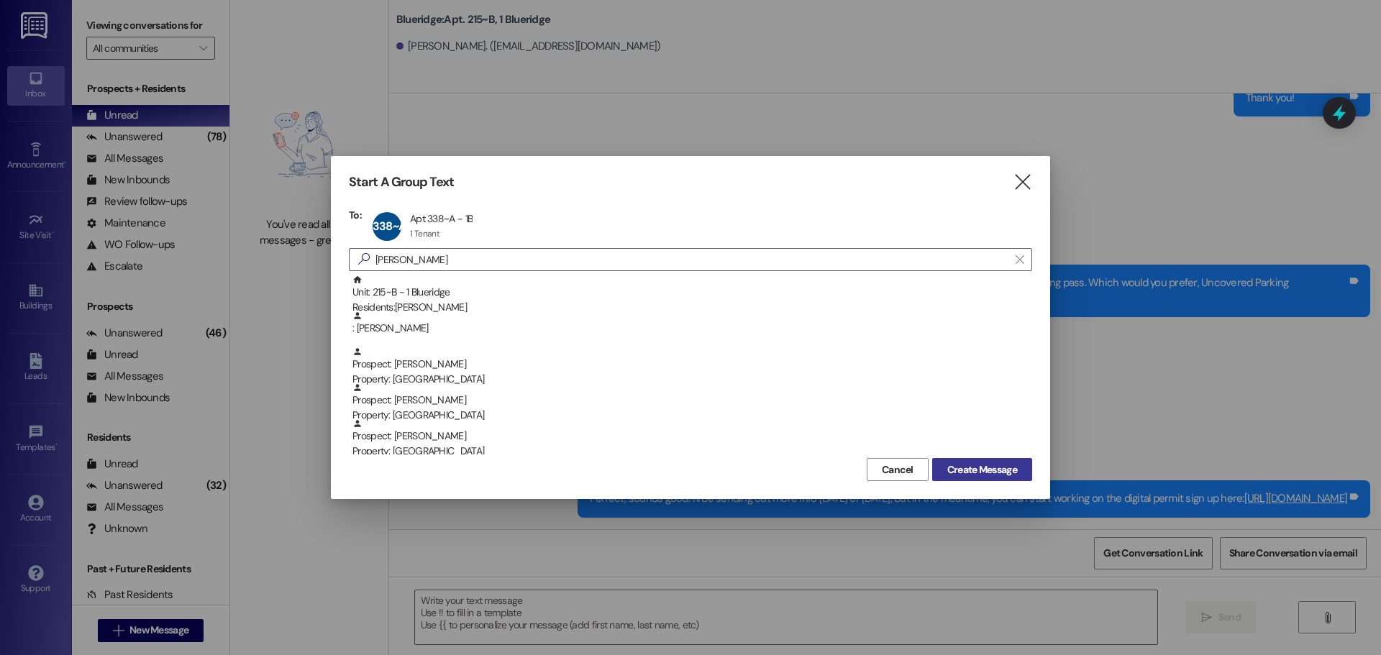
click at [984, 471] on span "Create Message" at bounding box center [982, 469] width 70 height 15
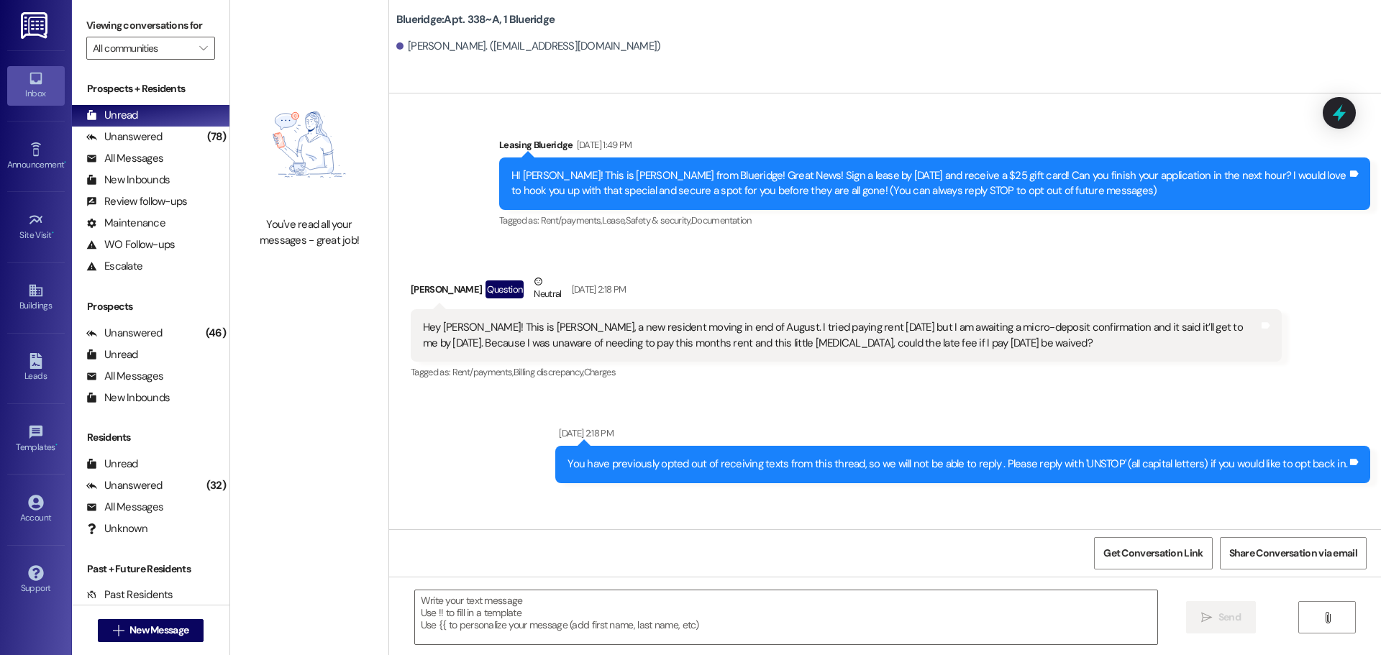
scroll to position [28095, 0]
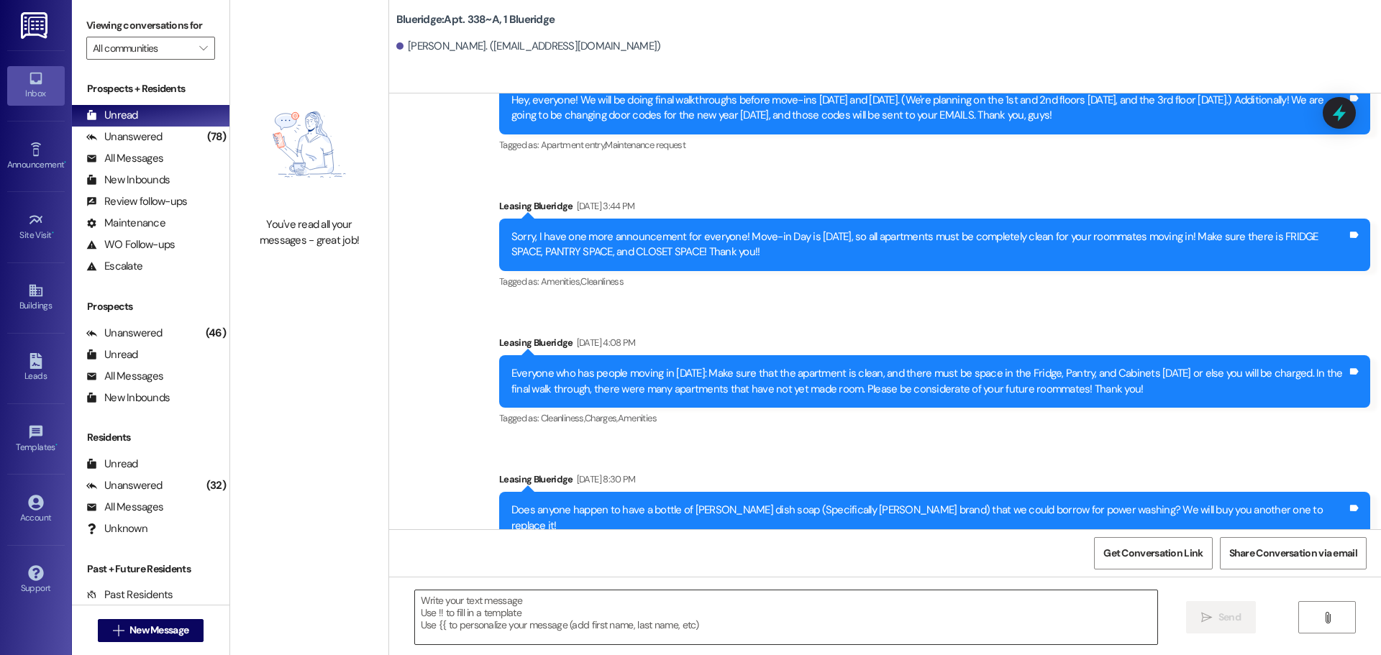
click at [902, 626] on textarea at bounding box center [786, 617] width 742 height 54
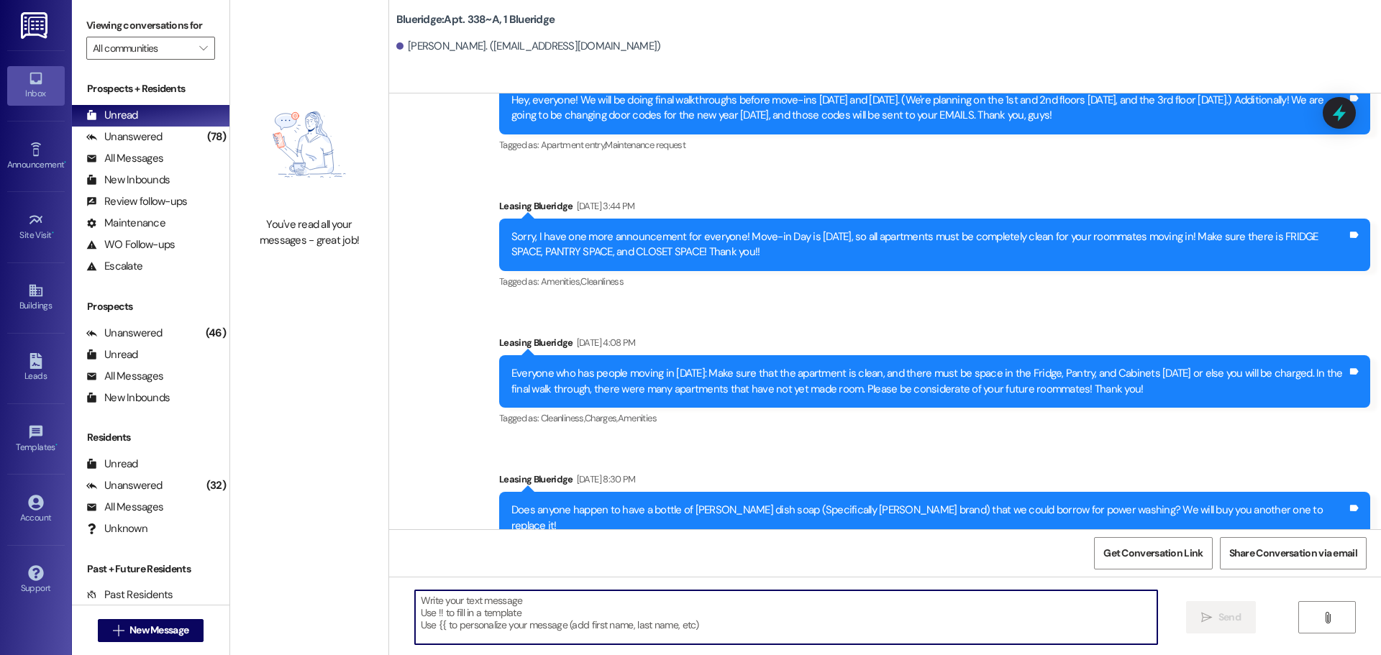
type textarea "H"
paste textarea "[URL][DOMAIN_NAME]"
click at [831, 642] on textarea "[URL][DOMAIN_NAME]" at bounding box center [786, 617] width 742 height 54
click at [831, 624] on textarea "[URL][DOMAIN_NAME]" at bounding box center [786, 617] width 742 height 54
click at [831, 623] on textarea "[URL][DOMAIN_NAME]" at bounding box center [786, 617] width 742 height 54
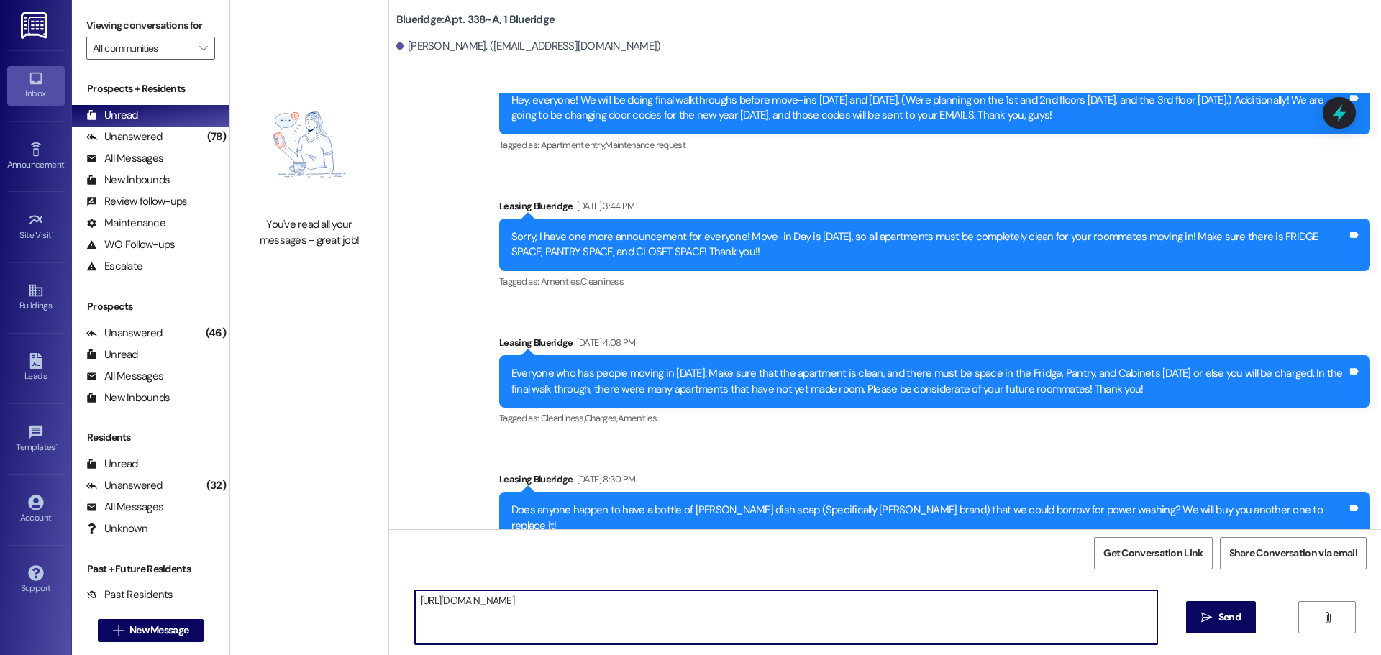
click at [831, 623] on textarea "[URL][DOMAIN_NAME]" at bounding box center [786, 617] width 742 height 54
paste textarea "Hey, WWWWWWWWWW! I'm working on the parking lists right now, and you're up next…"
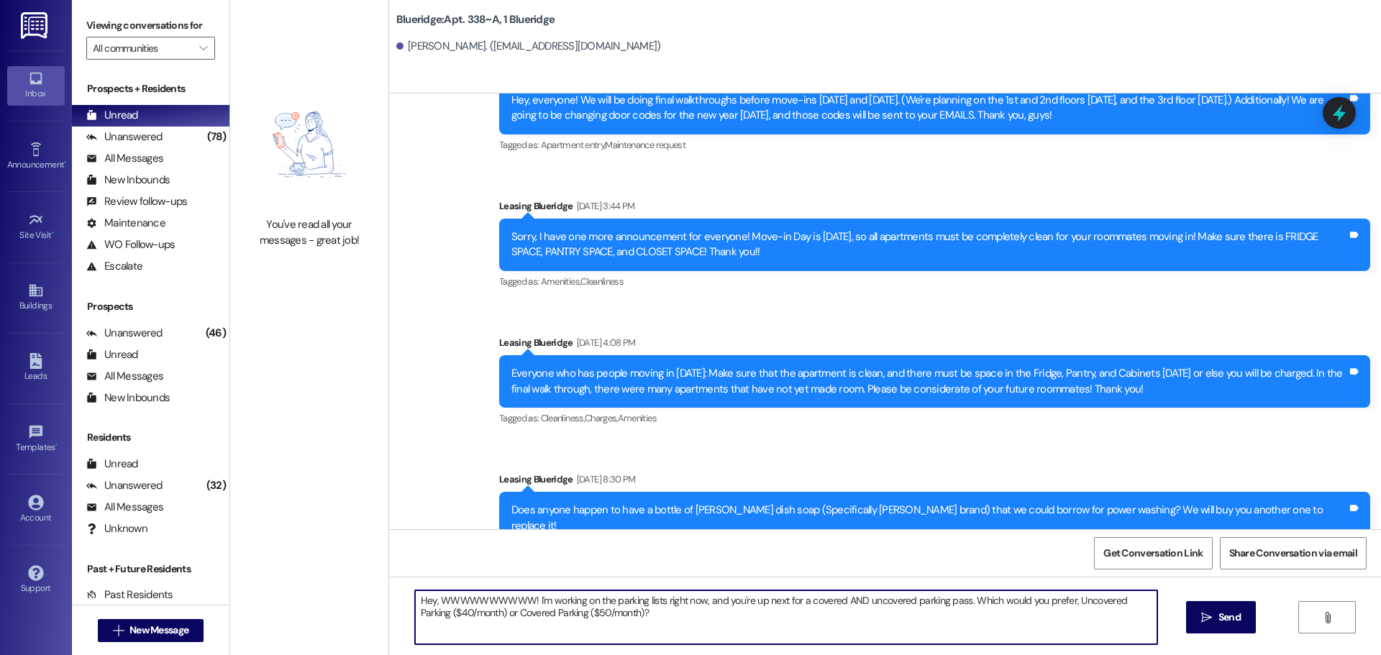
drag, startPoint x: 430, startPoint y: 598, endPoint x: 521, endPoint y: 603, distance: 91.5
click at [521, 603] on textarea "Hey, WWWWWWWWWW! I'm working on the parking lists right now, and you're up next…" at bounding box center [786, 617] width 742 height 54
click at [571, 610] on textarea "Hey, [PERSON_NAME]! I'm working on the parking lists right now, and you're up n…" at bounding box center [786, 617] width 742 height 54
type textarea "Hey, [PERSON_NAME]! I'm working on the parking lists right now, and you're up n…"
click at [1205, 628] on button " Send" at bounding box center [1221, 617] width 70 height 32
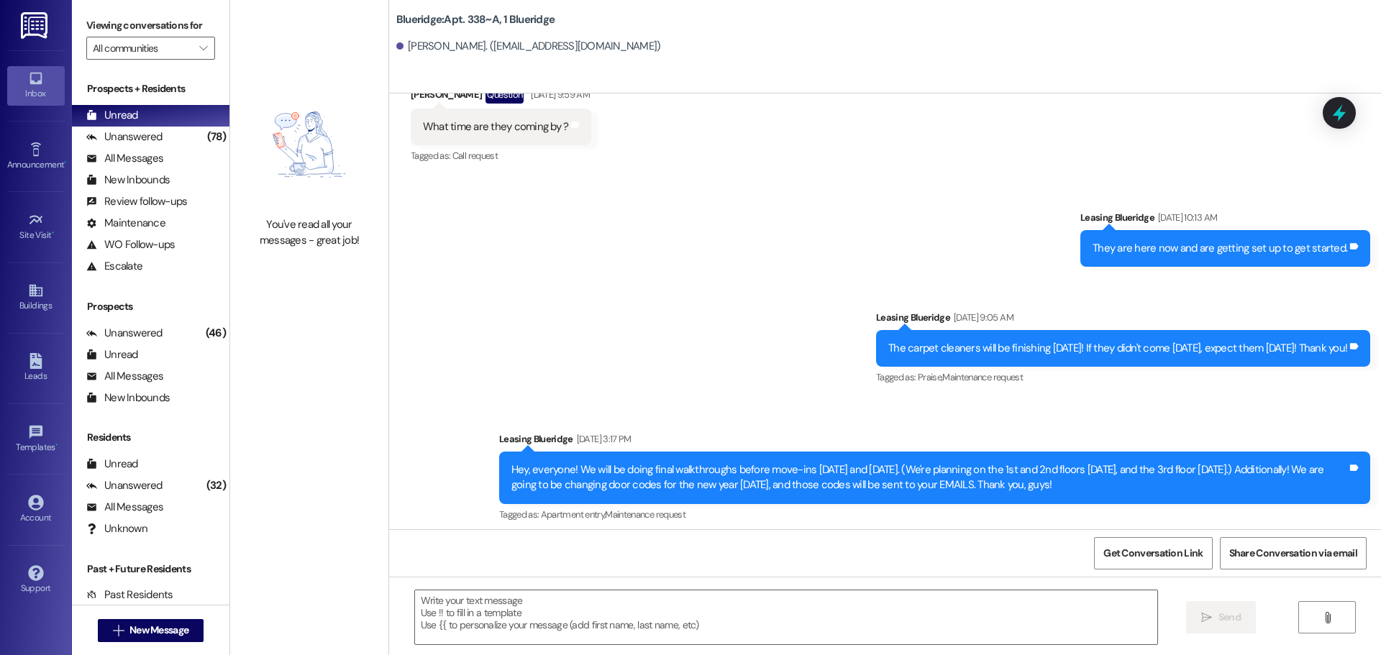
scroll to position [28210, 0]
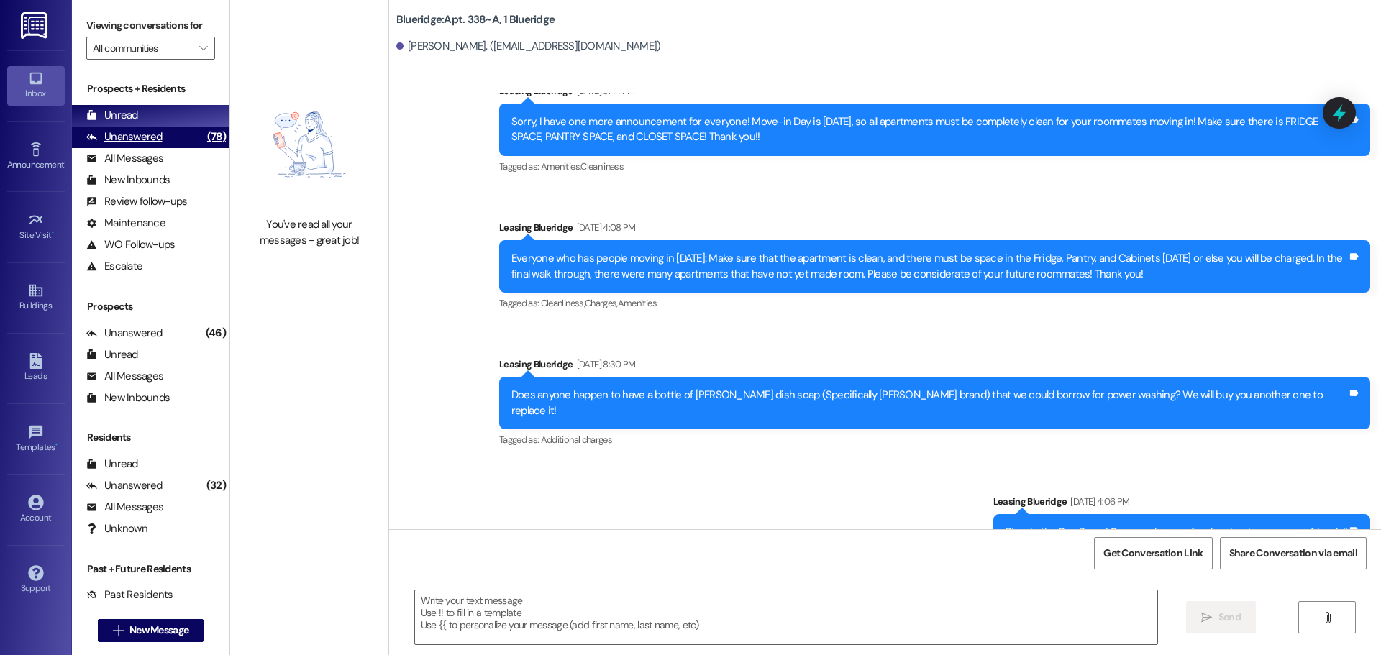
click at [137, 143] on div "Unanswered" at bounding box center [124, 136] width 76 height 15
click at [145, 118] on div "Unread (0)" at bounding box center [150, 116] width 157 height 22
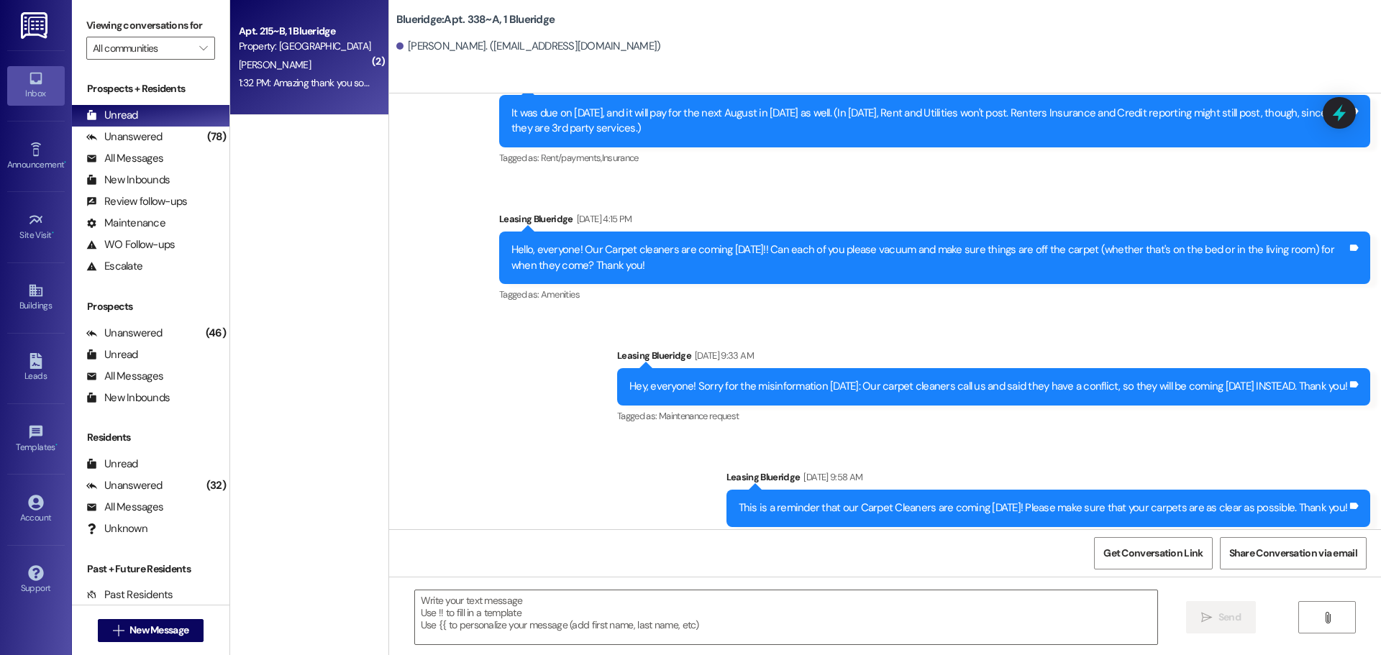
click at [293, 91] on div "1:32 PM: Amazing thank you so much! 1:32 PM: Amazing thank you so much!" at bounding box center [305, 83] width 136 height 18
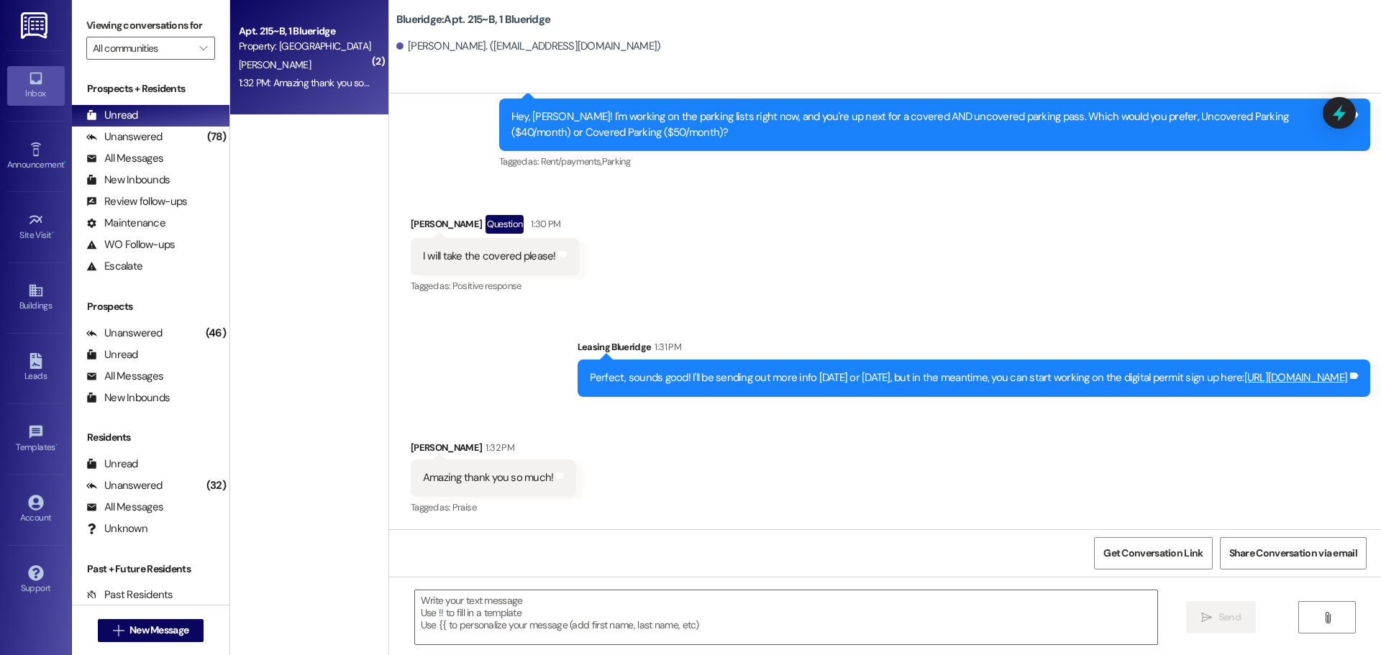
scroll to position [577, 0]
click at [644, 608] on textarea at bounding box center [786, 617] width 742 height 54
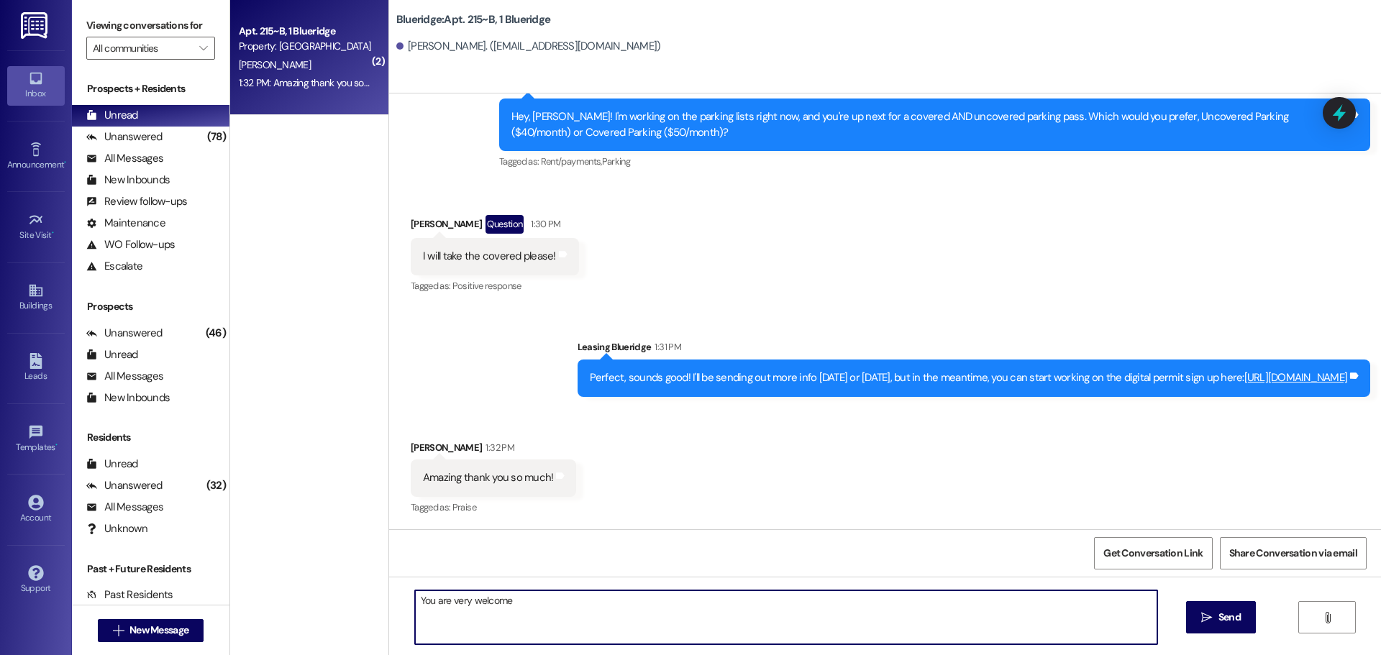
type textarea "You are very welcome!"
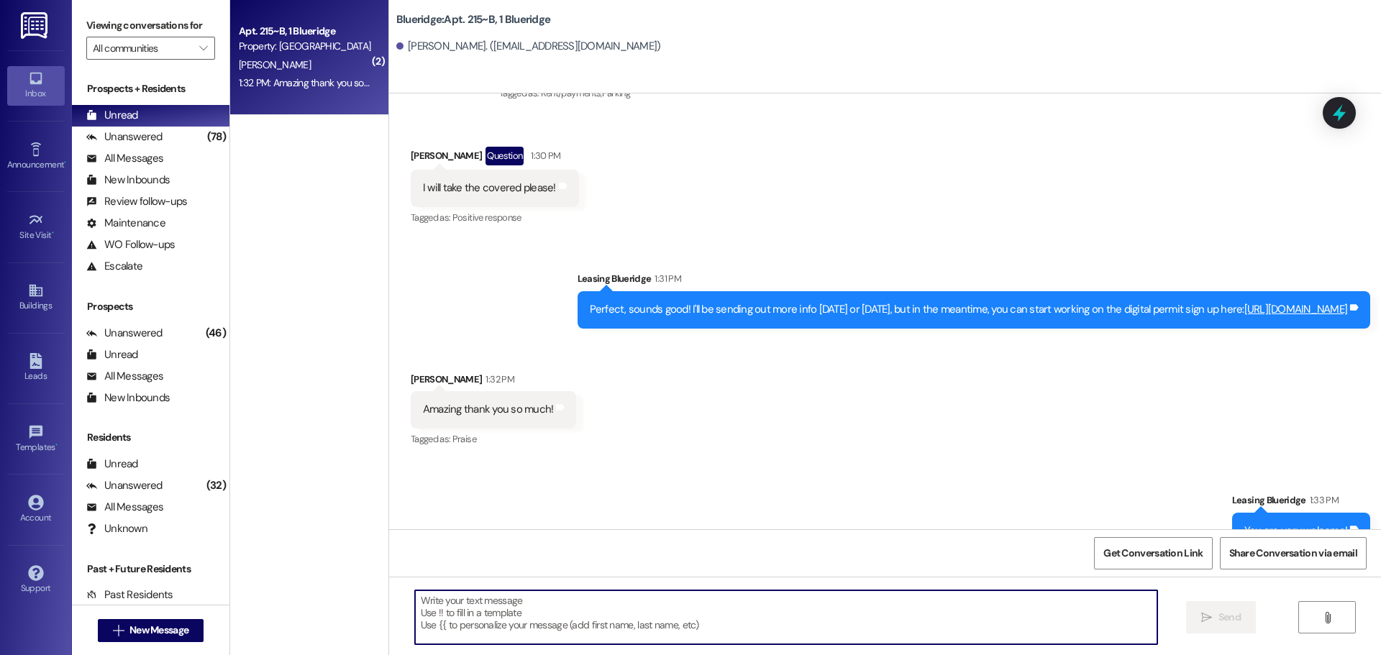
scroll to position [677, 0]
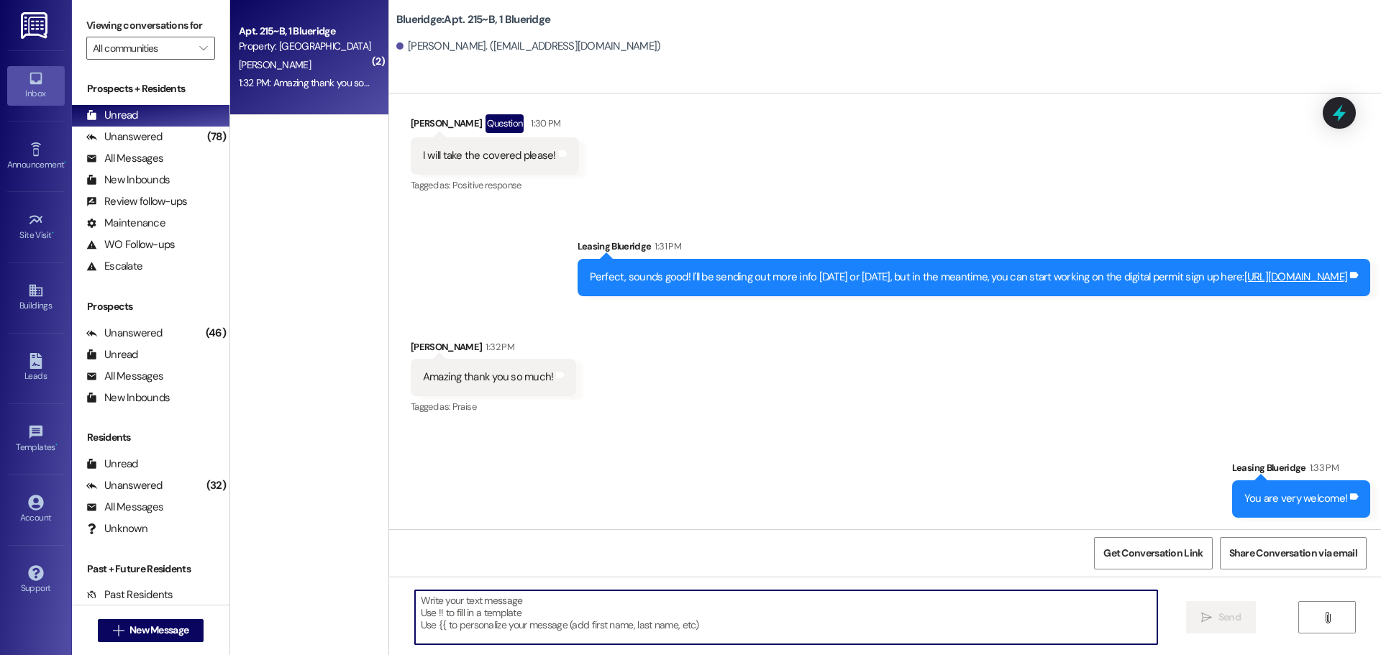
click at [641, 450] on div "Sent via SMS Leasing Blueridge 1:33 PM You are very welcome! Tags and notes" at bounding box center [885, 478] width 992 height 100
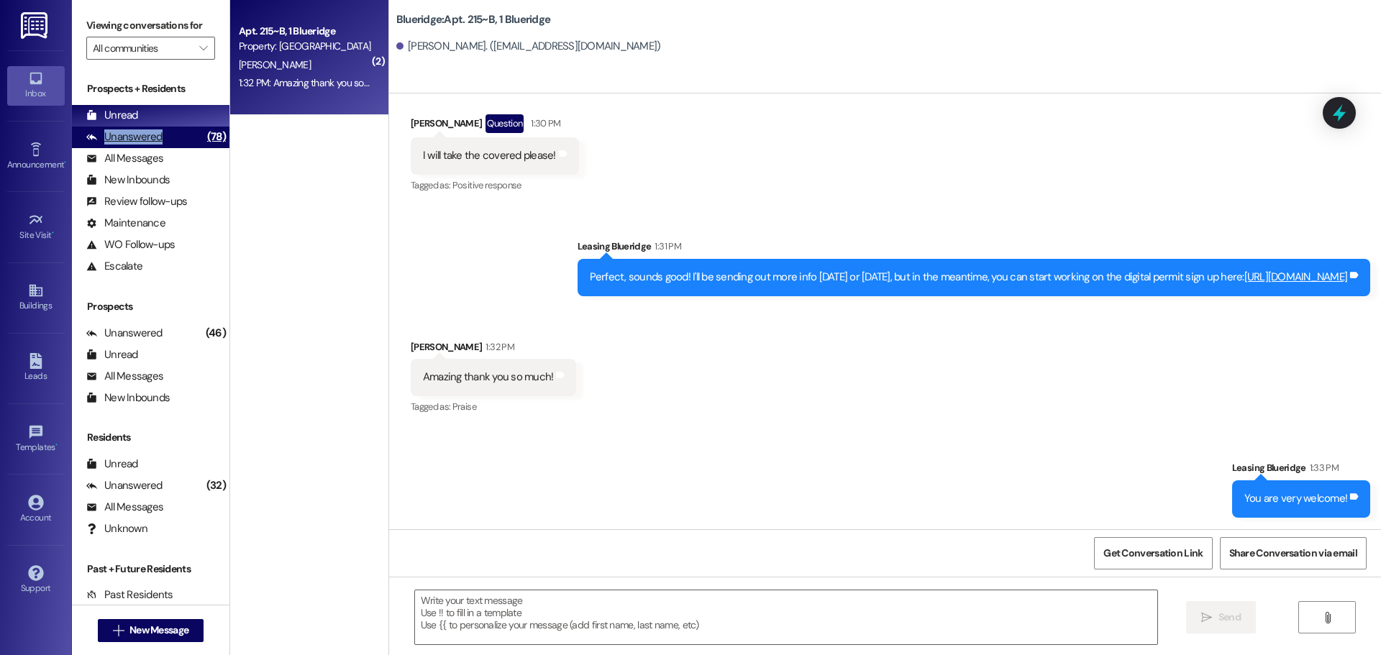
click at [161, 134] on div "Unanswered (78)" at bounding box center [150, 138] width 157 height 22
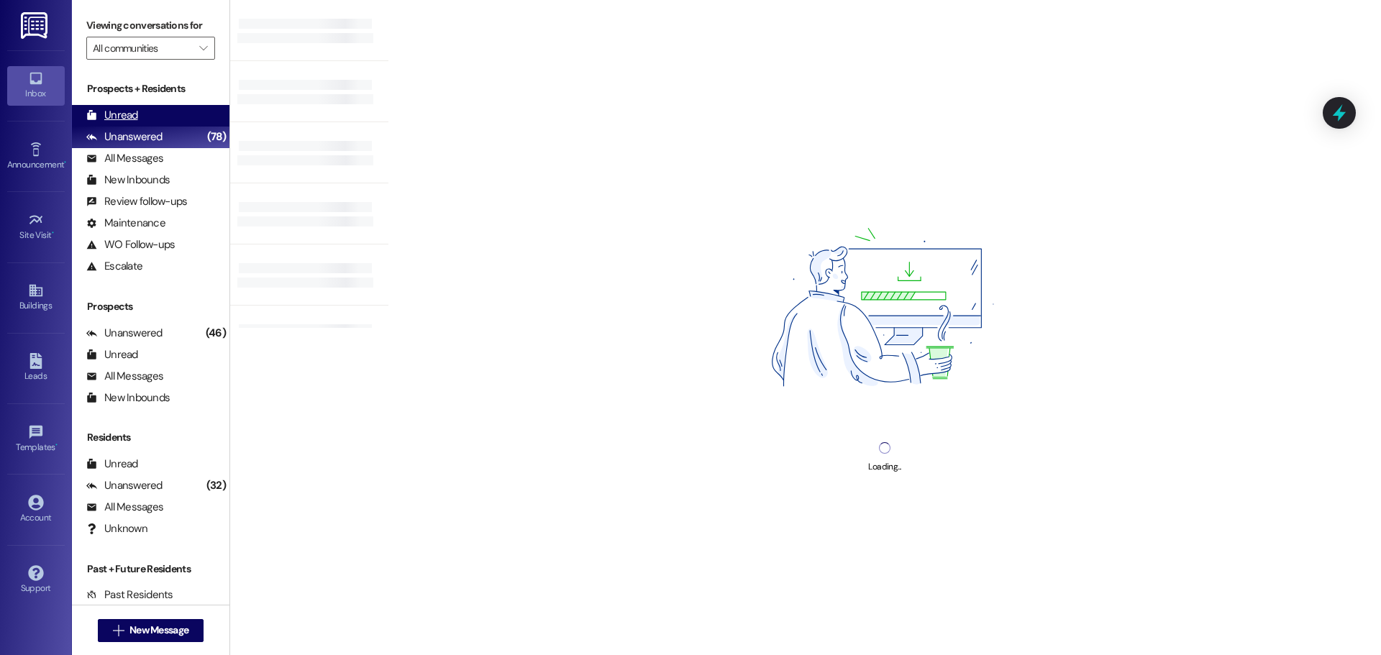
click at [153, 119] on div "Unread (0)" at bounding box center [150, 116] width 157 height 22
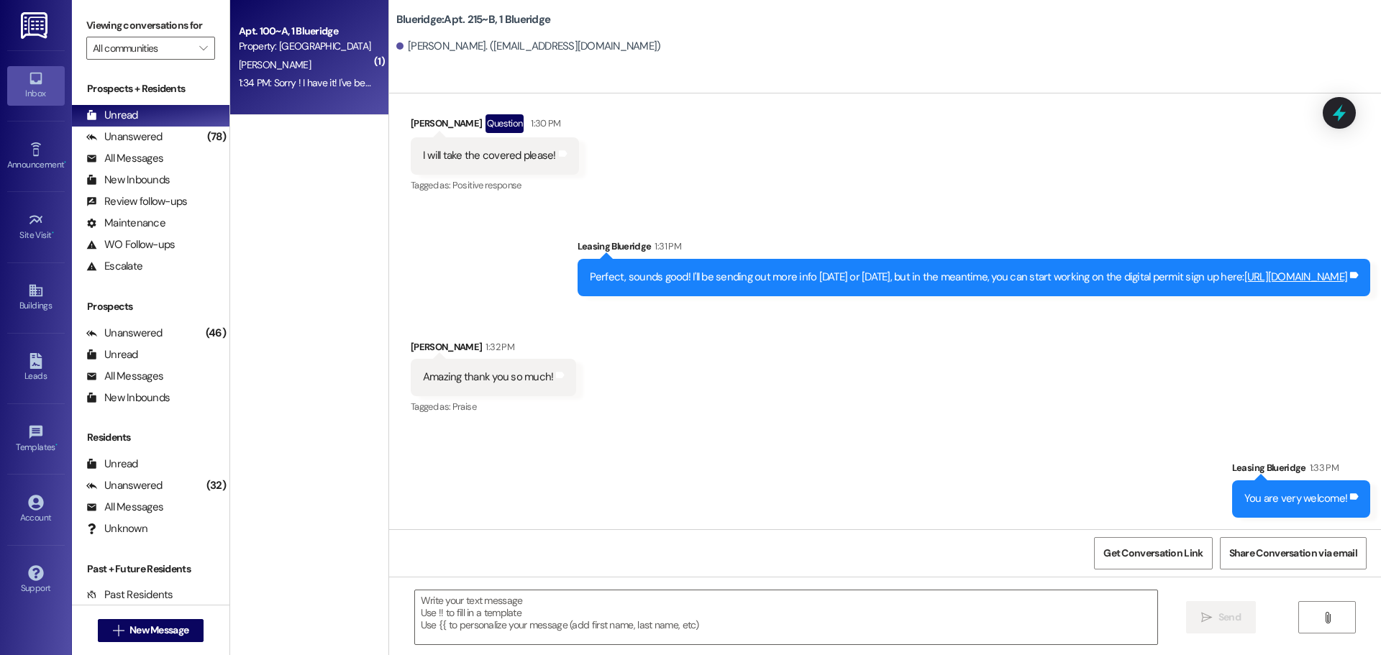
click at [254, 86] on div "1:34 PM: Sorry ! I have it! I've been meaning to return it to u! 1:34 PM: Sorry…" at bounding box center [359, 82] width 241 height 13
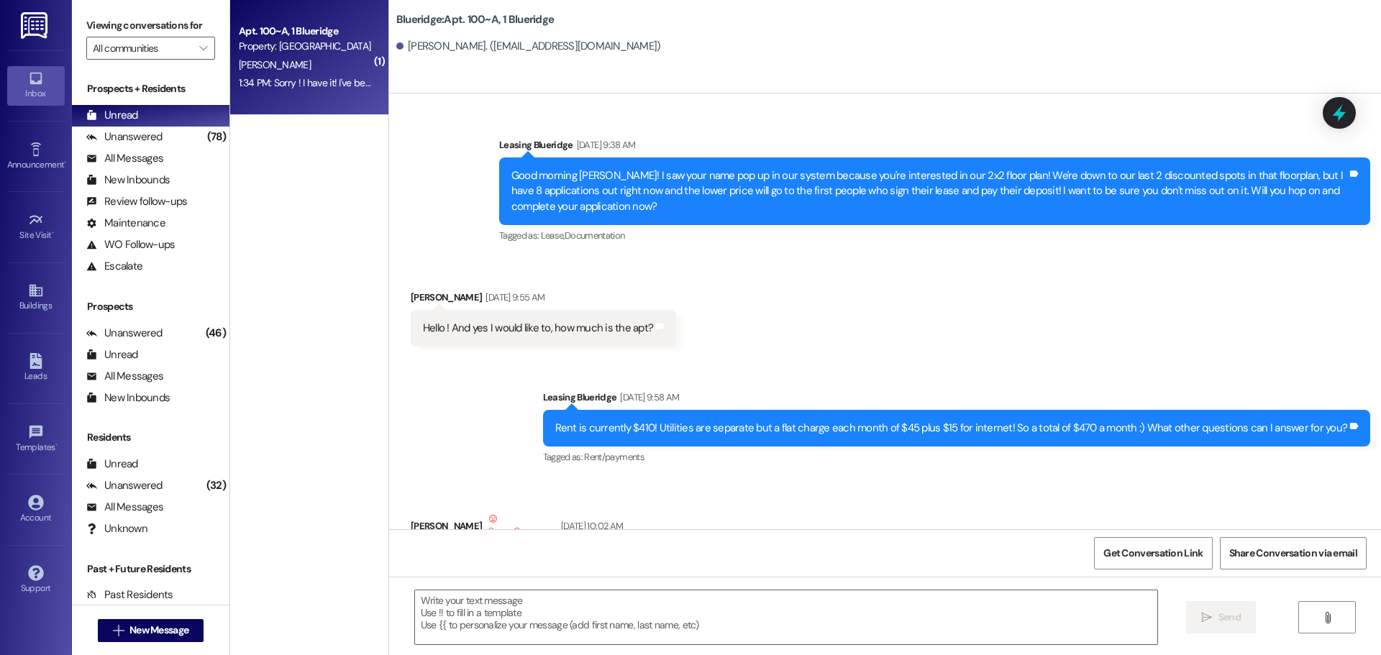
scroll to position [91177, 0]
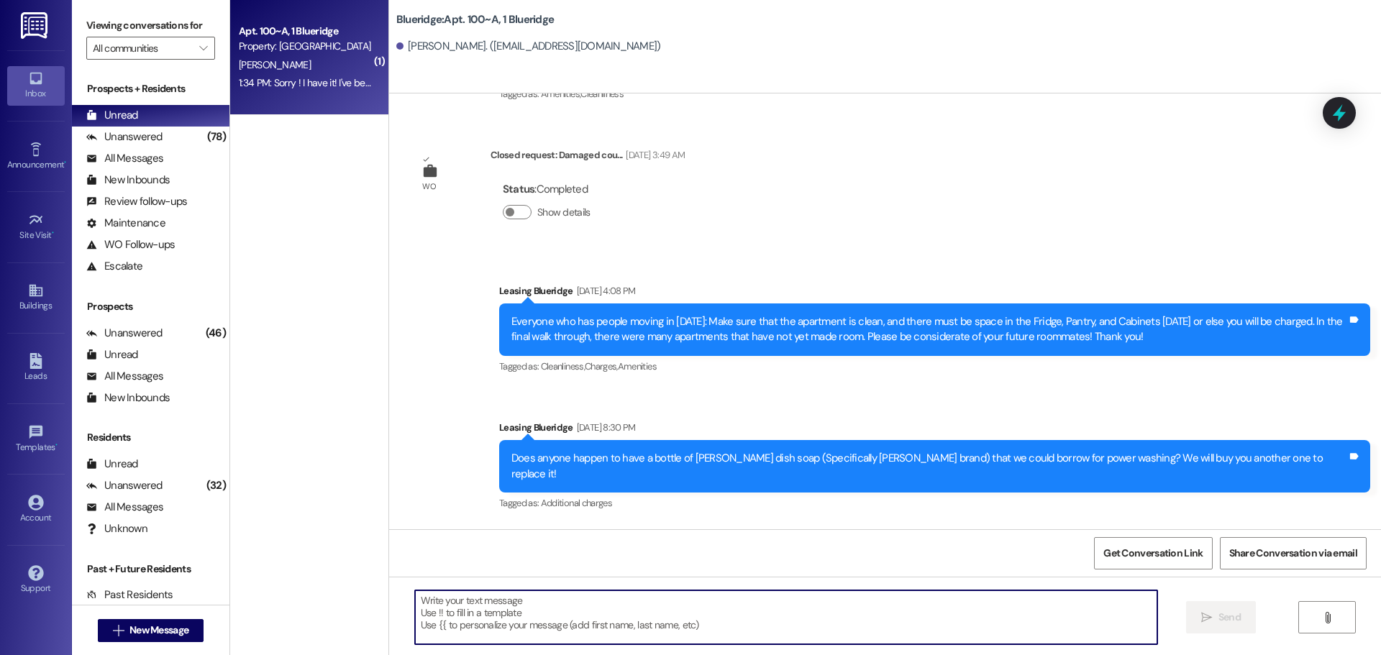
click at [711, 610] on textarea at bounding box center [786, 617] width 742 height 54
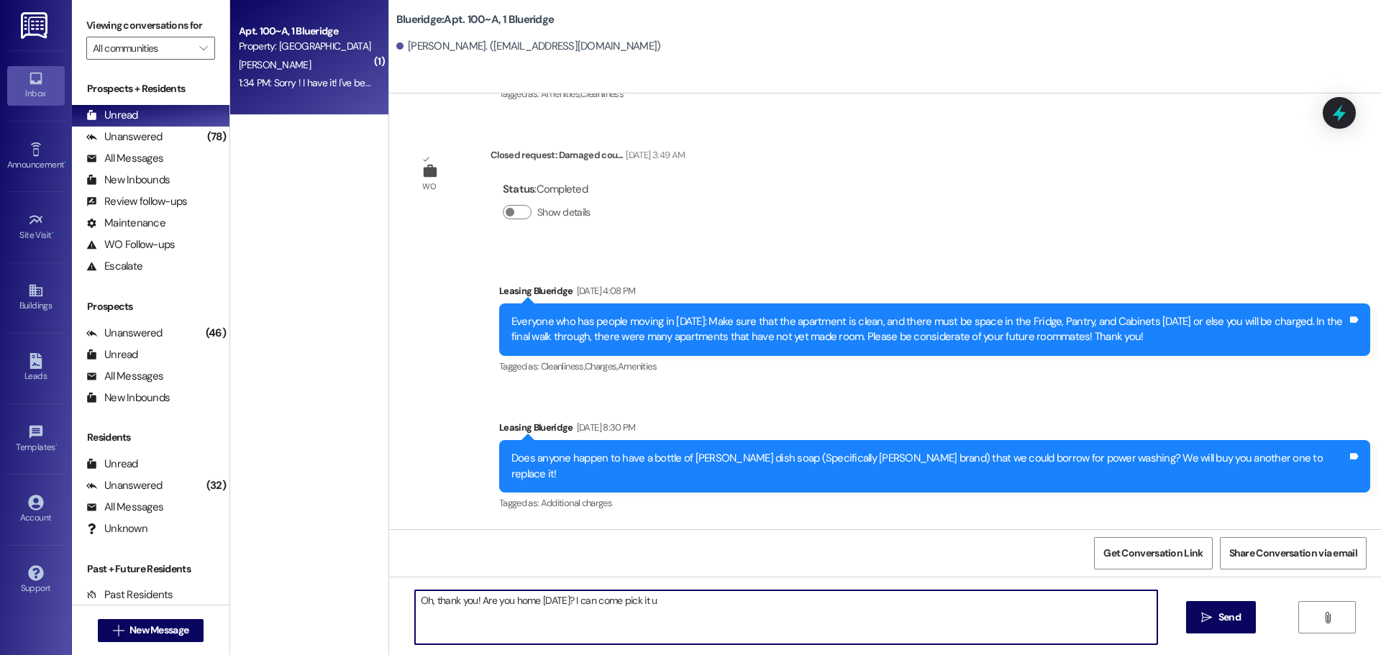
type textarea "Oh, thank you! Are you home [DATE]? I can come pick it up"
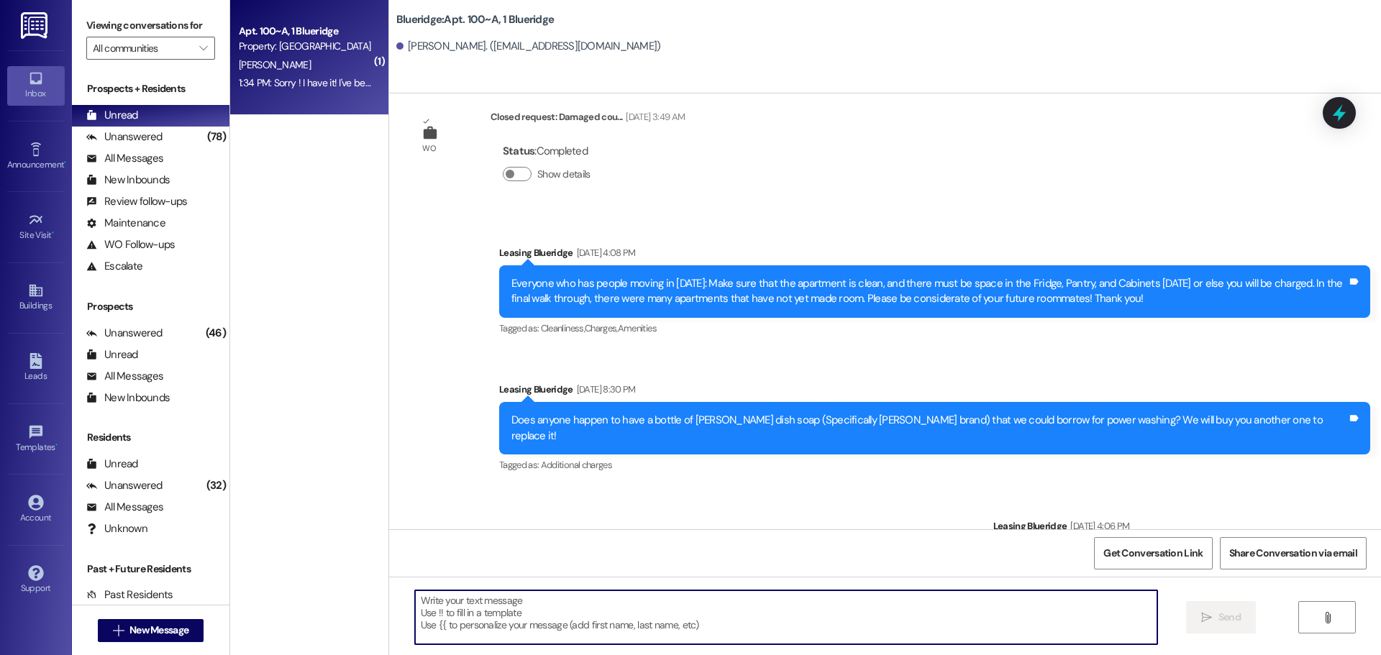
scroll to position [91277, 0]
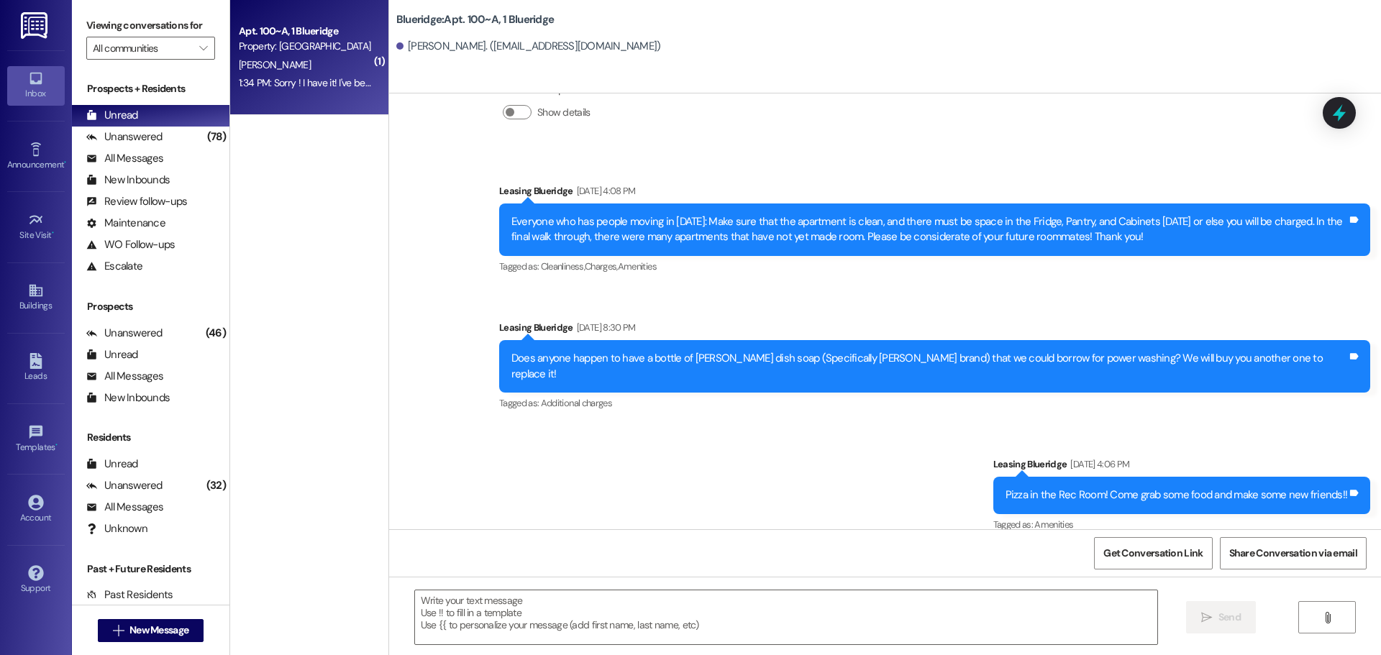
click at [821, 611] on textarea at bounding box center [786, 617] width 742 height 54
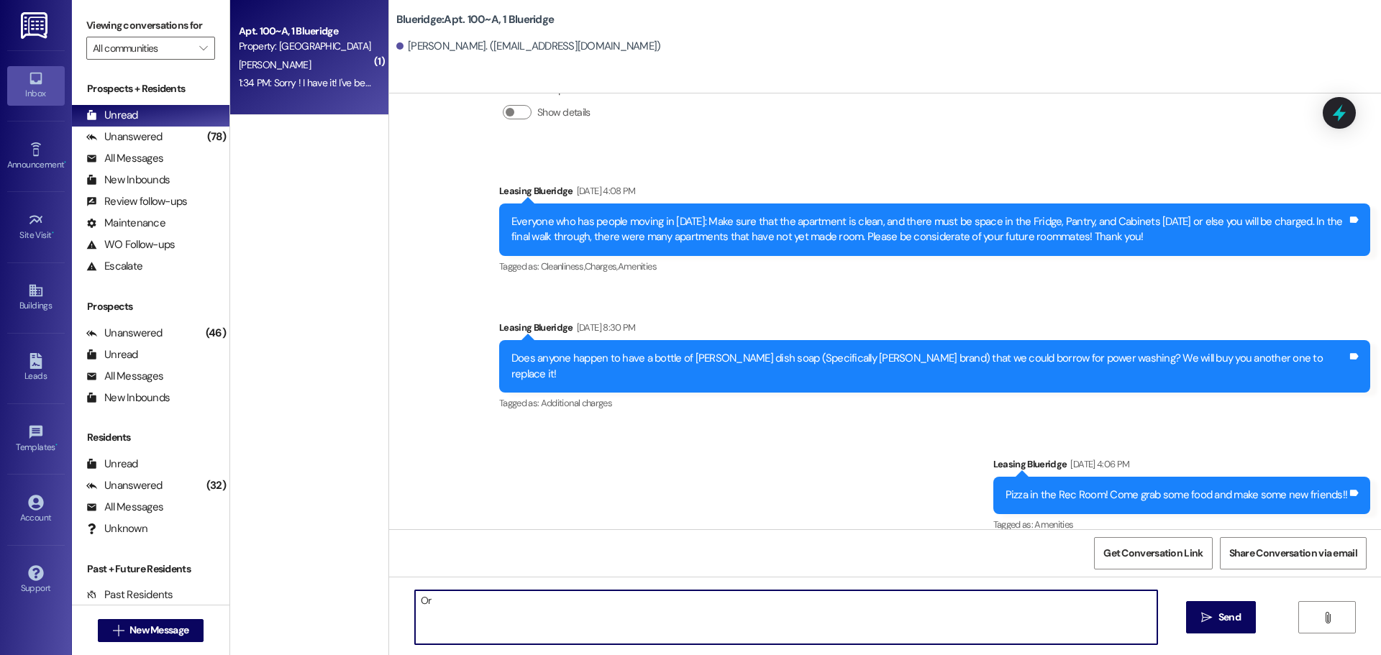
type textarea "O"
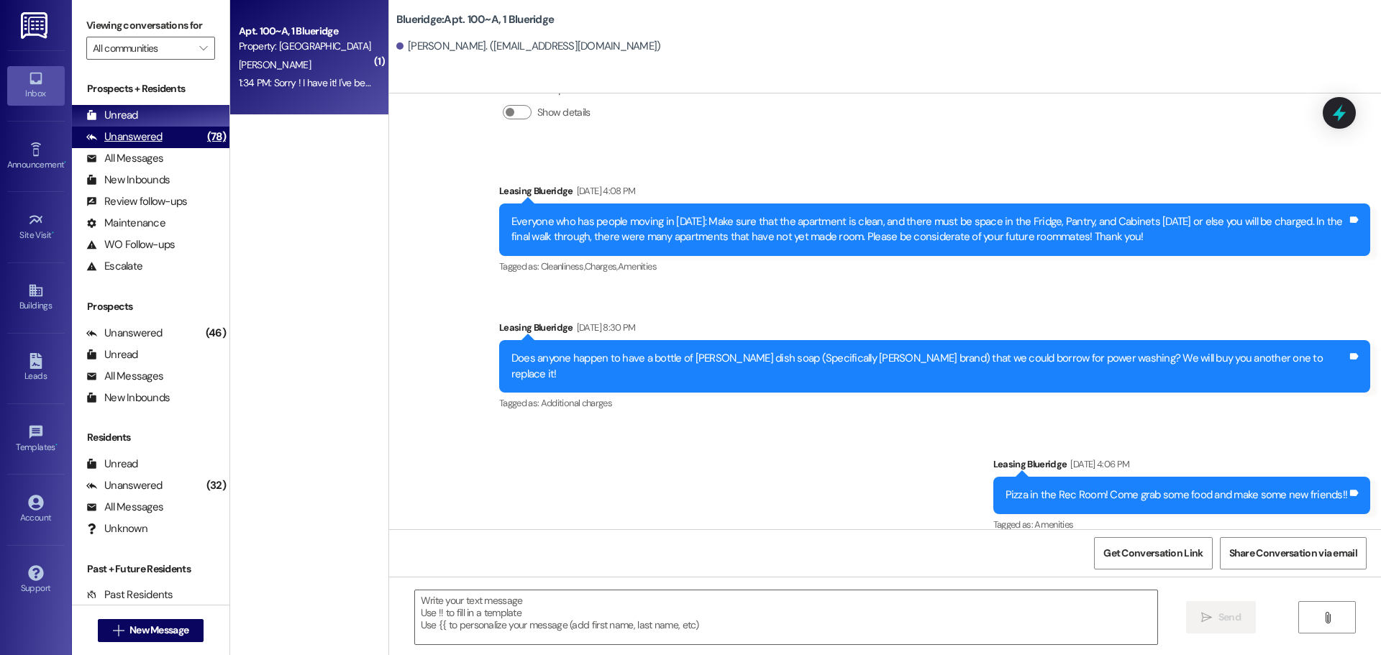
click at [174, 140] on div "Unanswered (78)" at bounding box center [150, 138] width 157 height 22
click at [179, 113] on div "Unread (0)" at bounding box center [150, 116] width 157 height 22
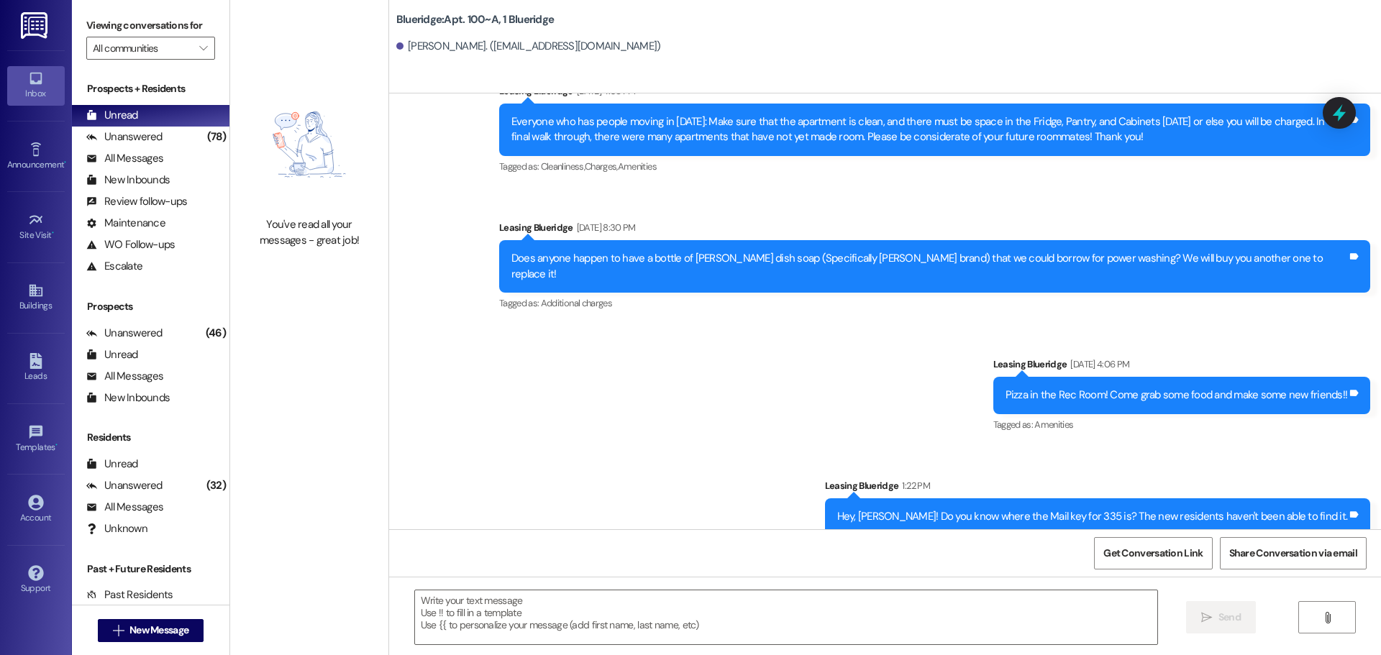
scroll to position [91378, 0]
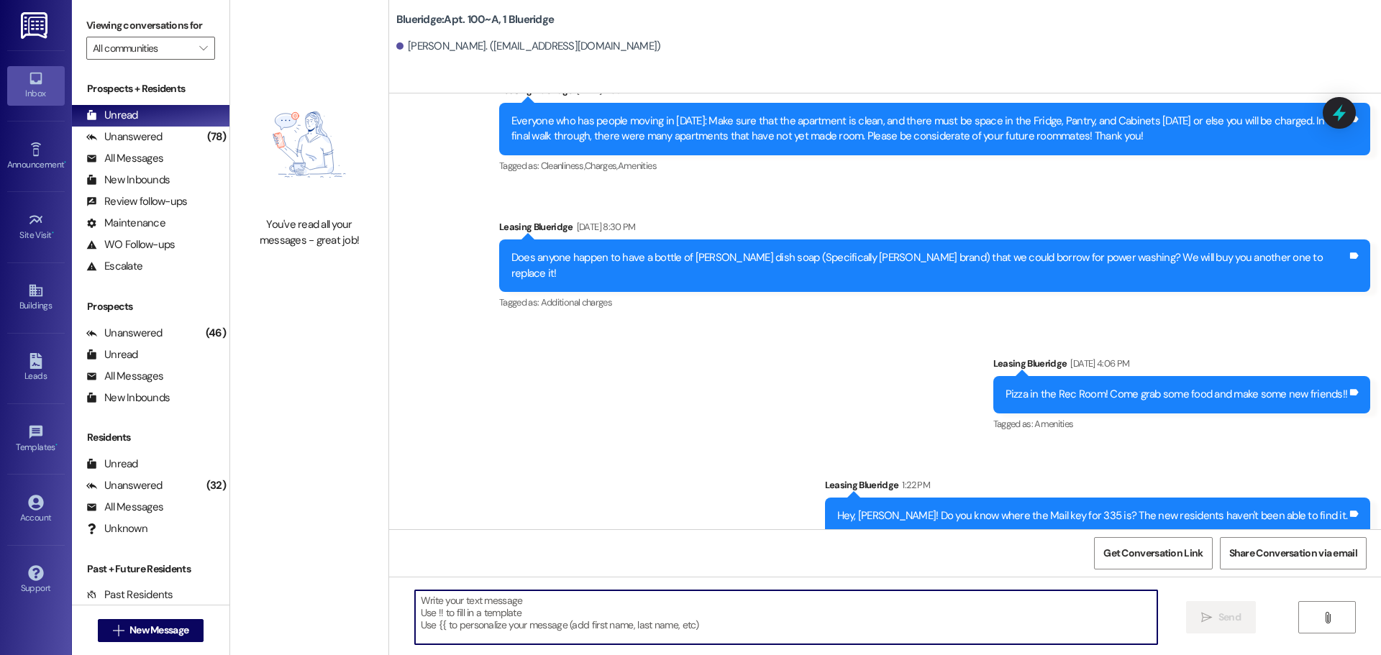
drag, startPoint x: 655, startPoint y: 619, endPoint x: 648, endPoint y: 627, distance: 10.7
click at [655, 620] on textarea at bounding box center [786, 617] width 742 height 54
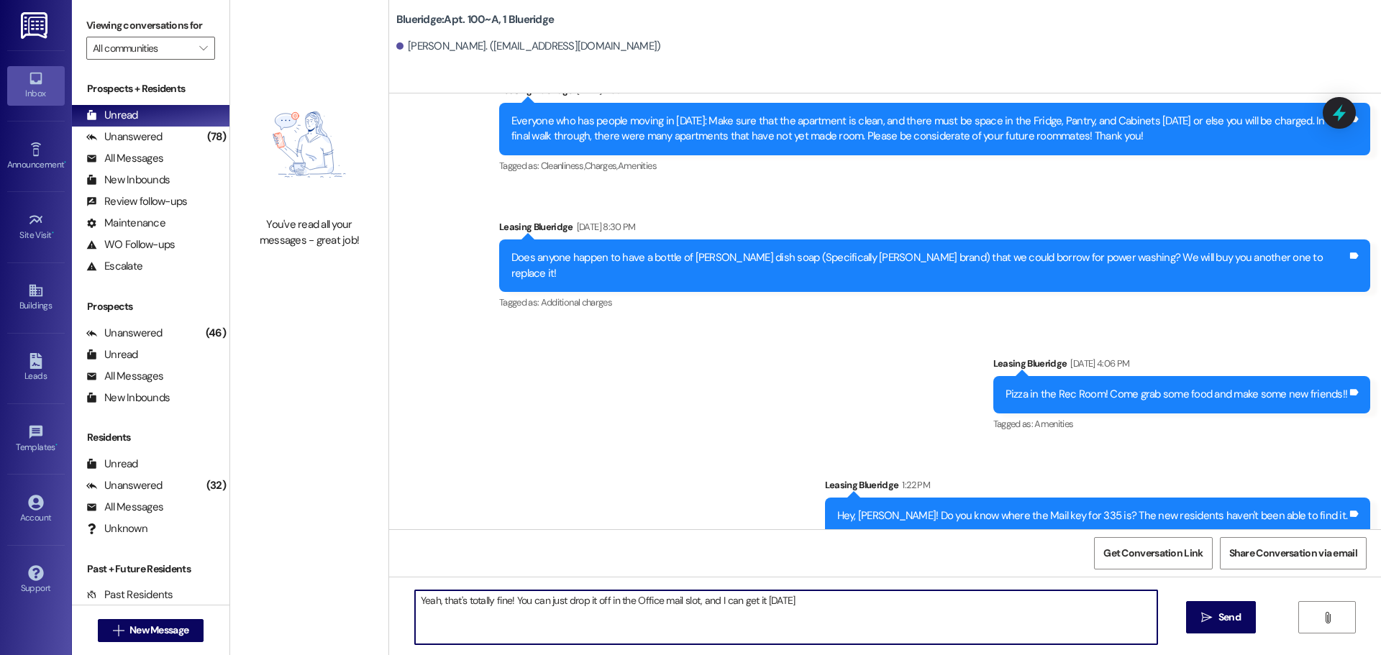
type textarea "Yeah, that's totally fine! You can just drop it off in the Office mail slot, an…"
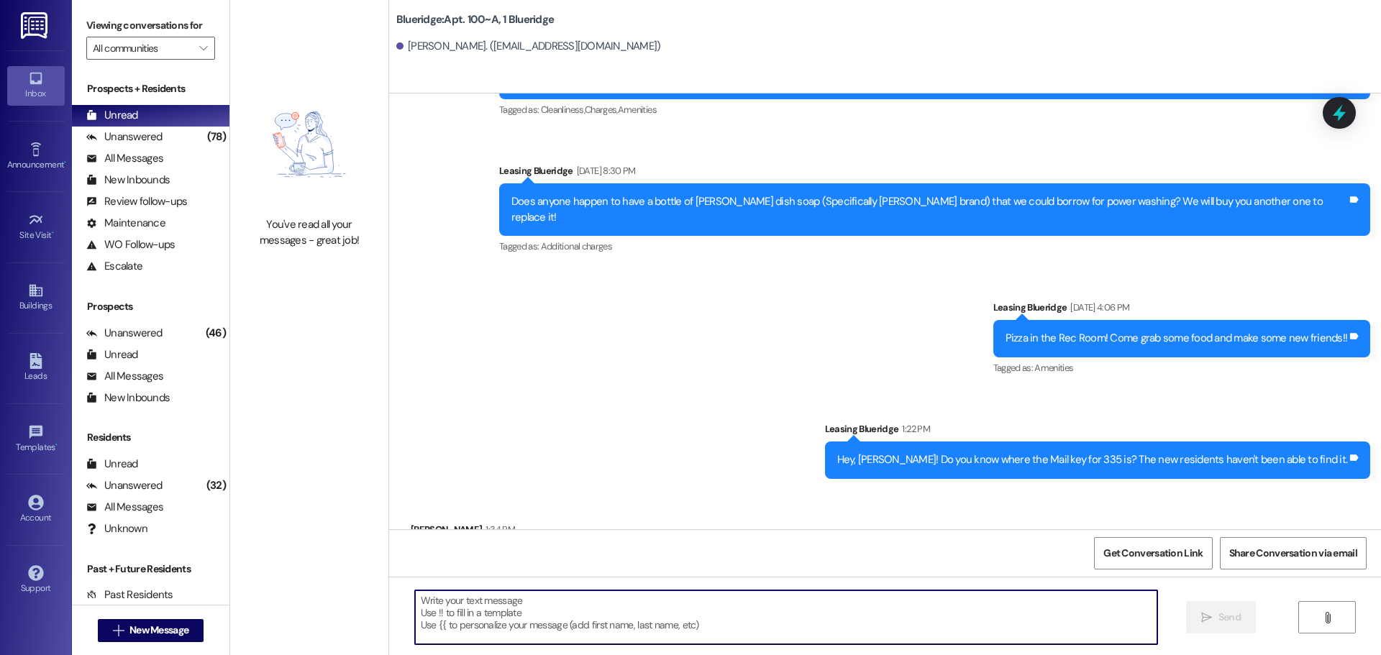
scroll to position [91478, 0]
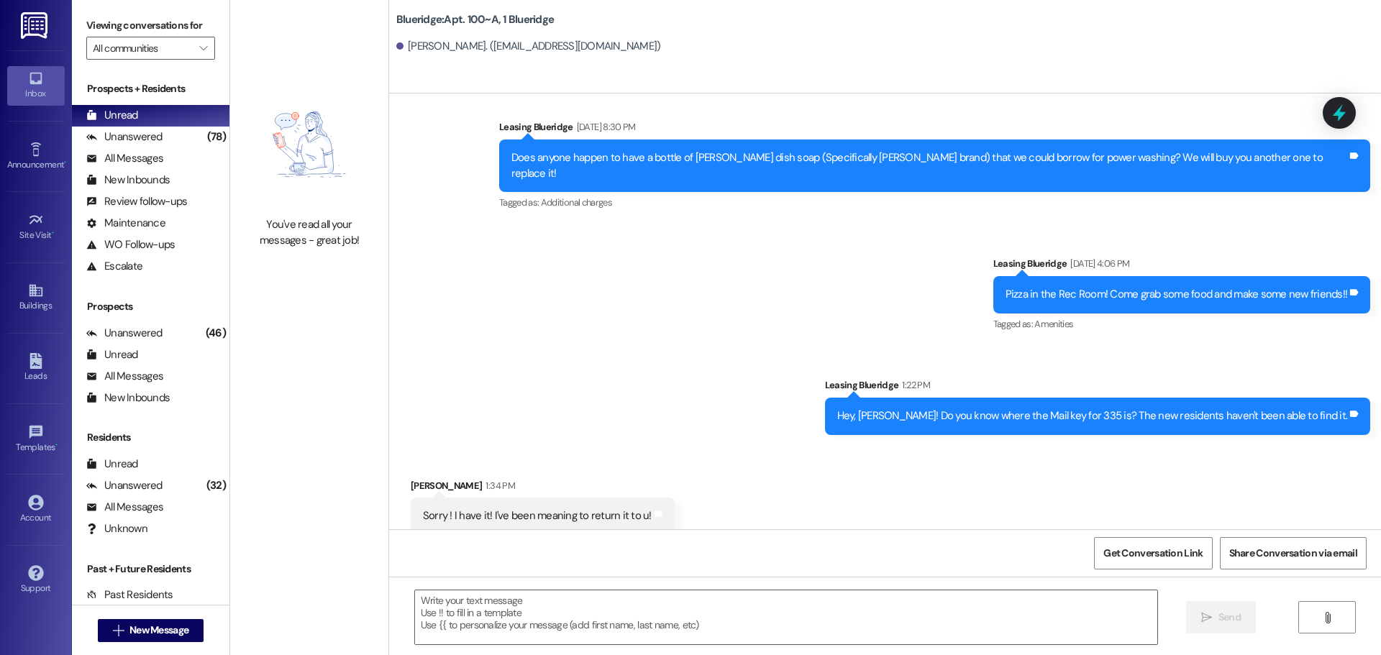
click at [204, 142] on div "(78)" at bounding box center [217, 137] width 26 height 22
click at [191, 109] on div "Unread (0)" at bounding box center [150, 116] width 157 height 22
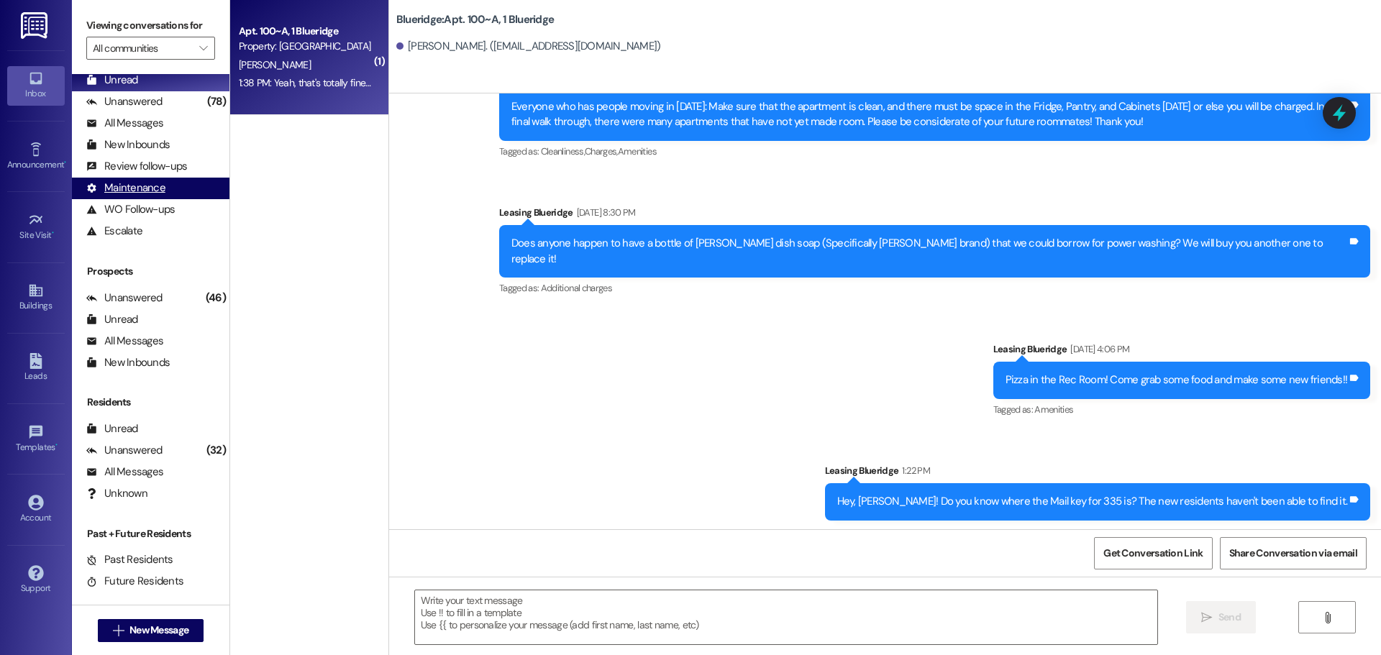
scroll to position [51, 0]
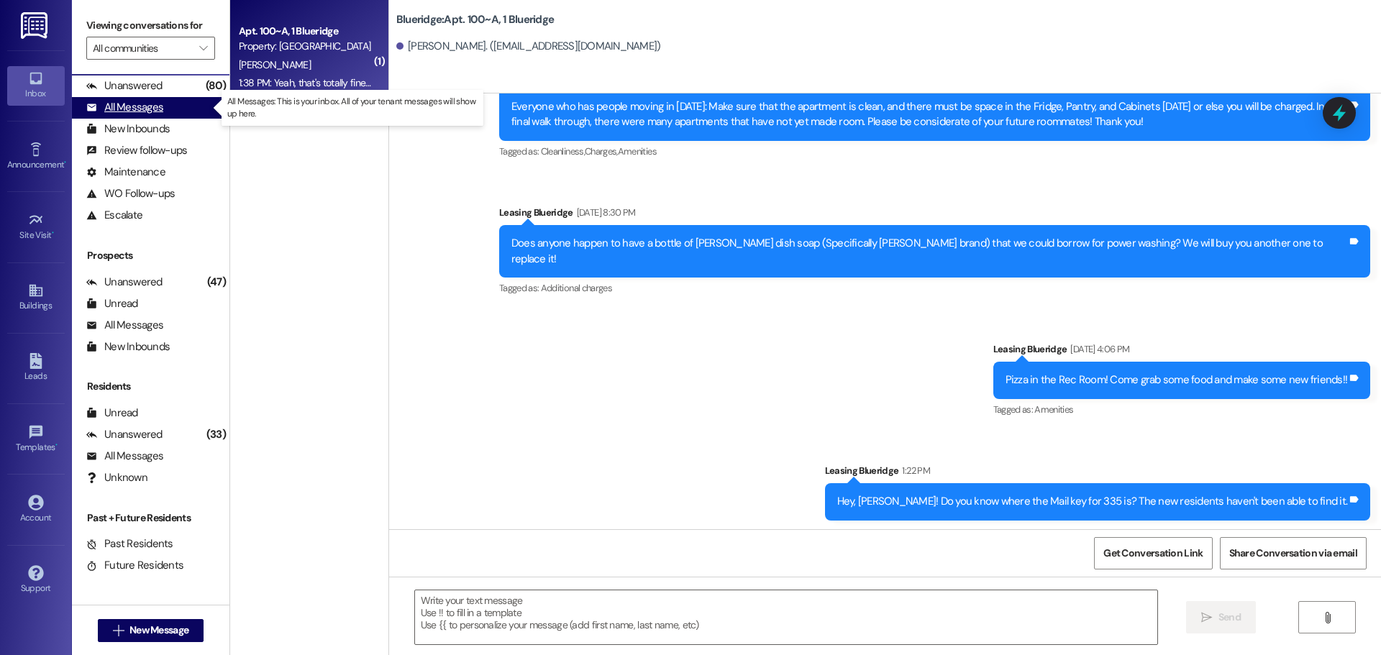
click at [135, 111] on div "All Messages" at bounding box center [124, 107] width 77 height 15
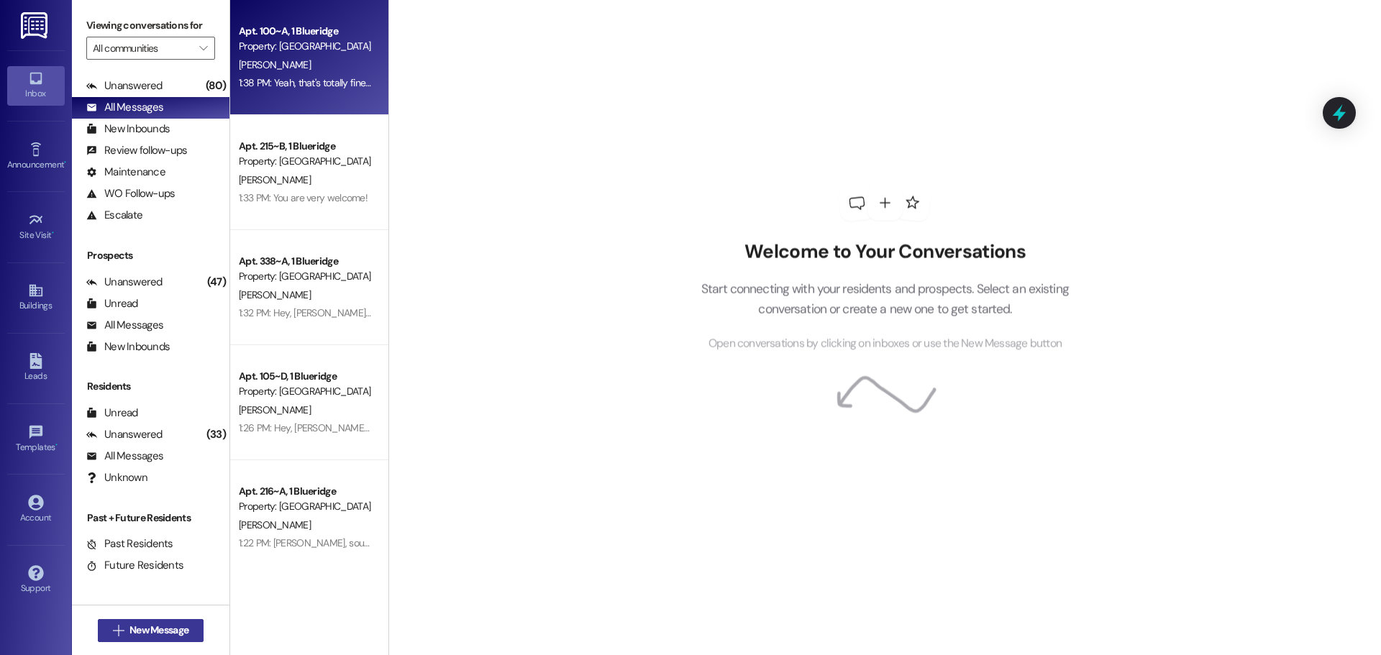
click at [170, 632] on span "New Message" at bounding box center [158, 630] width 59 height 15
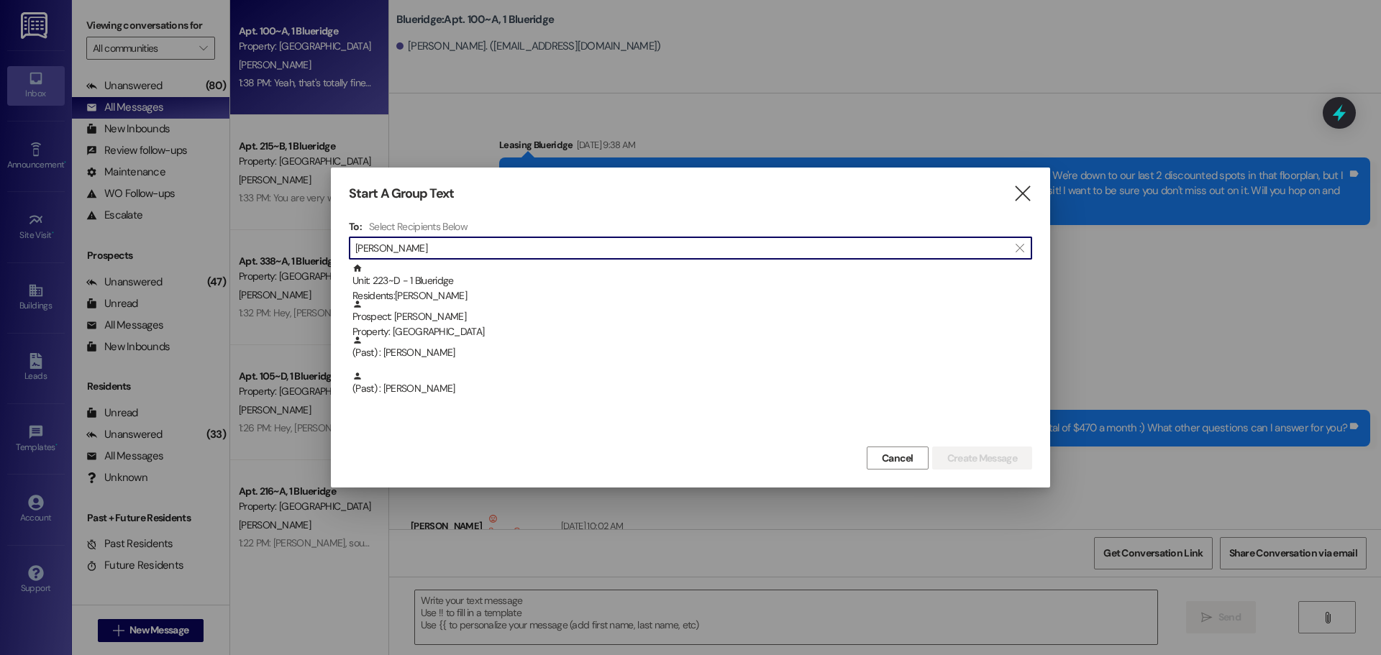
scroll to position [91493, 0]
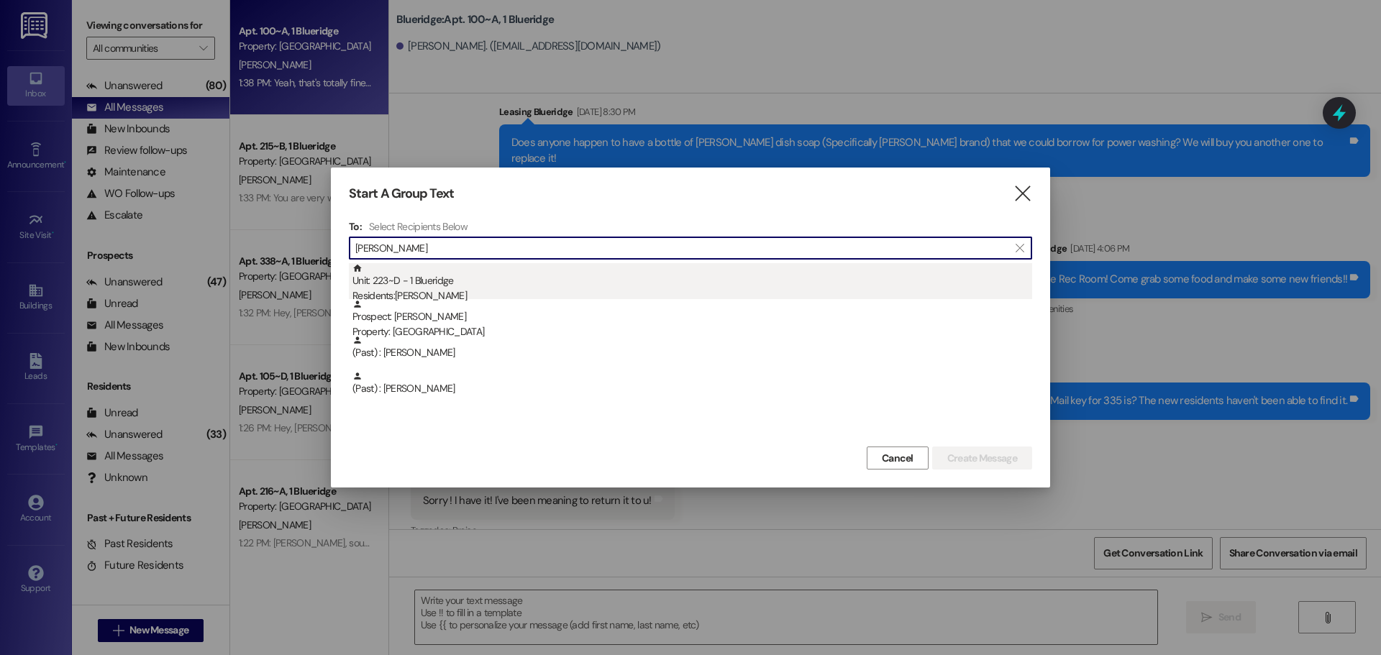
type input "[PERSON_NAME]"
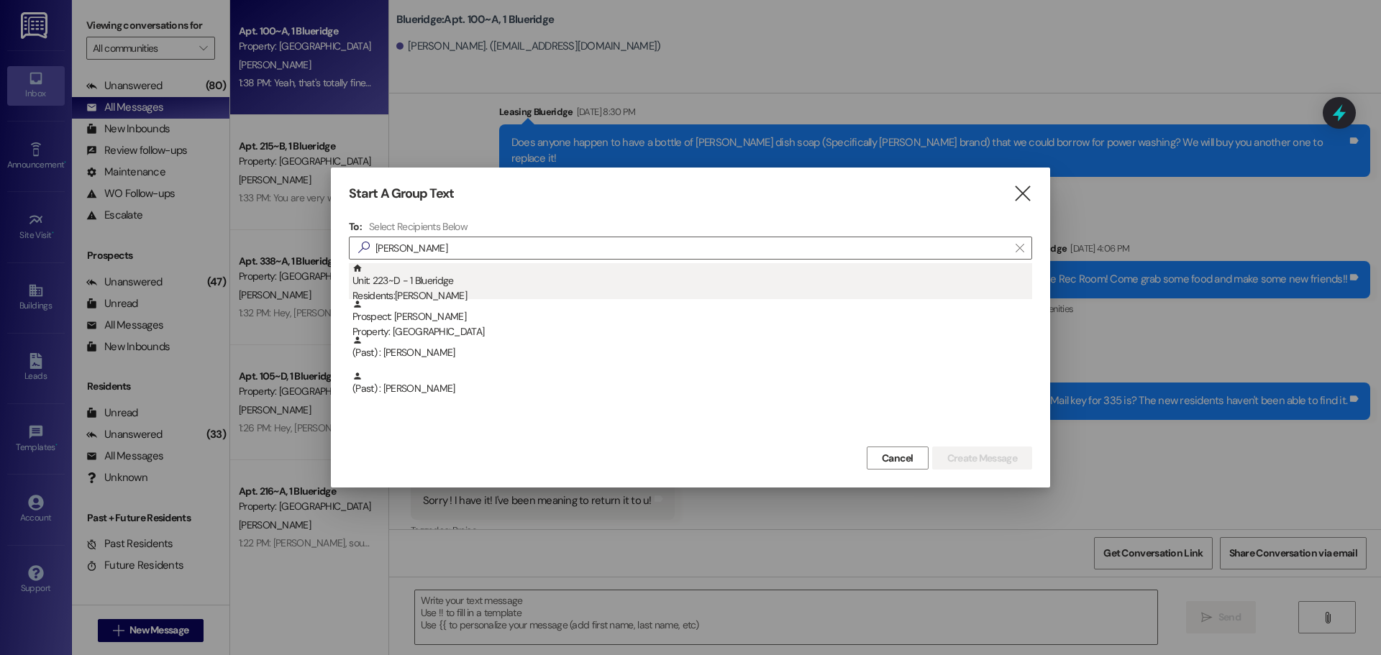
click at [431, 298] on div "Residents: [PERSON_NAME]" at bounding box center [692, 295] width 680 height 15
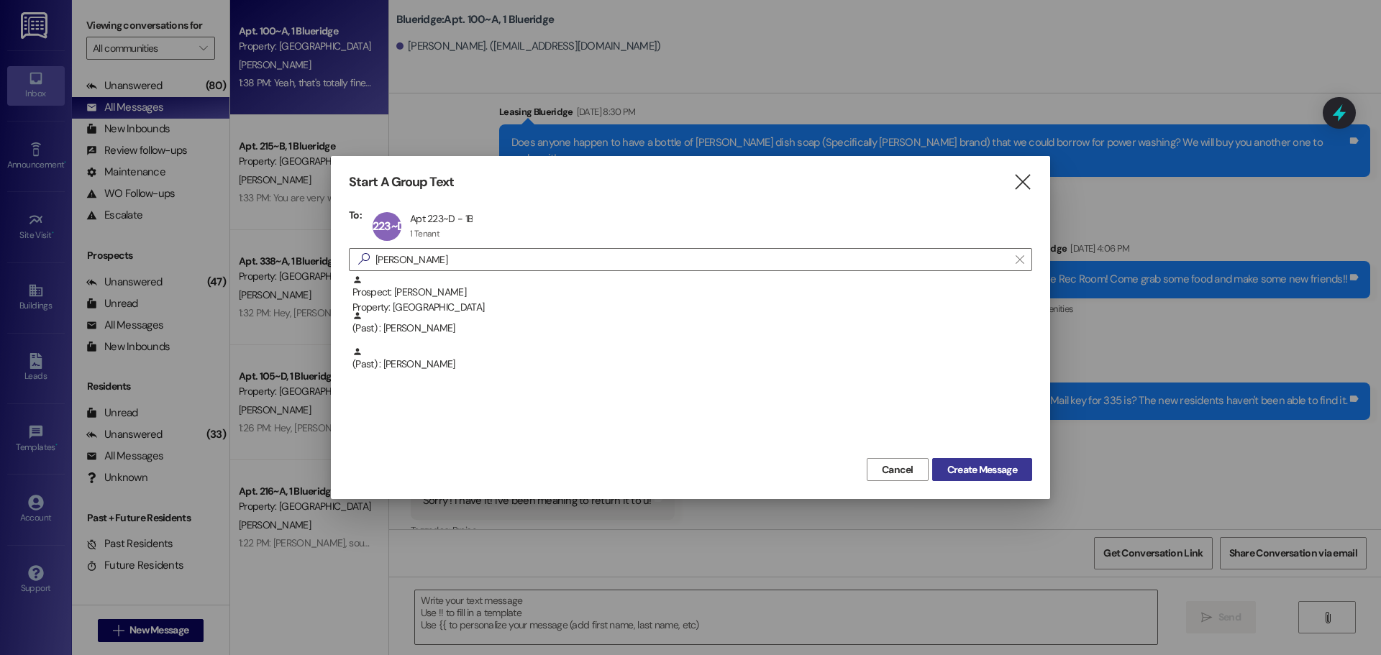
click at [979, 467] on span "Create Message" at bounding box center [982, 469] width 70 height 15
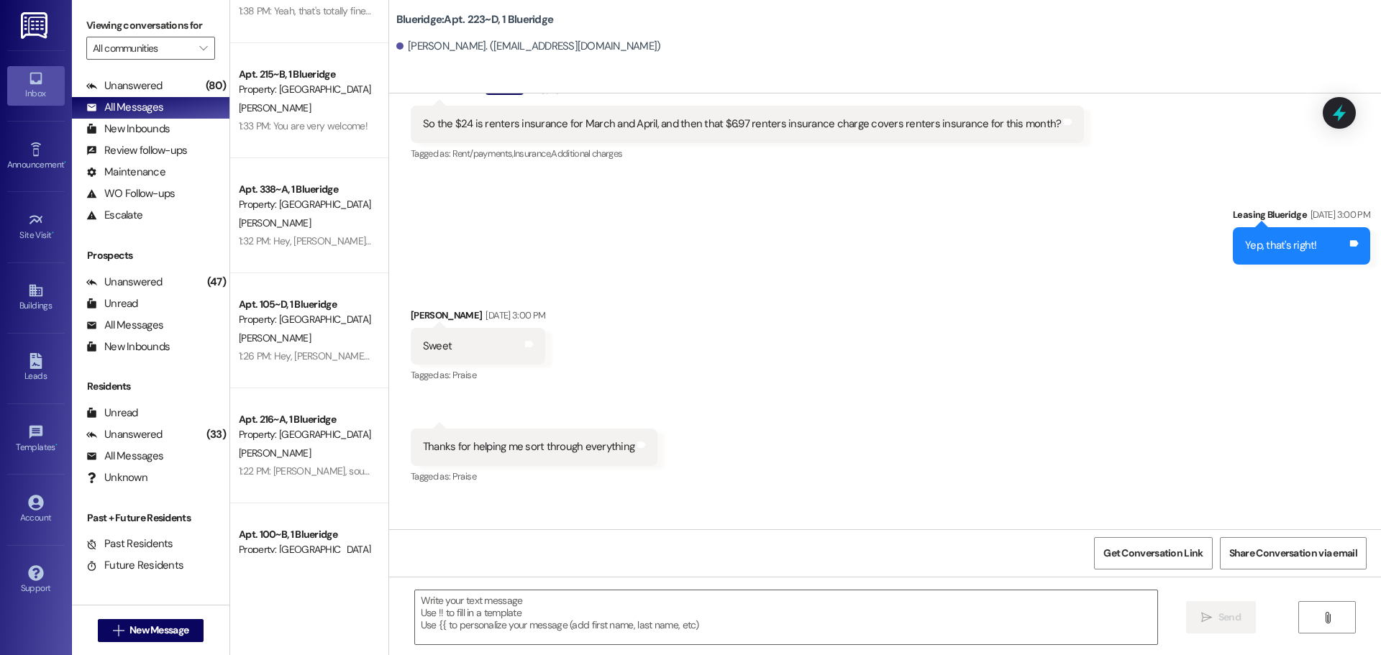
scroll to position [0, 0]
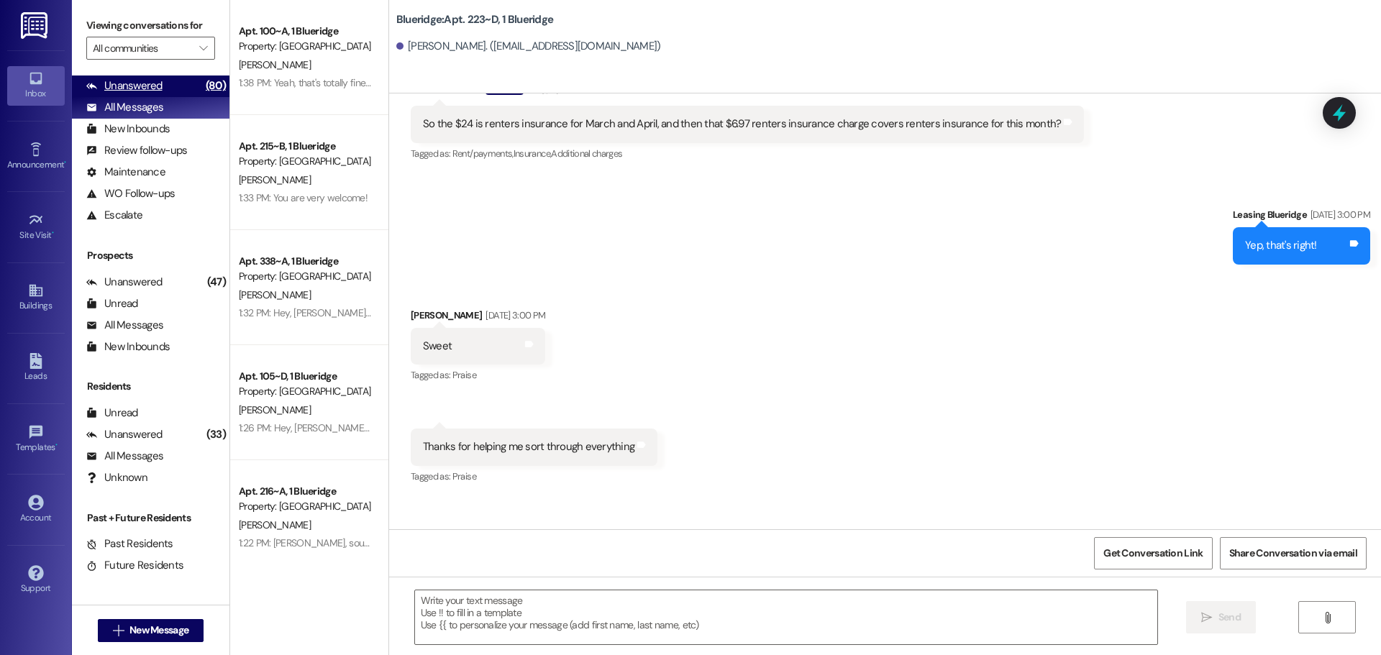
click at [157, 90] on div "Unanswered" at bounding box center [124, 85] width 76 height 15
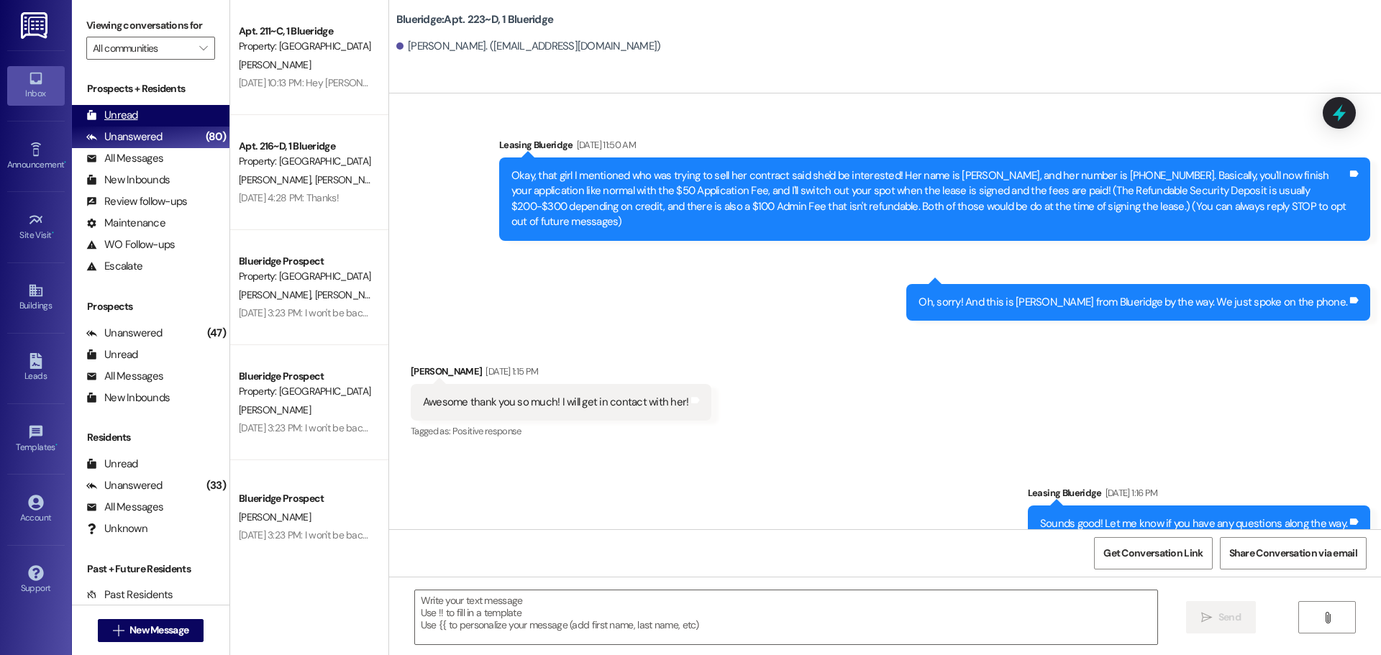
click at [165, 111] on div "Unread (0)" at bounding box center [150, 116] width 157 height 22
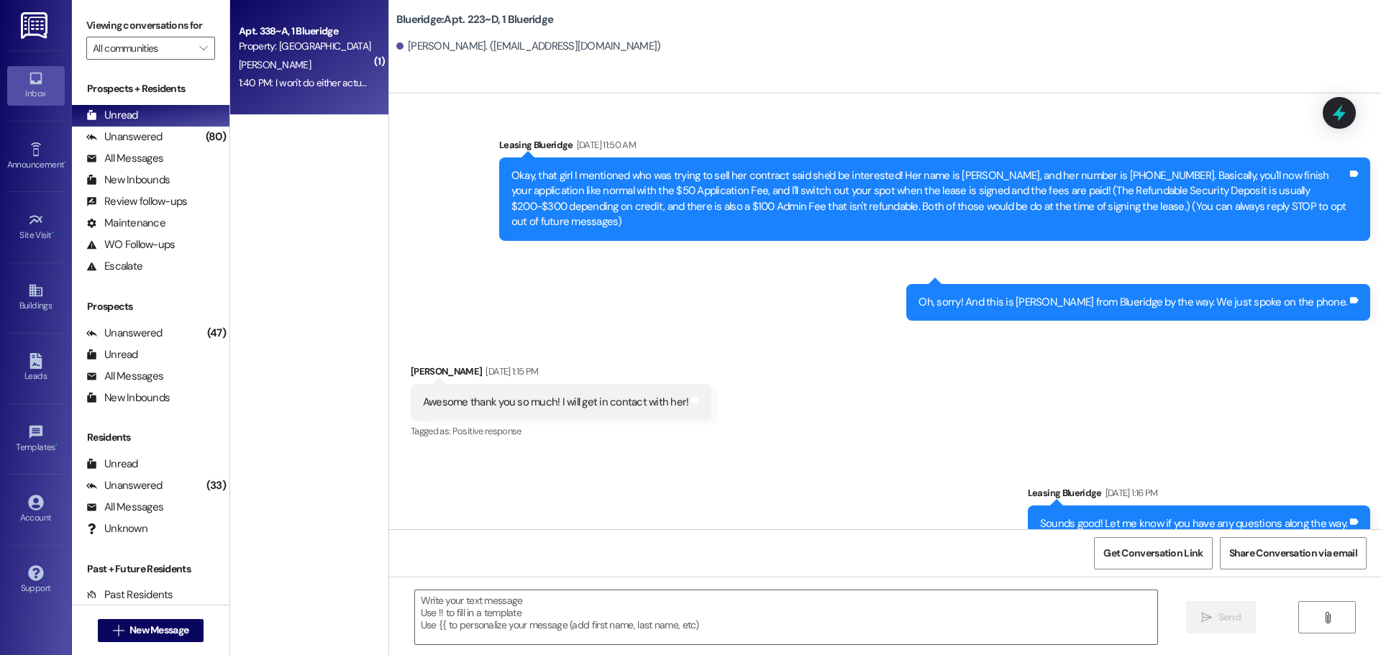
click at [296, 74] on div "1:40 PM: I won't do either actually! Thank you though 1:40 PM: I won't do eithe…" at bounding box center [305, 83] width 136 height 18
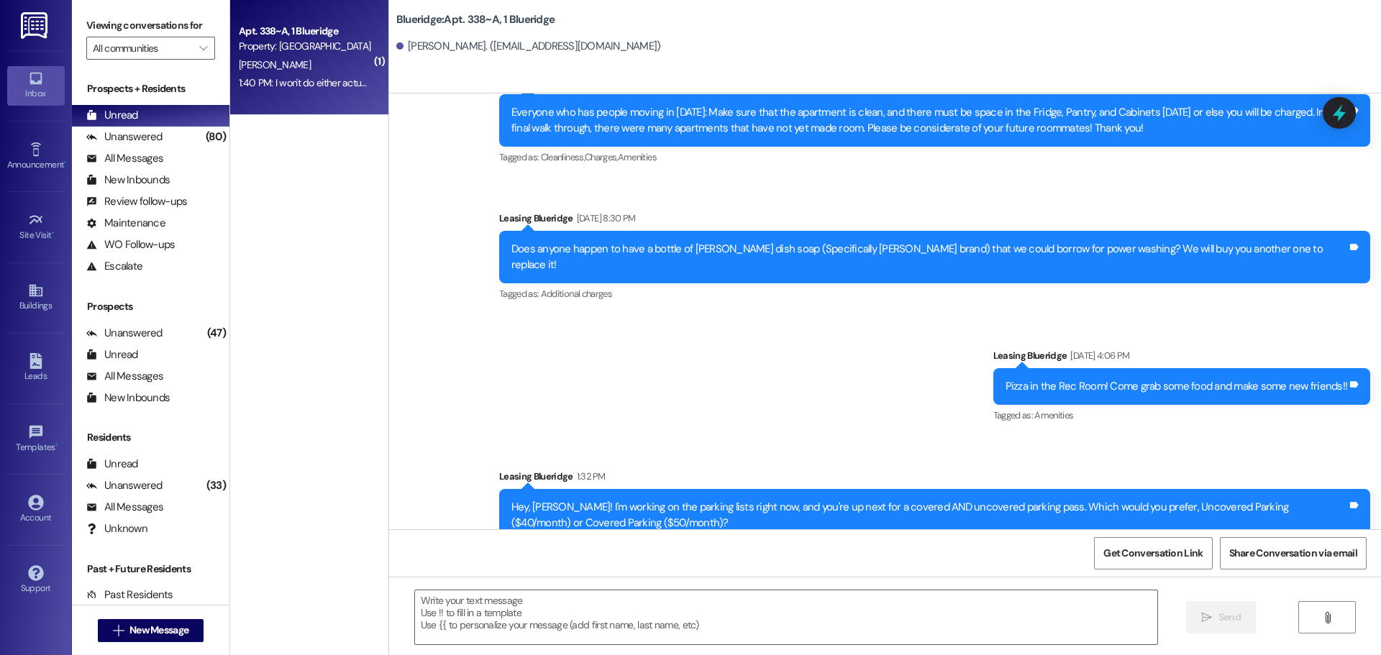
scroll to position [28368, 0]
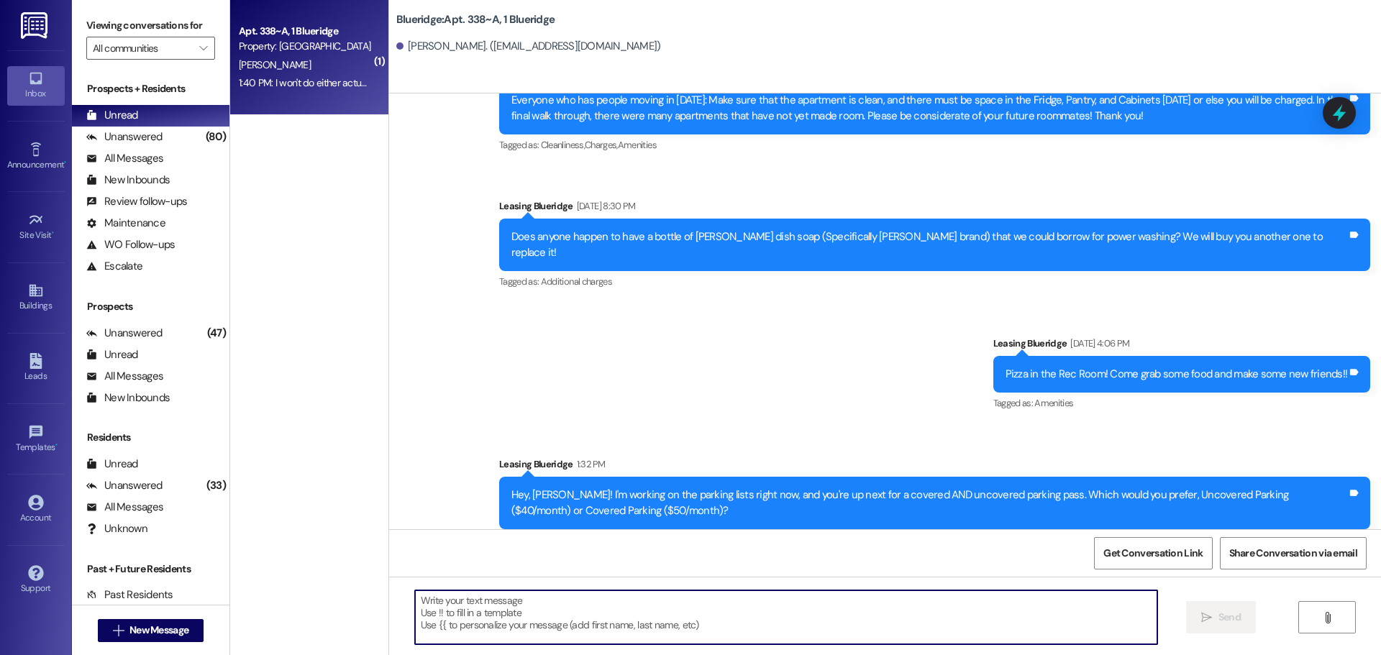
drag, startPoint x: 636, startPoint y: 625, endPoint x: 643, endPoint y: 603, distance: 22.5
click at [641, 626] on textarea at bounding box center [786, 617] width 742 height 54
type textarea "[PERSON_NAME], no worries!"
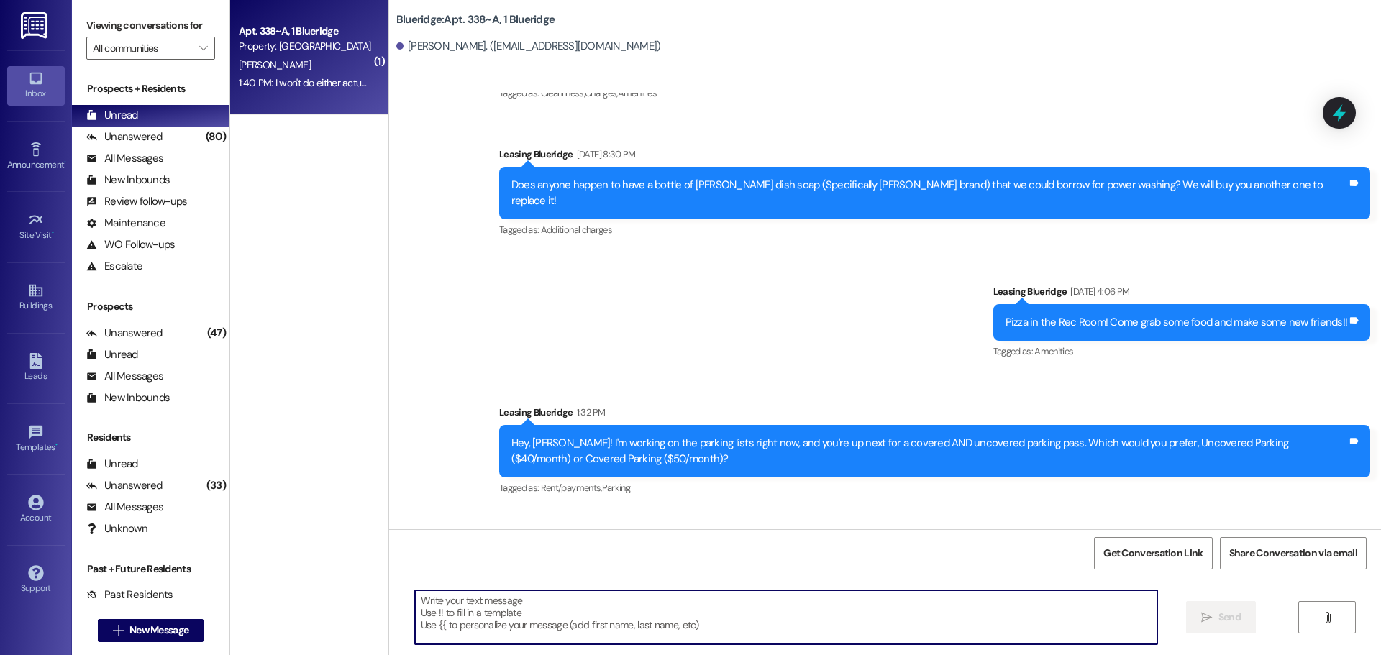
scroll to position [28468, 0]
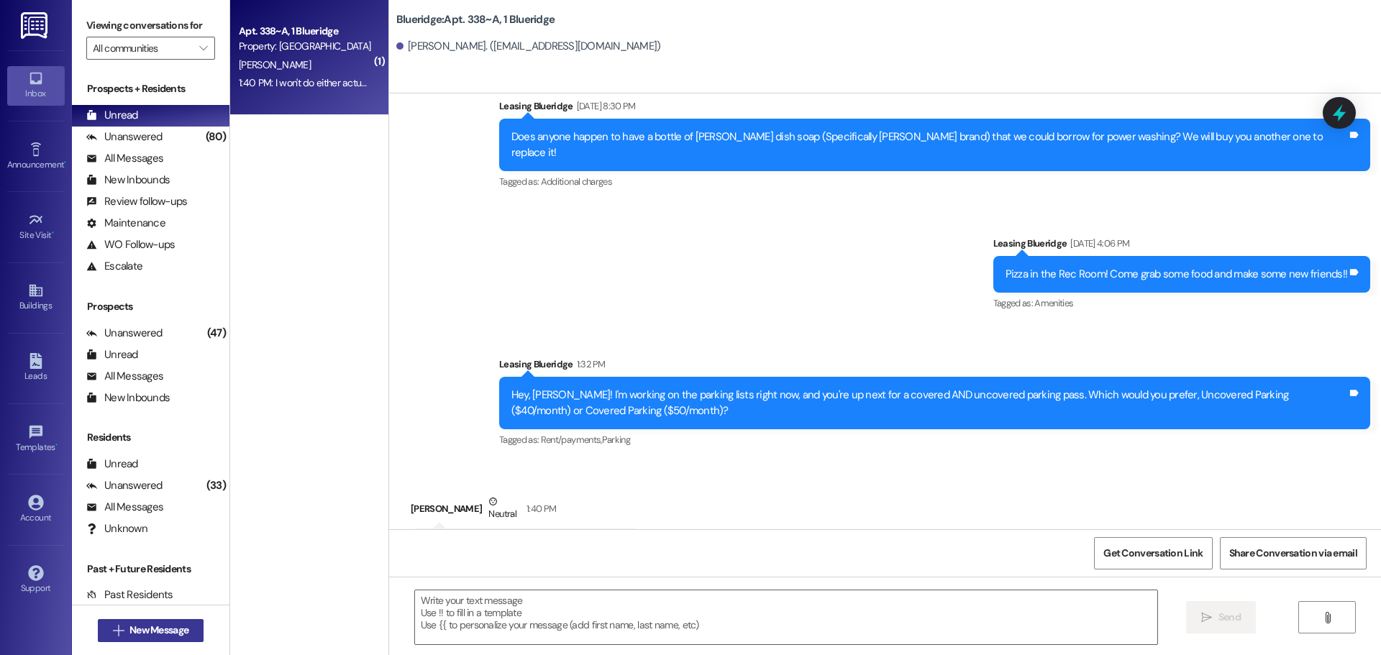
click at [170, 631] on span "New Message" at bounding box center [158, 630] width 59 height 15
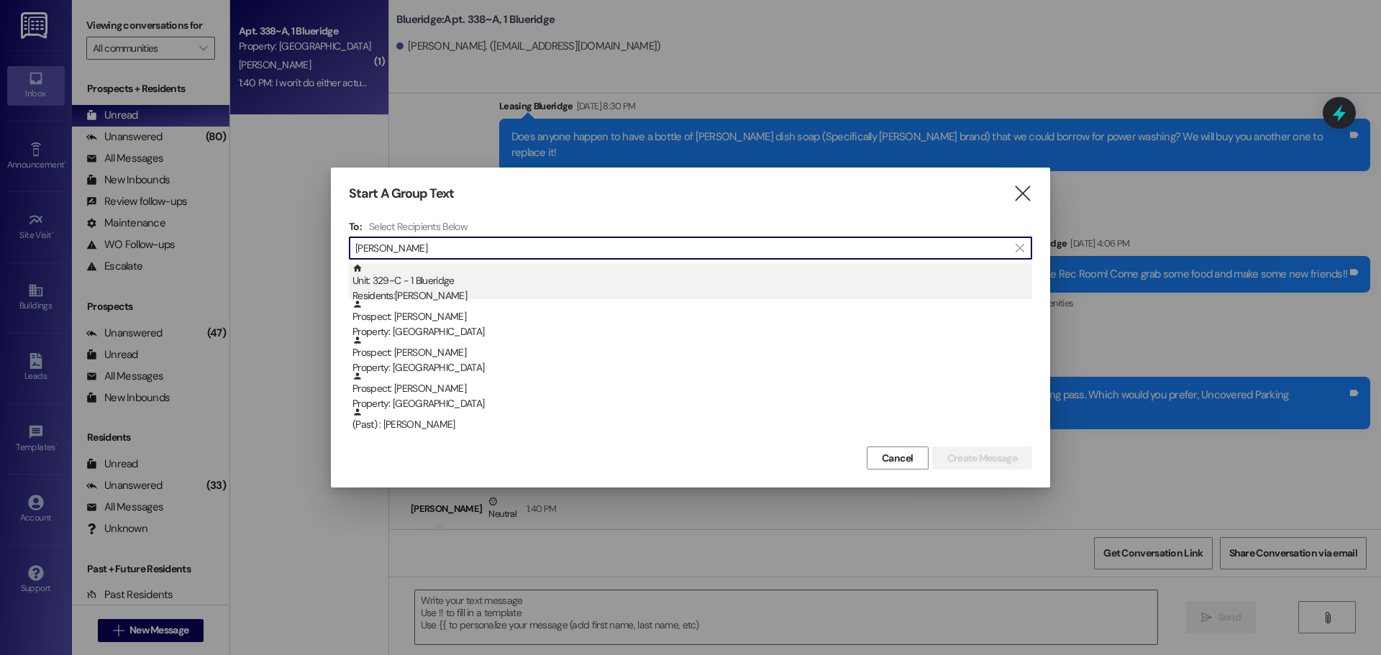
type input "[PERSON_NAME]"
click at [507, 288] on div "Residents: [PERSON_NAME]" at bounding box center [692, 295] width 680 height 15
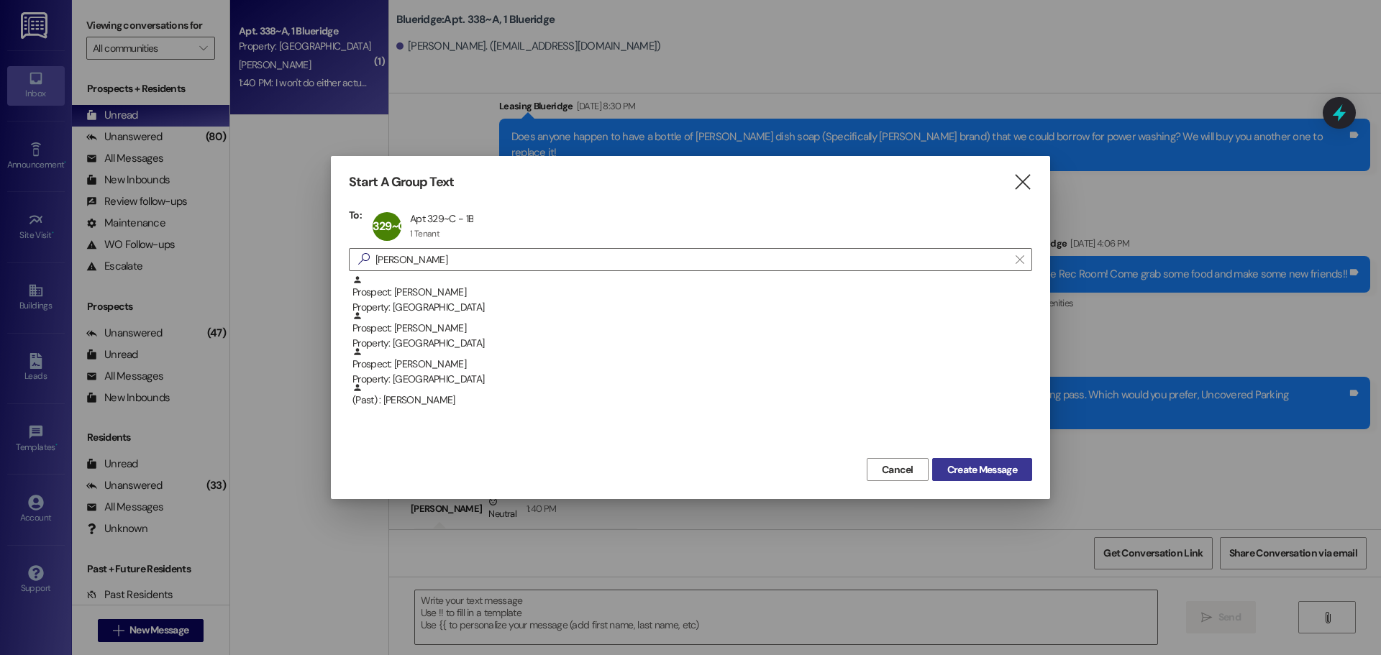
click at [986, 472] on span "Create Message" at bounding box center [982, 469] width 70 height 15
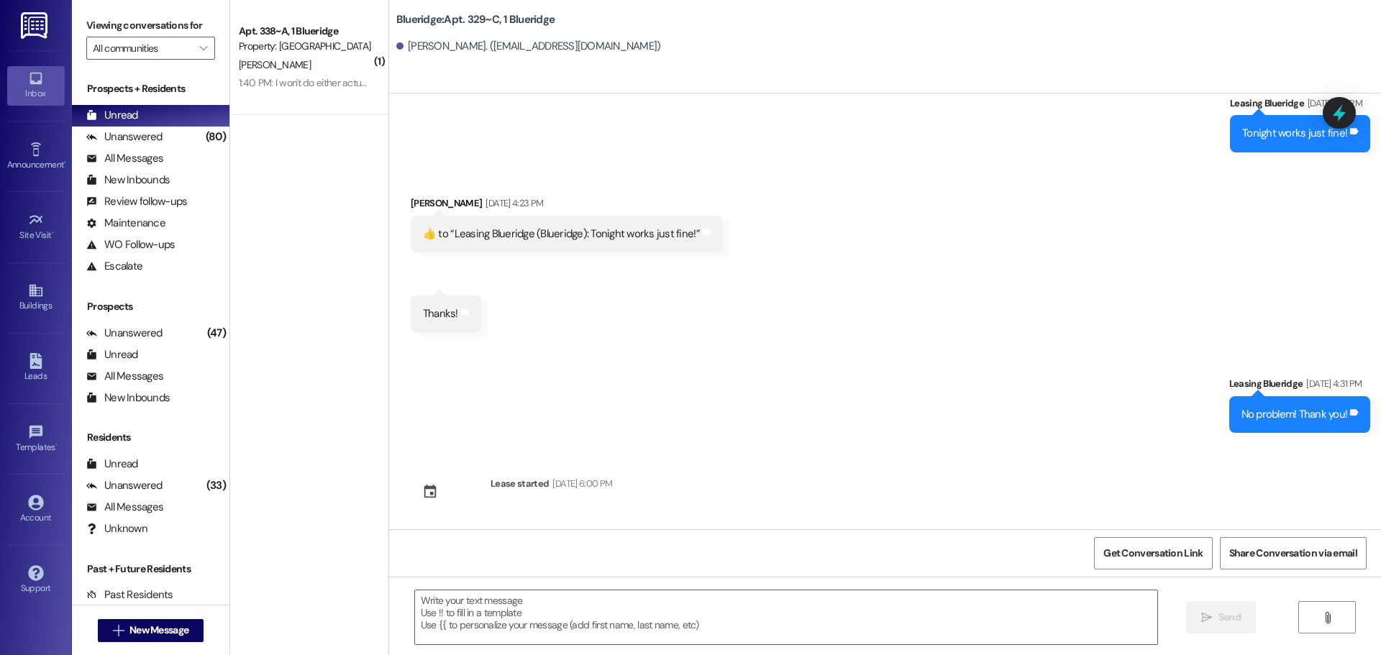
scroll to position [2440, 0]
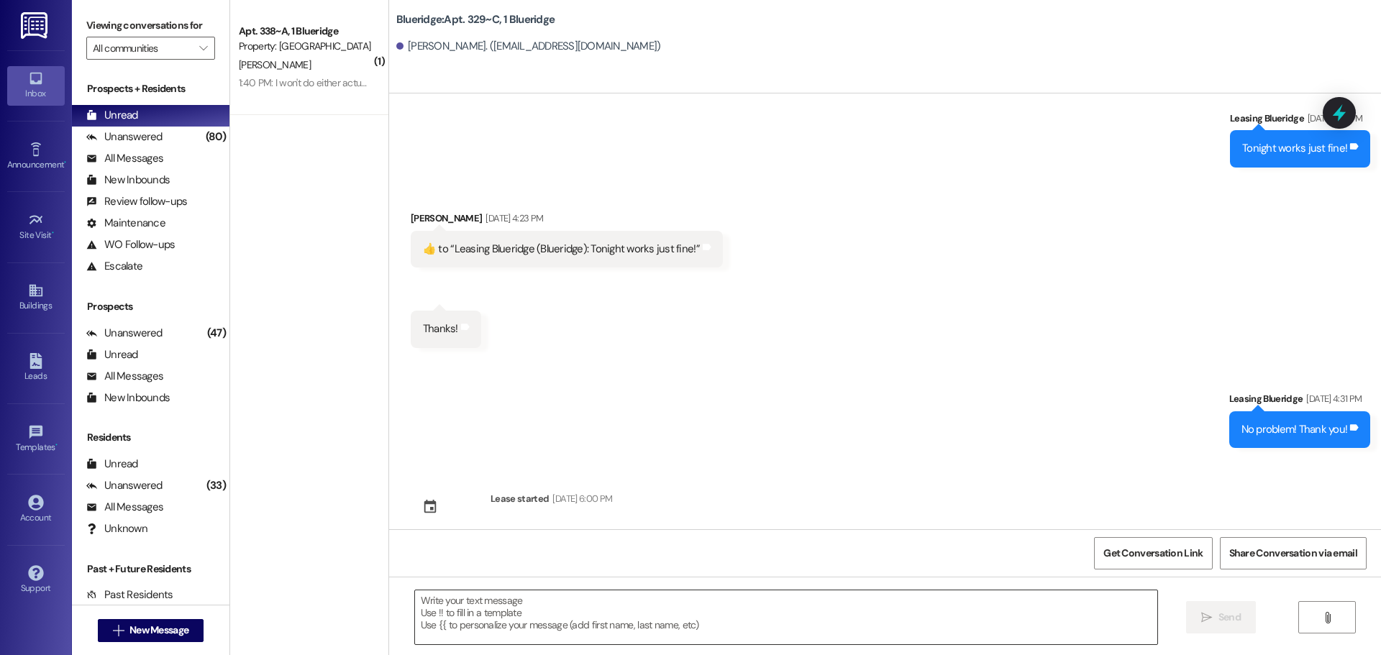
click at [691, 630] on textarea at bounding box center [786, 617] width 742 height 54
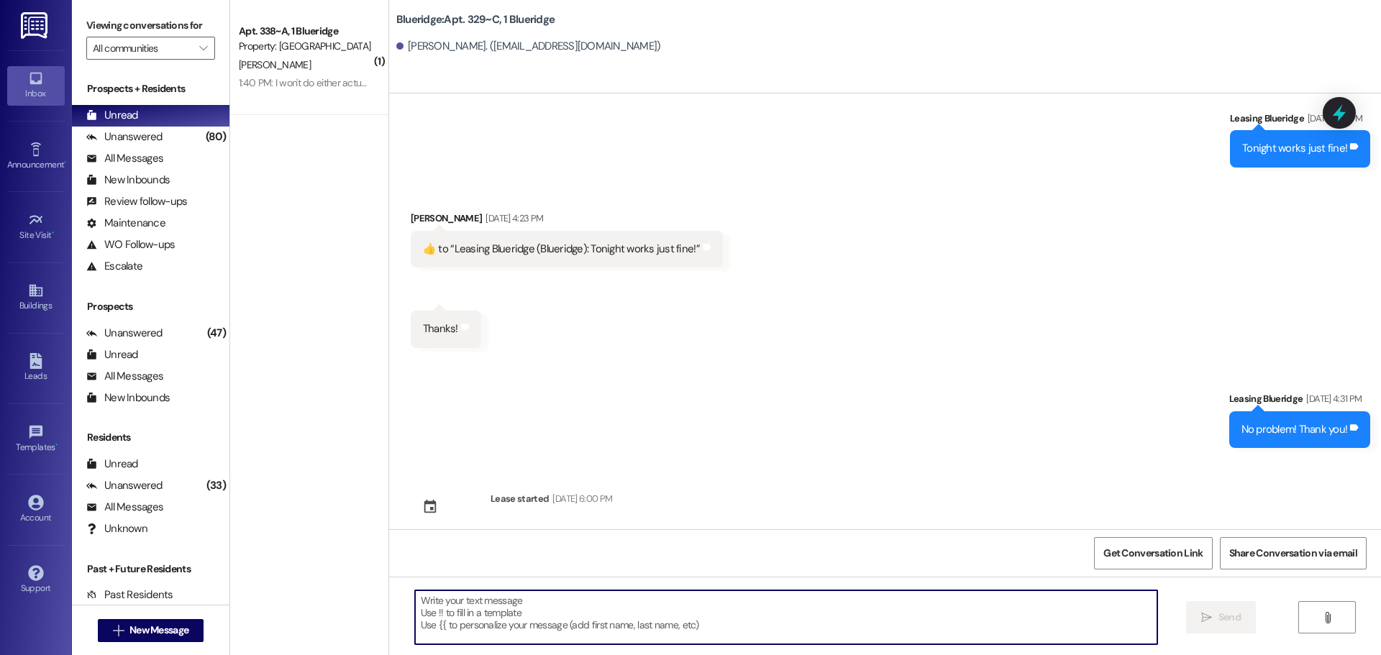
paste textarea "Hey, WWWWWWWWWW! I'm working on the parking lists right now, and you're up next…"
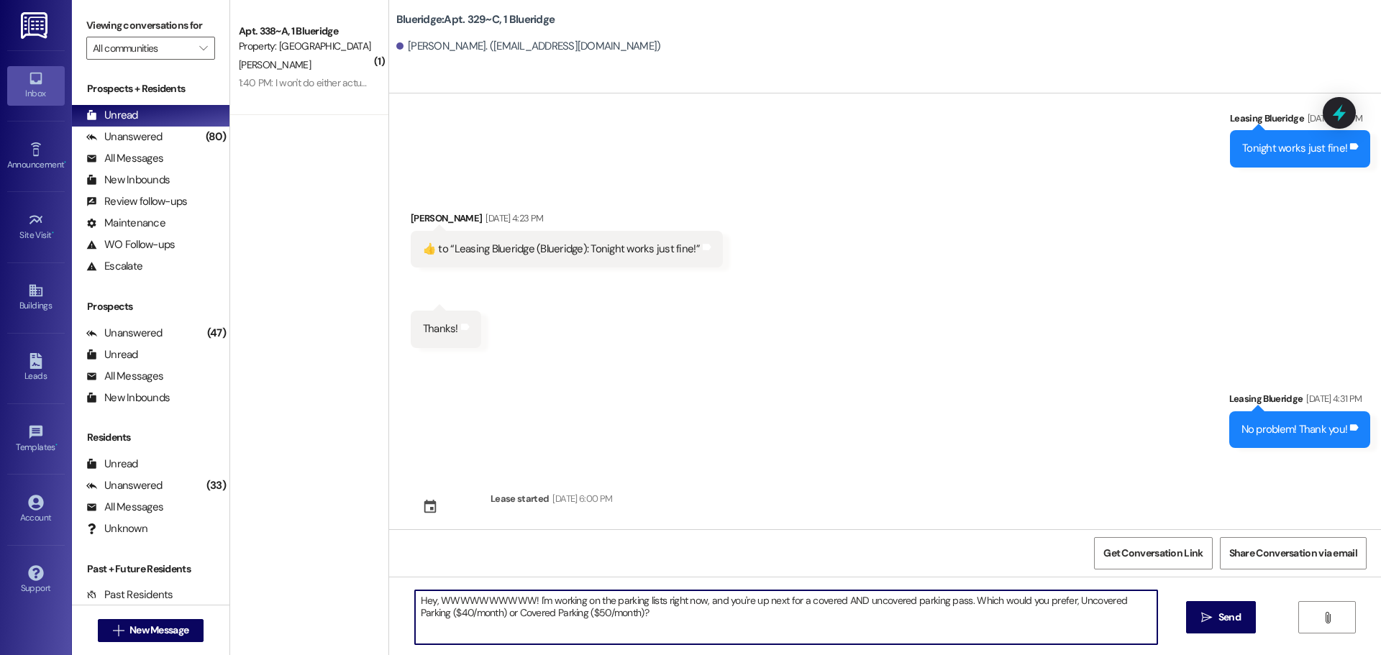
drag, startPoint x: 431, startPoint y: 601, endPoint x: 522, endPoint y: 603, distance: 90.6
click at [522, 603] on textarea "Hey, WWWWWWWWWW! I'm working on the parking lists right now, and you're up next…" at bounding box center [786, 617] width 742 height 54
type textarea "Hey, [PERSON_NAME]! I'm working on the parking lists right now, and you're up n…"
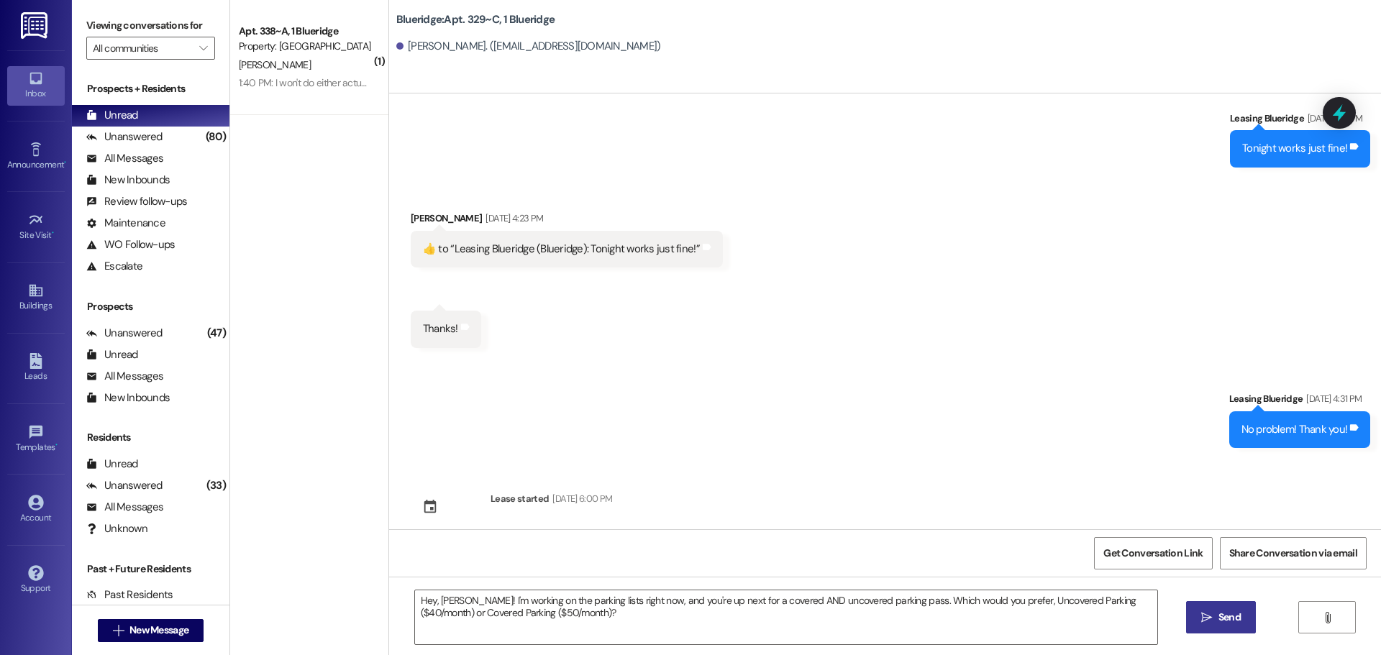
click at [1212, 621] on span " Send" at bounding box center [1220, 617] width 45 height 15
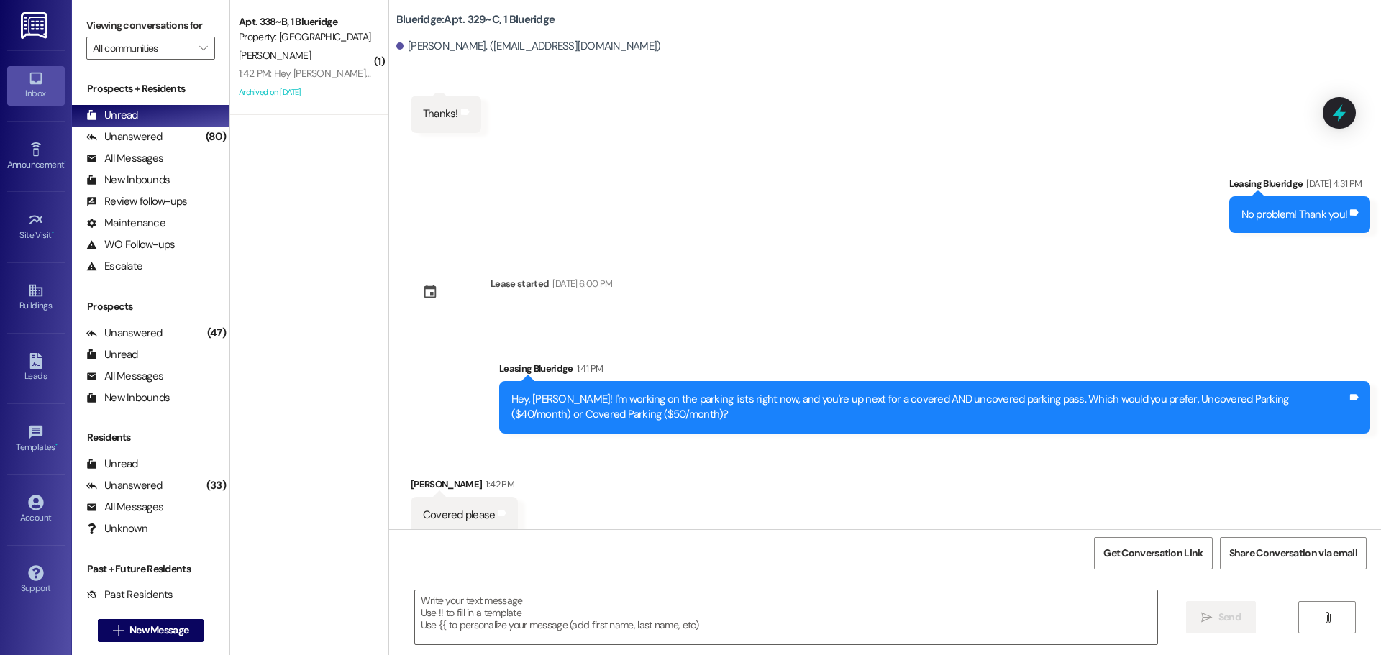
scroll to position [2656, 0]
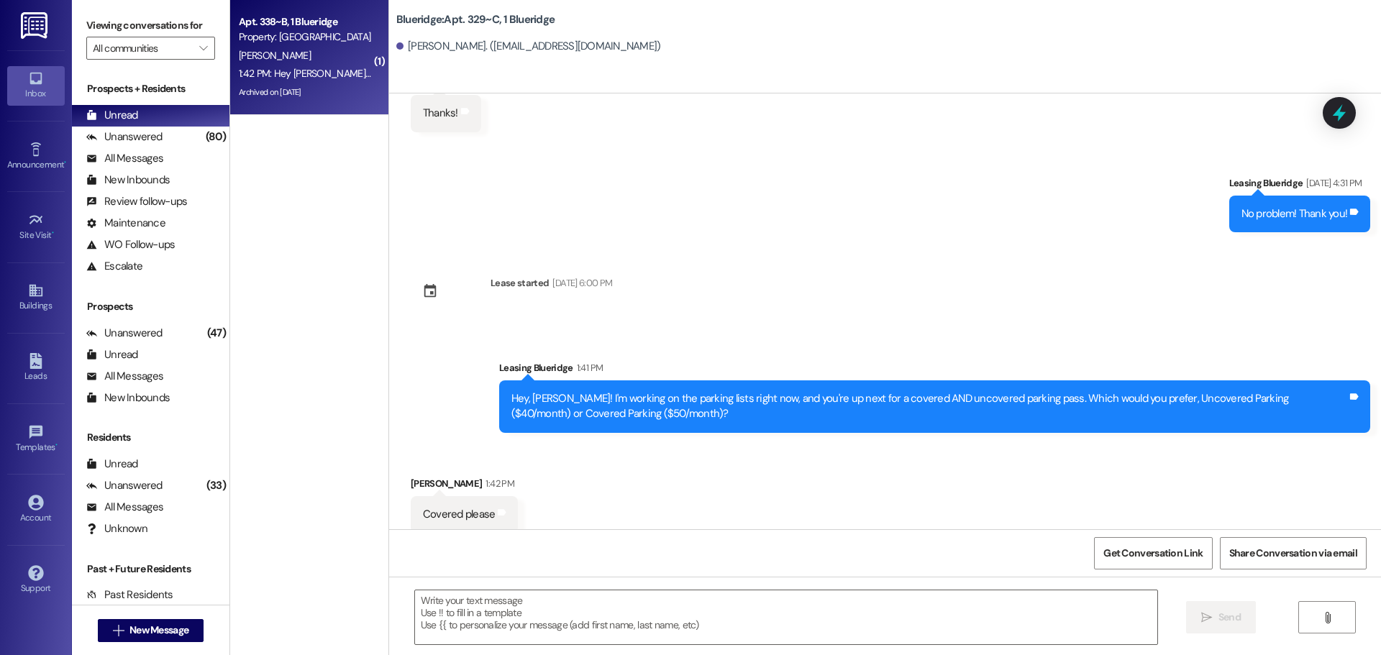
click at [325, 93] on div "Archived on [DATE]" at bounding box center [305, 92] width 136 height 18
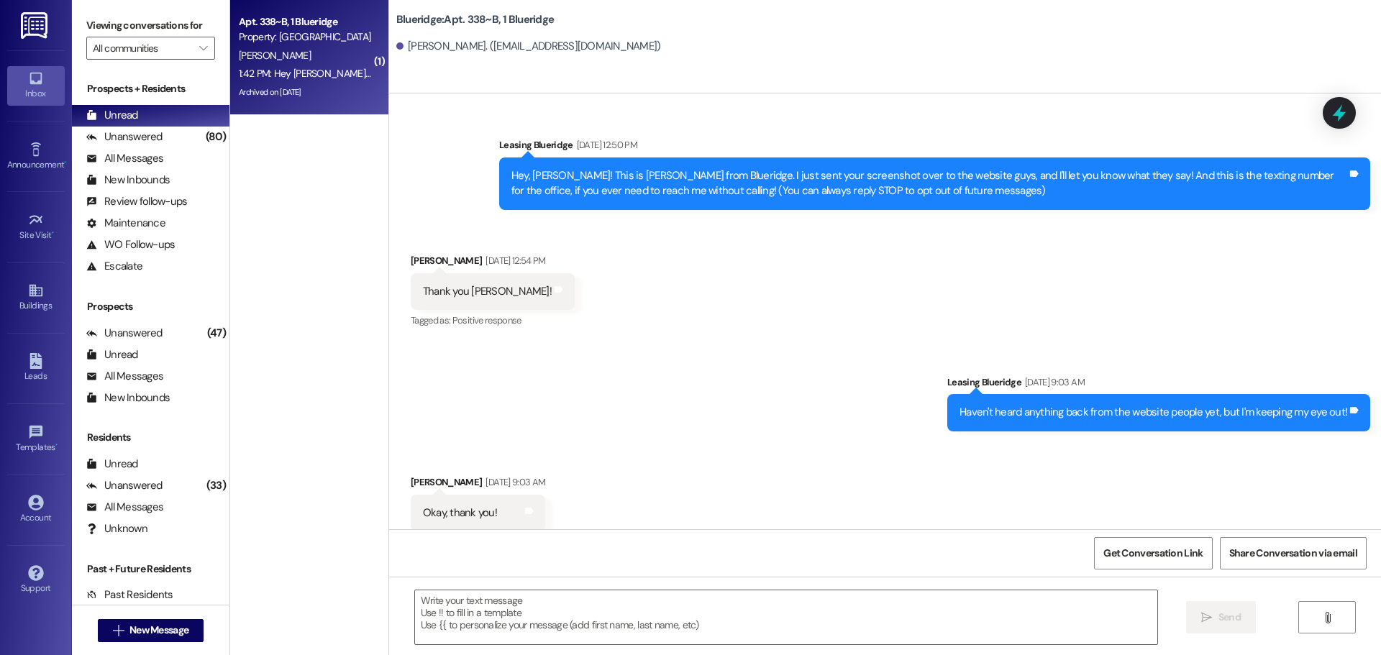
scroll to position [39897, 0]
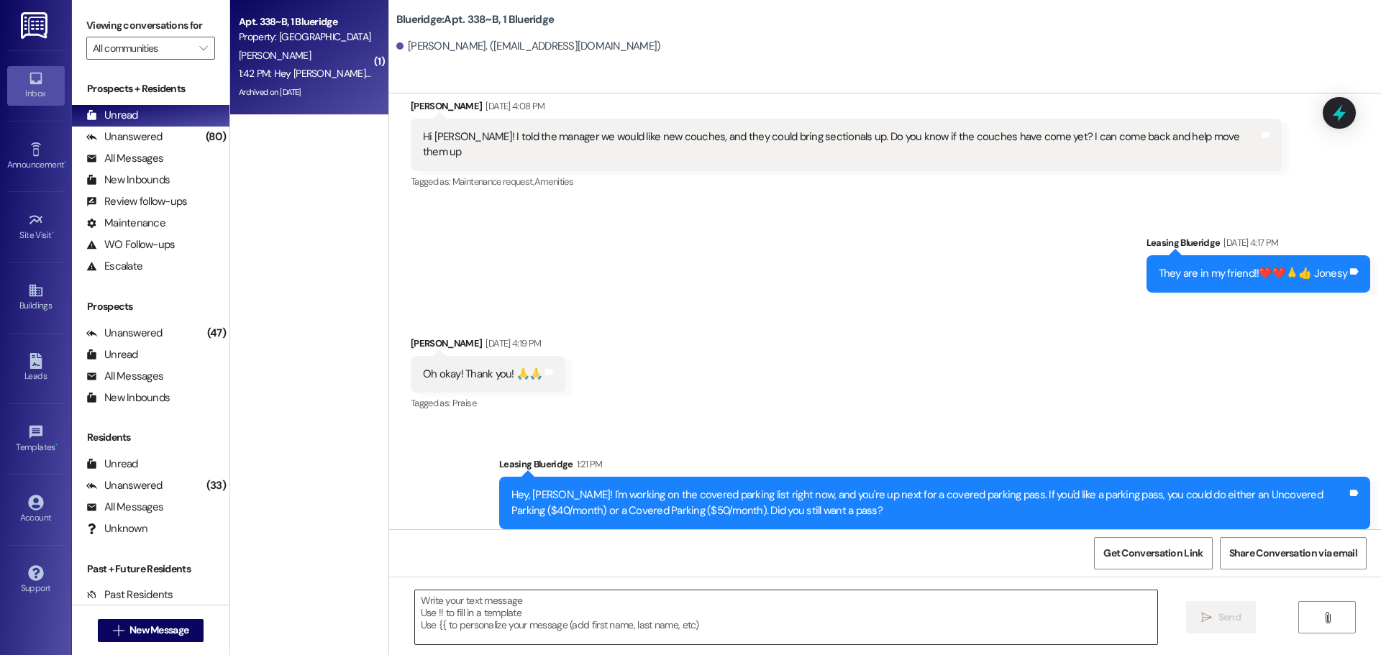
click at [794, 634] on textarea at bounding box center [786, 617] width 742 height 54
click at [705, 623] on textarea at bounding box center [786, 617] width 742 height 54
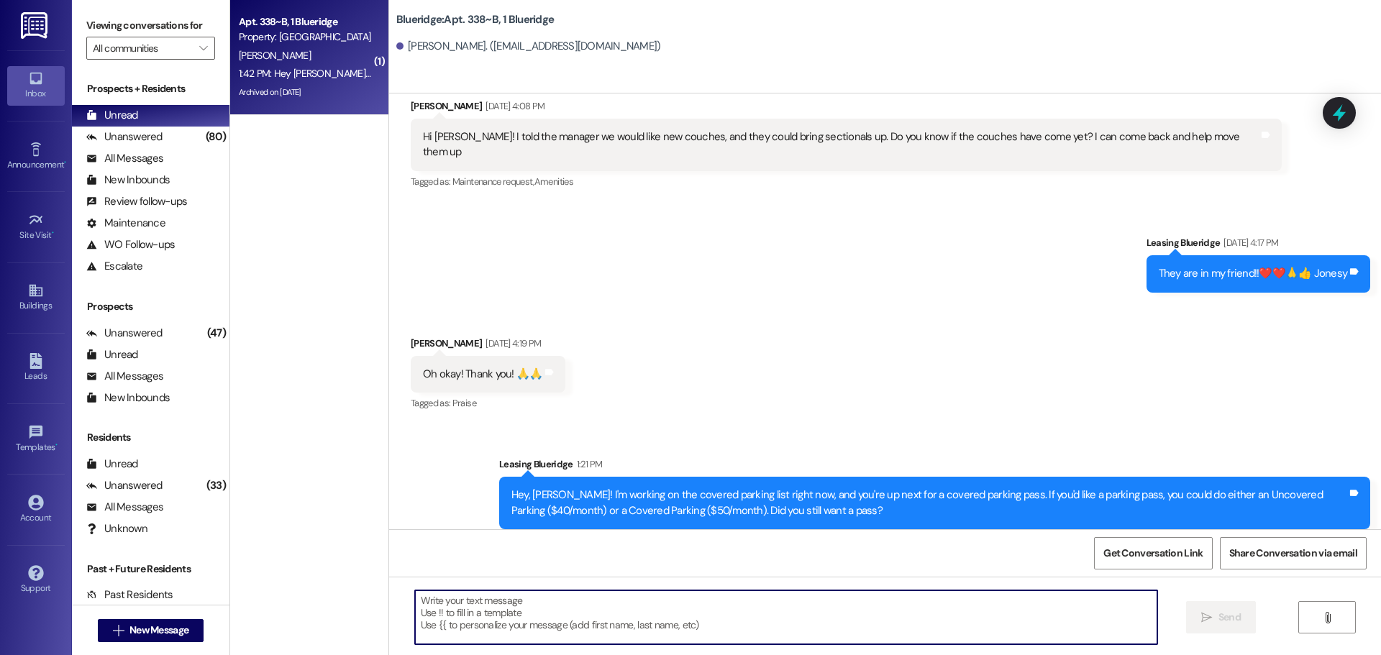
type textarea "I"
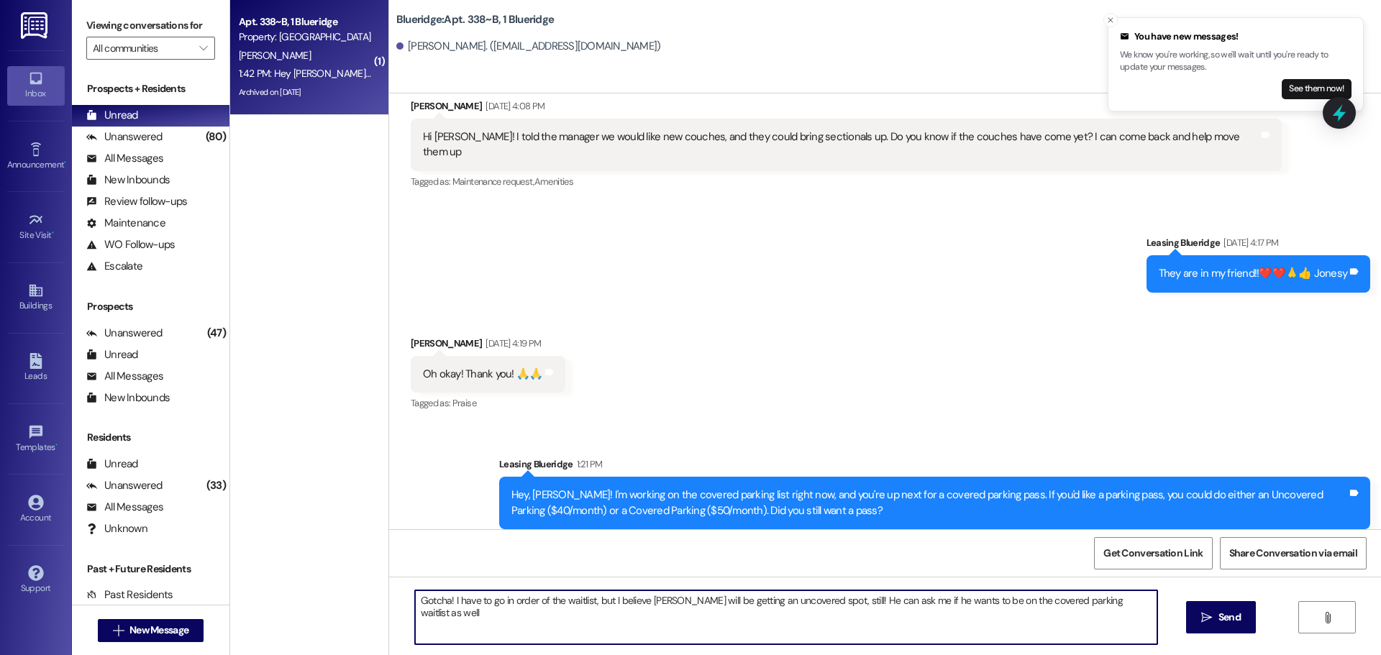
type textarea "Gotcha! I have to go in order of the waitlist, but I believe [PERSON_NAME] will…"
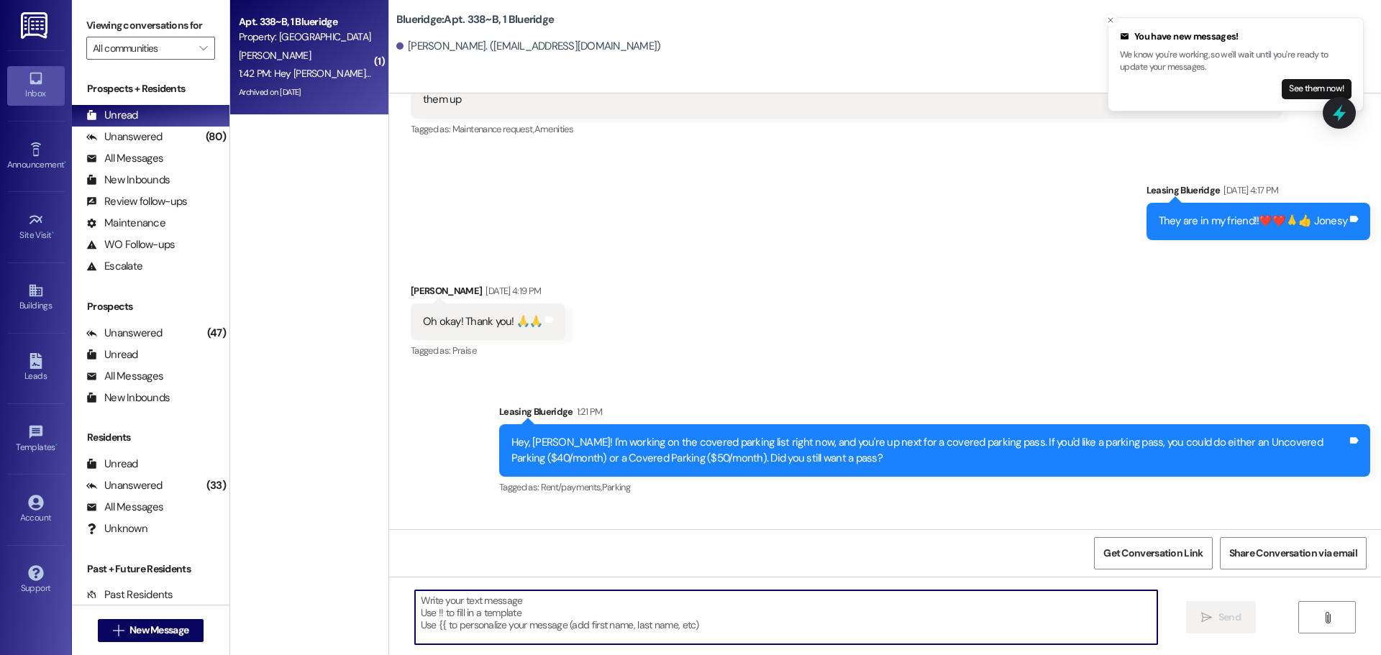
scroll to position [39998, 0]
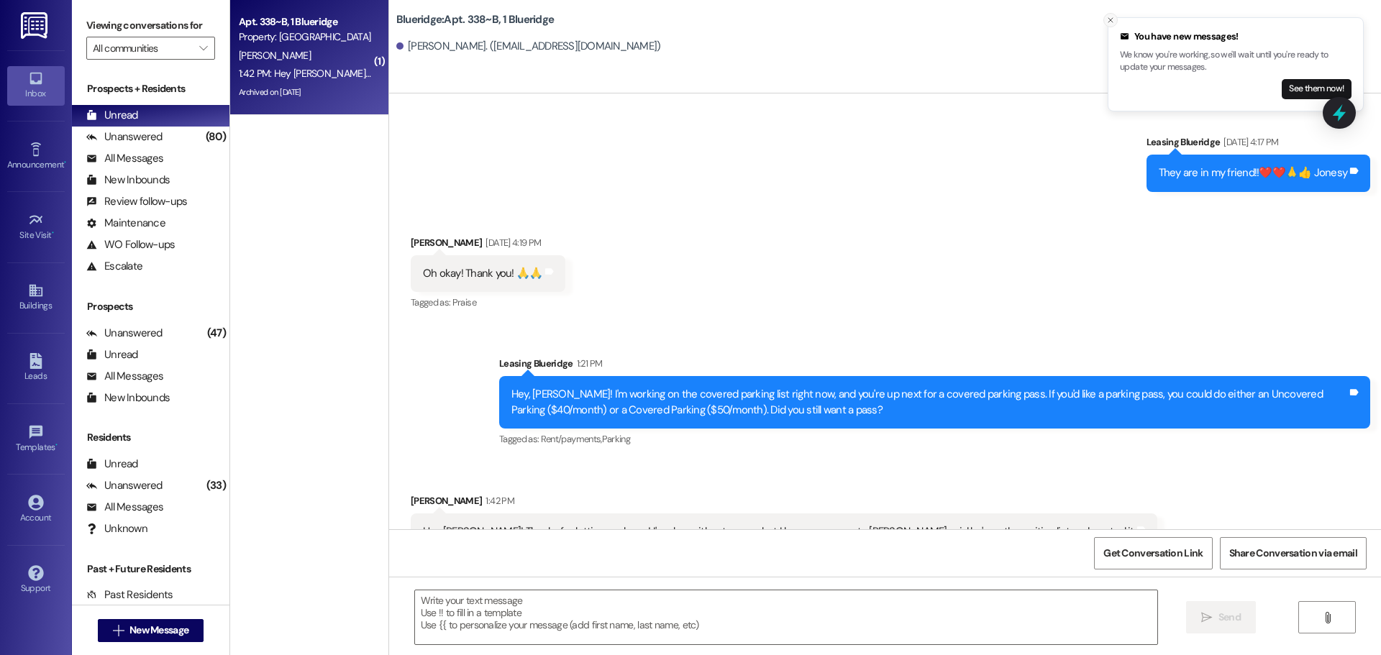
click at [1114, 19] on icon "Close toast" at bounding box center [1110, 20] width 9 height 9
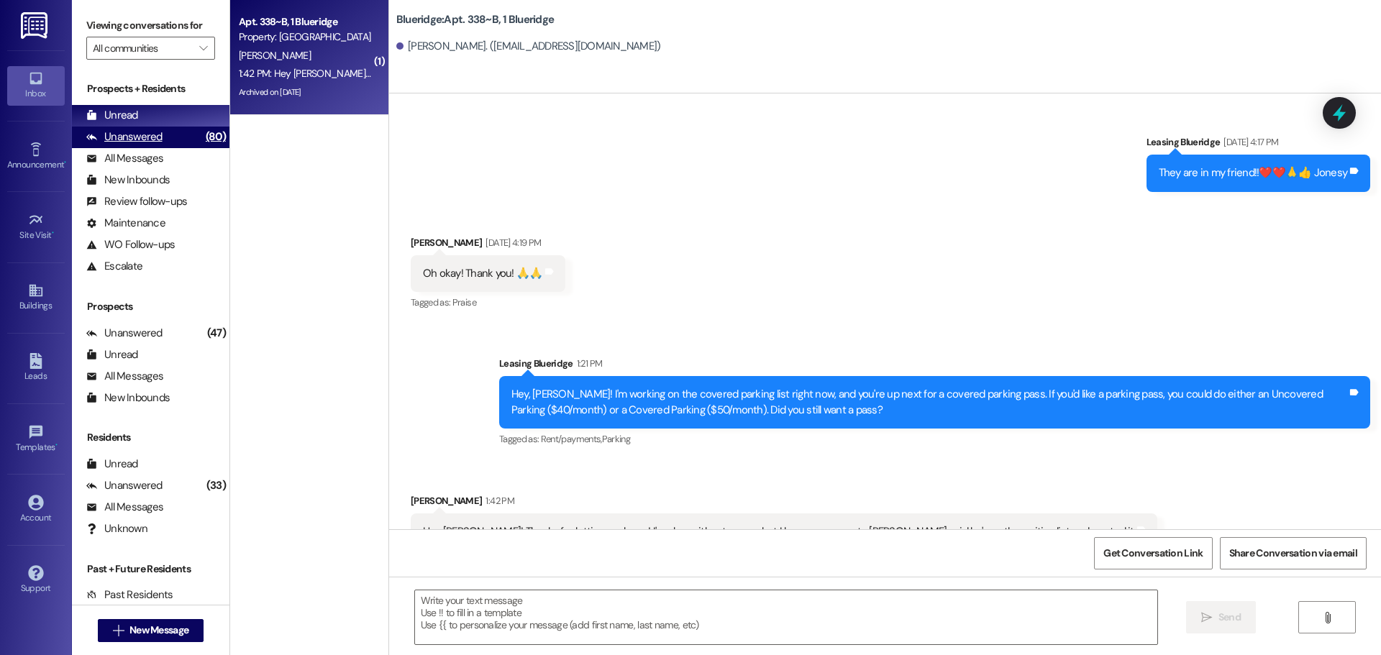
click at [202, 130] on div "(80)" at bounding box center [215, 137] width 27 height 22
click at [189, 122] on div "Unread (0)" at bounding box center [150, 116] width 157 height 22
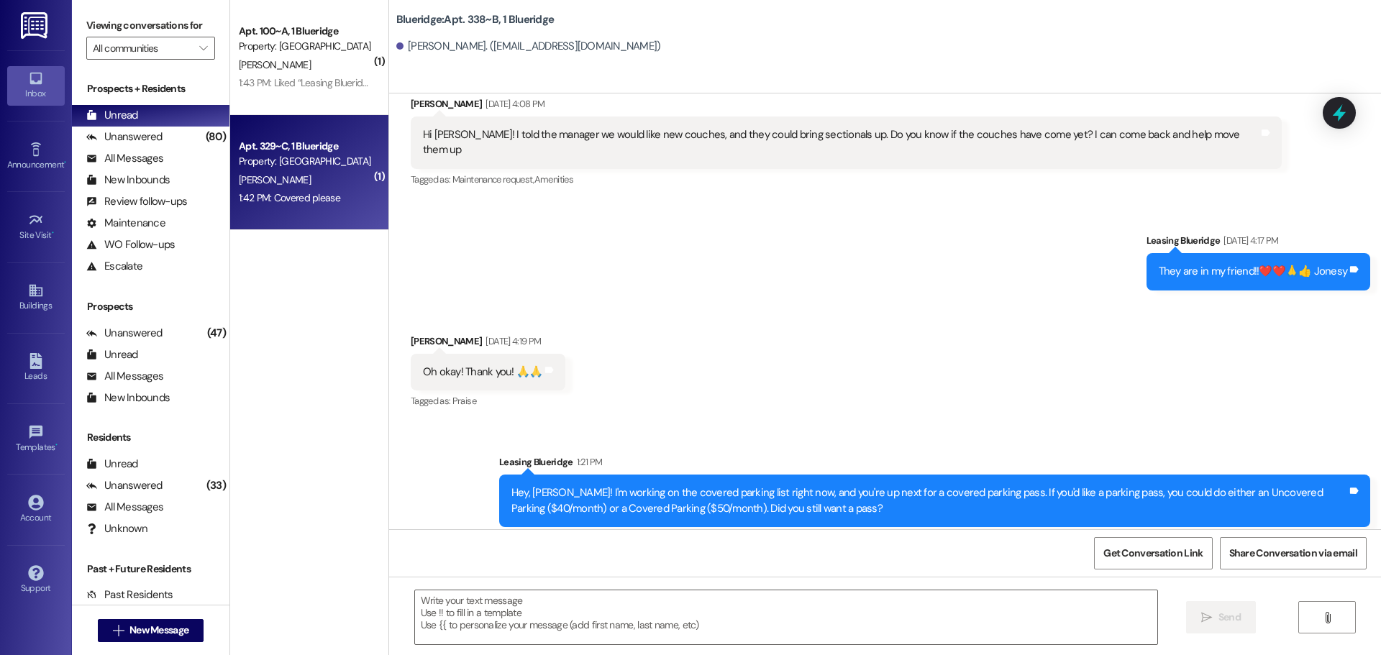
scroll to position [39897, 0]
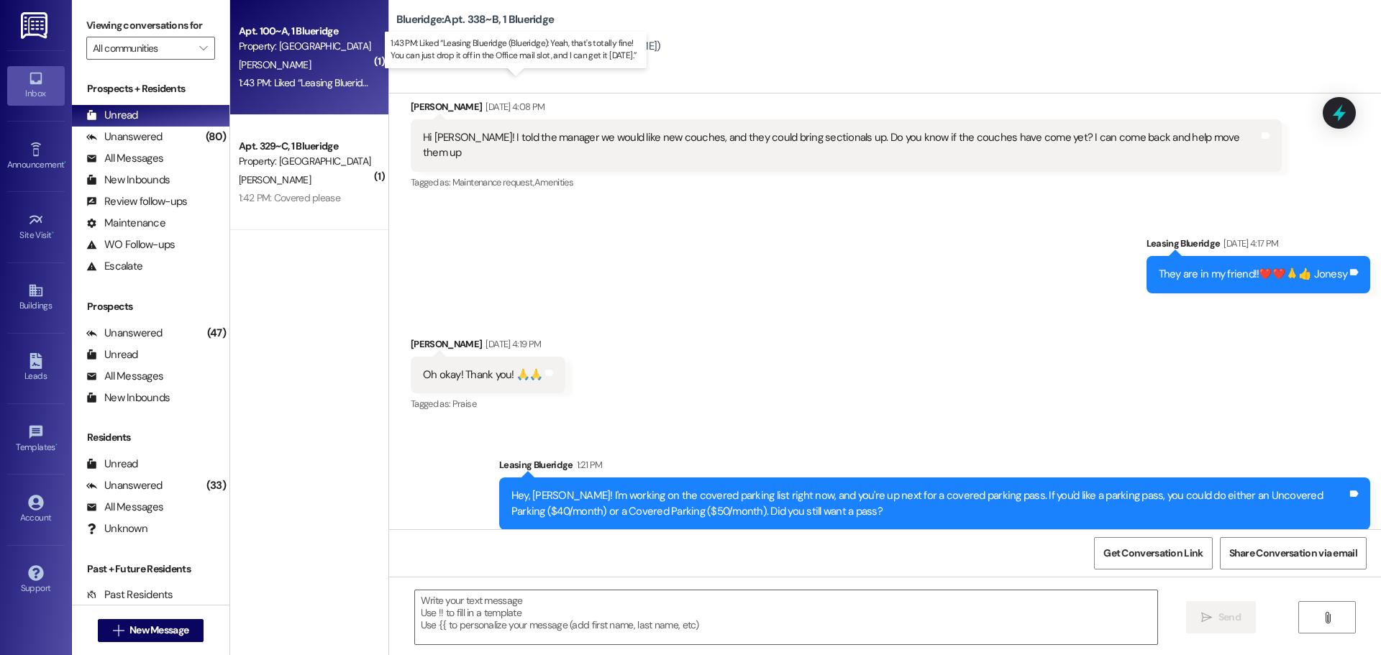
click at [306, 86] on div "1:43 PM: Liked “Leasing Blueridge (Blueridge): Yeah, that's totally fine! You c…" at bounding box center [521, 82] width 565 height 13
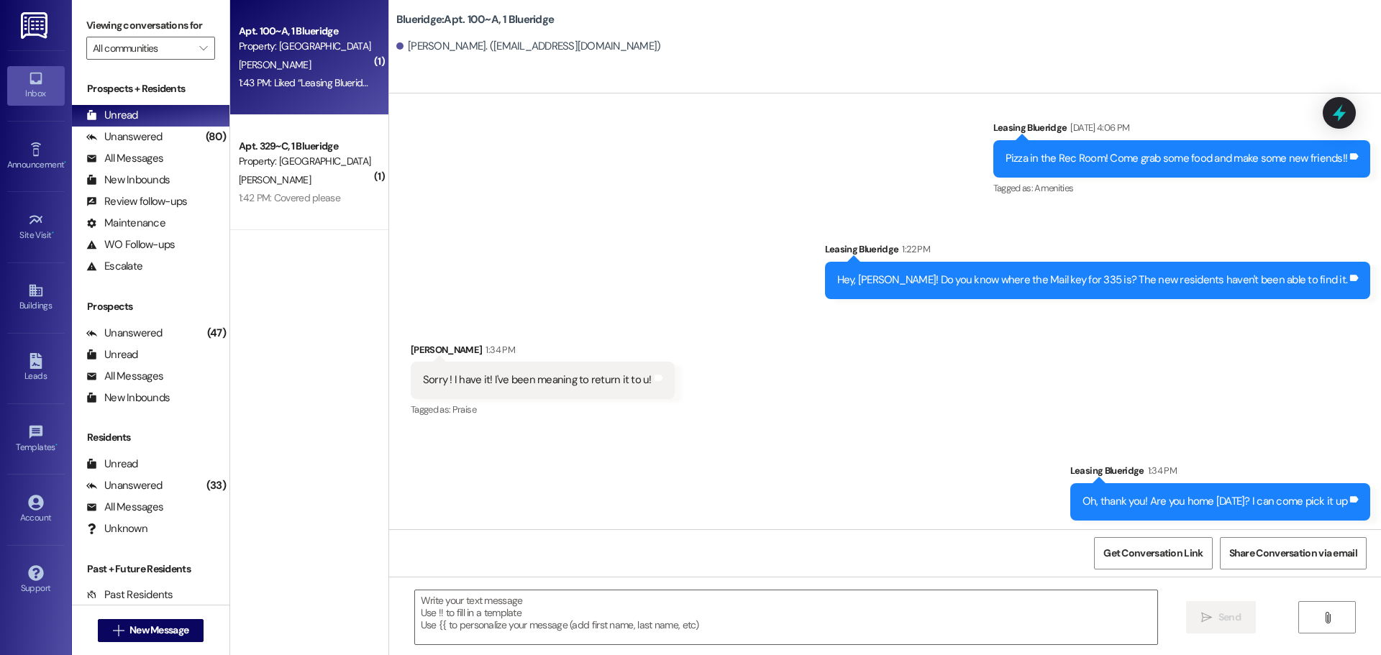
scroll to position [91615, 0]
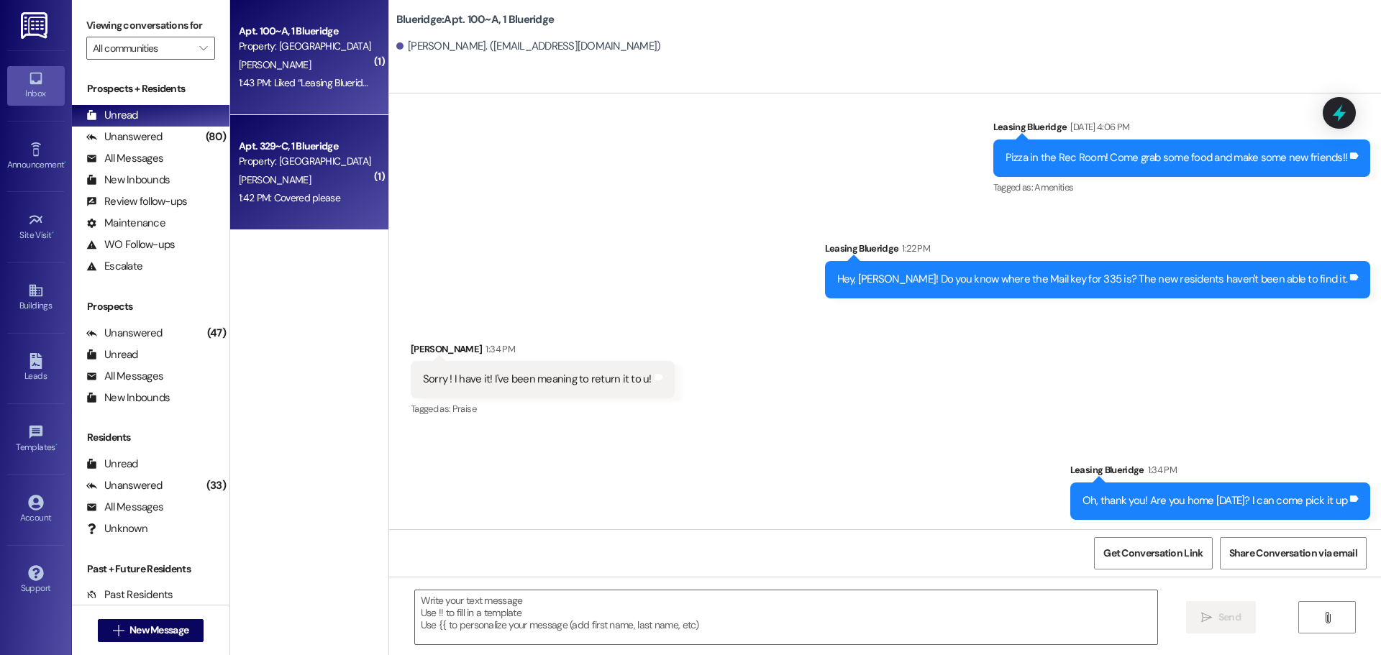
click at [322, 202] on div "1:42 PM: Covered please 1:42 PM: Covered please" at bounding box center [289, 197] width 101 height 13
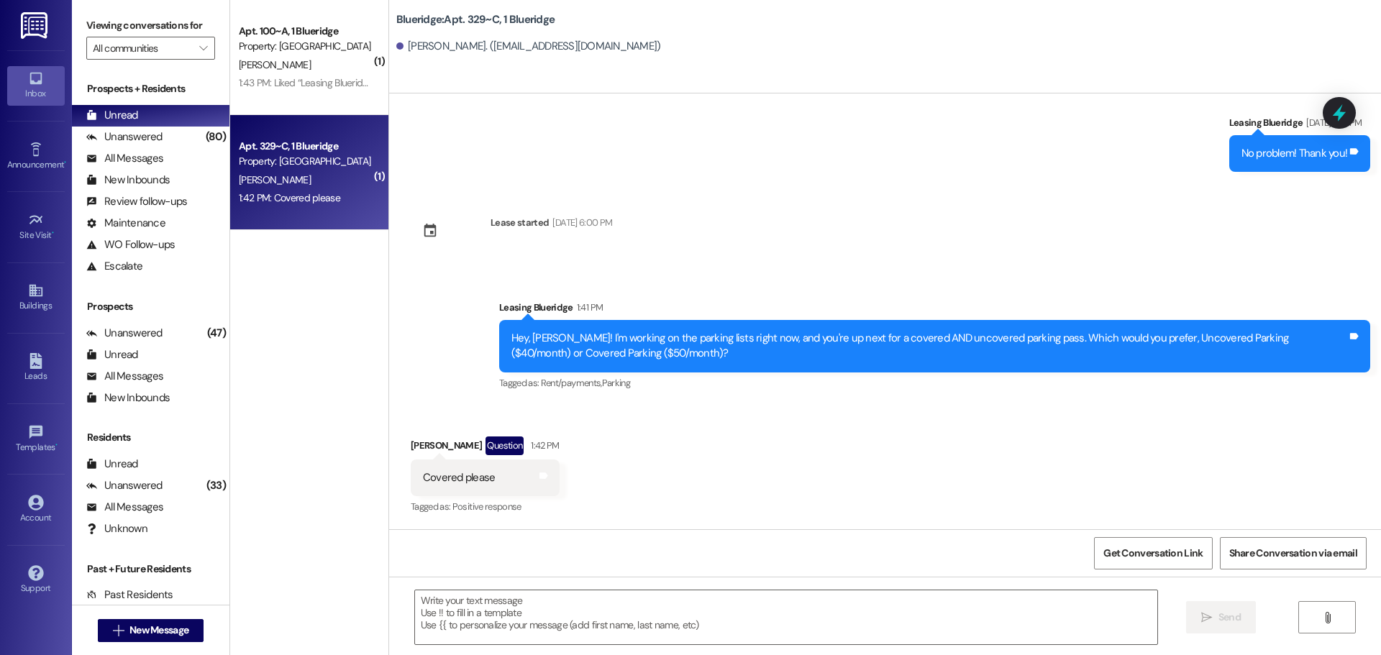
scroll to position [2700, 0]
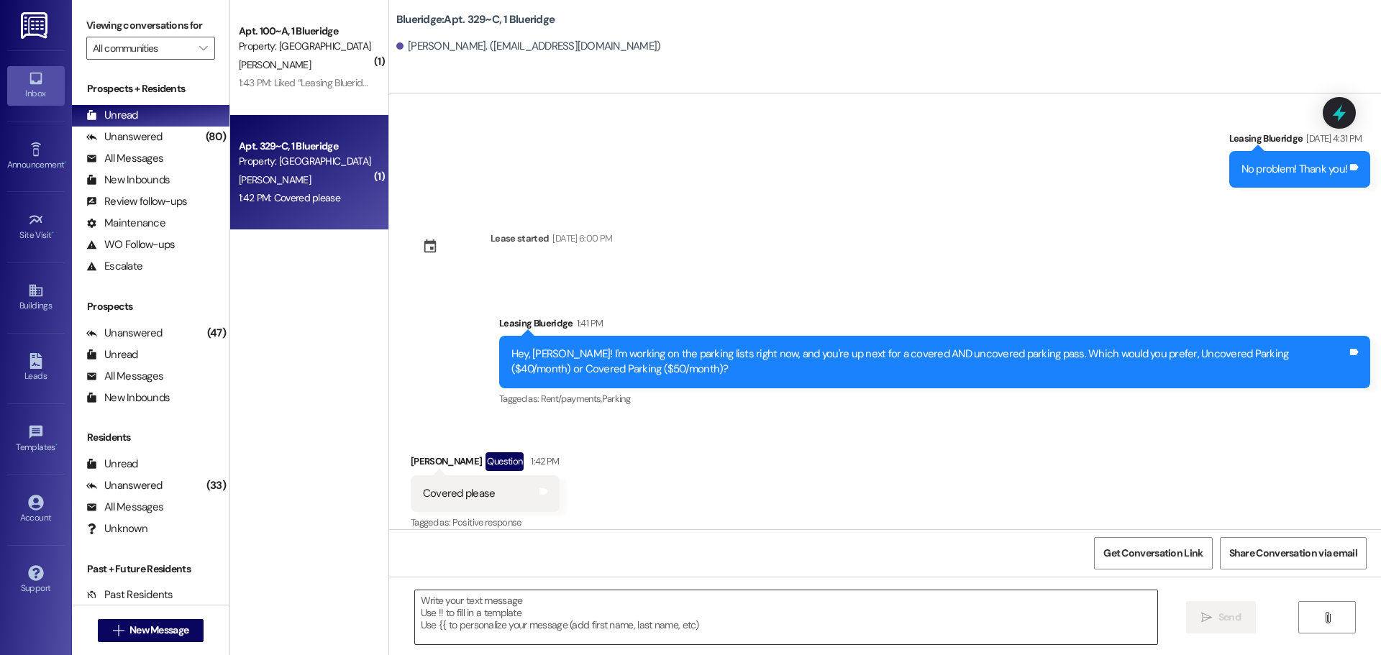
click at [931, 624] on textarea at bounding box center [786, 617] width 742 height 54
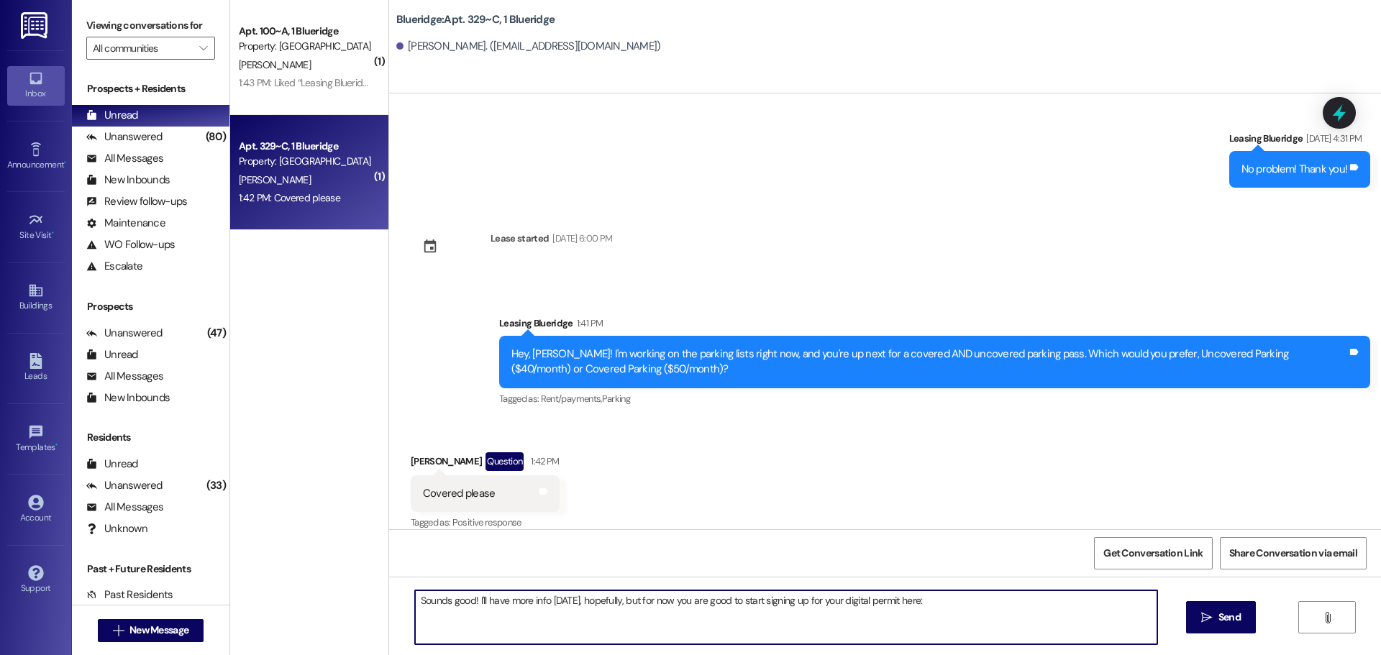
click at [957, 599] on textarea "Sounds good! I'll have more info [DATE], hopefully, but for now you are good to…" at bounding box center [786, 617] width 742 height 54
paste textarea "[URL][DOMAIN_NAME]"
type textarea "Sounds good! I'll have more info [DATE], hopefully, but for now you are good to…"
click at [1239, 623] on span "Send" at bounding box center [1229, 617] width 22 height 15
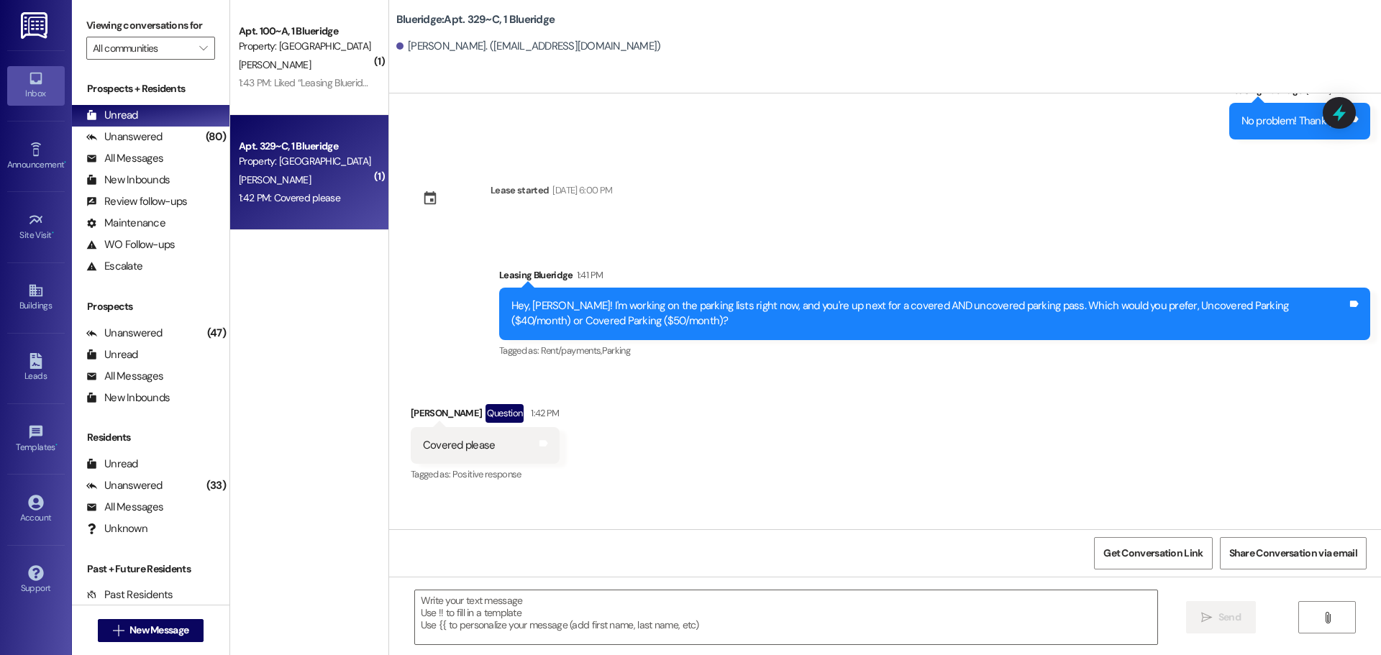
scroll to position [2801, 0]
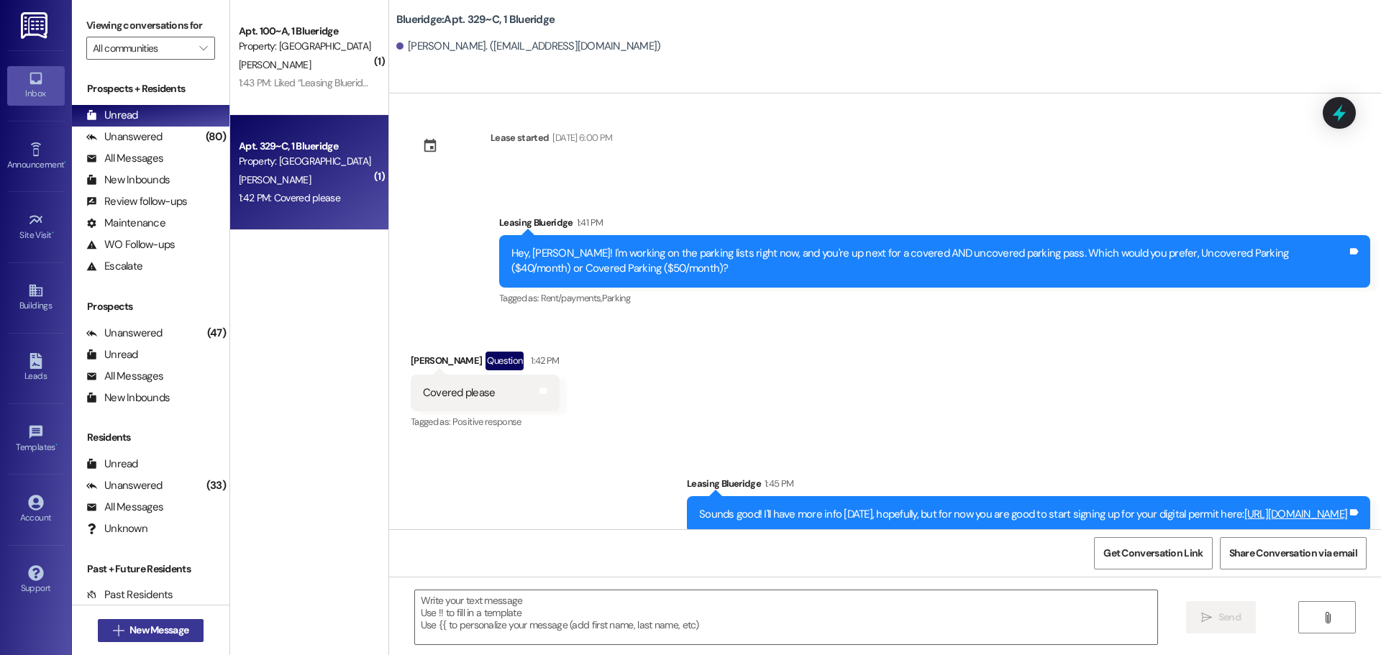
click at [188, 623] on button " New Message" at bounding box center [151, 630] width 106 height 23
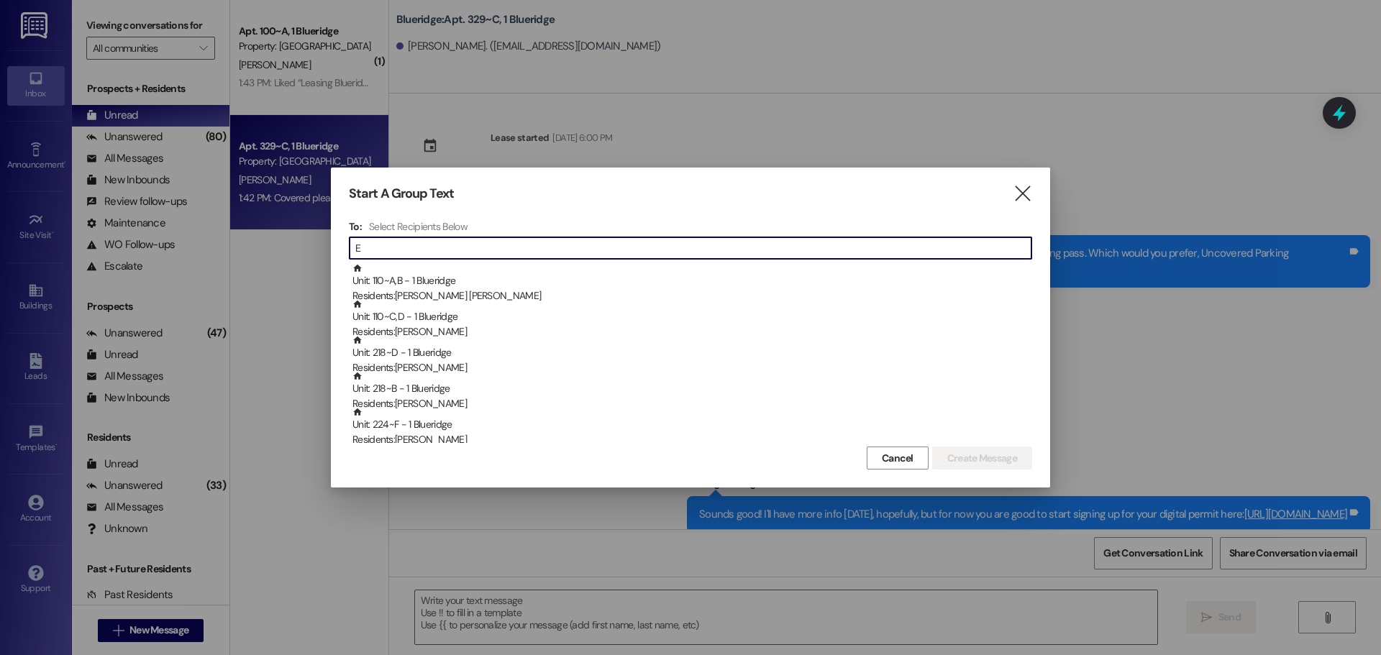
scroll to position [2900, 0]
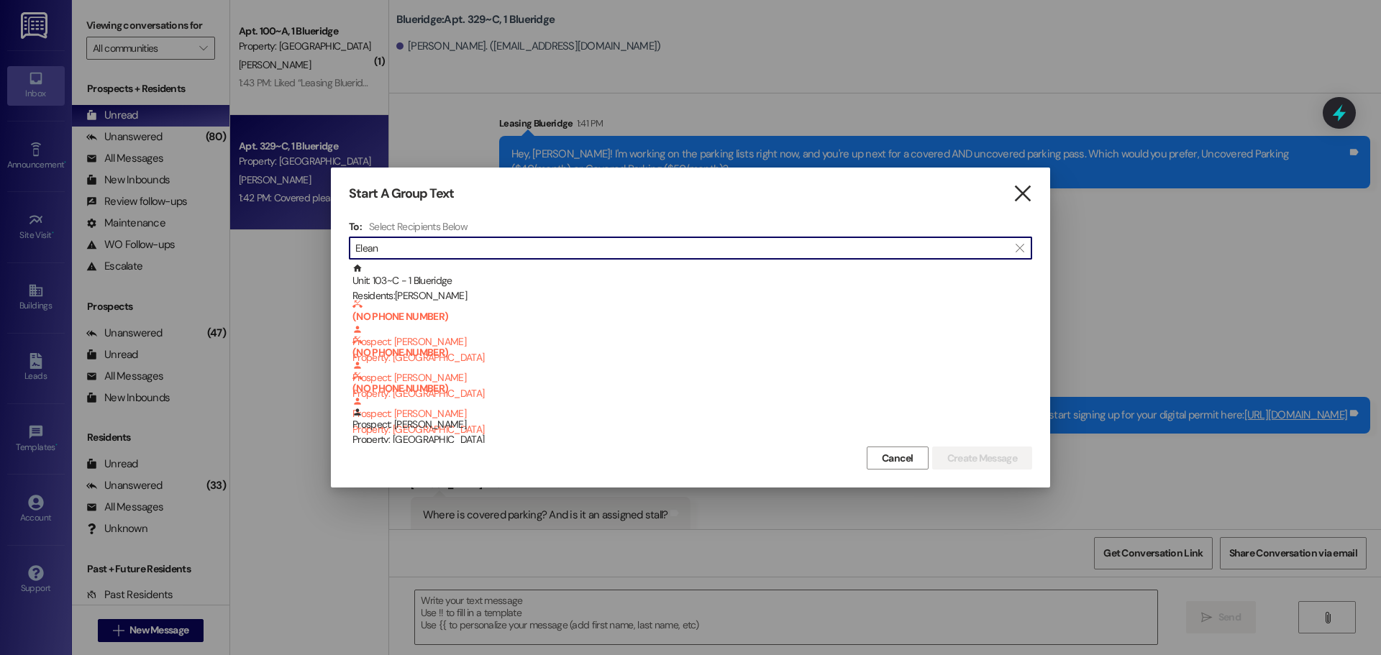
type input "Elean"
click at [1018, 191] on icon "" at bounding box center [1022, 193] width 19 height 15
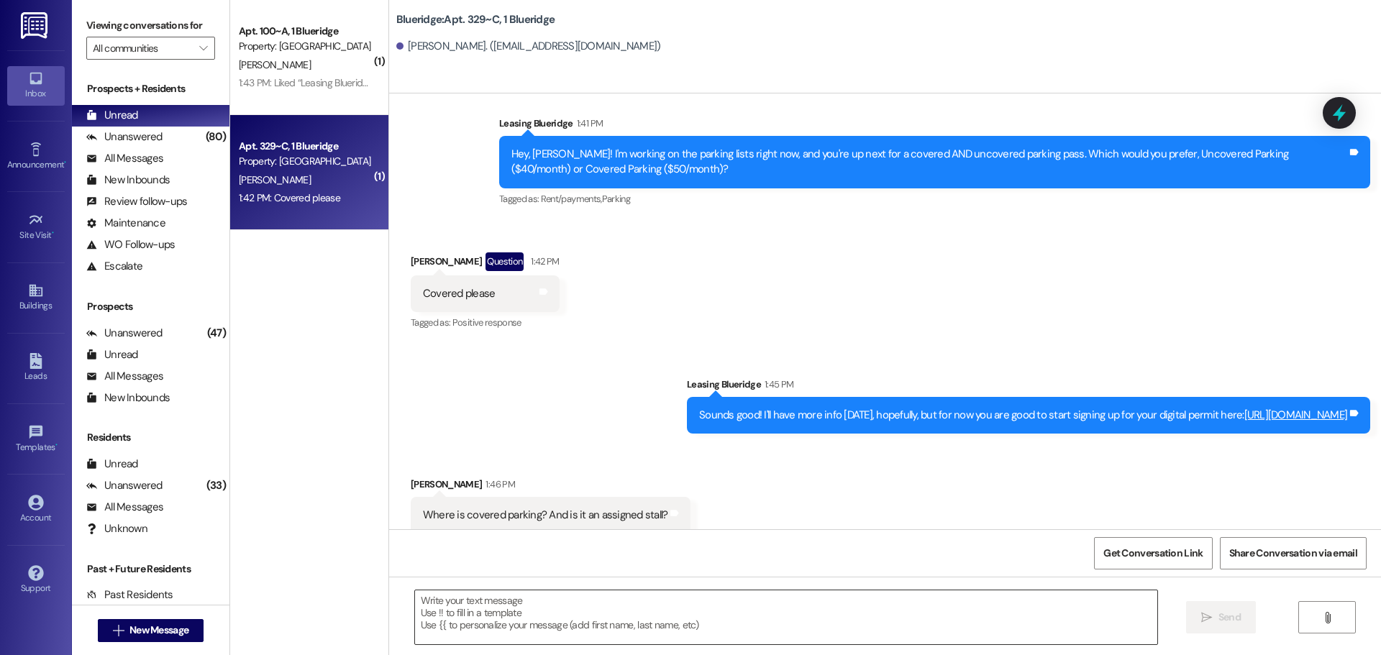
scroll to position [2901, 0]
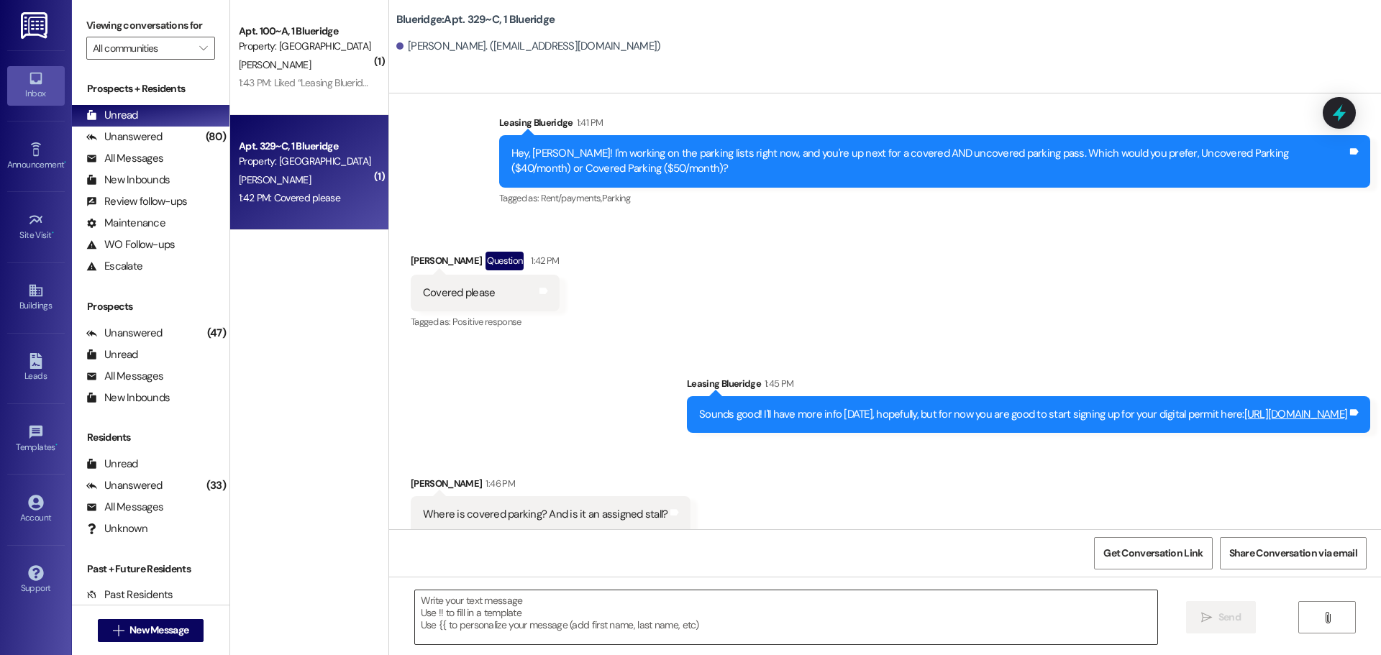
click at [701, 604] on textarea at bounding box center [786, 617] width 742 height 54
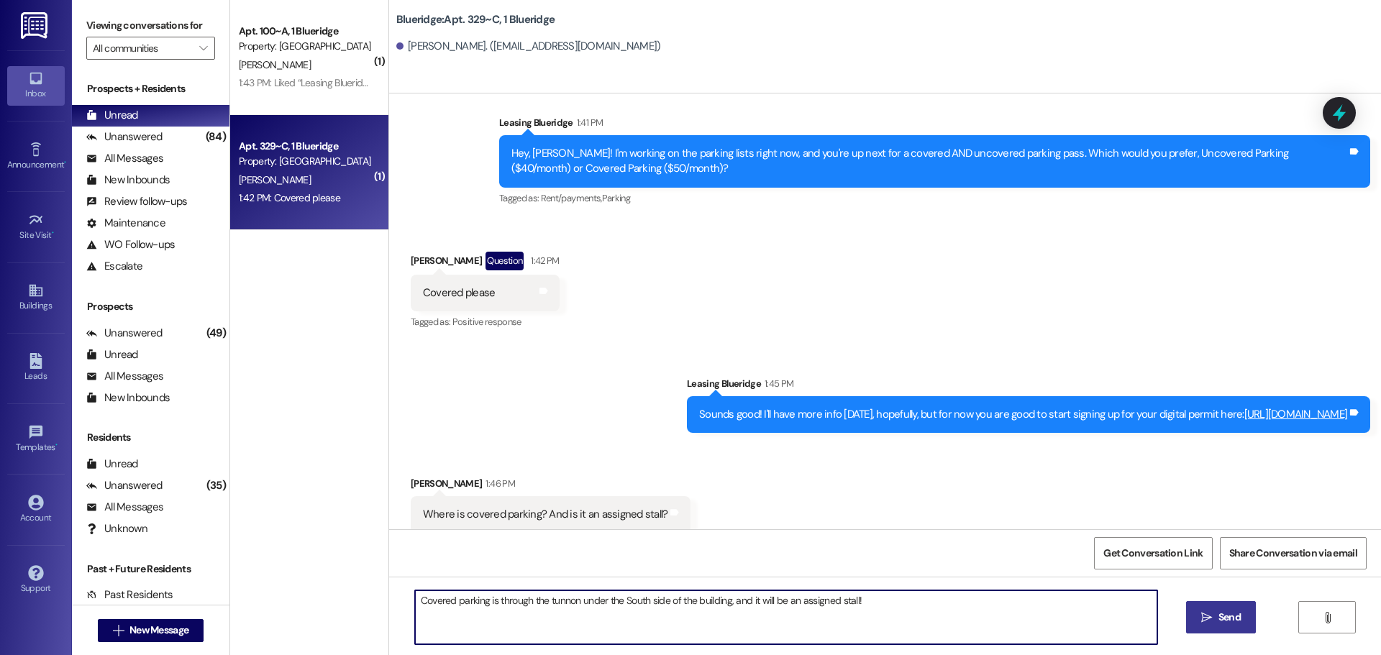
click at [563, 600] on textarea "Covered parking is through the tunnon under the South side of the building, and…" at bounding box center [786, 617] width 742 height 54
click at [887, 608] on textarea "Covered parking is through the tunnel under the South side of the building, and…" at bounding box center [786, 617] width 742 height 54
type textarea "Covered parking is through the tunnel under the South side of the building, and…"
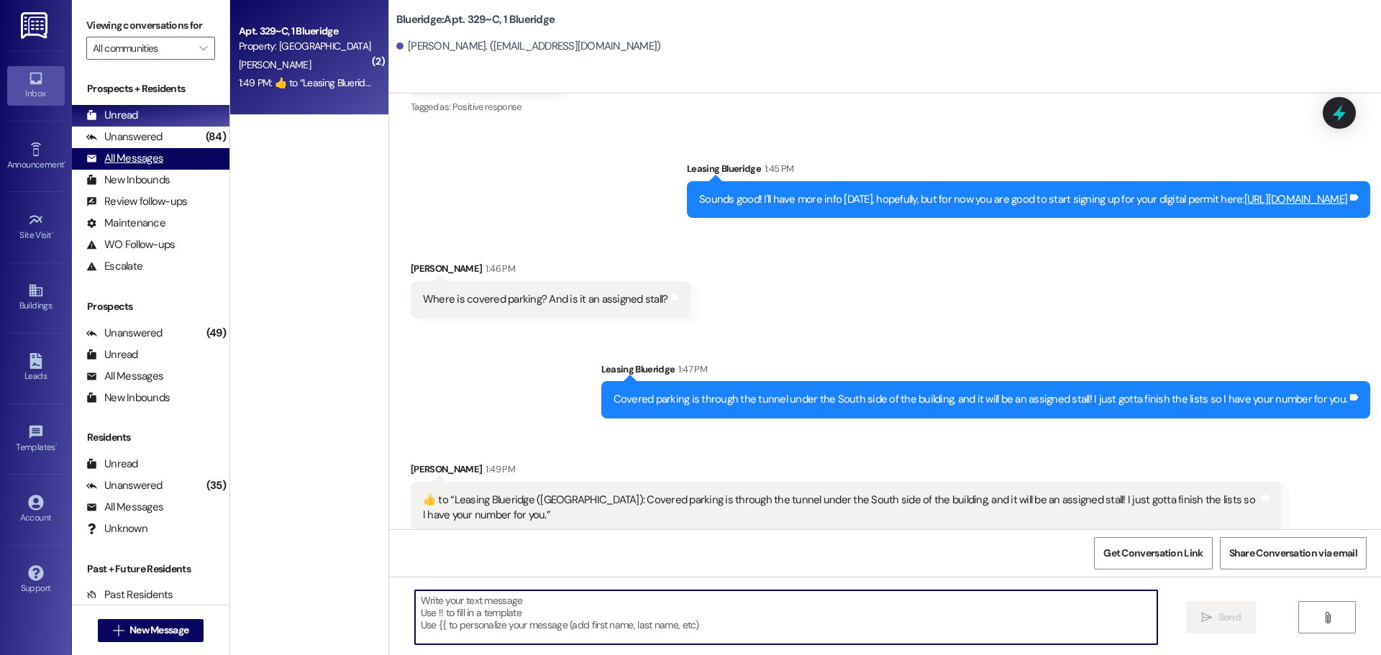
scroll to position [3117, 0]
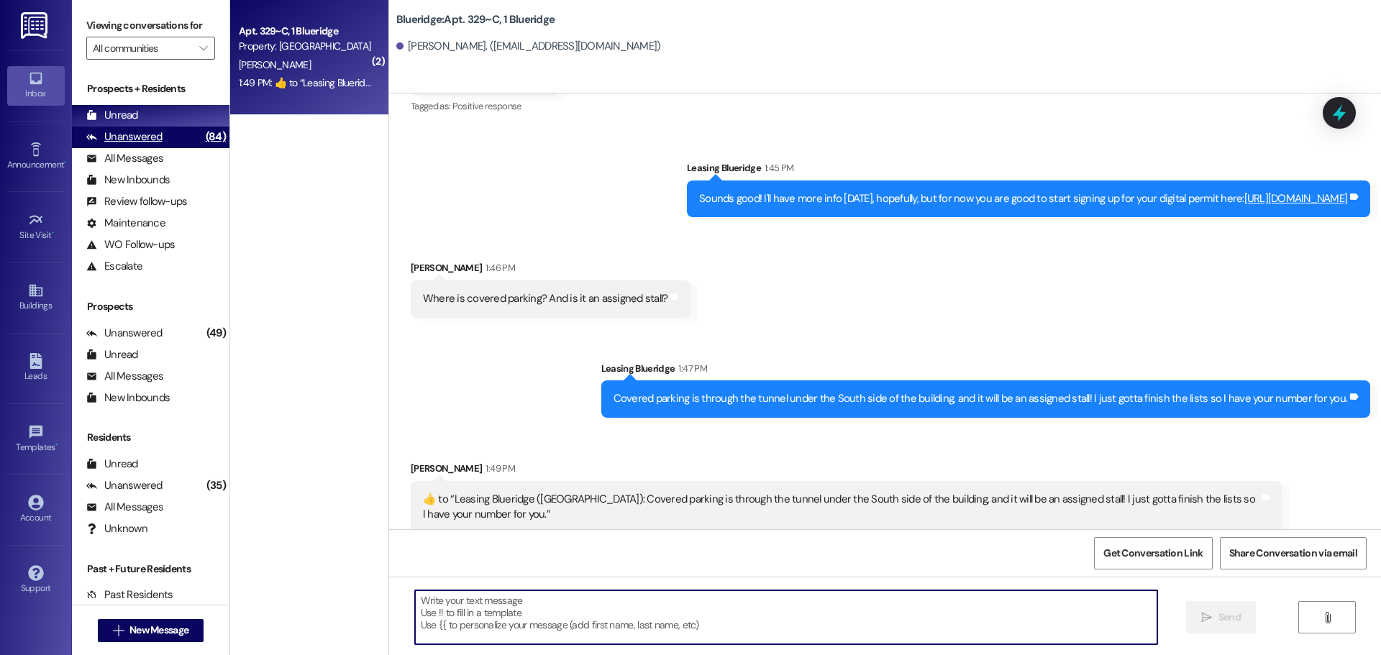
click at [137, 134] on div "Unanswered" at bounding box center [124, 136] width 76 height 15
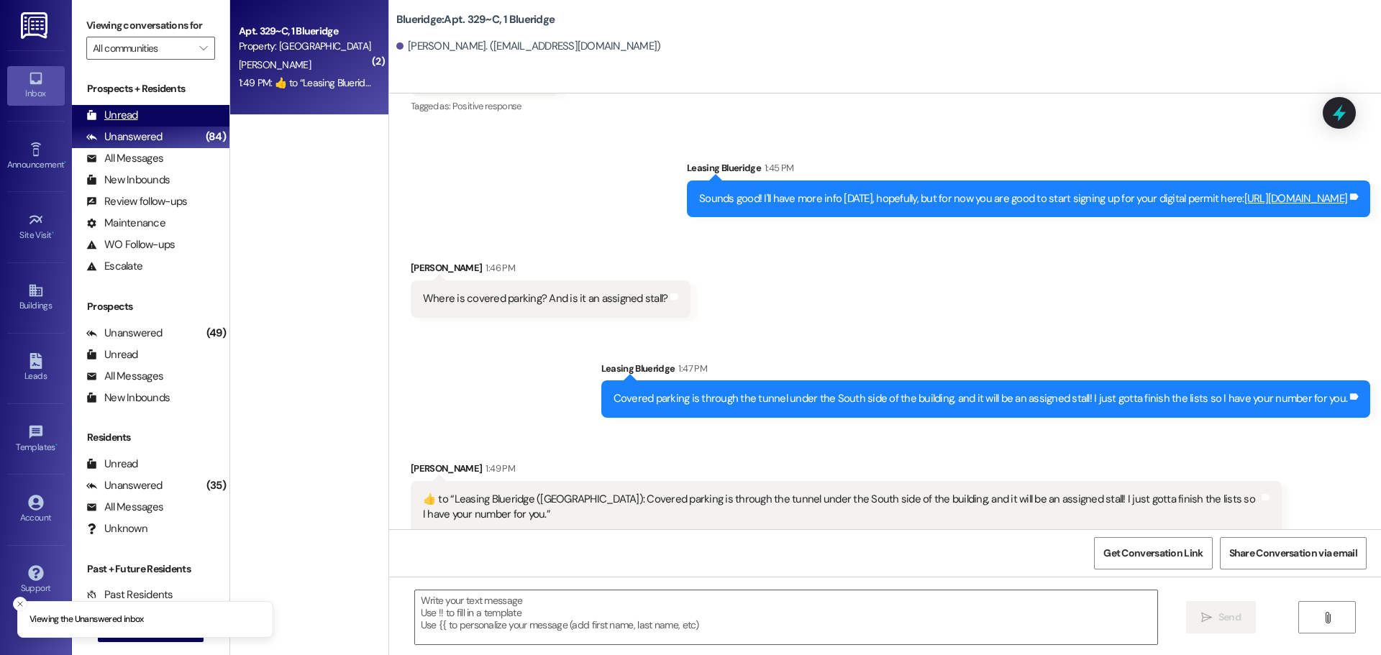
click at [150, 118] on div "Unread (0)" at bounding box center [150, 116] width 157 height 22
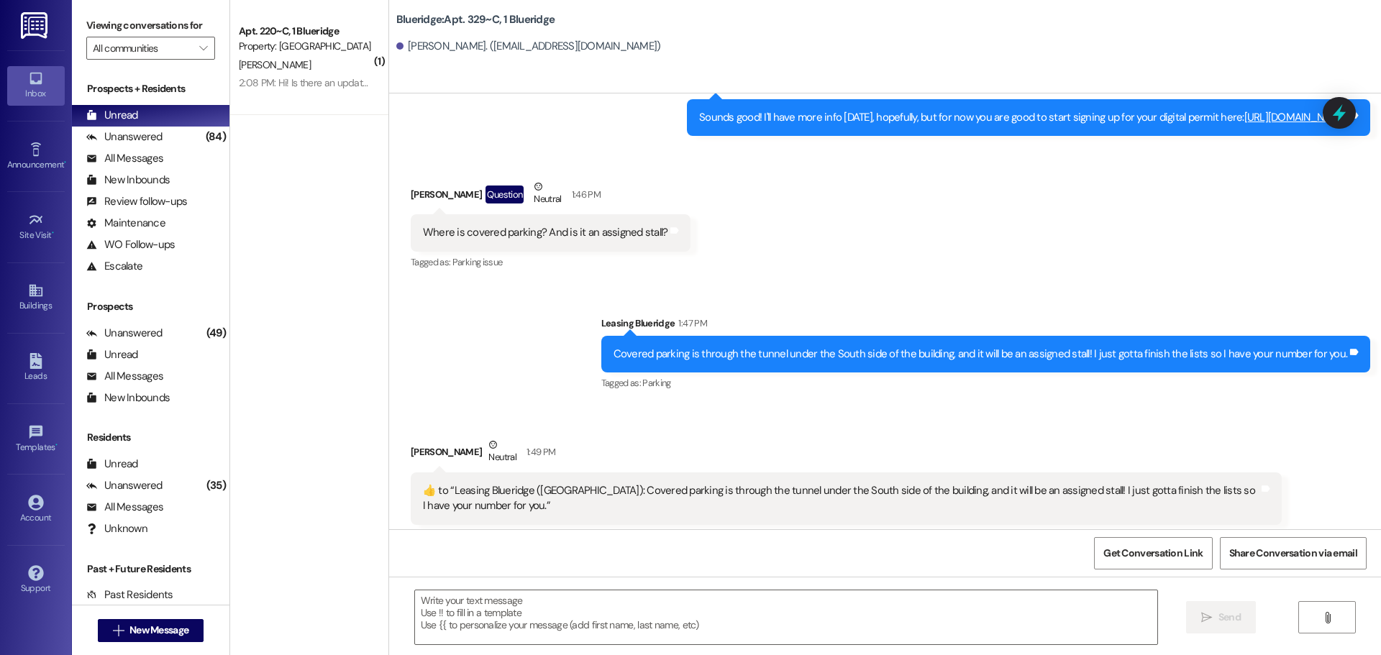
scroll to position [3210, 0]
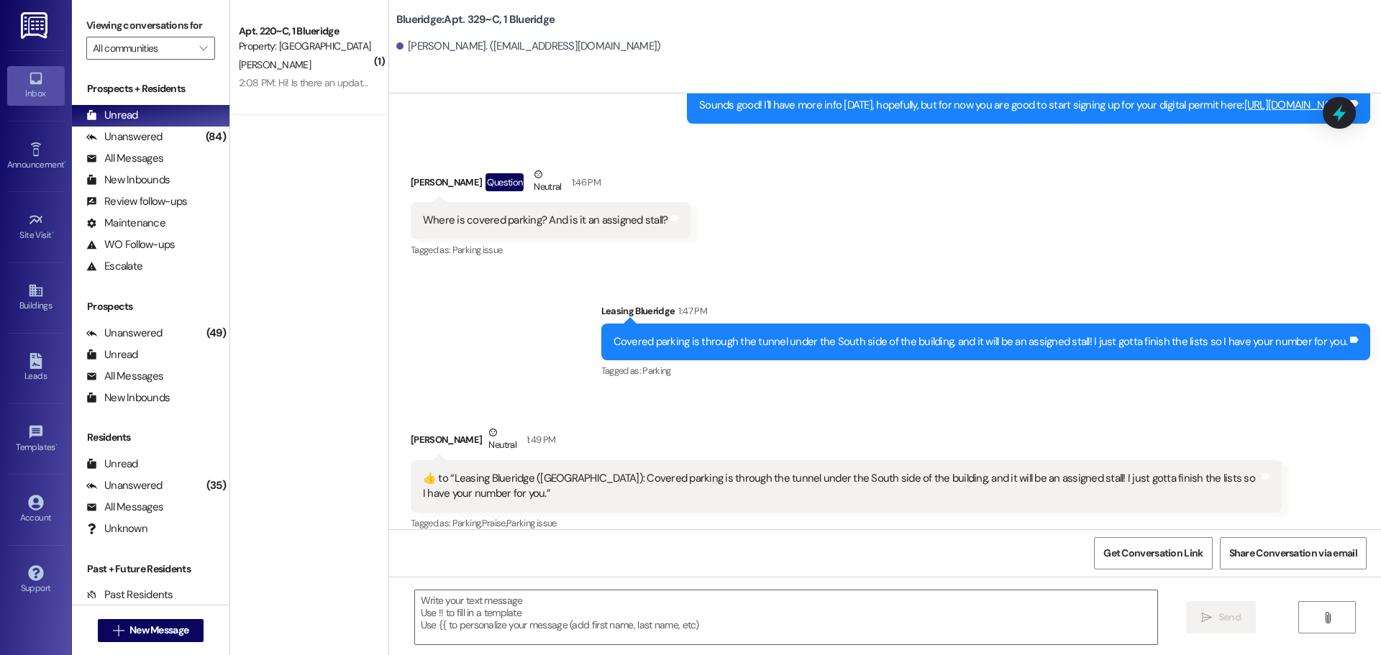
click at [572, 460] on div "​👍​ to “ Leasing Blueridge ([GEOGRAPHIC_DATA]): Covered parking is through the …" at bounding box center [846, 486] width 871 height 52
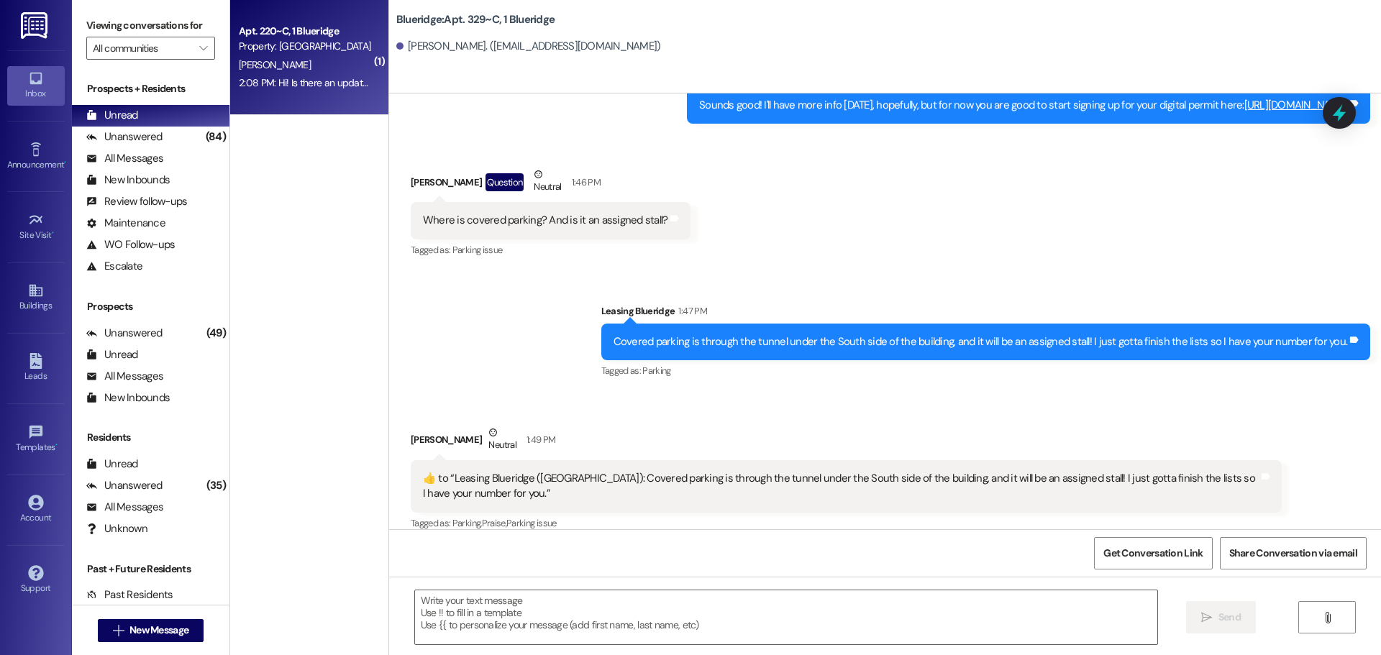
click at [285, 55] on div "Apt. 220~C, 1 Blueridge Property: [GEOGRAPHIC_DATA]" at bounding box center [305, 39] width 136 height 34
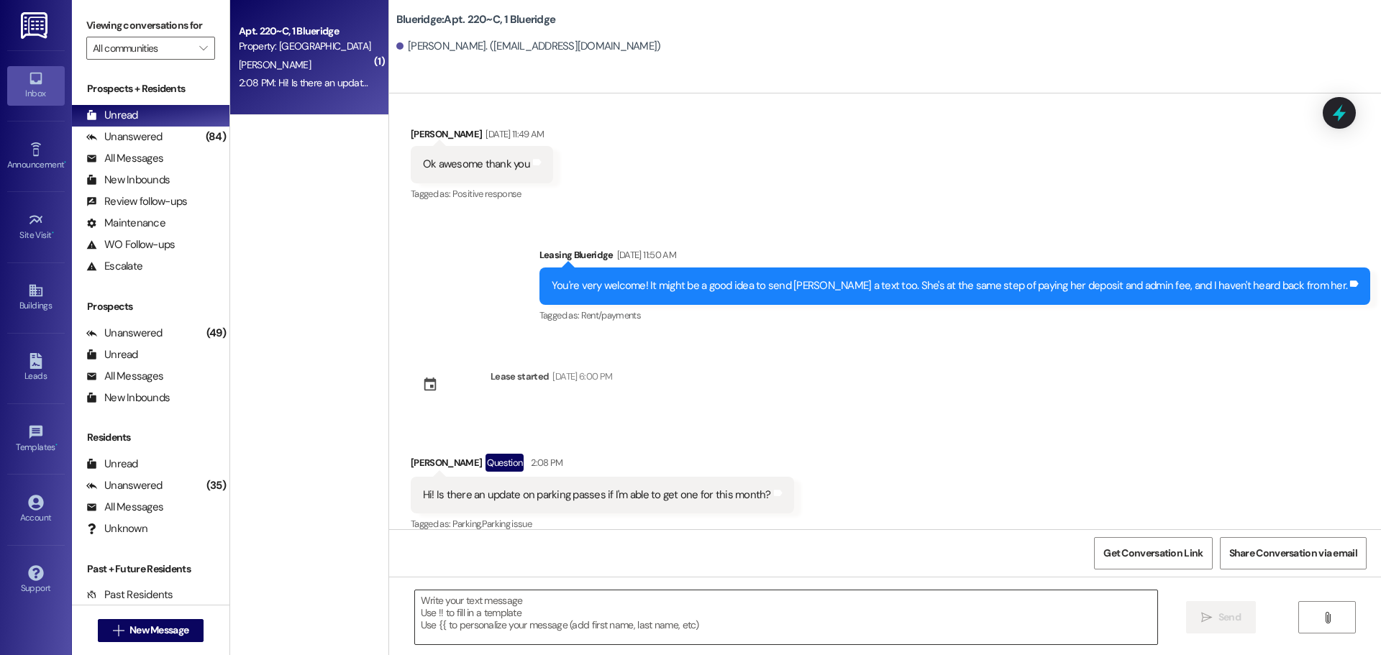
scroll to position [3891, 0]
click at [657, 612] on textarea at bounding box center [786, 617] width 742 height 54
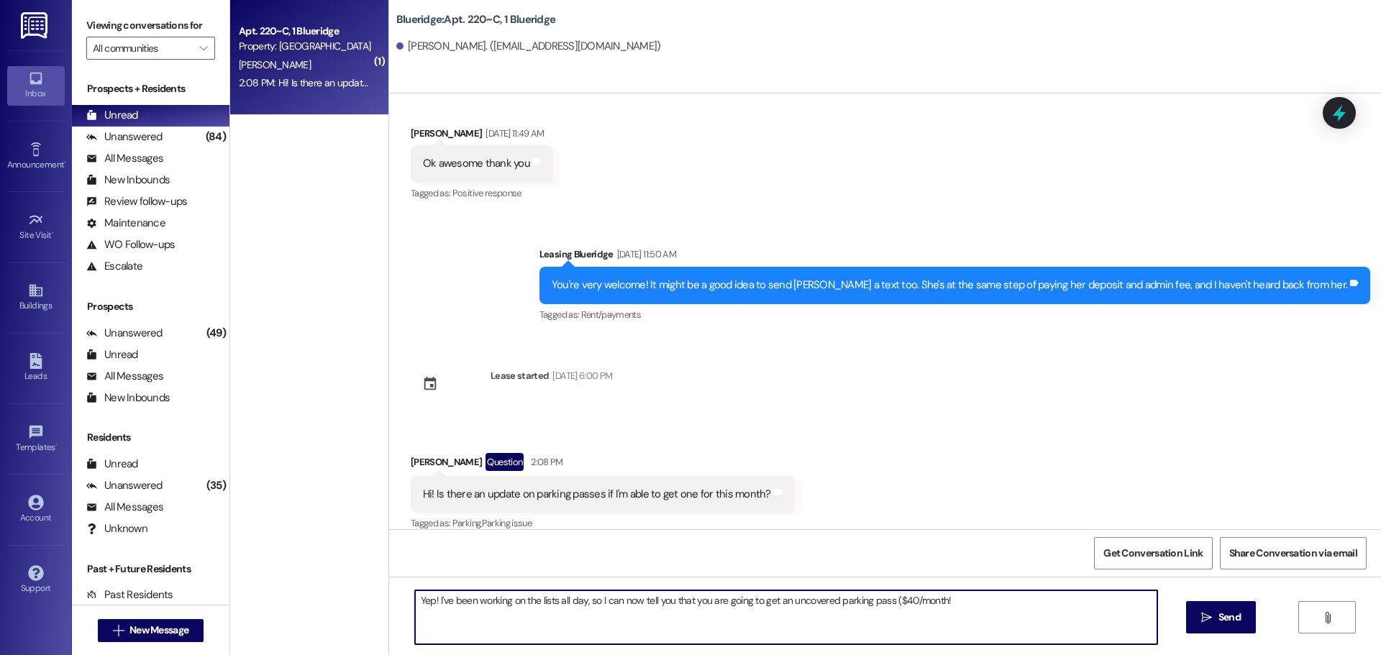
type textarea "Yep! I've been working on the lists all day, so I can now tell you that you are…"
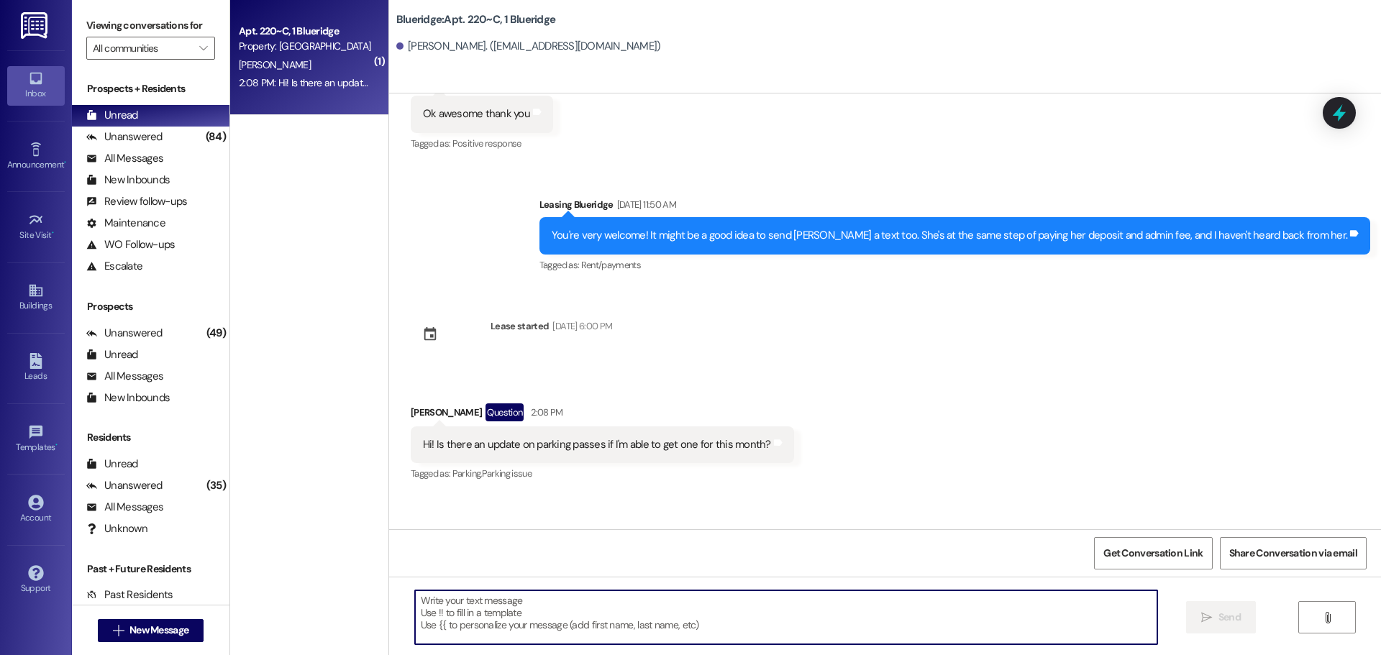
scroll to position [3993, 0]
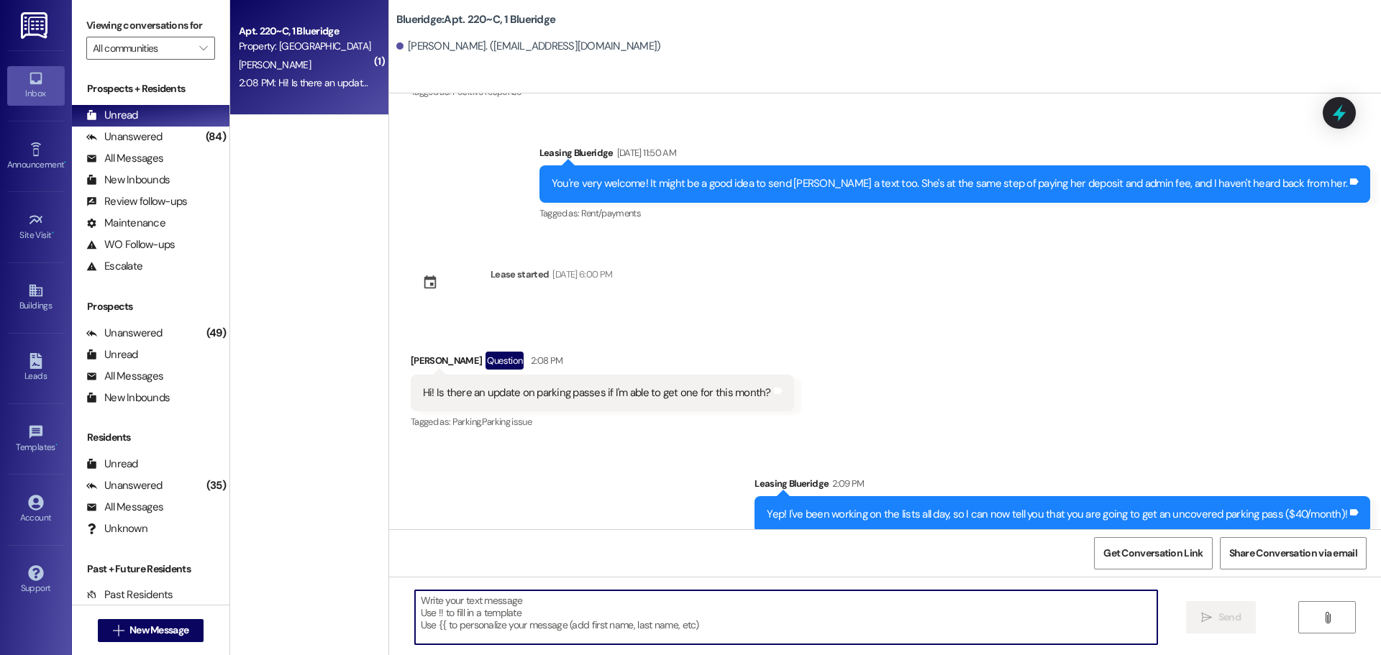
click at [773, 625] on textarea at bounding box center [786, 617] width 742 height 54
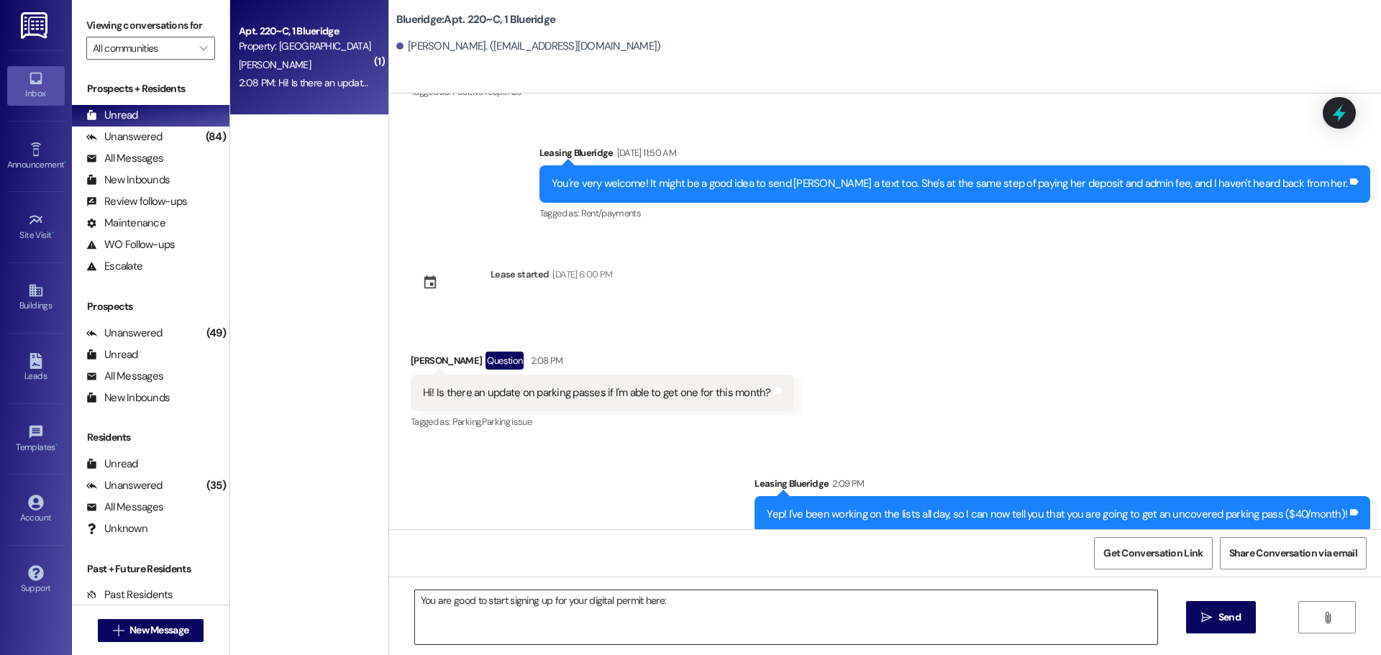
click at [810, 609] on textarea "You are good to start signing up for your digital permit here:" at bounding box center [786, 617] width 742 height 54
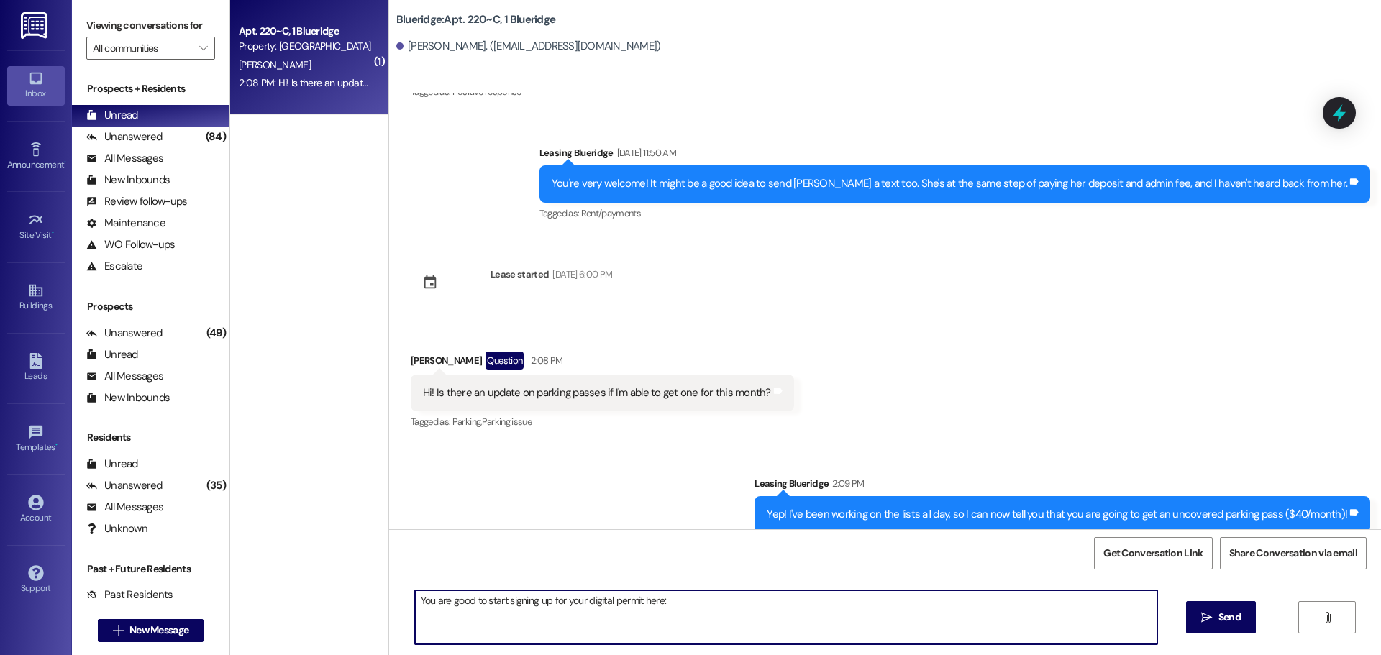
paste textarea "[URL][DOMAIN_NAME]"
type textarea "You are good to start signing up for your digital permit here: [URL][DOMAIN_NAM…"
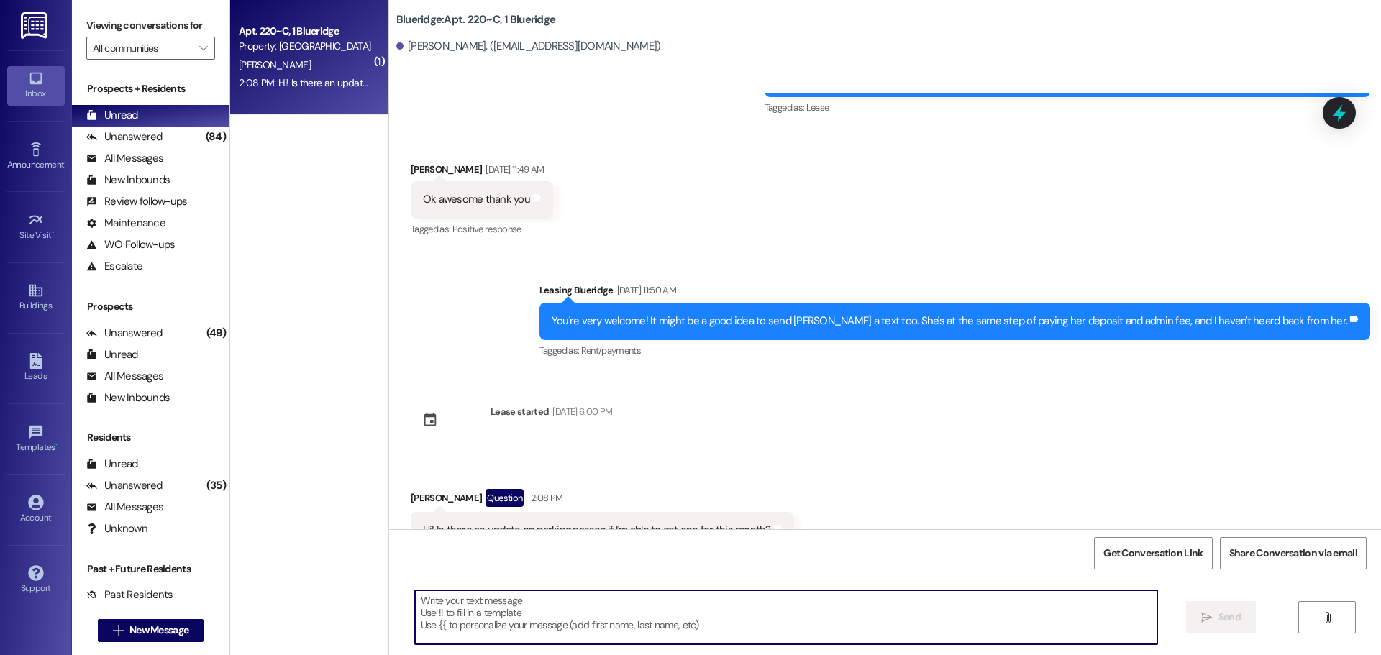
scroll to position [4093, 0]
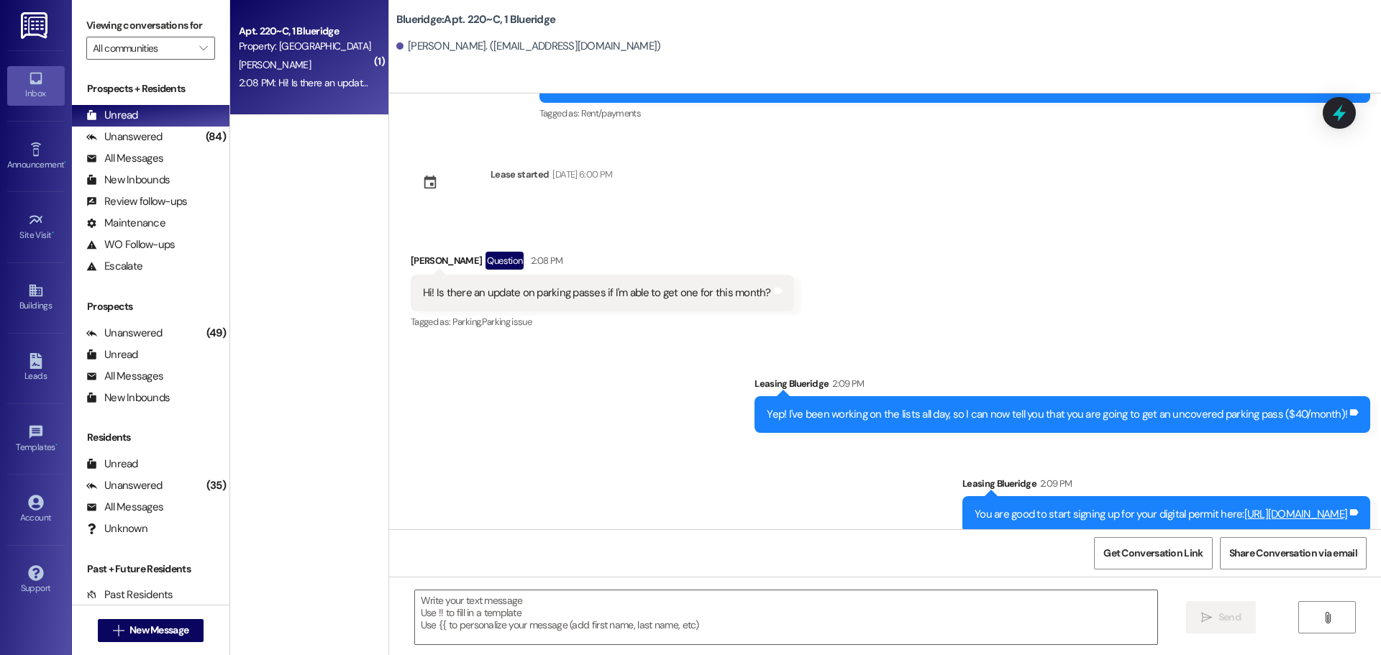
click at [970, 320] on div "Received via SMS [PERSON_NAME] Question 2:08 PM Hi! Is there an update on parki…" at bounding box center [885, 281] width 992 height 124
click at [614, 219] on div "Received via SMS [PERSON_NAME] Question 2:08 PM Hi! Is there an update on parki…" at bounding box center [885, 281] width 992 height 124
click at [129, 138] on div "Unanswered" at bounding box center [124, 136] width 76 height 15
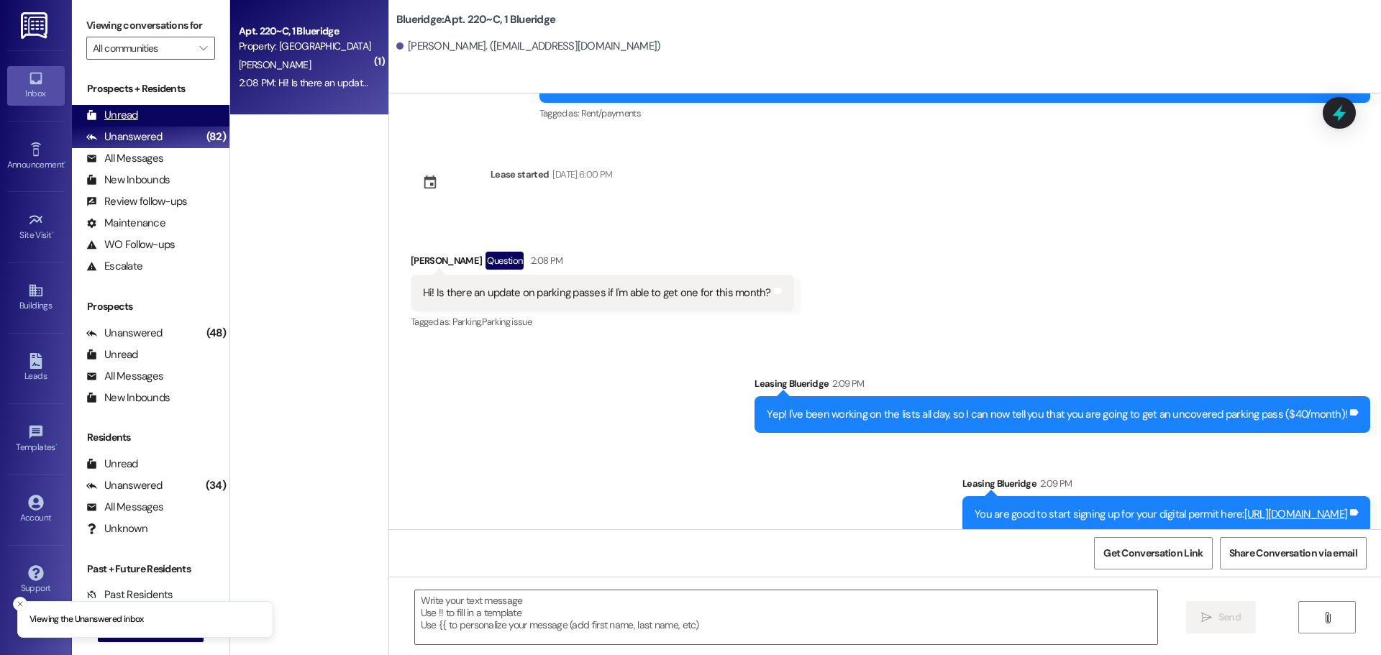
click at [152, 119] on div "Unread (0)" at bounding box center [150, 116] width 157 height 22
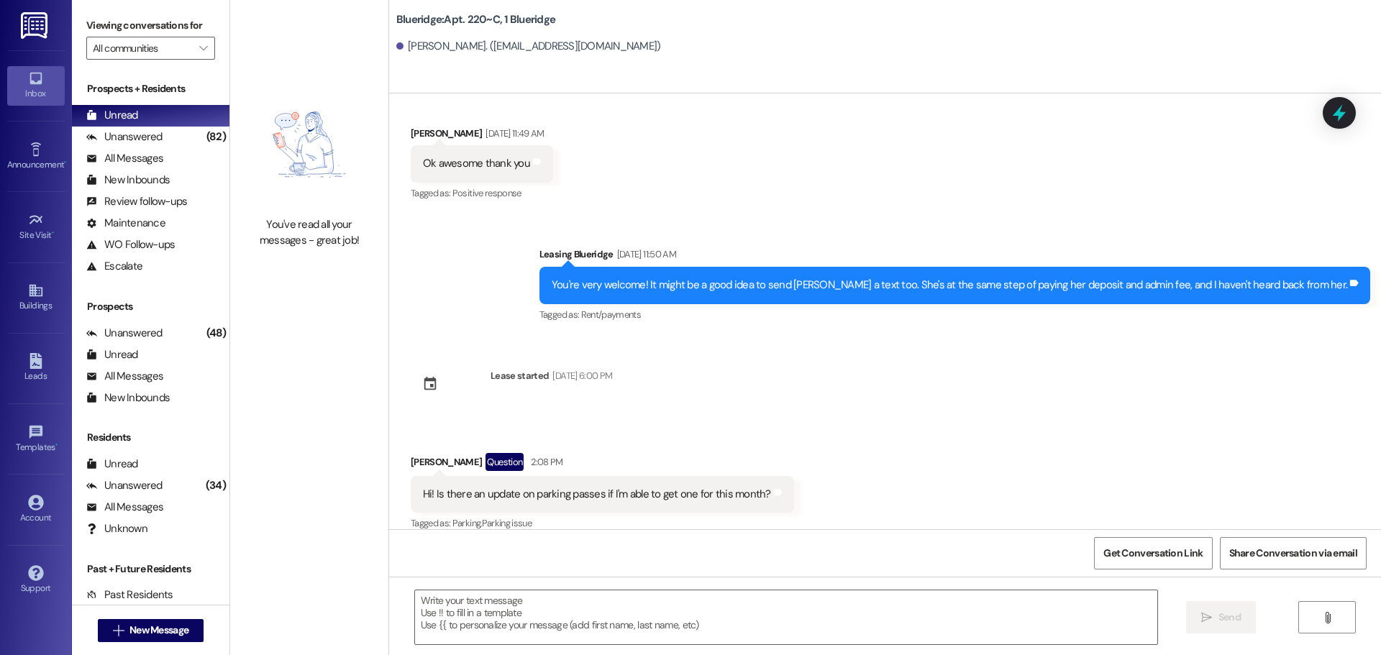
scroll to position [4094, 0]
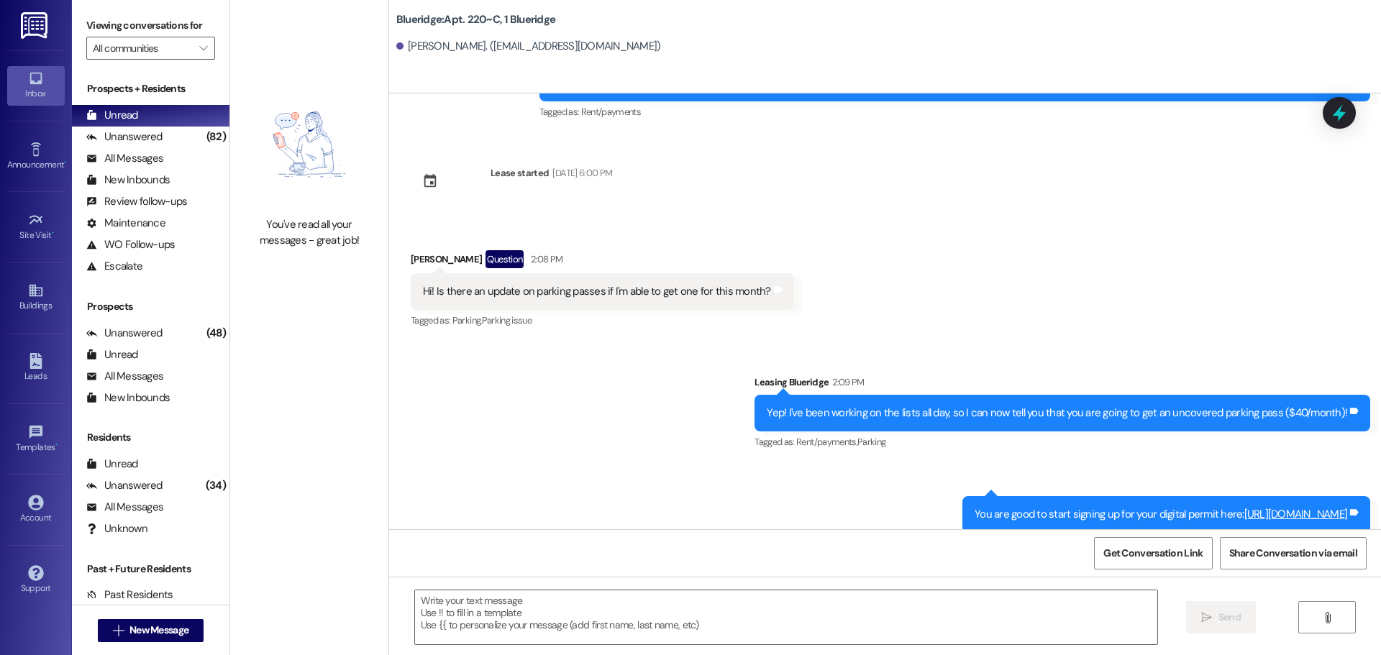
click at [974, 199] on div "Sent via SMS Leasing Blueridge [DATE] 12:54 AM Hi [PERSON_NAME]! This is [PERSO…" at bounding box center [885, 311] width 992 height 436
click at [170, 134] on div "Unanswered (82)" at bounding box center [150, 138] width 157 height 22
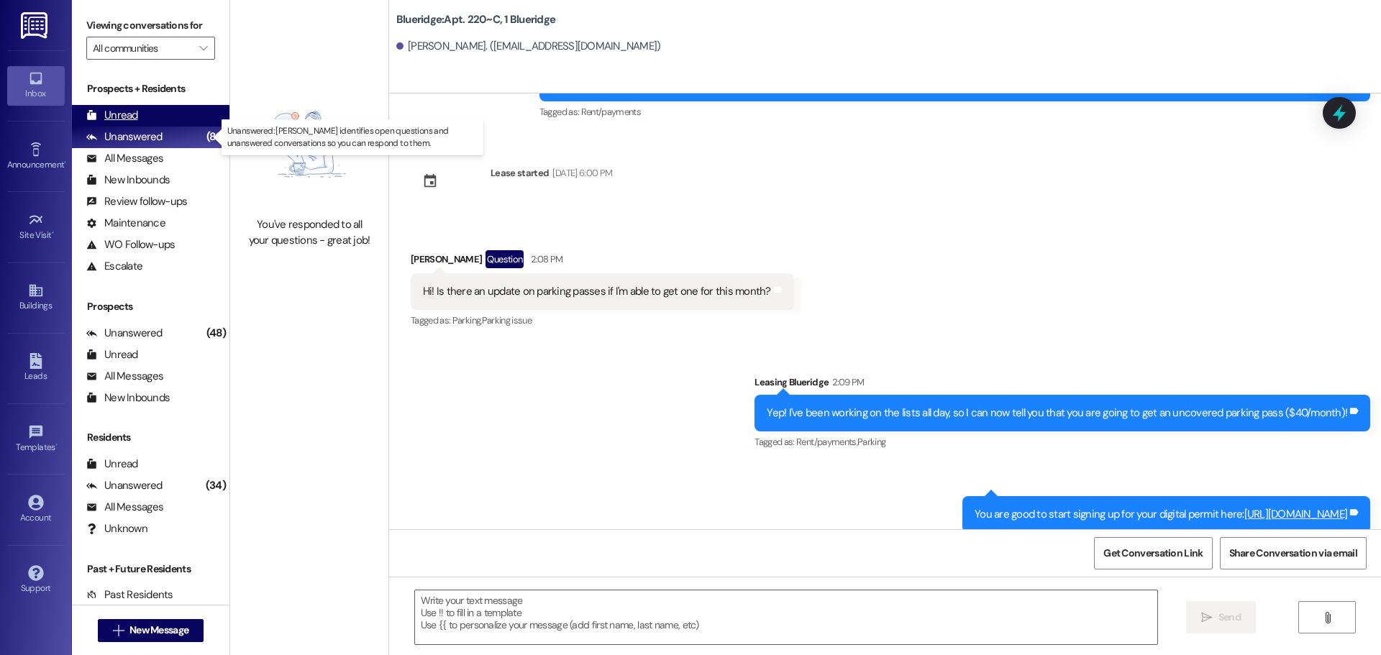
click at [169, 125] on div "Unread (0)" at bounding box center [150, 116] width 157 height 22
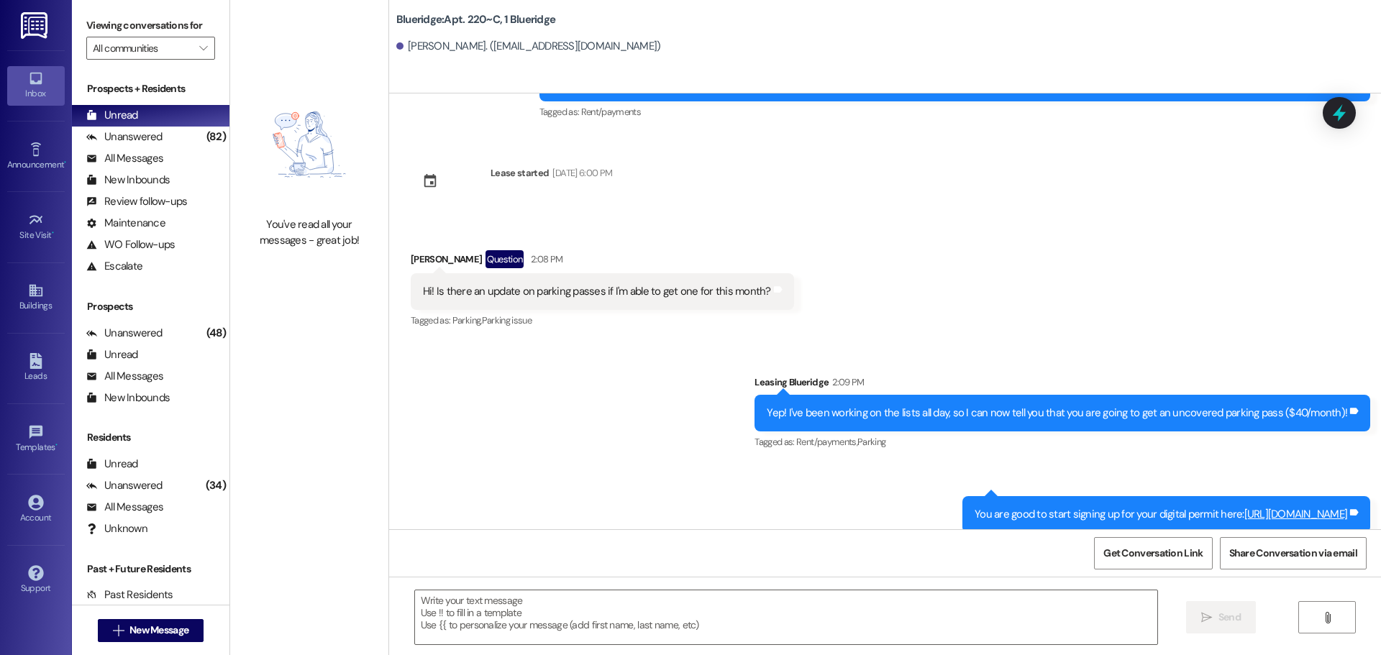
click at [1028, 466] on div "Sent via SMS Leasing Blueridge 2:09 PM Yep! I've been working on the lists all …" at bounding box center [885, 442] width 992 height 201
click at [1120, 280] on div "Received via SMS [PERSON_NAME] Question 2:08 PM Hi! Is there an update on parki…" at bounding box center [885, 280] width 992 height 124
click at [845, 136] on div "Sent via SMS Leasing Blueridge [DATE] 12:54 AM Hi [PERSON_NAME]! This is [PERSO…" at bounding box center [885, 311] width 992 height 436
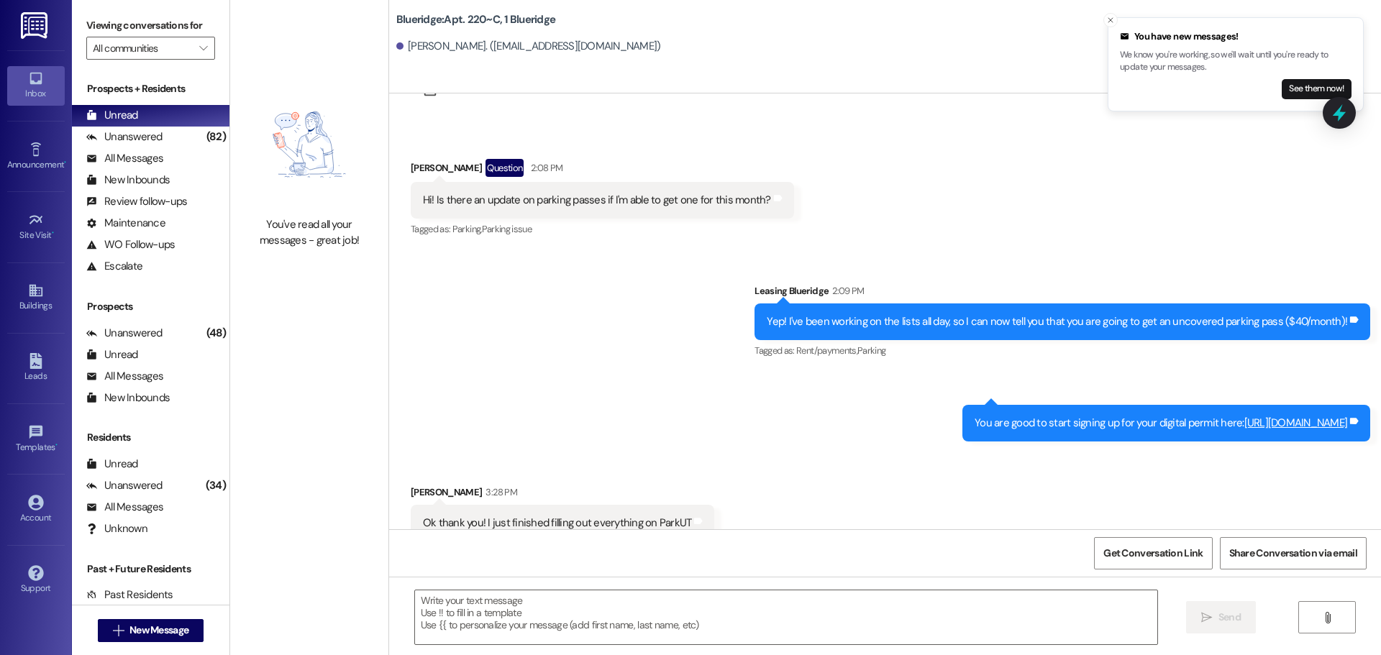
scroll to position [4193, 0]
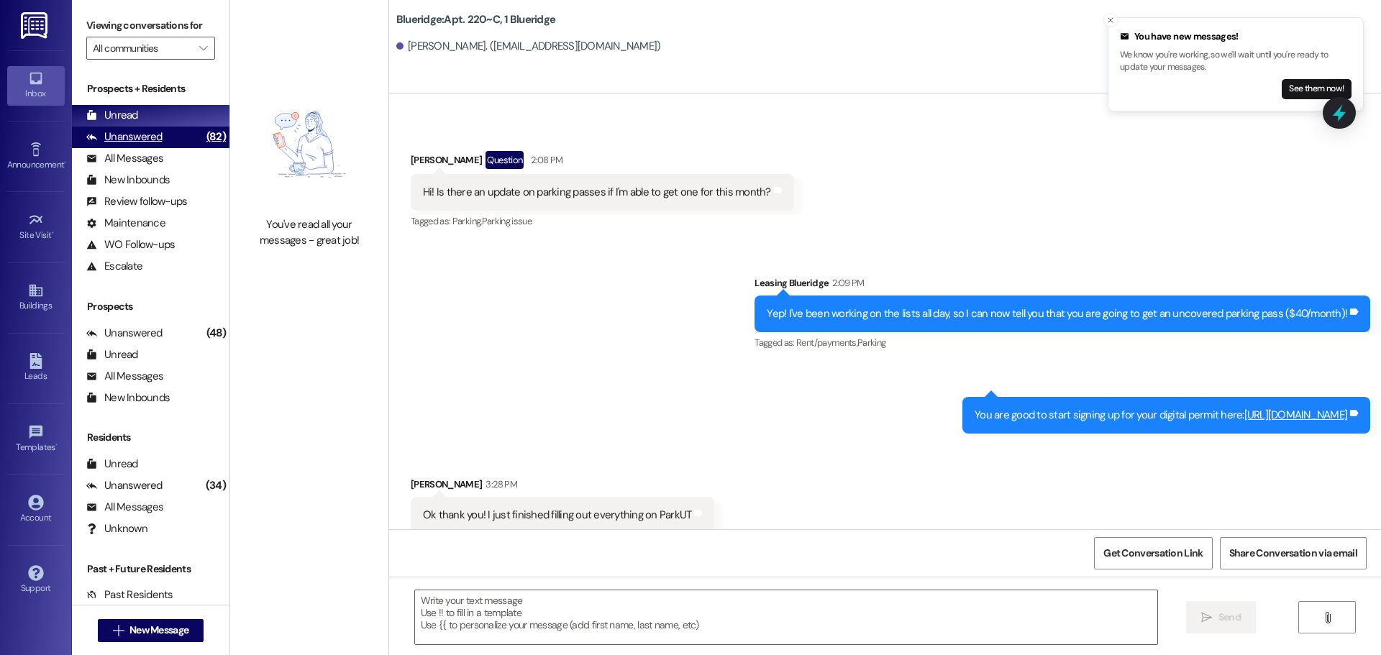
drag, startPoint x: 117, startPoint y: 133, endPoint x: 116, endPoint y: 126, distance: 7.2
click at [117, 134] on div "Unanswered" at bounding box center [124, 136] width 76 height 15
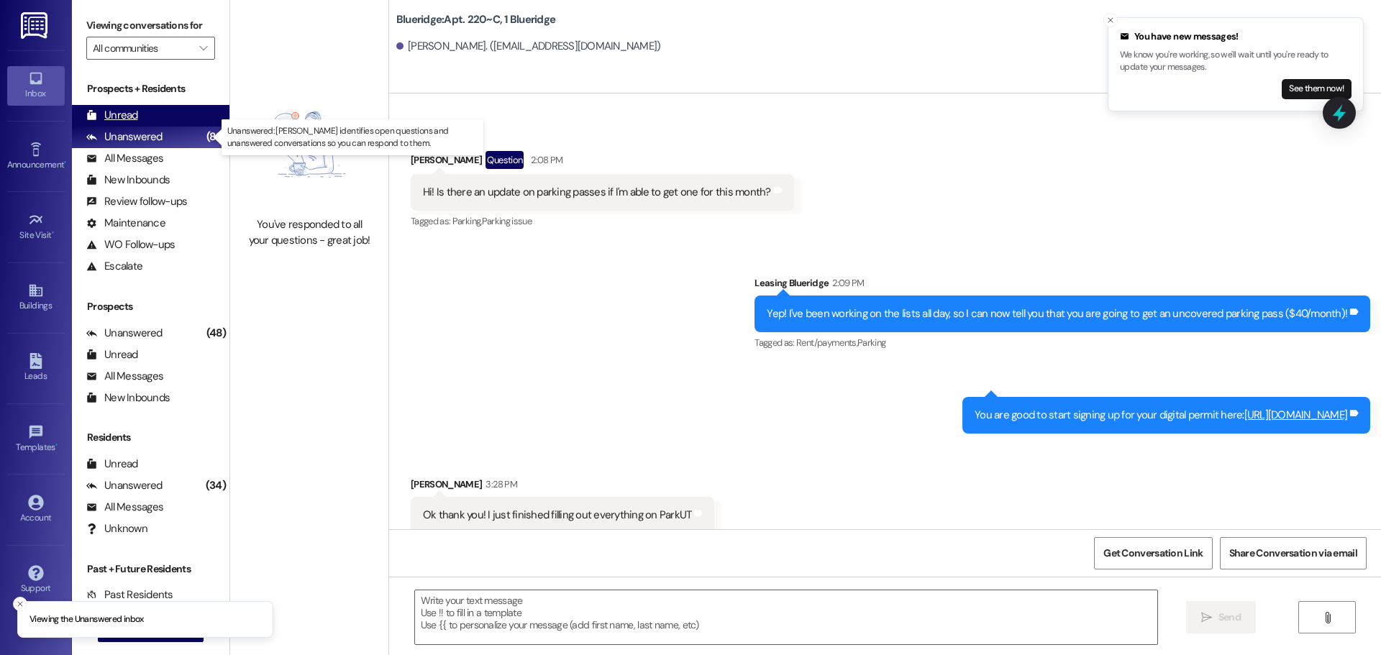
click at [117, 114] on div "Unread" at bounding box center [112, 115] width 52 height 15
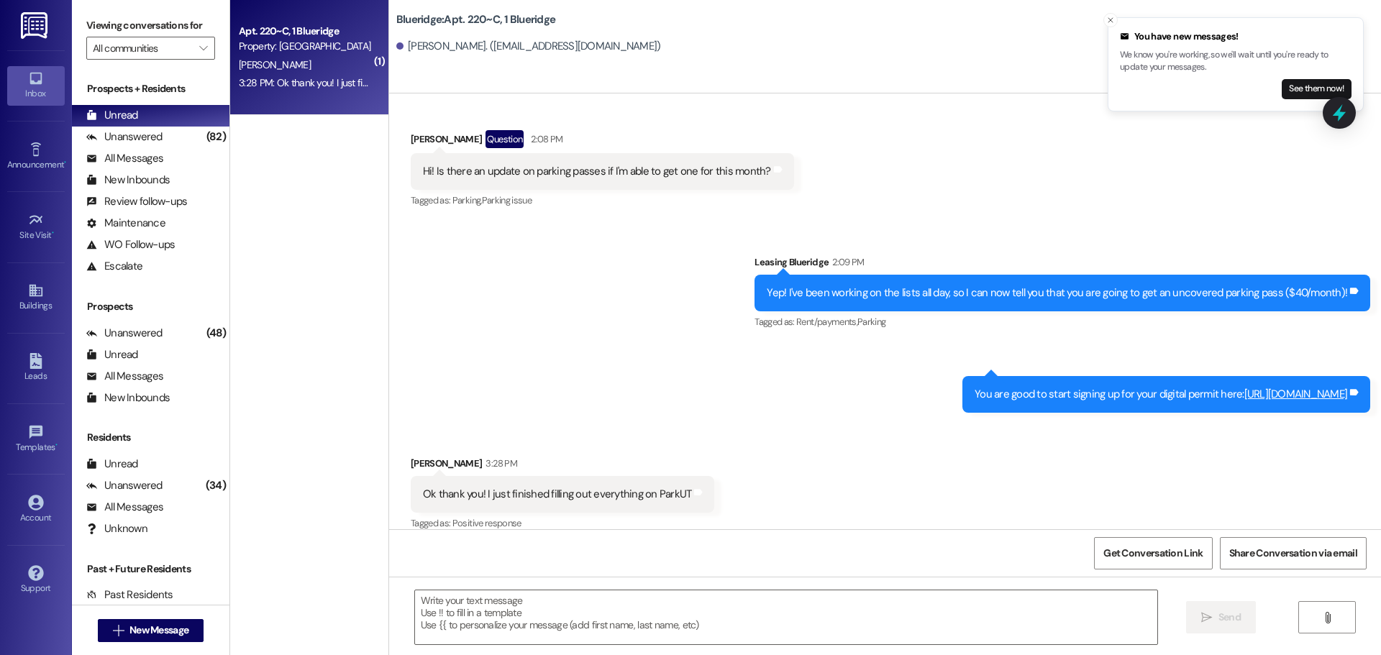
scroll to position [4215, 0]
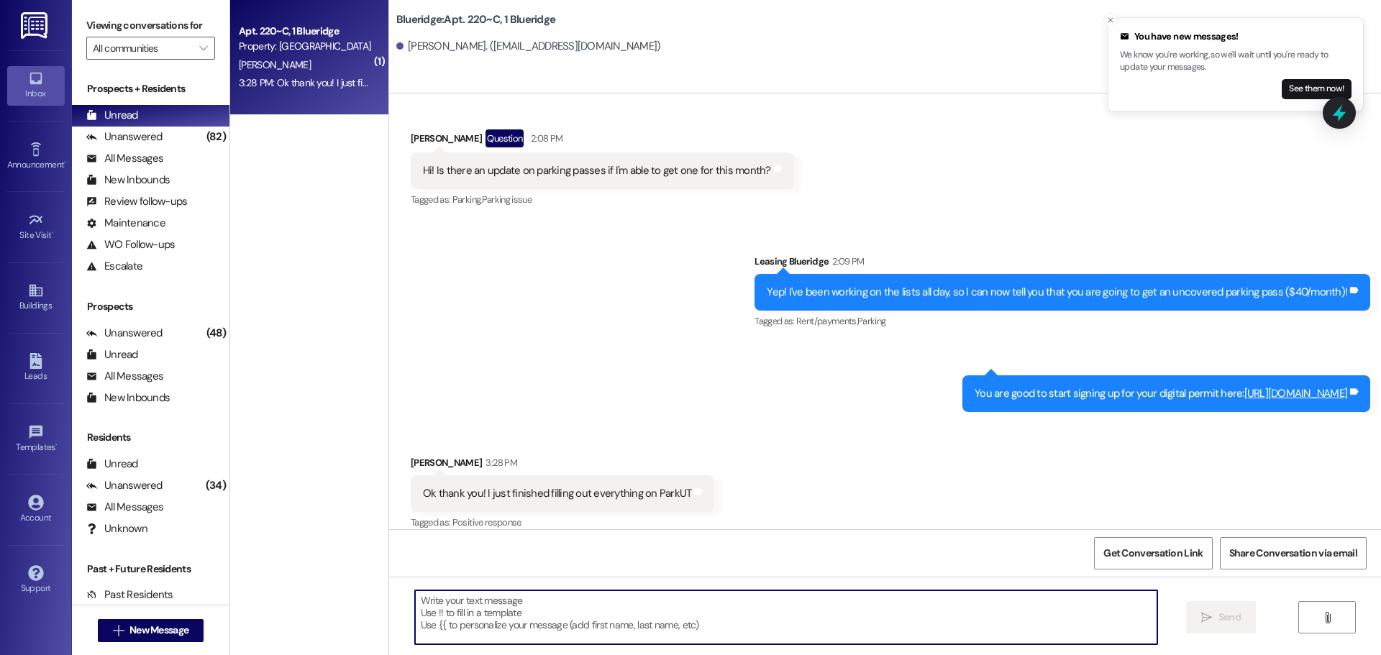
click at [747, 621] on textarea at bounding box center [786, 617] width 742 height 54
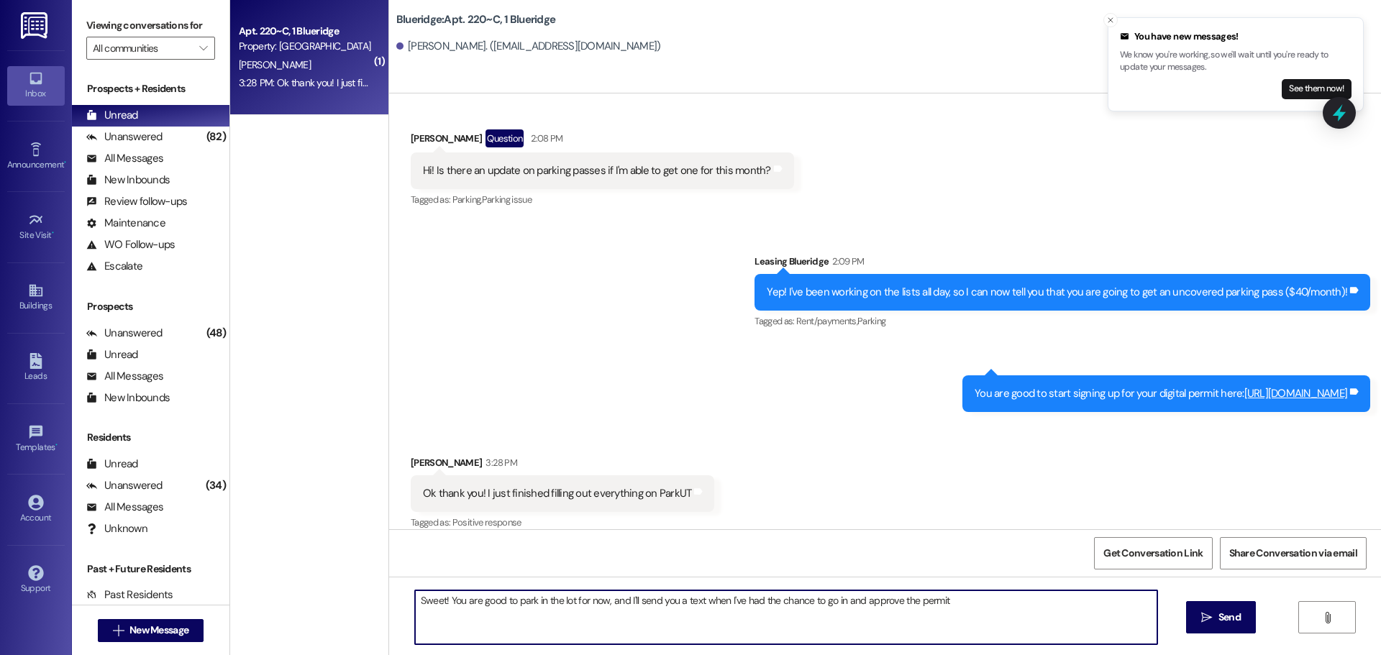
type textarea "Sweet! You are good to park in the lot for now, and I'll send you a text when I…"
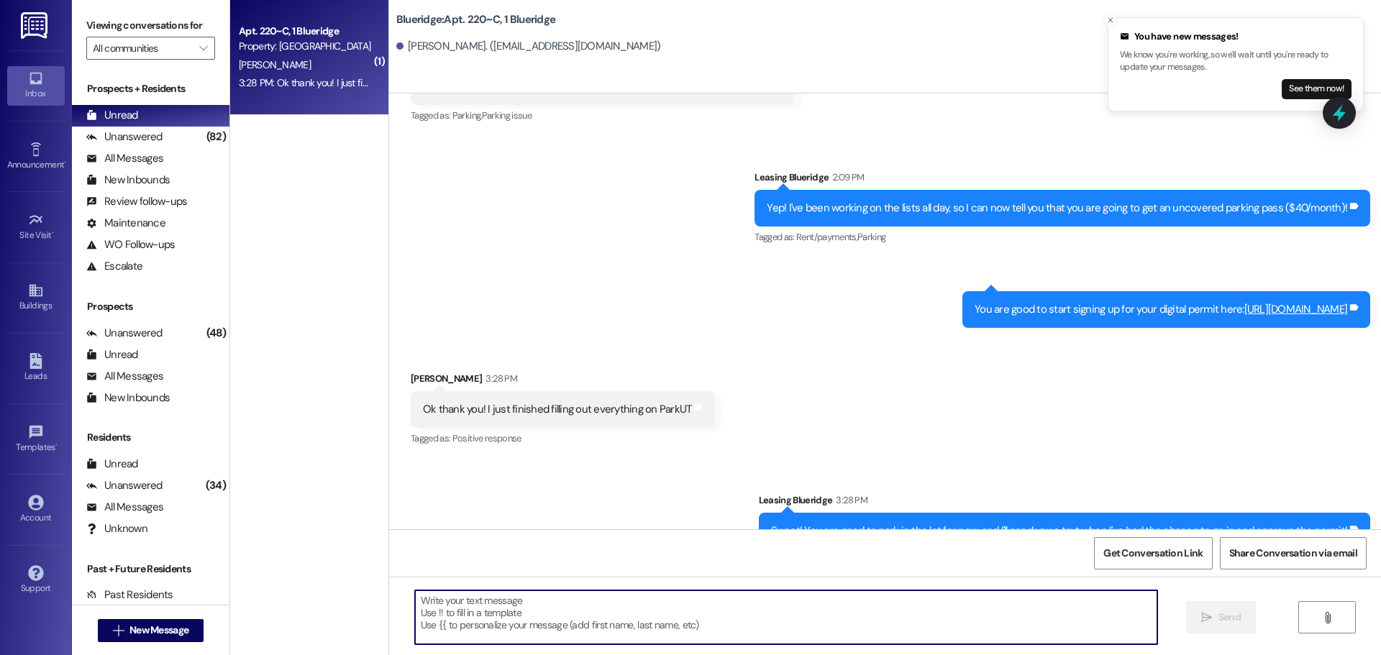
scroll to position [4316, 0]
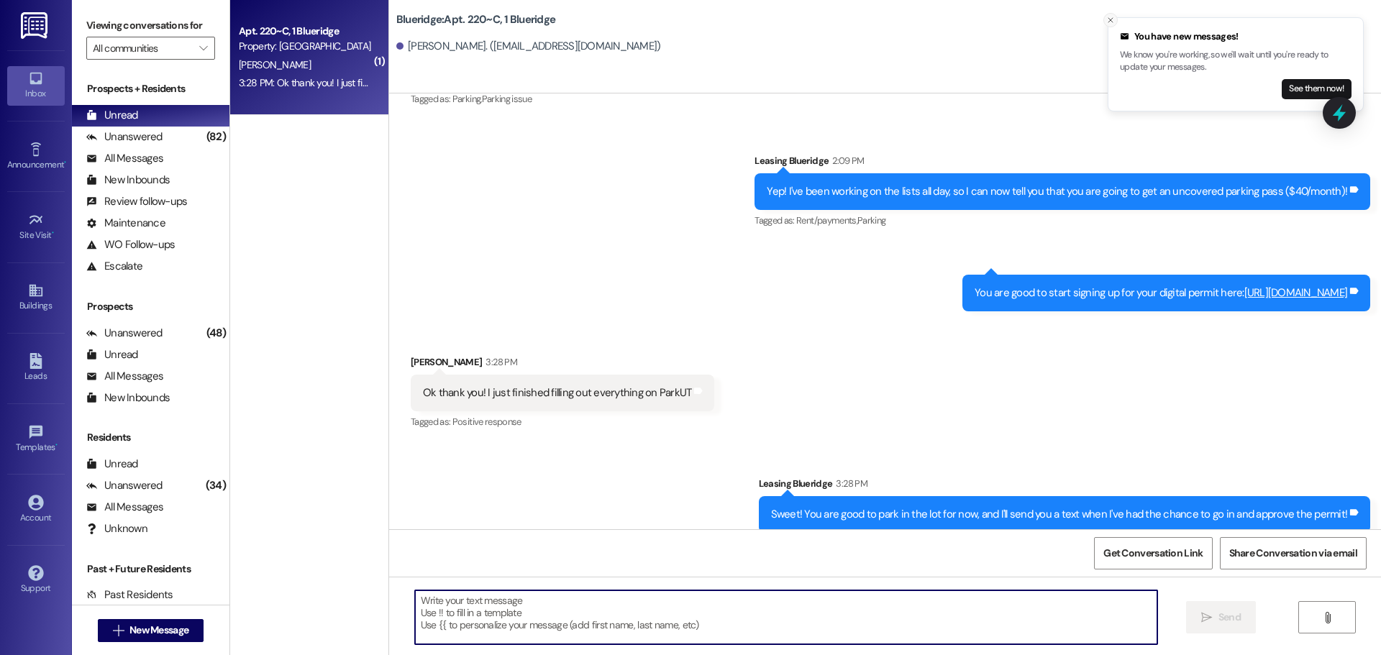
click at [1110, 25] on button "Close toast" at bounding box center [1110, 20] width 14 height 14
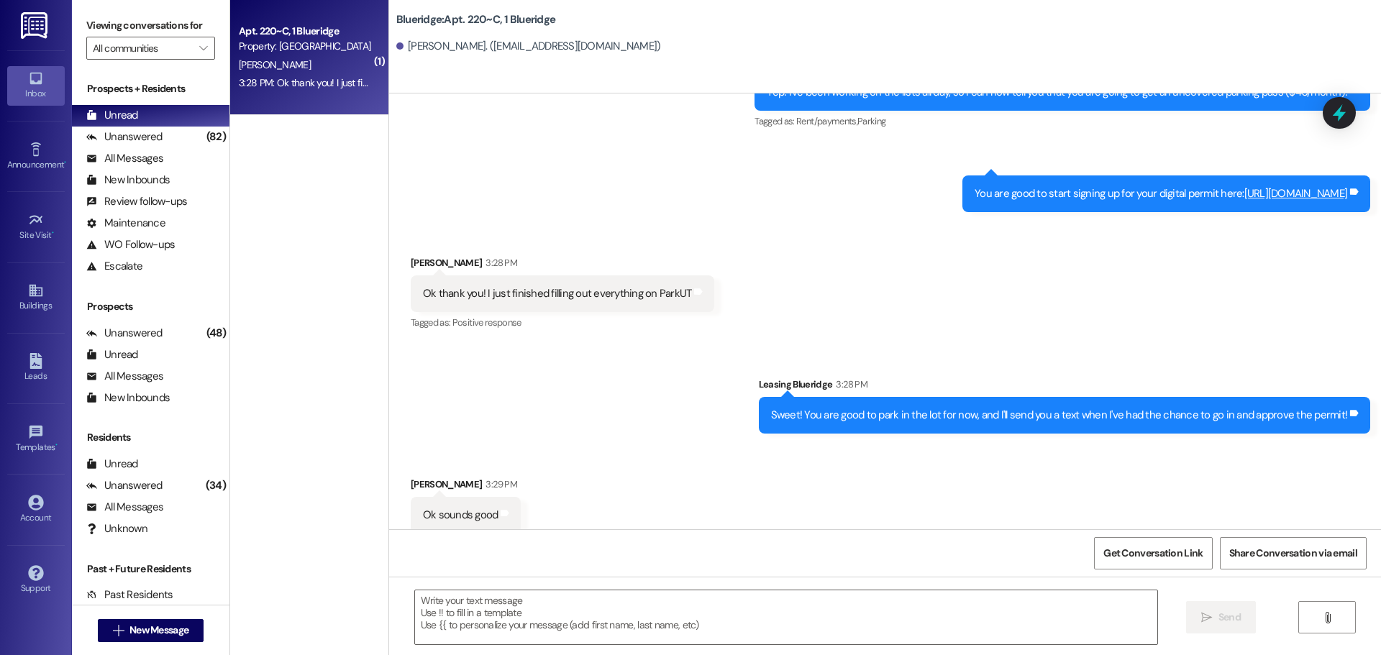
scroll to position [4415, 0]
click at [1114, 315] on div "Received via SMS [PERSON_NAME] 3:28 PM Ok thank you! I just finished filling ou…" at bounding box center [885, 283] width 992 height 122
